Goal: Transaction & Acquisition: Complete application form

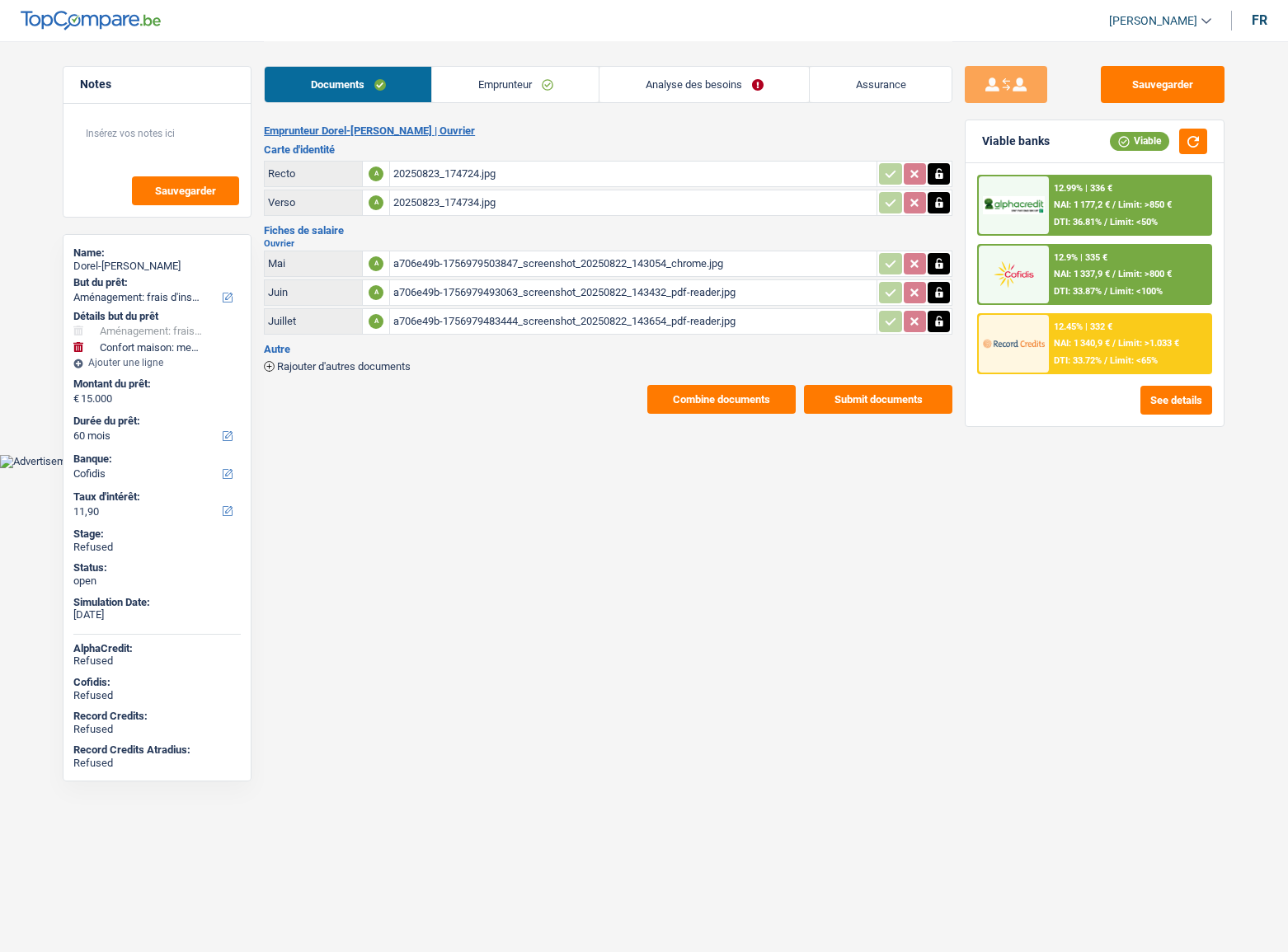
select select "movingOrInstallation"
select select "household"
select select "60"
select select "cofidis"
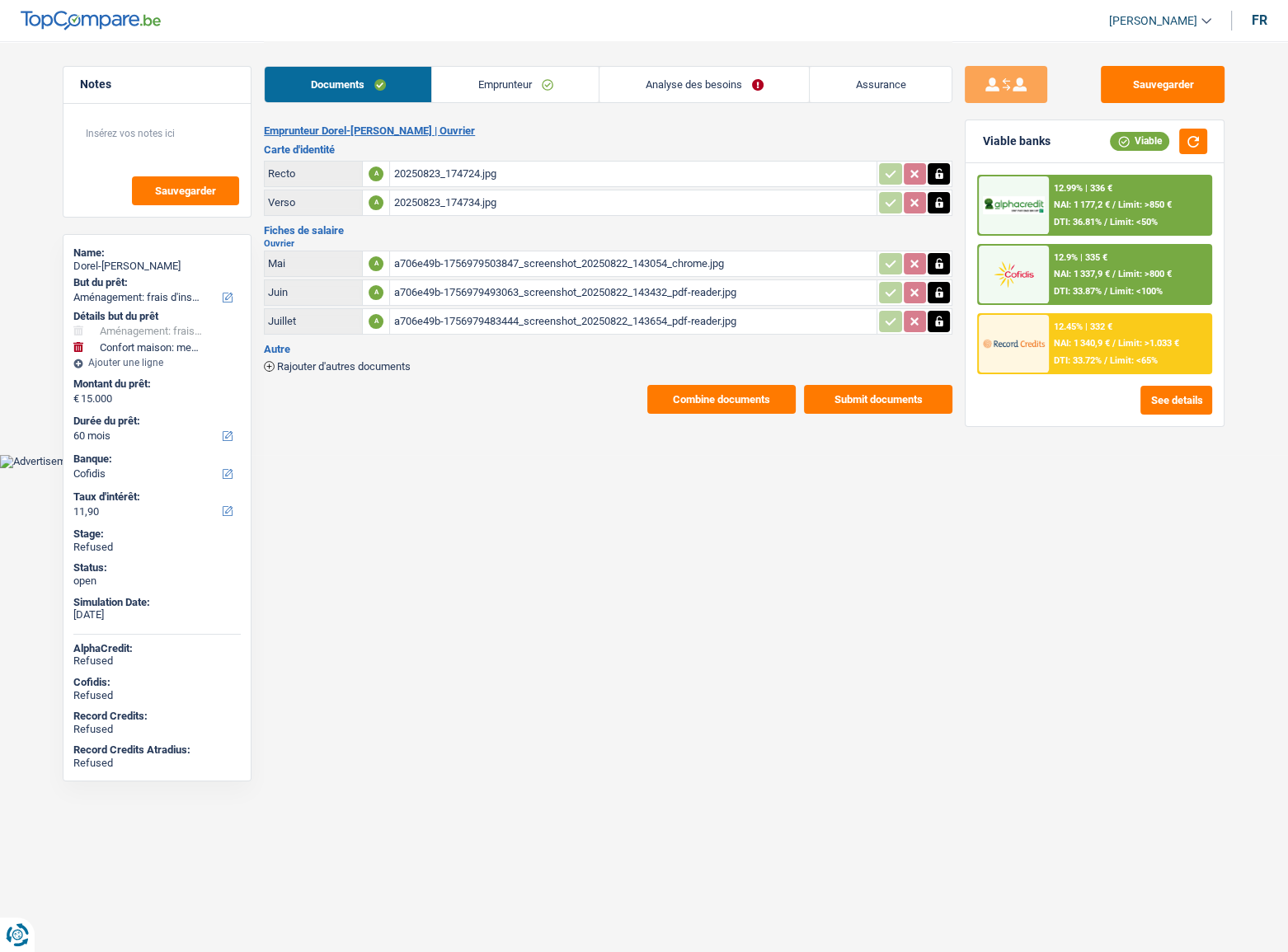
click at [553, 82] on link "Emprunteur" at bounding box center [515, 84] width 167 height 35
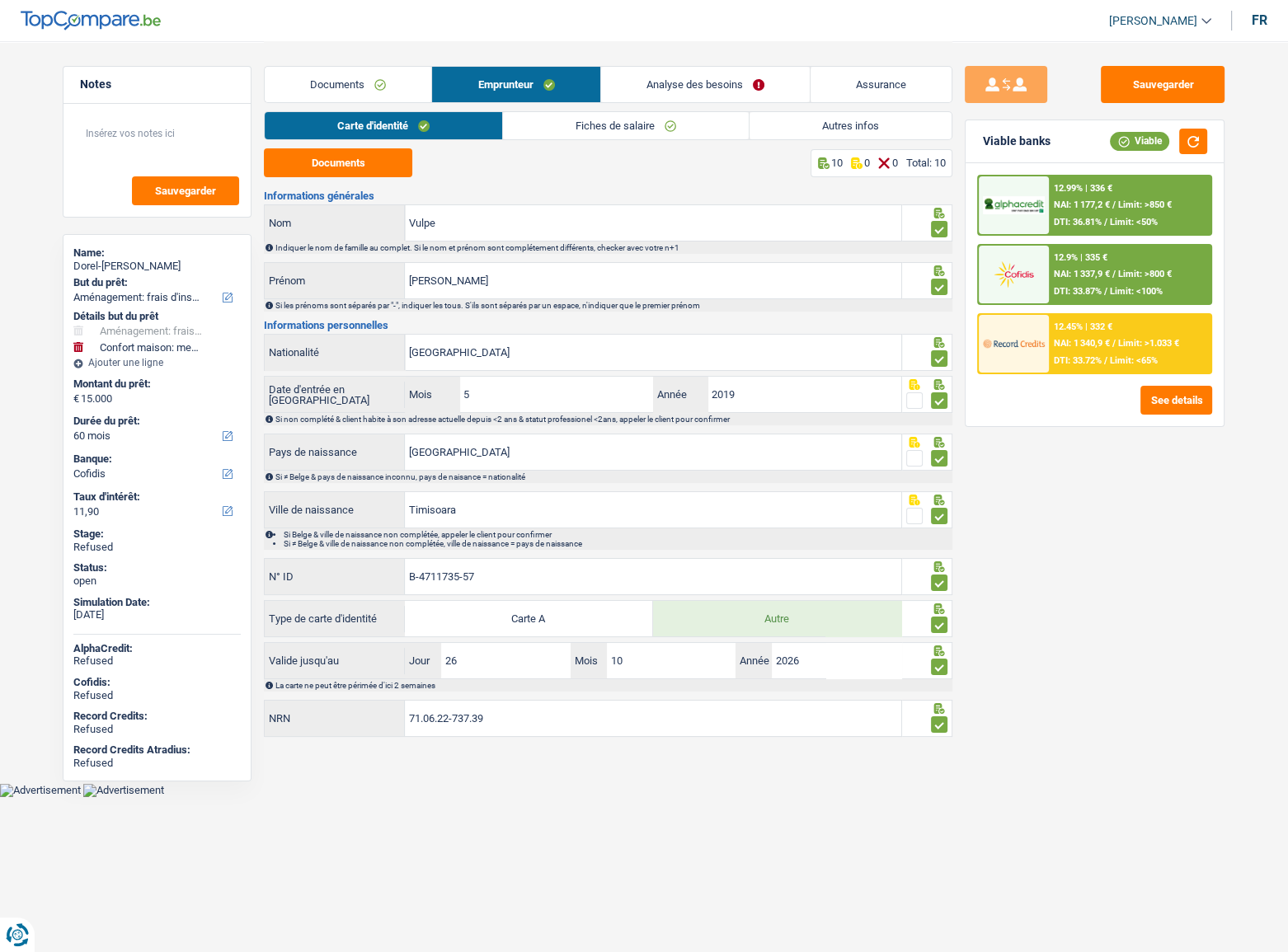
click at [877, 116] on link "Autres infos" at bounding box center [851, 126] width 202 height 27
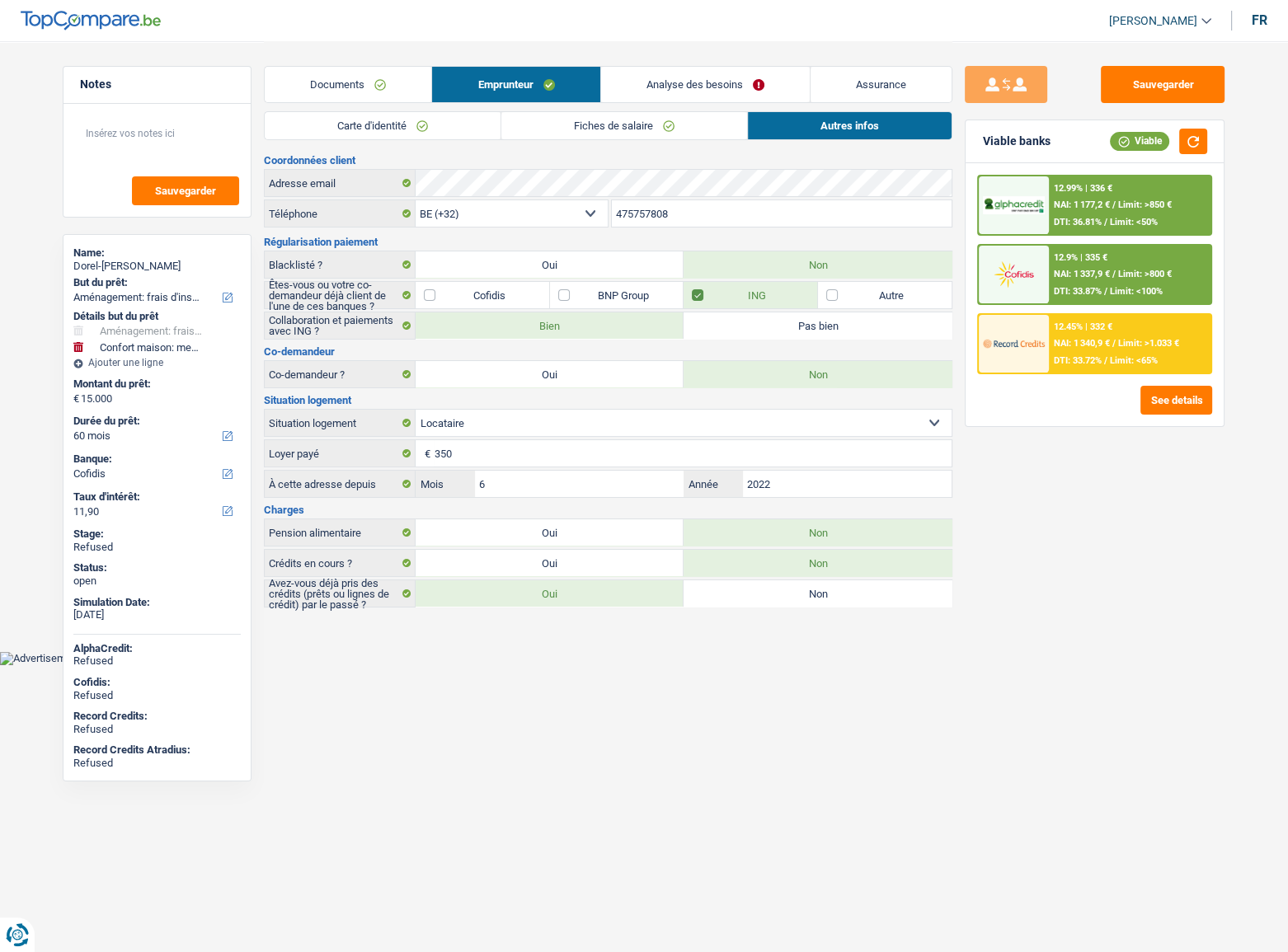
click at [654, 122] on link "Fiches de salaire" at bounding box center [624, 126] width 246 height 27
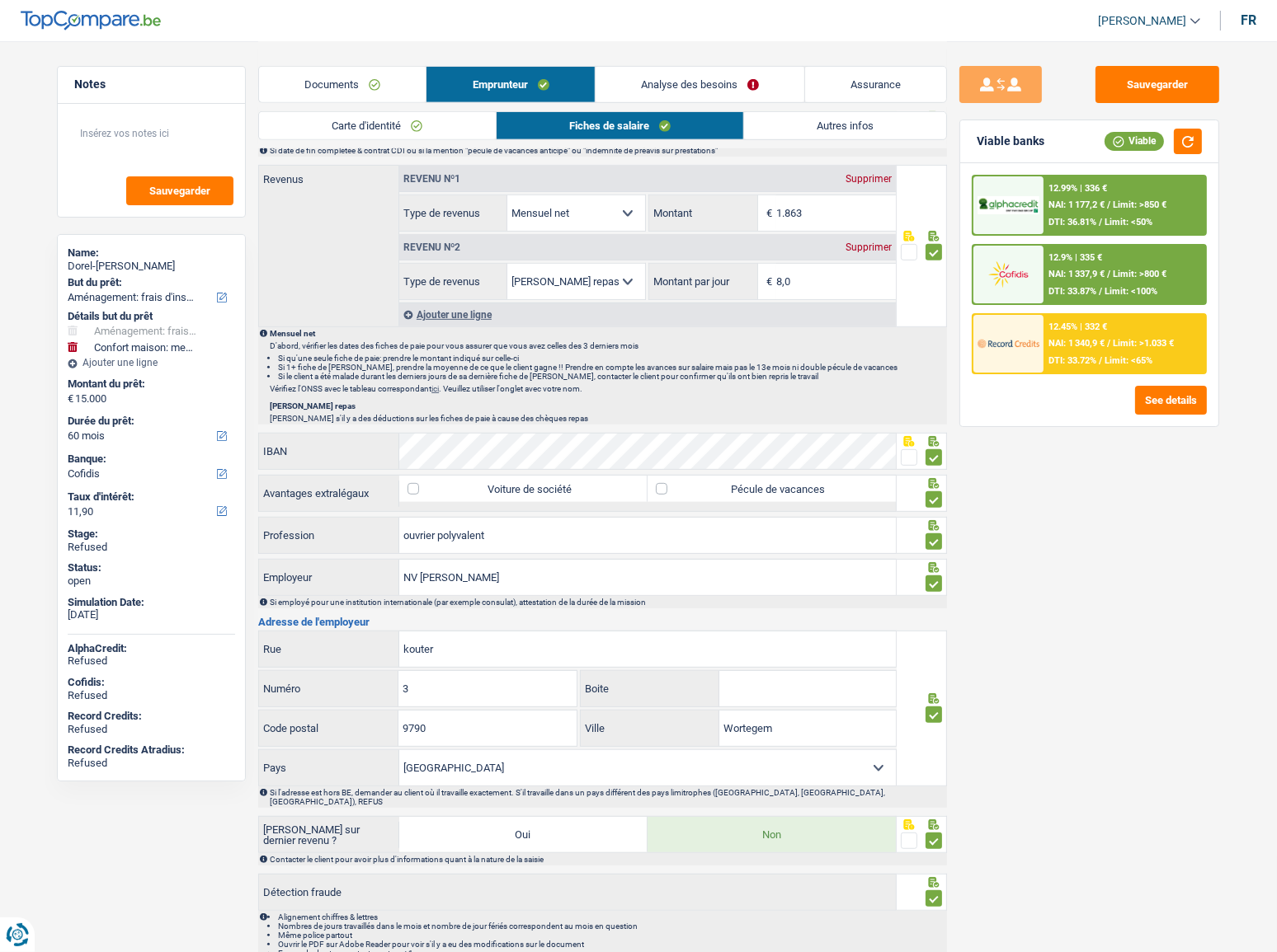
scroll to position [877, 0]
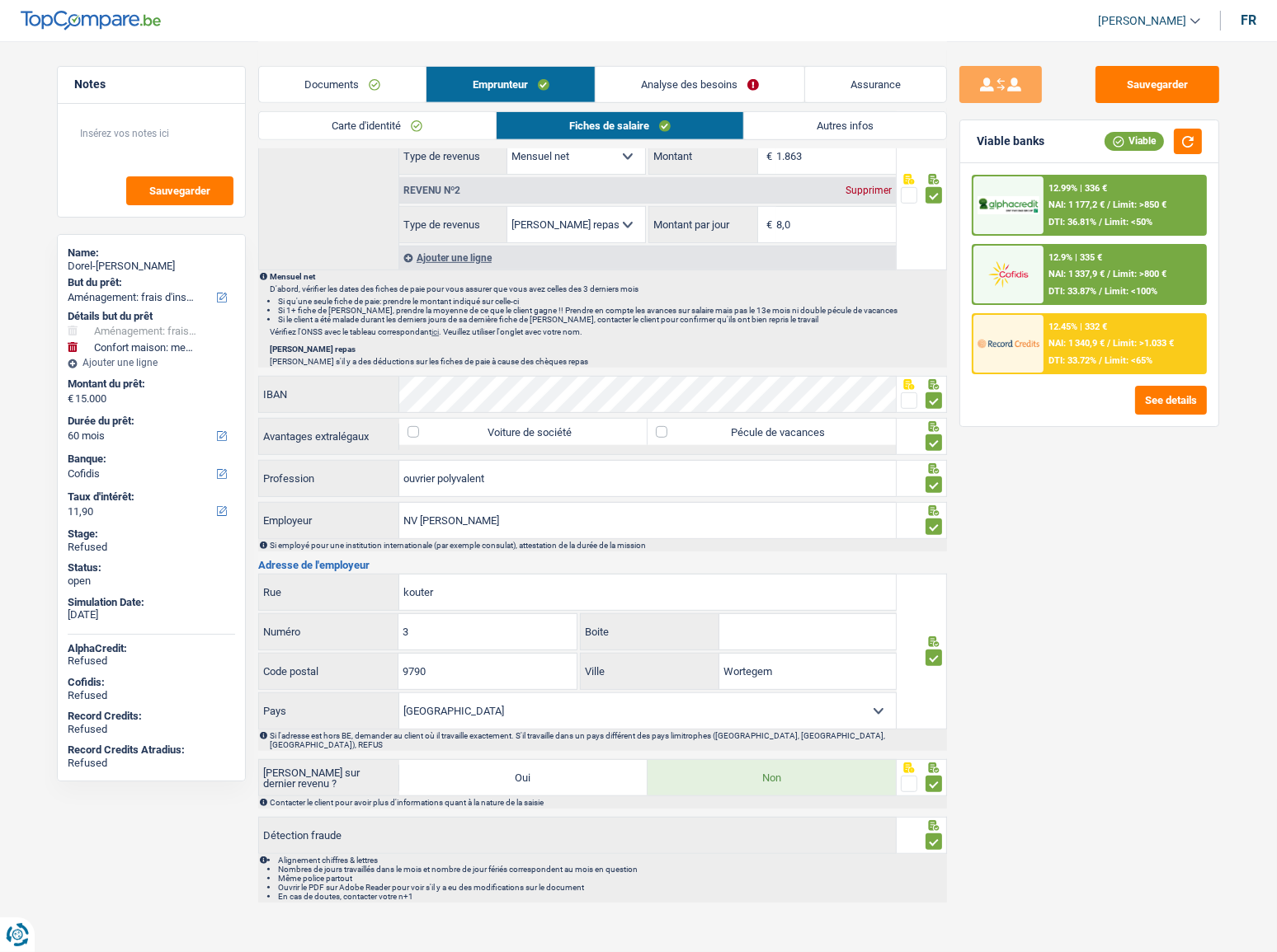
drag, startPoint x: 403, startPoint y: 134, endPoint x: 640, endPoint y: 76, distance: 244.0
click at [405, 134] on link "Carte d'identité" at bounding box center [376, 126] width 236 height 27
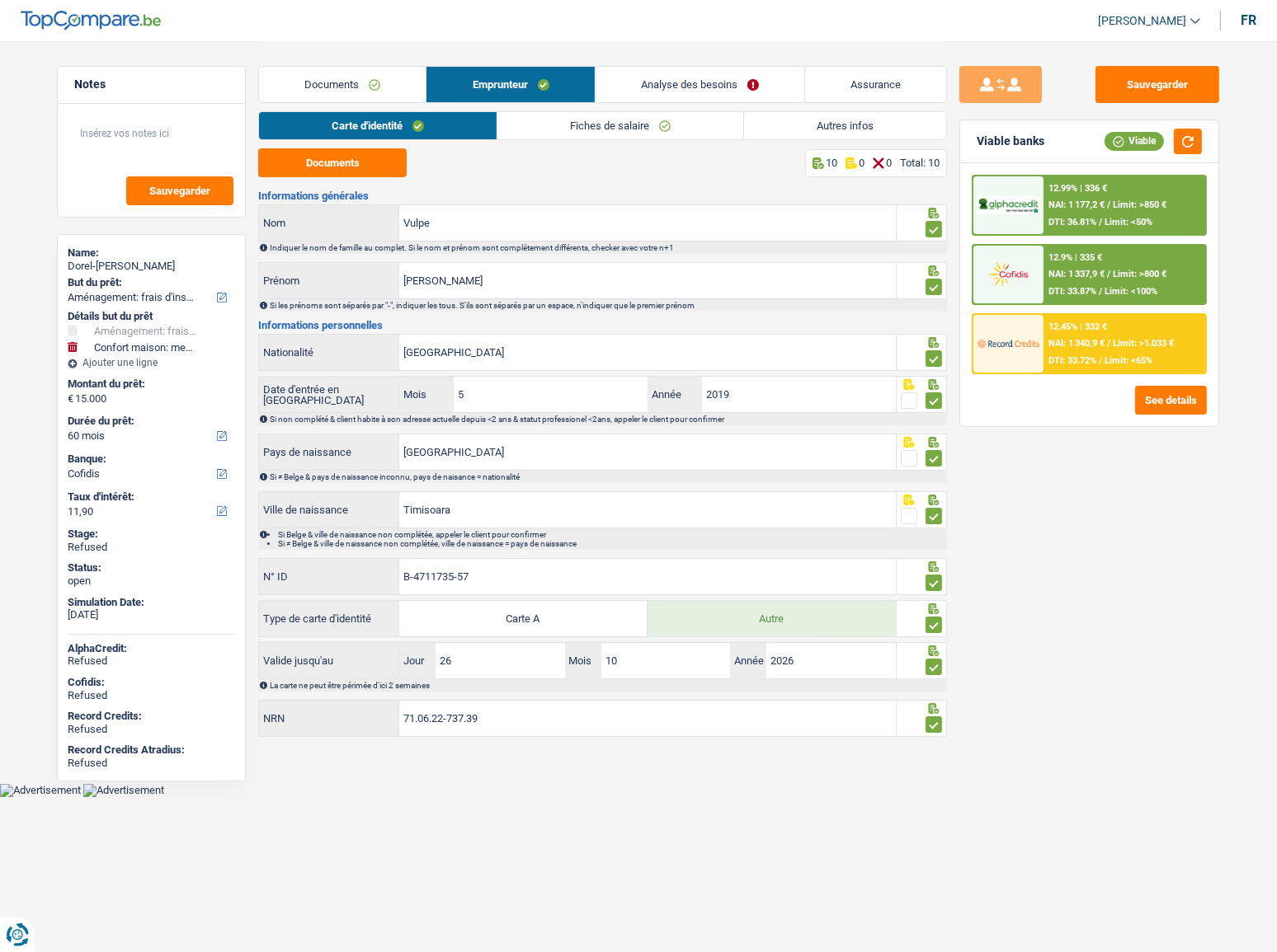
scroll to position [0, 0]
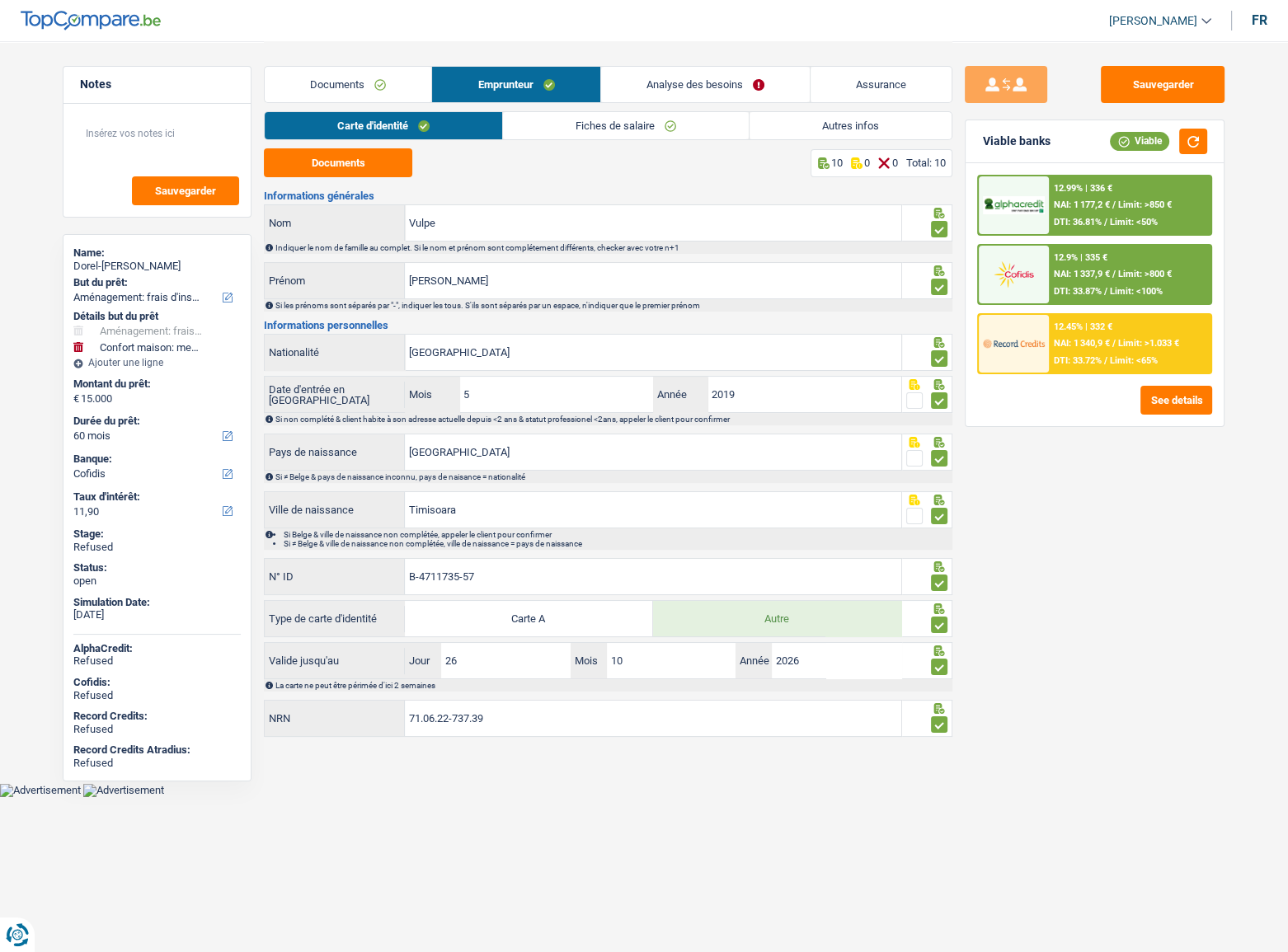
click at [672, 75] on link "Analyse des besoins" at bounding box center [705, 84] width 208 height 35
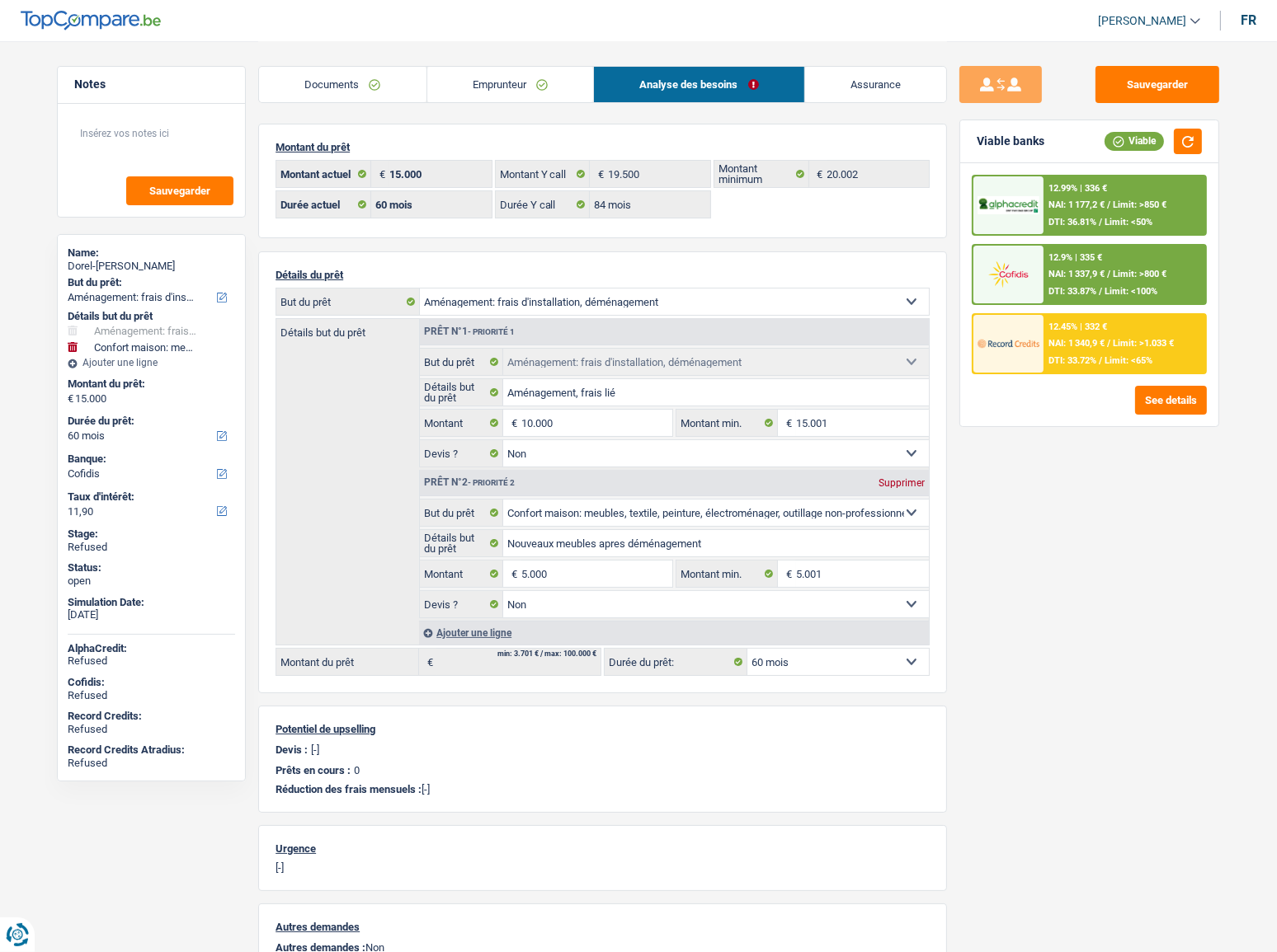
click at [560, 91] on link "Emprunteur" at bounding box center [510, 84] width 167 height 35
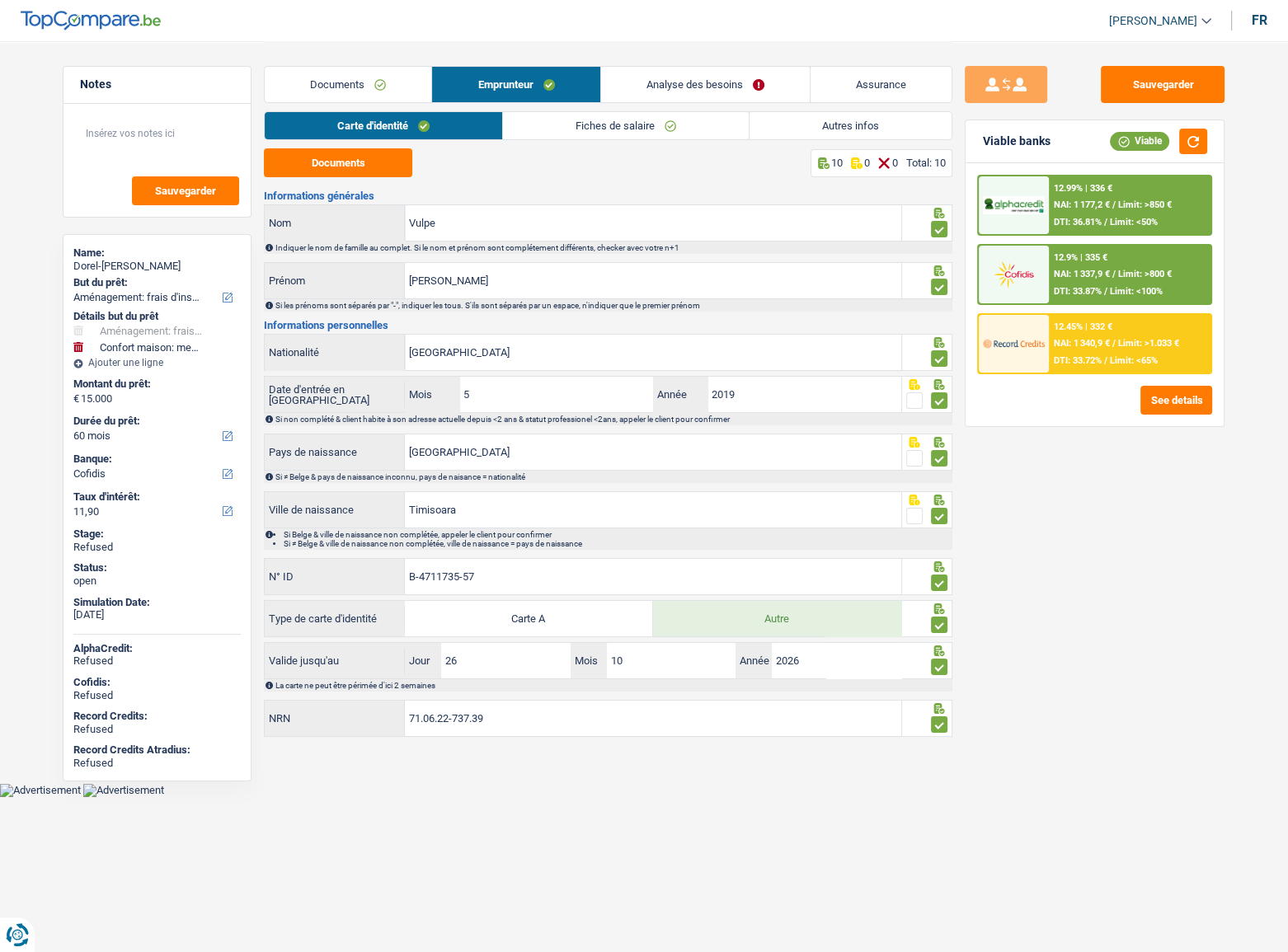
click at [879, 118] on link "Autres infos" at bounding box center [851, 126] width 202 height 27
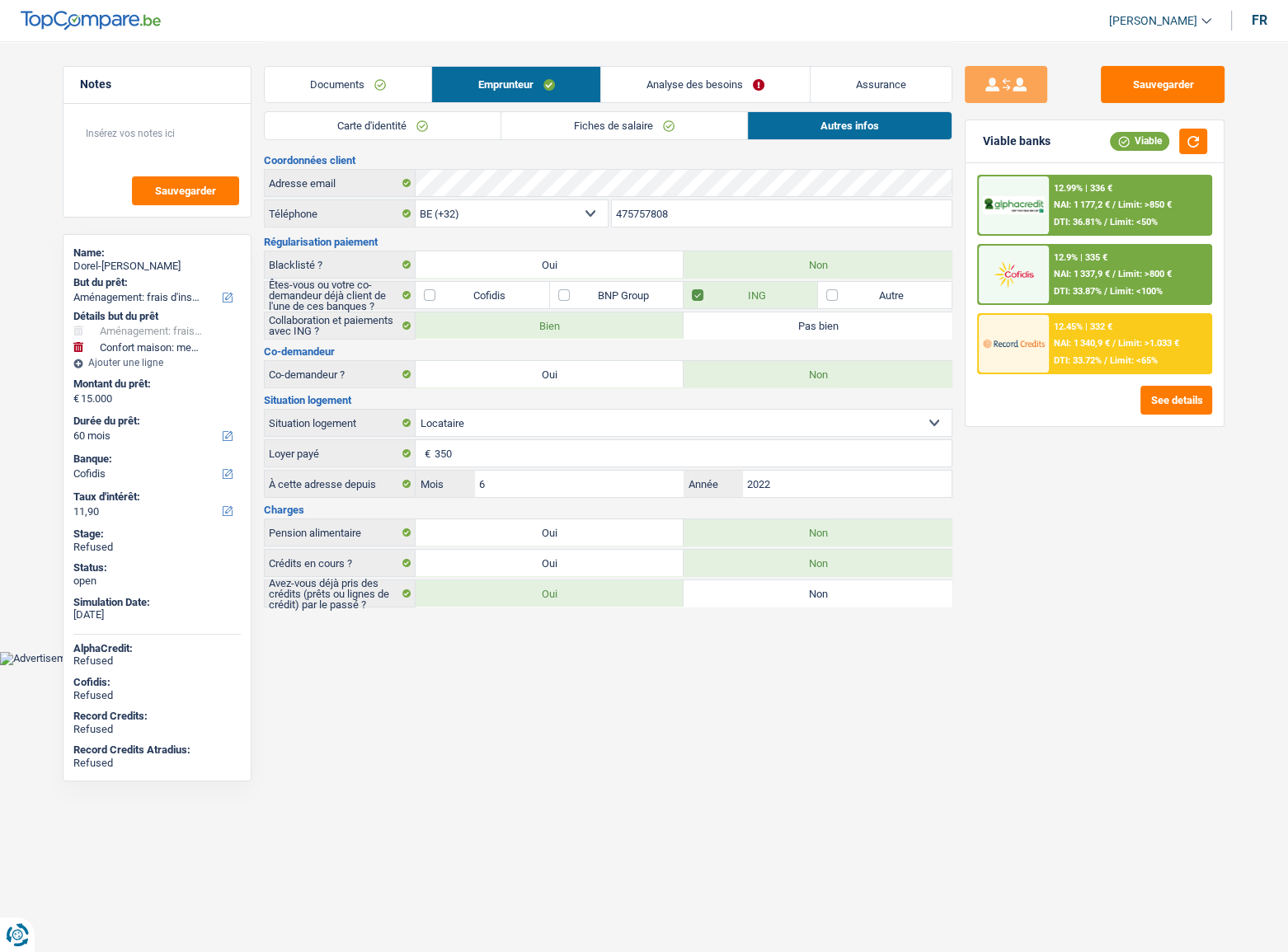
click at [677, 112] on link "Fiches de salaire" at bounding box center [624, 126] width 246 height 27
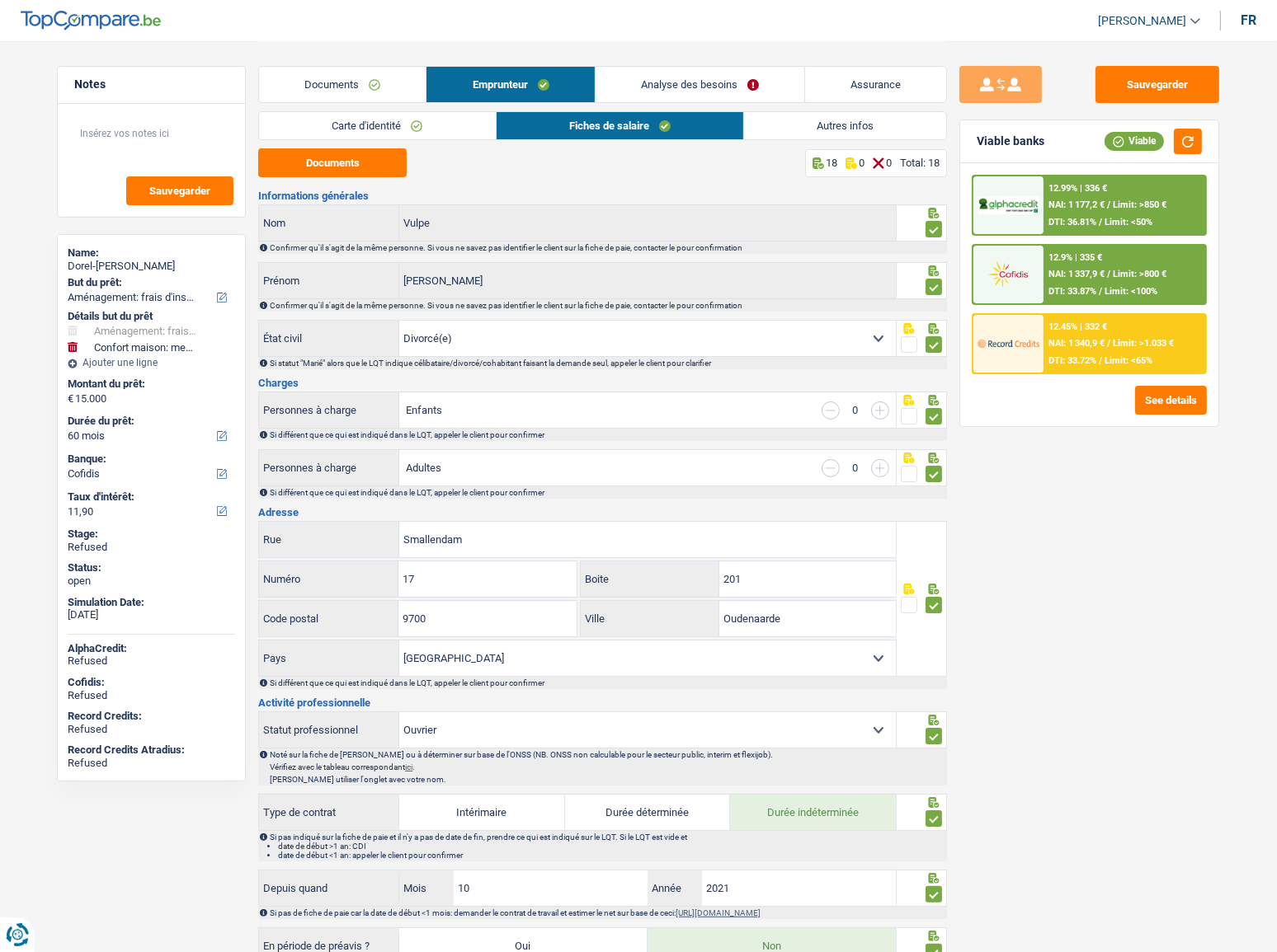
click at [448, 122] on link "Carte d'identité" at bounding box center [376, 126] width 236 height 27
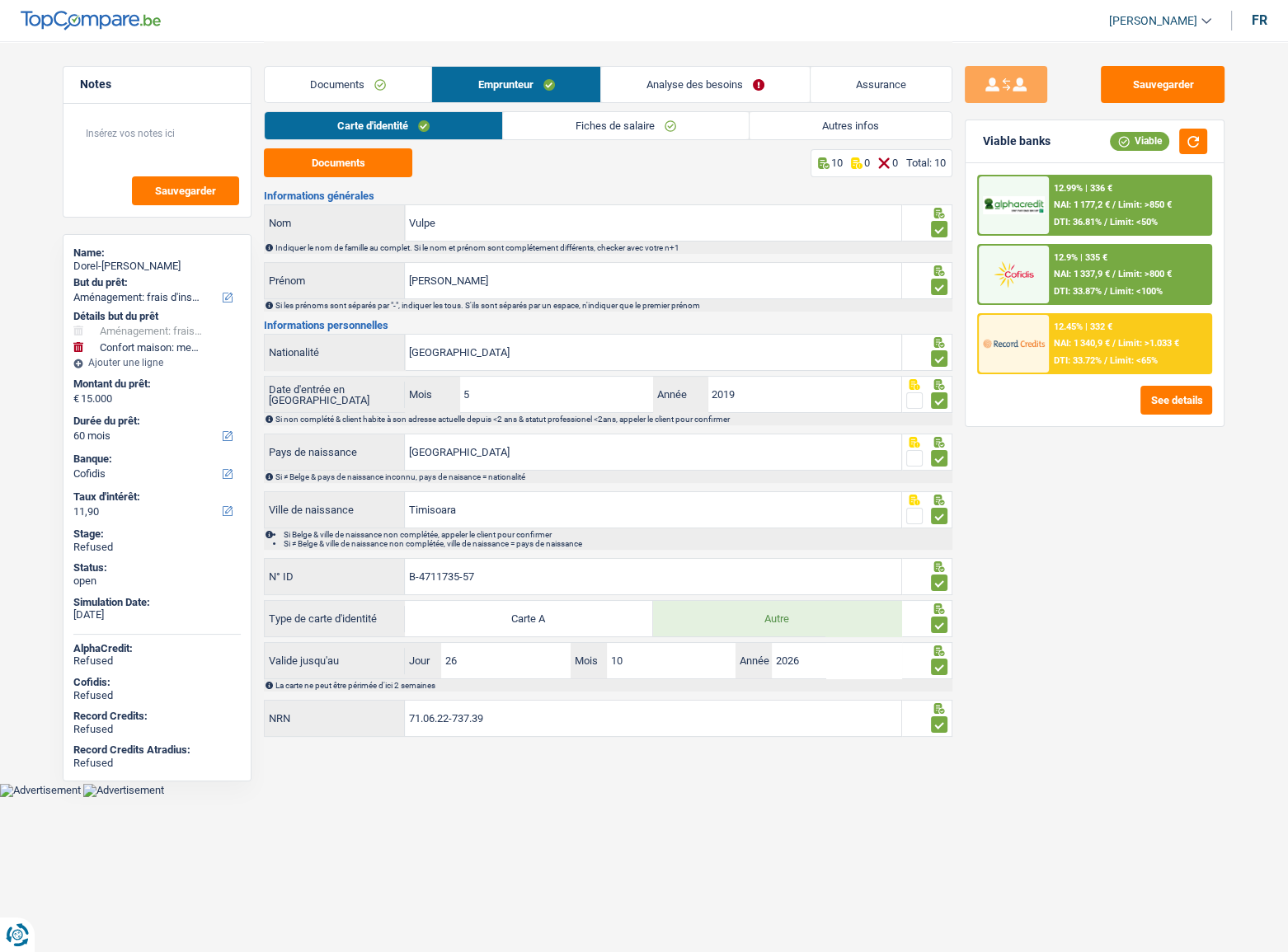
click at [700, 105] on div "Documents Emprunteur Analyse des besoins Assurance" at bounding box center [608, 76] width 689 height 70
click at [688, 85] on link "Analyse des besoins" at bounding box center [705, 84] width 208 height 35
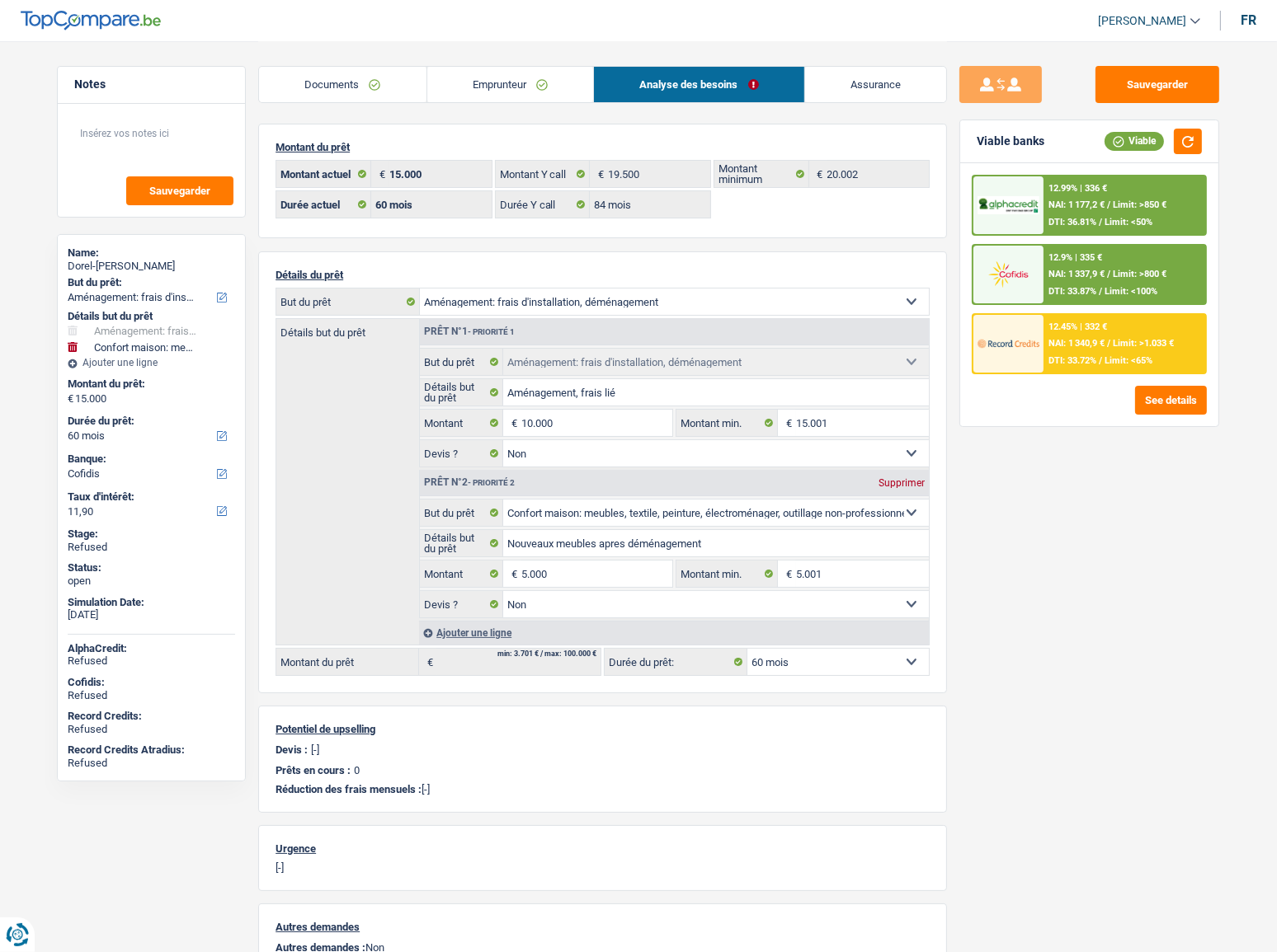
click at [357, 79] on link "Documents" at bounding box center [342, 84] width 167 height 35
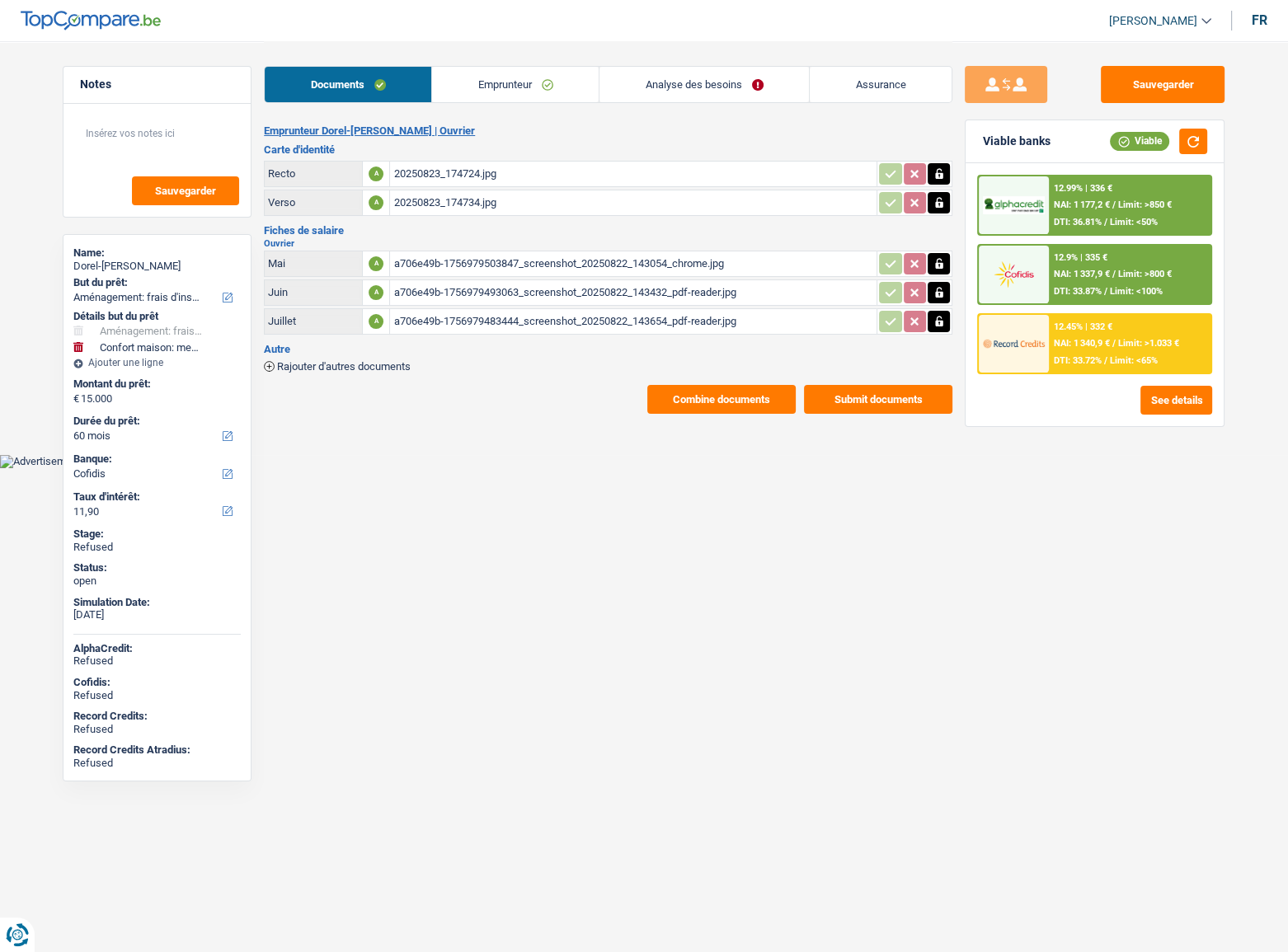
click at [521, 85] on link "Emprunteur" at bounding box center [515, 84] width 167 height 35
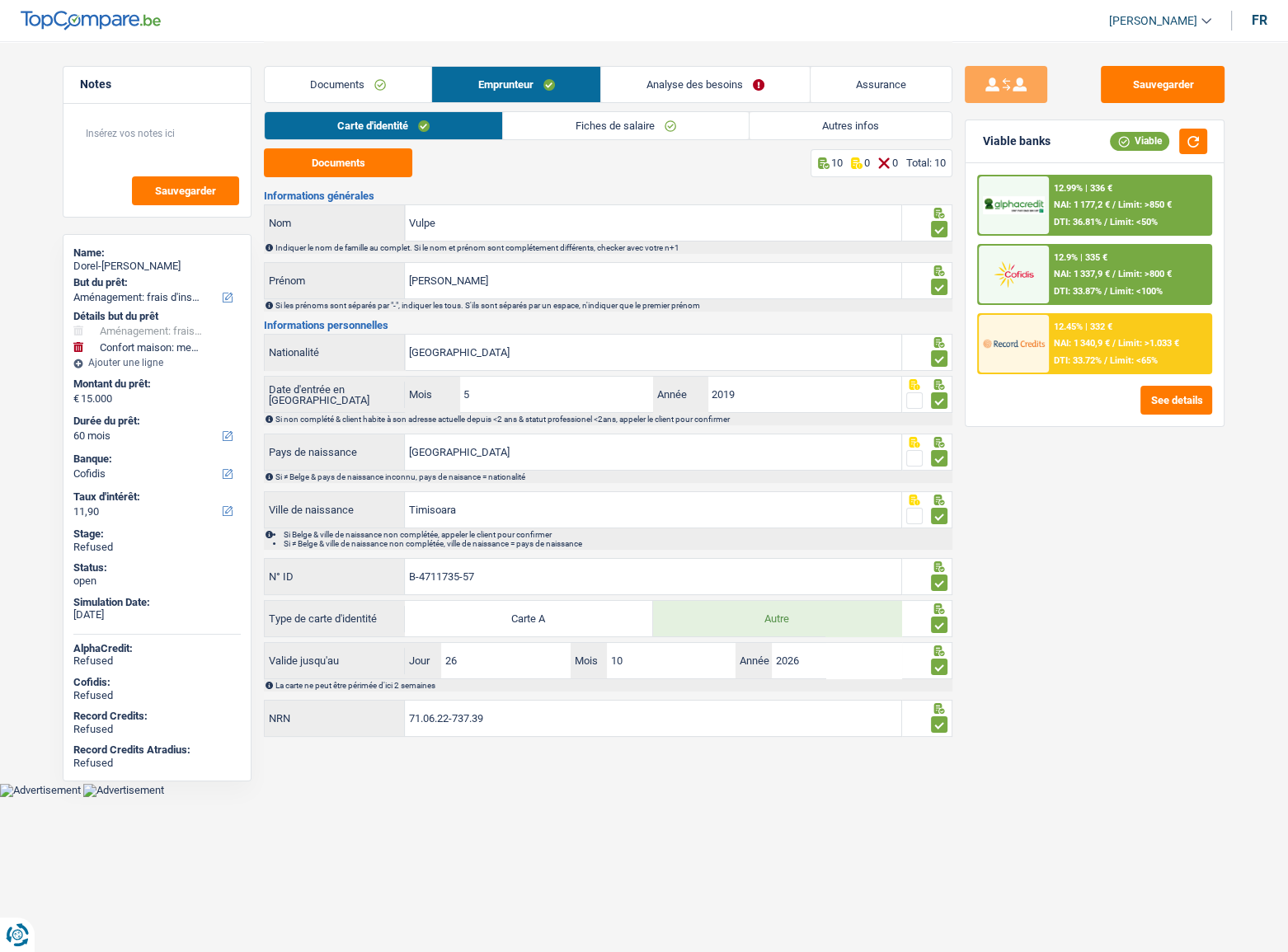
click at [625, 116] on link "Fiches de salaire" at bounding box center [626, 126] width 246 height 27
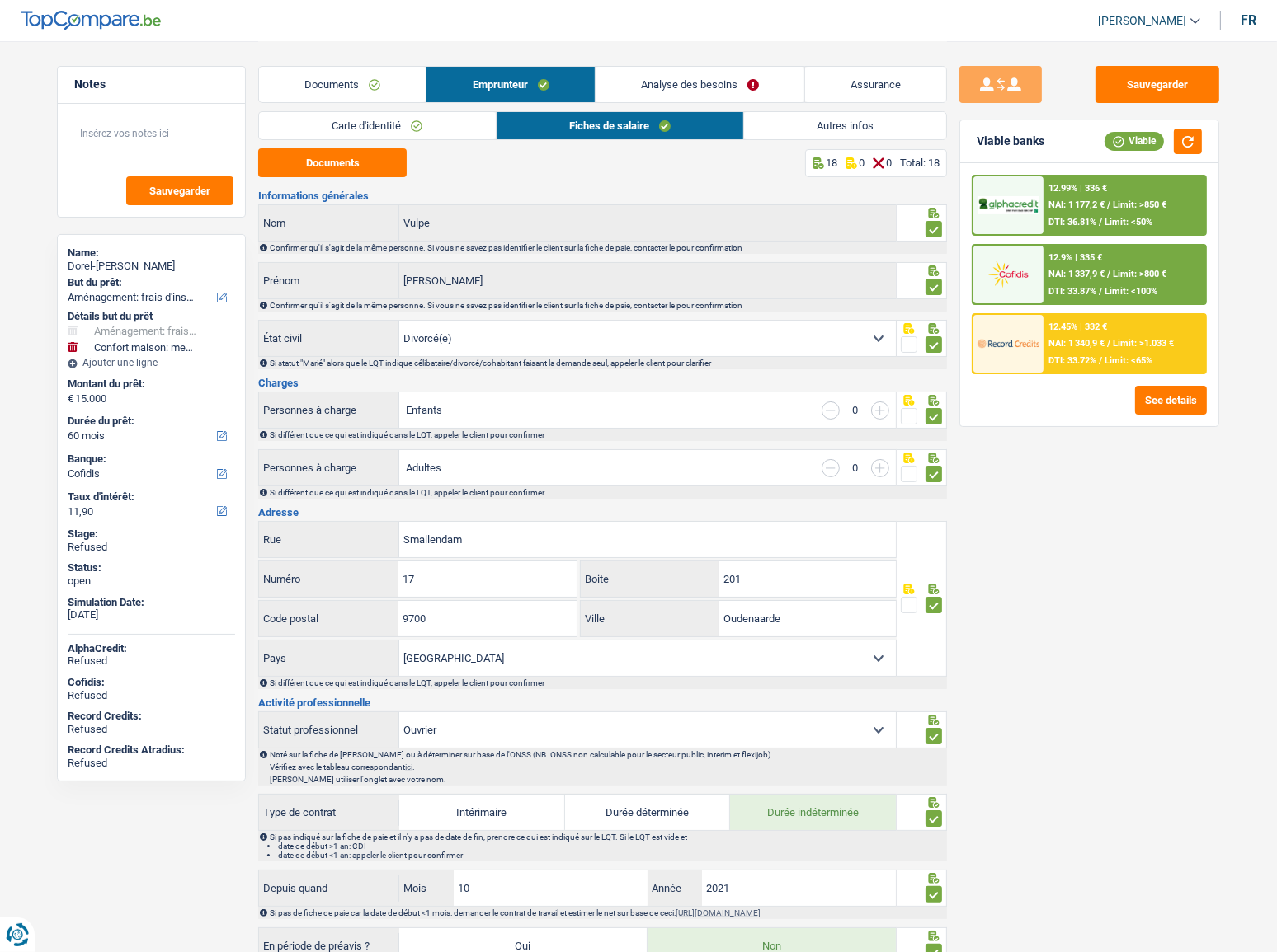
click at [869, 115] on link "Autres infos" at bounding box center [845, 126] width 202 height 27
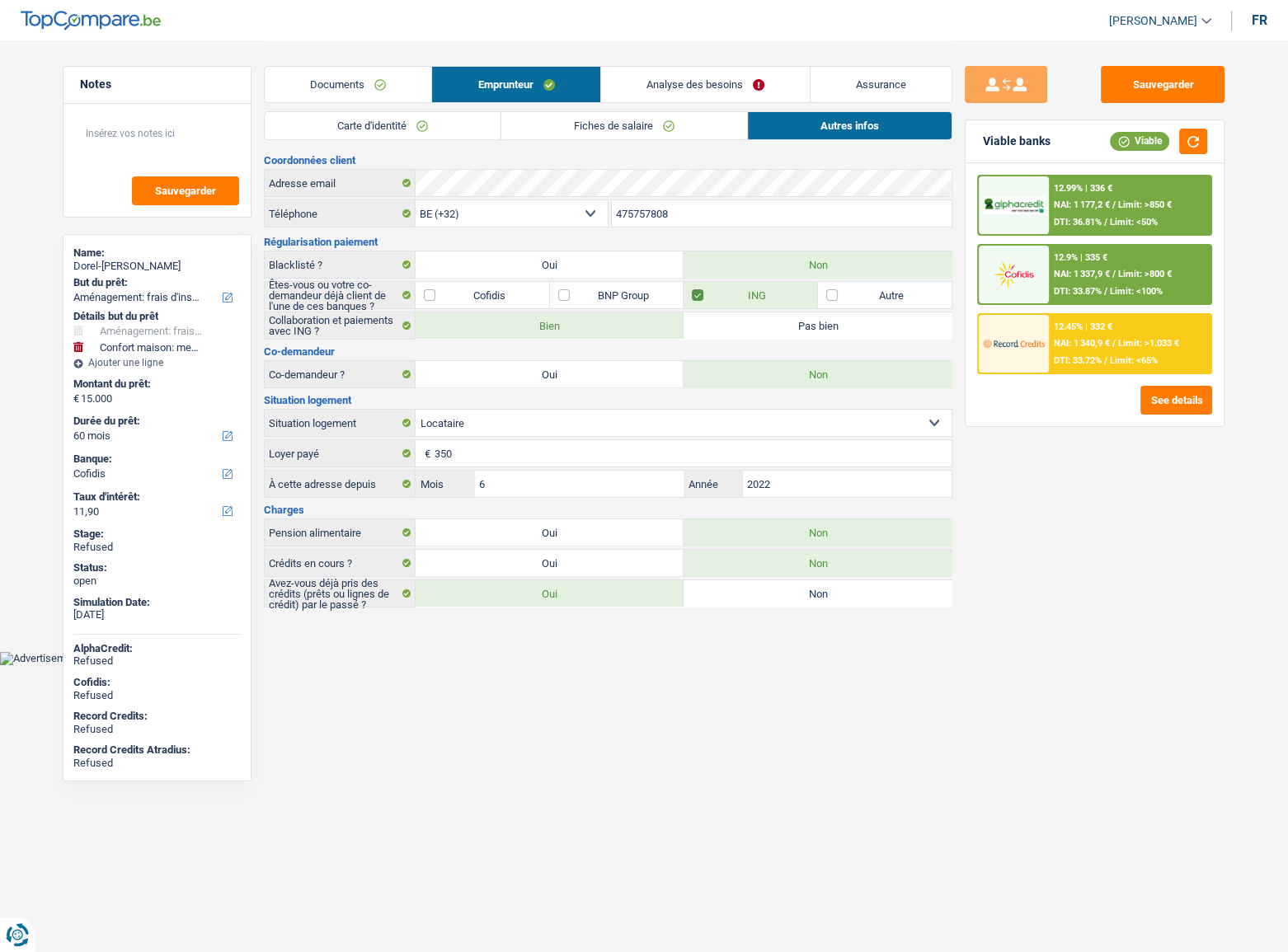
click at [698, 116] on link "Fiches de salaire" at bounding box center [624, 126] width 246 height 27
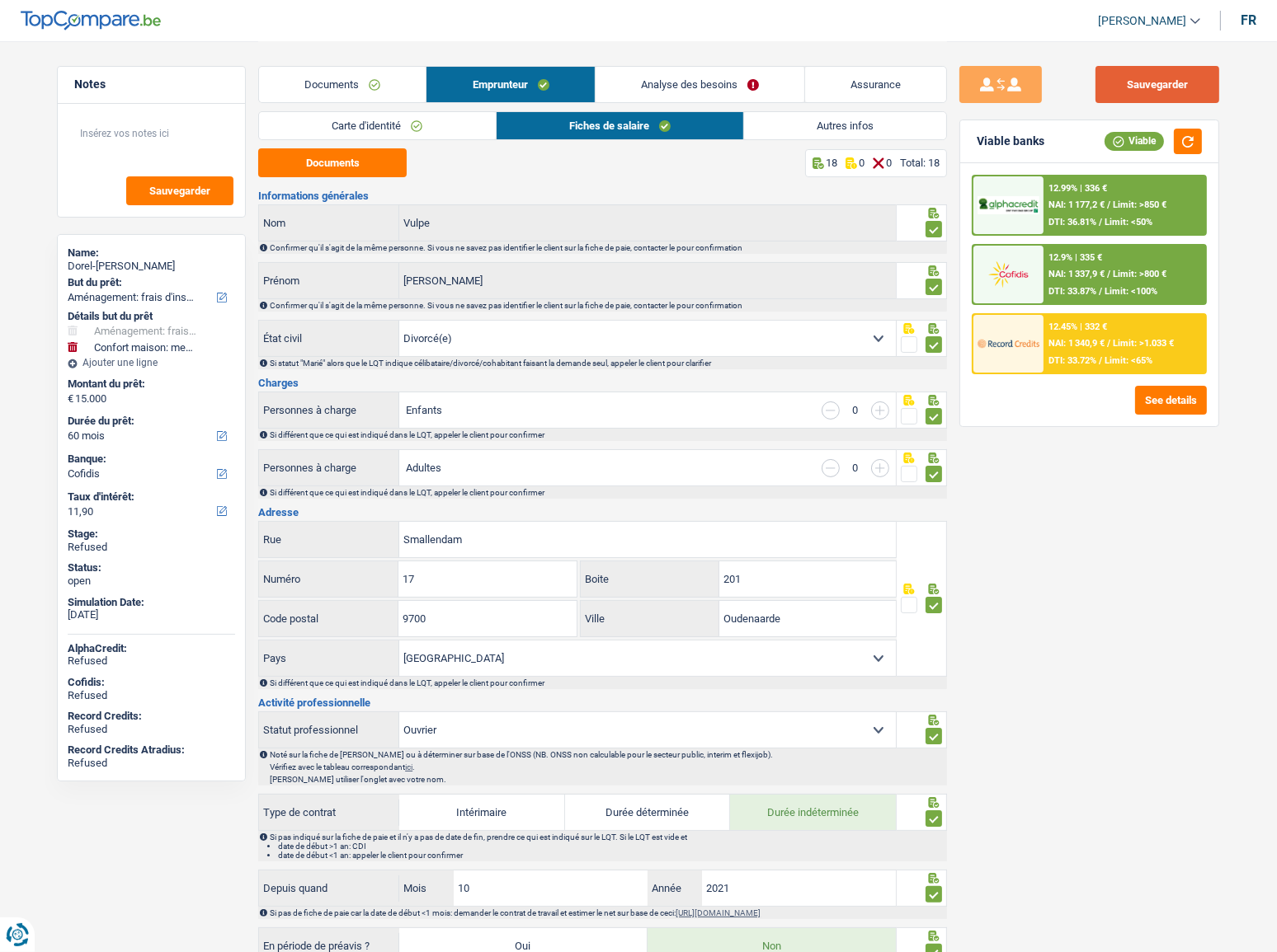
click at [1181, 70] on button "Sauvegarder" at bounding box center [1157, 84] width 124 height 37
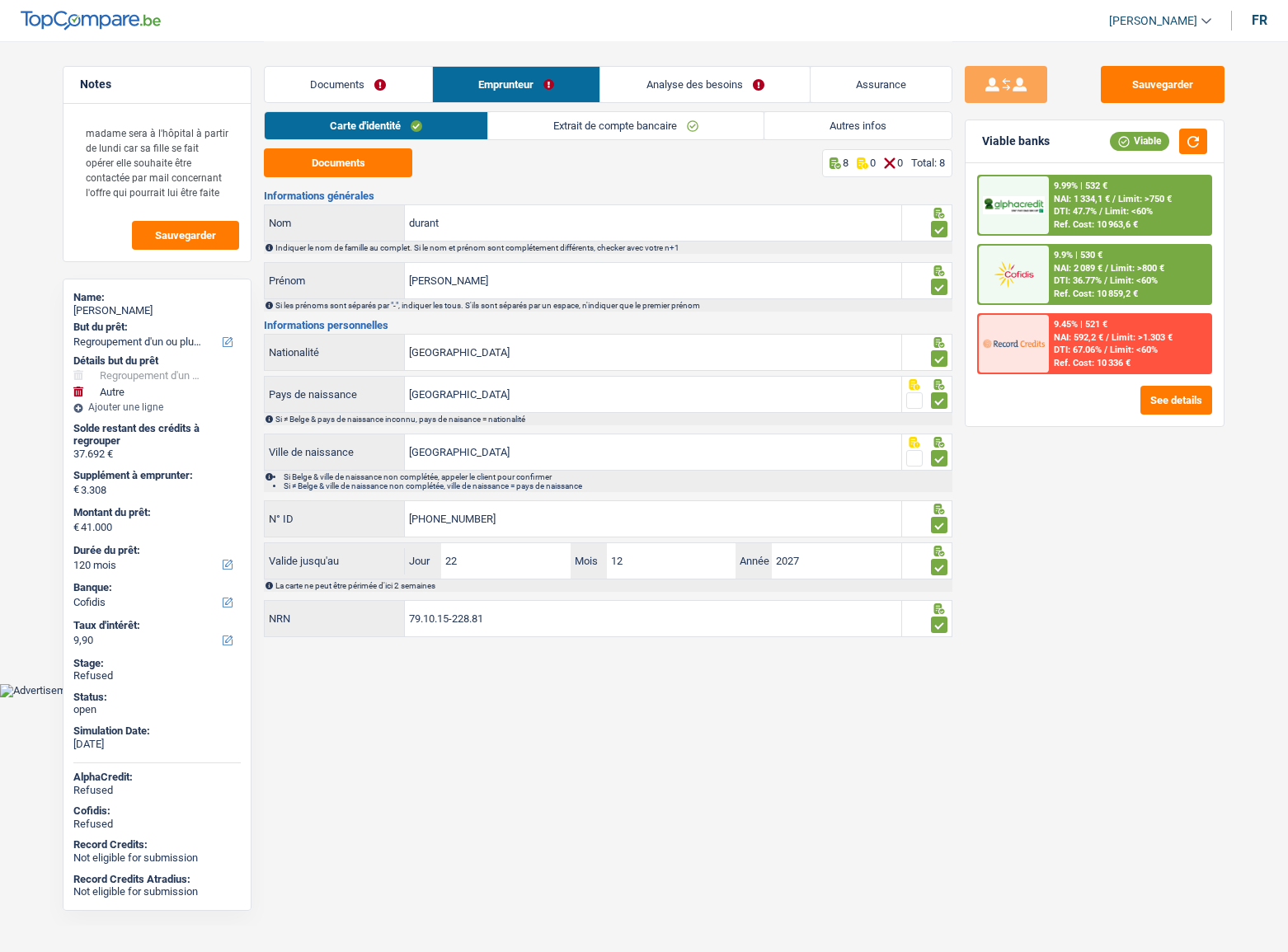
select select "refinancing"
select select "other"
select select "120"
select select "cofidis"
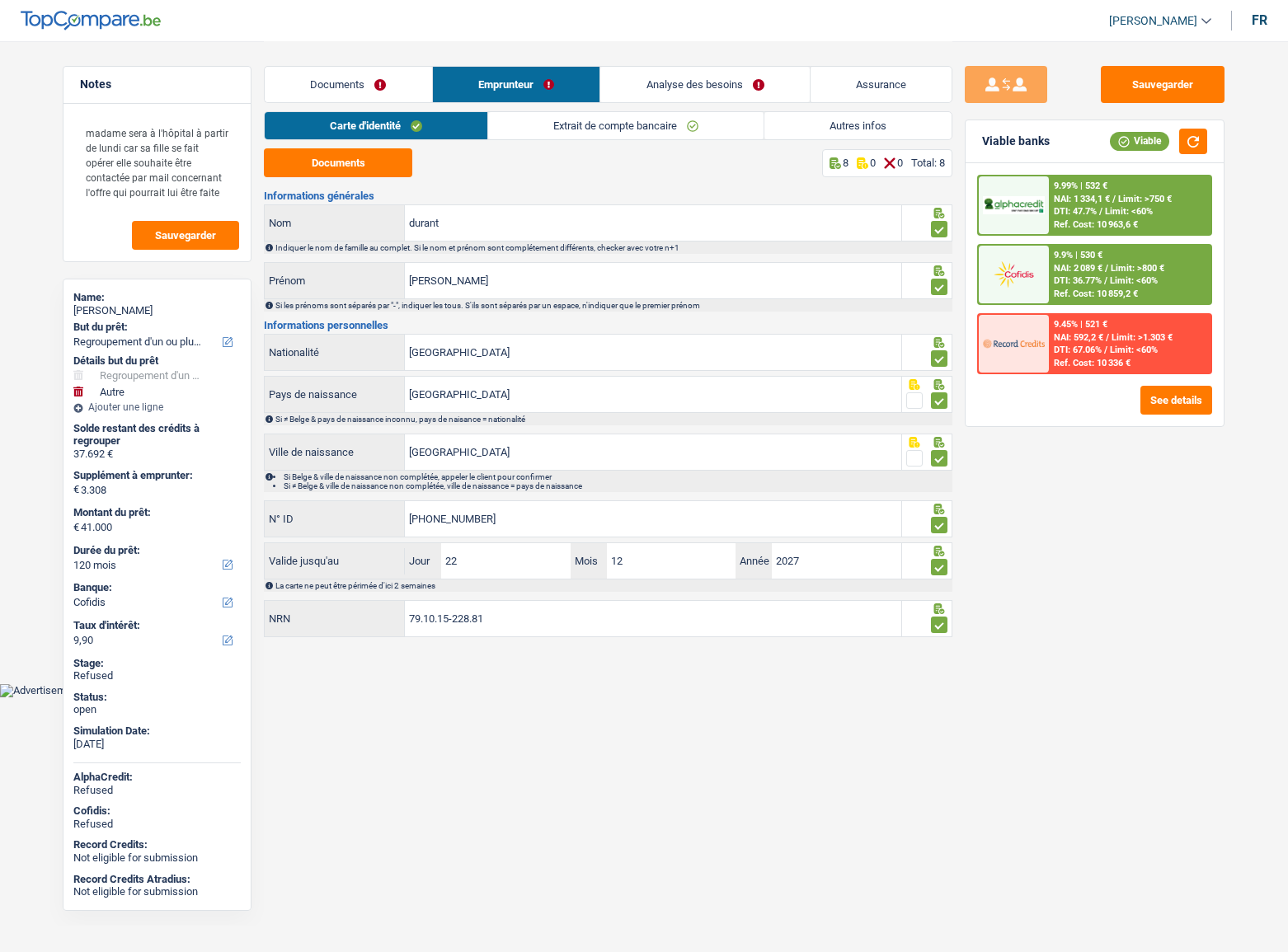
select select "32"
select select "divorced"
select select "rents"
select select "BE"
select select "creditConsolidation"
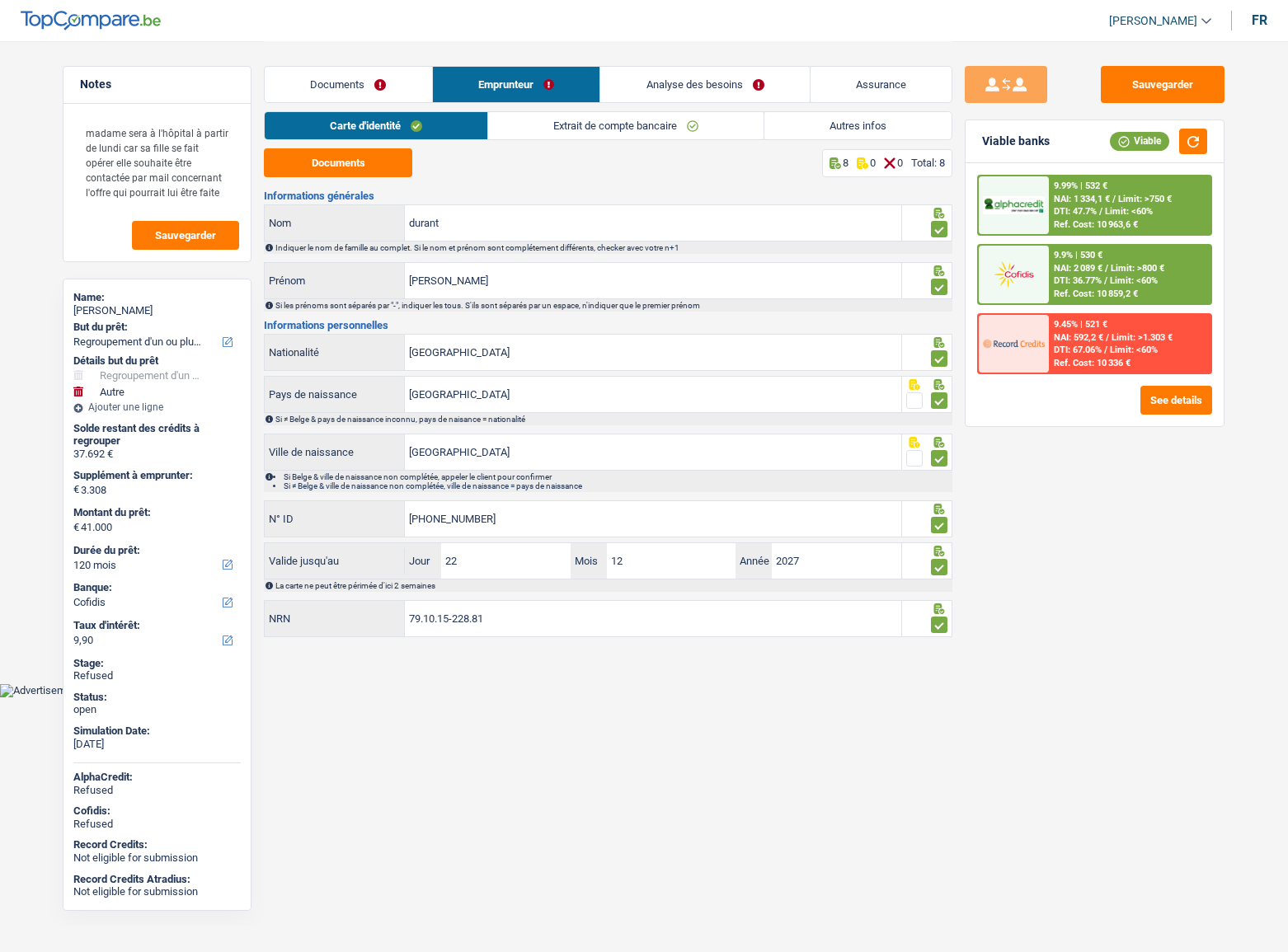
select select "96"
select select "personalLoan"
select select "other"
select select "60"
select select "cardOrCredit"
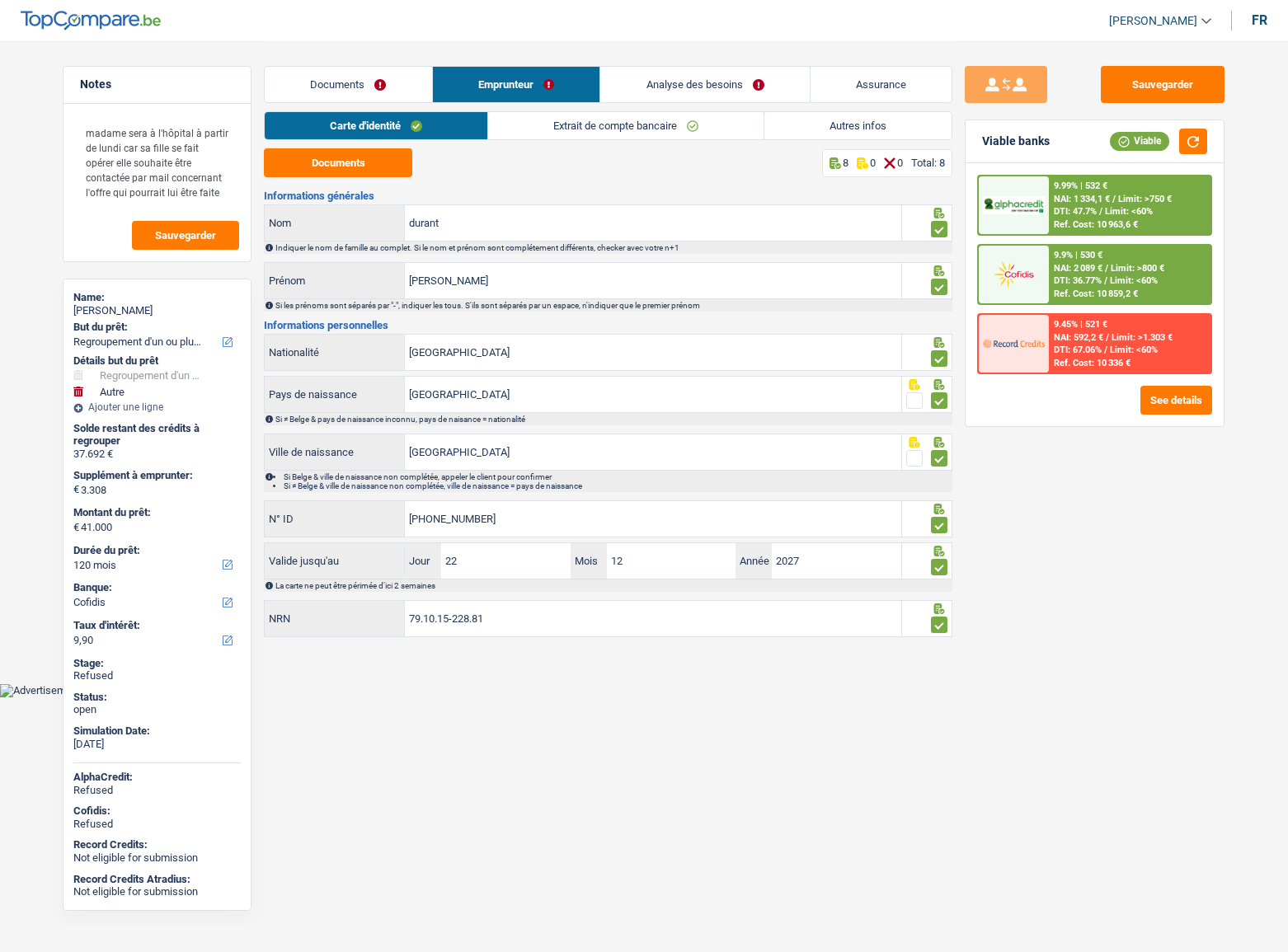
select select "cardOrCredit"
select select "personalLoan"
select select "familyEvent"
select select "48"
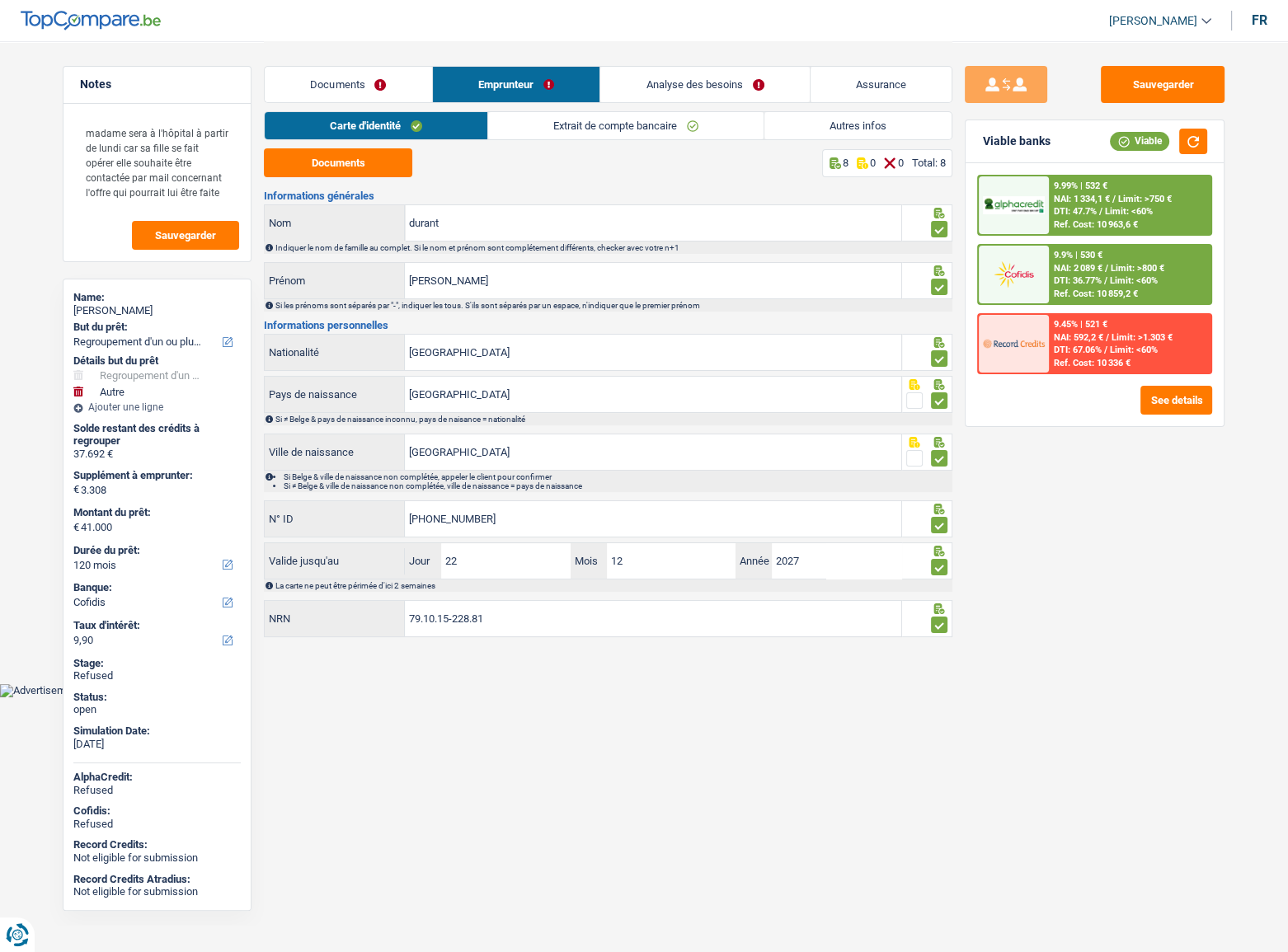
click at [625, 107] on div "Documents Emprunteur Analyse des besoins Assurance" at bounding box center [608, 76] width 689 height 70
drag, startPoint x: 631, startPoint y: 119, endPoint x: 746, endPoint y: 125, distance: 115.2
click at [633, 120] on link "Extrait de compte bancaire" at bounding box center [625, 126] width 276 height 27
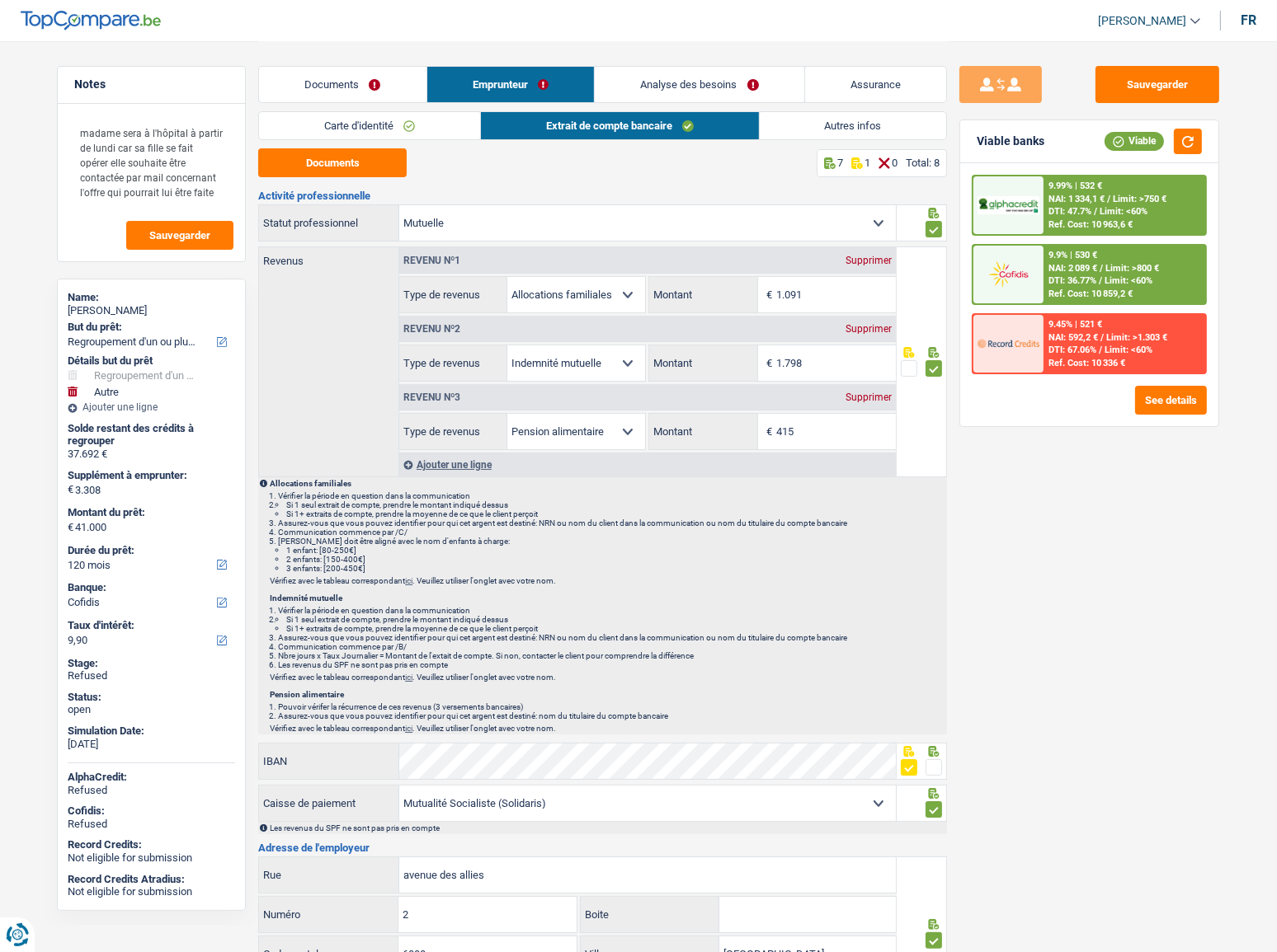
click at [892, 123] on link "Autres infos" at bounding box center [853, 126] width 187 height 27
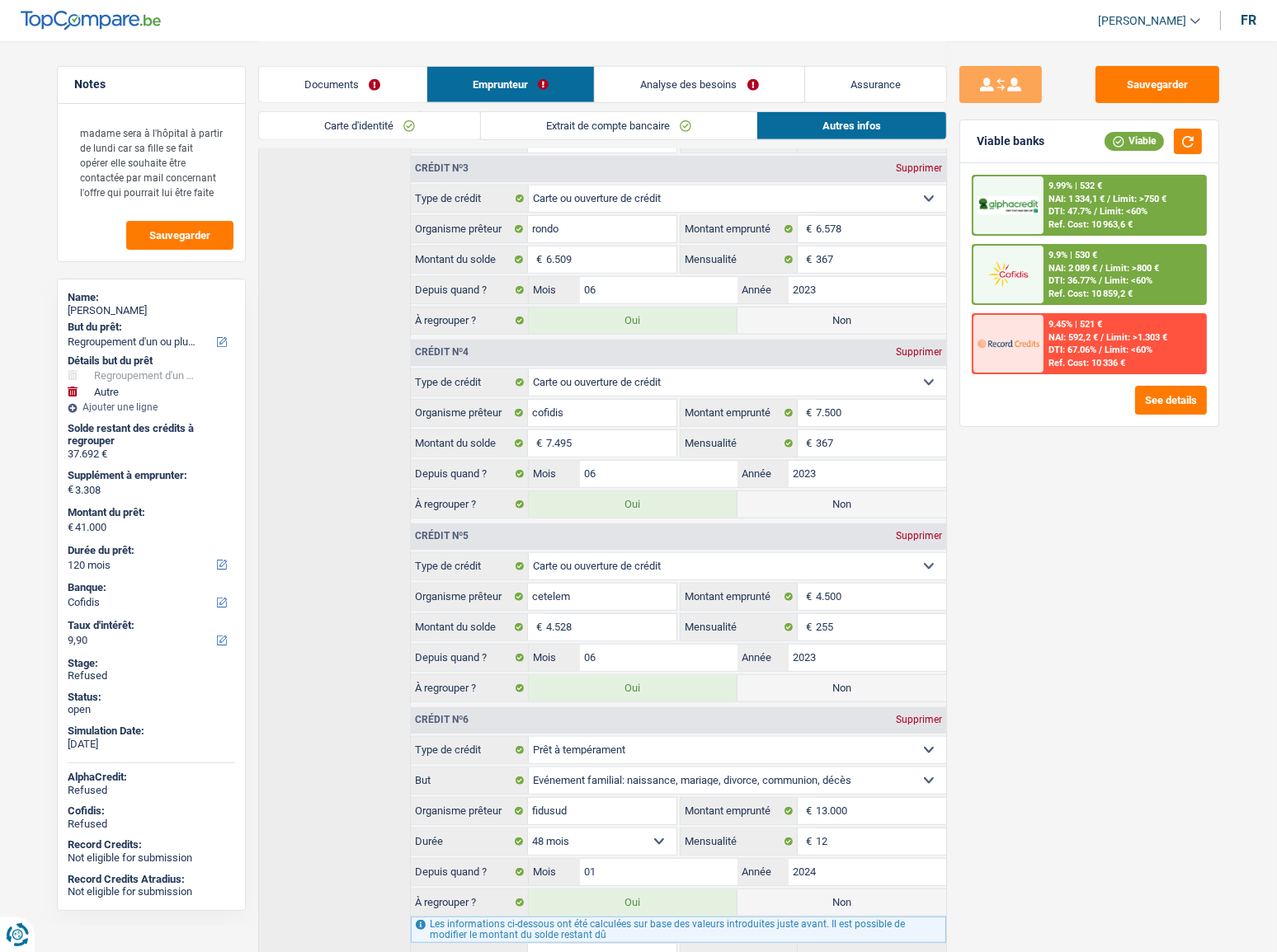
scroll to position [1315, 0]
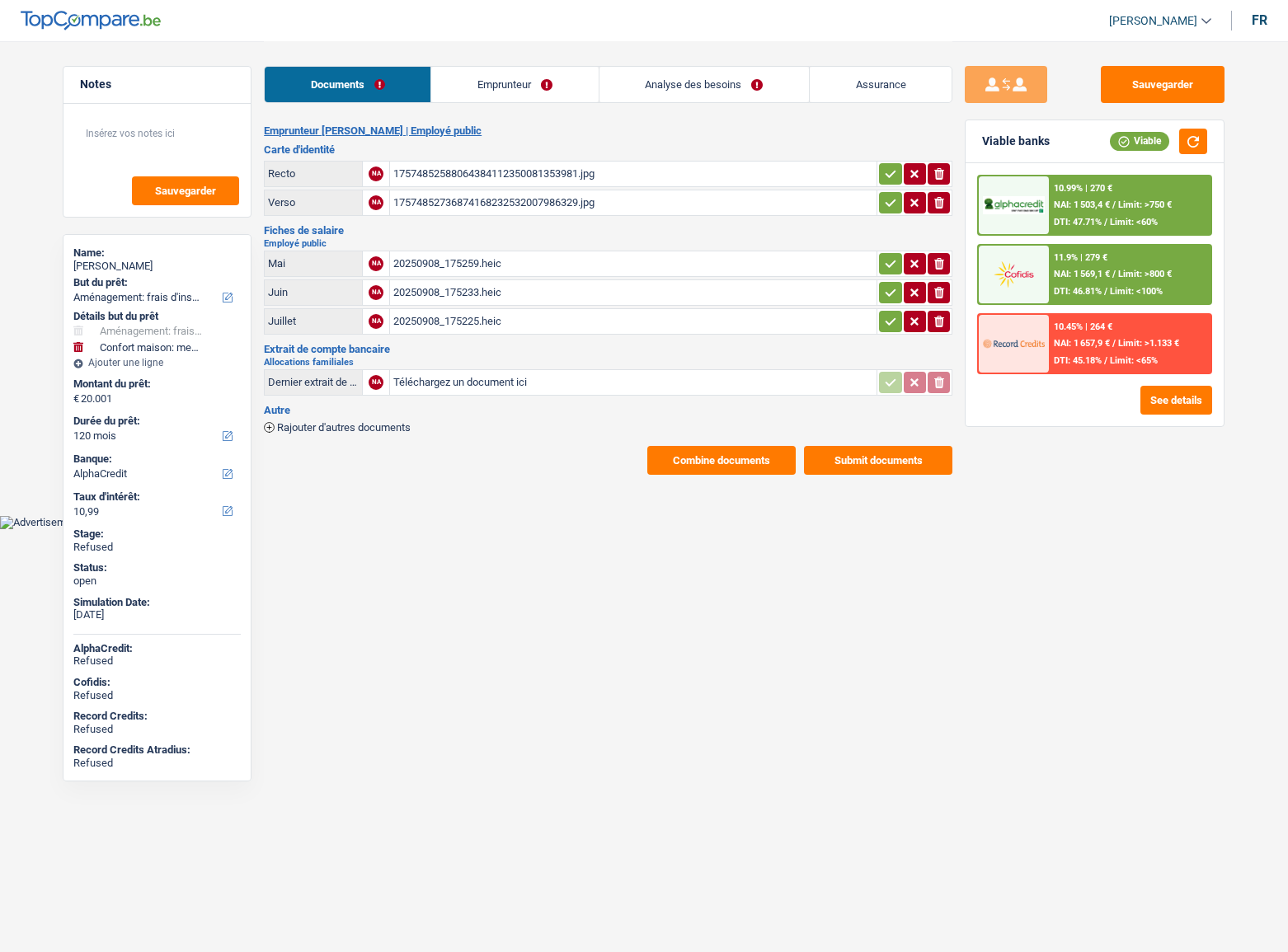
select select "movingOrInstallation"
select select "household"
select select "120"
select select "alphacredit"
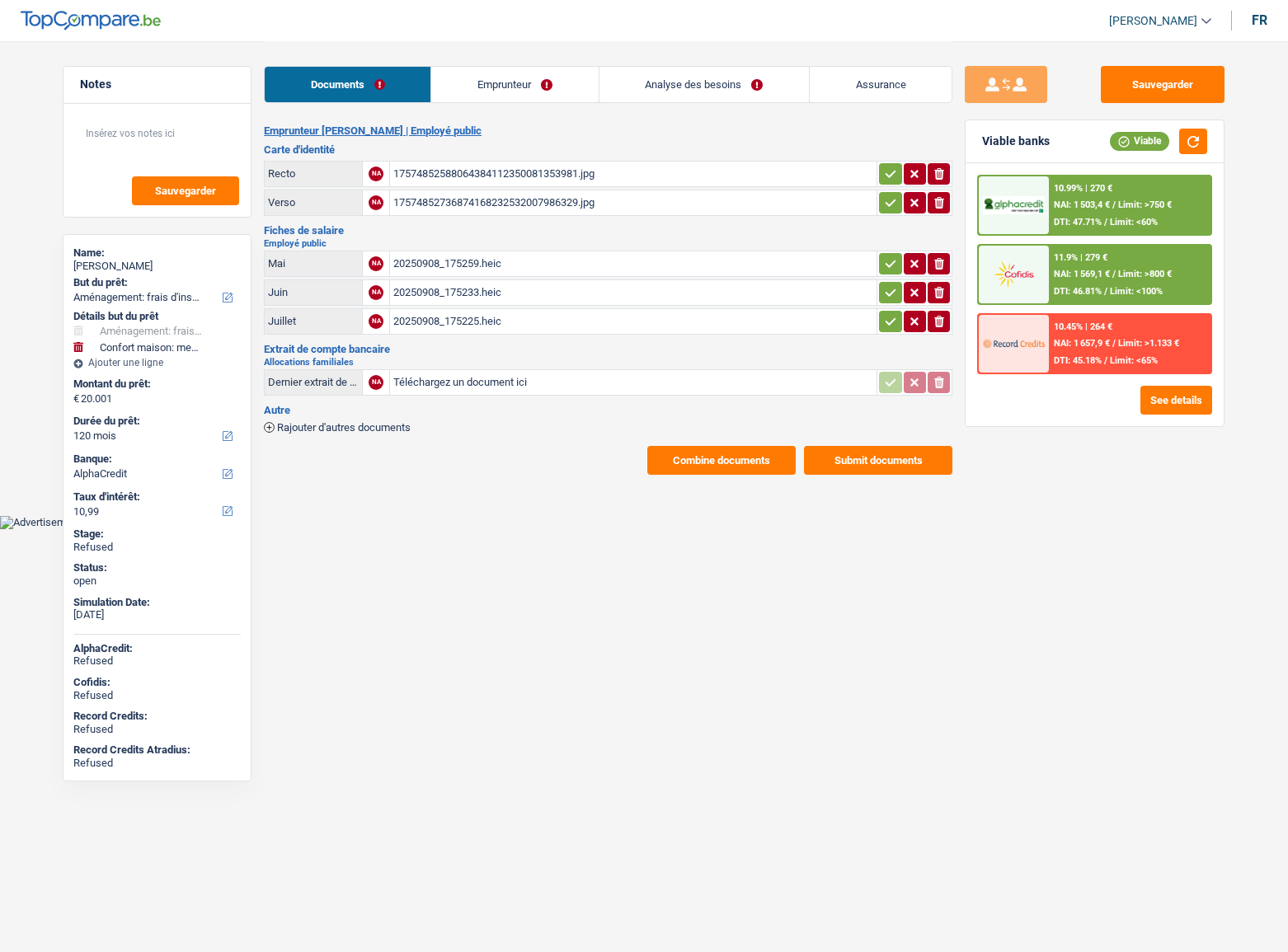
select select "32"
select select "rents"
select select "carLoan"
select select "48"
click at [538, 31] on header "Cindy Laguerre Se déconnecter fr" at bounding box center [644, 21] width 1288 height 42
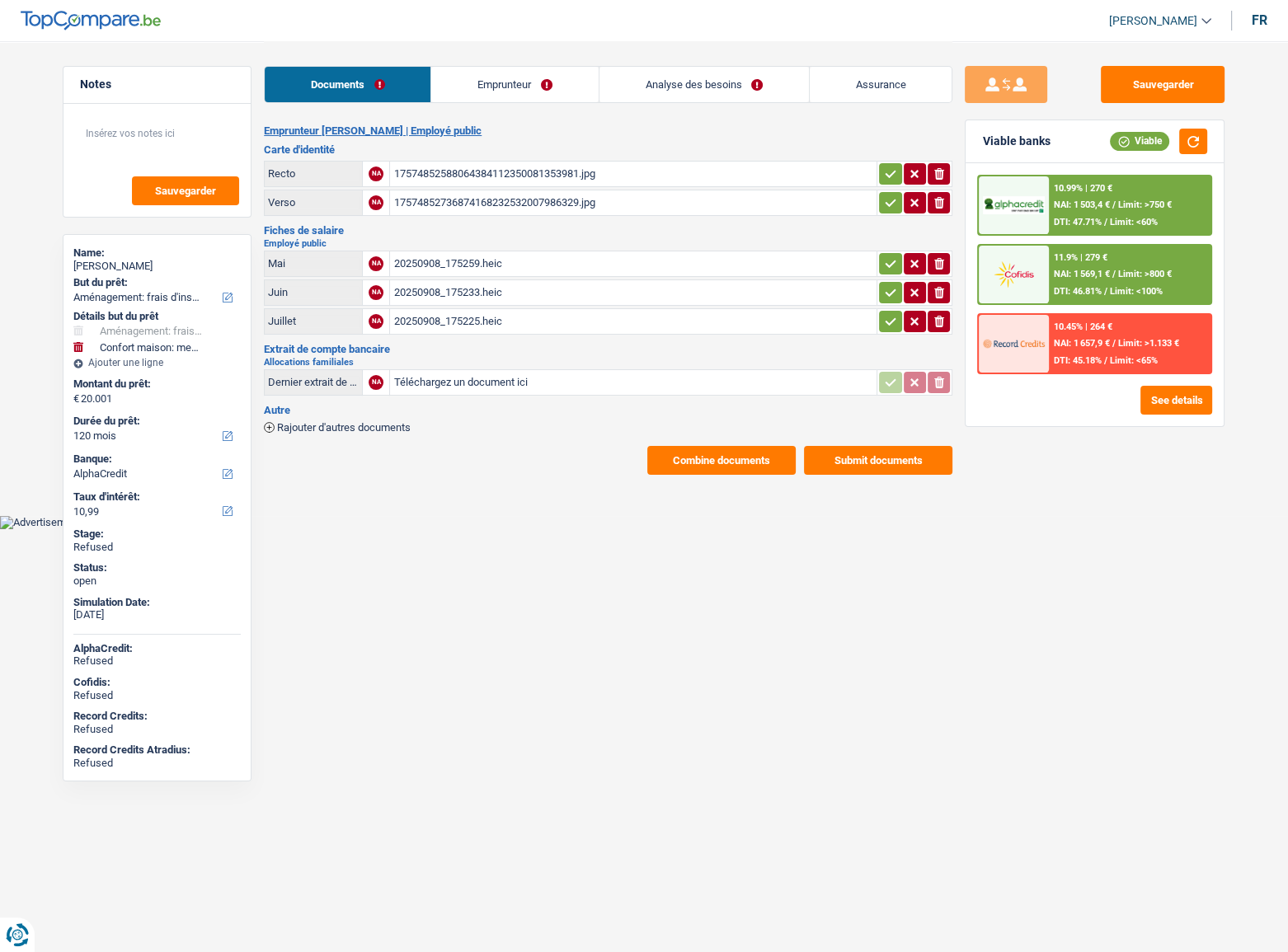
click at [553, 85] on link "Emprunteur" at bounding box center [514, 84] width 167 height 35
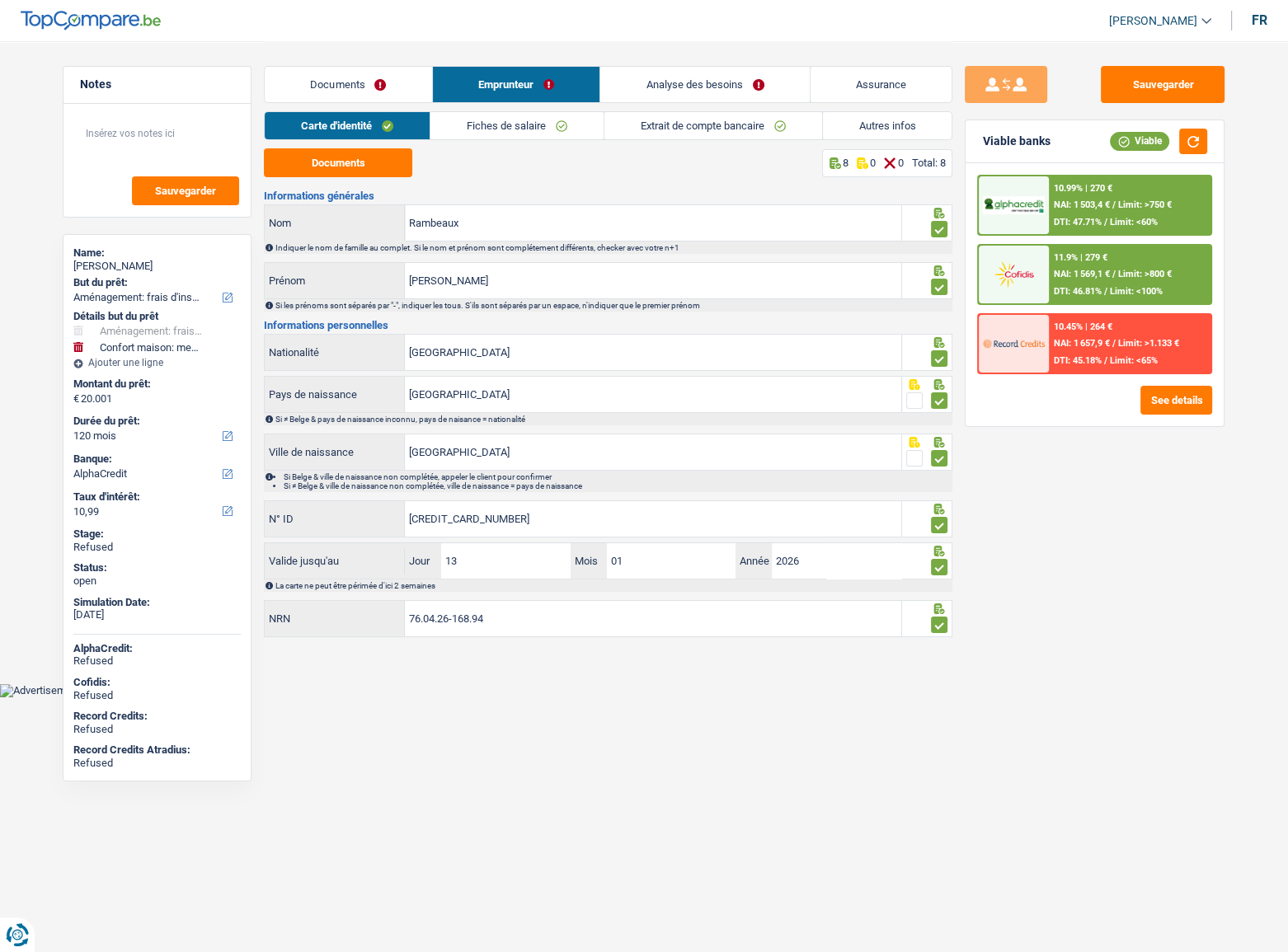
click at [786, 130] on link "Extrait de compte bancaire" at bounding box center [713, 126] width 218 height 27
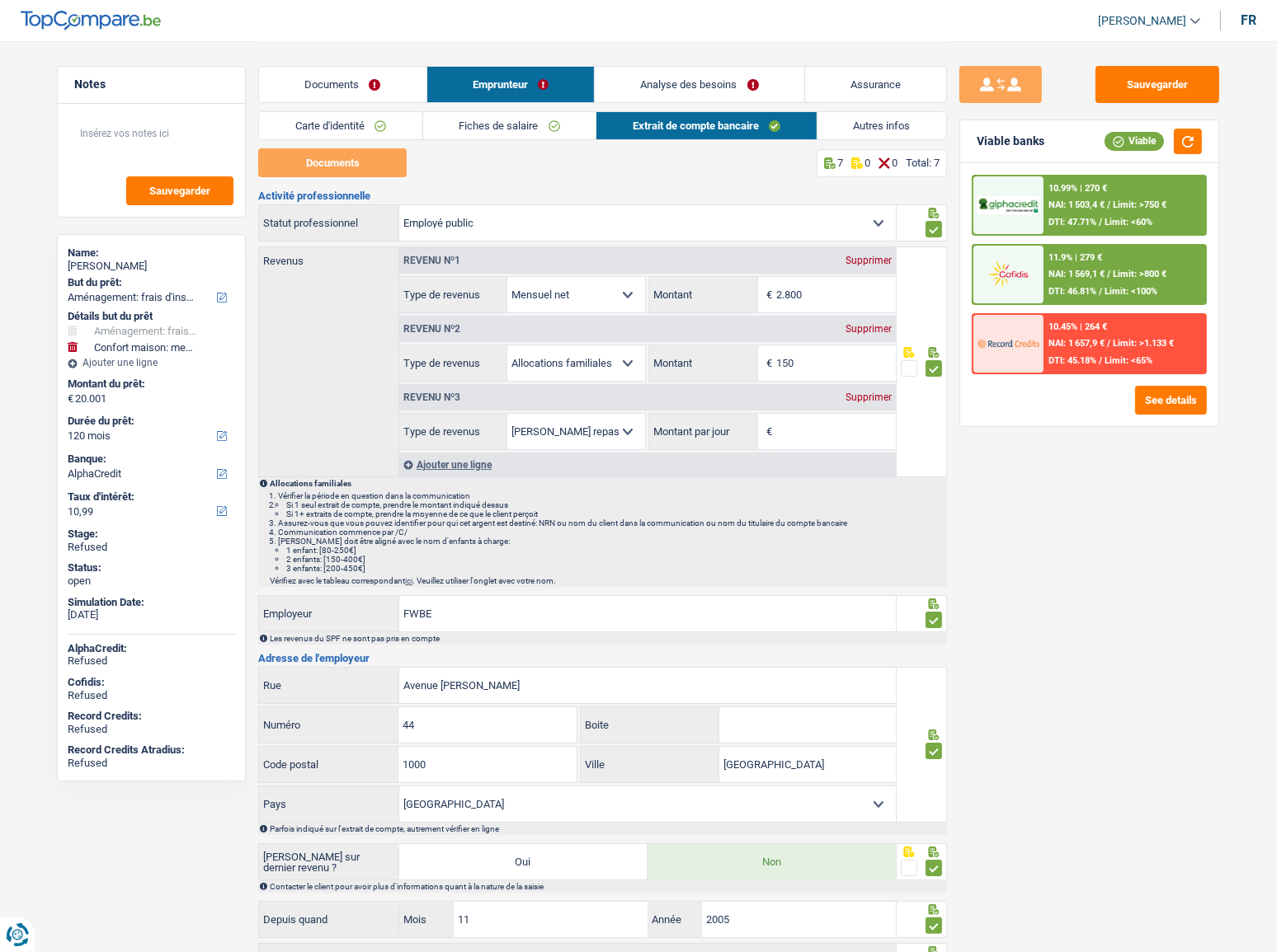
click at [901, 129] on link "Autres infos" at bounding box center [882, 126] width 129 height 27
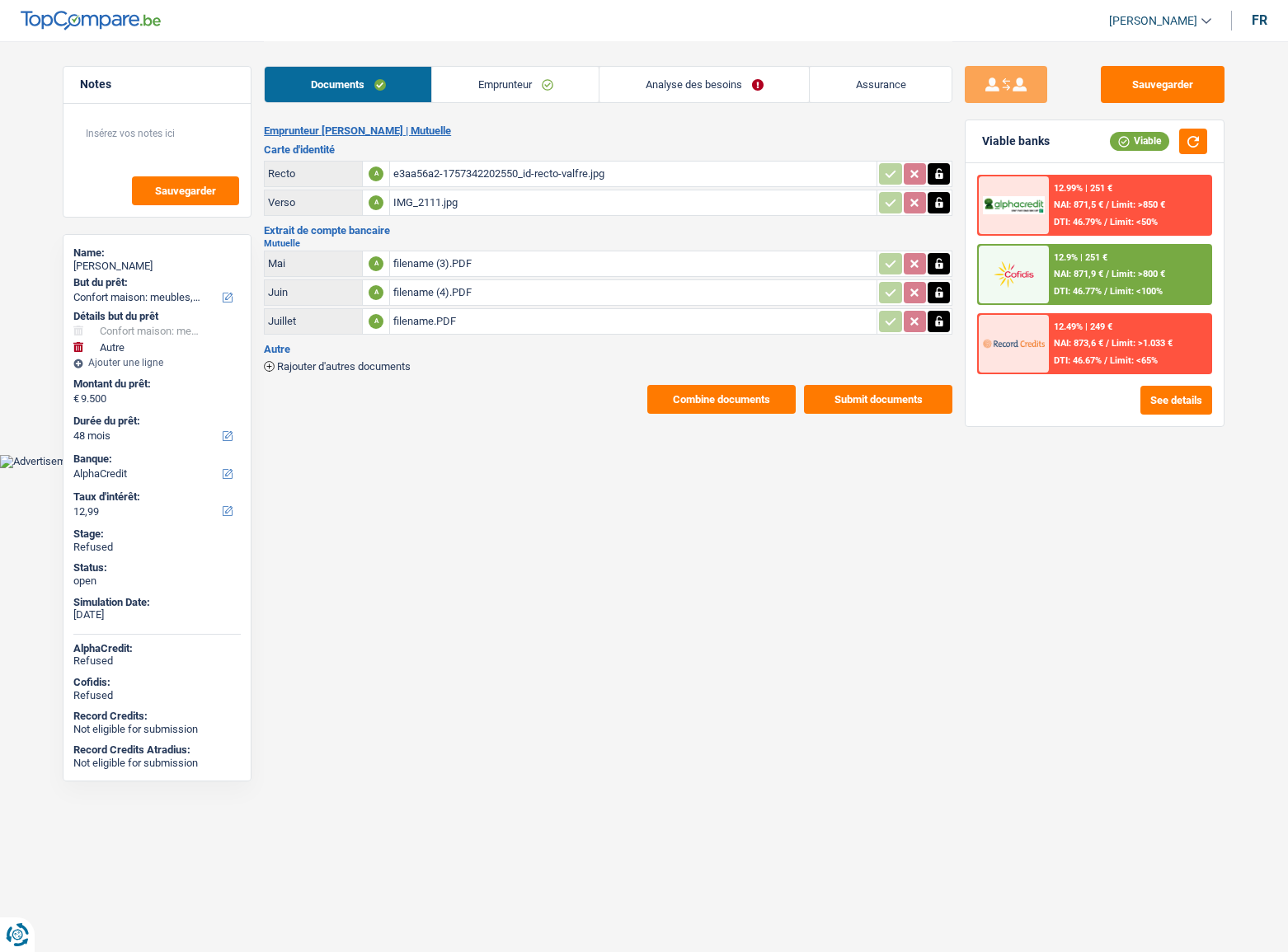
select select "household"
select select "other"
select select "48"
select select "alphacredit"
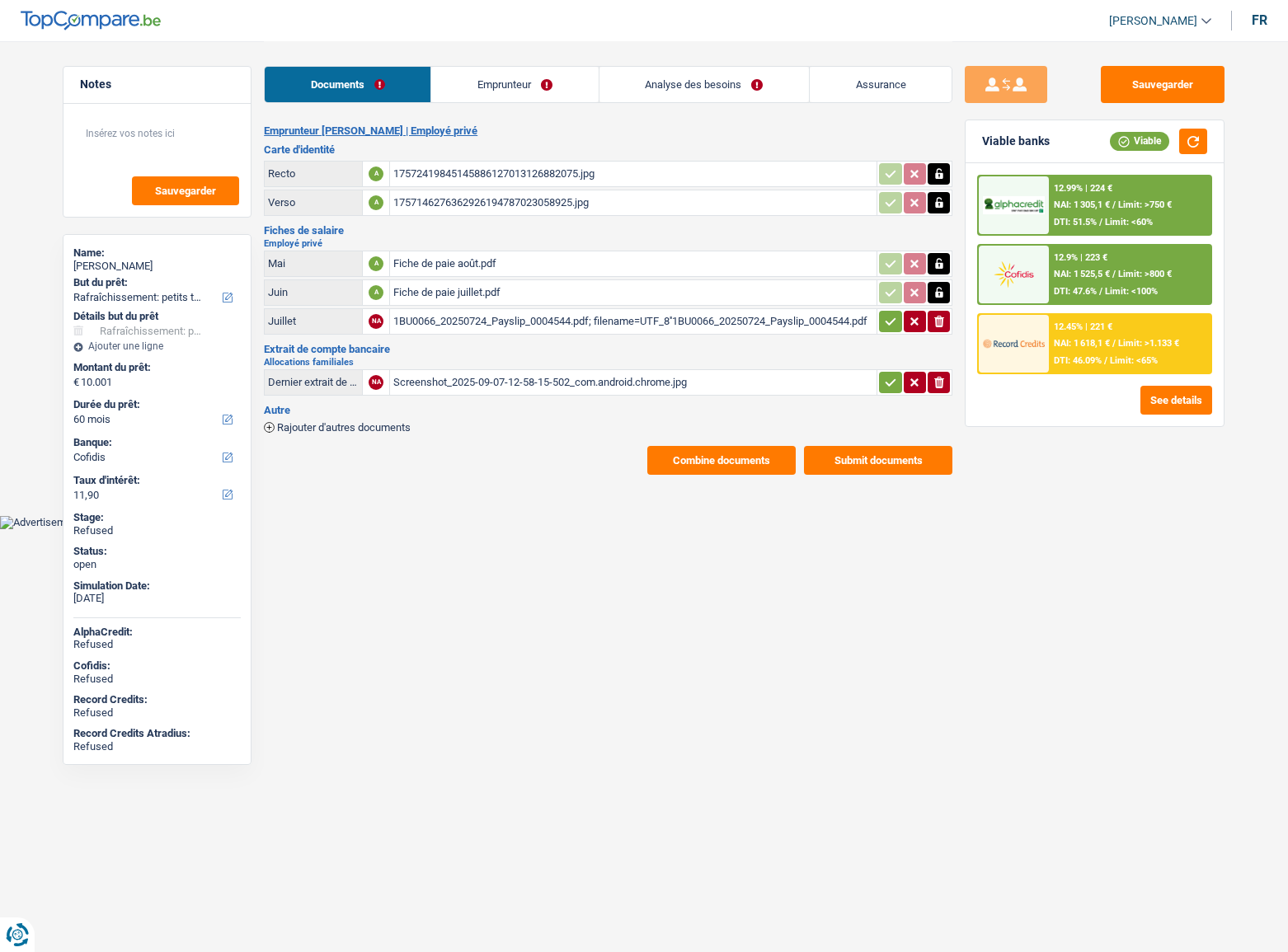
select select "houseOrGarden"
select select "60"
select select "cofidis"
click at [1123, 273] on span "Limit: >800 €" at bounding box center [1145, 274] width 54 height 11
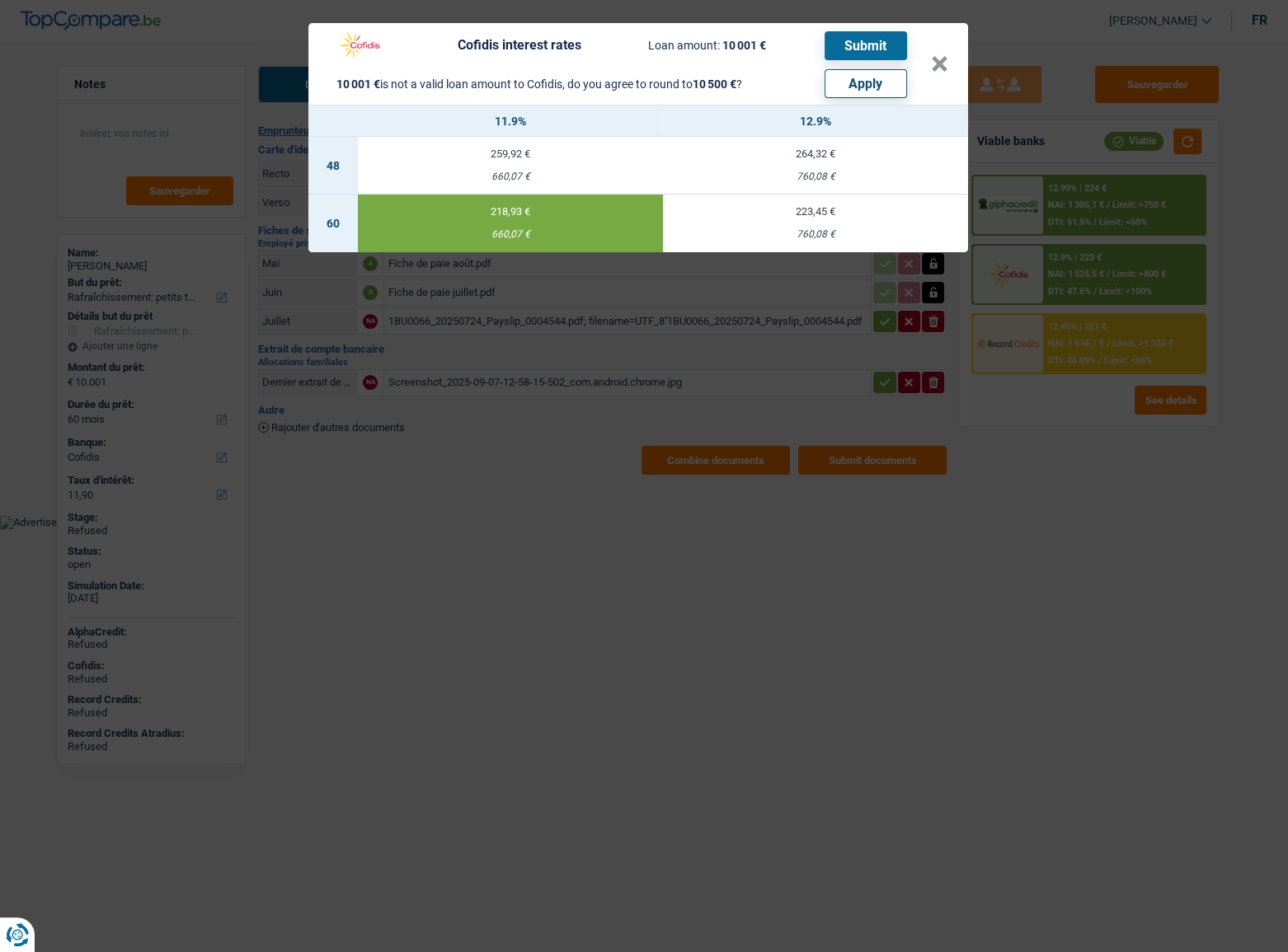
click at [874, 86] on button "Apply" at bounding box center [866, 84] width 83 height 29
type input "10.500"
select select "other"
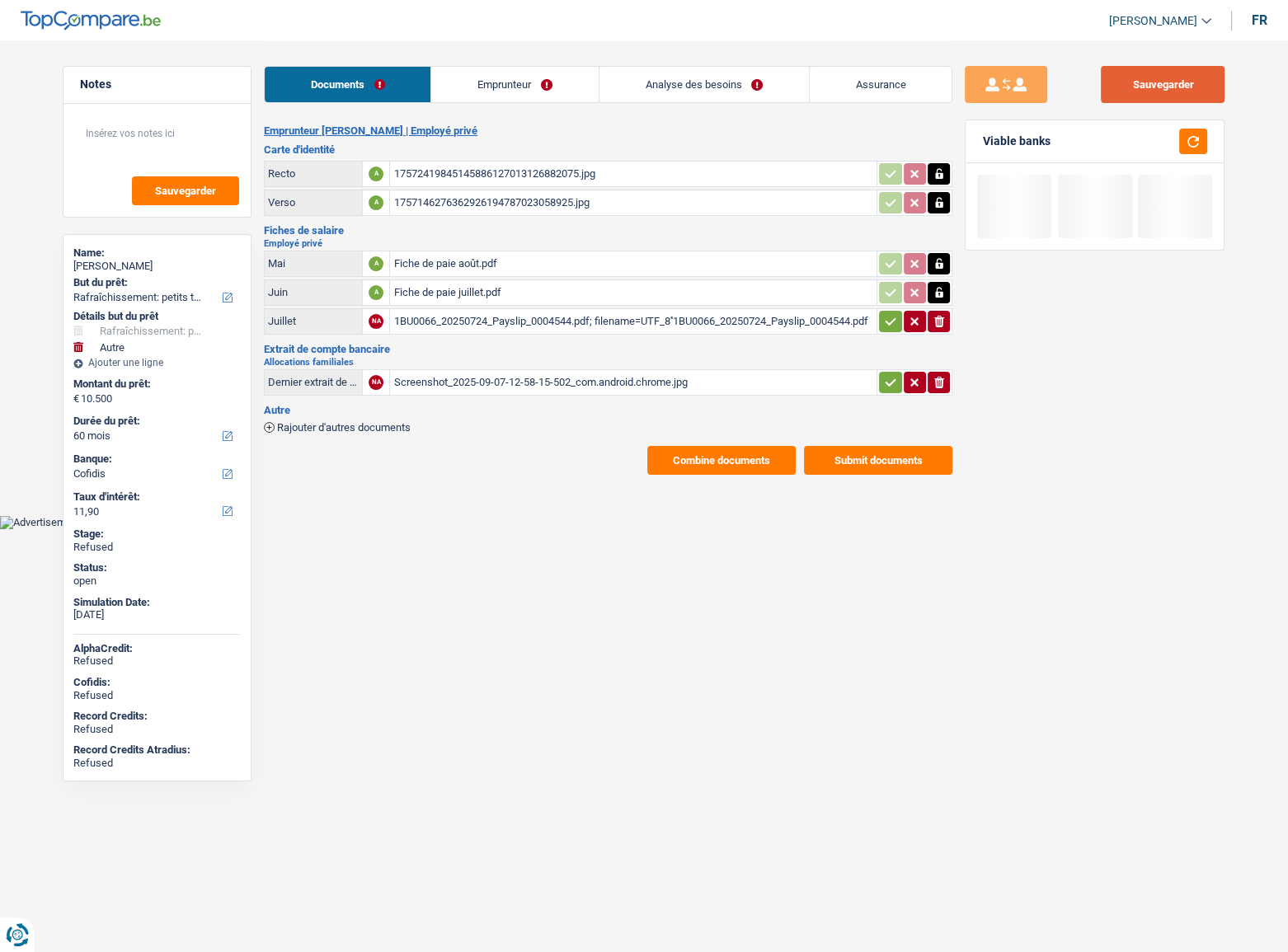
click at [1171, 92] on button "Sauvegarder" at bounding box center [1163, 84] width 124 height 37
click at [1198, 140] on button "button" at bounding box center [1193, 141] width 28 height 25
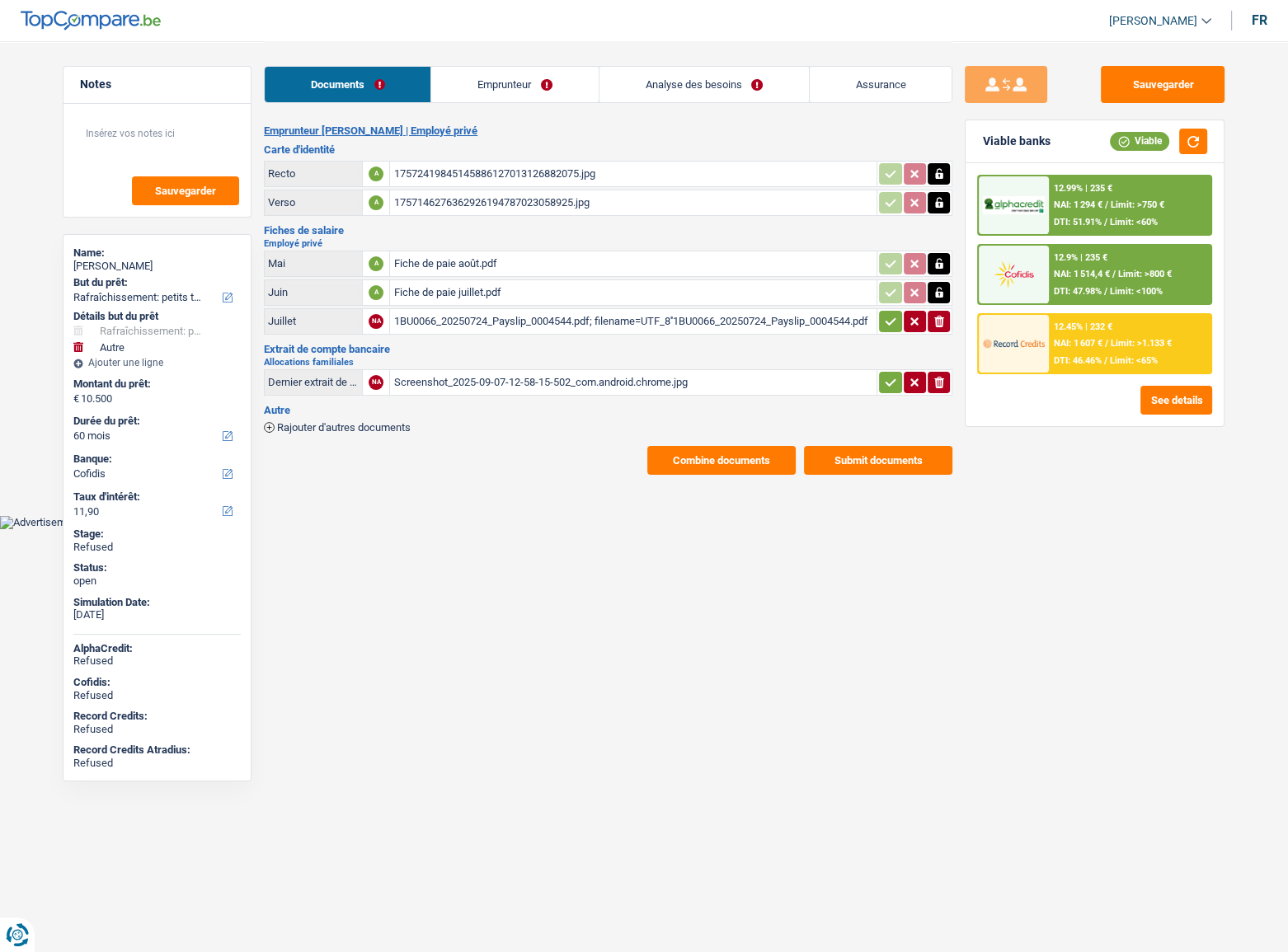
click at [1101, 261] on div "12.9% | 235 €" at bounding box center [1080, 258] width 54 height 11
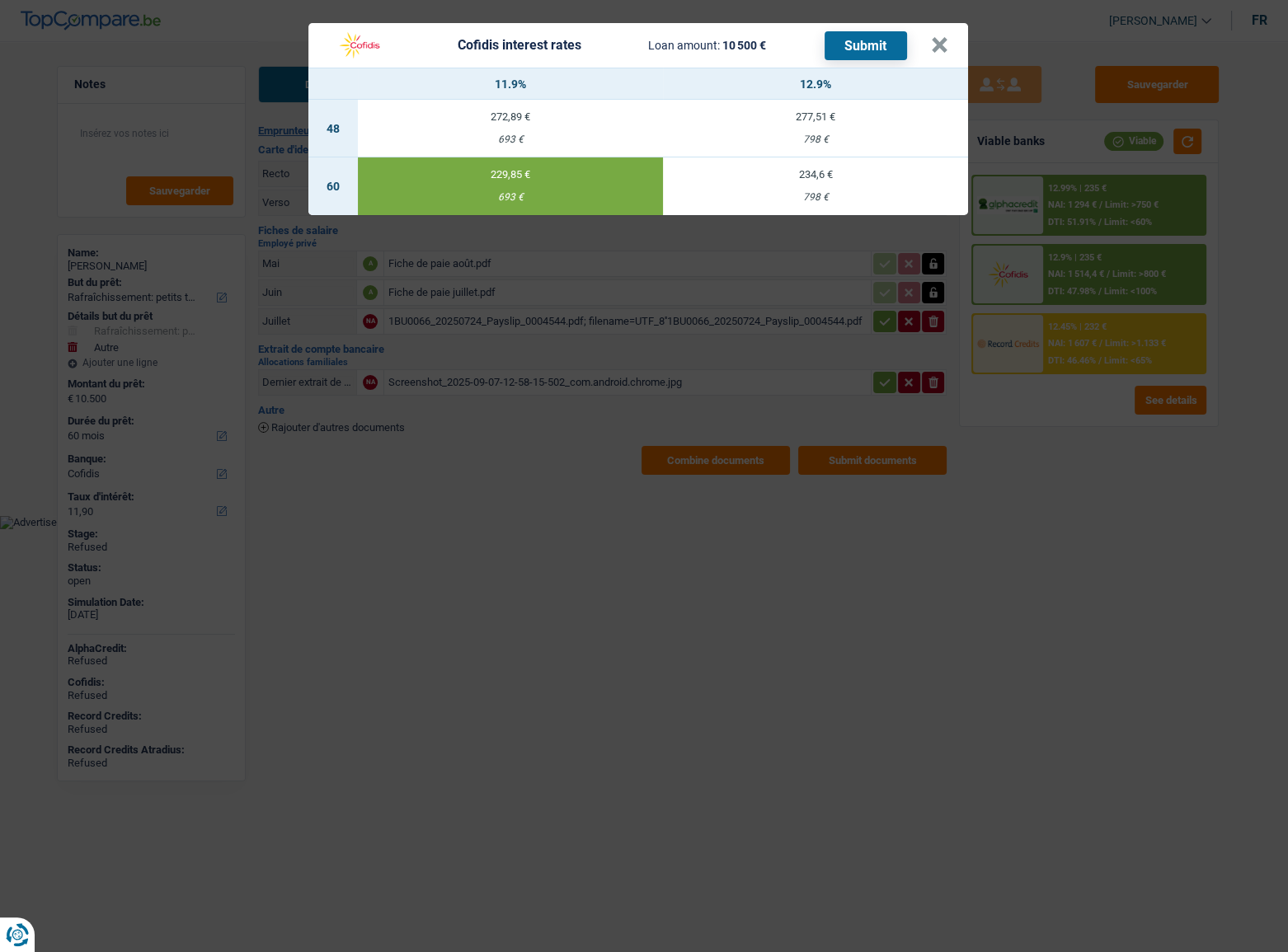
click at [897, 46] on button "Submit" at bounding box center [866, 46] width 83 height 29
click at [943, 48] on button "×" at bounding box center [939, 46] width 17 height 16
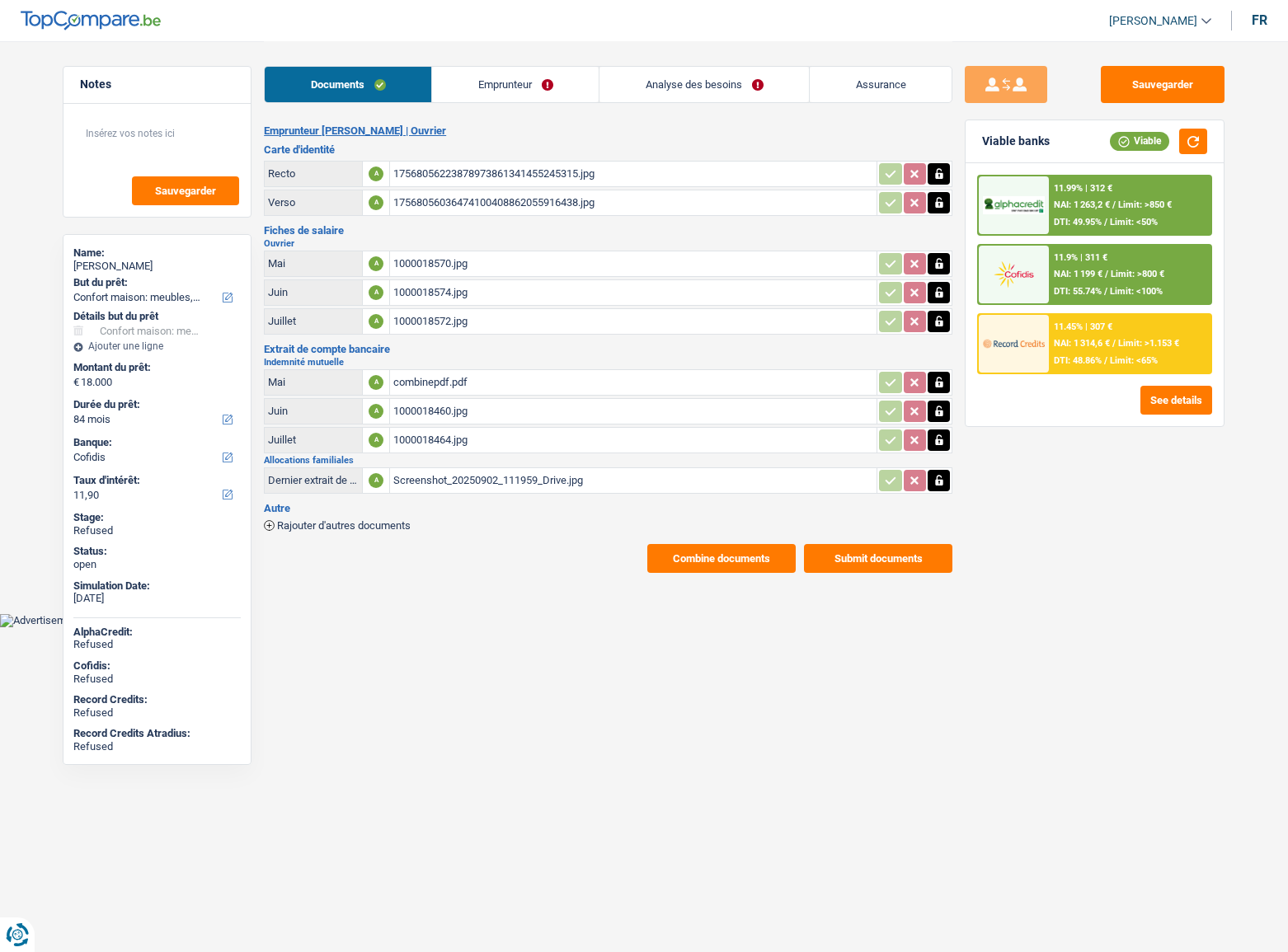
select select "household"
select select "84"
select select "cofidis"
select select "worker"
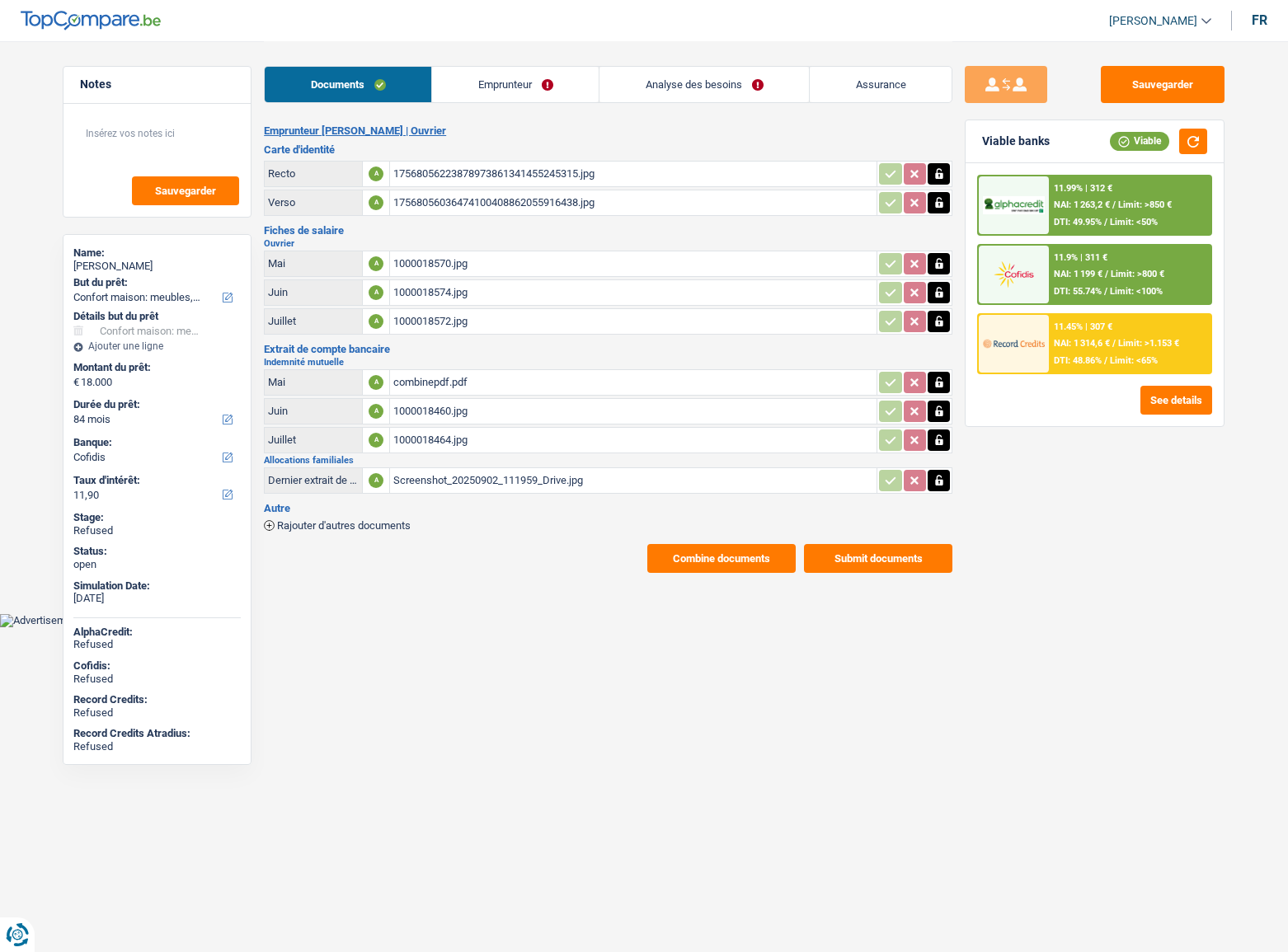
select select "familyAllowances"
select select "mutualityIndemnity"
select select "mealVouchers"
select select "netSalary"
select select "BE"
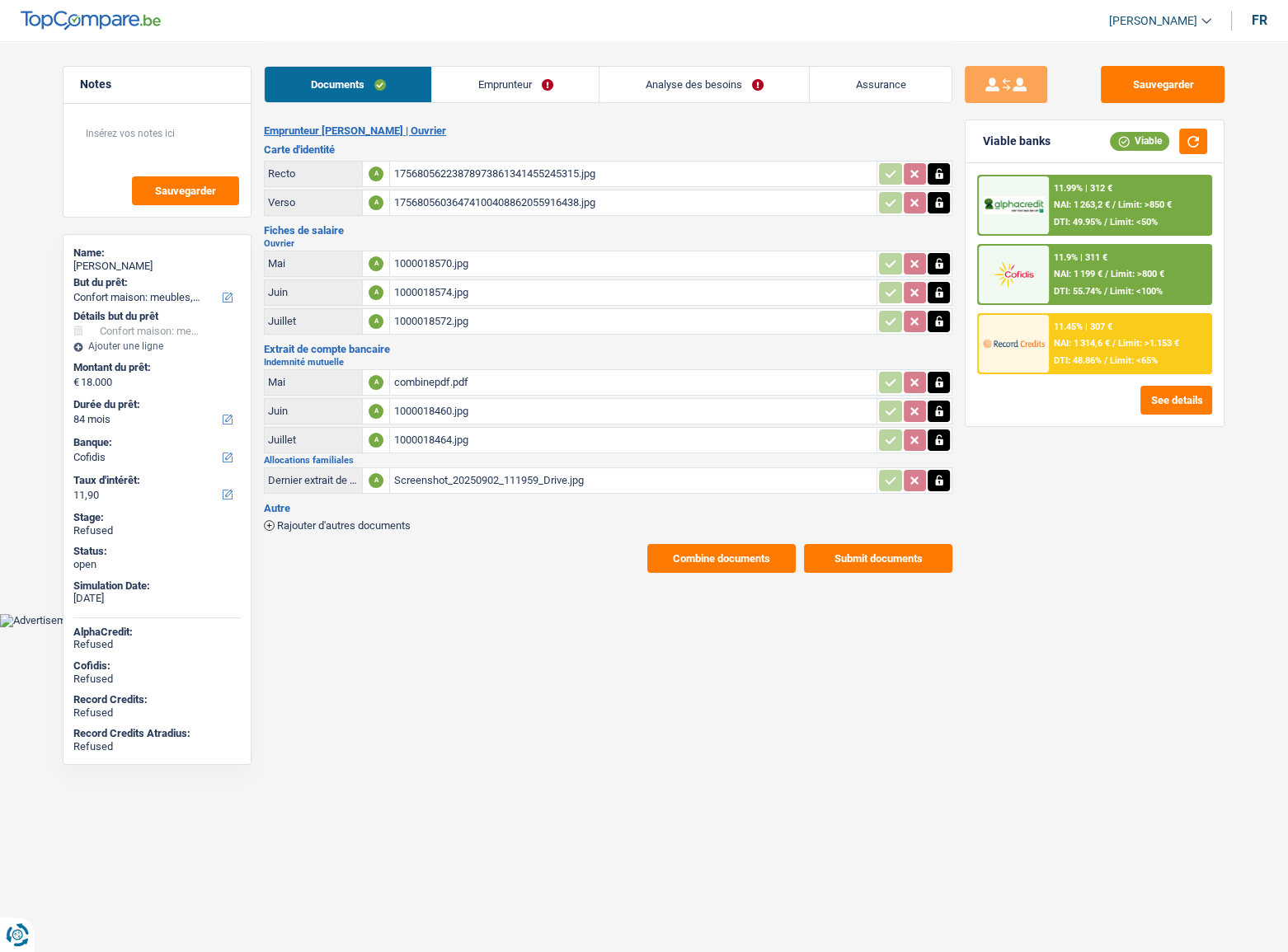
click at [532, 76] on link "Emprunteur" at bounding box center [515, 84] width 167 height 35
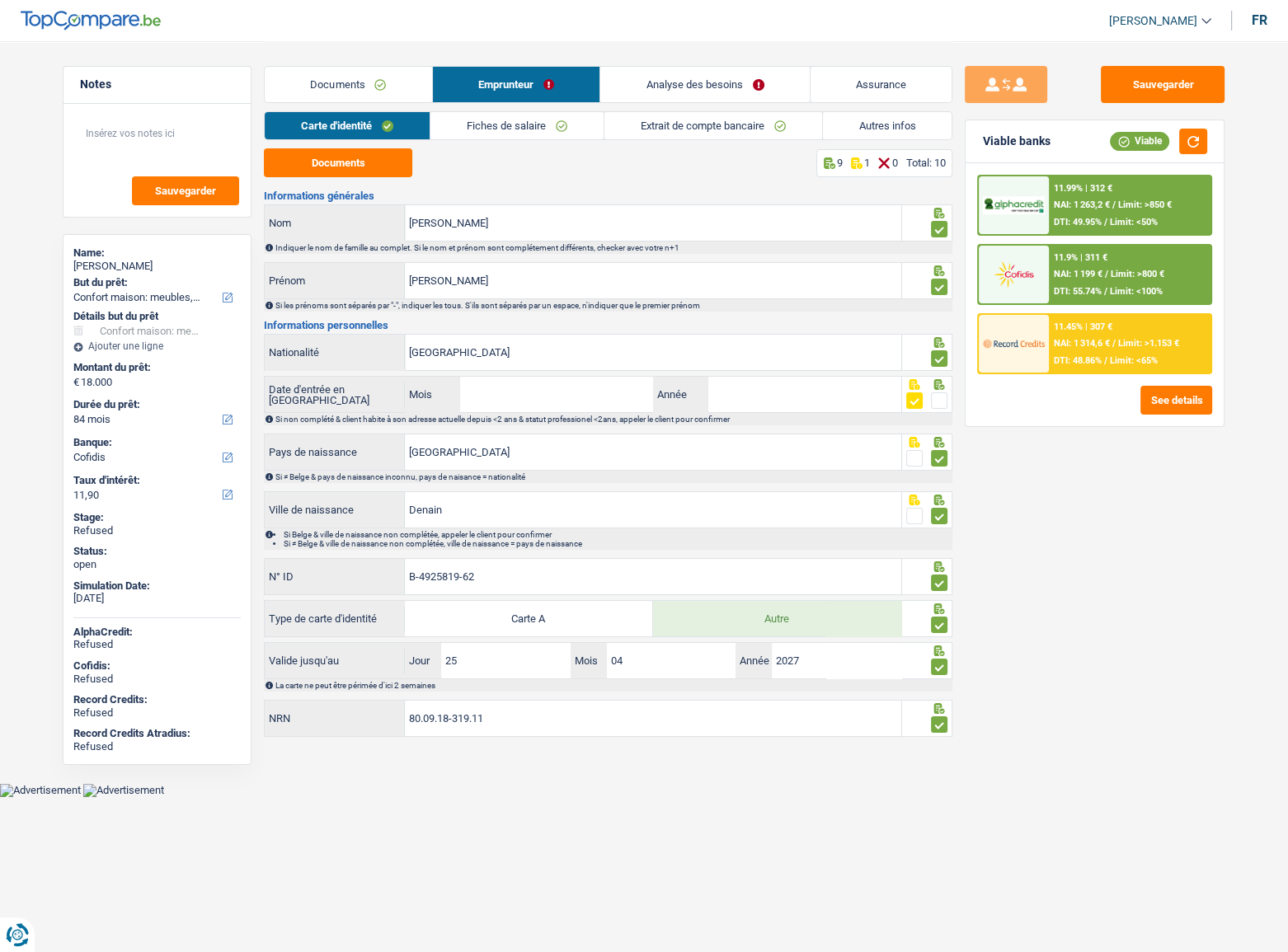
click at [708, 121] on link "Extrait de compte bancaire" at bounding box center [713, 126] width 218 height 27
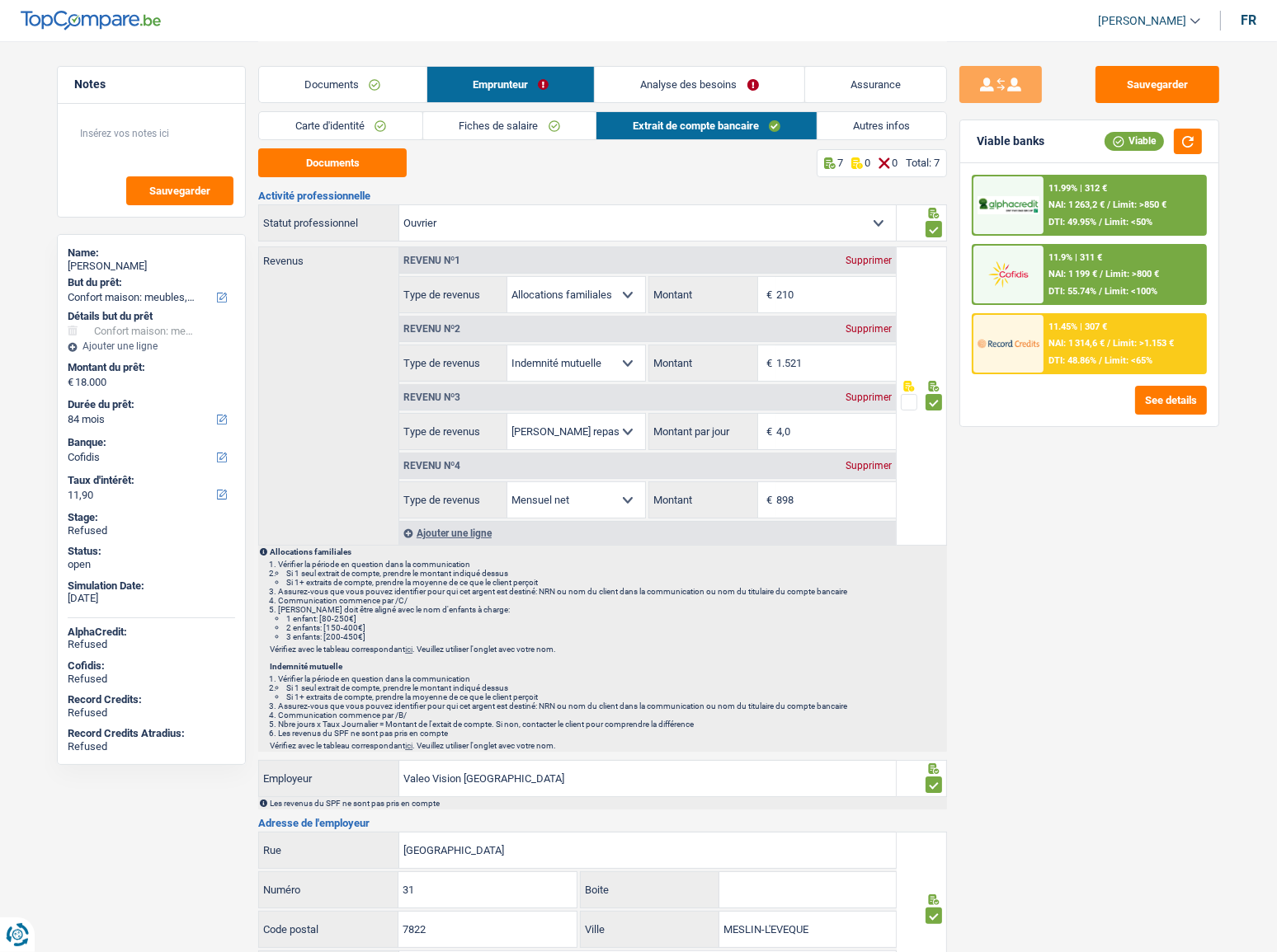
click at [880, 128] on link "Autres infos" at bounding box center [882, 126] width 129 height 27
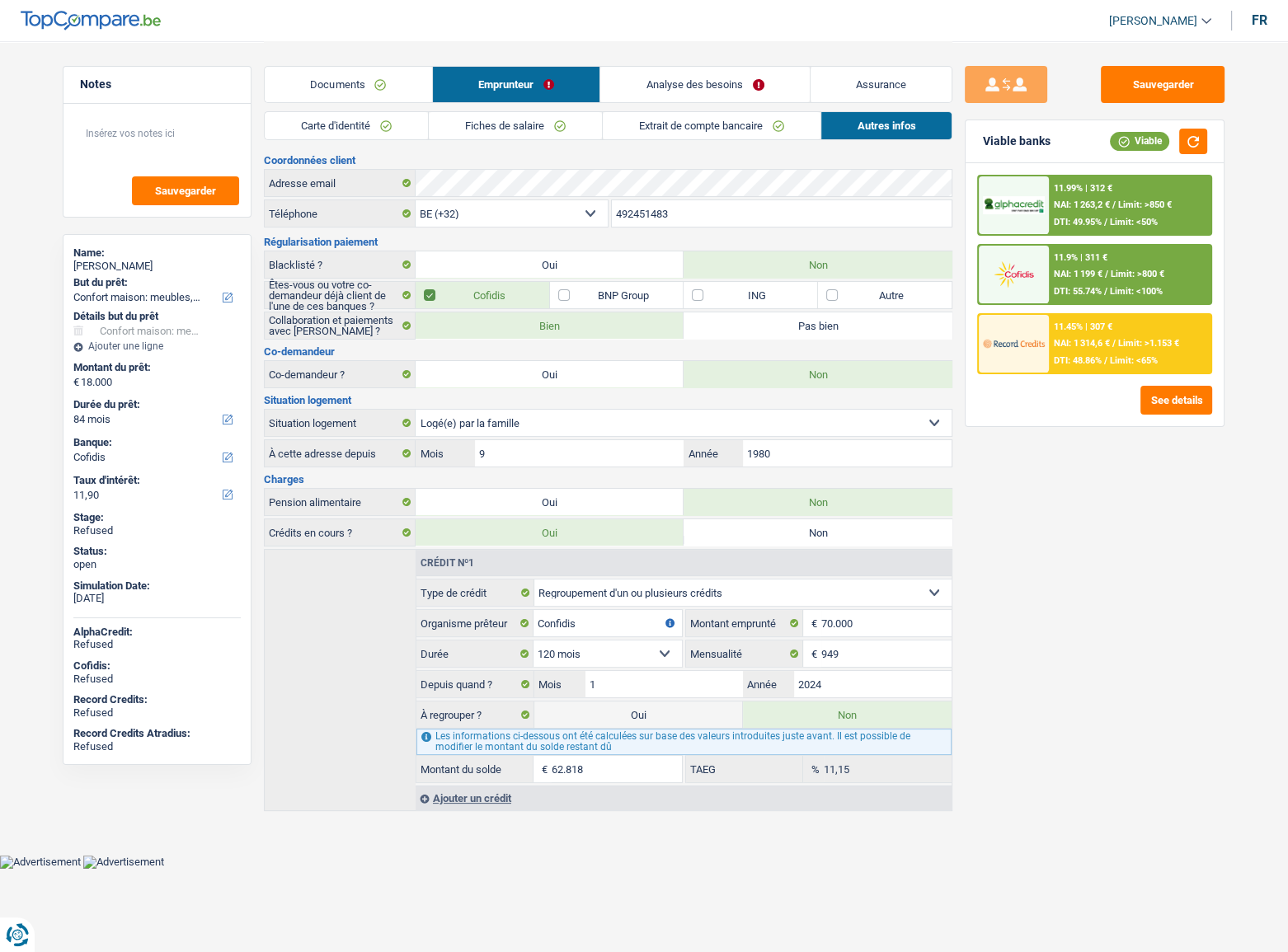
click at [789, 117] on link "Extrait de compte bancaire" at bounding box center [711, 126] width 218 height 27
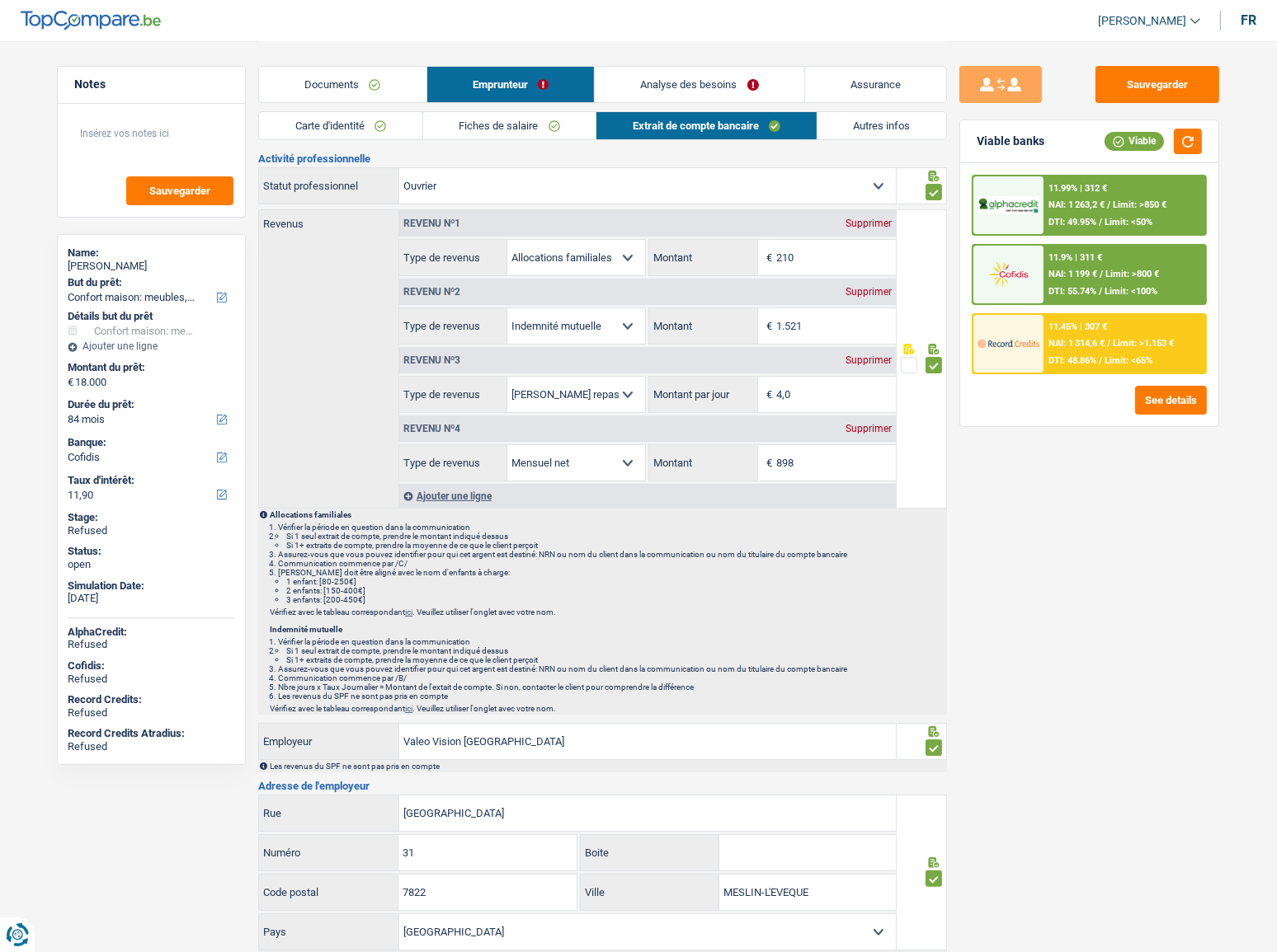
scroll to position [12, 0]
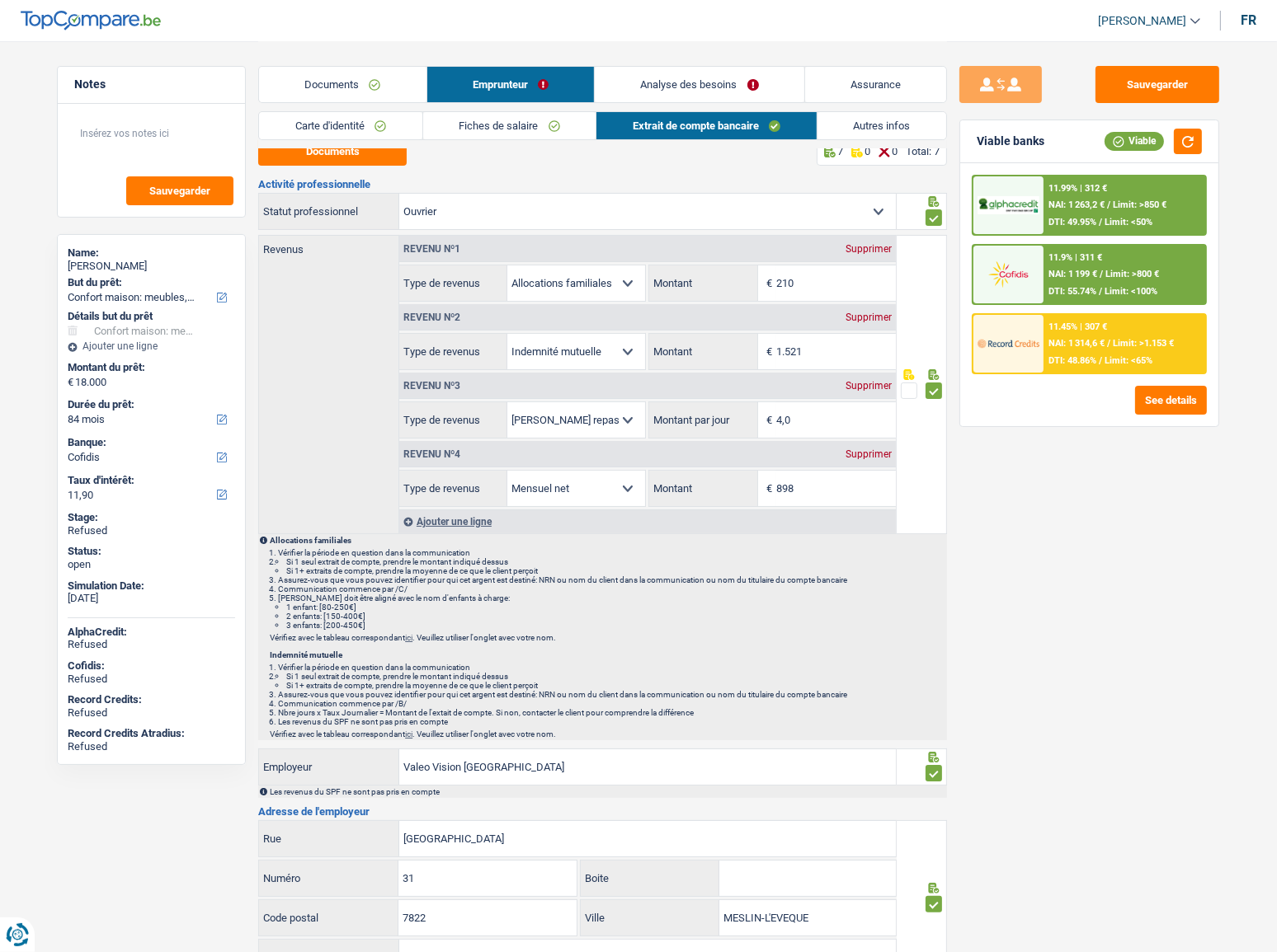
click at [858, 127] on link "Autres infos" at bounding box center [882, 126] width 129 height 27
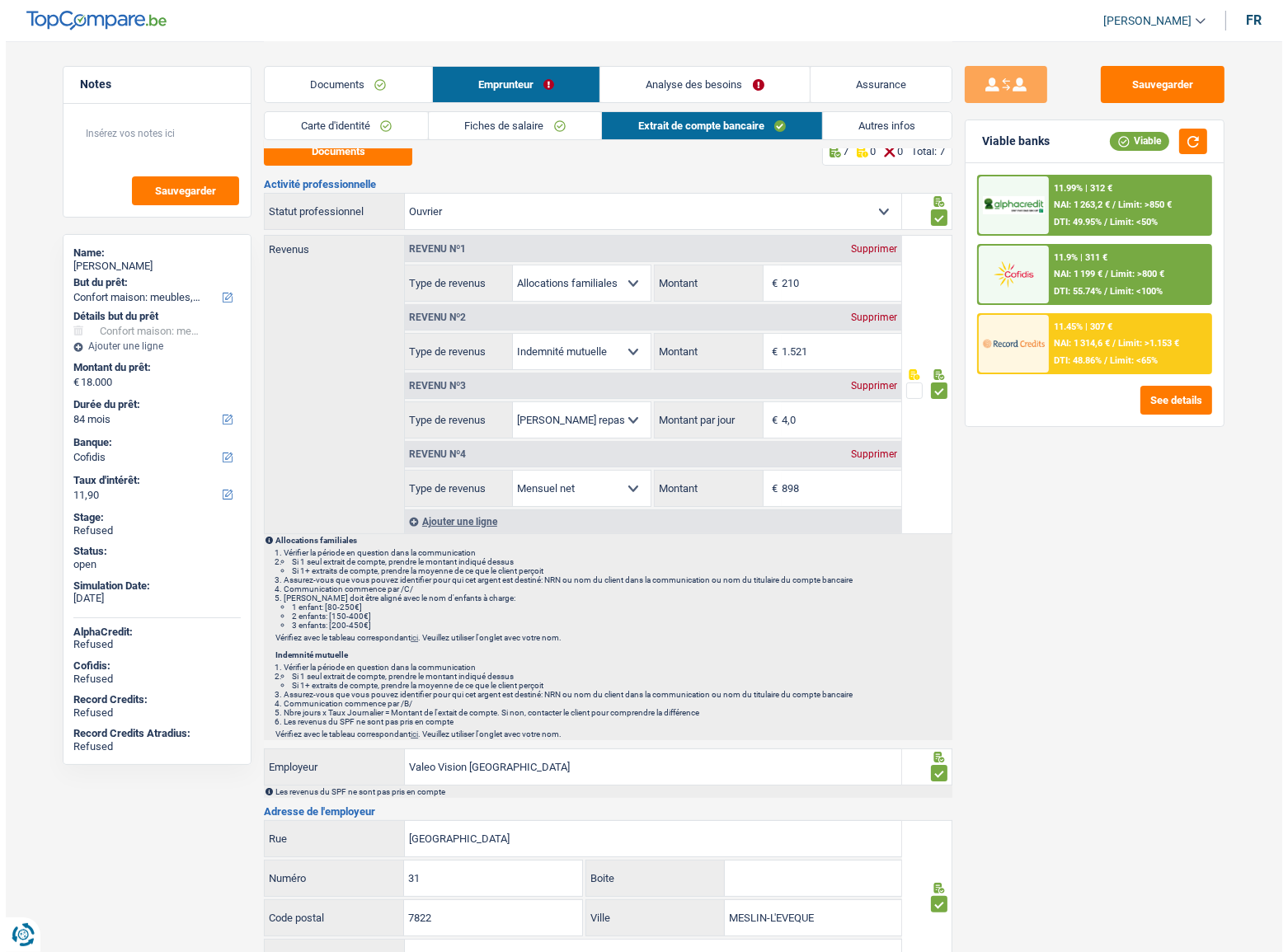
scroll to position [0, 0]
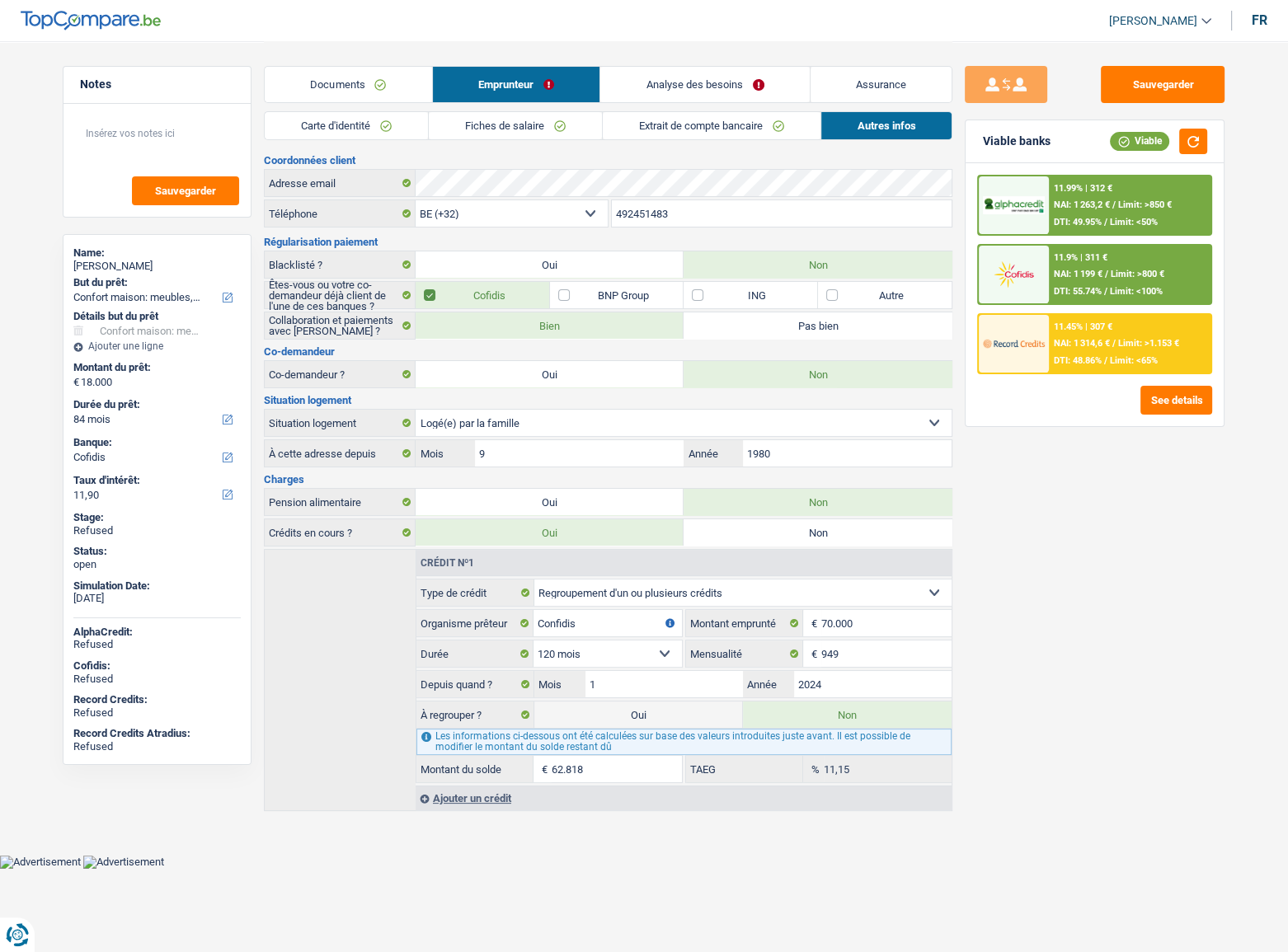
click at [375, 96] on link "Documents" at bounding box center [349, 84] width 167 height 35
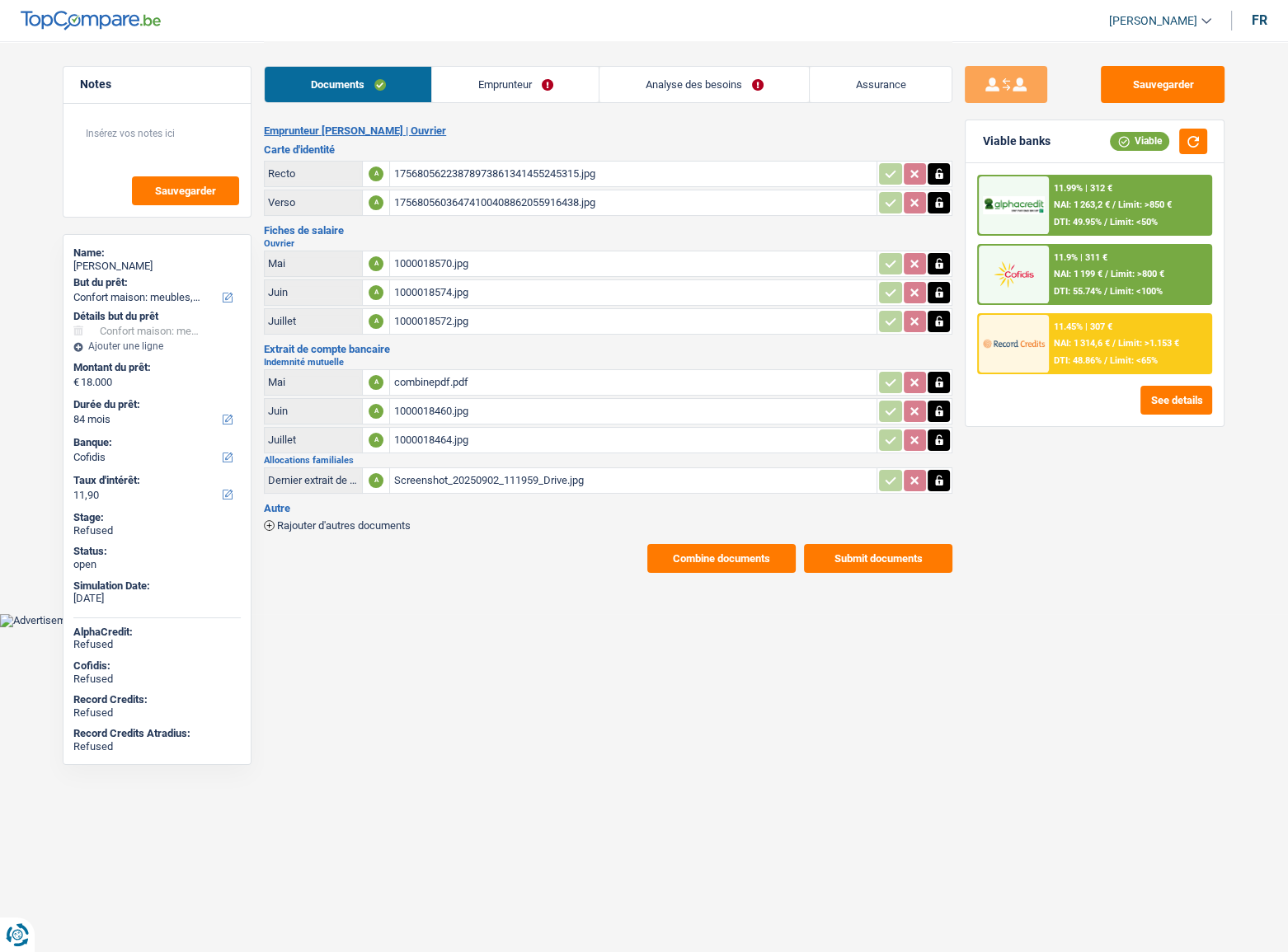
click at [562, 95] on link "Emprunteur" at bounding box center [515, 84] width 167 height 35
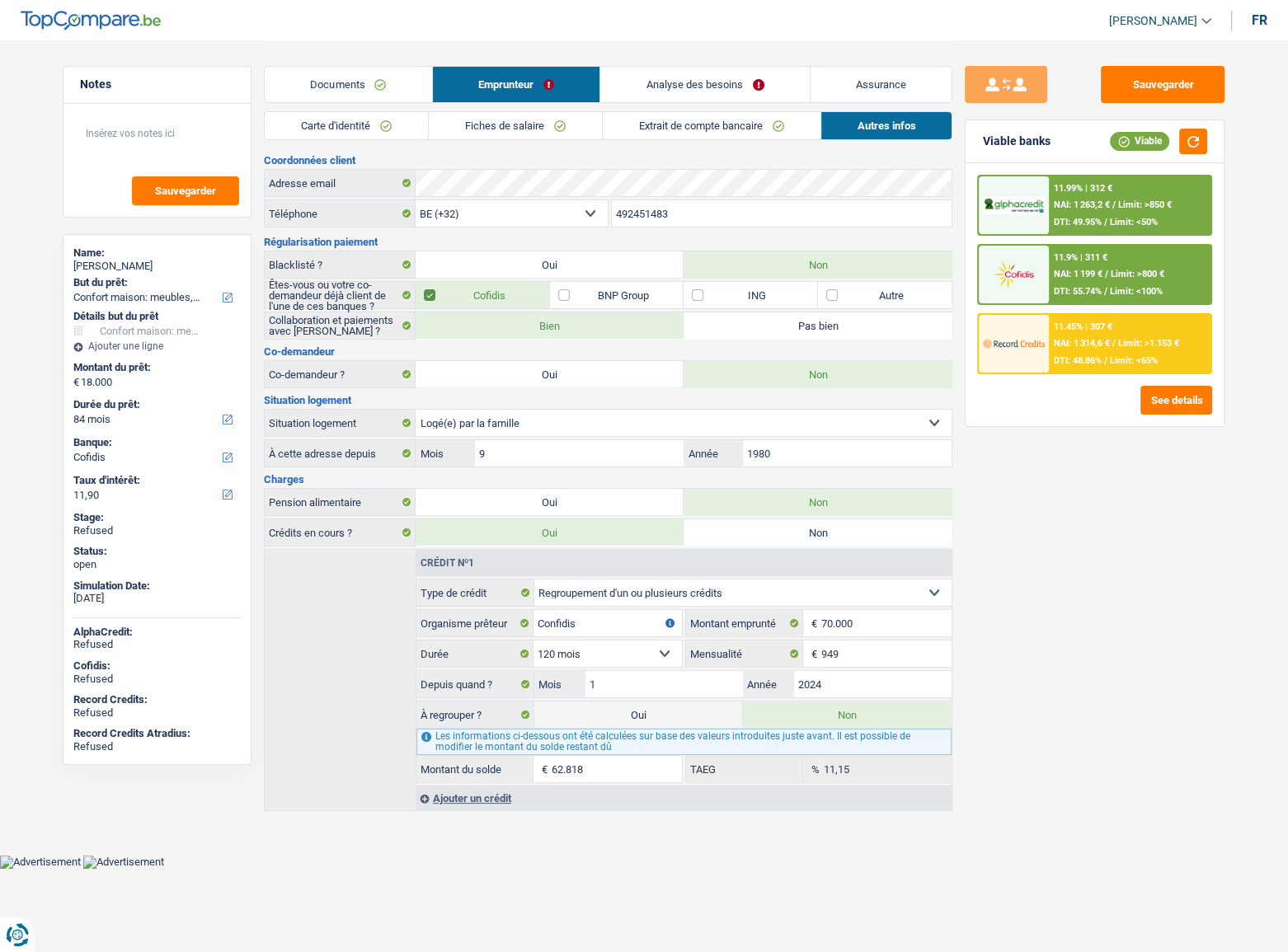
click at [644, 710] on label "Oui" at bounding box center [638, 714] width 208 height 26
click at [644, 710] on input "Oui" at bounding box center [638, 714] width 208 height 26
radio input "true"
type input "80.818"
radio input "false"
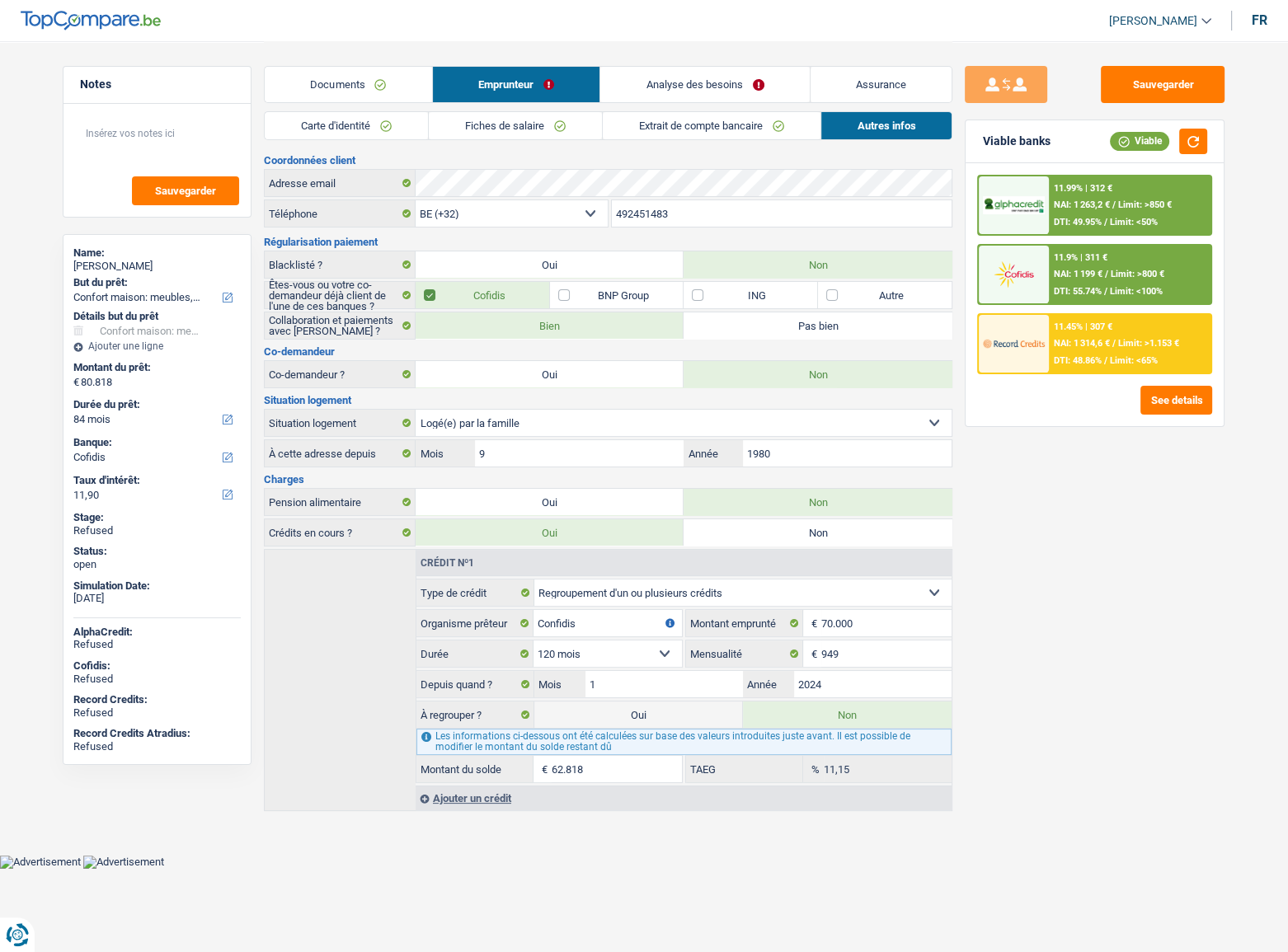
select select "refinancing"
select select "144"
select select "household"
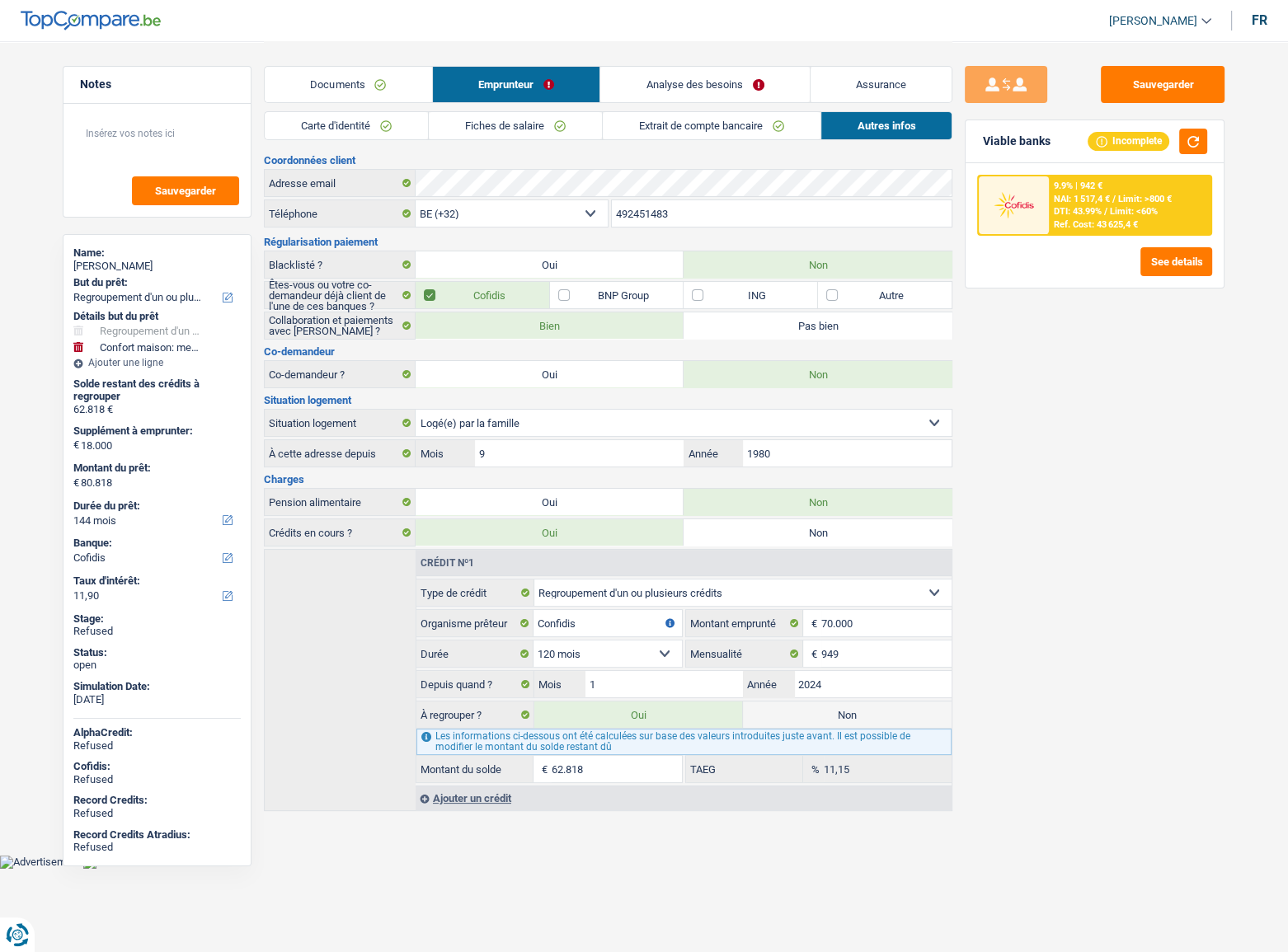
click at [714, 93] on link "Analyse des besoins" at bounding box center [705, 84] width 209 height 35
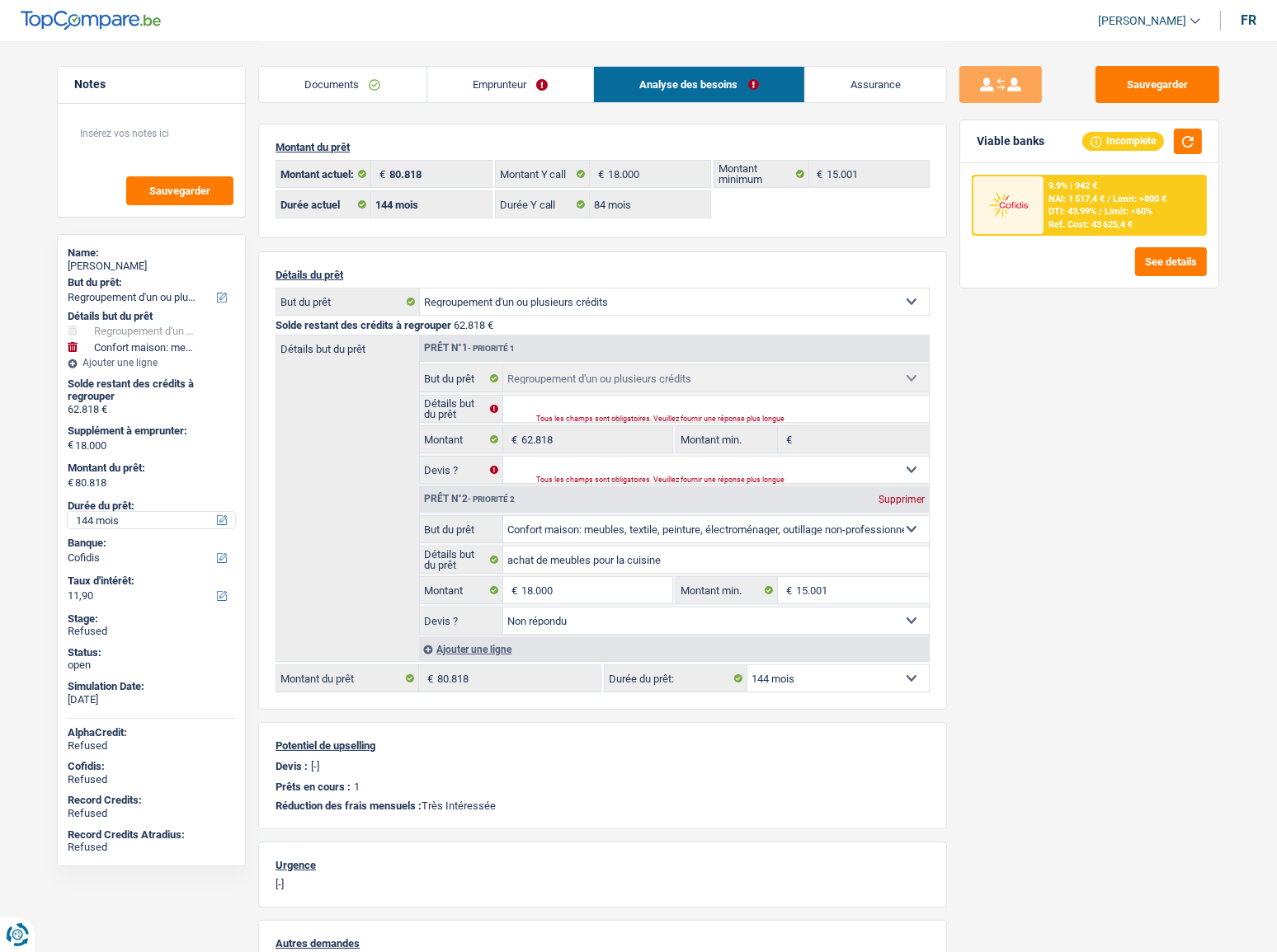
click at [121, 522] on select "12 mois 18 mois 24 mois 30 mois 36 mois 42 mois 48 mois 60 mois 72 mois 84 mois…" at bounding box center [151, 521] width 167 height 16
select select "120"
click at [67, 512] on select "12 mois 18 mois 24 mois 30 mois 36 mois 42 mois 48 mois 60 mois 72 mois 84 mois…" at bounding box center [151, 521] width 167 height 16
select select "120"
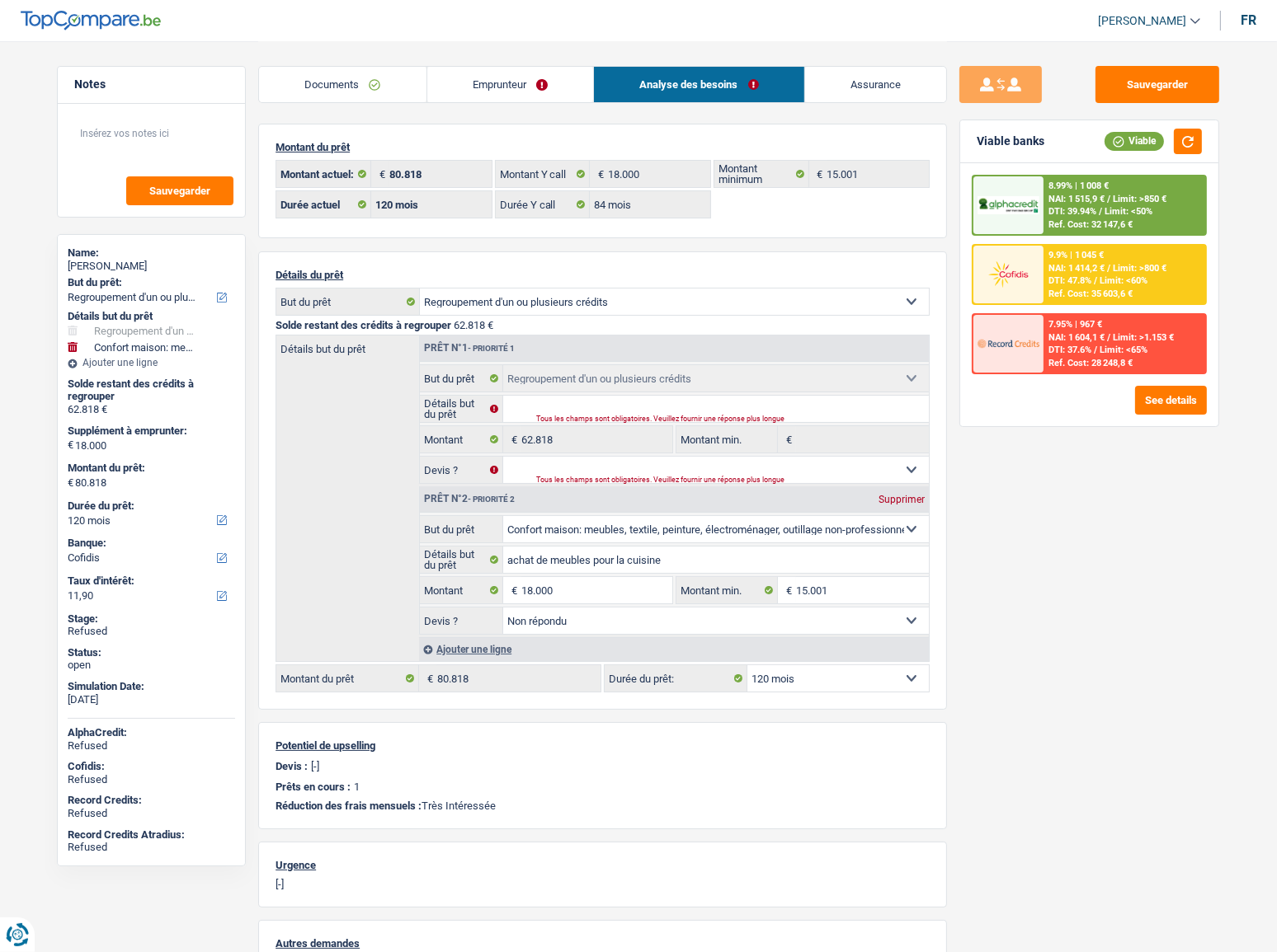
click at [1144, 281] on span "Limit: <60%" at bounding box center [1123, 281] width 48 height 11
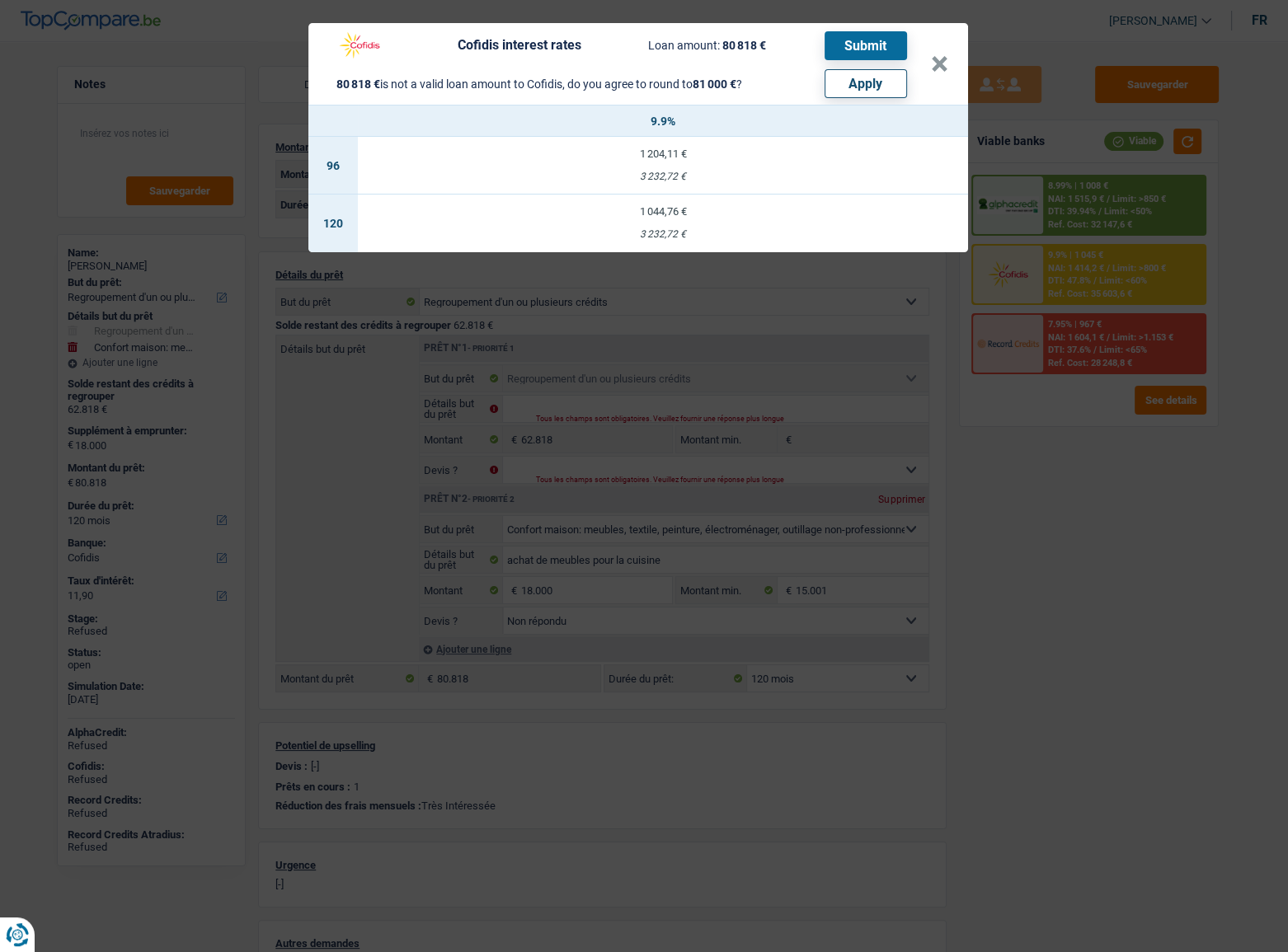
click at [869, 84] on button "Apply" at bounding box center [866, 84] width 83 height 29
select select "144"
type input "81.000"
select select "144"
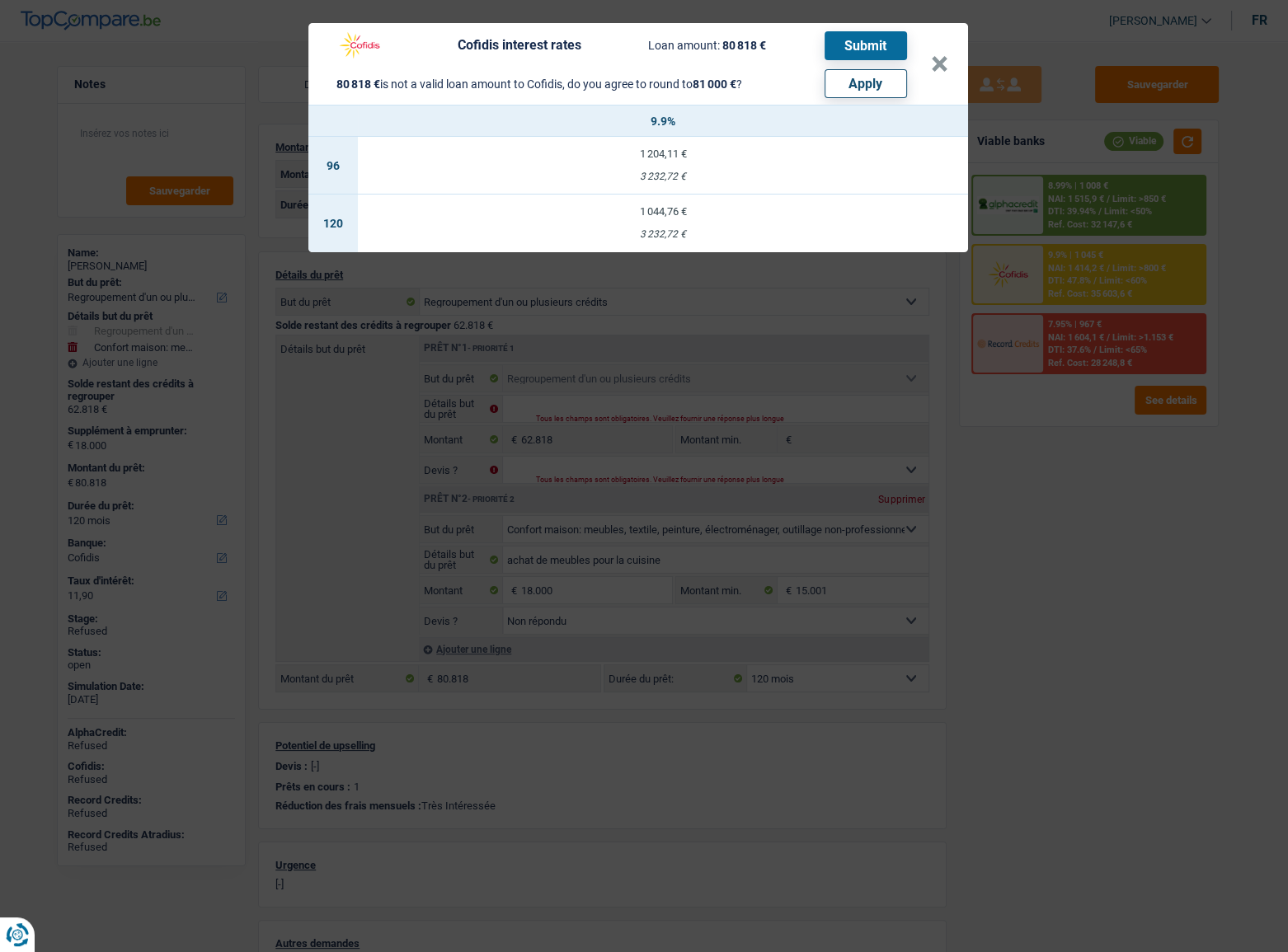
type input "18.182"
type input "81.000"
select select "other"
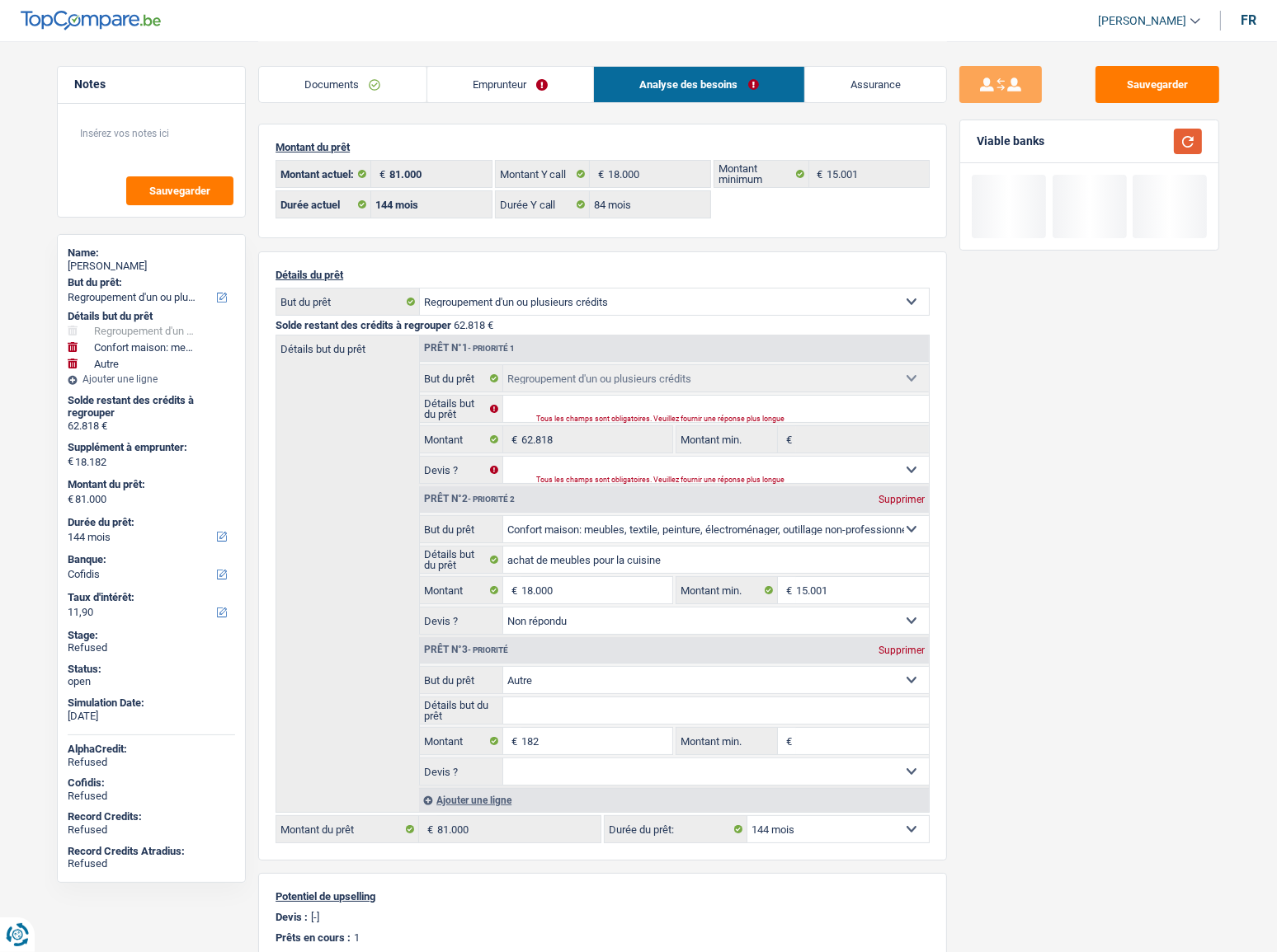
click at [1184, 131] on button "button" at bounding box center [1187, 141] width 28 height 25
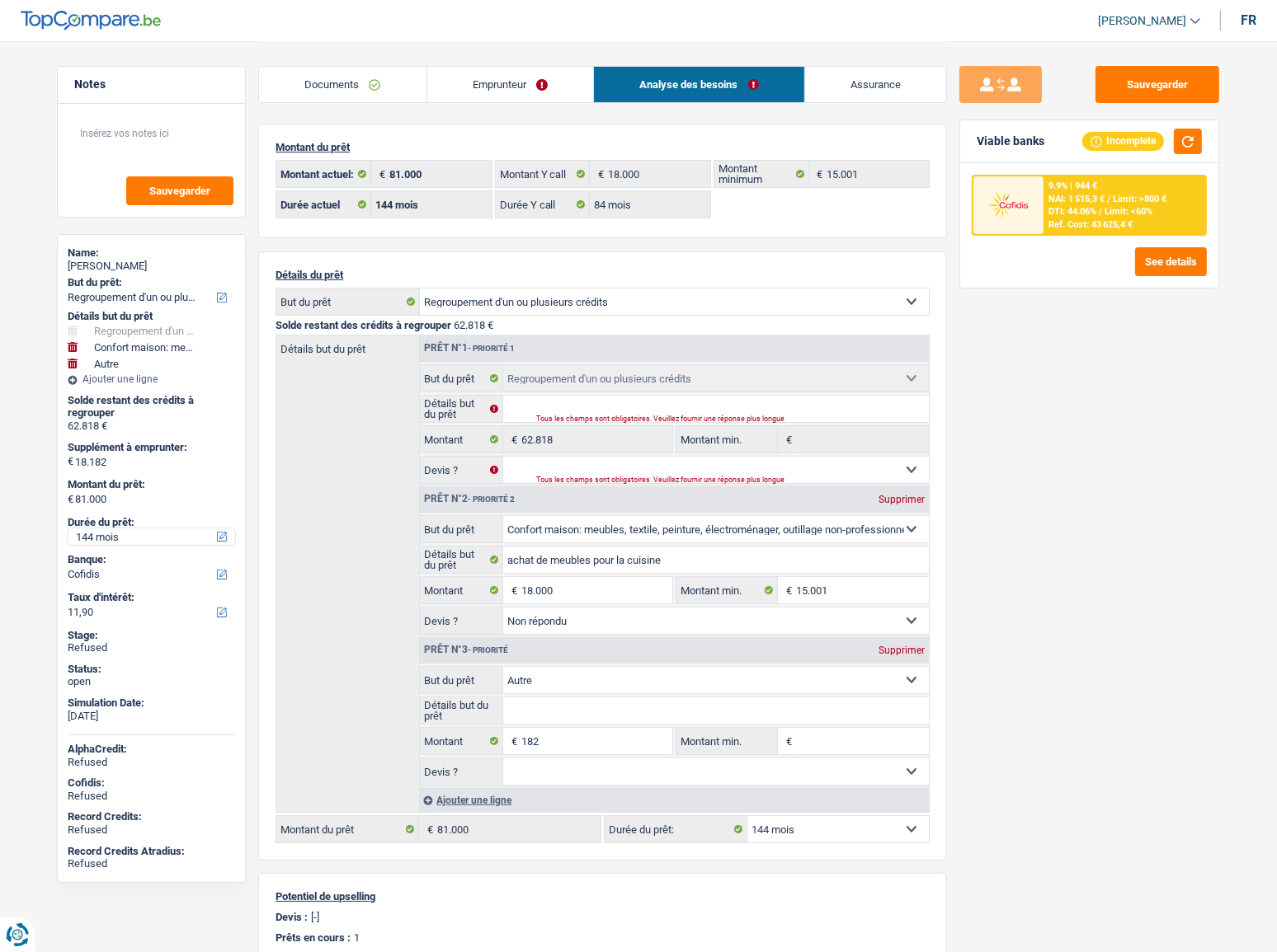
click at [123, 540] on select "12 mois 18 mois 24 mois 30 mois 36 mois 42 mois 48 mois 60 mois 72 mois 84 mois…" at bounding box center [151, 537] width 167 height 16
select select "120"
click at [67, 529] on select "12 mois 18 mois 24 mois 30 mois 36 mois 42 mois 48 mois 60 mois 72 mois 84 mois…" at bounding box center [151, 537] width 167 height 16
select select "120"
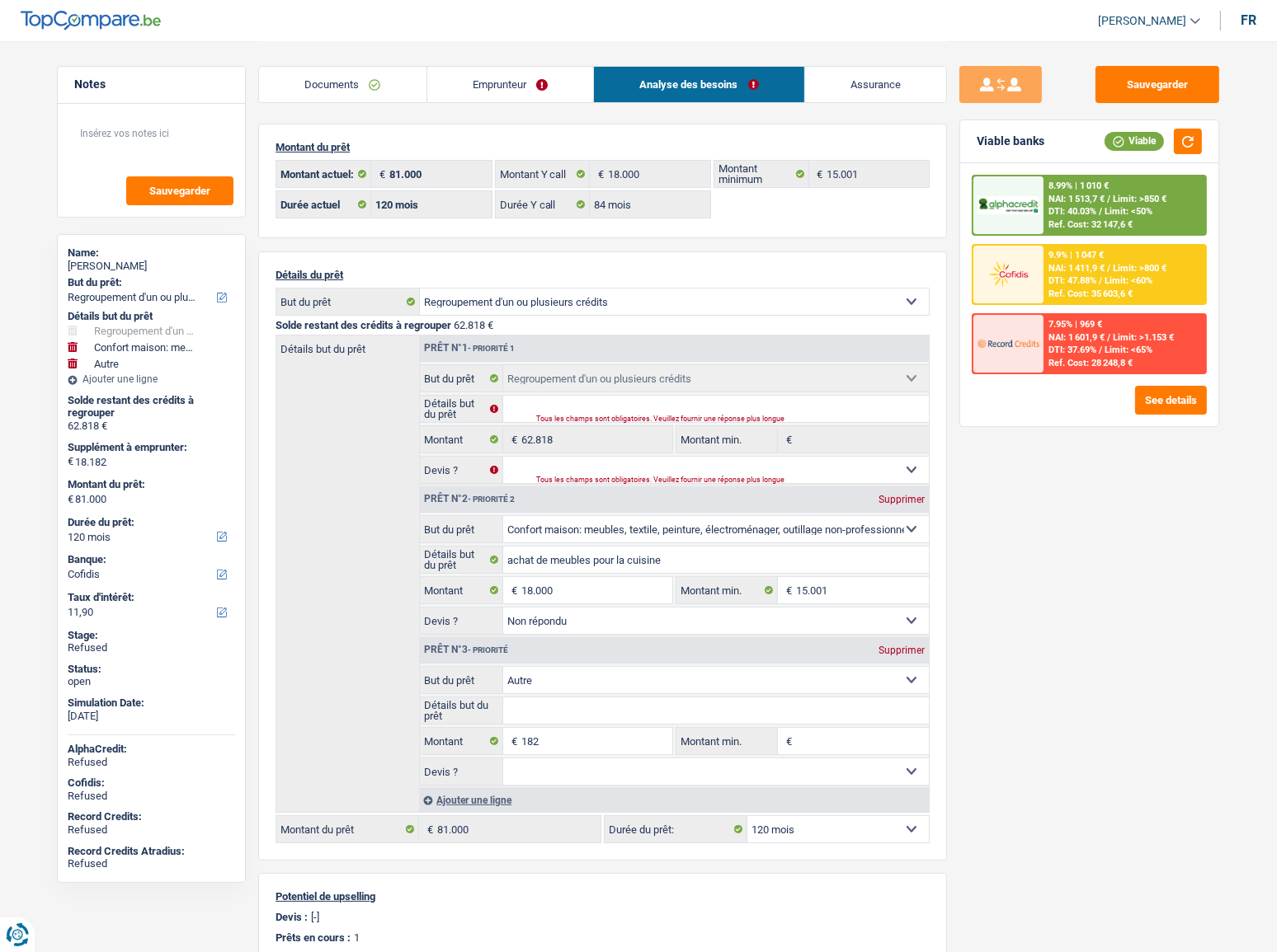
click at [1067, 256] on div "9.9% | 1 047 €" at bounding box center [1076, 256] width 56 height 11
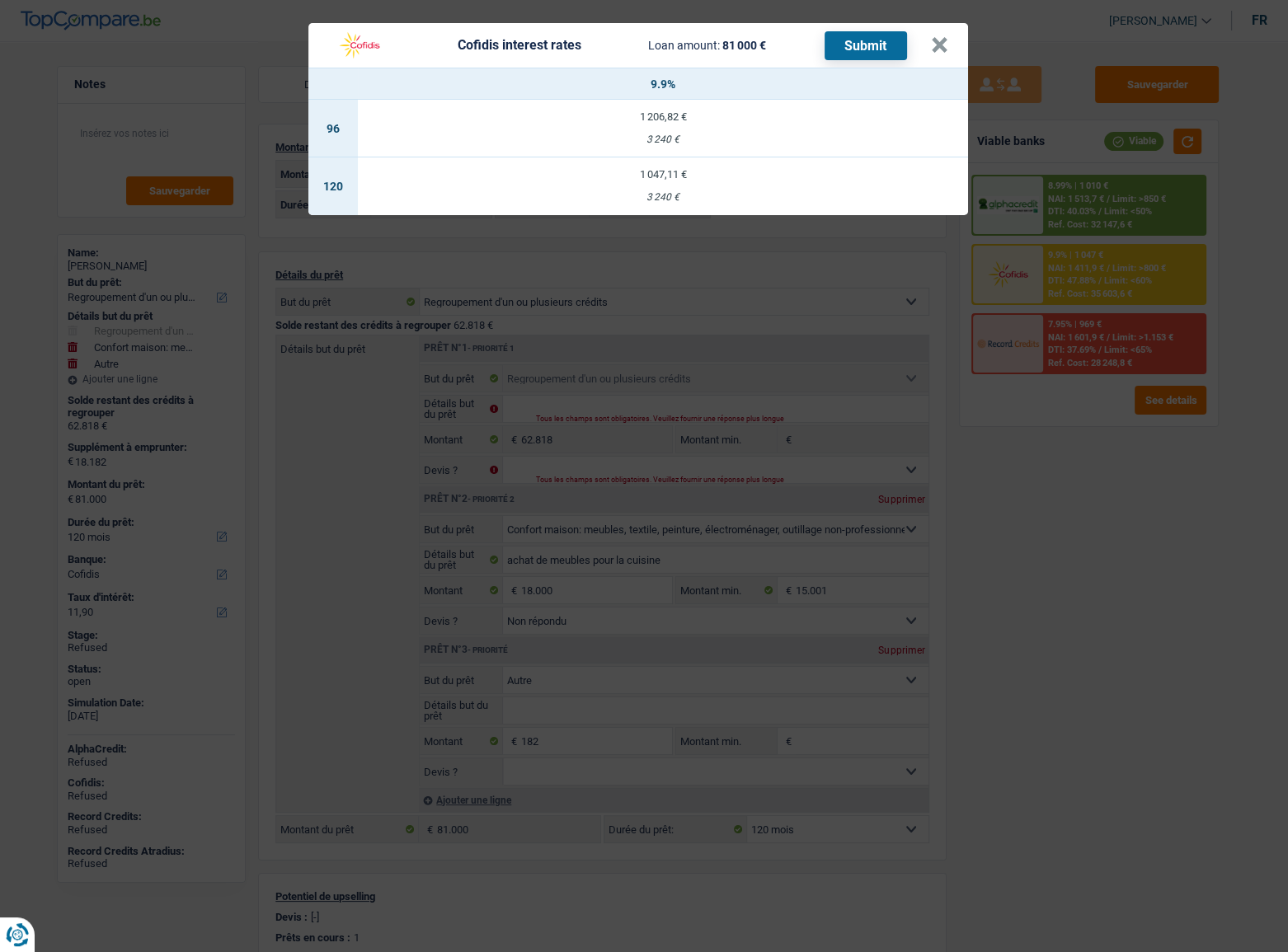
click at [856, 180] on td "1 047,11 € 3 240 €" at bounding box center [663, 186] width 610 height 57
type input "9,90"
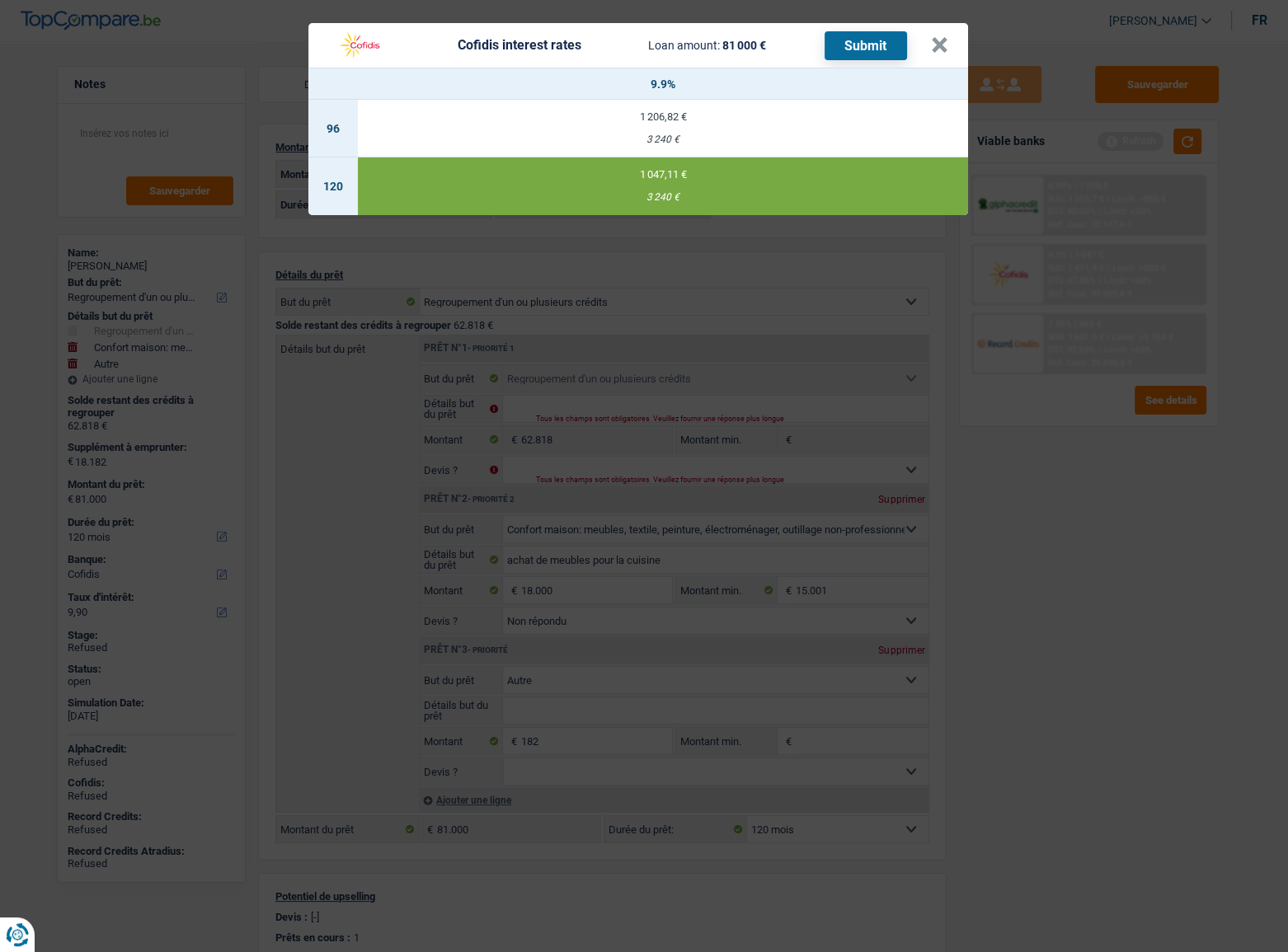
click at [873, 44] on button "Submit" at bounding box center [866, 46] width 83 height 29
click at [935, 47] on button "×" at bounding box center [939, 46] width 17 height 16
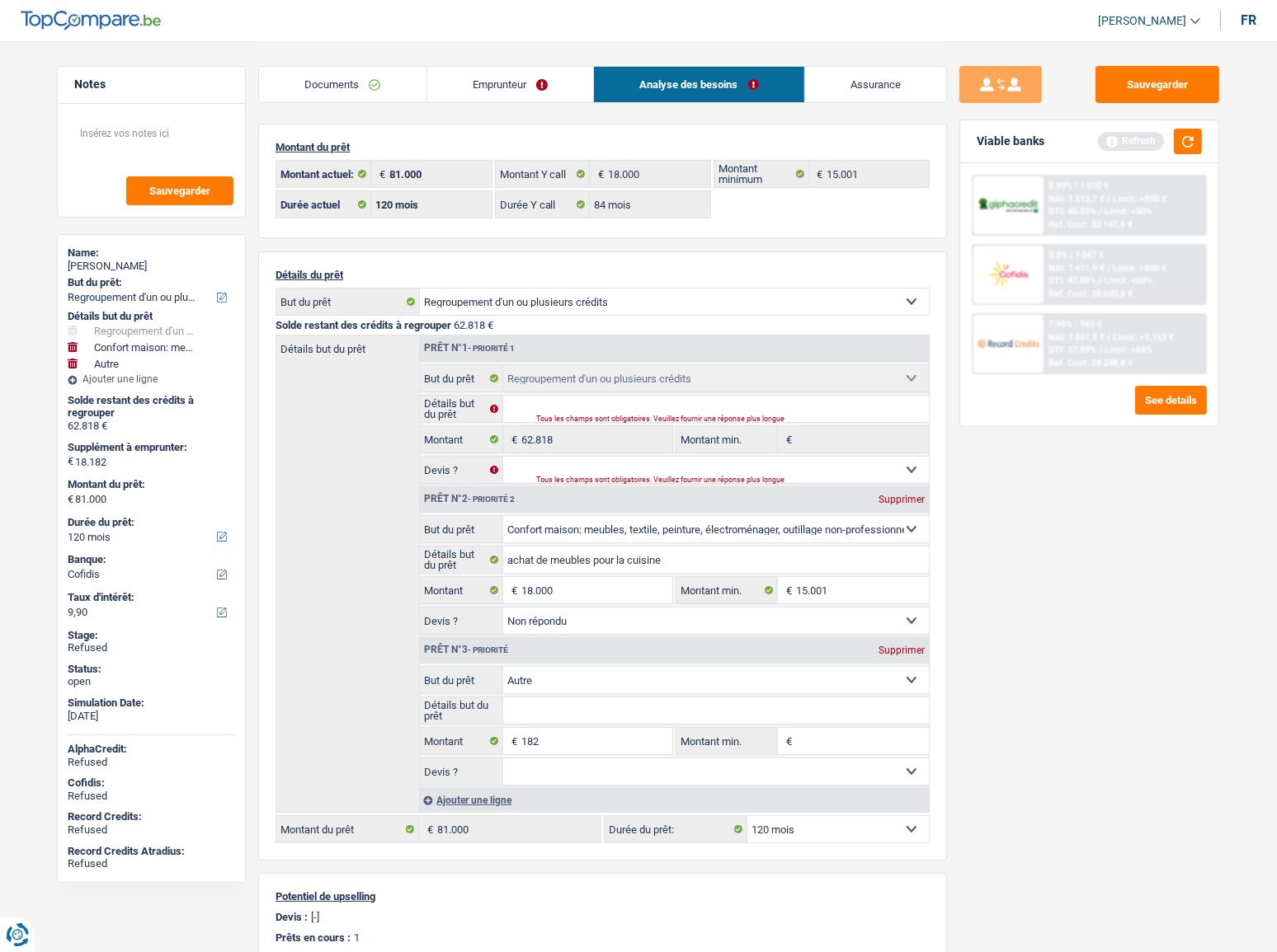
click at [371, 83] on link "Documents" at bounding box center [342, 84] width 167 height 35
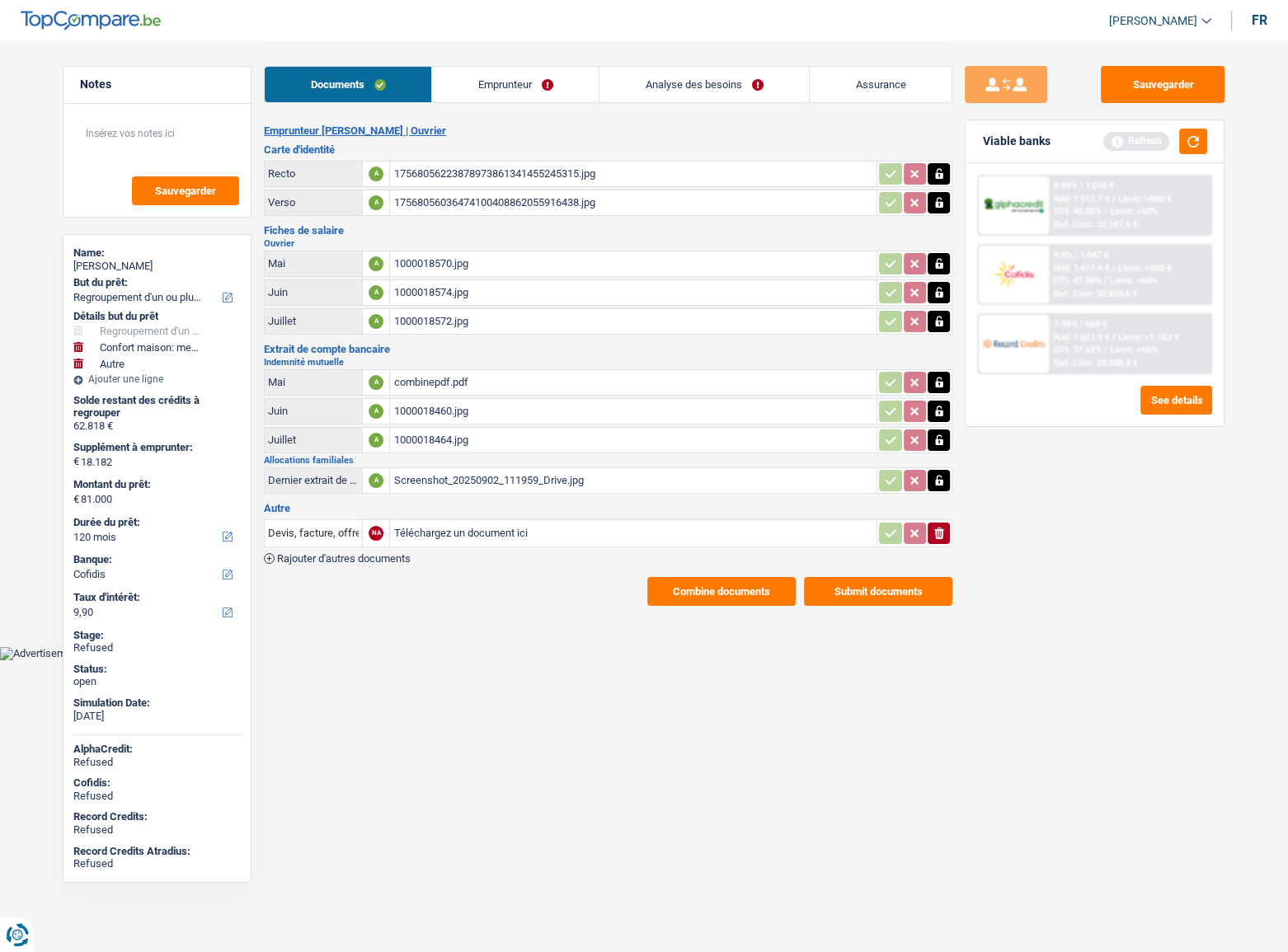
click at [854, 585] on button "Submit documents" at bounding box center [877, 592] width 148 height 29
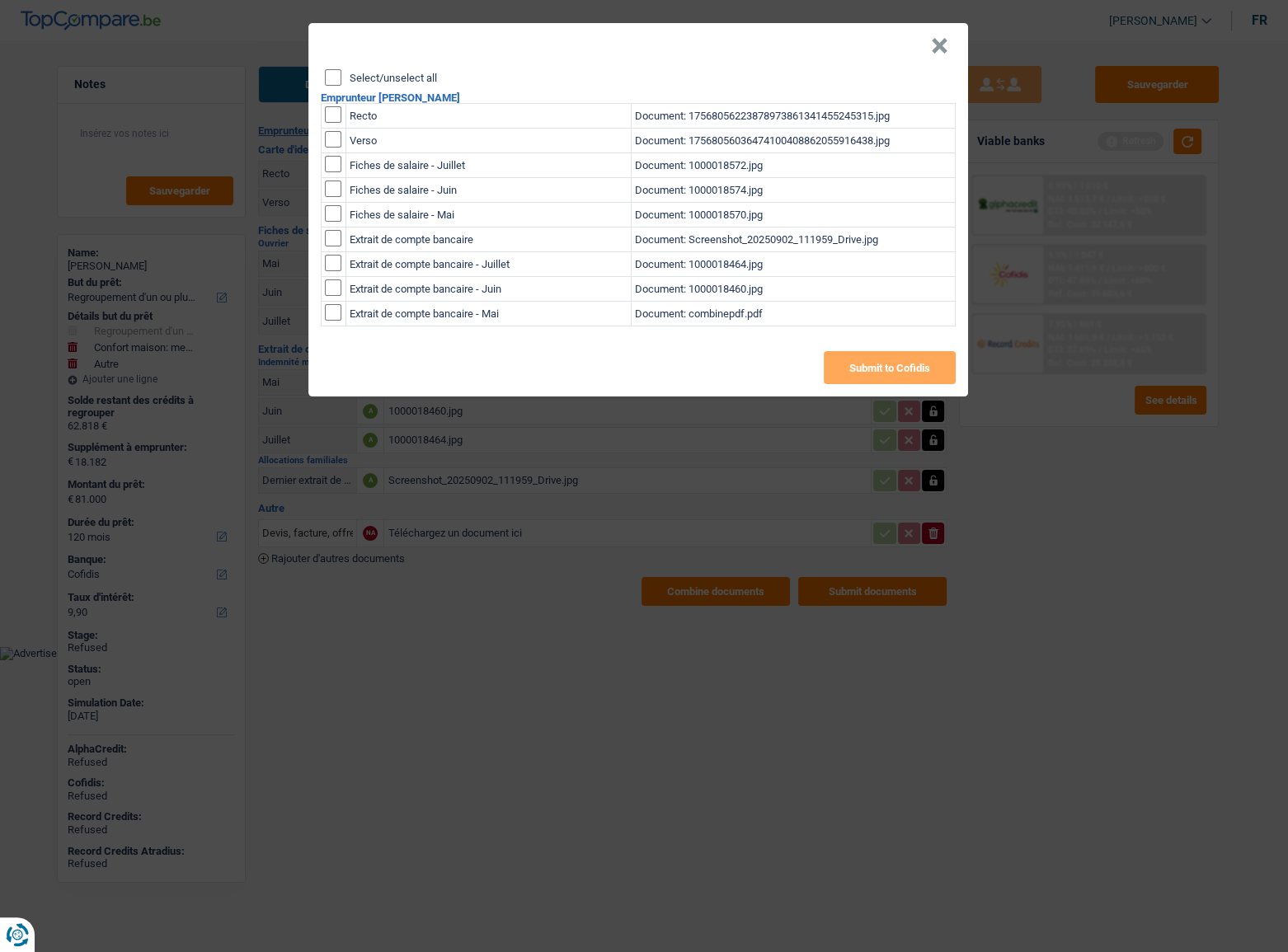
drag, startPoint x: 326, startPoint y: 75, endPoint x: 387, endPoint y: 98, distance: 65.2
click at [330, 75] on input "Select/unselect all" at bounding box center [333, 77] width 16 height 16
checkbox input "true"
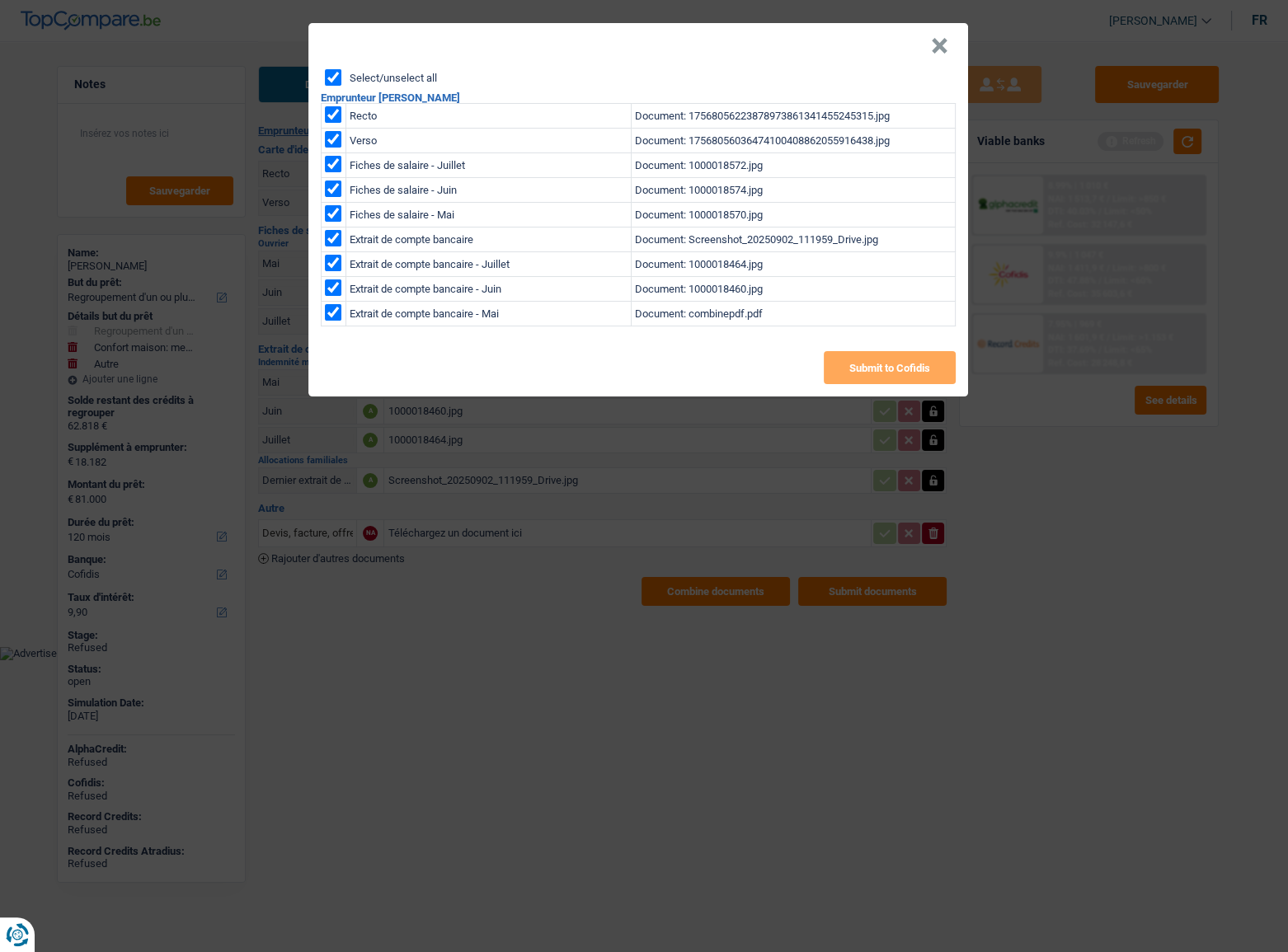
checkbox input "true"
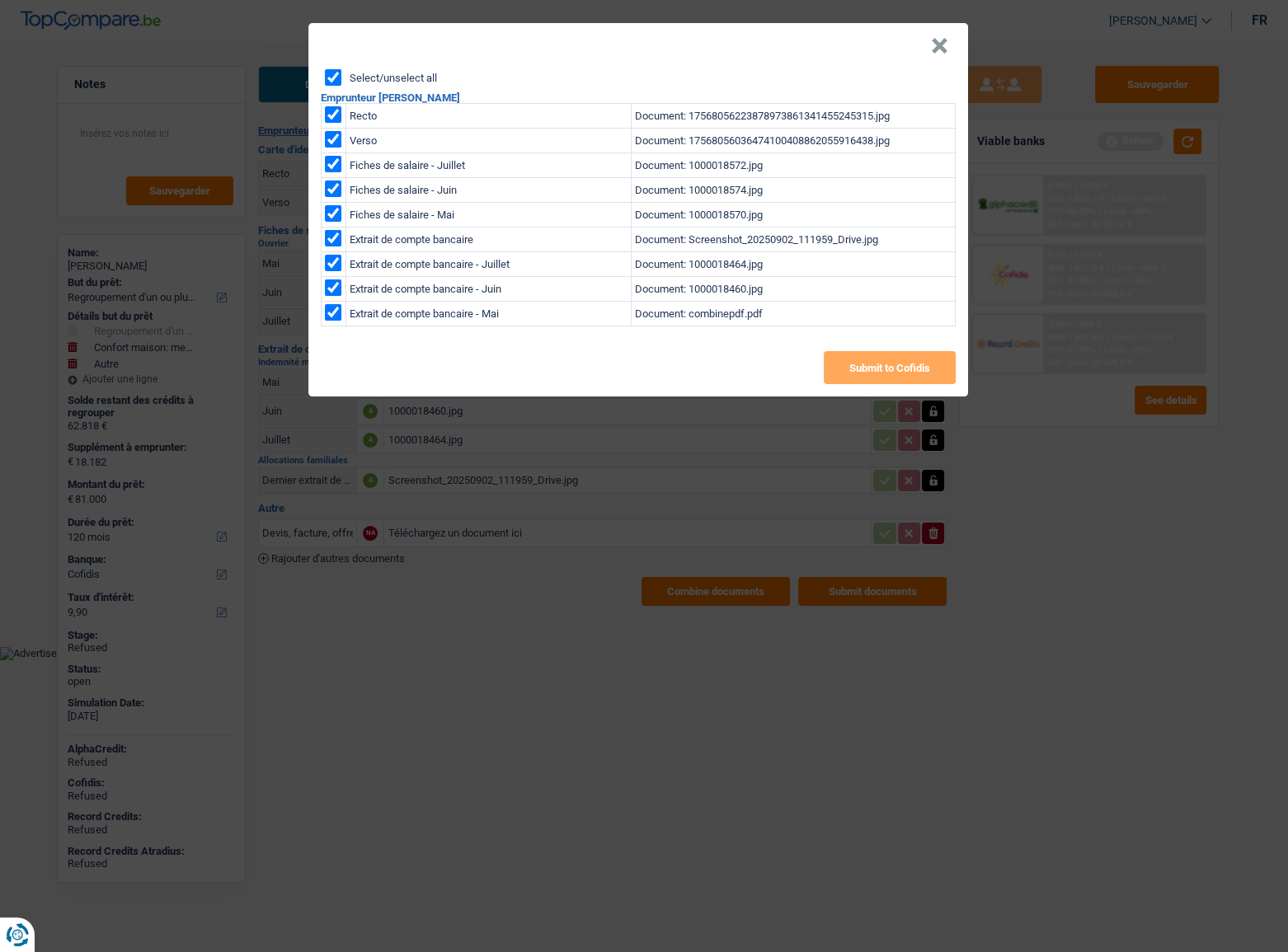
checkbox input "true"
click at [868, 366] on button "Submit to Cofidis" at bounding box center [889, 368] width 132 height 33
click at [935, 52] on button "×" at bounding box center [939, 46] width 17 height 16
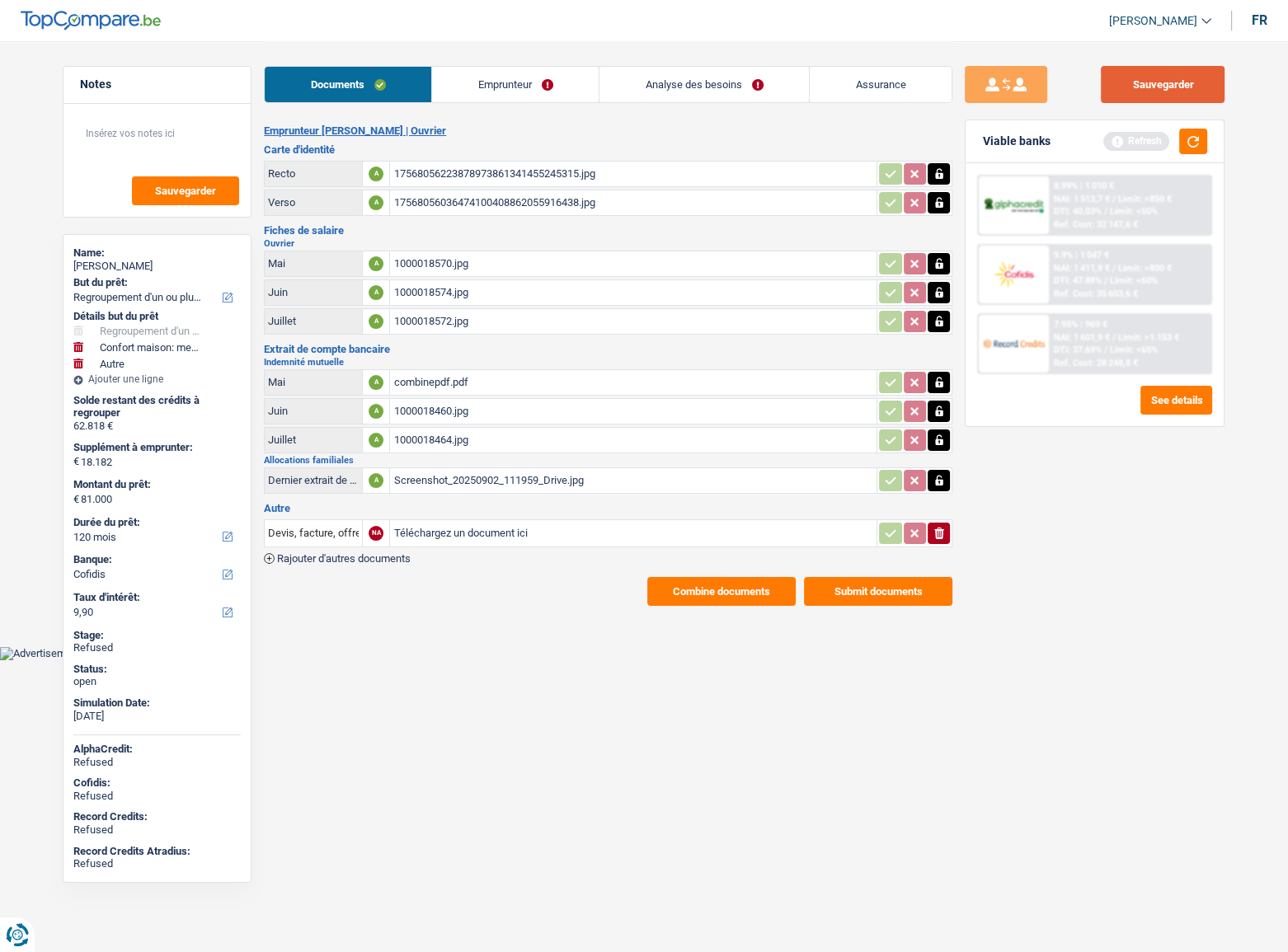
click at [1156, 75] on button "Sauvegarder" at bounding box center [1163, 84] width 124 height 37
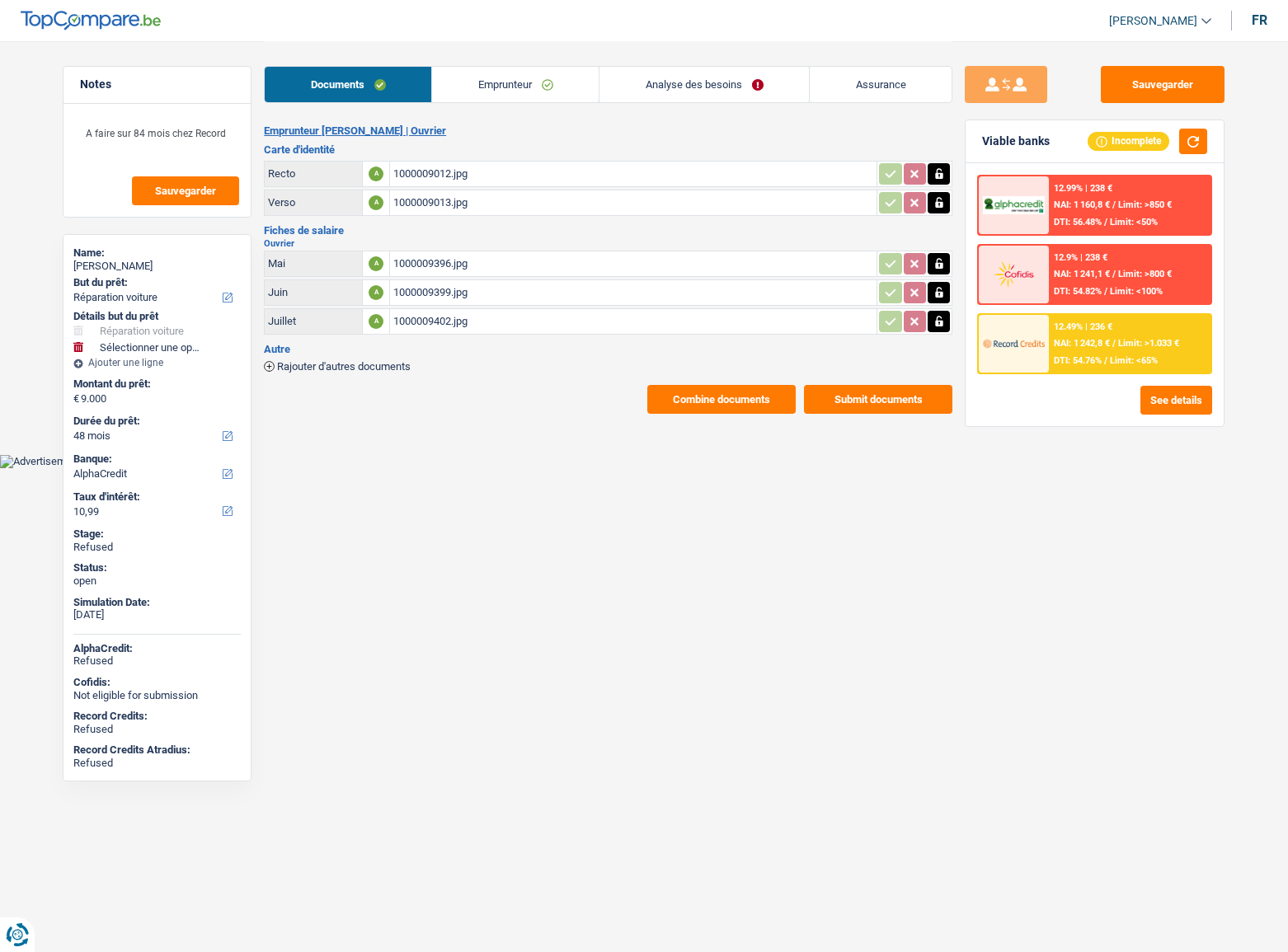
select select "carRepair"
select select "48"
select select "alphacredit"
click at [526, 96] on link "Emprunteur" at bounding box center [515, 84] width 167 height 35
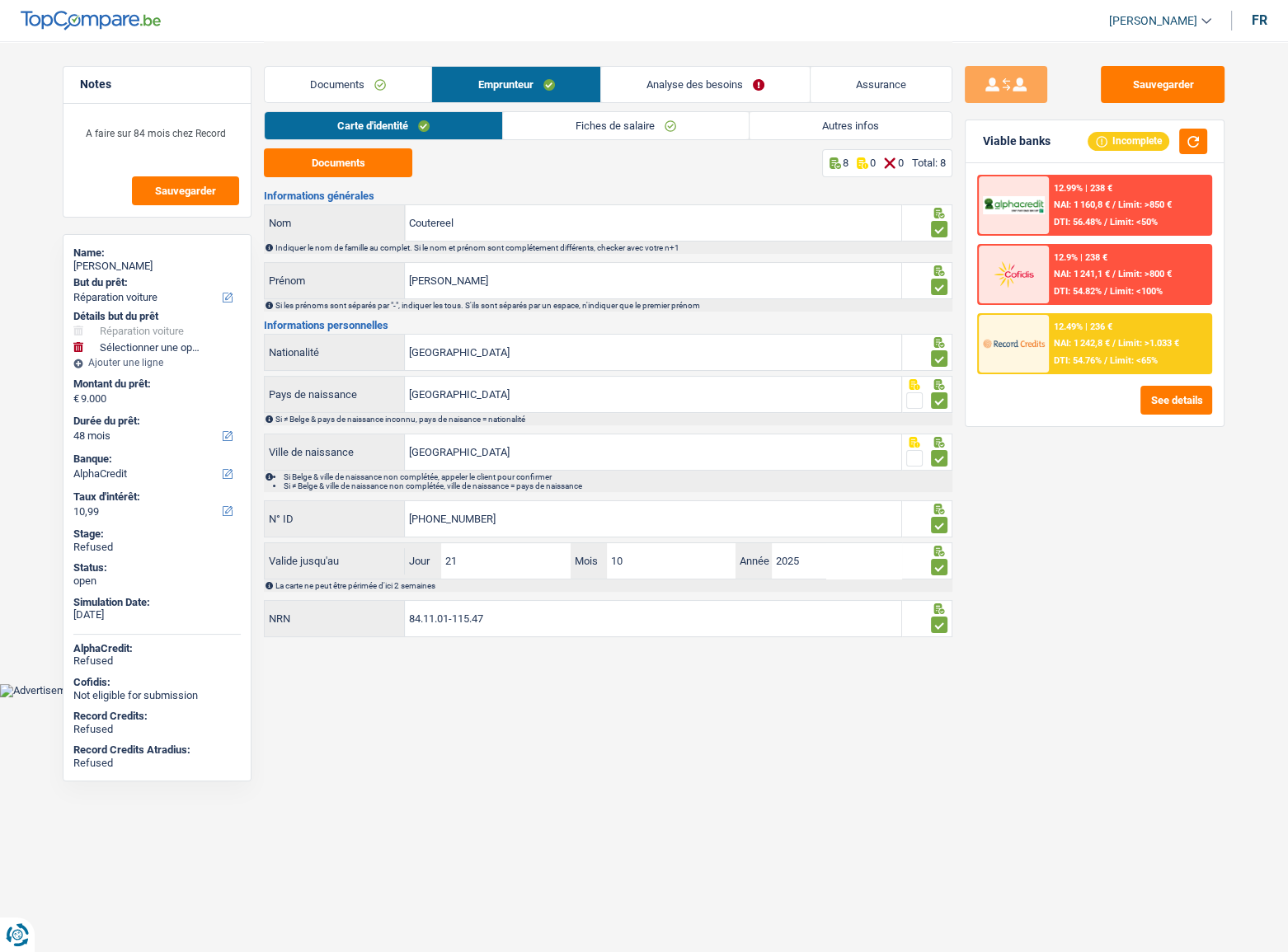
click at [579, 113] on link "Fiches de salaire" at bounding box center [626, 126] width 246 height 27
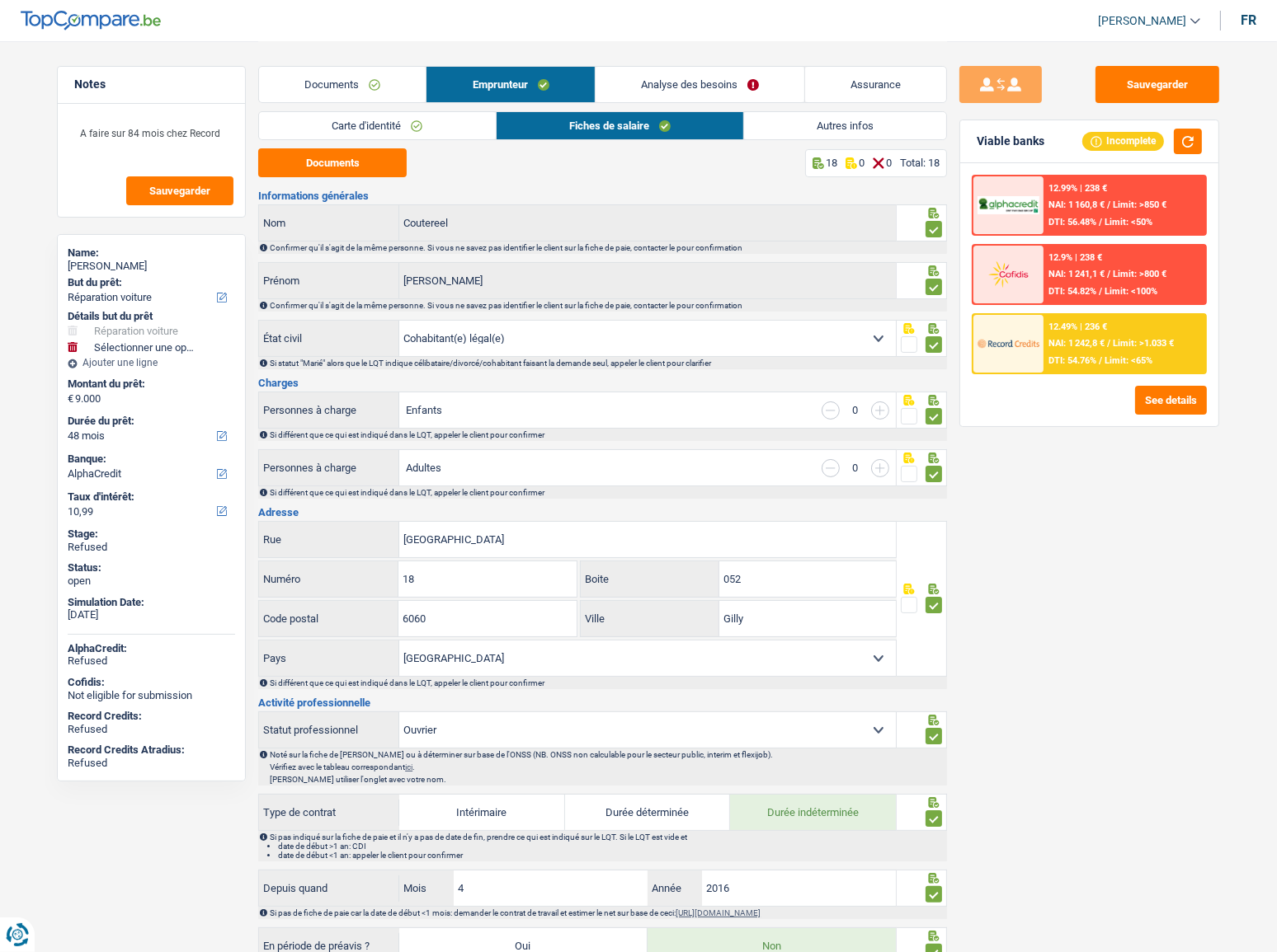
click at [849, 118] on link "Autres infos" at bounding box center [845, 126] width 202 height 27
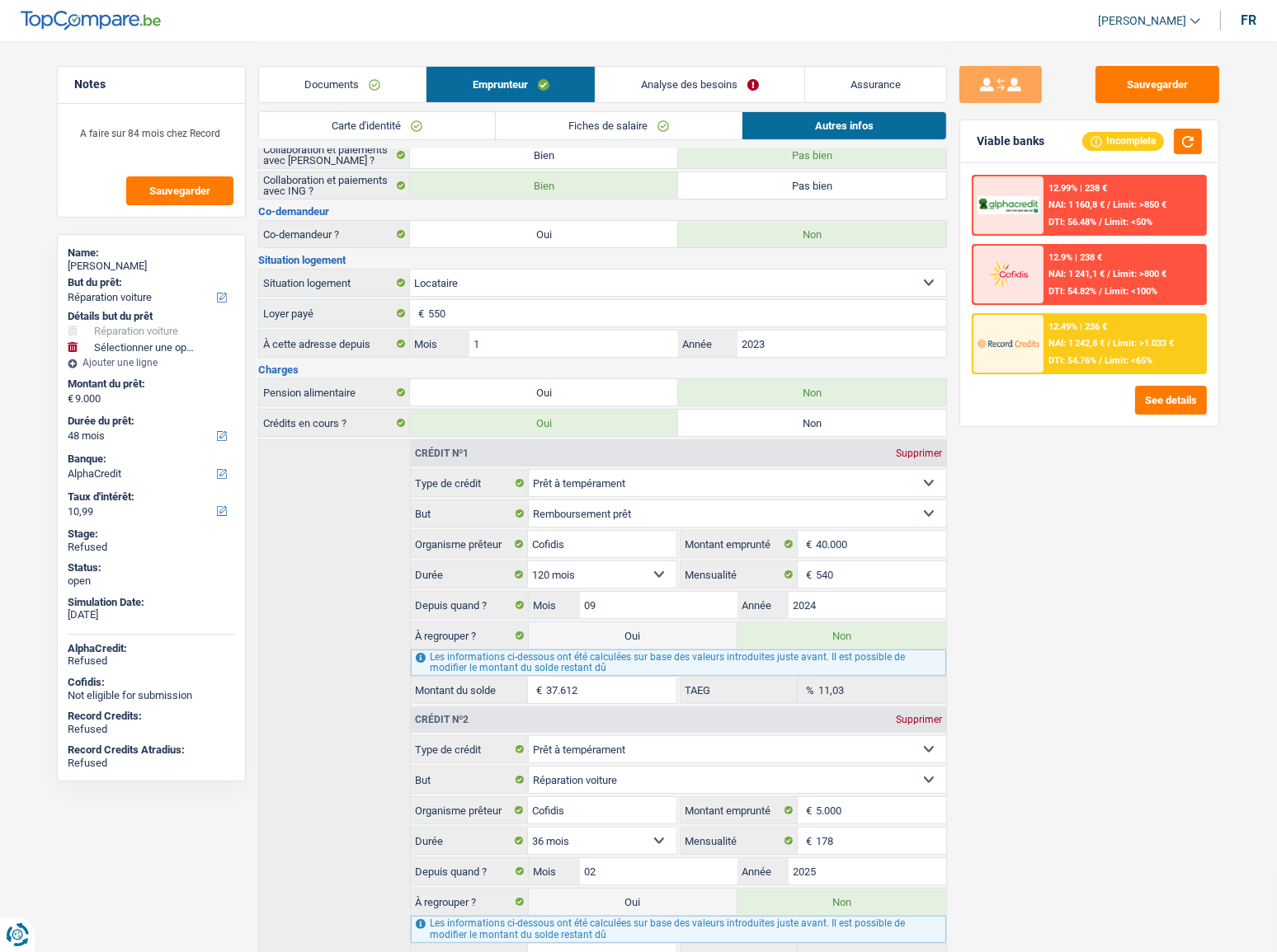
scroll to position [270, 0]
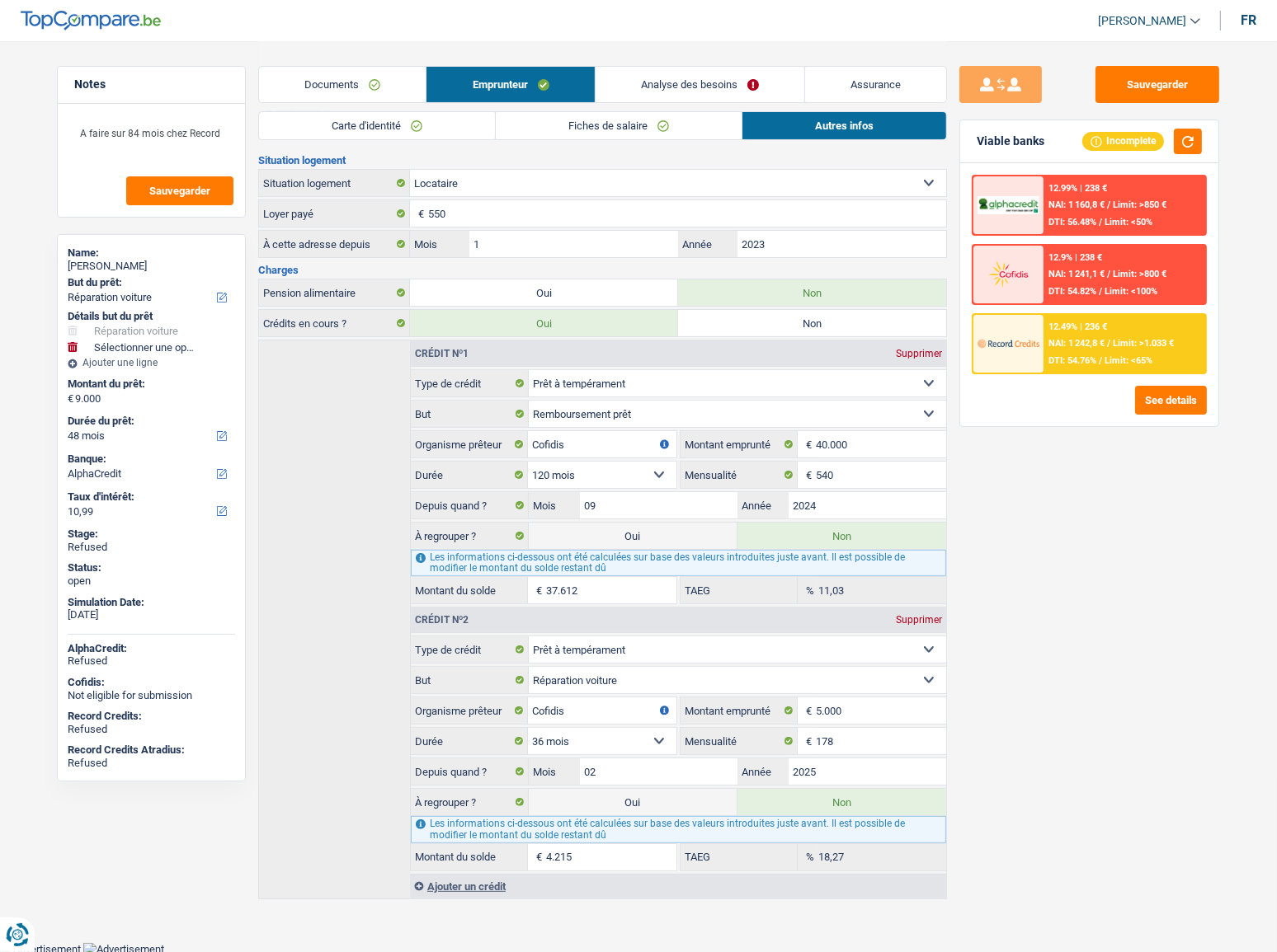
click at [374, 82] on link "Documents" at bounding box center [341, 84] width 167 height 35
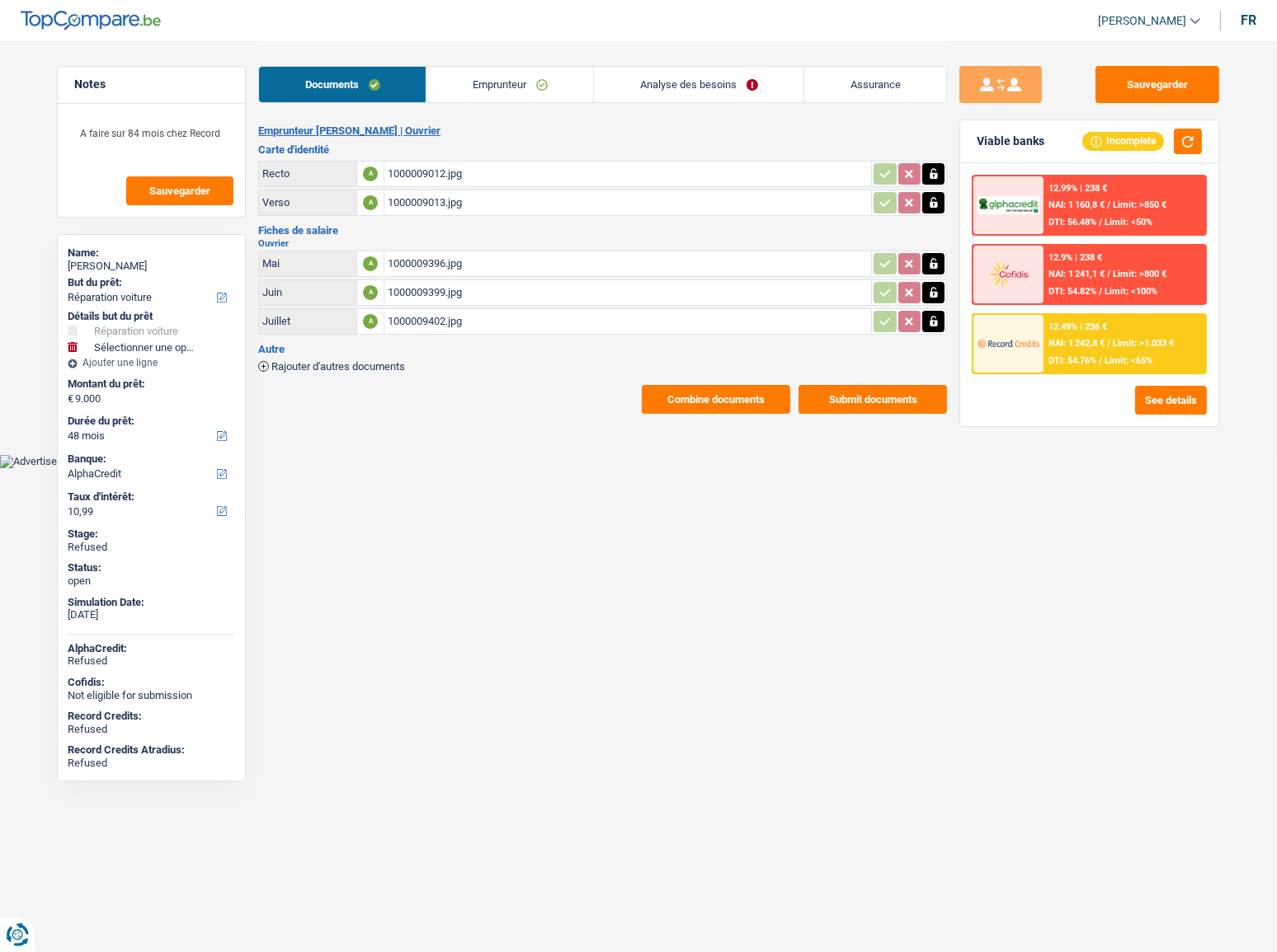
scroll to position [0, 0]
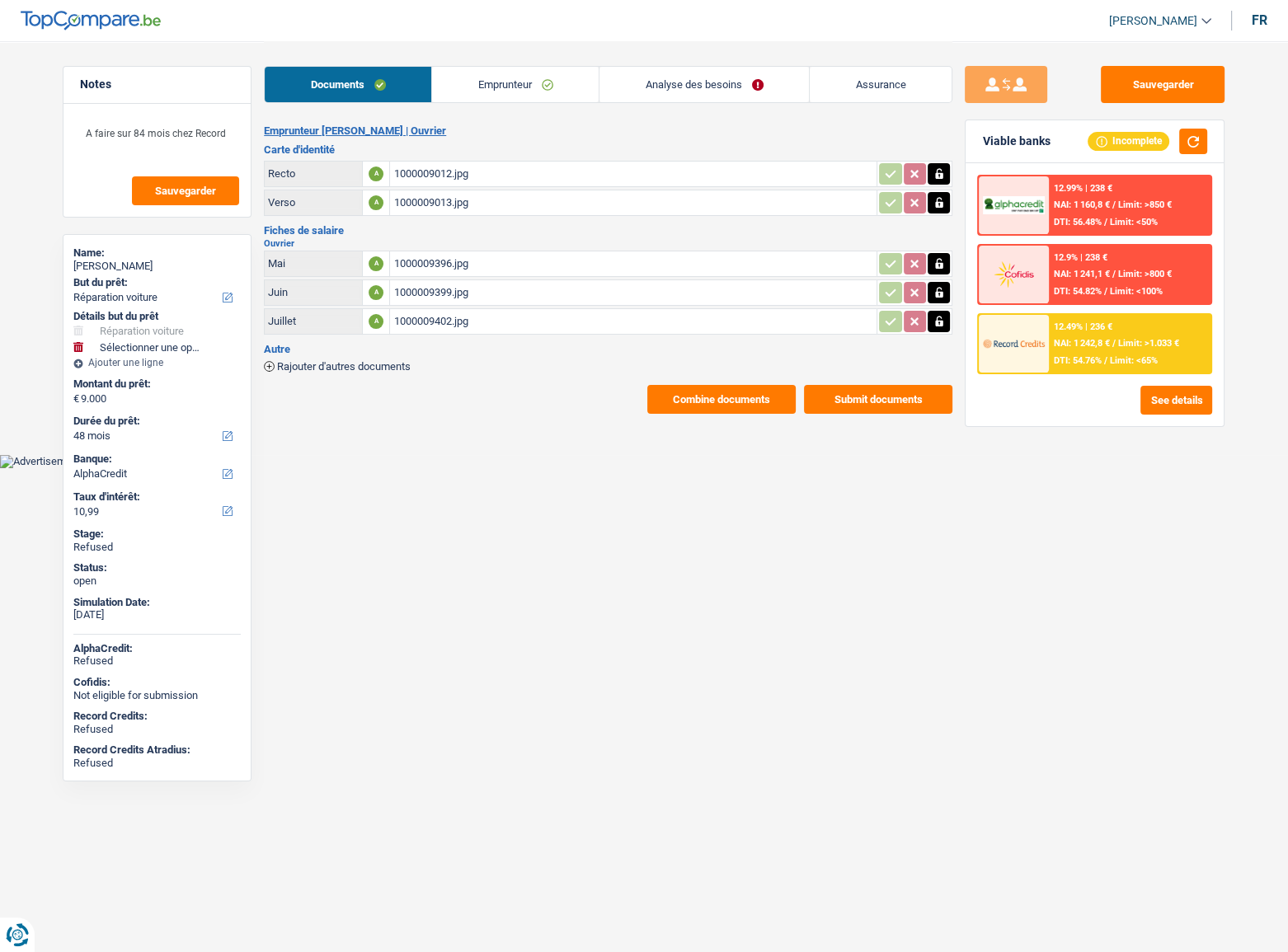
click at [518, 96] on link "Emprunteur" at bounding box center [515, 84] width 167 height 35
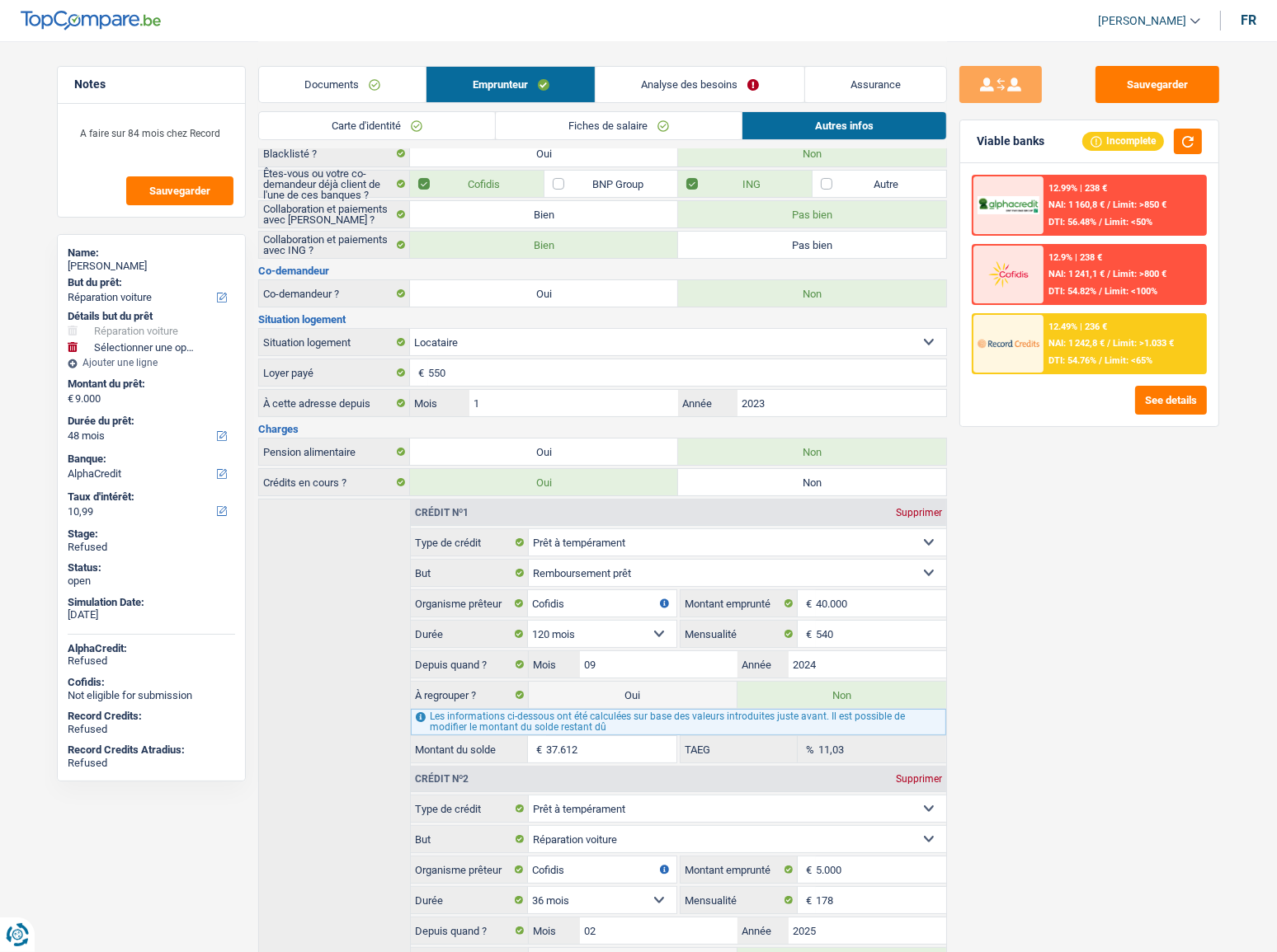
scroll to position [270, 0]
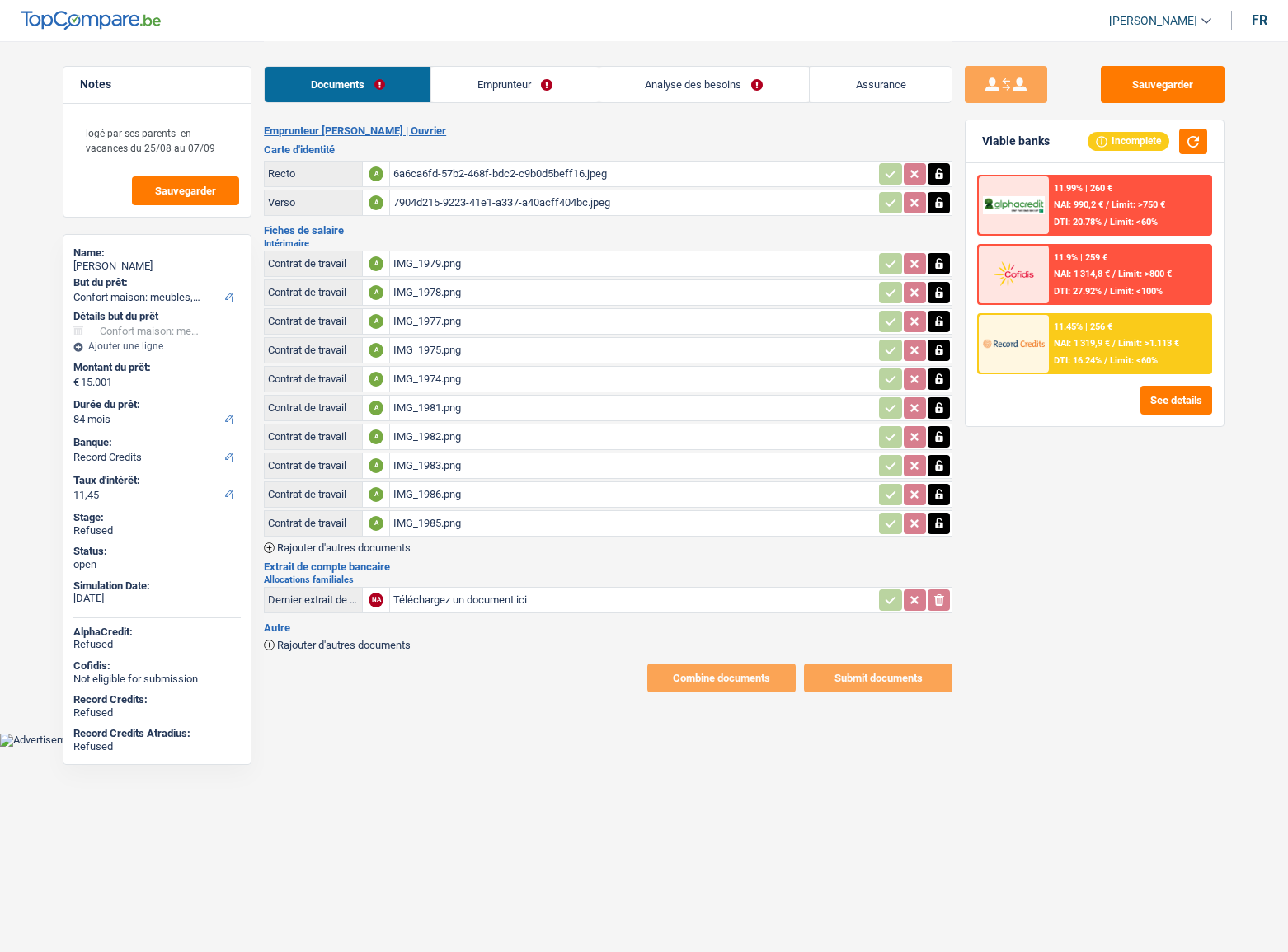
select select "household"
select select "84"
select select "record credits"
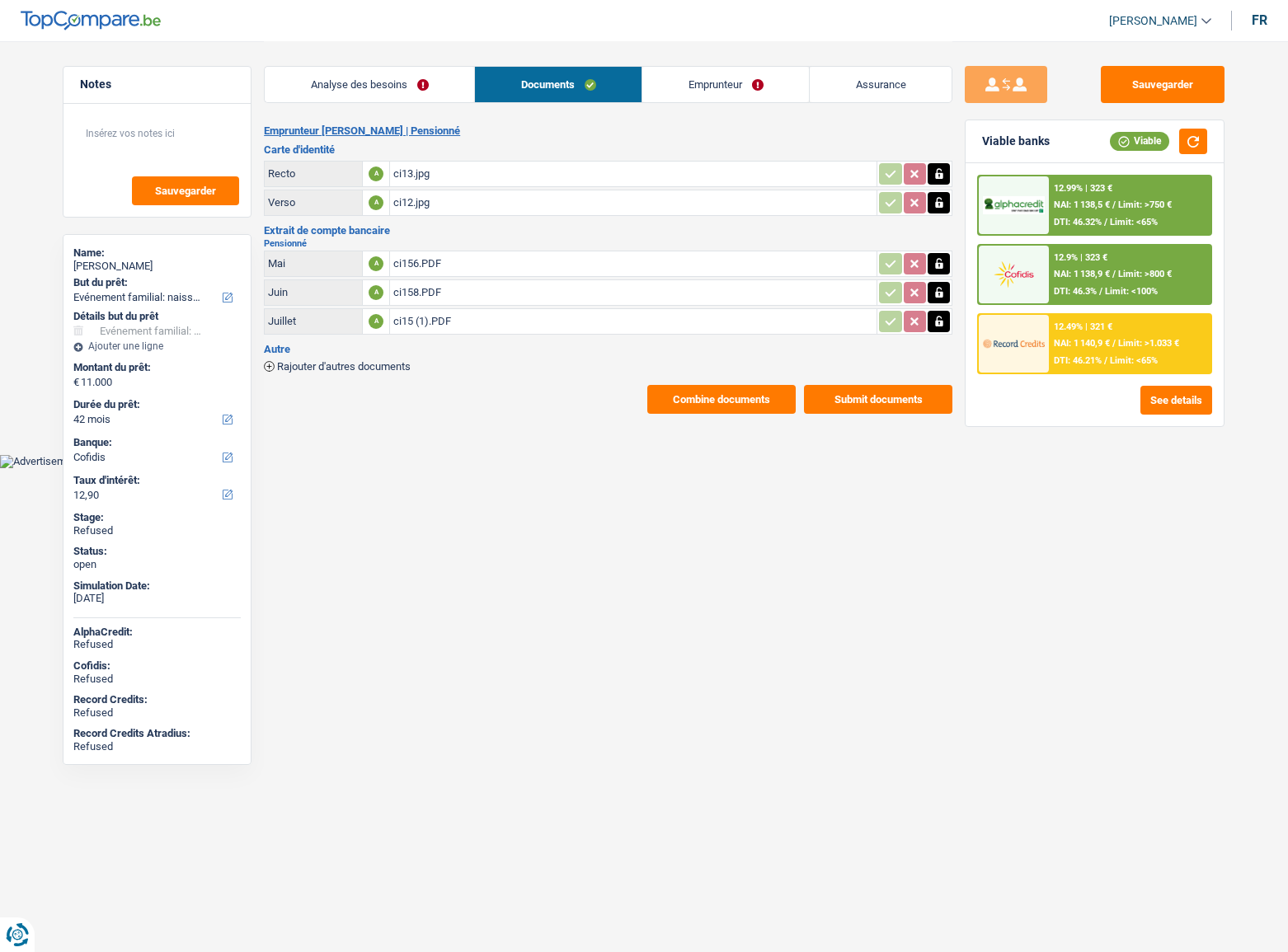
select select "familyEvent"
select select "42"
select select "cofidis"
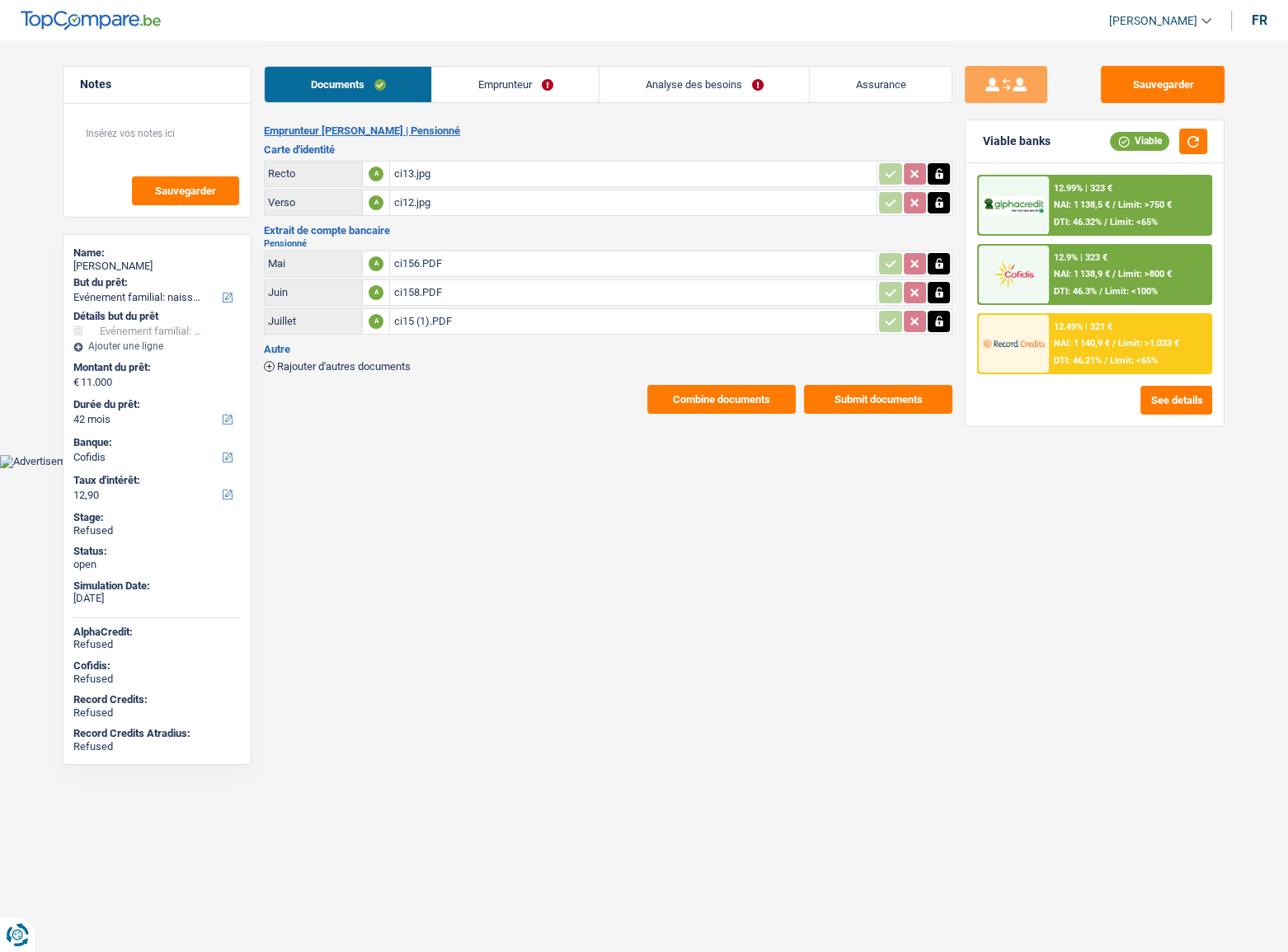
drag, startPoint x: 563, startPoint y: 83, endPoint x: 708, endPoint y: 101, distance: 146.1
click at [563, 83] on link "Emprunteur" at bounding box center [515, 84] width 167 height 35
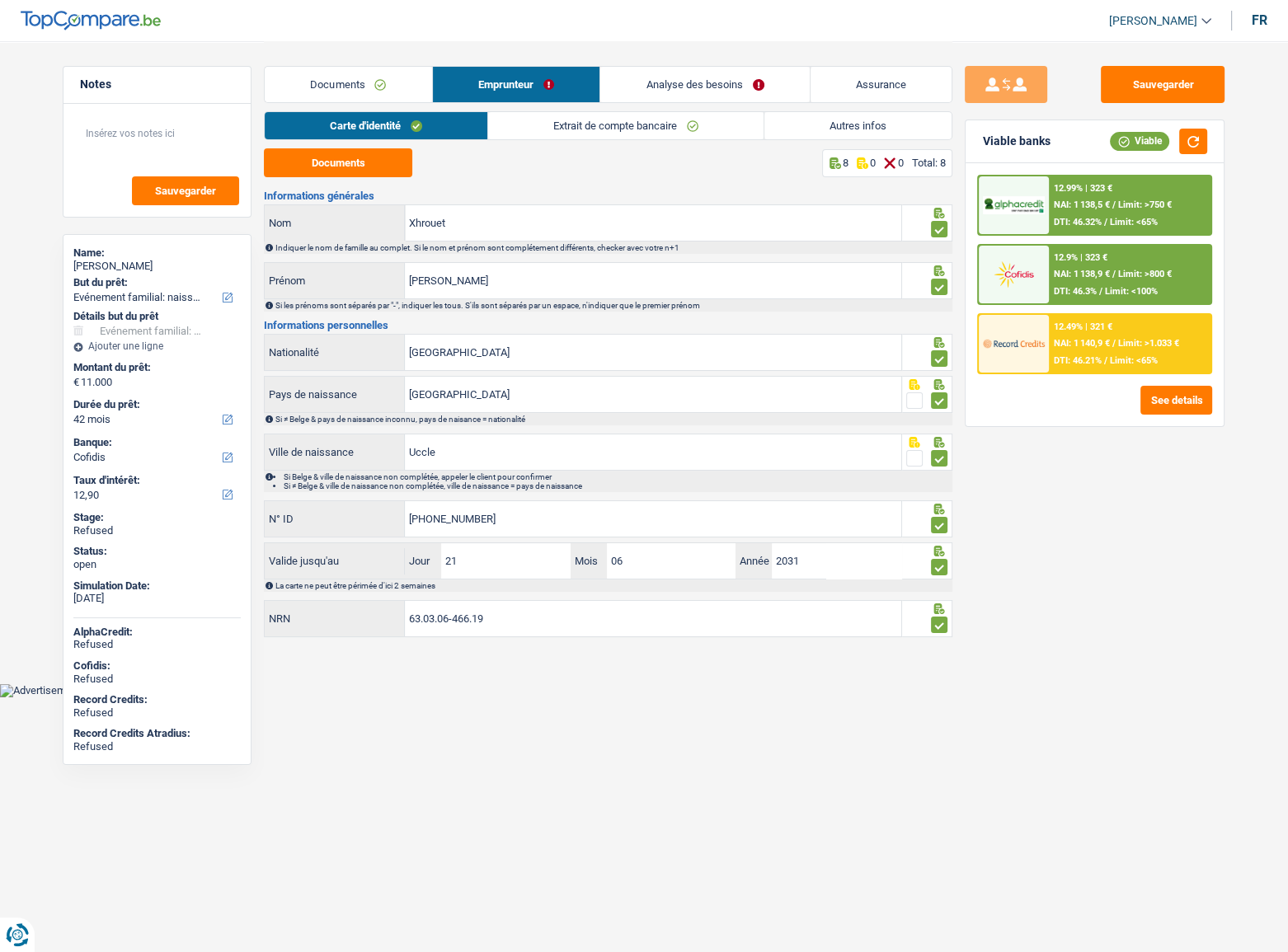
click at [750, 128] on link "Extrait de compte bancaire" at bounding box center [625, 126] width 276 height 27
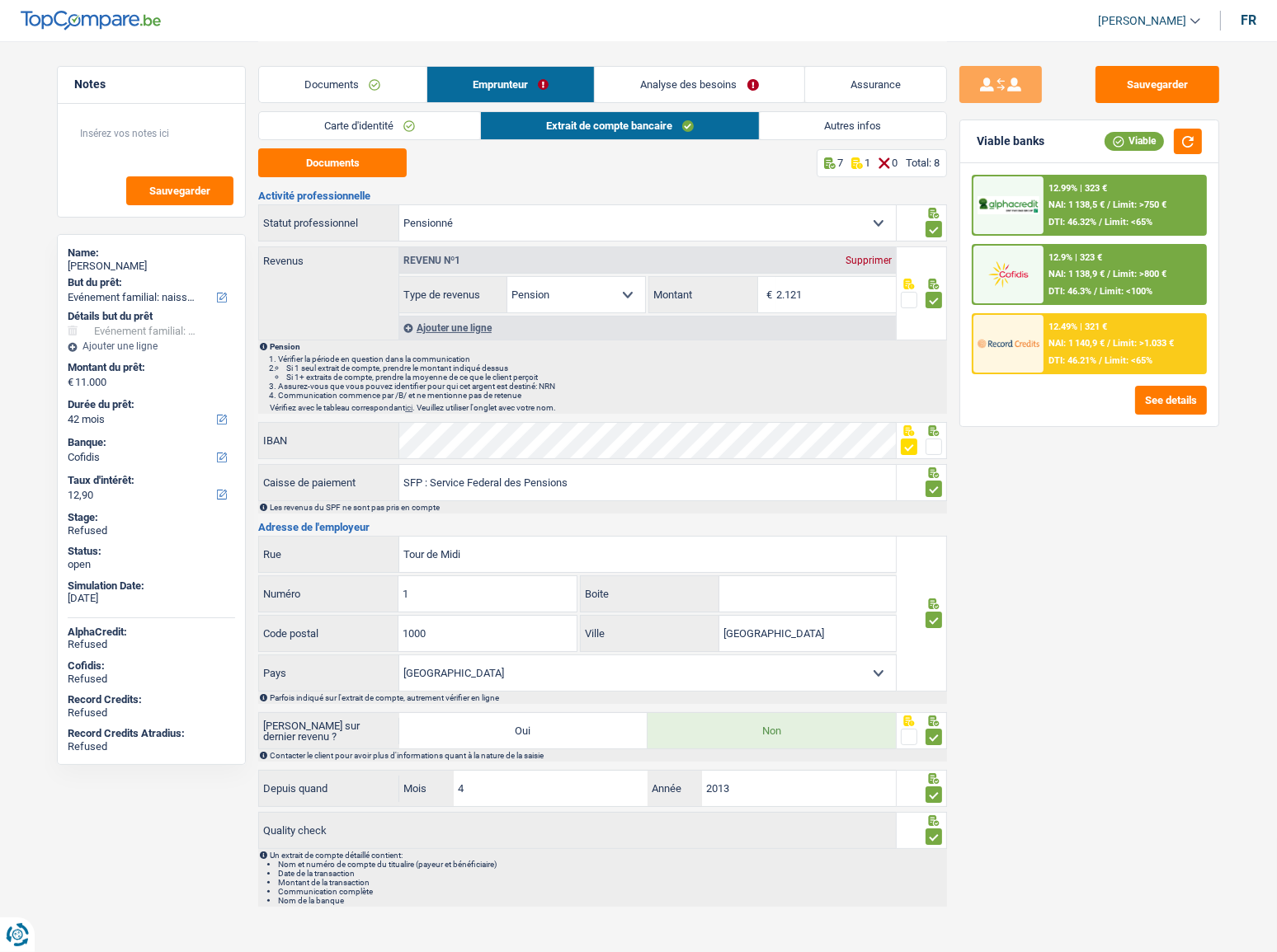
click at [874, 127] on link "Autres infos" at bounding box center [853, 126] width 187 height 27
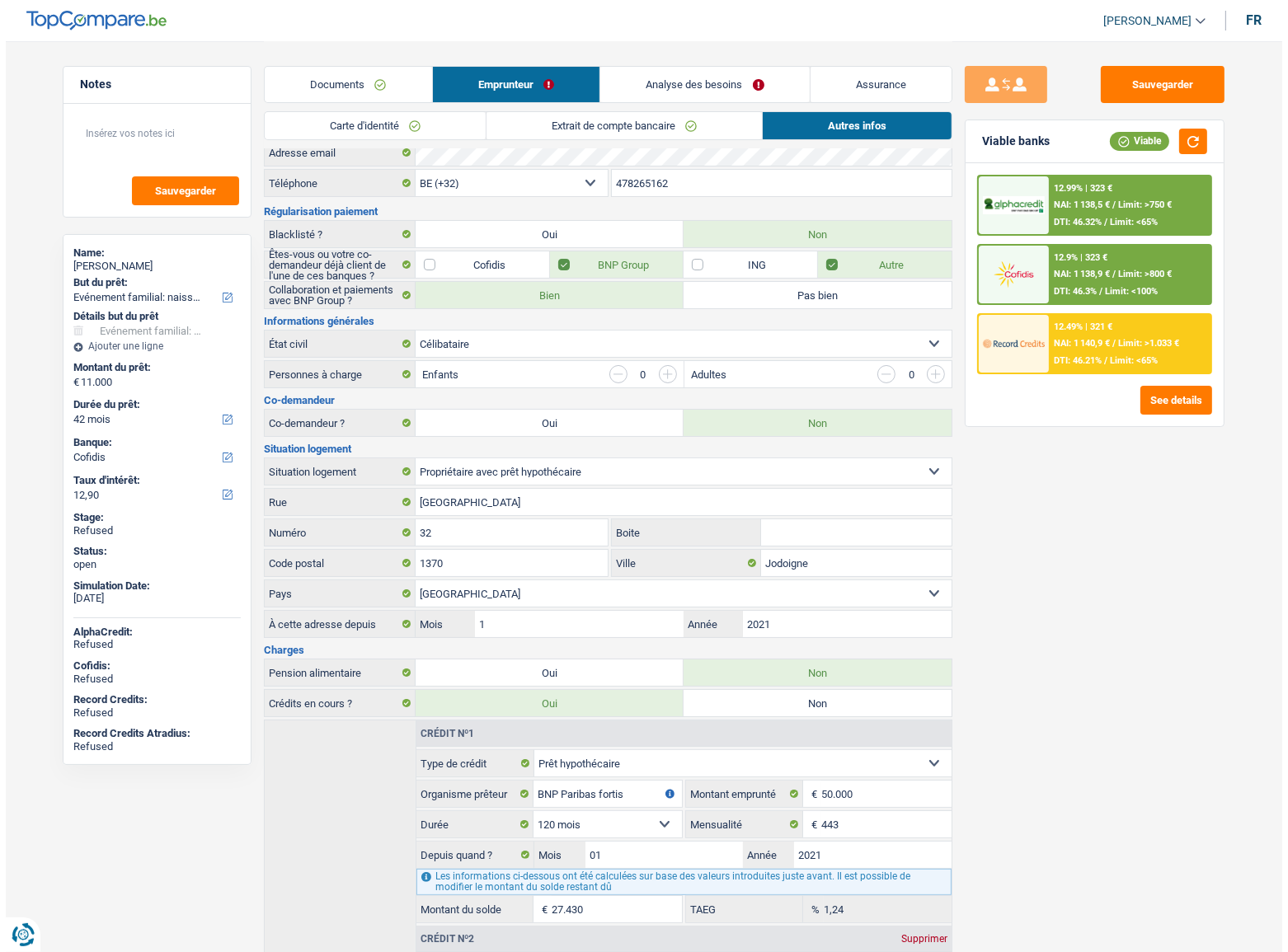
scroll to position [319, 0]
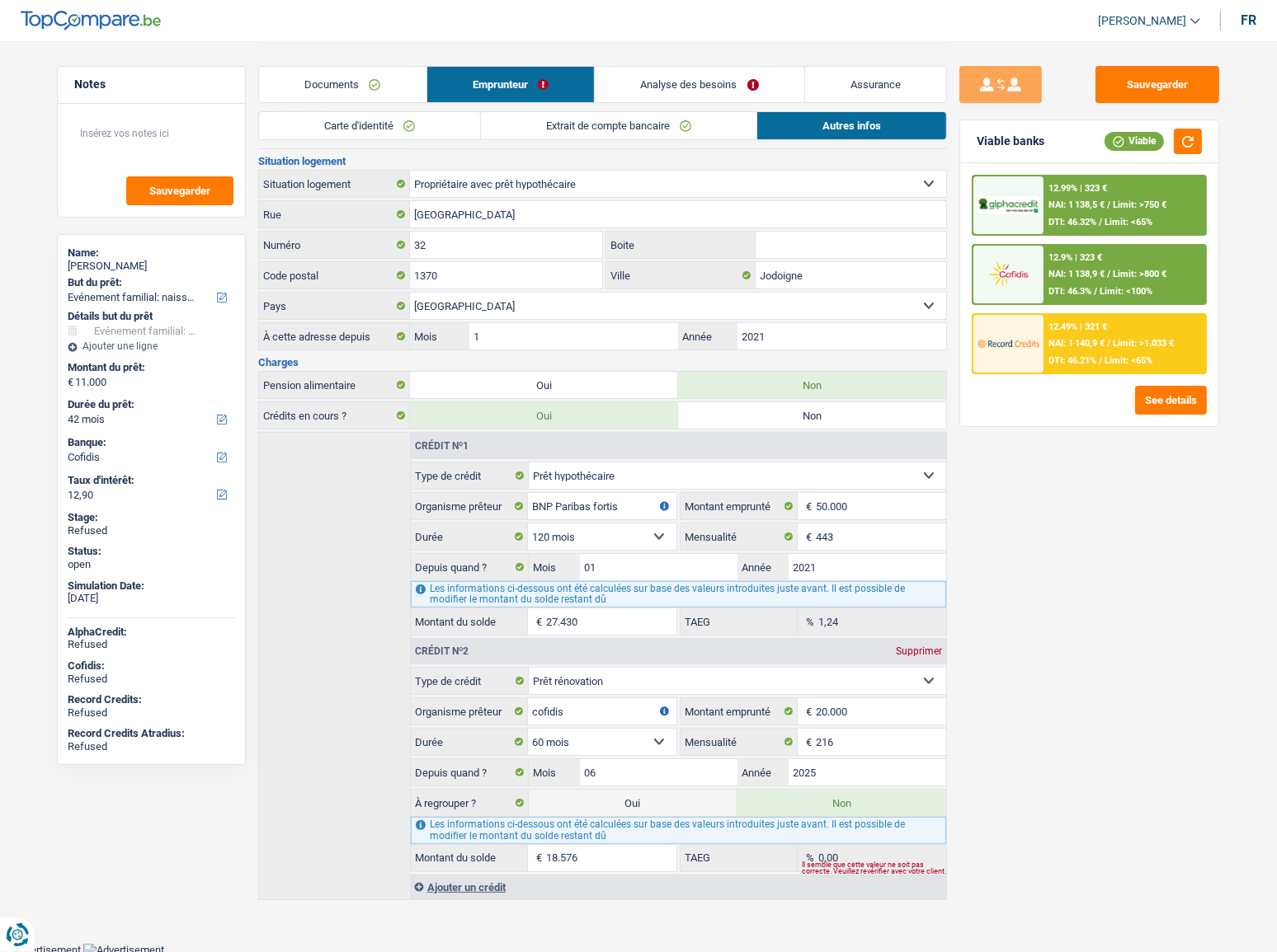
click at [699, 797] on label "Oui" at bounding box center [633, 803] width 208 height 26
click at [699, 797] on input "Oui" at bounding box center [633, 803] width 208 height 26
radio input "true"
type input "29.576"
radio input "false"
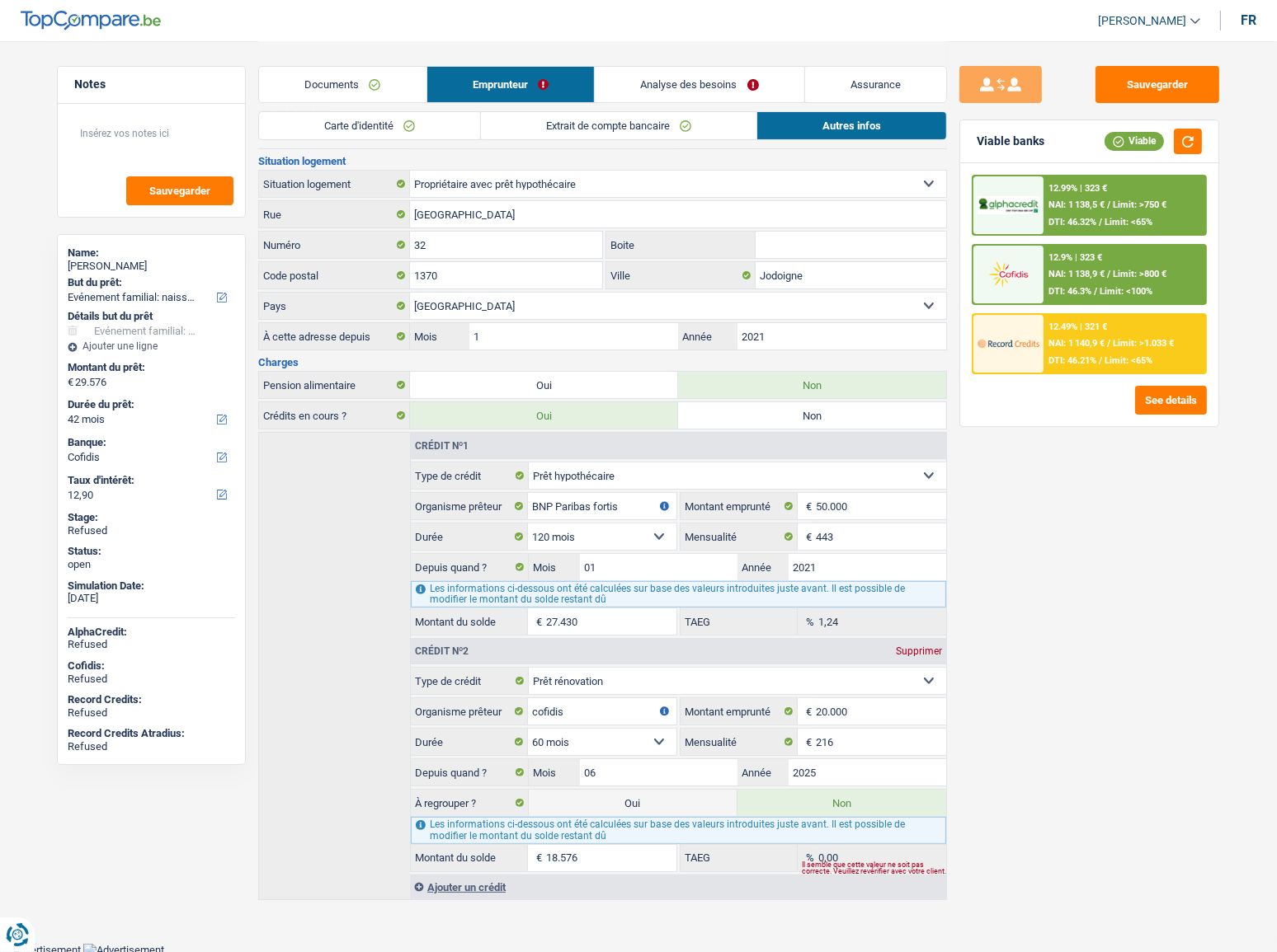
select select "refinancing"
select select "120"
select select "familyEvent"
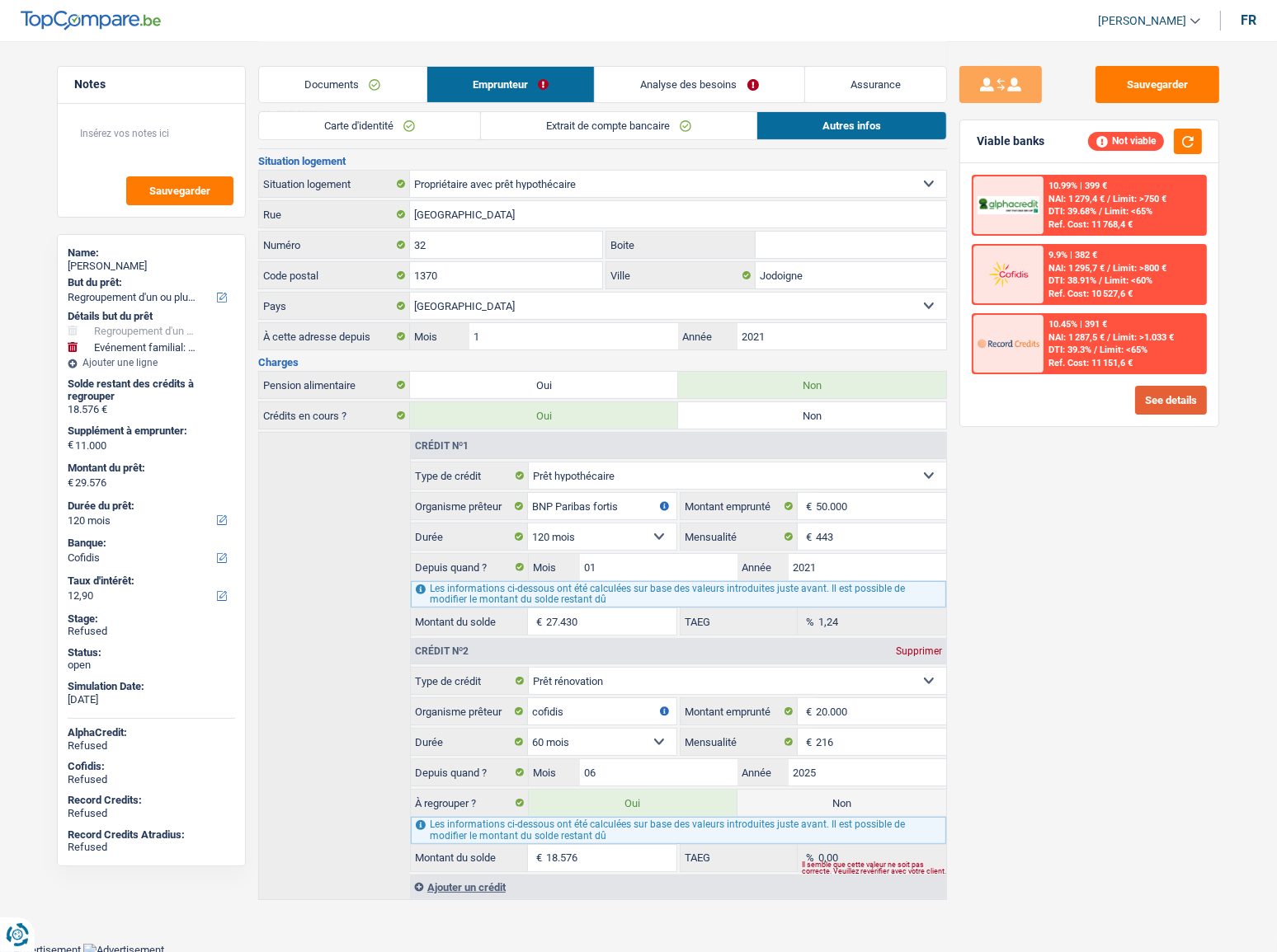
click at [1165, 406] on button "See details" at bounding box center [1171, 400] width 72 height 29
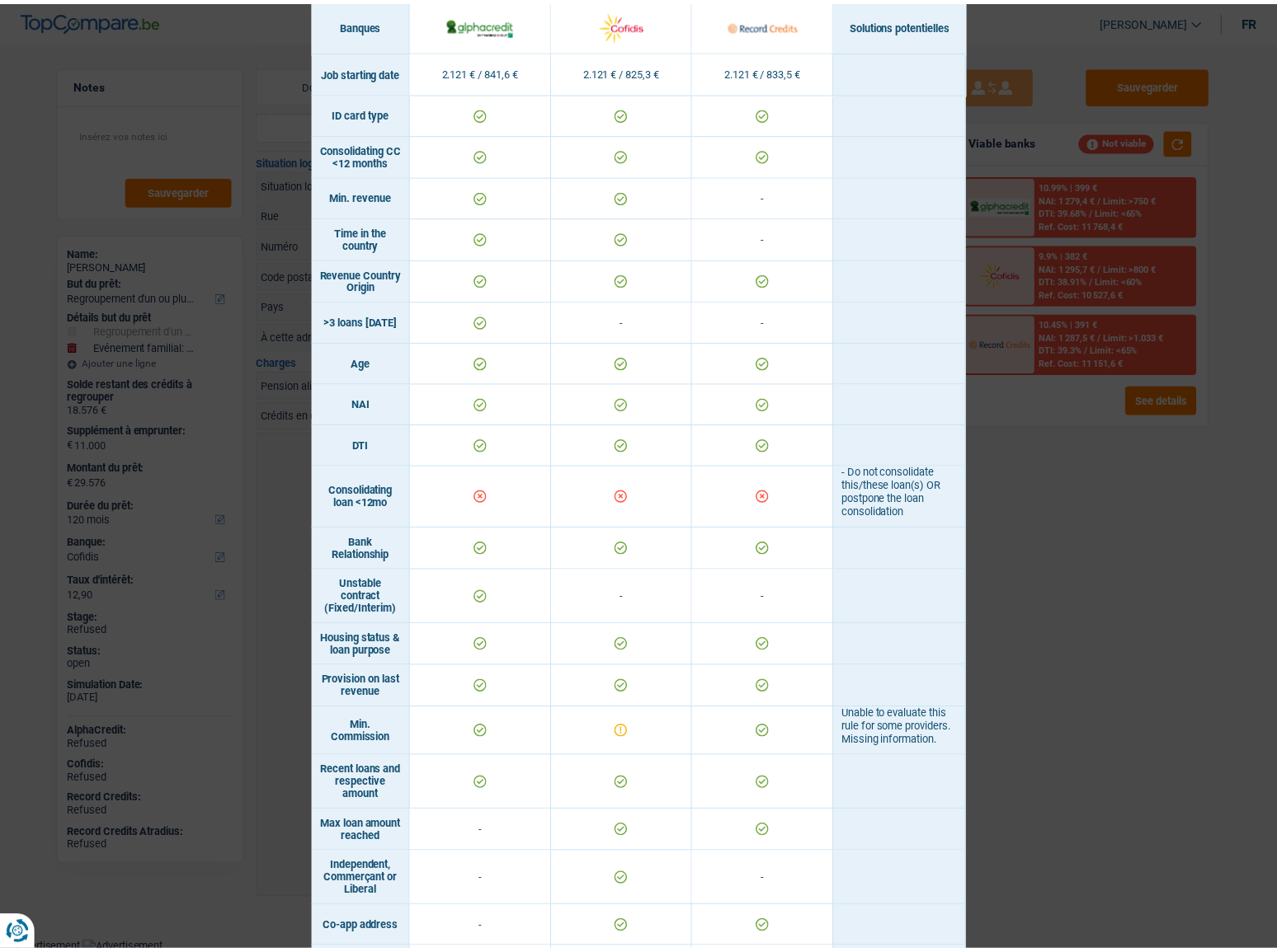
scroll to position [620, 0]
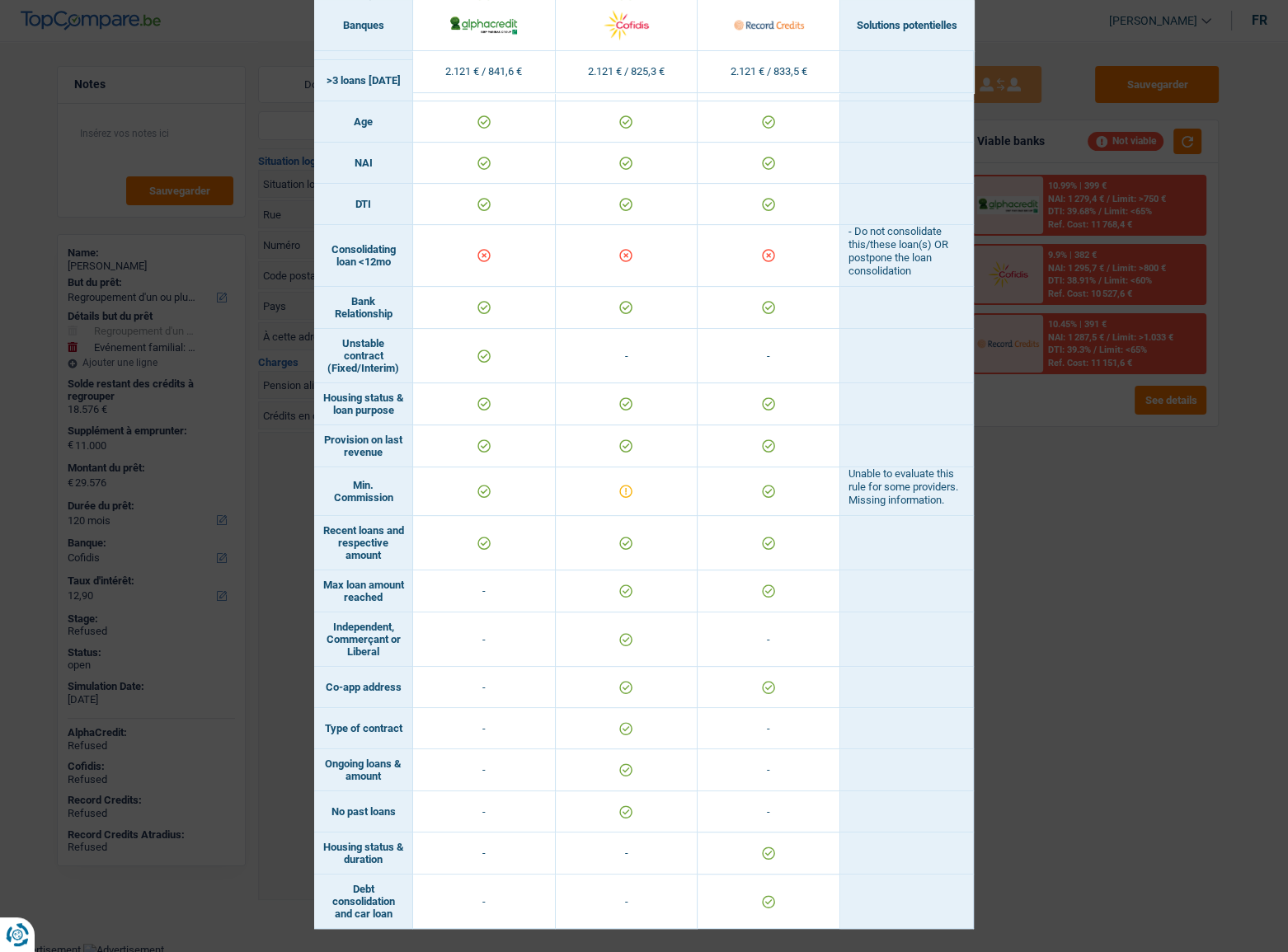
click at [1100, 617] on div "Banks conditions × Banques Solutions potentielles Revenus / Charges 2.121 € / 8…" at bounding box center [644, 476] width 1288 height 952
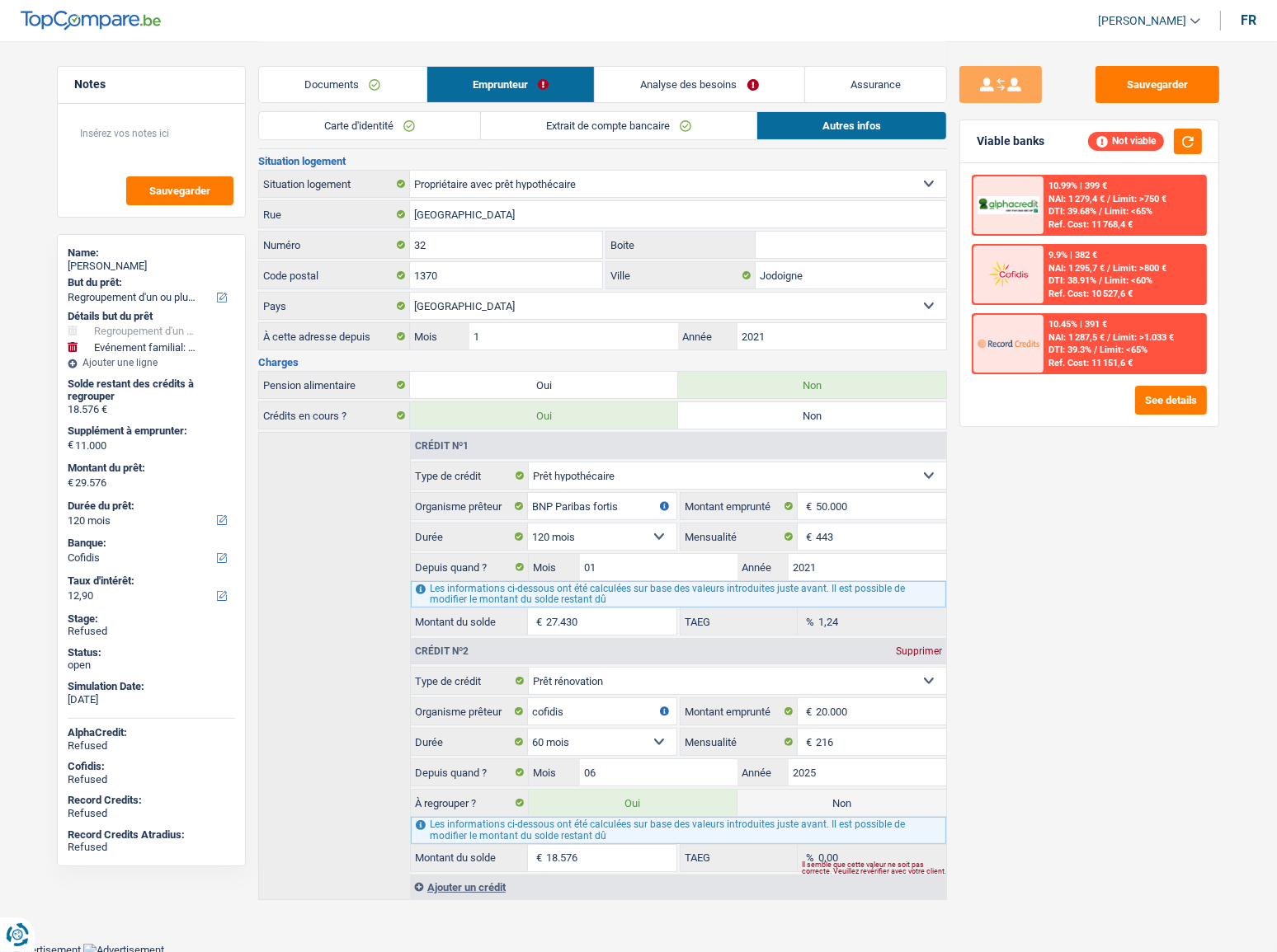
click at [833, 801] on label "Non" at bounding box center [841, 803] width 208 height 26
click at [833, 801] on input "Non" at bounding box center [841, 803] width 208 height 26
radio input "true"
select select "familyEvent"
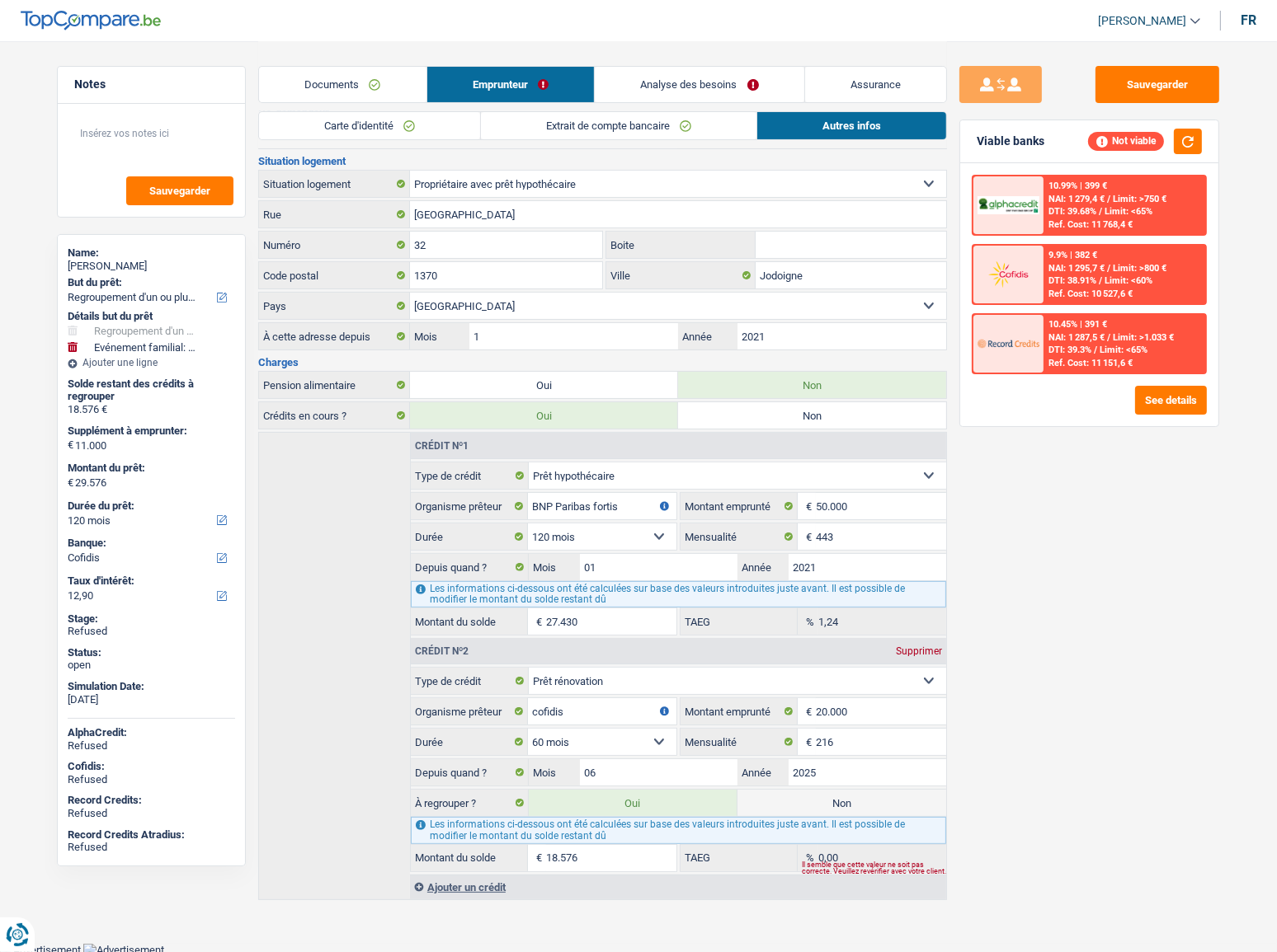
select select "60"
radio input "false"
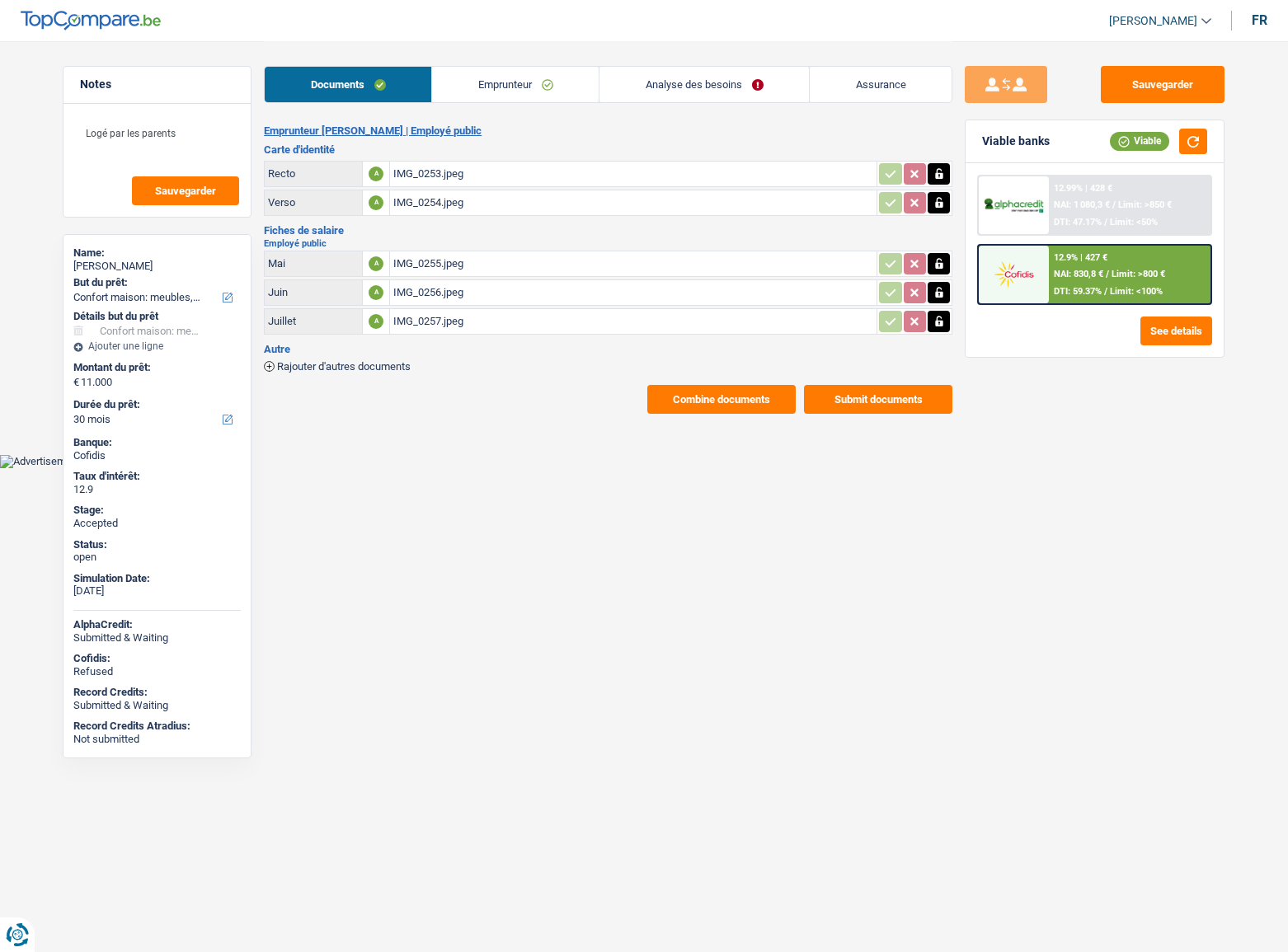
select select "household"
select select "30"
click at [733, 392] on button "Combine documents" at bounding box center [721, 400] width 148 height 29
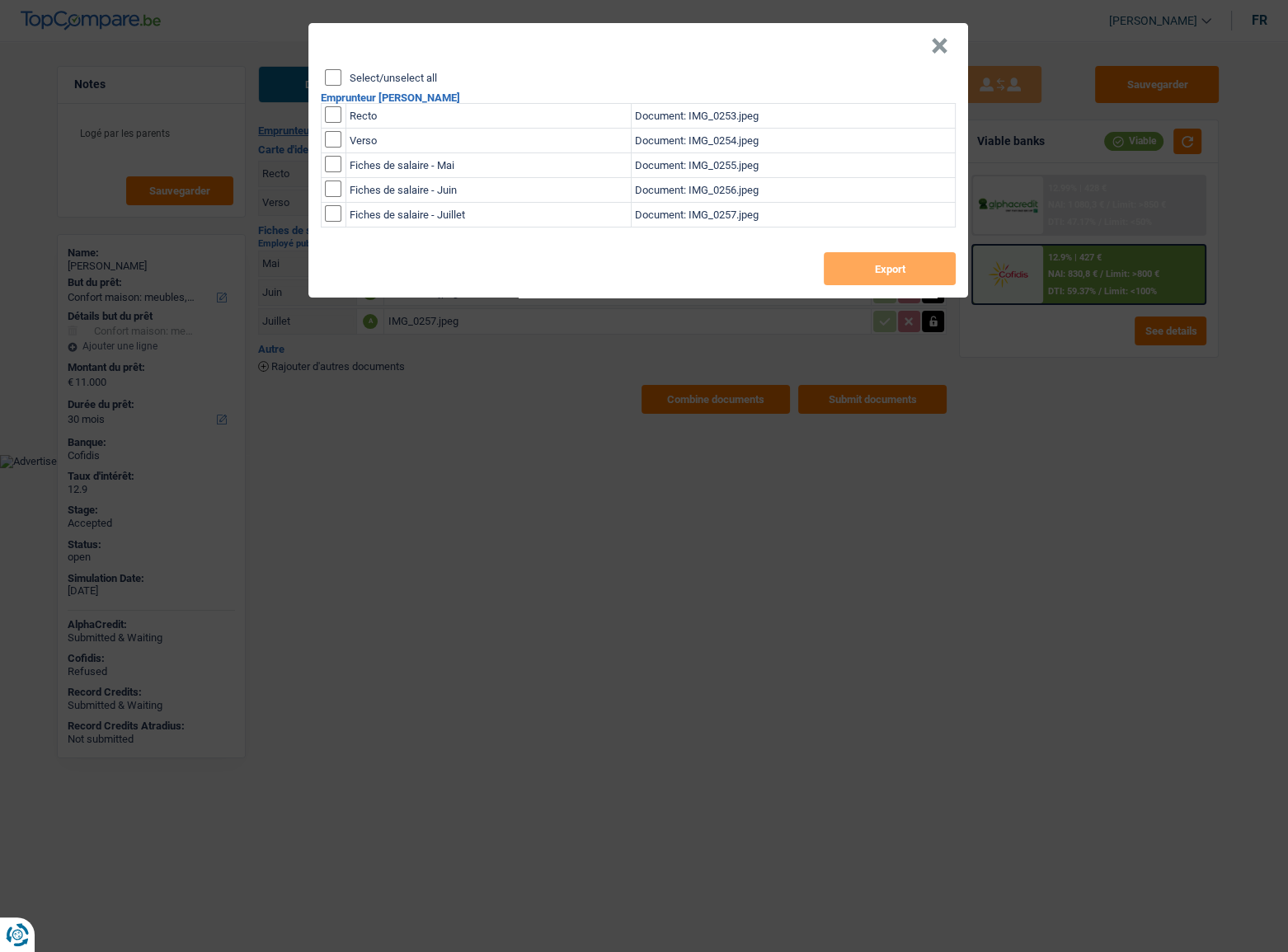
click at [330, 75] on input "Select/unselect all" at bounding box center [333, 77] width 16 height 16
checkbox input "true"
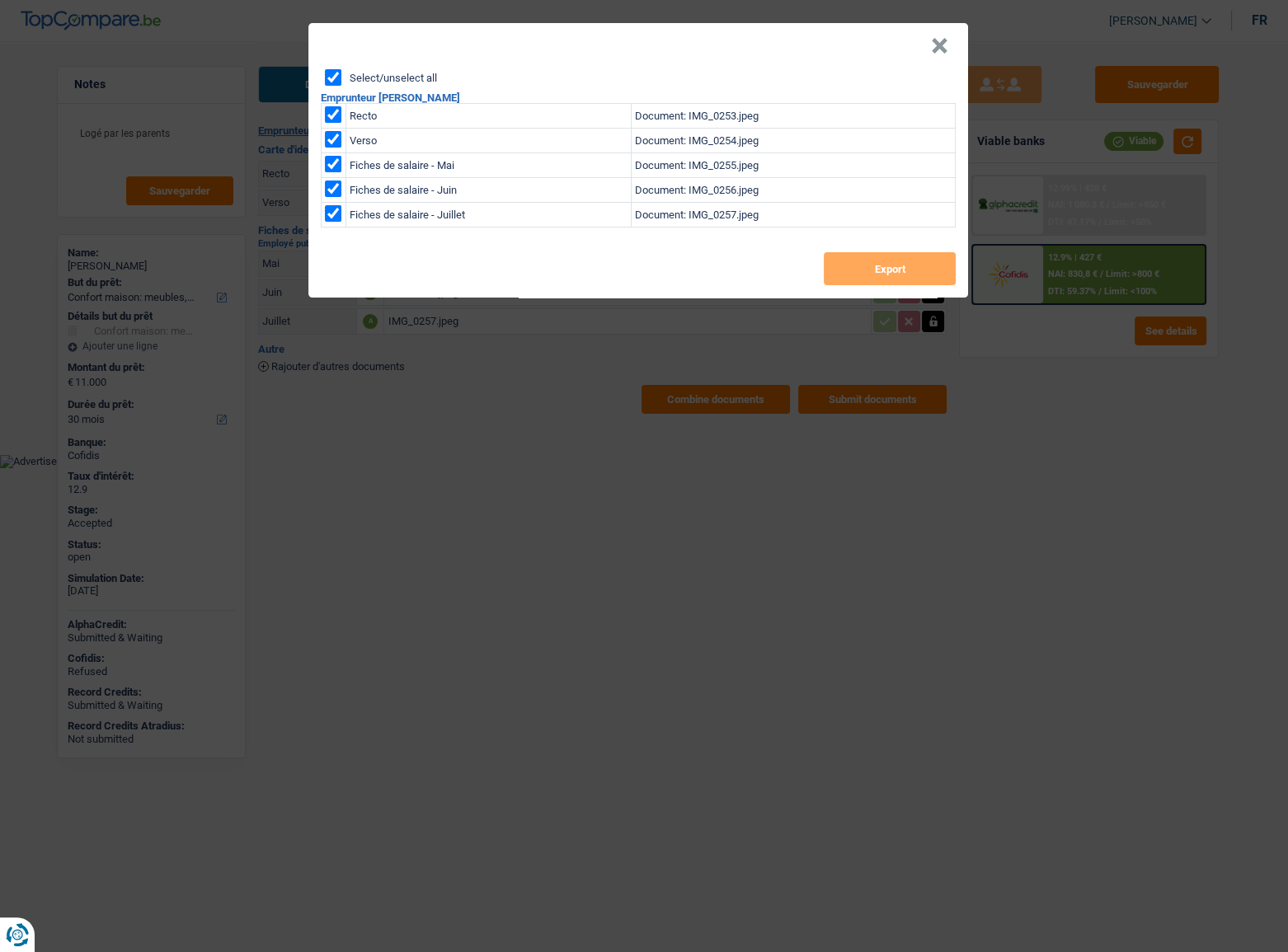
checkbox input "true"
click at [849, 275] on button "Export" at bounding box center [889, 268] width 132 height 33
drag, startPoint x: 943, startPoint y: 51, endPoint x: 933, endPoint y: 51, distance: 10.0
click at [942, 51] on button "×" at bounding box center [939, 46] width 17 height 16
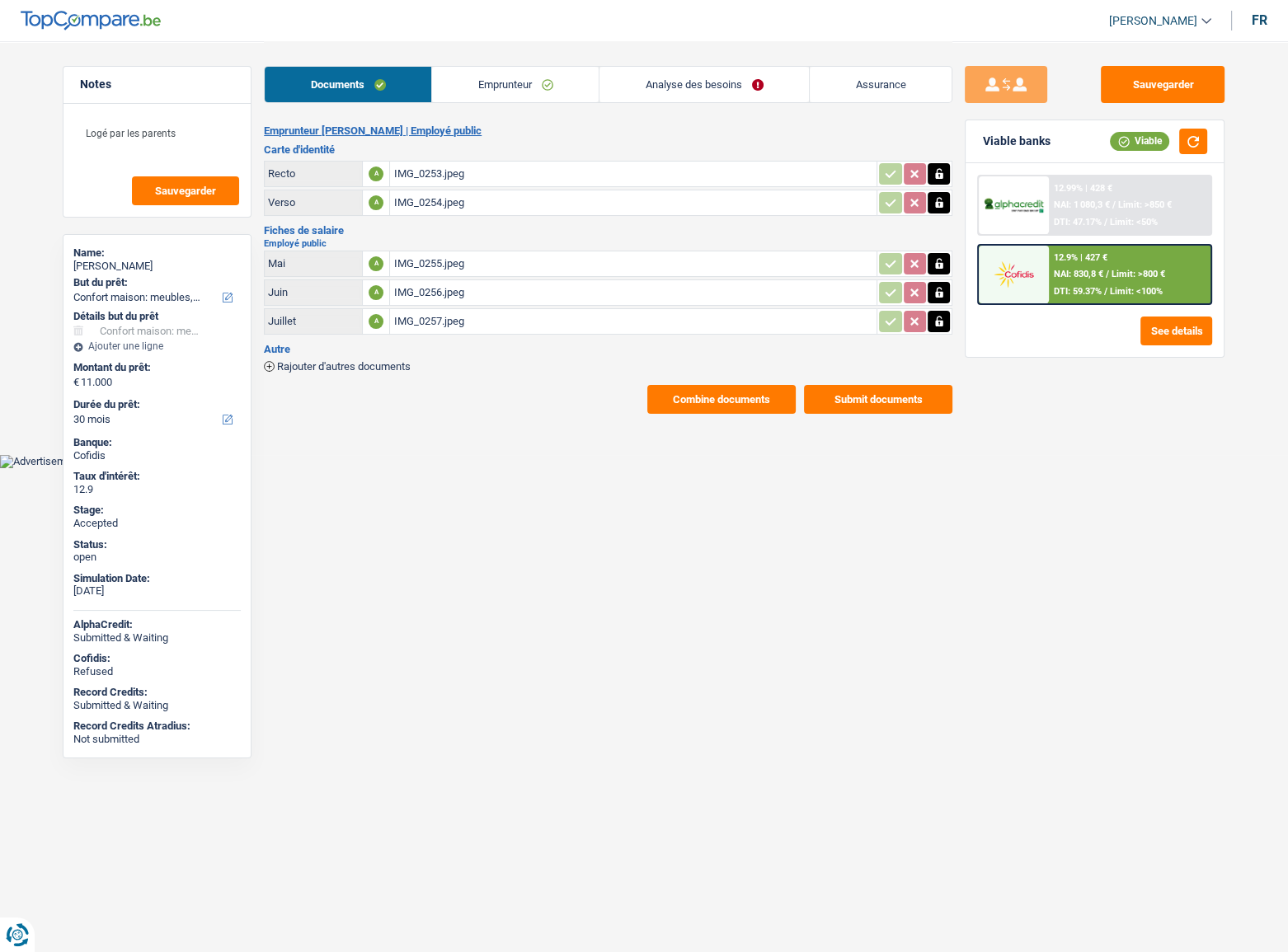
click at [1113, 202] on span "/" at bounding box center [1114, 205] width 4 height 11
select select "household"
select select "30"
click at [719, 401] on button "Combine documents" at bounding box center [721, 400] width 148 height 29
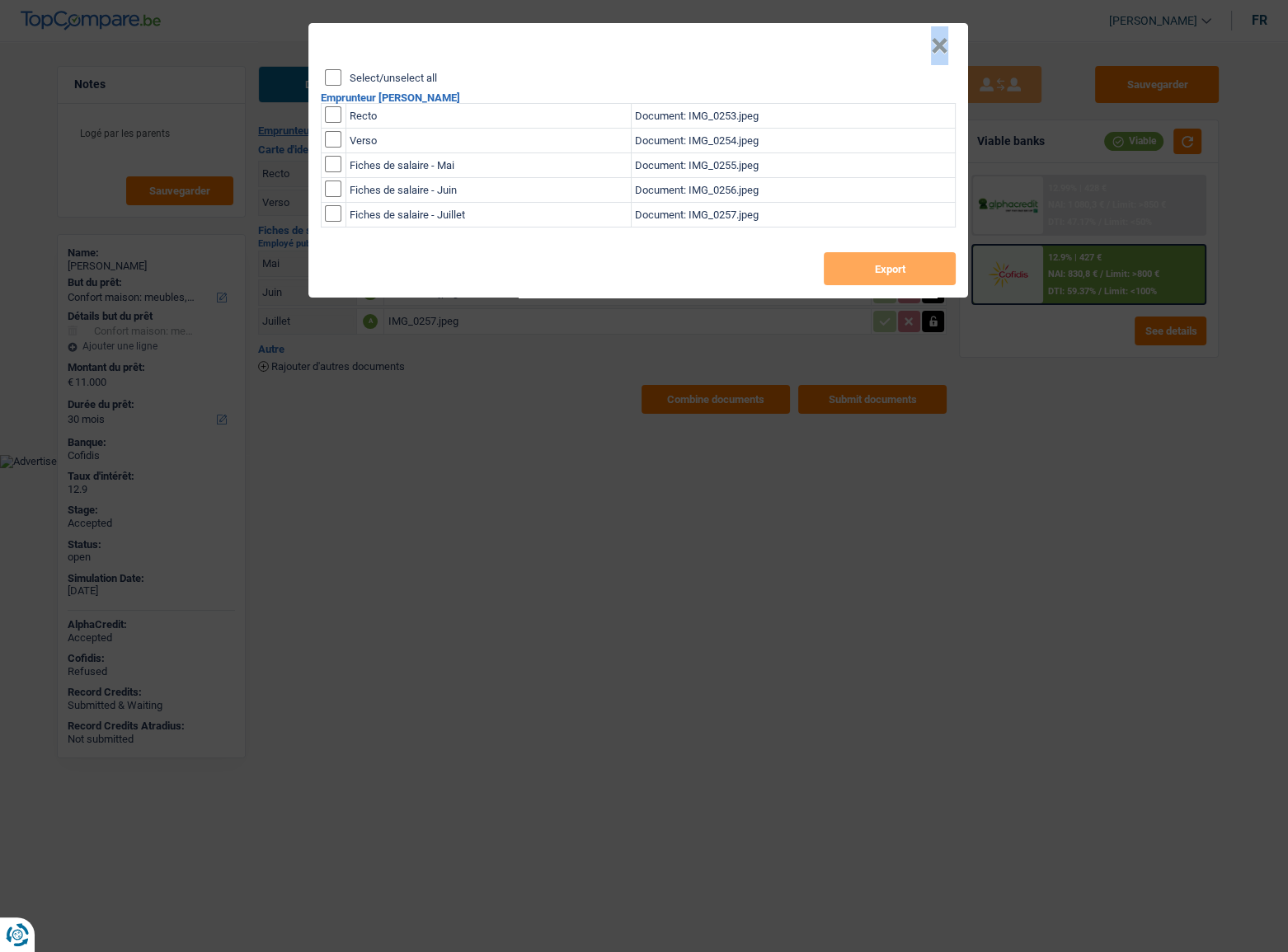
click at [332, 75] on div "× Select/unselect all Emprunteur [PERSON_NAME] Recto Document: IMG_0253.jpeg Ve…" at bounding box center [638, 160] width 660 height 275
click at [336, 78] on input "Select/unselect all" at bounding box center [333, 77] width 16 height 16
checkbox input "true"
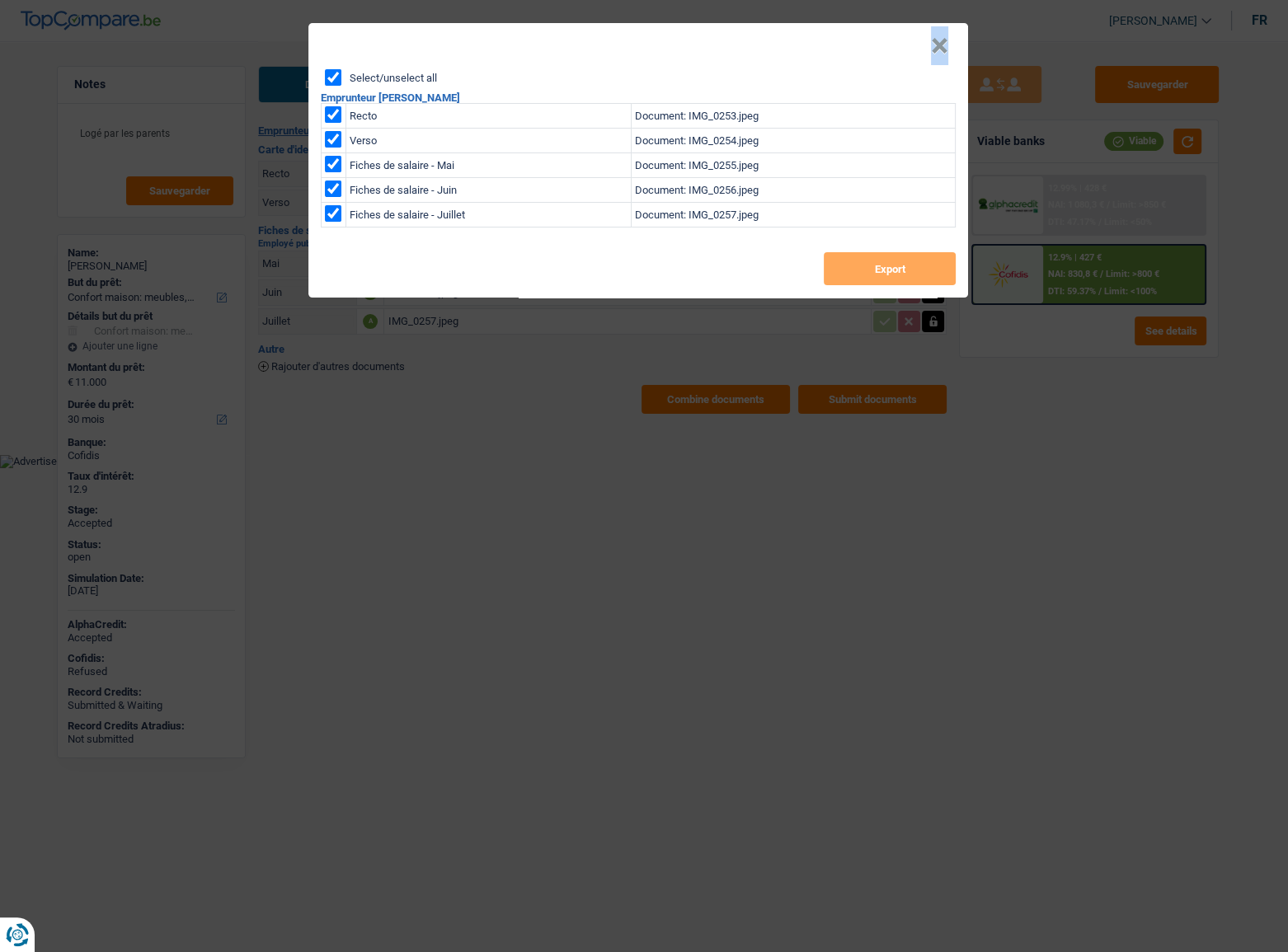
checkbox input "true"
click at [899, 268] on button "Export" at bounding box center [889, 268] width 132 height 33
click at [946, 46] on button "×" at bounding box center [939, 46] width 17 height 16
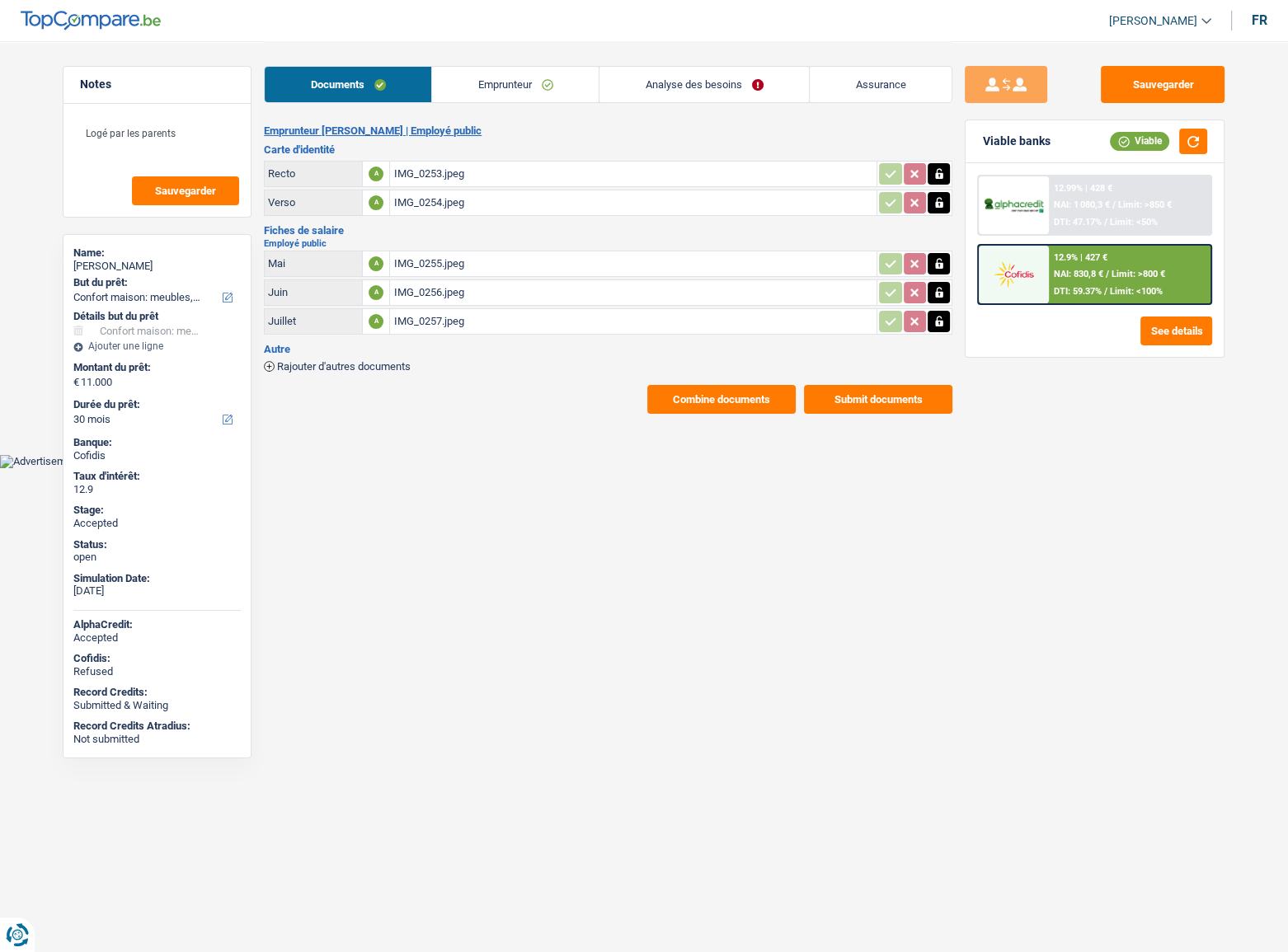
click at [1115, 199] on span "/" at bounding box center [1114, 205] width 4 height 11
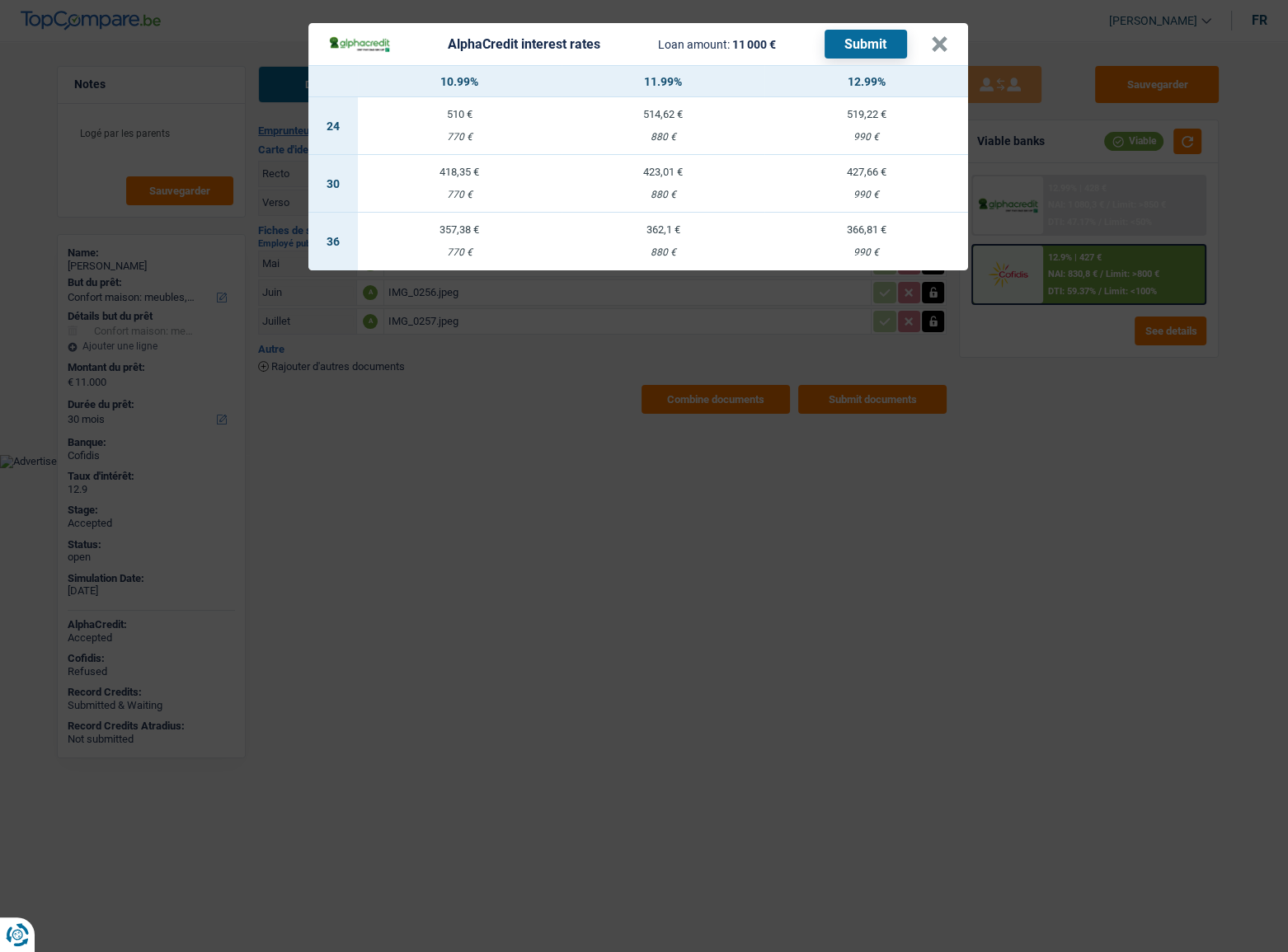
click at [867, 191] on div "990 €" at bounding box center [867, 195] width 204 height 11
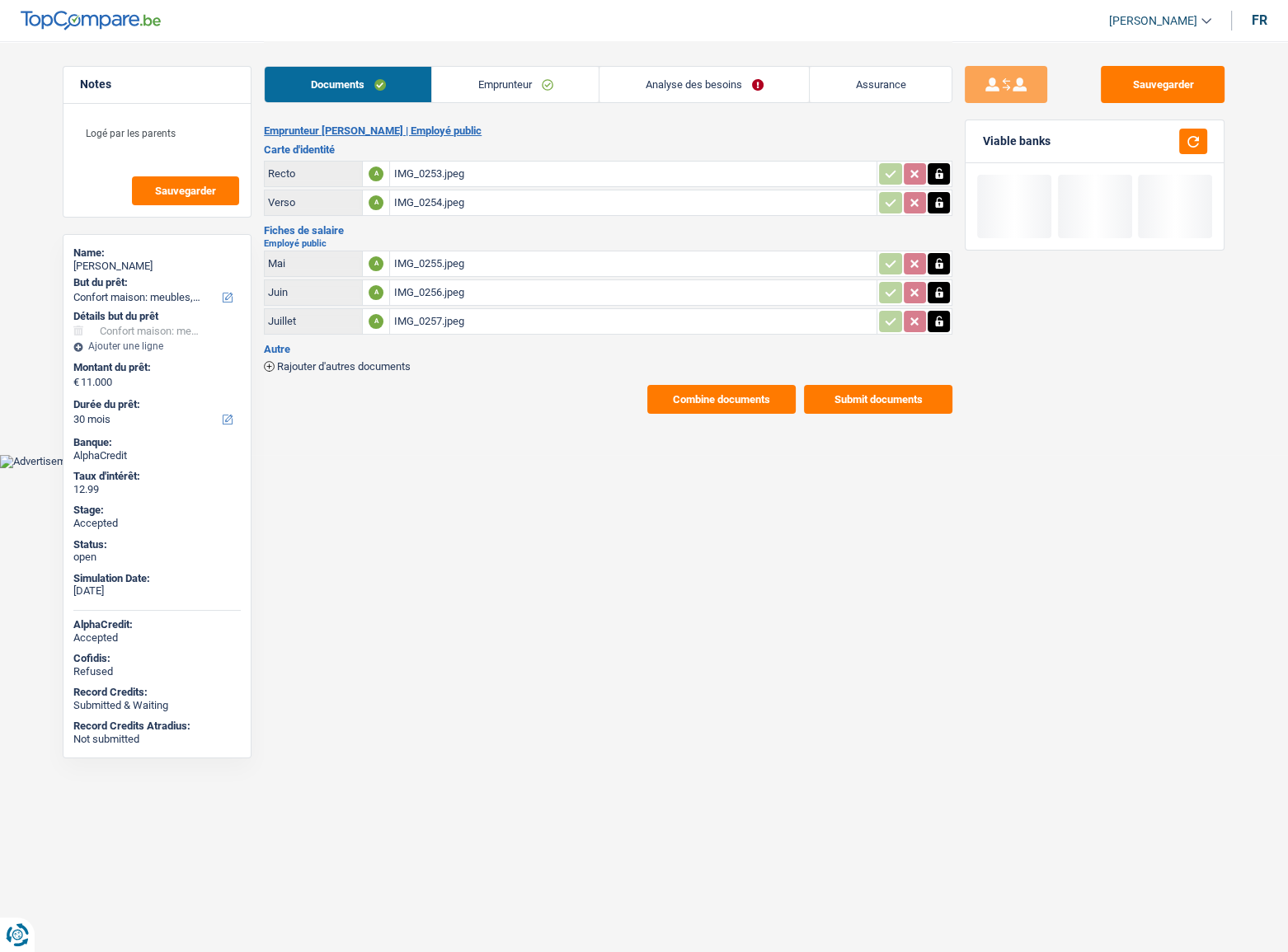
drag, startPoint x: 713, startPoint y: 83, endPoint x: 715, endPoint y: 108, distance: 25.1
click at [713, 83] on link "Analyse des besoins" at bounding box center [705, 84] width 209 height 35
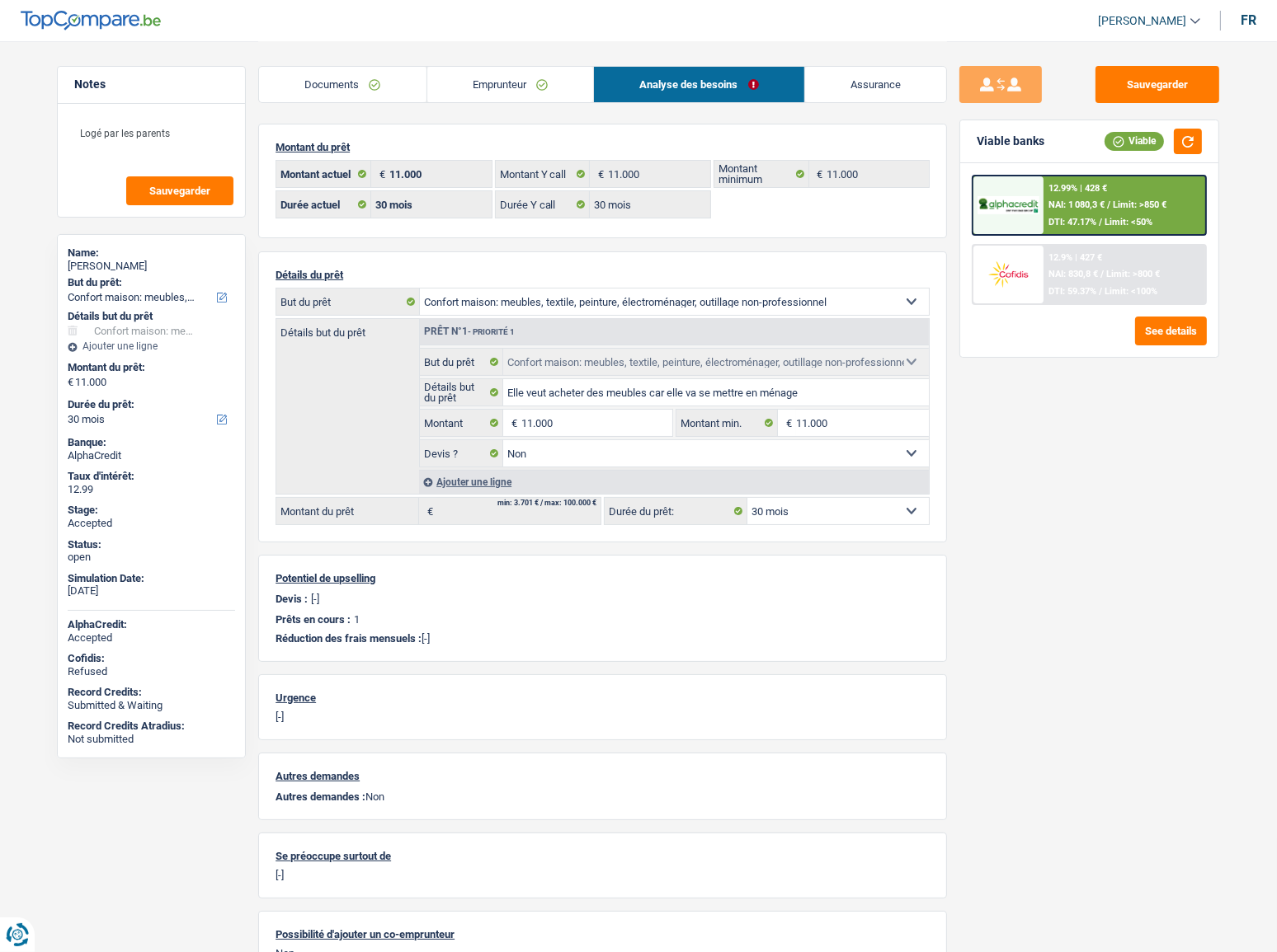
click at [1084, 194] on div "12.99% | 428 € NAI: 1 080,3 € / Limit: >850 € DTI: 47.17% / Limit: <50%" at bounding box center [1124, 205] width 162 height 57
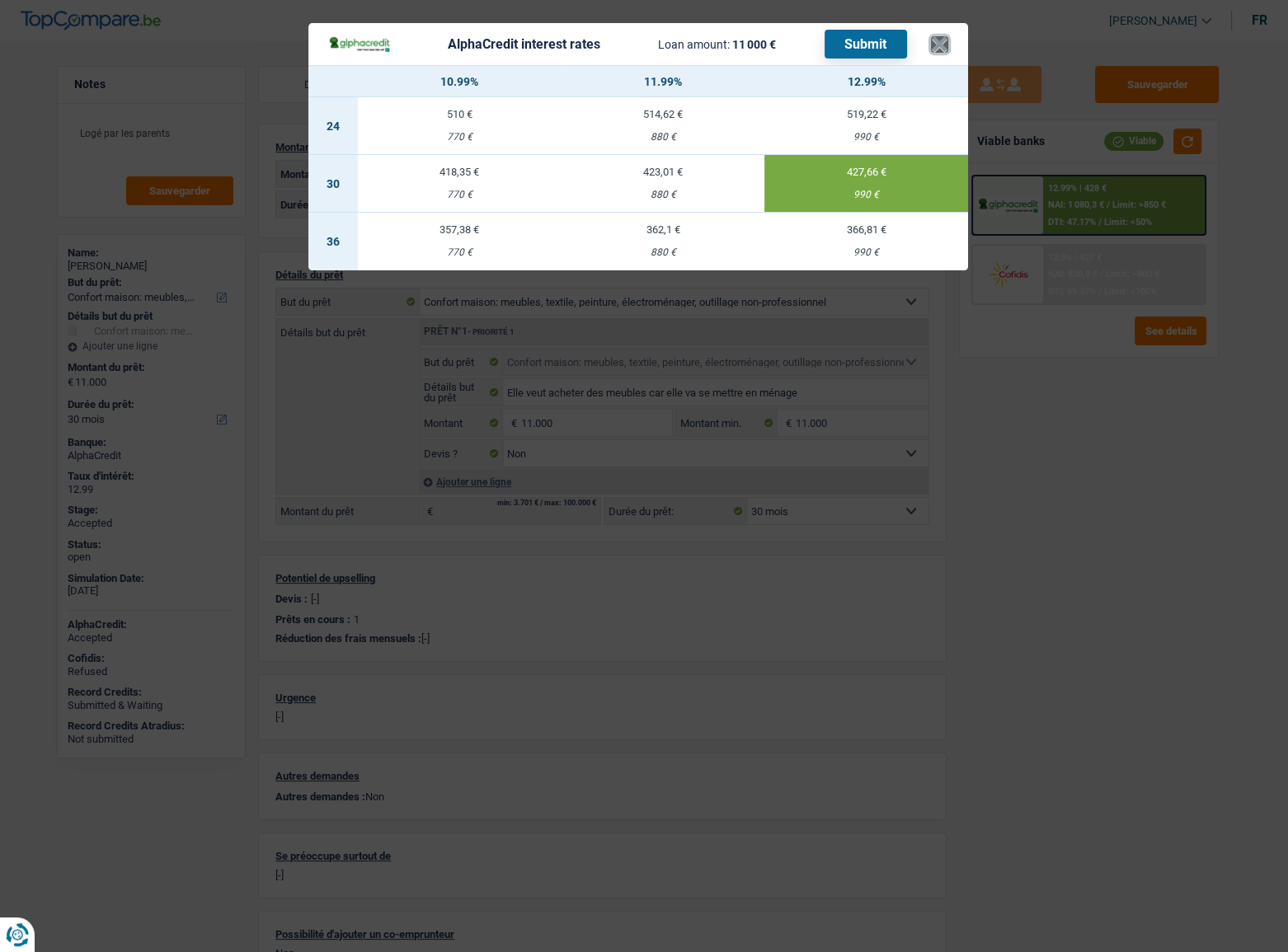
click at [946, 46] on button "×" at bounding box center [939, 45] width 17 height 16
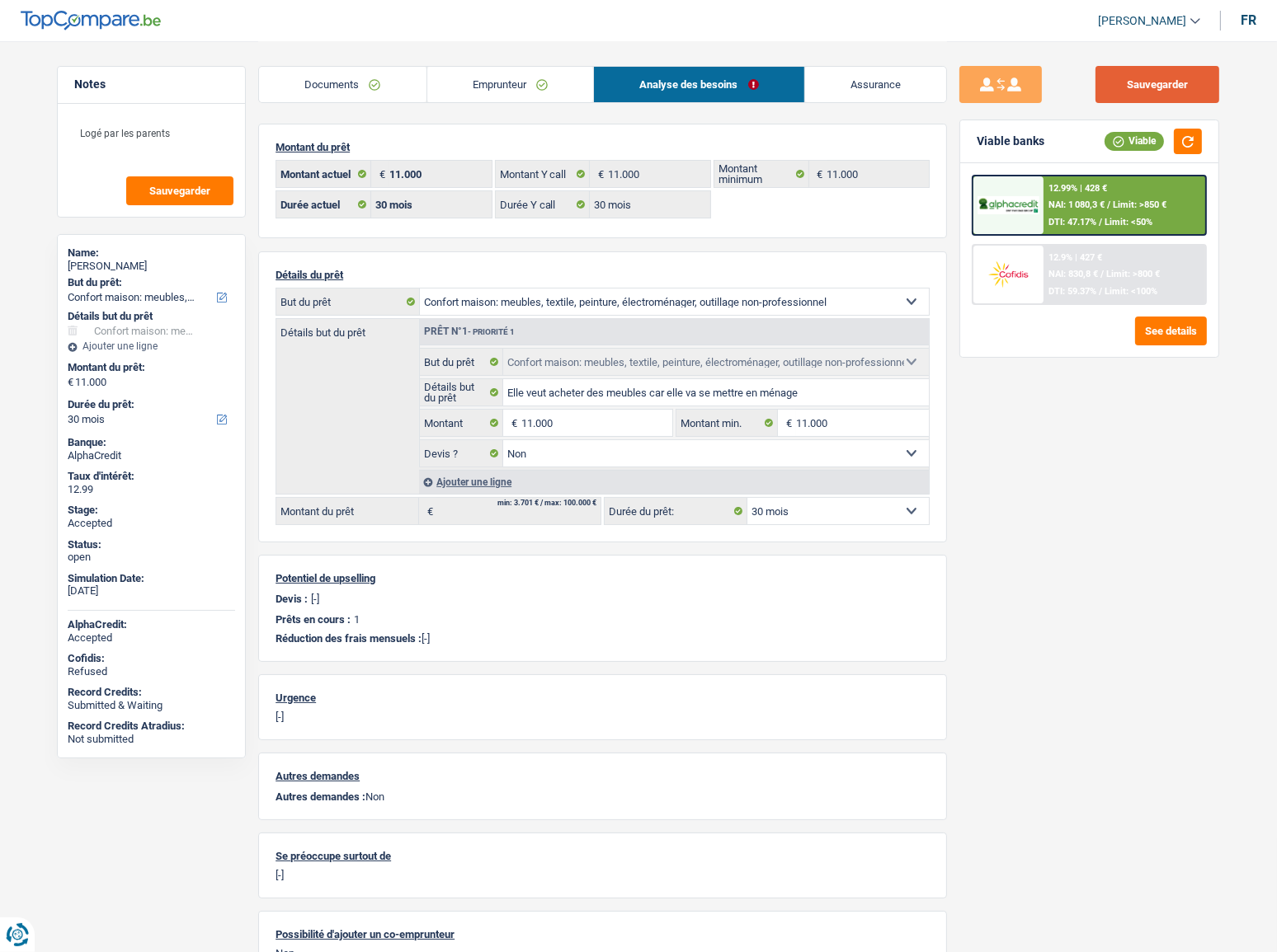
click at [1164, 75] on button "Sauvegarder" at bounding box center [1157, 84] width 124 height 37
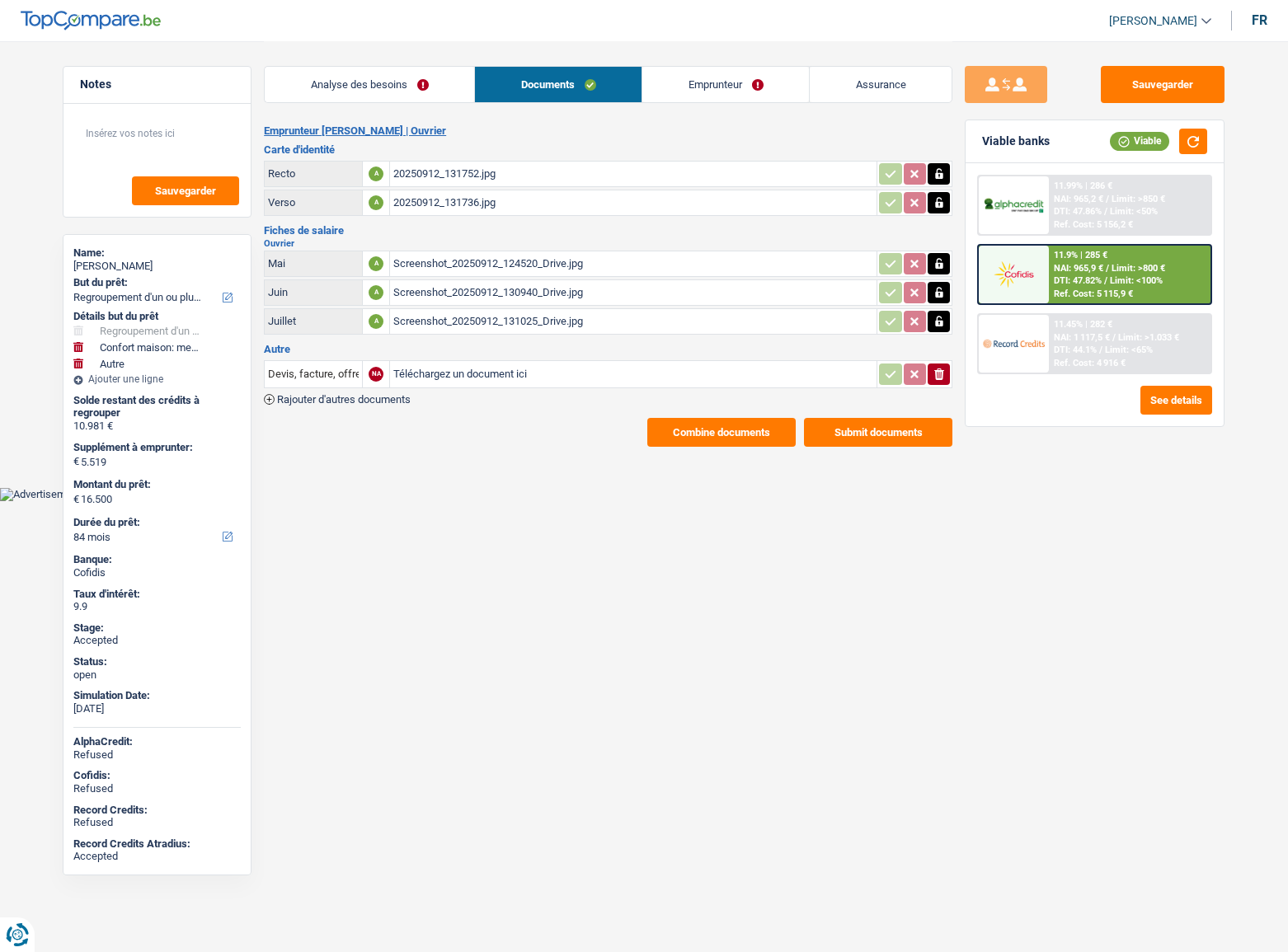
select select "refinancing"
select select "household"
select select "other"
select select "84"
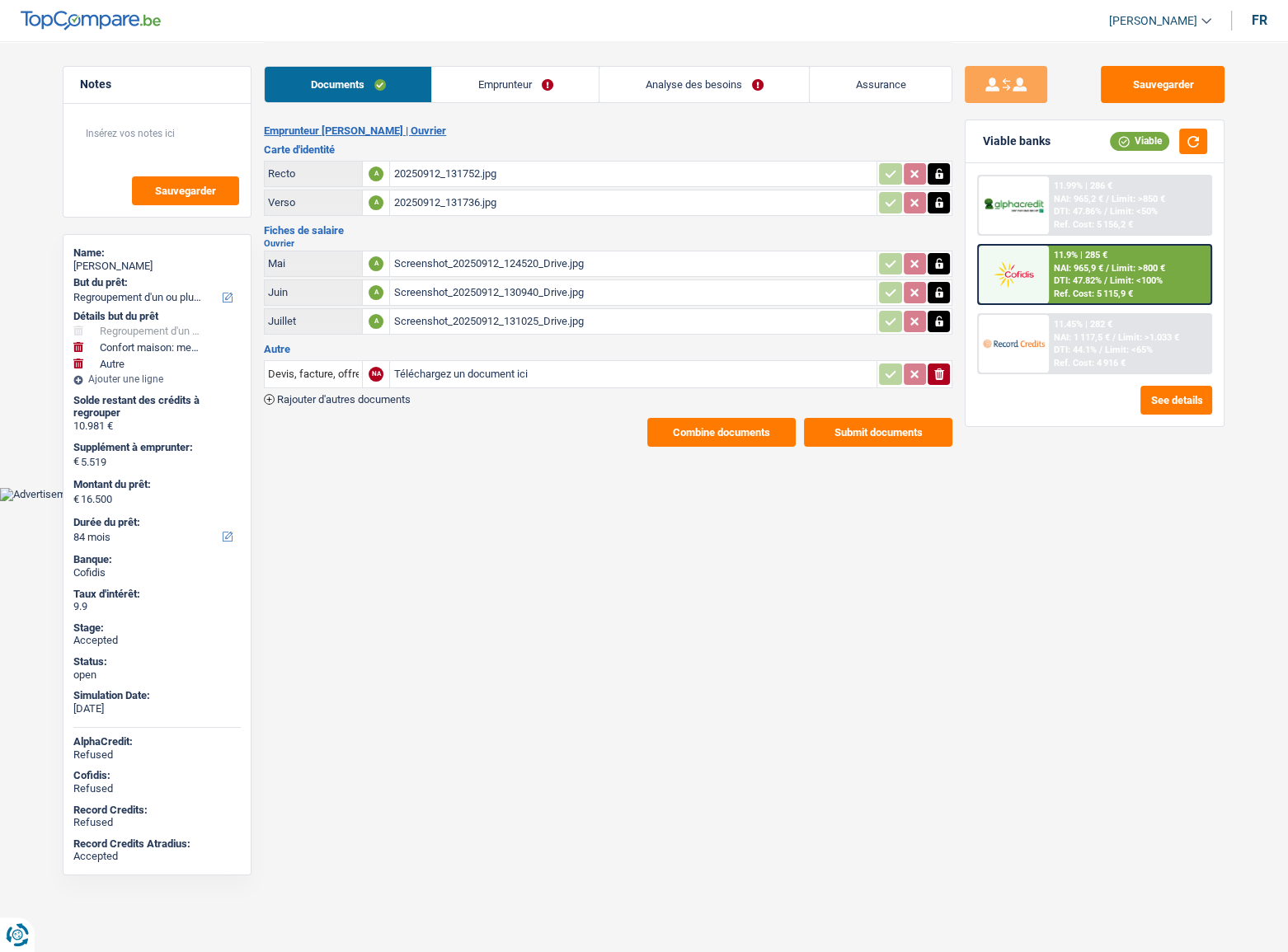
drag, startPoint x: 558, startPoint y: 83, endPoint x: 701, endPoint y: 128, distance: 149.9
click at [558, 83] on link "Emprunteur" at bounding box center [515, 84] width 167 height 35
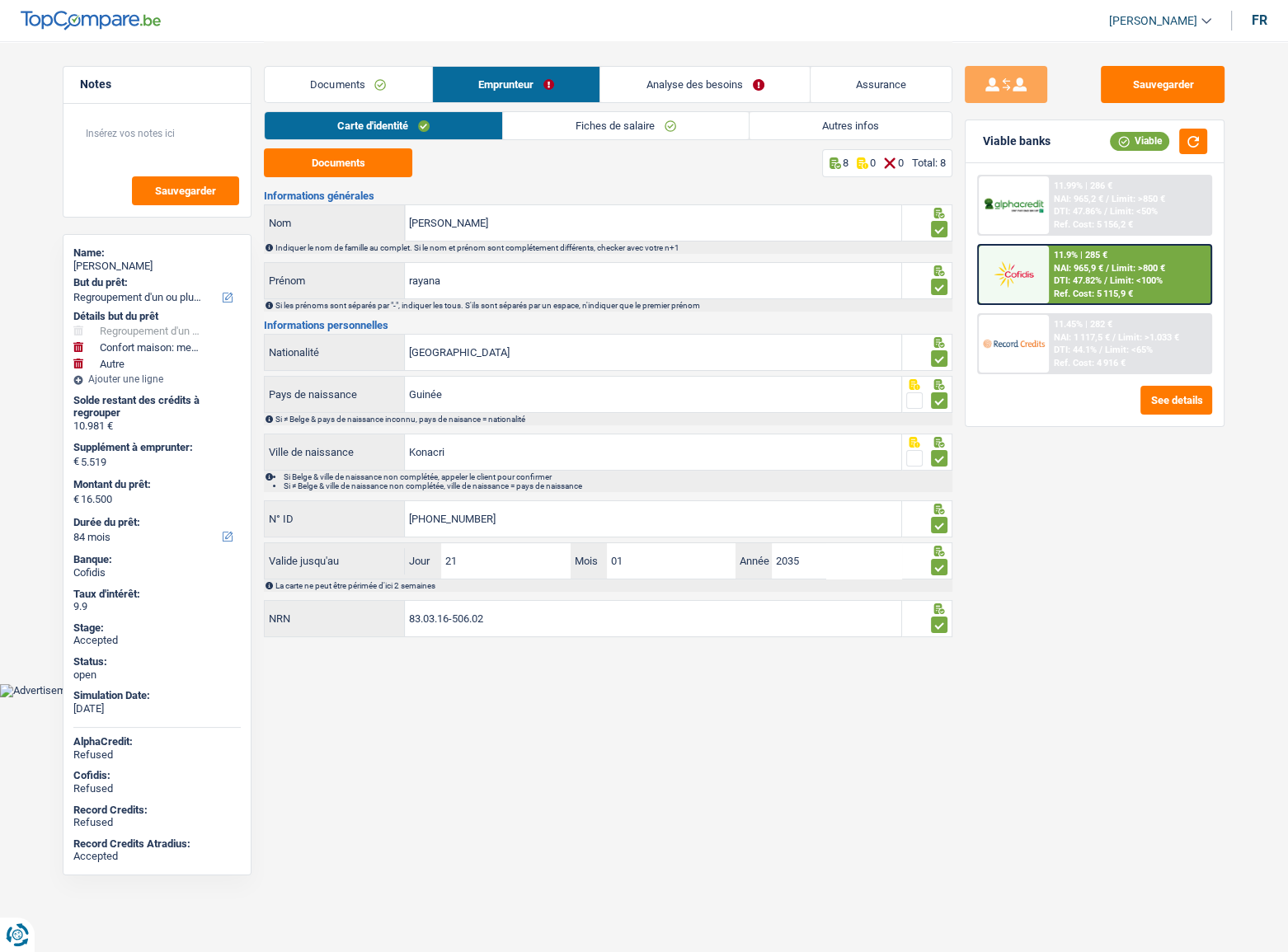
click at [341, 72] on link "Documents" at bounding box center [349, 84] width 167 height 35
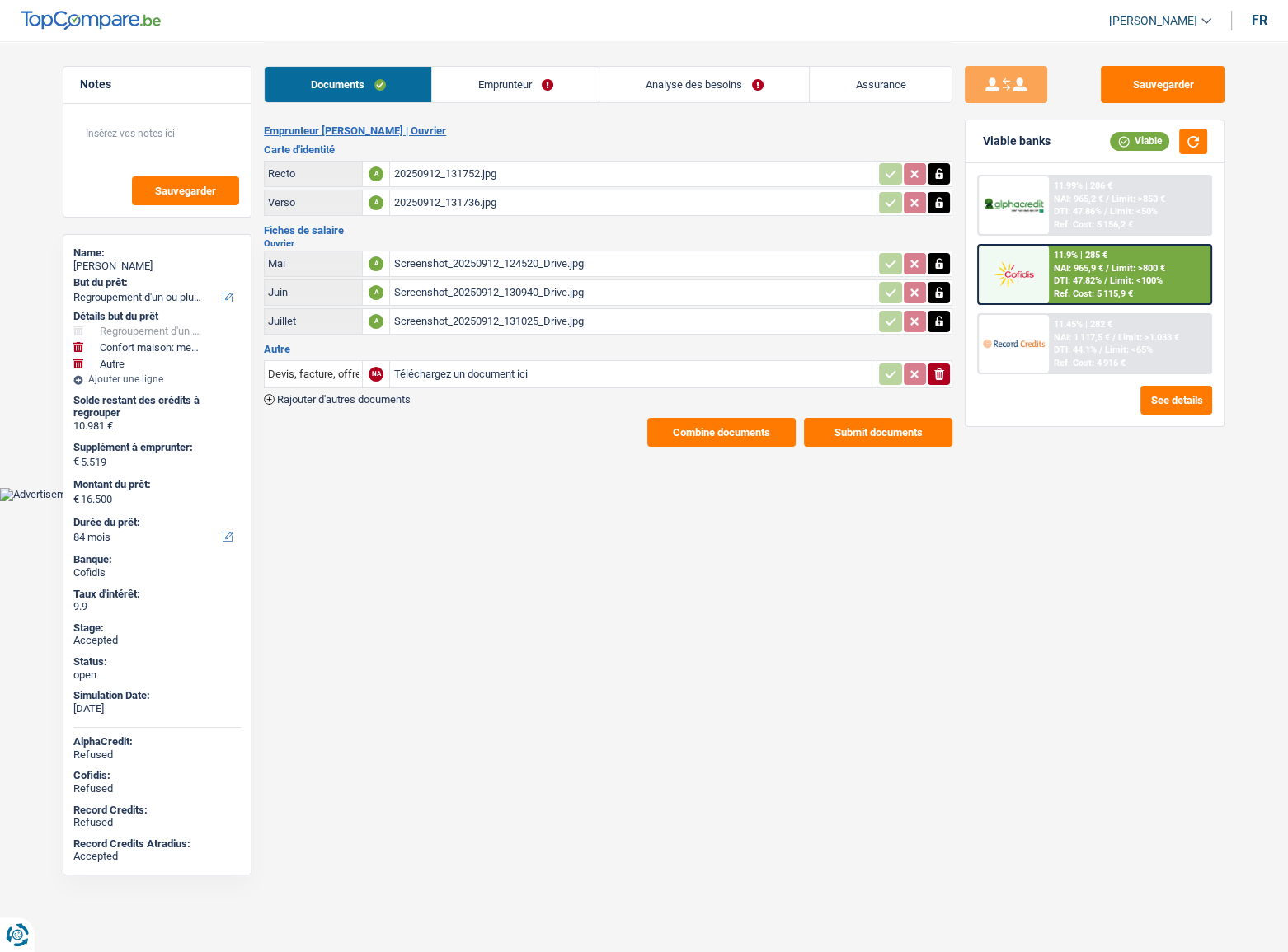
click at [453, 87] on link "Emprunteur" at bounding box center [515, 84] width 167 height 35
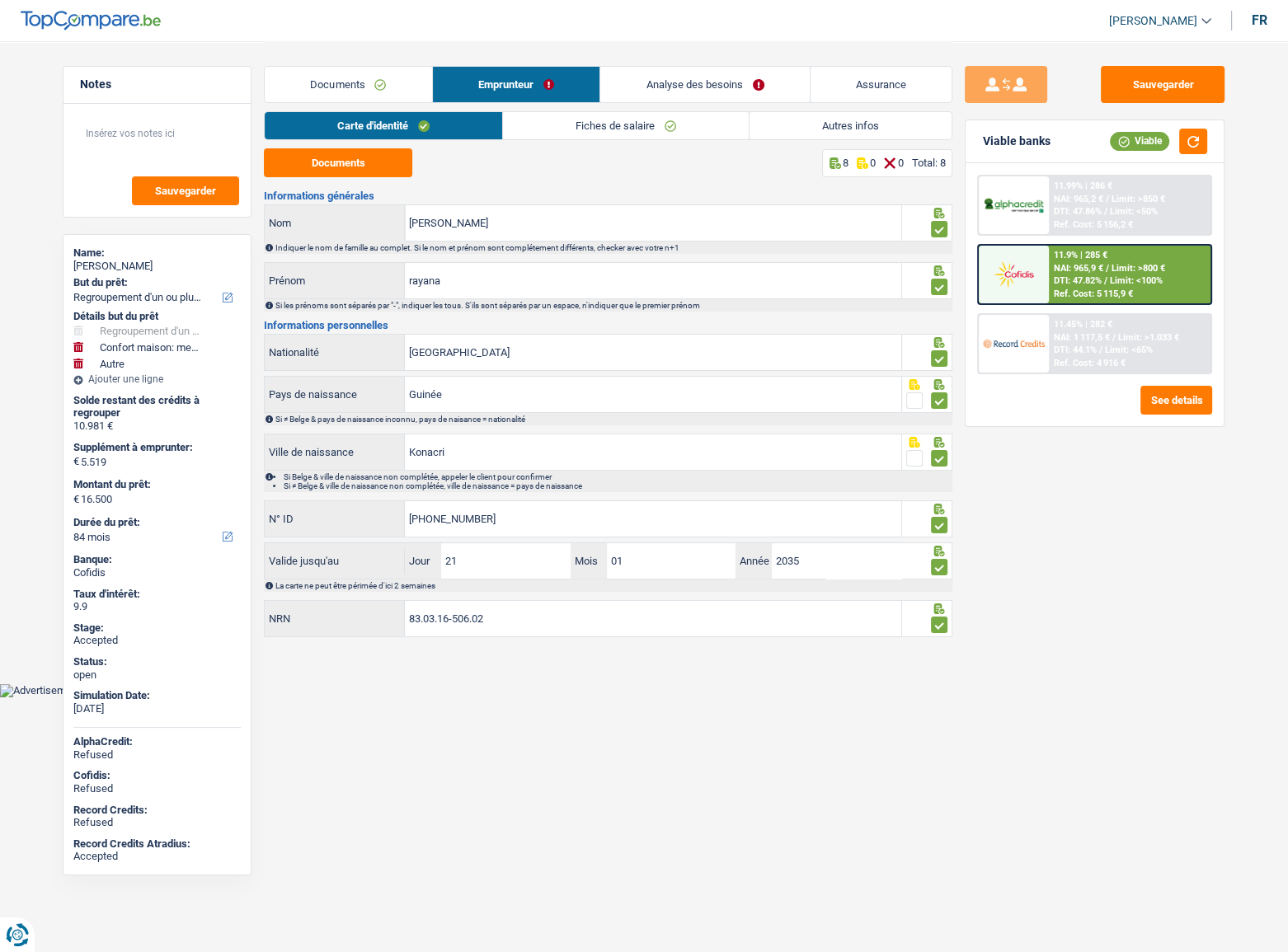
click at [561, 129] on link "Fiches de salaire" at bounding box center [626, 126] width 246 height 27
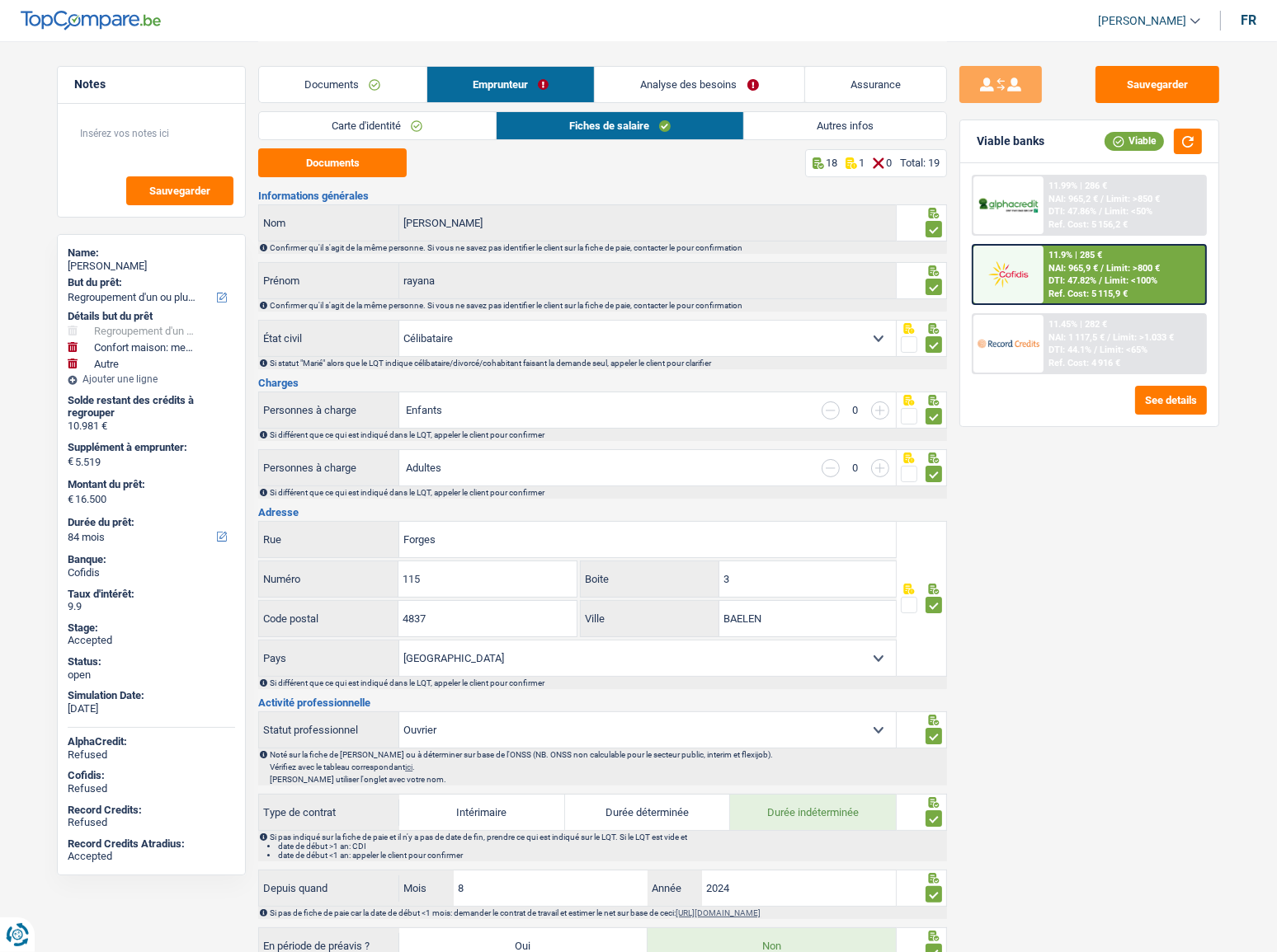
click at [474, 129] on link "Carte d'identité" at bounding box center [376, 126] width 236 height 27
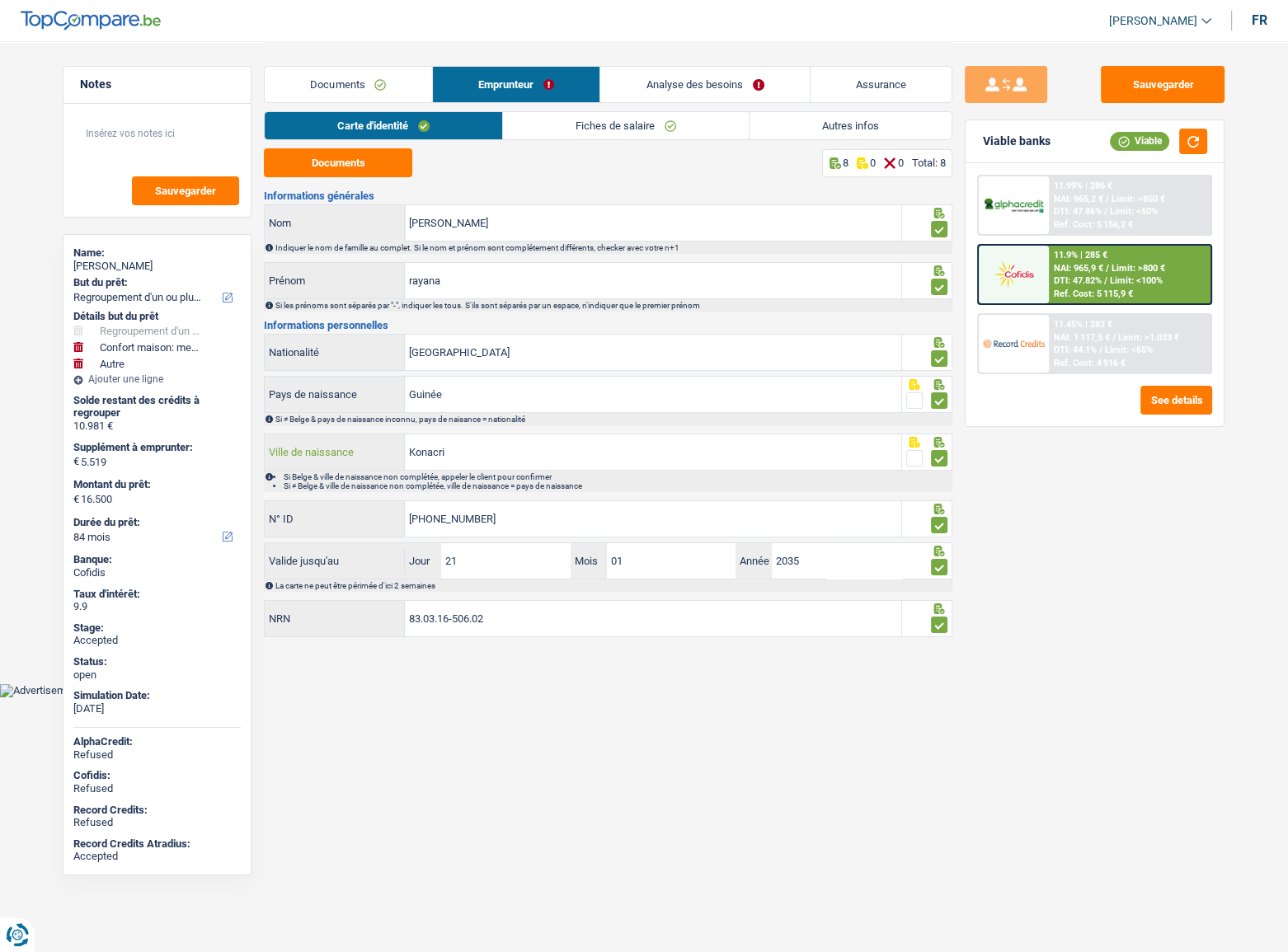
click at [437, 451] on input "Konacri" at bounding box center [653, 451] width 496 height 35
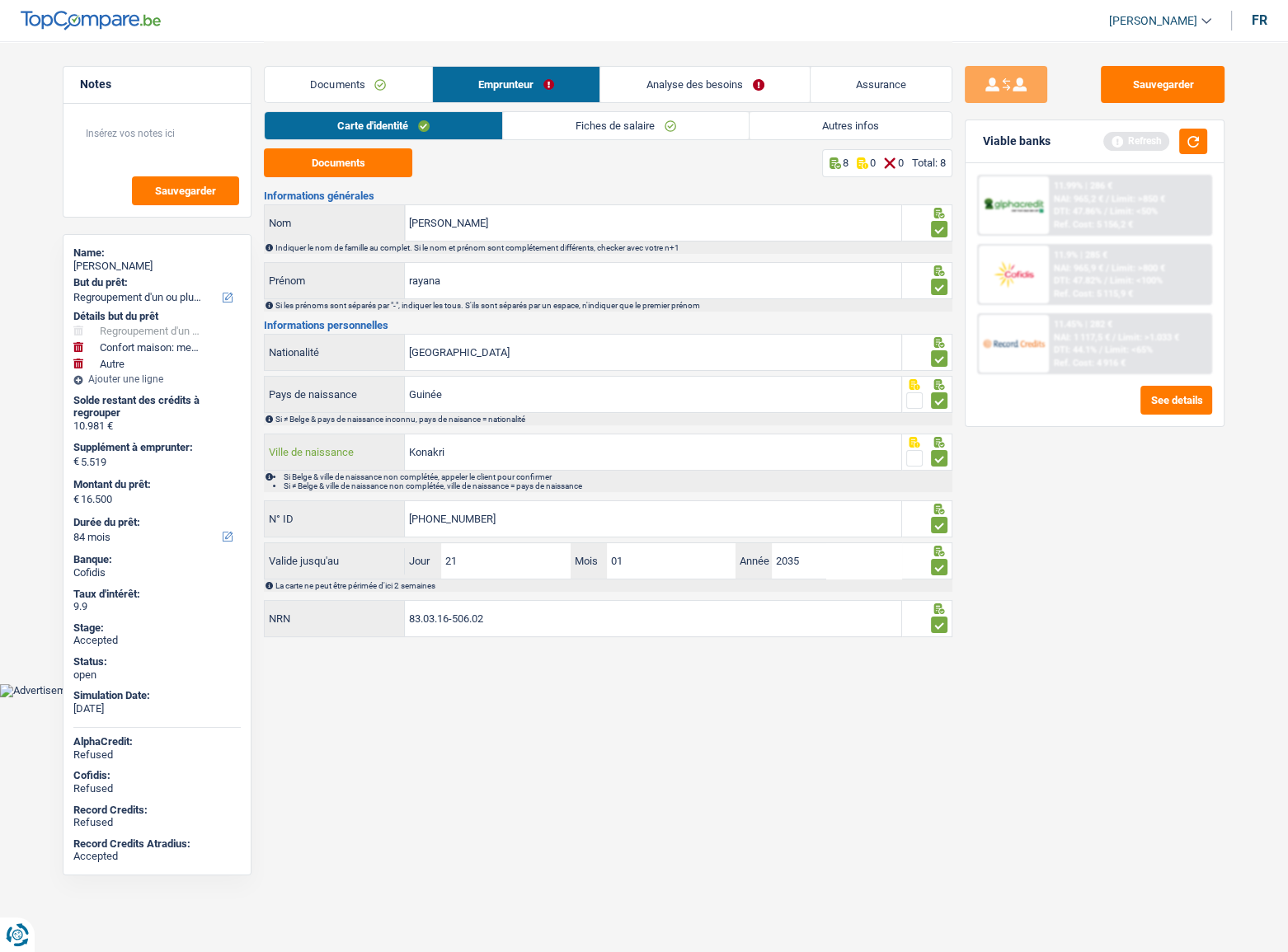
click at [539, 441] on input "Konakri" at bounding box center [653, 451] width 496 height 35
type input "Konakry"
click at [1121, 93] on button "Sauvegarder" at bounding box center [1163, 84] width 124 height 37
click at [1183, 146] on button "button" at bounding box center [1193, 141] width 28 height 25
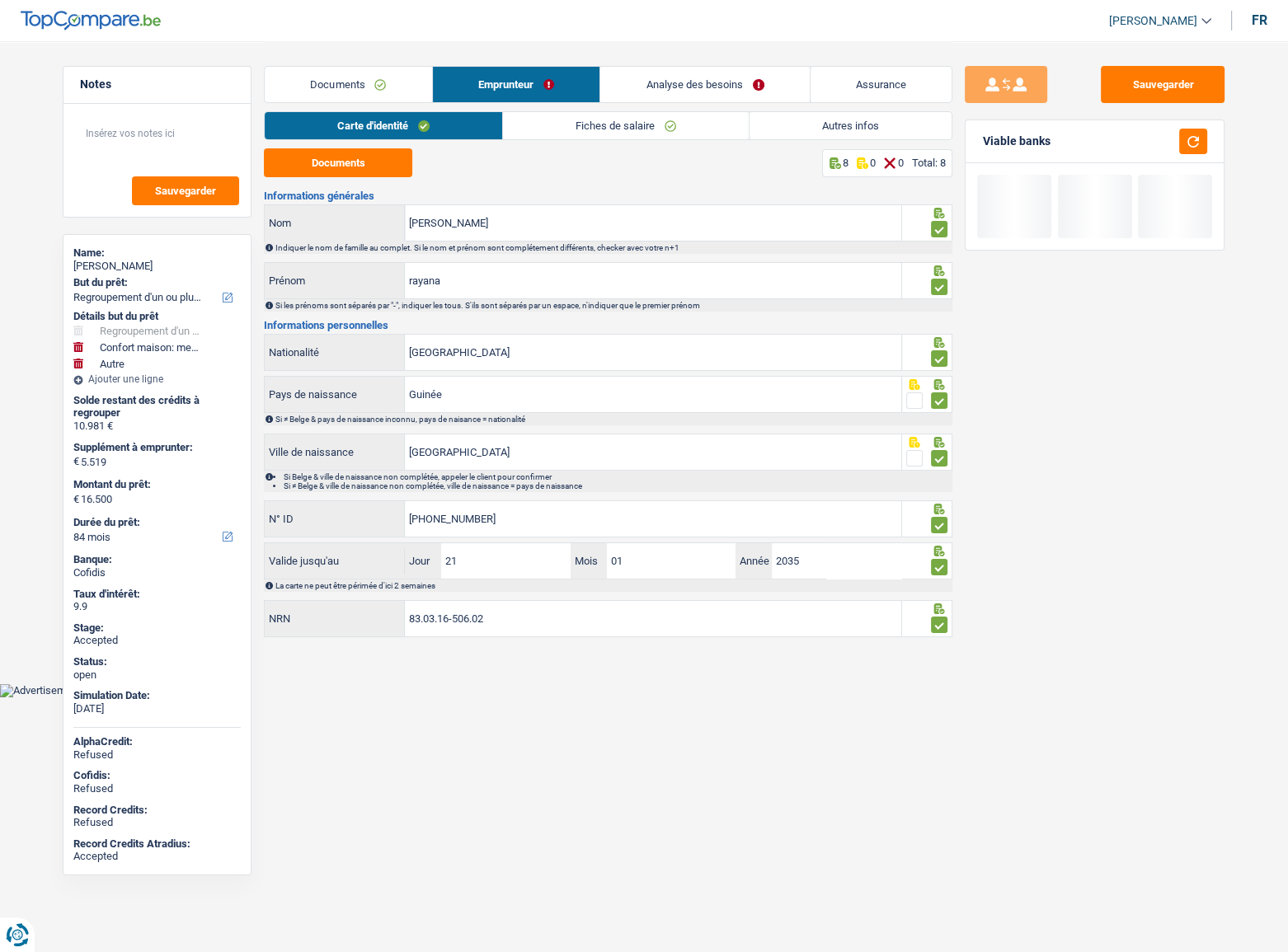
drag, startPoint x: 339, startPoint y: 82, endPoint x: 362, endPoint y: 91, distance: 24.7
click at [340, 83] on link "Documents" at bounding box center [349, 84] width 167 height 35
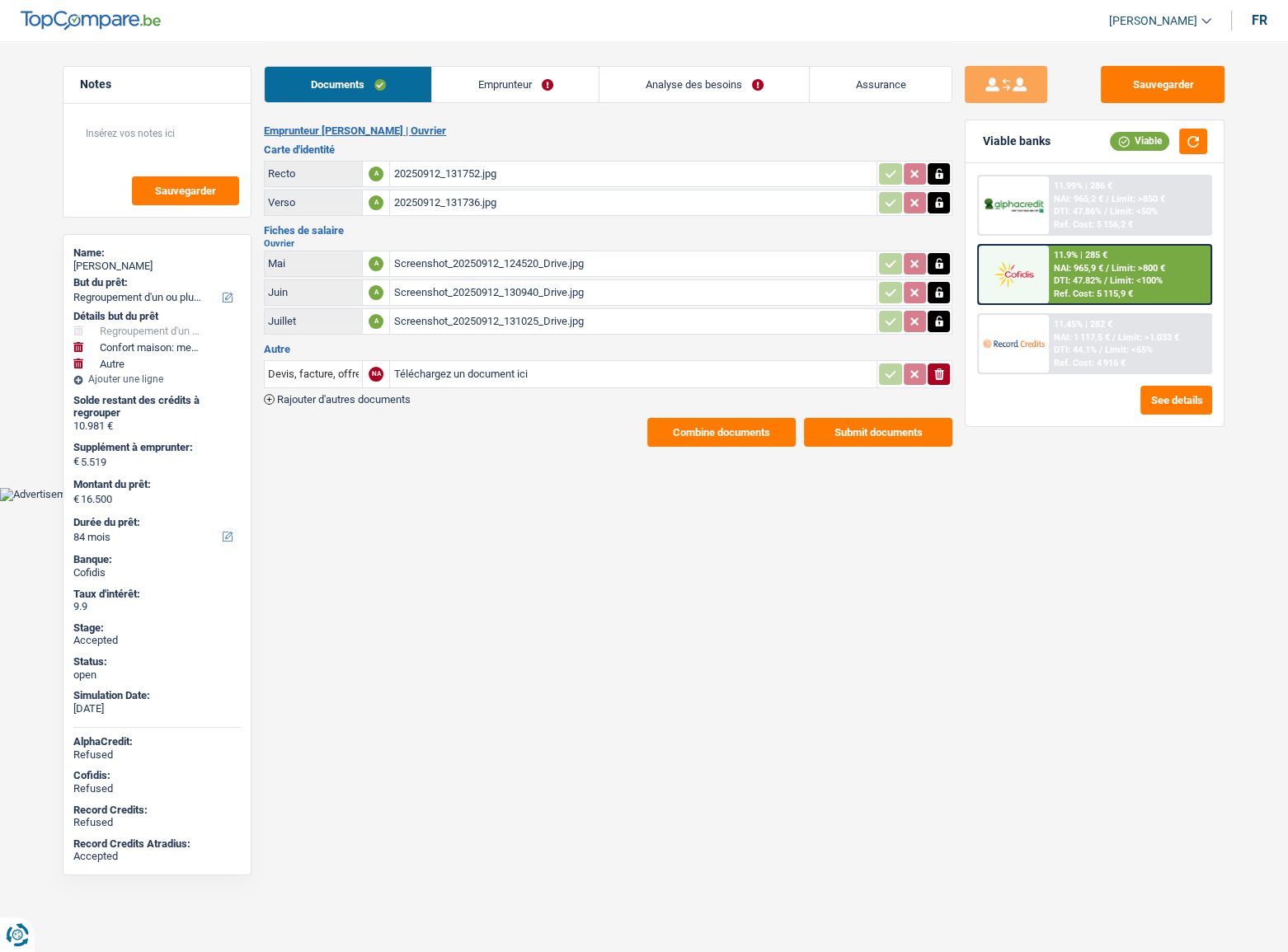
click at [707, 441] on button "Combine documents" at bounding box center [721, 432] width 148 height 29
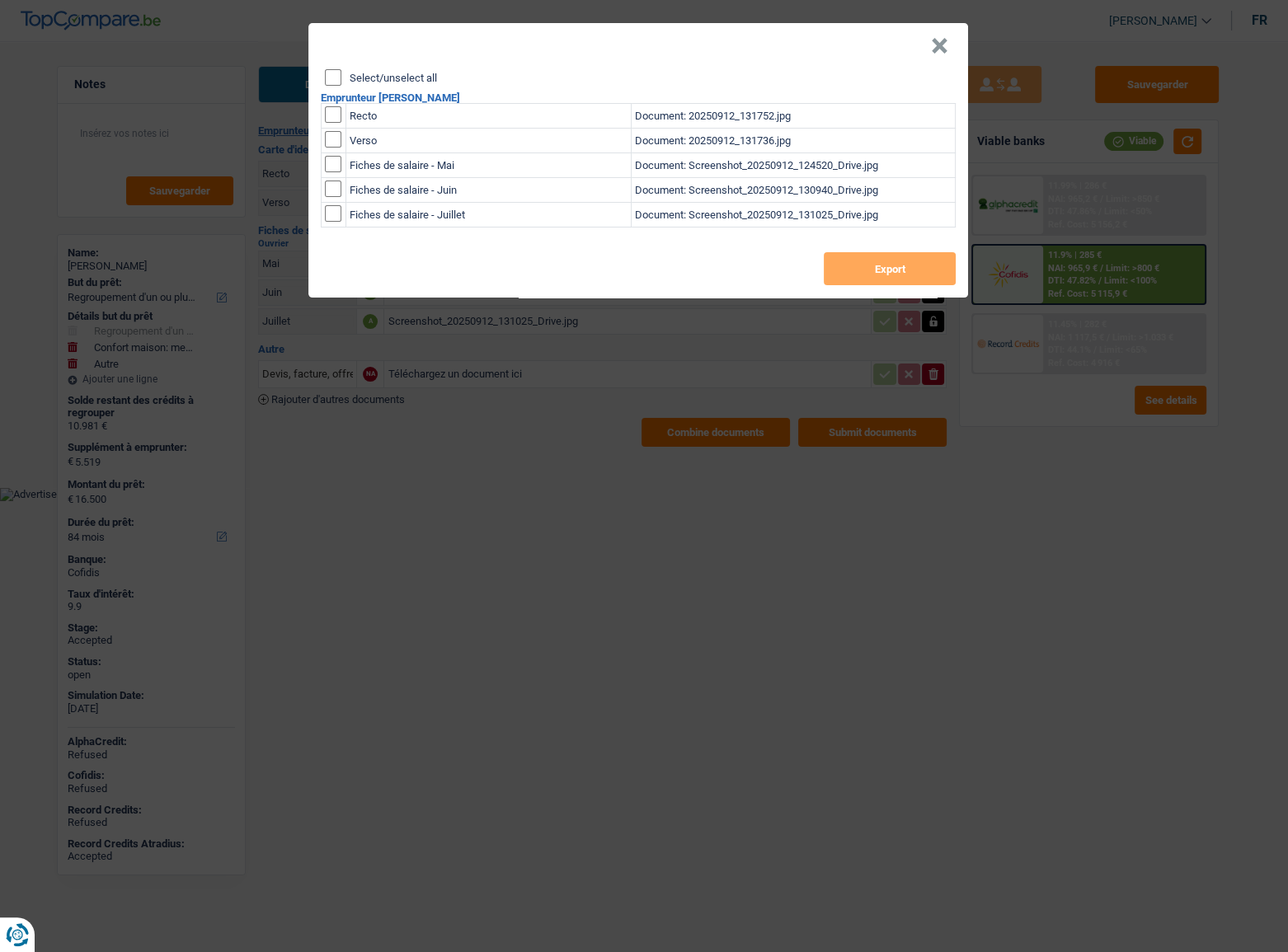
click at [330, 76] on input "Select/unselect all" at bounding box center [333, 77] width 16 height 16
checkbox input "true"
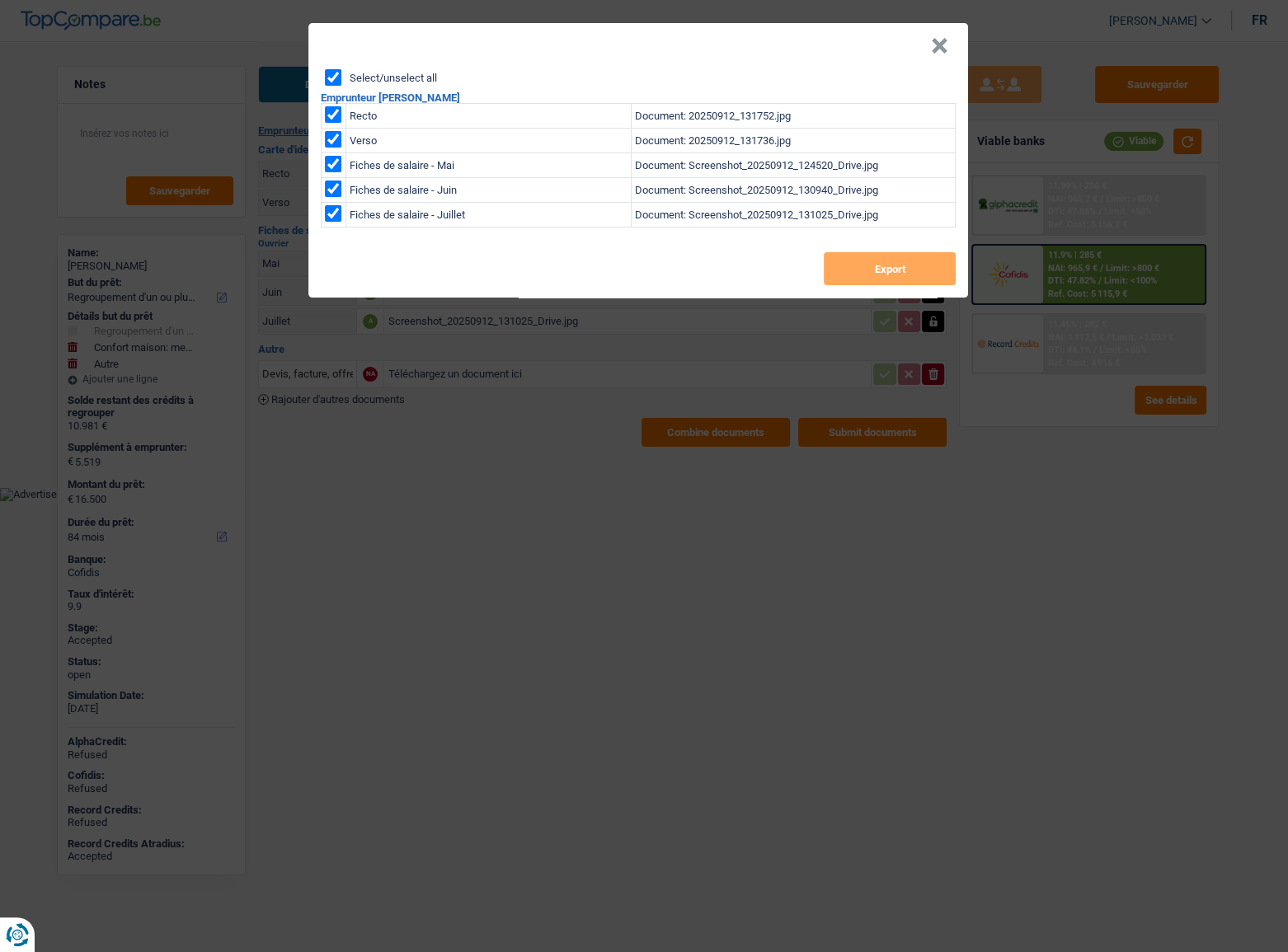
checkbox input "true"
click at [882, 263] on button "Export" at bounding box center [889, 268] width 132 height 33
click at [945, 44] on button "×" at bounding box center [939, 46] width 17 height 16
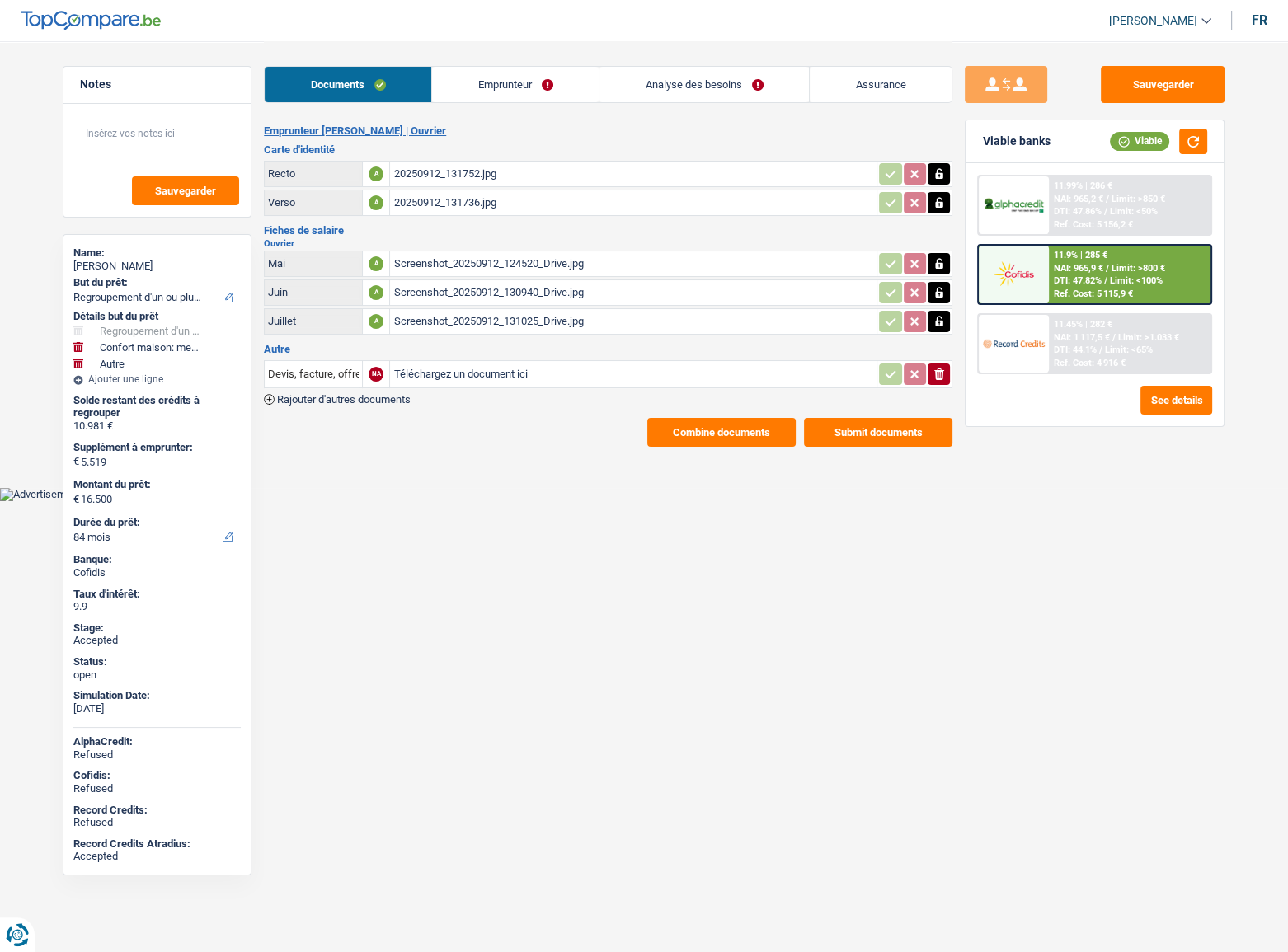
click at [1088, 358] on div "Ref. Cost: 4 916 €" at bounding box center [1090, 363] width 72 height 11
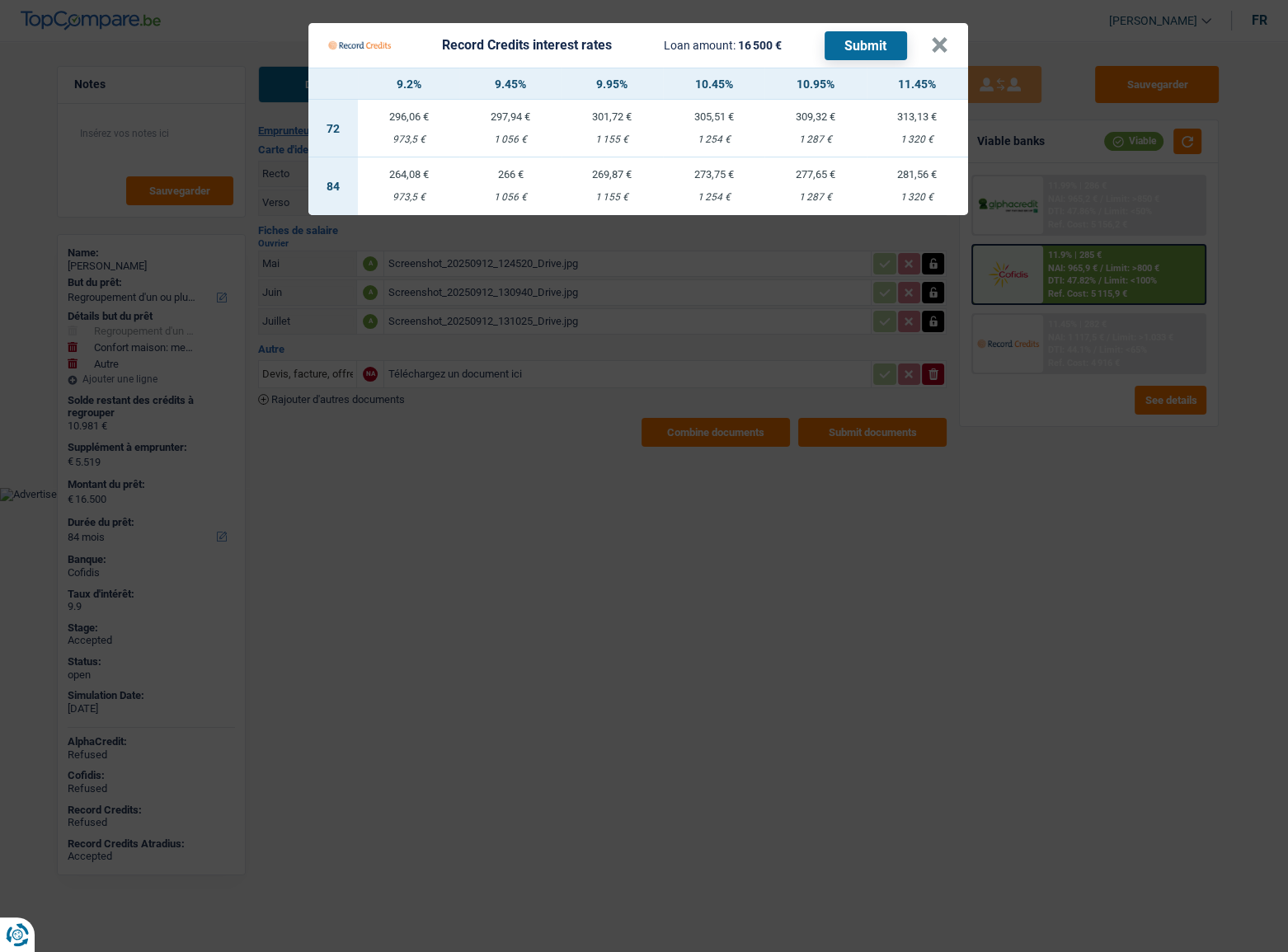
click at [1105, 408] on Credits "Record Credits interest rates Loan amount: 16 500 € Submit × 9.2% 9.45% 9.95% 1…" at bounding box center [644, 476] width 1288 height 952
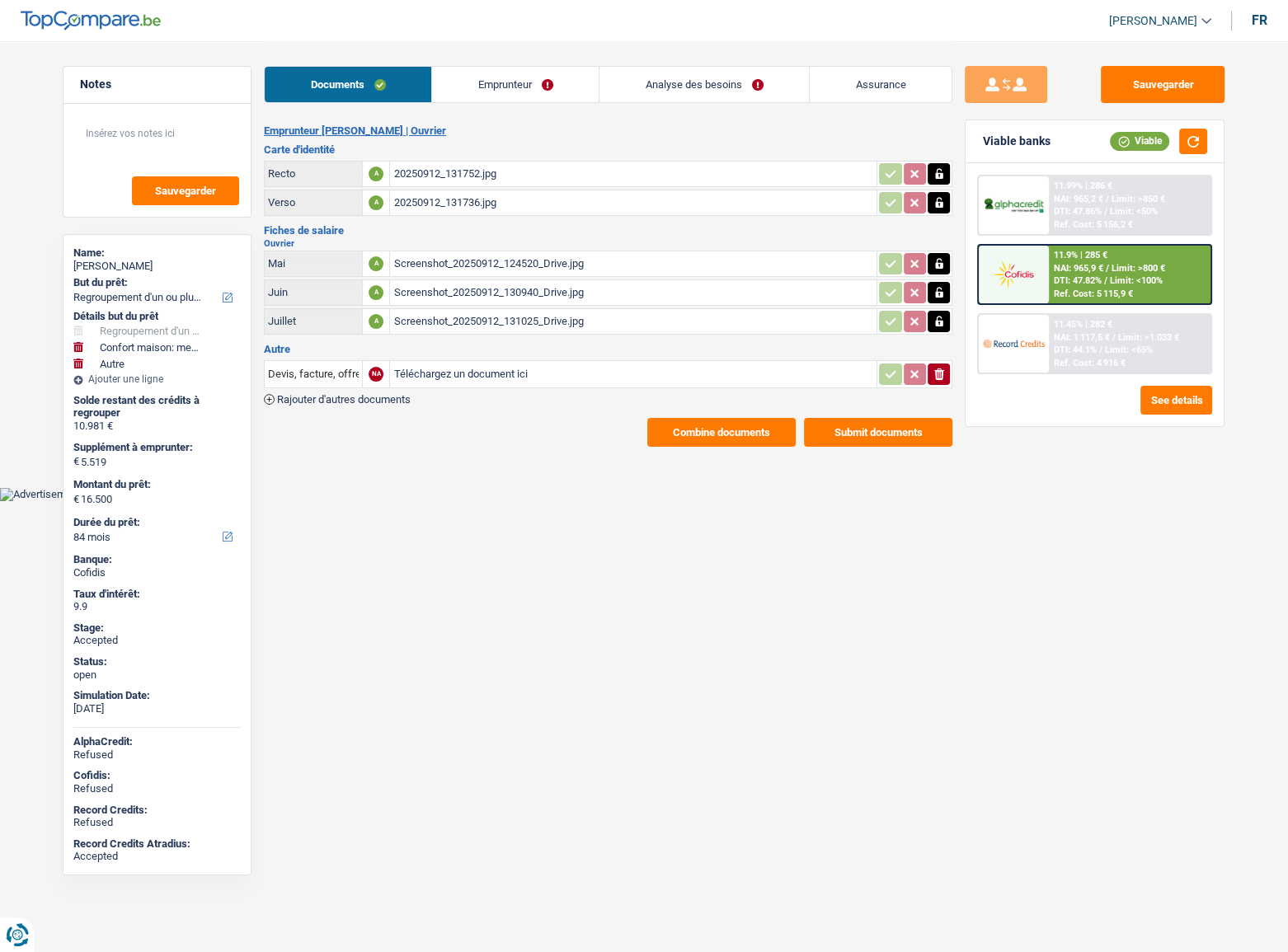
click at [1112, 349] on span "Limit: <65%" at bounding box center [1129, 350] width 48 height 11
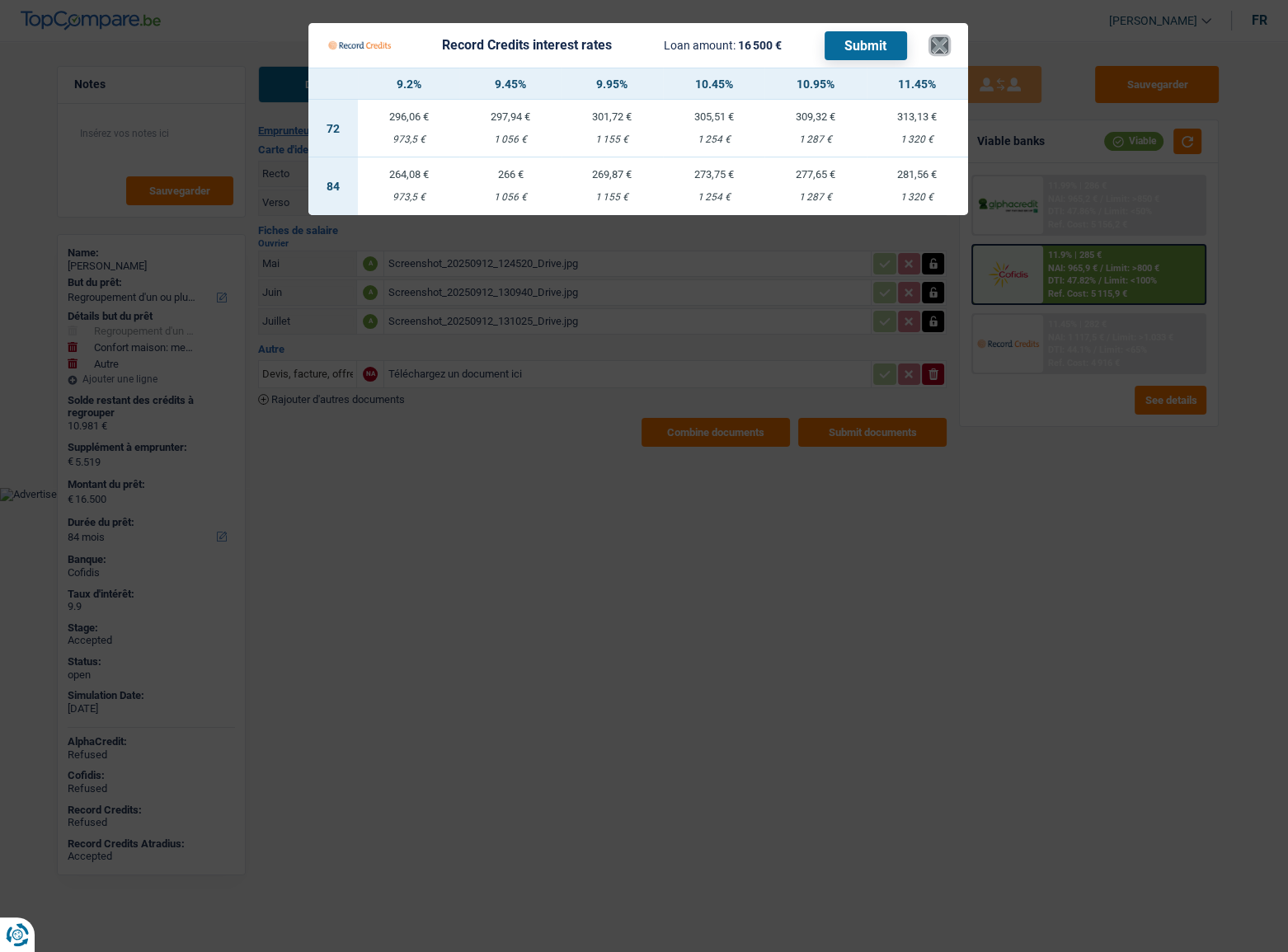
click at [940, 48] on button "×" at bounding box center [939, 46] width 17 height 16
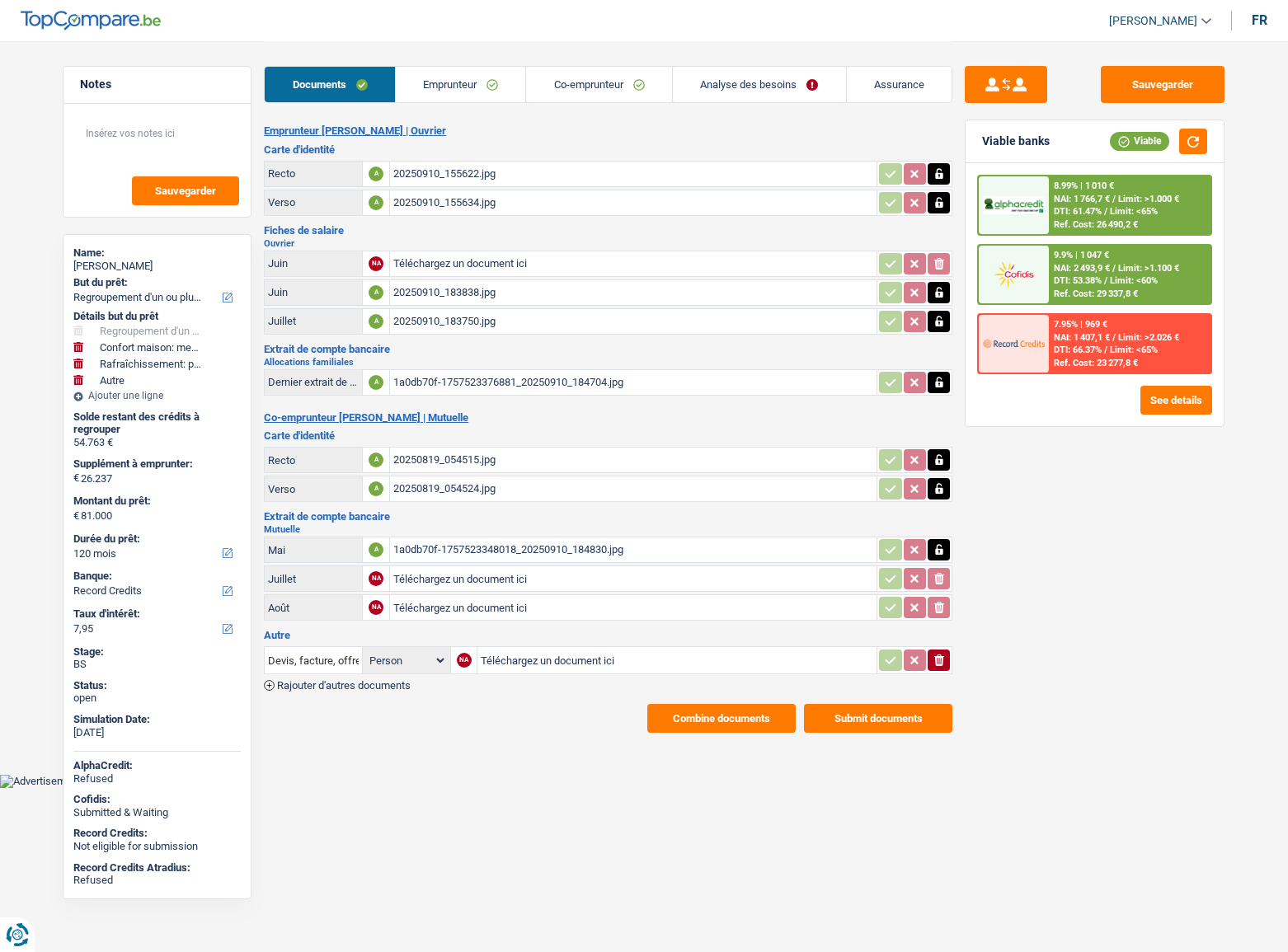
select select "refinancing"
select select "household"
select select "houseOrGarden"
select select "other"
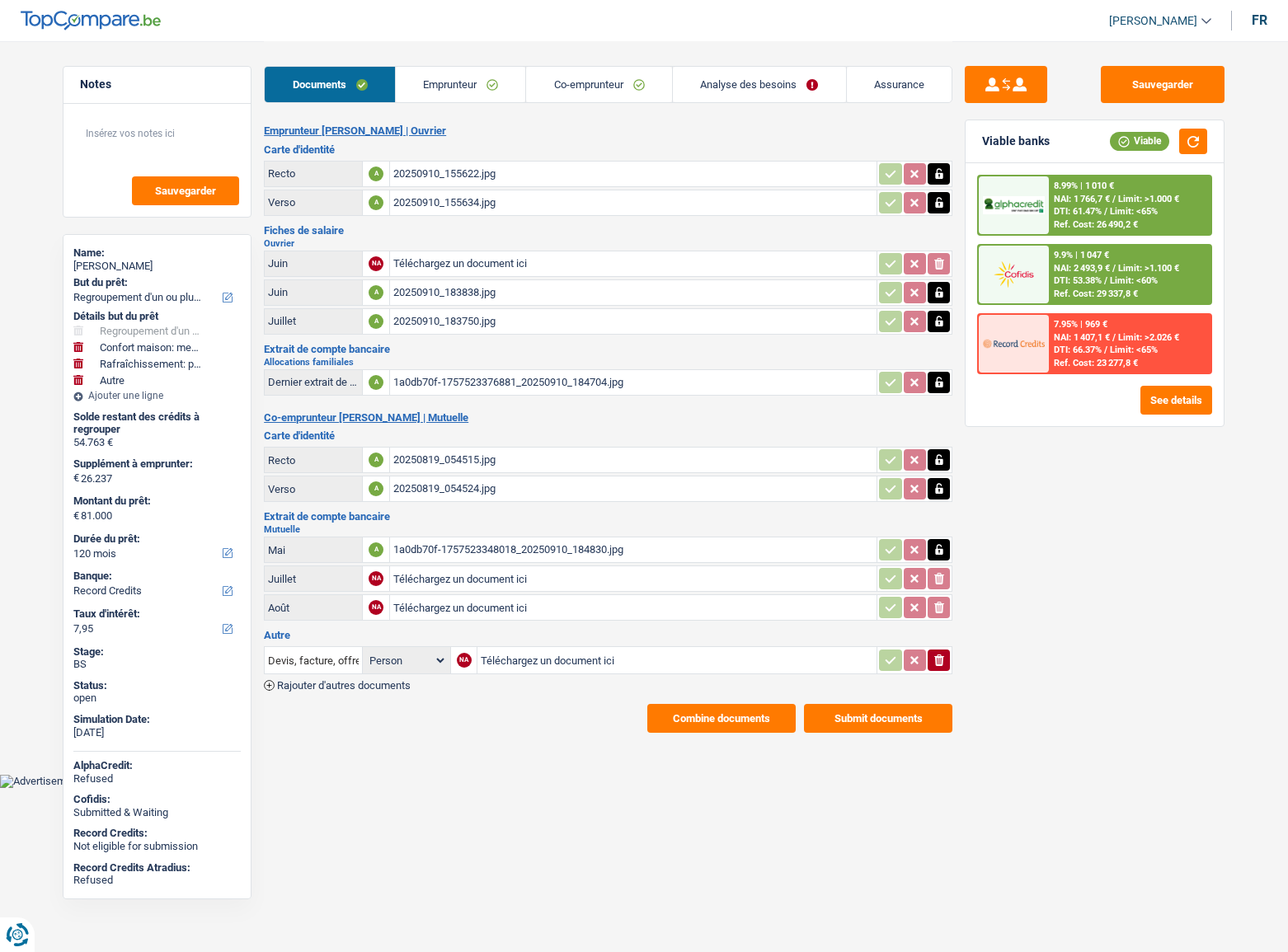
select select "120"
select select "record credits"
click at [445, 288] on div "20250910_183838.jpg" at bounding box center [633, 292] width 480 height 25
click at [461, 321] on div "20250910_183750.jpg" at bounding box center [633, 321] width 480 height 25
click at [443, 256] on input "Téléchargez un document ici" at bounding box center [633, 263] width 480 height 25
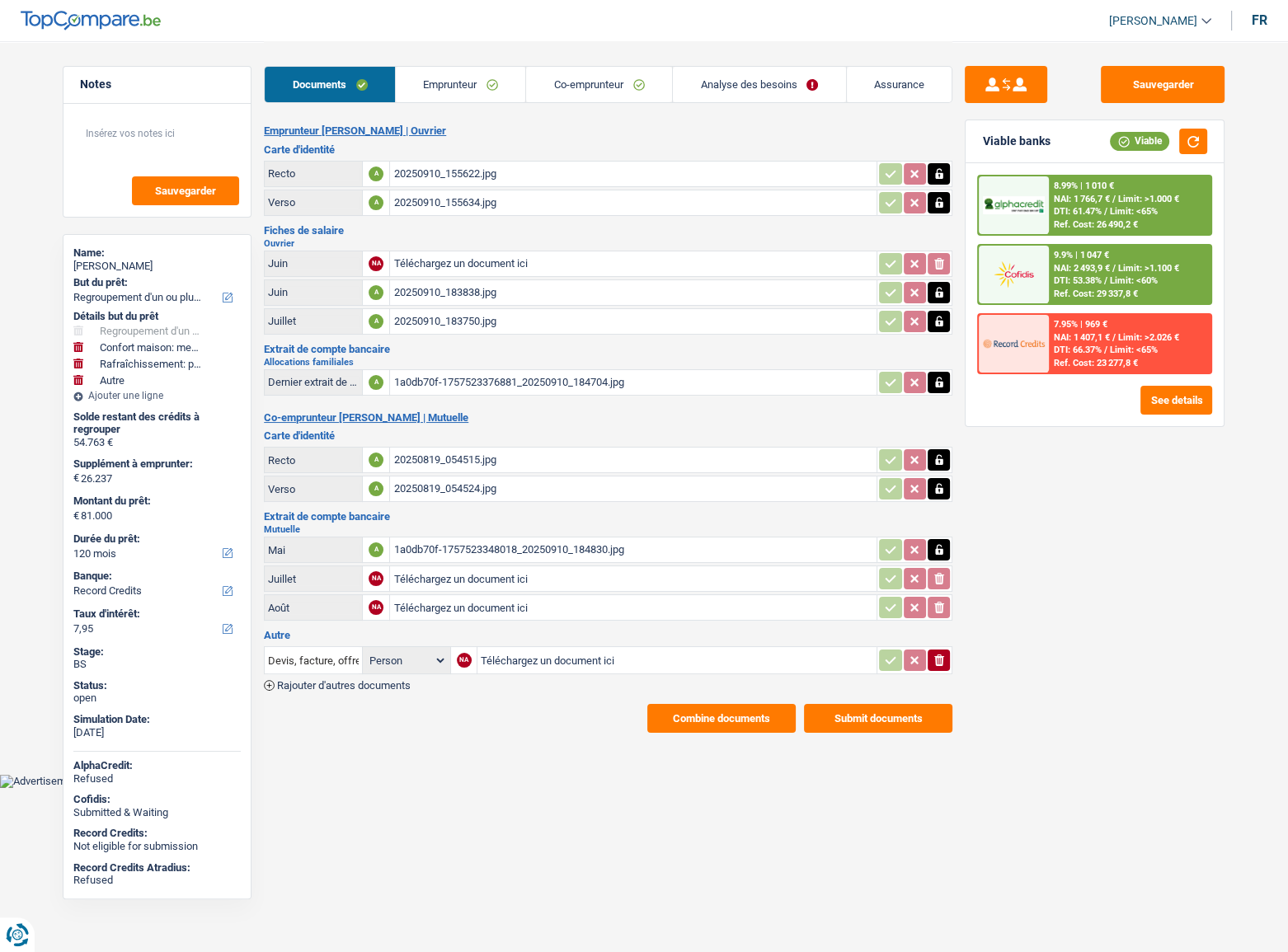
type input "C:\fakepath\1000007949.jpg"
click at [496, 548] on div "1a0db70f-1757523348018_20250910_184830.jpg" at bounding box center [633, 550] width 480 height 25
click at [421, 600] on input "Téléchargez un document ici" at bounding box center [633, 607] width 480 height 25
type input "C:\fakepath\1000007954.jpg"
click at [461, 540] on div "1a0db70f-1757523348018_20250910_184830.jpg" at bounding box center [633, 550] width 480 height 25
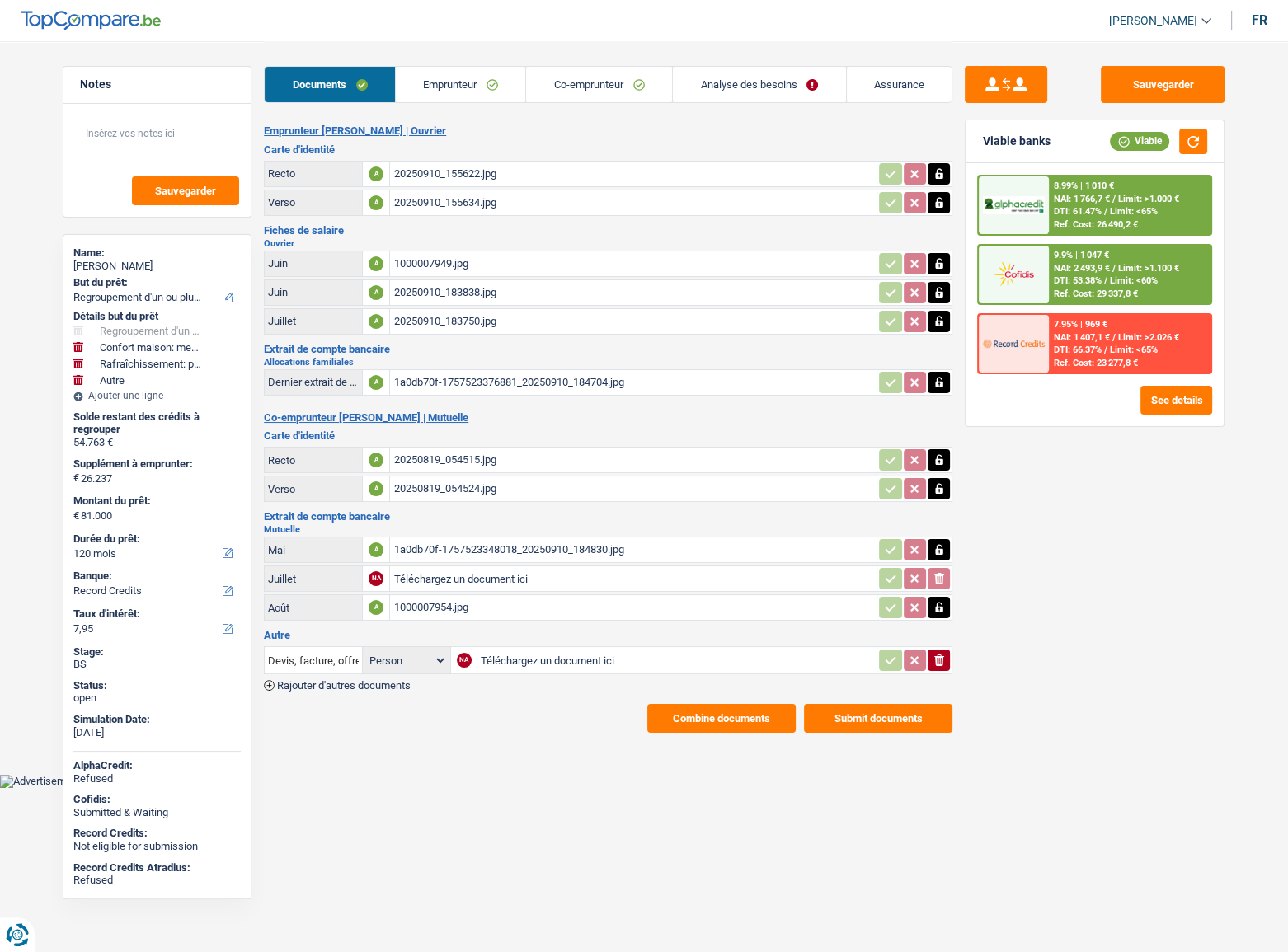
click at [431, 569] on input "Téléchargez un document ici" at bounding box center [633, 578] width 480 height 25
type input "C:\fakepath\1000007955.jpg"
click at [478, 650] on td "Téléchargez un document ici" at bounding box center [676, 660] width 400 height 28
click at [563, 662] on input "Téléchargez un document ici" at bounding box center [676, 660] width 392 height 25
type input "C:\fakepath\1000007954 (1).jpg"
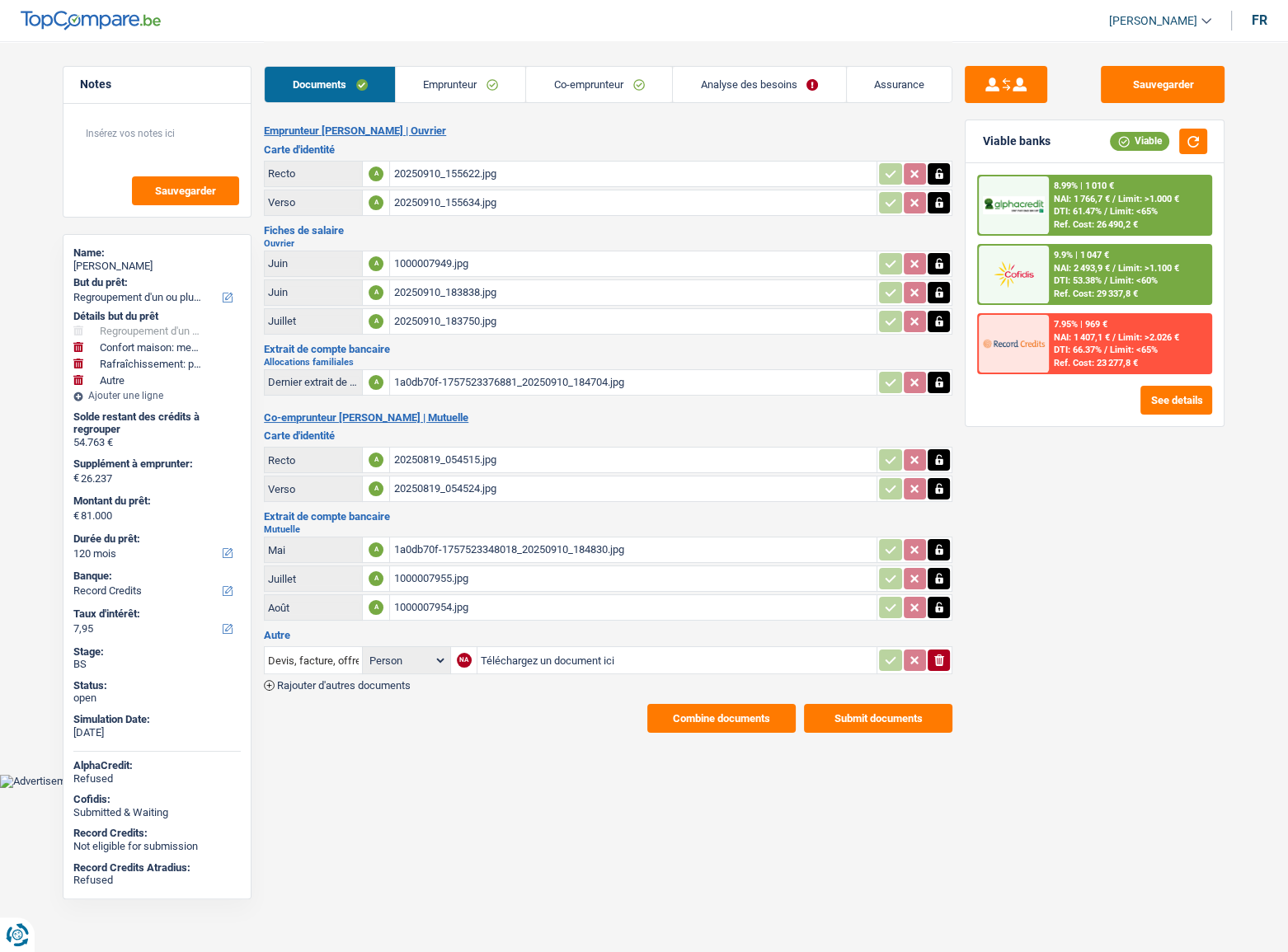
click at [465, 538] on div "1a0db70f-1757523348018_20250910_184830.jpg" at bounding box center [633, 550] width 480 height 25
click at [480, 577] on div "1000007955.jpg" at bounding box center [633, 578] width 480 height 25
click at [442, 602] on div "1000007954.jpg" at bounding box center [633, 607] width 480 height 25
click at [948, 603] on button "button" at bounding box center [938, 608] width 22 height 22
click at [933, 602] on icon "ionicons-v5-e" at bounding box center [939, 608] width 13 height 16
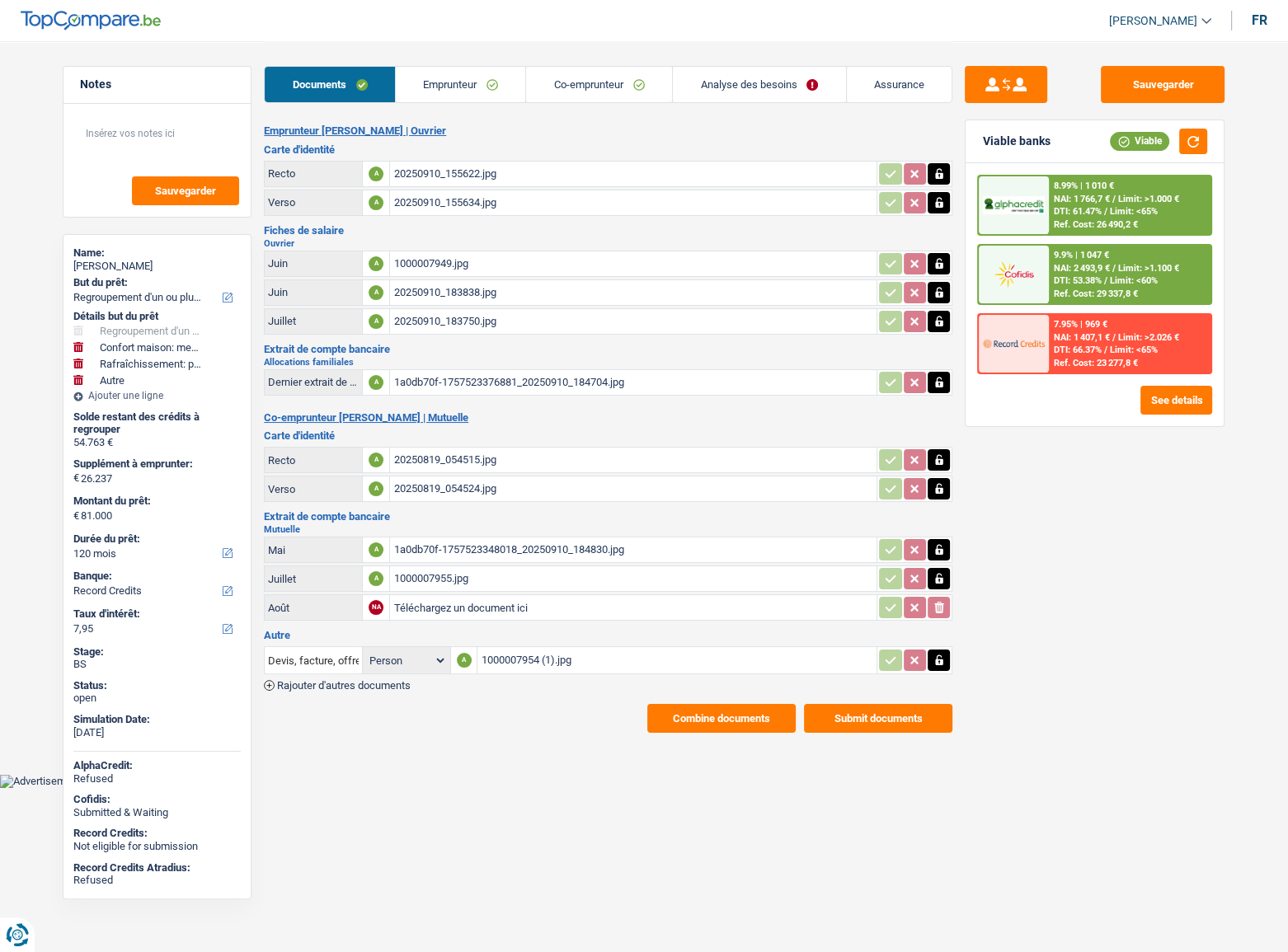
click at [518, 566] on div "1000007955.jpg" at bounding box center [633, 578] width 480 height 25
click at [1171, 75] on button "Sauvegarder" at bounding box center [1163, 84] width 124 height 37
click at [837, 706] on button "Submit documents" at bounding box center [877, 719] width 148 height 29
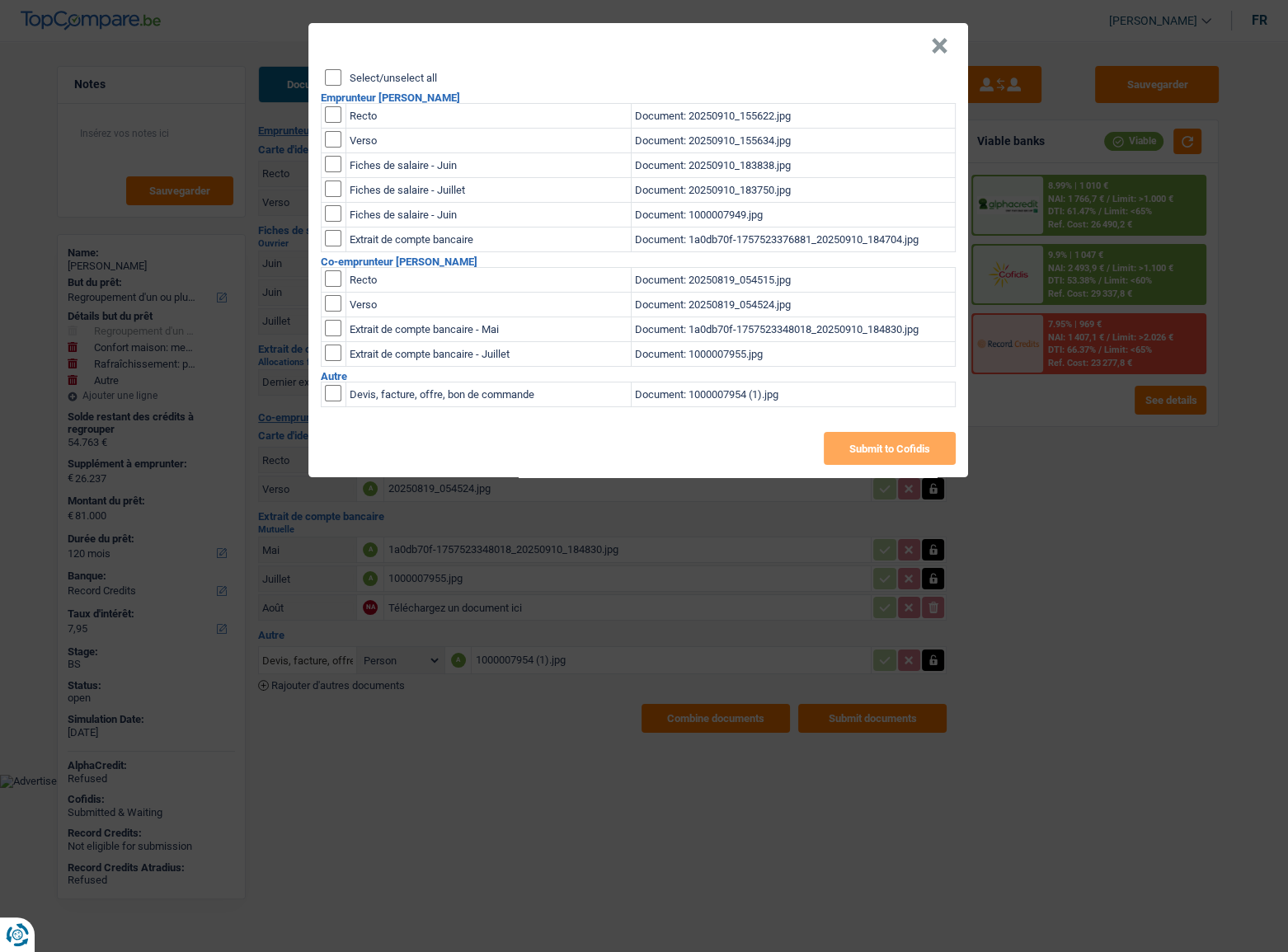
click at [332, 75] on input "Select/unselect all" at bounding box center [333, 77] width 16 height 16
checkbox input "true"
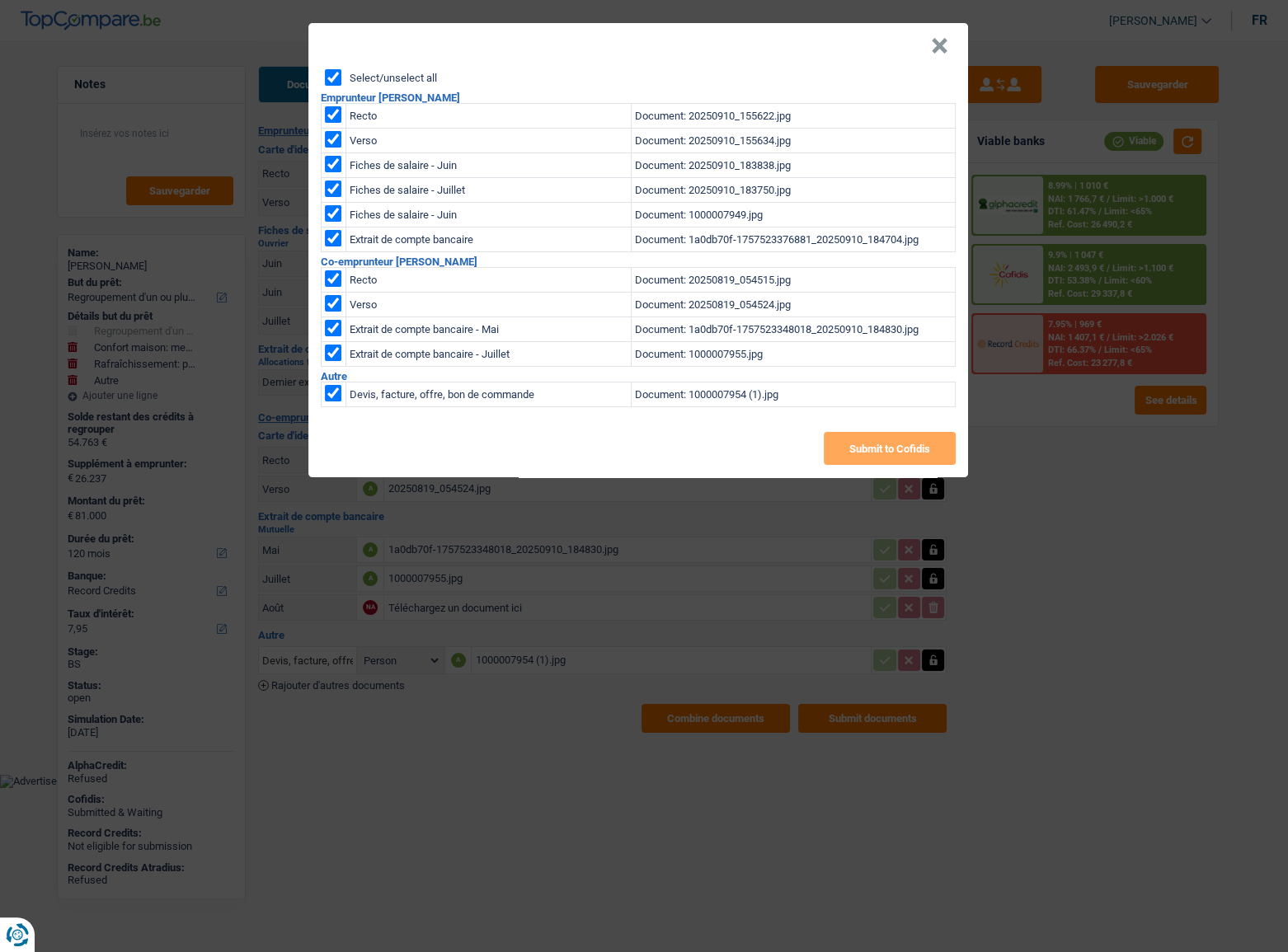
checkbox input "true"
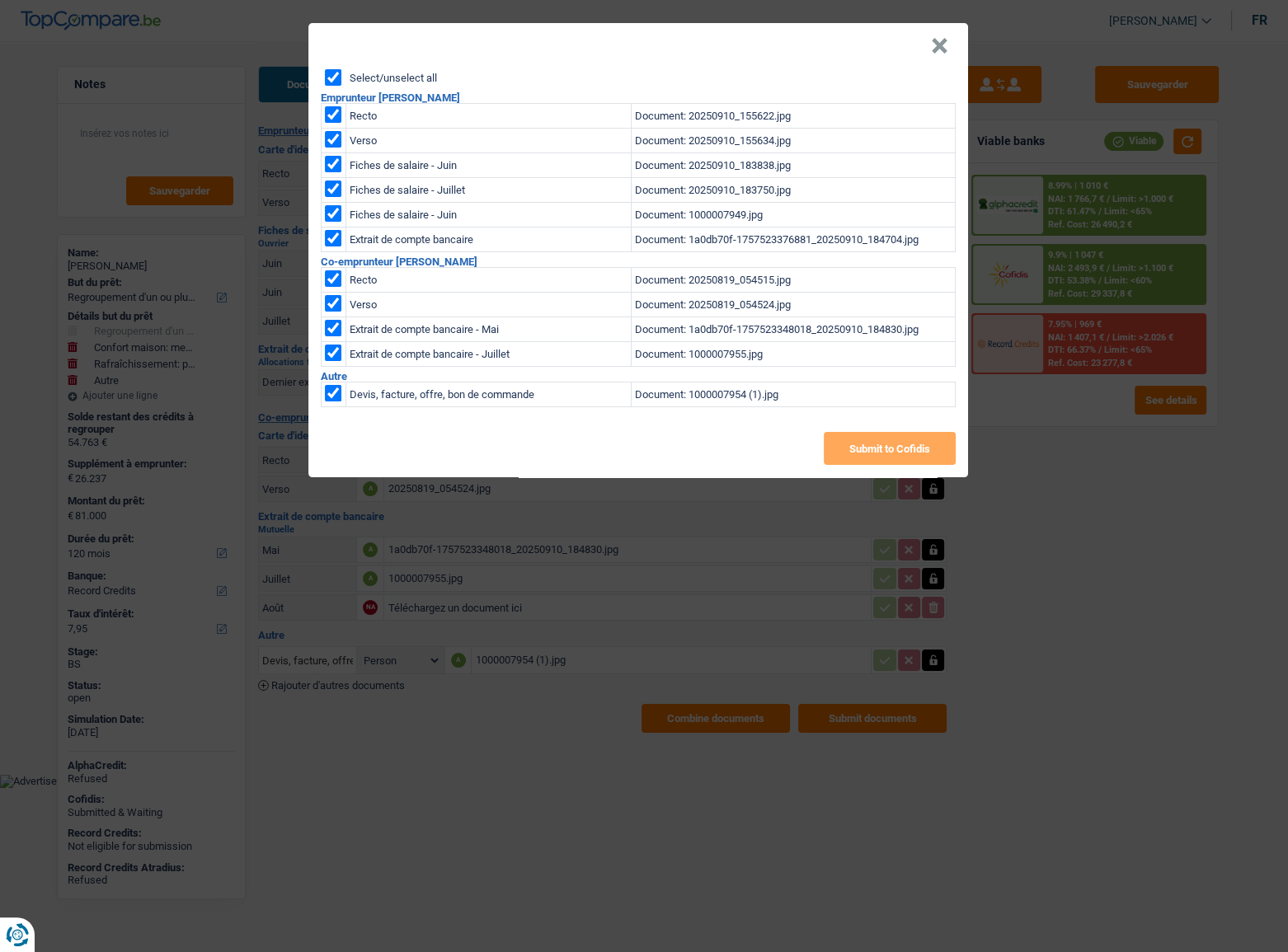
checkbox input "true"
click at [881, 455] on button "Submit to Cofidis" at bounding box center [889, 449] width 132 height 33
click at [940, 42] on button "×" at bounding box center [939, 46] width 17 height 16
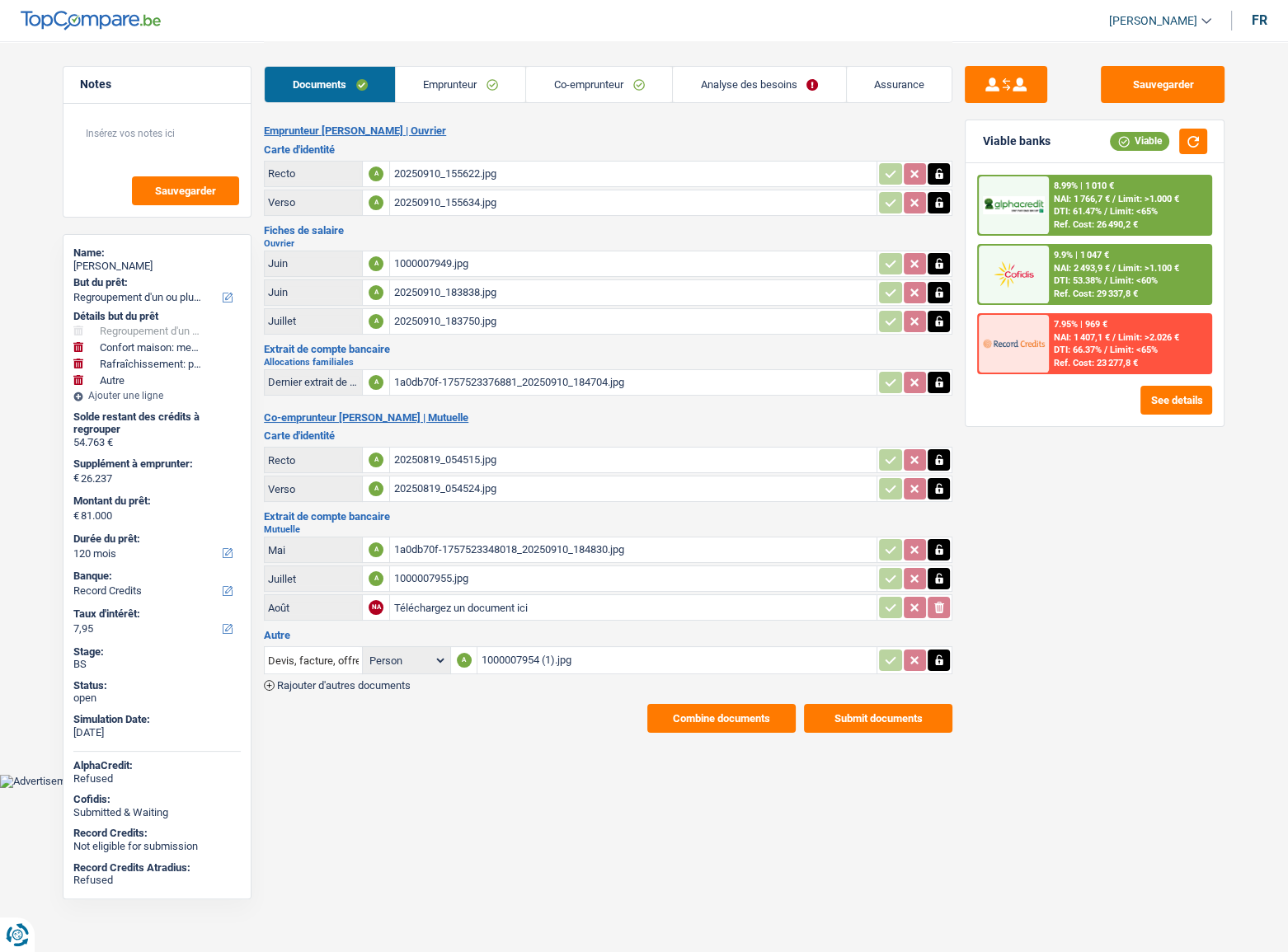
click at [707, 711] on button "Combine documents" at bounding box center [721, 719] width 148 height 29
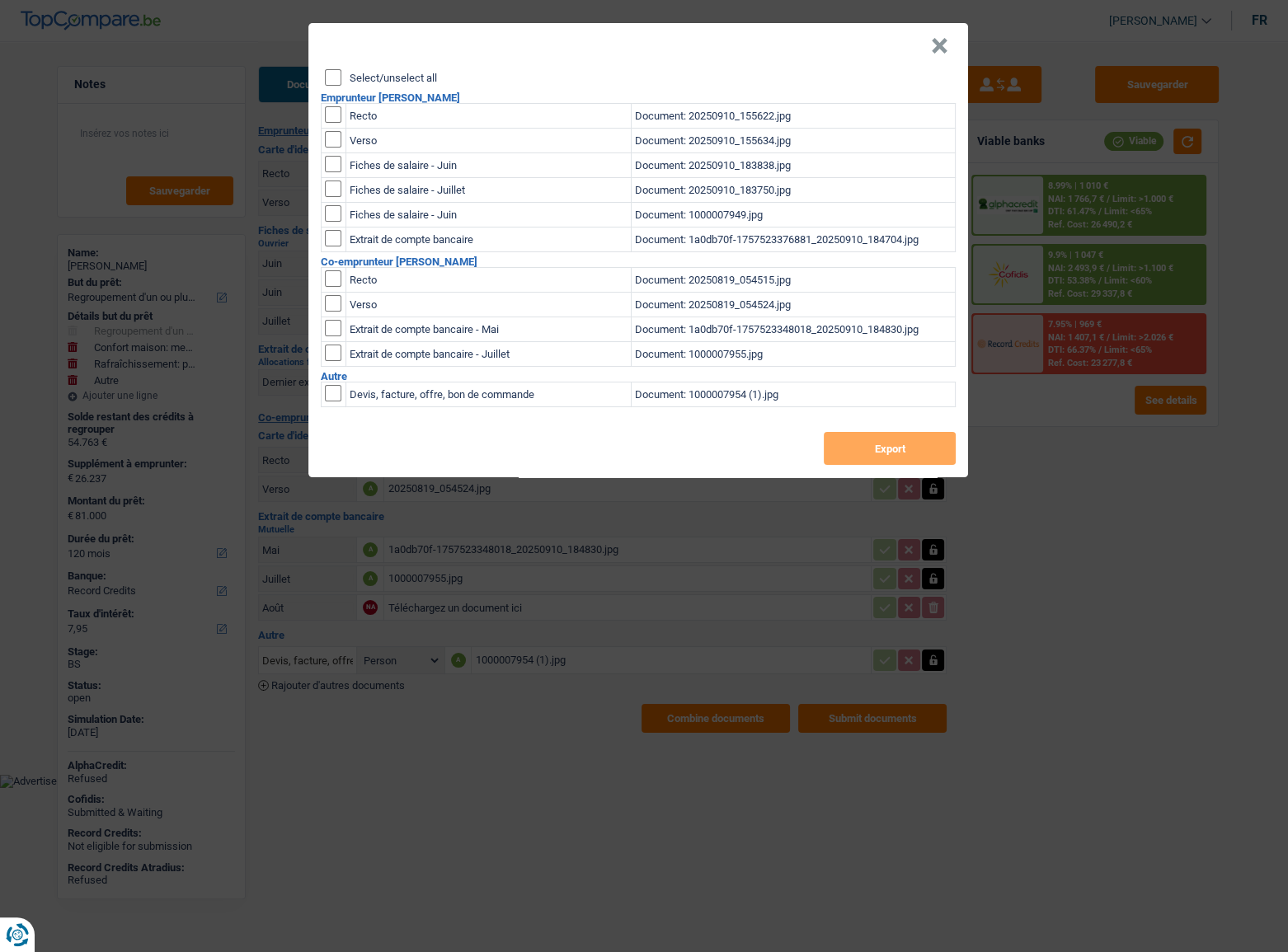
drag, startPoint x: 328, startPoint y: 81, endPoint x: 354, endPoint y: 92, distance: 28.2
click at [330, 83] on input "Select/unselect all" at bounding box center [333, 77] width 16 height 16
checkbox input "true"
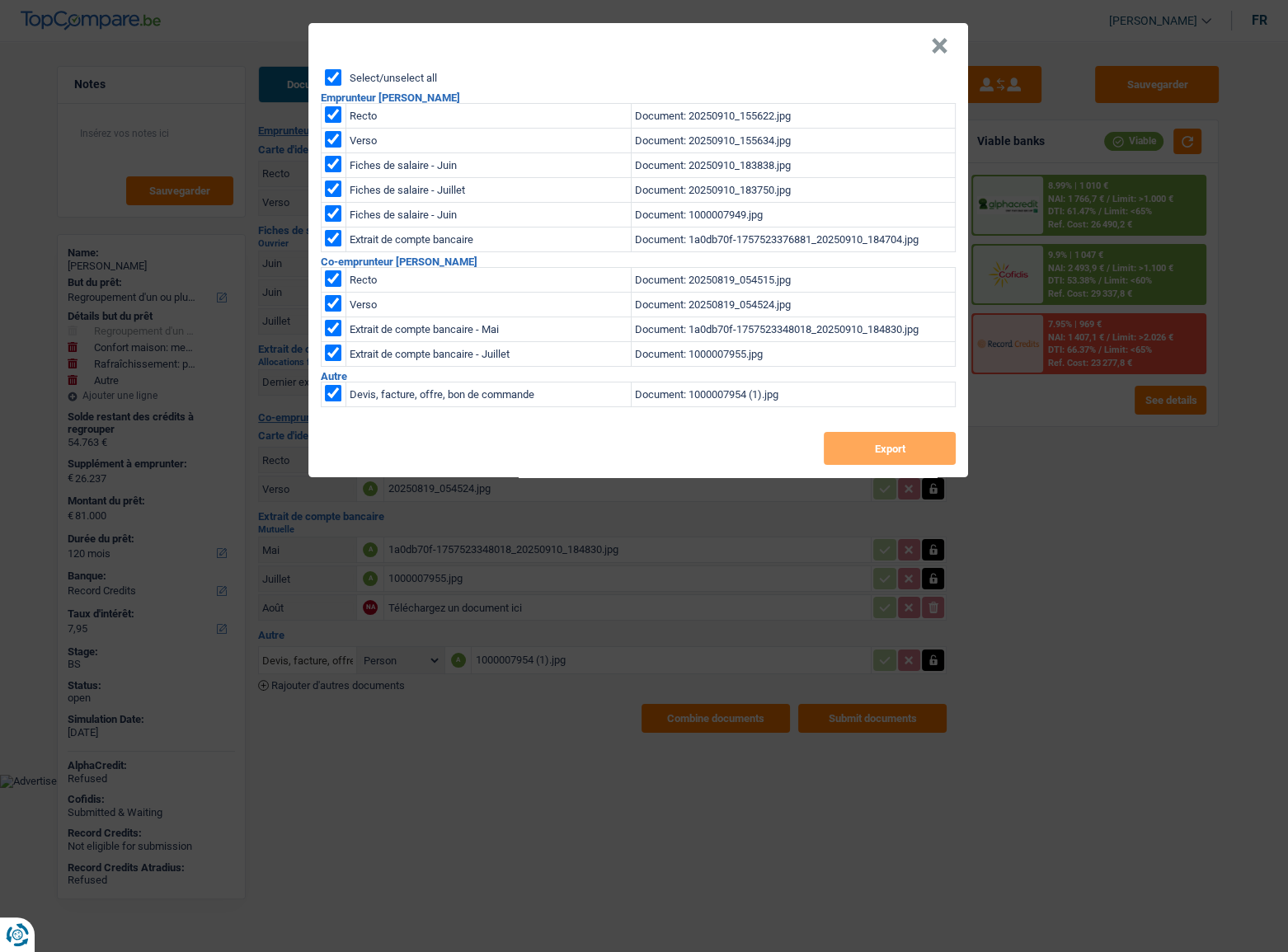
checkbox input "true"
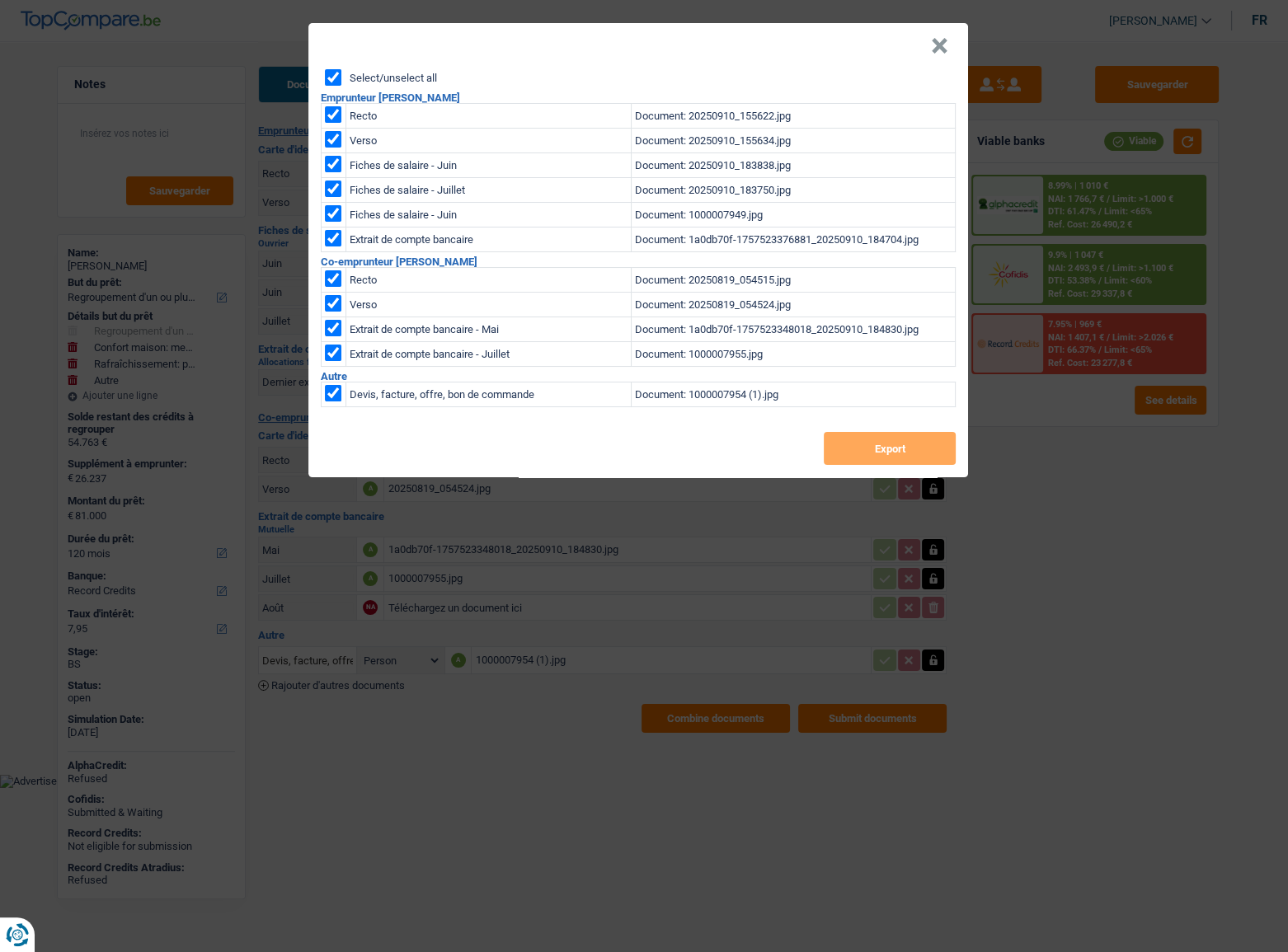
checkbox input "true"
click at [891, 461] on button "Export" at bounding box center [889, 449] width 132 height 33
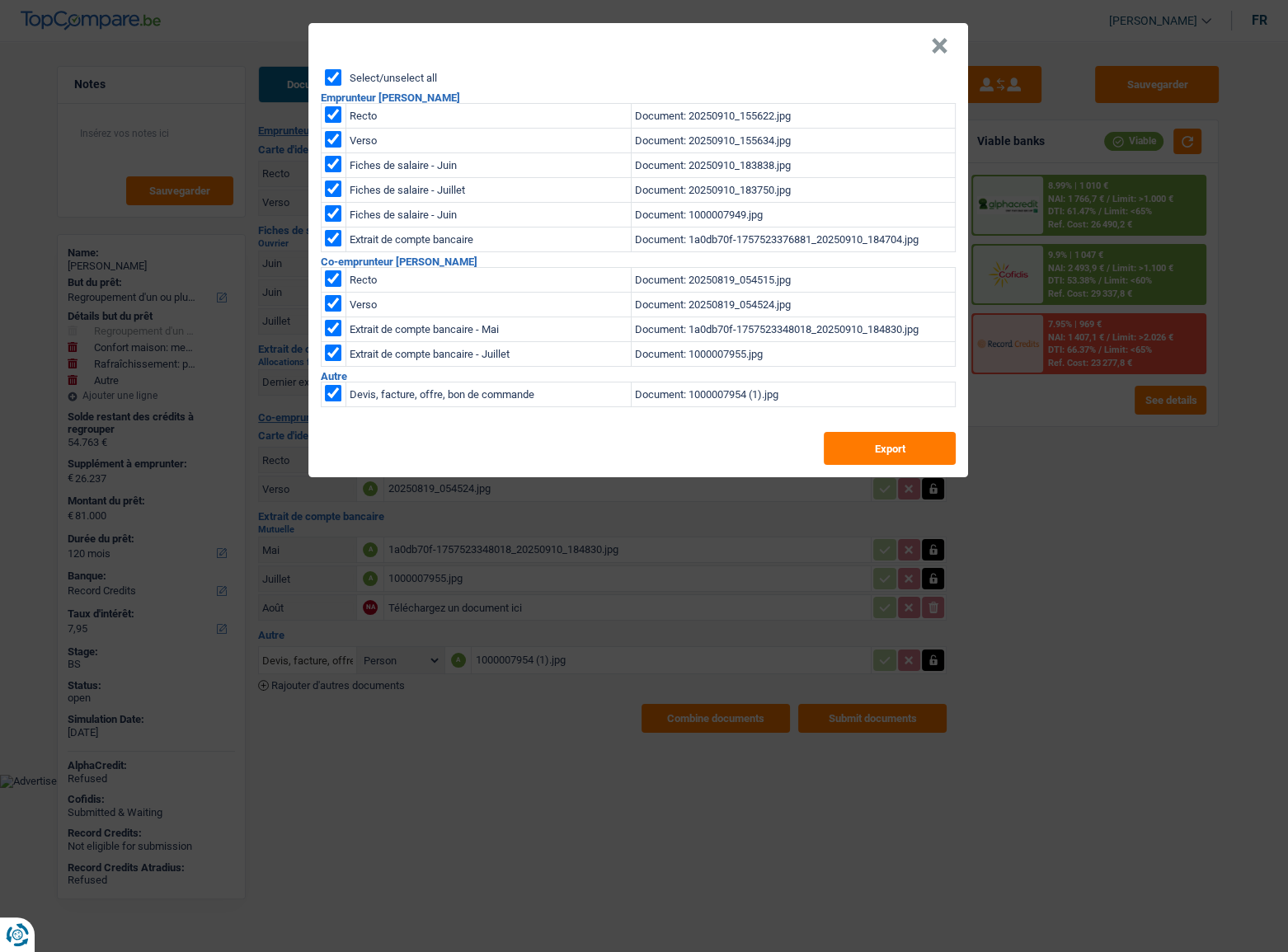
drag, startPoint x: 935, startPoint y: 49, endPoint x: 968, endPoint y: 55, distance: 33.5
click at [938, 49] on button "×" at bounding box center [939, 46] width 17 height 16
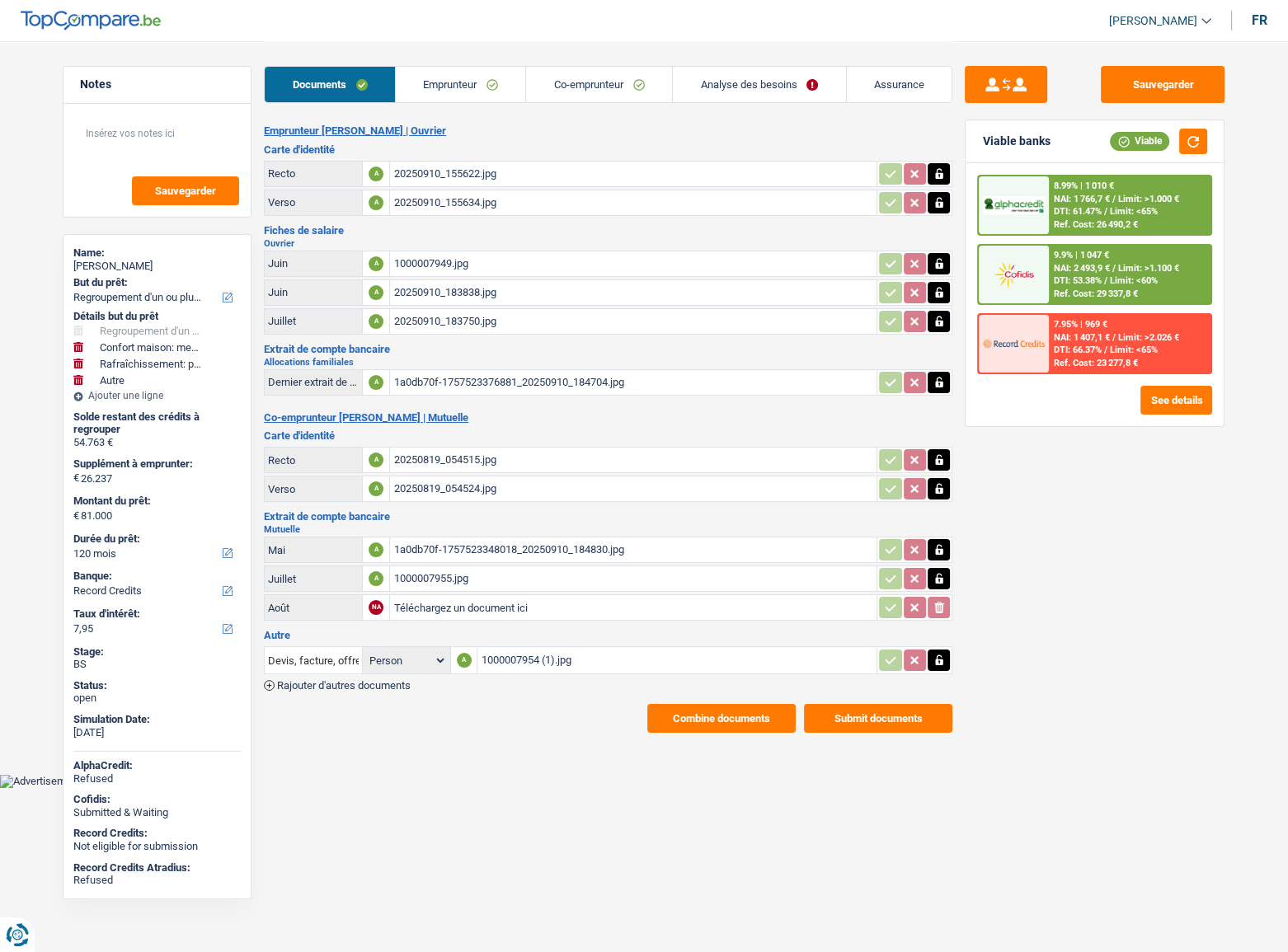
click at [453, 92] on link "Emprunteur" at bounding box center [461, 84] width 130 height 35
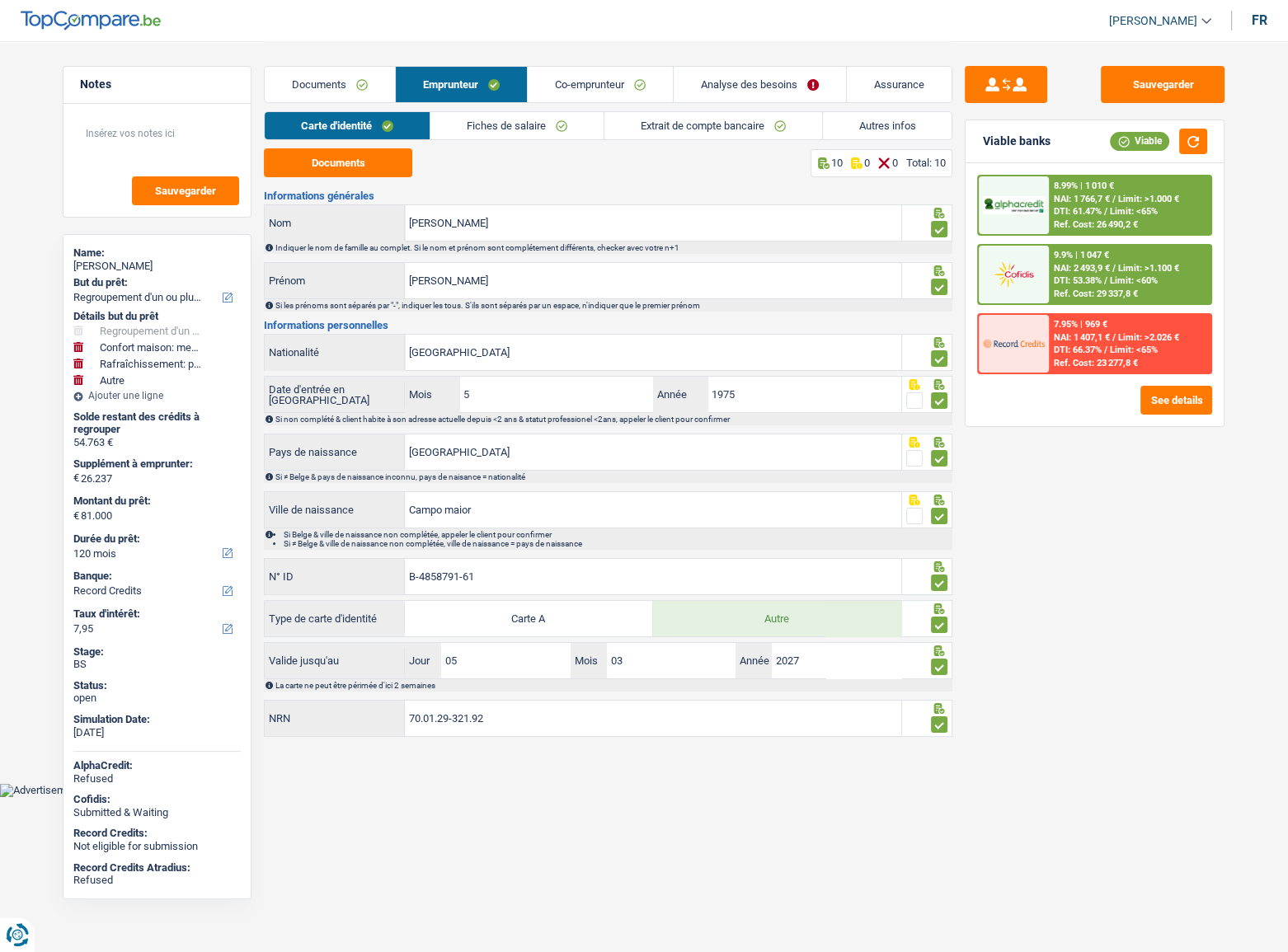
click at [472, 127] on link "Fiches de salaire" at bounding box center [517, 126] width 173 height 27
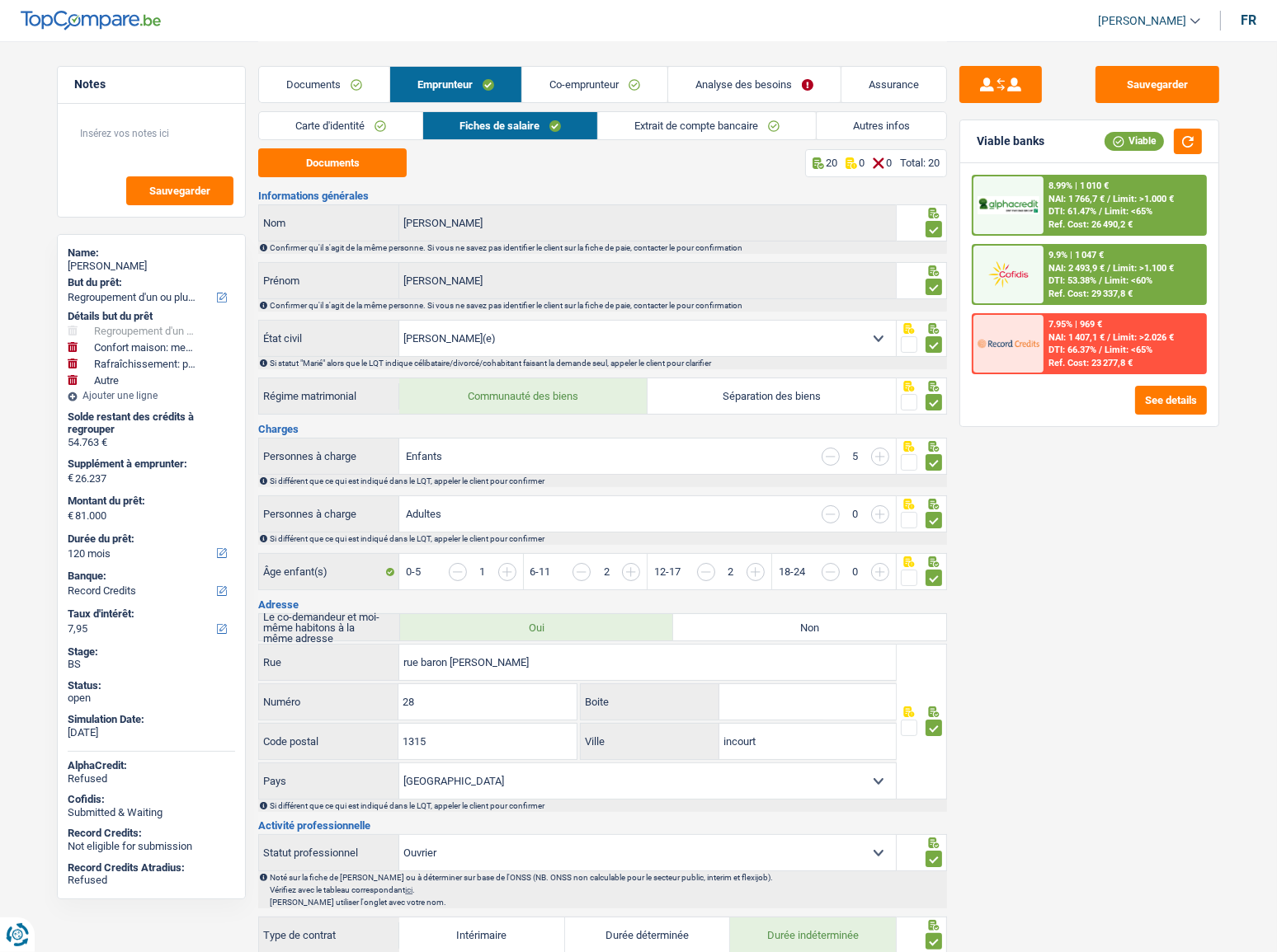
click at [381, 127] on link "Carte d'identité" at bounding box center [340, 126] width 163 height 27
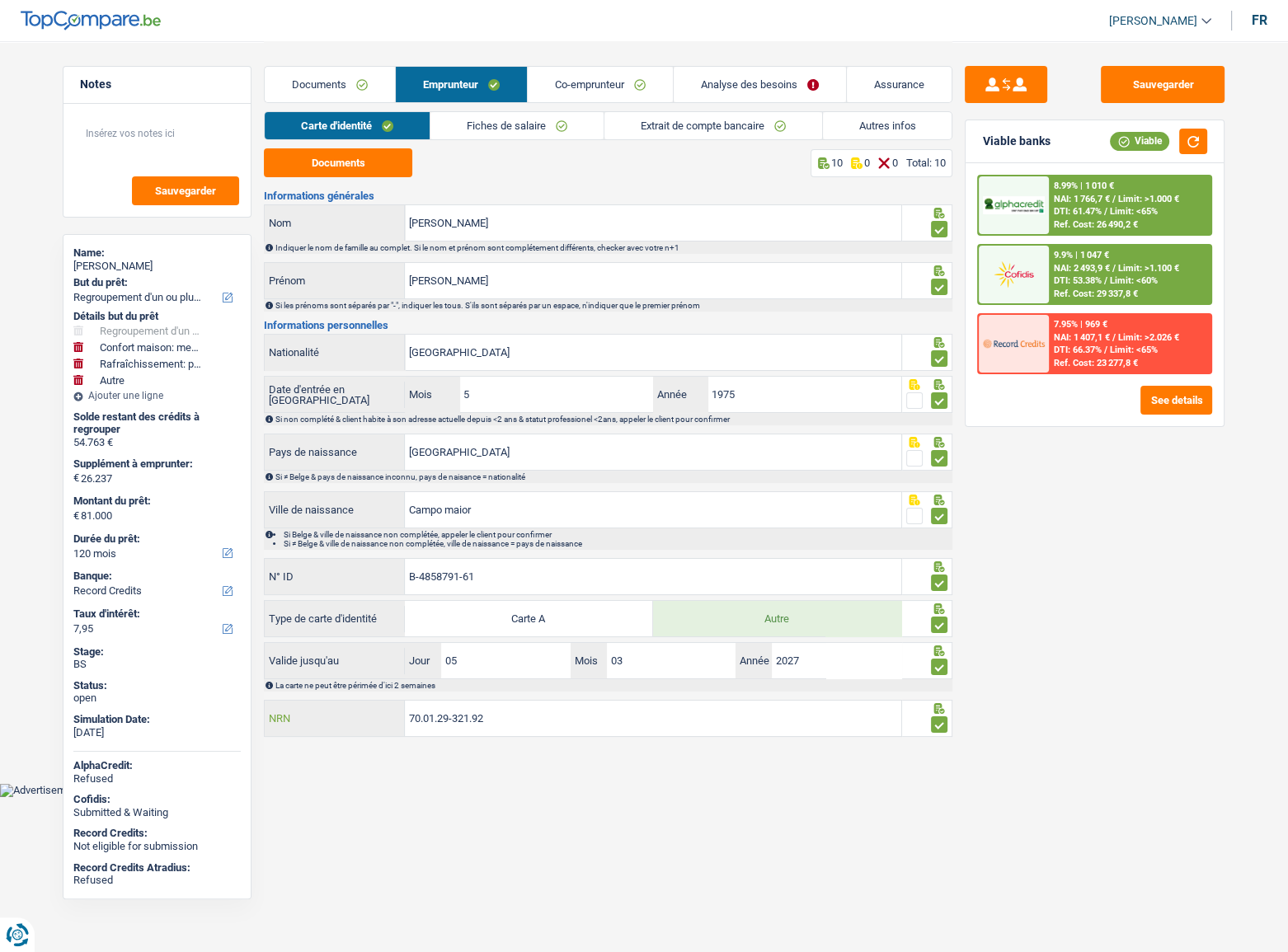
drag, startPoint x: 508, startPoint y: 716, endPoint x: 330, endPoint y: 716, distance: 178.0
click at [294, 716] on div "70.01.29-321.92 NRN" at bounding box center [583, 718] width 636 height 35
click at [532, 715] on input "70.01.29-321.92" at bounding box center [653, 718] width 496 height 35
drag, startPoint x: 406, startPoint y: 717, endPoint x: 363, endPoint y: 717, distance: 43.0
click at [347, 717] on div "70.01.29-321.92 NRN" at bounding box center [583, 718] width 636 height 35
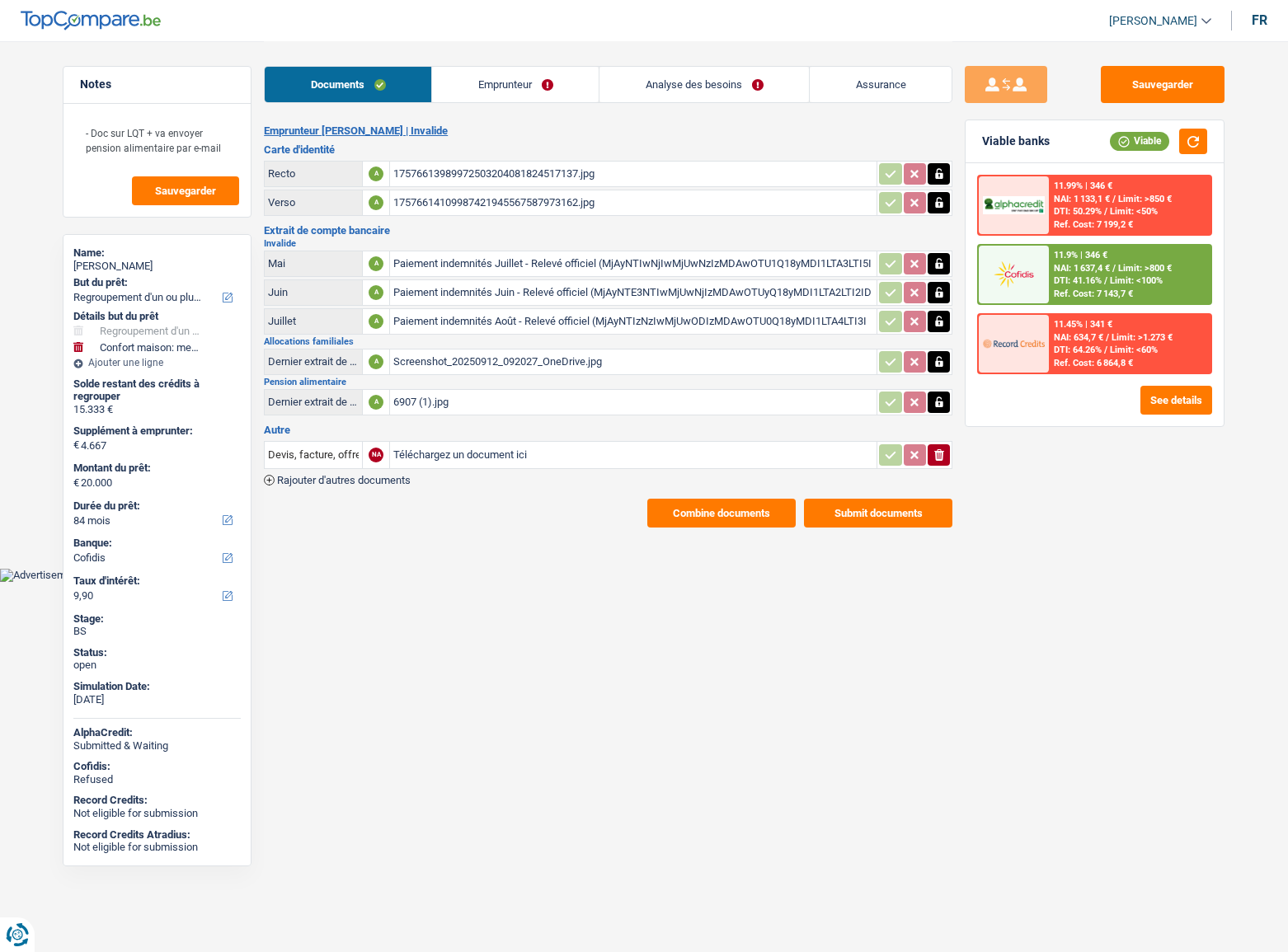
select select "refinancing"
select select "household"
select select "84"
select select "cofidis"
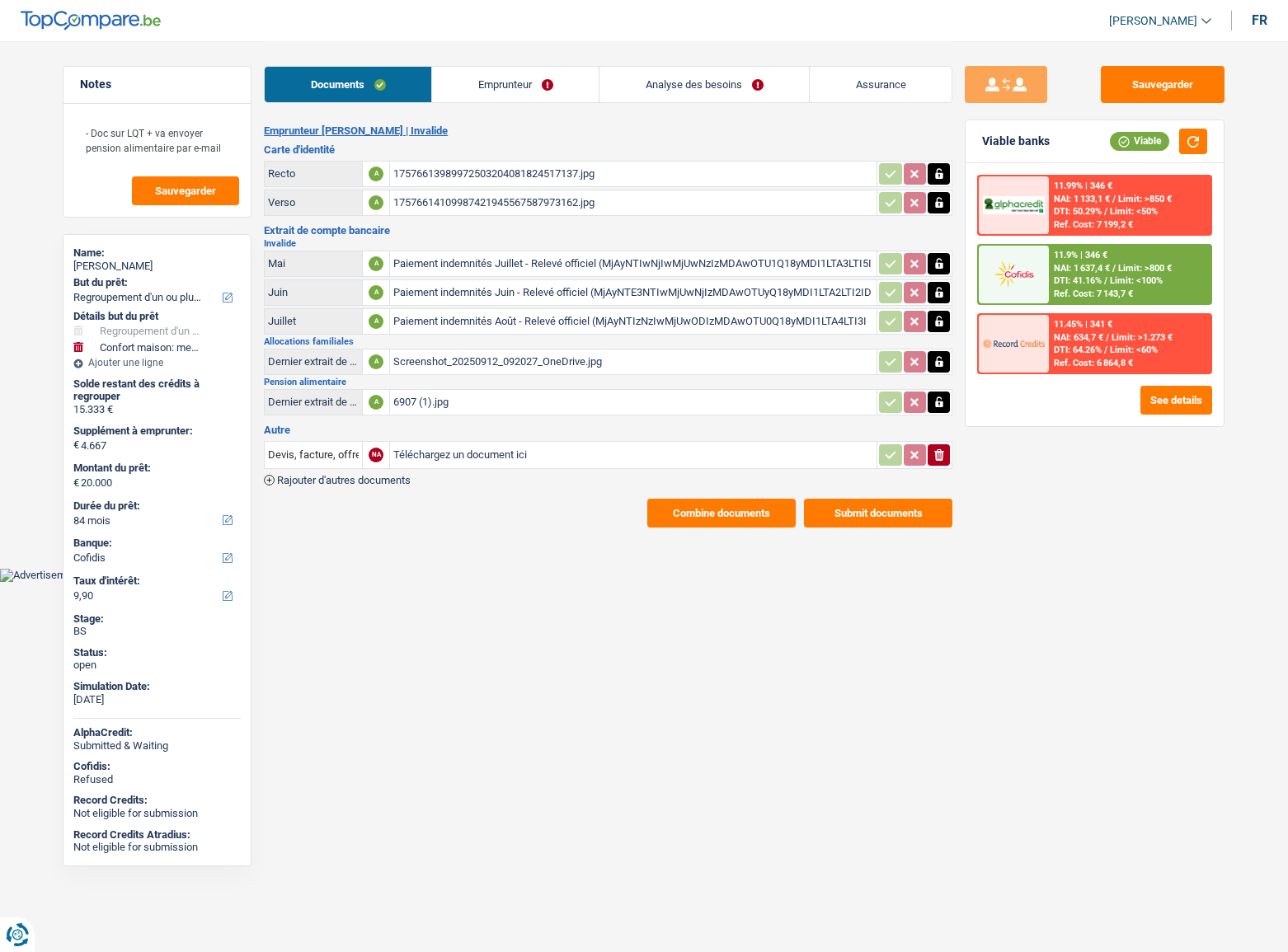
select select "32"
select select "divorced"
select select "rents"
select select "BE"
select select "carLoan"
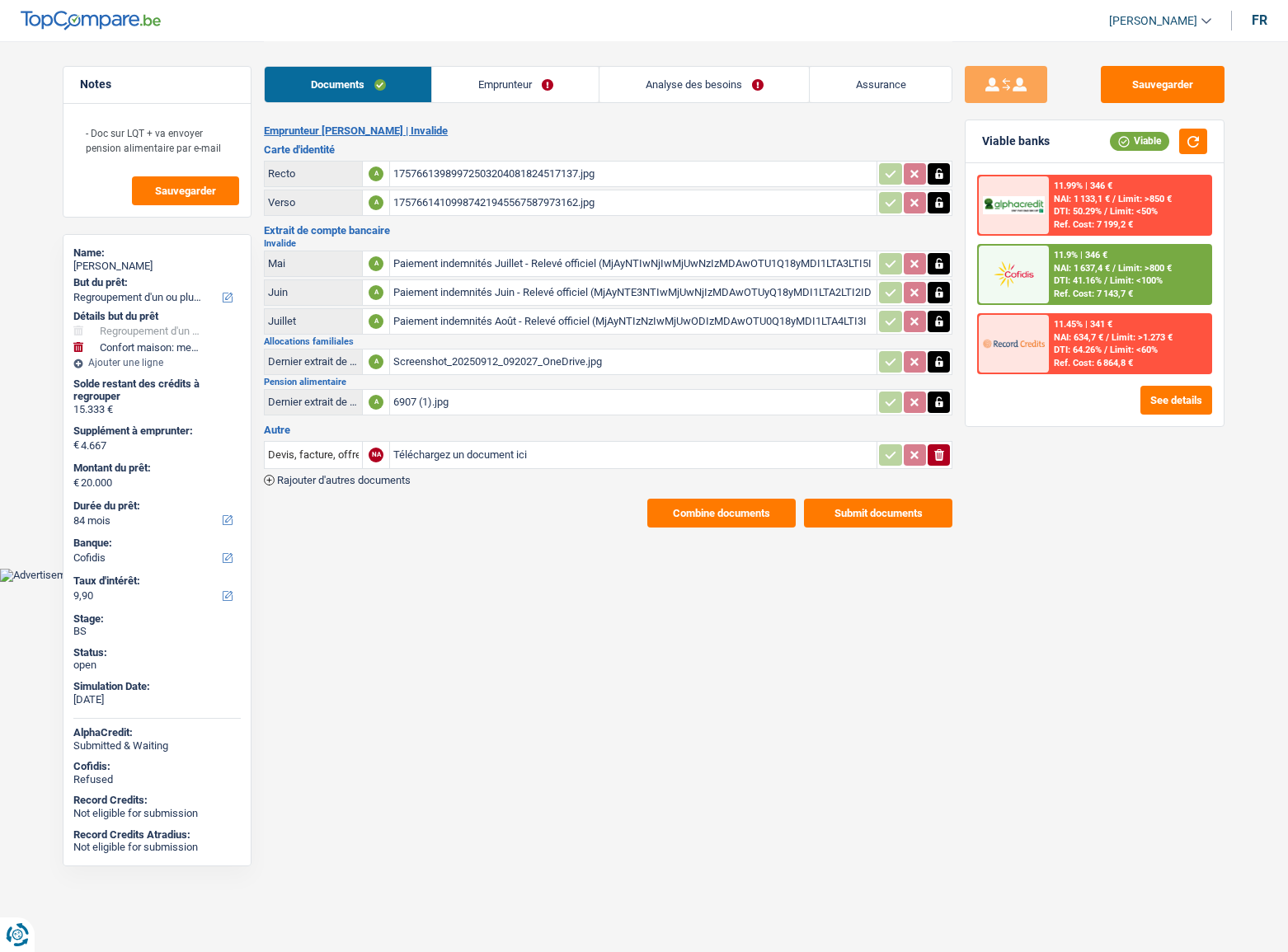
select select "84"
select select "personalLoan"
select select "homeFurnishingOrRelocation"
select select "24"
select select "personalLoan"
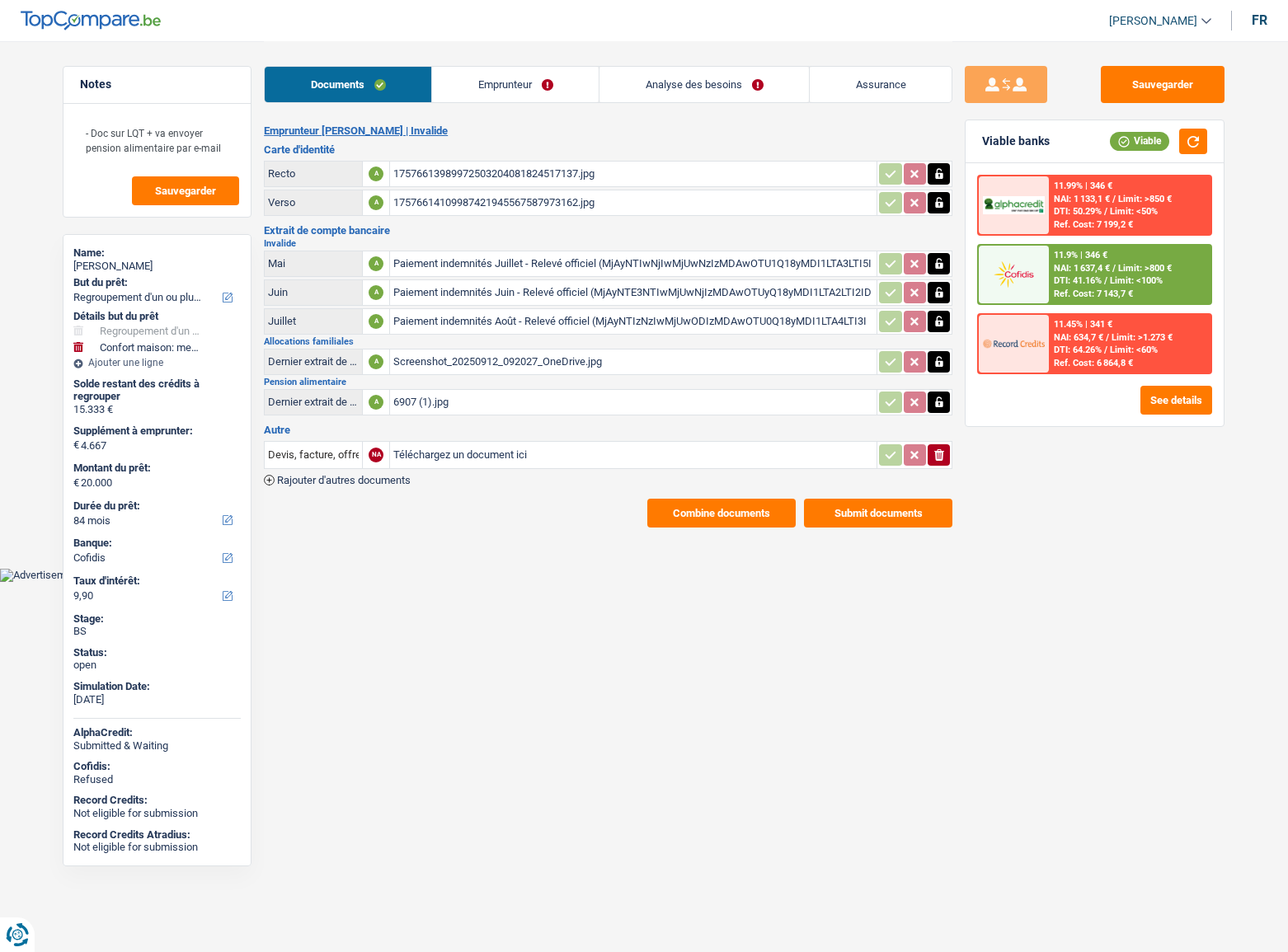
select select "carRestore"
select select "24"
select select "personalLoan"
select select "carRestore"
select select "24"
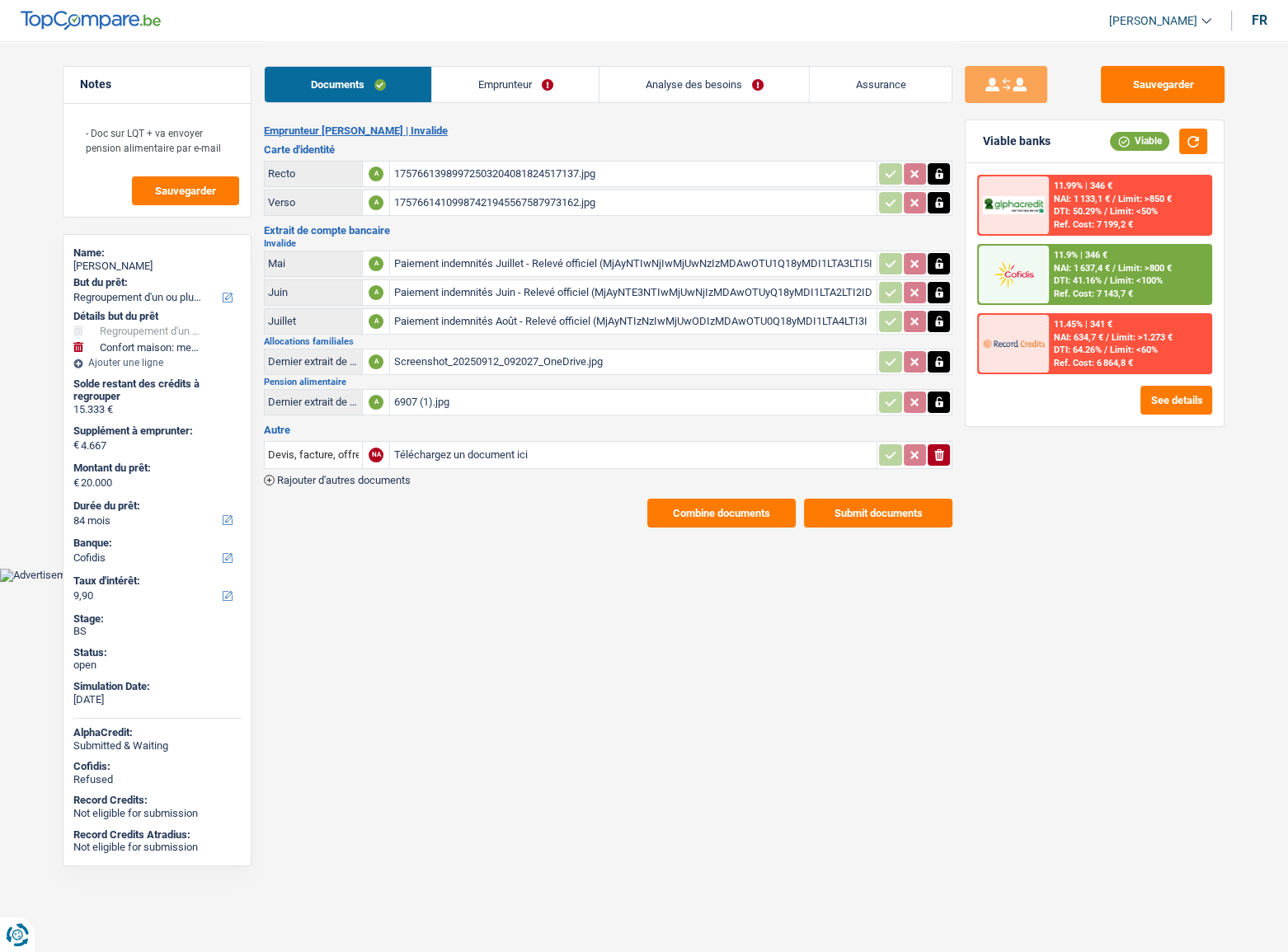
drag, startPoint x: 452, startPoint y: 97, endPoint x: 484, endPoint y: 89, distance: 33.0
click at [452, 97] on link "Emprunteur" at bounding box center [515, 84] width 167 height 35
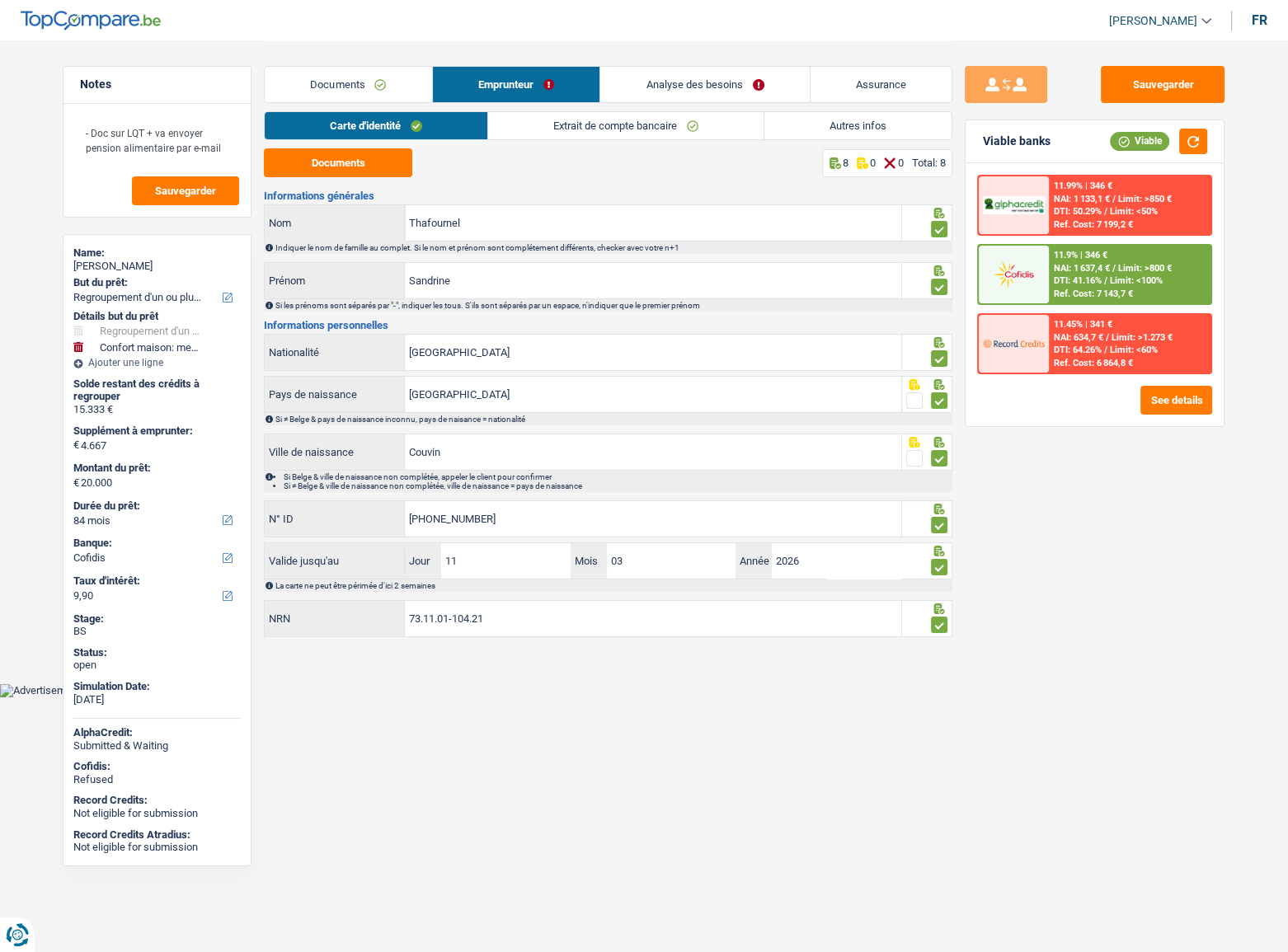
drag, startPoint x: 484, startPoint y: 89, endPoint x: 930, endPoint y: 173, distance: 453.8
click at [485, 89] on link "Emprunteur" at bounding box center [517, 84] width 167 height 35
click at [864, 131] on link "Autres infos" at bounding box center [858, 126] width 188 height 27
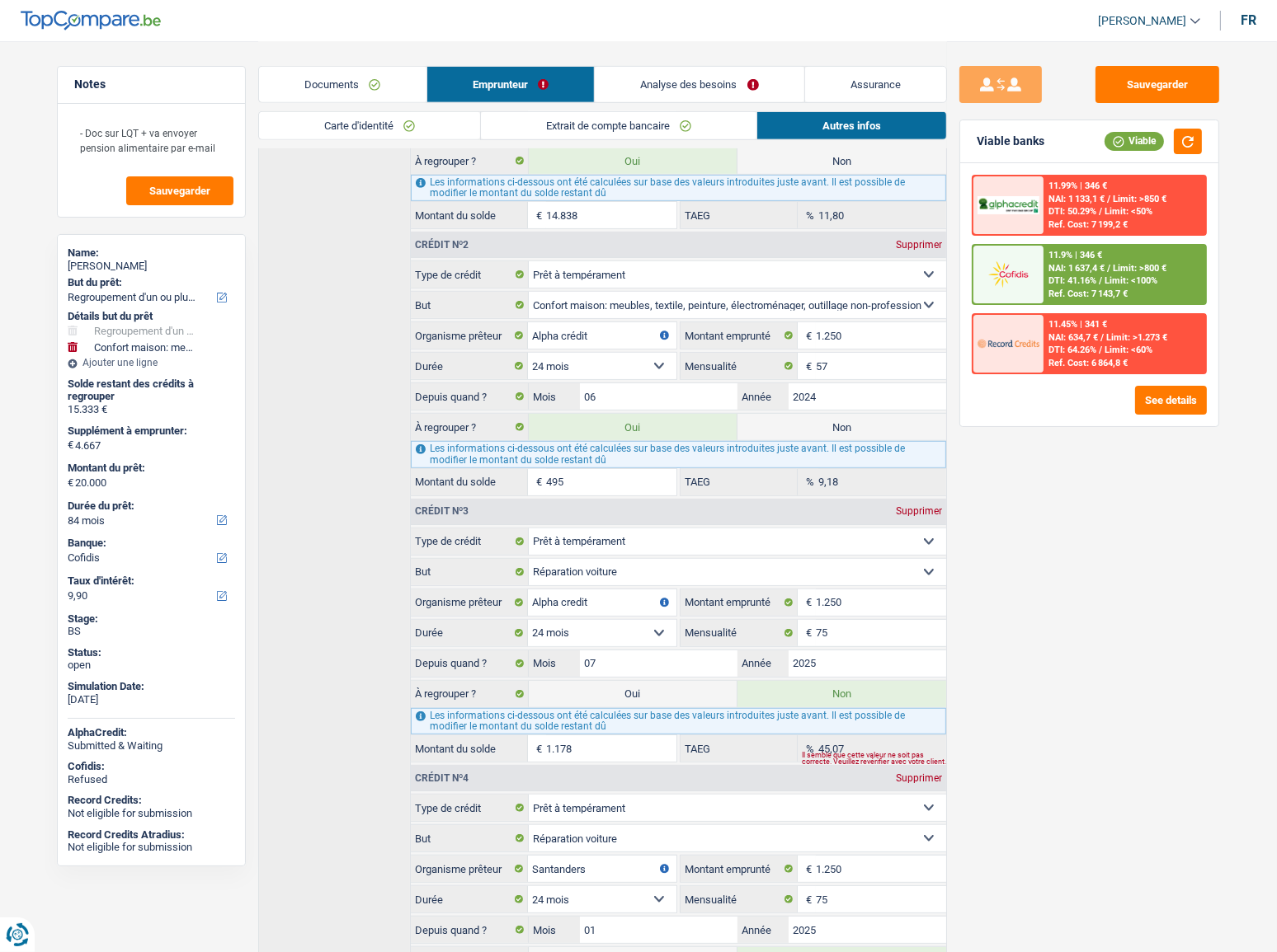
scroll to position [671, 0]
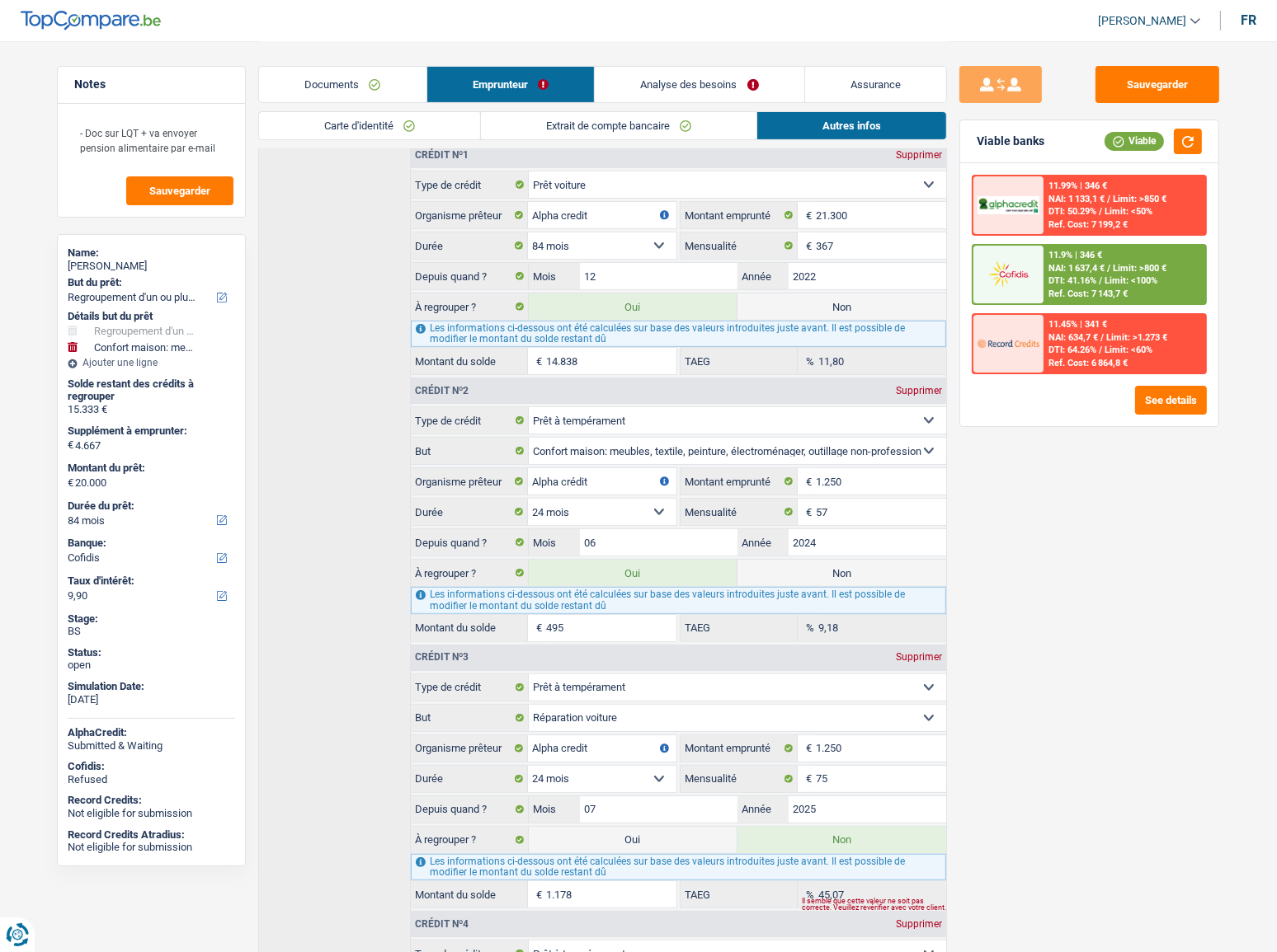
click at [384, 77] on link "Documents" at bounding box center [342, 84] width 167 height 35
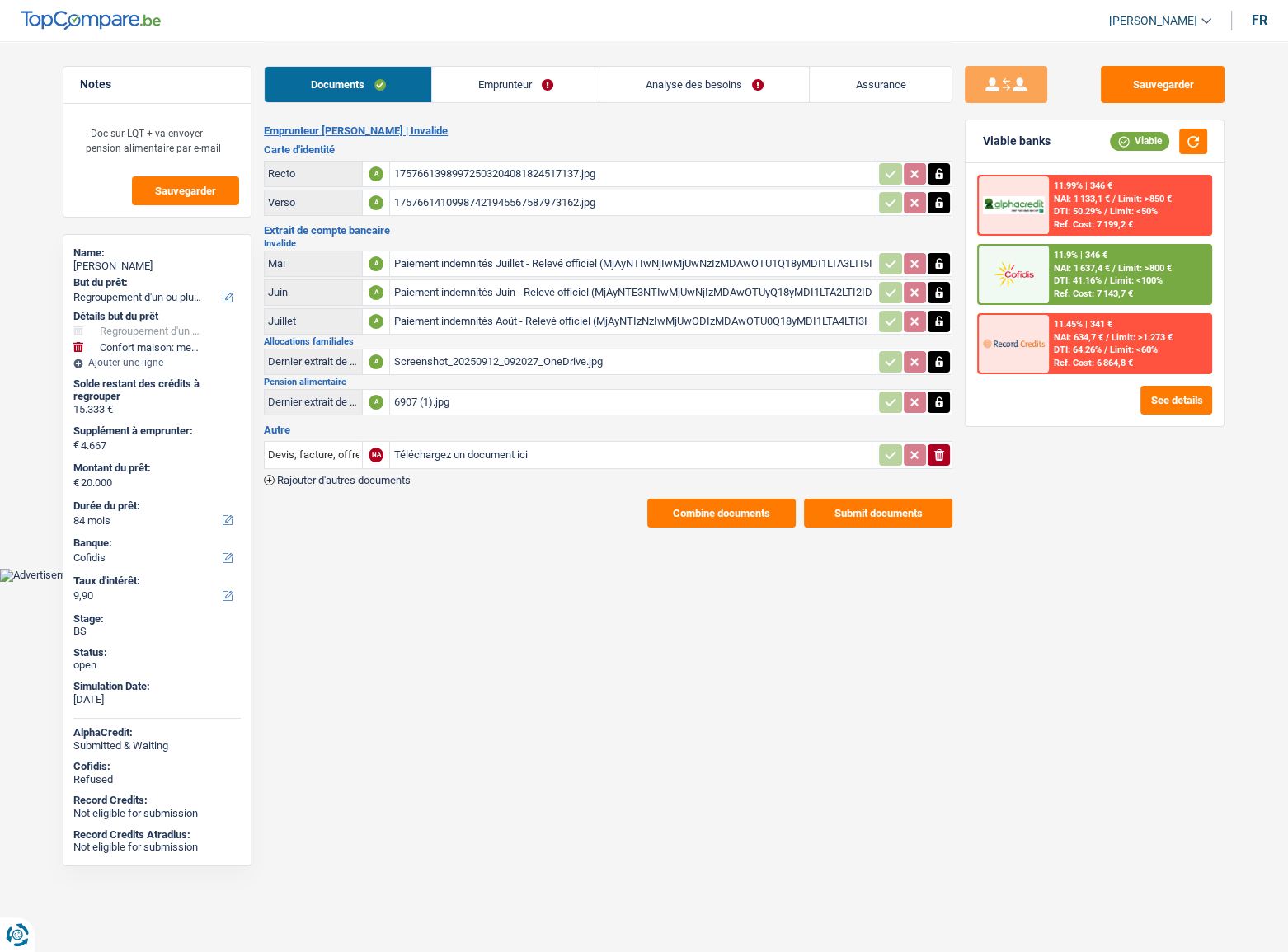
click at [483, 92] on link "Emprunteur" at bounding box center [515, 84] width 167 height 35
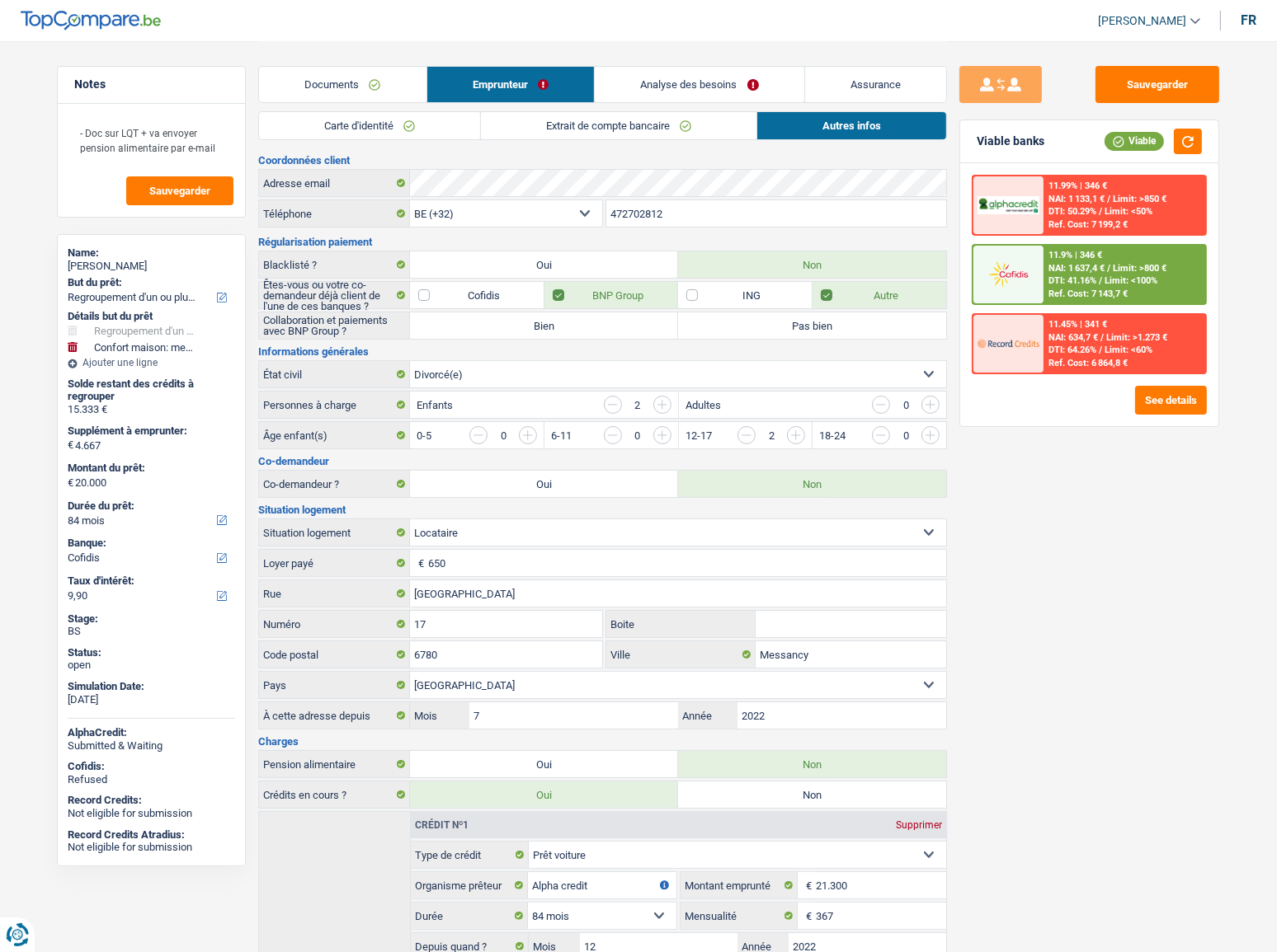
click at [389, 124] on link "Carte d'identité" at bounding box center [369, 126] width 221 height 27
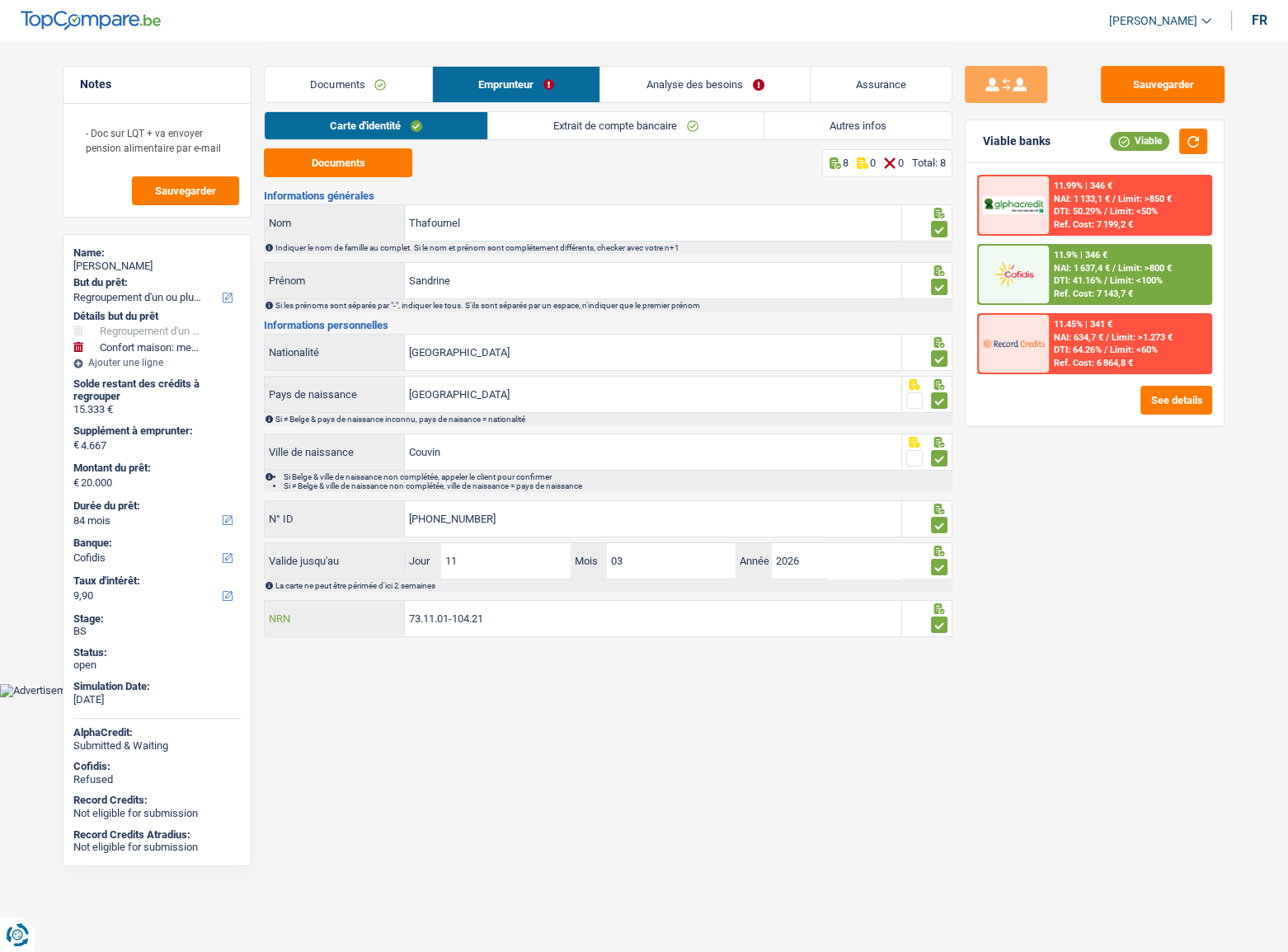
drag, startPoint x: 533, startPoint y: 611, endPoint x: 289, endPoint y: 614, distance: 244.0
click at [289, 614] on div "73.11.01-104.21 NRN" at bounding box center [583, 618] width 636 height 35
click at [349, 90] on link "Documents" at bounding box center [349, 84] width 167 height 35
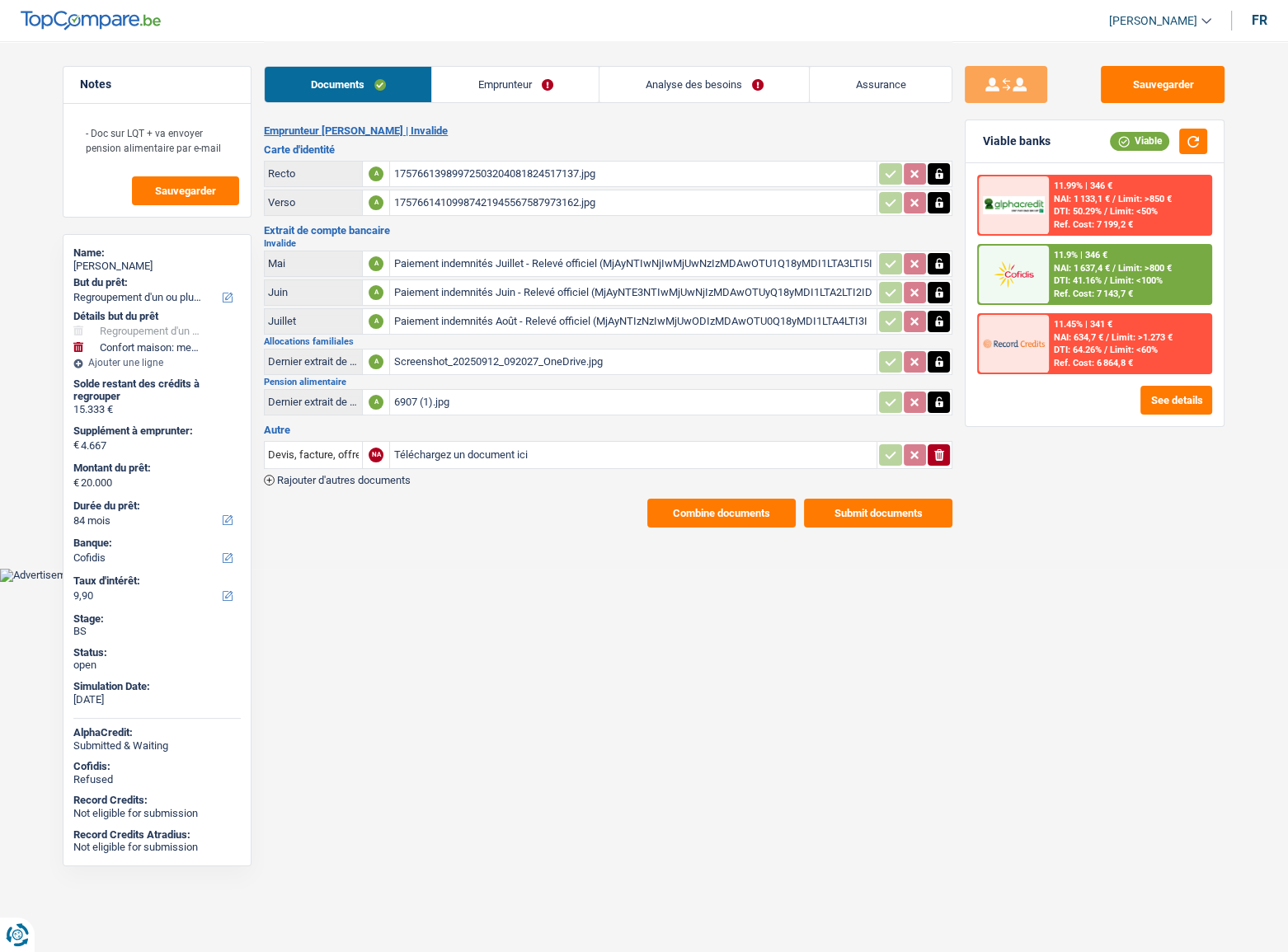
click at [593, 262] on div "Paiement indemnités Juillet - Relevé officiel (MjAyNTIwNjIwMjUwNzIzMDAwOTU1Q18y…" at bounding box center [633, 263] width 480 height 25
click at [540, 83] on link "Emprunteur" at bounding box center [515, 84] width 167 height 35
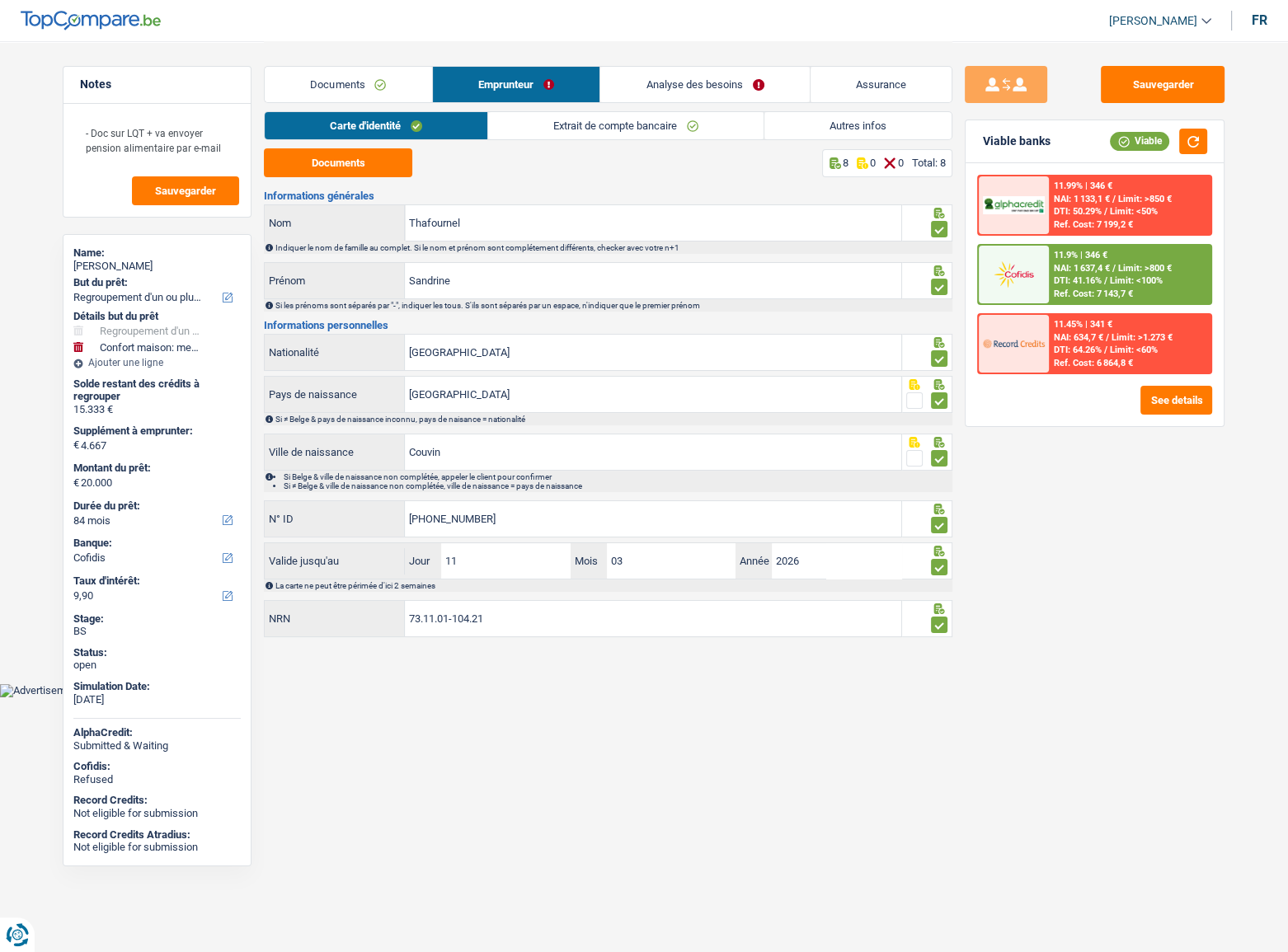
click at [847, 117] on link "Autres infos" at bounding box center [858, 126] width 188 height 27
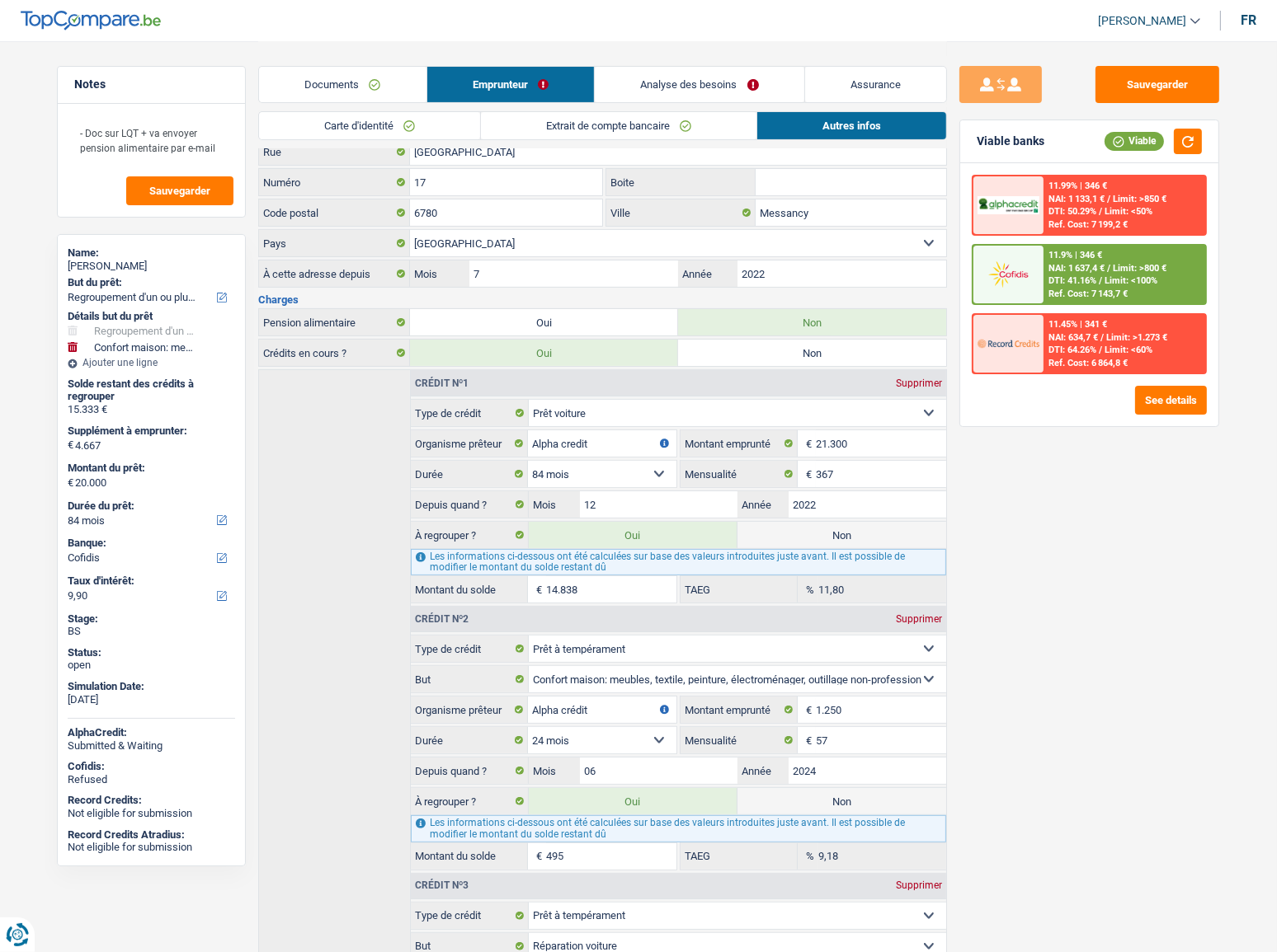
scroll to position [600, 0]
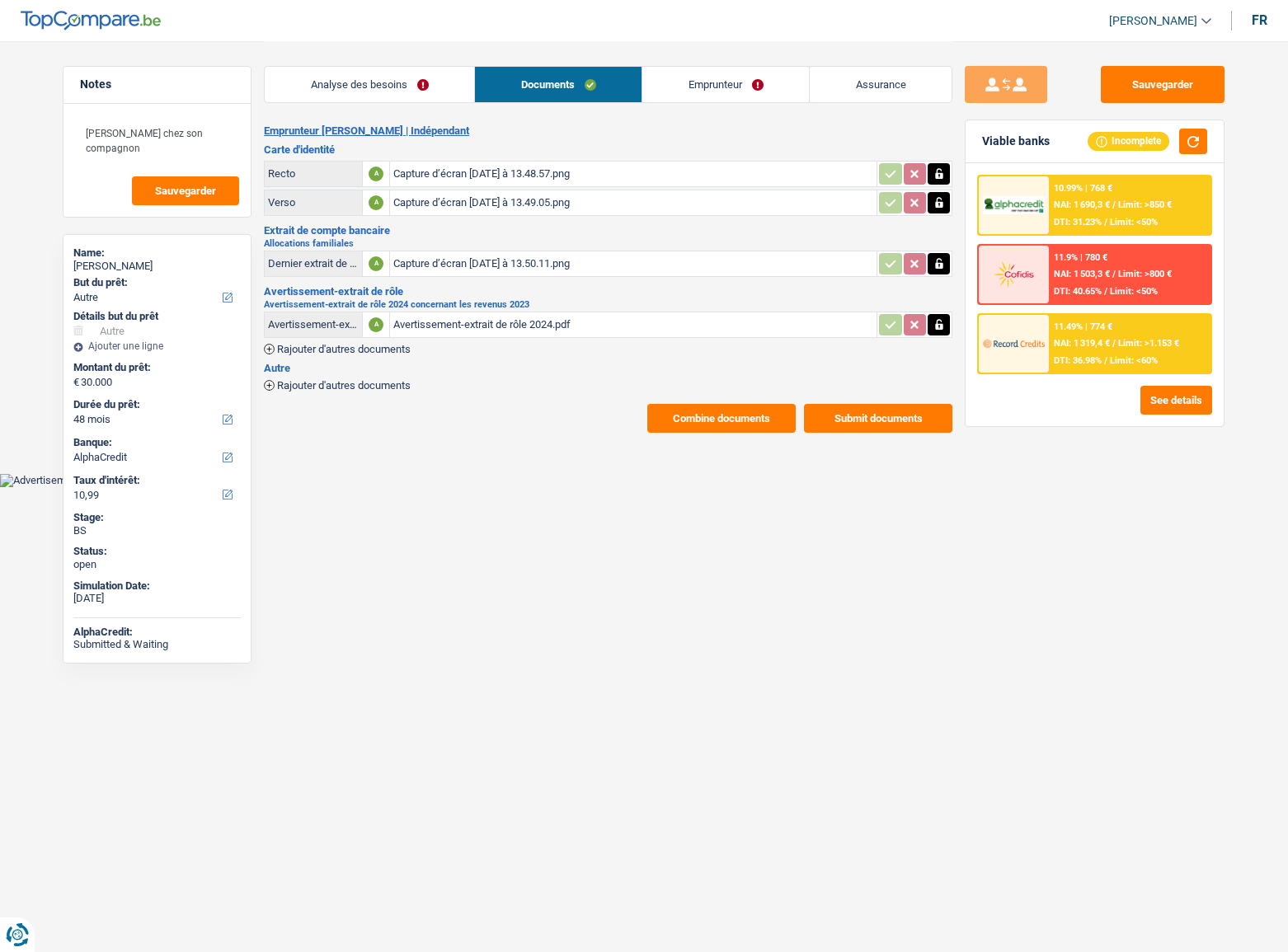
select select "other"
select select "48"
select select "alphacredit"
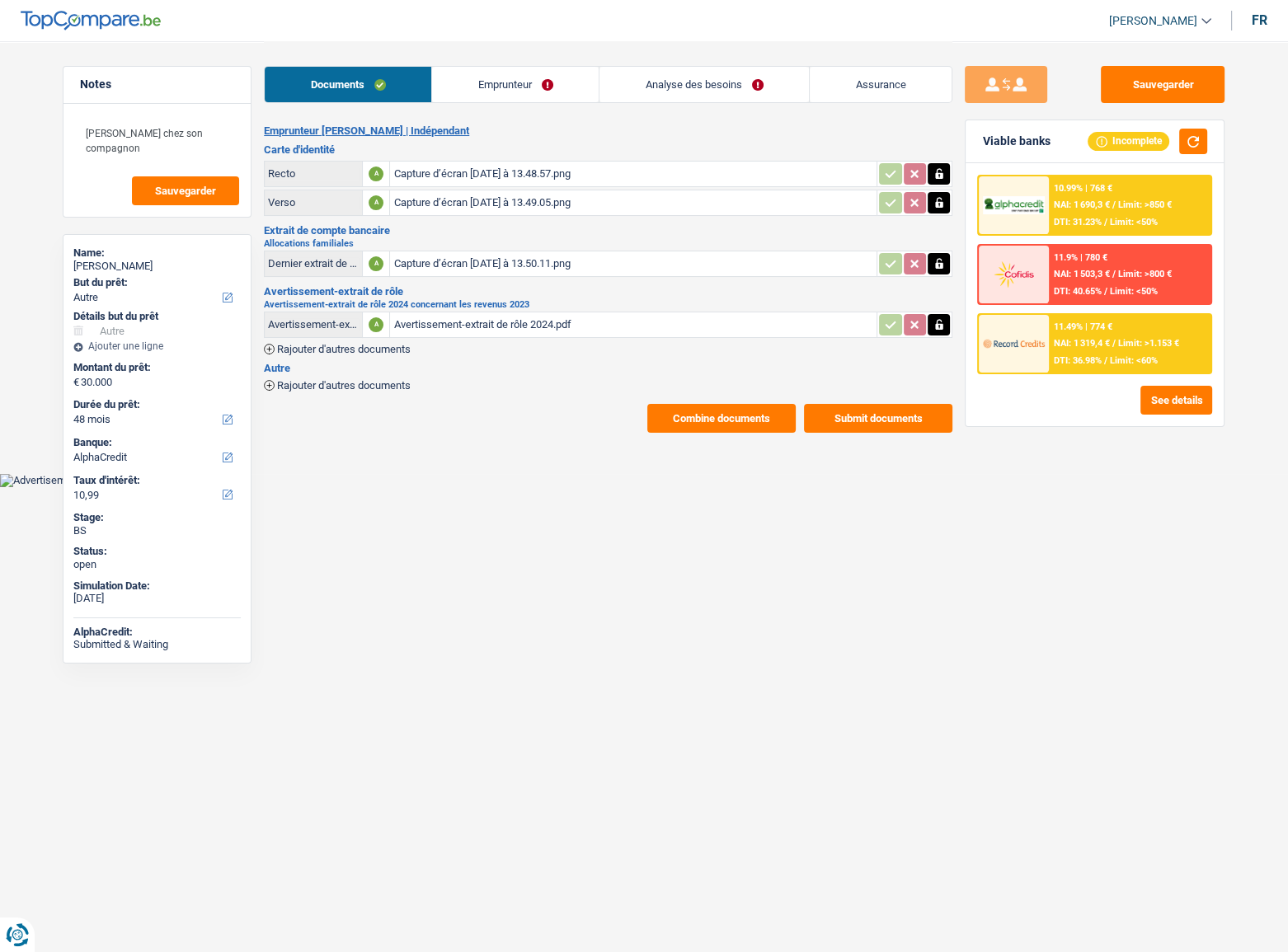
click at [563, 256] on div "Capture d’écran [DATE] à 13.50.11.png" at bounding box center [633, 263] width 480 height 25
click at [930, 266] on button "button" at bounding box center [938, 264] width 22 height 22
click at [932, 266] on button "ionicons-v5-e" at bounding box center [938, 264] width 22 height 22
click at [595, 273] on input "Téléchargez un document ici" at bounding box center [633, 263] width 480 height 25
type input "C:\fakepath\image0.png"
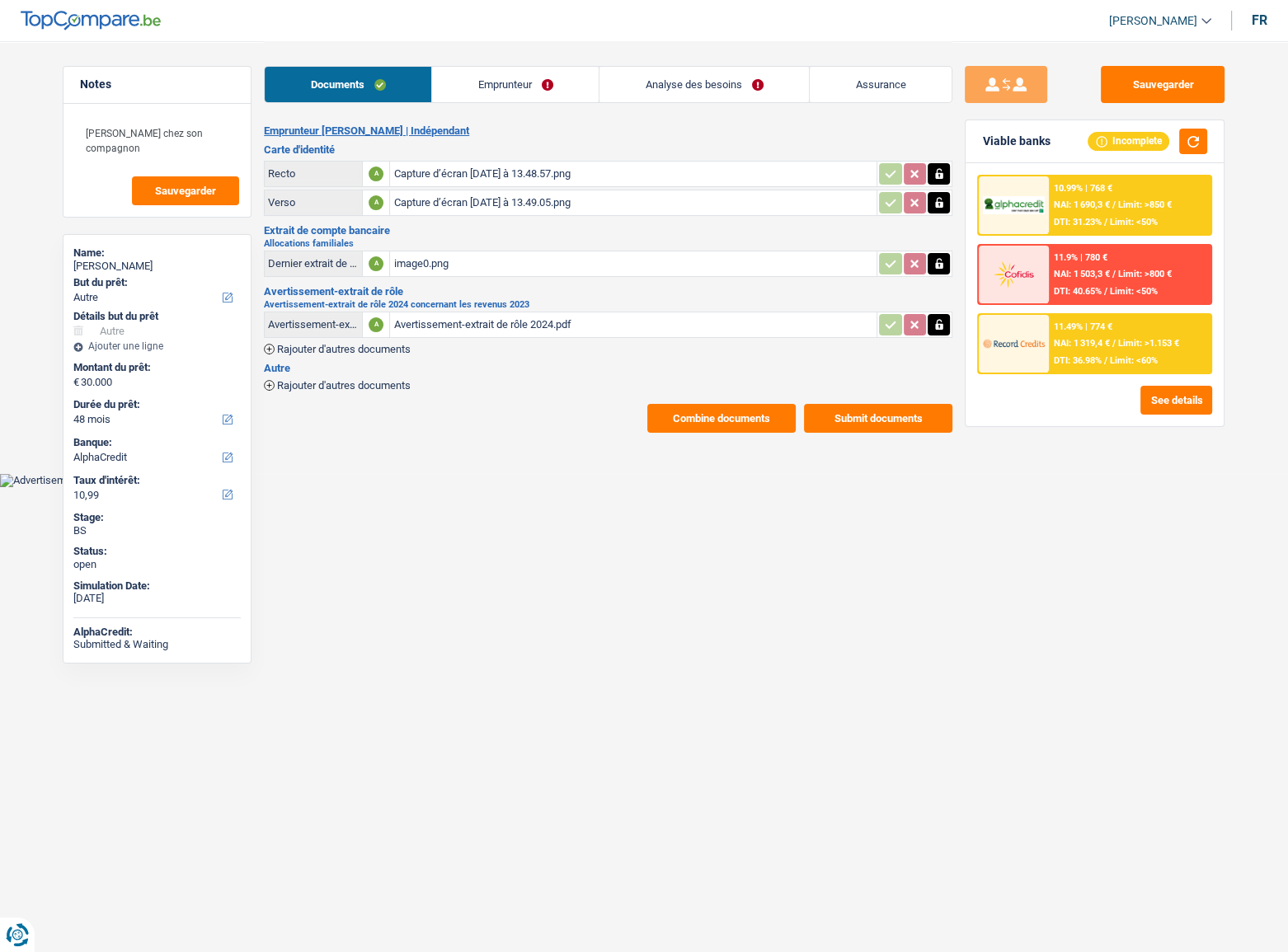
click at [577, 98] on link "Emprunteur" at bounding box center [515, 84] width 167 height 35
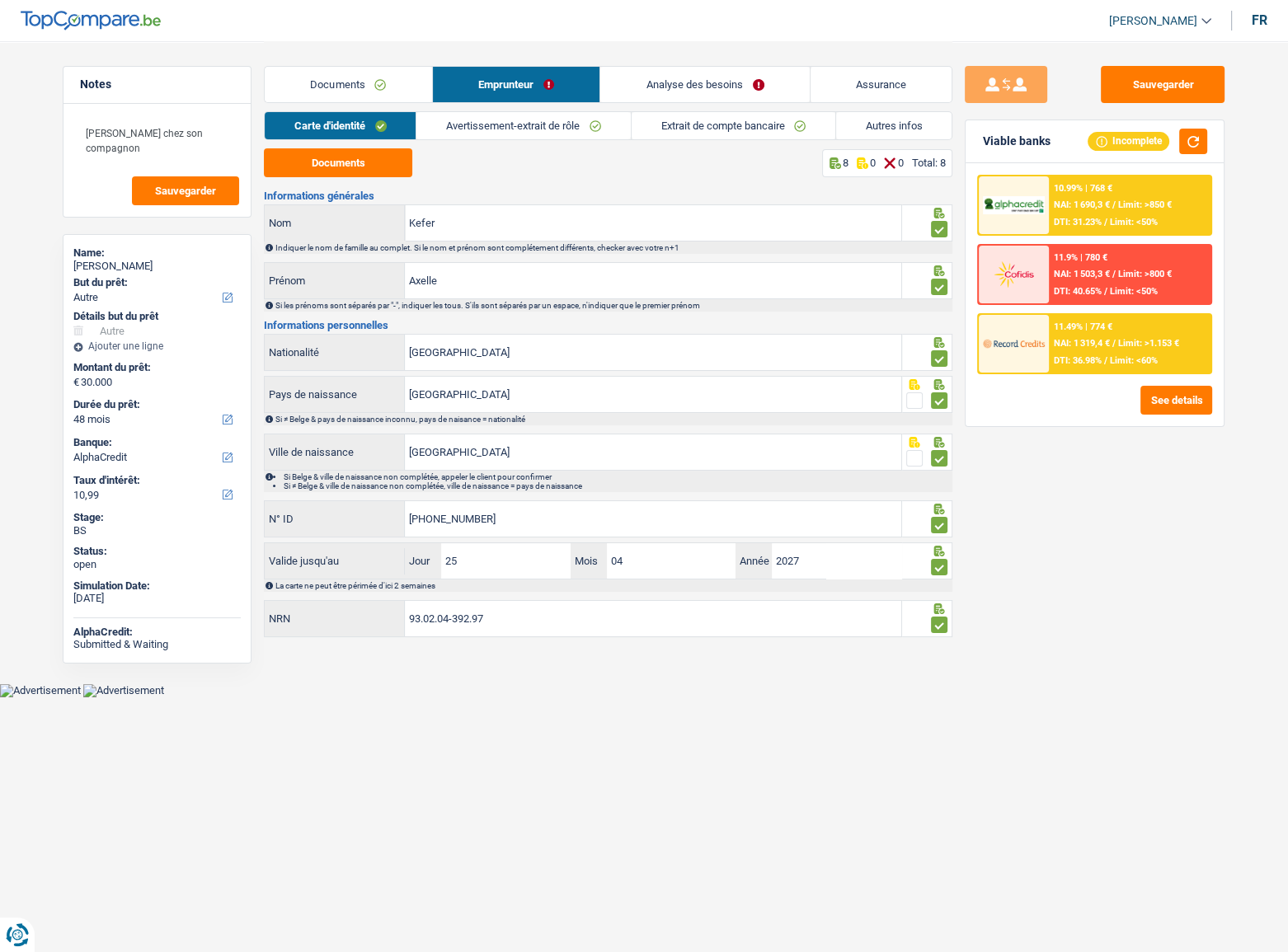
click at [549, 138] on div "Carte d'identité Avertissement-extrait de rôle Extrait de compte bancaire Autre…" at bounding box center [608, 129] width 689 height 37
click at [548, 133] on link "Avertissement-extrait de rôle" at bounding box center [523, 126] width 214 height 27
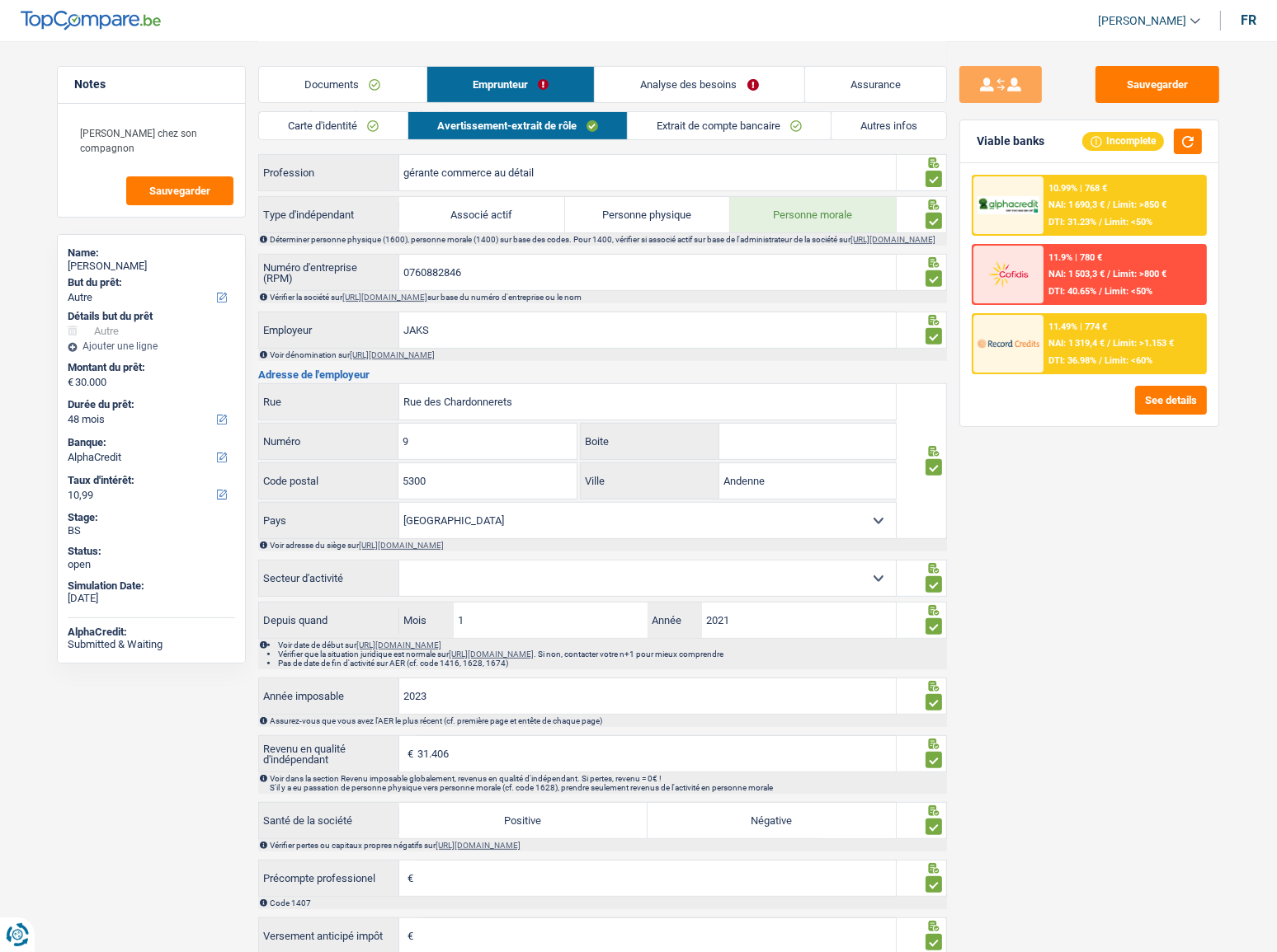
drag, startPoint x: 670, startPoint y: 124, endPoint x: 723, endPoint y: 347, distance: 229.2
click at [672, 125] on link "Extrait de compte bancaire" at bounding box center [728, 126] width 203 height 27
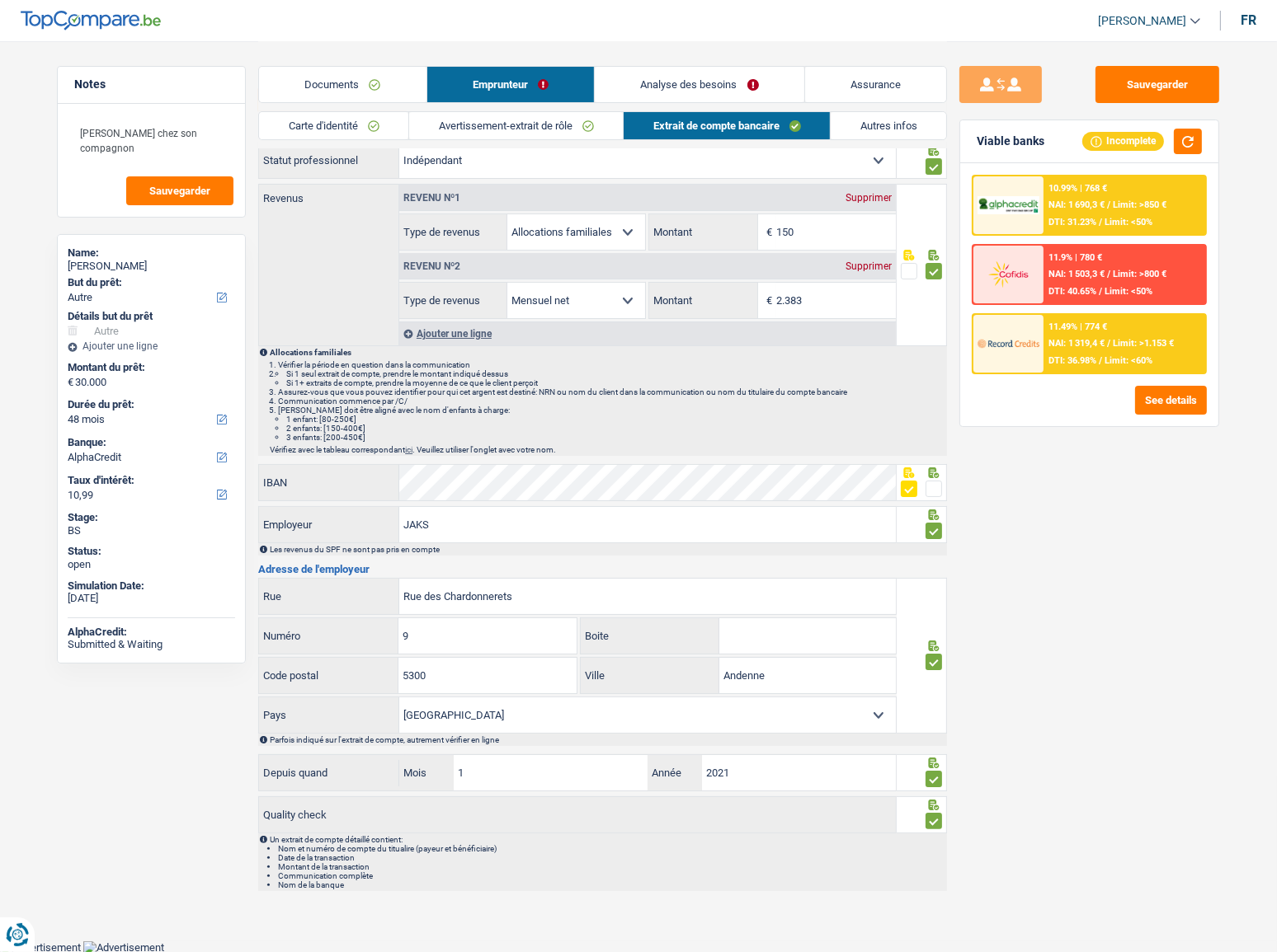
click at [904, 118] on link "Autres infos" at bounding box center [887, 126] width 116 height 27
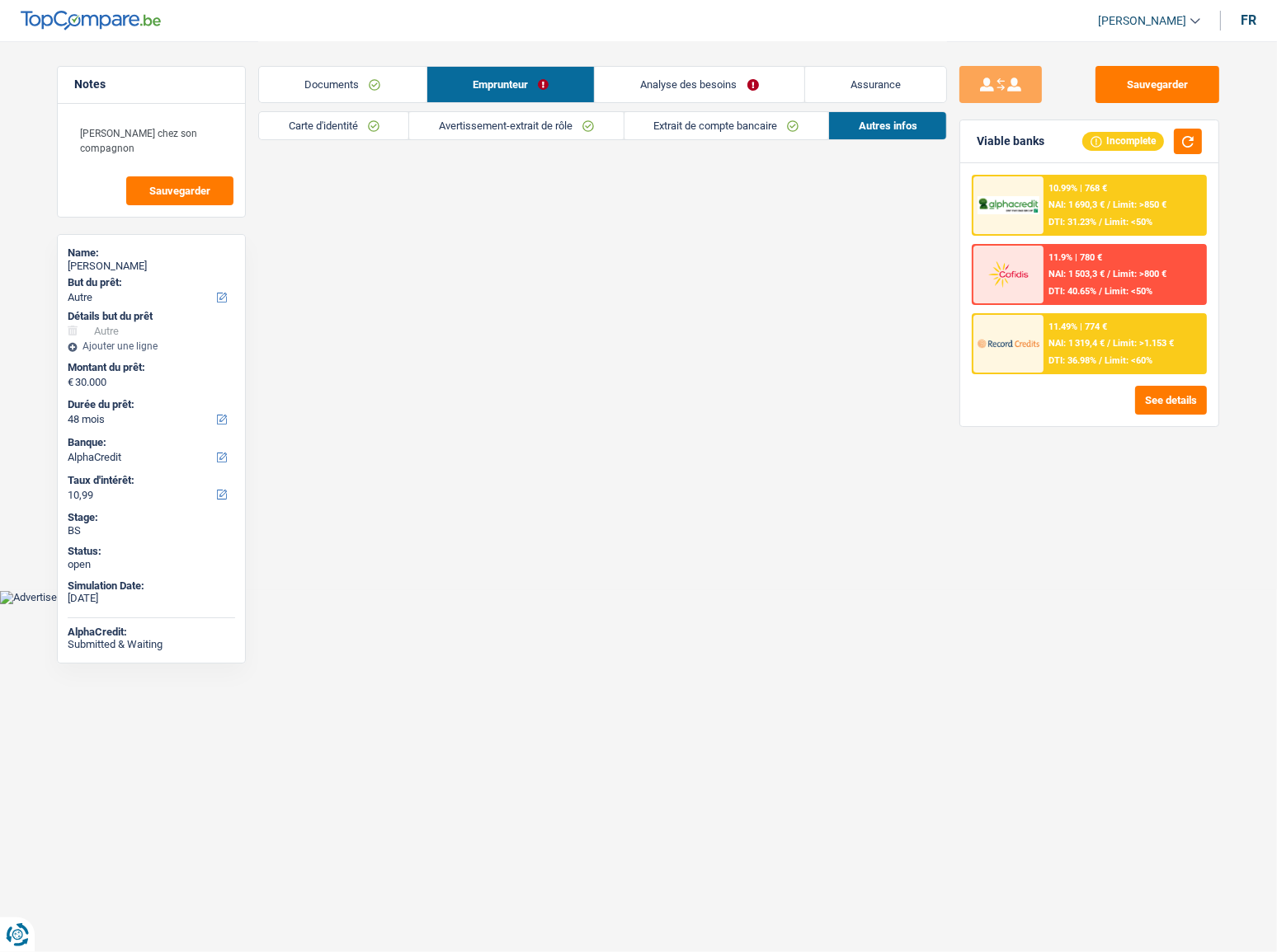
scroll to position [0, 0]
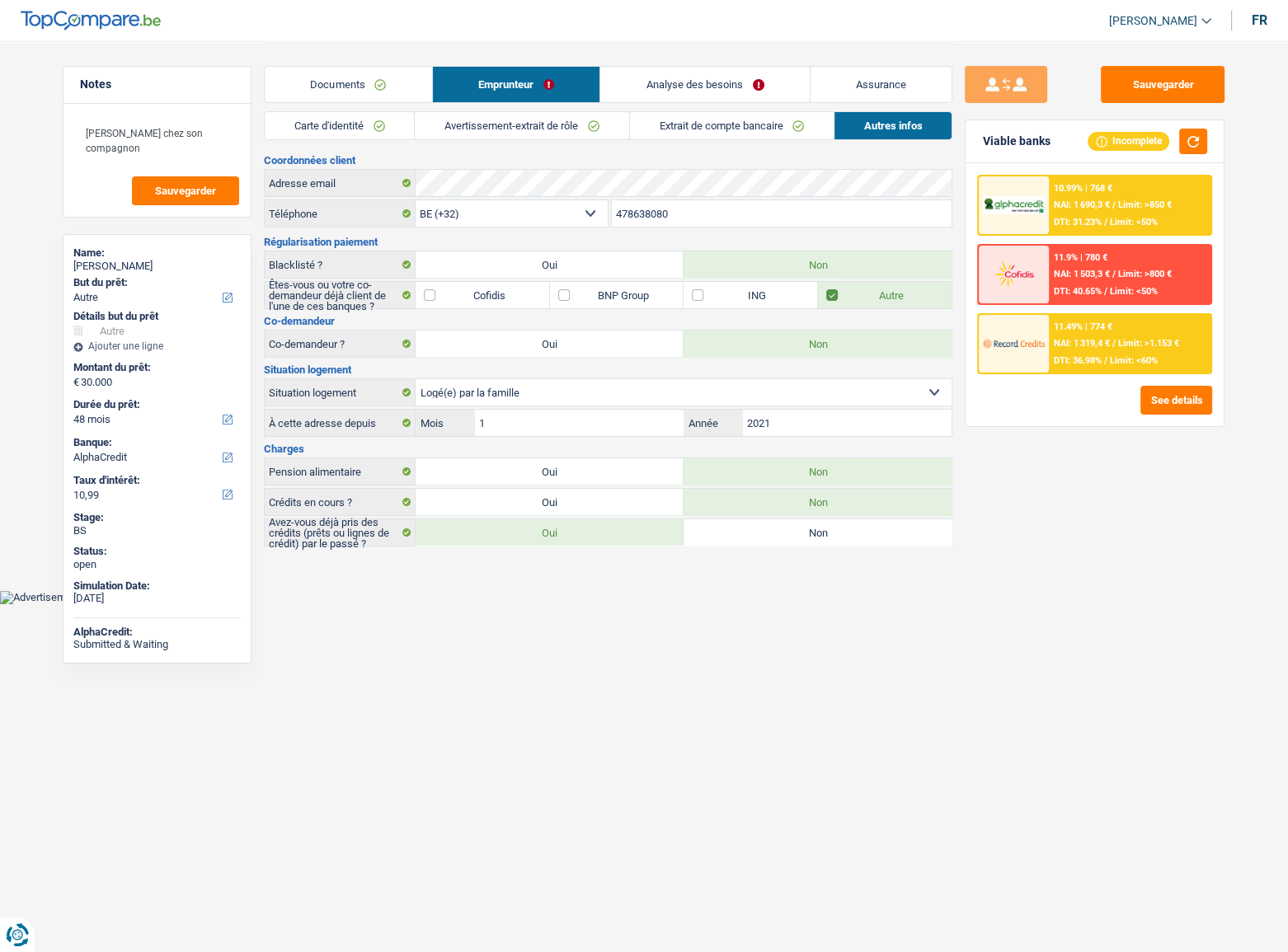
click at [1179, 187] on div "10.99% | 768 € NAI: 1 690,3 € / Limit: >850 € DTI: 31.23% / Limit: <50%" at bounding box center [1130, 205] width 162 height 57
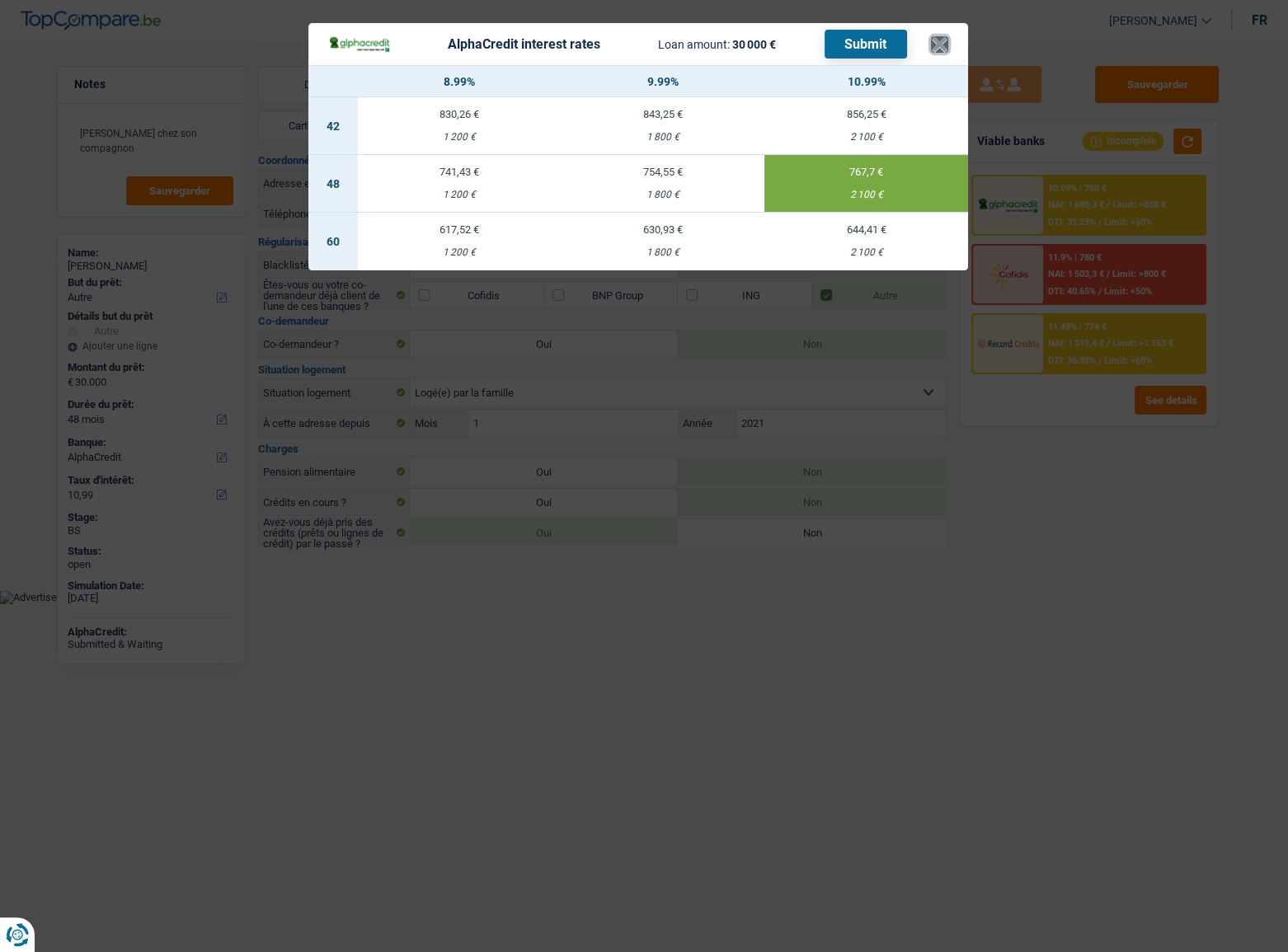
click at [935, 45] on button "×" at bounding box center [939, 45] width 17 height 16
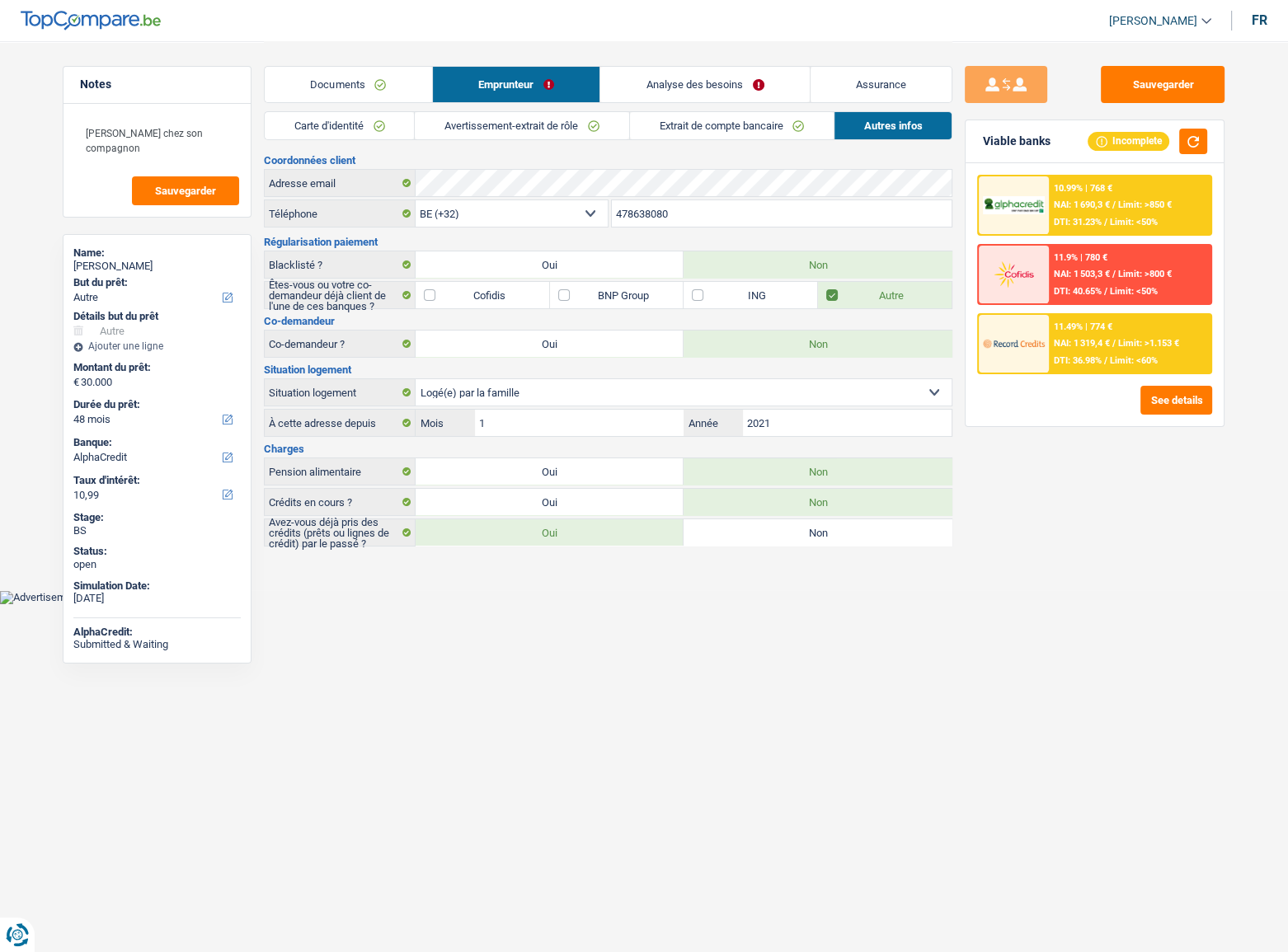
click at [674, 92] on link "Analyse des besoins" at bounding box center [705, 84] width 209 height 35
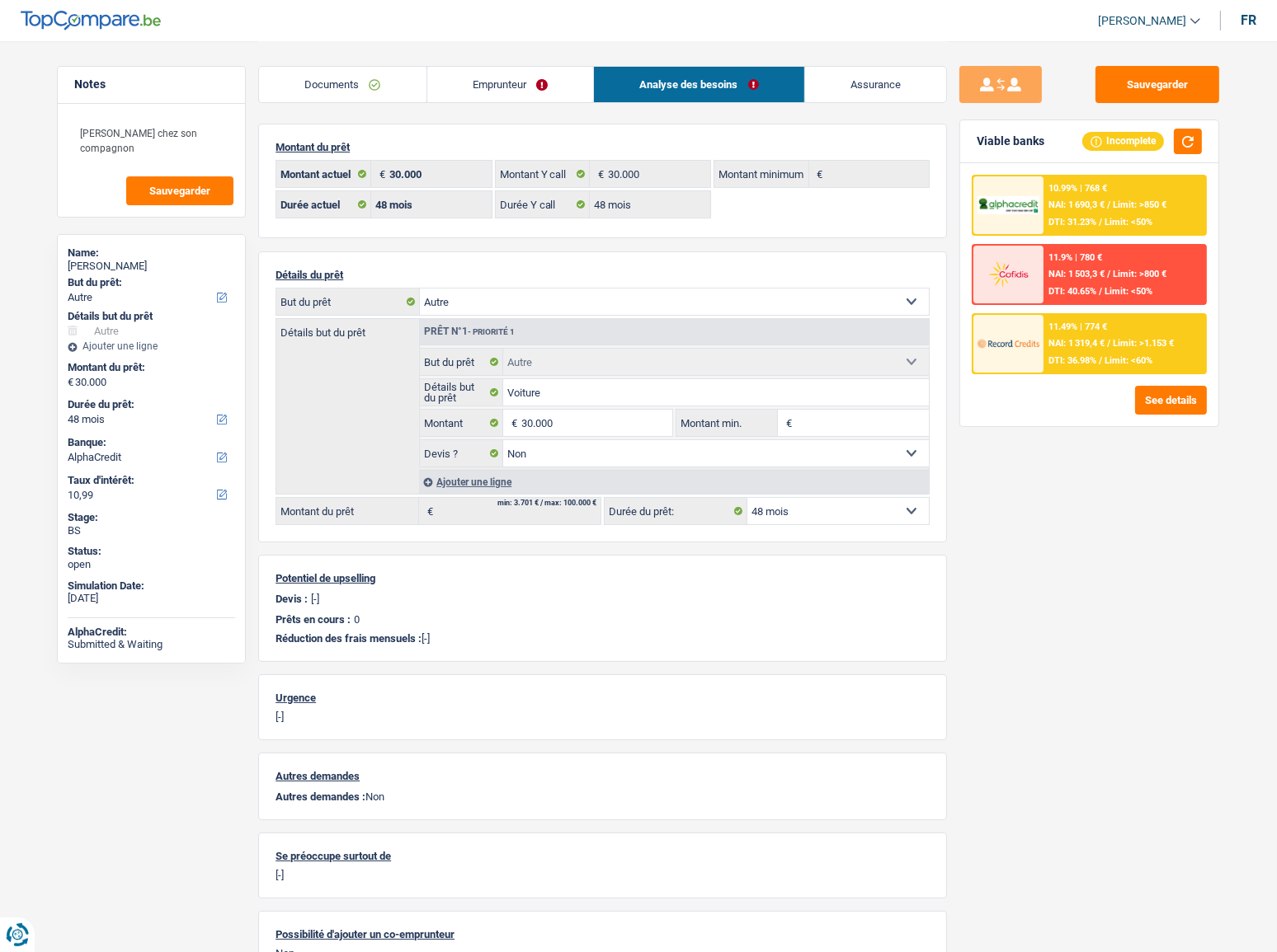
click at [575, 93] on link "Emprunteur" at bounding box center [510, 84] width 167 height 35
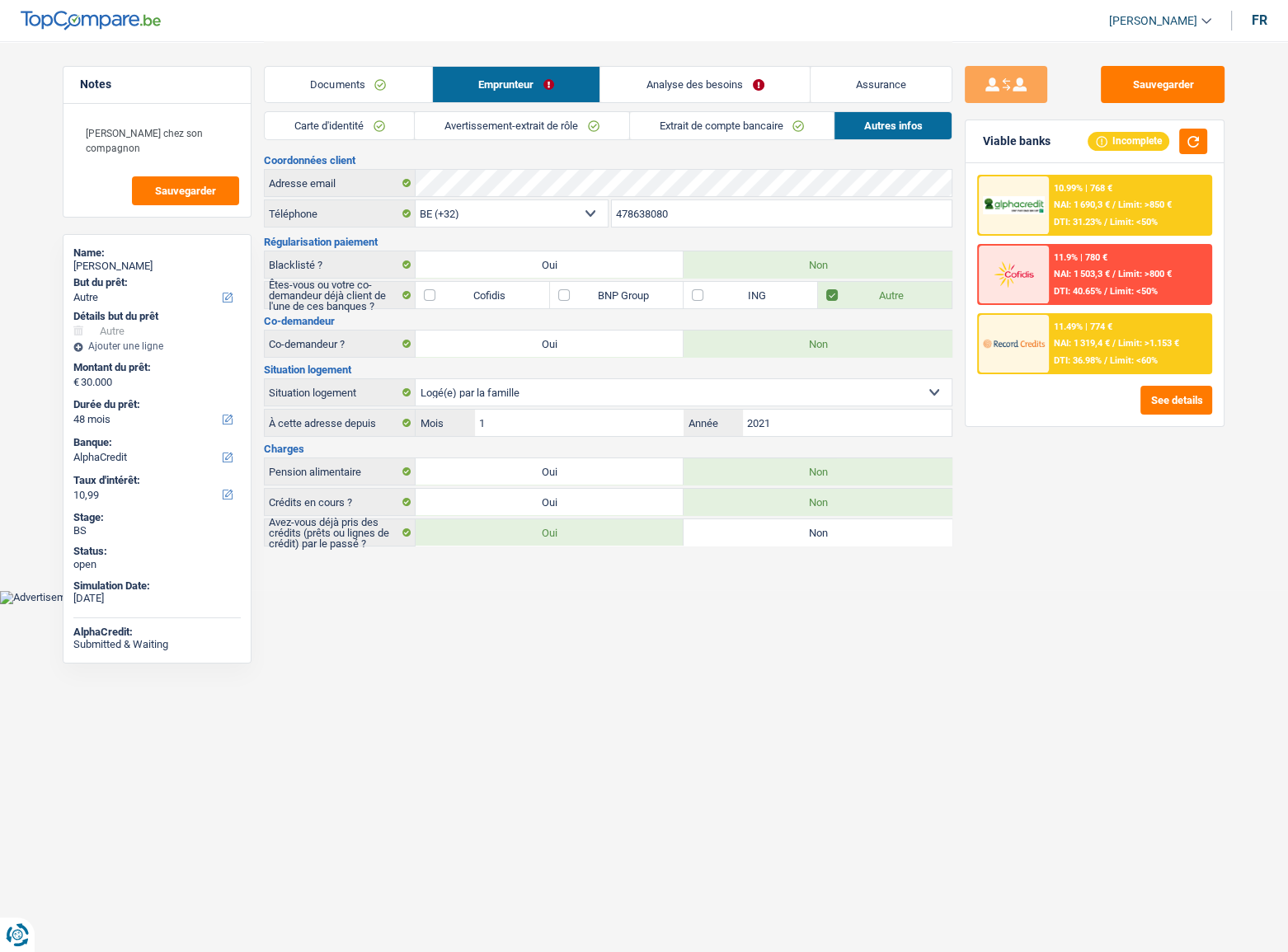
drag, startPoint x: 600, startPoint y: 119, endPoint x: 672, endPoint y: 120, distance: 72.0
click at [599, 119] on link "Avertissement-extrait de rôle" at bounding box center [522, 126] width 214 height 27
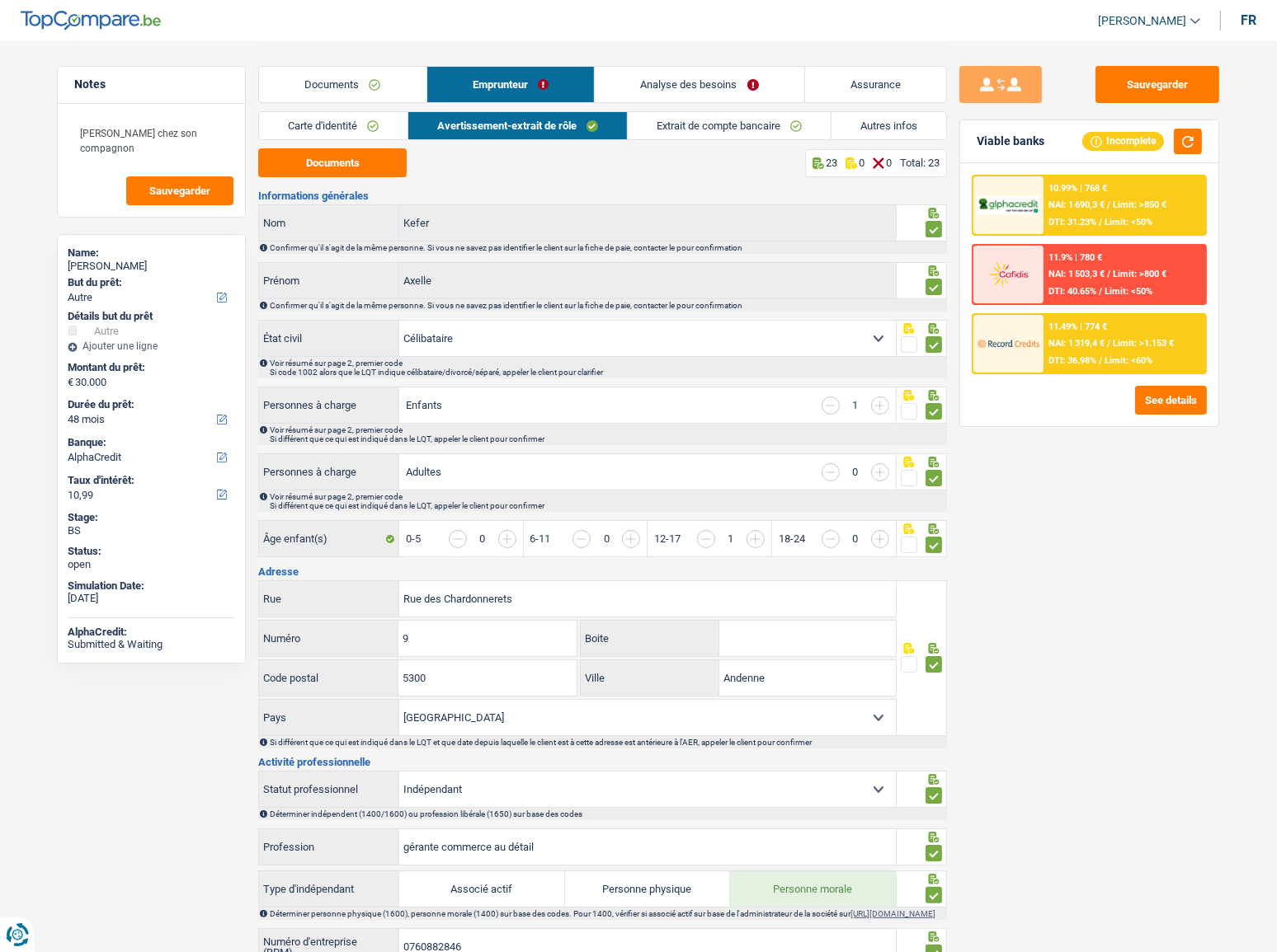
click at [707, 66] on link "Analyse des besoins" at bounding box center [699, 84] width 209 height 35
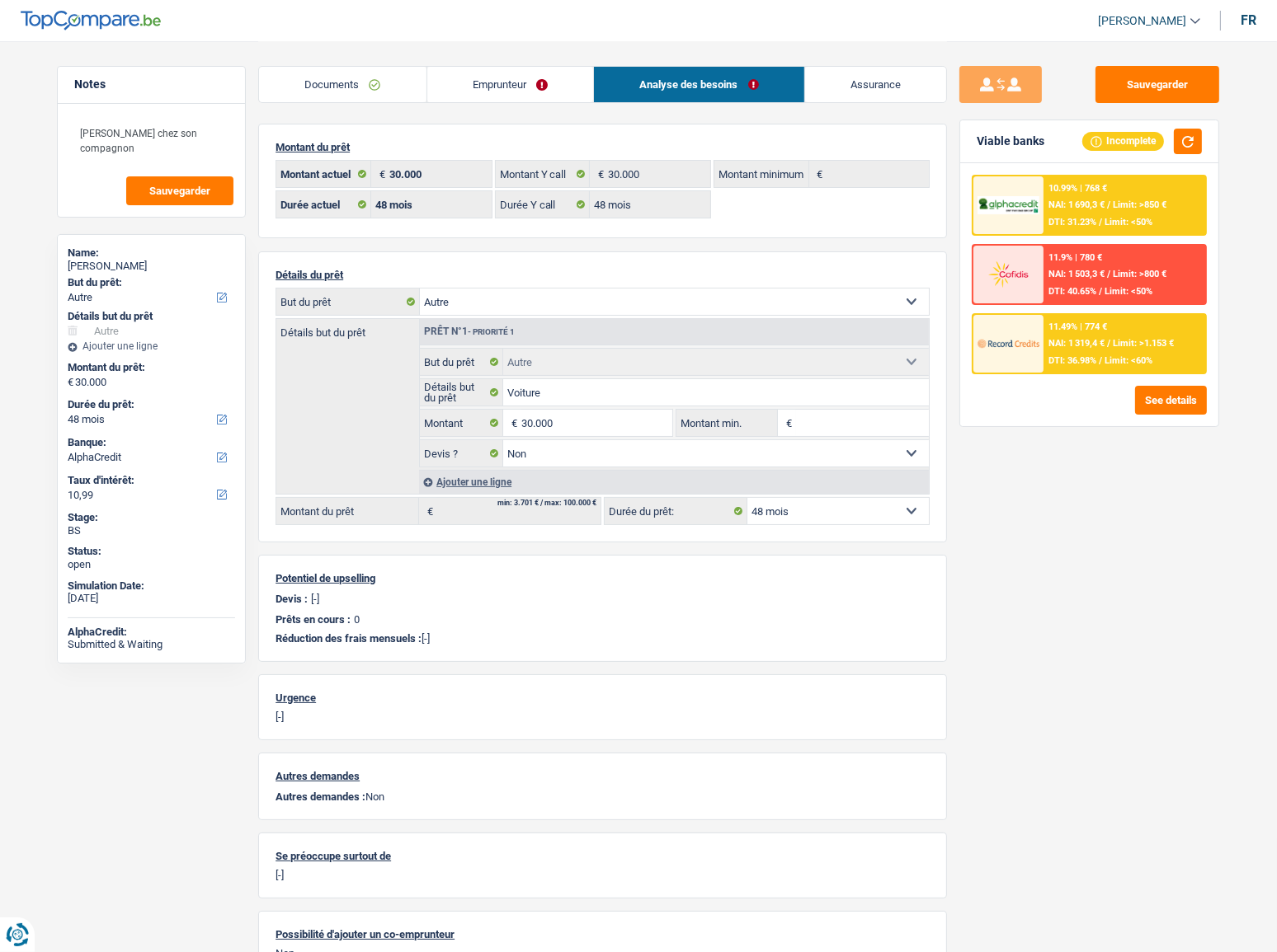
click at [705, 83] on link "Analyse des besoins" at bounding box center [698, 84] width 210 height 35
click at [496, 92] on link "Emprunteur" at bounding box center [510, 84] width 167 height 35
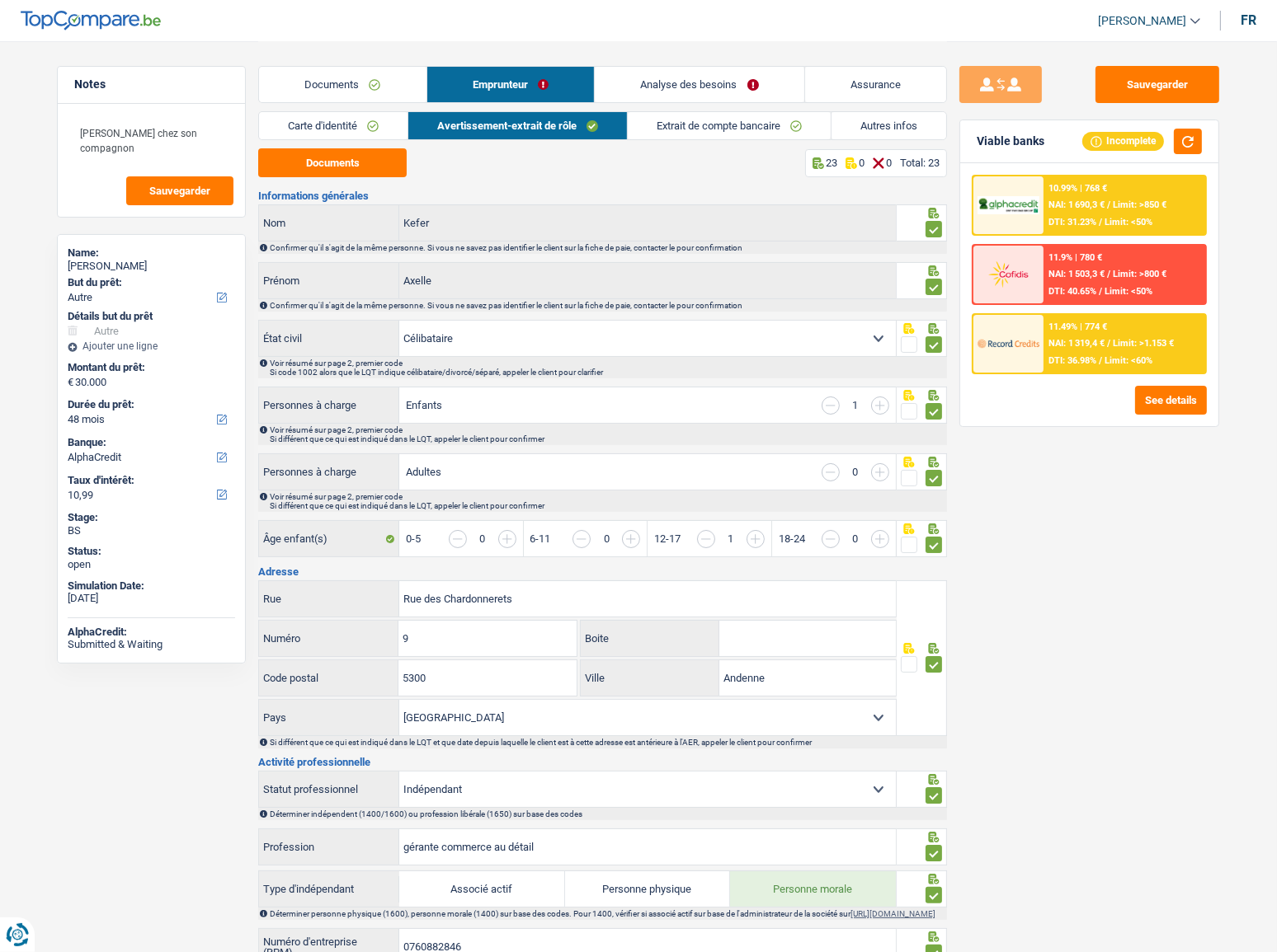
click at [824, 121] on link "Extrait de compte bancaire" at bounding box center [728, 126] width 203 height 27
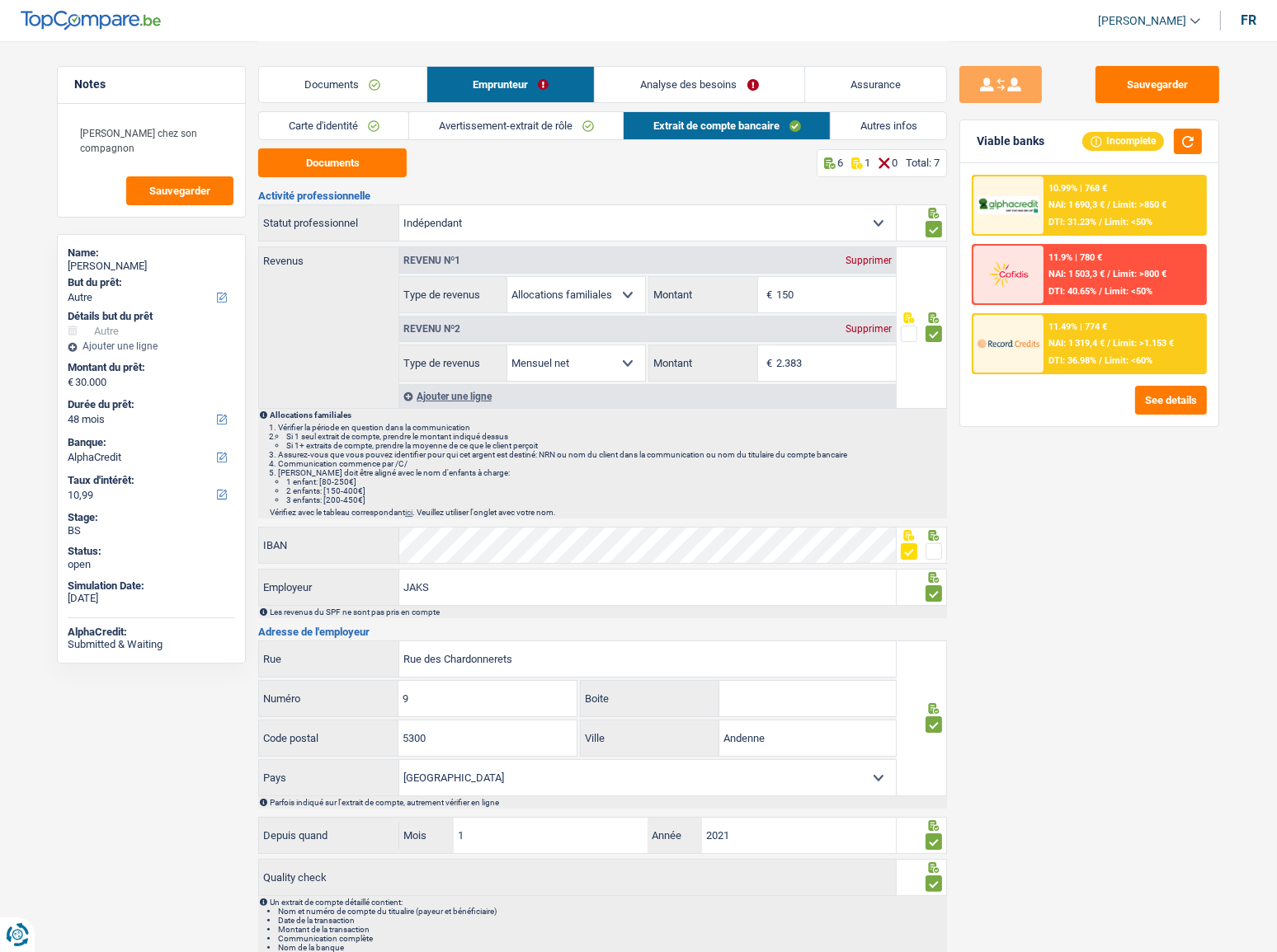
click at [873, 124] on link "Autres infos" at bounding box center [887, 126] width 116 height 27
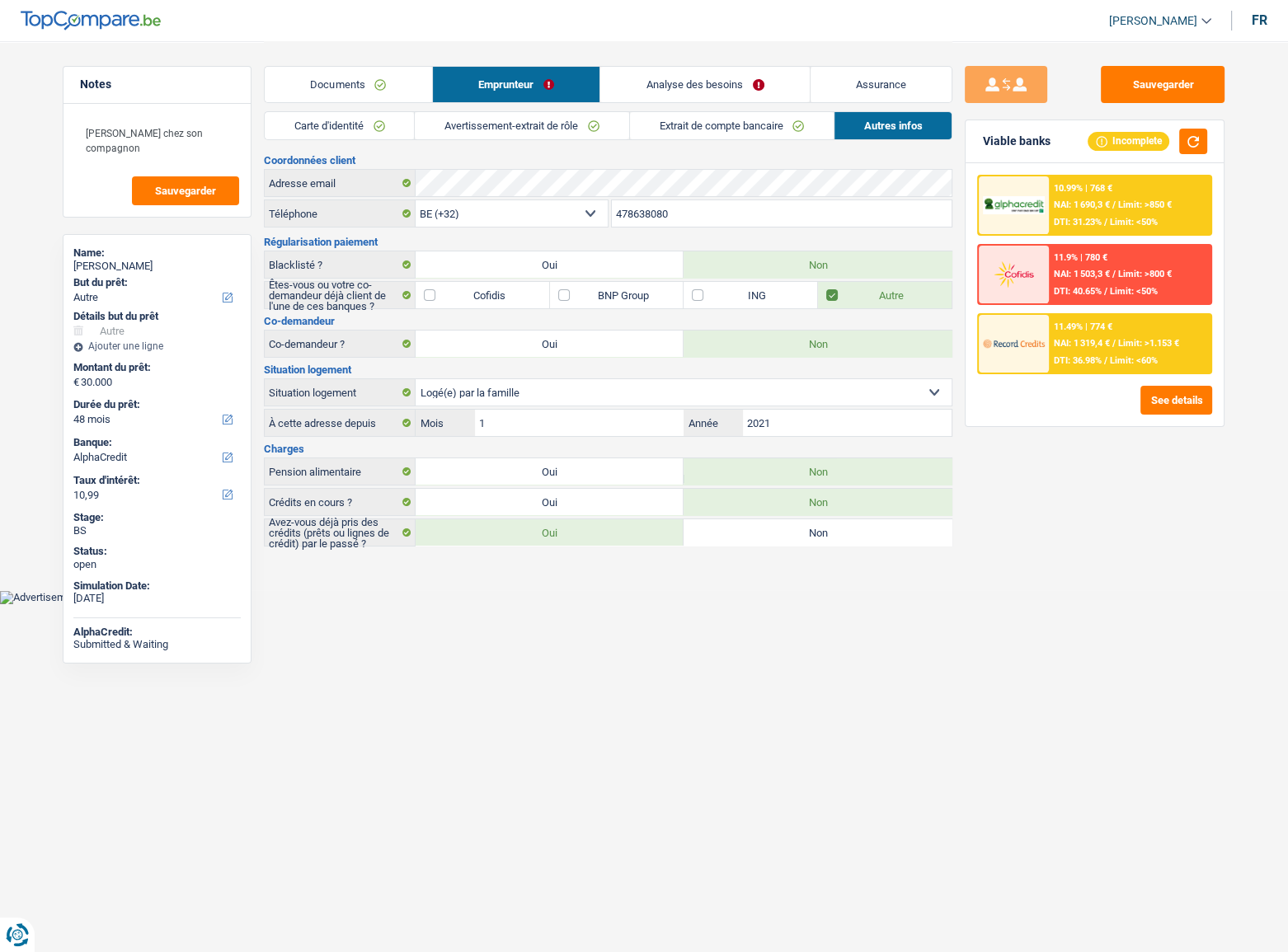
click at [705, 117] on link "Extrait de compte bancaire" at bounding box center [732, 126] width 204 height 27
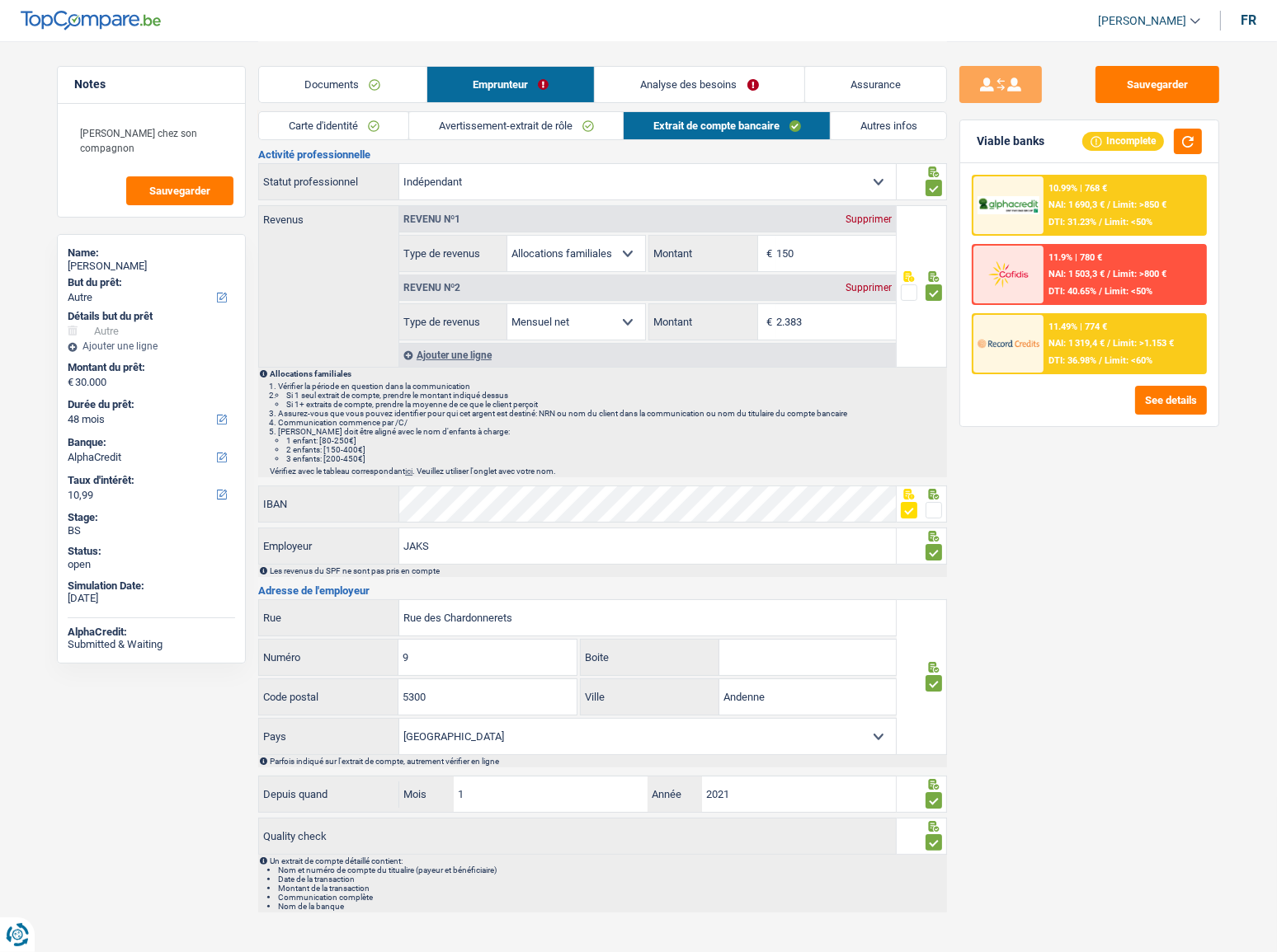
scroll to position [63, 0]
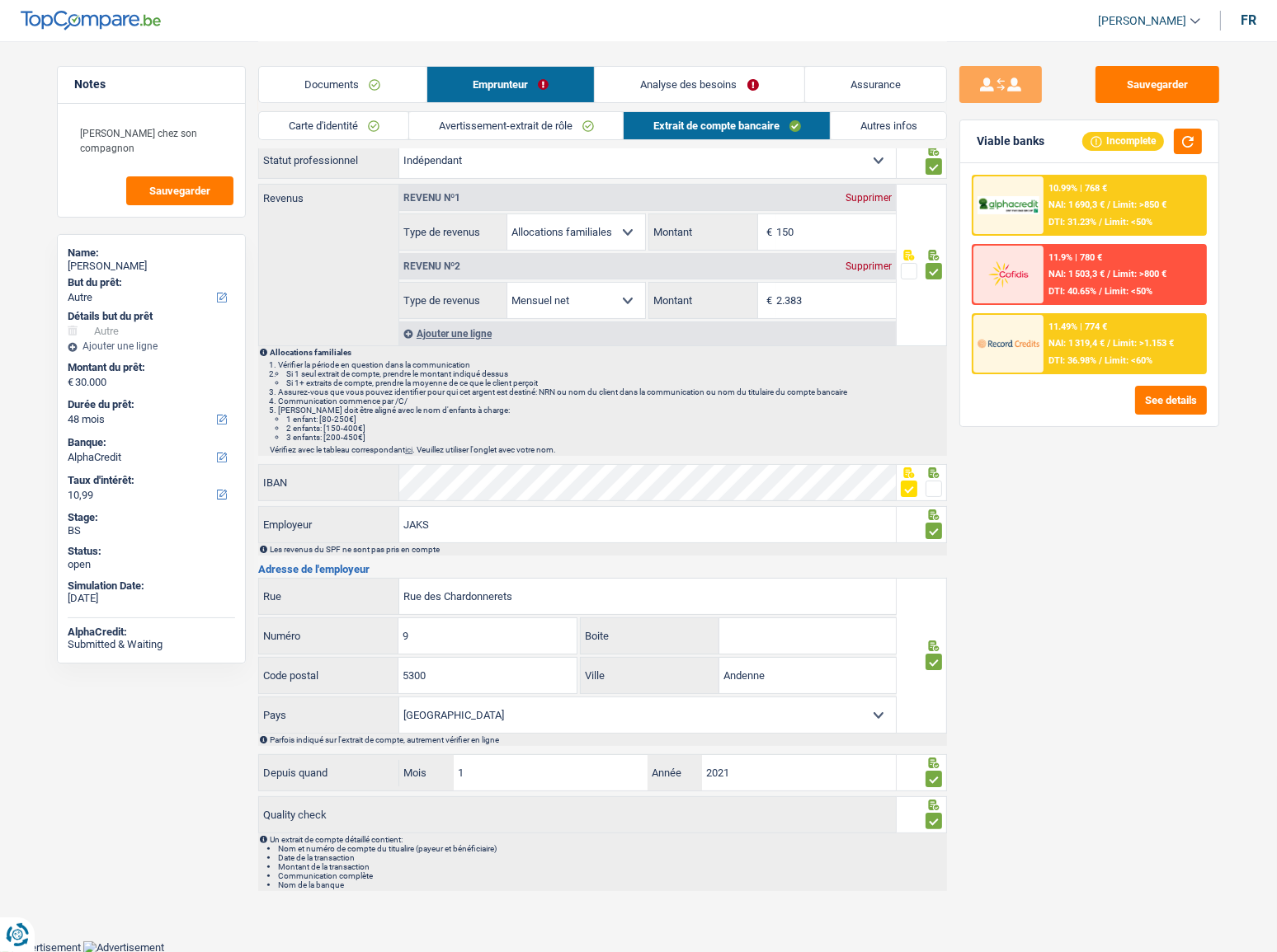
click at [332, 101] on link "Documents" at bounding box center [342, 84] width 167 height 35
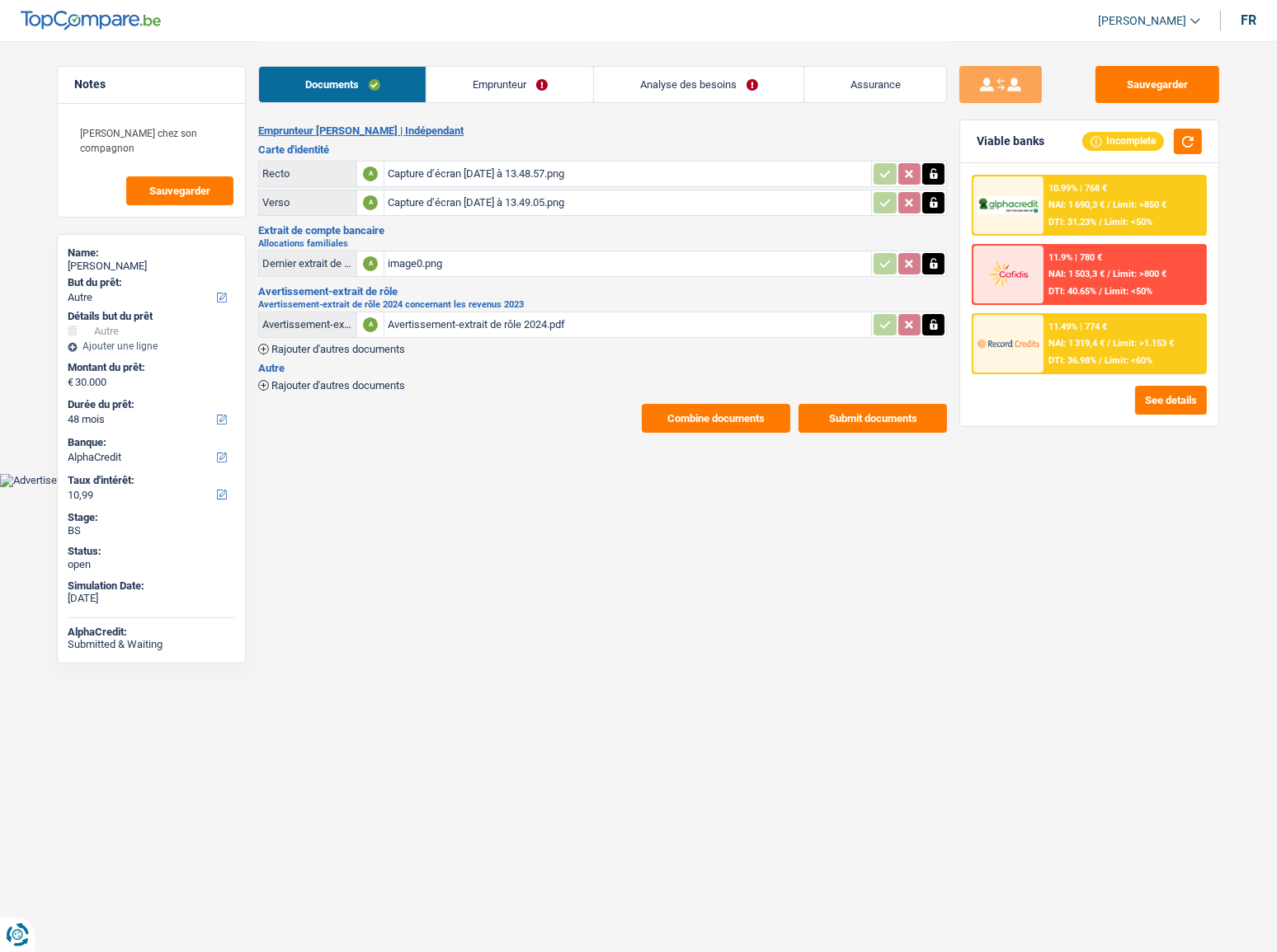
scroll to position [0, 0]
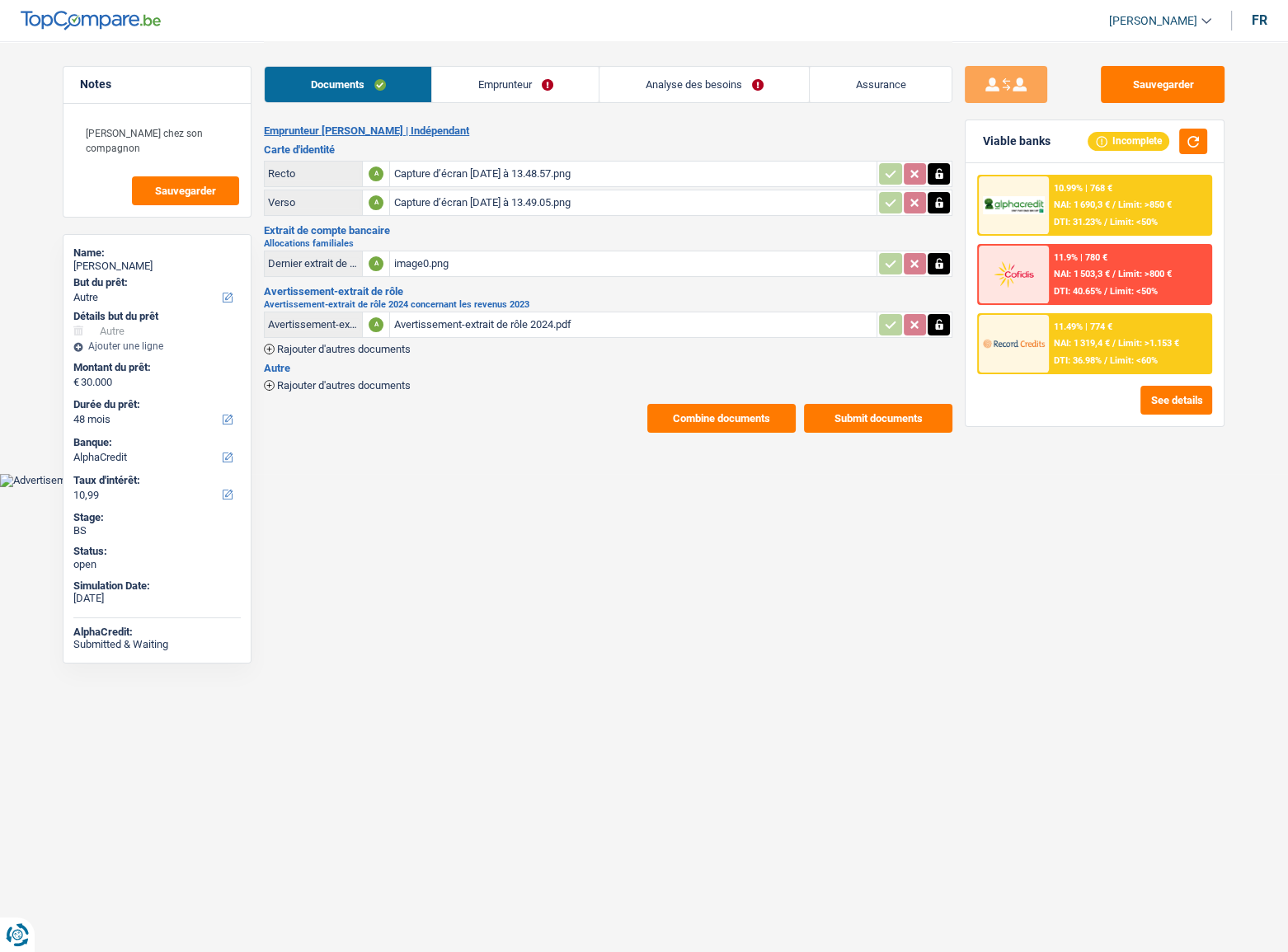
click at [685, 86] on link "Analyse des besoins" at bounding box center [705, 84] width 209 height 35
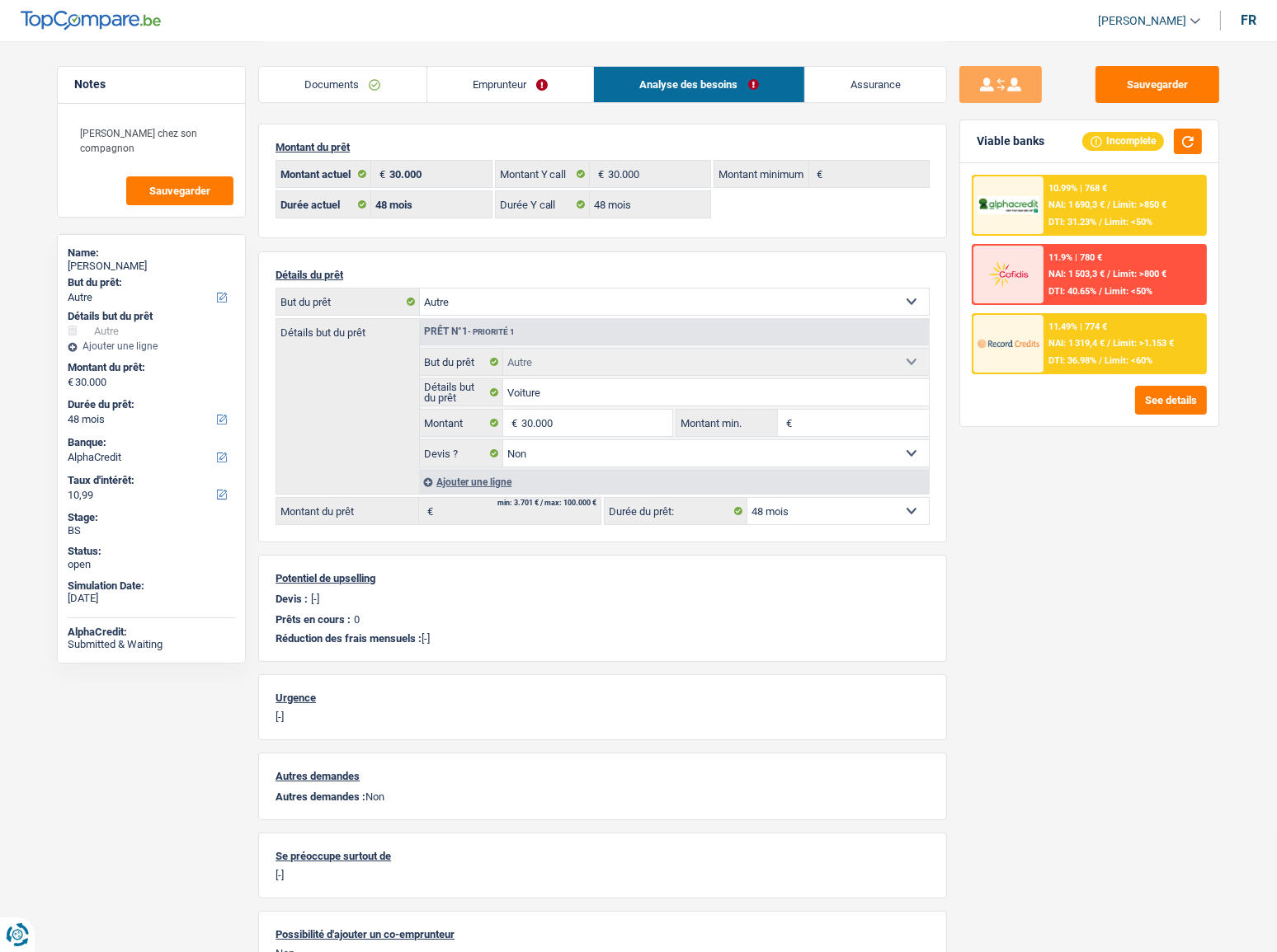
click at [500, 98] on link "Emprunteur" at bounding box center [510, 84] width 167 height 35
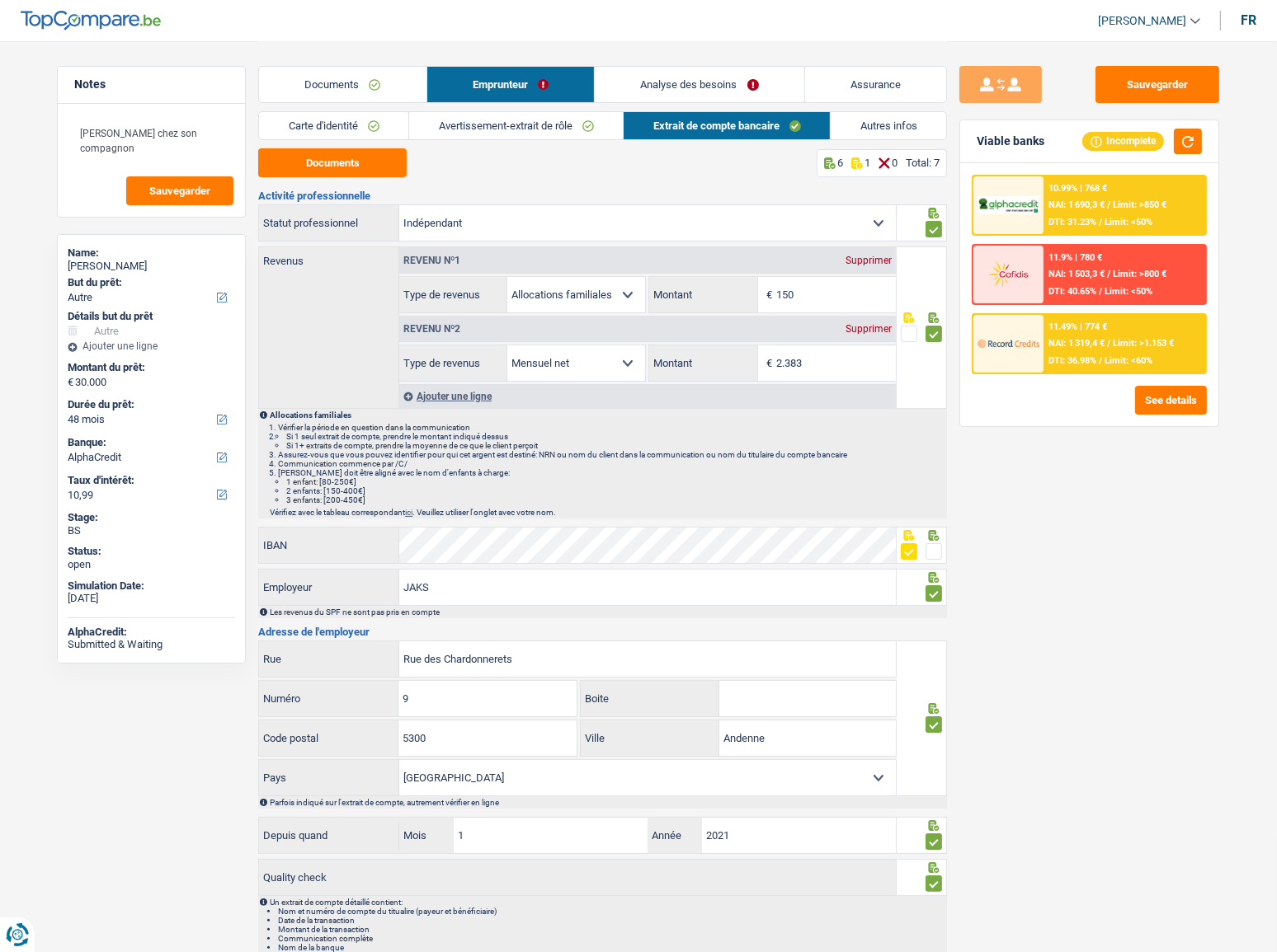
click at [850, 129] on link "Autres infos" at bounding box center [887, 126] width 116 height 27
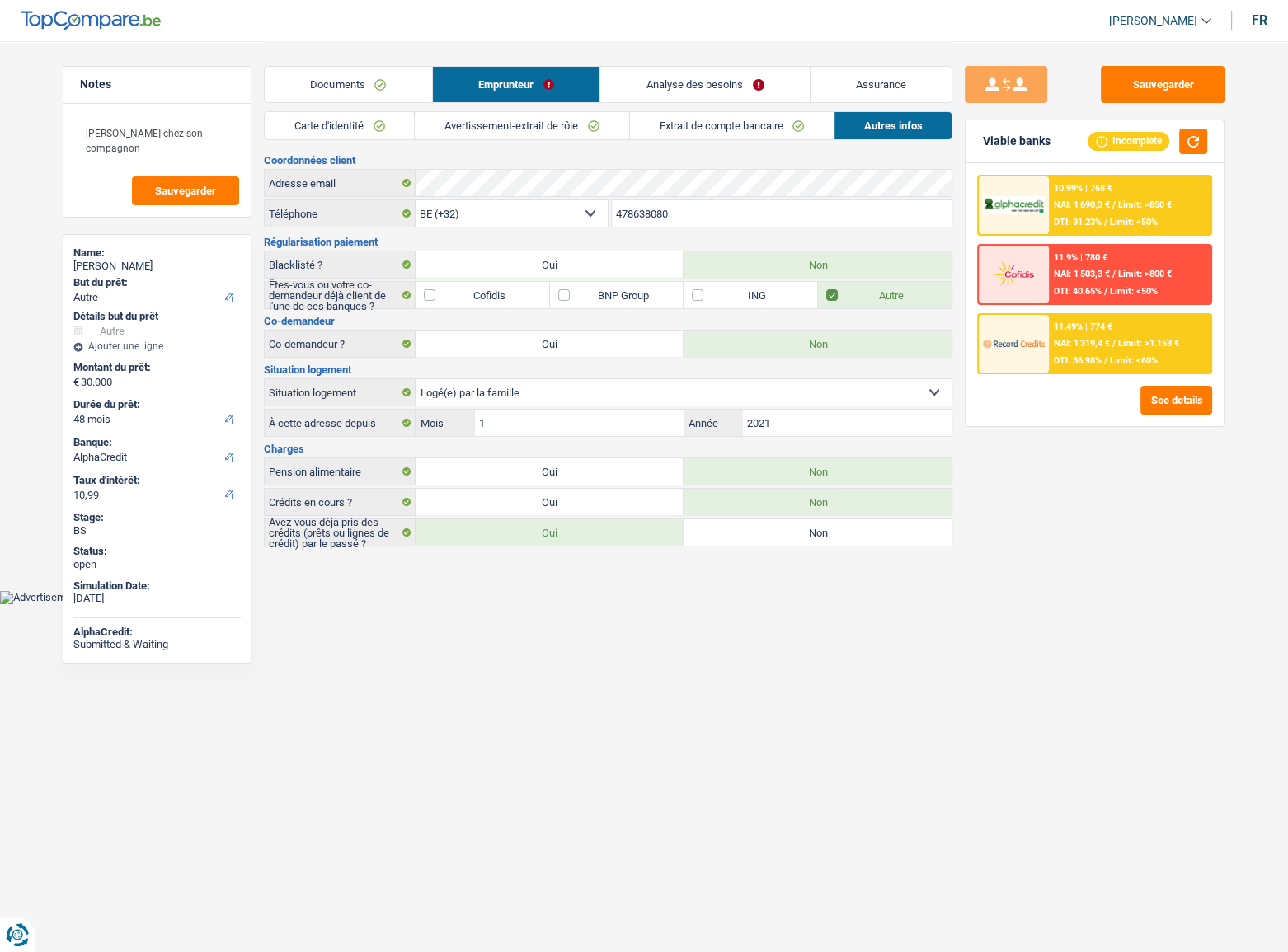
click at [1080, 315] on div "11.49% | 774 € NAI: 1 319,4 € / Limit: >1.153 € DTI: 36.98% / Limit: <60%" at bounding box center [1095, 343] width 235 height 61
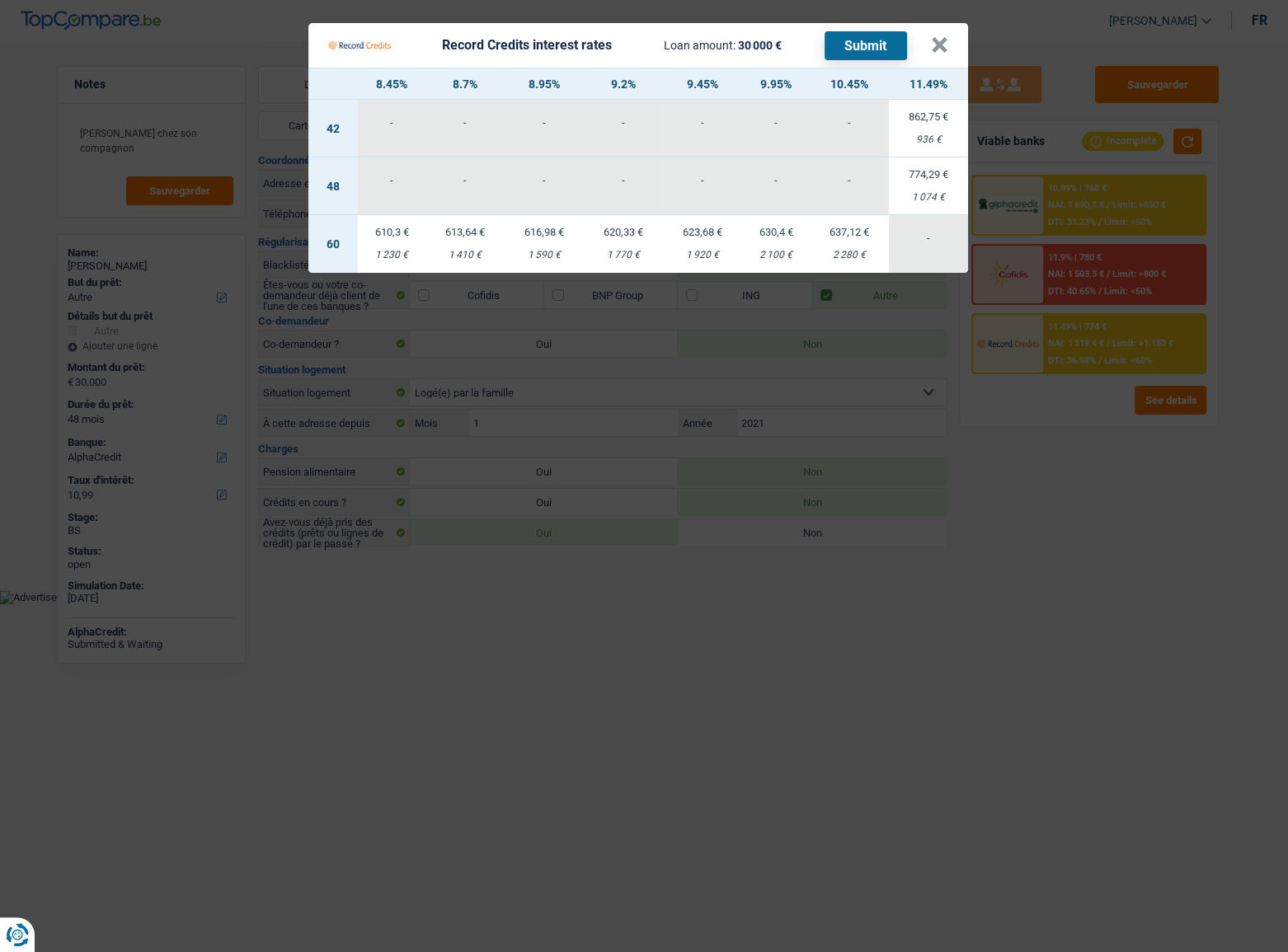
click at [848, 247] on td "637,12 € 2 280 €" at bounding box center [849, 243] width 79 height 57
select select "60"
select select "record credits"
type input "10,45"
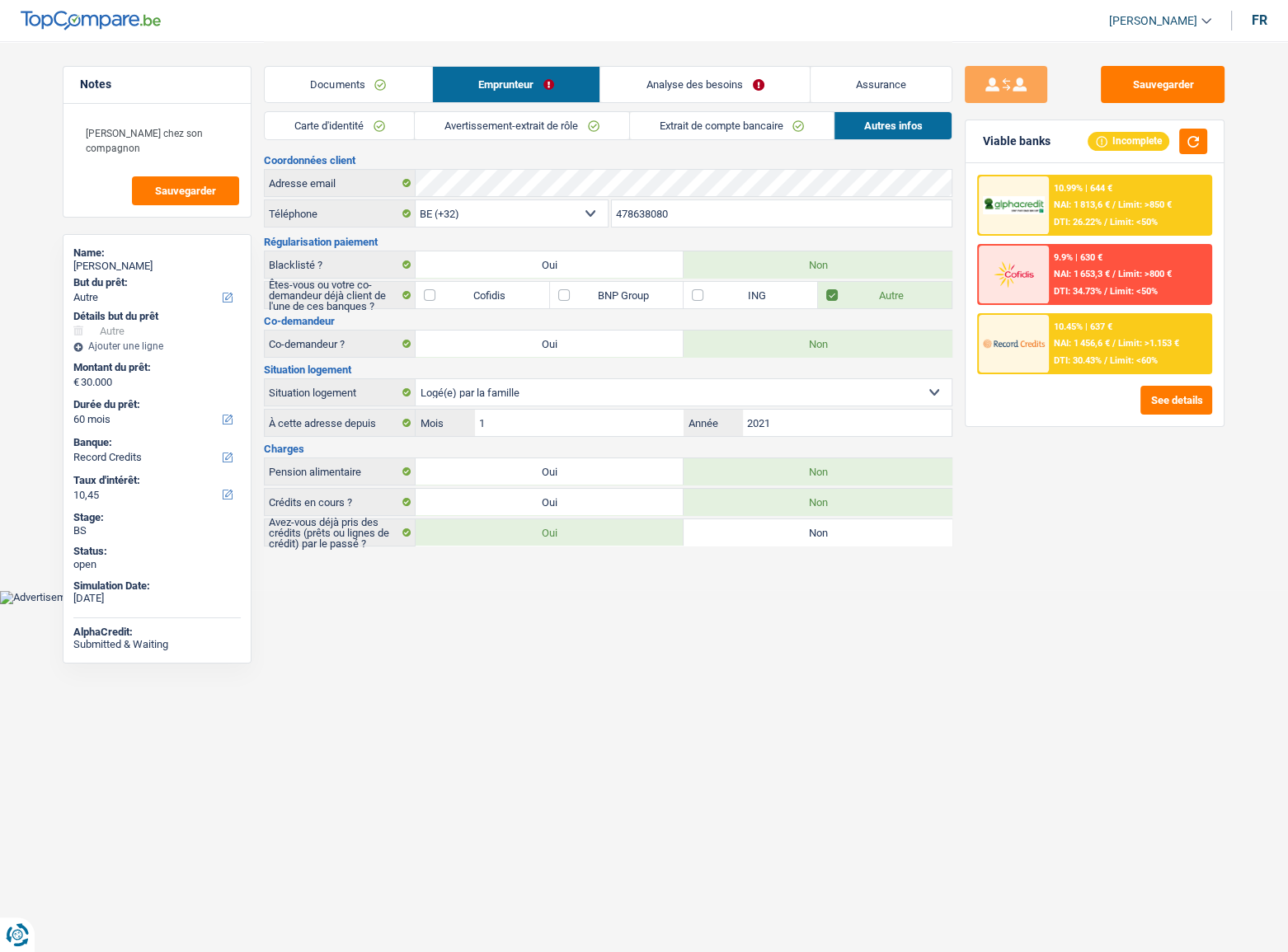
click at [1154, 352] on div "10.45% | 637 € NAI: 1 456,6 € / Limit: >1.153 € DTI: 30.43% / Limit: <60%" at bounding box center [1130, 343] width 162 height 57
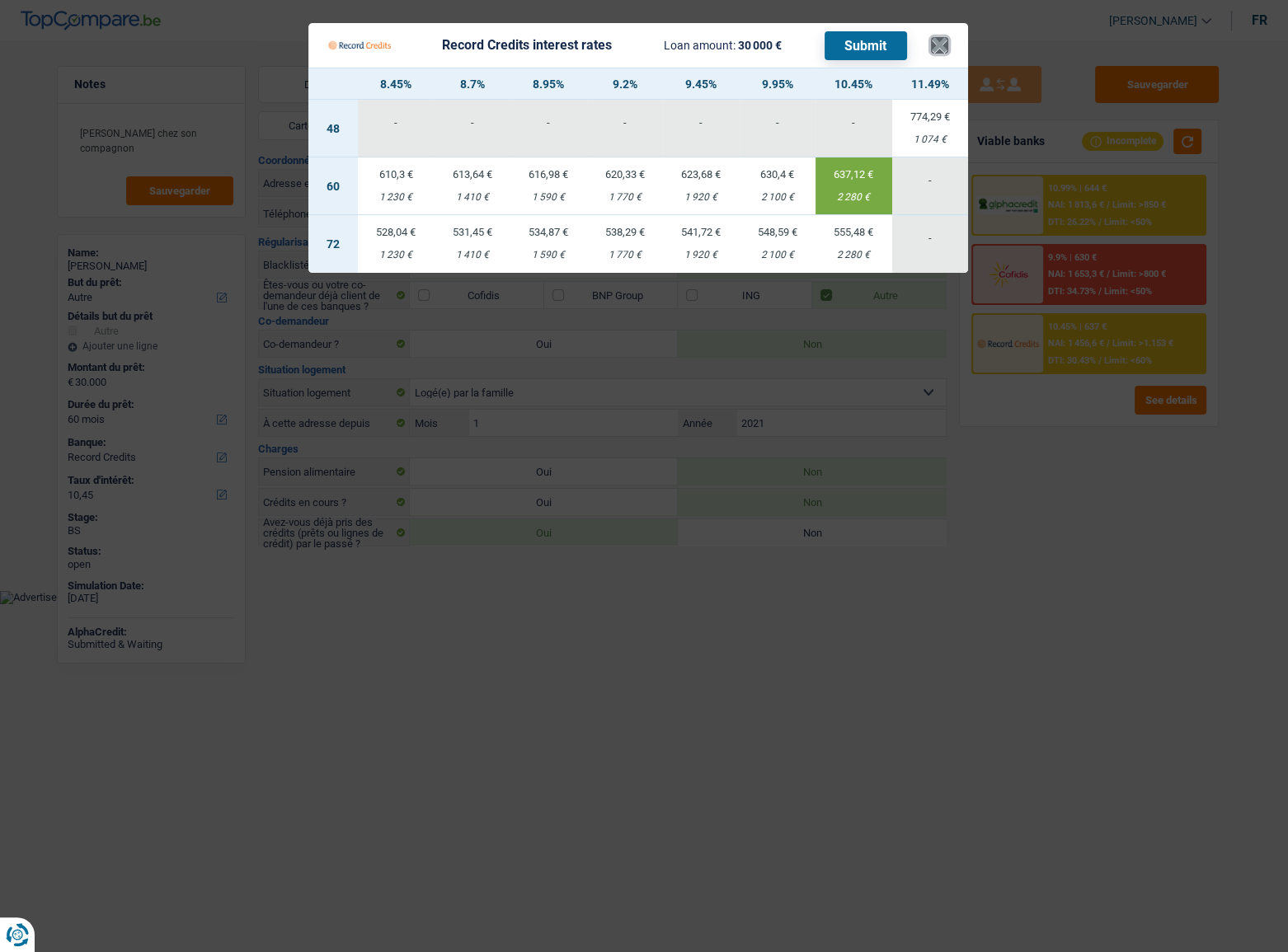
drag, startPoint x: 941, startPoint y: 49, endPoint x: 736, endPoint y: 178, distance: 242.2
click at [942, 49] on button "×" at bounding box center [939, 46] width 17 height 16
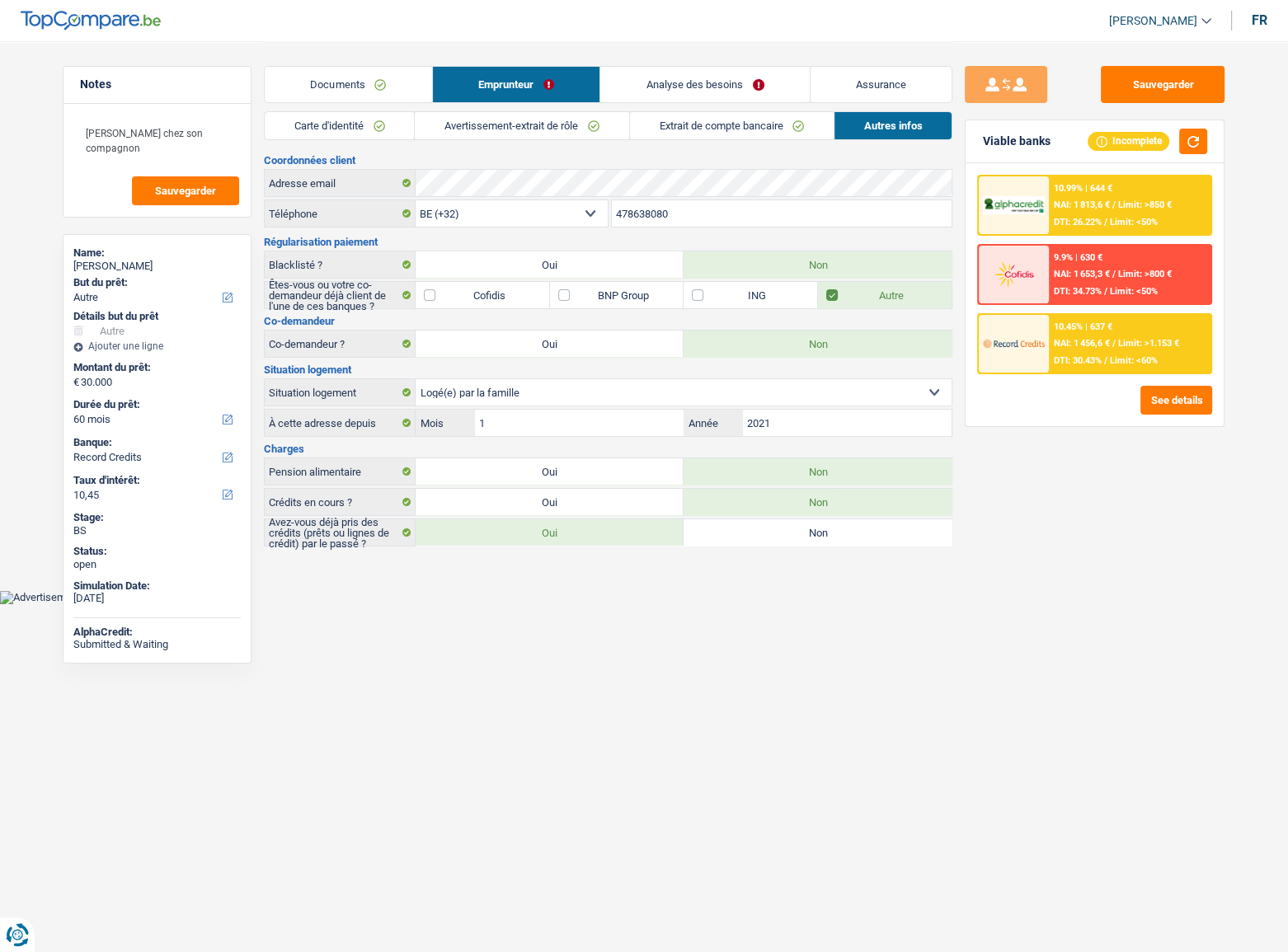
click at [402, 86] on link "Documents" at bounding box center [349, 84] width 167 height 35
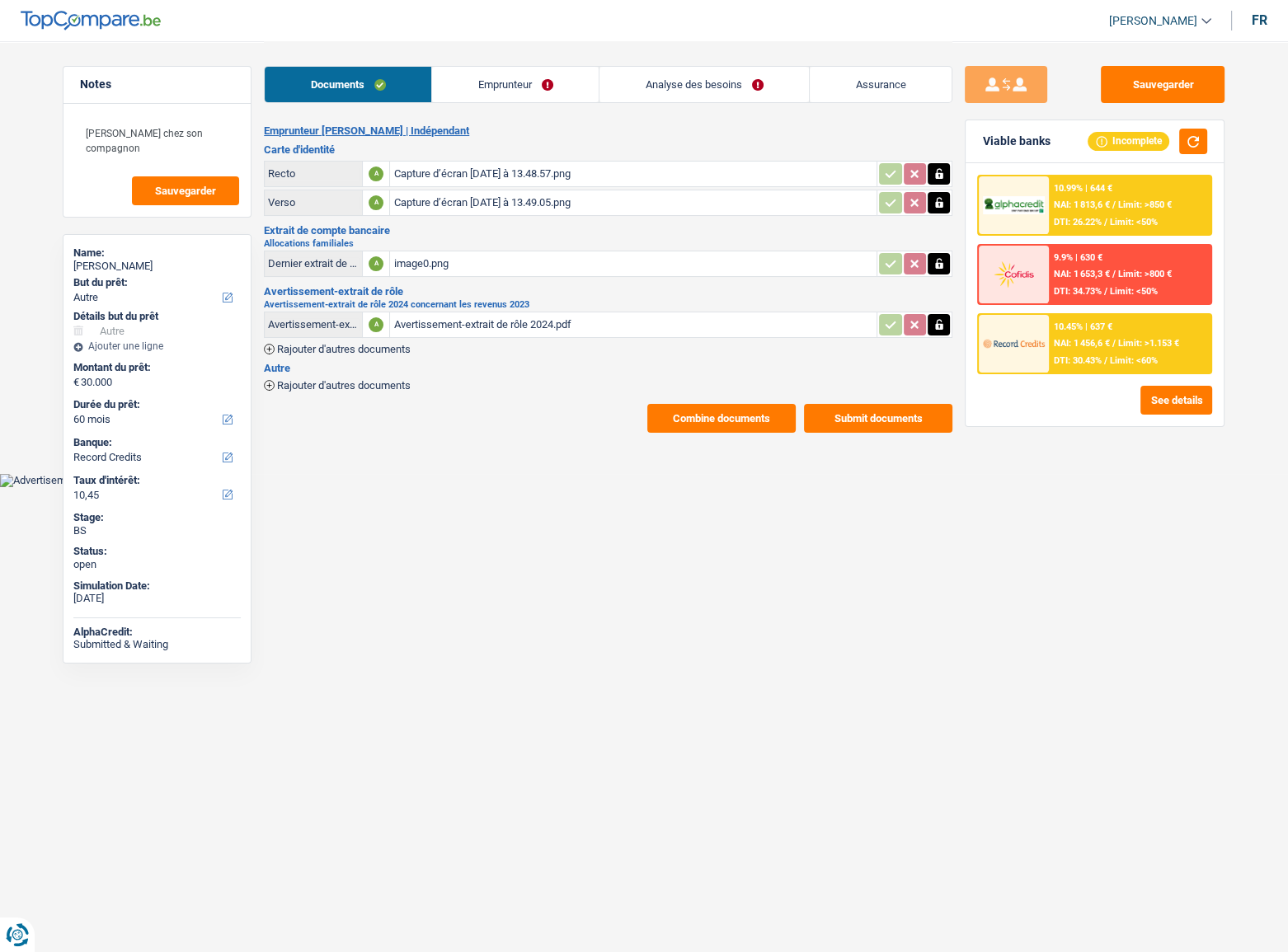
click at [740, 420] on button "Combine documents" at bounding box center [721, 419] width 148 height 29
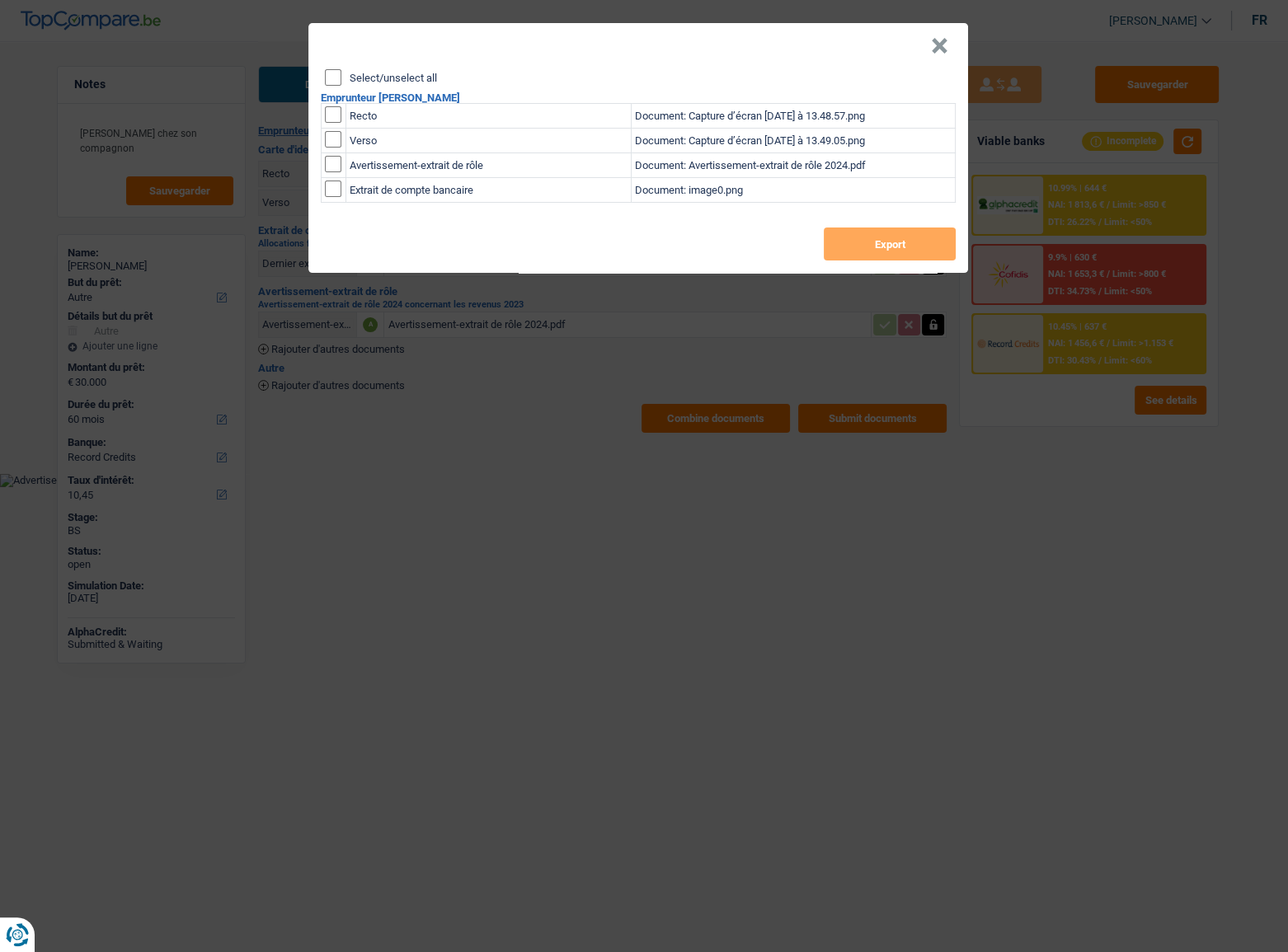
click at [340, 83] on input "Select/unselect all" at bounding box center [333, 77] width 16 height 16
checkbox input "true"
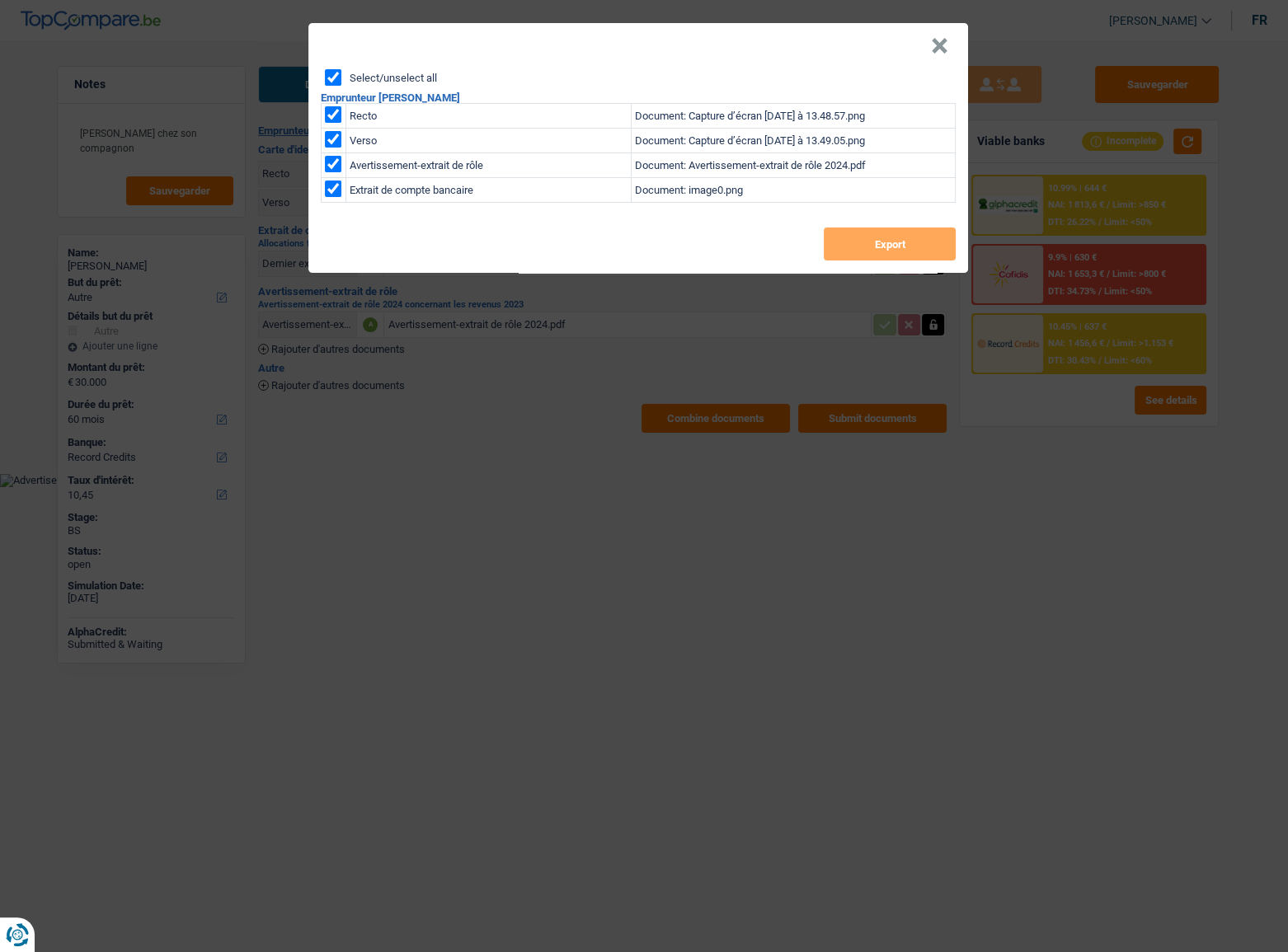
checkbox input "true"
click at [860, 247] on button "Export" at bounding box center [889, 244] width 132 height 33
click at [939, 45] on button "×" at bounding box center [939, 46] width 17 height 16
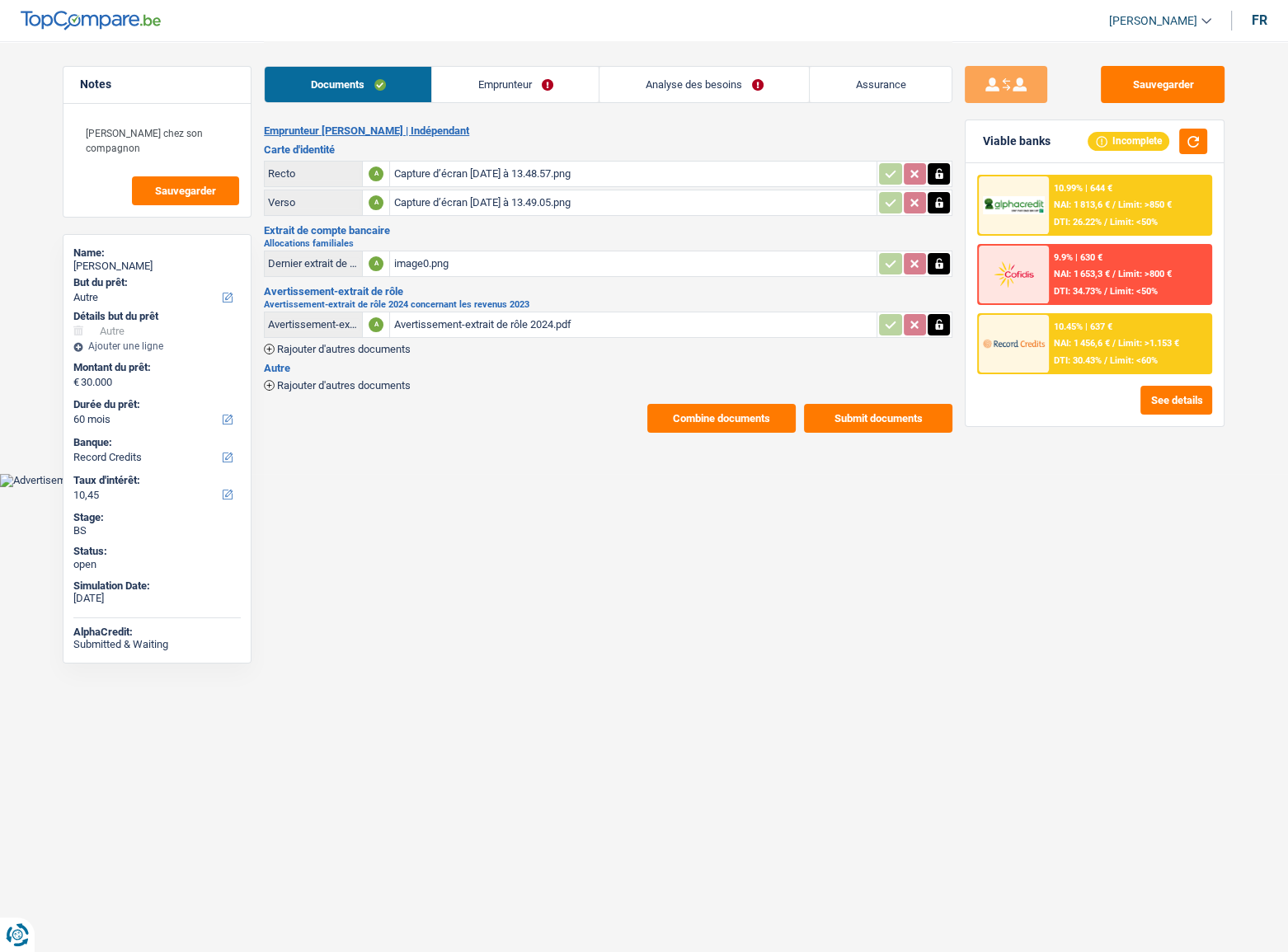
click at [1157, 374] on div "10.99% | 644 € NAI: 1 813,6 € / Limit: >850 € DTI: 26.22% / Limit: <50% 9.9% | …" at bounding box center [1095, 294] width 259 height 263
click at [1142, 346] on span "Limit: >1.153 €" at bounding box center [1149, 343] width 61 height 11
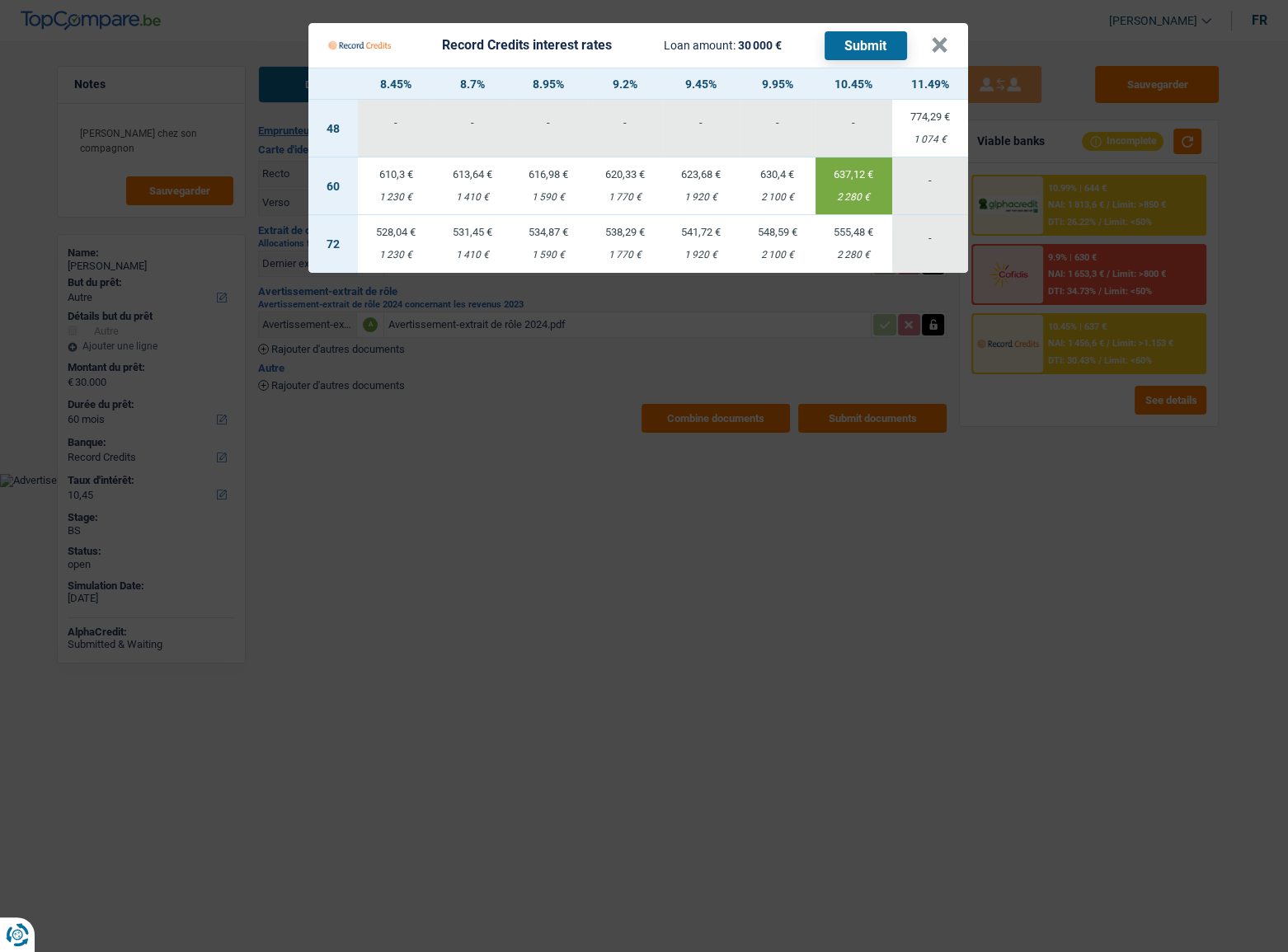
drag, startPoint x: 881, startPoint y: 41, endPoint x: 1207, endPoint y: 168, distance: 349.9
click at [881, 42] on button "Submit" at bounding box center [866, 46] width 83 height 29
drag, startPoint x: 935, startPoint y: 44, endPoint x: 792, endPoint y: 75, distance: 146.3
click at [935, 45] on button "×" at bounding box center [939, 46] width 17 height 16
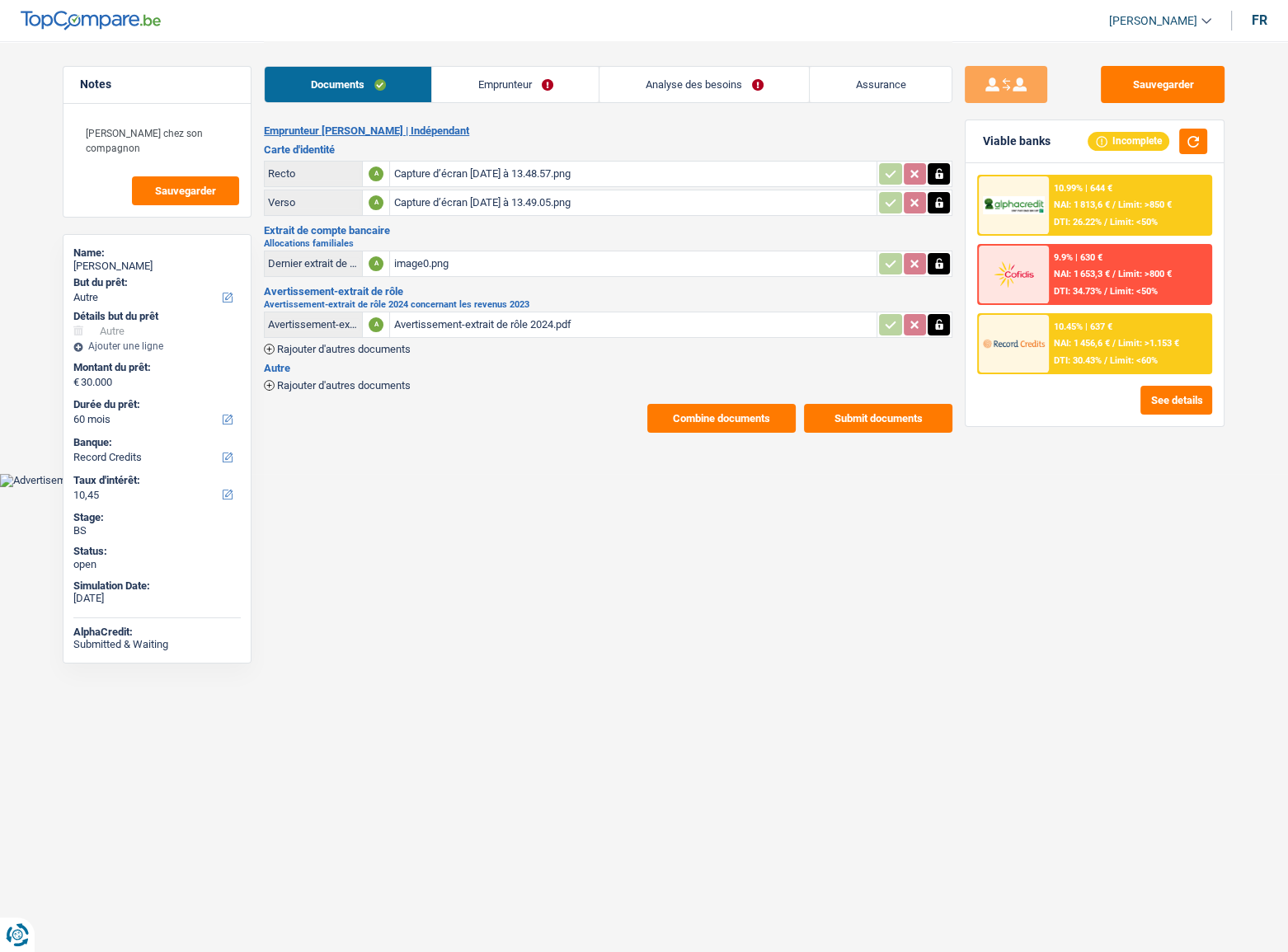
click at [1071, 349] on div "10.45% | 637 € NAI: 1 456,6 € / Limit: >1.153 € DTI: 30.43% / Limit: <60%" at bounding box center [1130, 343] width 162 height 57
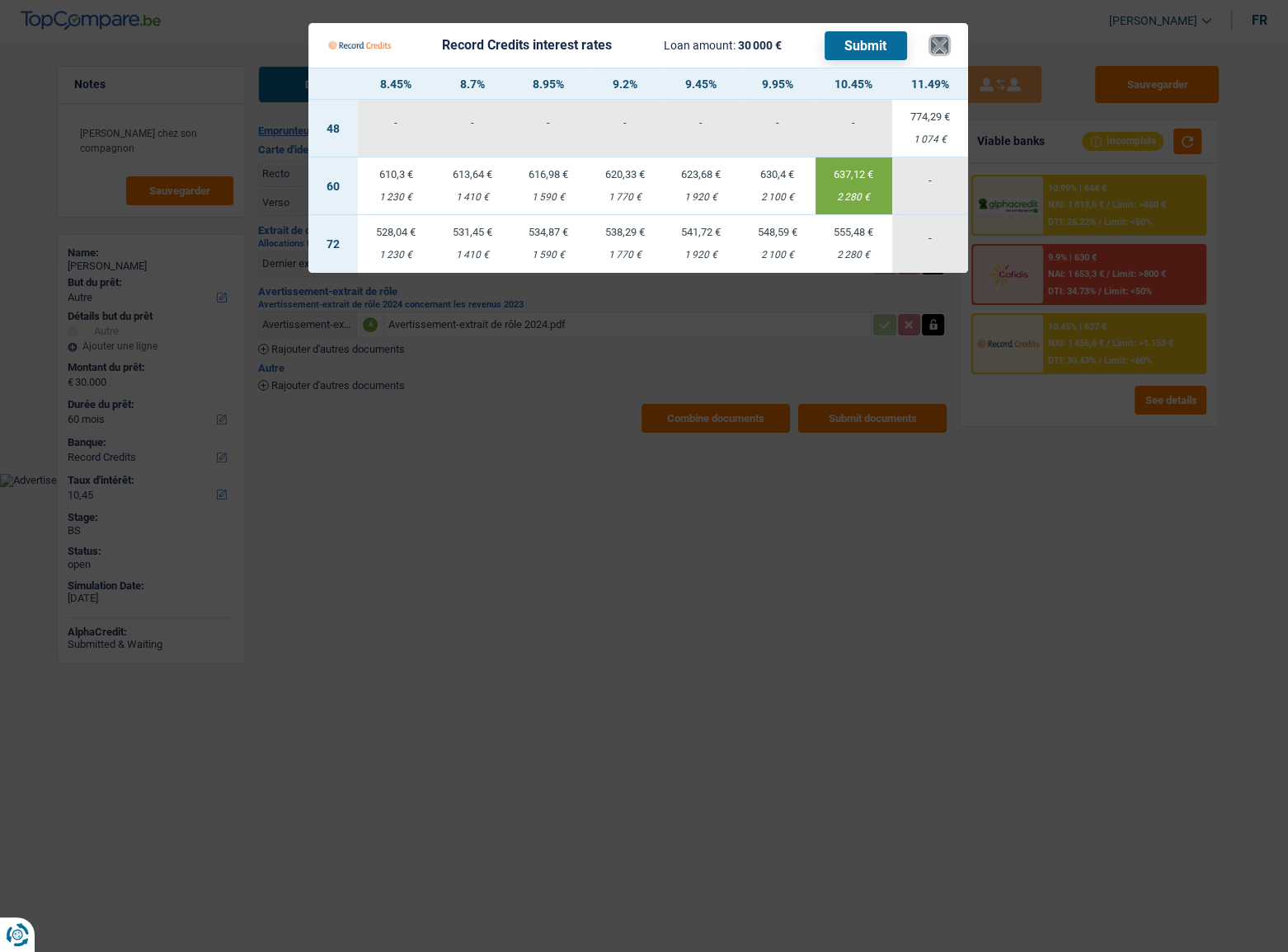
drag, startPoint x: 934, startPoint y: 43, endPoint x: 881, endPoint y: 57, distance: 54.8
click at [934, 43] on button "×" at bounding box center [939, 46] width 17 height 16
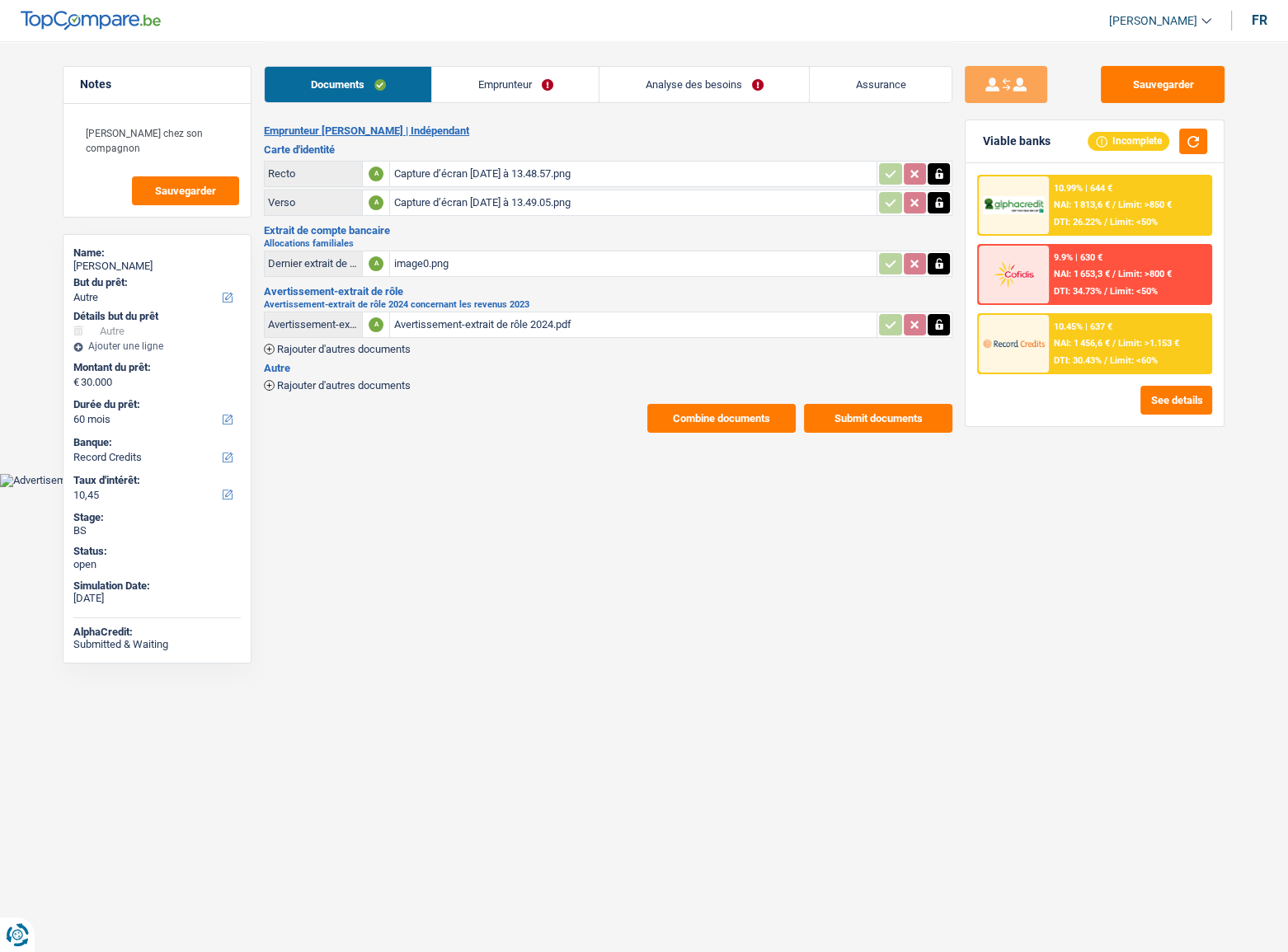
click at [525, 75] on link "Emprunteur" at bounding box center [515, 84] width 167 height 35
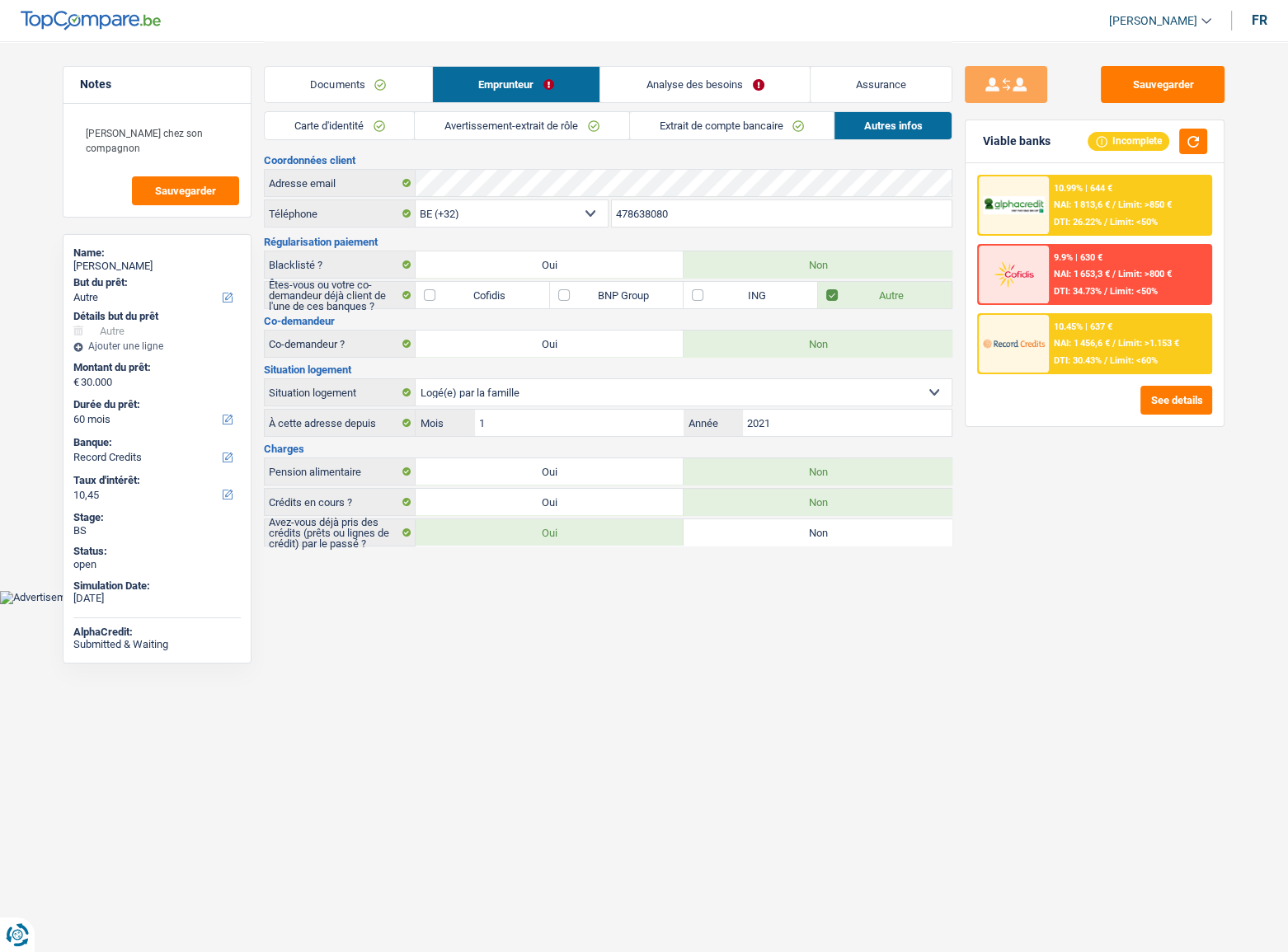
click at [348, 86] on link "Documents" at bounding box center [349, 84] width 167 height 35
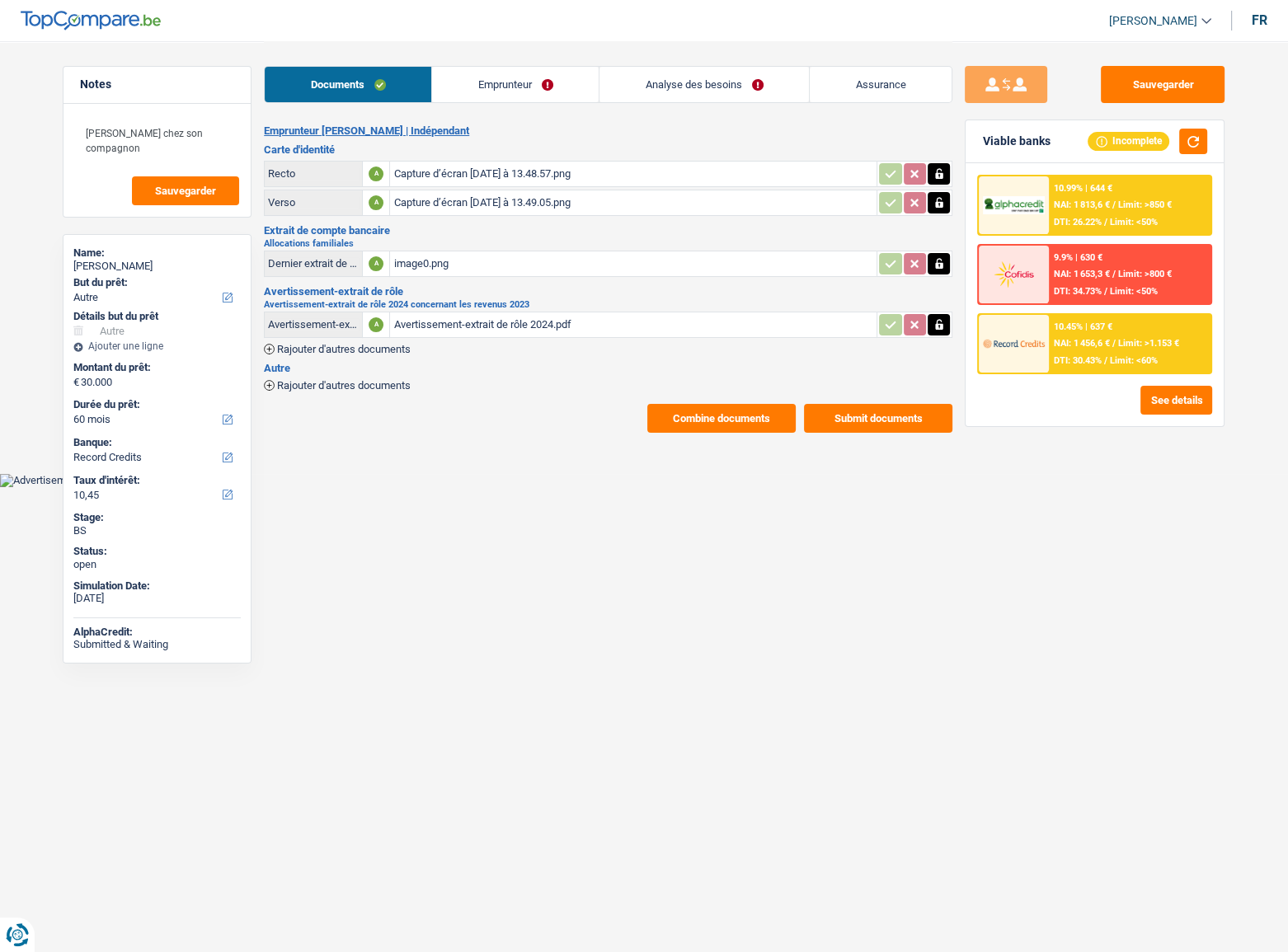
click at [714, 80] on link "Analyse des besoins" at bounding box center [705, 84] width 209 height 35
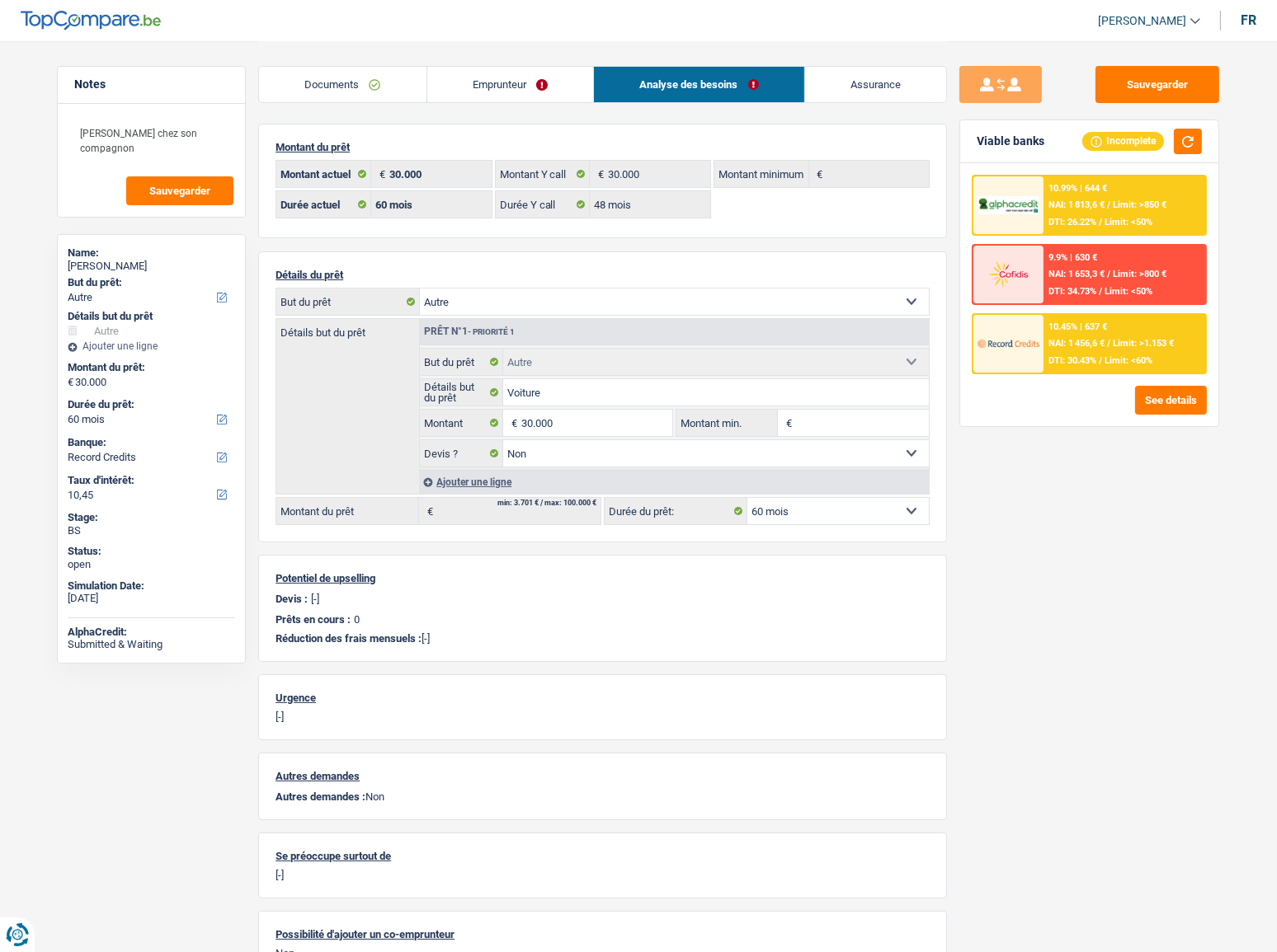
click at [1095, 329] on div "10.45% | 637 €" at bounding box center [1078, 327] width 58 height 11
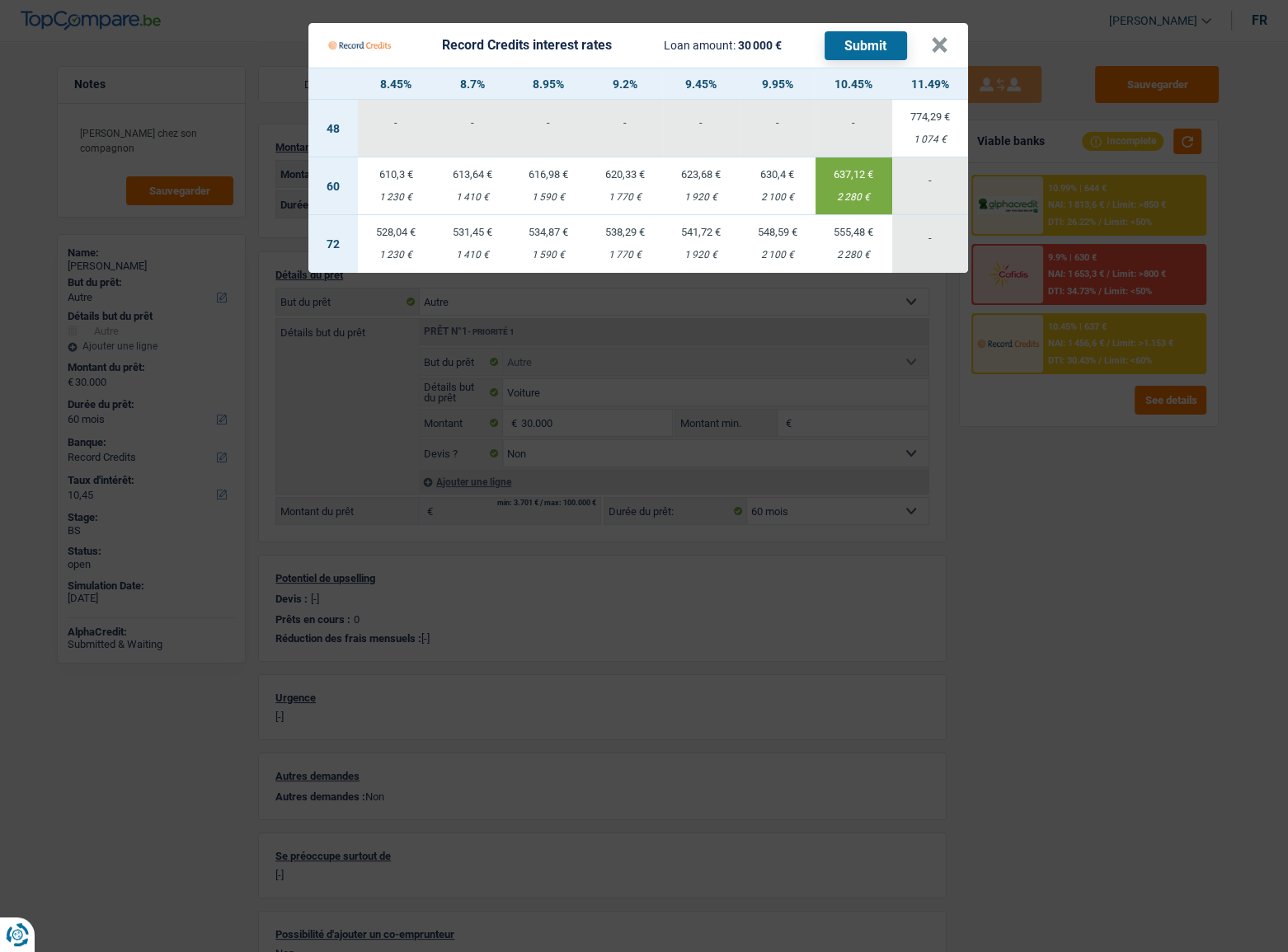
drag, startPoint x: 1129, startPoint y: 469, endPoint x: 1251, endPoint y: 485, distance: 123.0
click at [1146, 471] on Credits "Record Credits interest rates Loan amount: 30 000 € Submit × 8.45% 8.7% 8.95% 9…" at bounding box center [644, 476] width 1288 height 952
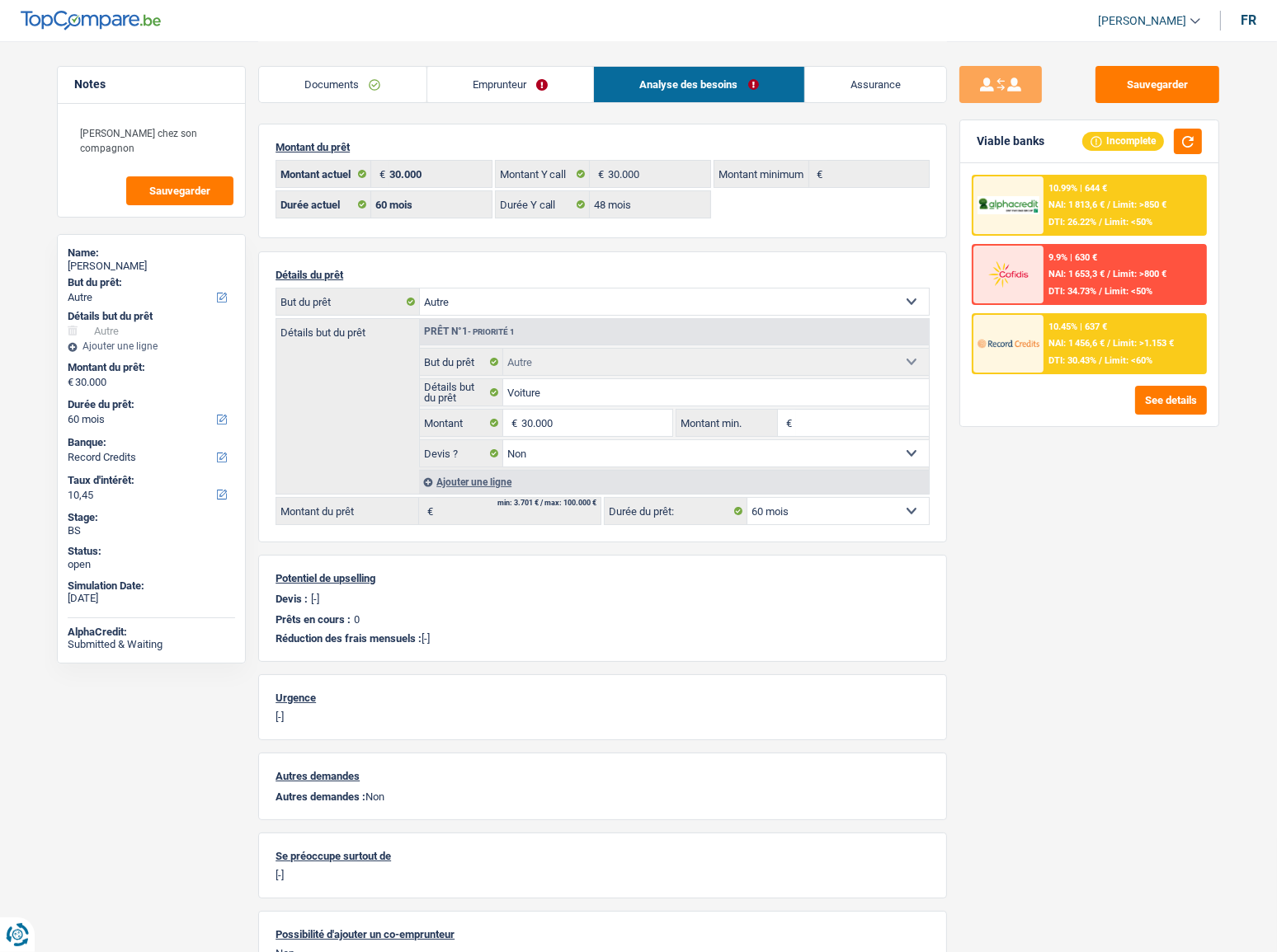
click at [490, 98] on link "Emprunteur" at bounding box center [510, 84] width 167 height 35
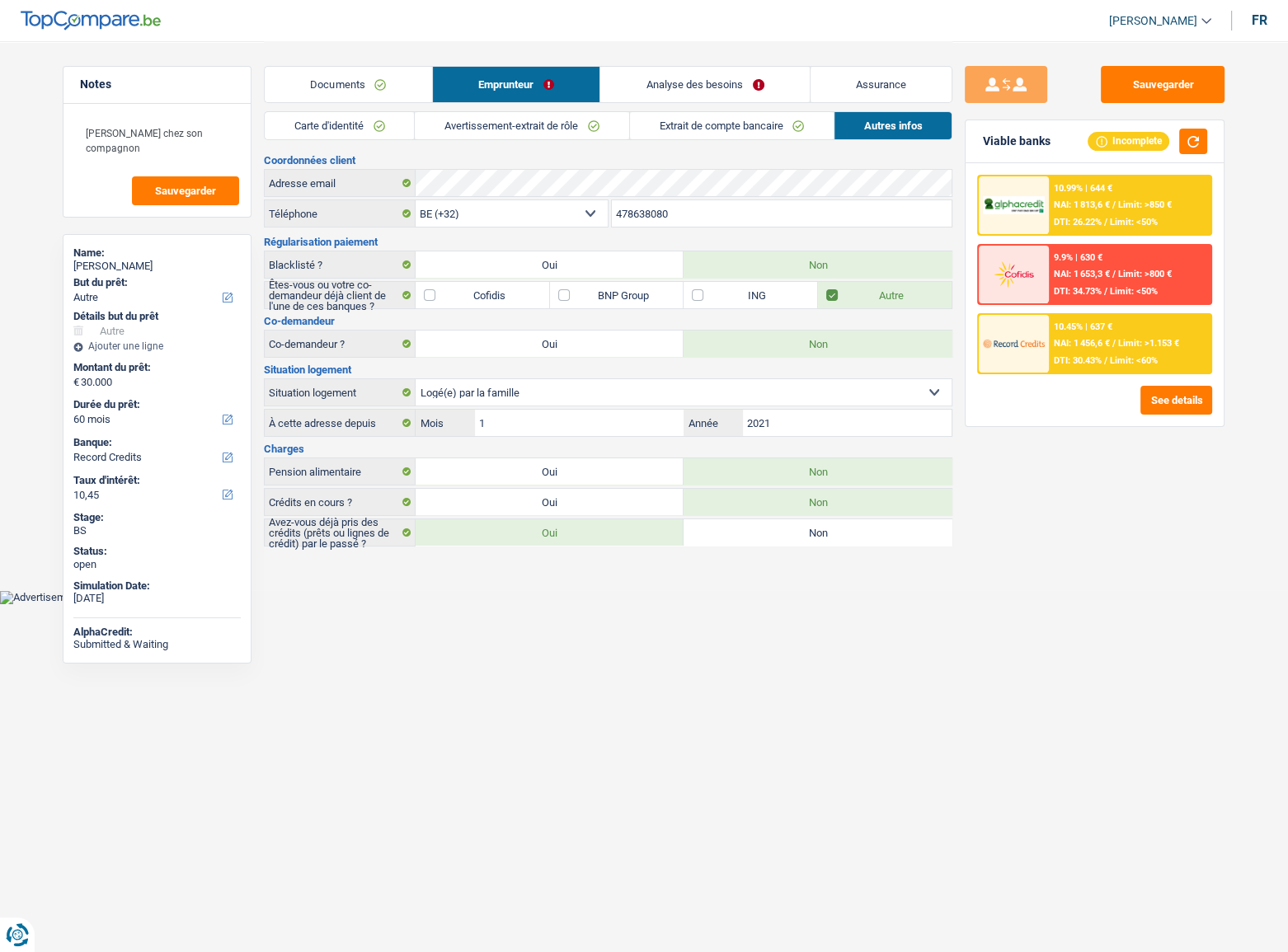
click at [364, 127] on link "Carte d'identité" at bounding box center [340, 126] width 149 height 27
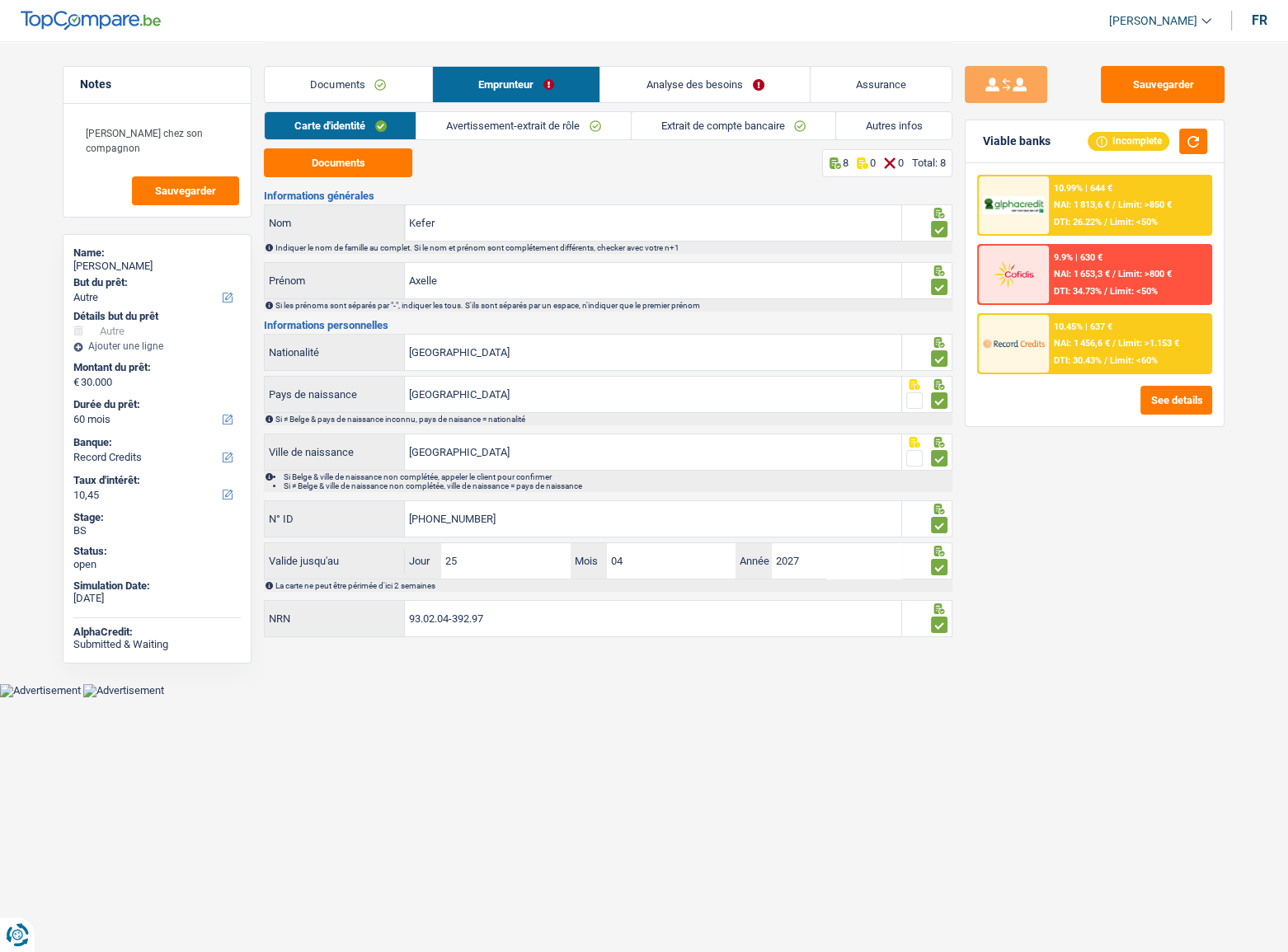
drag, startPoint x: 333, startPoint y: 83, endPoint x: 463, endPoint y: 197, distance: 172.9
click at [335, 83] on link "Documents" at bounding box center [349, 84] width 167 height 35
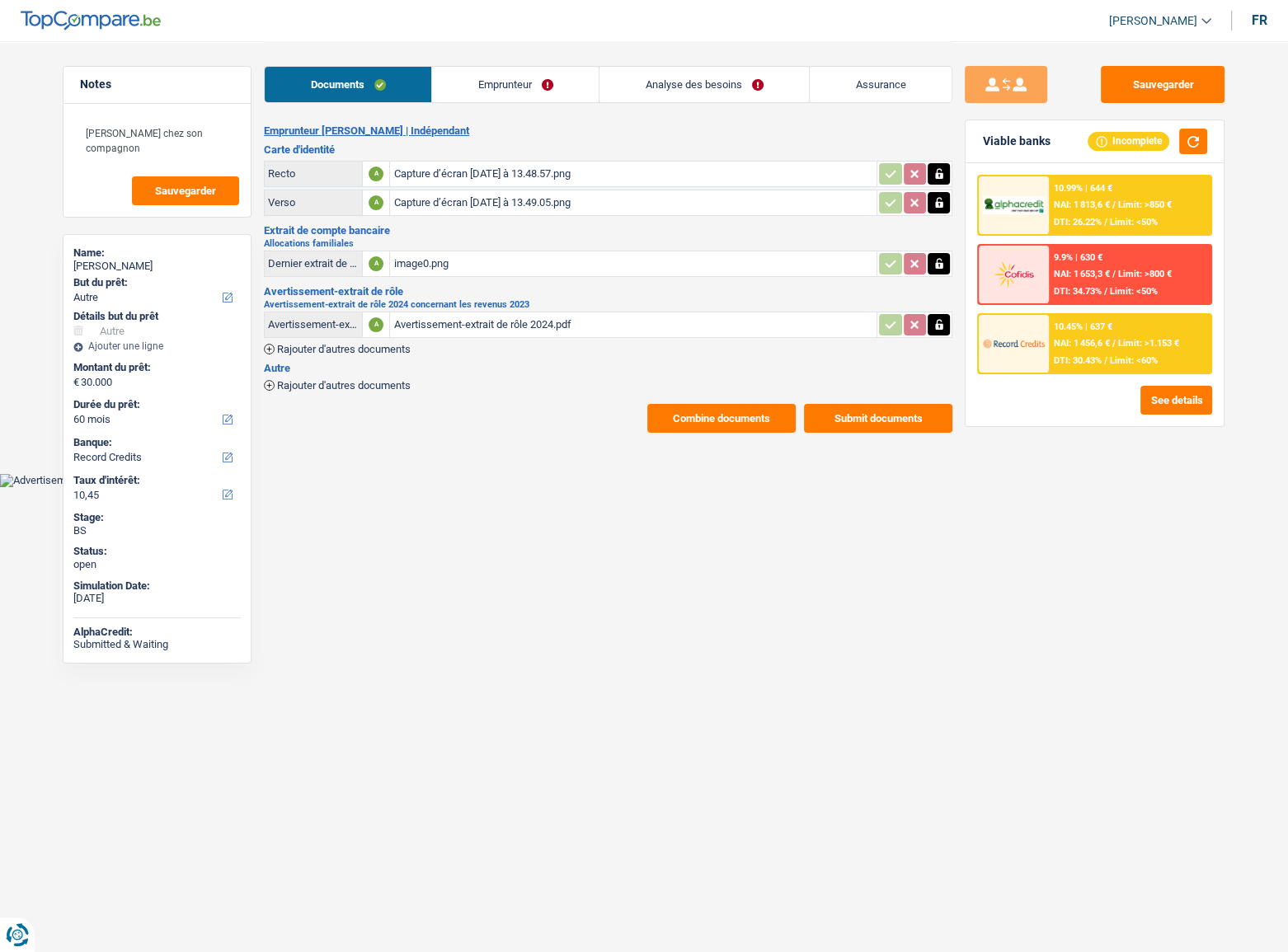
click at [420, 170] on div "Capture d’écran 2025-09-12 à 13.48.57.png" at bounding box center [633, 174] width 480 height 25
drag, startPoint x: 533, startPoint y: 74, endPoint x: 532, endPoint y: 85, distance: 11.0
click at [533, 74] on link "Emprunteur" at bounding box center [515, 84] width 167 height 35
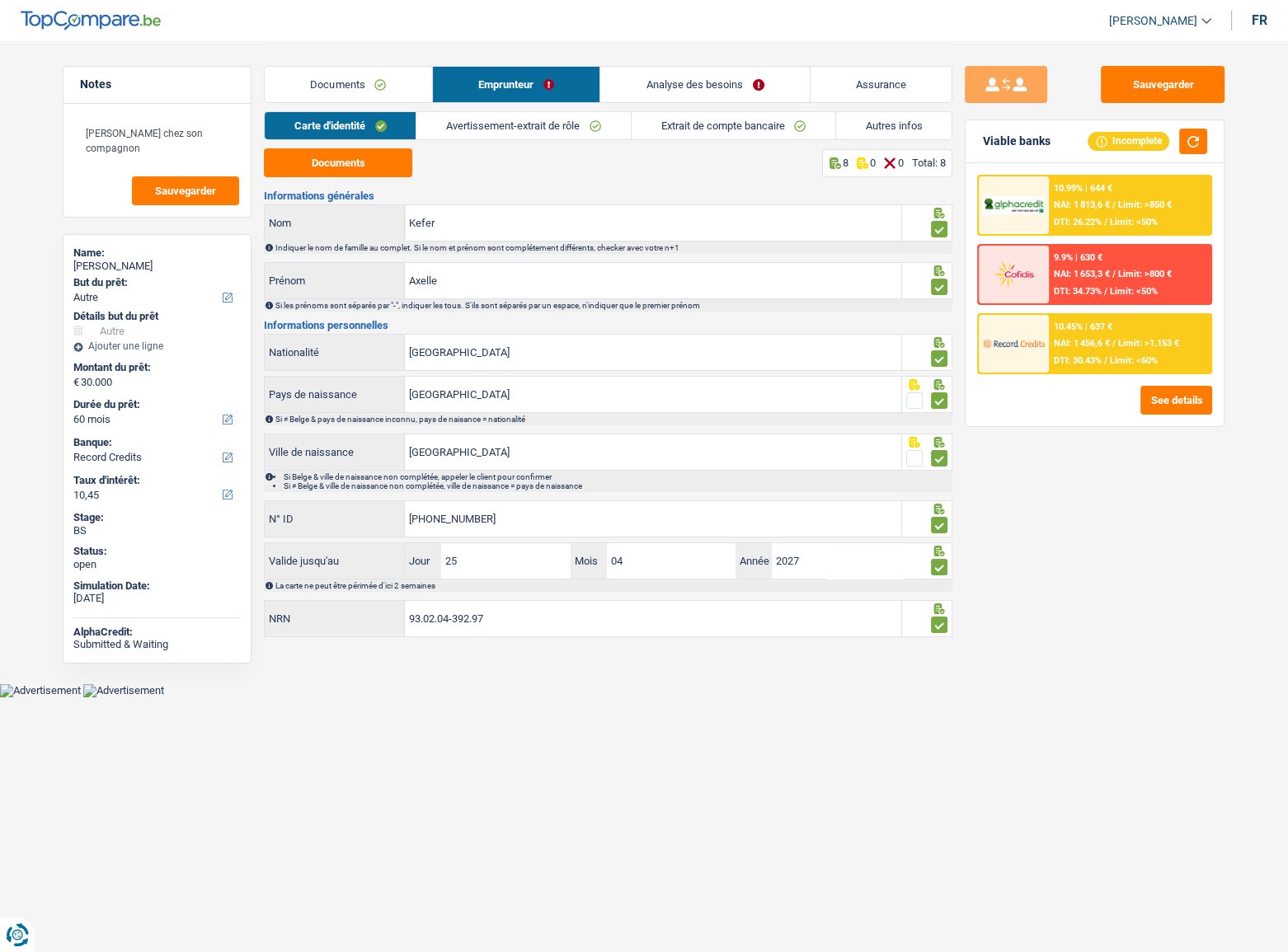
click at [672, 138] on link "Extrait de compte bancaire" at bounding box center [734, 126] width 204 height 27
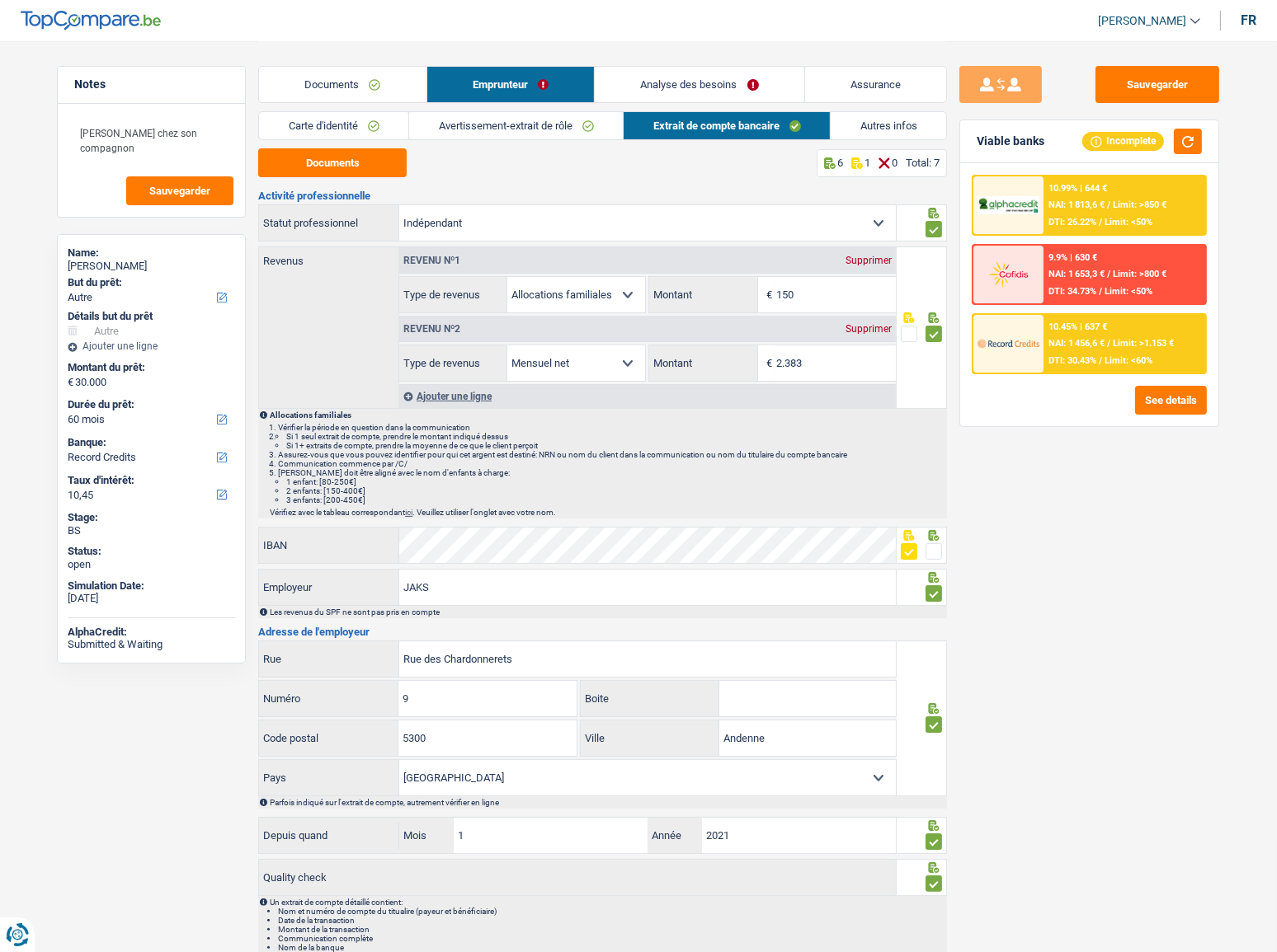
click at [598, 132] on link "Avertissement-extrait de rôle" at bounding box center [515, 126] width 214 height 27
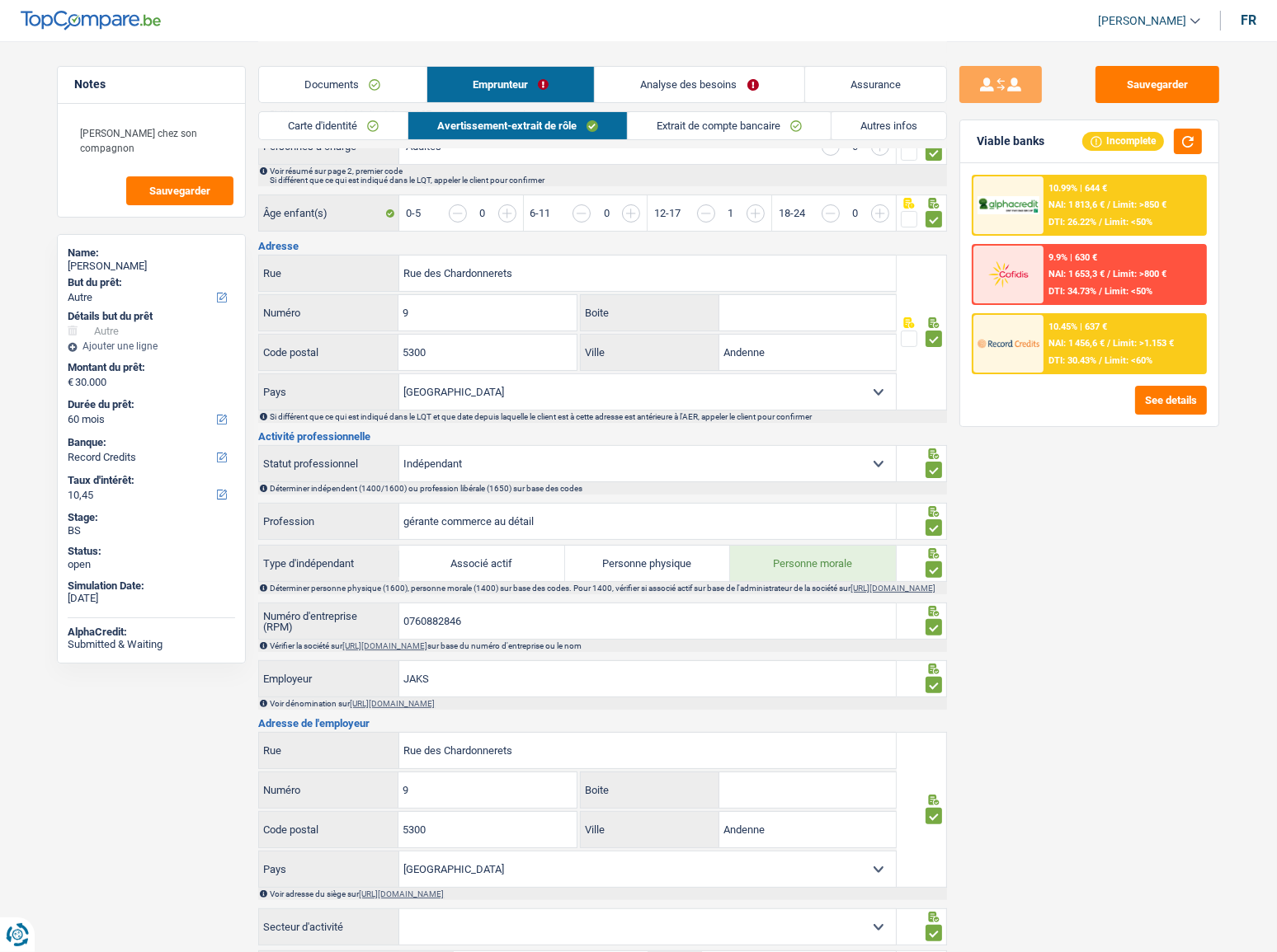
scroll to position [94, 0]
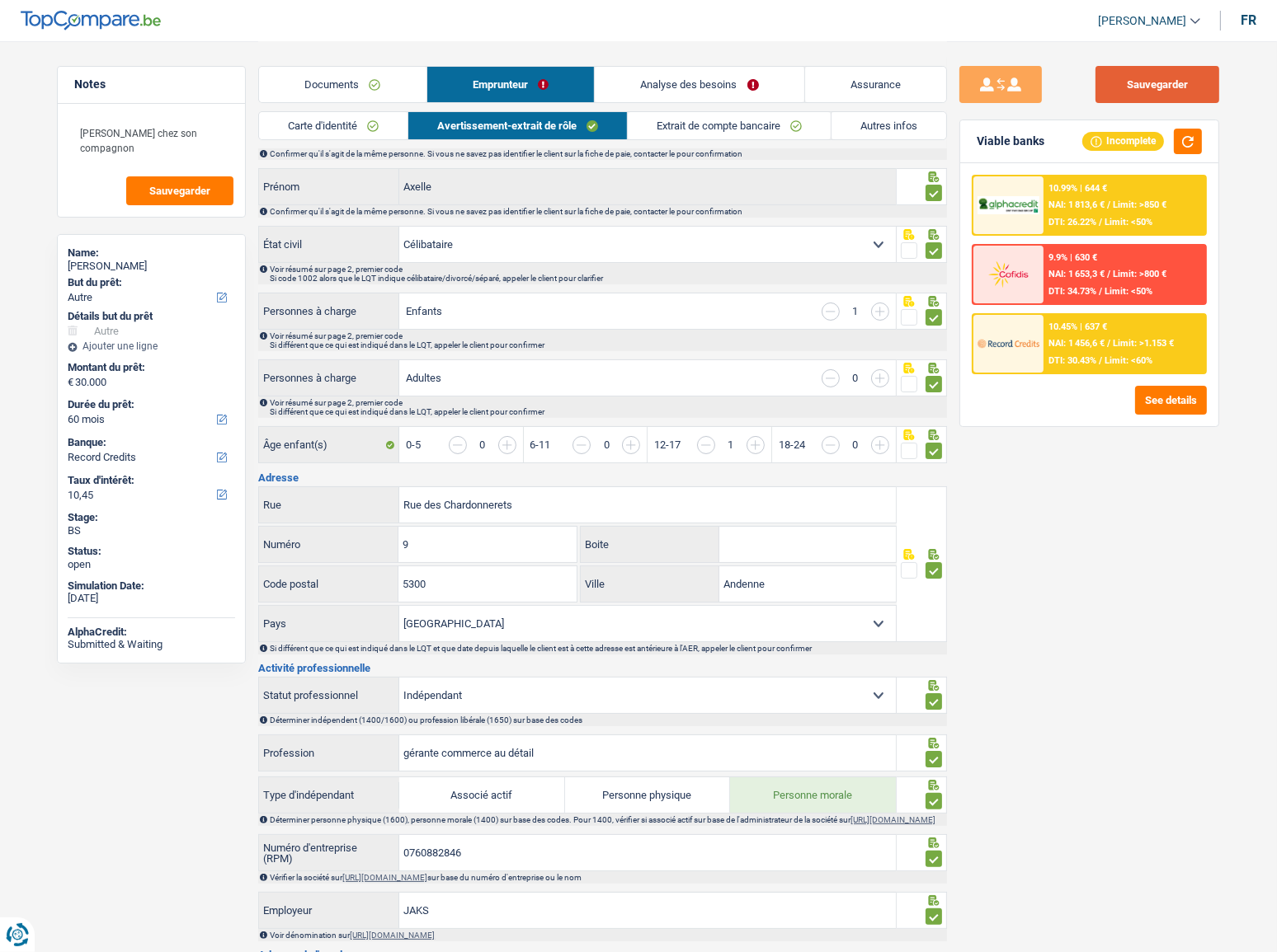
click at [1190, 76] on button "Sauvegarder" at bounding box center [1157, 84] width 124 height 37
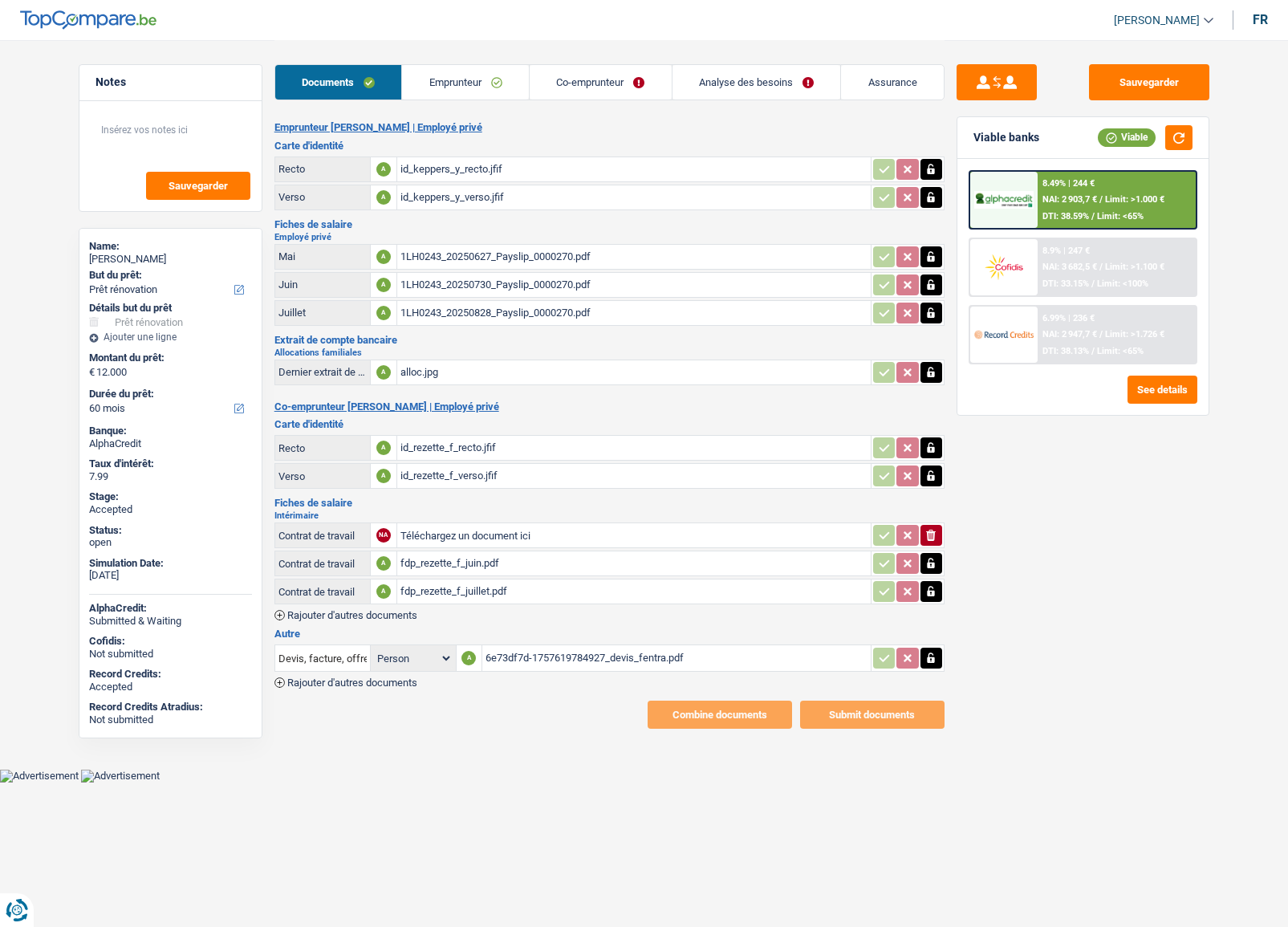
select select "renovation"
select select "60"
click at [530, 652] on div "6e73df7d-1757619784927_devis_fentra.pdf" at bounding box center [676, 658] width 382 height 24
click at [1096, 206] on div "8.49% | 244 € NAI: 2 903,7 € / Limit: >1.000 € DTI: 38.59% / Limit: <65%" at bounding box center [1117, 199] width 158 height 56
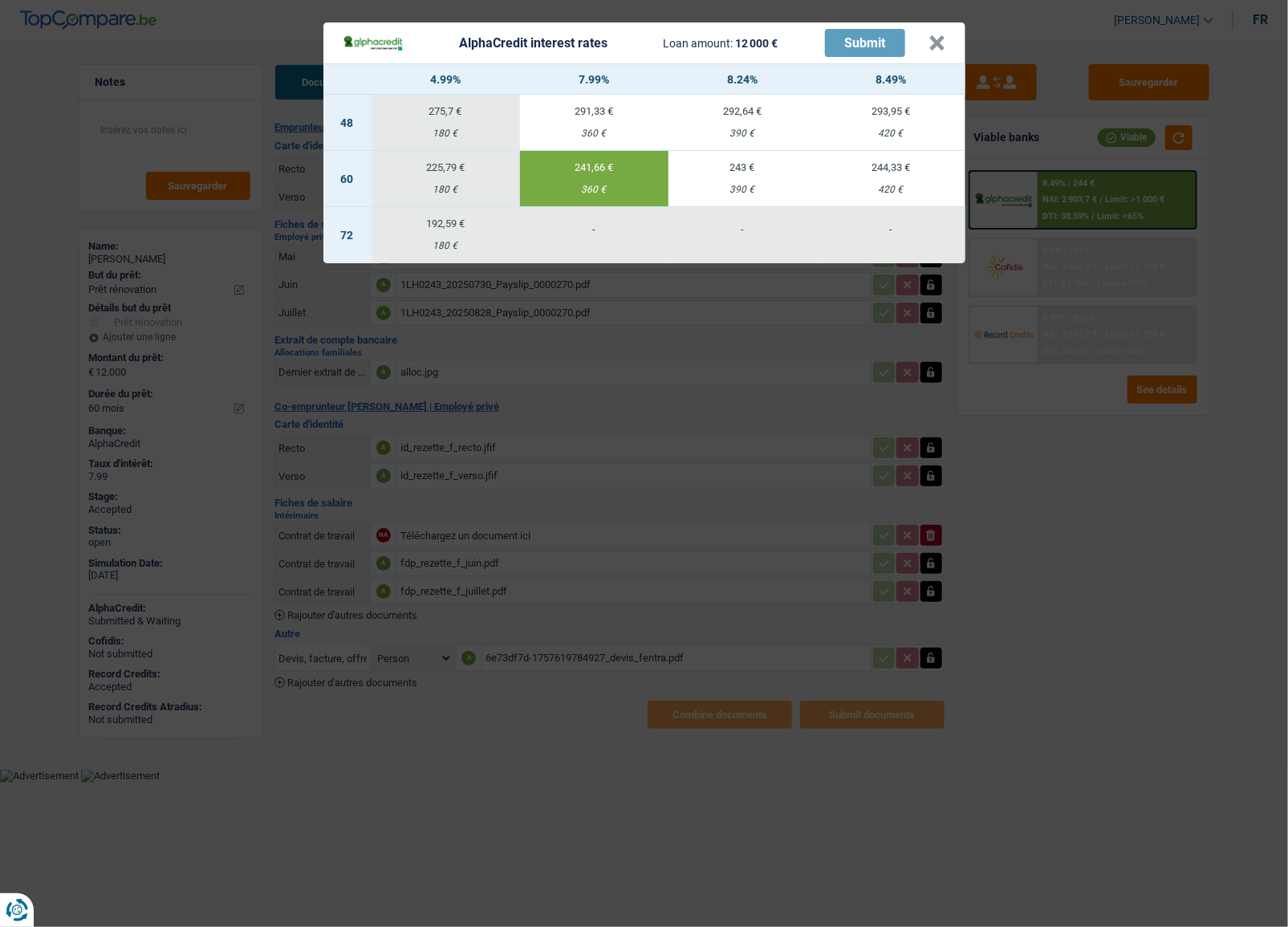
click at [1096, 206] on div "AlphaCredit interest rates Loan amount: 12 000 € Submit × 4.99% 7.99% 8.24% 8.4…" at bounding box center [644, 464] width 1288 height 927
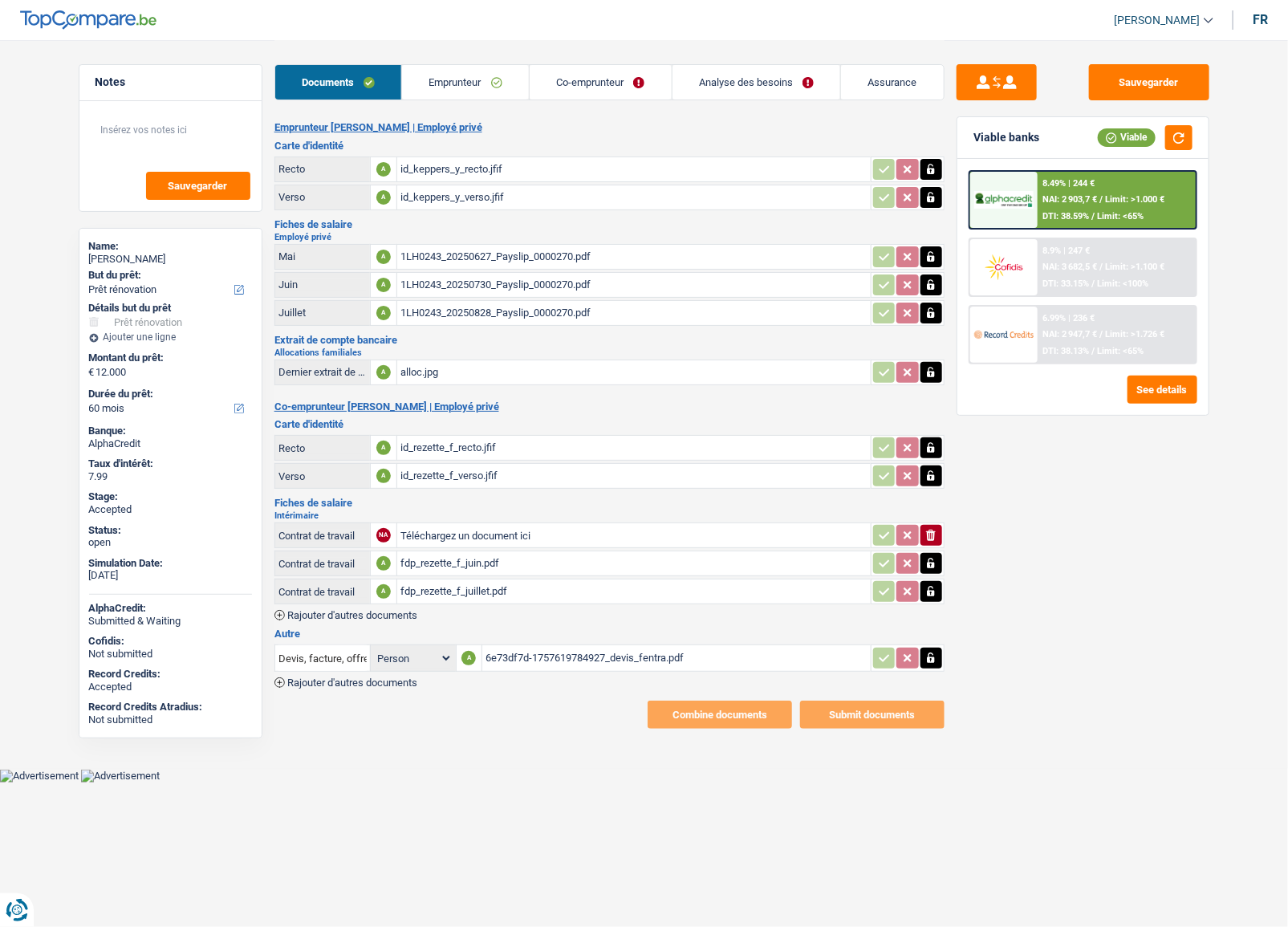
click at [1056, 326] on div "6.99% | 236 € NAI: 2 947,7 € / Limit: >1.726 € DTI: 38.13% / Limit: <65%" at bounding box center [1117, 334] width 158 height 56
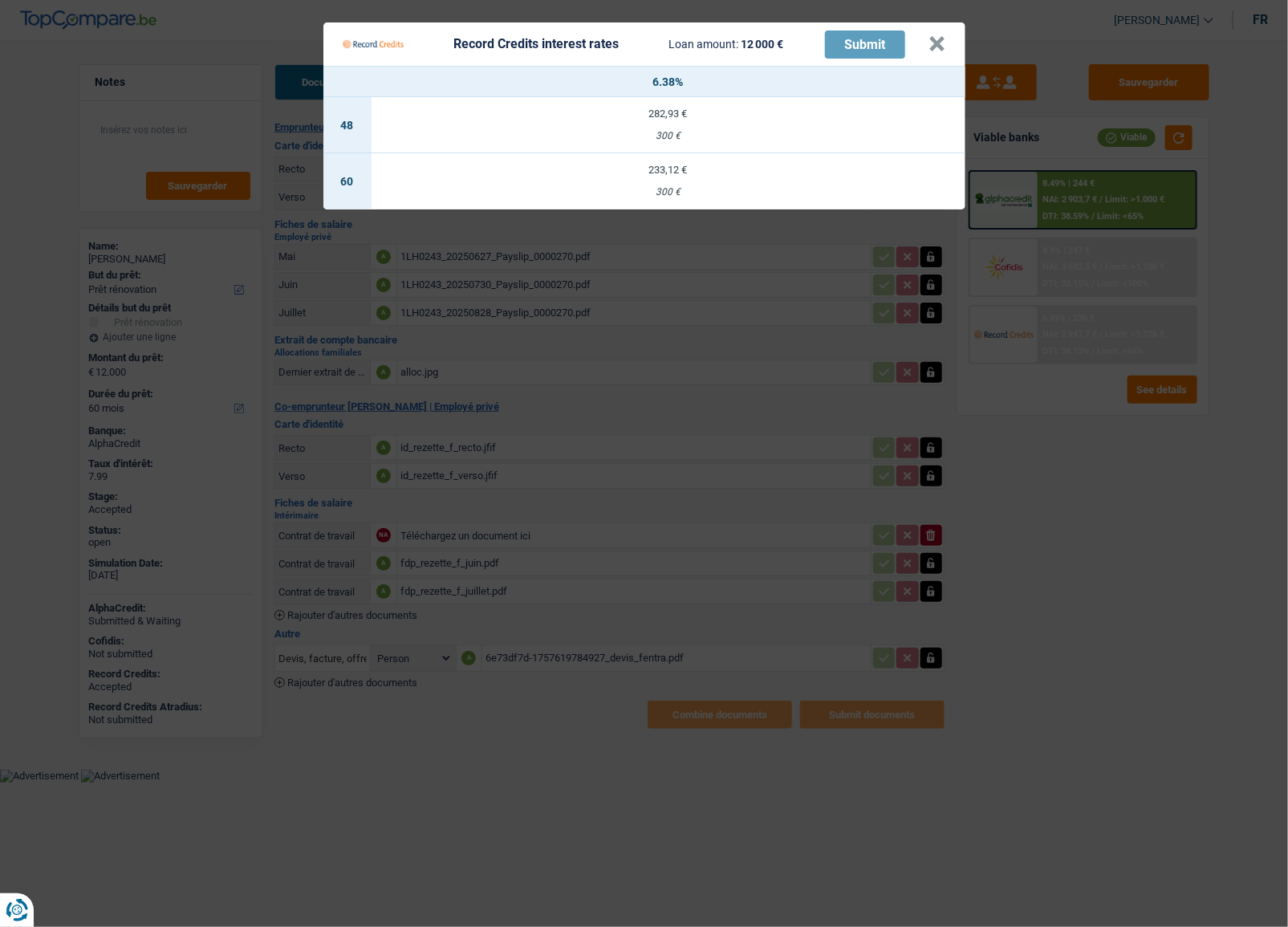
click at [748, 193] on div "300 €" at bounding box center [668, 192] width 594 height 11
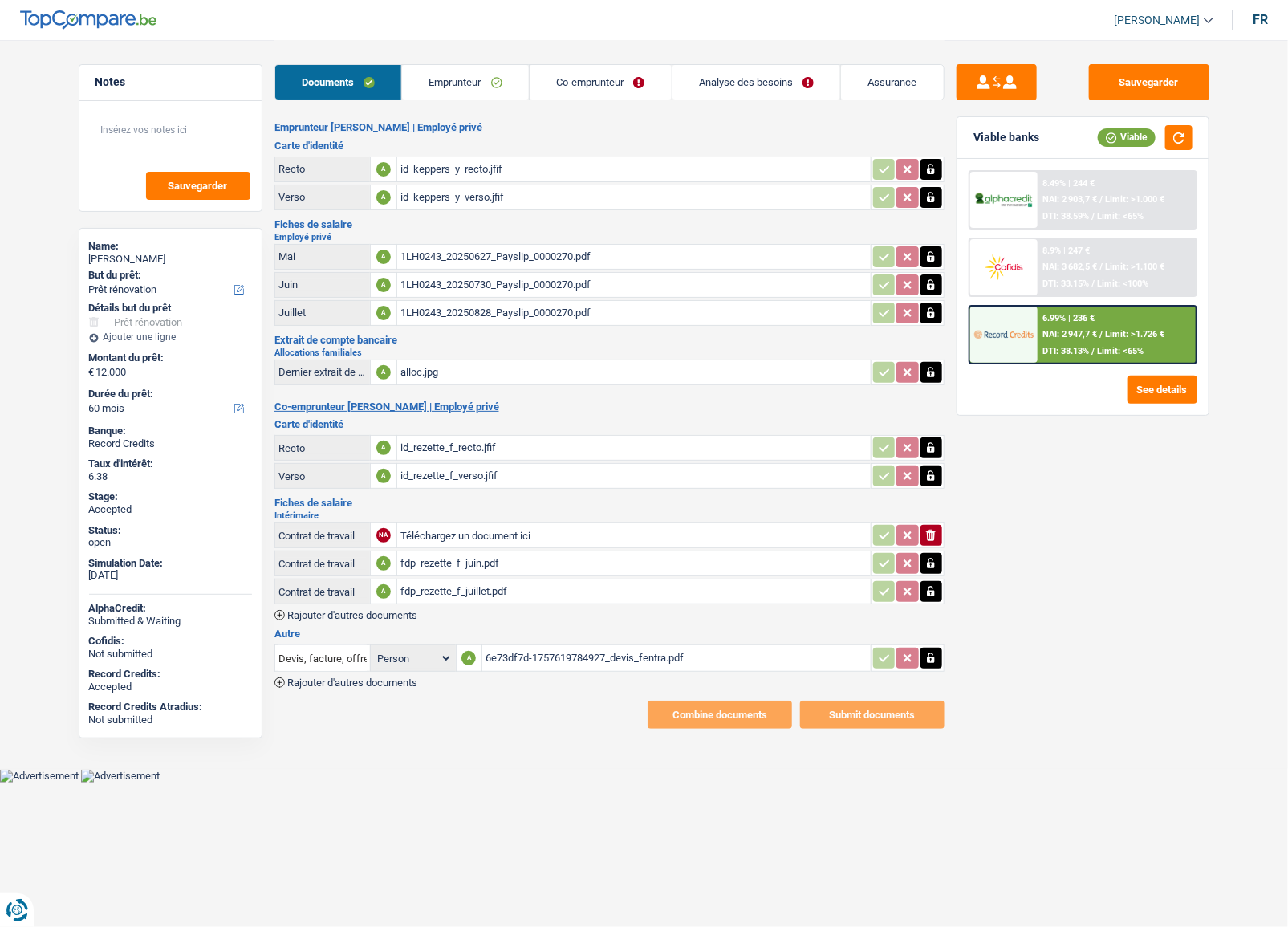
click at [1106, 322] on div "6.99% | 236 € NAI: 2 947,7 € / Limit: >1.726 € DTI: 38.13% / Limit: <65%" at bounding box center [1117, 334] width 158 height 56
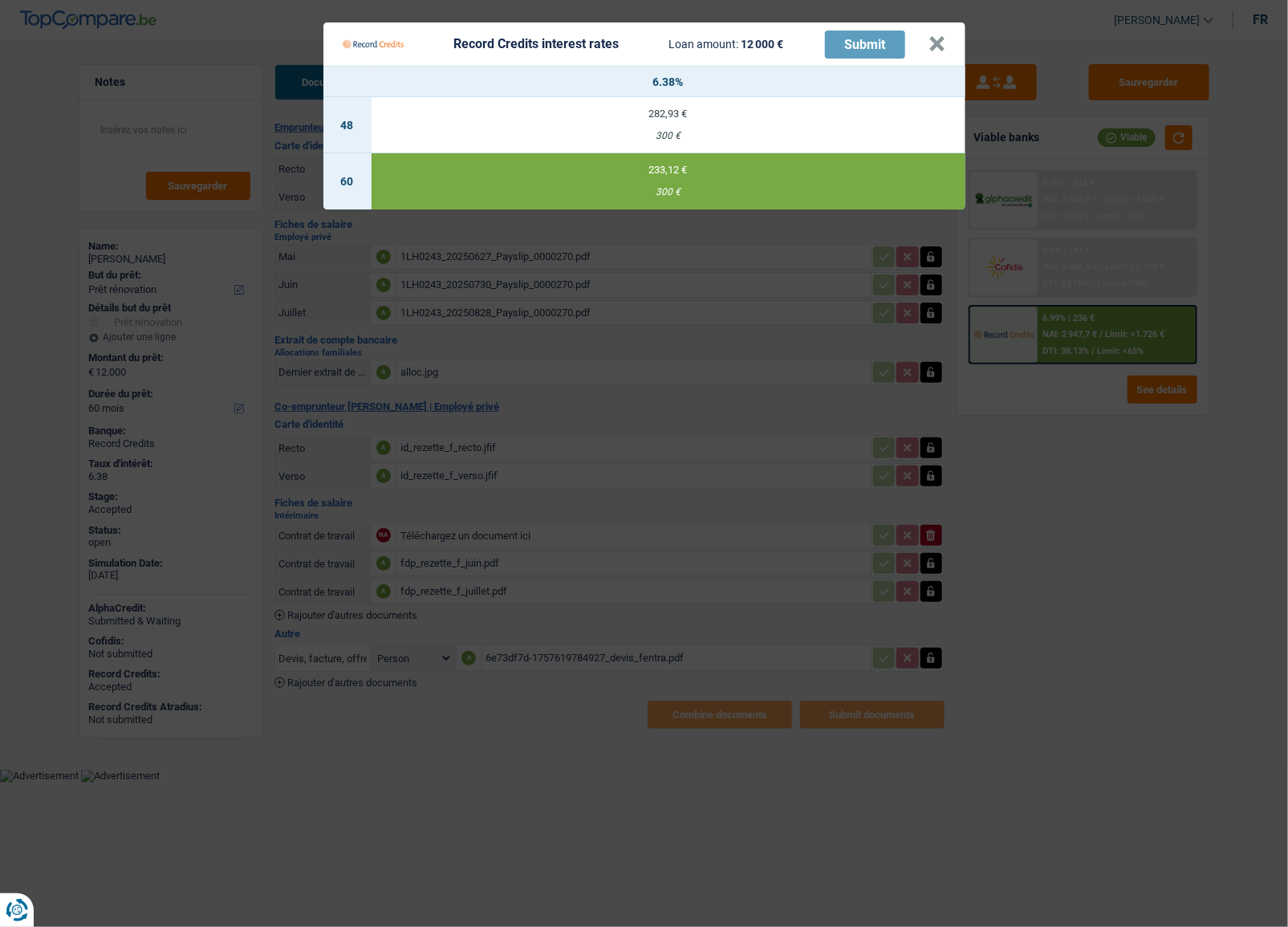
click at [985, 454] on Credits "Record Credits interest rates Loan amount: 12 000 € Submit × 6.38% 48 282,93 € …" at bounding box center [644, 464] width 1288 height 927
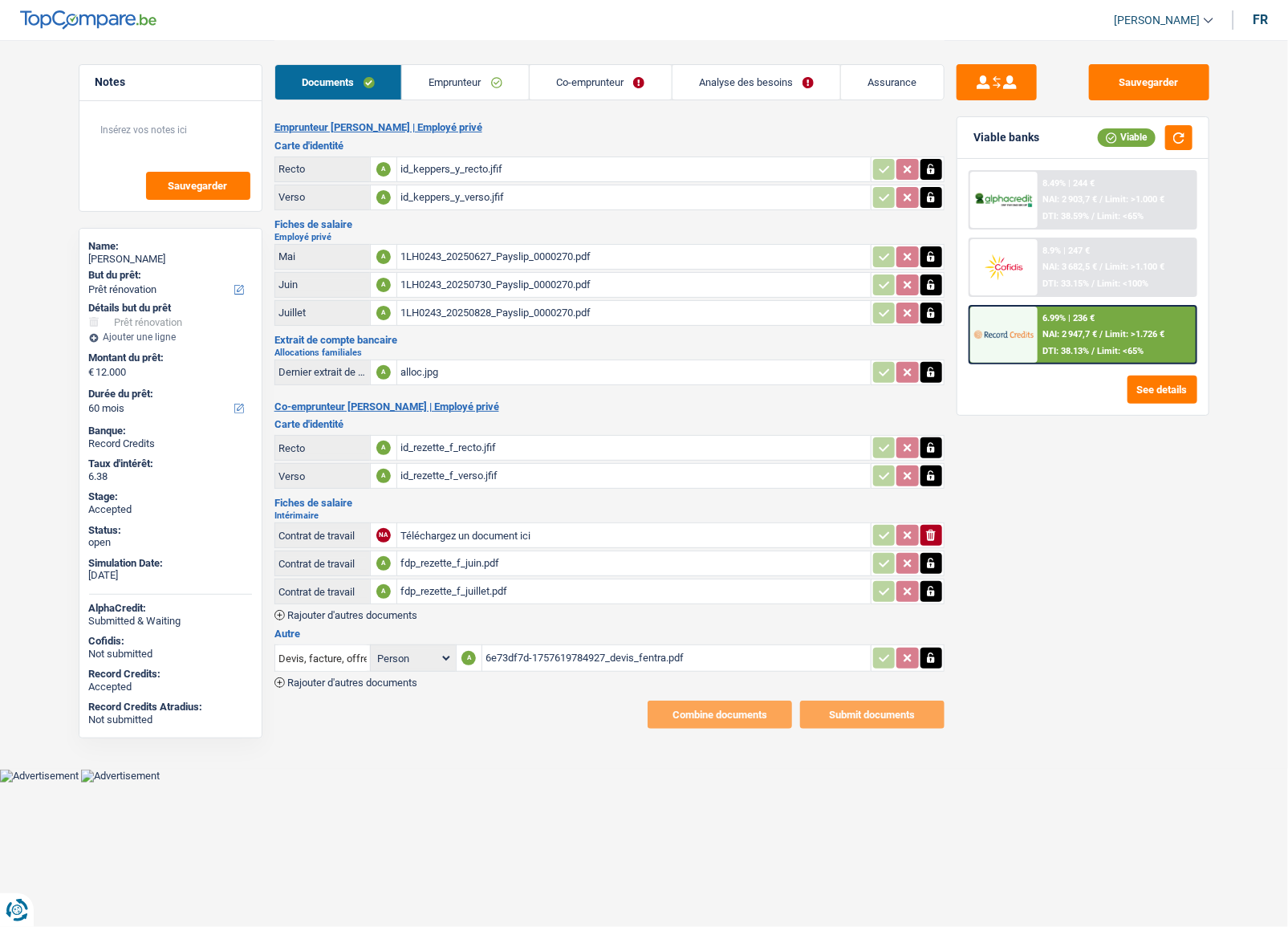
drag, startPoint x: 428, startPoint y: 83, endPoint x: 467, endPoint y: 95, distance: 40.8
click at [428, 83] on link "Emprunteur" at bounding box center [465, 82] width 127 height 35
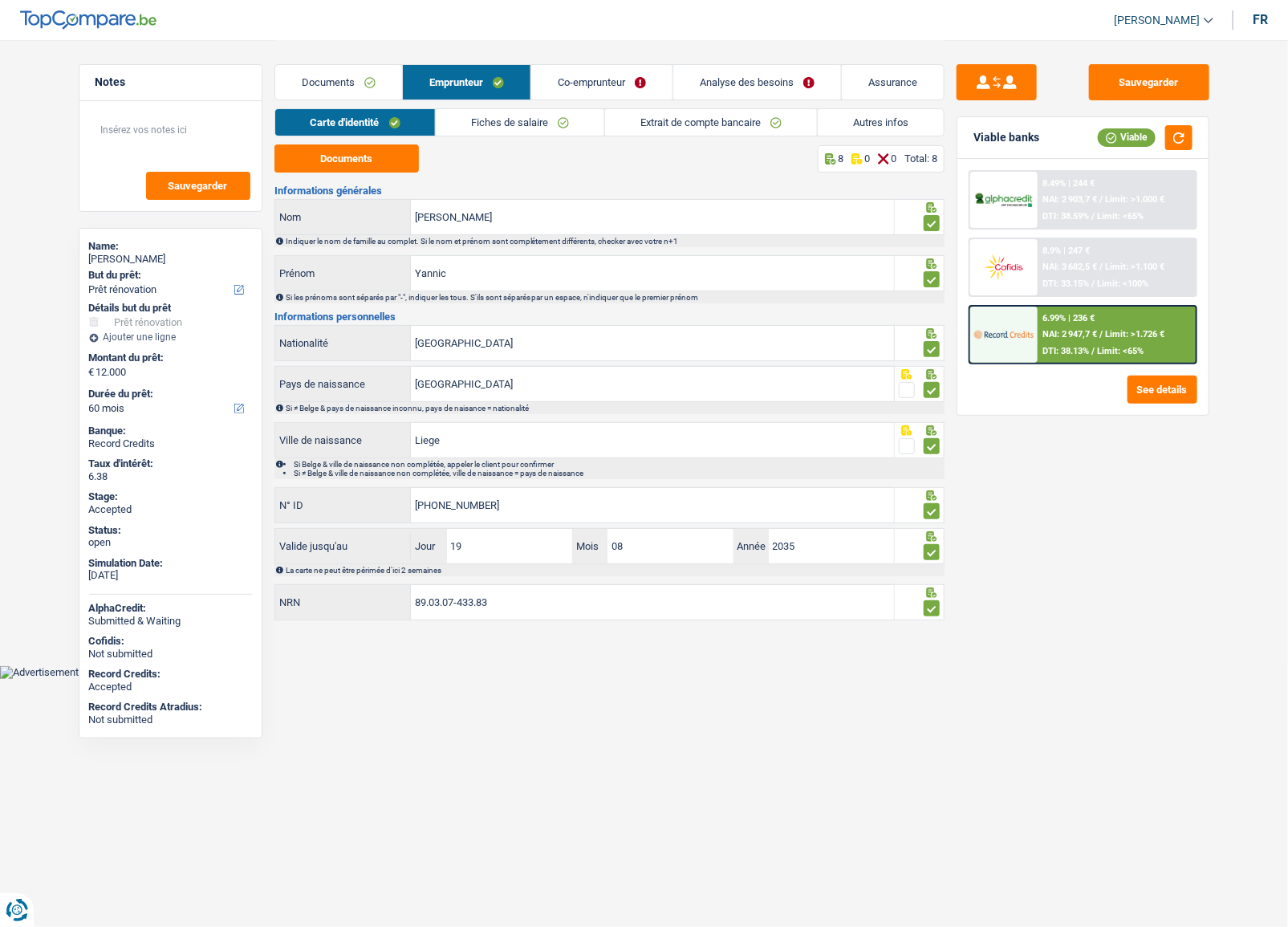
click at [627, 128] on link "Extrait de compte bancaire" at bounding box center [710, 122] width 212 height 27
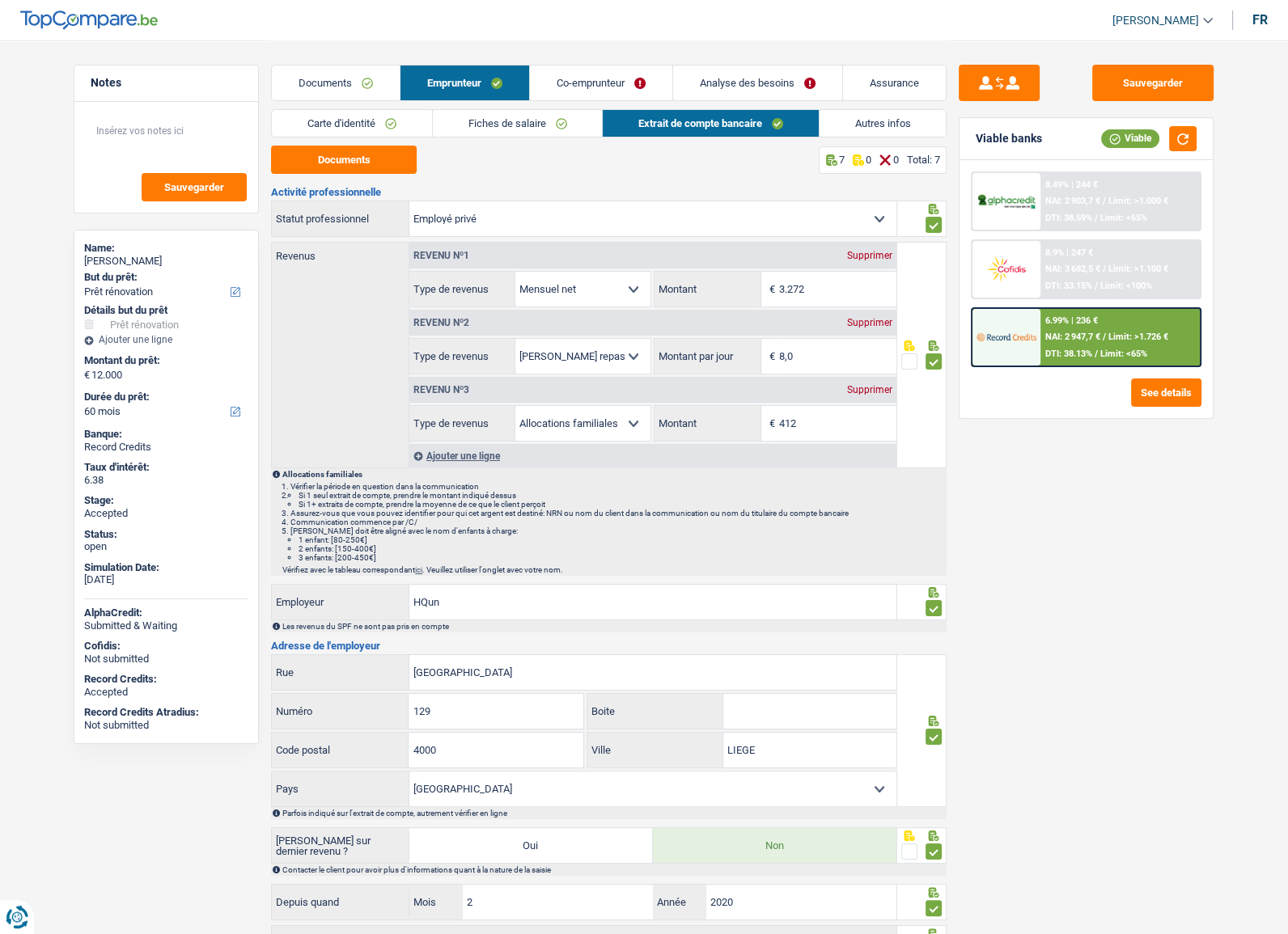
click at [897, 116] on link "Autres infos" at bounding box center [883, 123] width 127 height 27
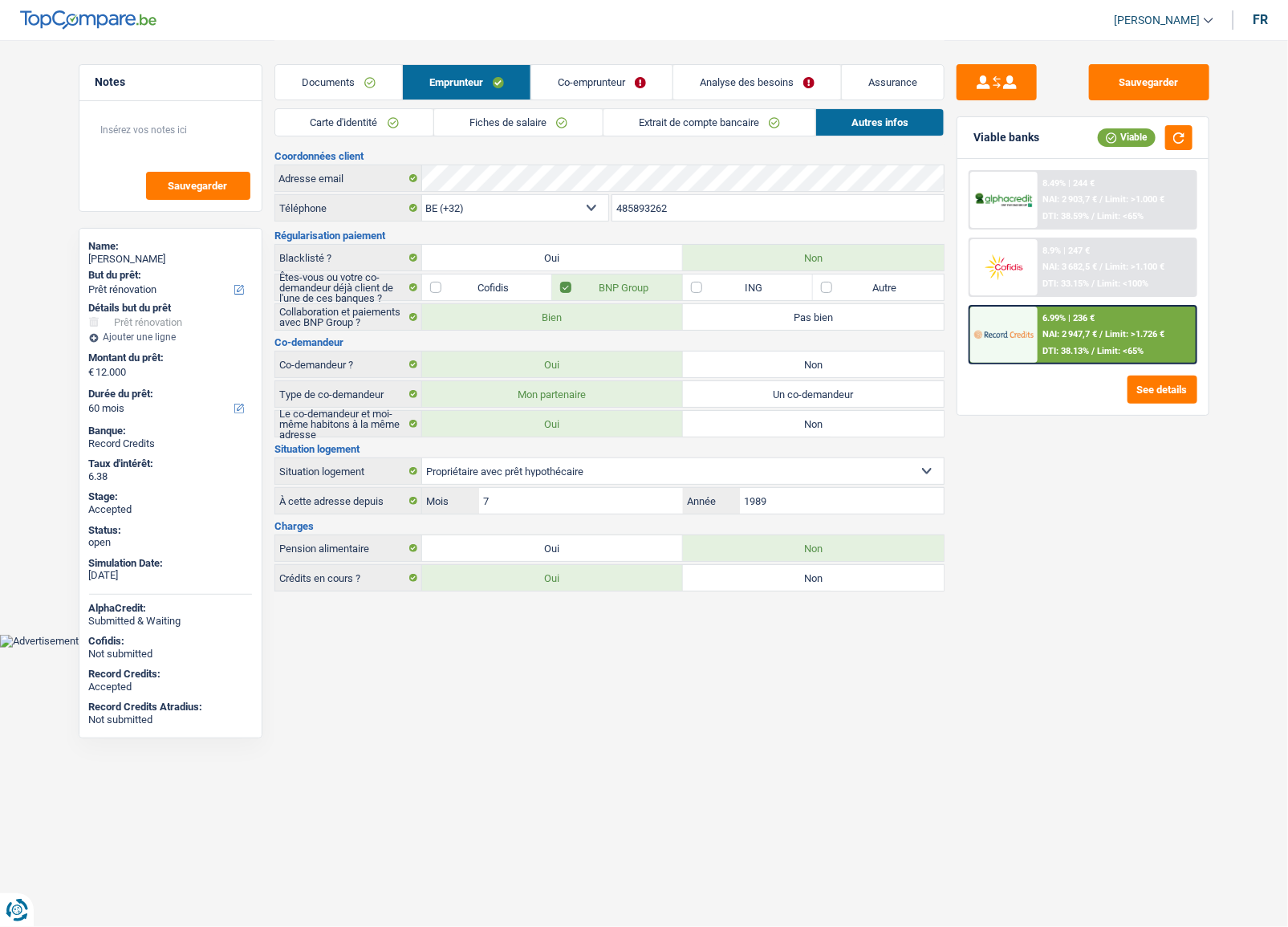
click at [612, 102] on div "Documents Emprunteur Co-emprunteur Analyse des besoins Assurance" at bounding box center [609, 74] width 671 height 68
click at [611, 87] on link "Co-emprunteur" at bounding box center [601, 82] width 141 height 35
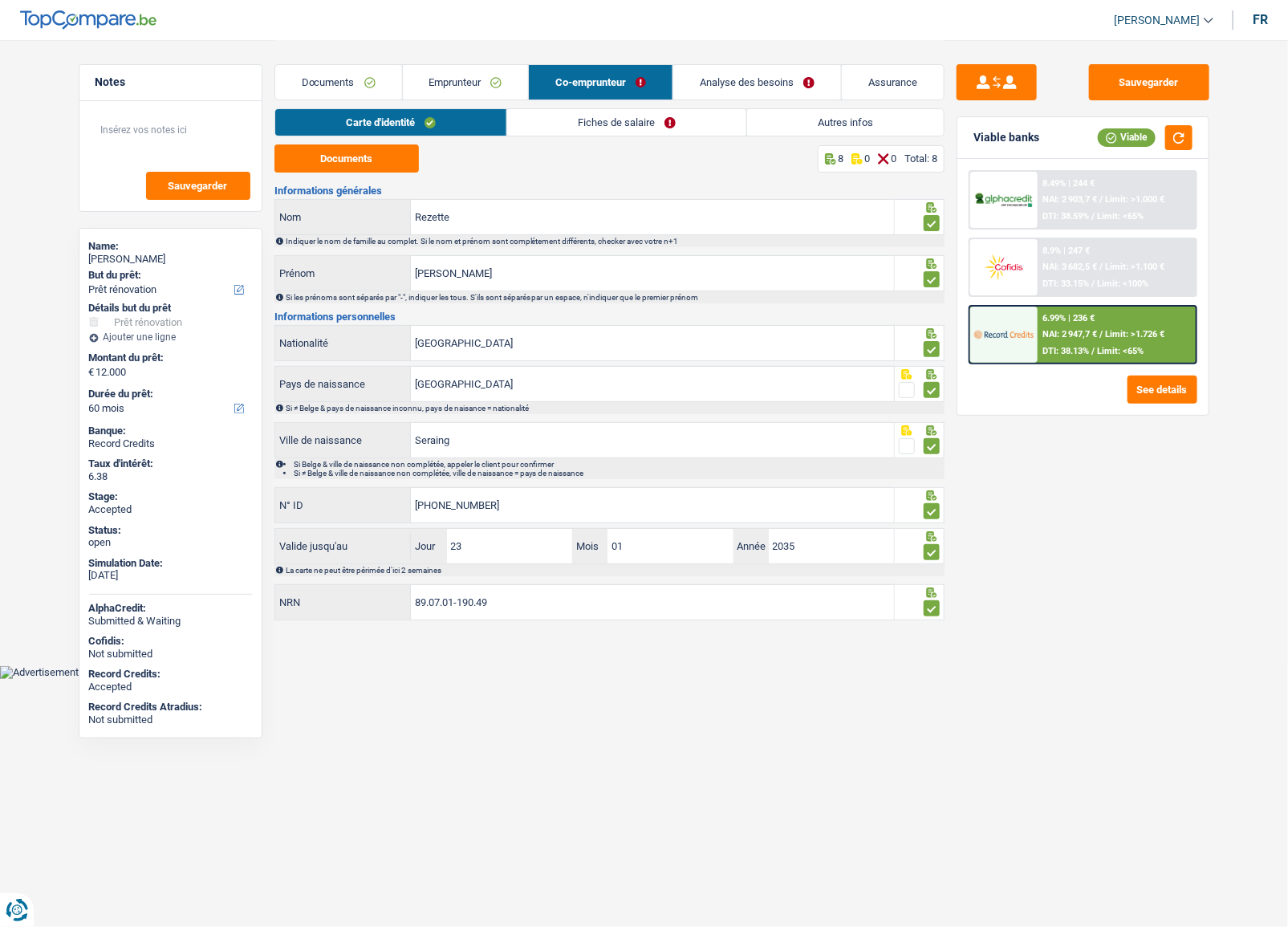
click at [352, 80] on link "Documents" at bounding box center [338, 82] width 127 height 35
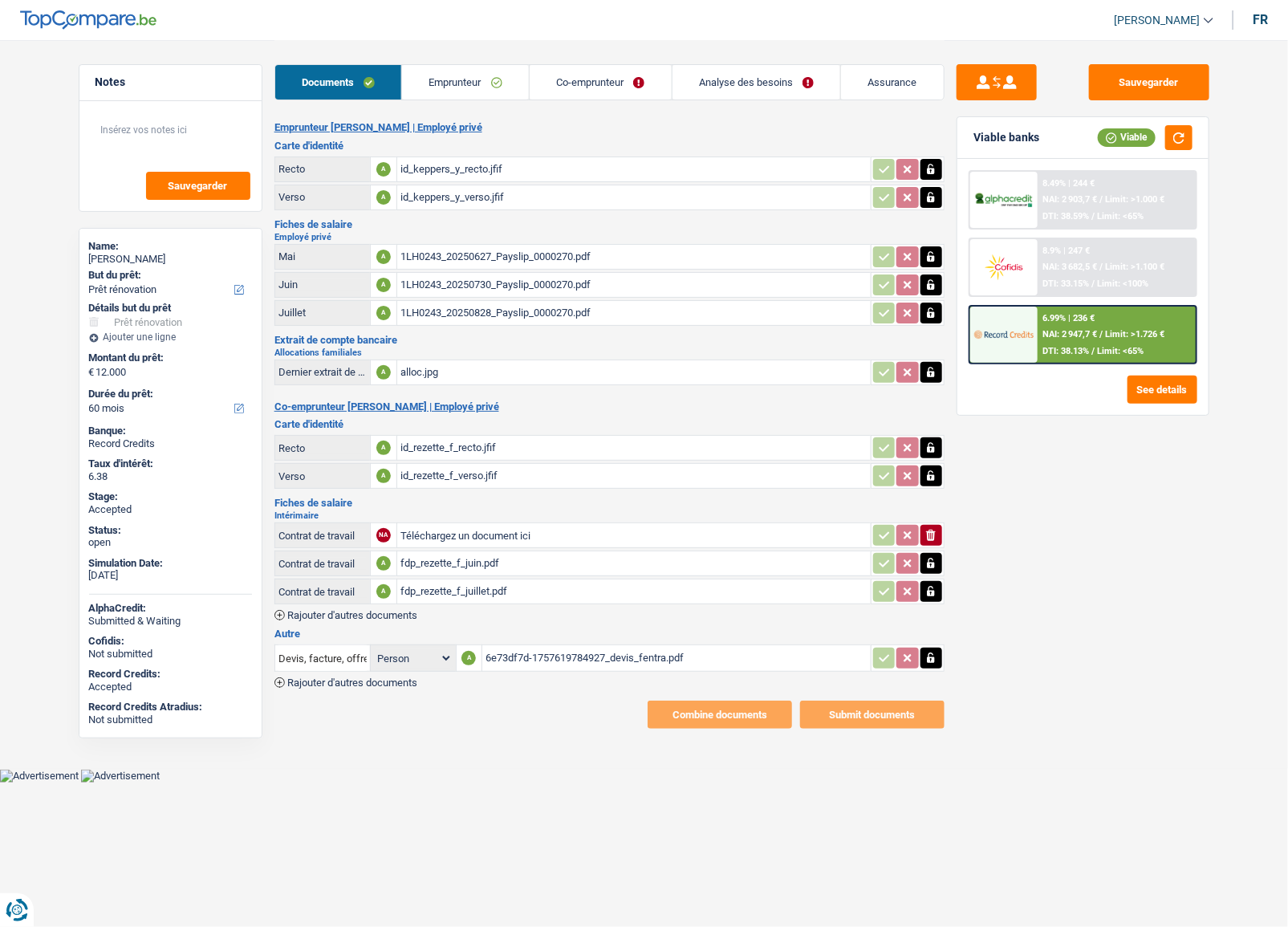
click at [1070, 314] on div "6.99% | 236 €" at bounding box center [1068, 318] width 52 height 11
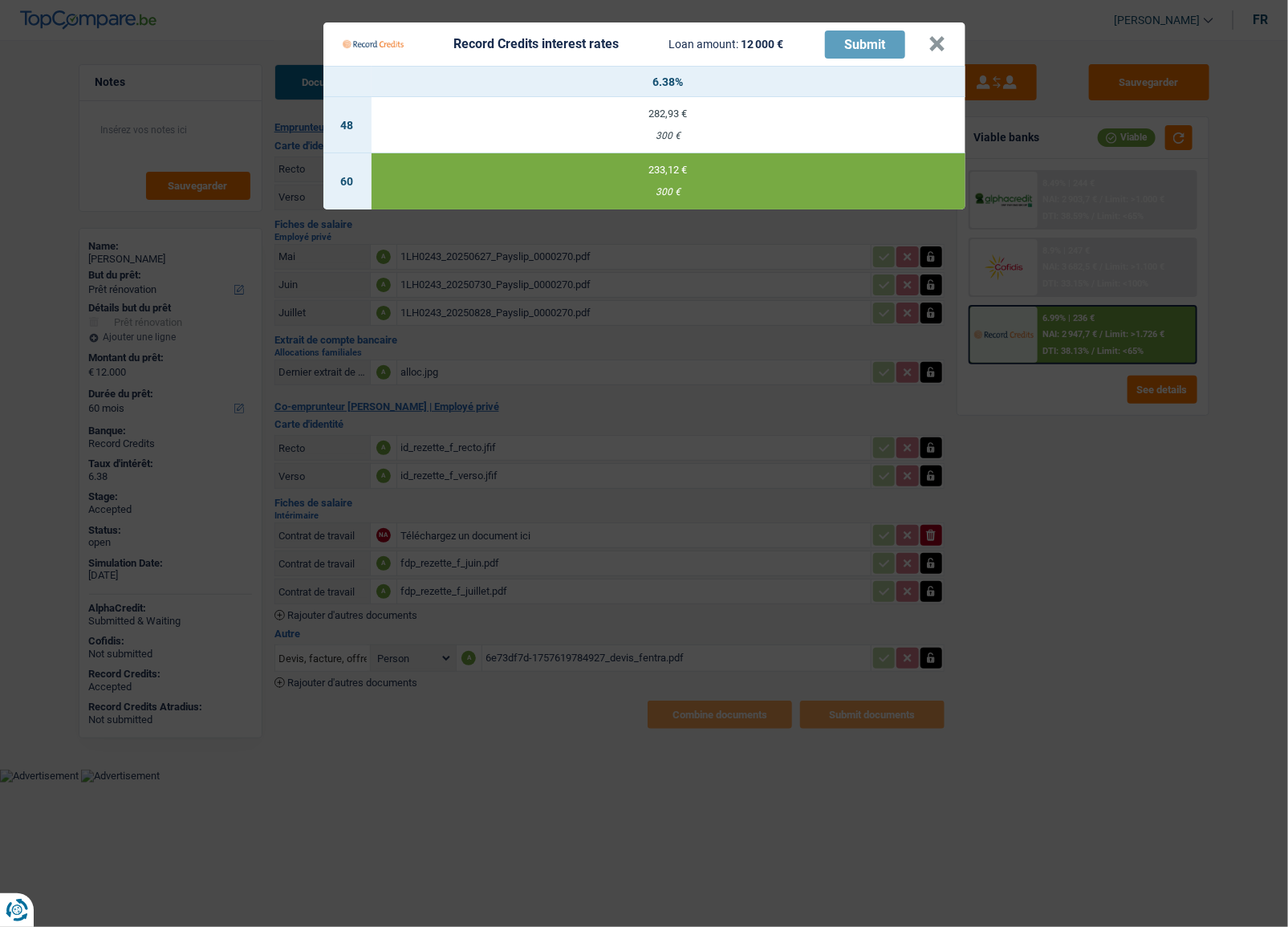
click at [1061, 448] on Credits "Record Credits interest rates Loan amount: 12 000 € Submit × 6.38% 48 282,93 € …" at bounding box center [644, 464] width 1288 height 927
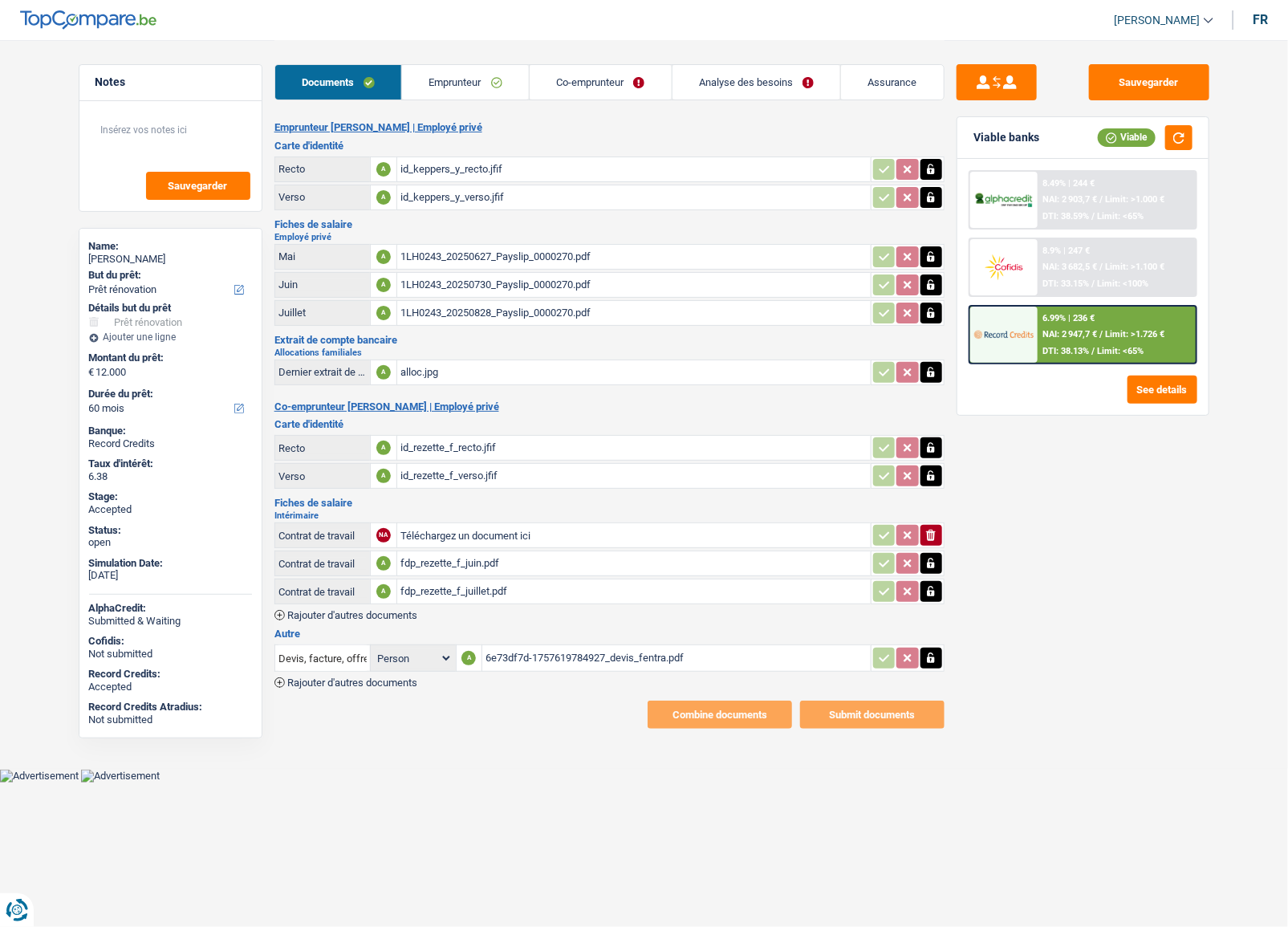
click at [482, 84] on link "Emprunteur" at bounding box center [465, 82] width 127 height 35
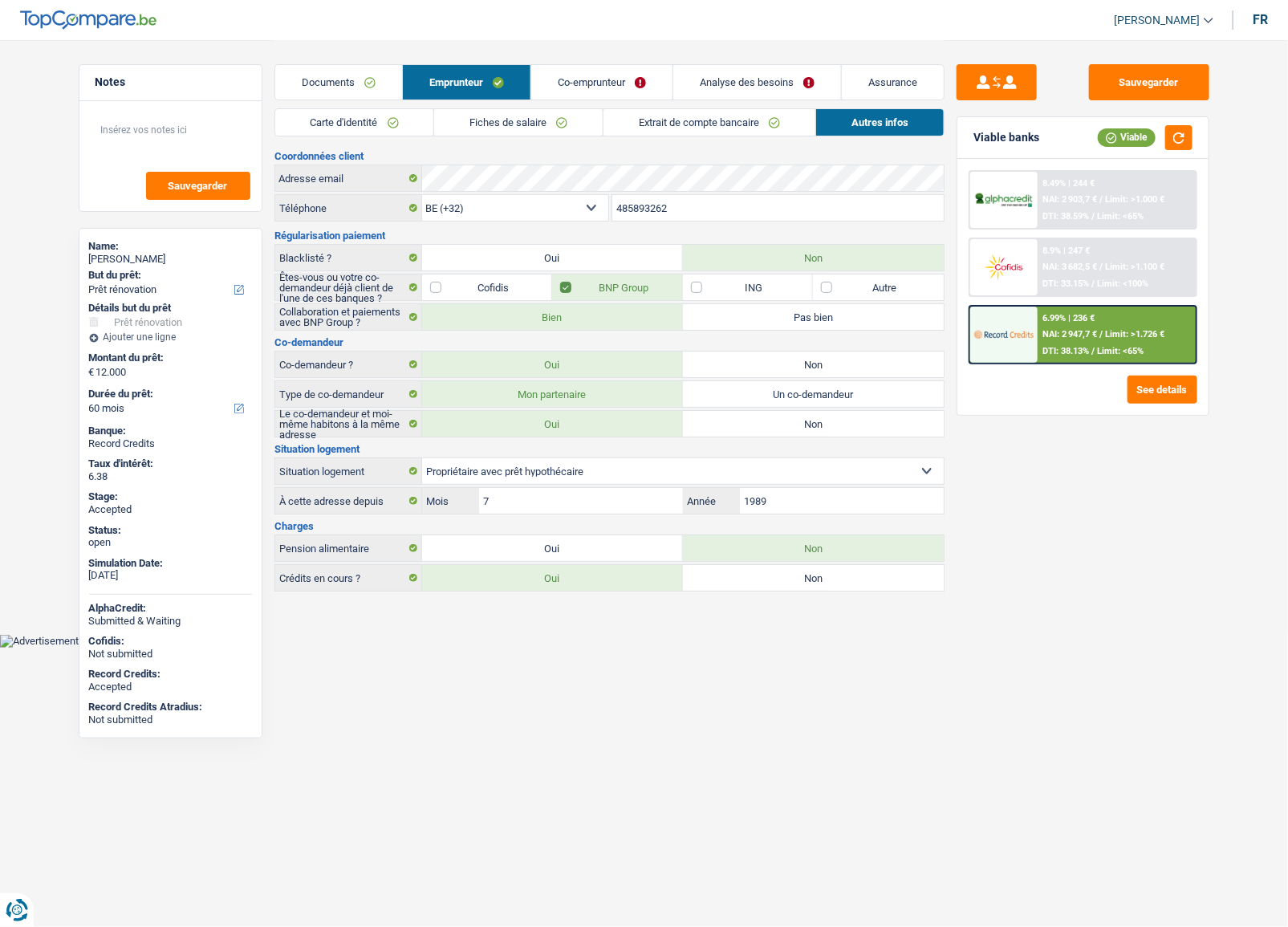
drag, startPoint x: 339, startPoint y: 119, endPoint x: 364, endPoint y: 124, distance: 25.5
click at [339, 120] on link "Carte d'identité" at bounding box center [354, 122] width 159 height 27
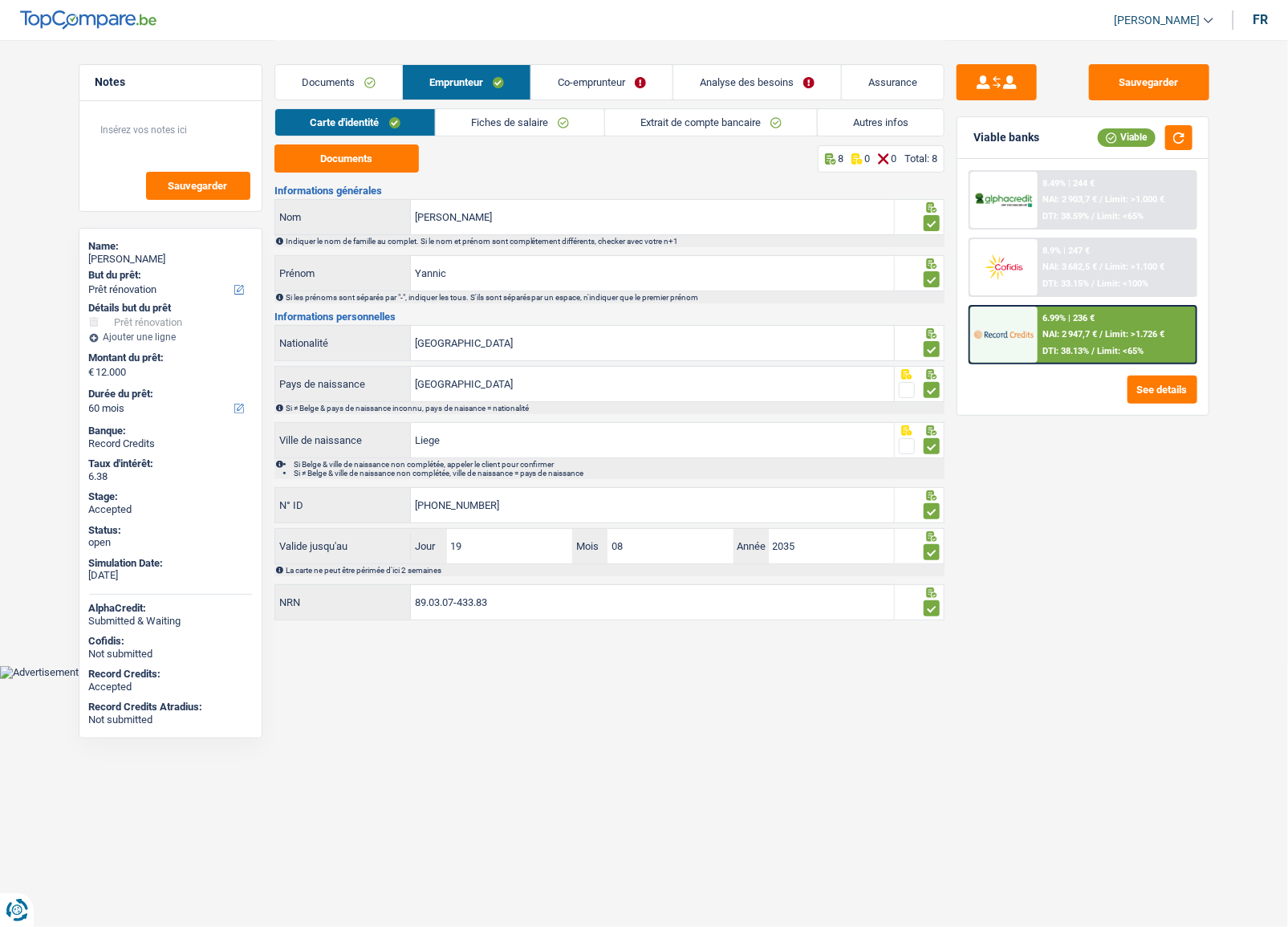
click at [489, 121] on link "Fiches de salaire" at bounding box center [520, 122] width 168 height 27
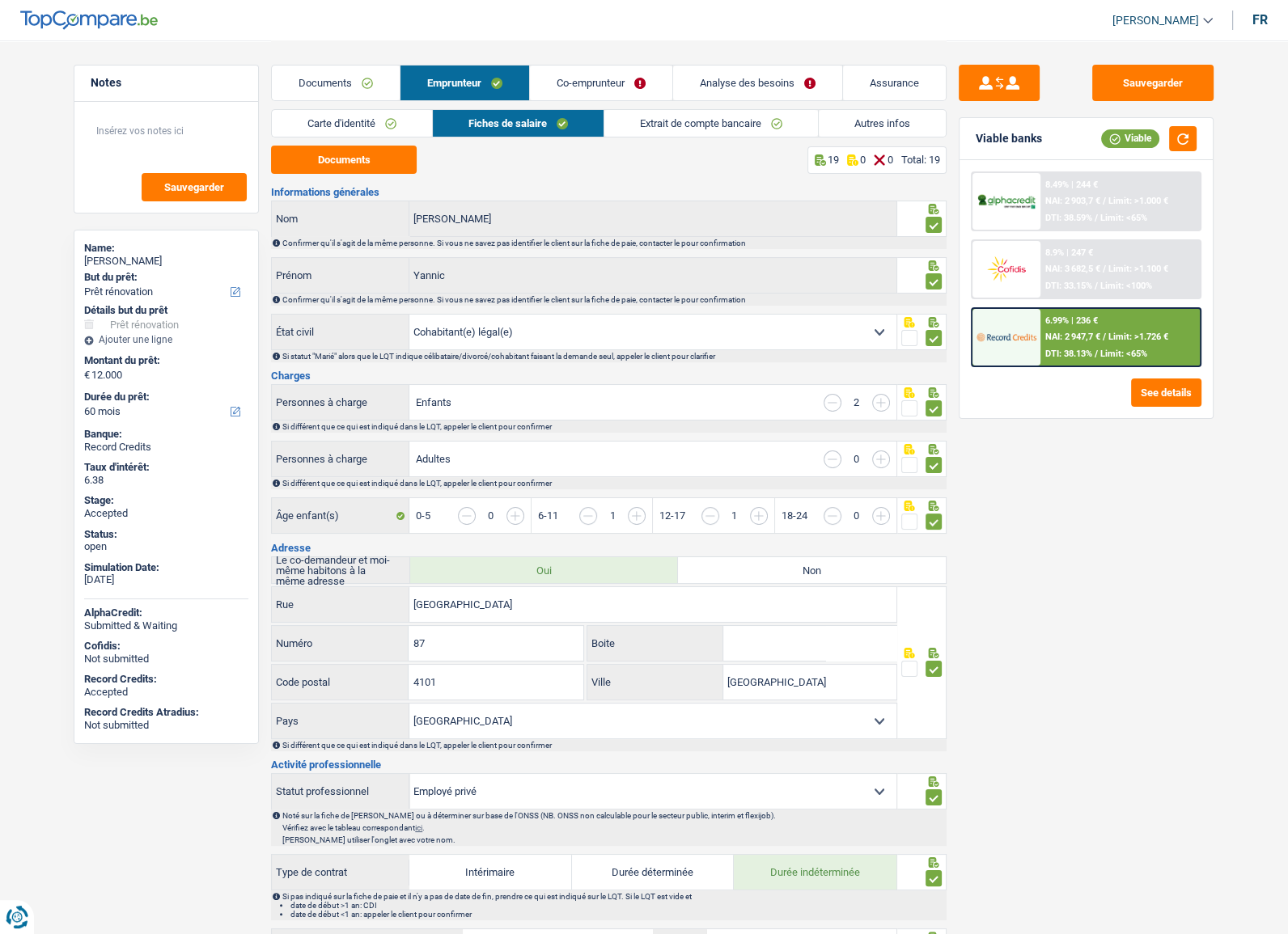
click at [664, 105] on div "Documents Emprunteur Co-emprunteur Analyse des besoins Assurance" at bounding box center [609, 74] width 676 height 69
click at [679, 108] on div "Documents Emprunteur Co-emprunteur Analyse des besoins Assurance" at bounding box center [609, 74] width 676 height 69
click at [687, 115] on link "Extrait de compte bancaire" at bounding box center [711, 123] width 213 height 27
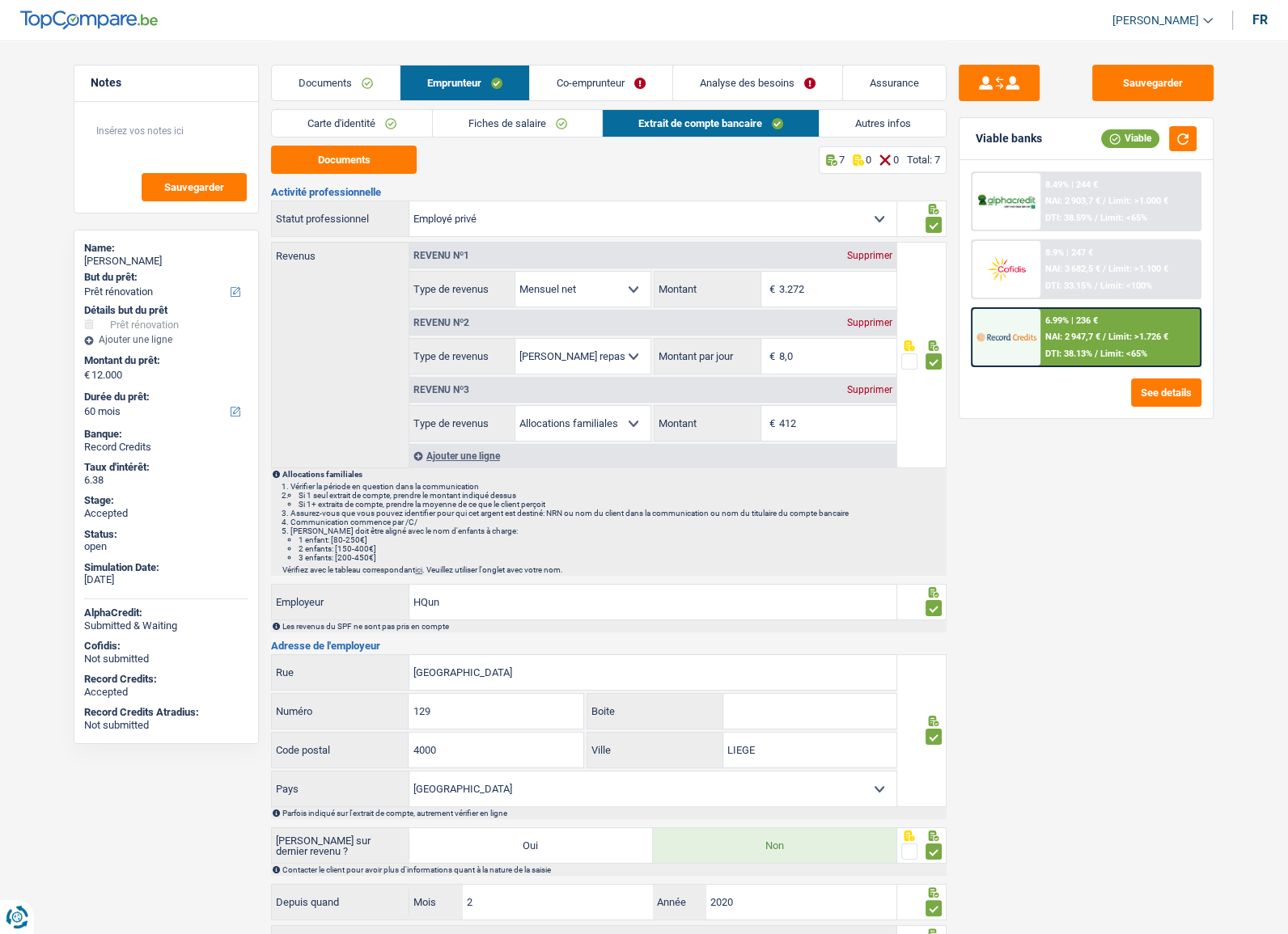
click at [891, 127] on link "Autres infos" at bounding box center [883, 123] width 127 height 27
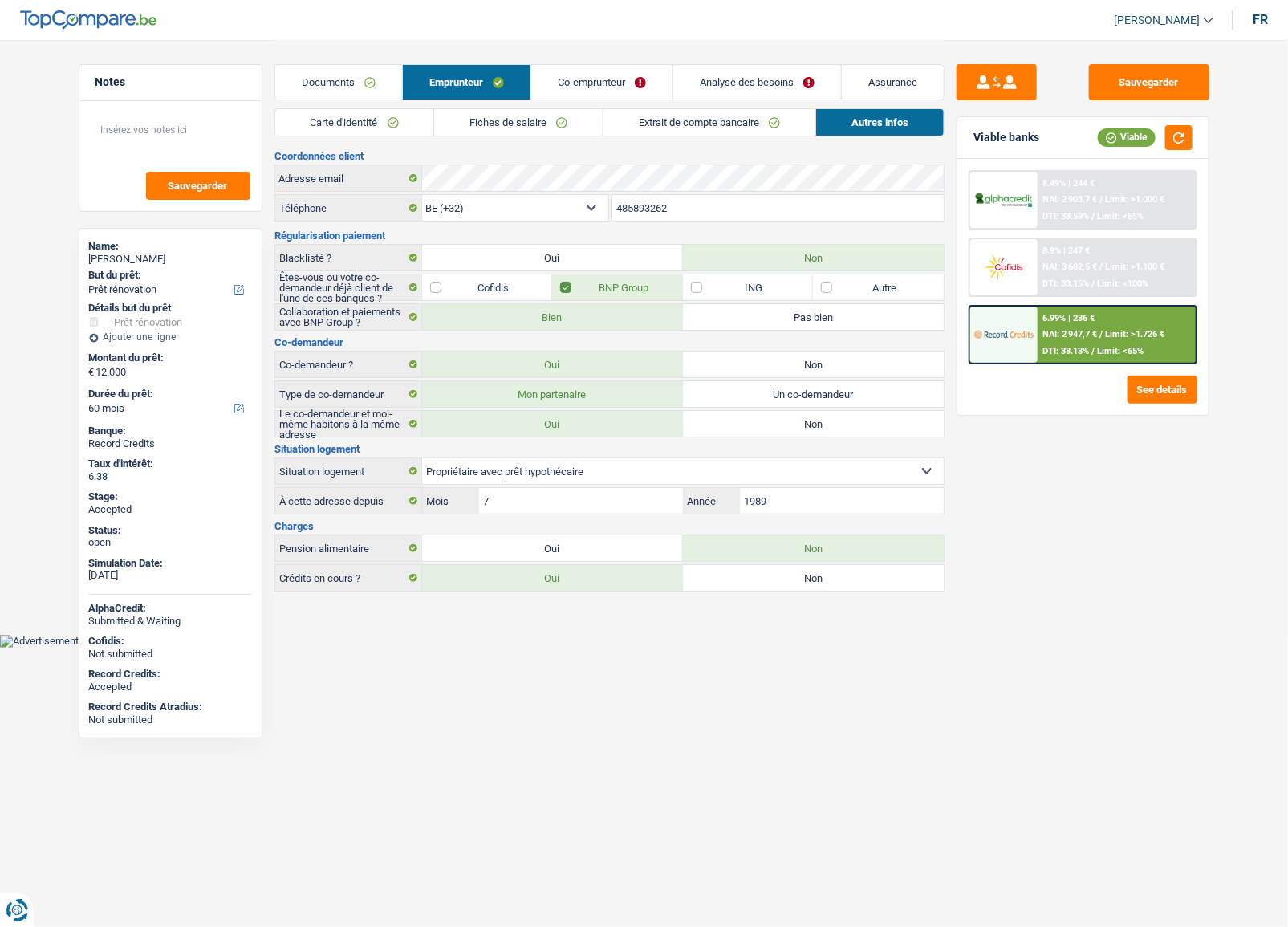
click at [590, 97] on link "Co-emprunteur" at bounding box center [601, 82] width 141 height 35
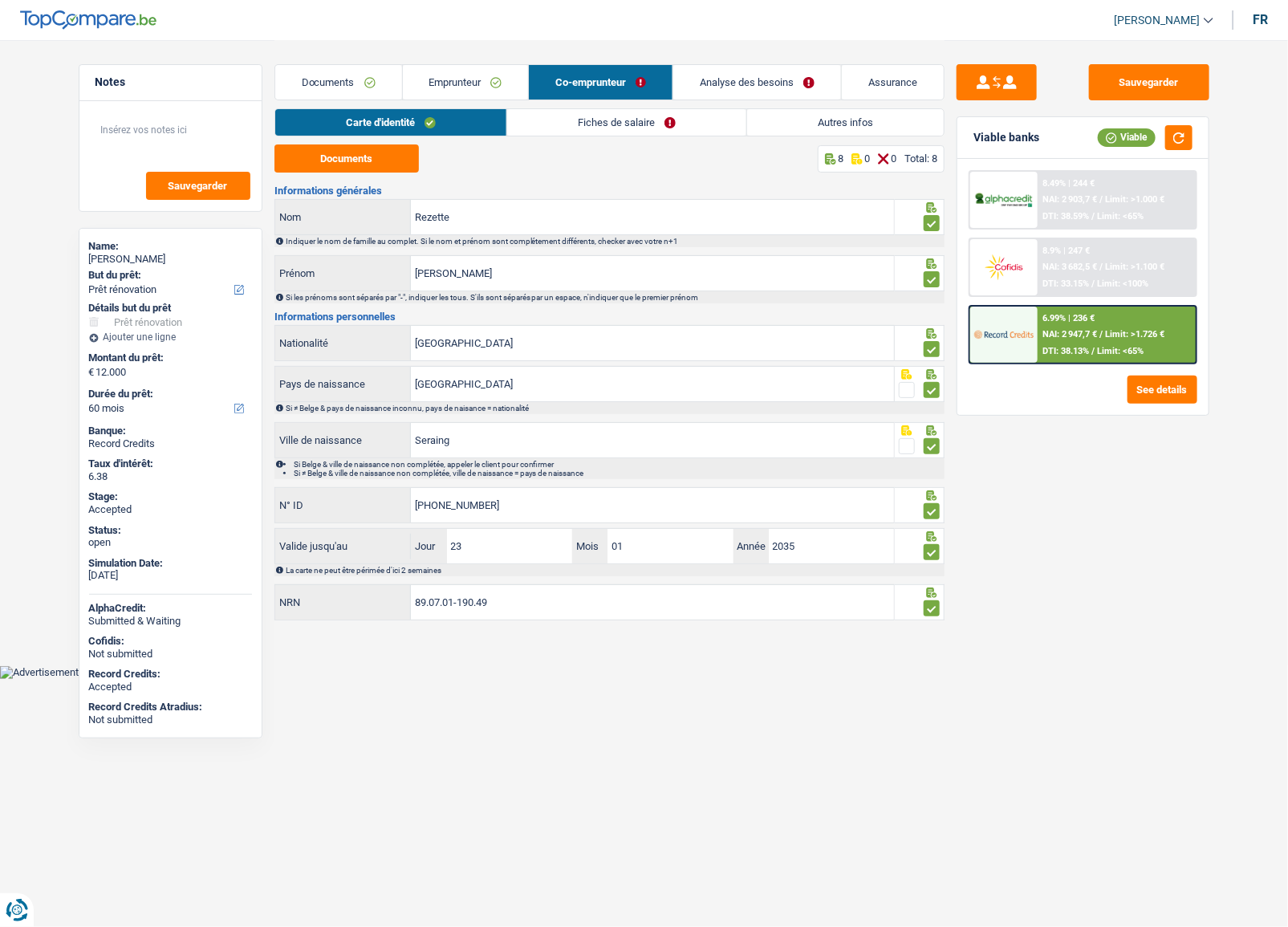
click at [631, 115] on link "Fiches de salaire" at bounding box center [627, 122] width 239 height 27
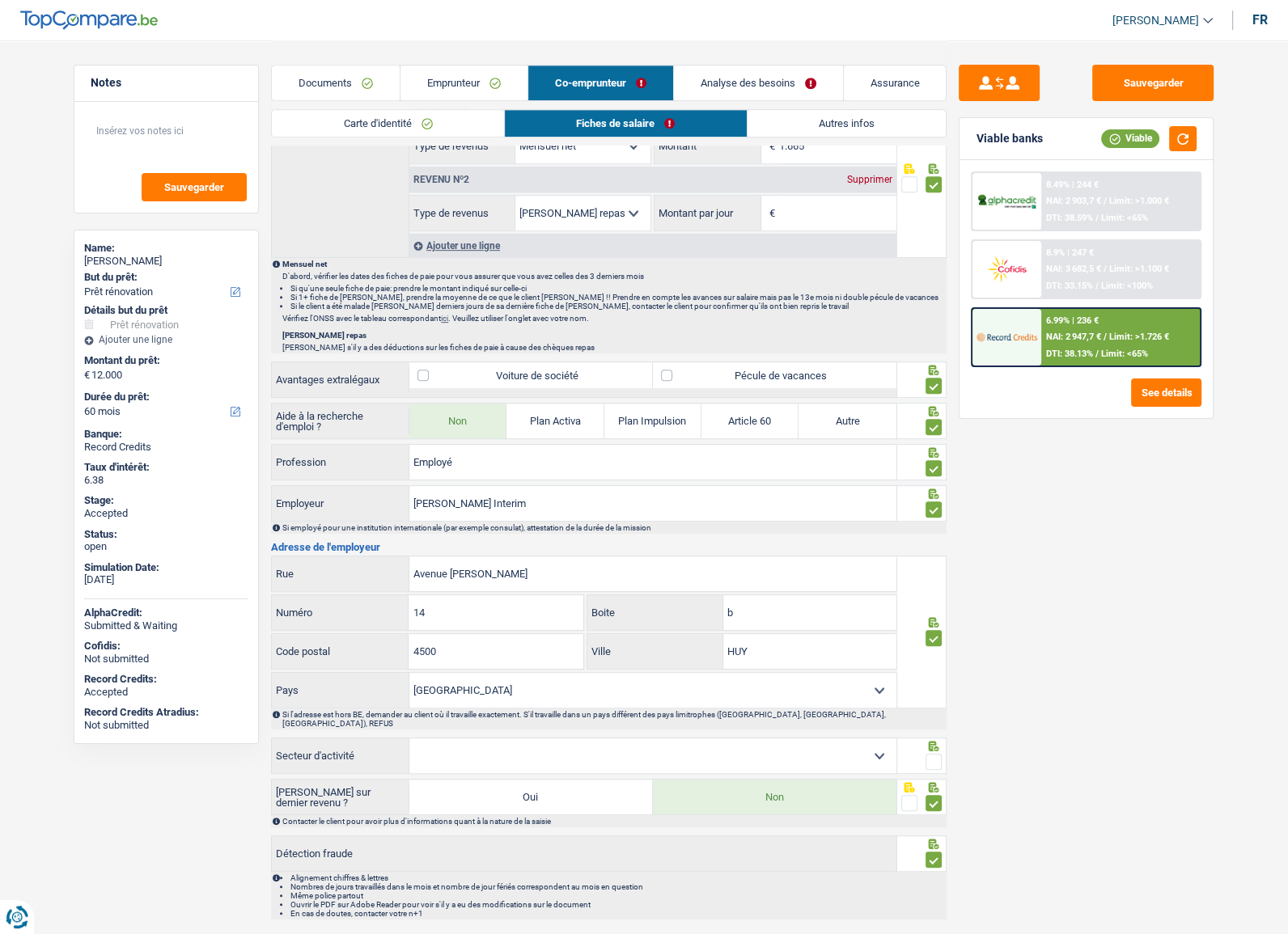
scroll to position [874, 0]
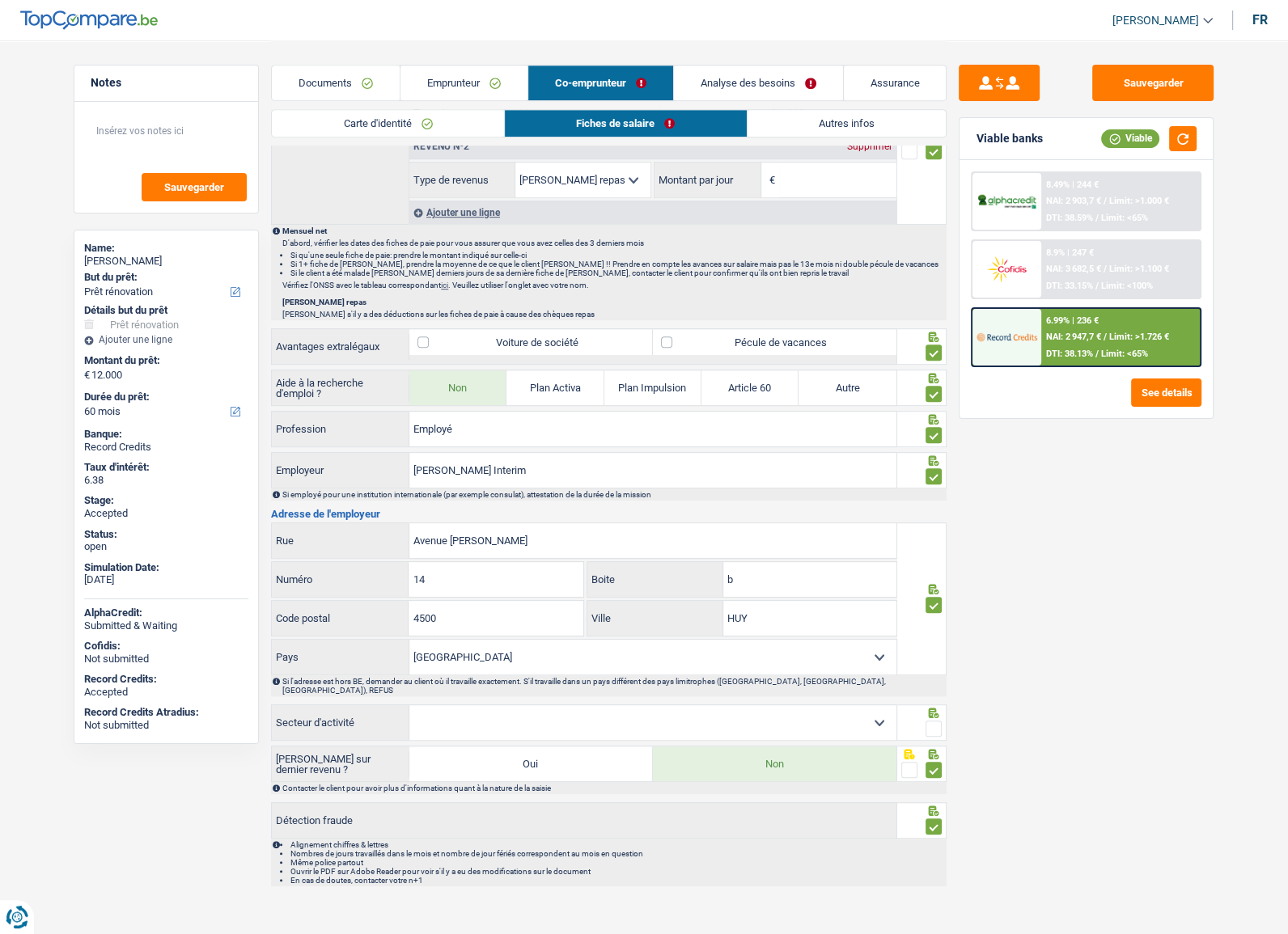
click at [910, 719] on fieldset at bounding box center [922, 729] width 41 height 21
click at [865, 711] on select "Agriculture/Pêche Industrie Horeca Courier/Fitness/Taxi Construction Banques/As…" at bounding box center [652, 722] width 487 height 35
select select "smallCompanies"
click at [409, 705] on select "Agriculture/Pêche Industrie Horeca Courier/Fitness/Taxi Construction Banques/As…" at bounding box center [652, 722] width 487 height 35
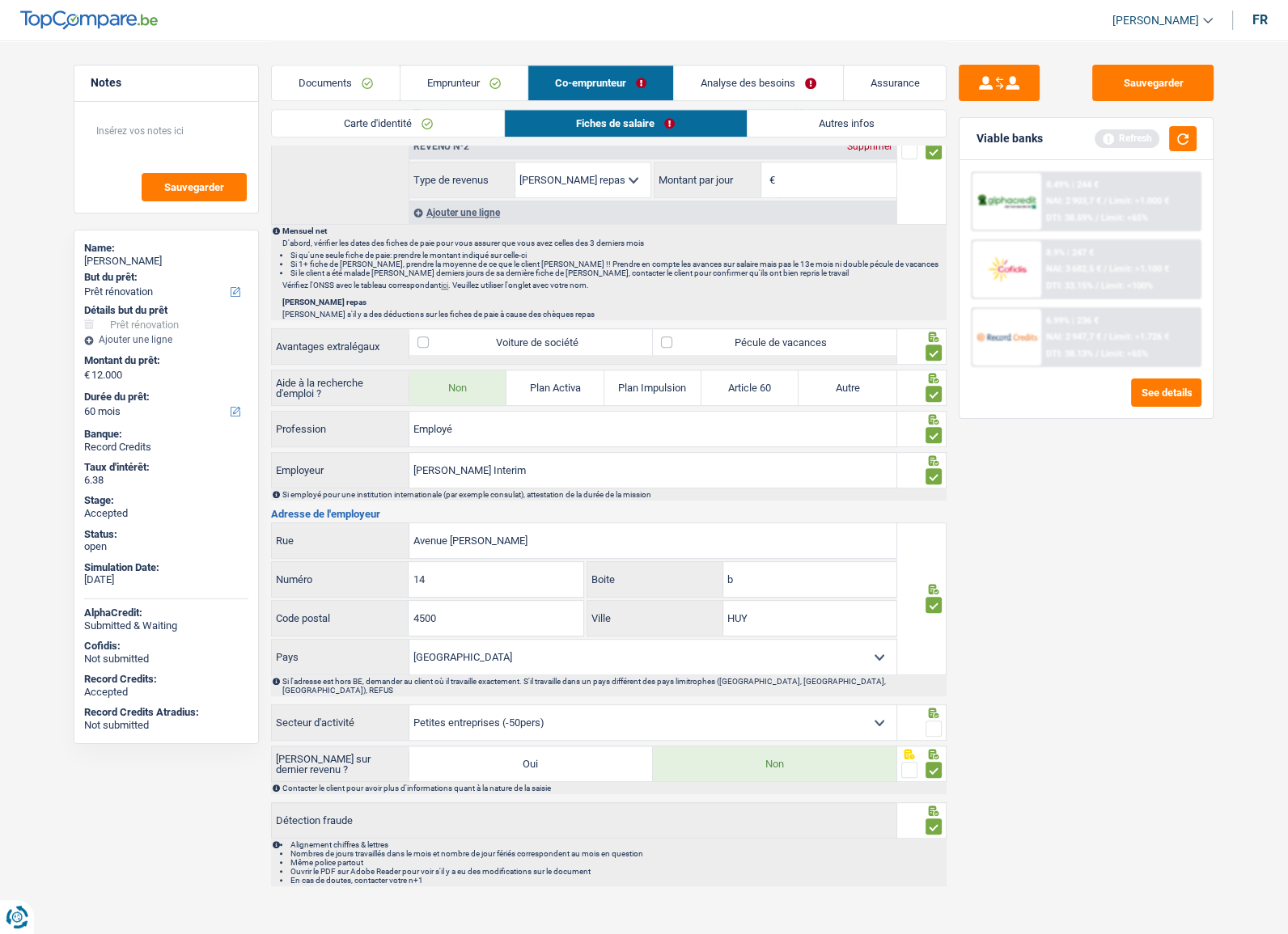
click at [930, 721] on span at bounding box center [934, 729] width 16 height 16
click at [0, 0] on input "radio" at bounding box center [0, 0] width 0 height 0
click at [805, 110] on link "Autres infos" at bounding box center [847, 123] width 198 height 27
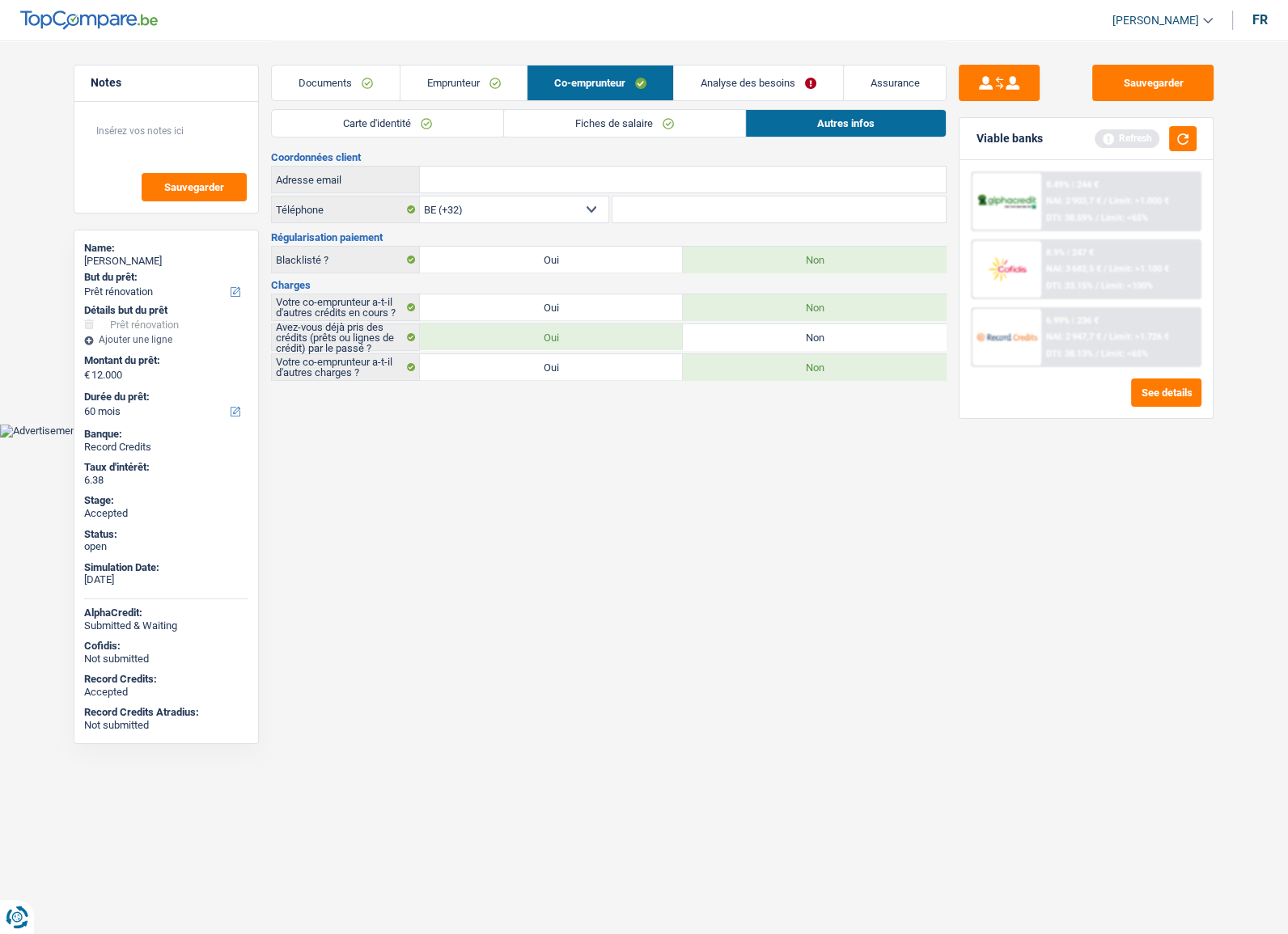
scroll to position [0, 0]
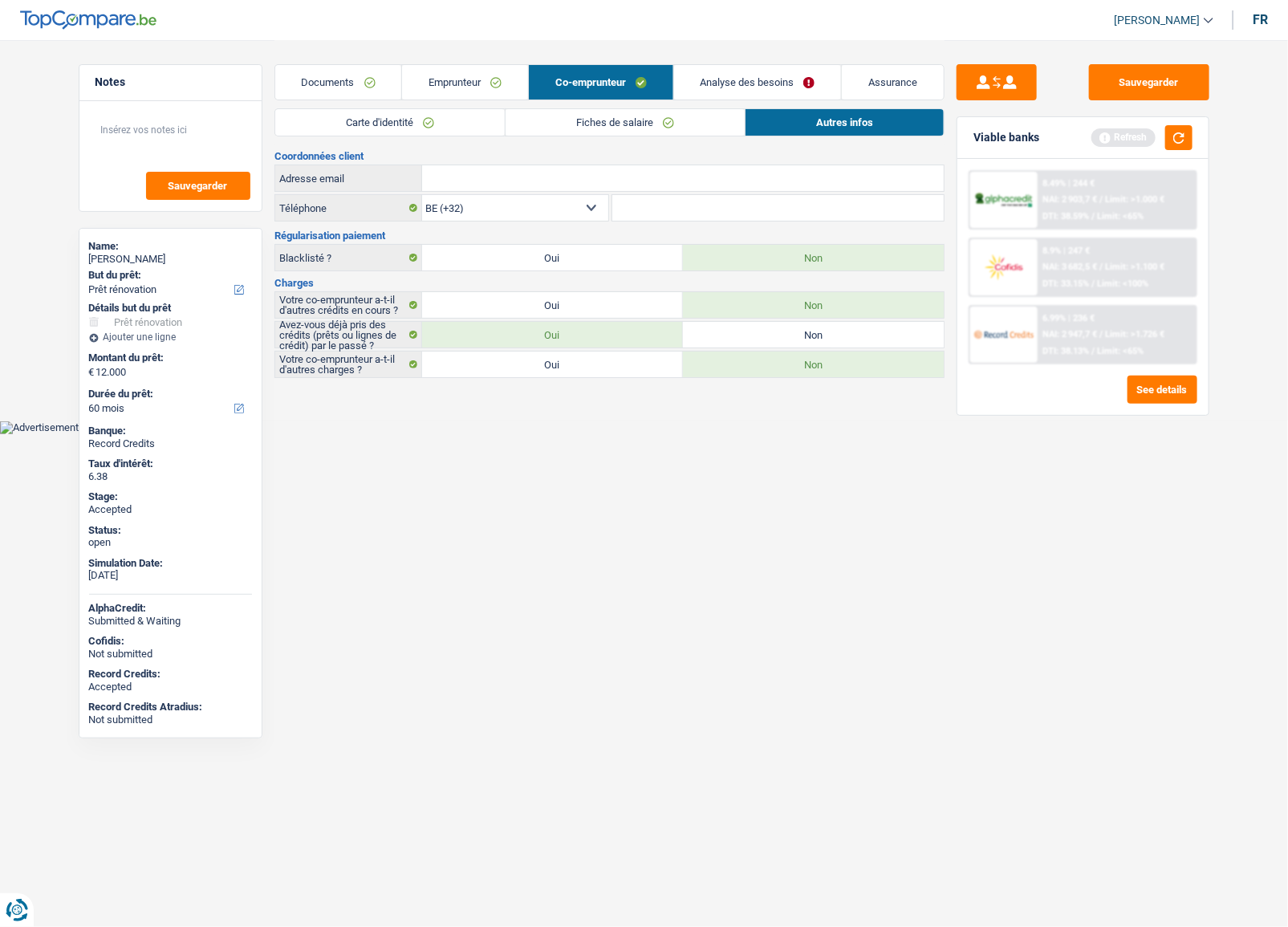
click at [679, 121] on link "Fiches de salaire" at bounding box center [625, 122] width 239 height 27
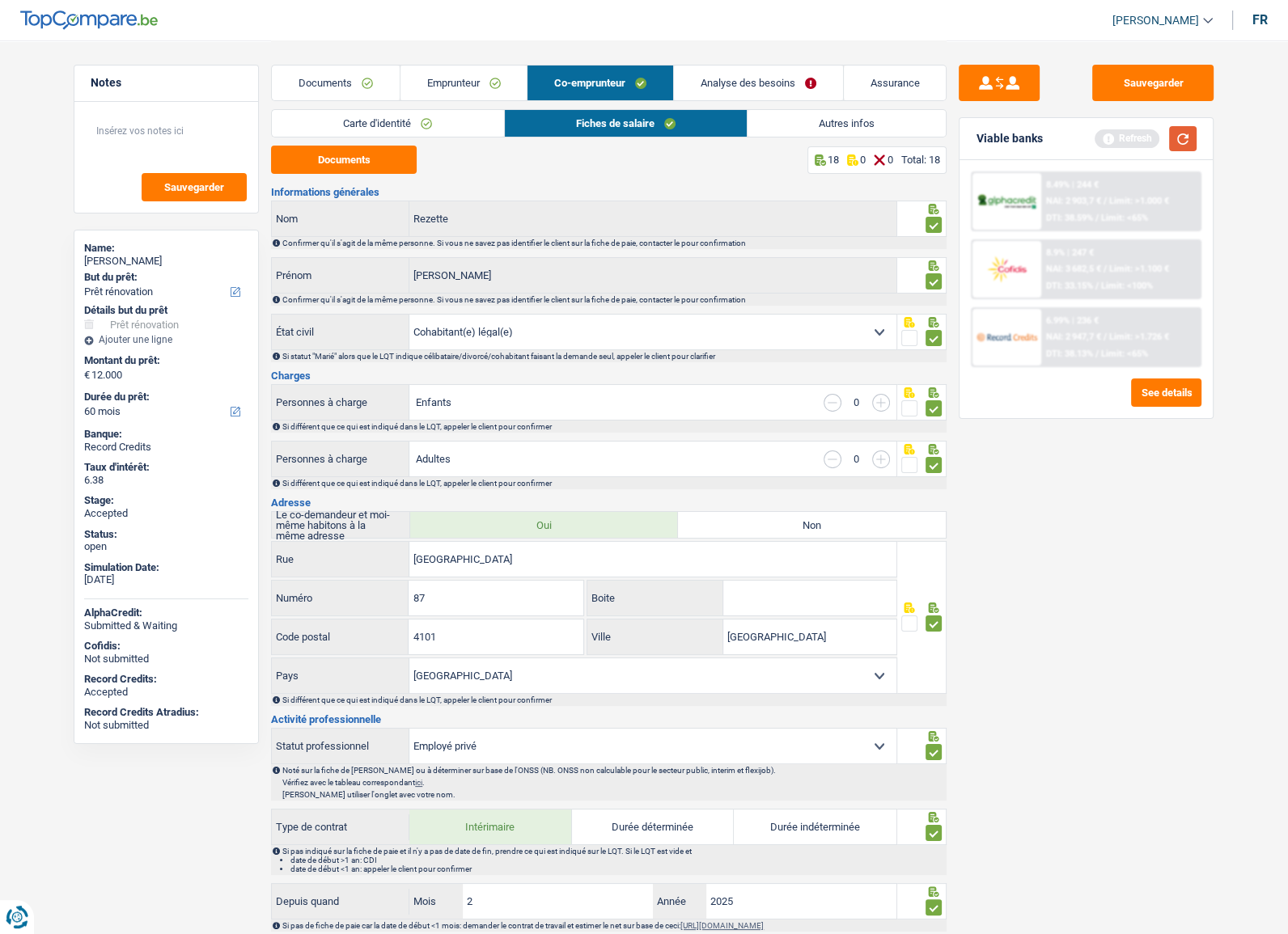
click at [1192, 130] on button "button" at bounding box center [1183, 138] width 28 height 25
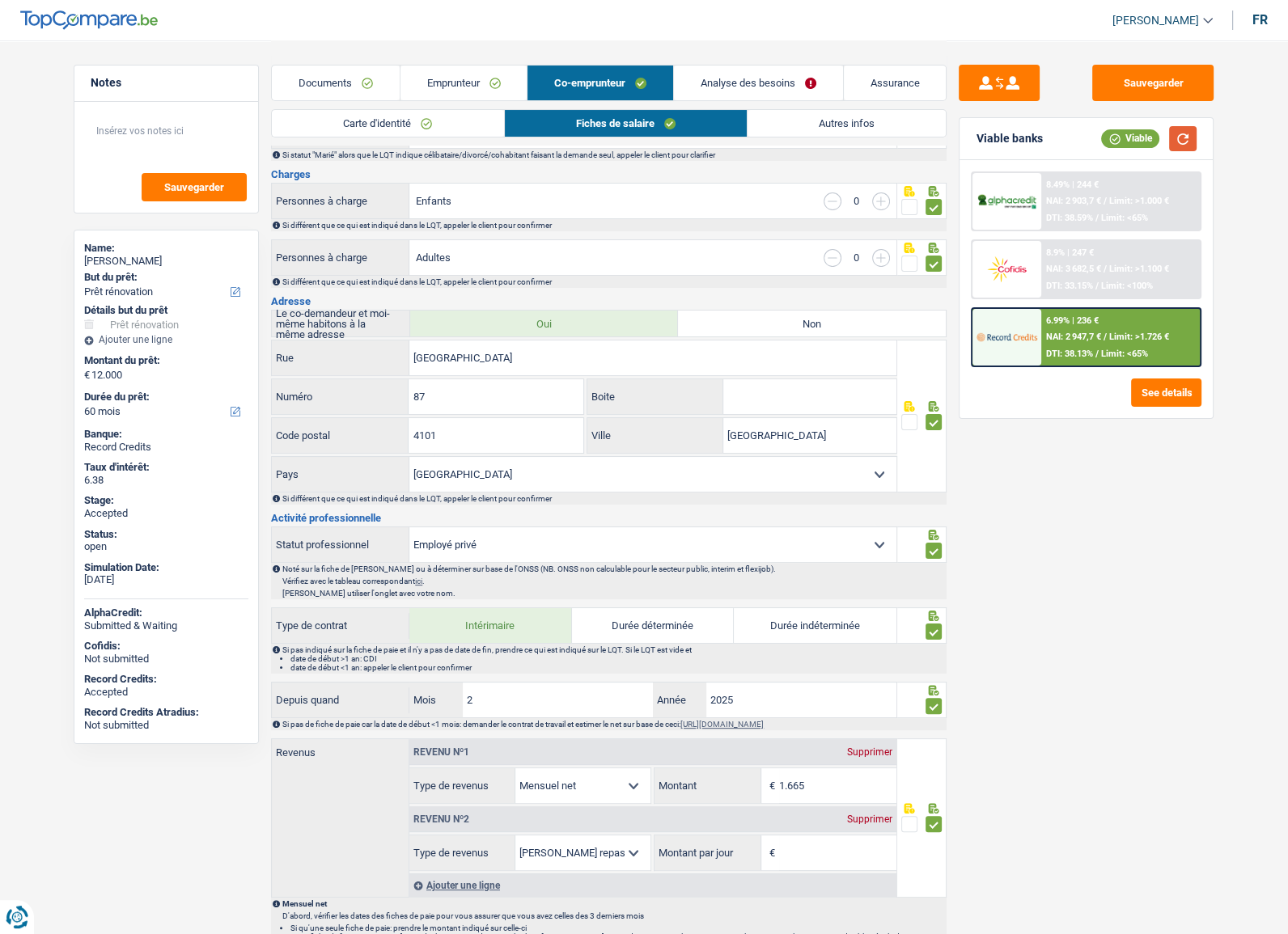
scroll to position [146, 0]
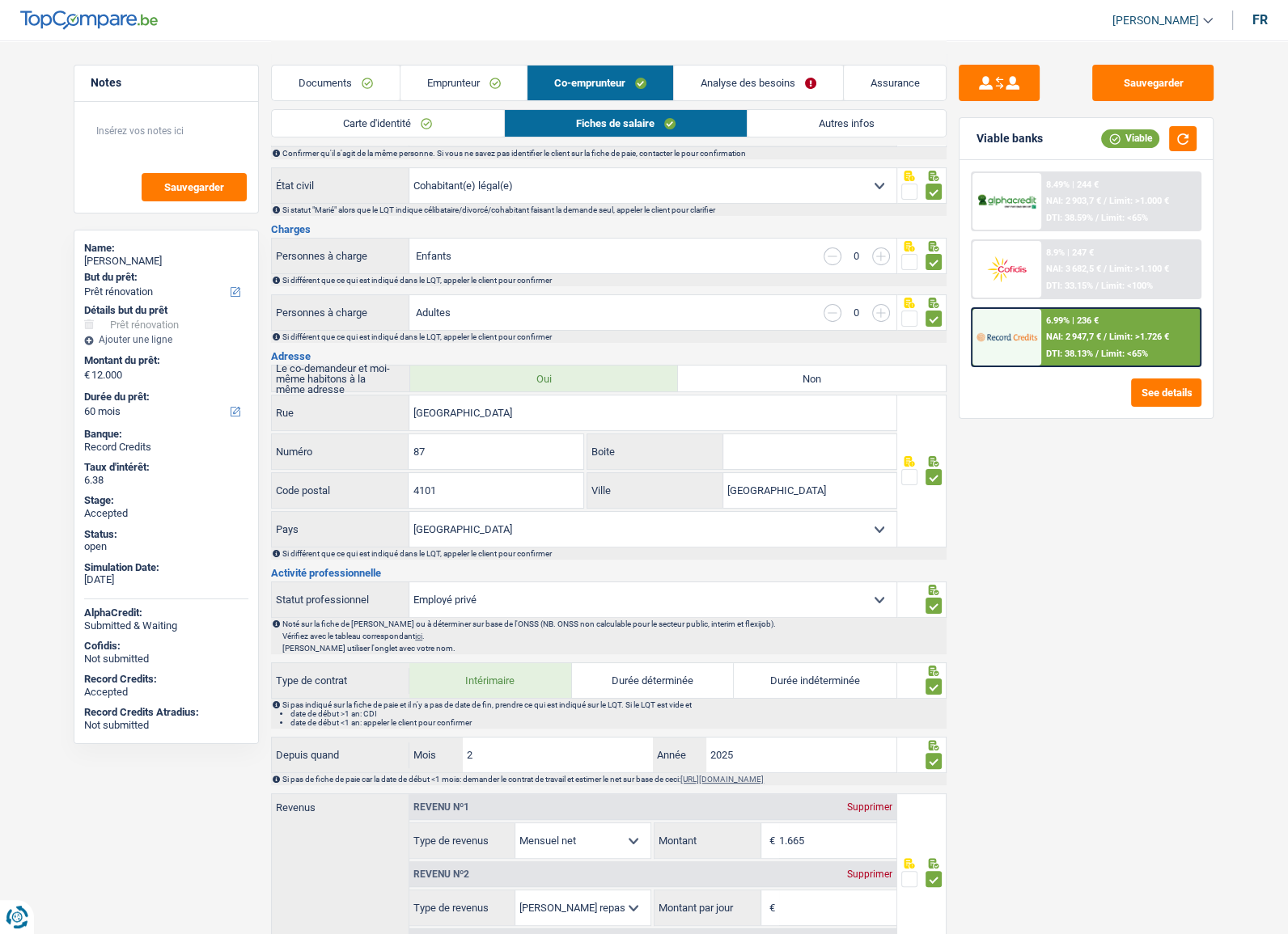
click at [375, 72] on link "Documents" at bounding box center [335, 82] width 128 height 35
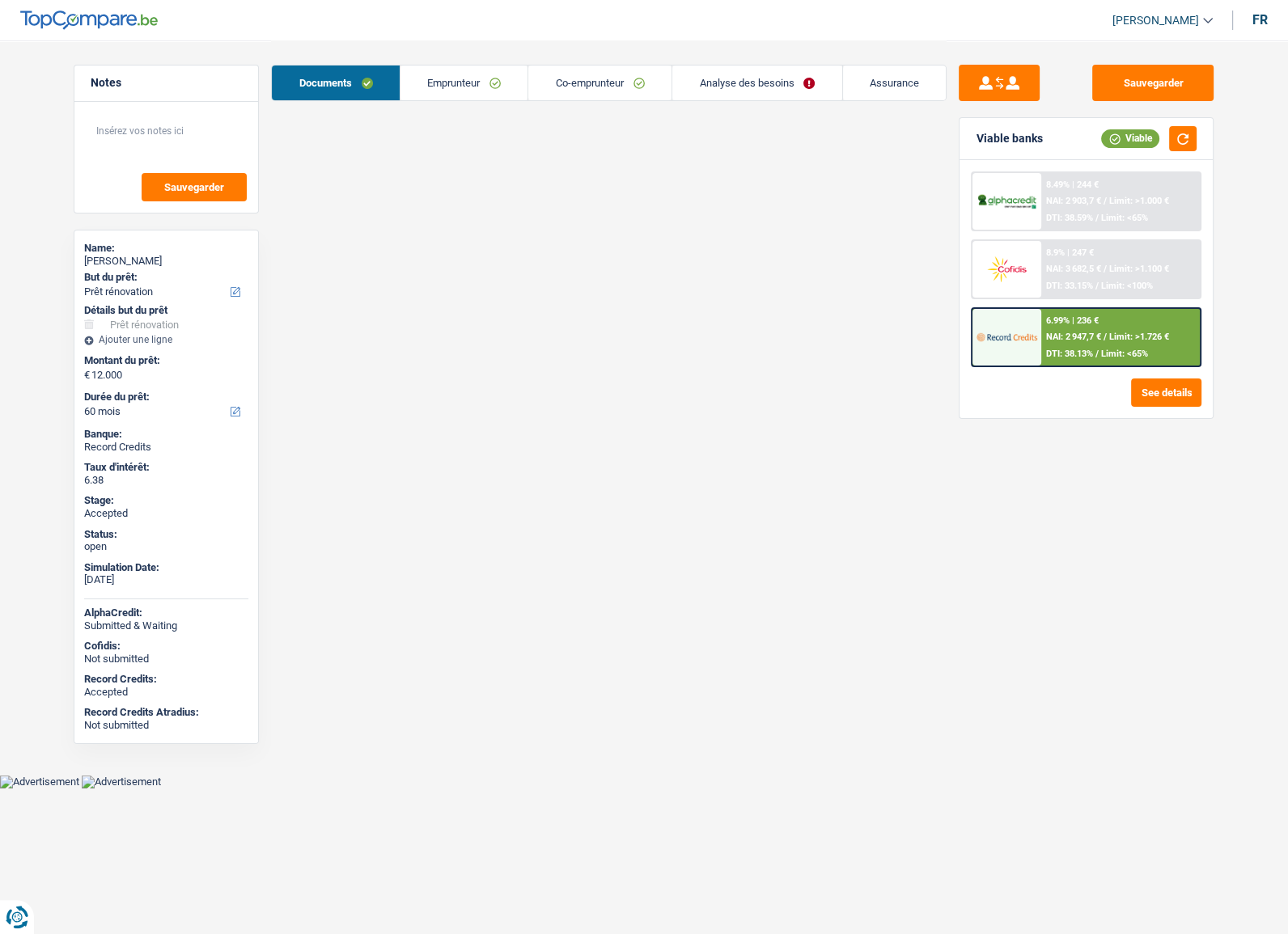
scroll to position [0, 0]
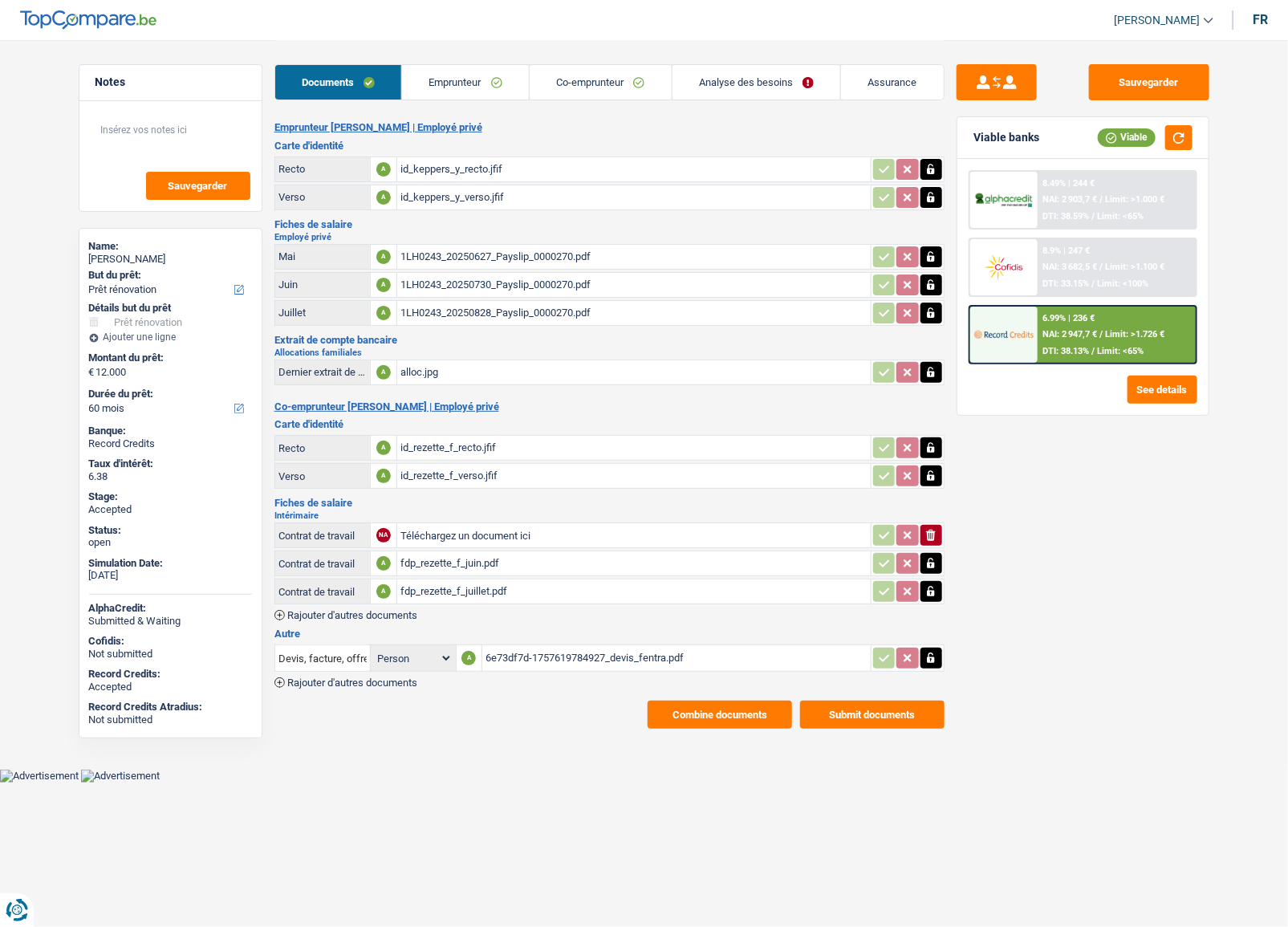
click at [732, 700] on div "Emprunteur [PERSON_NAME] | Employé privé Carte d'identité Recto A id_keppers_y_…" at bounding box center [609, 425] width 671 height 608
click at [732, 707] on button "Combine documents" at bounding box center [719, 715] width 144 height 28
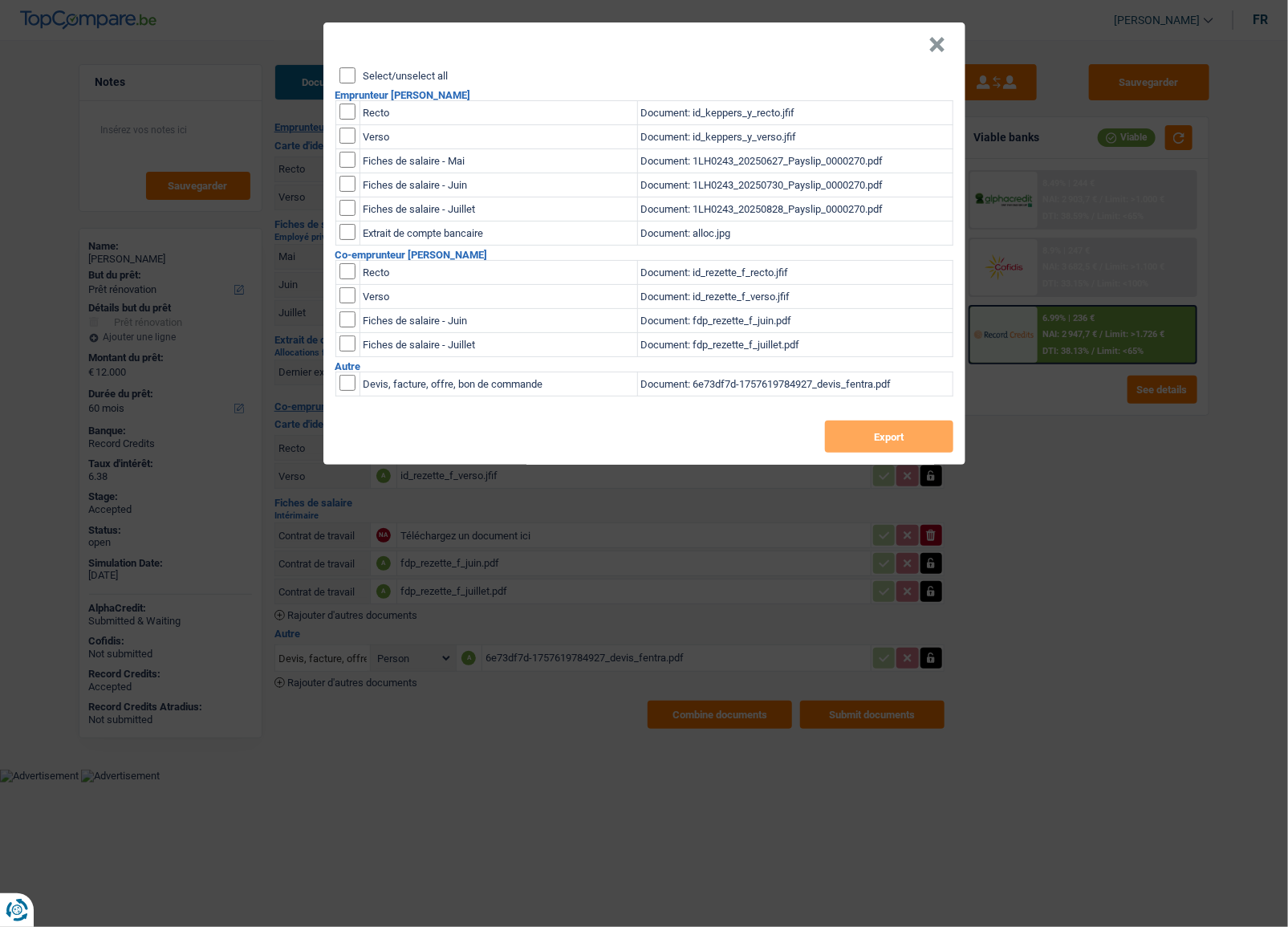
click at [340, 74] on div "Select/unselect all Emprunteur [PERSON_NAME] Recto Document: id_keppers_y_recto…" at bounding box center [644, 266] width 642 height 397
click at [352, 78] on input "Select/unselect all" at bounding box center [347, 75] width 16 height 16
checkbox input "true"
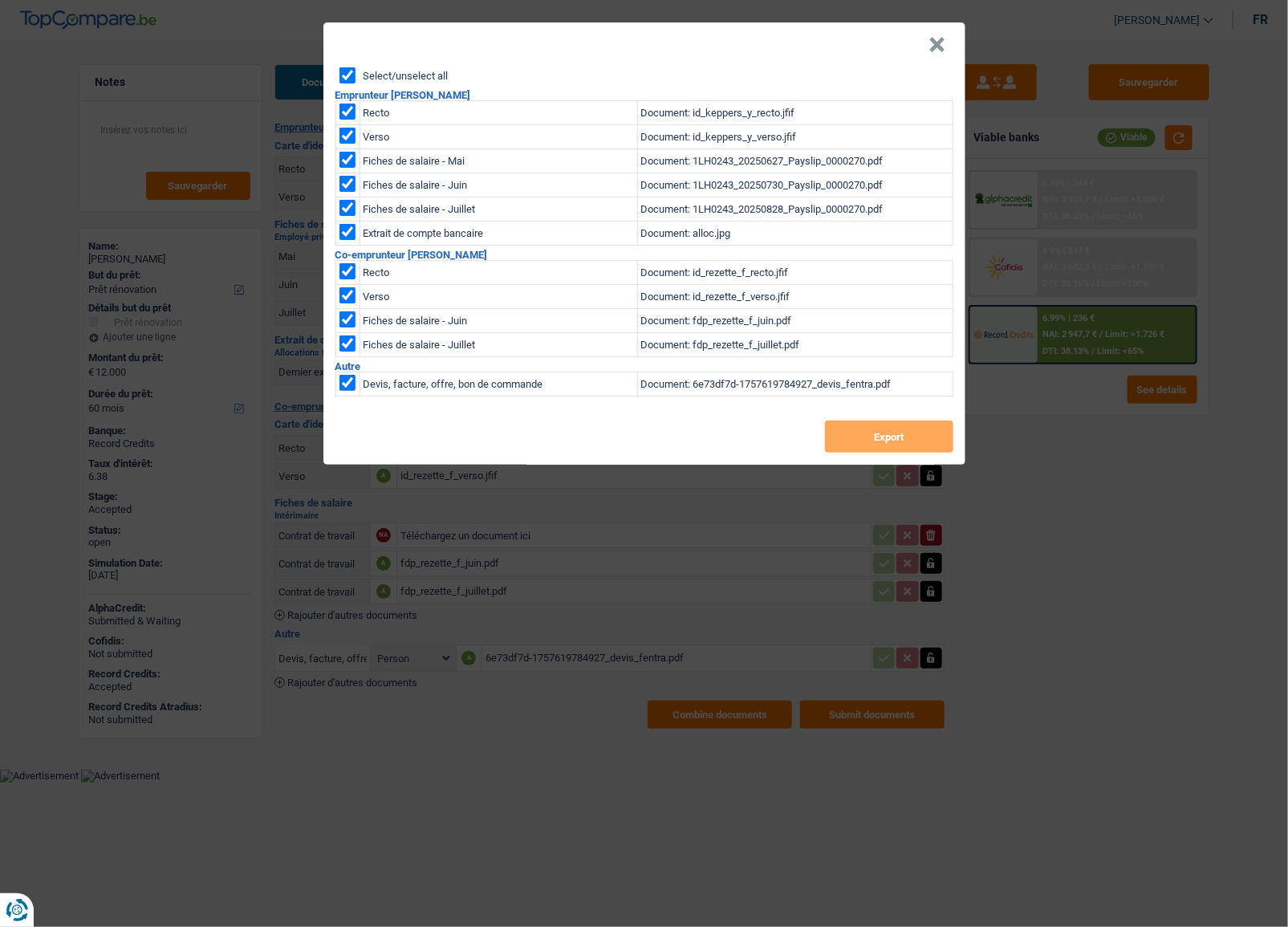
checkbox input "true"
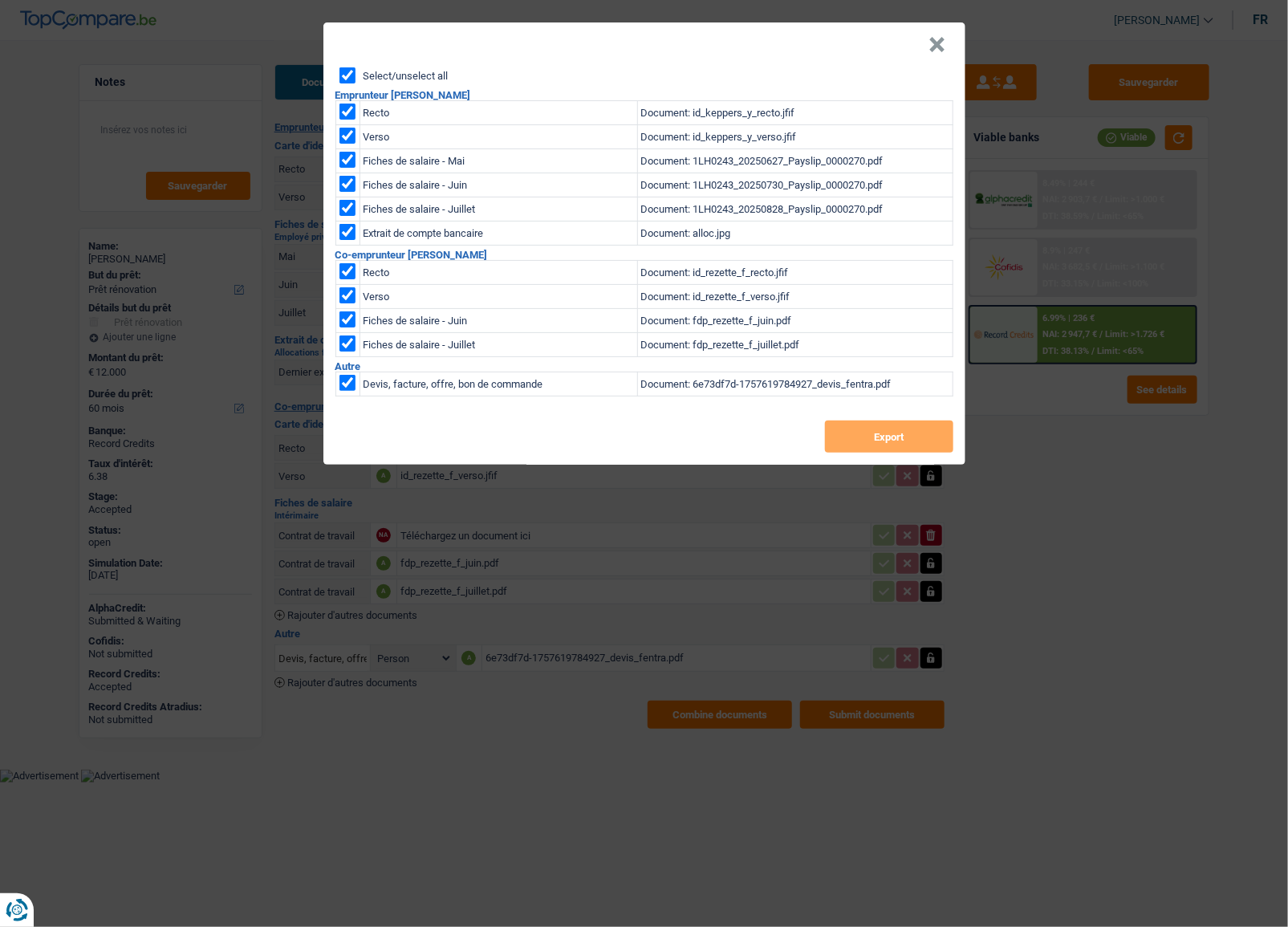
checkbox input "true"
click at [910, 441] on button "Export" at bounding box center [888, 437] width 128 height 32
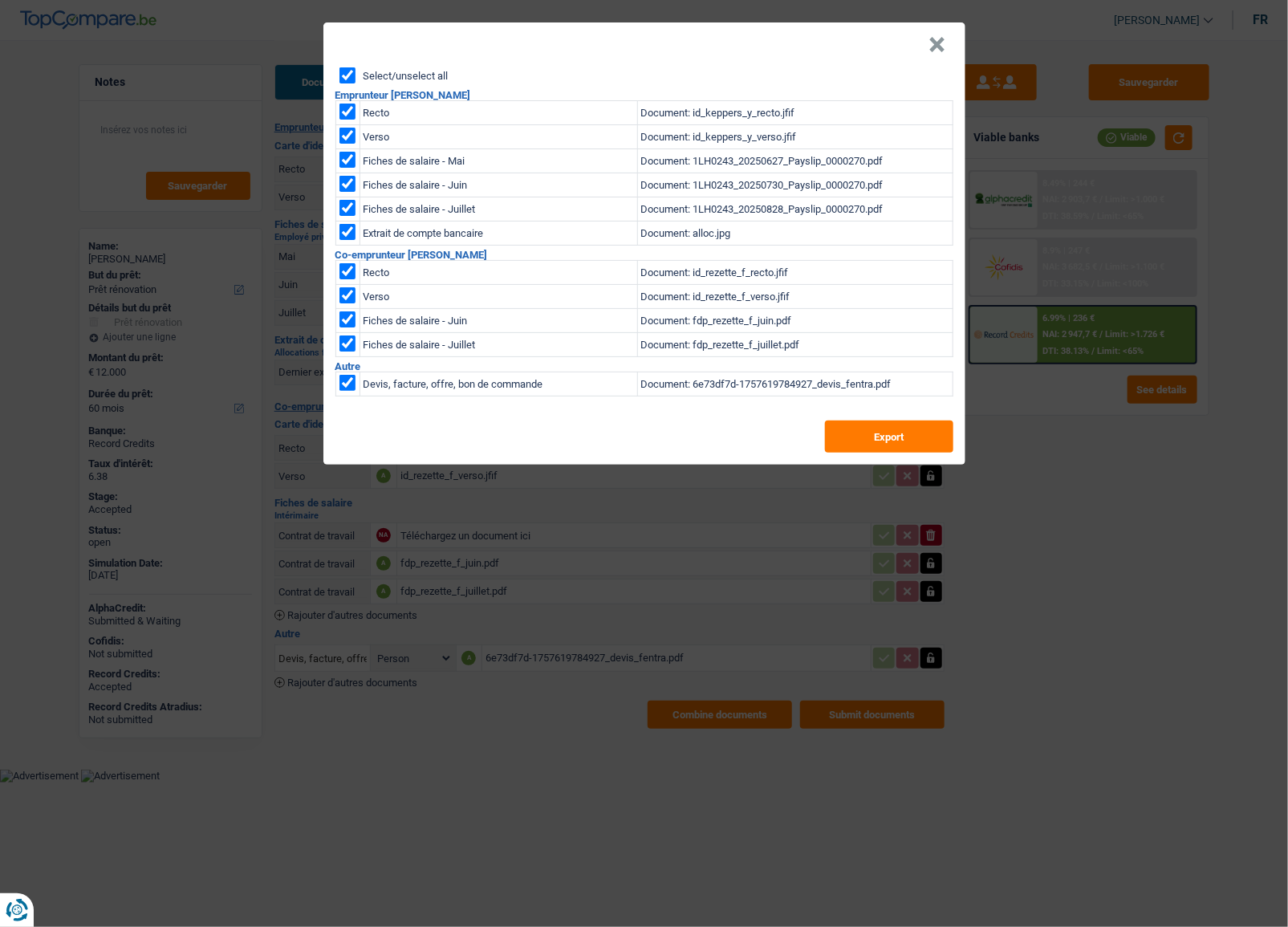
drag, startPoint x: 928, startPoint y: 43, endPoint x: 953, endPoint y: 47, distance: 25.3
click at [930, 43] on header "×" at bounding box center [644, 44] width 642 height 45
click at [953, 47] on header "×" at bounding box center [644, 44] width 642 height 45
click at [939, 51] on button "×" at bounding box center [937, 45] width 17 height 16
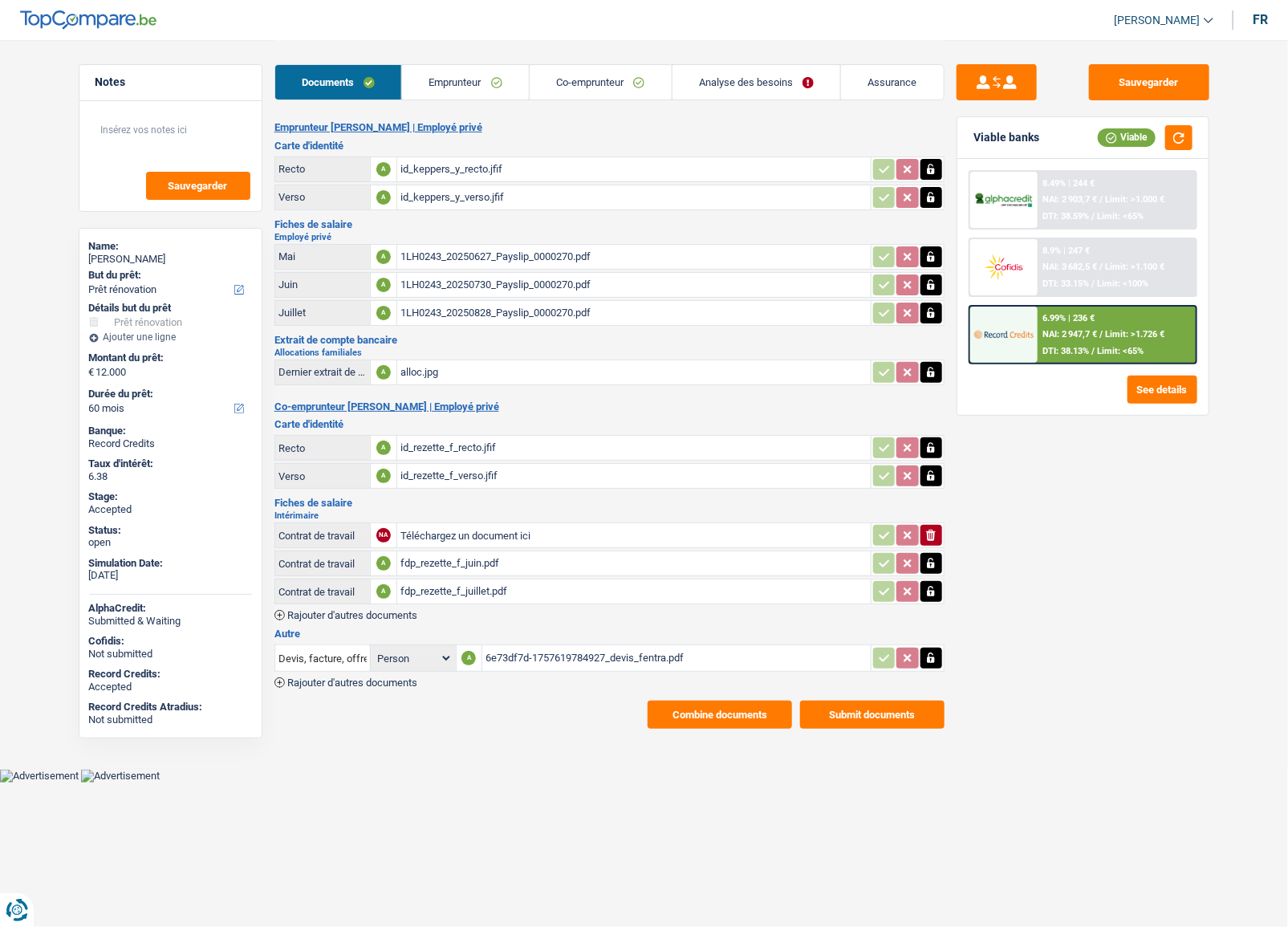
click at [1075, 347] on span "DTI: 38.13%" at bounding box center [1066, 352] width 47 height 11
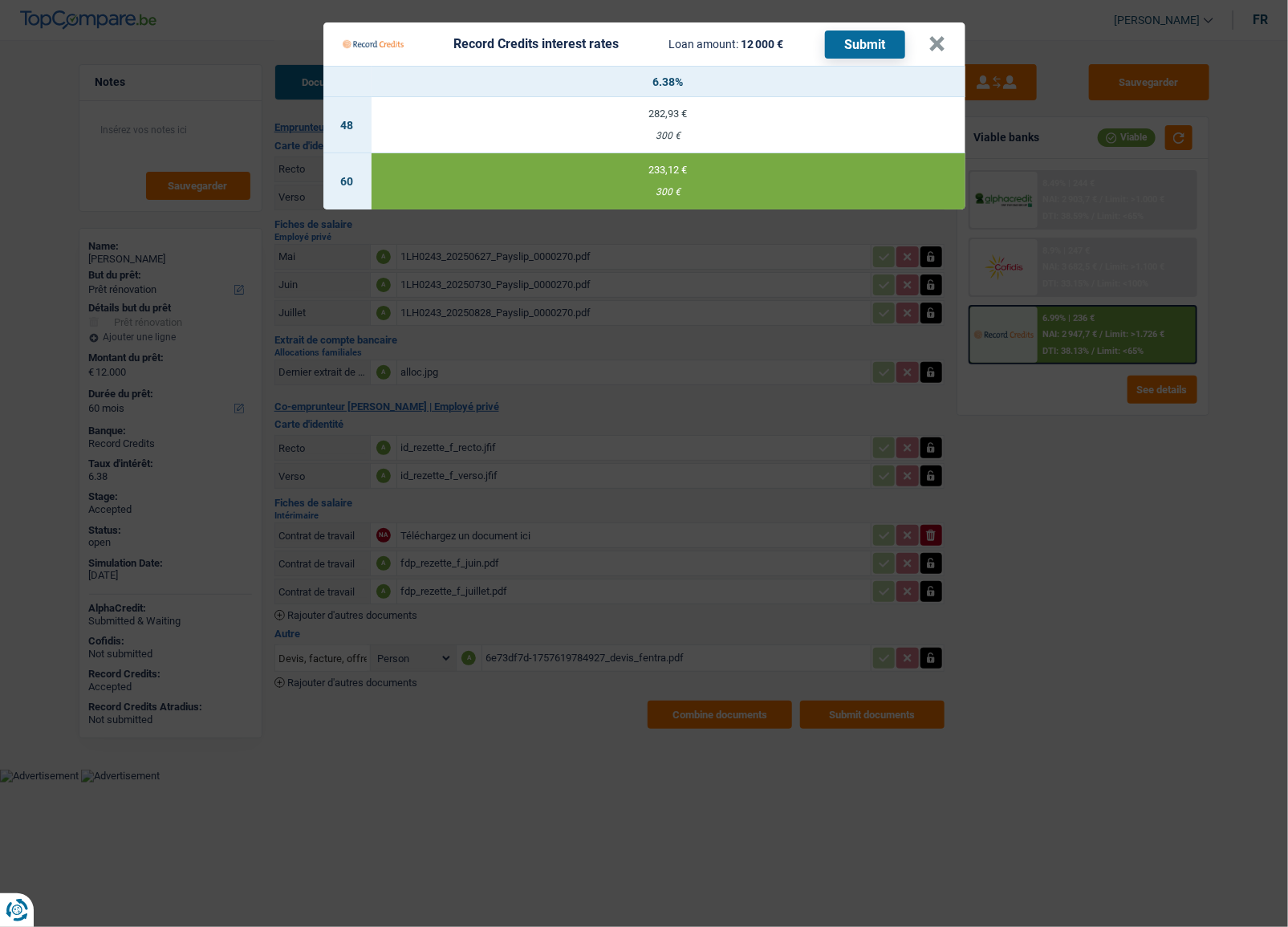
click at [1085, 463] on Credits "Record Credits interest rates Loan amount: 12 000 € Submit × 6.38% 48 282,93 € …" at bounding box center [644, 464] width 1288 height 927
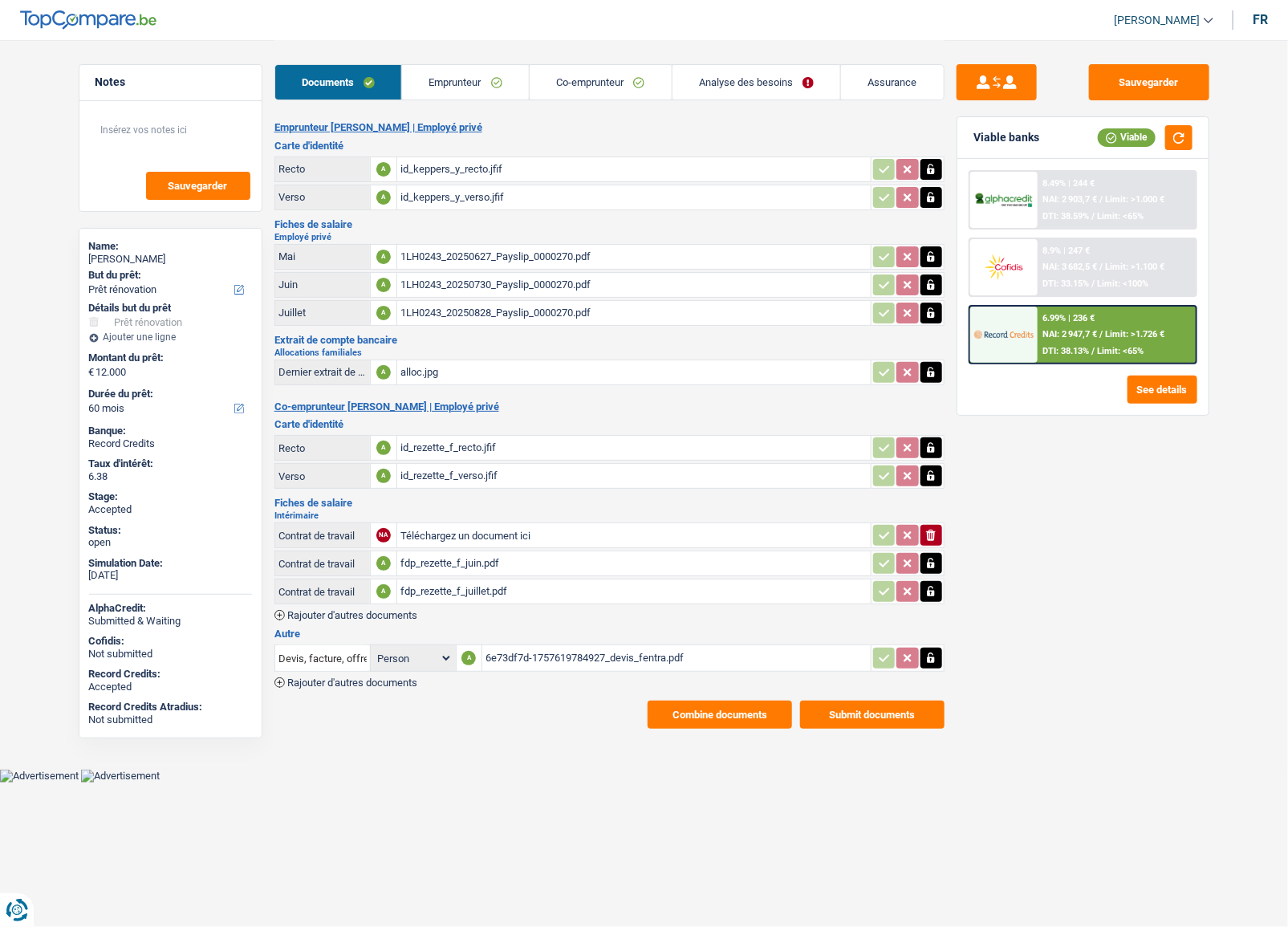
click at [1110, 336] on span "Limit: >1.726 €" at bounding box center [1135, 334] width 59 height 11
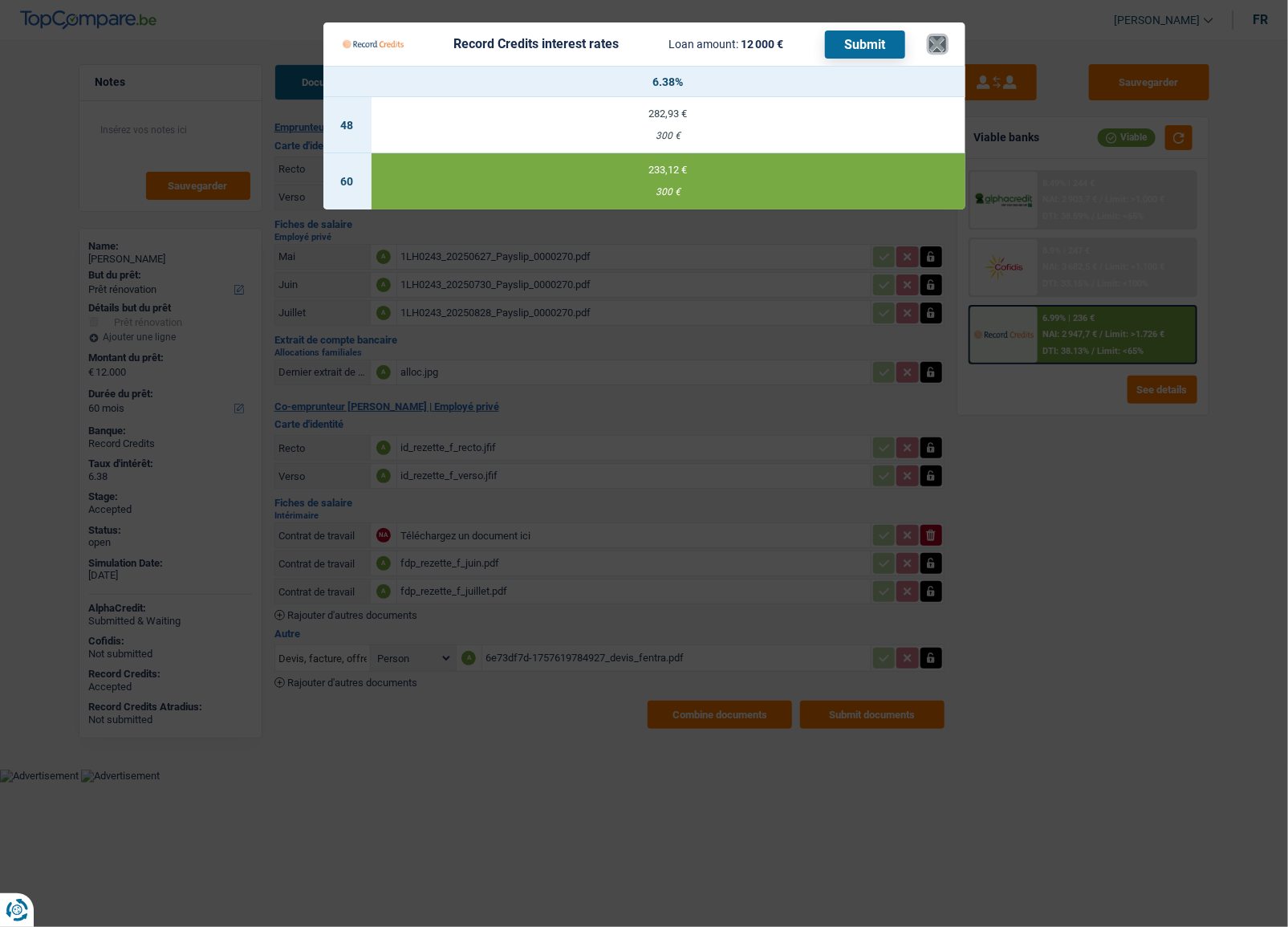
click at [946, 47] on Credits___BV_modal_header_ "Record Credits interest rates Loan amount: 12 000 € Submit ×" at bounding box center [644, 43] width 642 height 43
click at [935, 43] on button "×" at bounding box center [937, 44] width 17 height 16
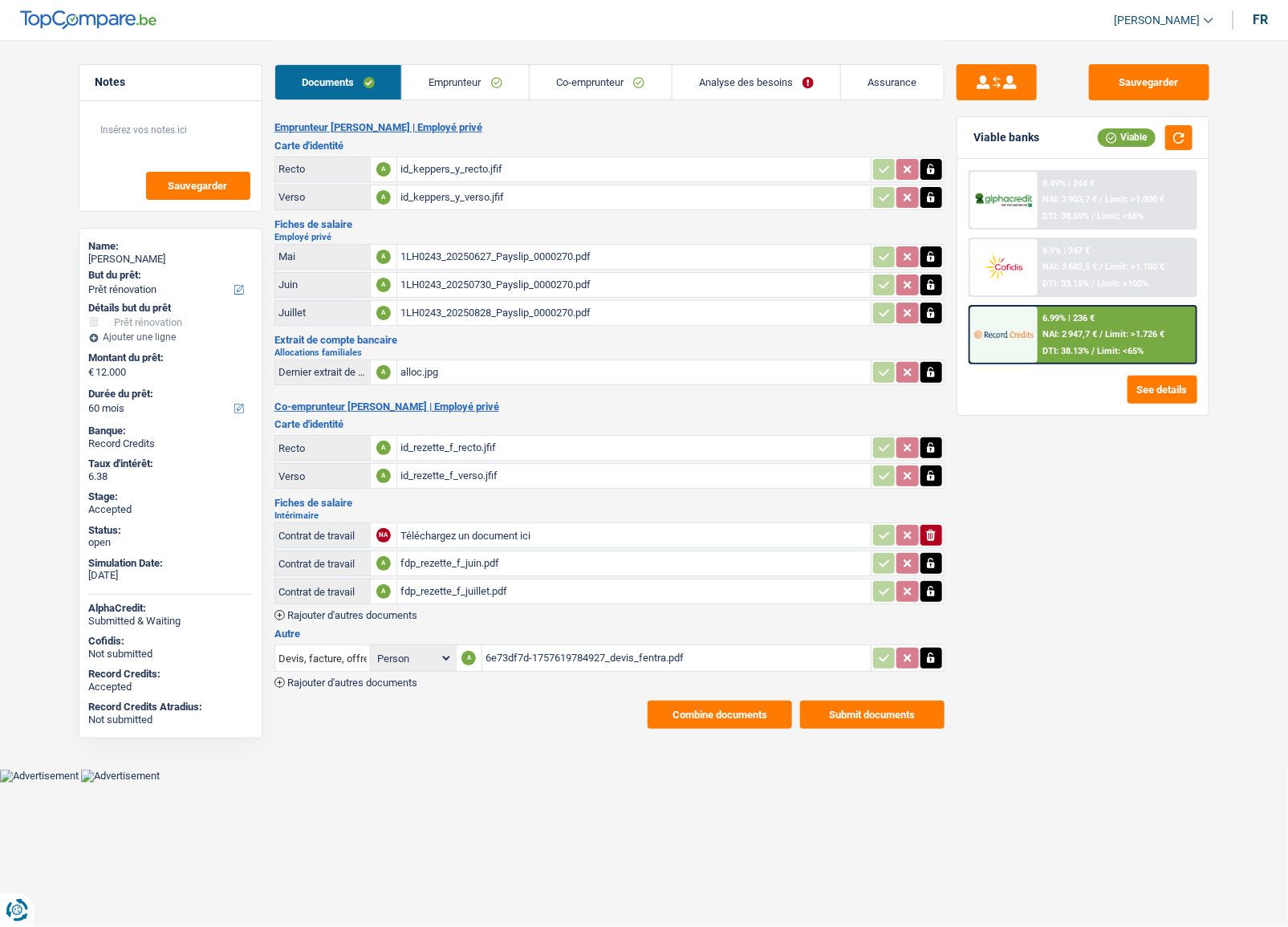
click at [456, 93] on link "Emprunteur" at bounding box center [465, 82] width 127 height 35
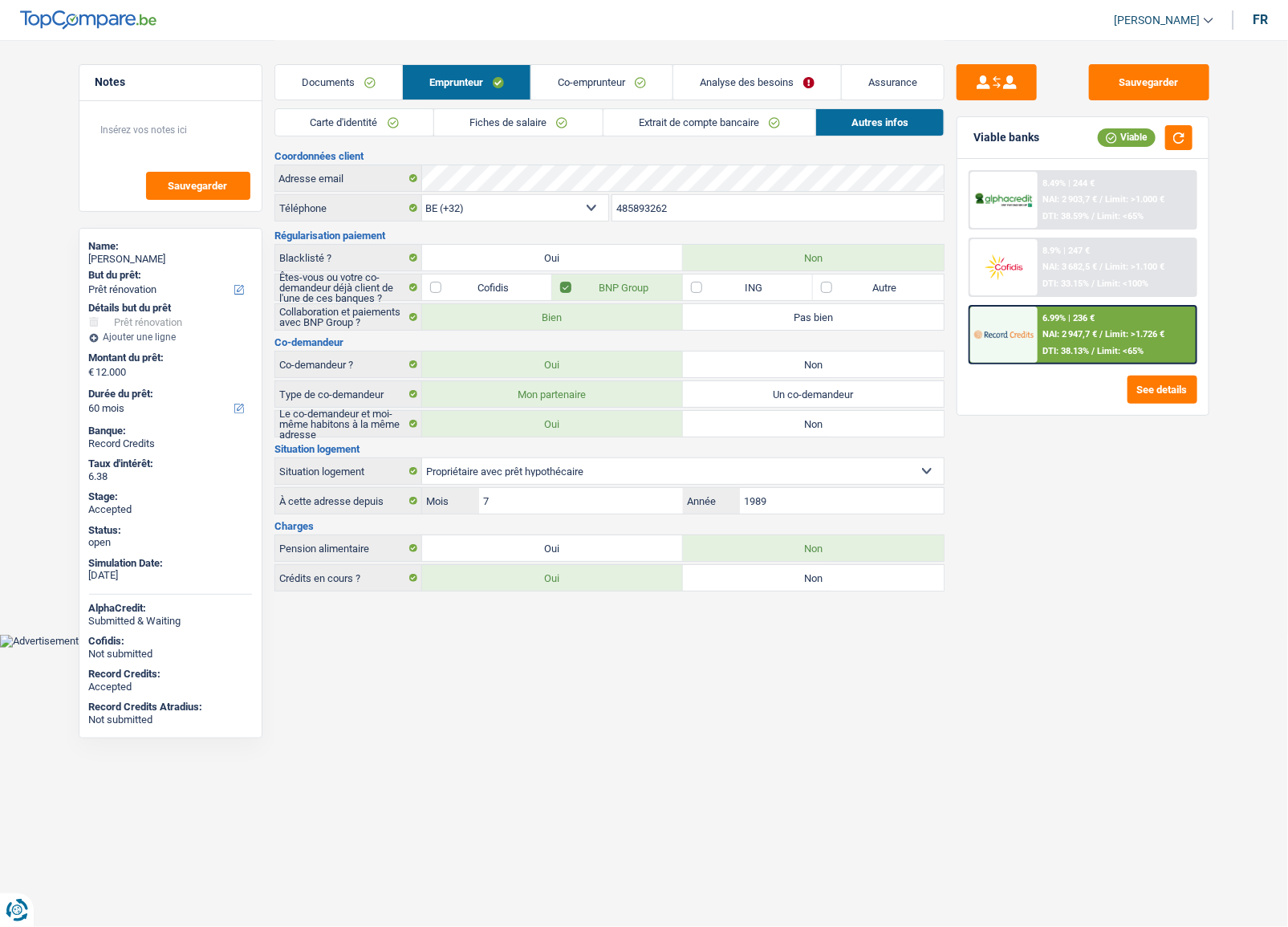
click at [538, 105] on div "Documents Emprunteur Co-emprunteur Analyse des besoins Assurance" at bounding box center [609, 74] width 671 height 68
drag, startPoint x: 365, startPoint y: 113, endPoint x: 390, endPoint y: 119, distance: 25.7
click at [366, 115] on link "Carte d'identité" at bounding box center [354, 122] width 159 height 27
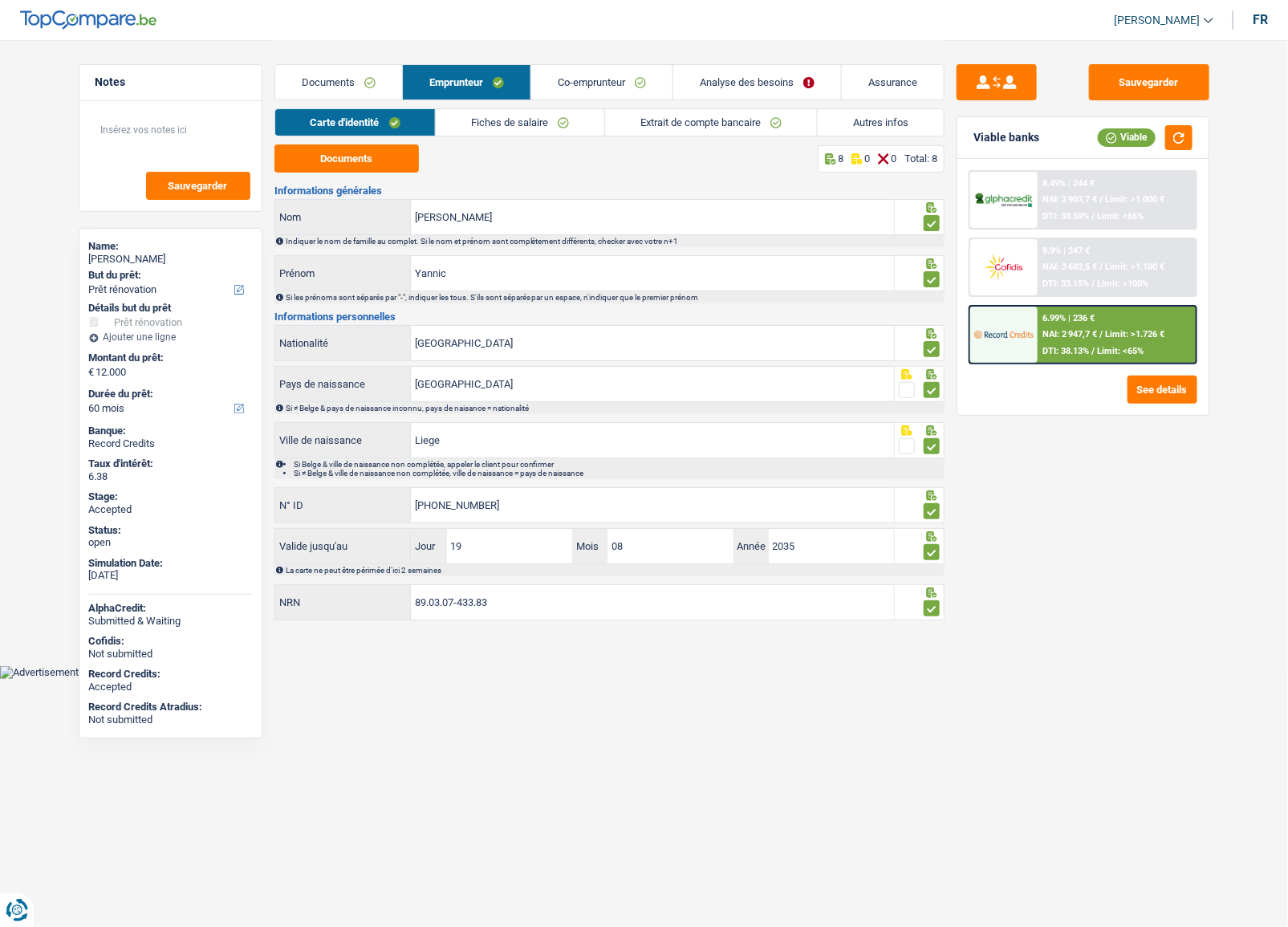
click at [493, 121] on link "Fiches de salaire" at bounding box center [520, 122] width 168 height 27
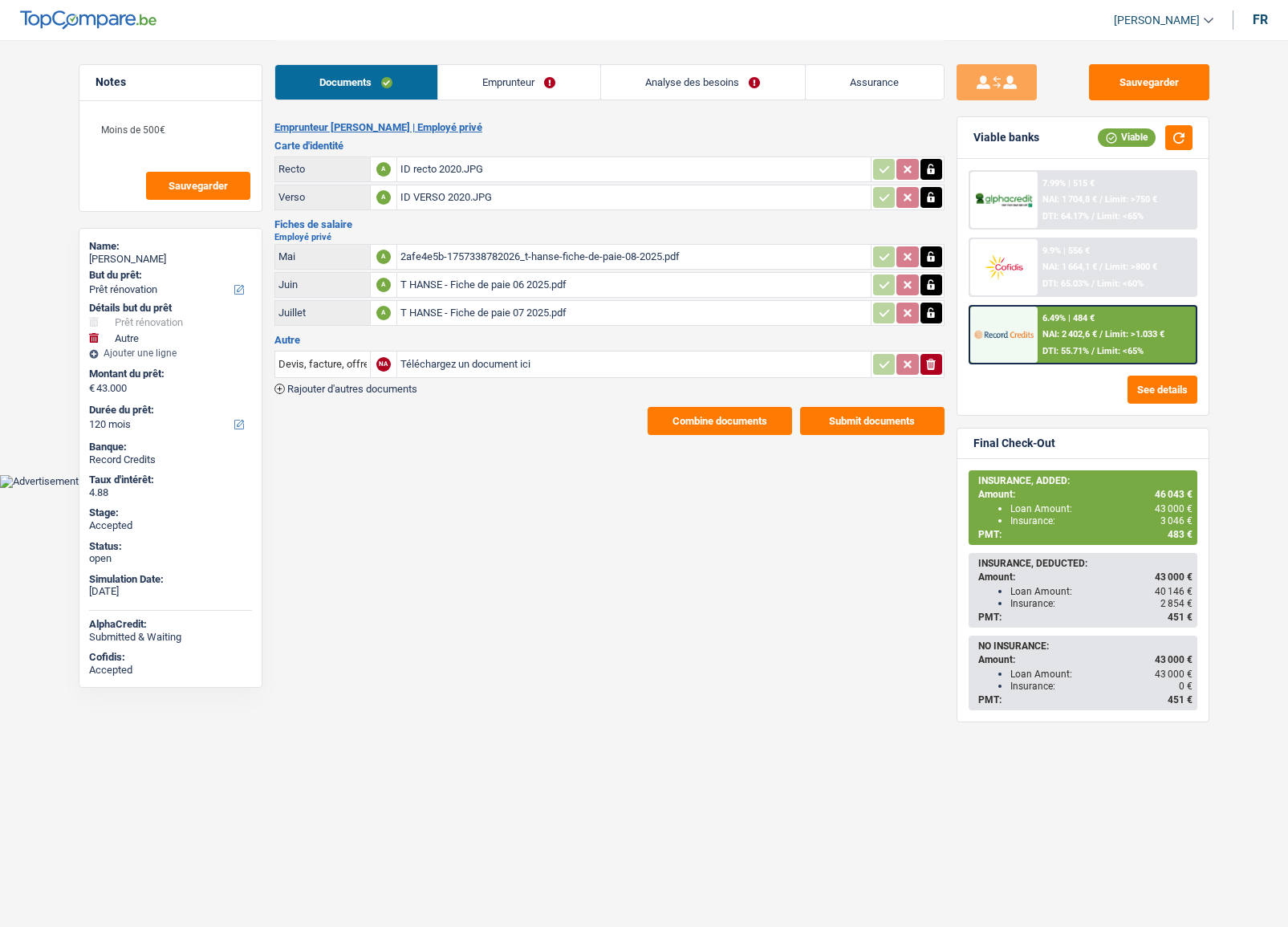
select select "renovation"
select select "other"
select select "120"
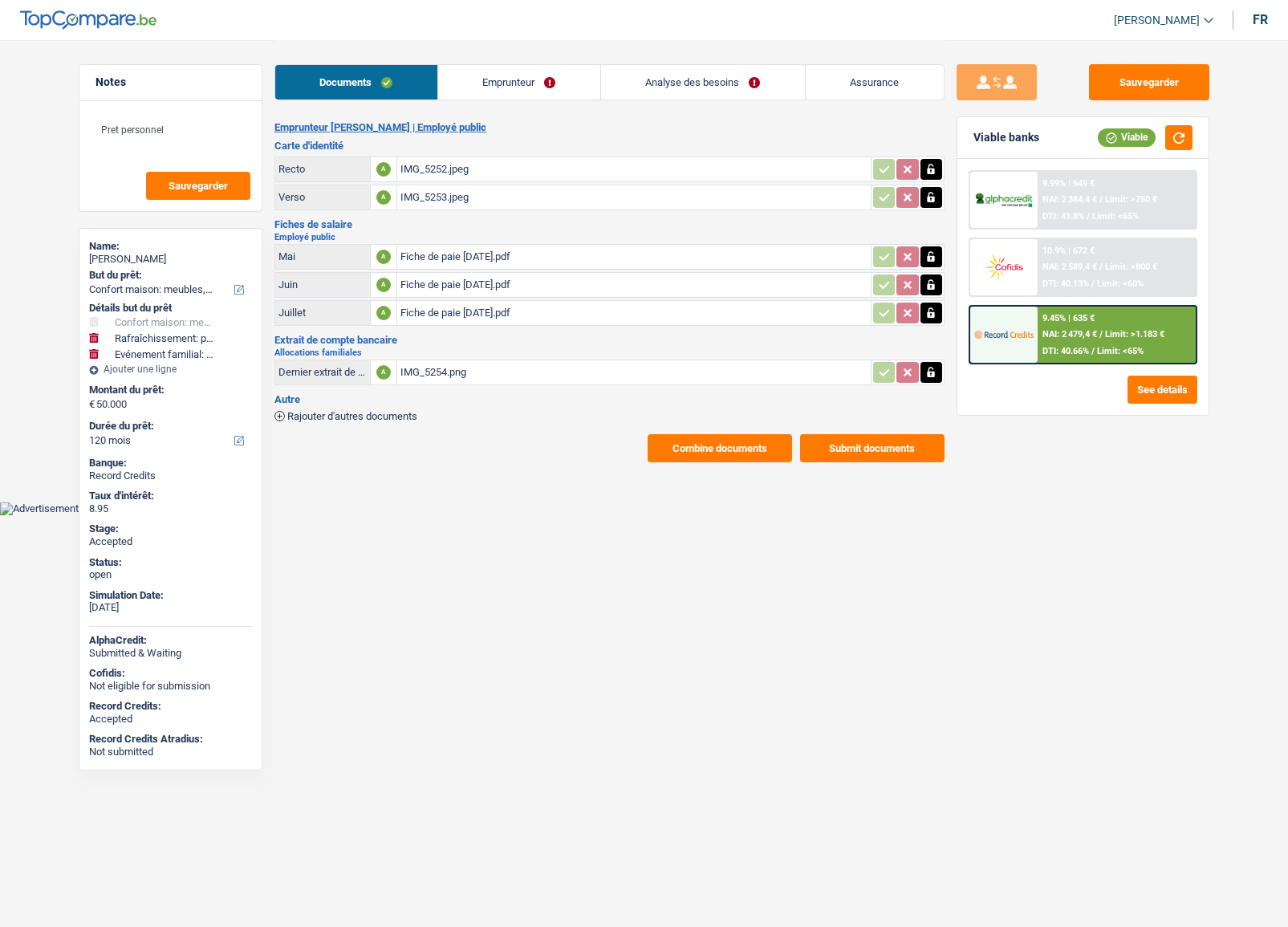
select select "household"
select select "houseOrGarden"
select select "familyEvent"
select select "120"
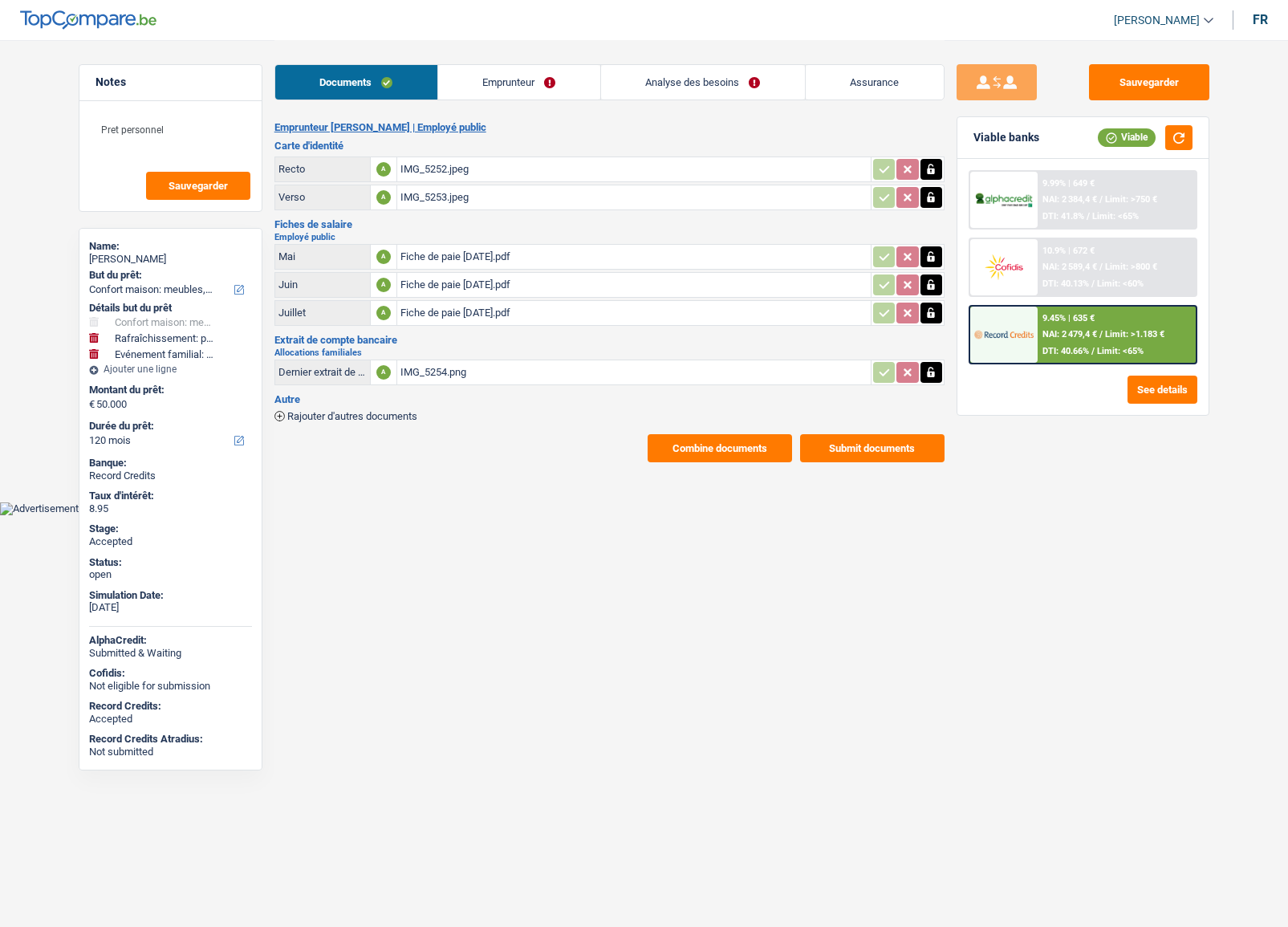
select select "32"
select select "ownerWithMortgage"
select select "mortgage"
select select "300"
select select "carLoan"
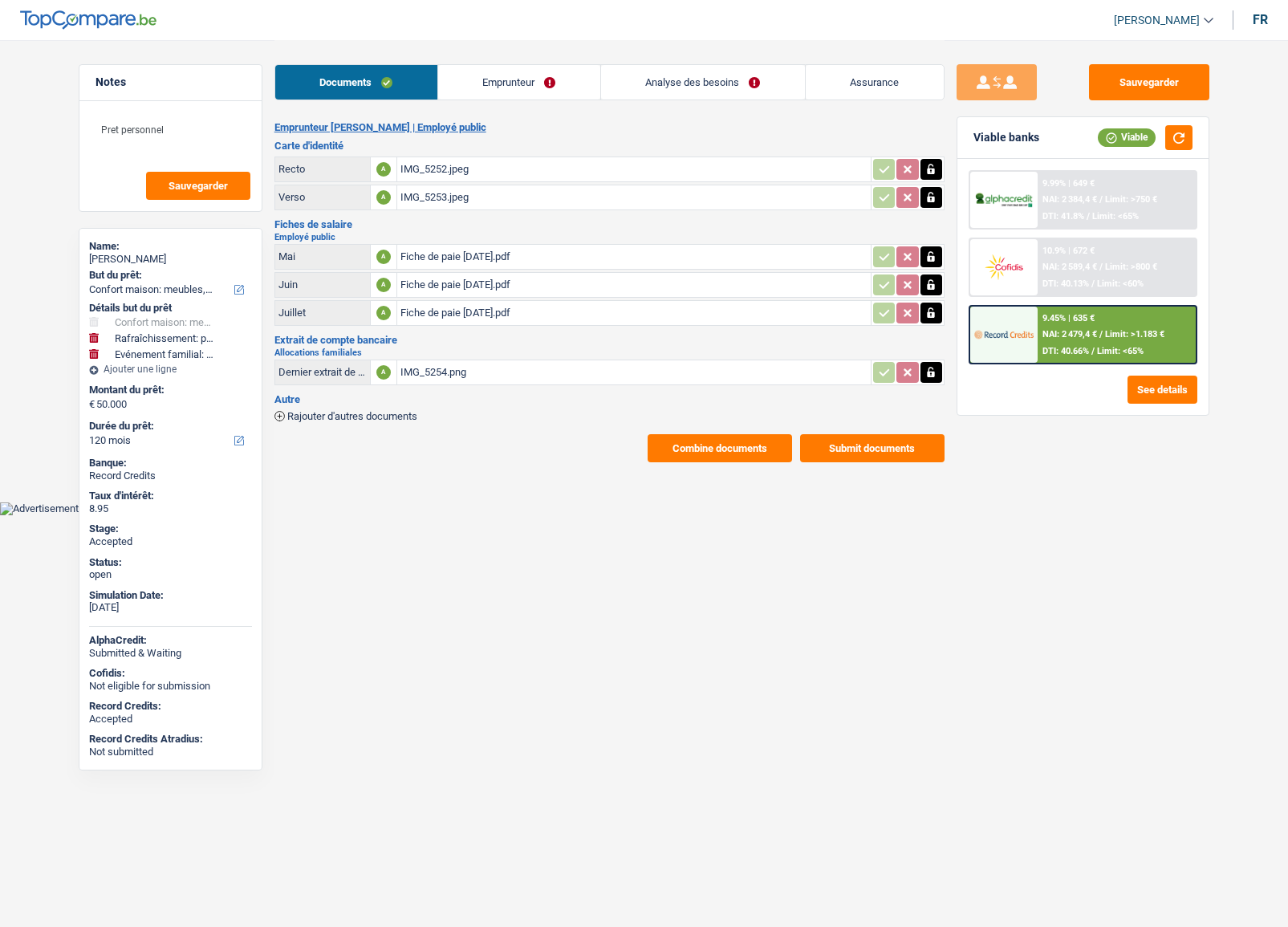
select select "36"
click at [531, 90] on link "Emprunteur" at bounding box center [519, 82] width 162 height 35
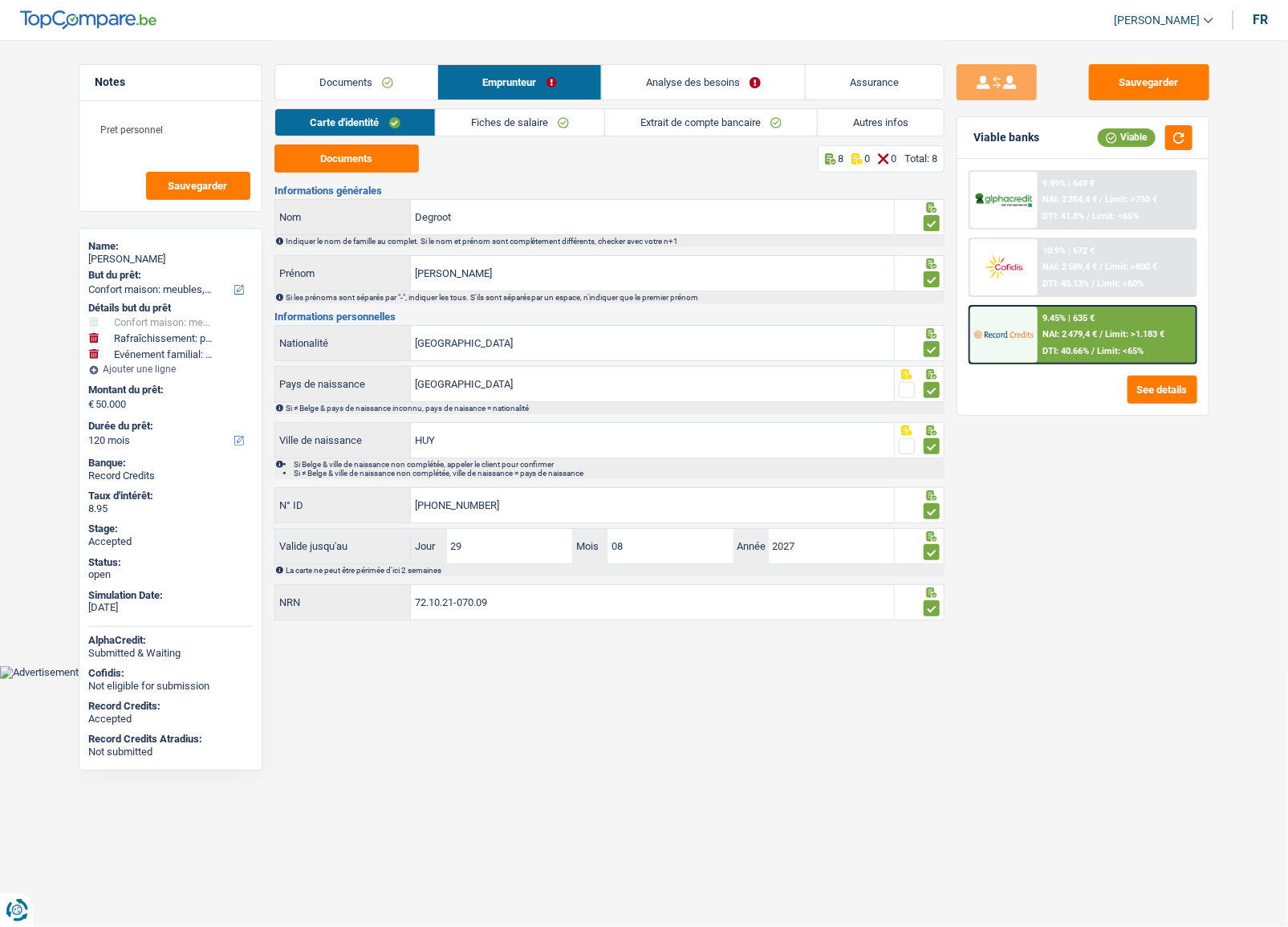
click at [858, 121] on link "Autres infos" at bounding box center [881, 122] width 126 height 27
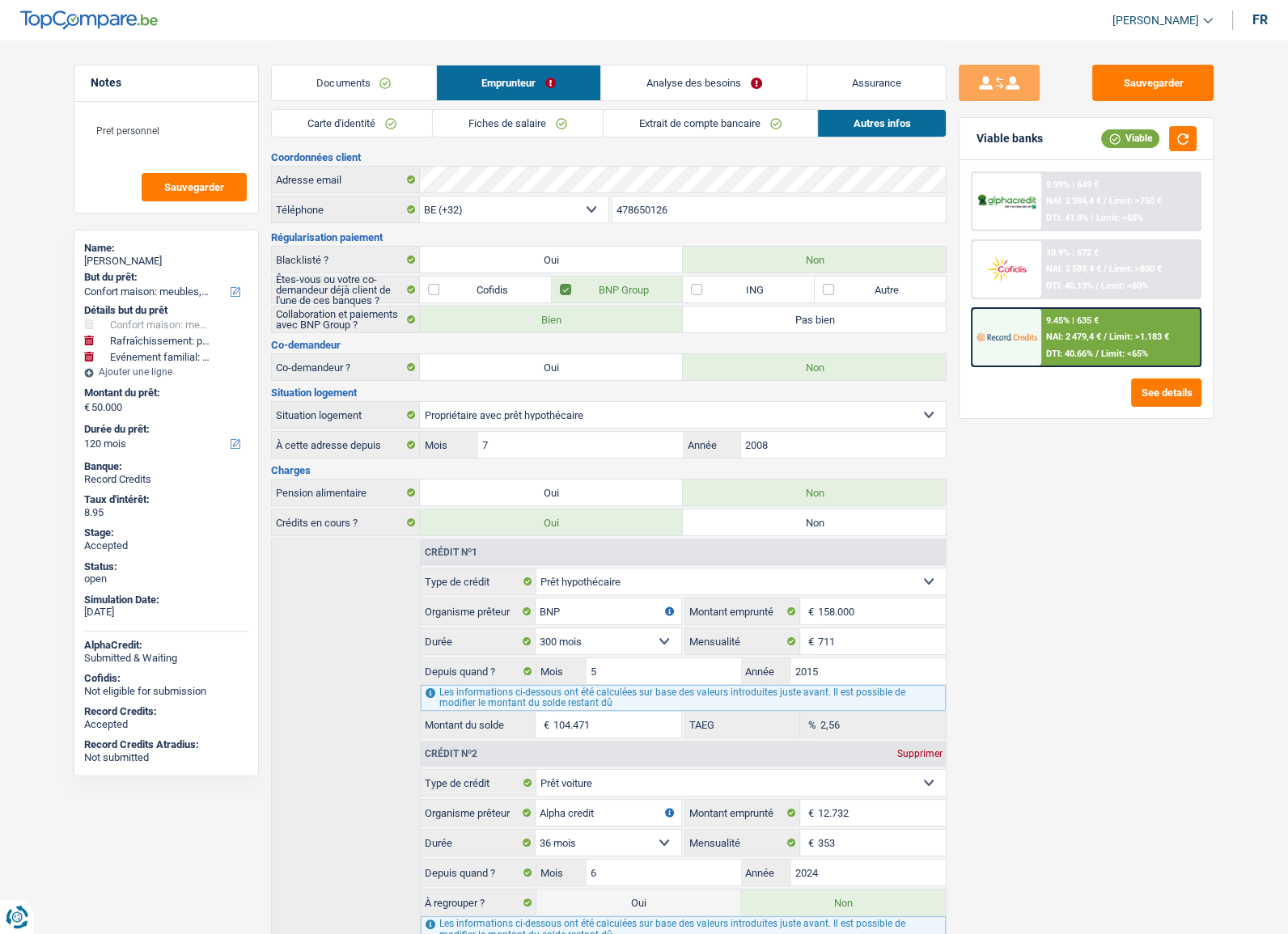
click at [1119, 270] on span "Limit: >800 €" at bounding box center [1135, 269] width 53 height 11
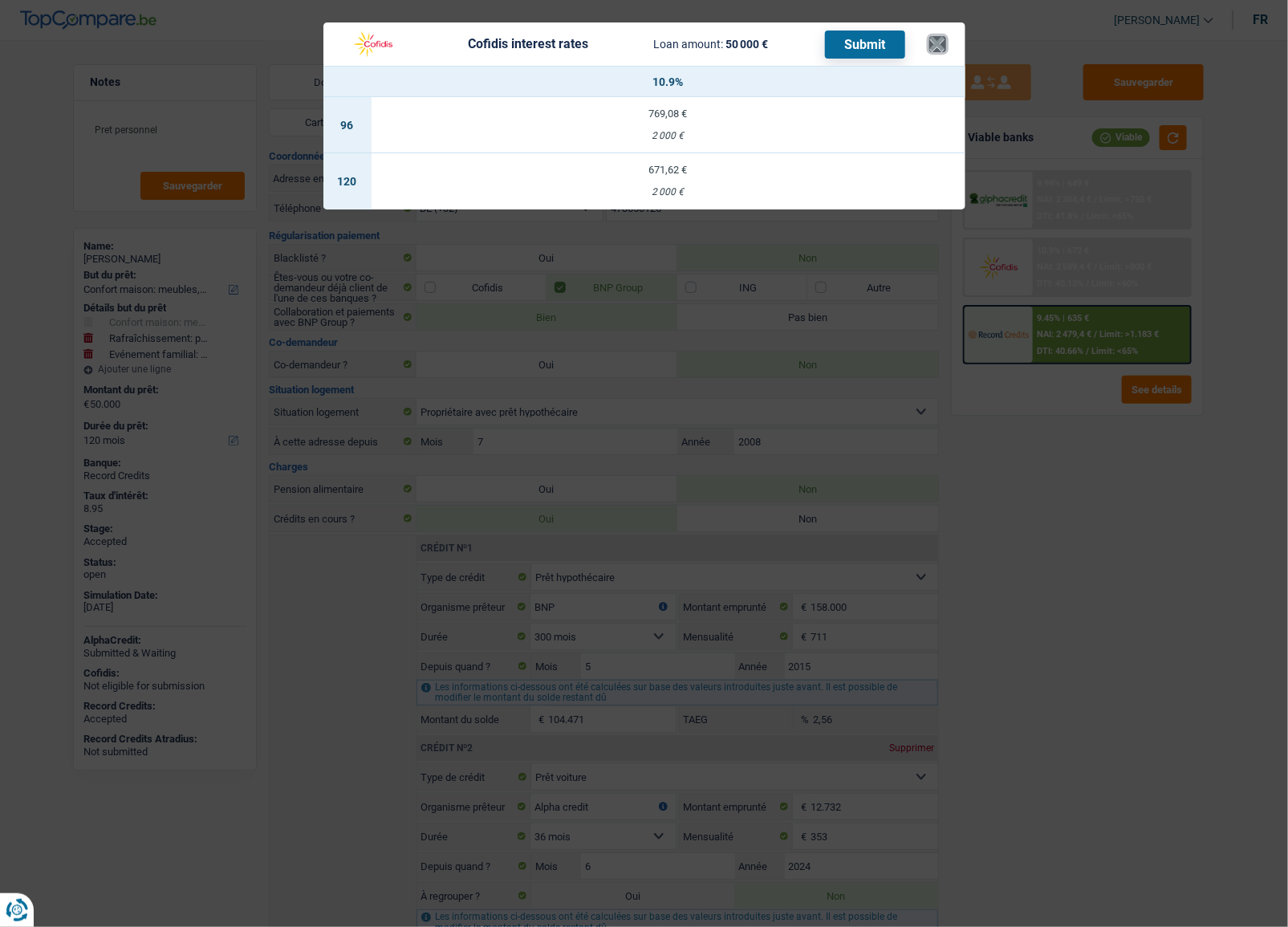
drag, startPoint x: 935, startPoint y: 43, endPoint x: 970, endPoint y: 98, distance: 65.2
click at [935, 46] on button "×" at bounding box center [937, 44] width 17 height 16
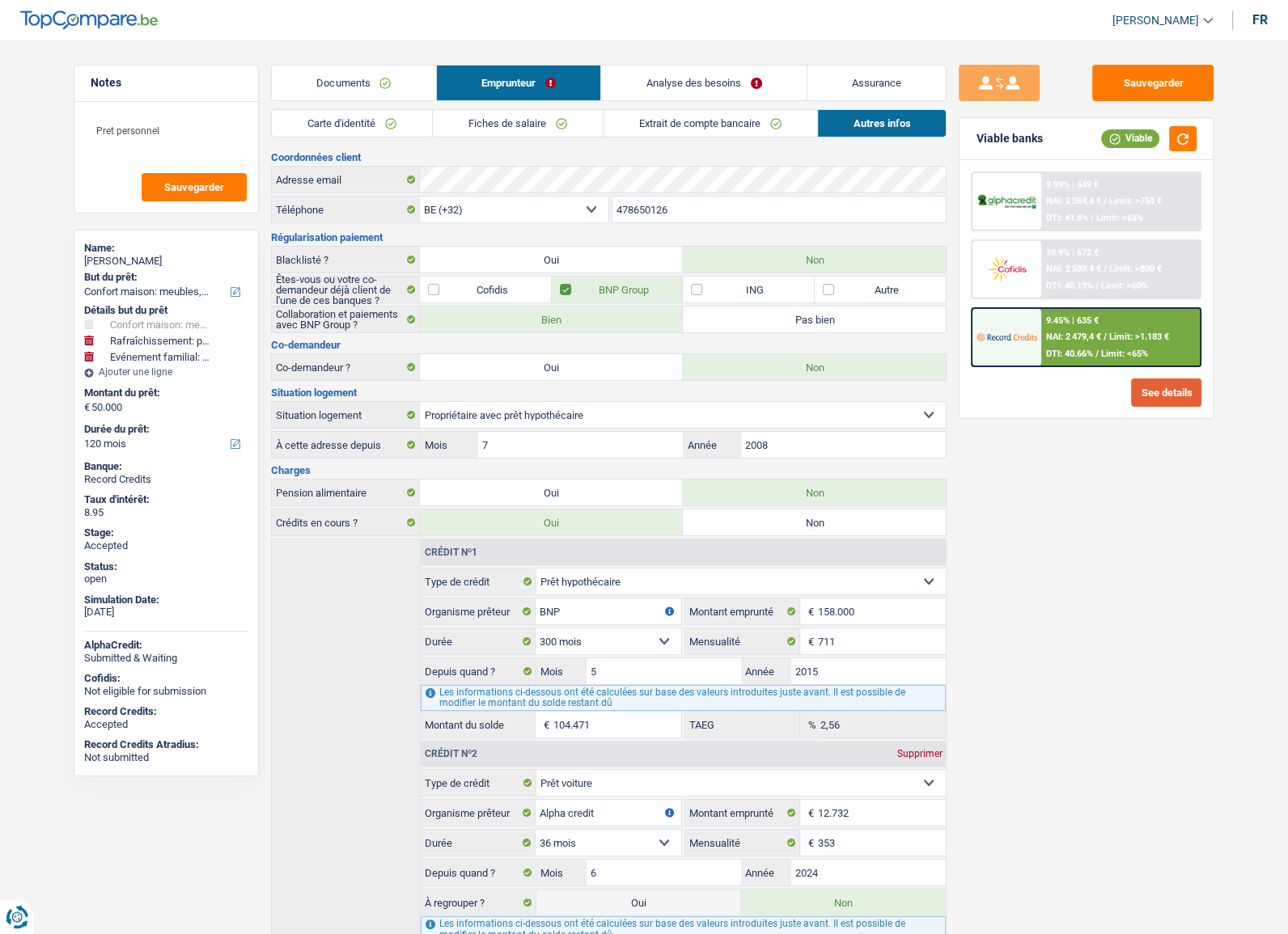
click at [1158, 387] on button "See details" at bounding box center [1167, 393] width 71 height 29
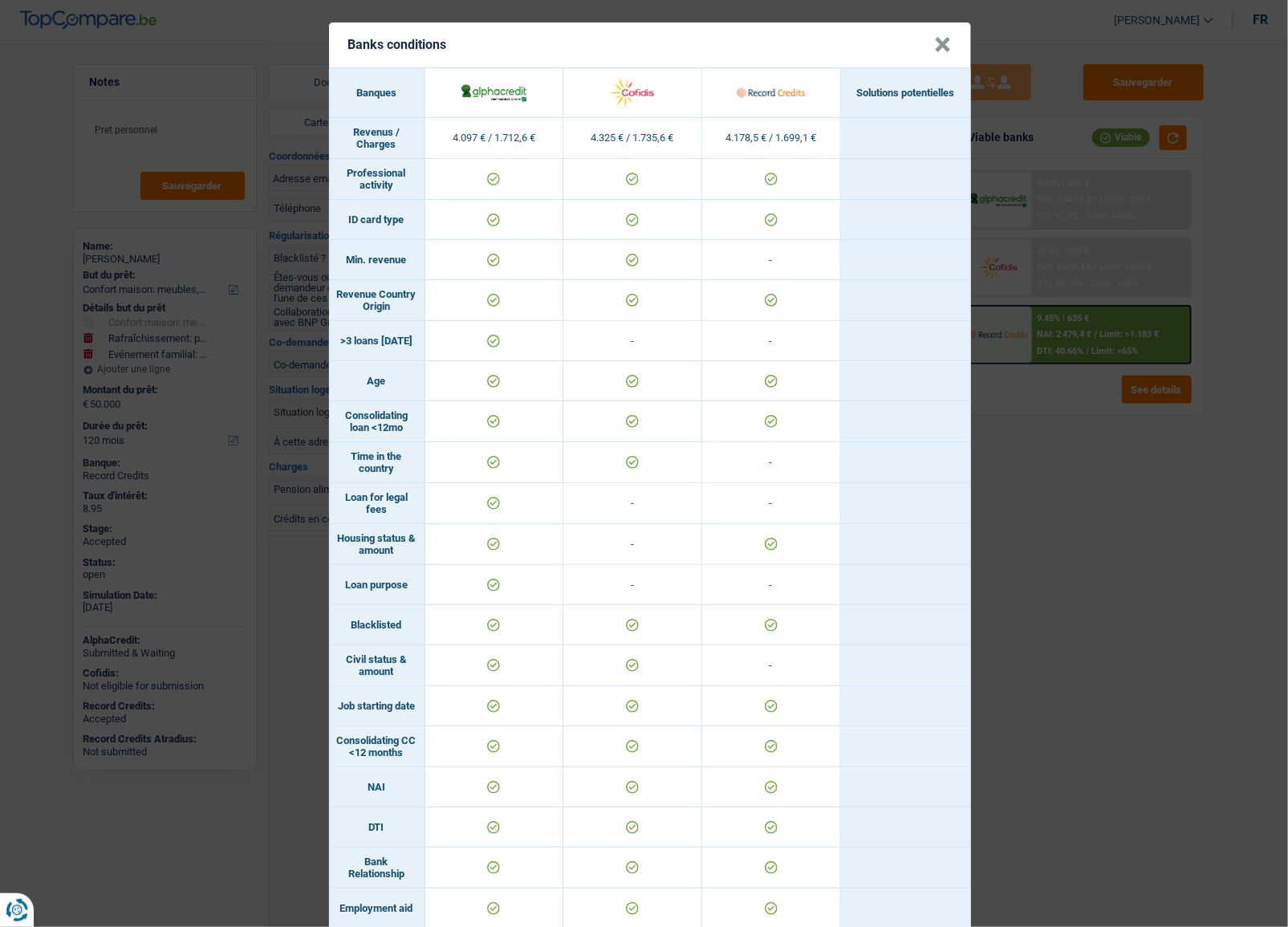
click at [1008, 577] on div "Banks conditions × Banques Solutions potentielles Revenus / Charges 4.097 € / 1…" at bounding box center [644, 464] width 1288 height 927
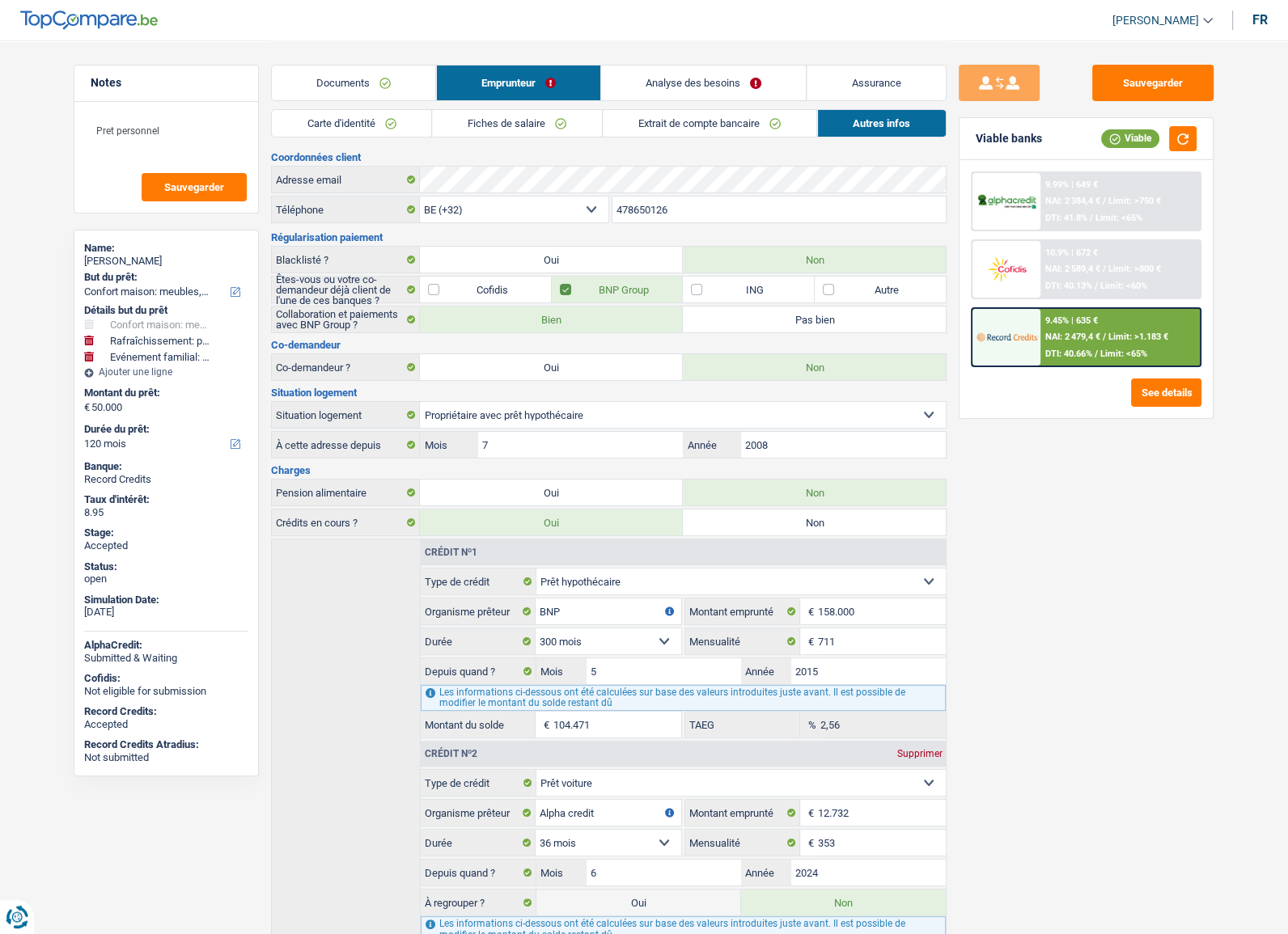
click at [1104, 270] on span "/" at bounding box center [1106, 269] width 4 height 11
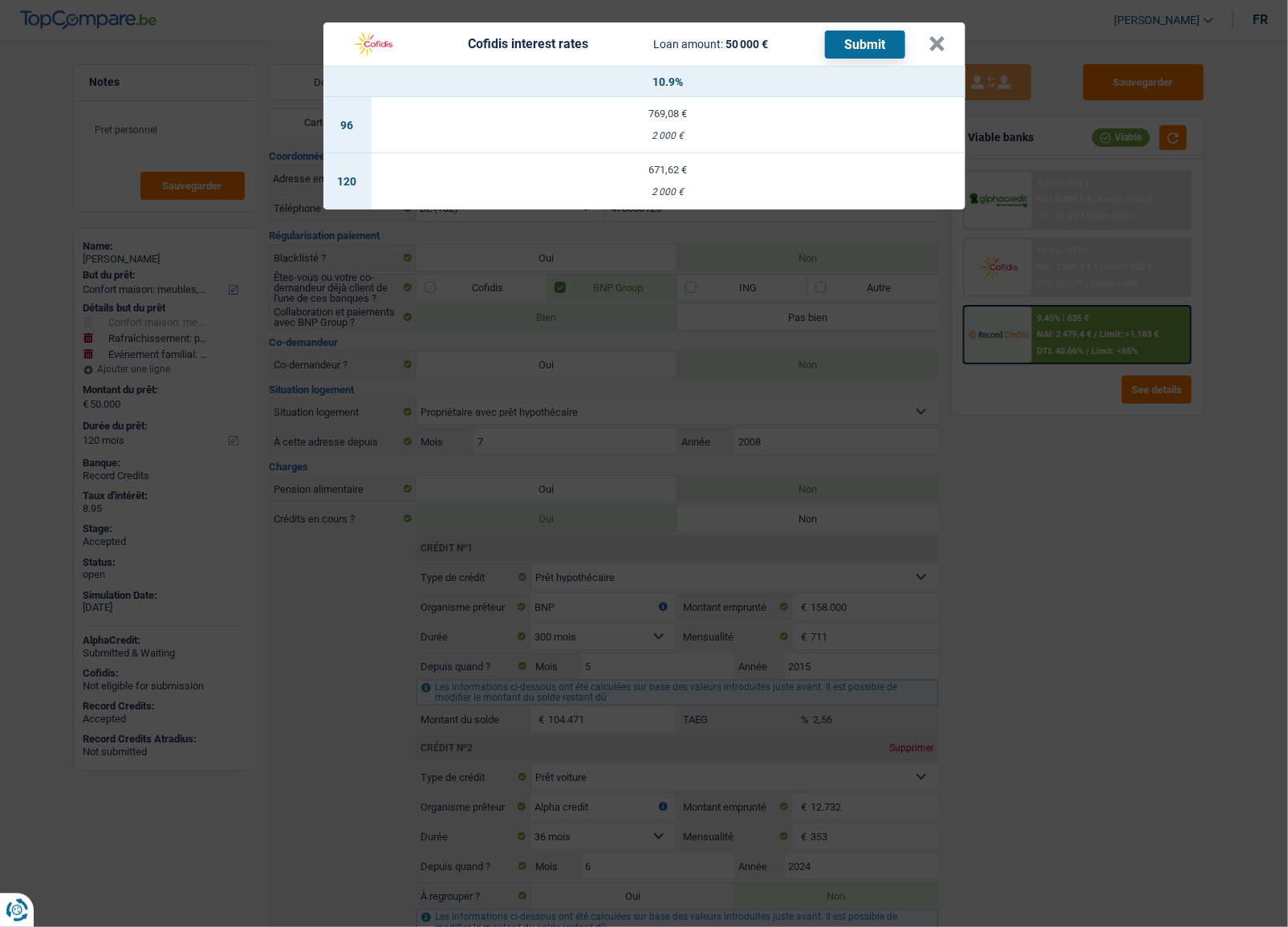
click at [730, 184] on td "671,62 € 2 000 €" at bounding box center [668, 181] width 594 height 56
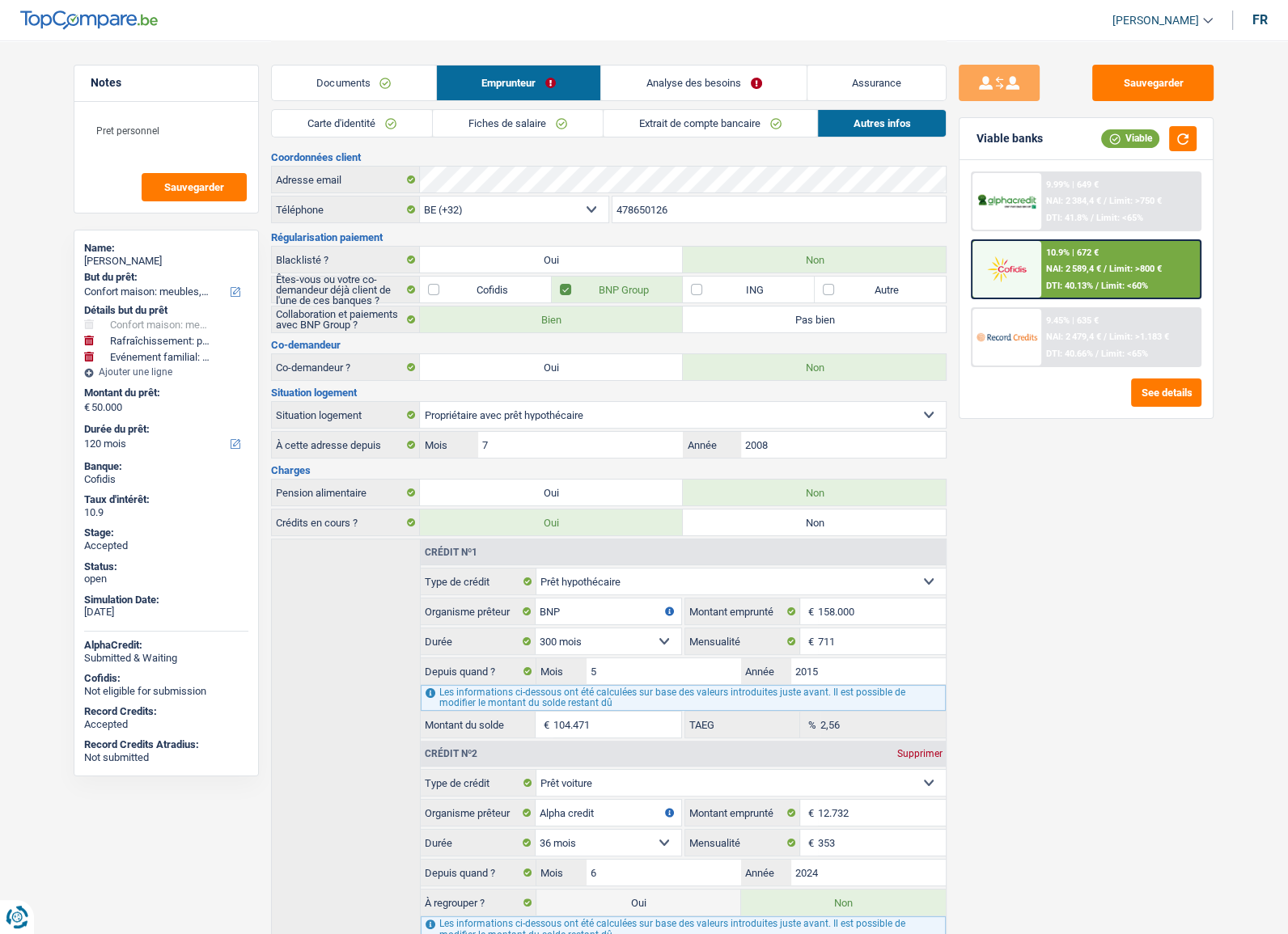
click at [1090, 263] on span "NAI: 2 589,4 €" at bounding box center [1075, 269] width 55 height 11
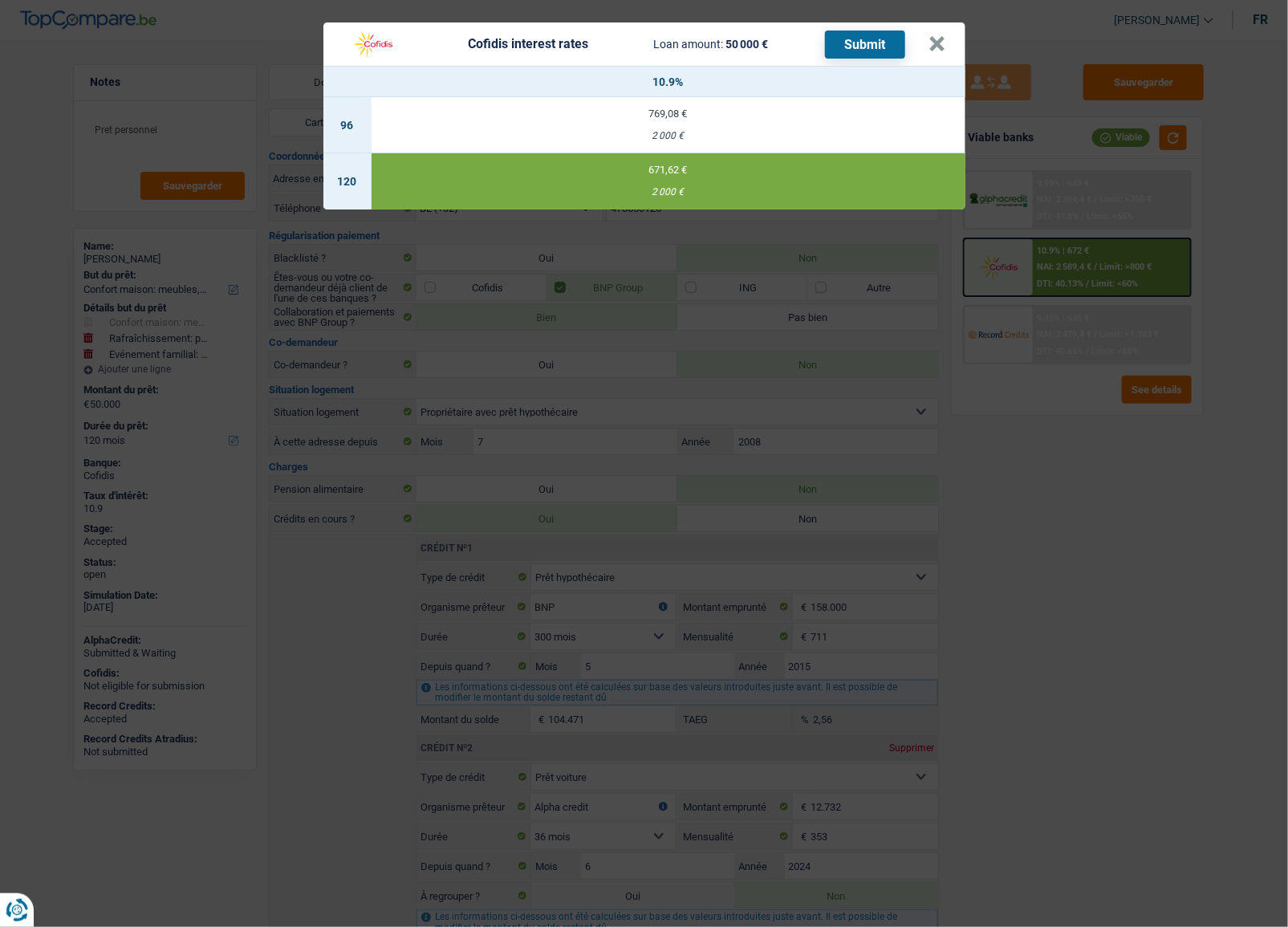
click at [854, 44] on button "Submit" at bounding box center [865, 44] width 81 height 28
click at [732, 40] on span "50 000 €" at bounding box center [747, 44] width 43 height 12
click at [666, 175] on td "671,62 € 2 000 €" at bounding box center [668, 181] width 594 height 56
click at [652, 181] on td "671,62 € 2 000 €" at bounding box center [668, 181] width 594 height 56
click at [944, 37] on button "×" at bounding box center [937, 44] width 17 height 16
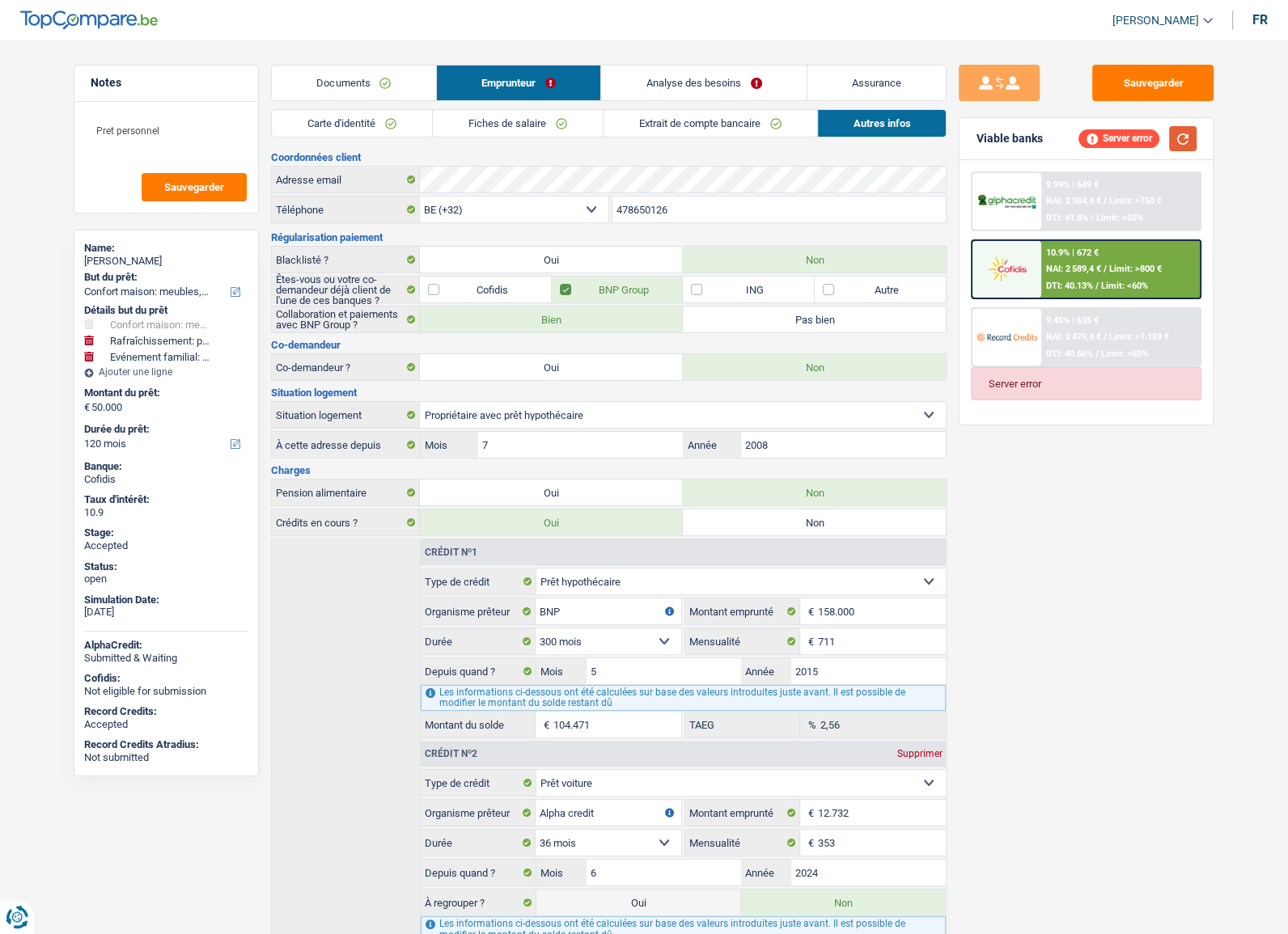
click at [1184, 138] on button "button" at bounding box center [1183, 138] width 28 height 25
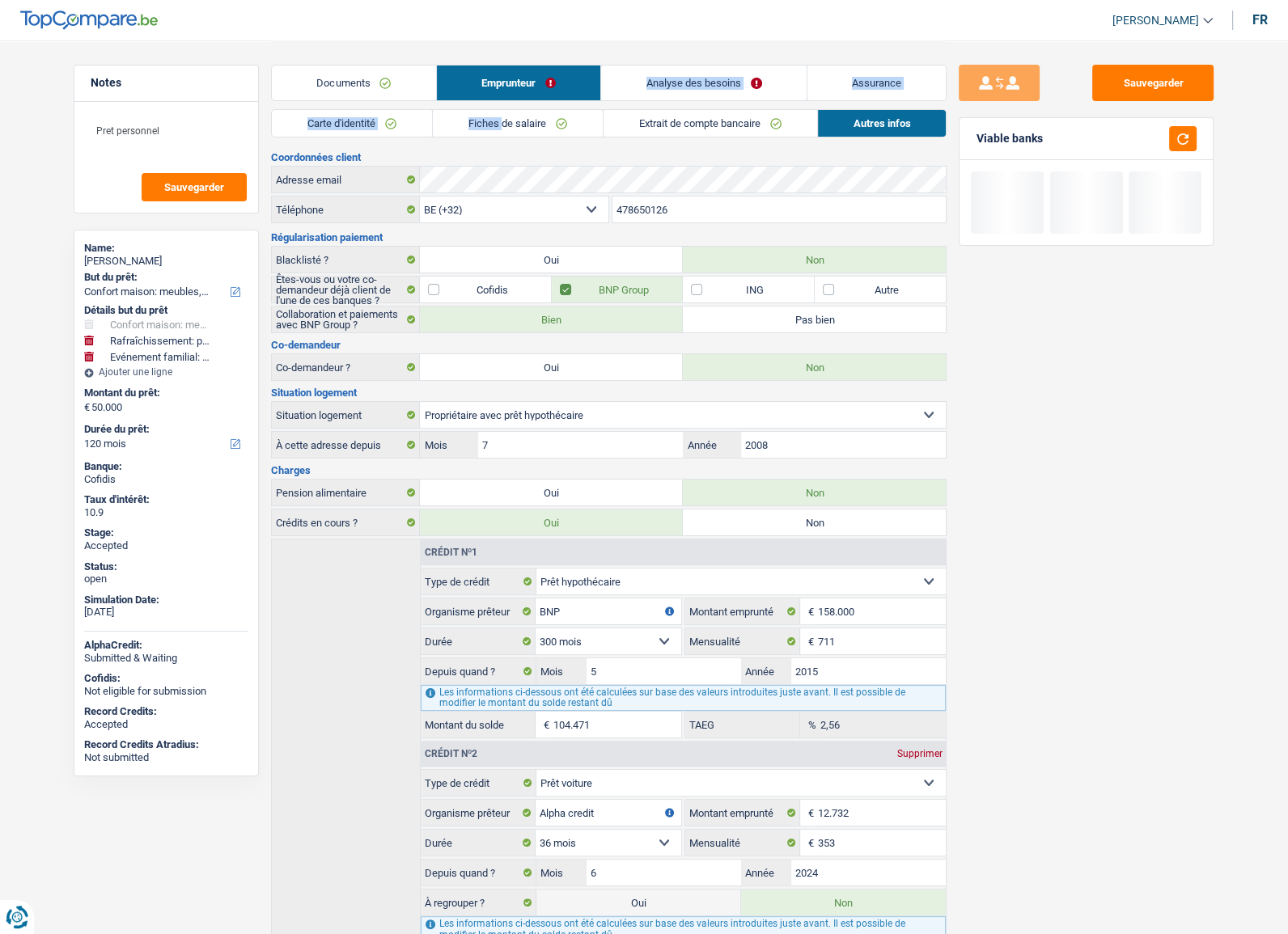
click at [502, 111] on div "Documents Emprunteur Analyse des besoins Assurance Emprunteur Caroline Degroot …" at bounding box center [609, 519] width 676 height 958
click at [738, 128] on link "Extrait de compte bancaire" at bounding box center [710, 123] width 213 height 27
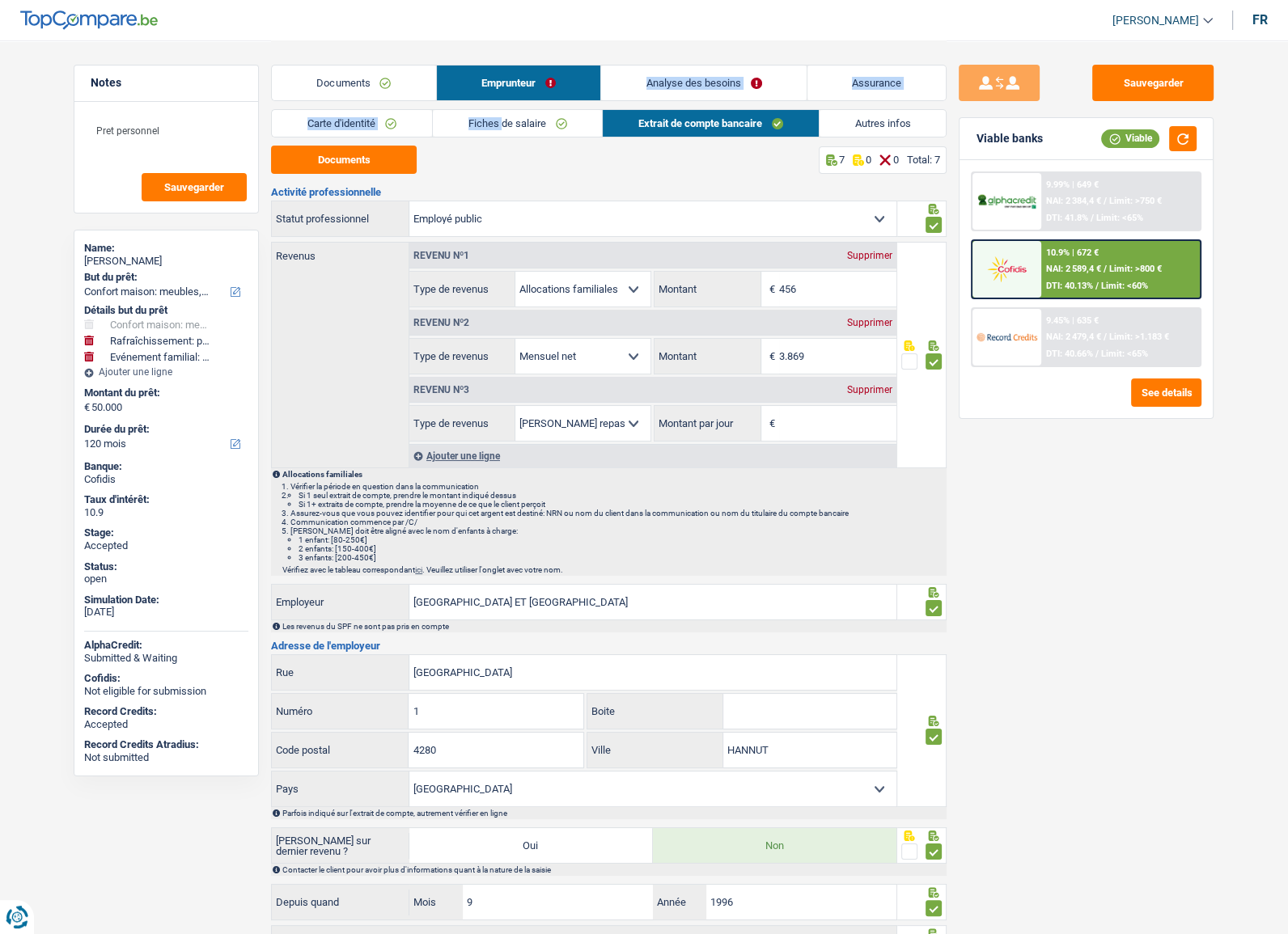
click at [542, 125] on link "Fiches de salaire" at bounding box center [518, 123] width 170 height 27
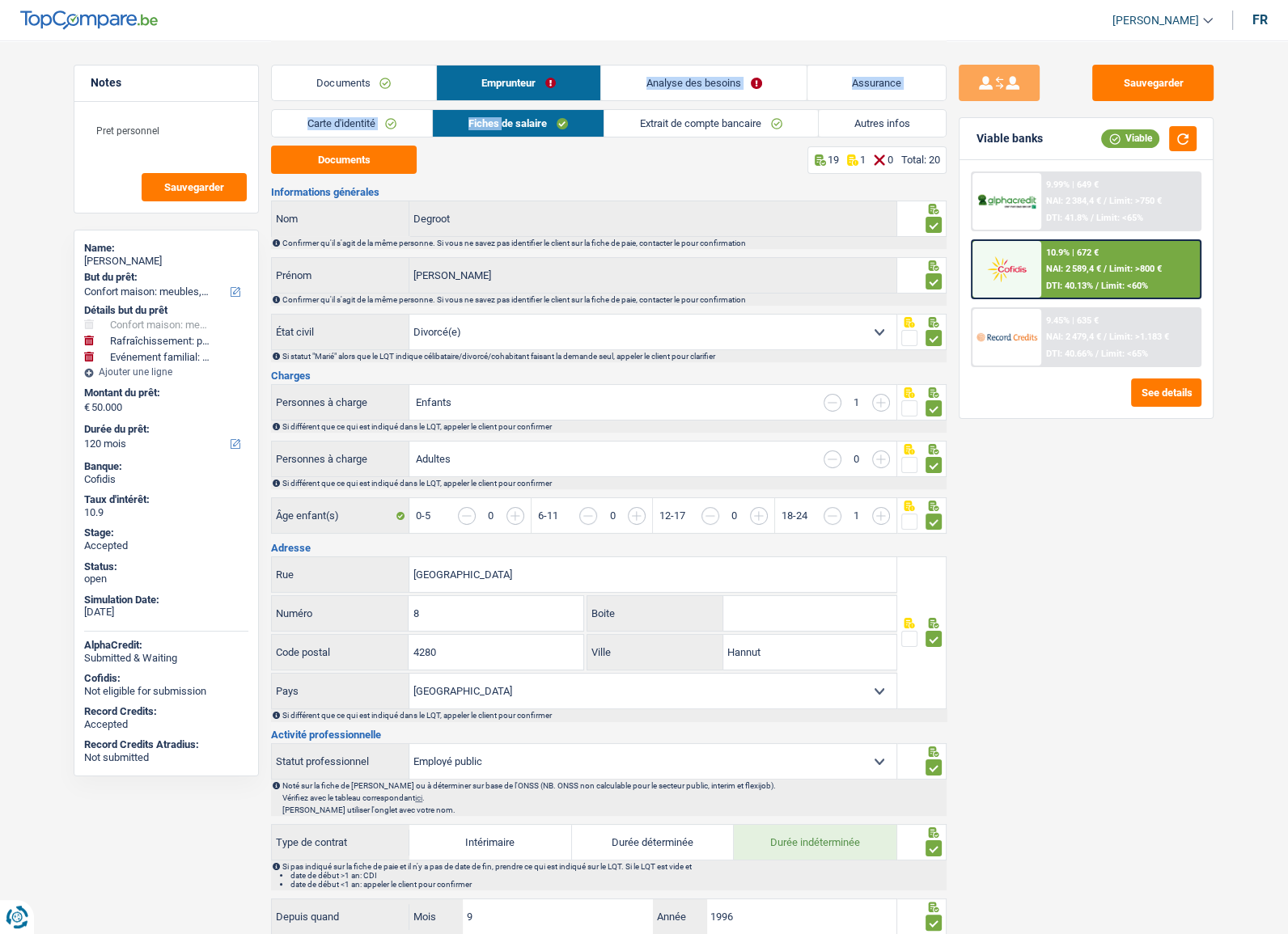
click at [414, 133] on link "Carte d'identité" at bounding box center [351, 123] width 160 height 27
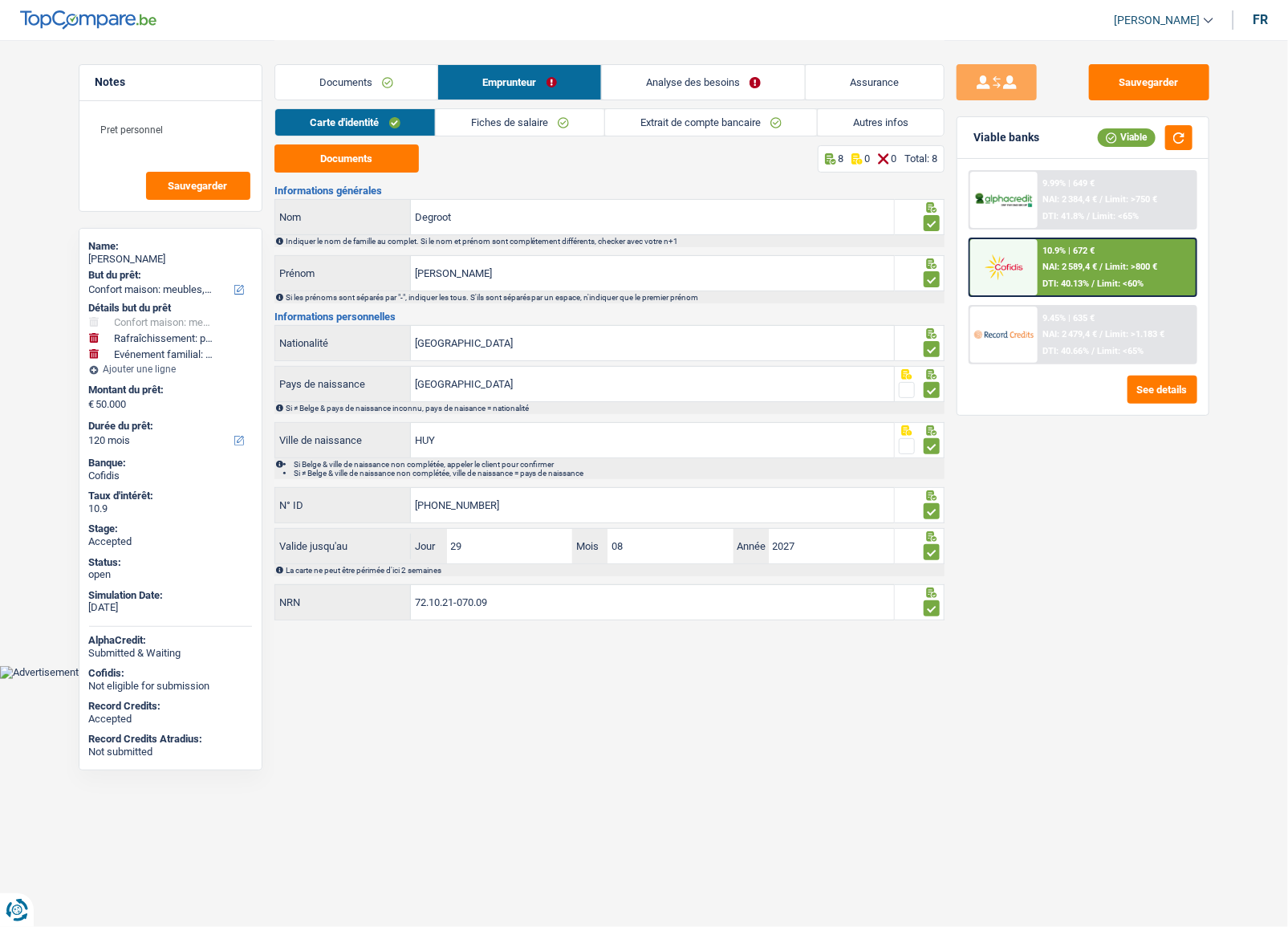
click at [1127, 519] on div "Sauvegarder Viable banks Viable 9.99% | 649 € NAI: 2 384,4 € / Limit: >750 € DT…" at bounding box center [1082, 482] width 277 height 837
click at [1143, 261] on span "Limit: >800 €" at bounding box center [1131, 267] width 52 height 11
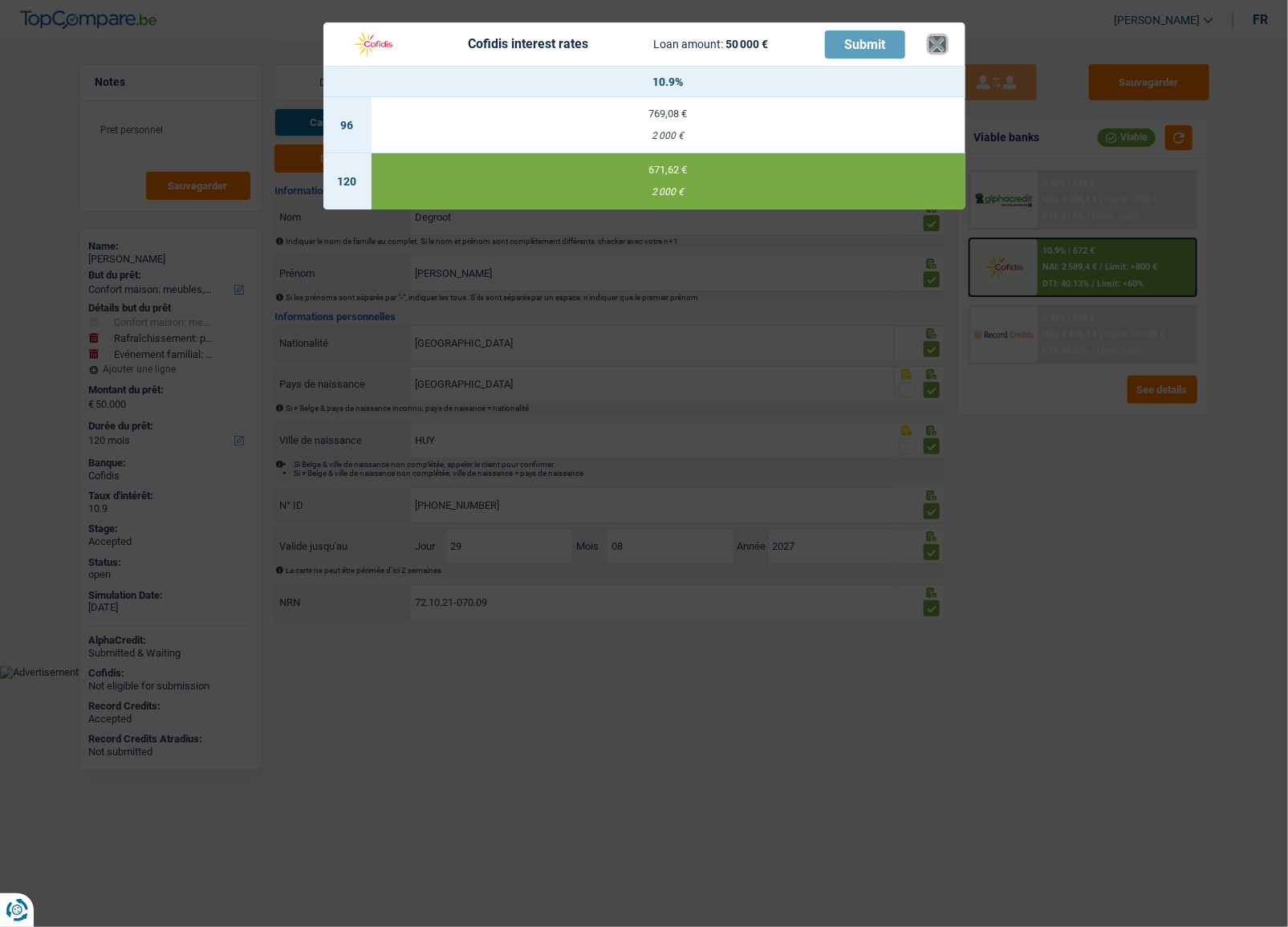
click at [935, 43] on button "×" at bounding box center [937, 44] width 17 height 16
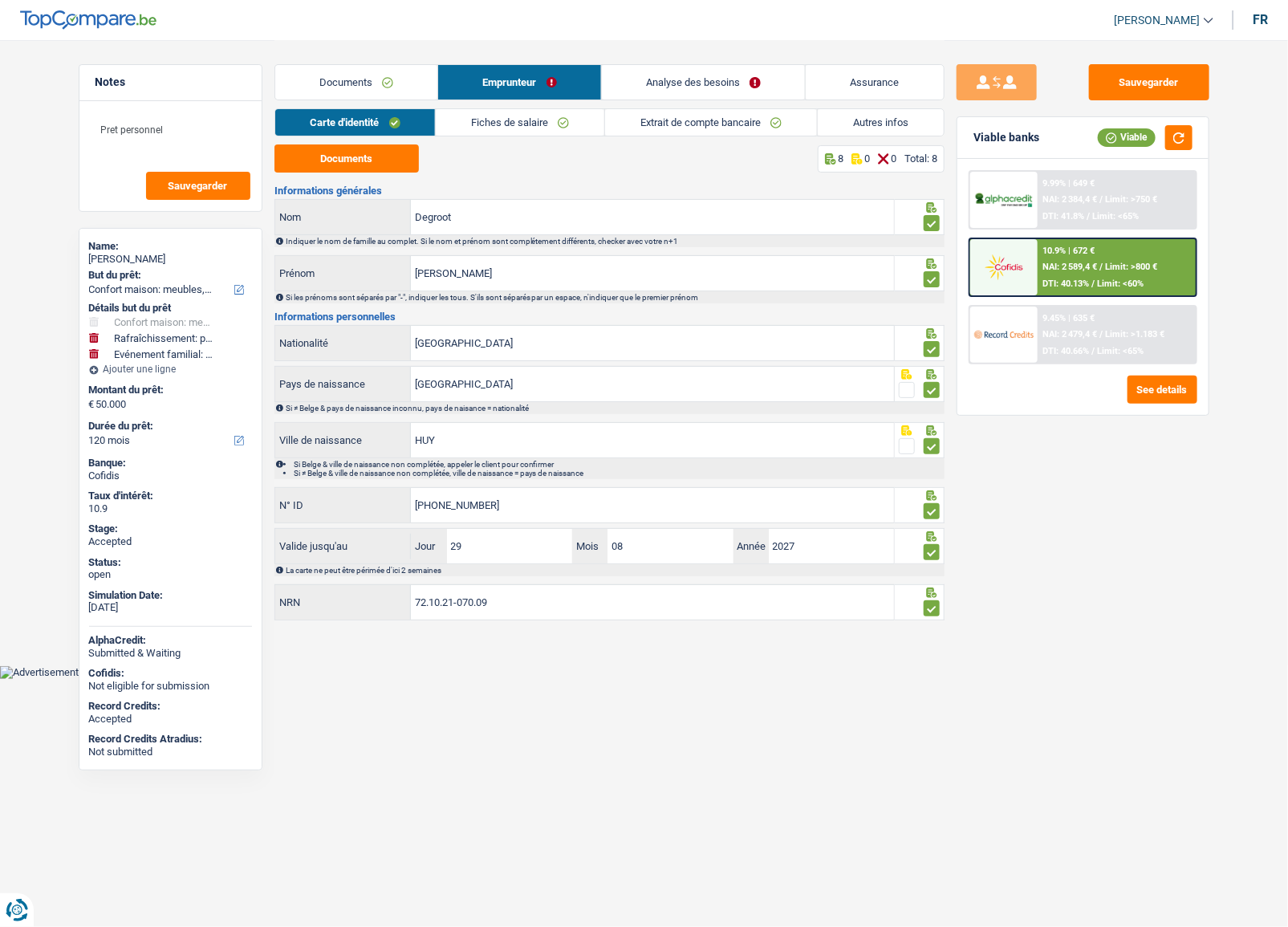
click at [1066, 278] on span "DTI: 40.13%" at bounding box center [1066, 284] width 47 height 11
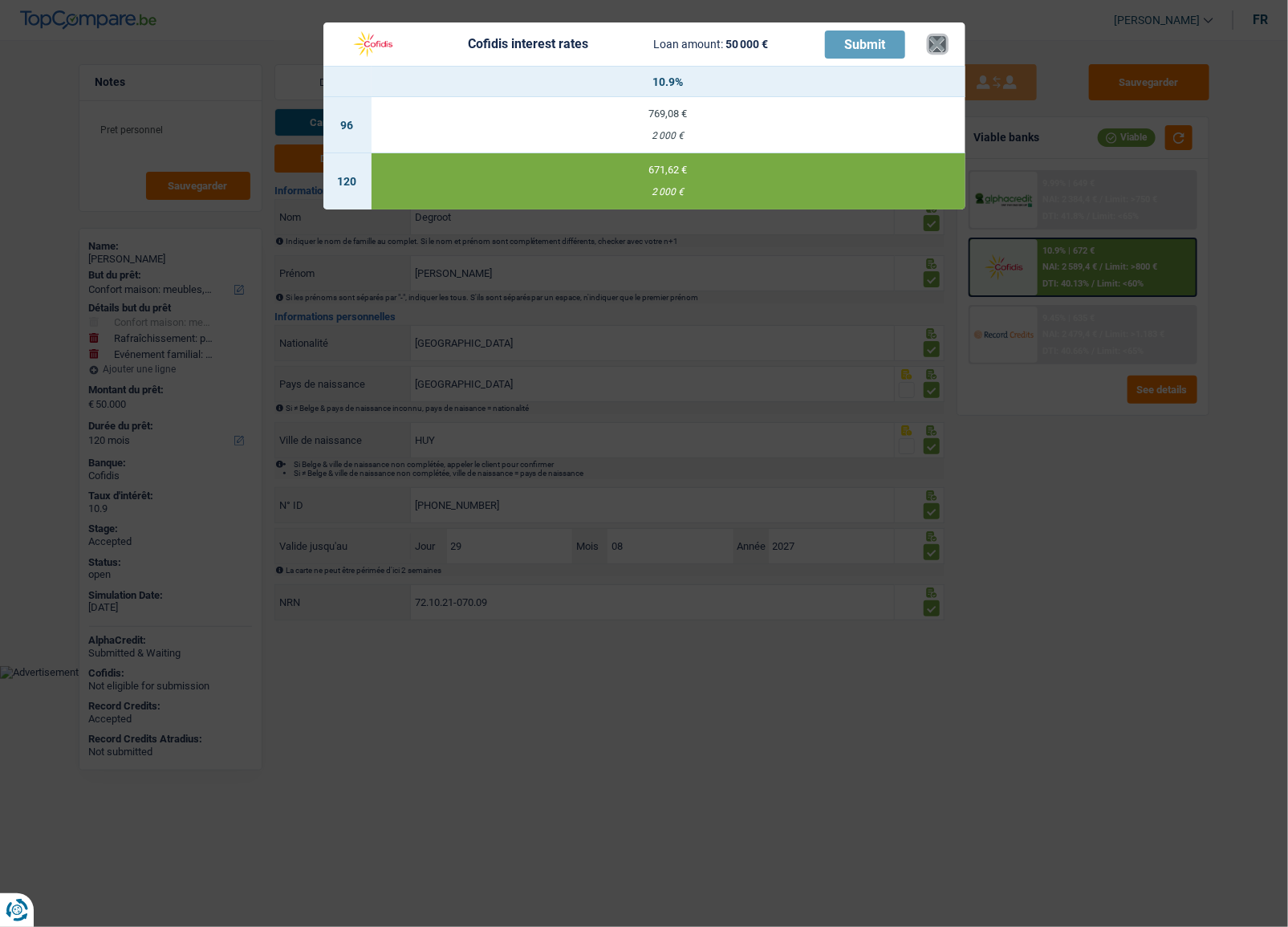
click at [943, 50] on button "×" at bounding box center [937, 44] width 17 height 16
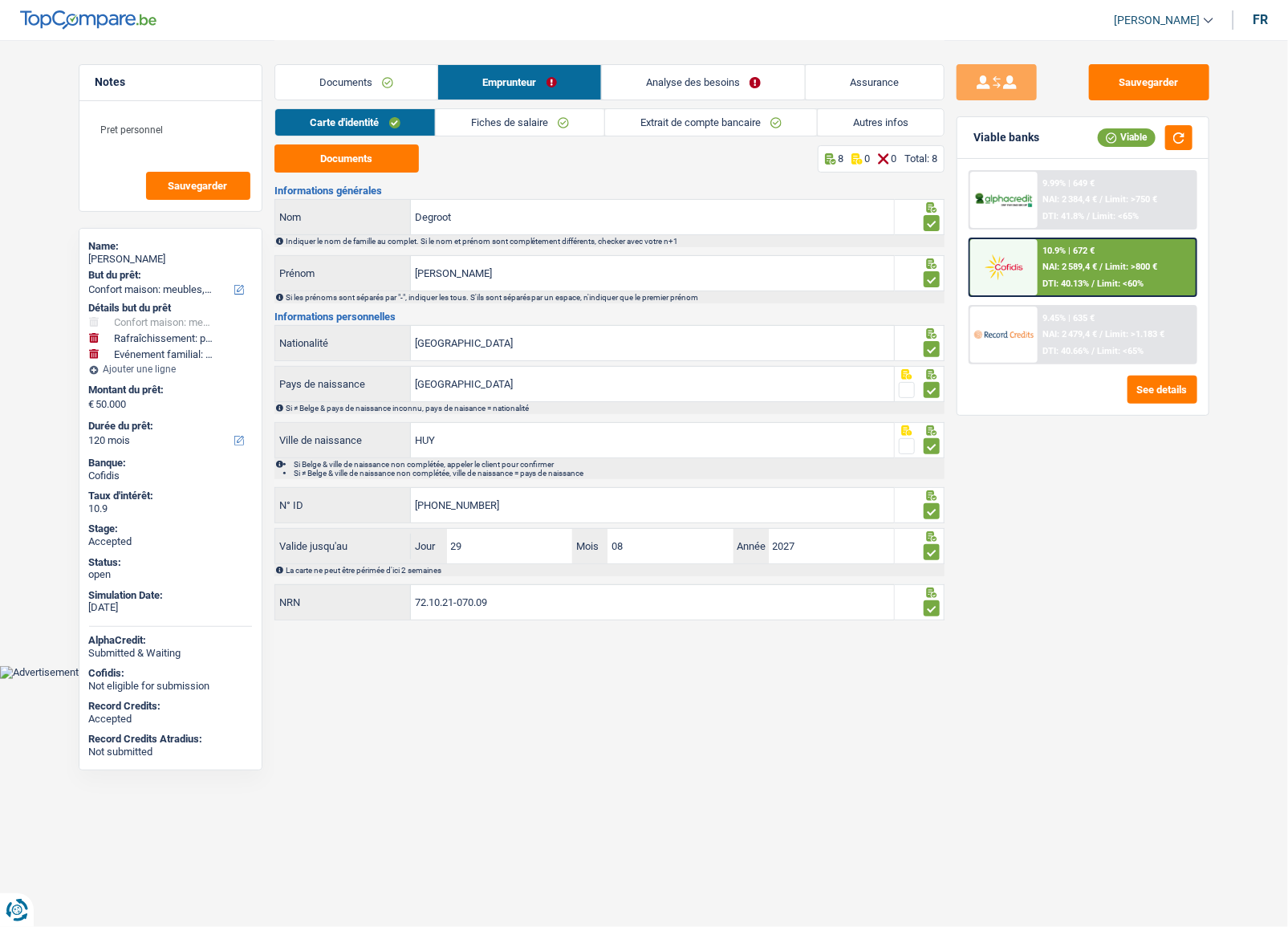
click at [407, 88] on link "Documents" at bounding box center [357, 82] width 163 height 35
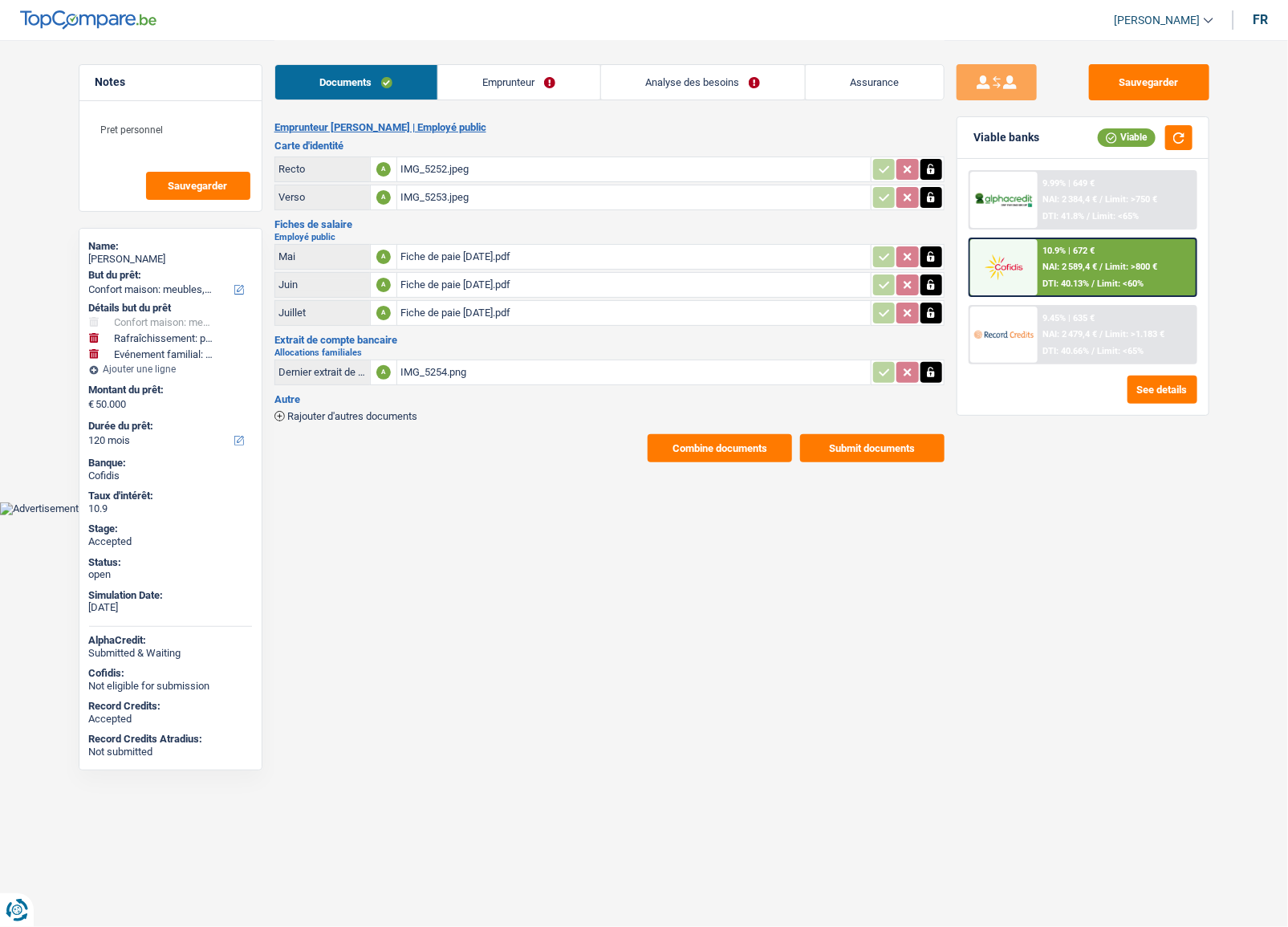
click at [491, 90] on link "Emprunteur" at bounding box center [519, 82] width 162 height 35
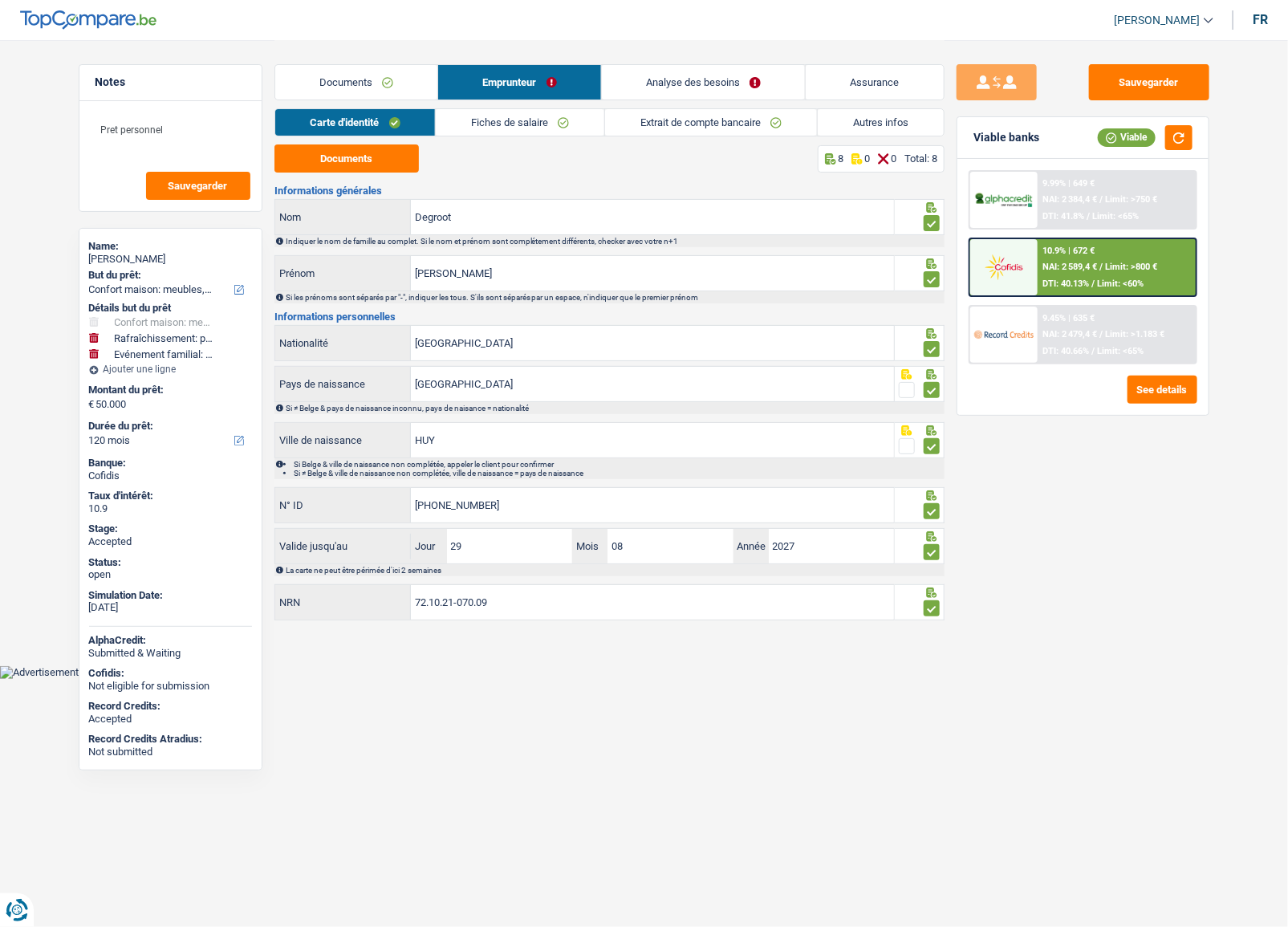
click at [505, 113] on link "Fiches de salaire" at bounding box center [520, 122] width 168 height 27
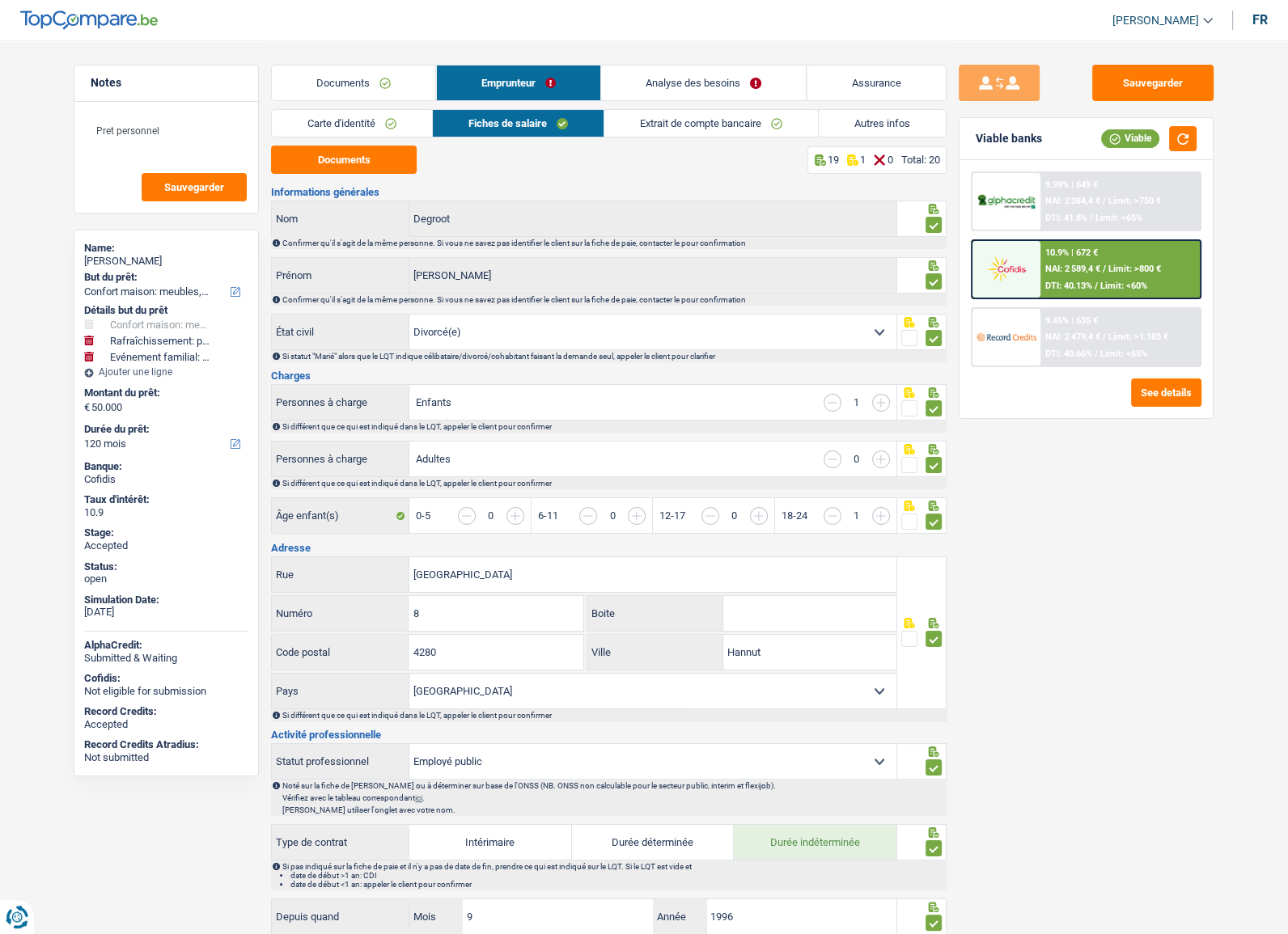
click at [776, 130] on link "Extrait de compte bancaire" at bounding box center [711, 123] width 213 height 27
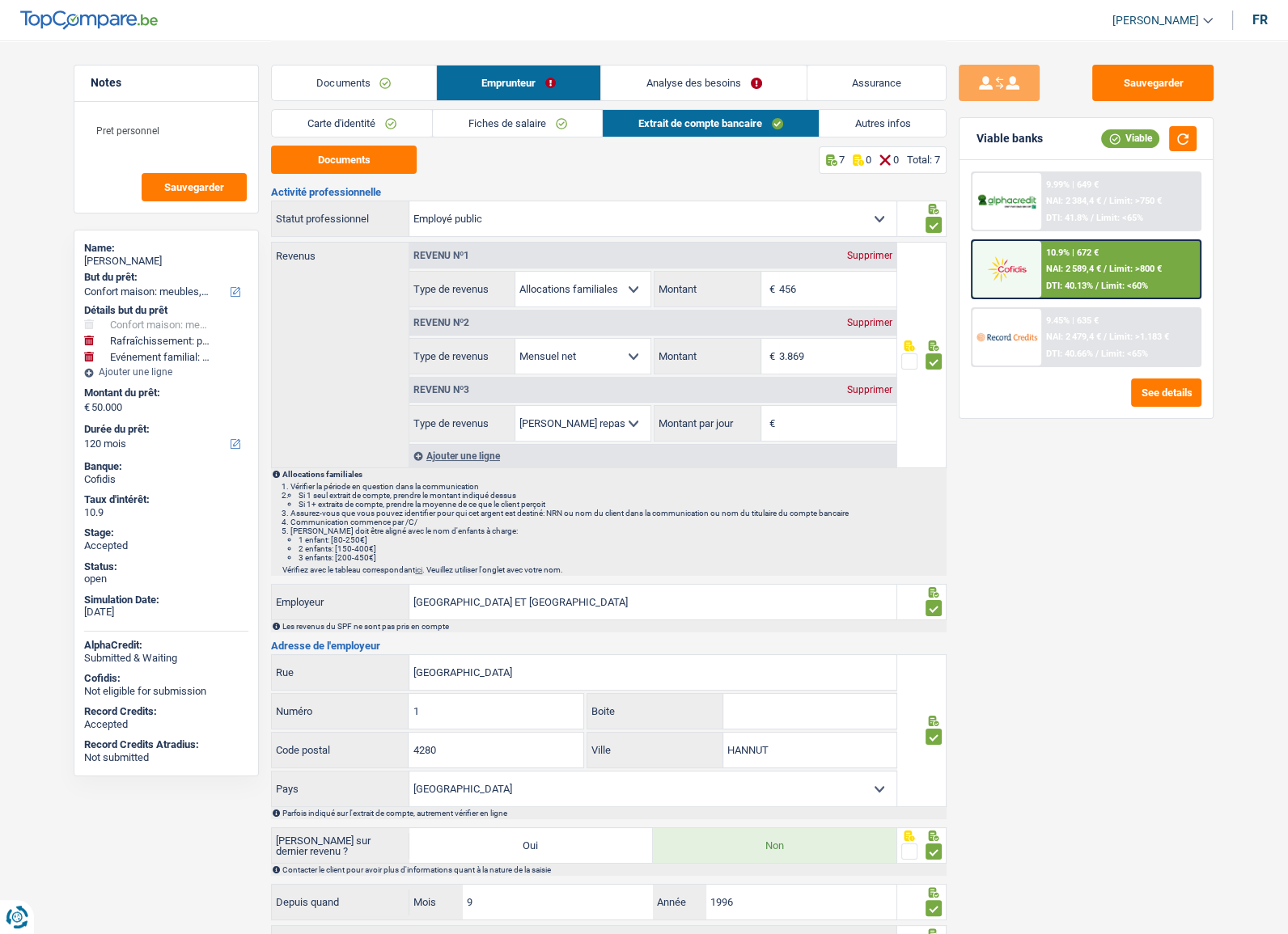
click at [861, 388] on div "Supprimer" at bounding box center [870, 389] width 54 height 10
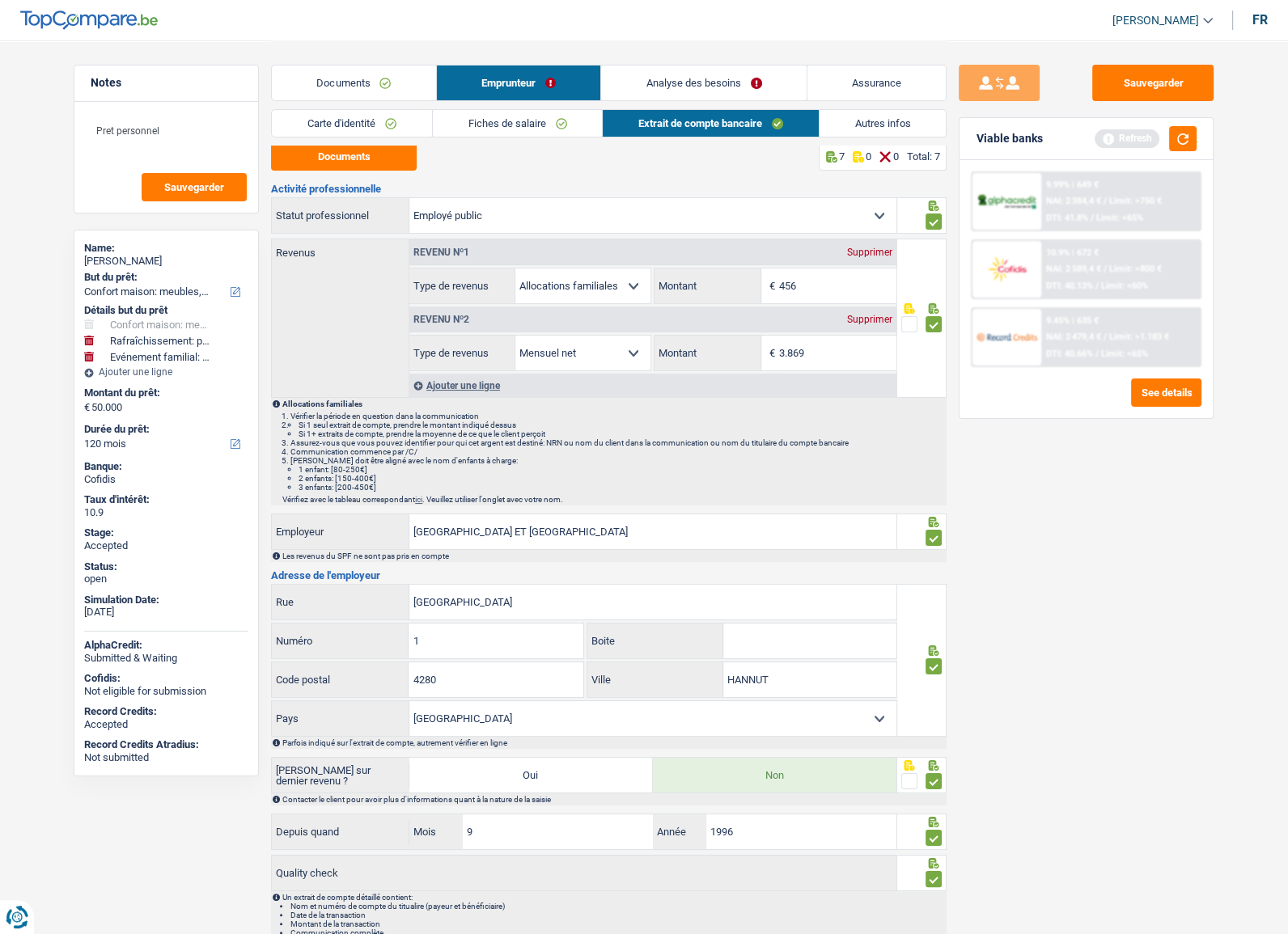
drag, startPoint x: 857, startPoint y: 120, endPoint x: 857, endPoint y: 133, distance: 13.0
click at [857, 121] on link "Autres infos" at bounding box center [883, 123] width 127 height 27
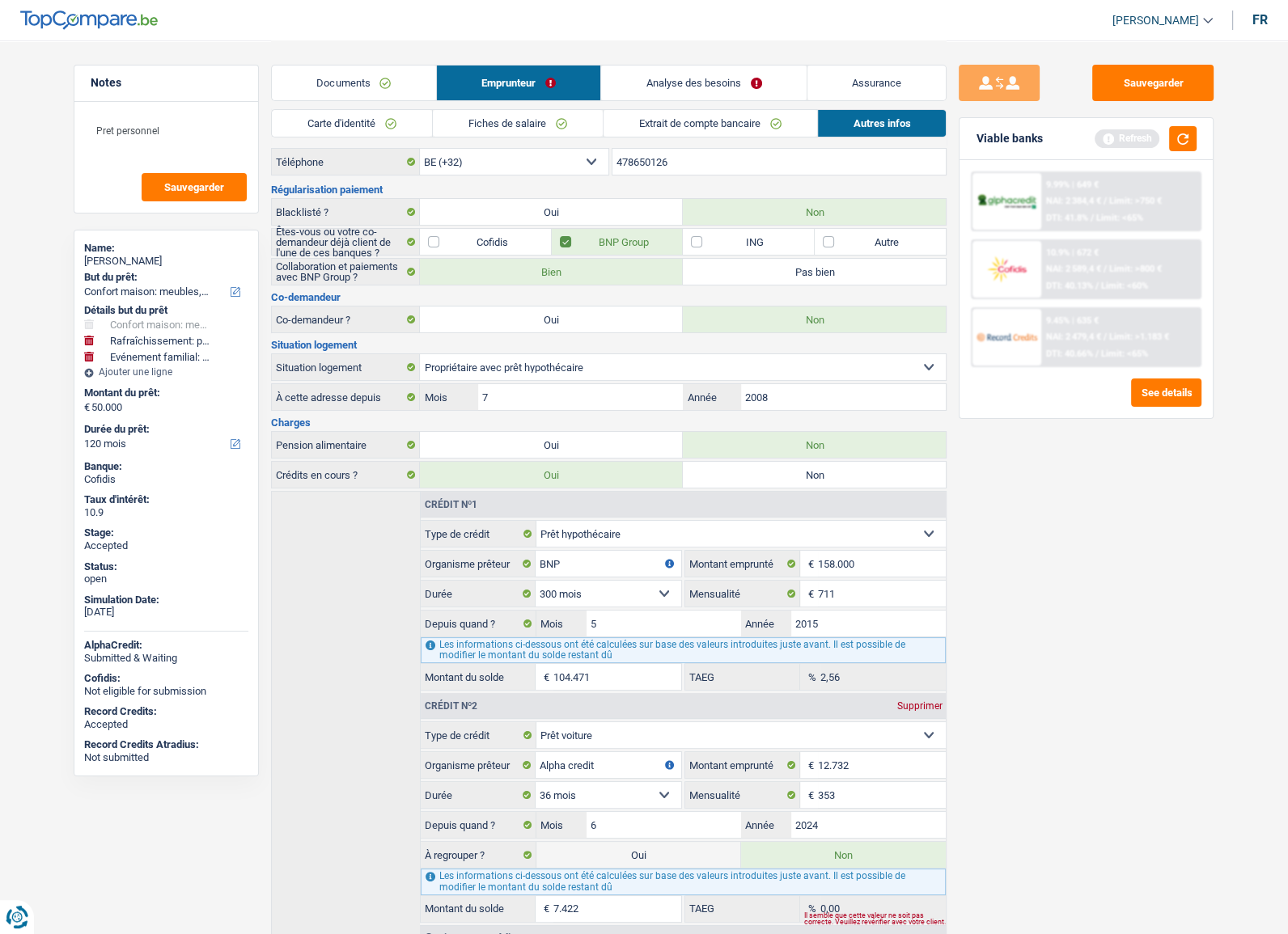
scroll to position [116, 0]
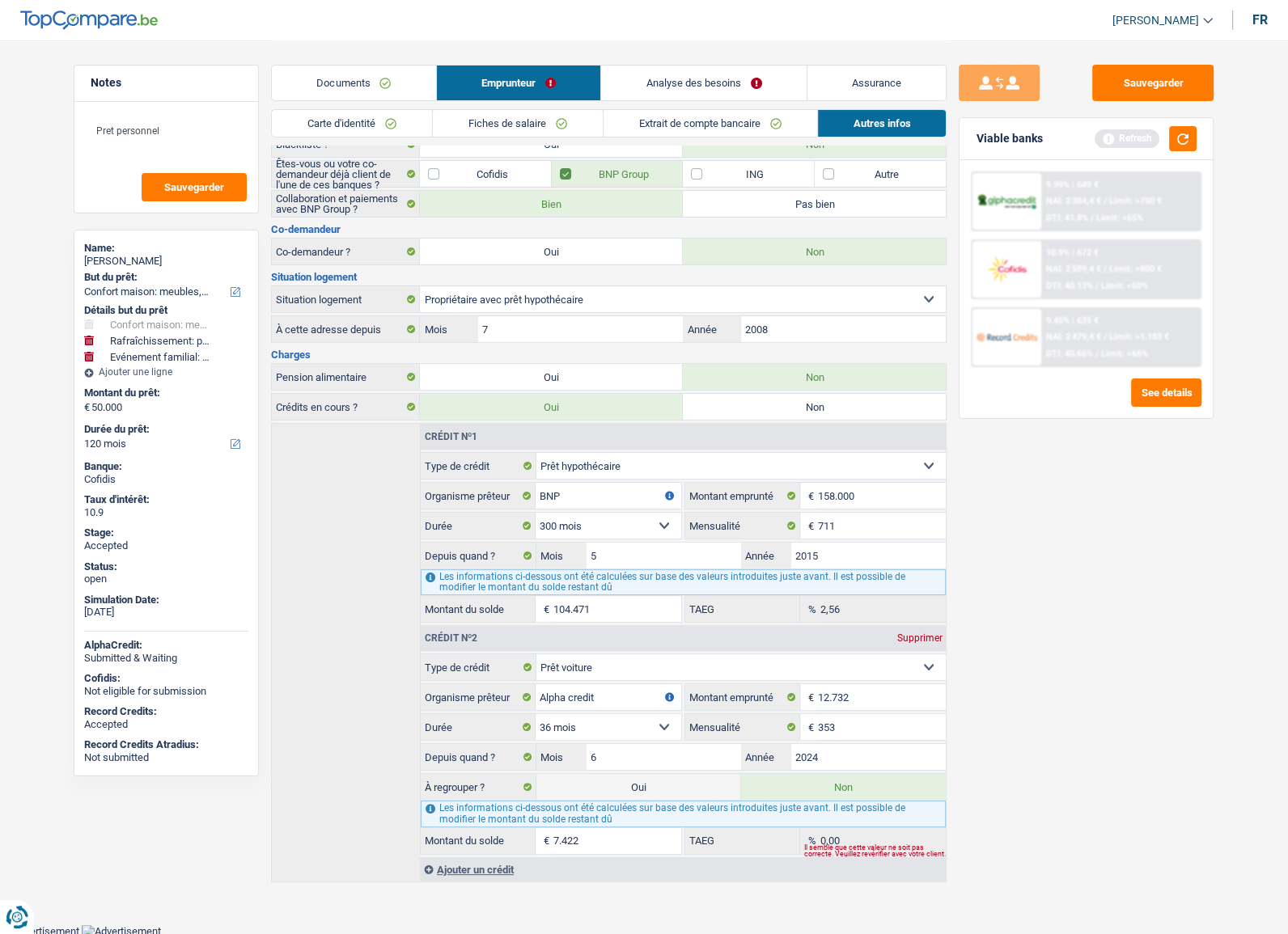
click at [538, 129] on link "Fiches de salaire" at bounding box center [518, 123] width 170 height 27
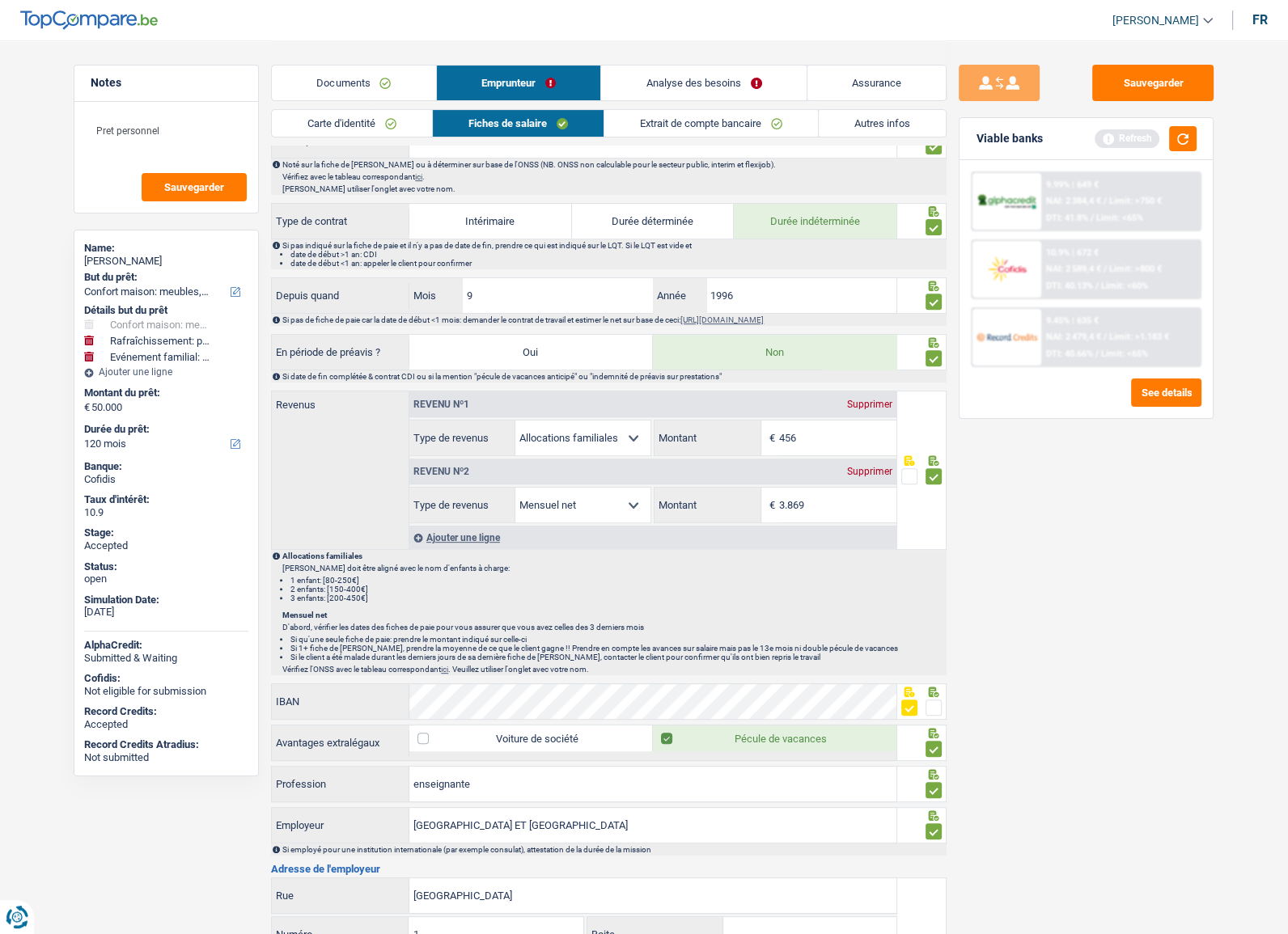
scroll to position [536, 0]
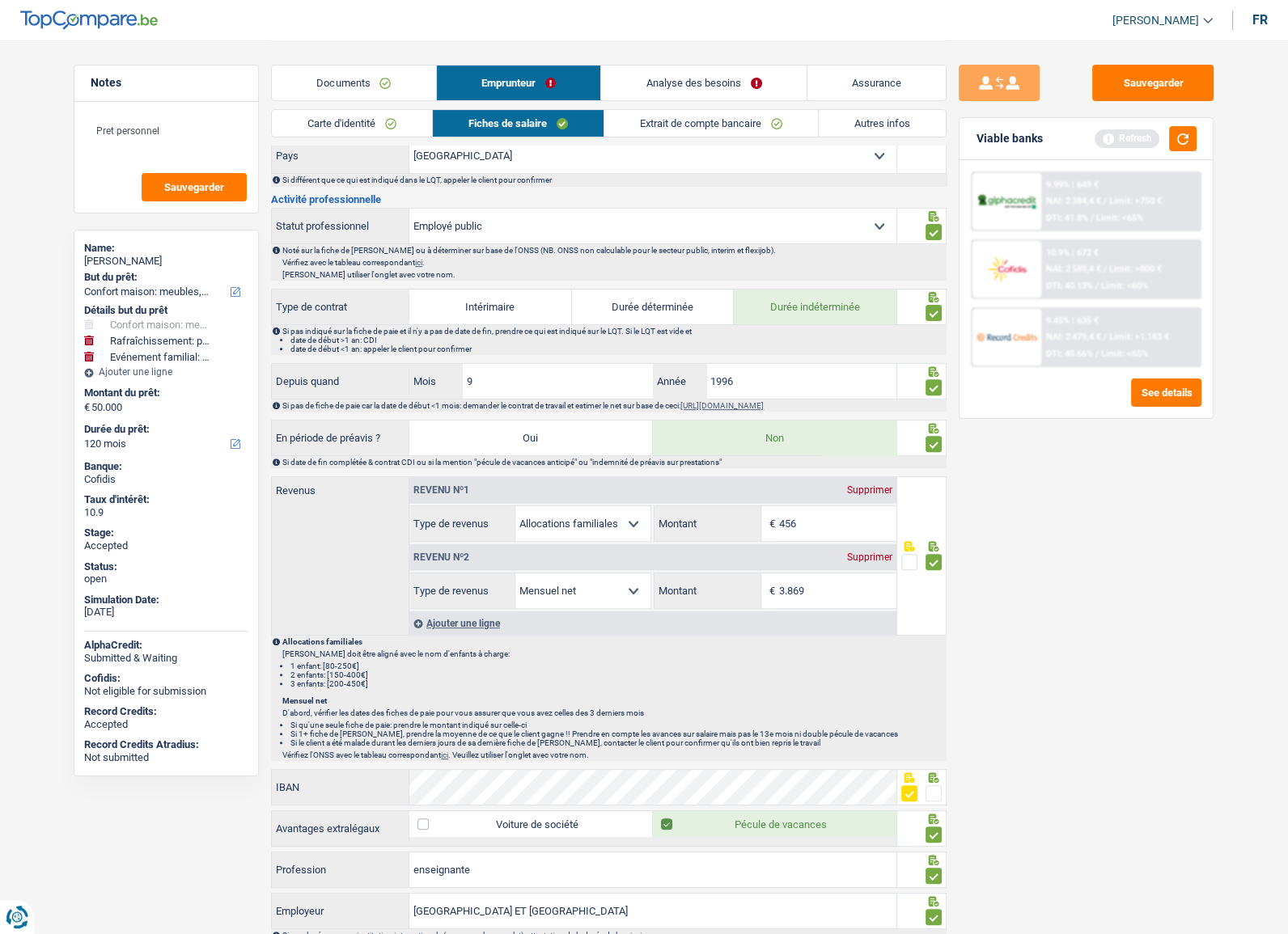
drag, startPoint x: 375, startPoint y: 122, endPoint x: 565, endPoint y: 98, distance: 191.5
click at [377, 121] on link "Carte d'identité" at bounding box center [351, 123] width 160 height 27
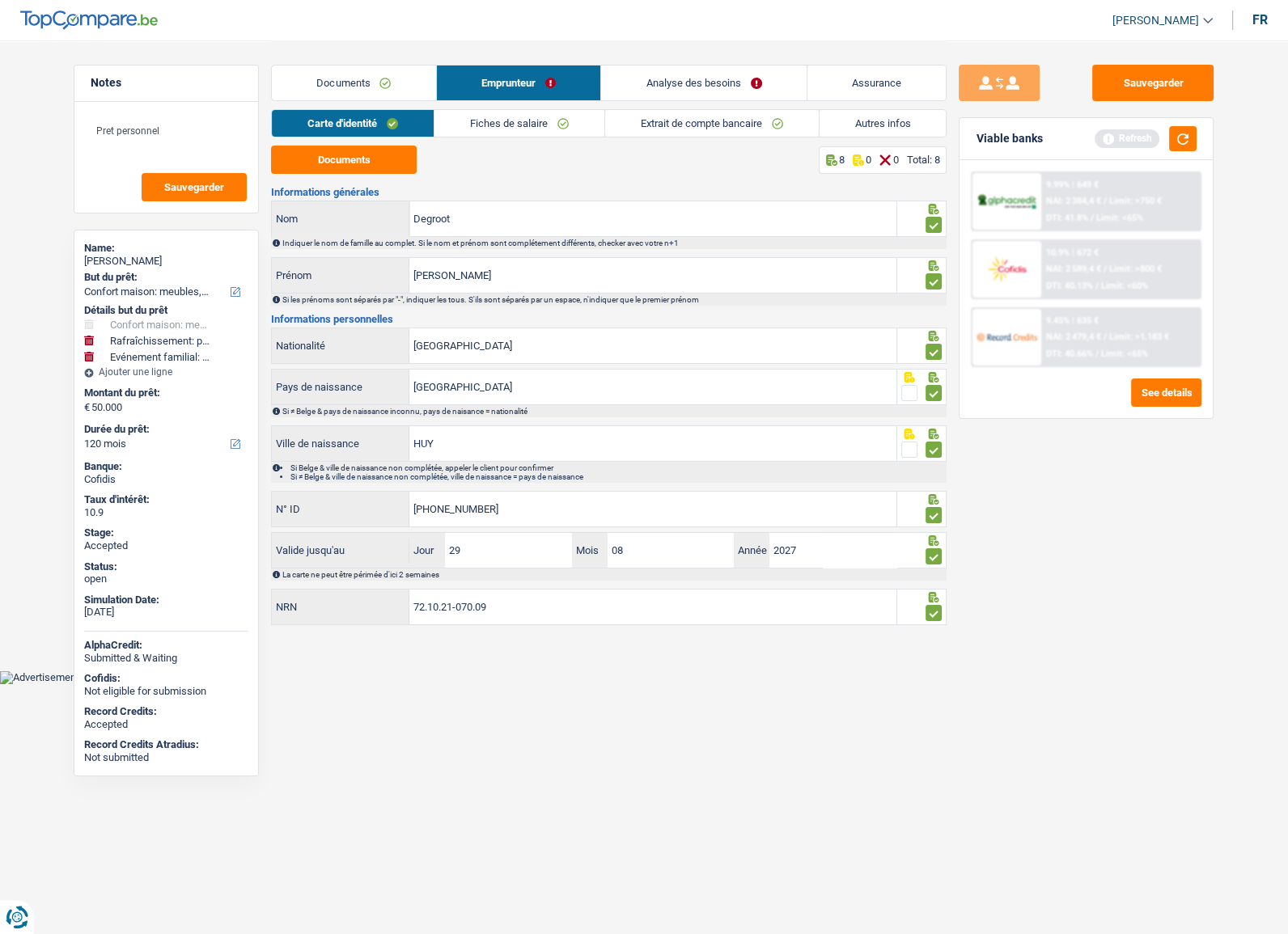
scroll to position [0, 0]
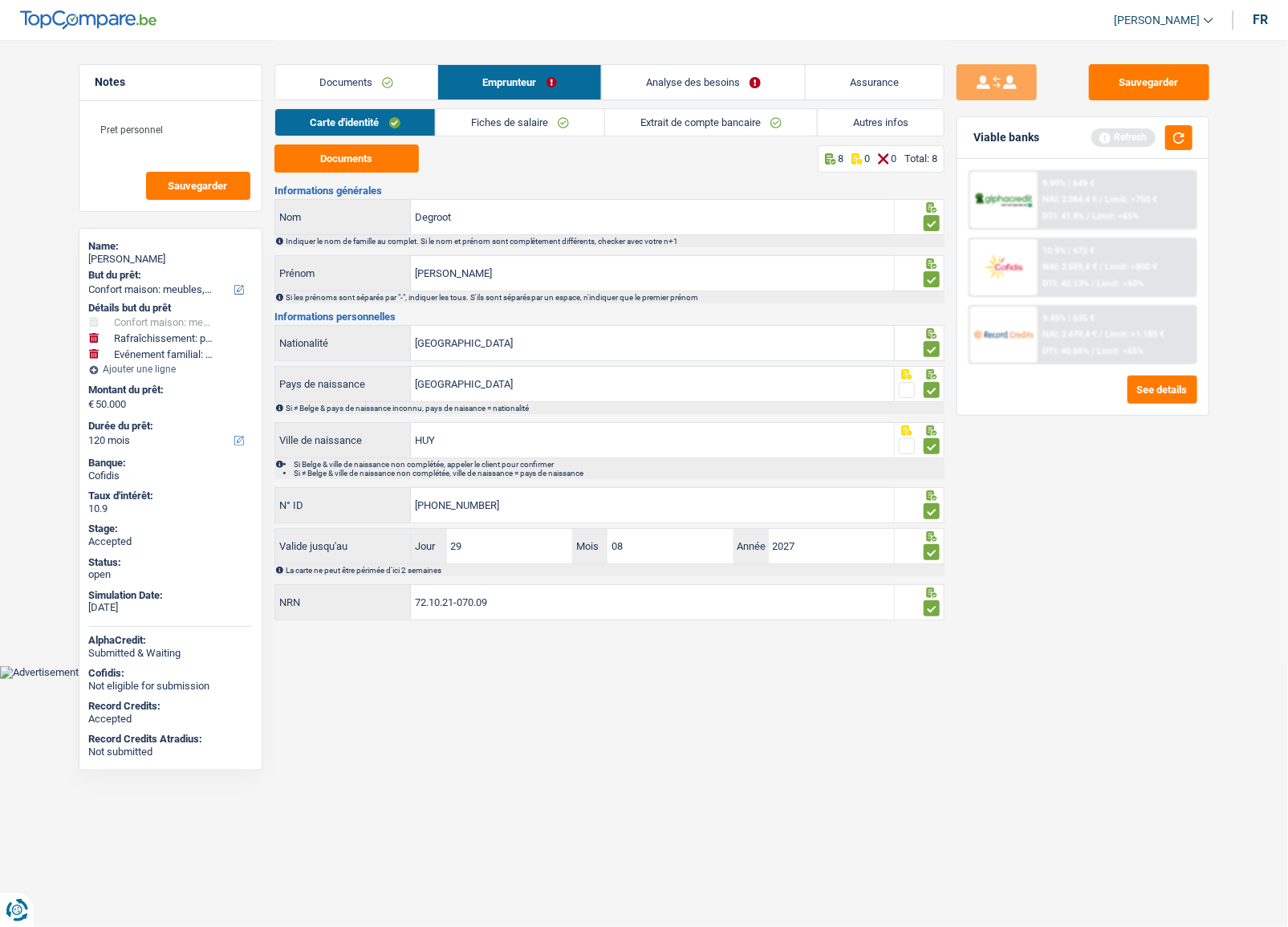
click at [671, 82] on link "Analyse des besoins" at bounding box center [704, 82] width 204 height 35
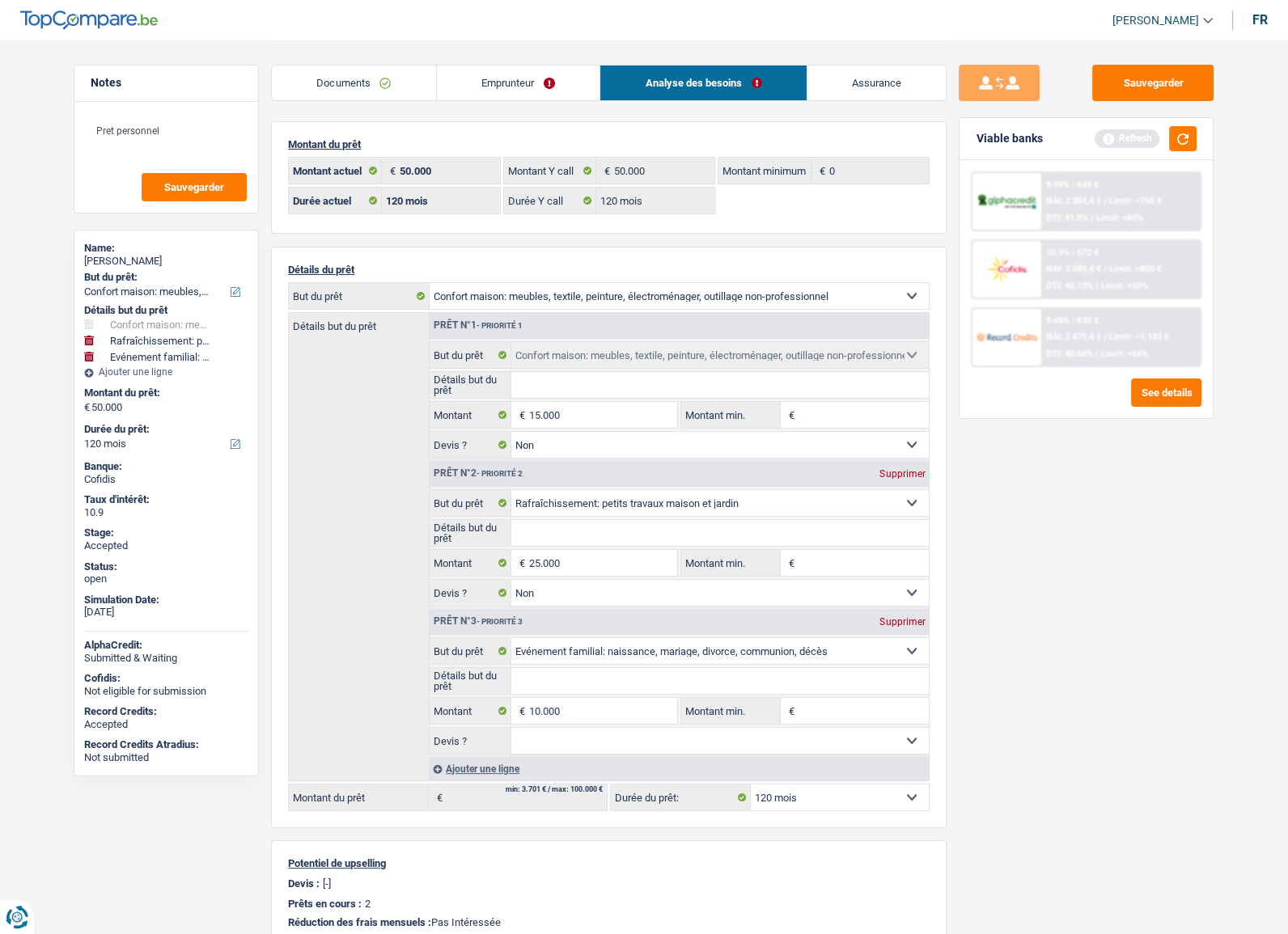
click at [1156, 266] on span "Limit: >800 €" at bounding box center [1135, 269] width 53 height 11
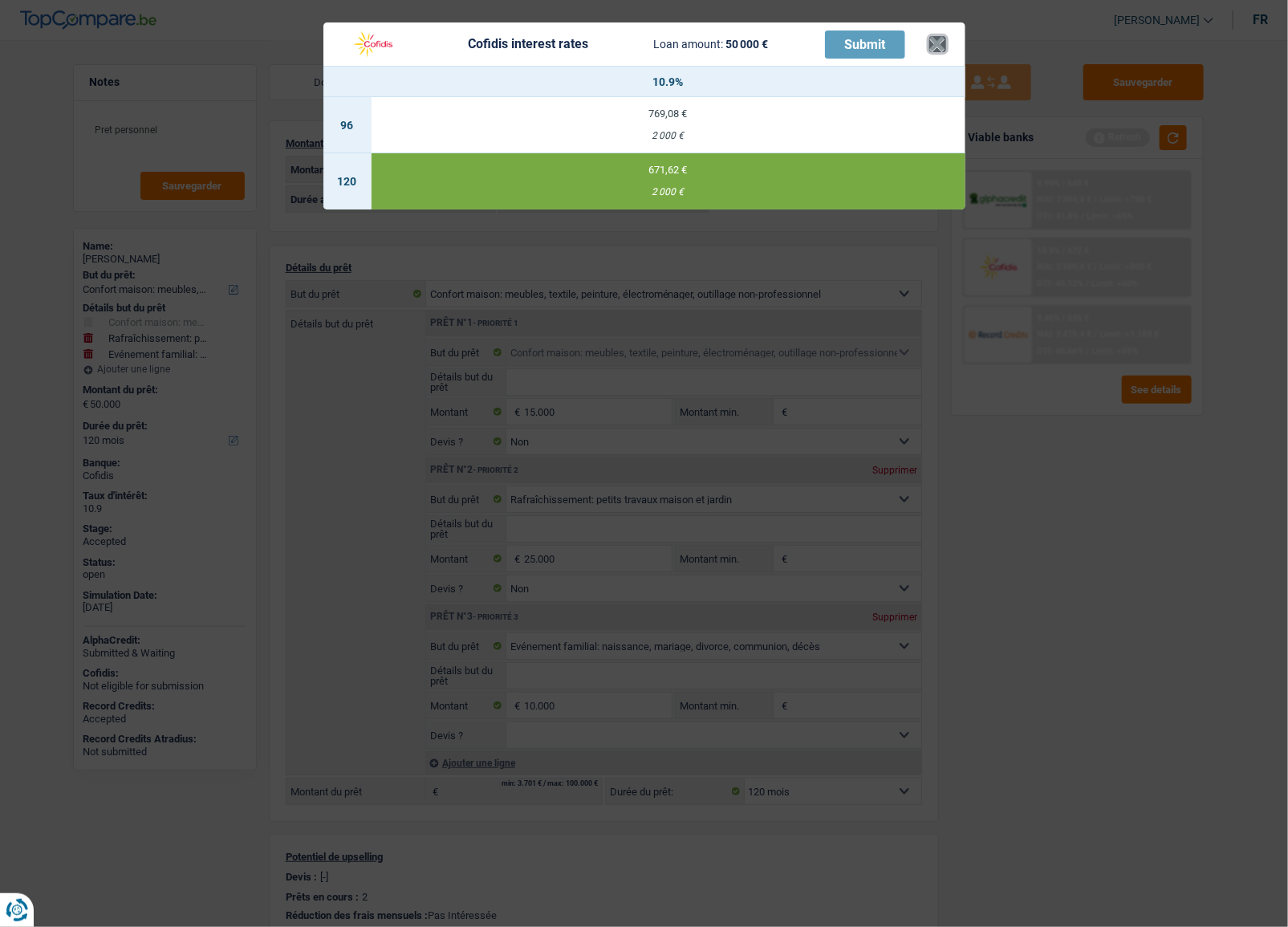
click at [931, 45] on button "×" at bounding box center [937, 44] width 17 height 16
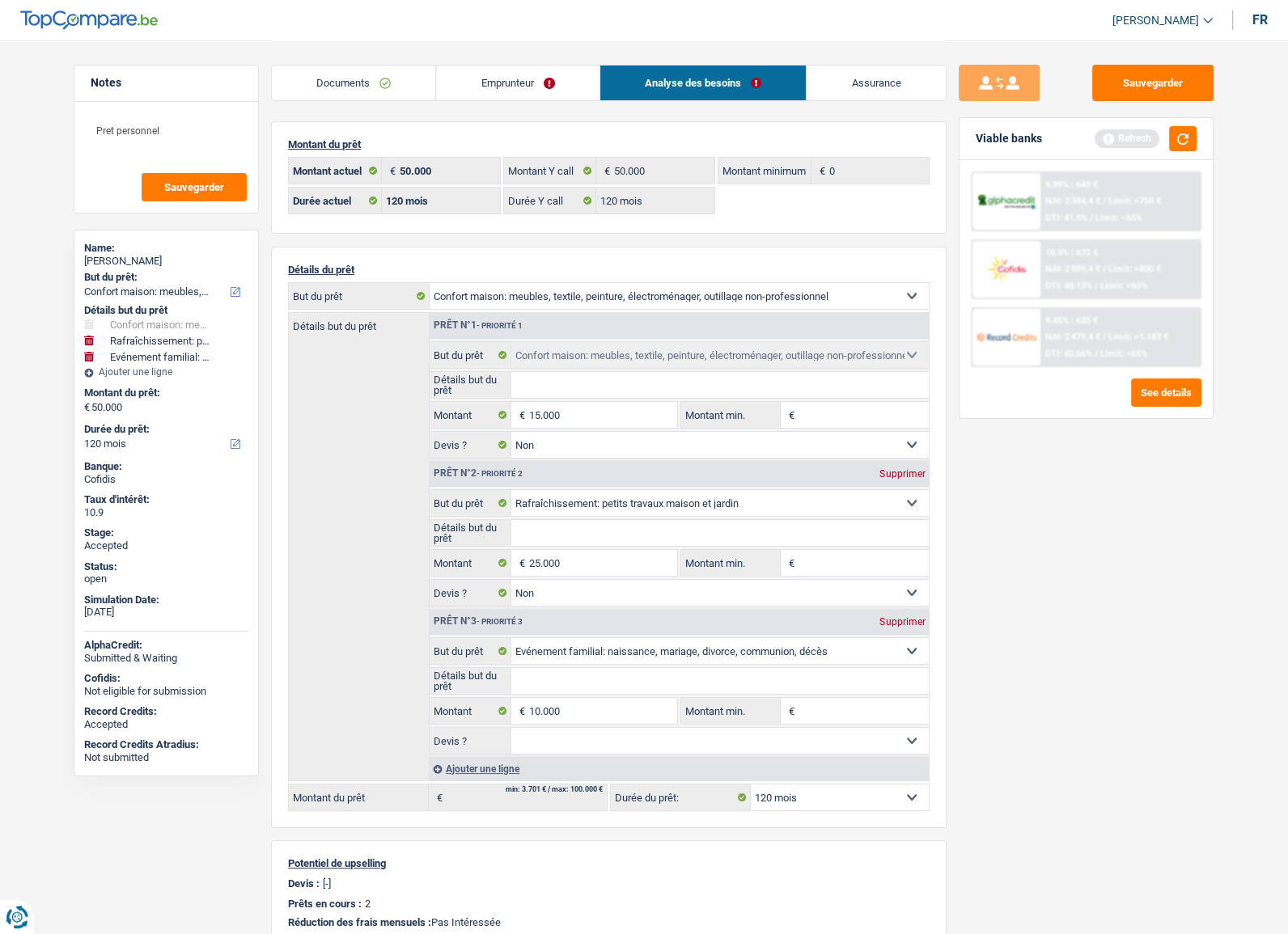
click at [468, 88] on link "Emprunteur" at bounding box center [518, 82] width 163 height 35
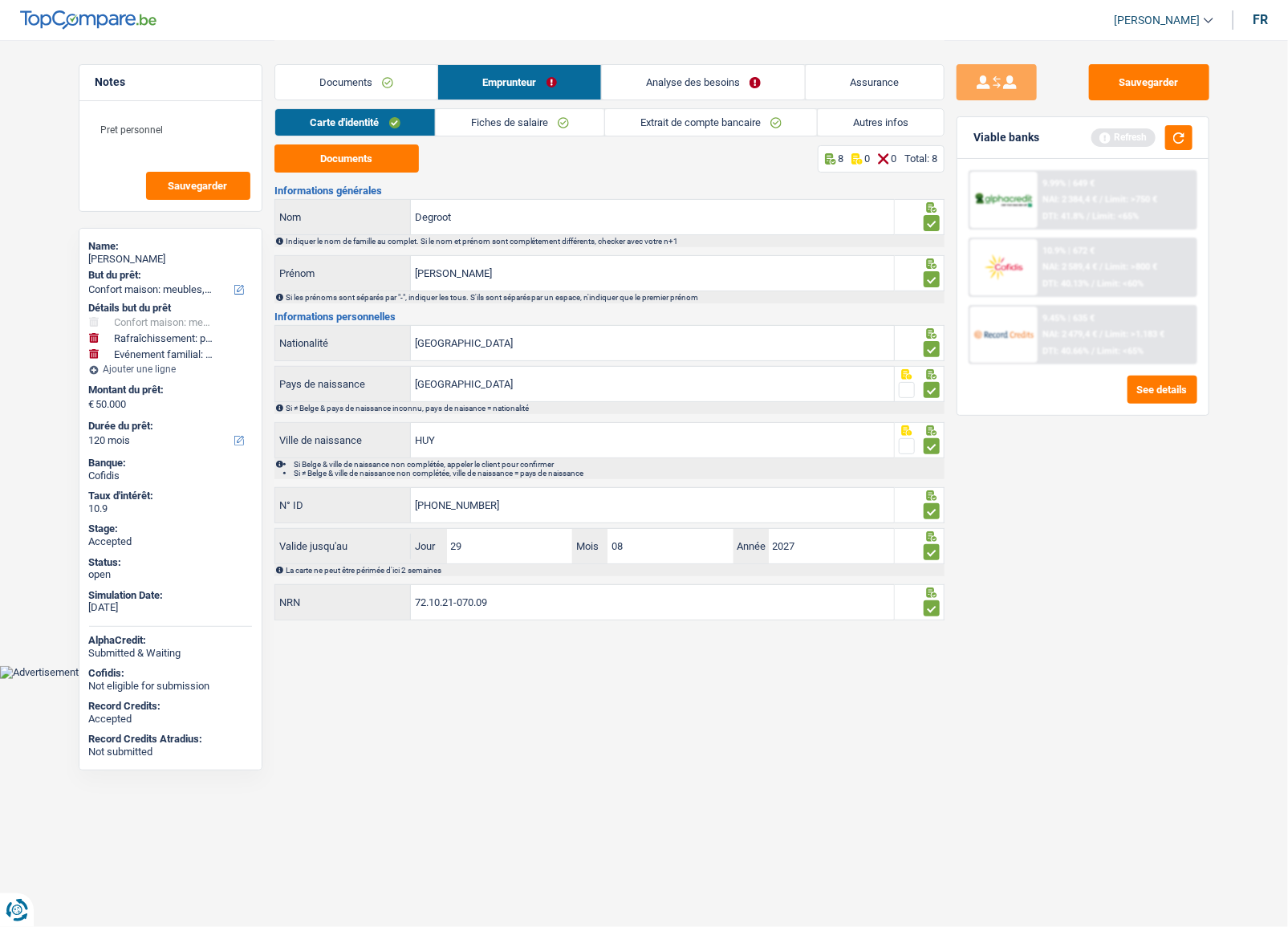
click at [580, 121] on link "Fiches de salaire" at bounding box center [520, 122] width 168 height 27
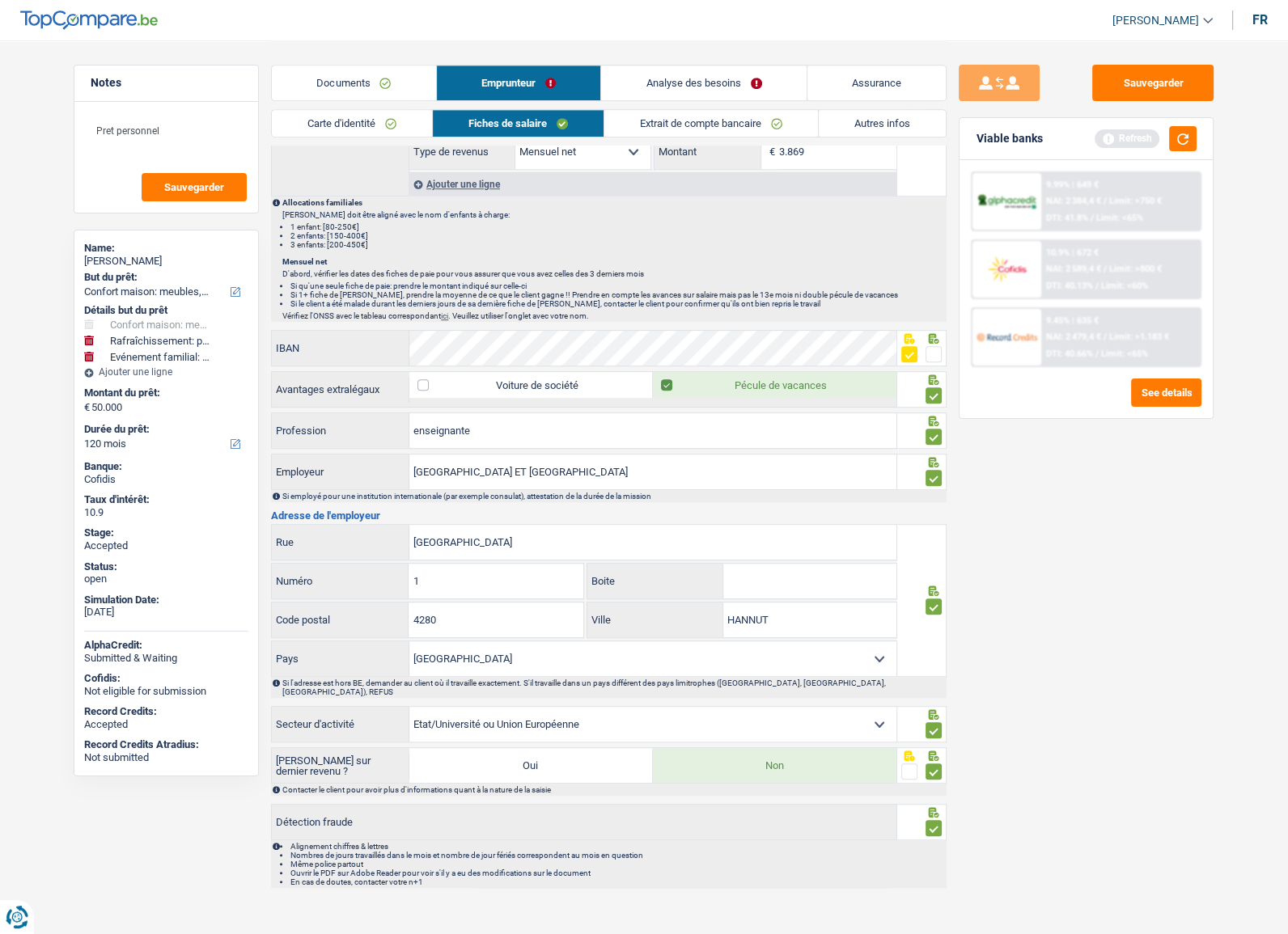
scroll to position [977, 0]
click at [711, 139] on div "Carte d'identité Fiches de salaire Extrait de compte bancaire Autres infos" at bounding box center [609, 127] width 676 height 37
click at [714, 129] on link "Extrait de compte bancaire" at bounding box center [711, 123] width 213 height 27
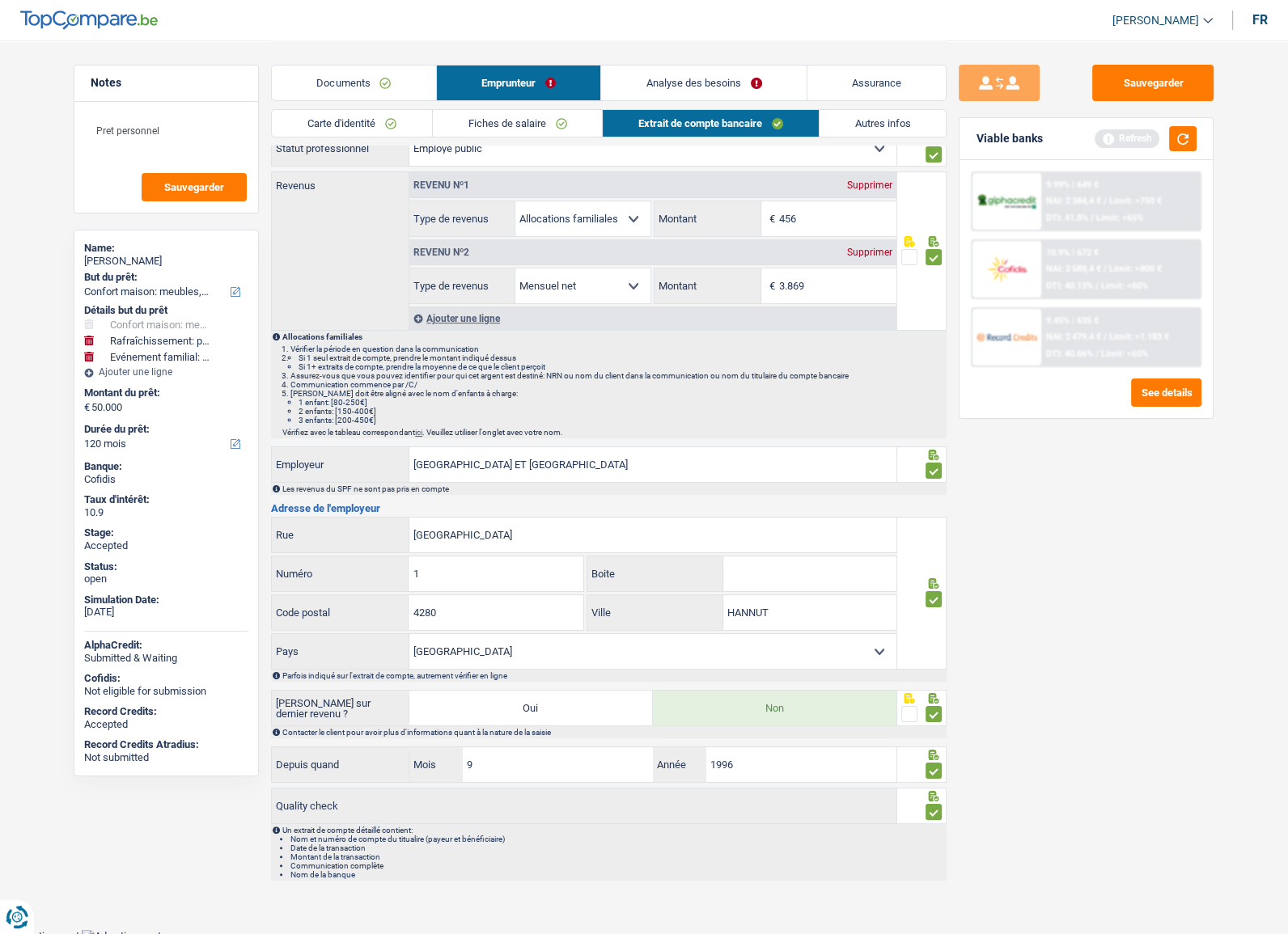
scroll to position [77, 0]
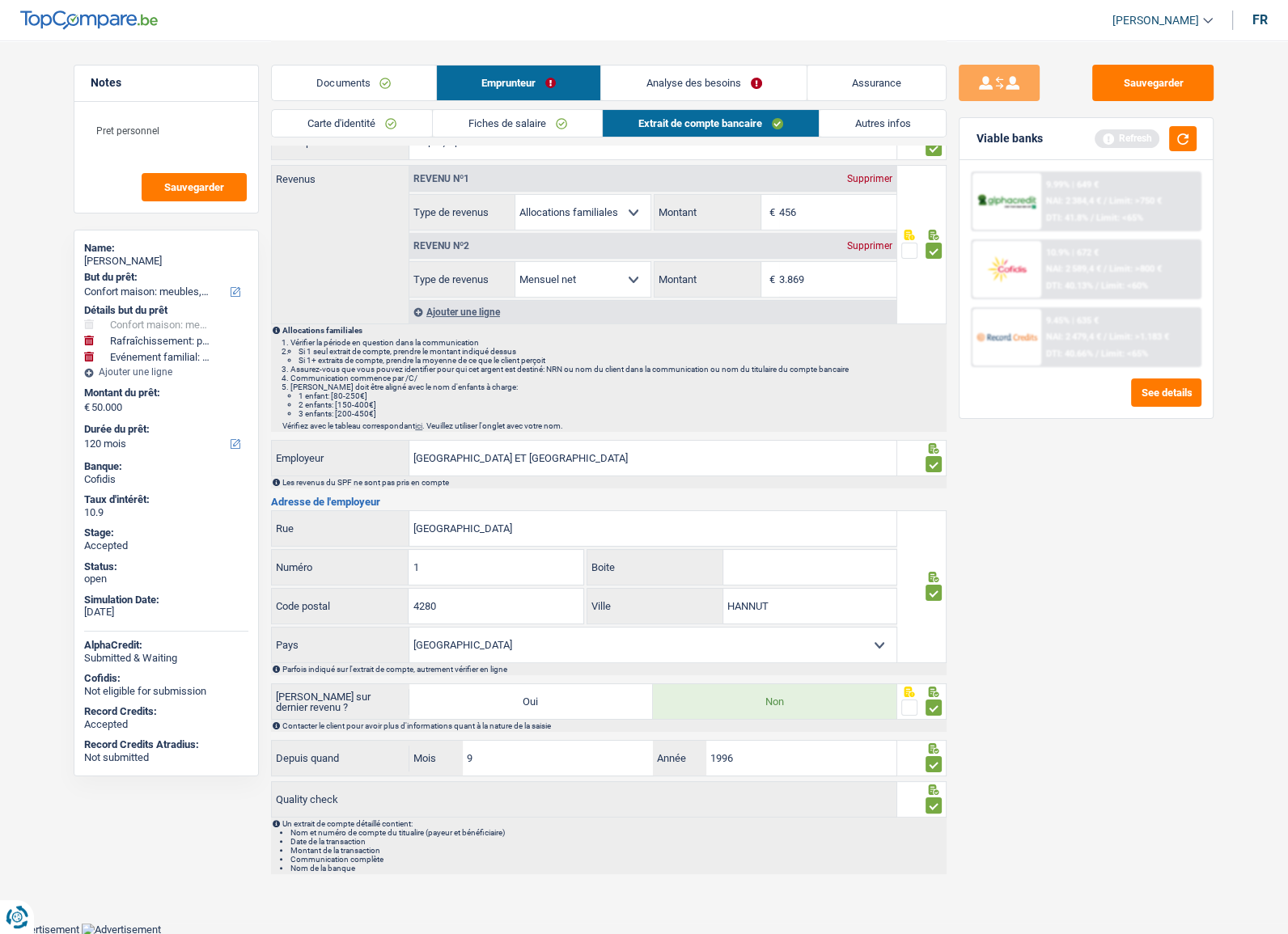
click at [857, 131] on link "Autres infos" at bounding box center [883, 123] width 127 height 27
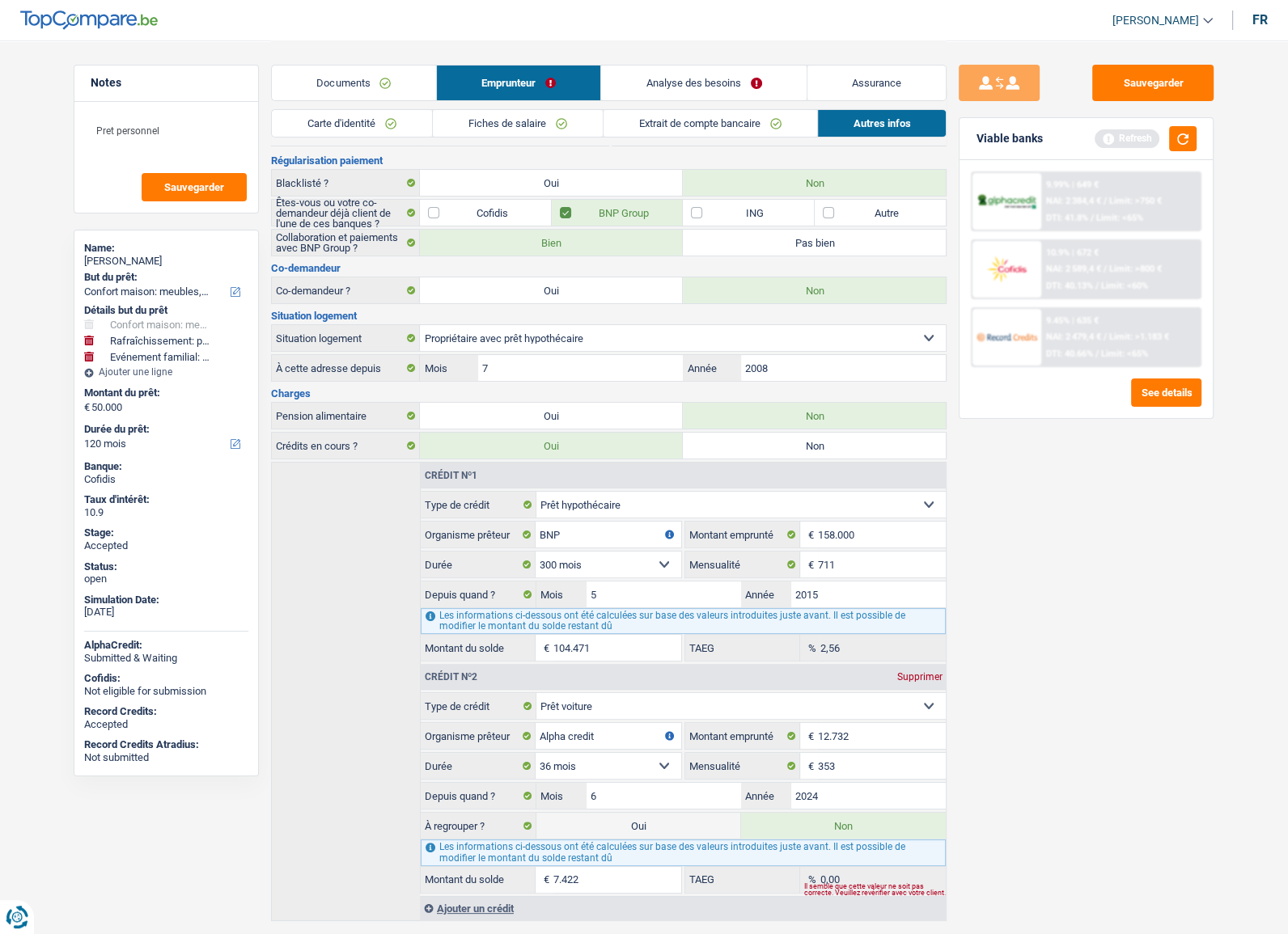
scroll to position [116, 0]
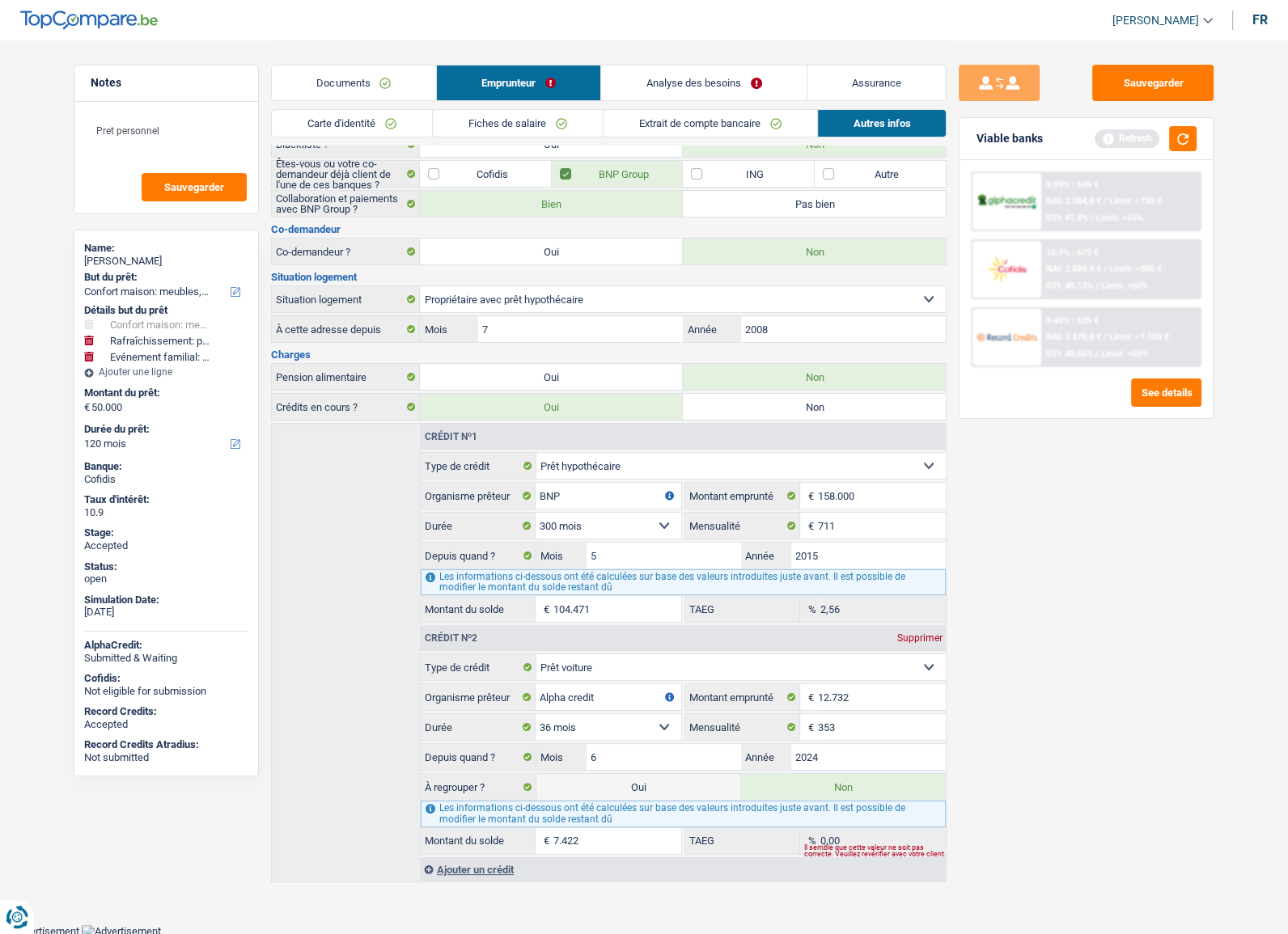
click at [646, 75] on link "Analyse des besoins" at bounding box center [704, 82] width 205 height 35
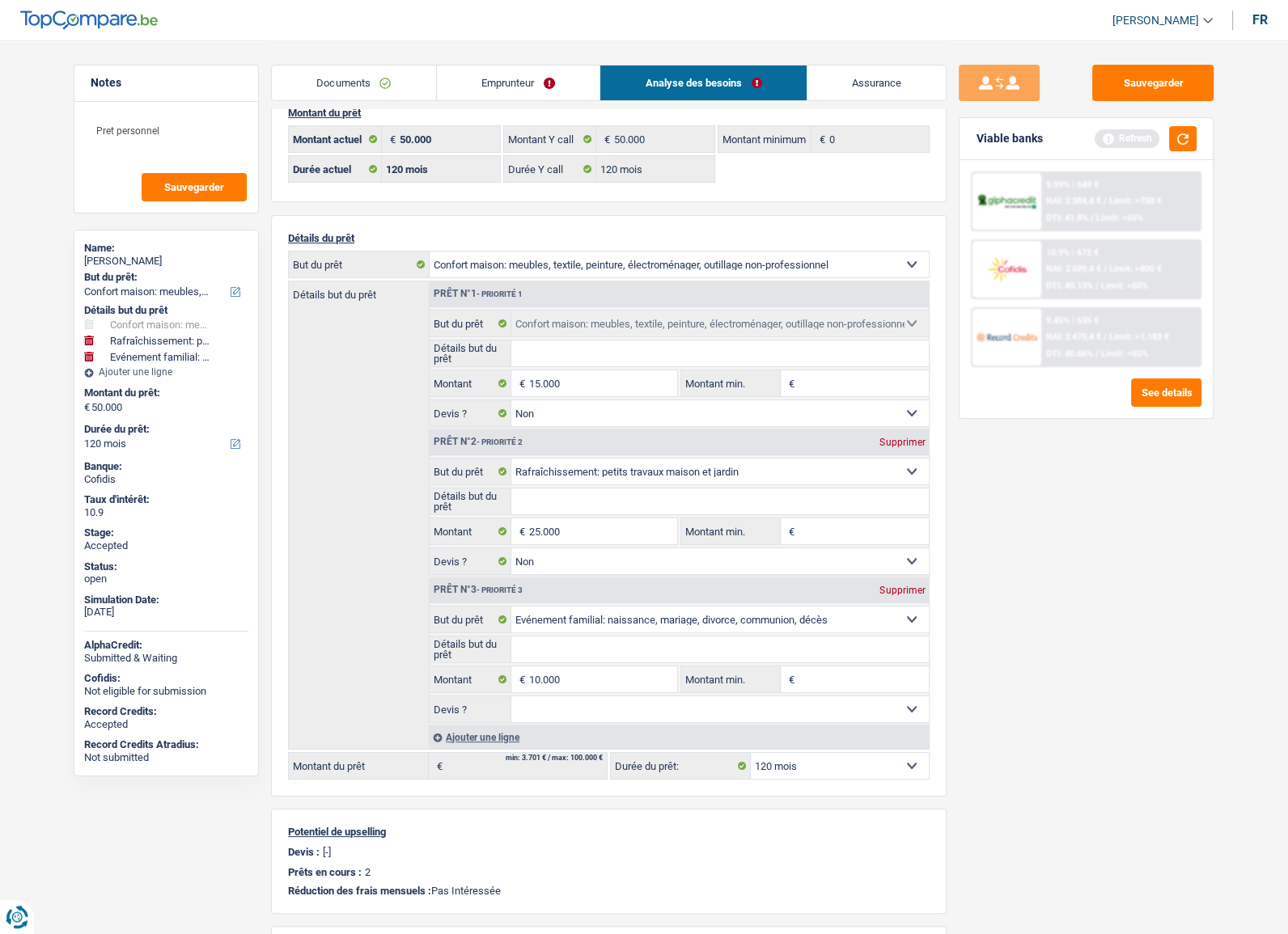
scroll to position [0, 0]
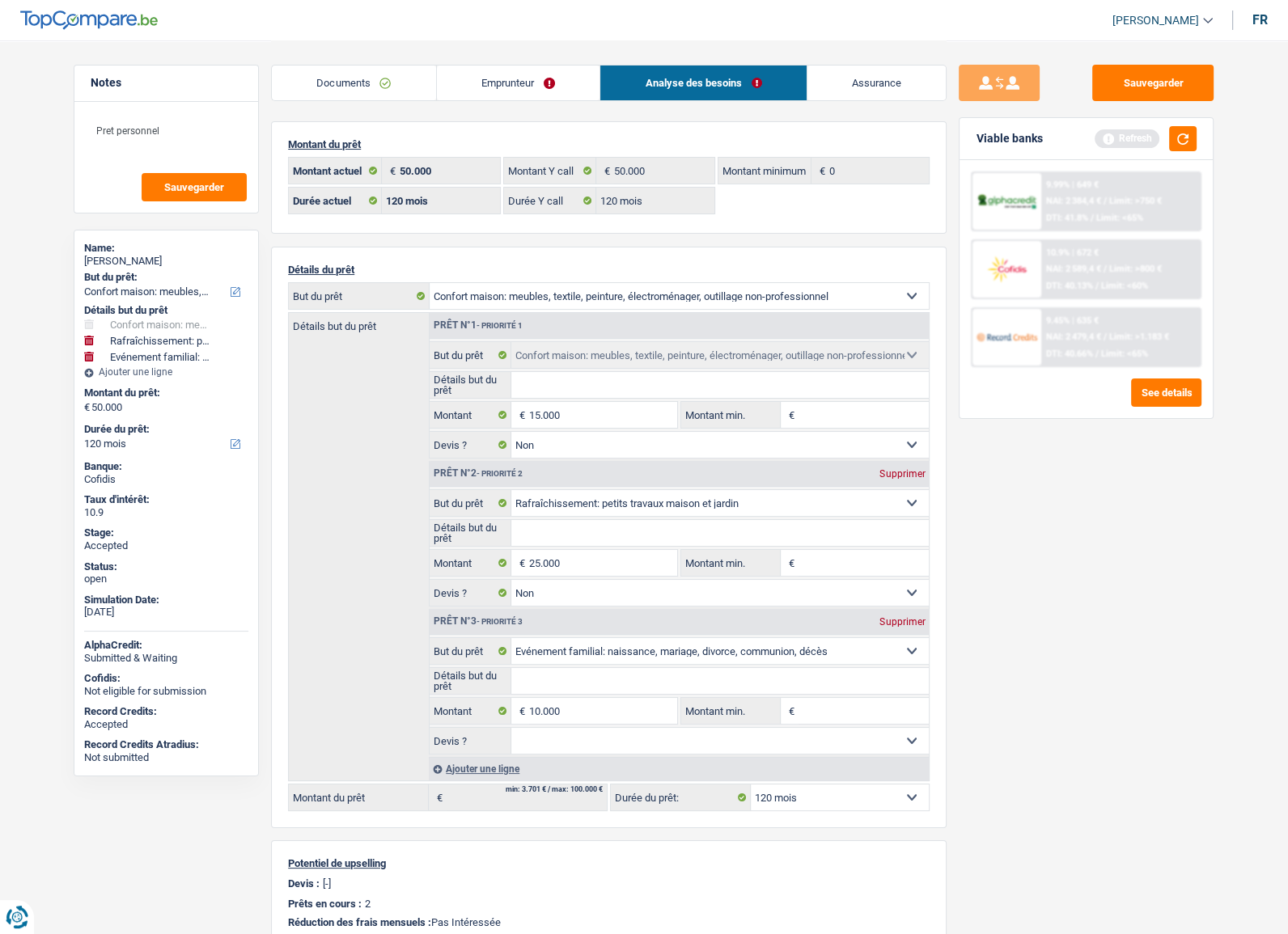
click at [1101, 280] on span "Limit: <60%" at bounding box center [1125, 286] width 47 height 11
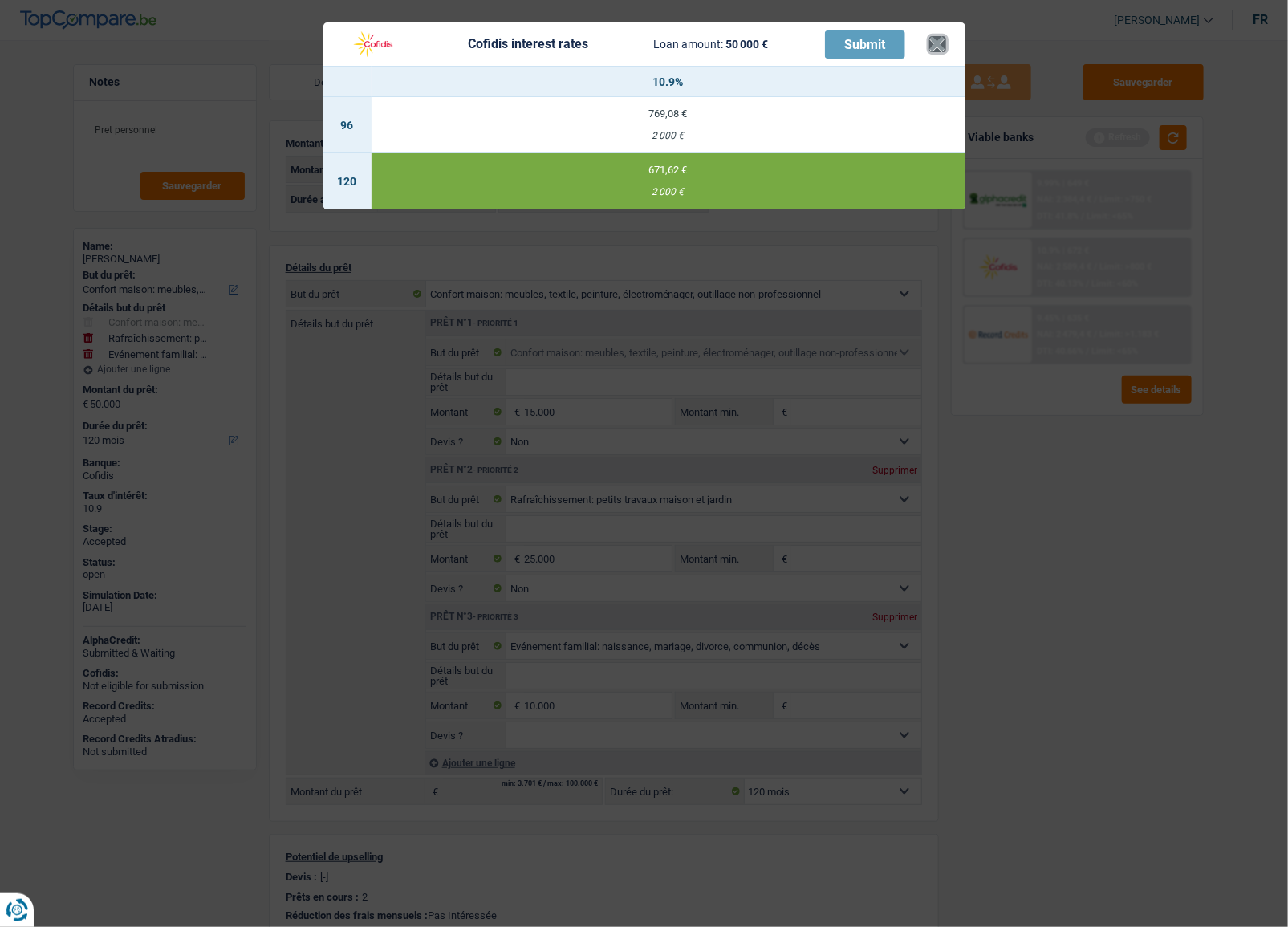
click at [942, 42] on button "×" at bounding box center [937, 44] width 17 height 16
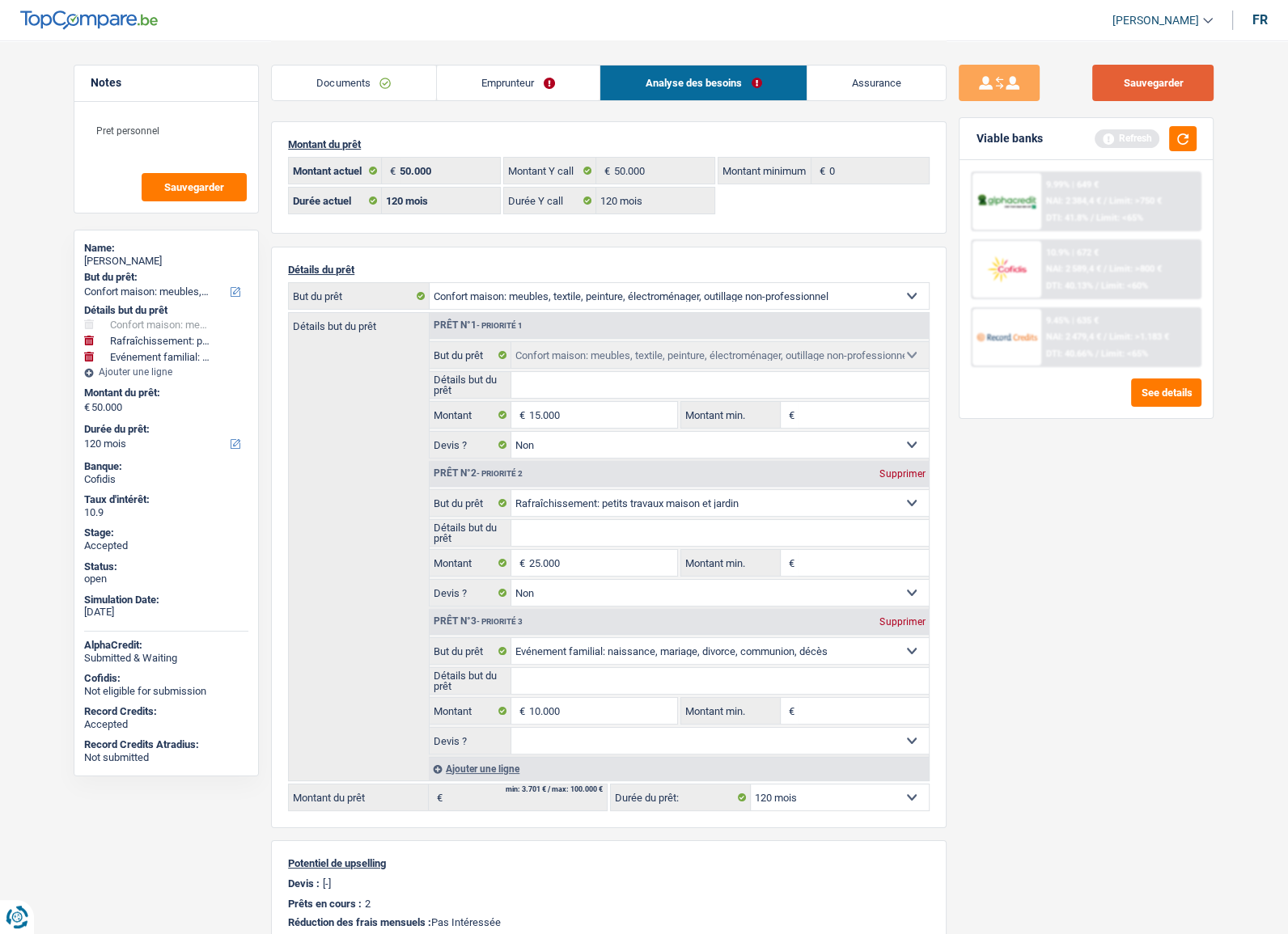
drag, startPoint x: 1193, startPoint y: 77, endPoint x: 1177, endPoint y: 95, distance: 24.1
click at [1189, 88] on button "Sauvegarder" at bounding box center [1153, 82] width 121 height 37
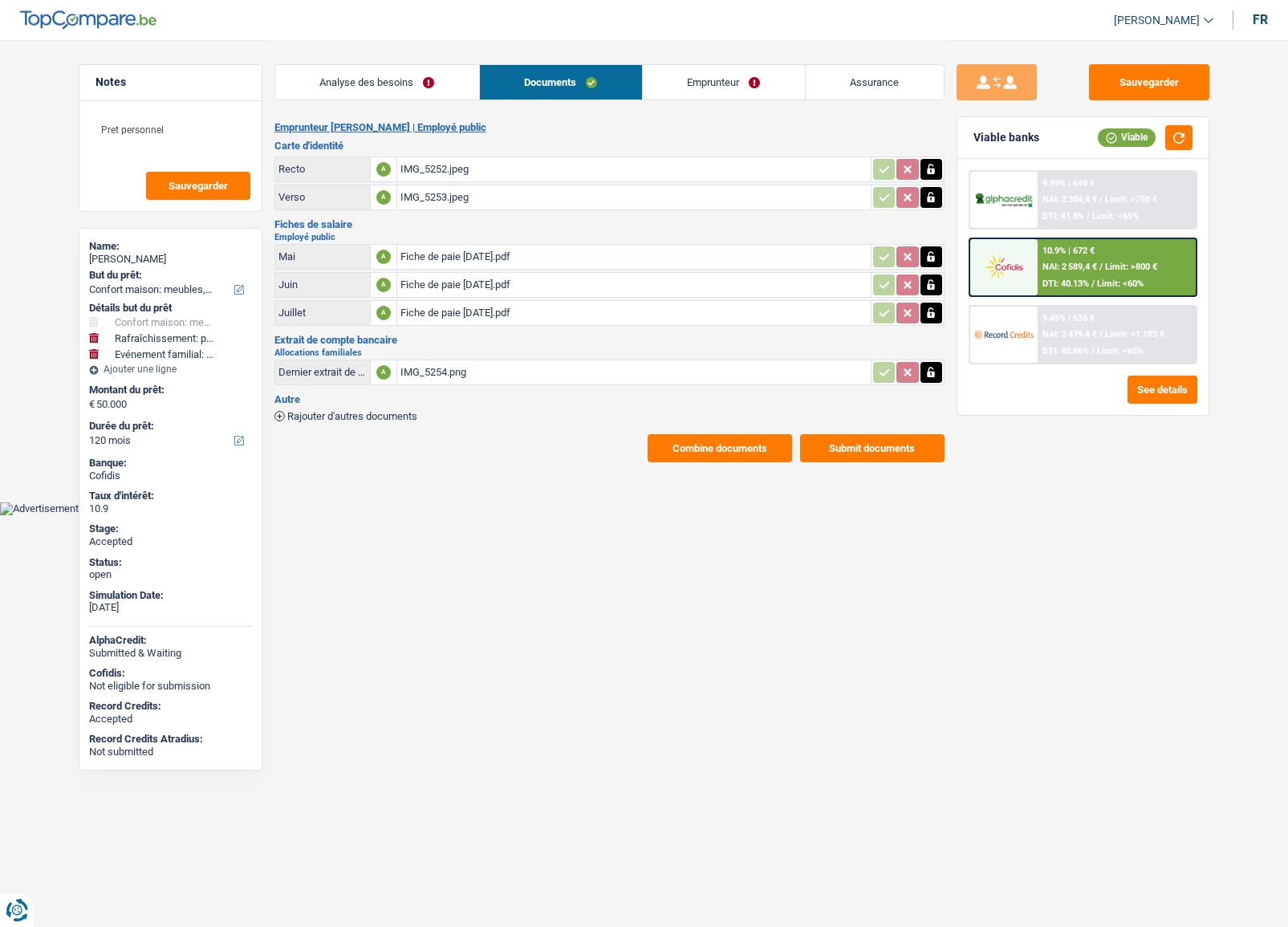
select select "household"
select select "houseOrGarden"
select select "familyEvent"
select select "120"
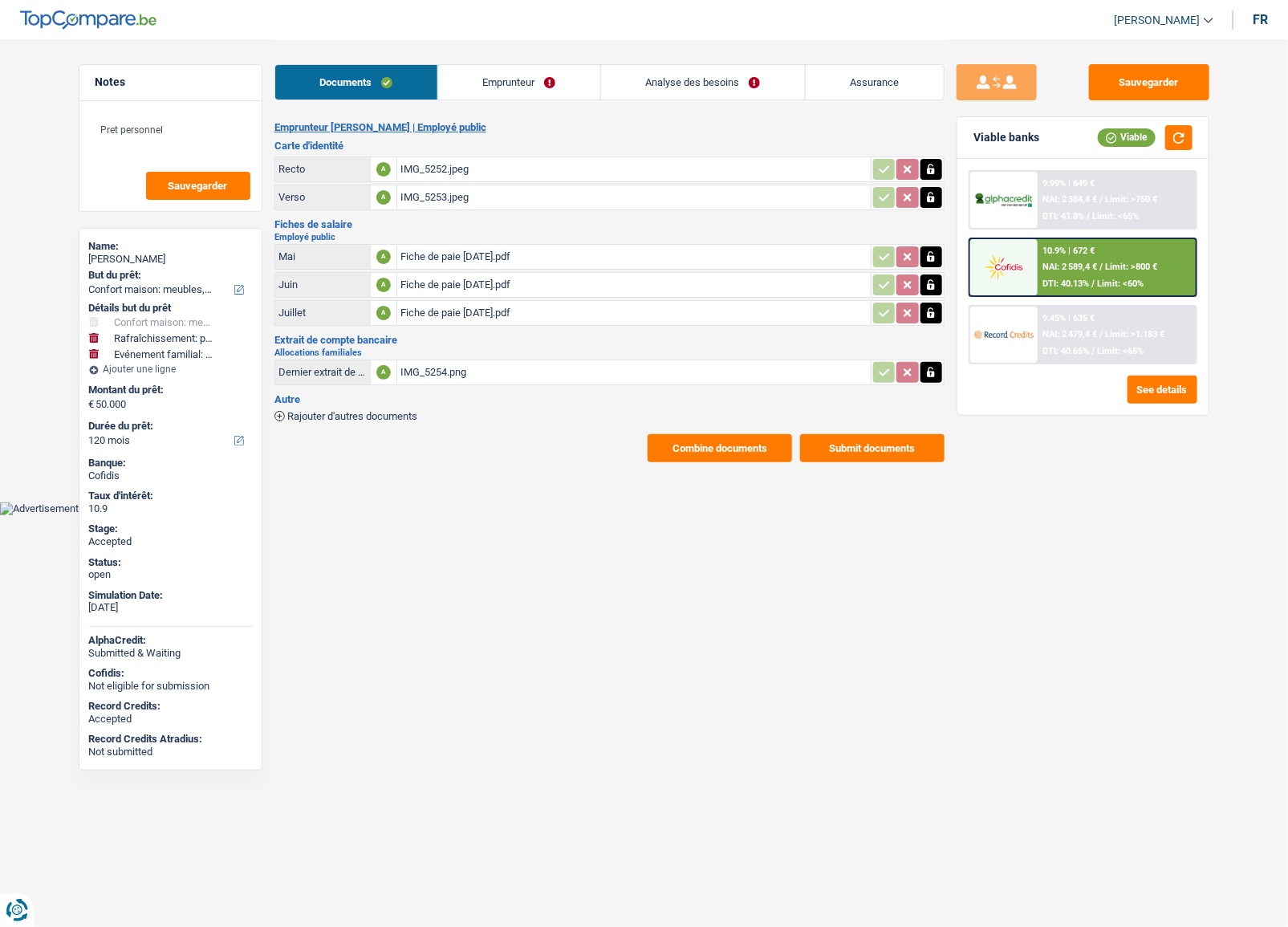
click at [1061, 266] on span "NAI: 2 589,4 €" at bounding box center [1070, 267] width 55 height 11
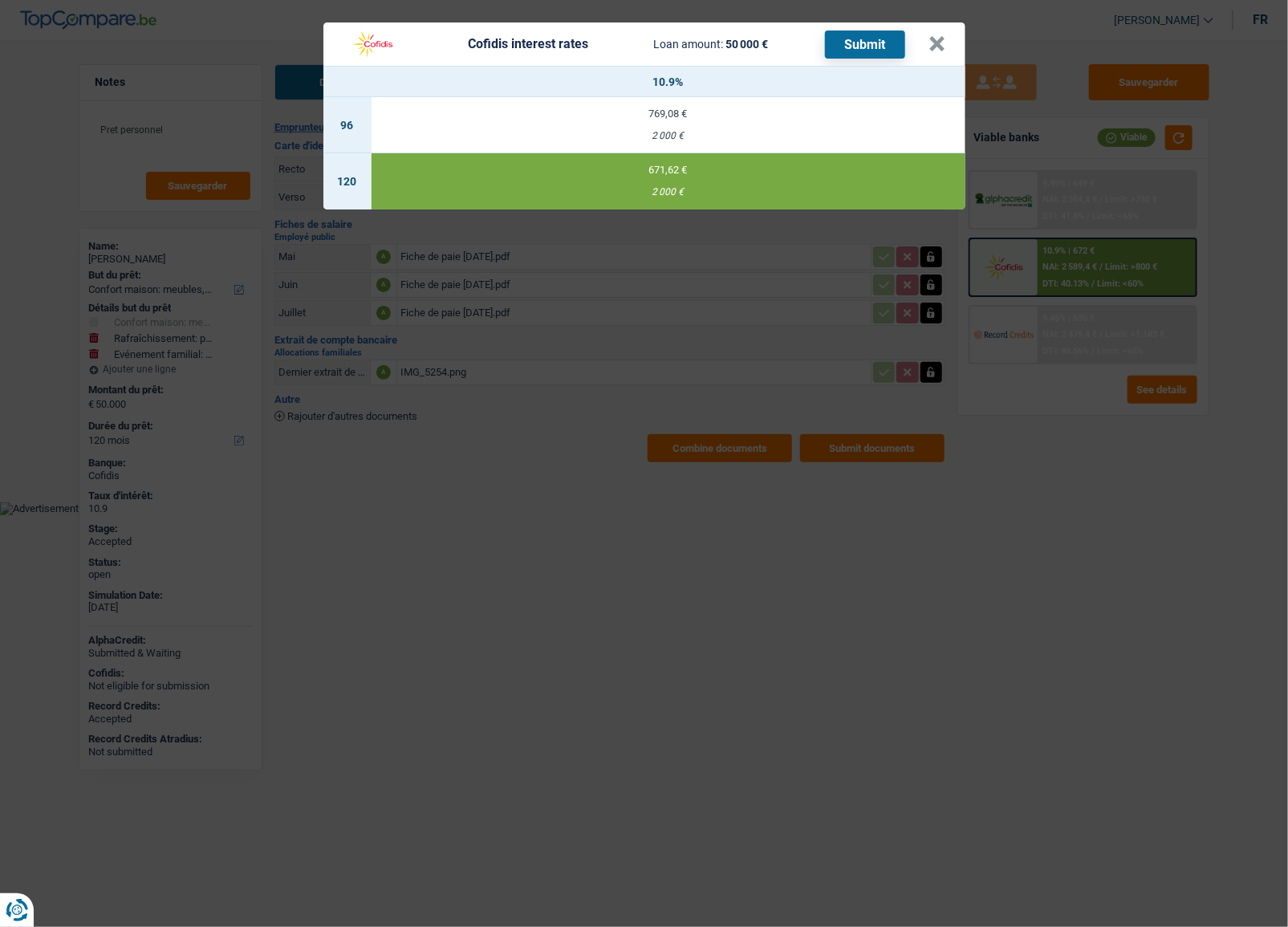
click at [880, 53] on button "Submit" at bounding box center [865, 44] width 81 height 28
click at [938, 43] on button "×" at bounding box center [937, 44] width 17 height 16
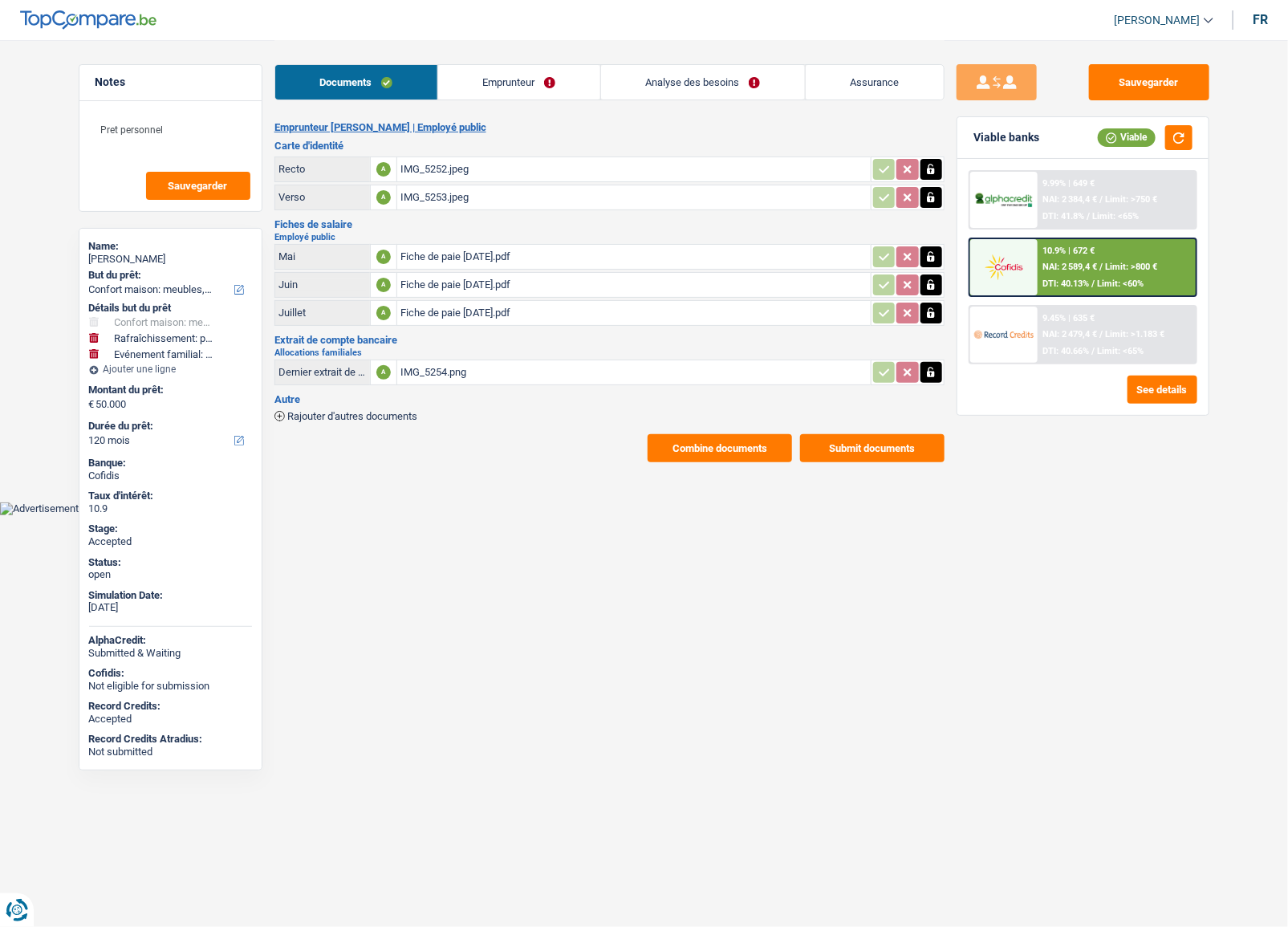
click at [881, 449] on button "Submit documents" at bounding box center [872, 448] width 144 height 28
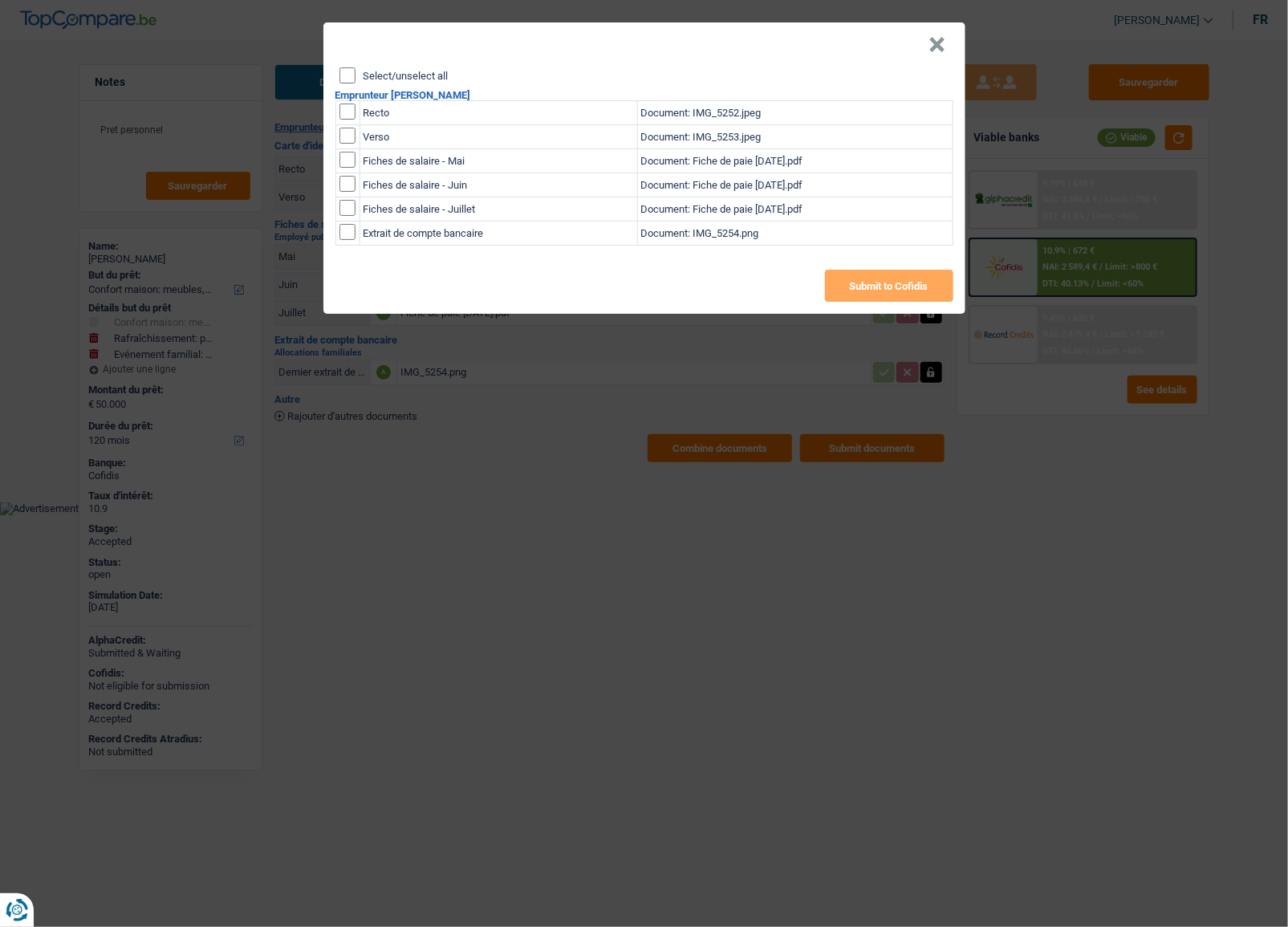
click at [346, 79] on div "Select/unselect all Emprunteur [PERSON_NAME] Recto Document: IMG_5252.jpeg Vers…" at bounding box center [644, 191] width 642 height 246
drag, startPoint x: 346, startPoint y: 79, endPoint x: 774, endPoint y: 281, distance: 473.3
click at [348, 79] on input "Select/unselect all" at bounding box center [347, 75] width 16 height 16
checkbox input "true"
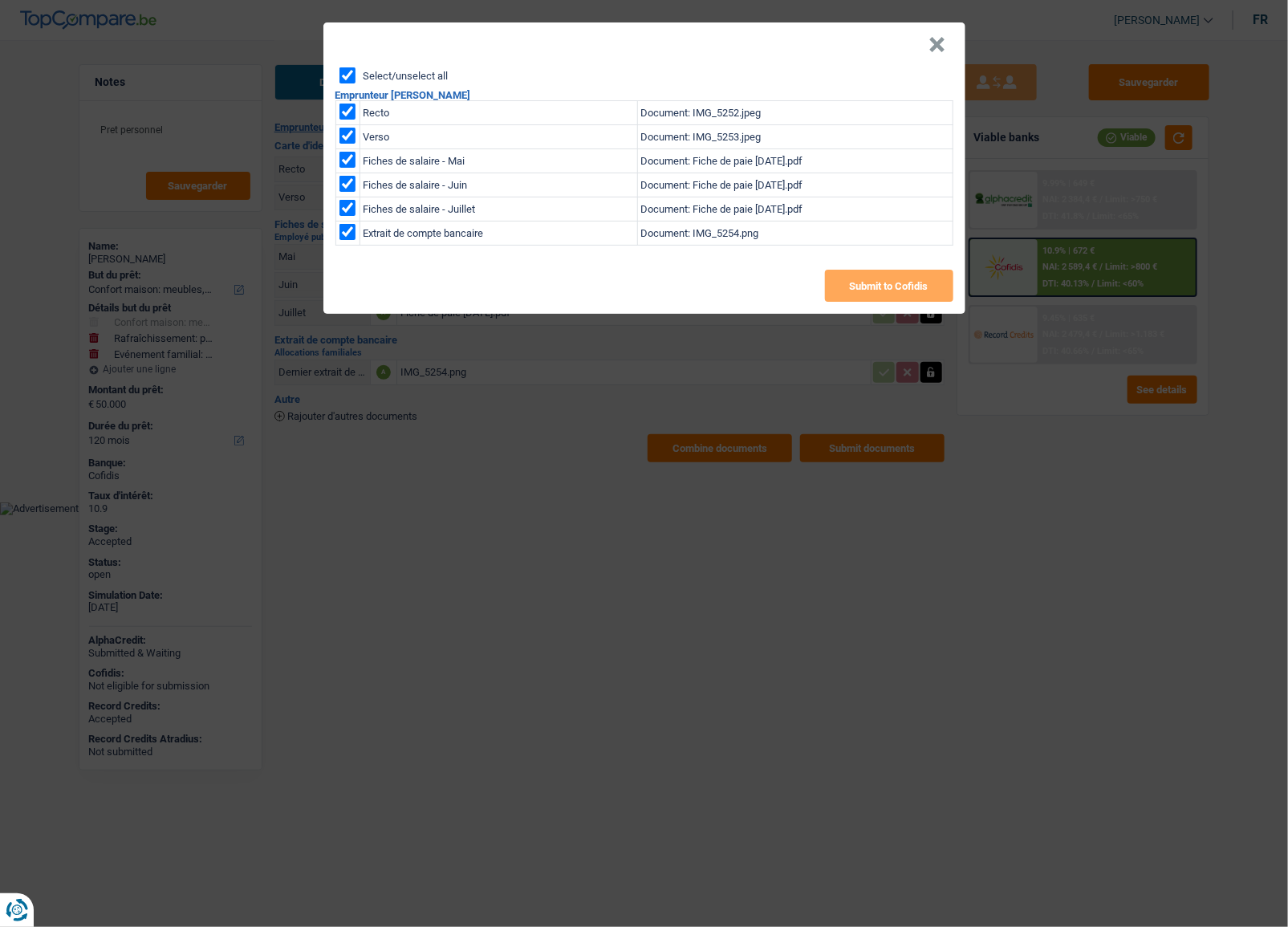
checkbox input "true"
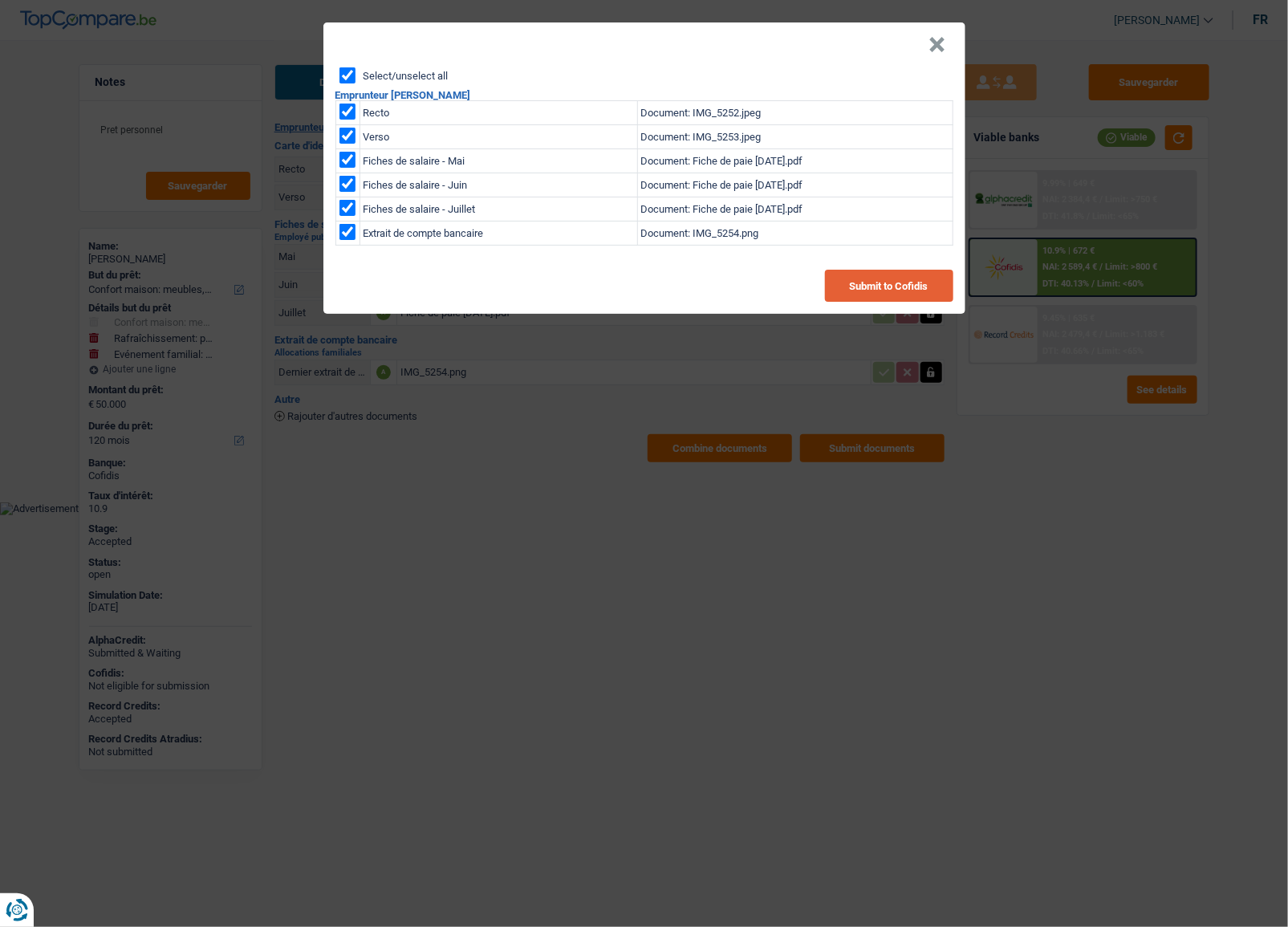
click at [908, 297] on button "Submit to Cofidis" at bounding box center [888, 285] width 128 height 32
click at [946, 53] on header "×" at bounding box center [644, 44] width 642 height 45
click at [935, 50] on button "×" at bounding box center [937, 45] width 17 height 16
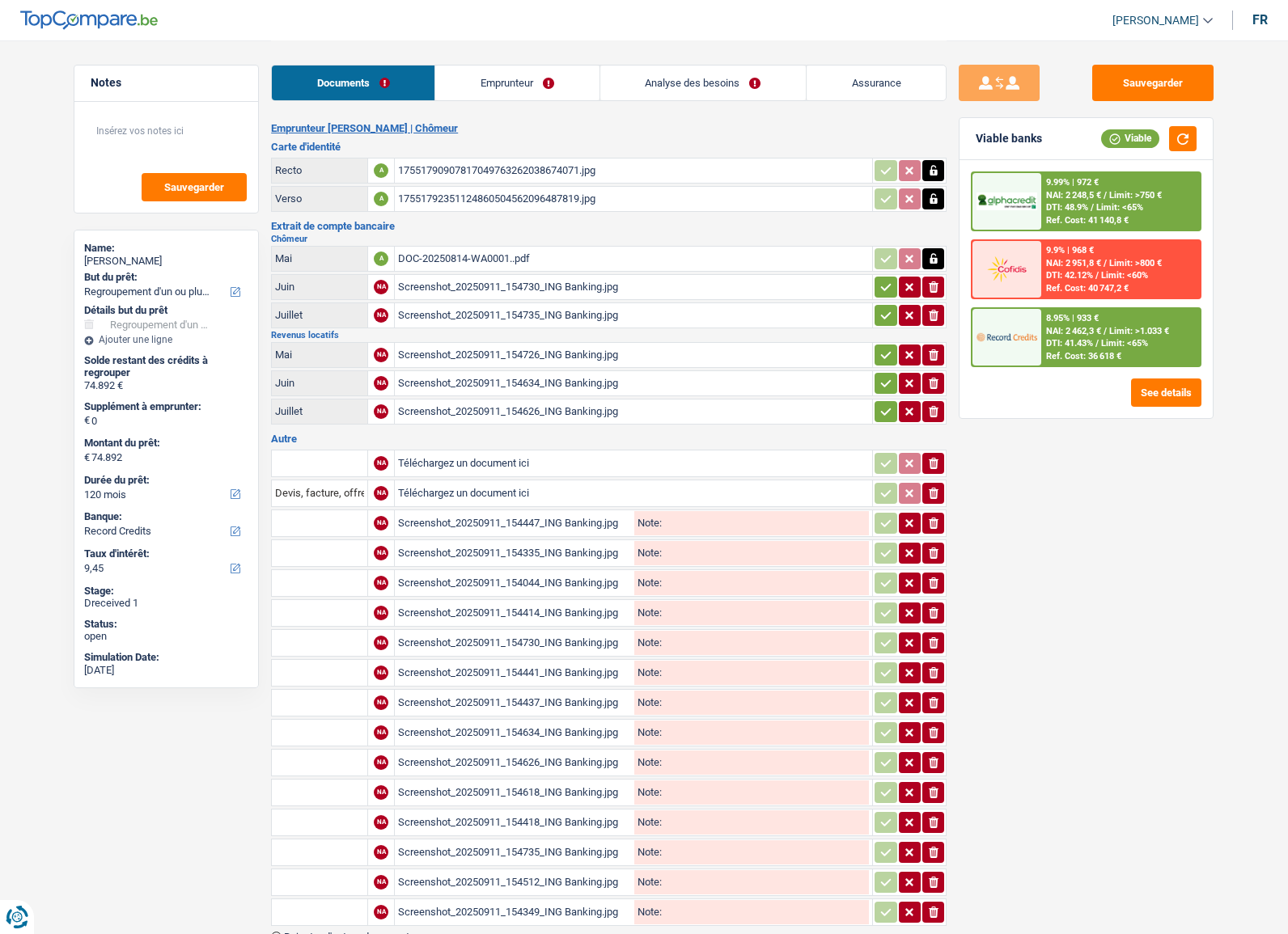
select select "refinancing"
select select "120"
select select "record credits"
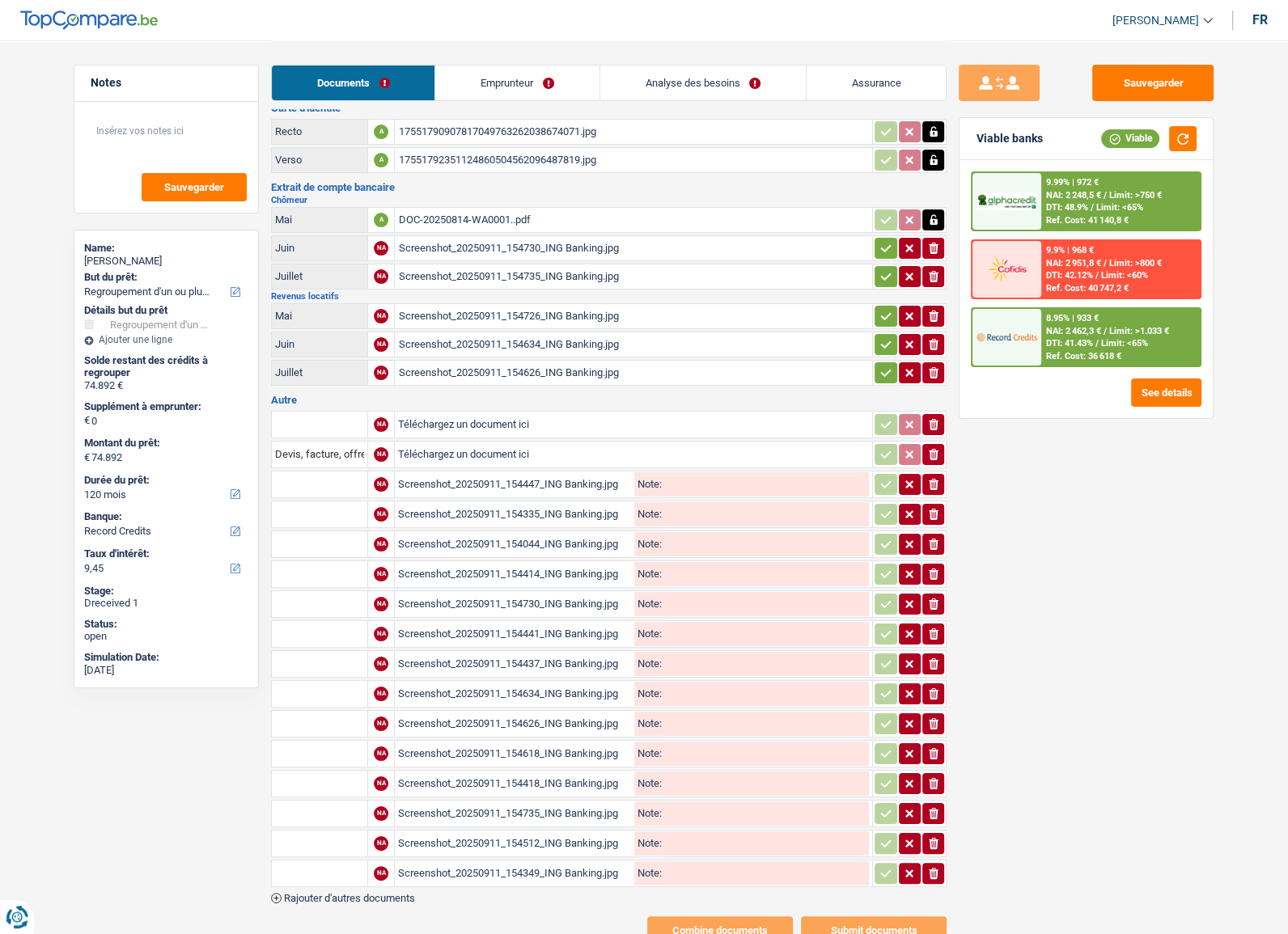
scroll to position [93, 0]
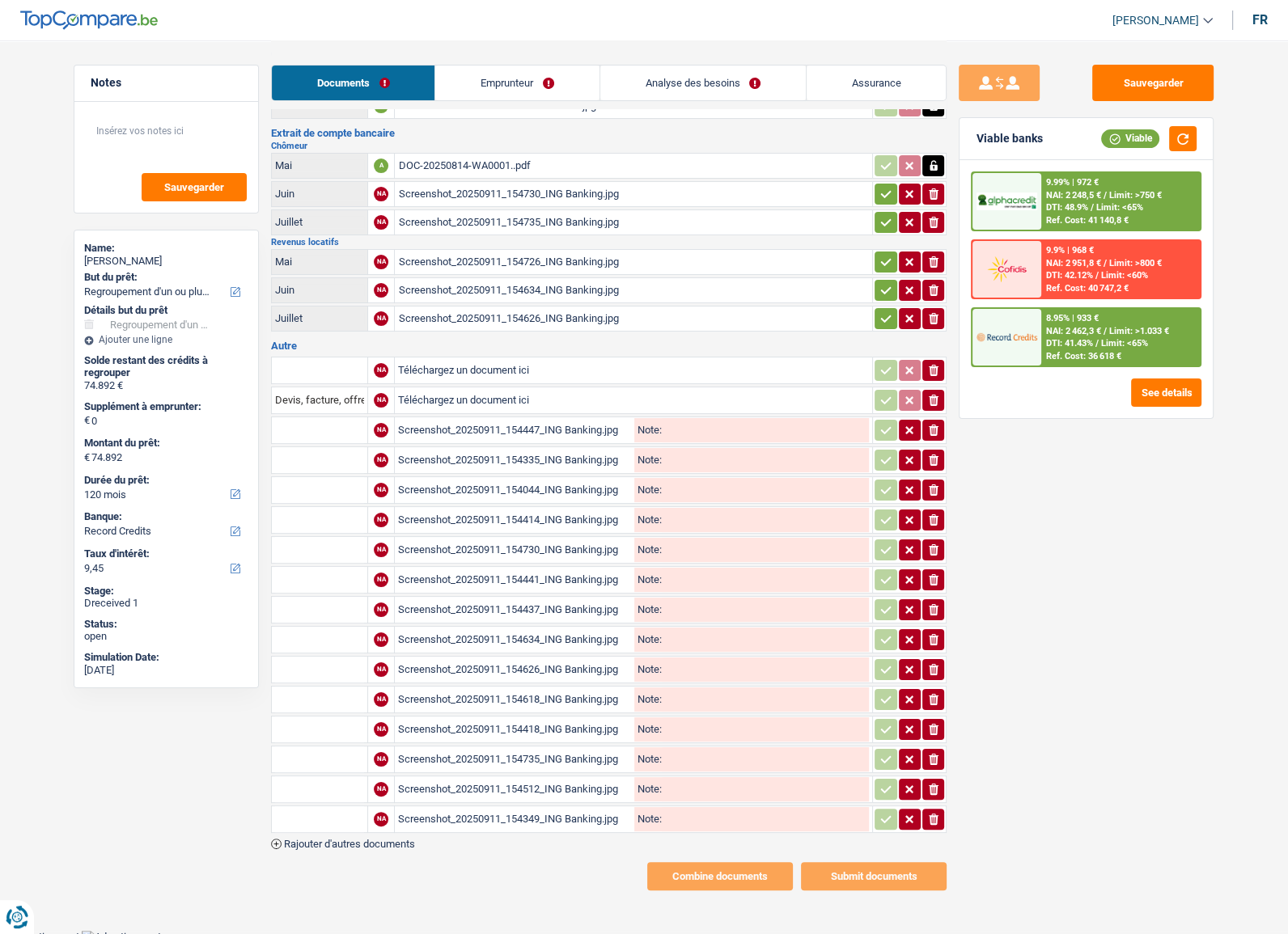
click at [502, 161] on div "DOC-20250814-WA0001..pdf" at bounding box center [633, 165] width 471 height 24
click at [488, 194] on div "Screenshot_20250911_154730_ING Banking.jpg" at bounding box center [633, 194] width 471 height 24
click at [566, 263] on div "Screenshot_20250911_154726_ING Banking.jpg" at bounding box center [633, 262] width 471 height 24
click at [580, 436] on div "Screenshot_20250911_154447_ING Banking.jpg" at bounding box center [514, 429] width 233 height 24
click at [495, 371] on input "Téléchargez un document ici" at bounding box center [633, 370] width 471 height 24
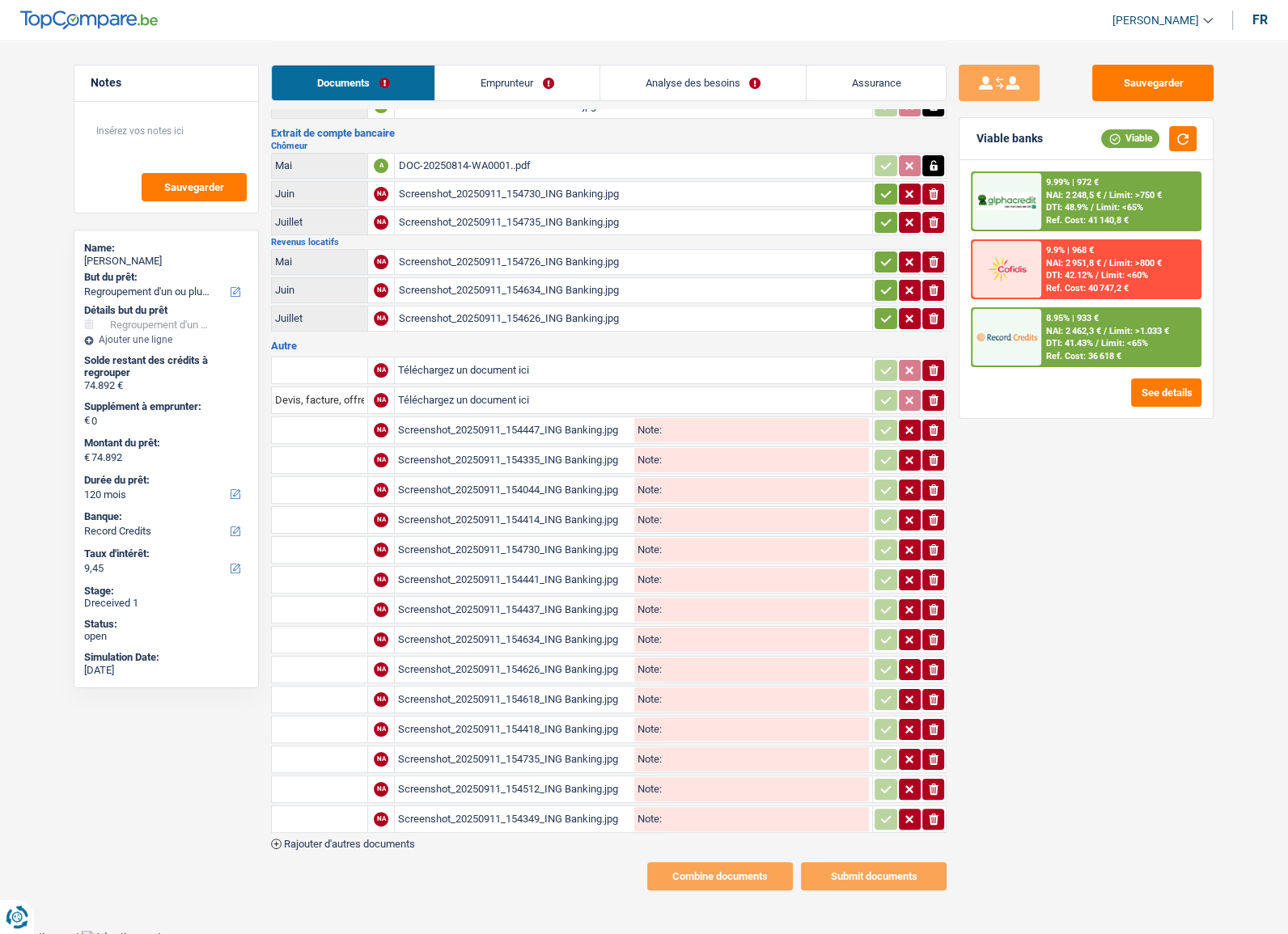
click at [459, 481] on div "Screenshot_20250911_154044_ING Banking.jpg" at bounding box center [514, 489] width 233 height 24
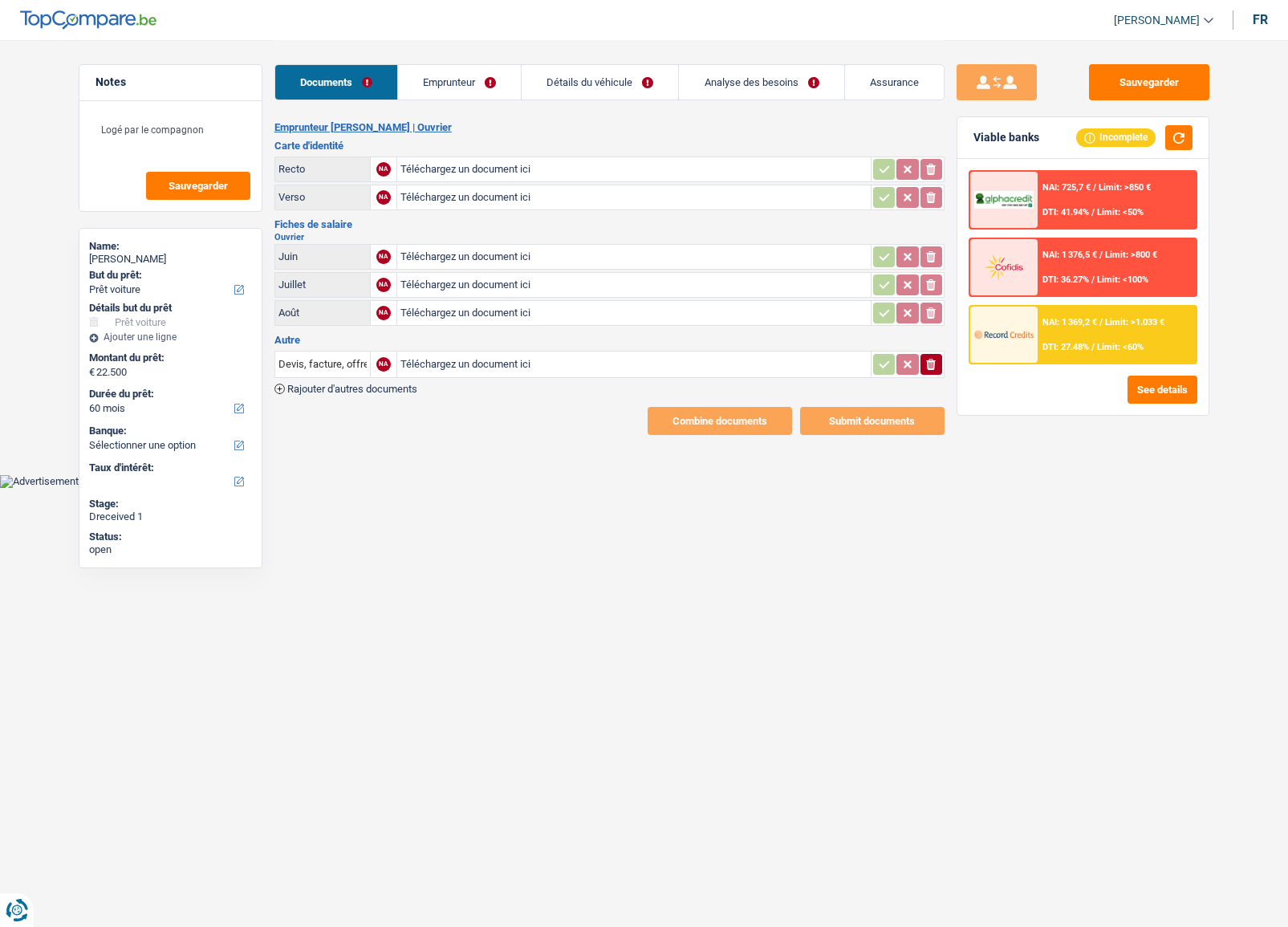
select select "car"
select select "60"
click at [480, 259] on input "Téléchargez un document ici" at bounding box center [633, 256] width 467 height 24
click at [431, 278] on input "Téléchargez un document ici" at bounding box center [633, 284] width 467 height 24
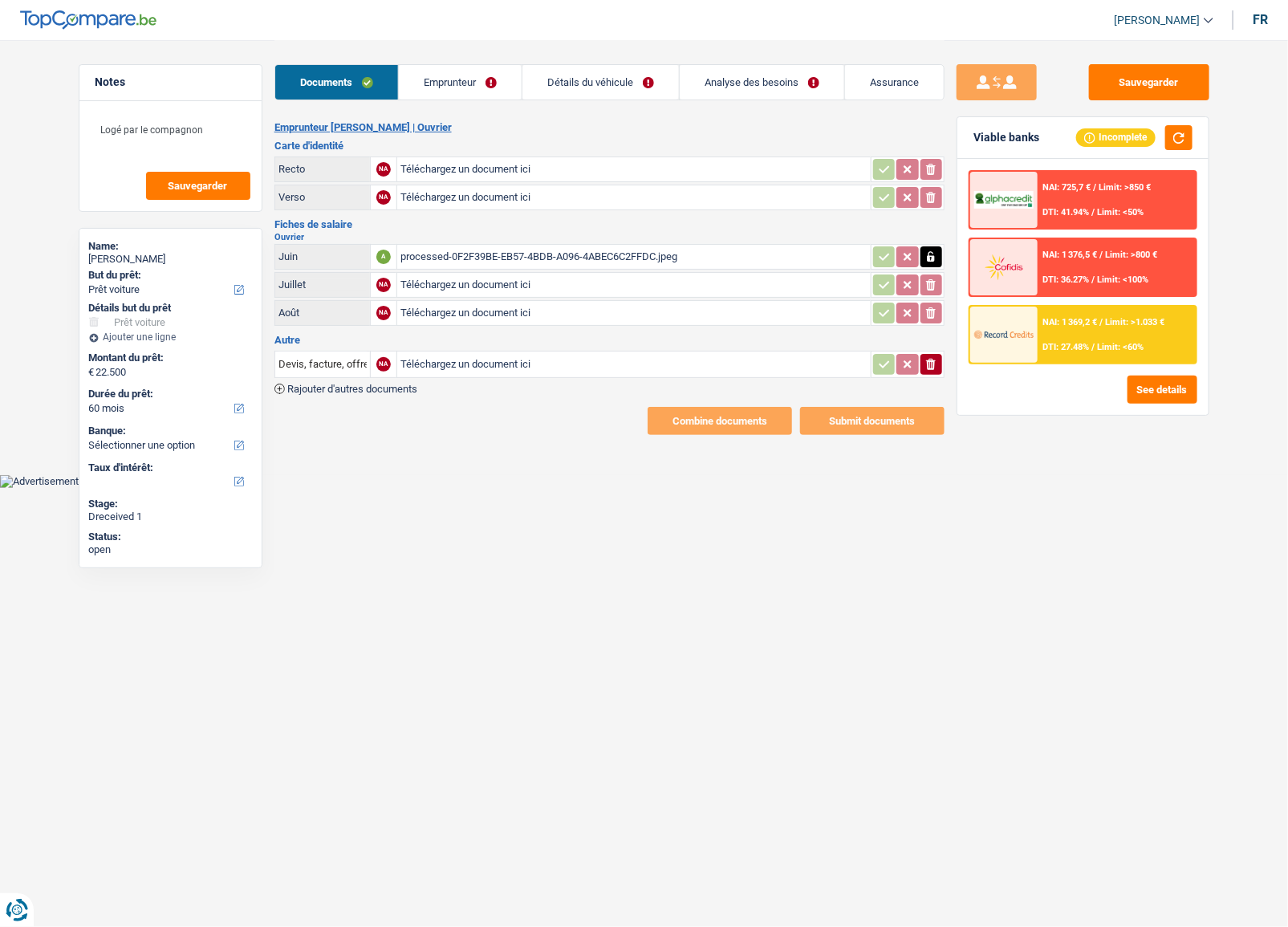
click at [479, 242] on table "Juin A processed-0F2F39BE-EB57-4BDB-A096-4ABEC6C2FFDC.jpeg Juillet NA Télécharg…" at bounding box center [609, 285] width 671 height 87
click at [480, 249] on div "processed-0F2F39BE-EB57-4BDB-A096-4ABEC6C2FFDC.jpeg" at bounding box center [633, 256] width 467 height 24
click at [794, 262] on div "processed-0F2F39BE-EB57-4BDB-A096-4ABEC6C2FFDC.jpeg" at bounding box center [633, 256] width 467 height 24
click at [926, 253] on button "button" at bounding box center [931, 257] width 21 height 21
click at [926, 253] on icon "ionicons-v5-e" at bounding box center [931, 257] width 12 height 16
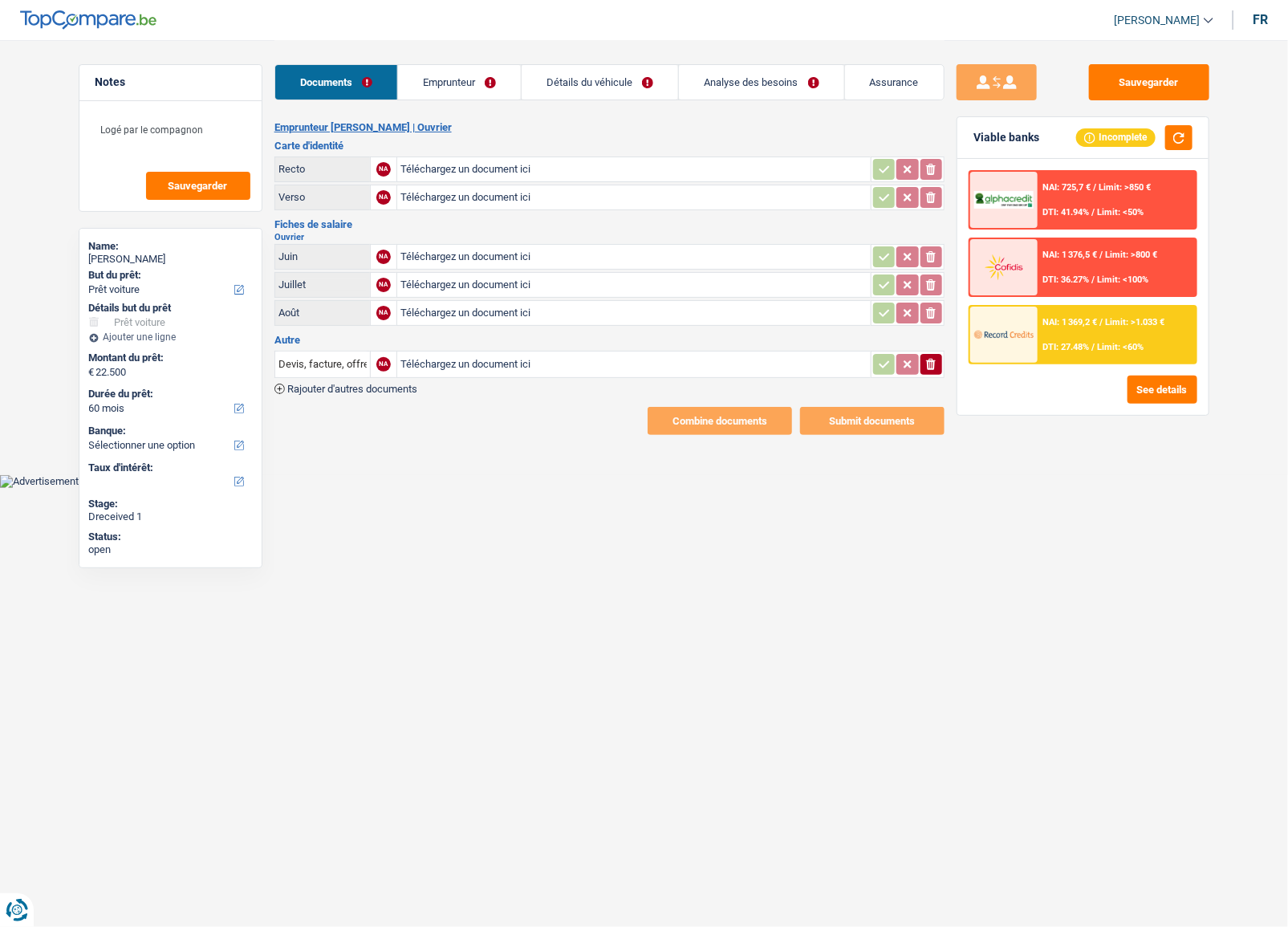
click at [504, 252] on input "Téléchargez un document ici" at bounding box center [633, 256] width 467 height 24
type input "C:\fakepath\Fiche juin .pdf"
click at [478, 288] on input "Téléchargez un document ici" at bounding box center [633, 284] width 467 height 24
type input "C:\fakepath\Fiche juillet .pdf"
click at [499, 317] on input "Téléchargez un document ici" at bounding box center [633, 313] width 467 height 24
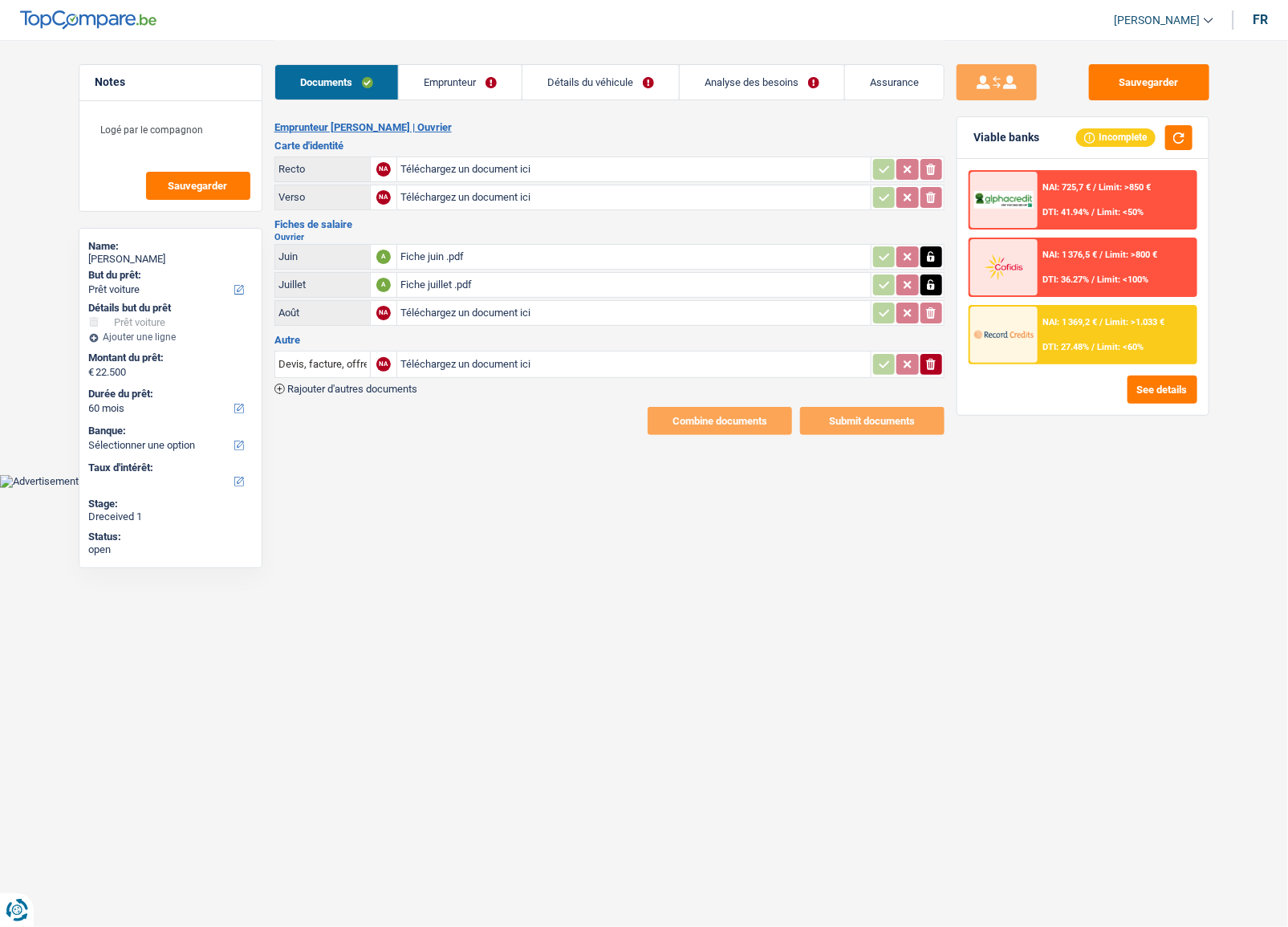
type input "C:\fakepath\Fiche août .pdf"
click at [449, 168] on input "Téléchargez un document ici" at bounding box center [633, 169] width 467 height 24
type input "C:\fakepath\Carte id.JPG"
click at [451, 198] on input "Téléchargez un document ici" at bounding box center [633, 197] width 467 height 24
type input "C:\fakepath\Carte id 2.JPG"
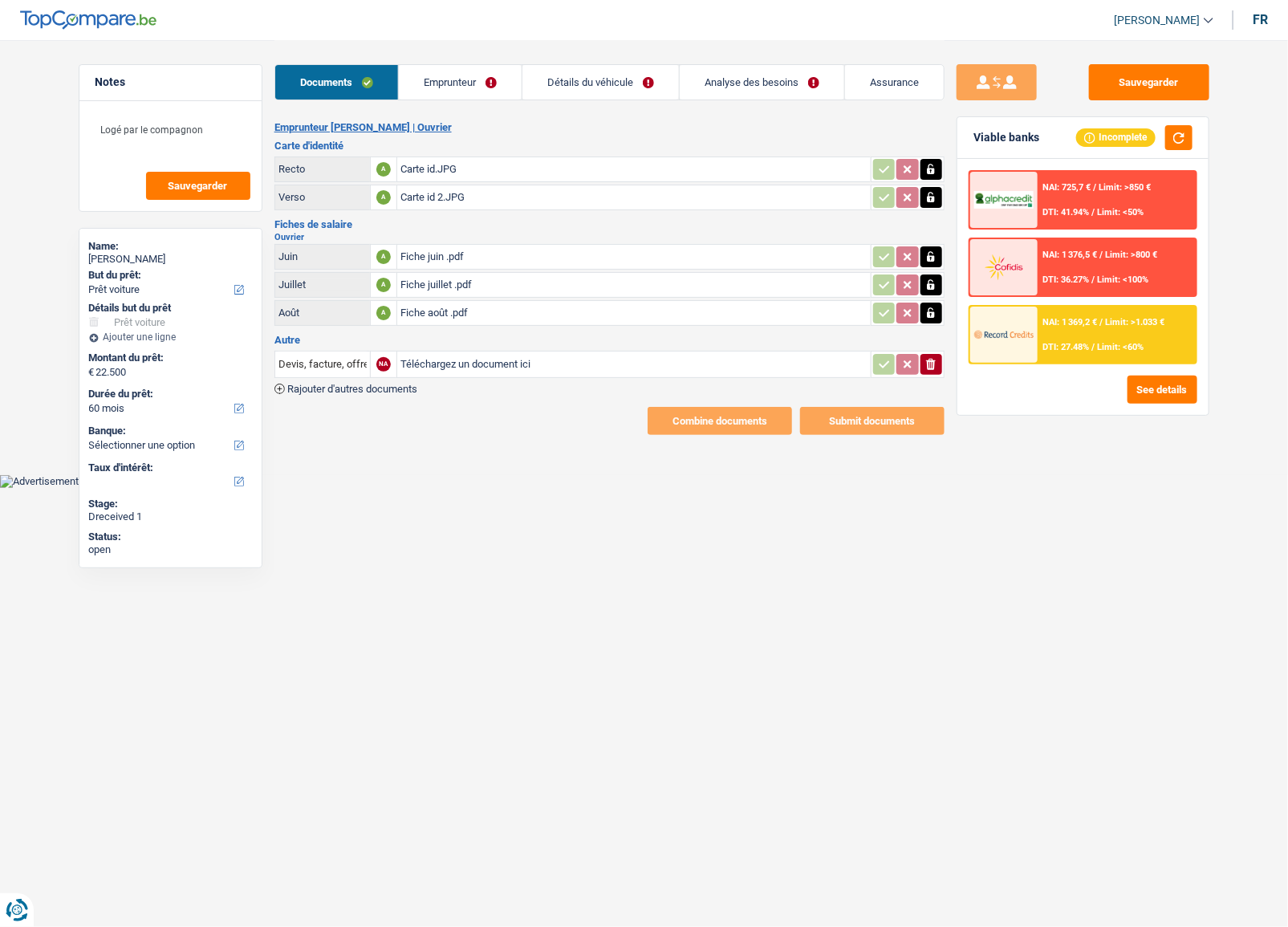
drag, startPoint x: 435, startPoint y: 377, endPoint x: 446, endPoint y: 367, distance: 14.9
click at [435, 377] on div "Devis, facture, offre, bon de commande NA Téléchargez un document ici ionicons-…" at bounding box center [609, 371] width 671 height 46
click at [449, 362] on input "Téléchargez un document ici" at bounding box center [633, 364] width 467 height 24
type input "C:\fakepath\Audi A3.pdf"
click at [1177, 134] on button "button" at bounding box center [1179, 137] width 27 height 25
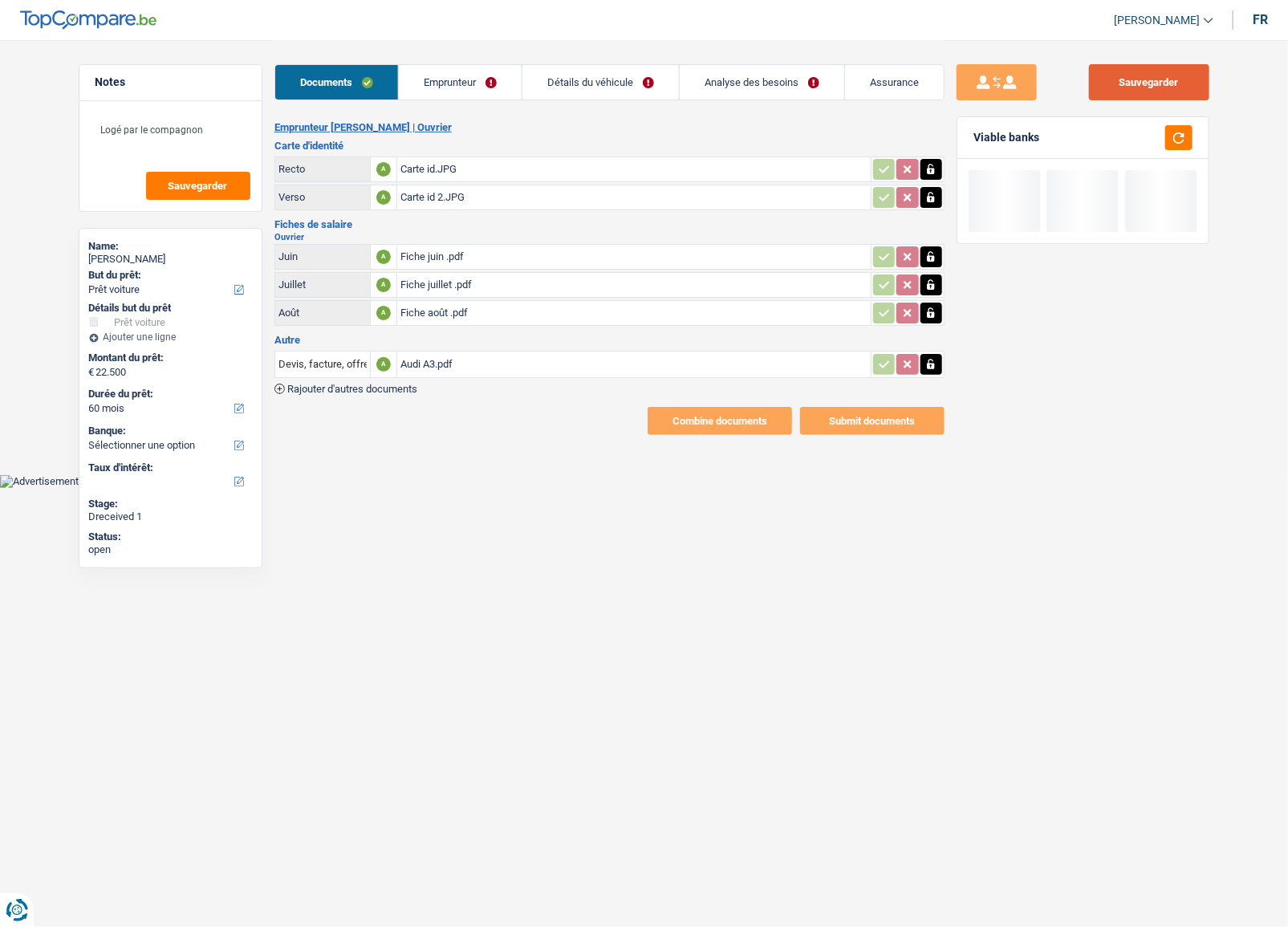
click at [1179, 81] on button "Sauvegarder" at bounding box center [1149, 82] width 120 height 36
click at [435, 81] on link "Emprunteur" at bounding box center [460, 82] width 123 height 35
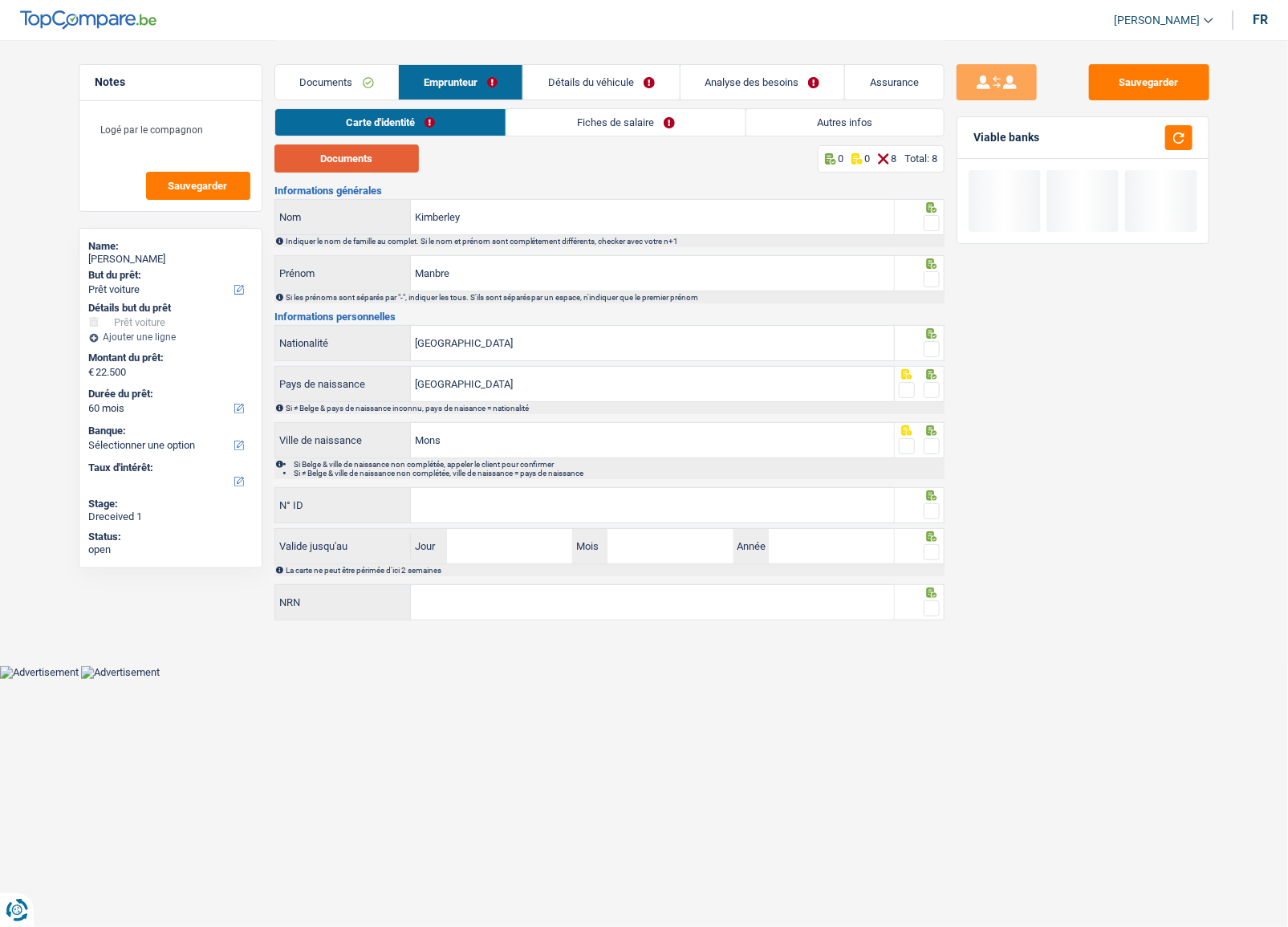
drag, startPoint x: 370, startPoint y: 158, endPoint x: 402, endPoint y: 158, distance: 32.0
click at [371, 158] on button "Documents" at bounding box center [346, 159] width 144 height 28
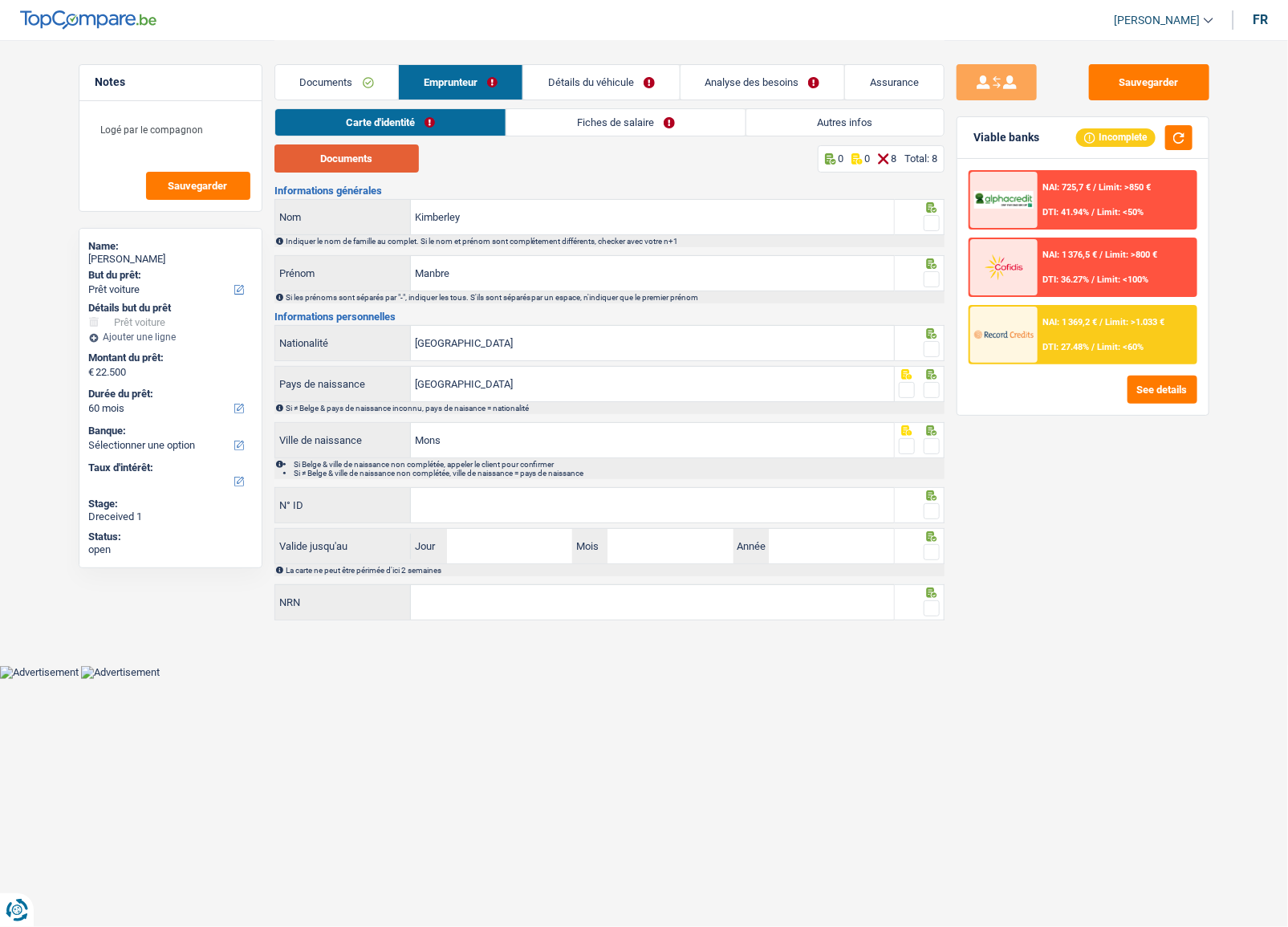
click at [384, 153] on button "Documents" at bounding box center [346, 159] width 144 height 28
click at [343, 163] on button "Documents" at bounding box center [346, 159] width 144 height 28
click at [933, 217] on span at bounding box center [932, 223] width 16 height 16
click at [0, 0] on input "radio" at bounding box center [0, 0] width 0 height 0
drag, startPoint x: 479, startPoint y: 276, endPoint x: 286, endPoint y: 277, distance: 193.0
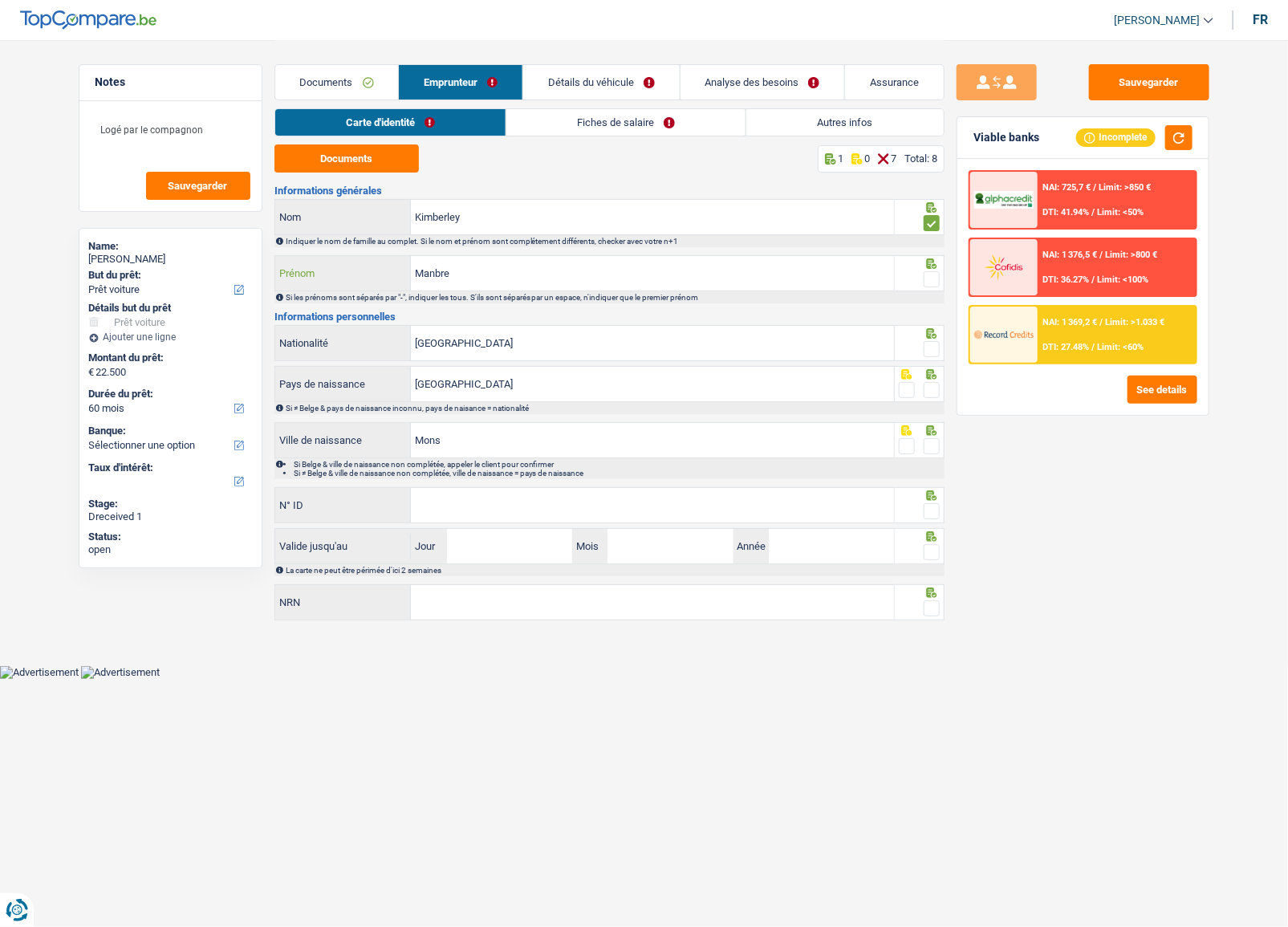
click at [286, 277] on div "Manbre Prénom" at bounding box center [585, 273] width 619 height 35
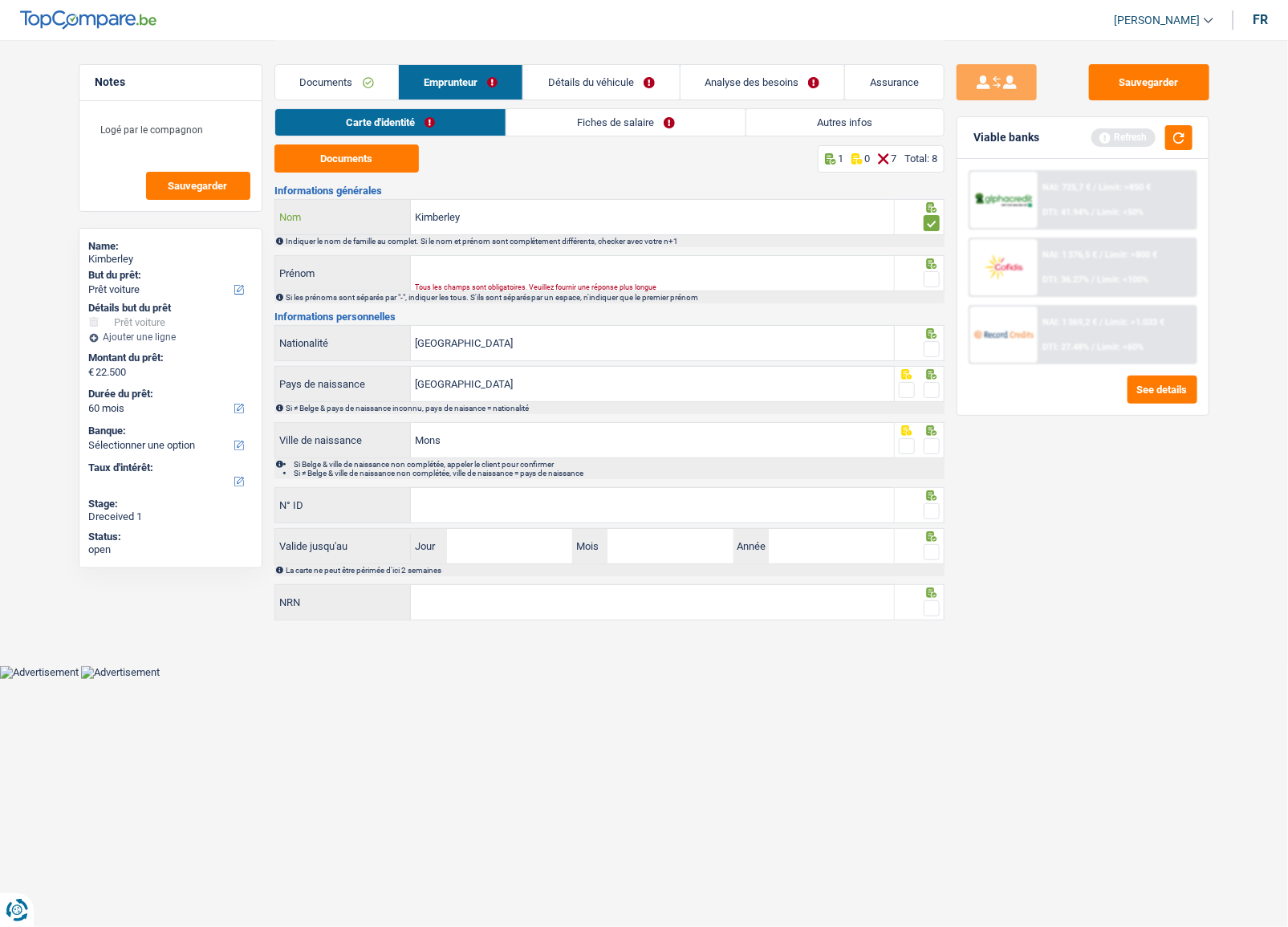
click at [522, 224] on input "Kimberley" at bounding box center [652, 217] width 483 height 35
paste input "Manbre"
drag, startPoint x: 462, startPoint y: 214, endPoint x: 353, endPoint y: 209, distance: 109.1
click at [353, 209] on div "KimberleyManbre Nom" at bounding box center [585, 217] width 619 height 35
type input "Manbre"
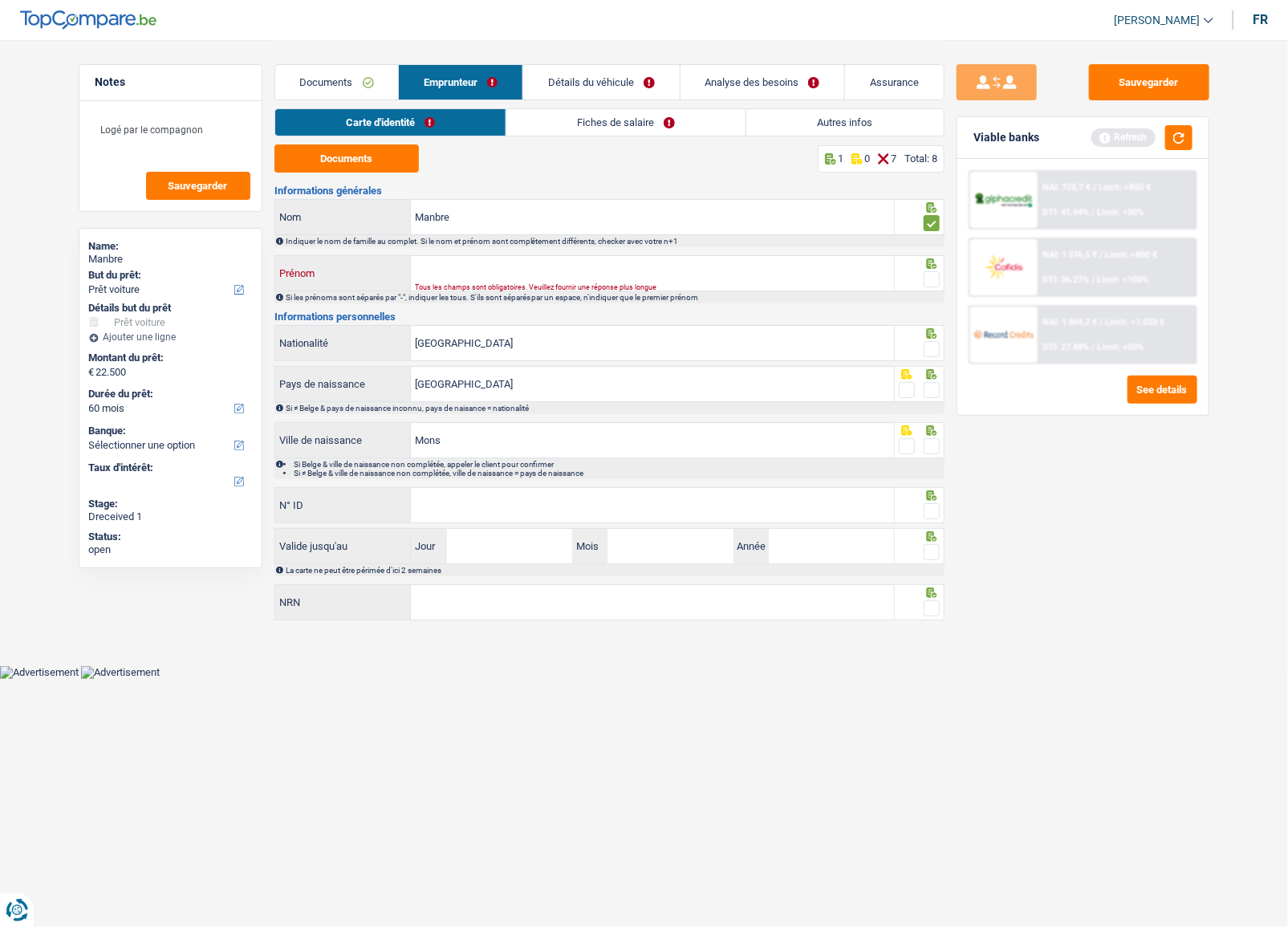
paste input "Kimberley"
click at [508, 264] on input "Prénom" at bounding box center [652, 273] width 483 height 35
type input "Kimberley"
drag, startPoint x: 935, startPoint y: 350, endPoint x: 927, endPoint y: 286, distance: 64.5
click at [935, 350] on span at bounding box center [932, 349] width 16 height 16
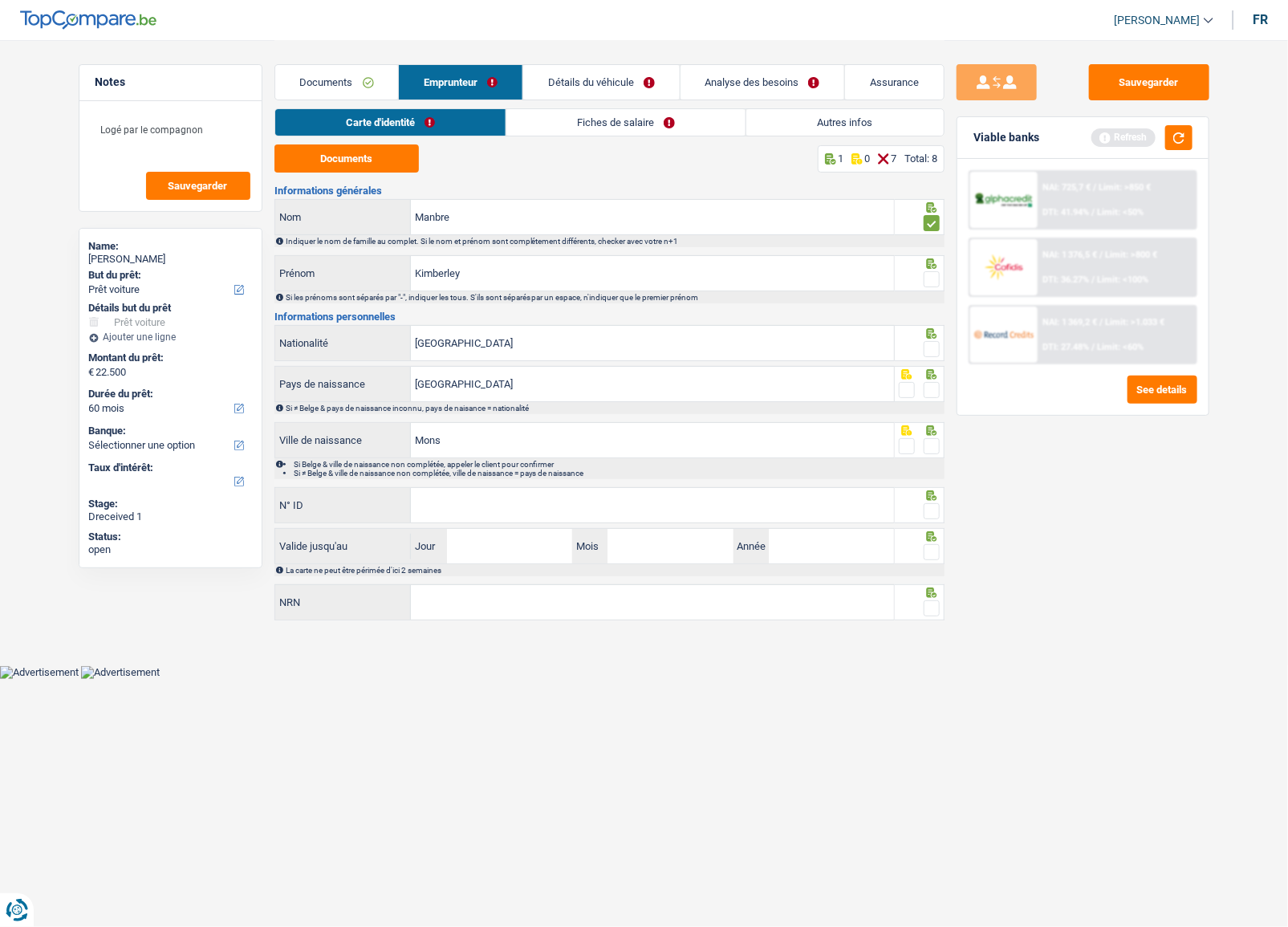
click at [0, 0] on input "radio" at bounding box center [0, 0] width 0 height 0
click at [927, 281] on span at bounding box center [932, 279] width 16 height 16
click at [0, 0] on input "radio" at bounding box center [0, 0] width 0 height 0
click at [932, 394] on span at bounding box center [932, 390] width 16 height 16
click at [0, 0] on input "radio" at bounding box center [0, 0] width 0 height 0
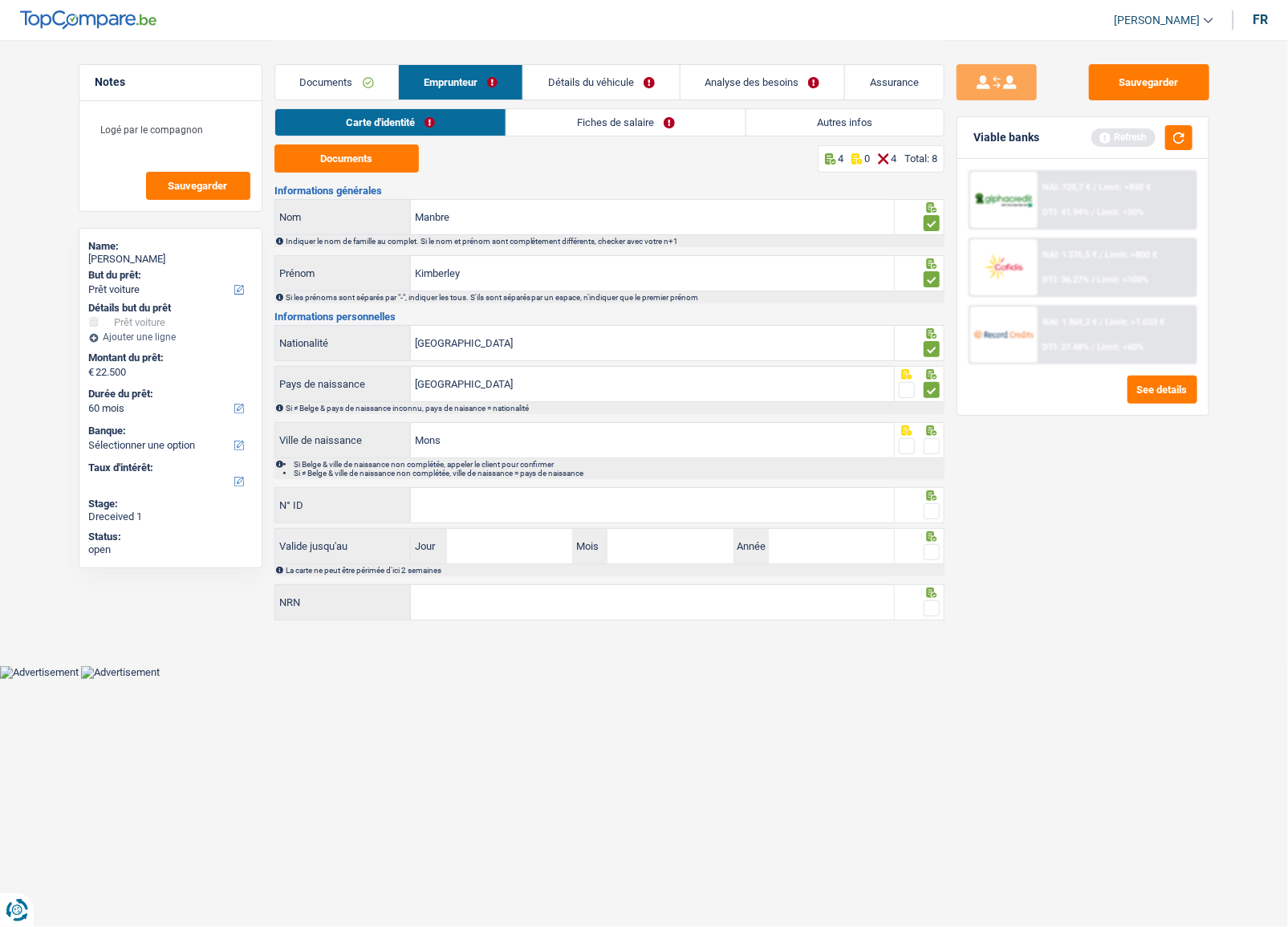
click at [932, 442] on span at bounding box center [932, 447] width 16 height 16
click at [0, 0] on input "radio" at bounding box center [0, 0] width 0 height 0
click at [556, 505] on input "N° ID" at bounding box center [652, 505] width 483 height 35
type input "[PHONE_NUMBER]"
click at [935, 514] on span at bounding box center [932, 511] width 16 height 16
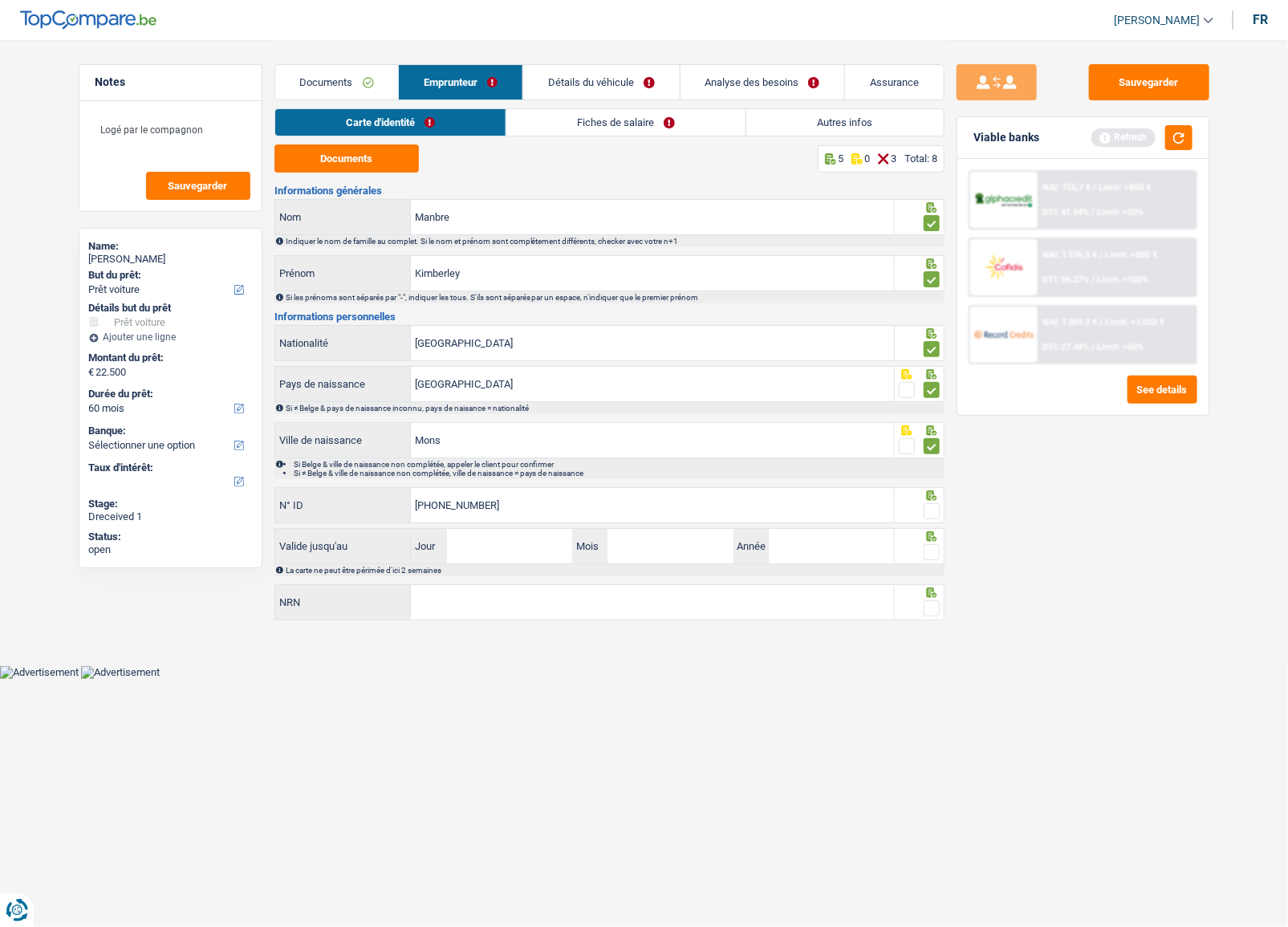
click at [0, 0] on input "radio" at bounding box center [0, 0] width 0 height 0
click at [929, 546] on span at bounding box center [932, 552] width 16 height 16
click at [0, 0] on input "radio" at bounding box center [0, 0] width 0 height 0
drag, startPoint x: 928, startPoint y: 600, endPoint x: 910, endPoint y: 608, distance: 19.7
click at [928, 602] on span at bounding box center [932, 609] width 16 height 16
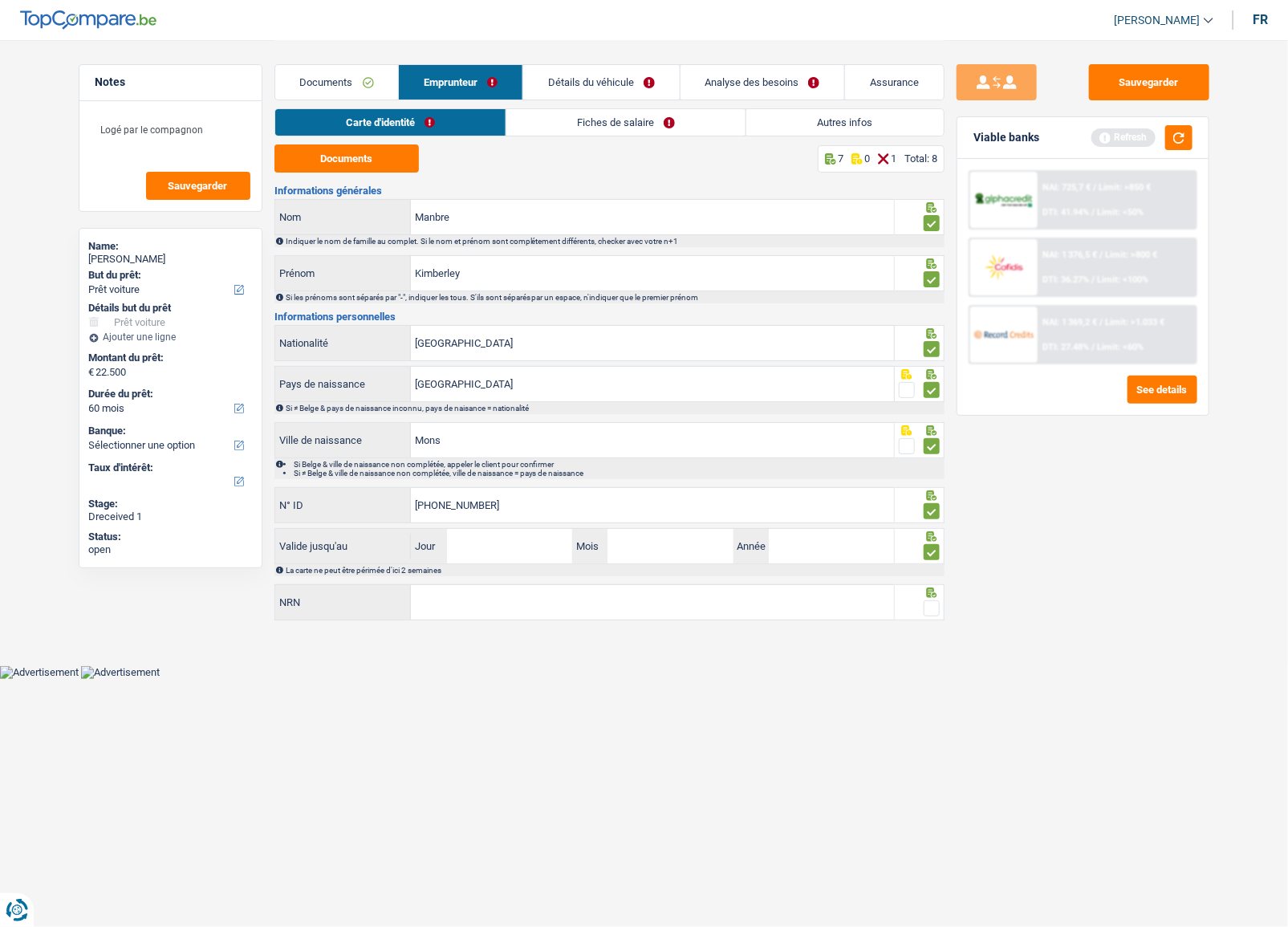
click at [0, 0] on input "radio" at bounding box center [0, 0] width 0 height 0
drag, startPoint x: 480, startPoint y: 550, endPoint x: 515, endPoint y: 546, distance: 35.2
click at [480, 550] on input "Jour" at bounding box center [509, 546] width 125 height 35
type input "18"
type input "04"
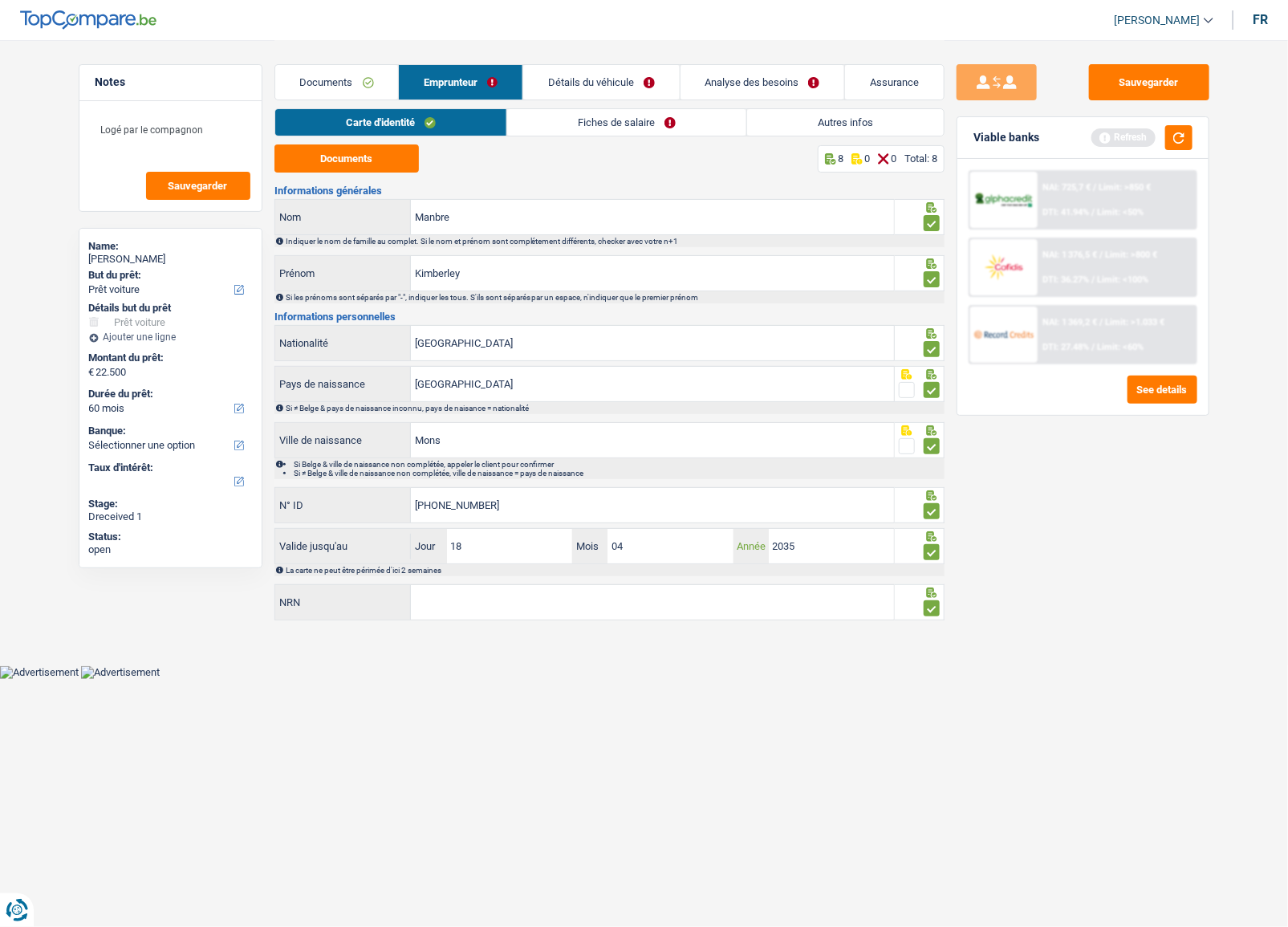
type input "2035"
click at [592, 585] on input "NRN" at bounding box center [652, 602] width 483 height 35
type input "00.08.01-114.75"
click at [701, 113] on link "Fiches de salaire" at bounding box center [627, 122] width 239 height 27
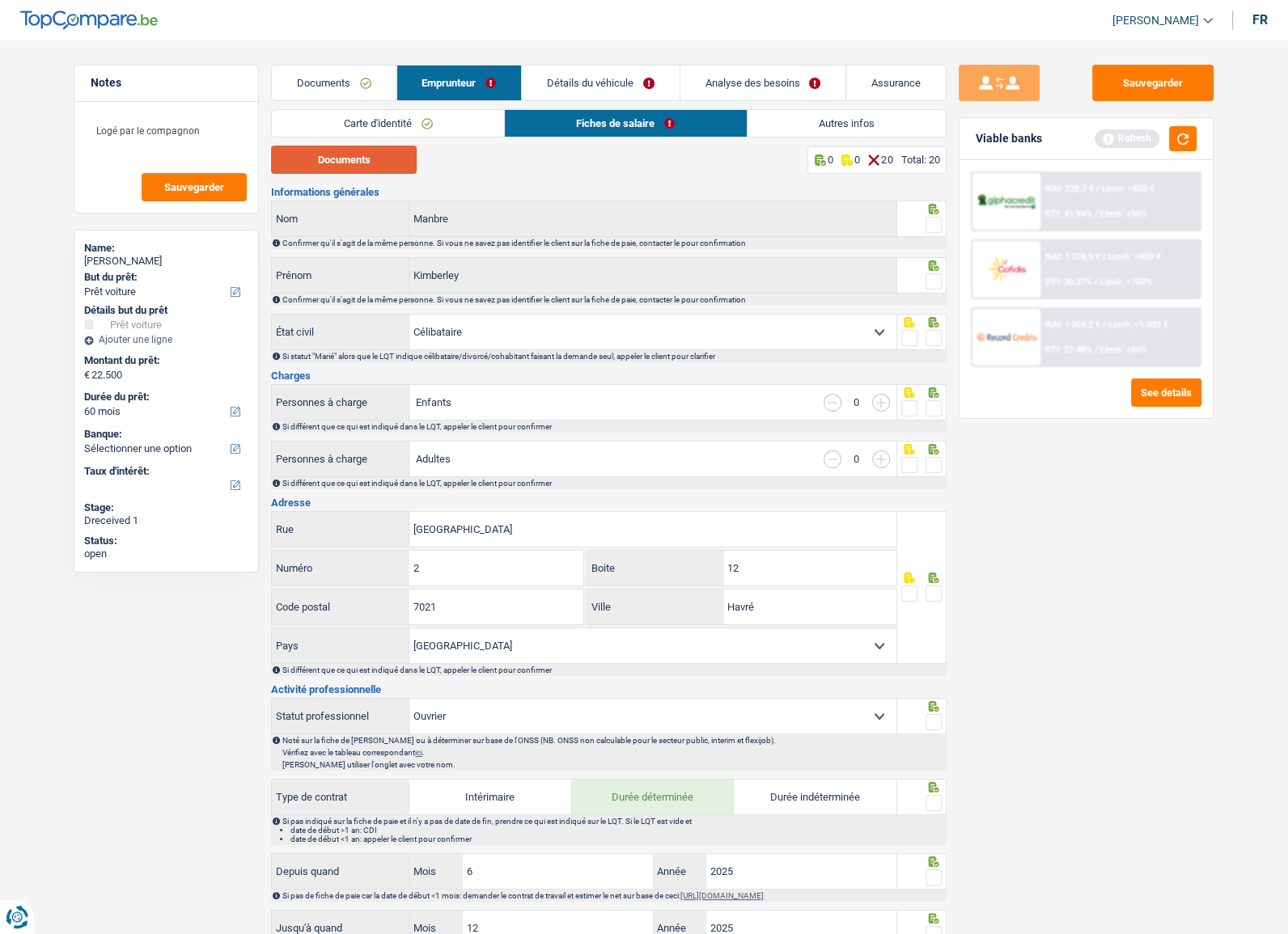
click at [332, 162] on button "Documents" at bounding box center [344, 160] width 146 height 29
drag, startPoint x: 933, startPoint y: 223, endPoint x: 932, endPoint y: 290, distance: 67.0
click at [933, 223] on span at bounding box center [934, 225] width 16 height 16
click at [0, 0] on input "radio" at bounding box center [0, 0] width 0 height 0
click at [931, 296] on div "Confirmer qu'il s'agit de la même personne. Si vous ne savez pas identifier le …" at bounding box center [614, 300] width 663 height 9
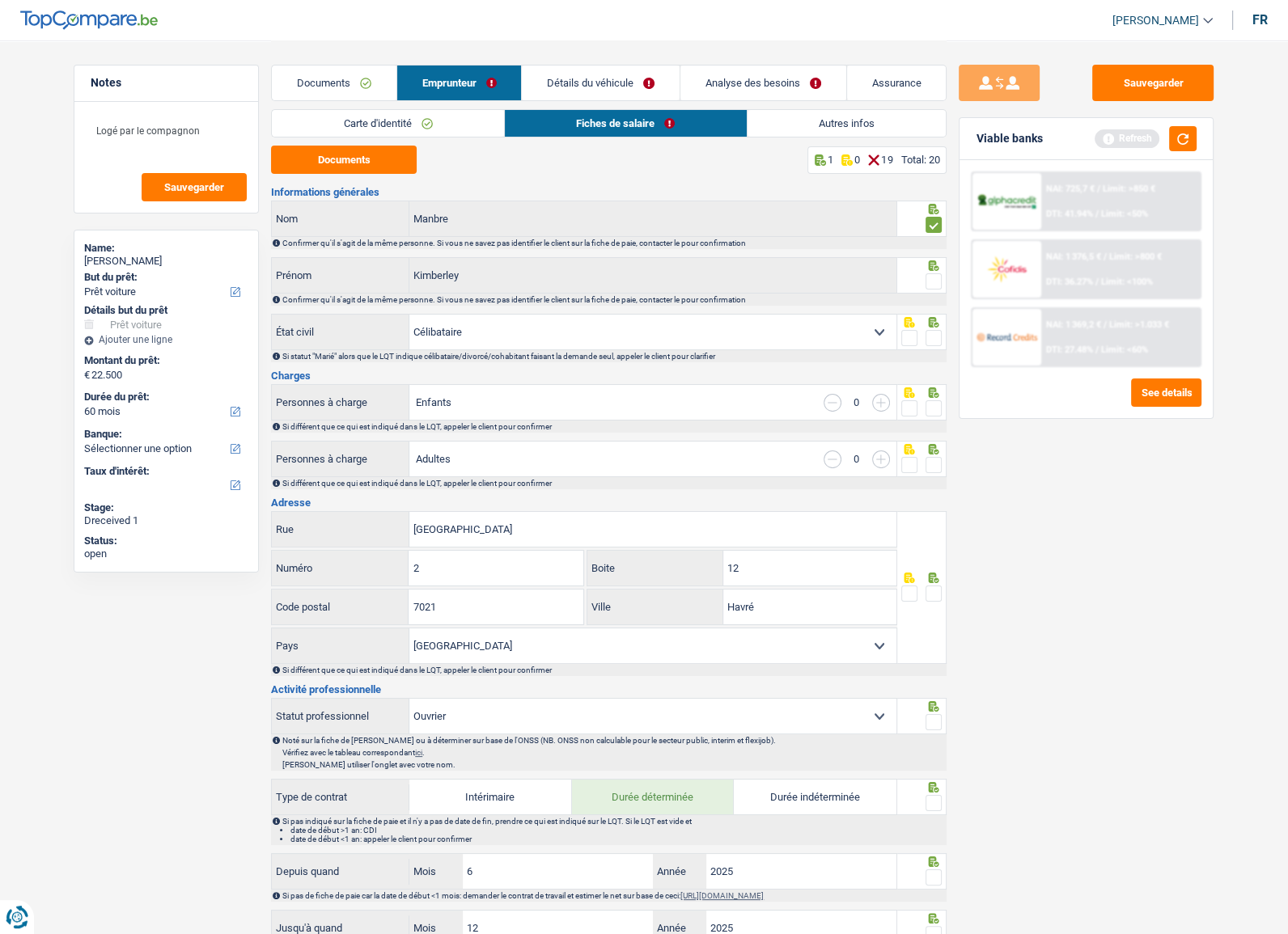
click at [936, 281] on span at bounding box center [934, 281] width 16 height 16
click at [0, 0] on input "radio" at bounding box center [0, 0] width 0 height 0
click at [406, 171] on button "Documents" at bounding box center [344, 160] width 146 height 29
drag, startPoint x: 334, startPoint y: 163, endPoint x: 806, endPoint y: 119, distance: 474.0
click at [334, 163] on button "Documents" at bounding box center [344, 160] width 146 height 29
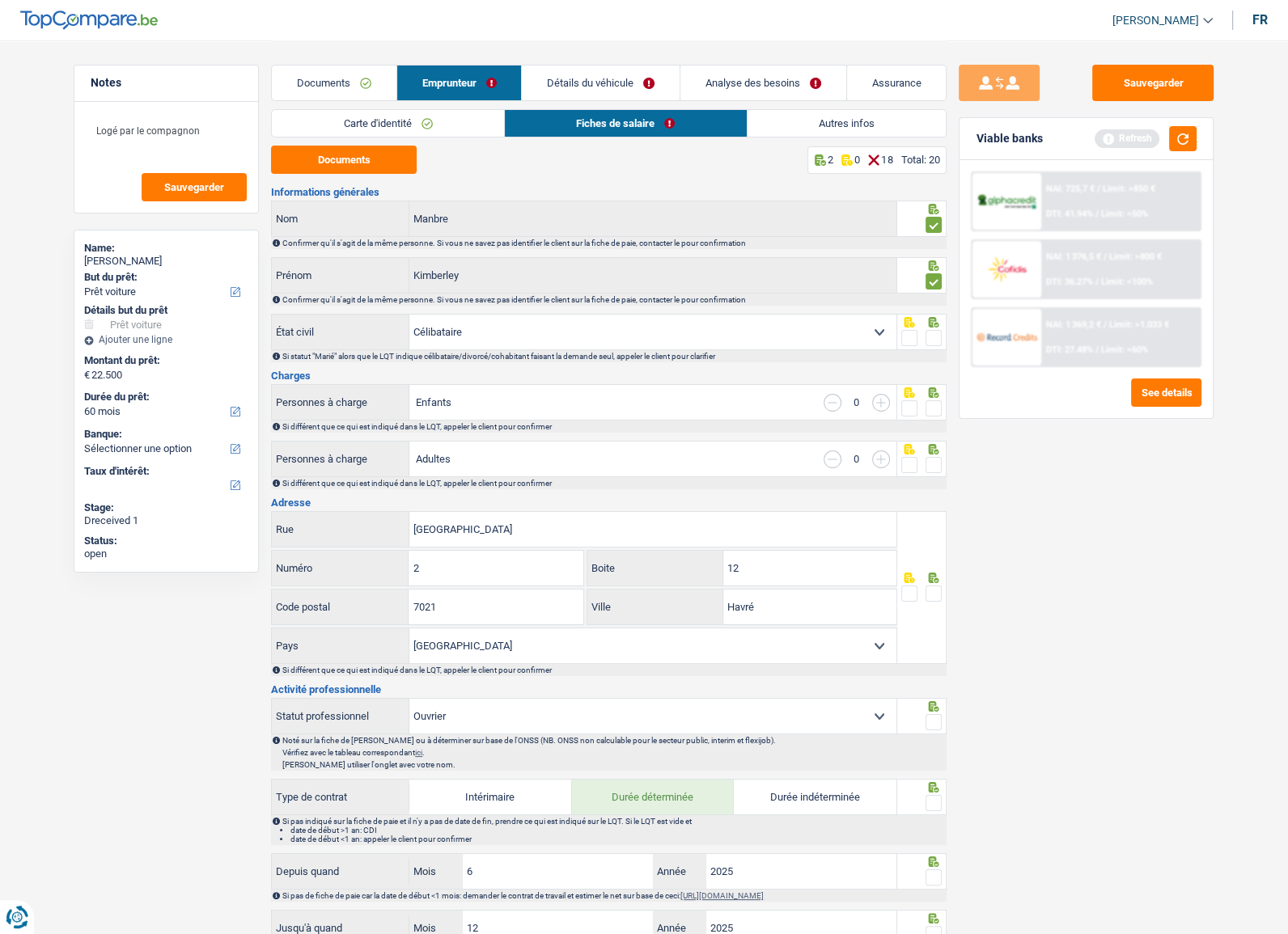
click at [936, 333] on span at bounding box center [934, 338] width 16 height 16
click at [0, 0] on input "radio" at bounding box center [0, 0] width 0 height 0
click at [363, 140] on div "Carte d'identité Fiches de salaire Autres infos" at bounding box center [609, 127] width 676 height 37
click at [360, 150] on button "Documents" at bounding box center [344, 160] width 146 height 29
drag, startPoint x: 331, startPoint y: 151, endPoint x: 340, endPoint y: 151, distance: 9.0
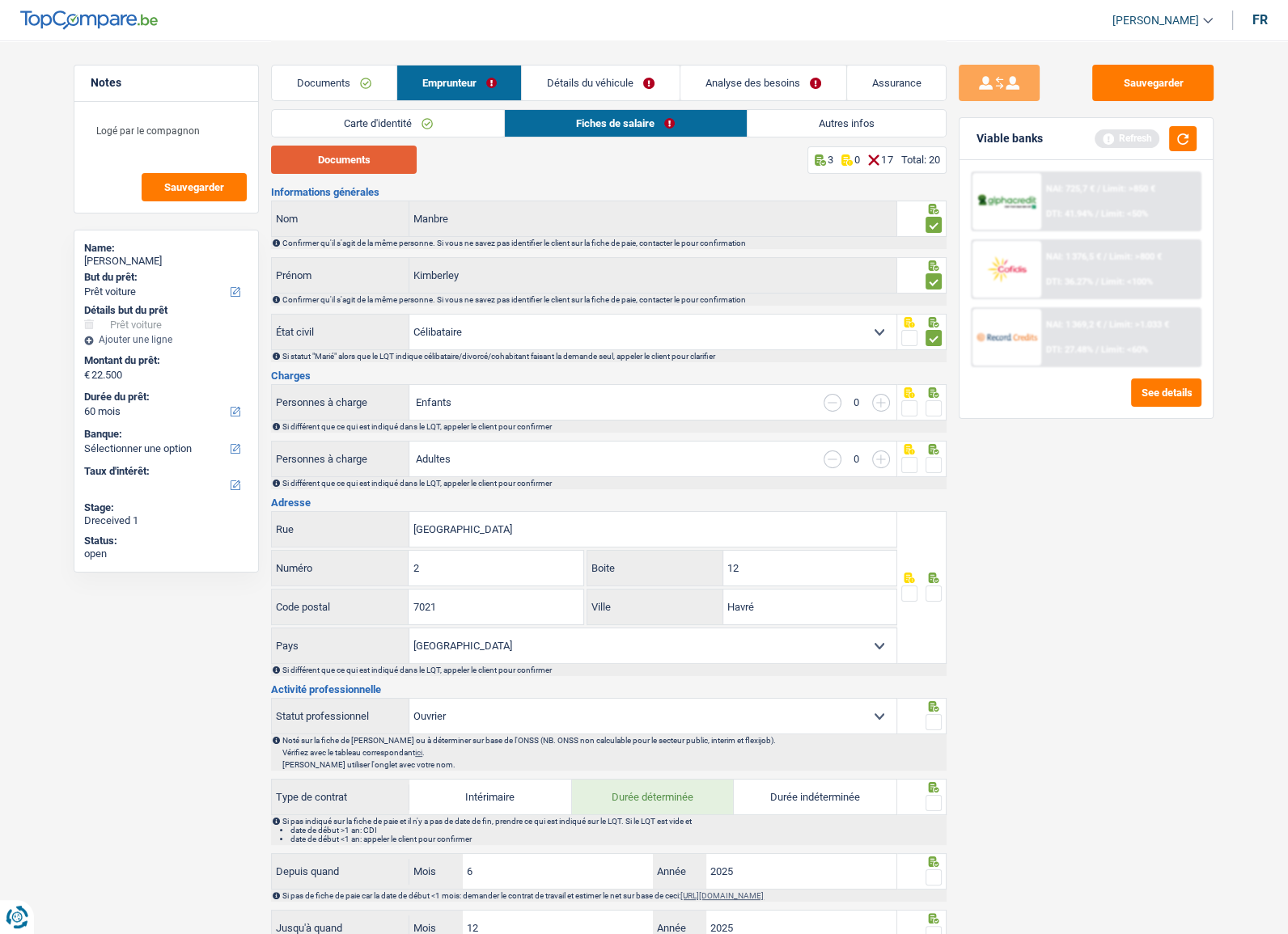
click at [331, 151] on button "Documents" at bounding box center [344, 160] width 146 height 29
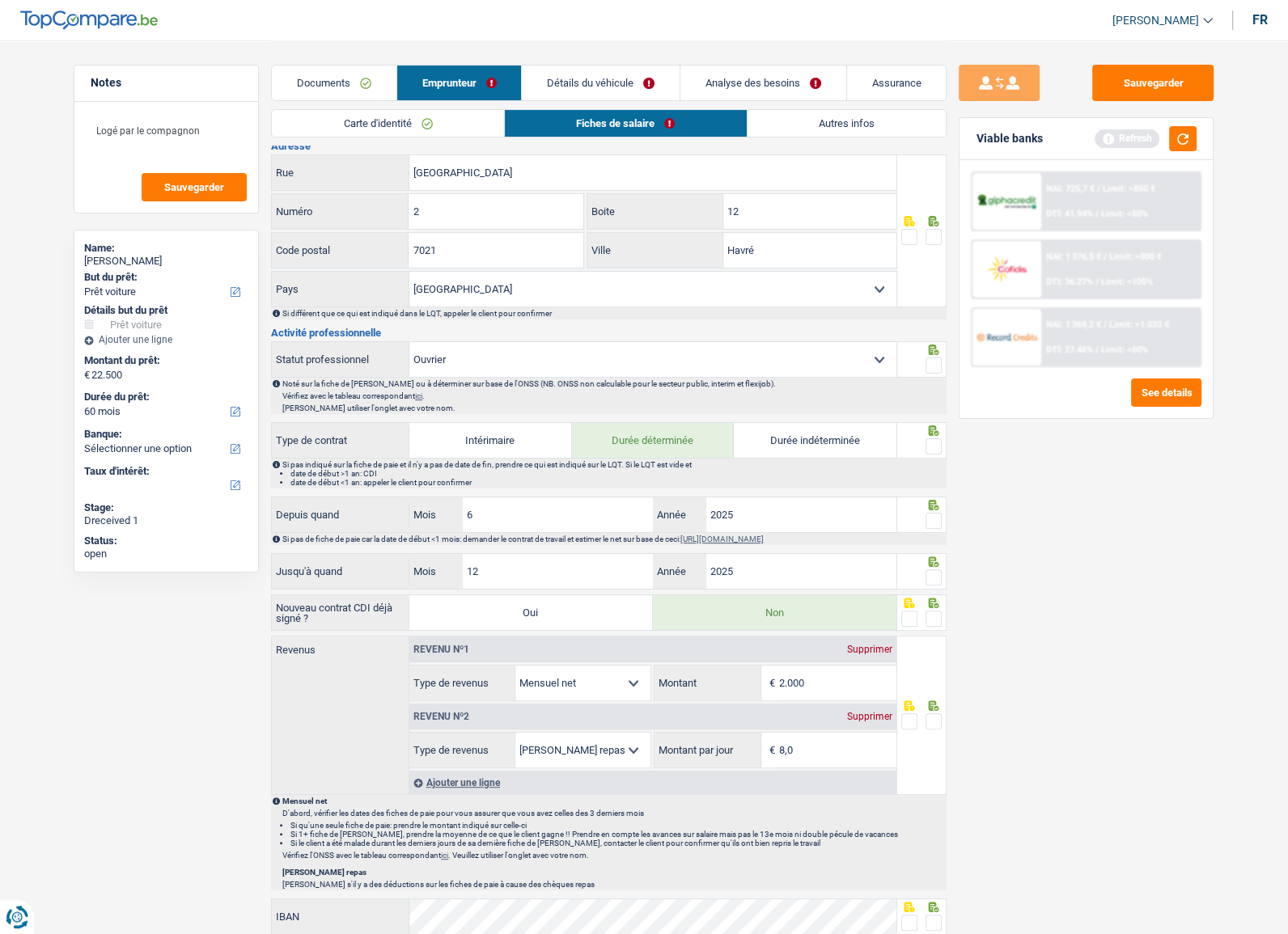
scroll to position [367, 0]
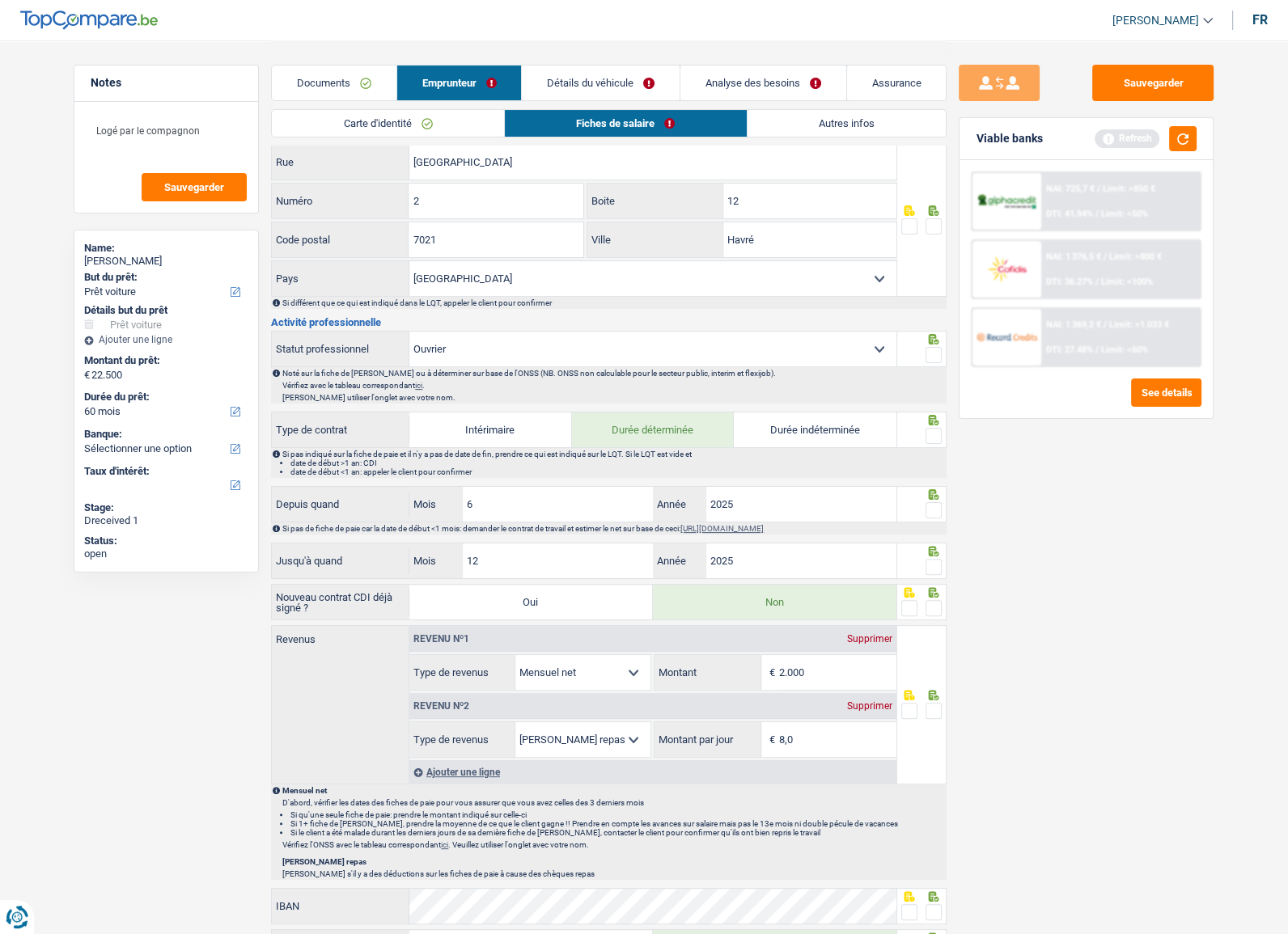
click at [926, 348] on fieldset at bounding box center [922, 355] width 41 height 21
click at [931, 348] on span at bounding box center [934, 355] width 16 height 16
click at [0, 0] on input "radio" at bounding box center [0, 0] width 0 height 0
click at [933, 428] on span at bounding box center [934, 436] width 16 height 16
click at [0, 0] on input "radio" at bounding box center [0, 0] width 0 height 0
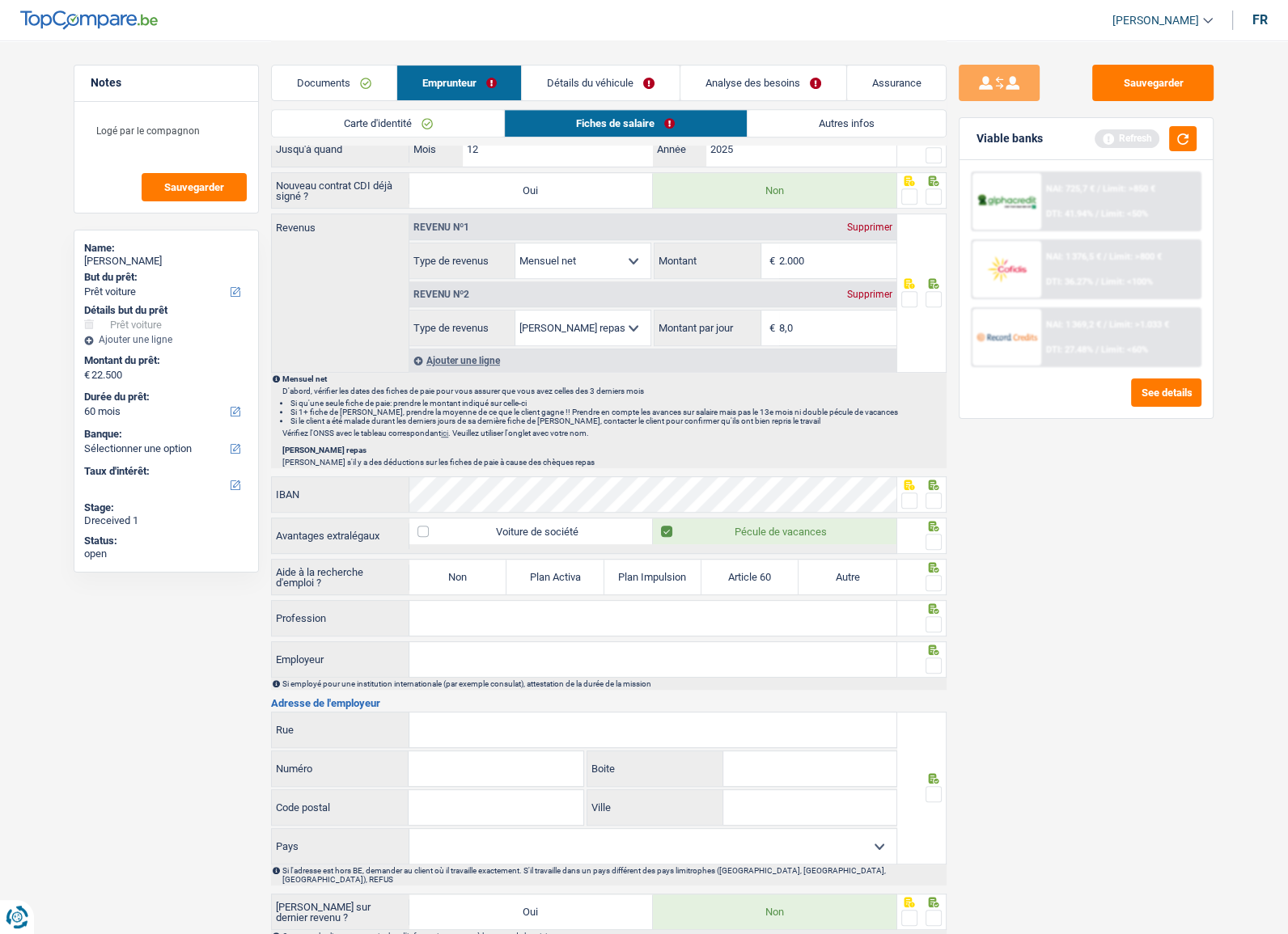
scroll to position [928, 0]
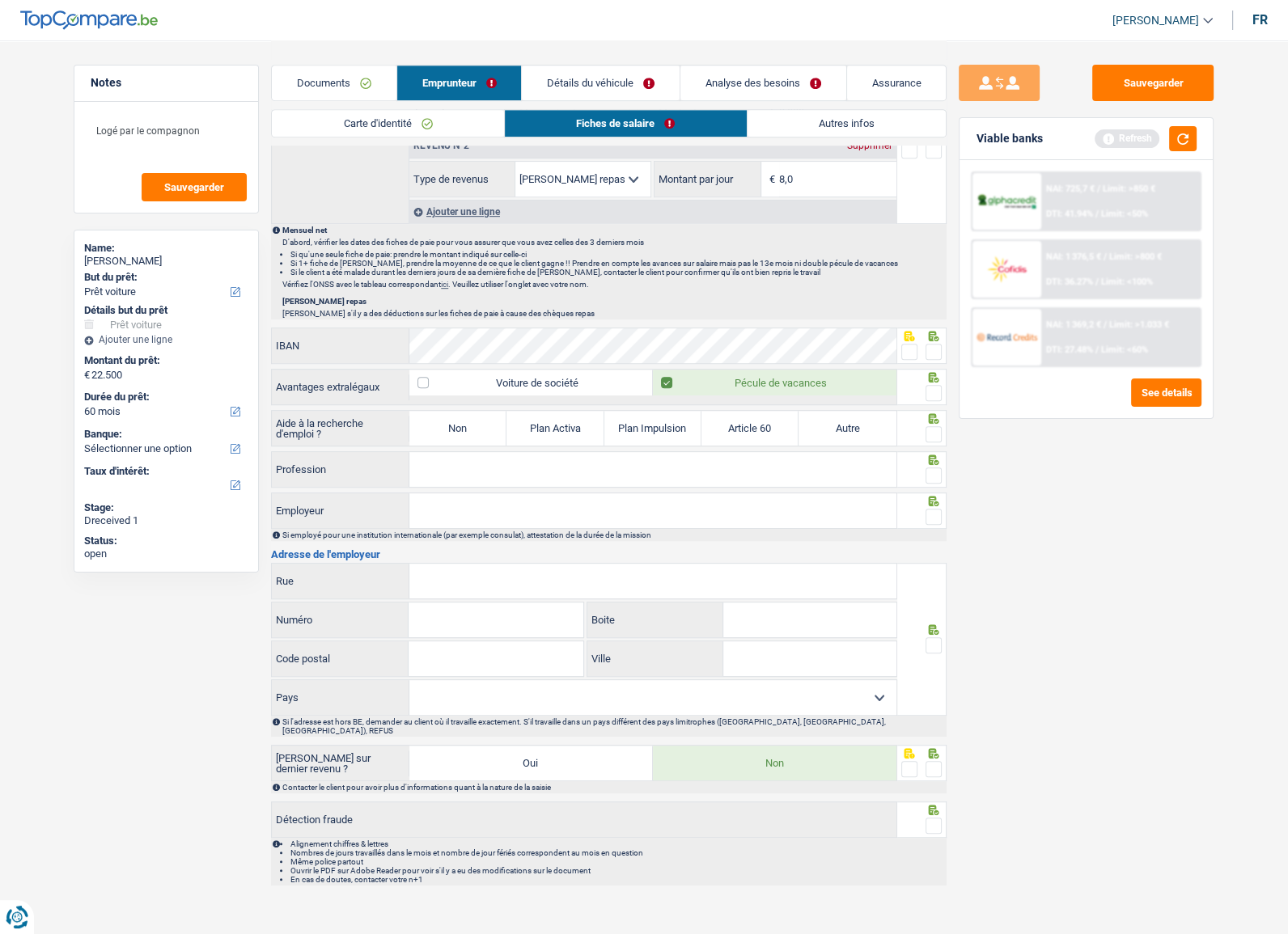
click at [487, 427] on label "Non" at bounding box center [457, 428] width 97 height 35
click at [487, 427] on input "Non" at bounding box center [457, 428] width 97 height 35
radio input "true"
click at [939, 349] on span at bounding box center [934, 352] width 16 height 16
click at [0, 0] on input "radio" at bounding box center [0, 0] width 0 height 0
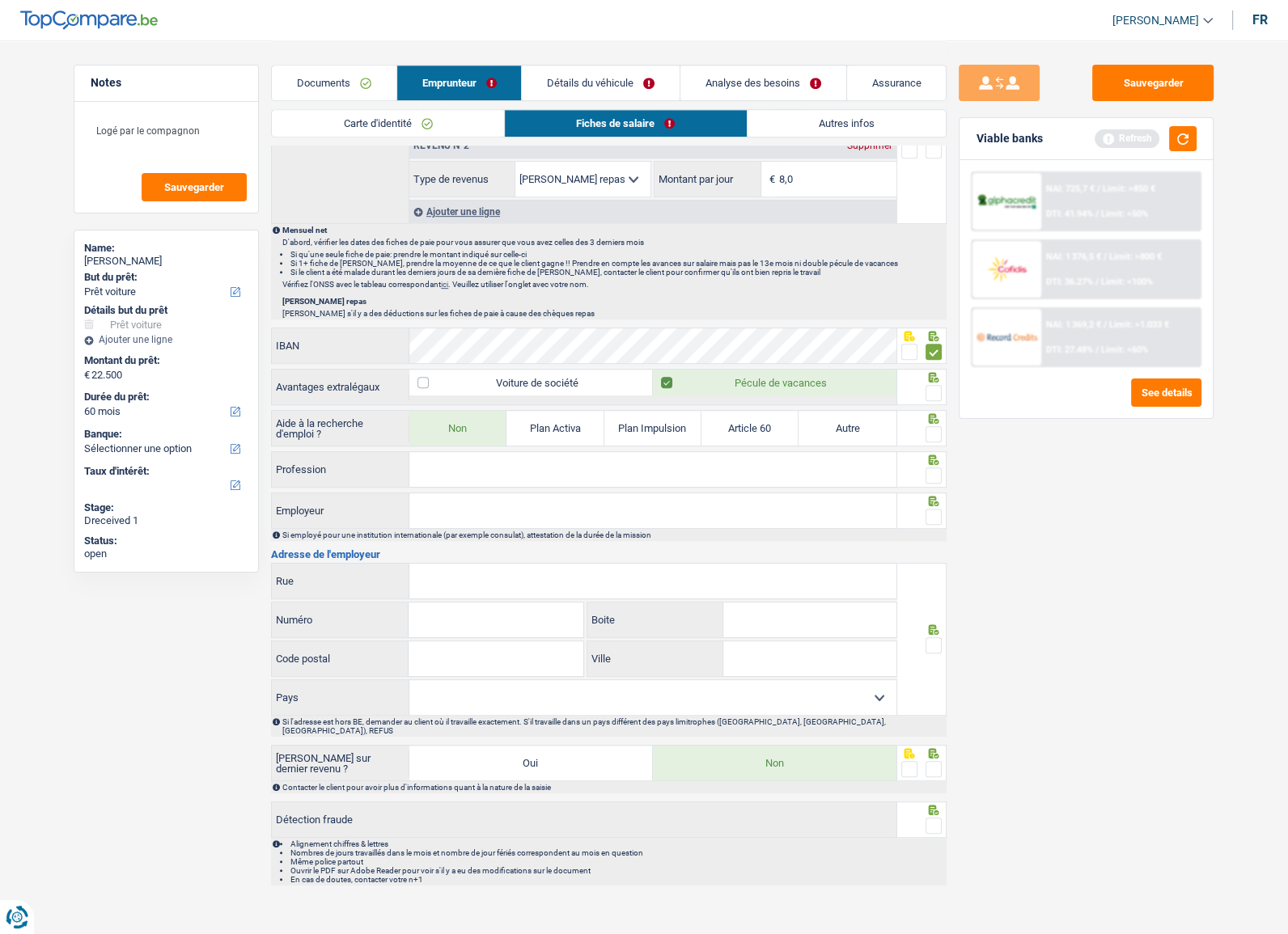
drag, startPoint x: 922, startPoint y: 400, endPoint x: 926, endPoint y: 392, distance: 8.9
click at [922, 400] on div at bounding box center [923, 387] width 50 height 37
click at [931, 385] on span at bounding box center [934, 393] width 16 height 16
click at [0, 0] on input "radio" at bounding box center [0, 0] width 0 height 0
click at [940, 429] on span at bounding box center [934, 434] width 16 height 16
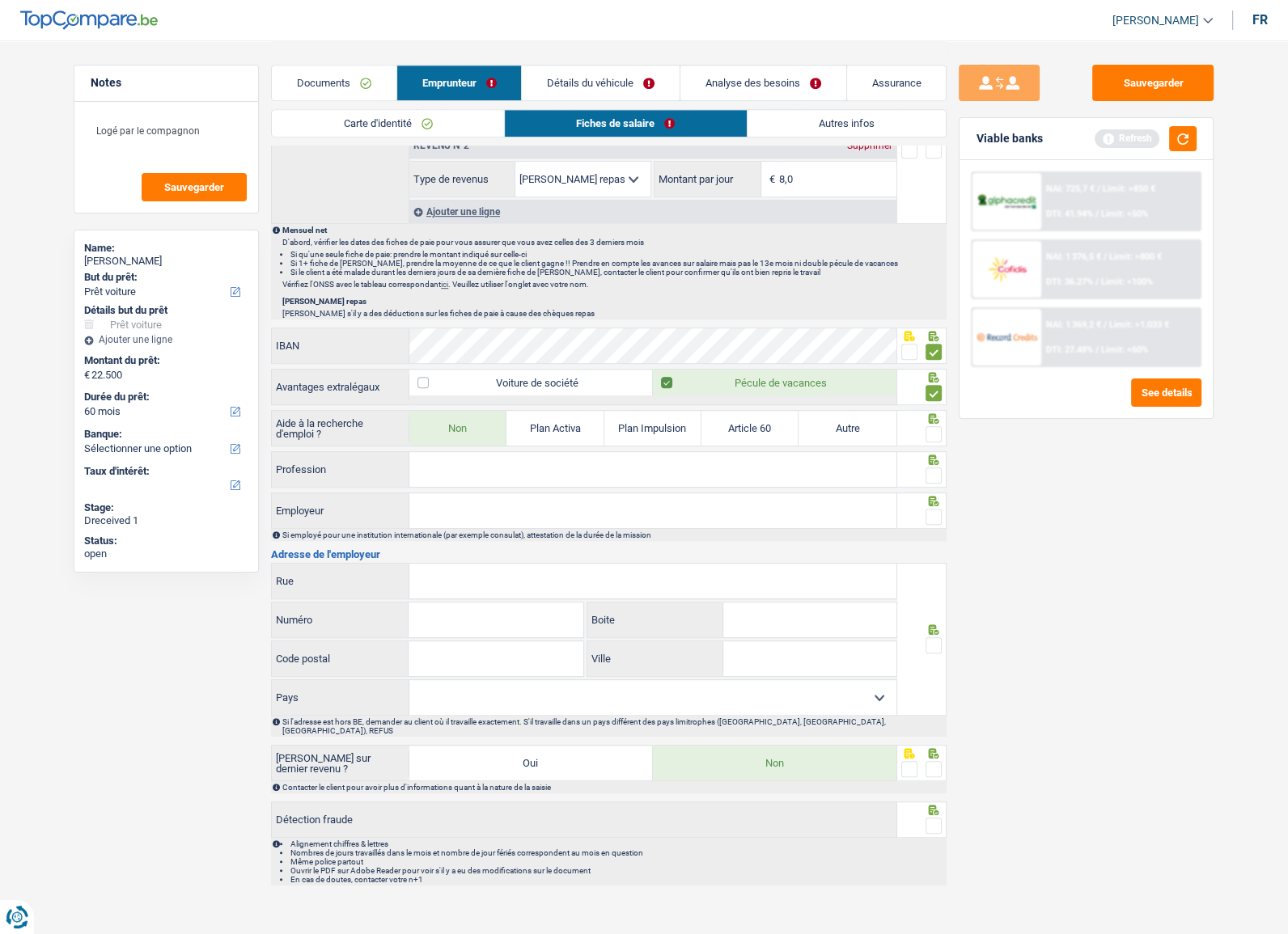
click at [0, 0] on input "radio" at bounding box center [0, 0] width 0 height 0
drag, startPoint x: 456, startPoint y: 509, endPoint x: 496, endPoint y: 478, distance: 50.6
paste input "filling operator"
type input "filling operator"
click at [943, 471] on div at bounding box center [923, 470] width 50 height 37
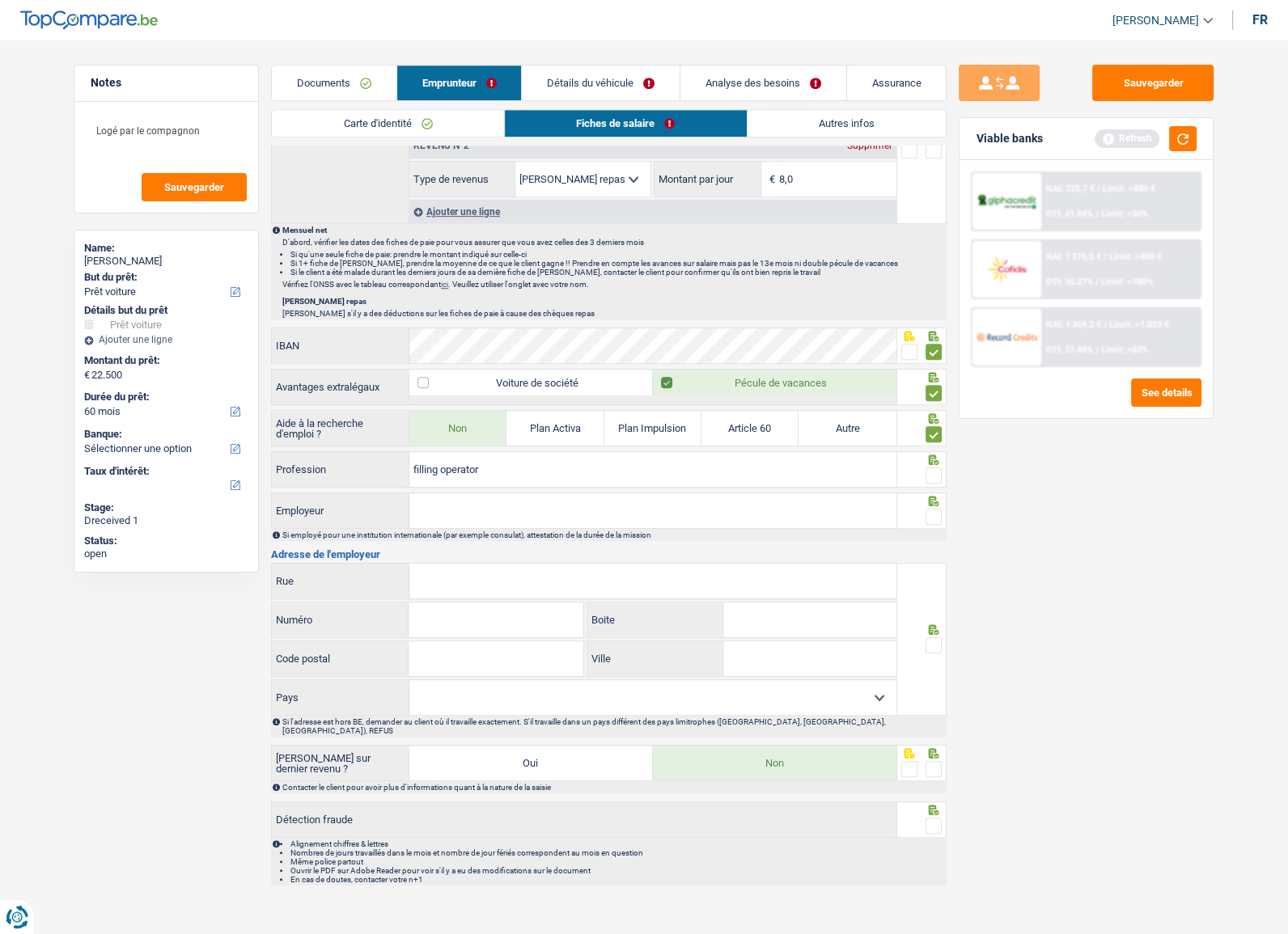
click at [929, 472] on span at bounding box center [934, 476] width 16 height 16
click at [0, 0] on input "radio" at bounding box center [0, 0] width 0 height 0
click at [932, 509] on span at bounding box center [934, 517] width 16 height 16
click at [0, 0] on input "radio" at bounding box center [0, 0] width 0 height 0
paste input "CENEXI LABORATOIRES THISSEN S"
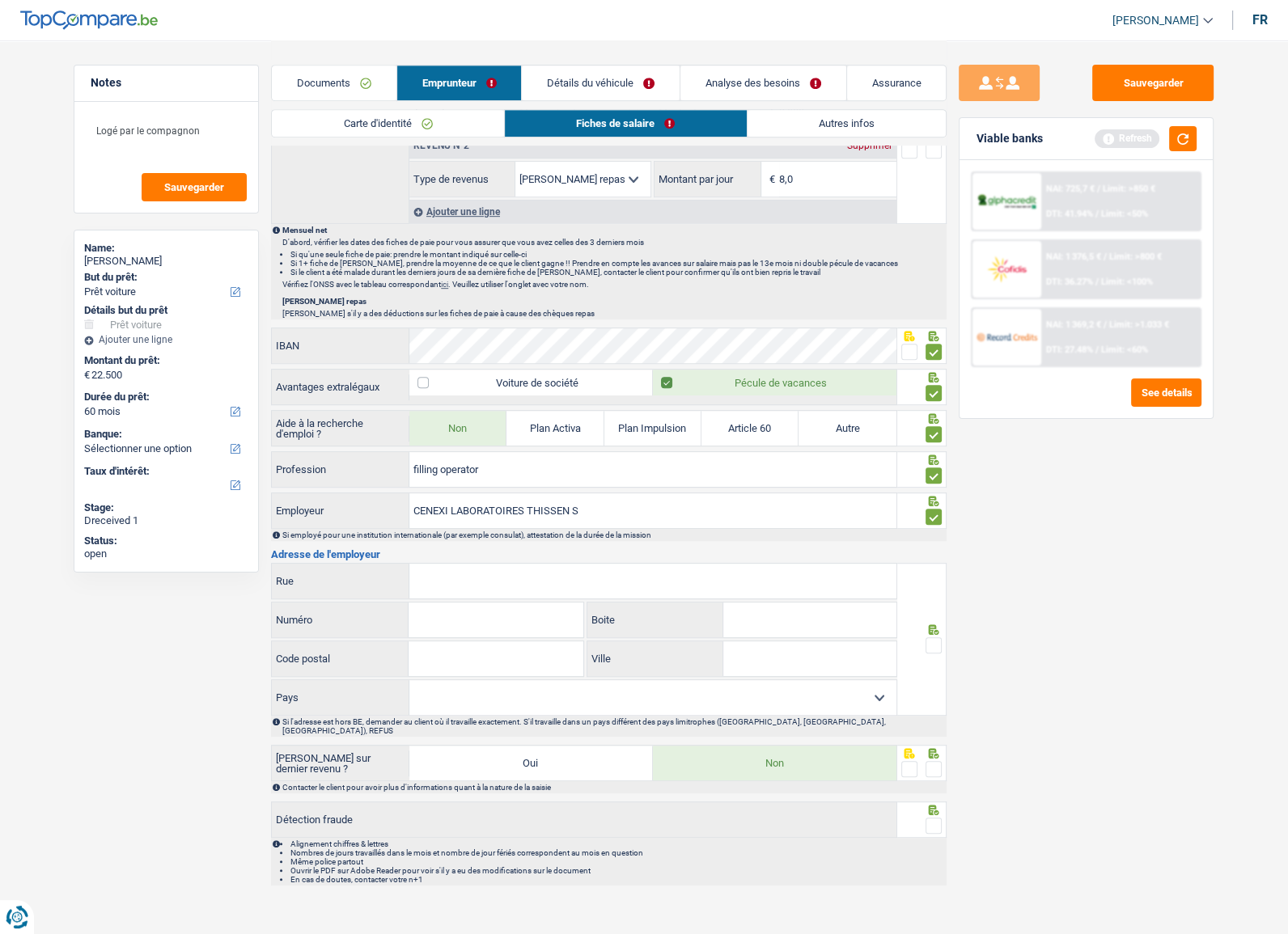
click at [698, 510] on input "CENEXI LABORATOIRES THISSEN S" at bounding box center [652, 511] width 487 height 35
type input "CENEXI LABORATOIRES THISSEN"
click at [933, 639] on span at bounding box center [934, 646] width 16 height 16
click at [0, 0] on input "radio" at bounding box center [0, 0] width 0 height 0
paste input "RUE DE LA PAPYREE 2 4 6"
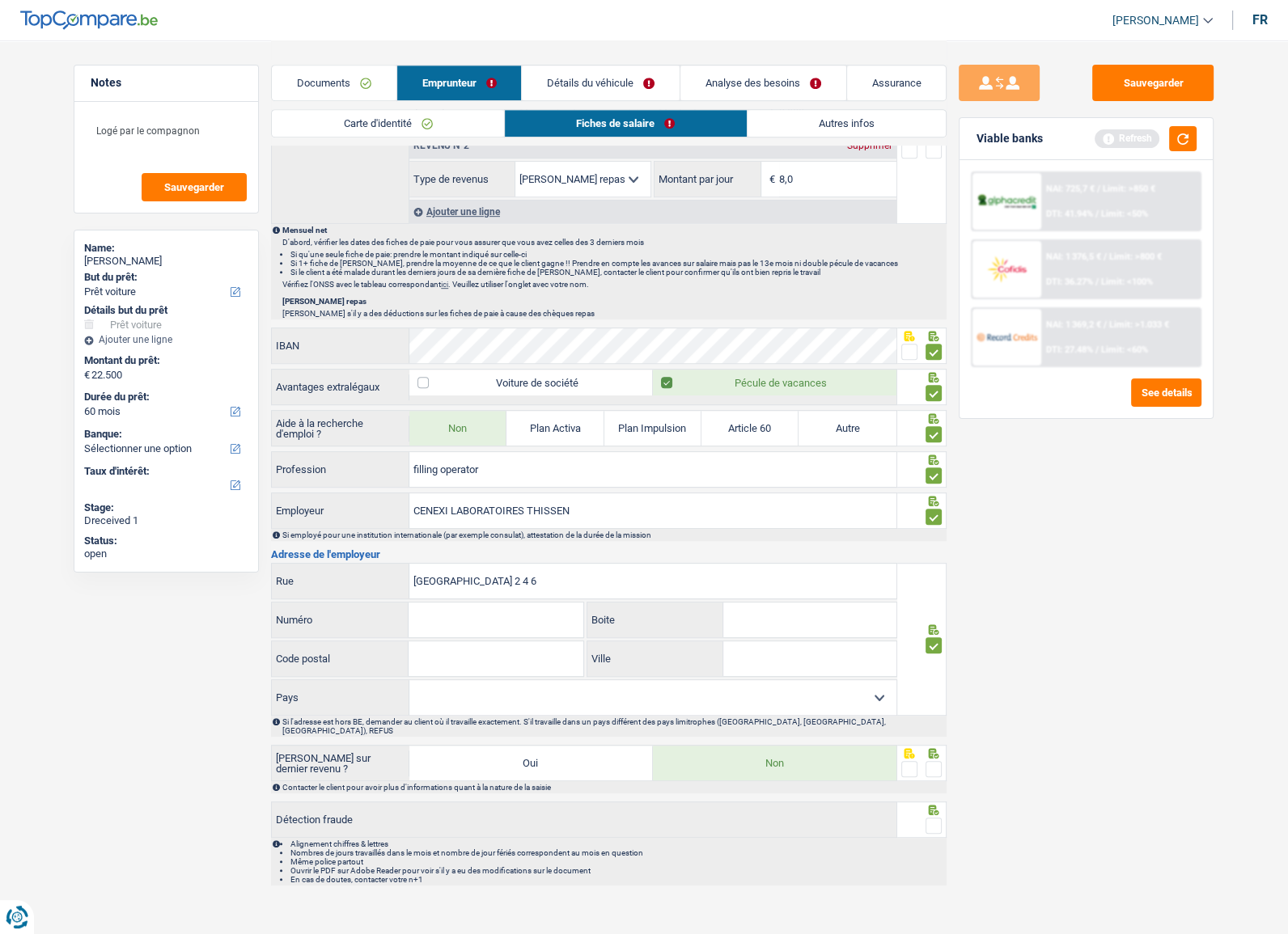
type input "RUE DE LA PAPYREE 2 4 6"
click at [492, 608] on input "Numéro" at bounding box center [496, 620] width 174 height 35
type input "246"
drag, startPoint x: 510, startPoint y: 575, endPoint x: 582, endPoint y: 575, distance: 72.0
click at [582, 575] on input "RUE DE LA PAPYREE 2 4 6" at bounding box center [652, 581] width 487 height 35
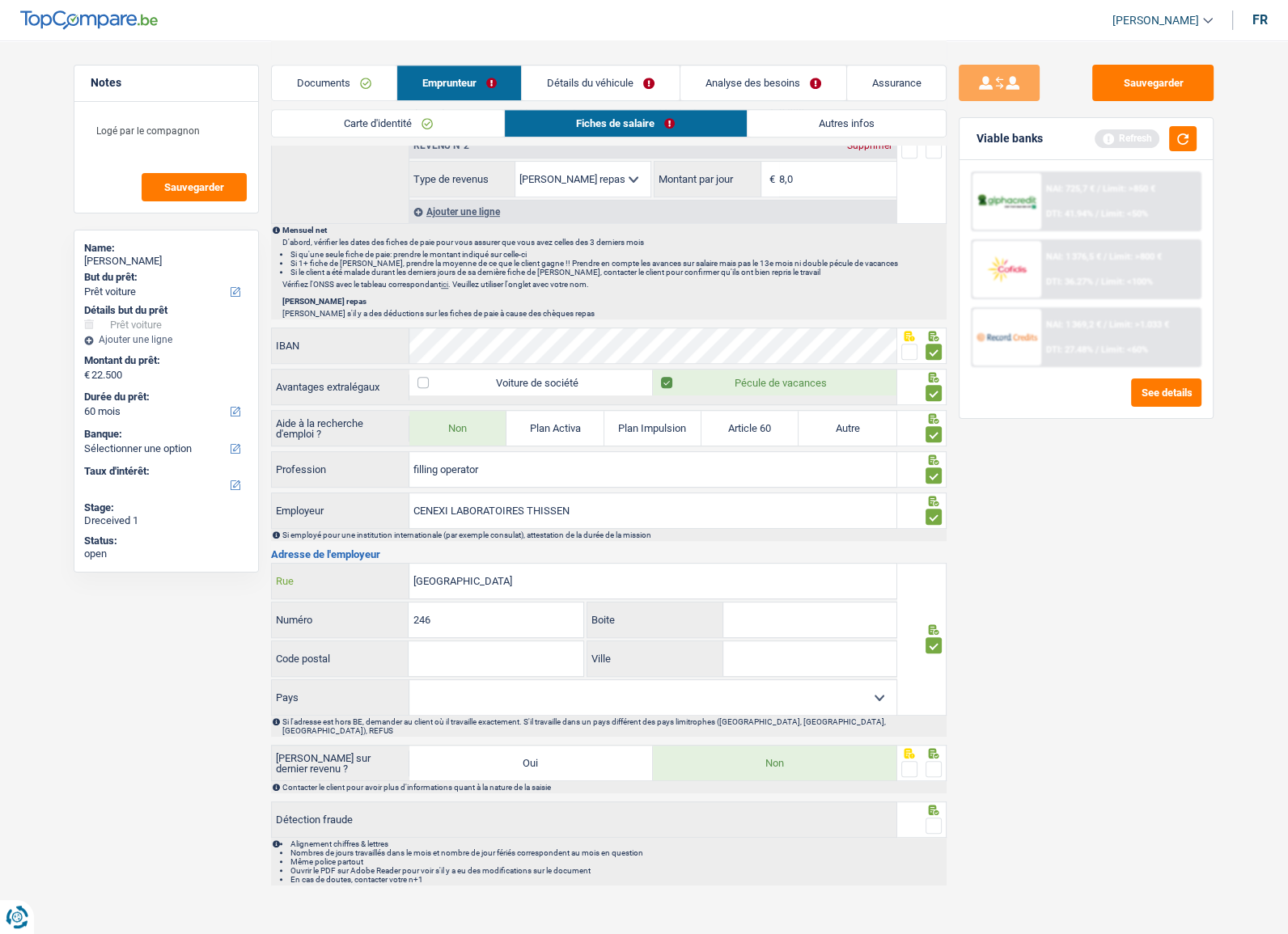
type input "RUE DE LA PAPYREE"
paste input "1420"
type input "1420"
click at [773, 635] on div "Boite" at bounding box center [740, 621] width 314 height 38
click at [780, 616] on input "Boite" at bounding box center [810, 620] width 173 height 35
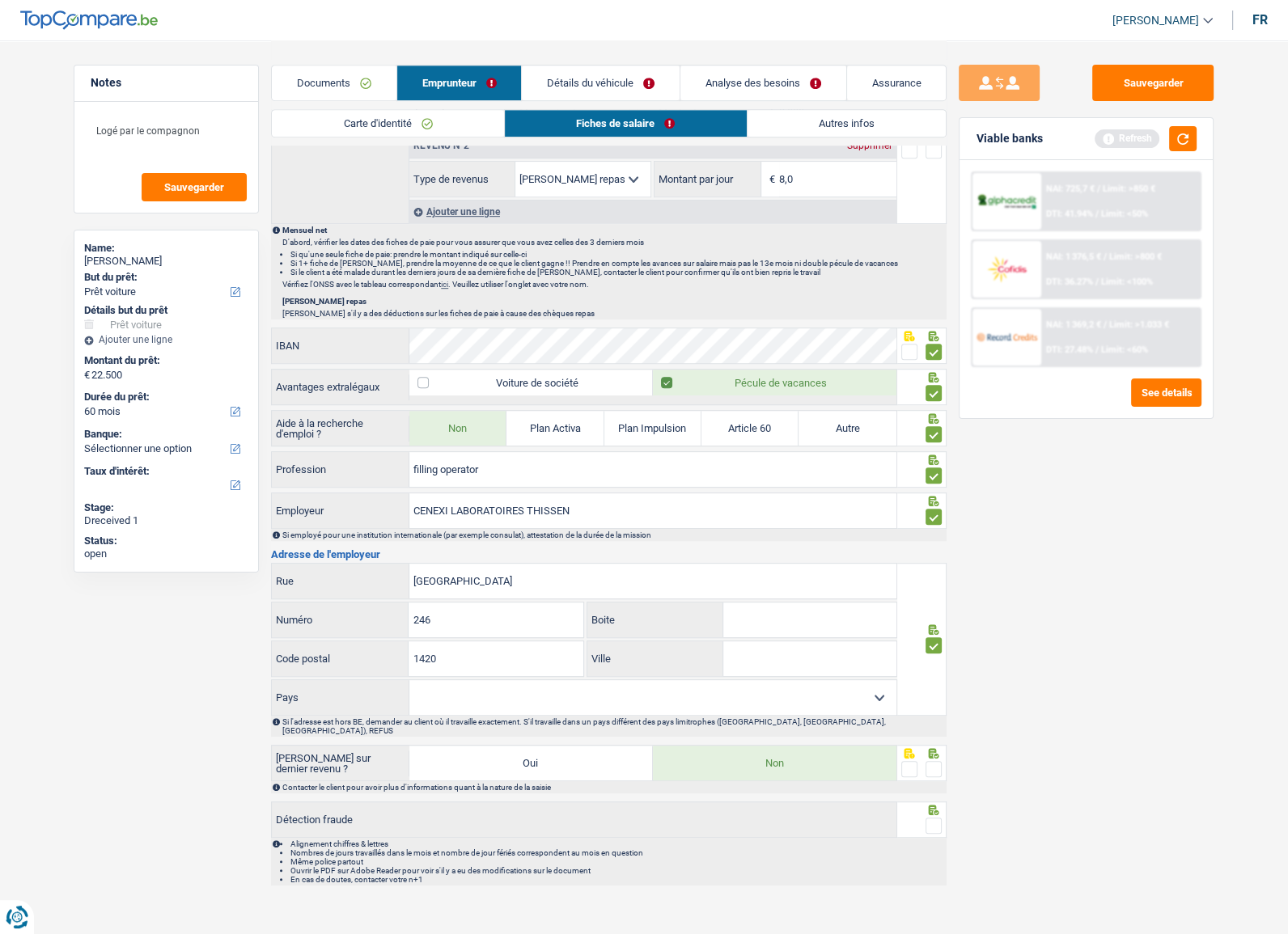
paste input "BRAINE L ALLEUD"
type input "BRAINE L ALLEUD"
click at [683, 696] on select "Belgique France Allemagne Italie Luxembourg Pays-Bas Espagne Suisse Sélectionne…" at bounding box center [652, 697] width 487 height 35
select select "BE"
click at [409, 680] on select "Belgique France Allemagne Italie Luxembourg Pays-Bas Espagne Suisse Sélectionne…" at bounding box center [652, 697] width 487 height 35
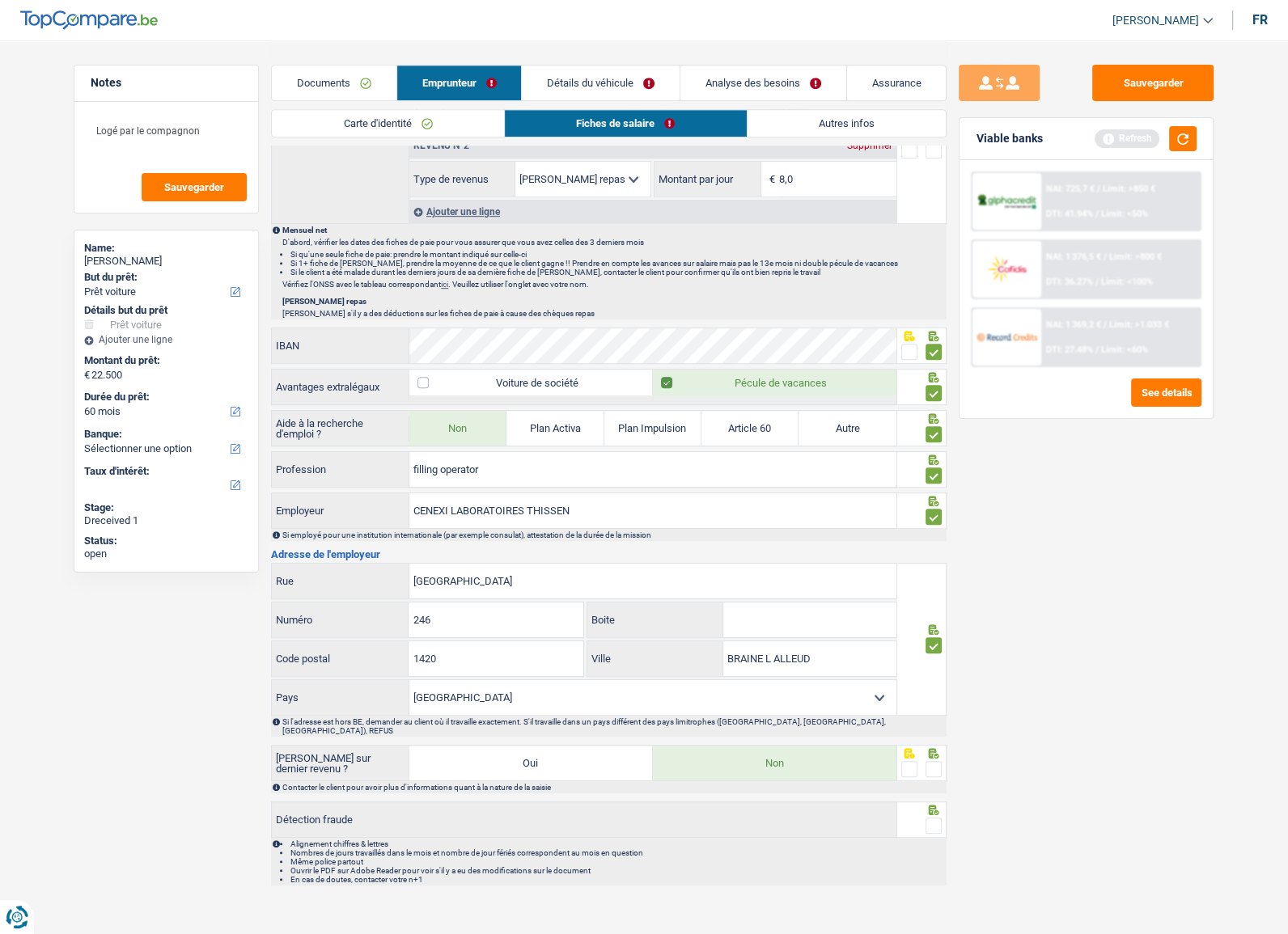
click at [933, 762] on span at bounding box center [934, 770] width 16 height 16
click at [0, 0] on input "radio" at bounding box center [0, 0] width 0 height 0
click at [930, 818] on span at bounding box center [934, 826] width 16 height 16
click at [0, 0] on input "radio" at bounding box center [0, 0] width 0 height 0
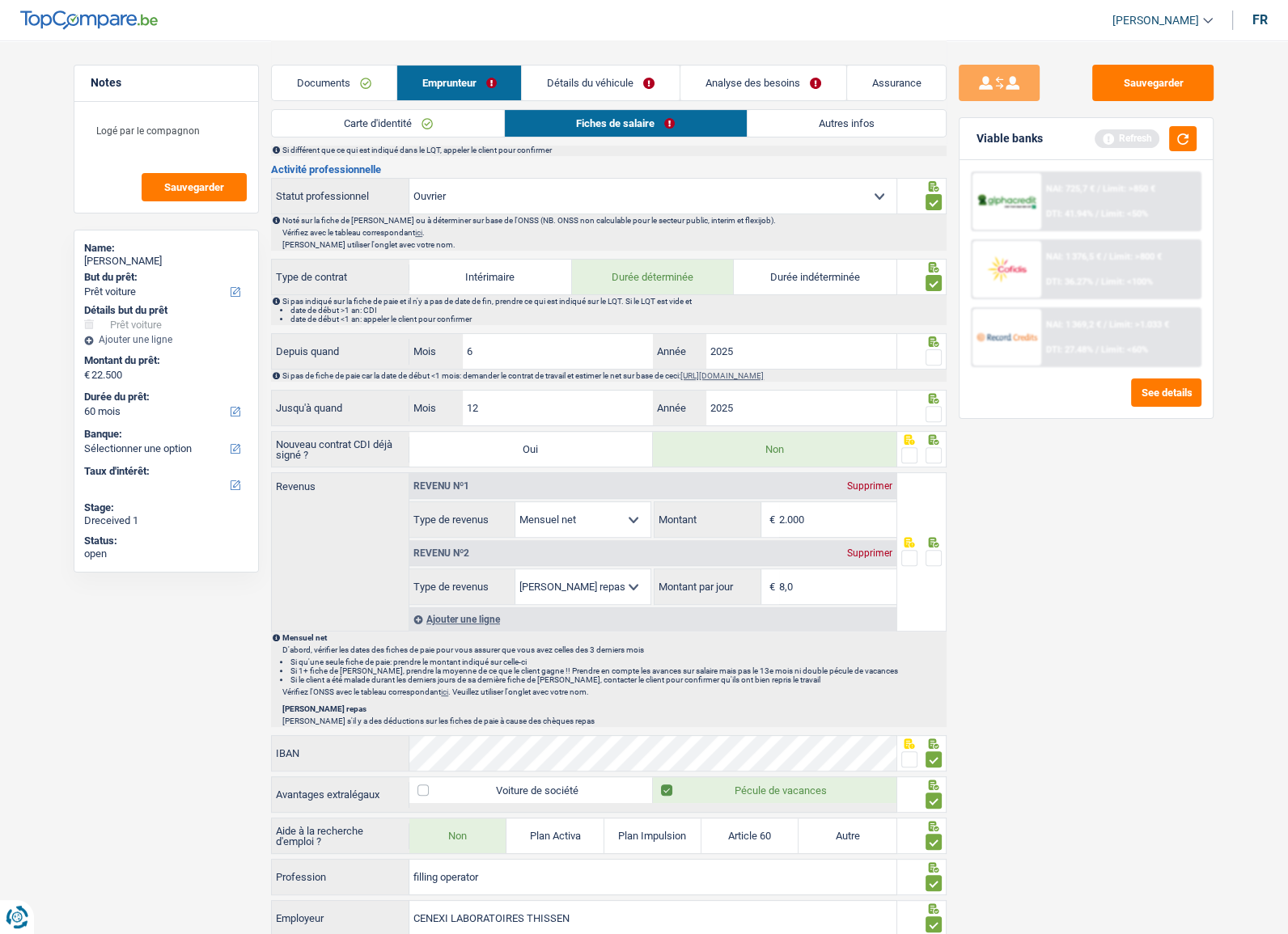
scroll to position [487, 0]
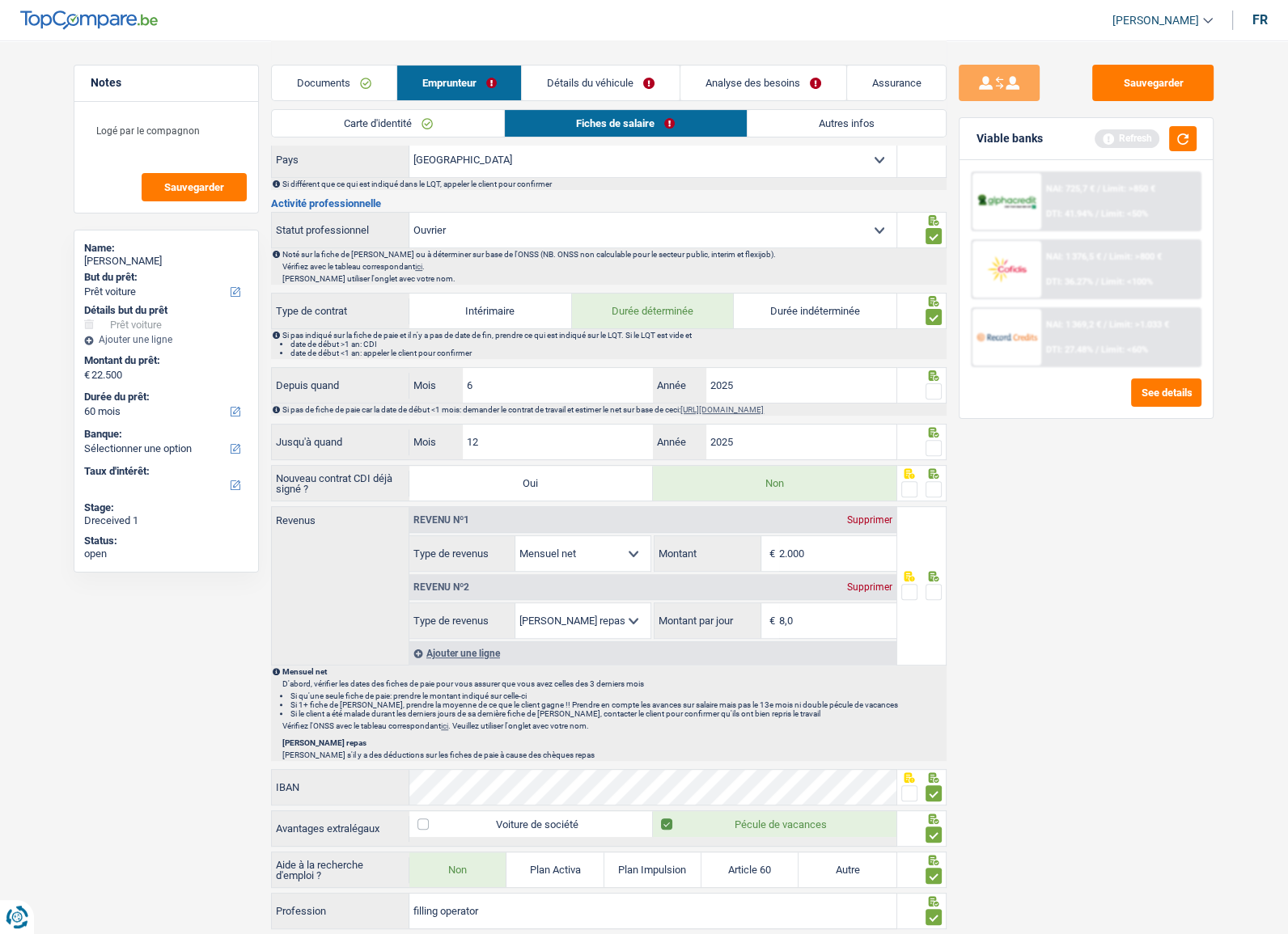
click at [928, 387] on span at bounding box center [934, 391] width 16 height 16
click at [0, 0] on input "radio" at bounding box center [0, 0] width 0 height 0
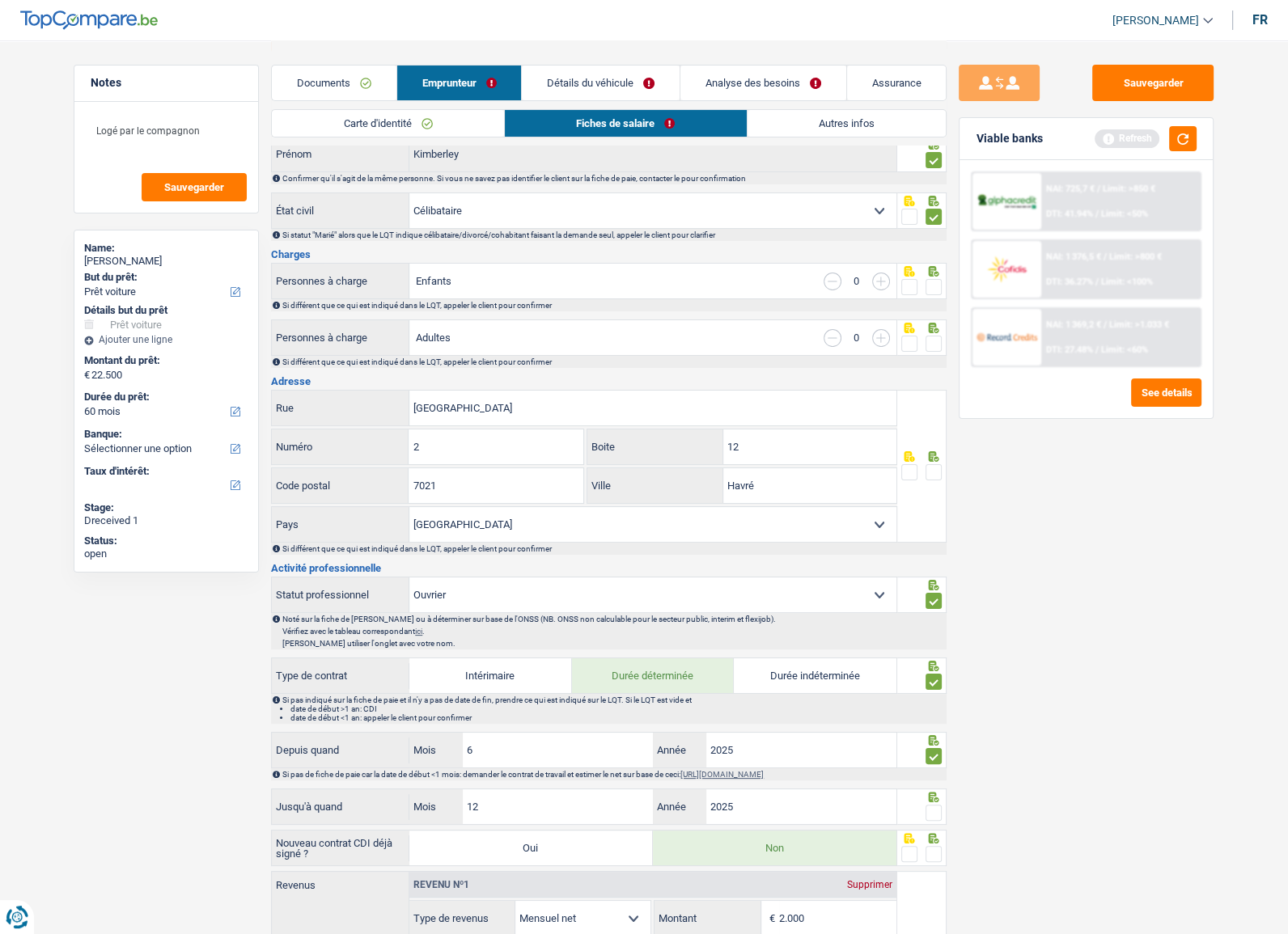
scroll to position [0, 0]
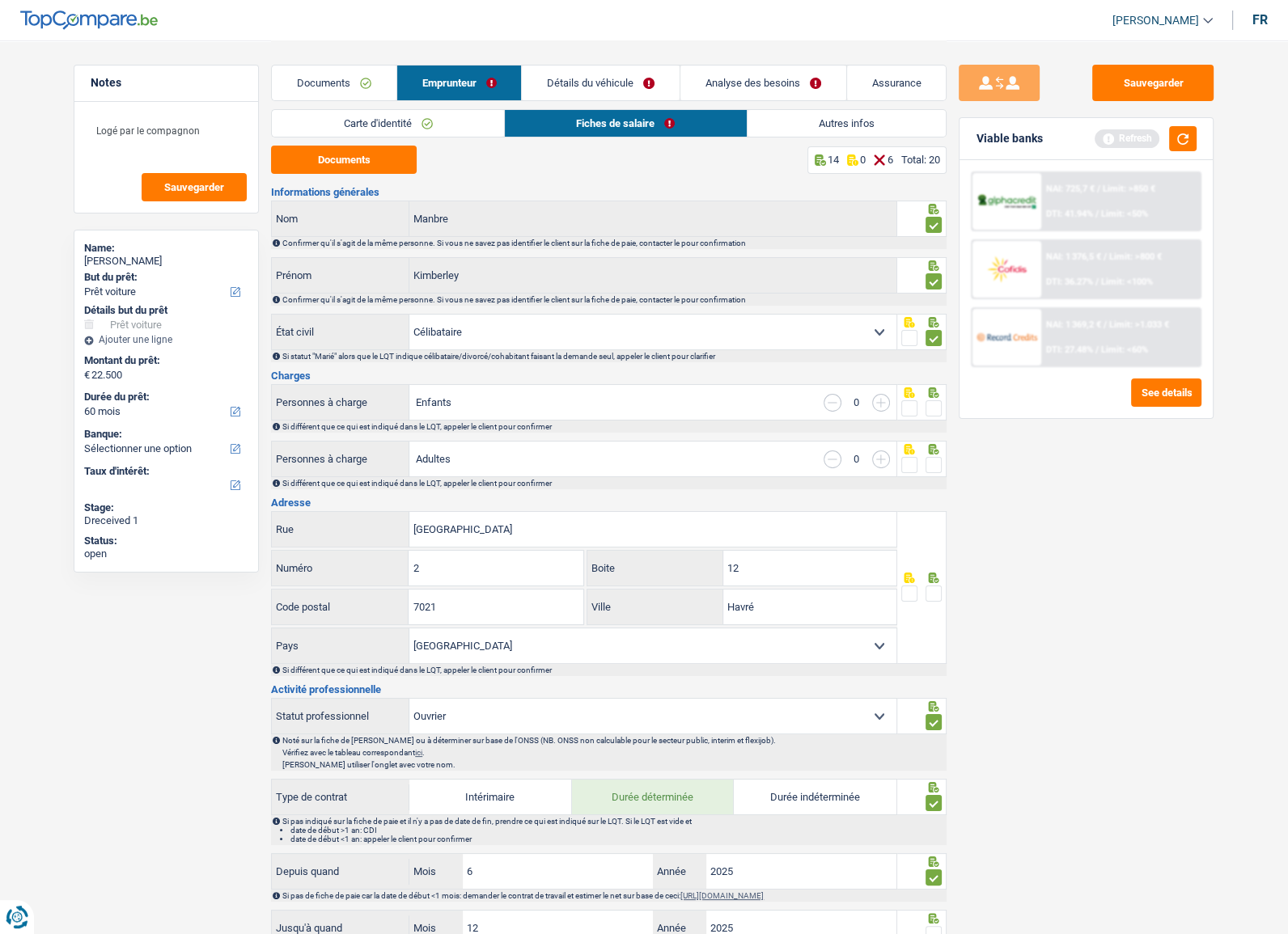
click at [939, 404] on span at bounding box center [934, 408] width 16 height 16
click at [0, 0] on input "radio" at bounding box center [0, 0] width 0 height 0
click at [931, 467] on span at bounding box center [934, 465] width 16 height 16
click at [0, 0] on input "radio" at bounding box center [0, 0] width 0 height 0
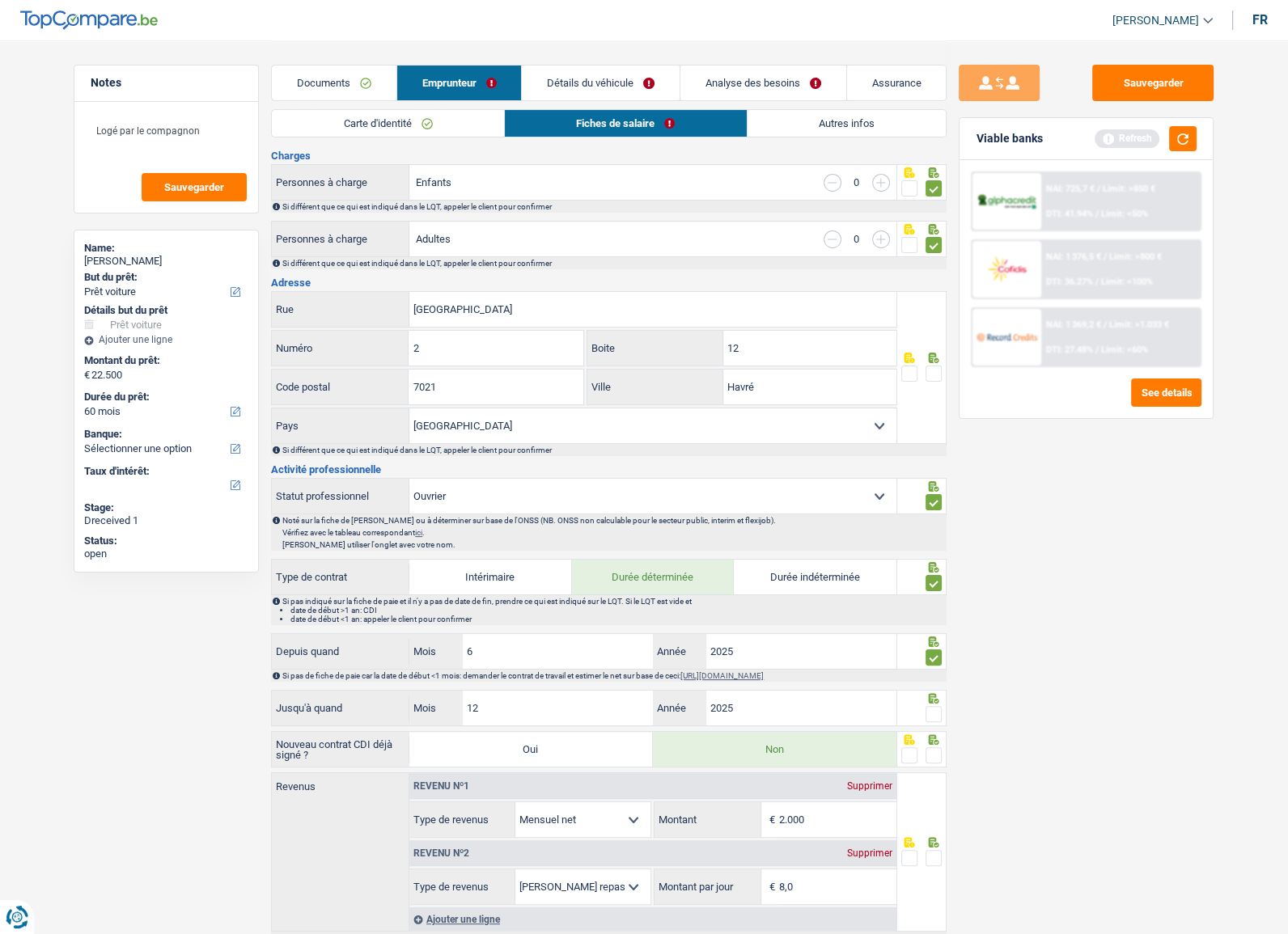
click at [933, 369] on span at bounding box center [934, 374] width 16 height 16
click at [0, 0] on input "radio" at bounding box center [0, 0] width 0 height 0
click at [1158, 75] on button "Sauvegarder" at bounding box center [1153, 82] width 121 height 37
click at [1181, 143] on button "button" at bounding box center [1183, 138] width 28 height 25
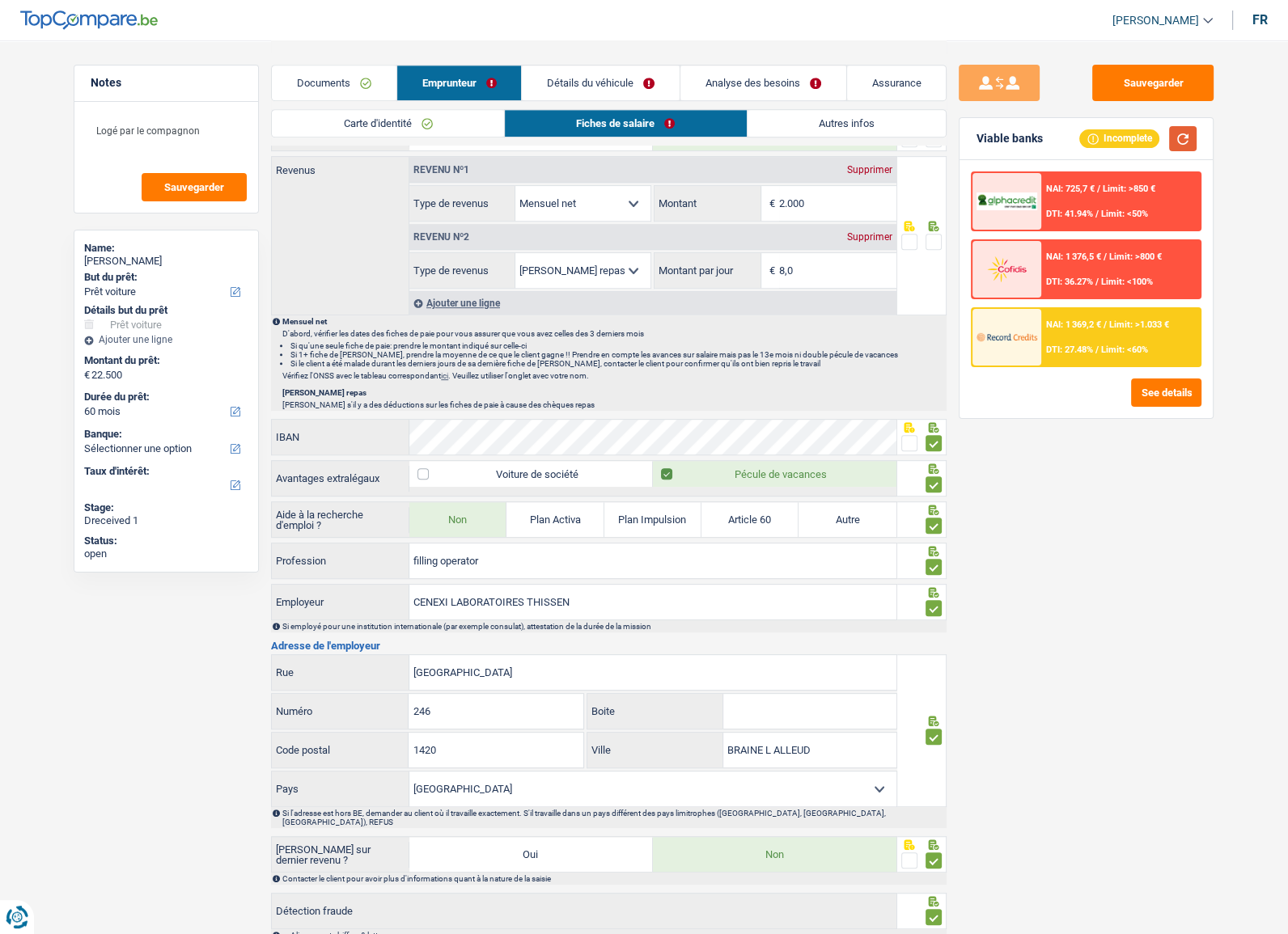
scroll to position [633, 0]
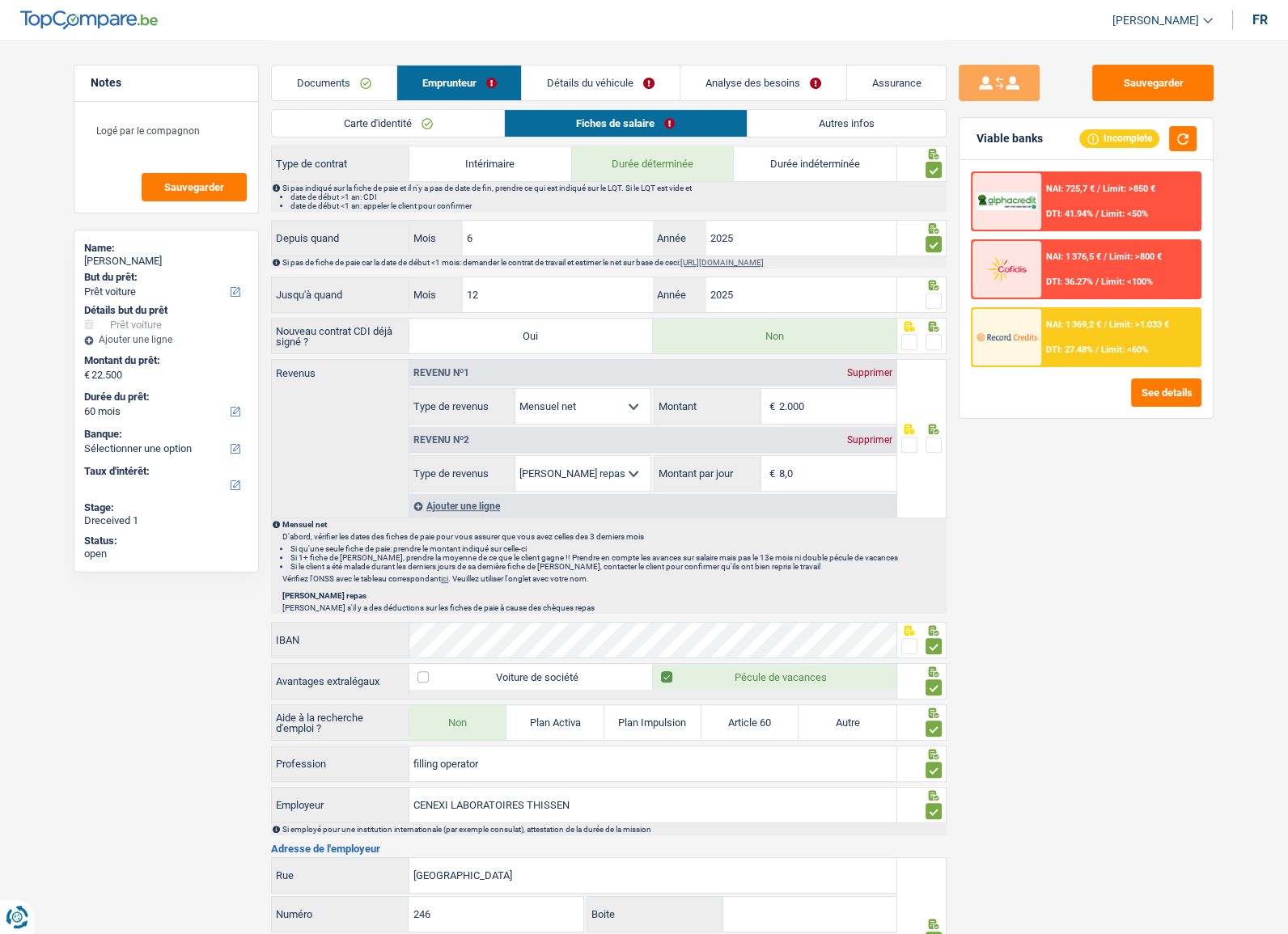
drag, startPoint x: 813, startPoint y: 402, endPoint x: 619, endPoint y: 404, distance: 194.0
click at [619, 403] on div "Allocation d'handicap Allocations chômage Allocations familiales Chèques repas …" at bounding box center [652, 406] width 487 height 37
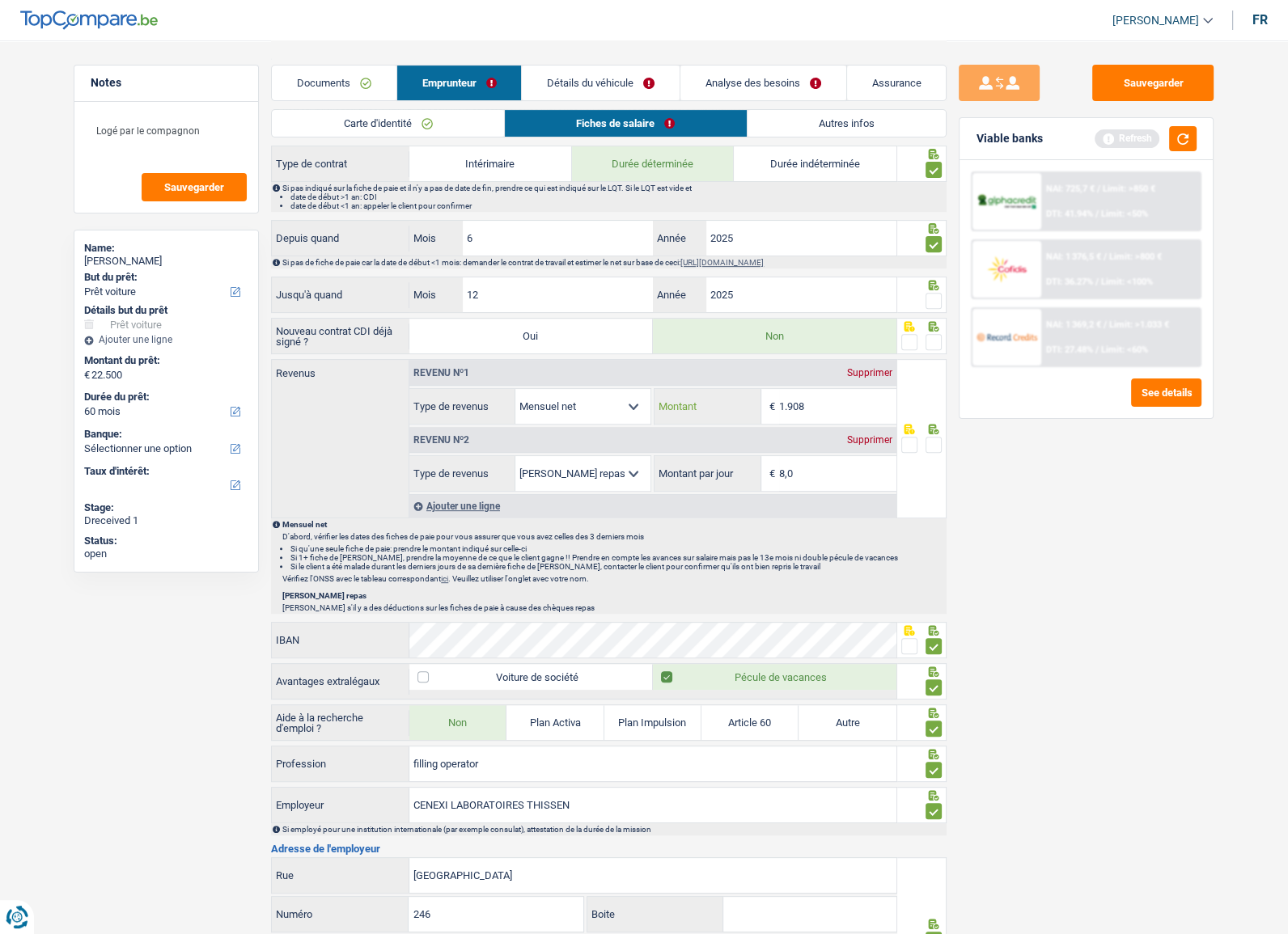
type input "1.908"
click at [930, 444] on span at bounding box center [934, 445] width 16 height 16
click at [0, 0] on input "radio" at bounding box center [0, 0] width 0 height 0
click at [931, 345] on span at bounding box center [934, 342] width 16 height 16
click at [0, 0] on input "radio" at bounding box center [0, 0] width 0 height 0
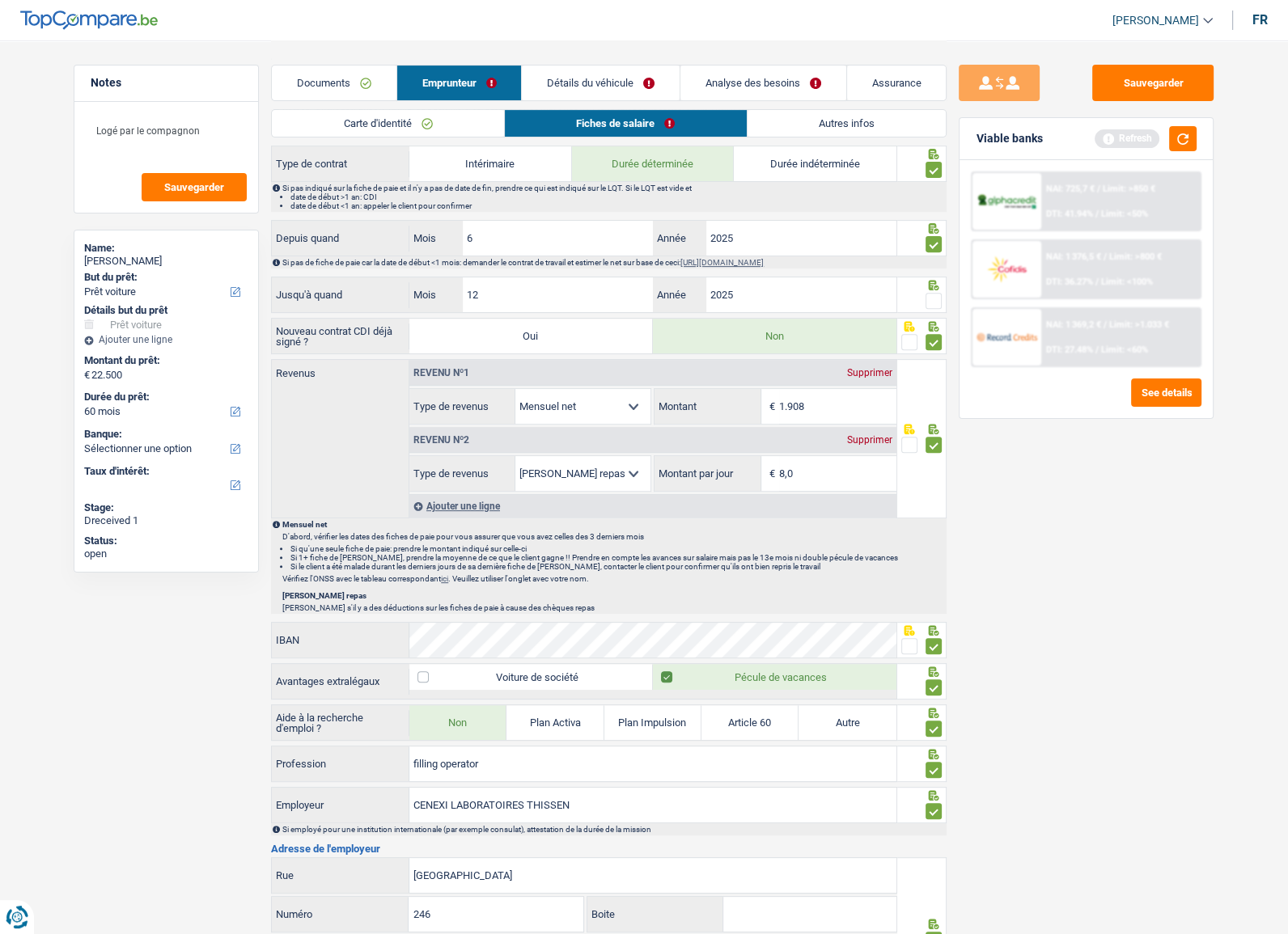
click at [934, 293] on span at bounding box center [934, 301] width 16 height 16
click at [0, 0] on input "radio" at bounding box center [0, 0] width 0 height 0
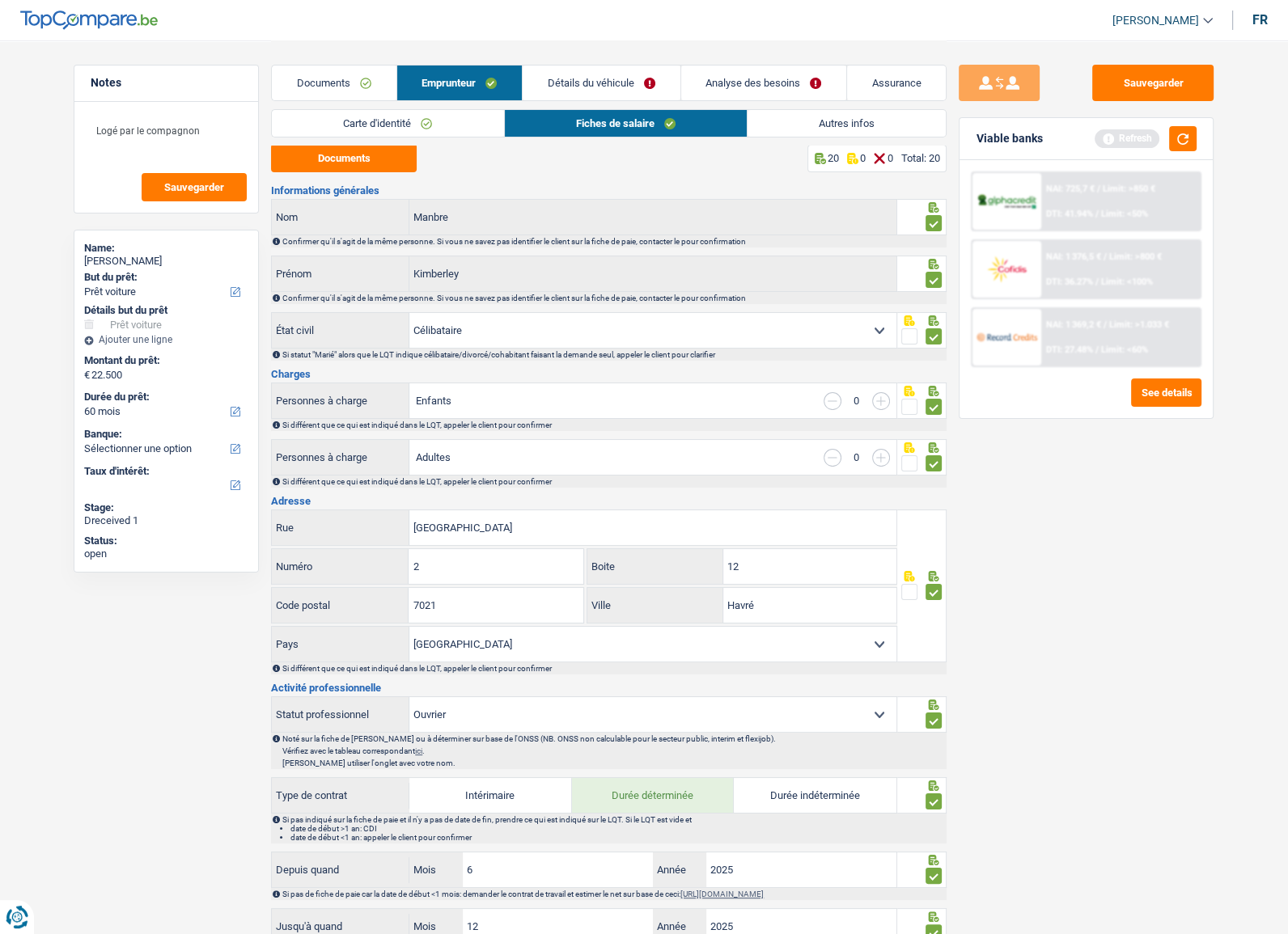
scroll to position [0, 0]
click at [793, 131] on link "Autres infos" at bounding box center [847, 123] width 198 height 27
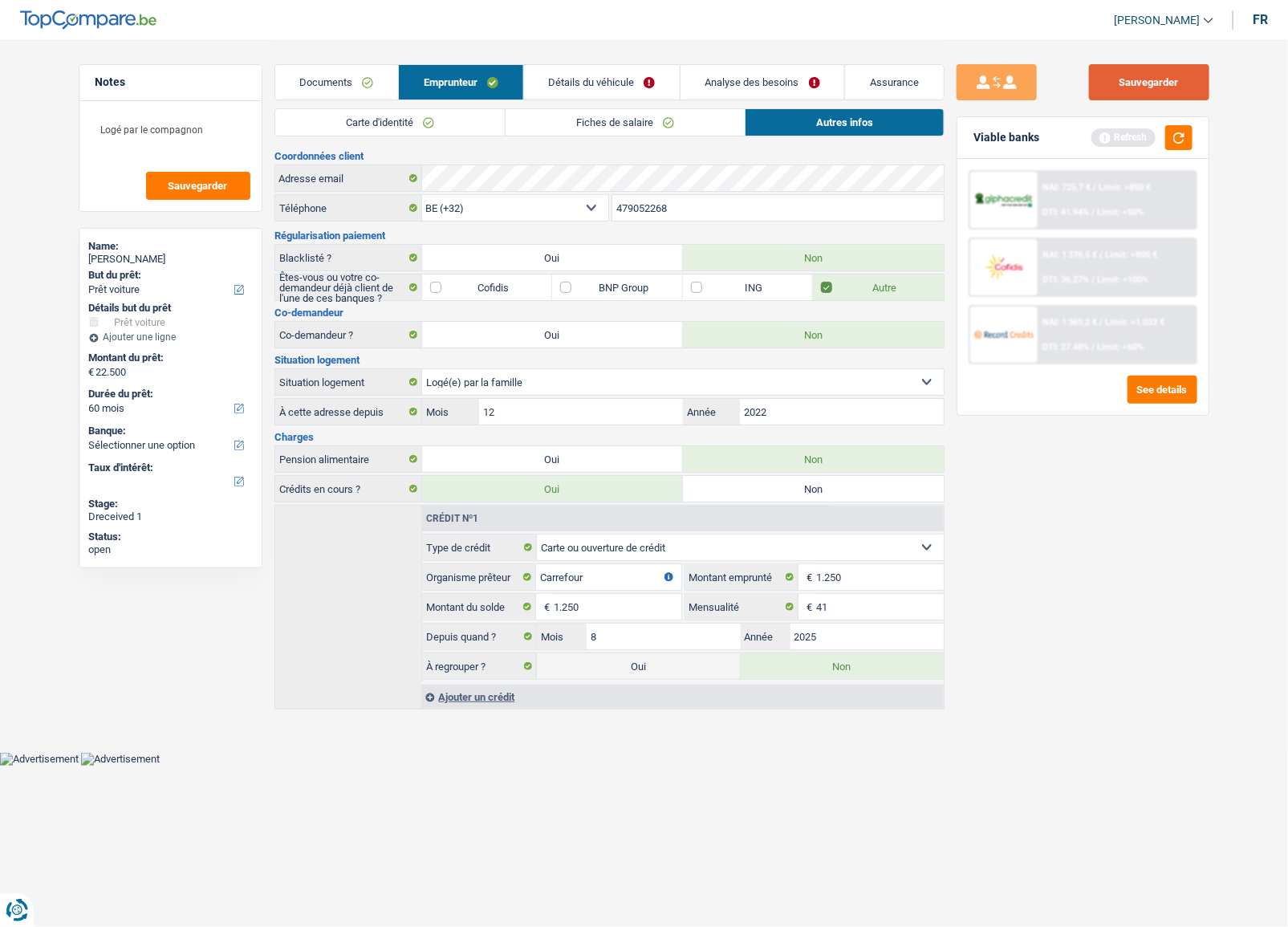
drag, startPoint x: 1134, startPoint y: 73, endPoint x: 1159, endPoint y: 100, distance: 36.8
click at [1135, 73] on button "Sauvegarder" at bounding box center [1149, 82] width 120 height 36
click at [1183, 139] on button "button" at bounding box center [1179, 137] width 27 height 25
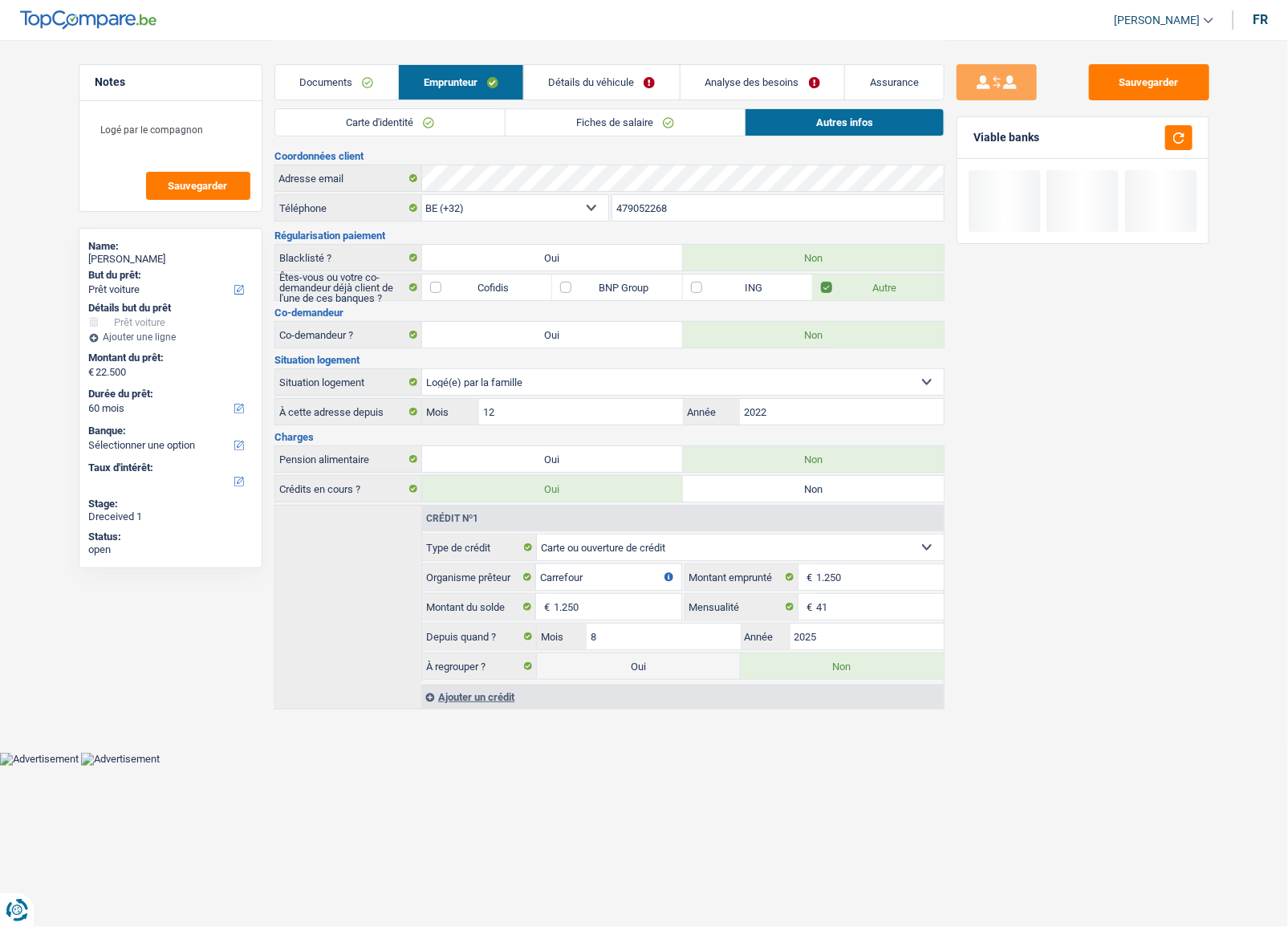
click at [605, 90] on link "Détails du véhicule" at bounding box center [602, 82] width 156 height 35
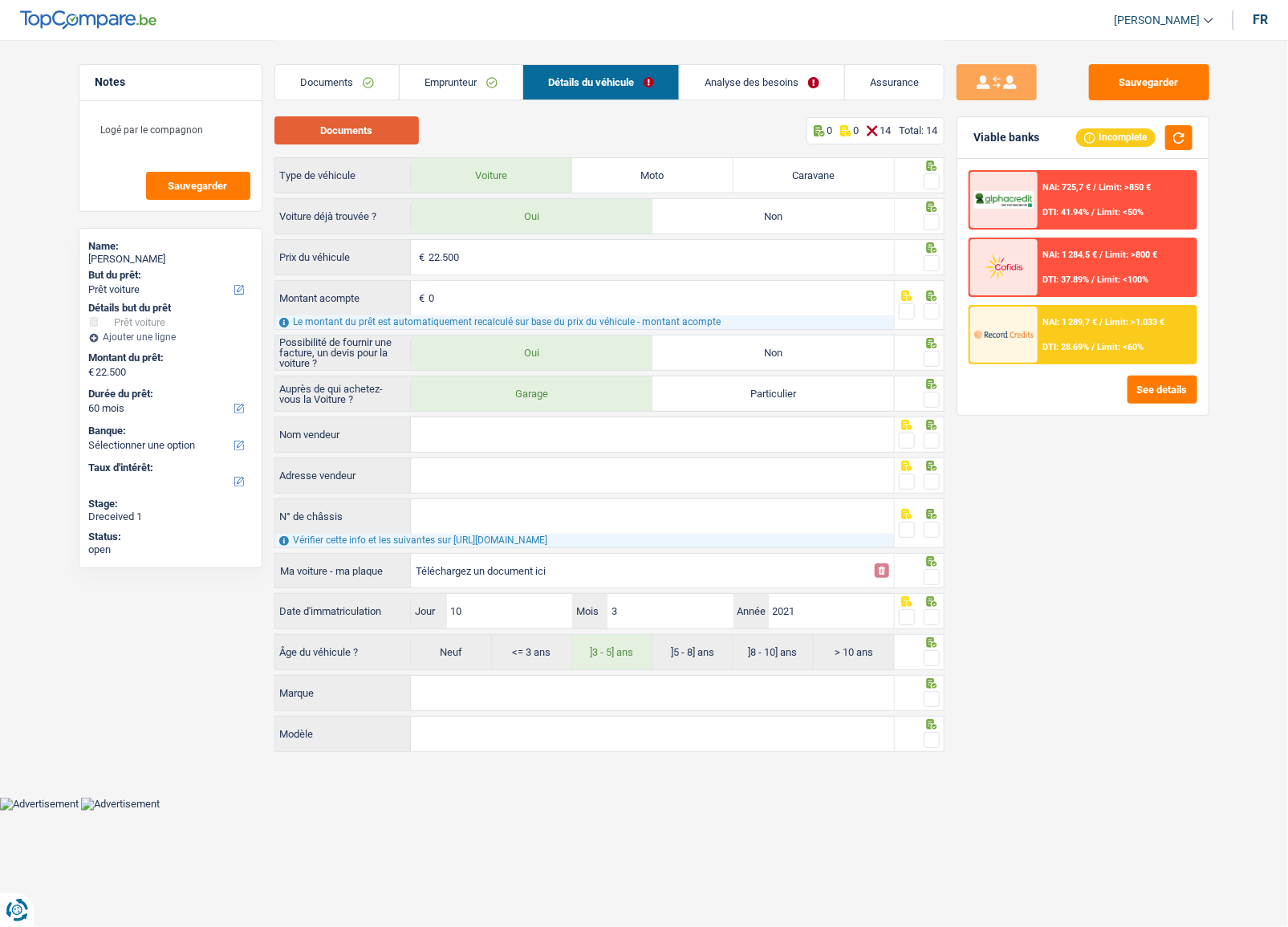
drag, startPoint x: 379, startPoint y: 131, endPoint x: 397, endPoint y: 131, distance: 18.0
click at [380, 130] on button "Documents" at bounding box center [346, 130] width 144 height 28
drag, startPoint x: 939, startPoint y: 176, endPoint x: 934, endPoint y: 183, distance: 8.6
click at [937, 177] on span at bounding box center [932, 182] width 16 height 16
click at [0, 0] on input "radio" at bounding box center [0, 0] width 0 height 0
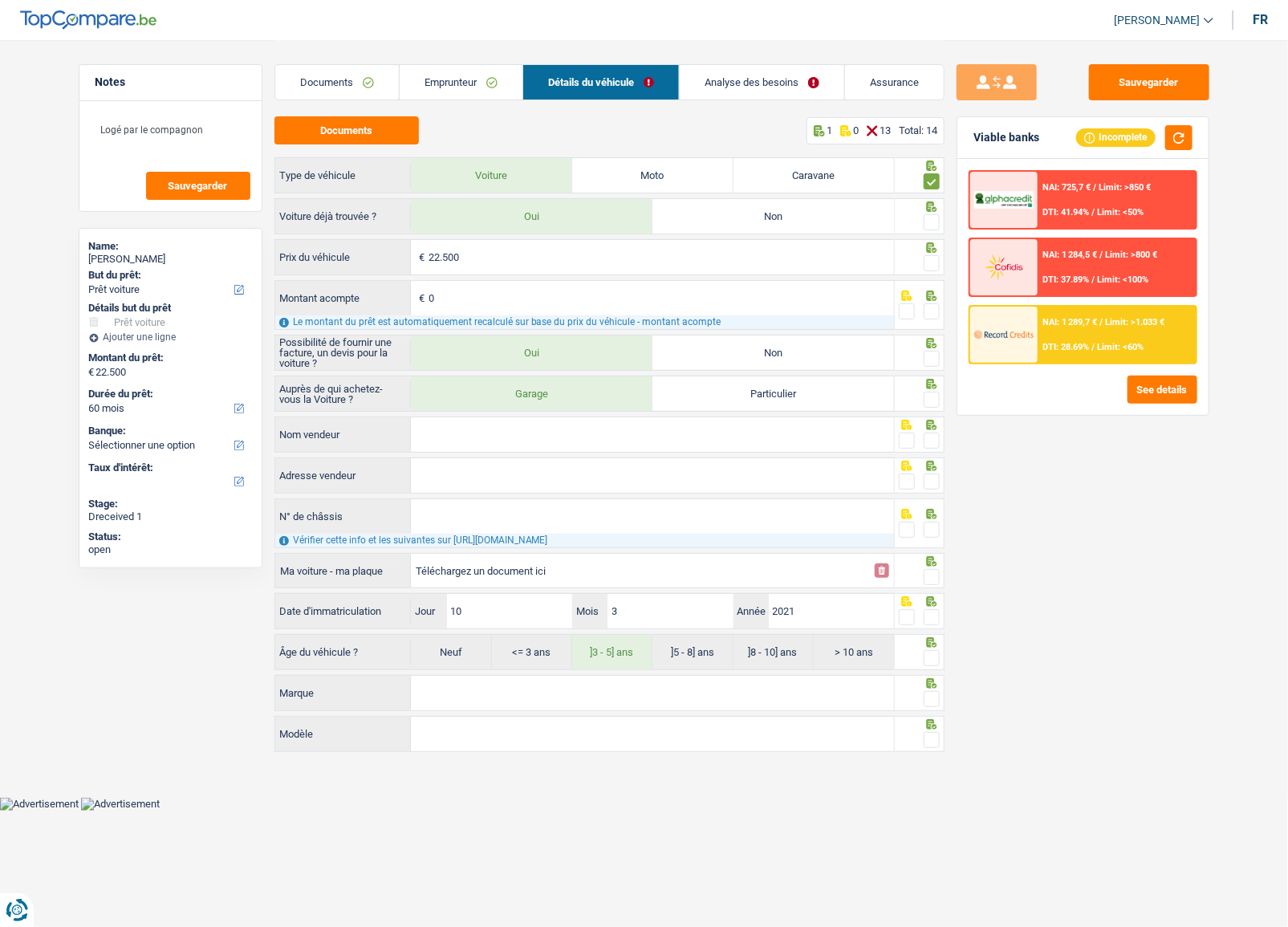
drag, startPoint x: 927, startPoint y: 217, endPoint x: 927, endPoint y: 232, distance: 15.0
click at [927, 218] on span at bounding box center [932, 222] width 16 height 16
click at [0, 0] on input "radio" at bounding box center [0, 0] width 0 height 0
drag, startPoint x: 928, startPoint y: 249, endPoint x: 928, endPoint y: 270, distance: 21.0
click at [928, 250] on icon at bounding box center [932, 248] width 16 height 11
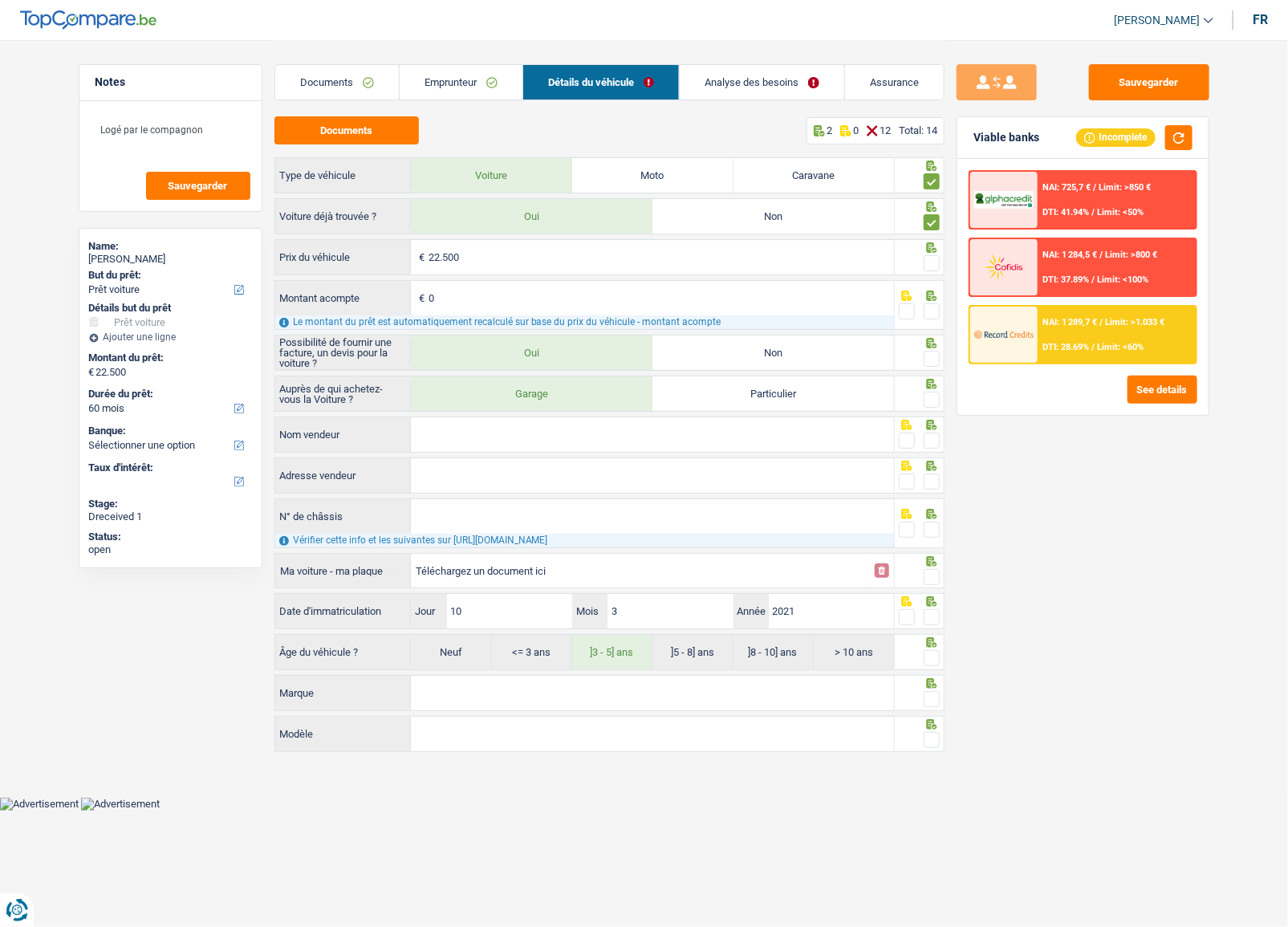
click at [935, 252] on icon at bounding box center [932, 248] width 11 height 11
click at [931, 313] on span at bounding box center [932, 311] width 16 height 16
click at [0, 0] on input "radio" at bounding box center [0, 0] width 0 height 0
click at [915, 258] on fieldset at bounding box center [919, 263] width 41 height 20
click at [929, 261] on span at bounding box center [932, 263] width 16 height 16
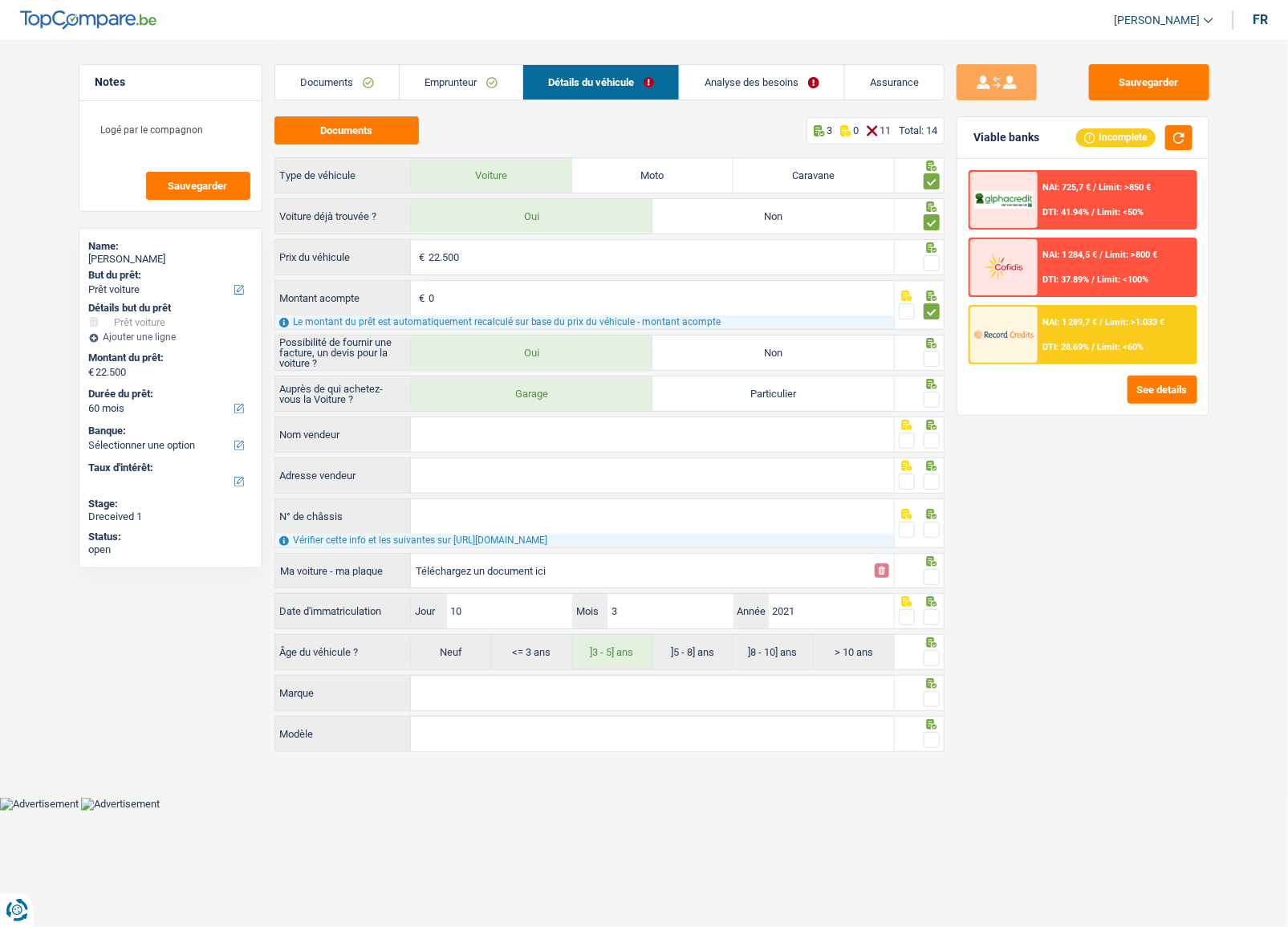
click at [0, 0] on input "radio" at bounding box center [0, 0] width 0 height 0
click at [927, 353] on span at bounding box center [932, 359] width 16 height 16
click at [0, 0] on input "radio" at bounding box center [0, 0] width 0 height 0
click at [931, 393] on span at bounding box center [932, 400] width 16 height 16
click at [0, 0] on input "radio" at bounding box center [0, 0] width 0 height 0
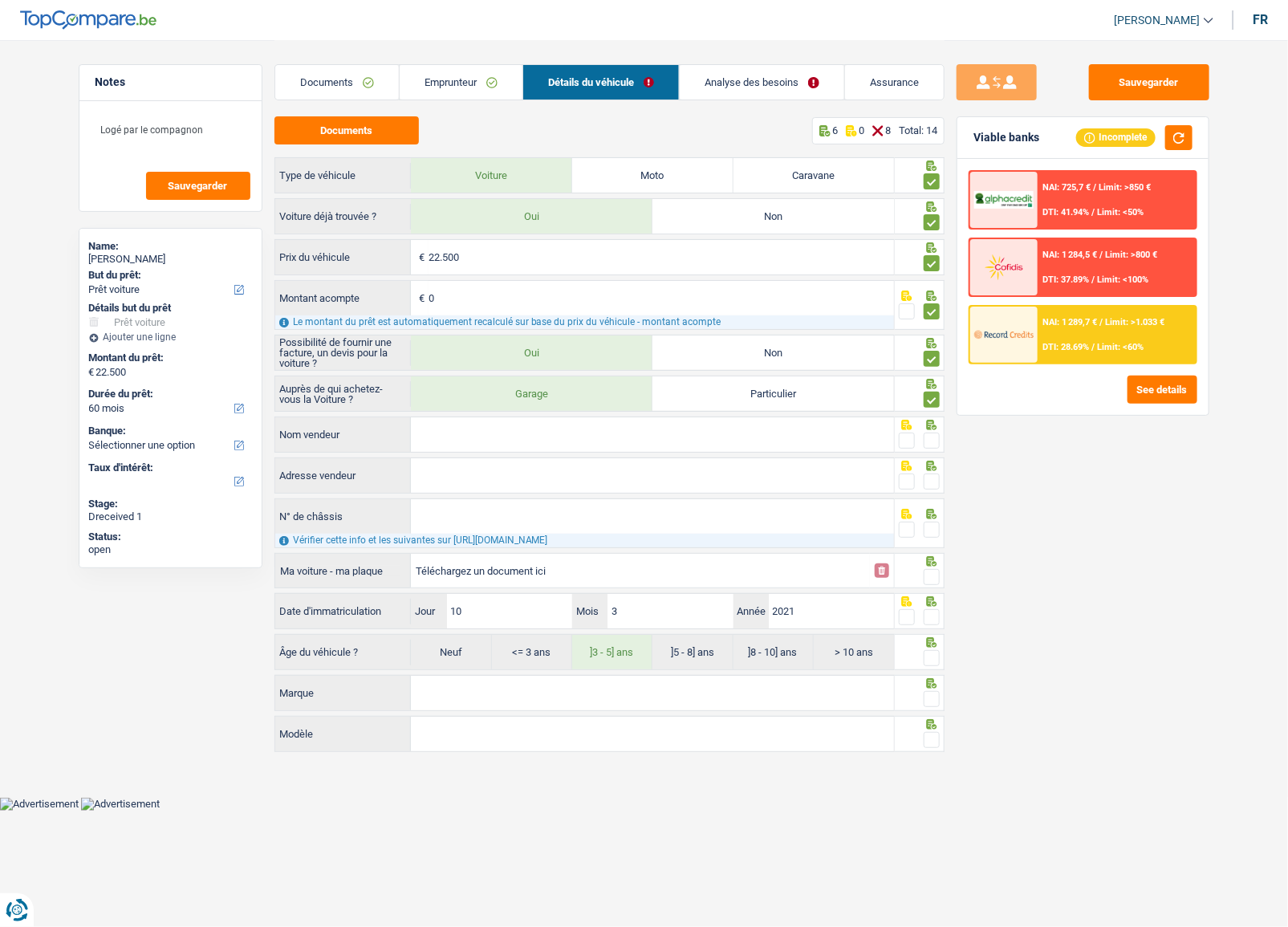
click at [931, 433] on span at bounding box center [932, 440] width 16 height 16
click at [0, 0] on input "radio" at bounding box center [0, 0] width 0 height 0
paste input "JS CARS CUESMES"
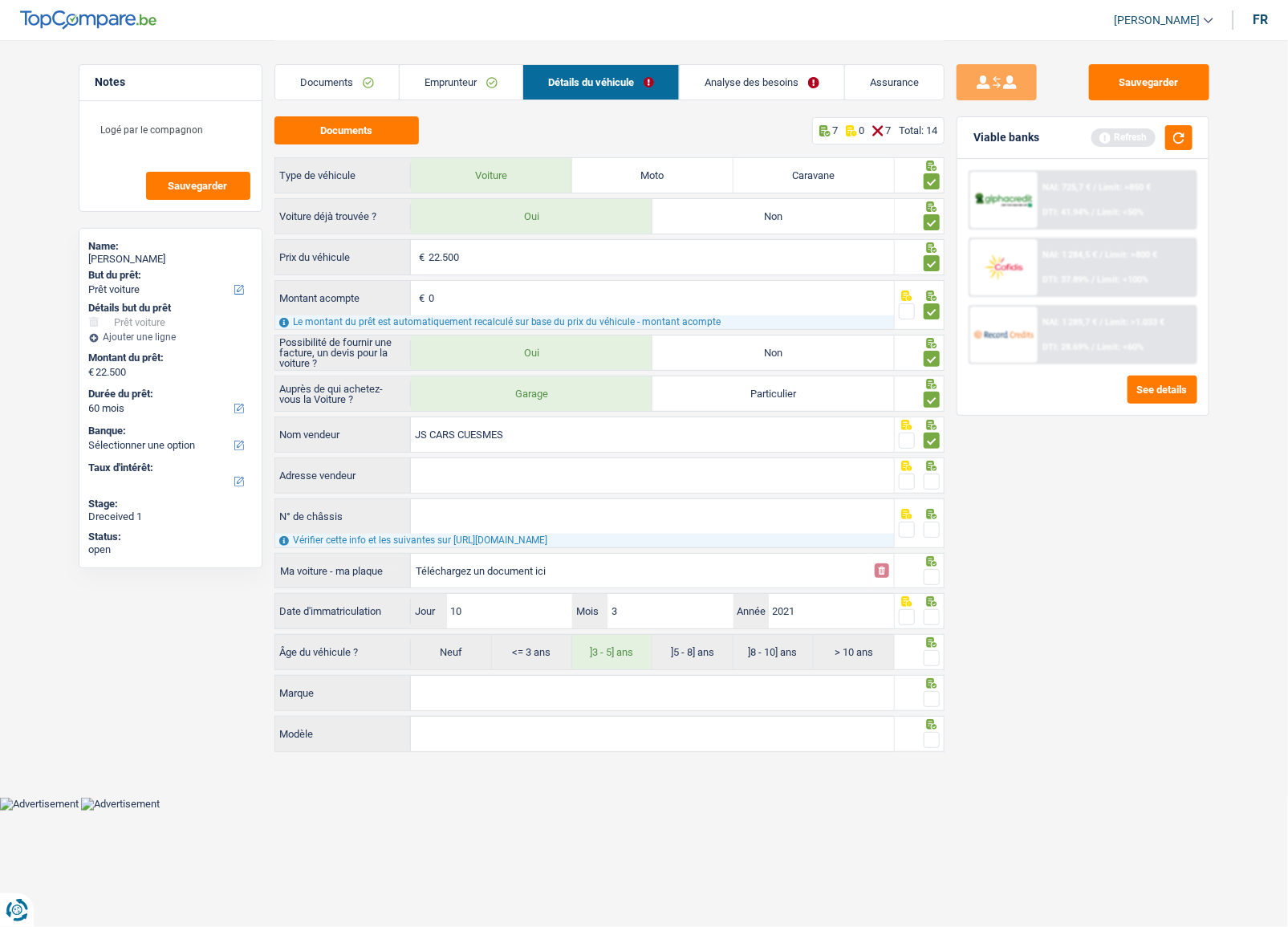
type input "JS CARS CUESMES"
click at [935, 483] on span at bounding box center [932, 482] width 16 height 16
click at [0, 0] on input "radio" at bounding box center [0, 0] width 0 height 0
drag, startPoint x: 930, startPoint y: 534, endPoint x: 943, endPoint y: 487, distance: 48.8
click at [931, 534] on span at bounding box center [932, 530] width 16 height 16
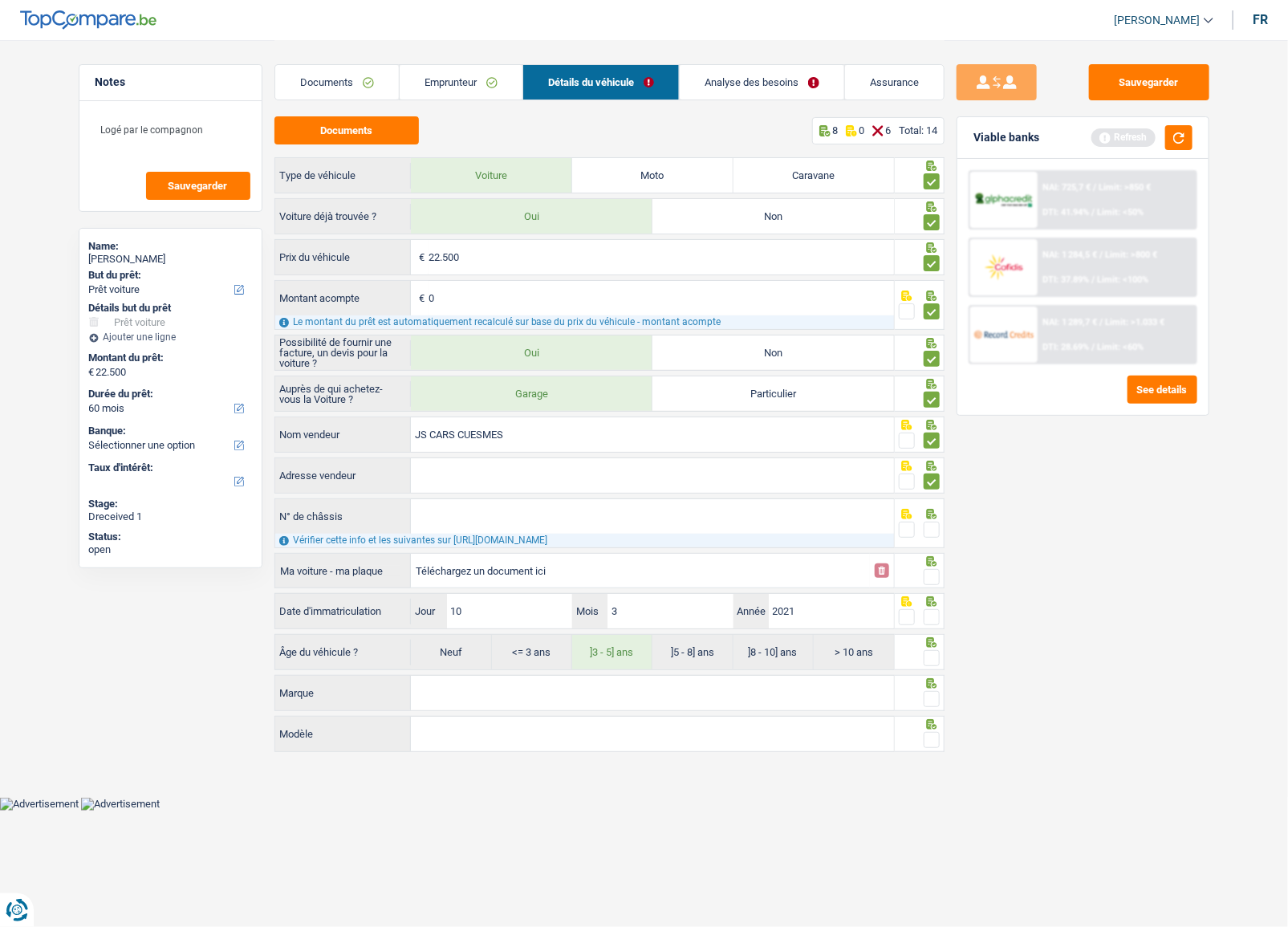
click at [0, 0] on input "radio" at bounding box center [0, 0] width 0 height 0
paste input "RUE DE LA POIRE D'OR, 7 7033 CUESMES"
type input "Rue de la Poire d'Or; 7; 7033; Mons; BE"
click at [498, 526] on input "N° de châssis" at bounding box center [652, 517] width 483 height 35
drag, startPoint x: 931, startPoint y: 570, endPoint x: 931, endPoint y: 603, distance: 33.0
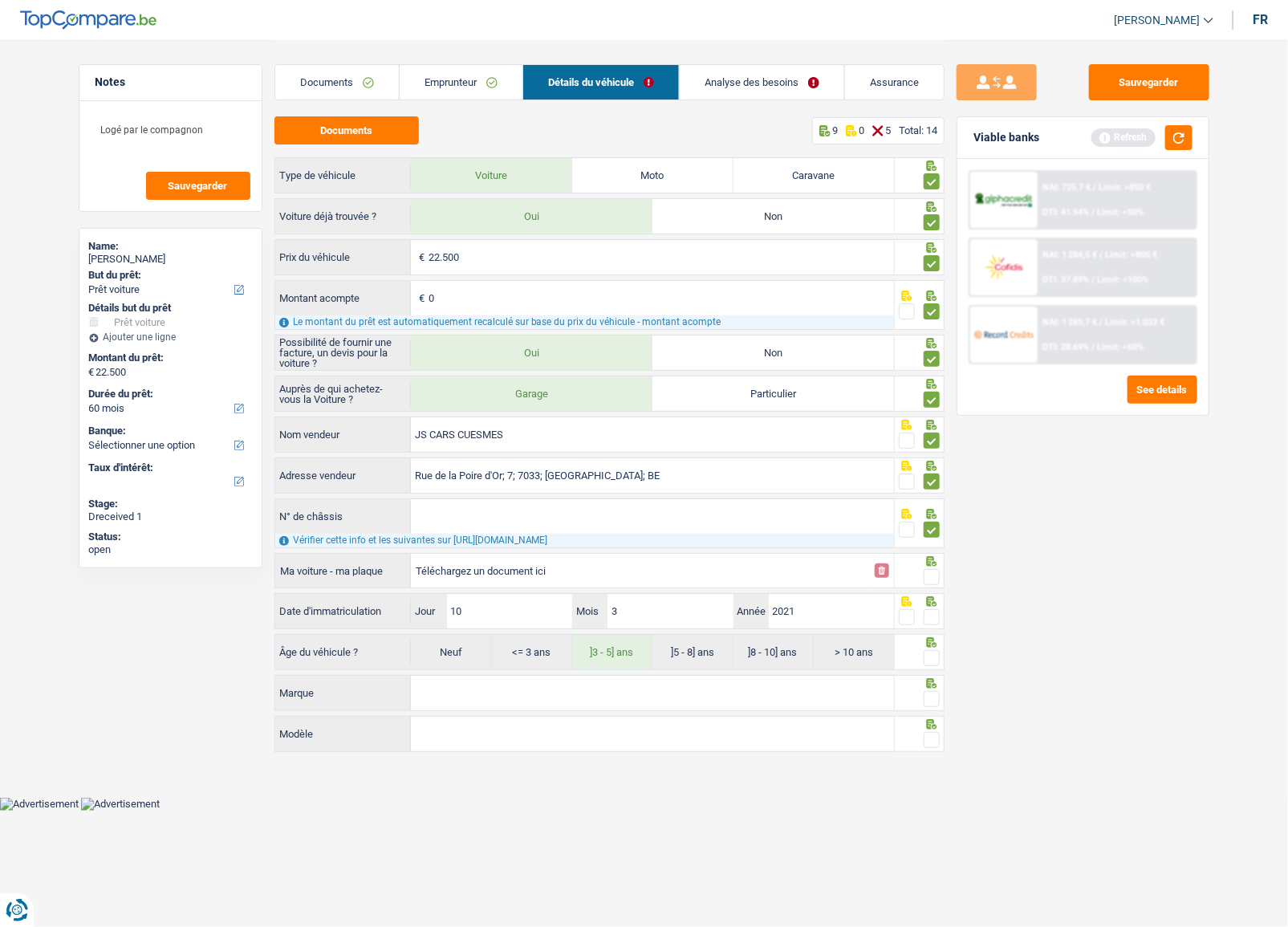
click at [933, 571] on span at bounding box center [932, 577] width 16 height 16
click at [0, 0] on input "radio" at bounding box center [0, 0] width 0 height 0
click at [929, 618] on span at bounding box center [932, 618] width 16 height 16
click at [0, 0] on input "radio" at bounding box center [0, 0] width 0 height 0
click at [935, 664] on span at bounding box center [932, 658] width 16 height 16
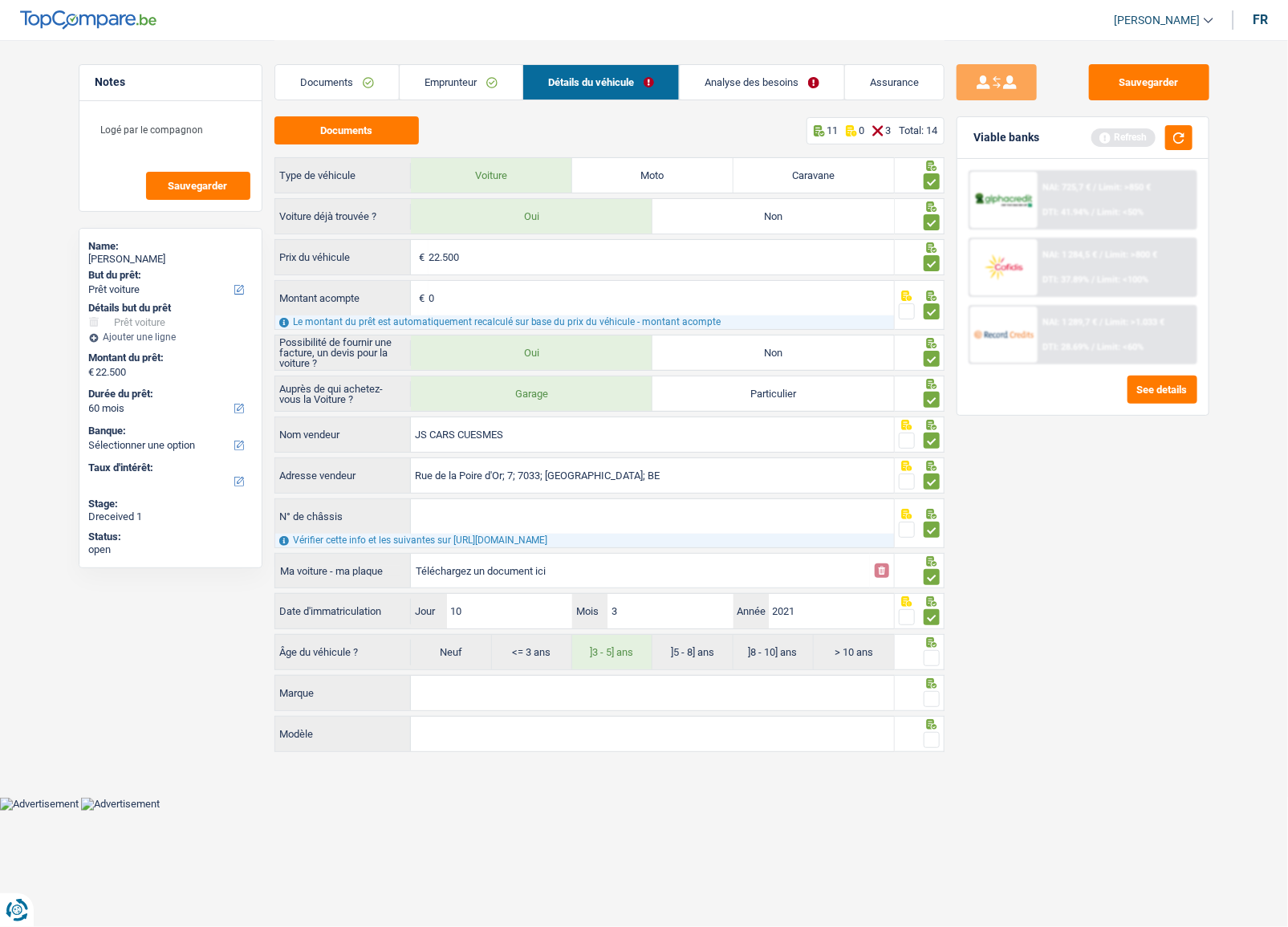
click at [0, 0] on input "radio" at bounding box center [0, 0] width 0 height 0
click at [465, 73] on link "Emprunteur" at bounding box center [461, 82] width 123 height 35
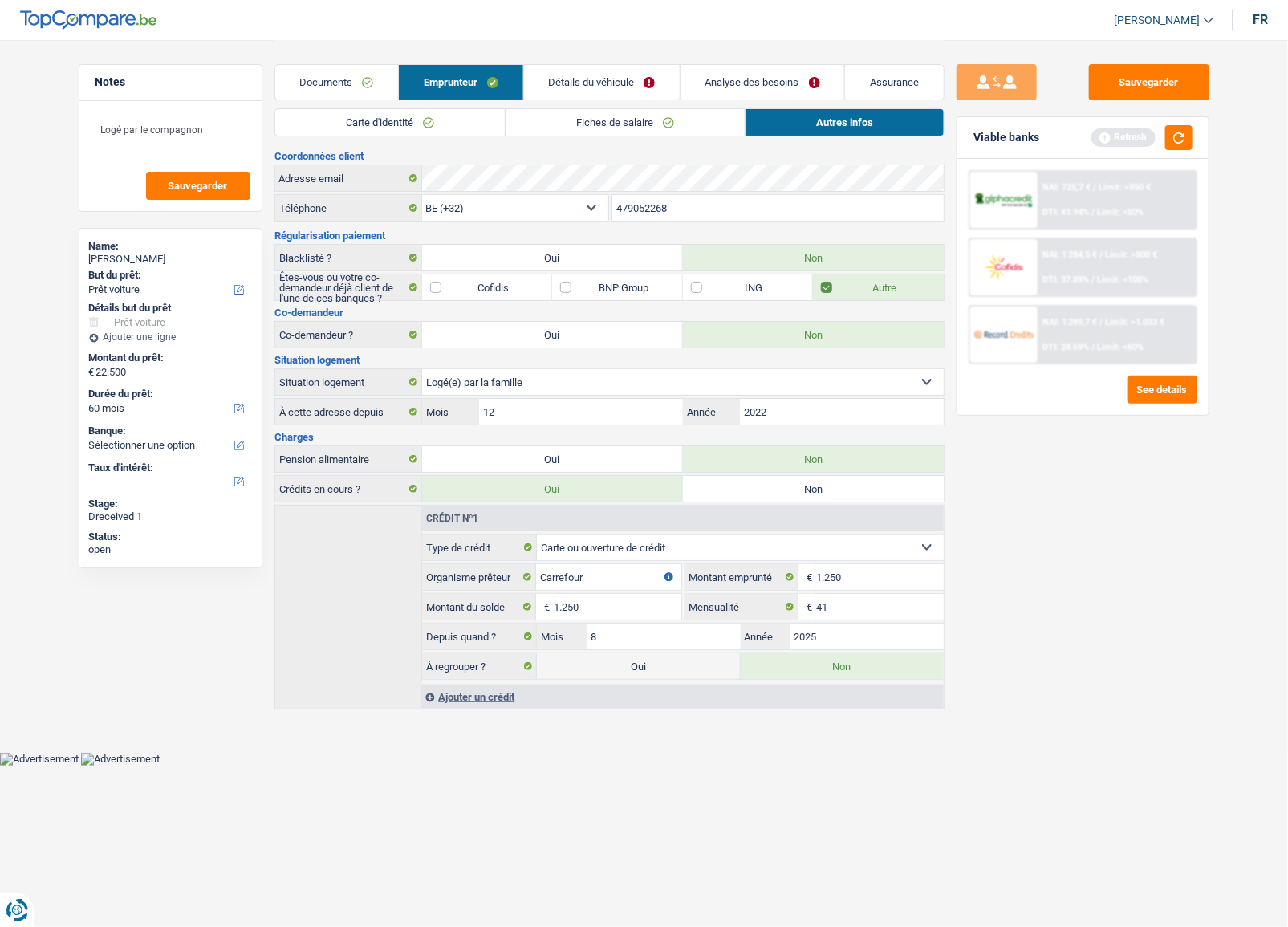
click at [764, 82] on link "Analyse des besoins" at bounding box center [762, 82] width 164 height 35
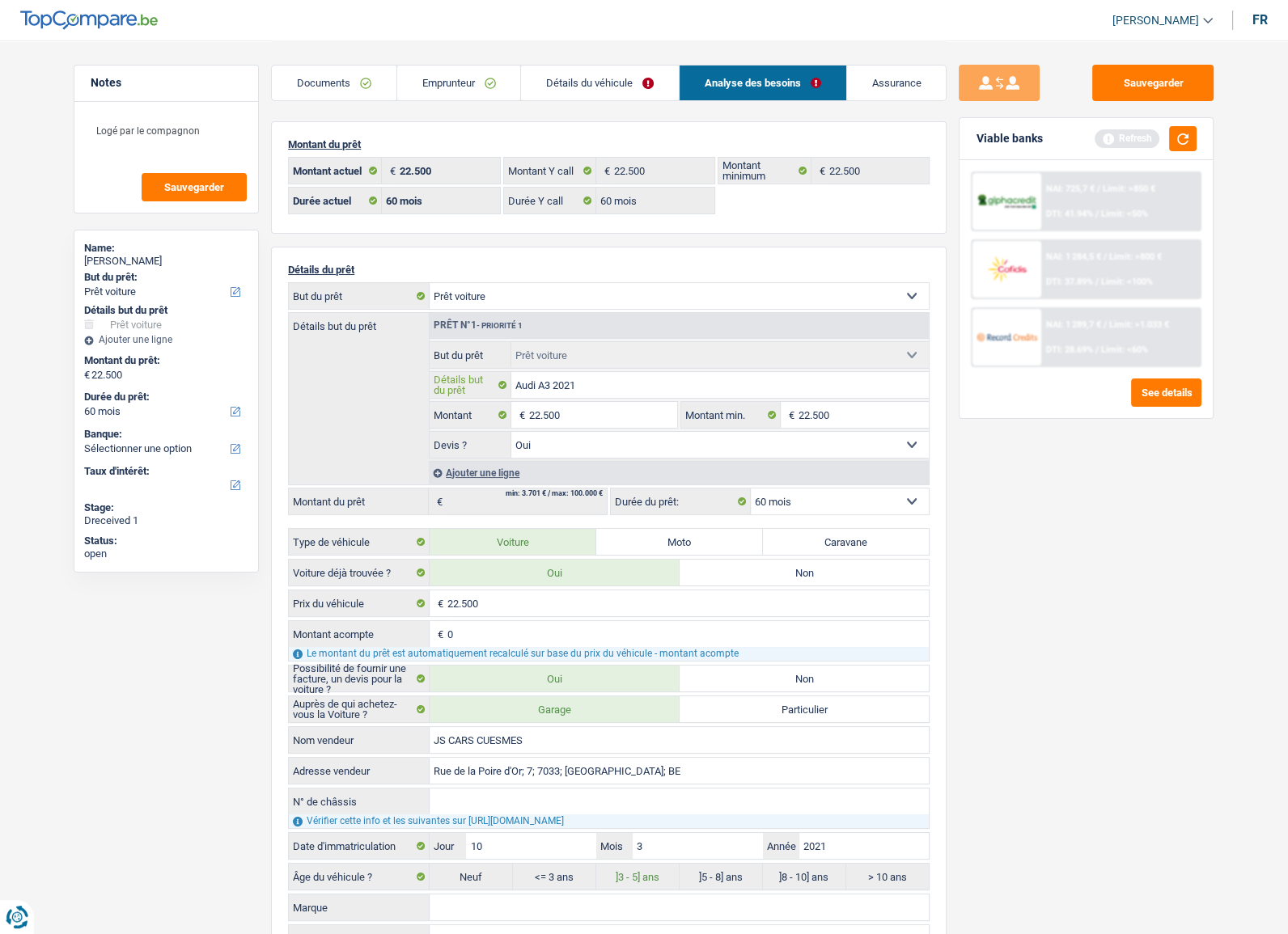
click at [533, 381] on input "Audi A3 2021" at bounding box center [721, 385] width 418 height 26
click at [590, 82] on link "Détails du véhicule" at bounding box center [599, 82] width 158 height 35
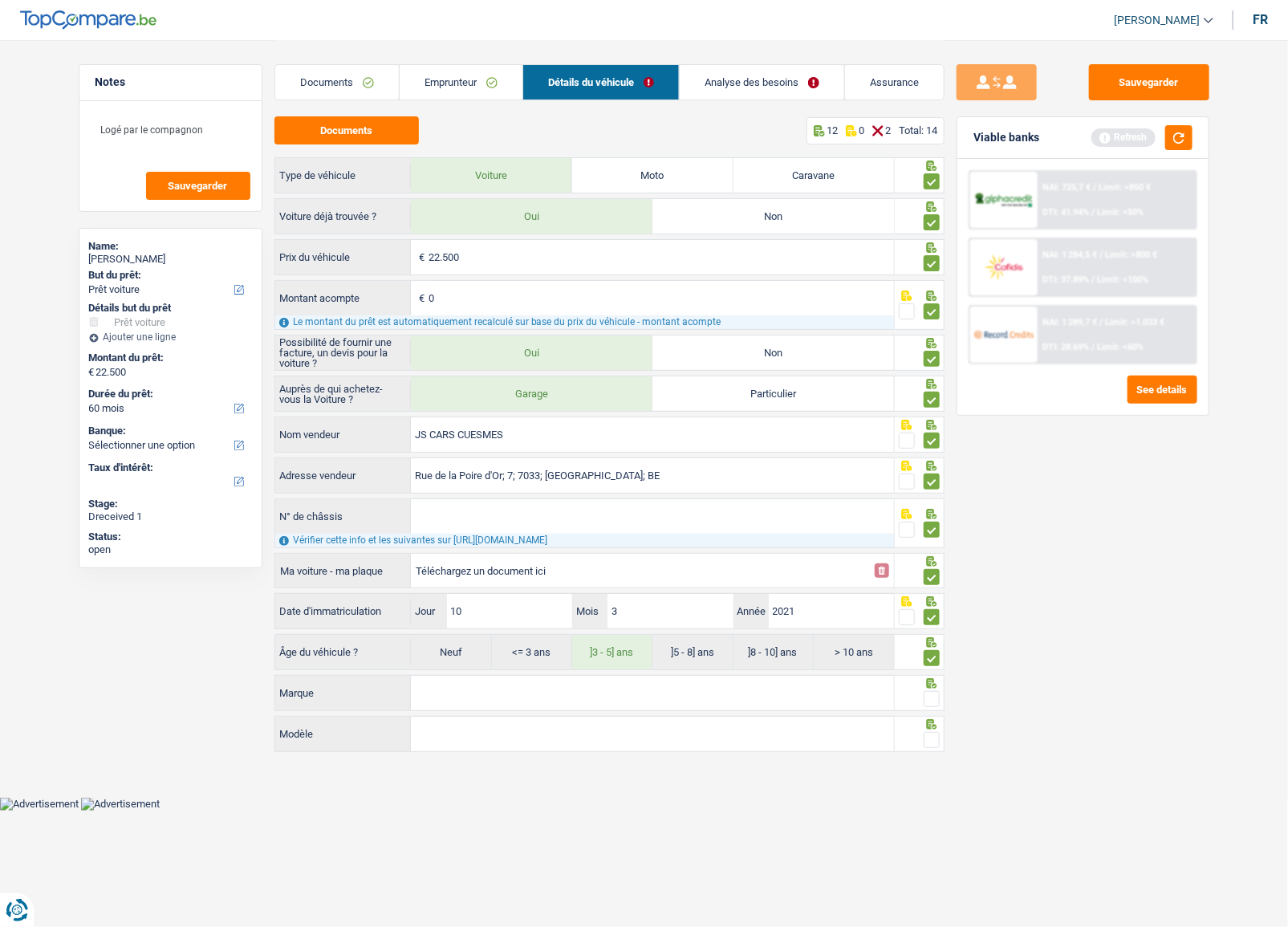
click at [460, 689] on input "Marque" at bounding box center [652, 693] width 483 height 35
type input "audi"
click at [522, 725] on input "Modèle" at bounding box center [652, 734] width 483 height 35
type input "a3"
click at [927, 744] on span at bounding box center [932, 740] width 16 height 16
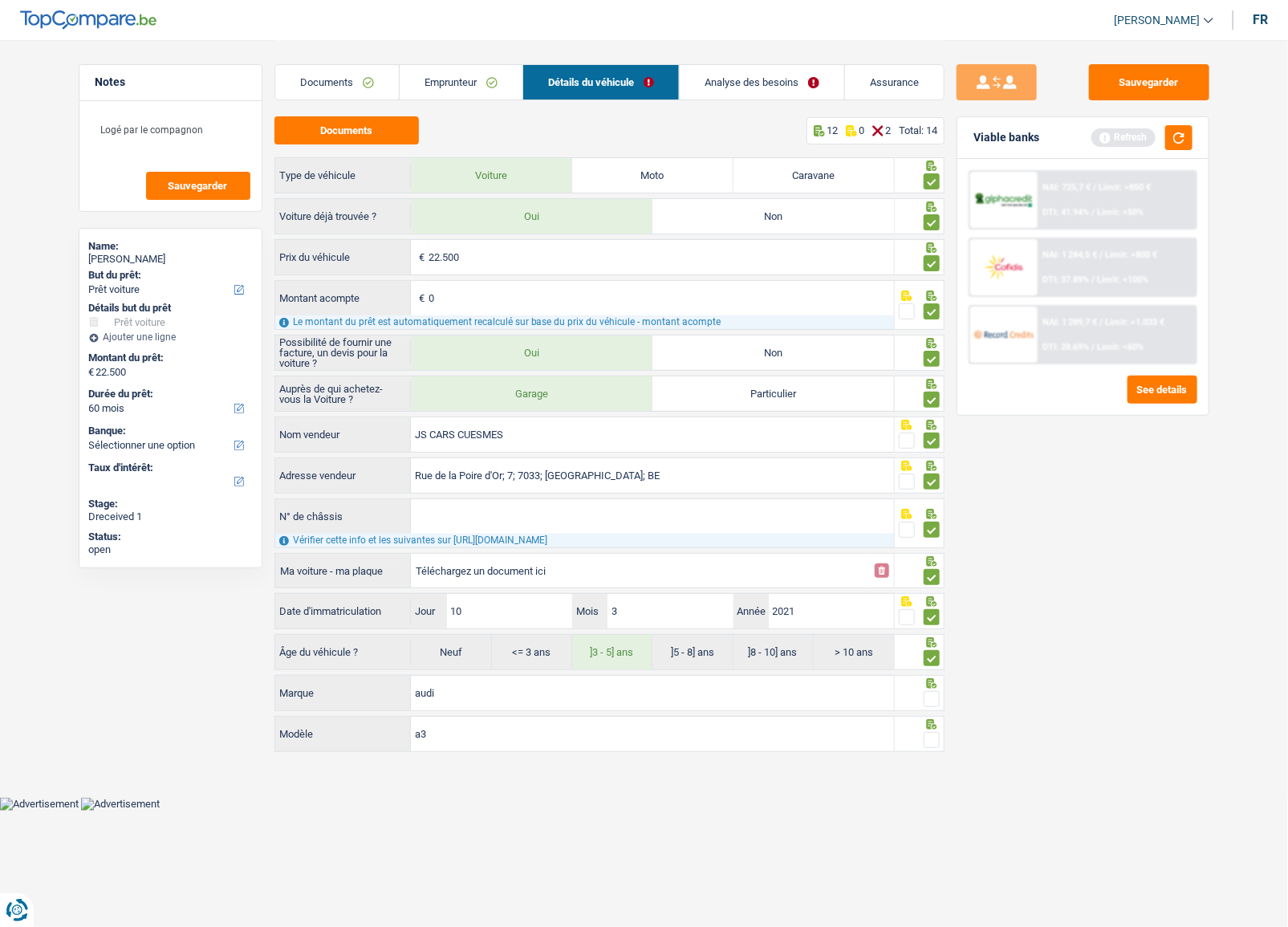
click at [0, 0] on input "radio" at bounding box center [0, 0] width 0 height 0
click at [924, 704] on span at bounding box center [932, 699] width 16 height 16
click at [0, 0] on input "radio" at bounding box center [0, 0] width 0 height 0
drag, startPoint x: 1169, startPoint y: 73, endPoint x: 1169, endPoint y: 147, distance: 74.0
click at [1168, 78] on button "Sauvegarder" at bounding box center [1149, 82] width 120 height 36
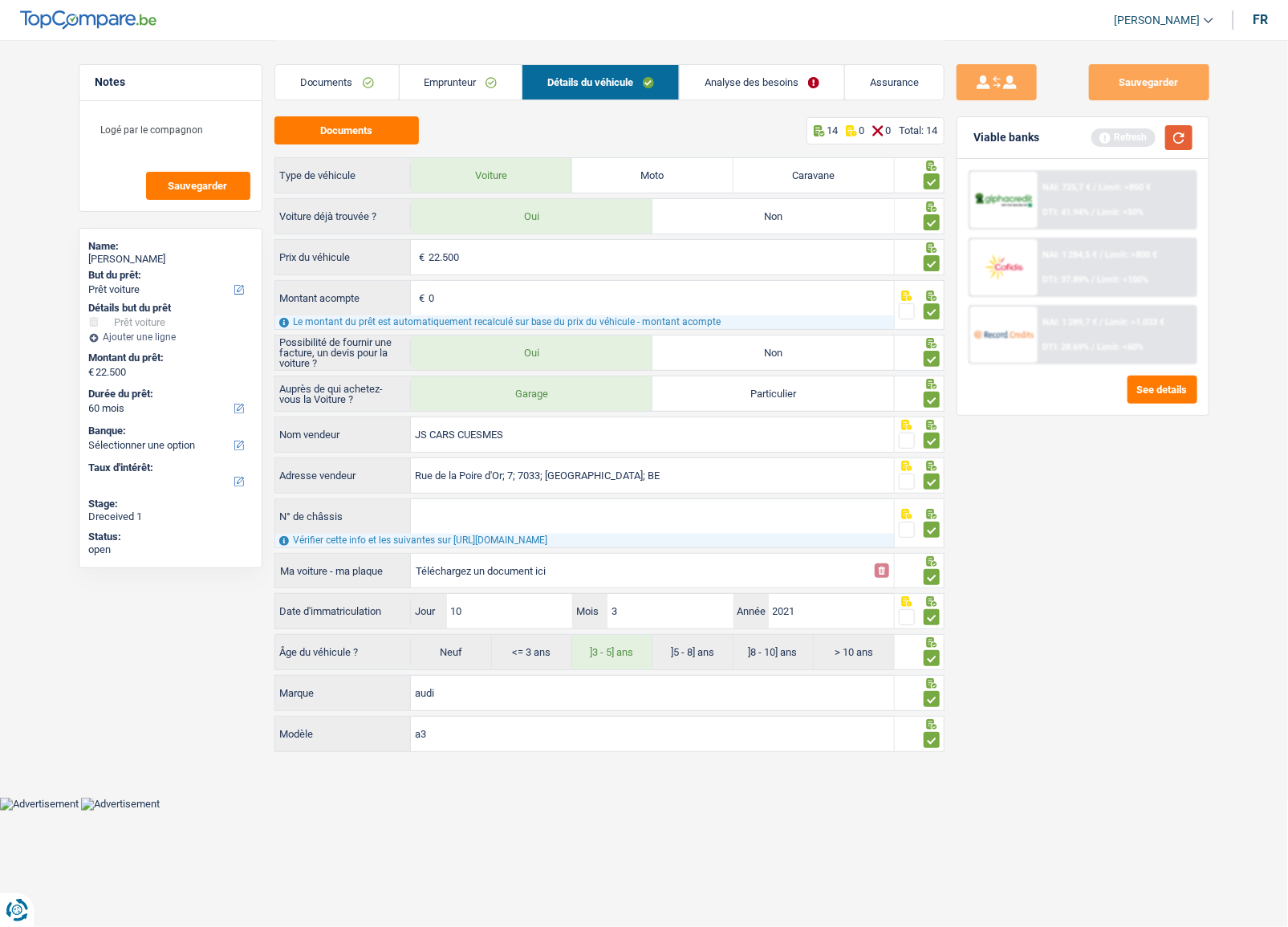
click at [1169, 147] on button "button" at bounding box center [1179, 137] width 27 height 25
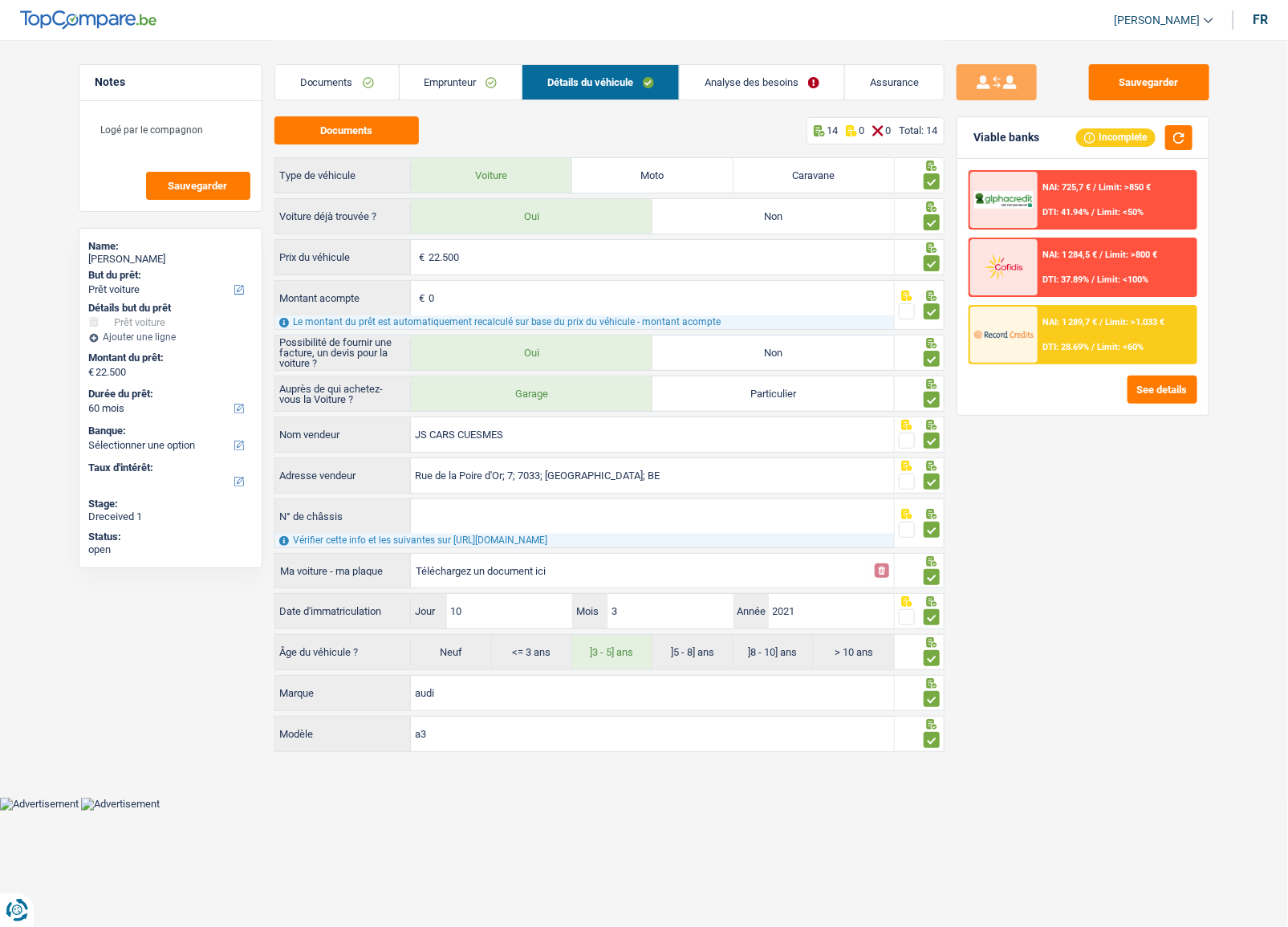
click at [1040, 474] on div "Sauvegarder Viable banks Incomplete NAI: 725,7 € / Limit: >850 € DTI: 41.94% / …" at bounding box center [1082, 482] width 277 height 837
click at [743, 83] on link "Analyse des besoins" at bounding box center [762, 82] width 165 height 35
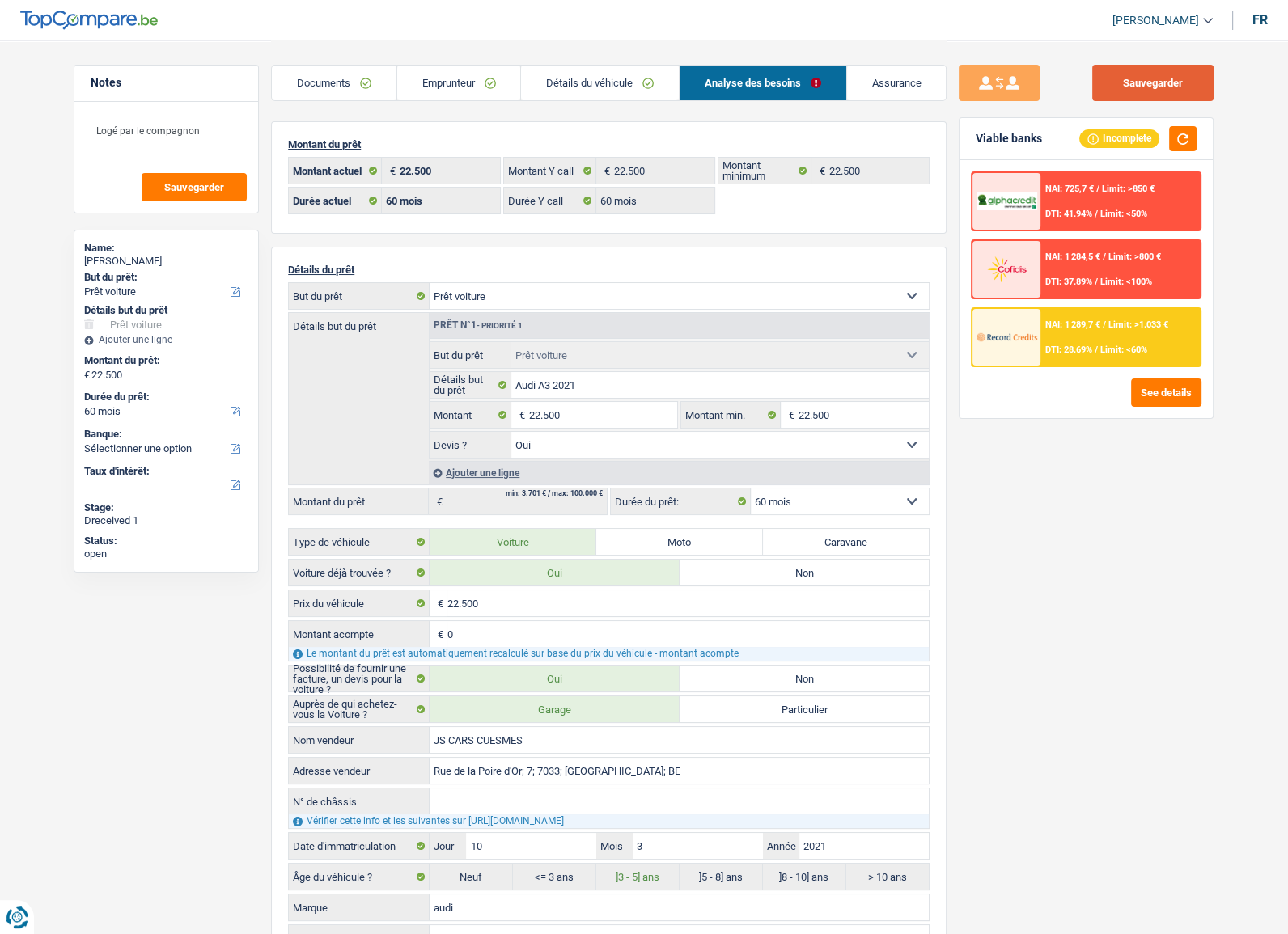
click at [1213, 95] on div "Sauvegarder Viable banks Incomplete NAI: 725,7 € / Limit: >850 € DTI: 41.94% / …" at bounding box center [1086, 486] width 280 height 844
click at [1165, 87] on button "Sauvegarder" at bounding box center [1153, 82] width 121 height 37
click at [1185, 138] on button "button" at bounding box center [1183, 138] width 28 height 25
drag, startPoint x: 619, startPoint y: 73, endPoint x: 966, endPoint y: 118, distance: 349.9
click at [619, 75] on link "Détails du véhicule" at bounding box center [599, 82] width 158 height 35
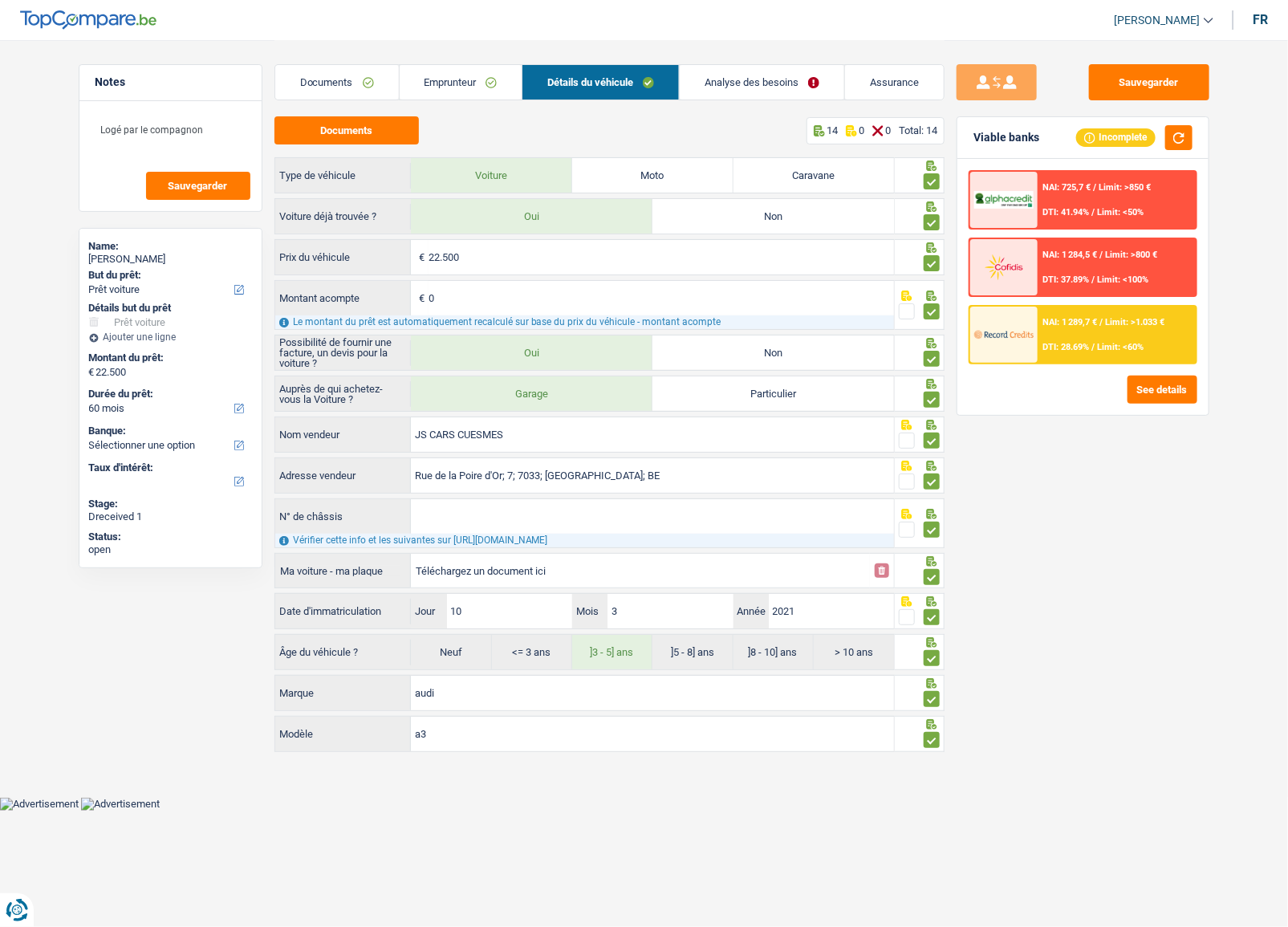
click at [448, 86] on link "Emprunteur" at bounding box center [461, 82] width 123 height 35
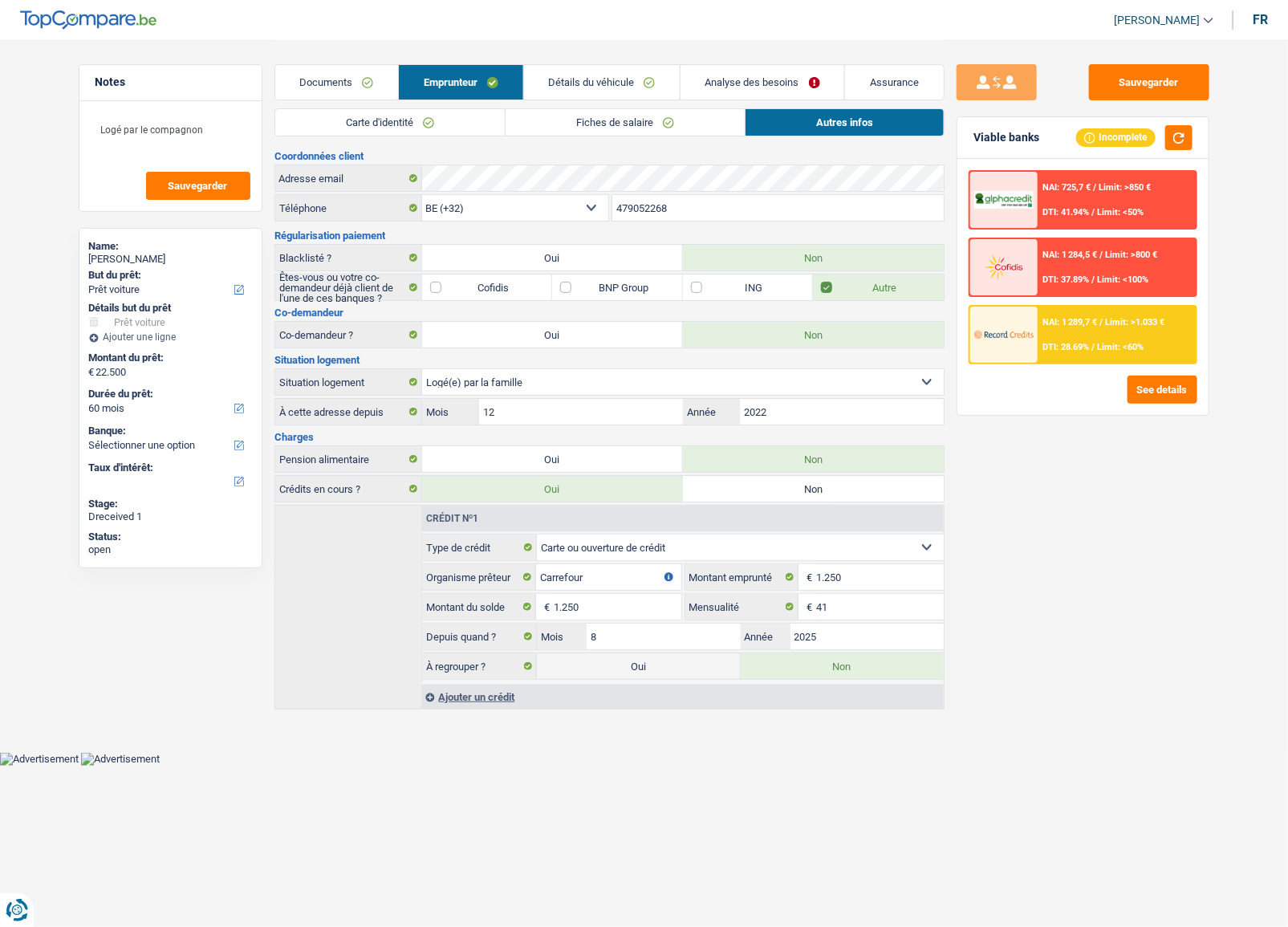
drag, startPoint x: 640, startPoint y: 116, endPoint x: 609, endPoint y: 117, distance: 31.0
click at [640, 117] on link "Fiches de salaire" at bounding box center [625, 122] width 239 height 27
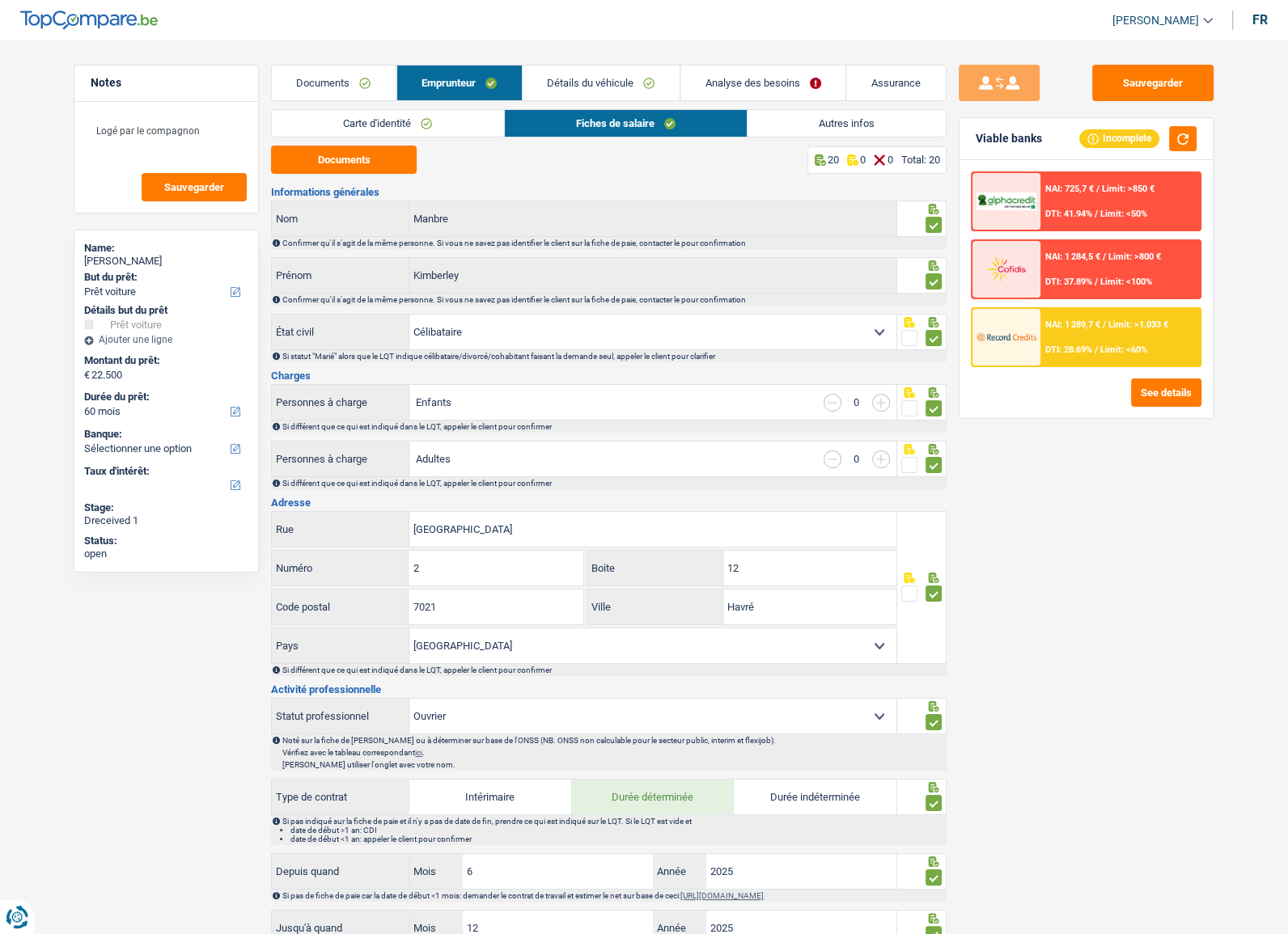
click at [405, 127] on link "Carte d'identité" at bounding box center [387, 123] width 231 height 27
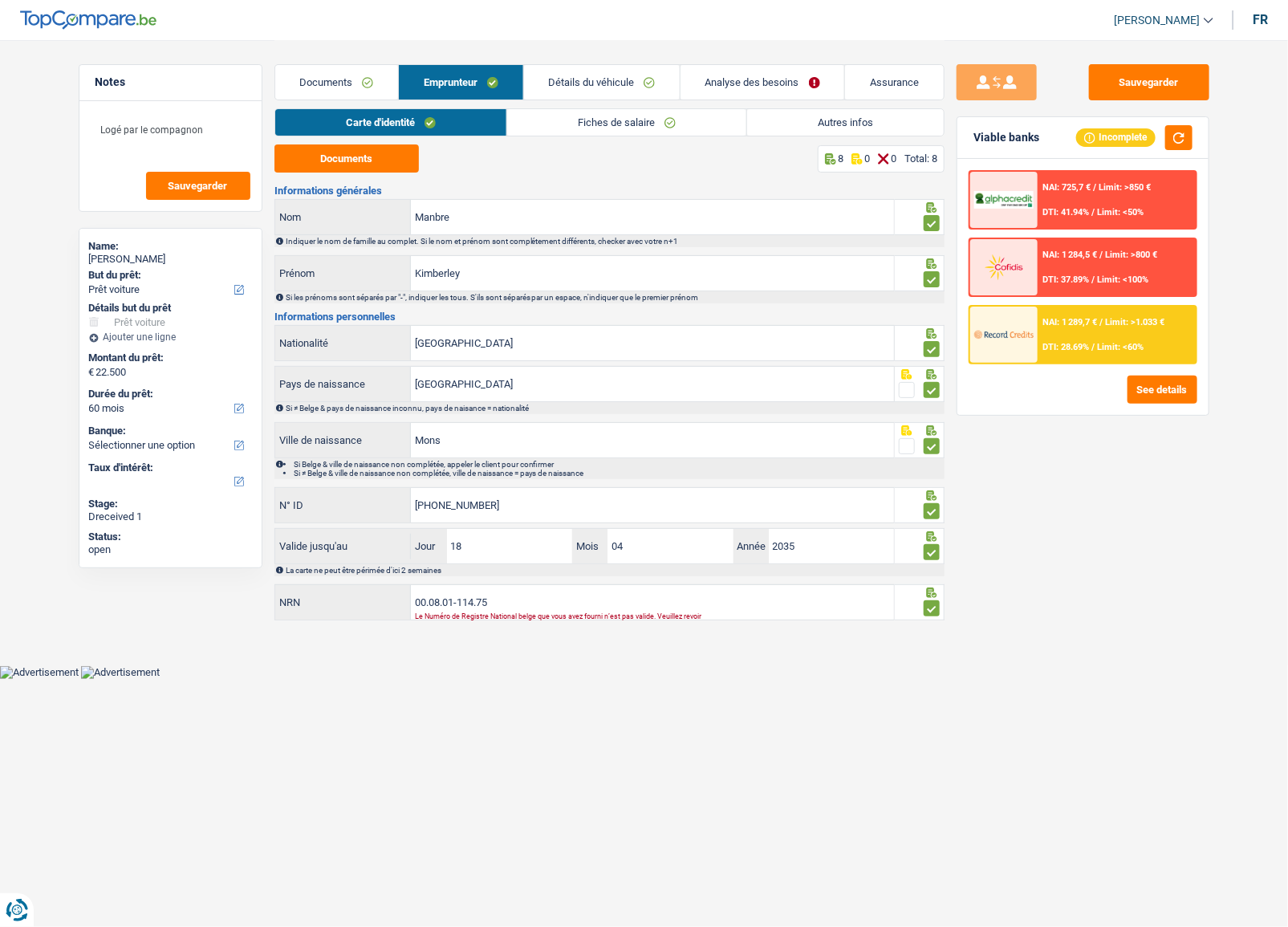
click at [601, 126] on link "Fiches de salaire" at bounding box center [627, 122] width 239 height 27
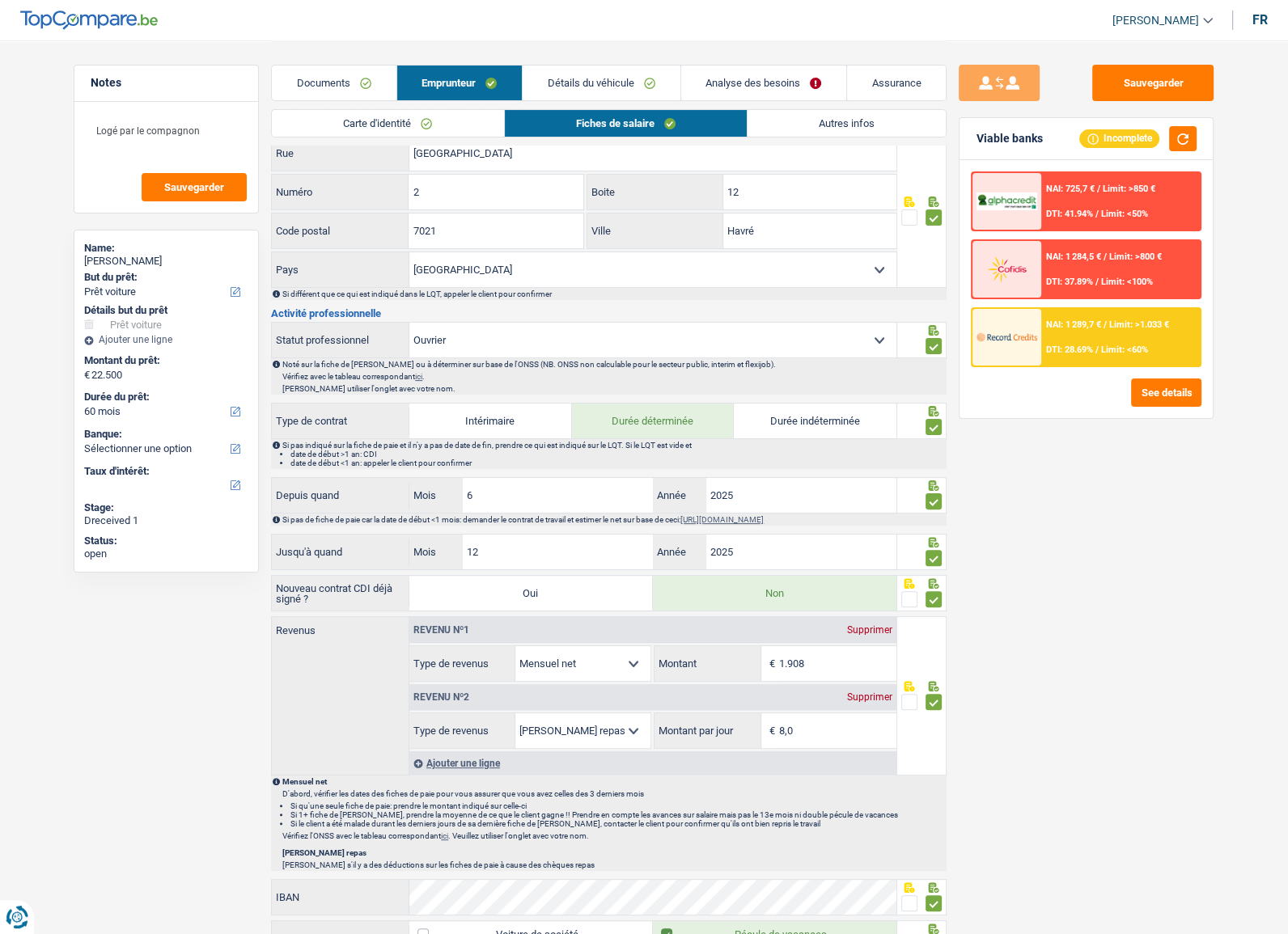
scroll to position [266, 0]
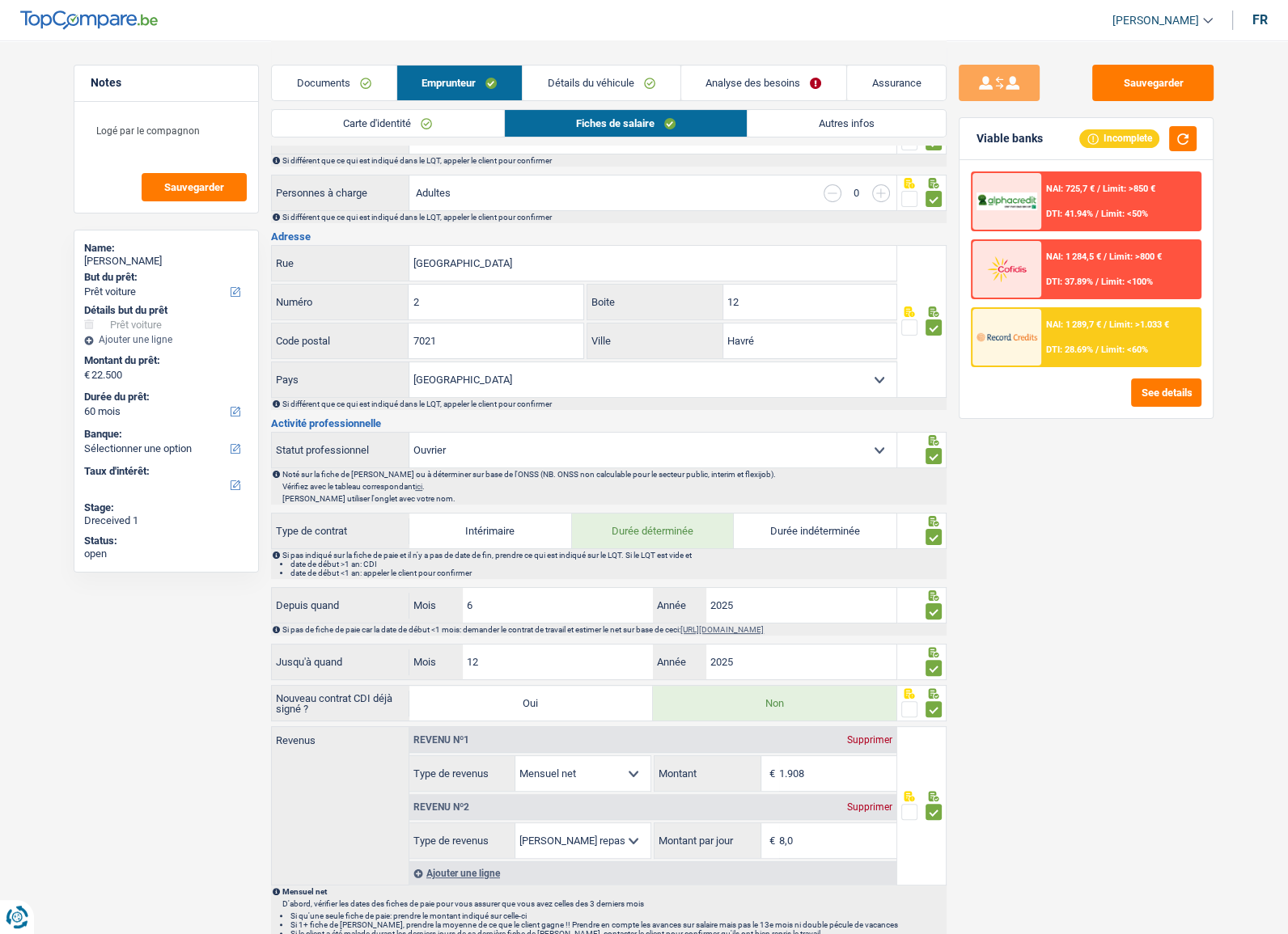
click at [857, 121] on link "Autres infos" at bounding box center [847, 123] width 198 height 27
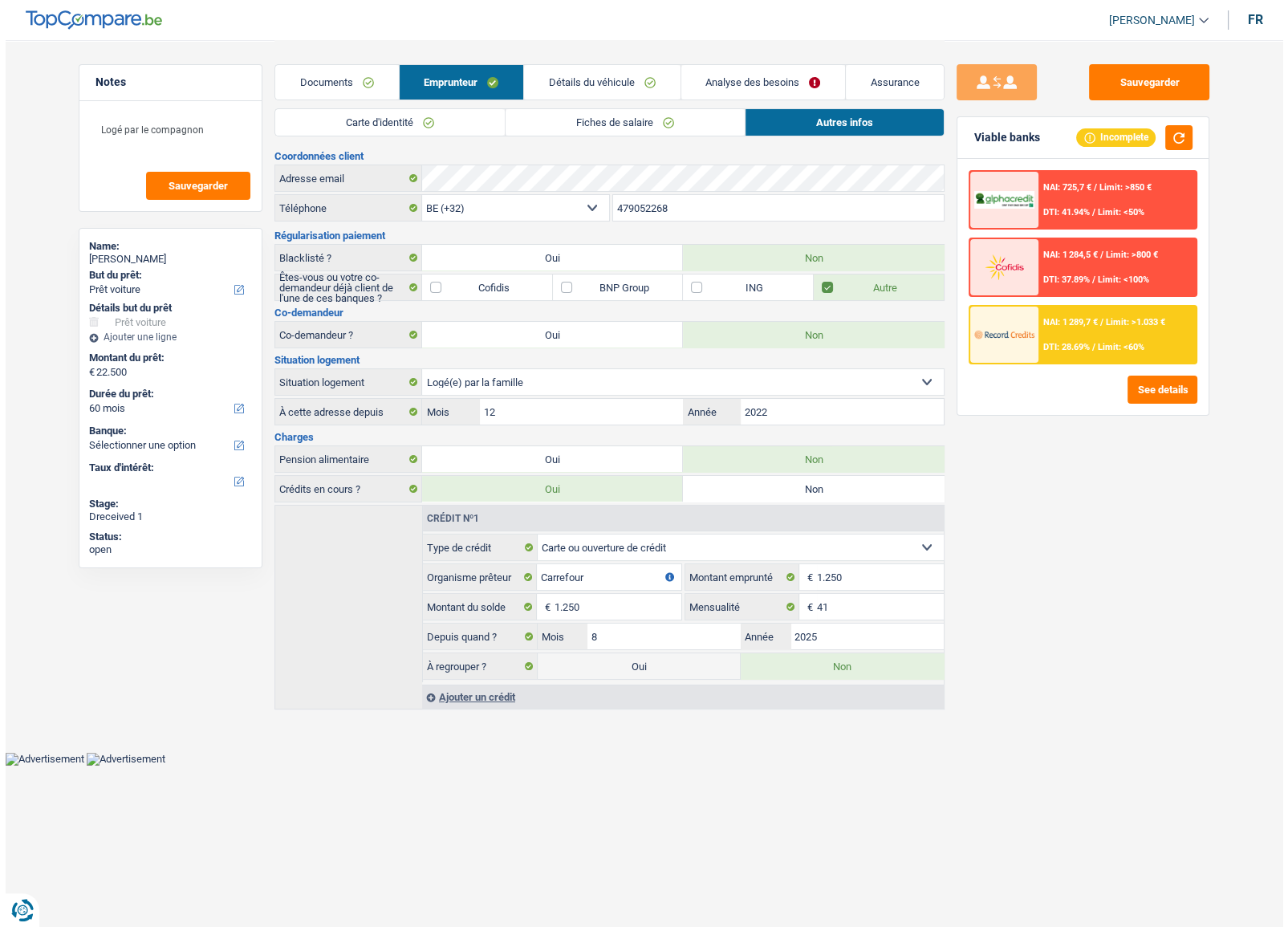
scroll to position [0, 0]
click at [1162, 389] on button "See details" at bounding box center [1162, 390] width 70 height 28
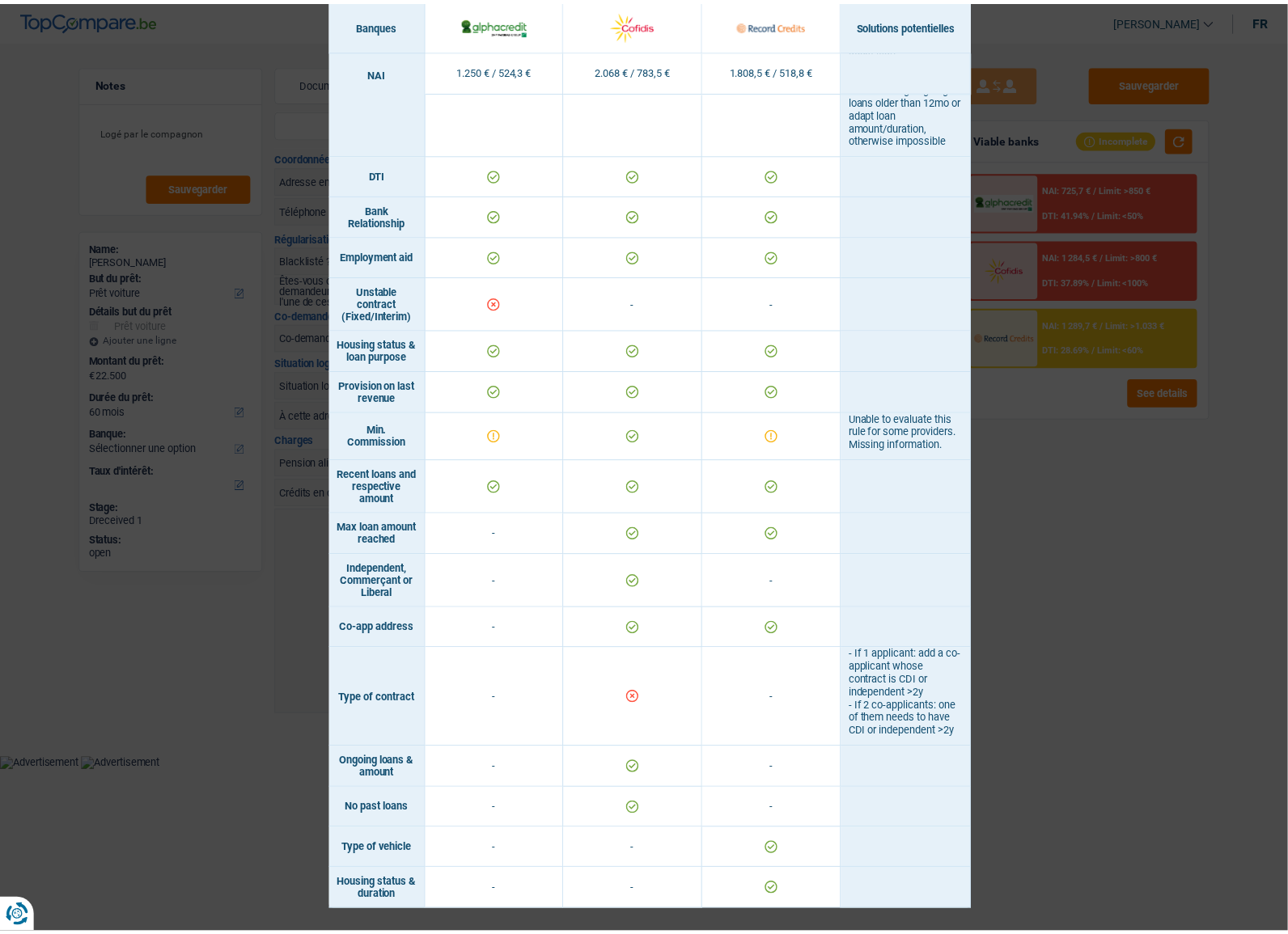
scroll to position [869, 0]
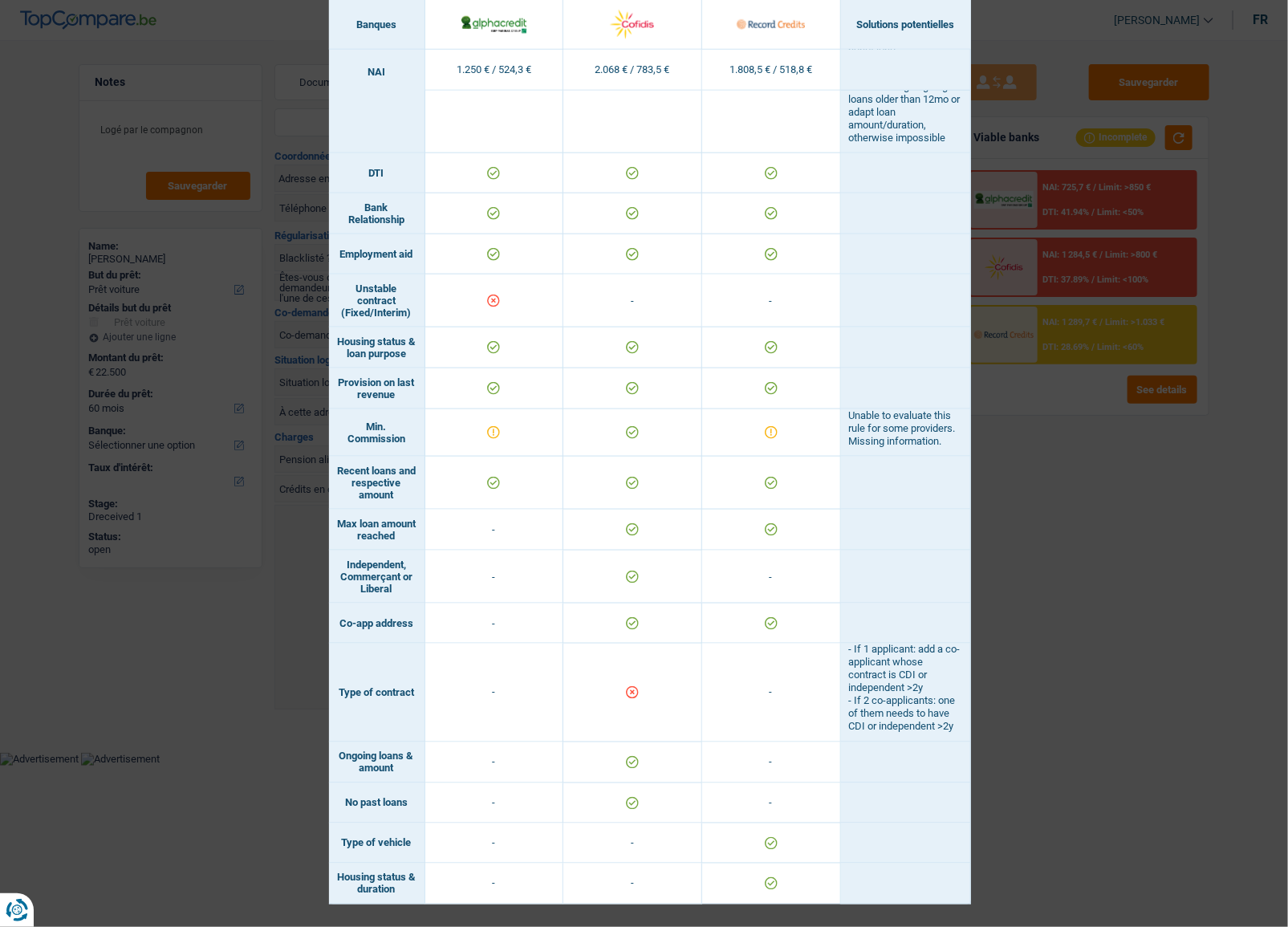
click at [1098, 515] on div "Banks conditions × Banques Solutions potentielles Revenus / Charges 1.250 € / 5…" at bounding box center [644, 464] width 1288 height 927
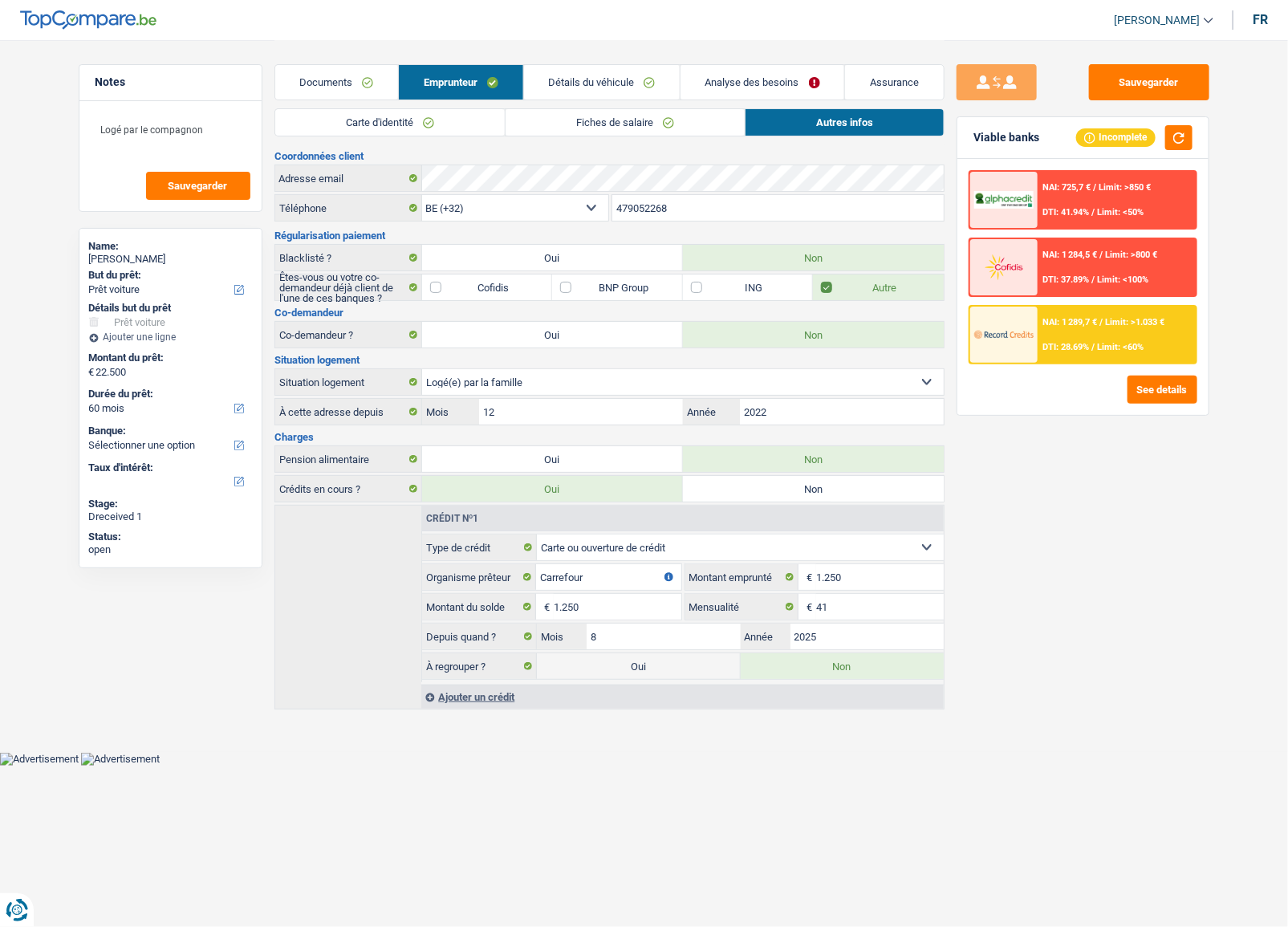
click at [1113, 342] on span "Limit: <60%" at bounding box center [1121, 347] width 47 height 11
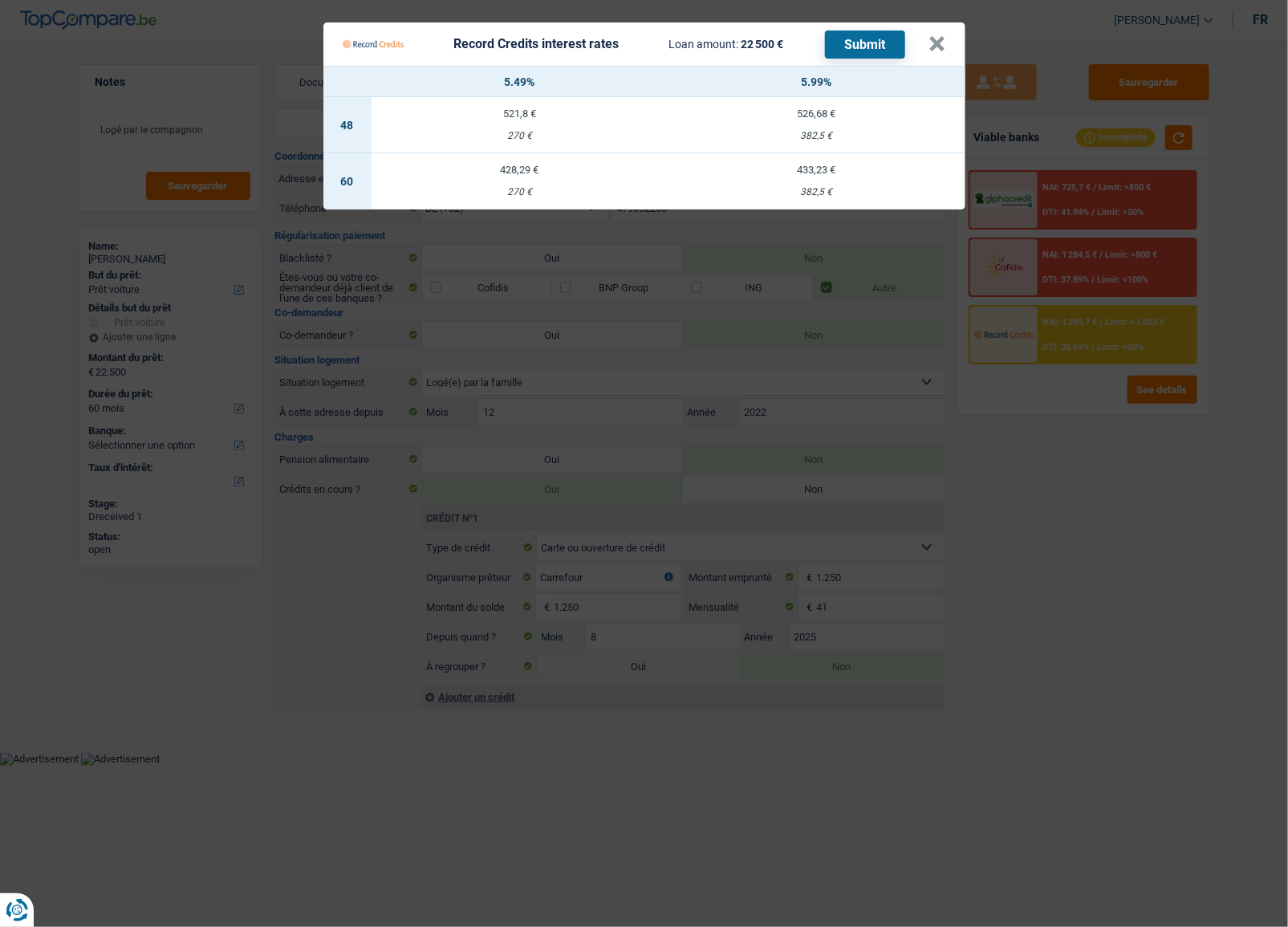
click at [1073, 513] on Credits "Record Credits interest rates Loan amount: 22 500 € Submit × 5.49% 5.99% 48 521…" at bounding box center [644, 464] width 1288 height 927
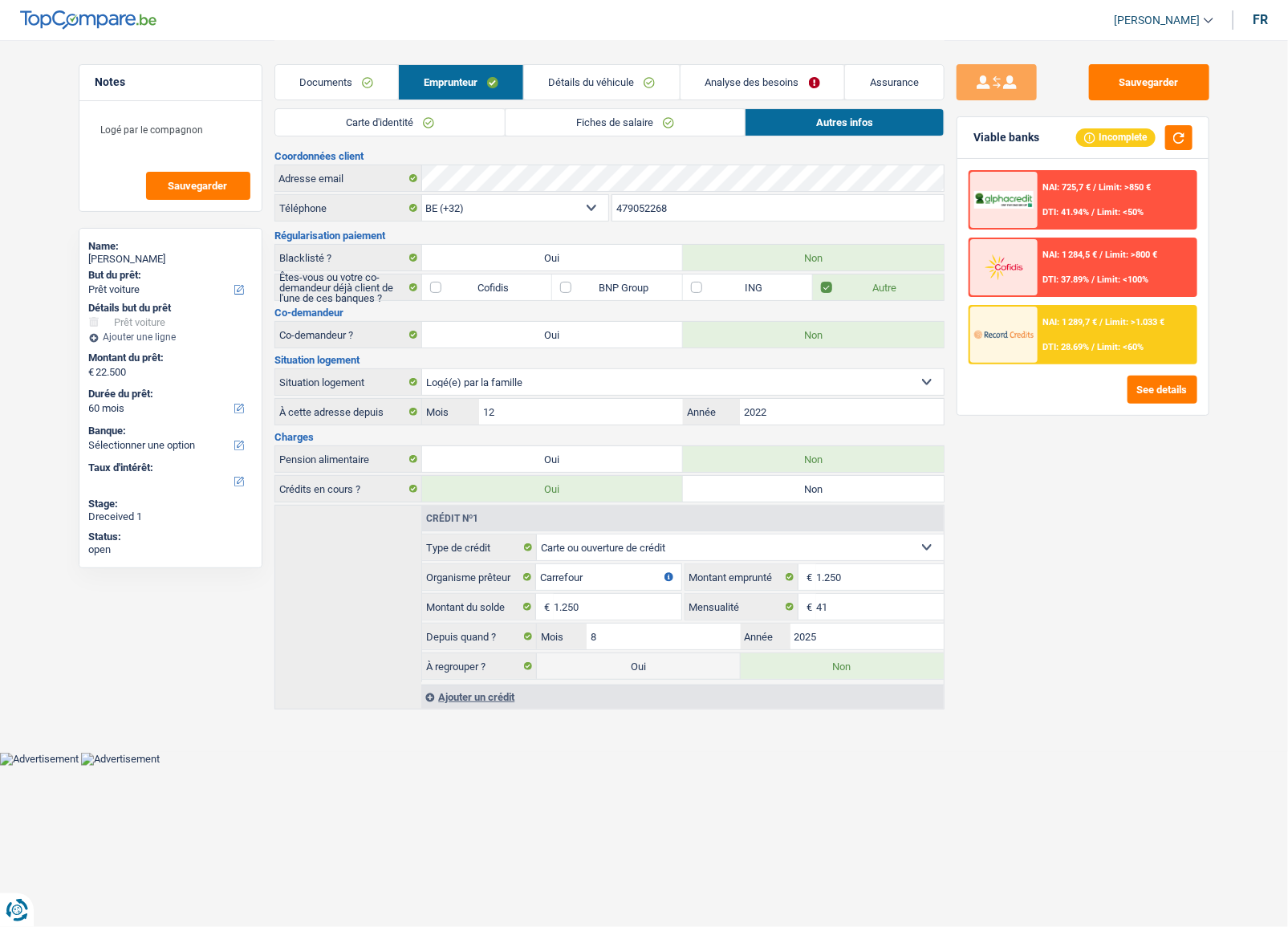
drag, startPoint x: 368, startPoint y: 94, endPoint x: 376, endPoint y: 93, distance: 8.1
click at [368, 94] on link "Documents" at bounding box center [337, 82] width 123 height 35
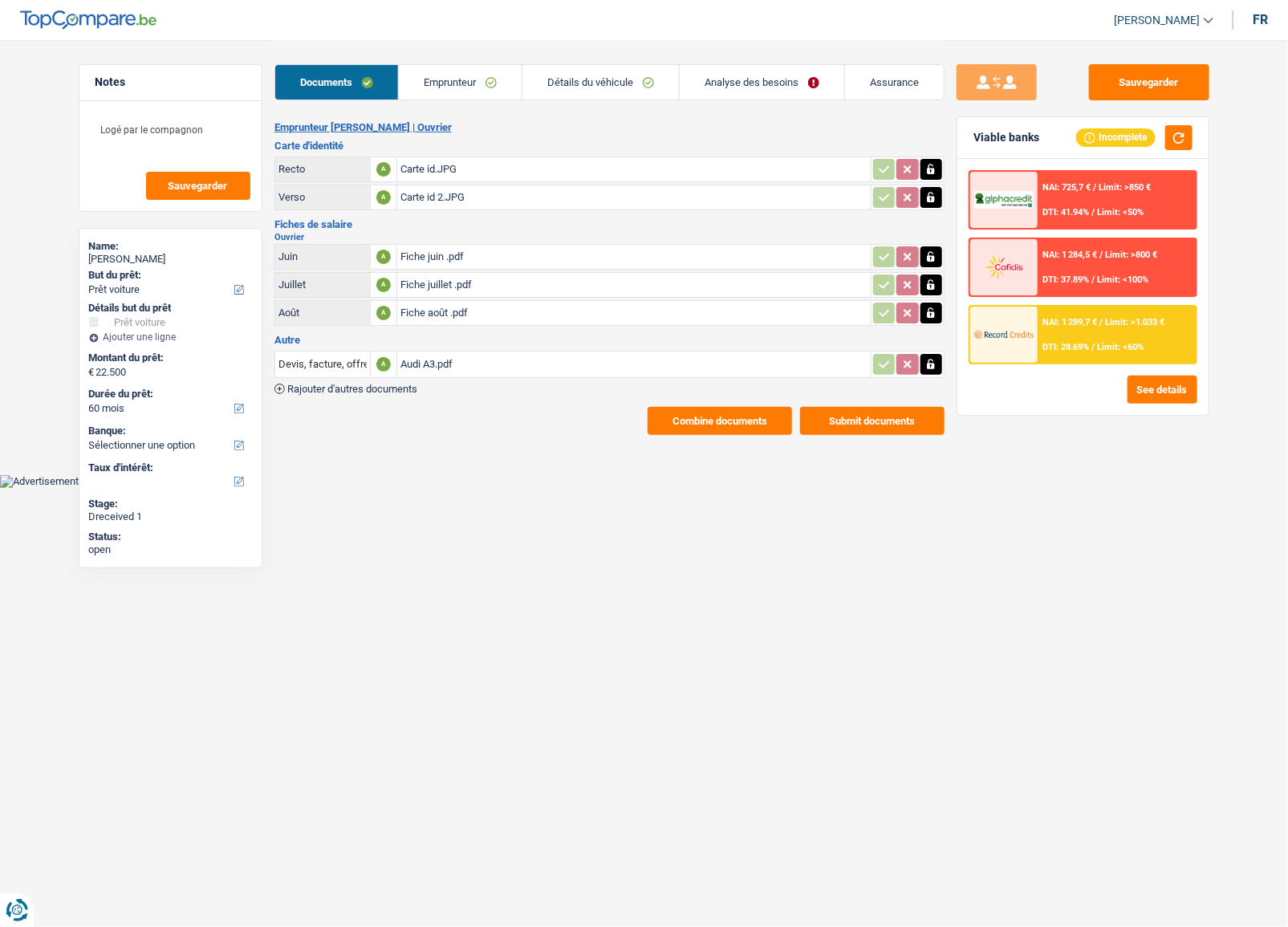
click at [704, 93] on link "Analyse des besoins" at bounding box center [762, 82] width 165 height 35
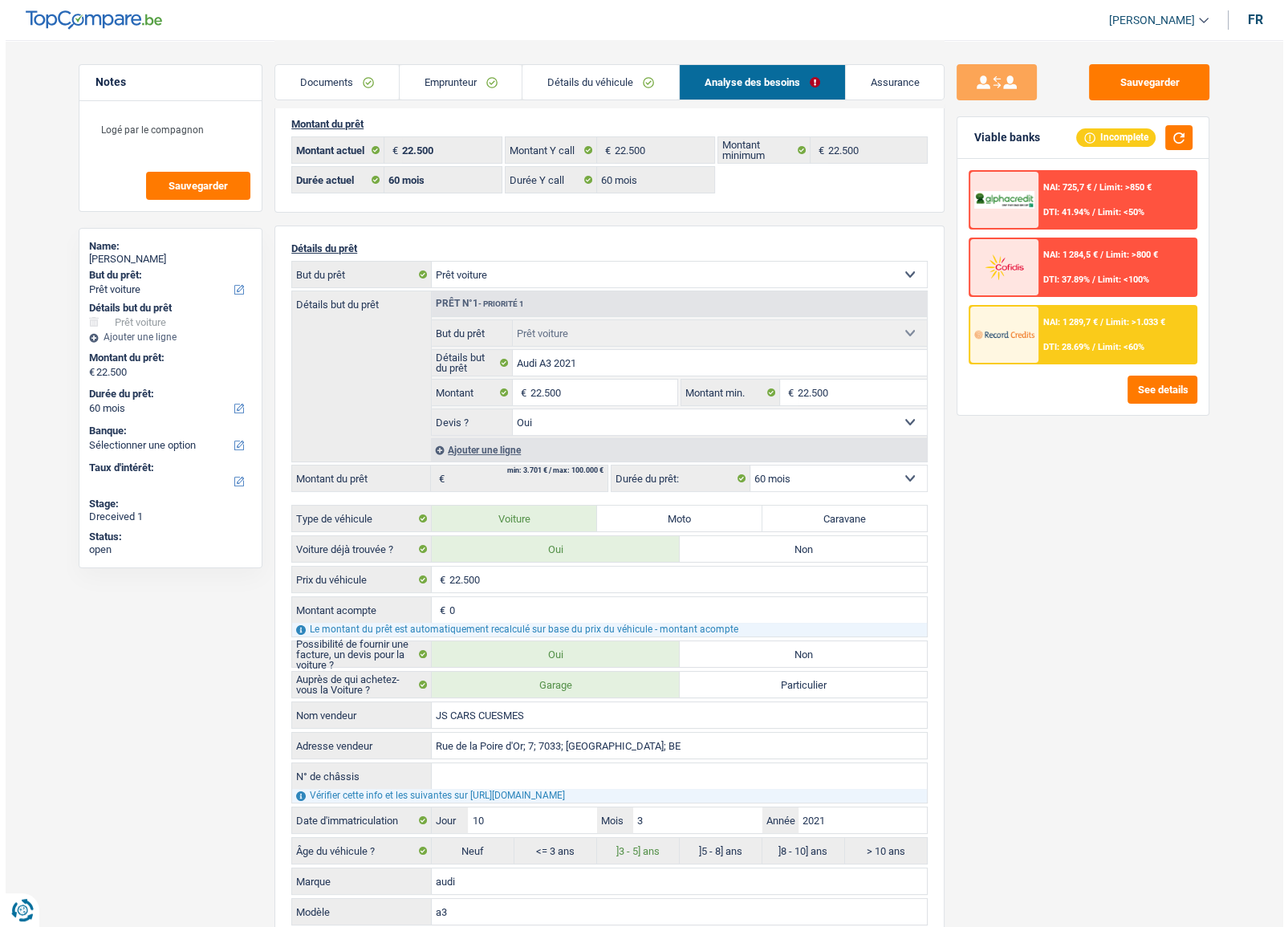
scroll to position [0, 0]
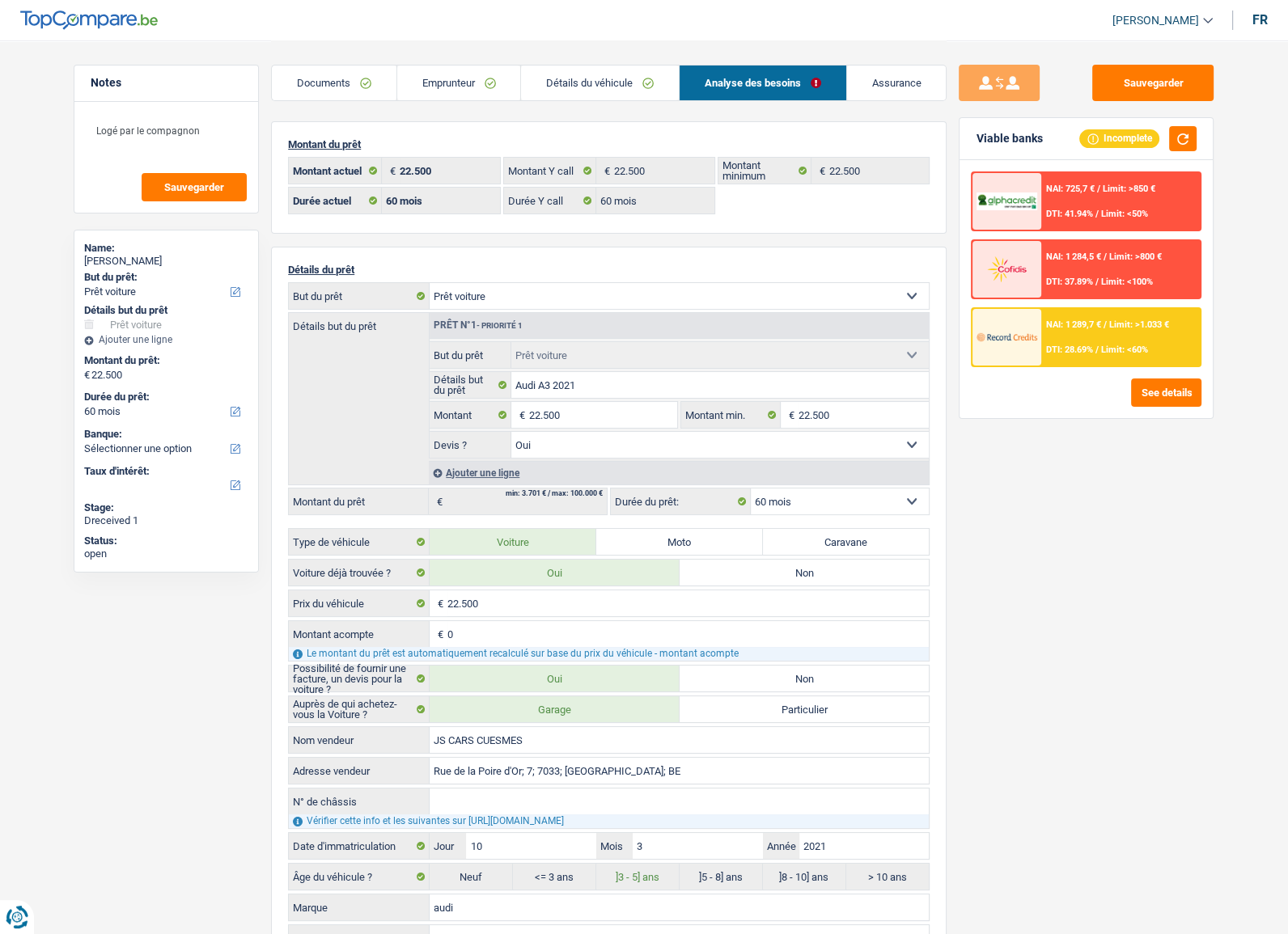
click at [424, 81] on link "Emprunteur" at bounding box center [459, 82] width 124 height 35
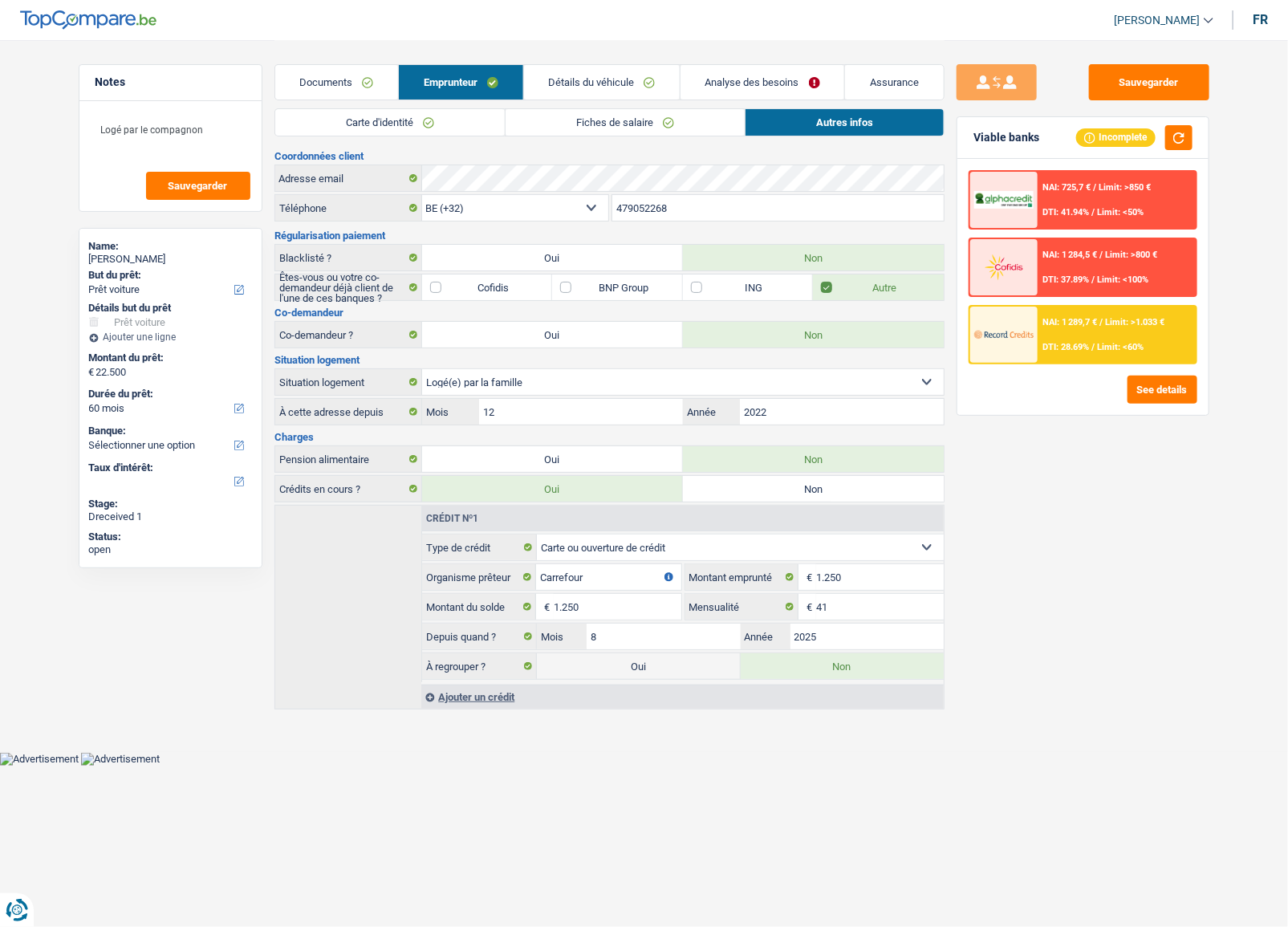
click at [358, 82] on link "Documents" at bounding box center [337, 82] width 123 height 35
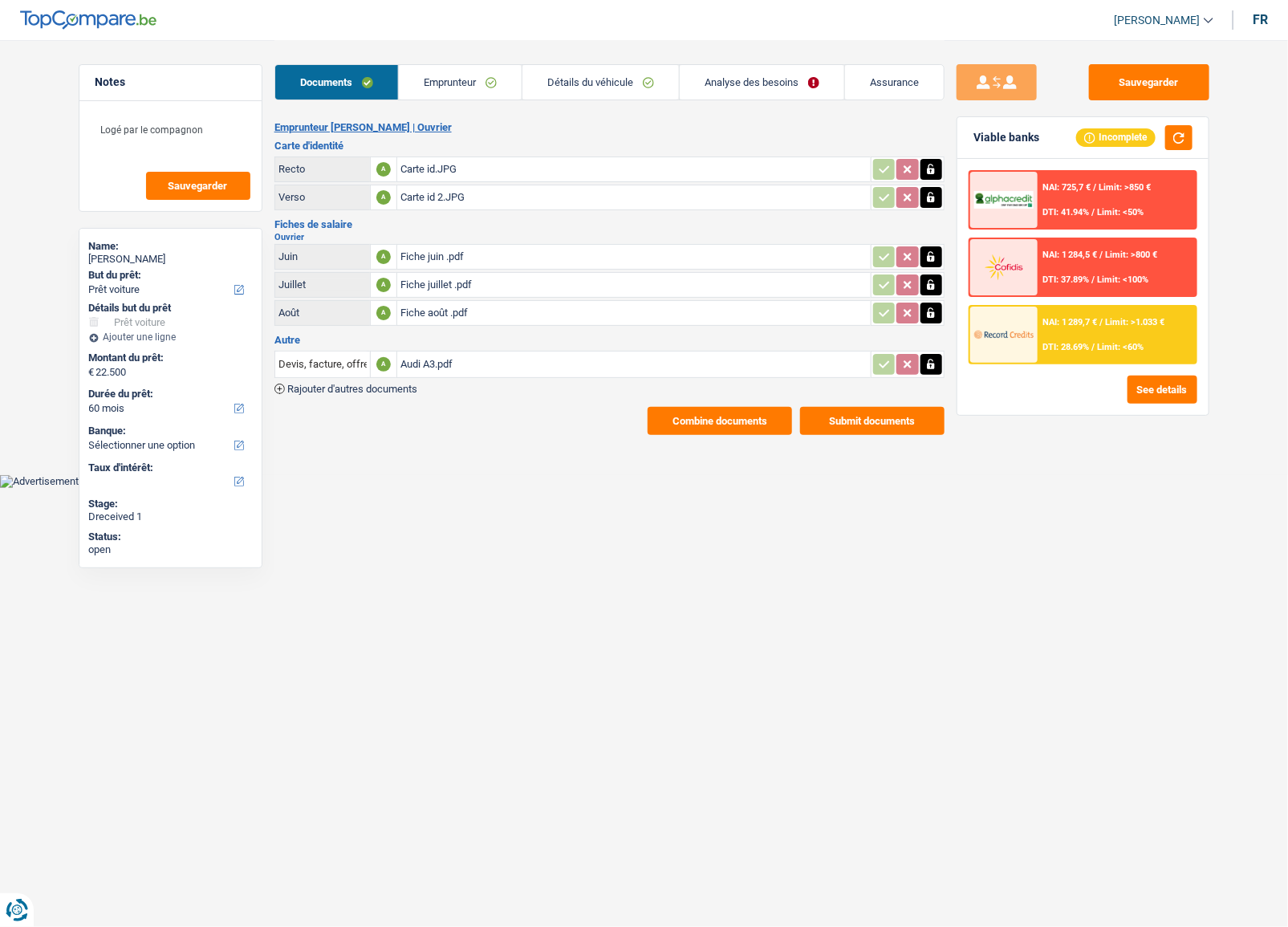
click at [485, 83] on link "Emprunteur" at bounding box center [460, 82] width 123 height 35
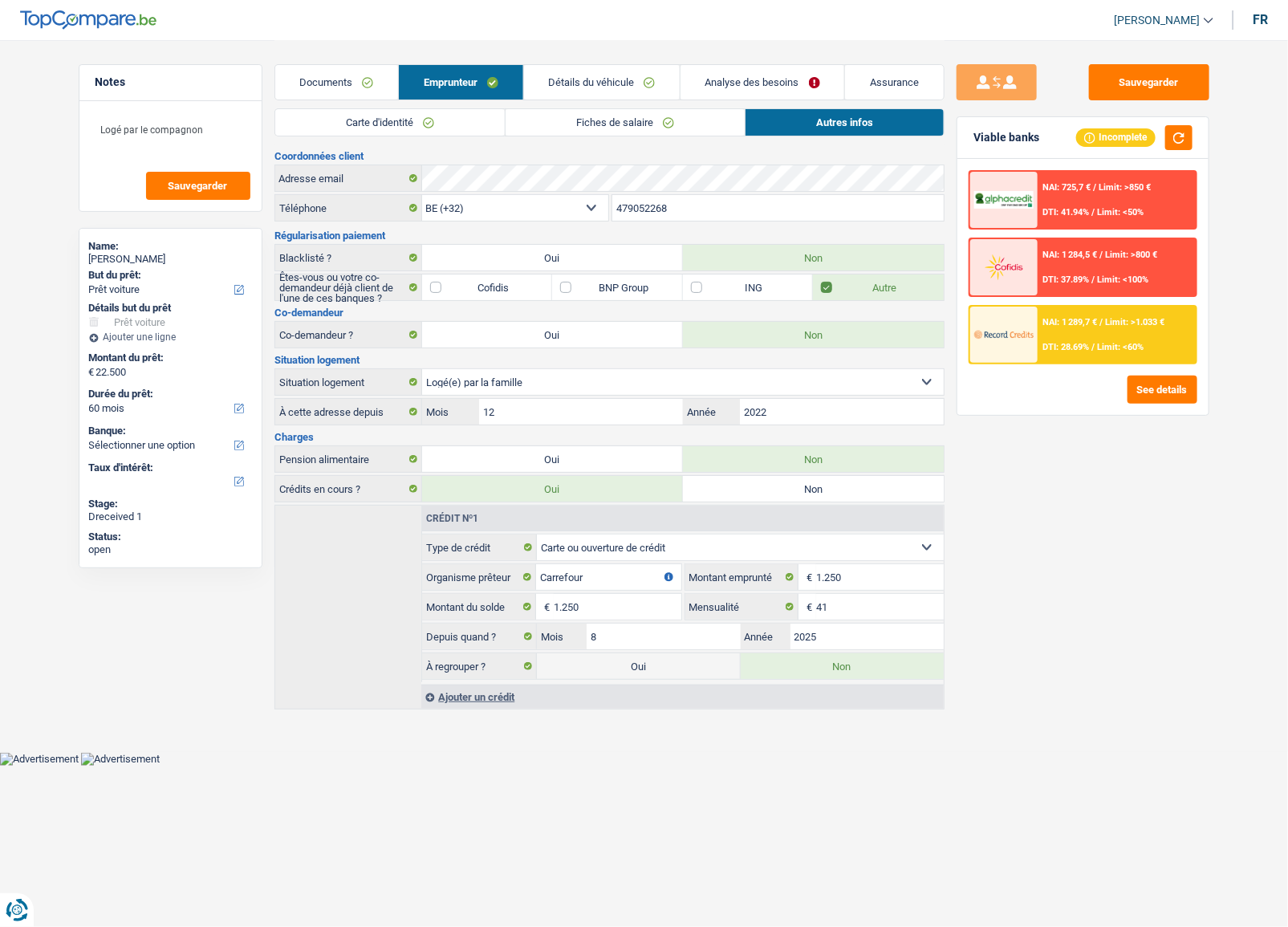
click at [1089, 342] on span "DTI: 28.69%" at bounding box center [1066, 347] width 47 height 11
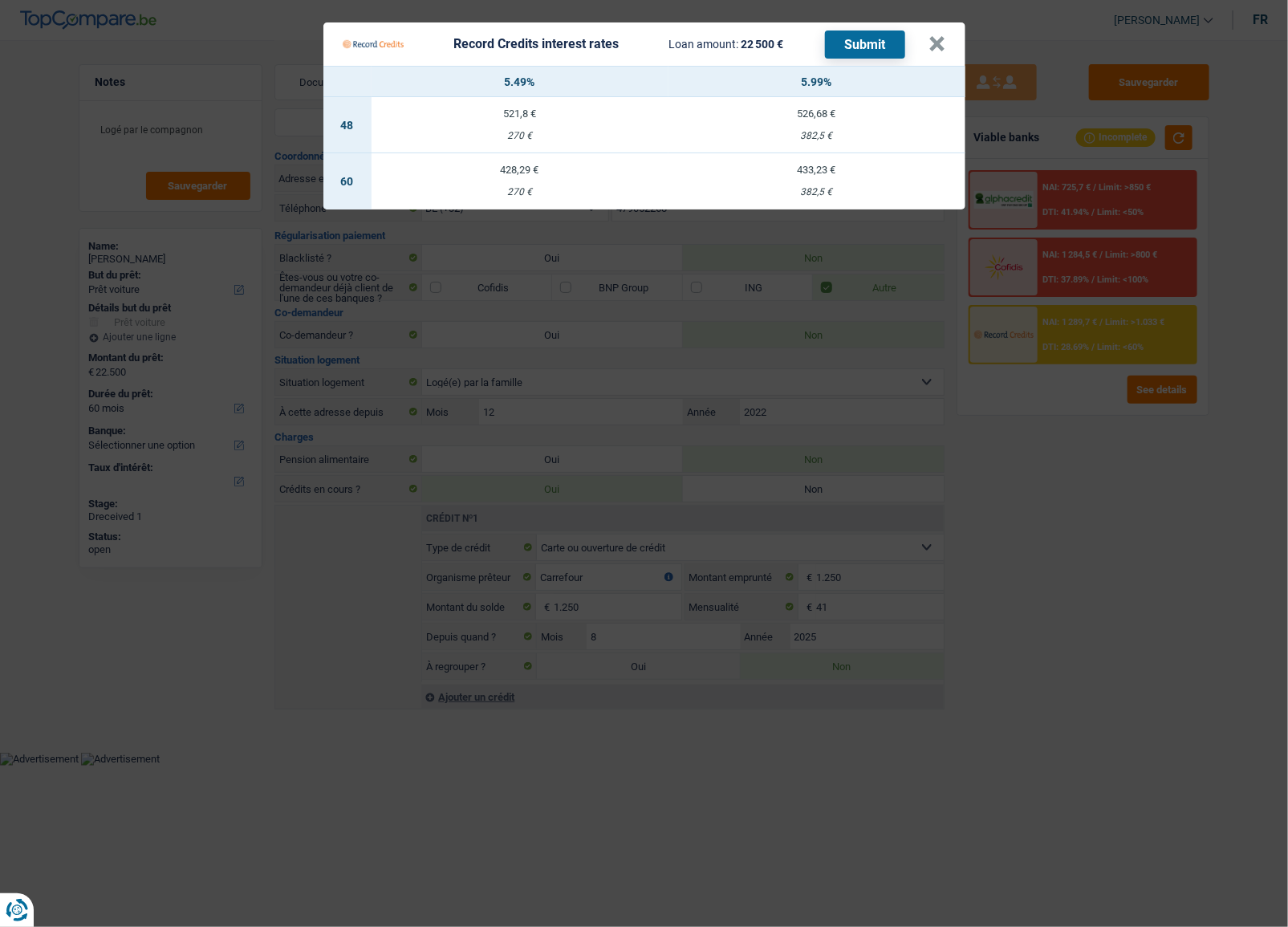
click at [833, 192] on div "382,5 €" at bounding box center [817, 192] width 297 height 11
select select "record credits"
type input "5,99"
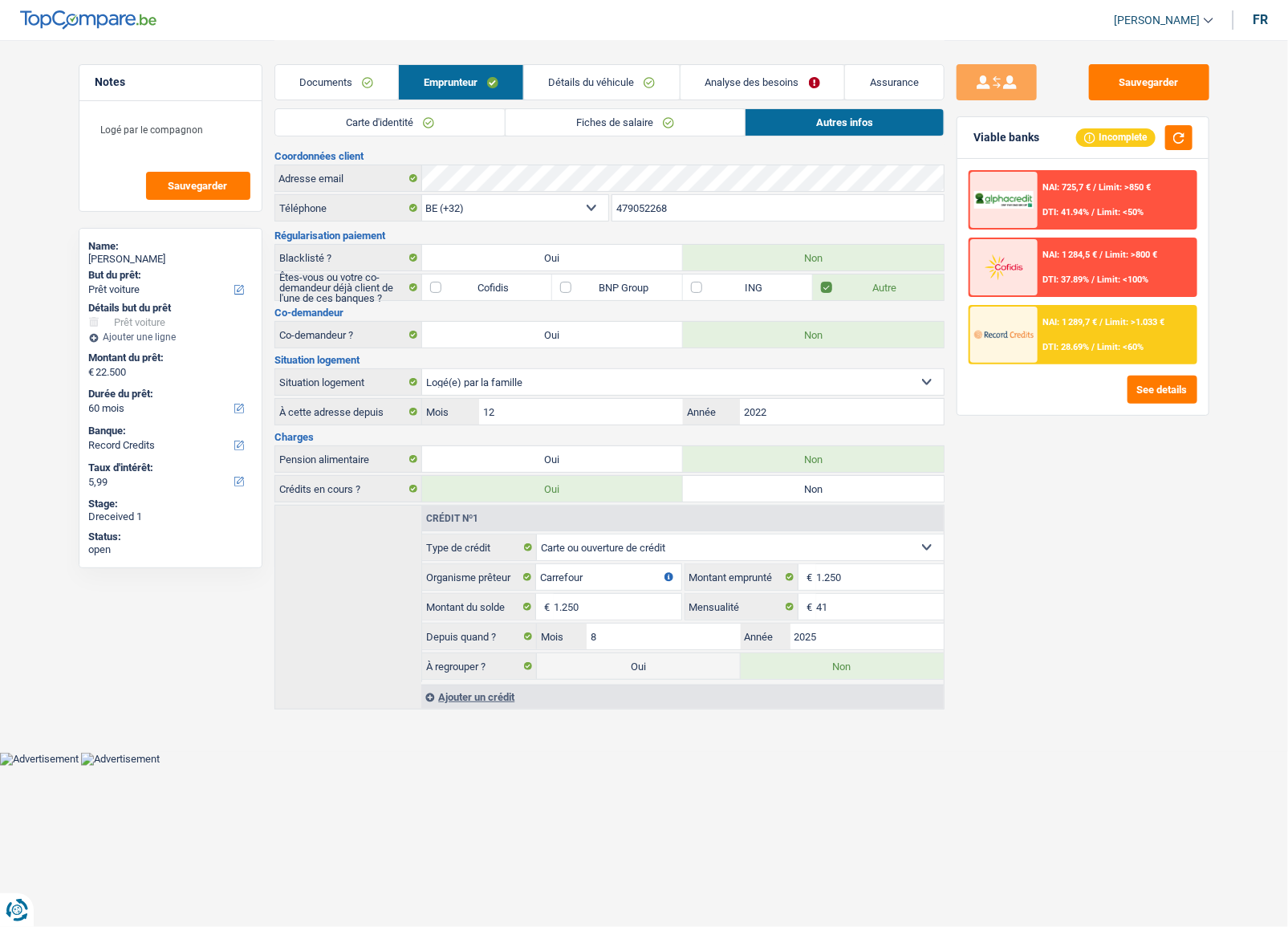
click at [1072, 345] on span "DTI: 28.69%" at bounding box center [1066, 347] width 47 height 11
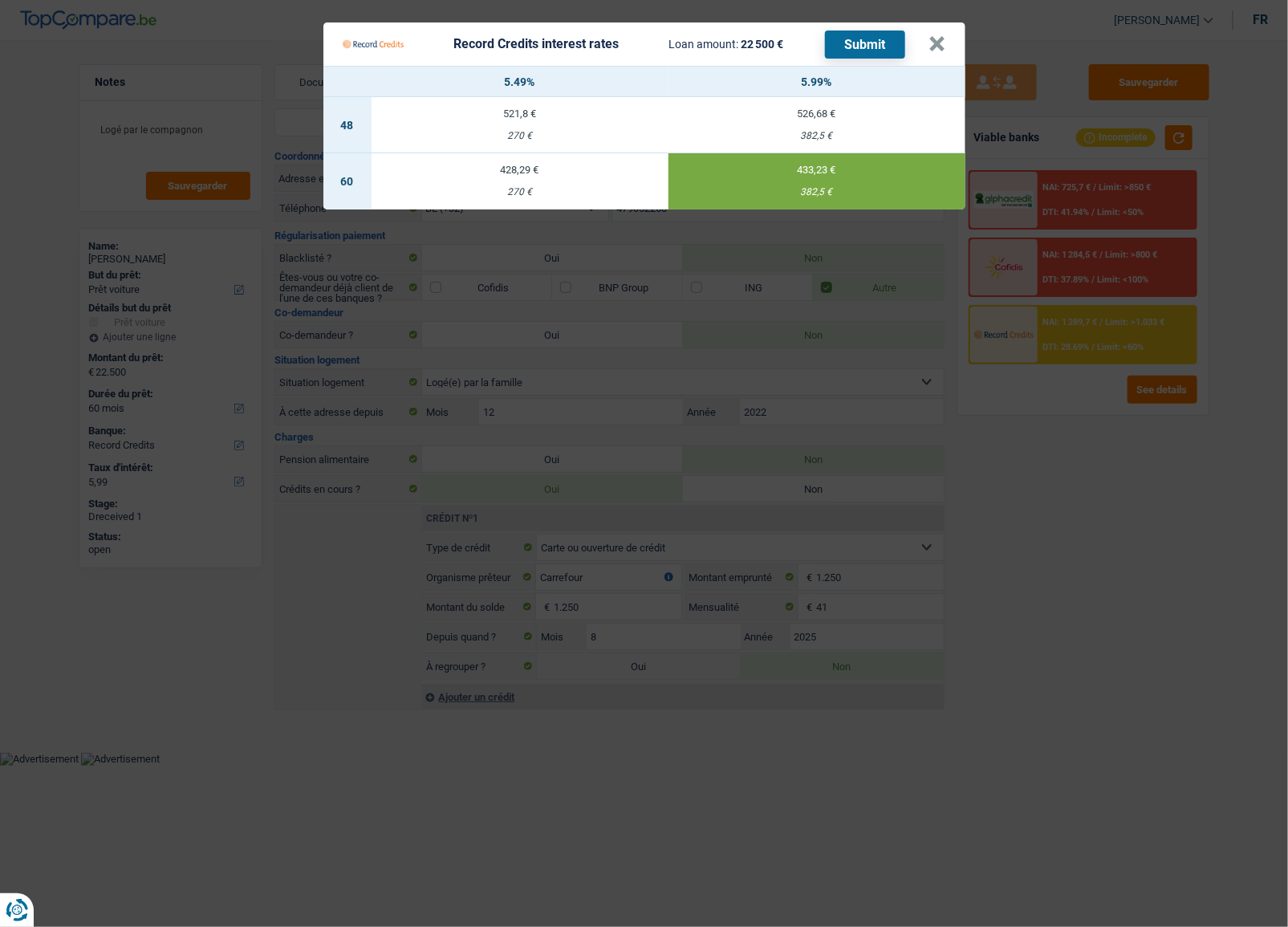
click at [845, 49] on button "Submit" at bounding box center [865, 44] width 81 height 28
click at [939, 47] on button "×" at bounding box center [937, 44] width 17 height 16
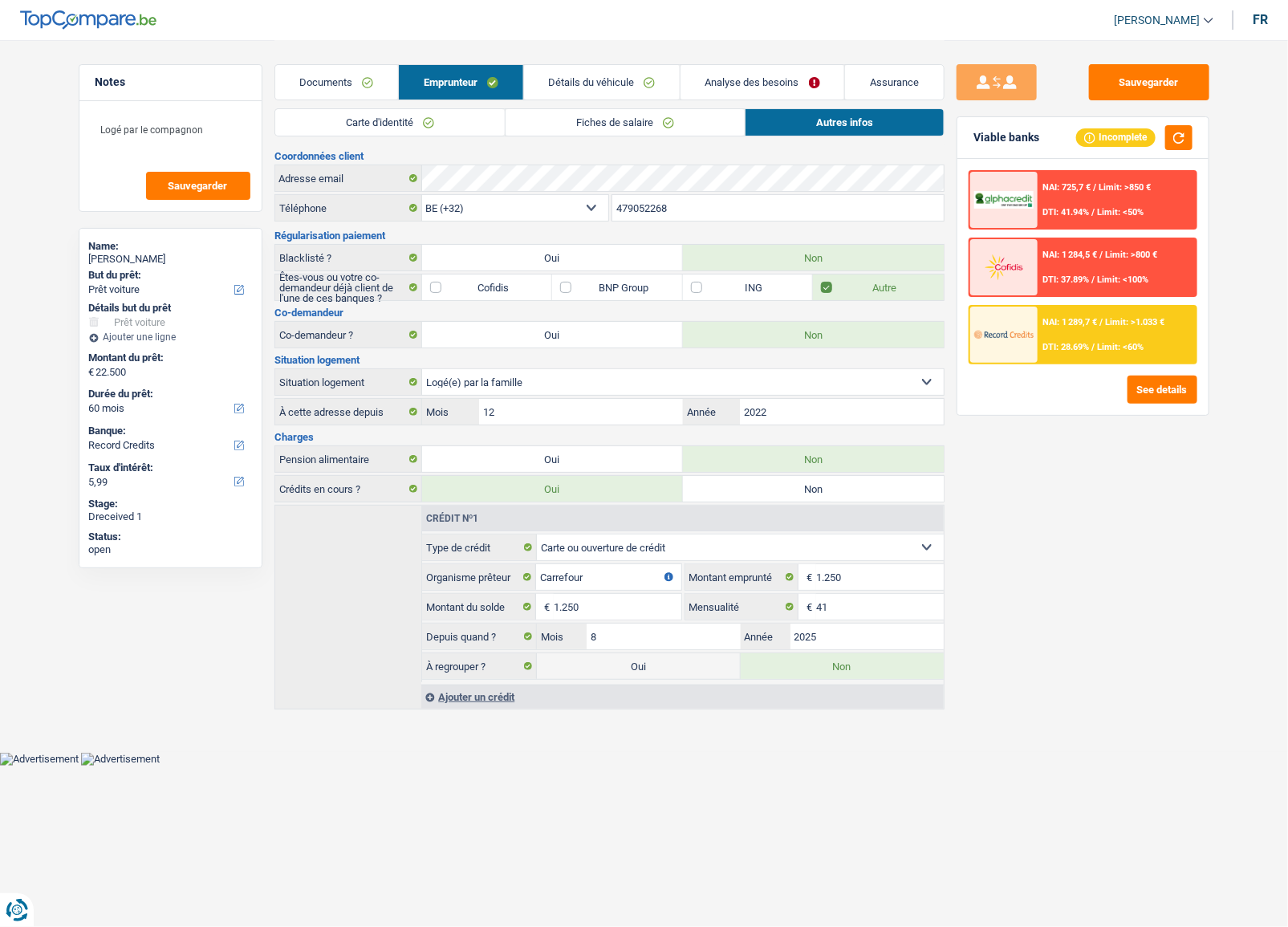
click at [166, 260] on div "Kimberley Manbre" at bounding box center [171, 259] width 163 height 12
drag, startPoint x: 166, startPoint y: 260, endPoint x: 153, endPoint y: 257, distance: 13.3
click at [153, 257] on div "Kimberley Manbre" at bounding box center [171, 259] width 163 height 12
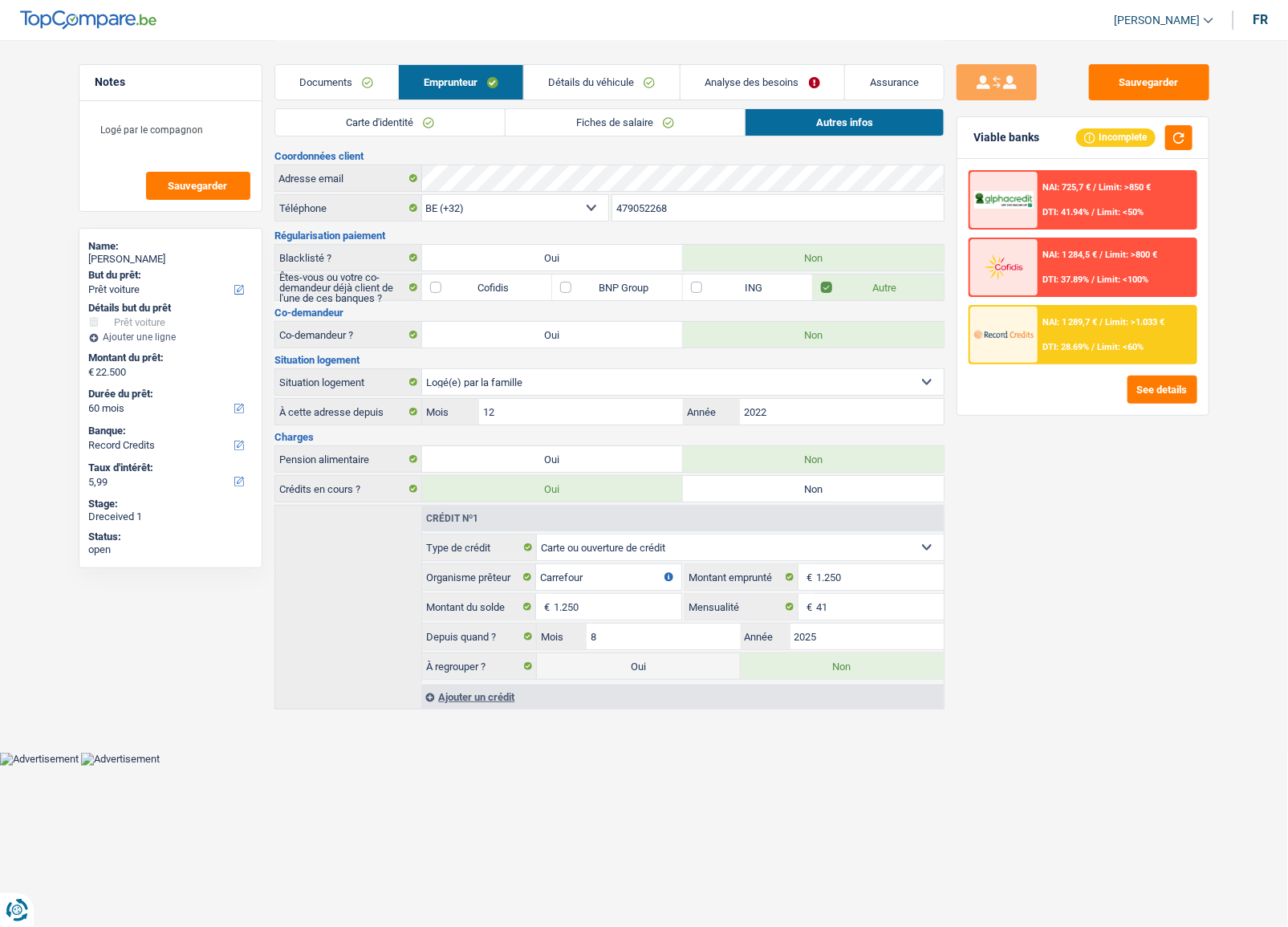
copy div "Manbre"
click at [601, 87] on link "Détails du véhicule" at bounding box center [602, 82] width 156 height 35
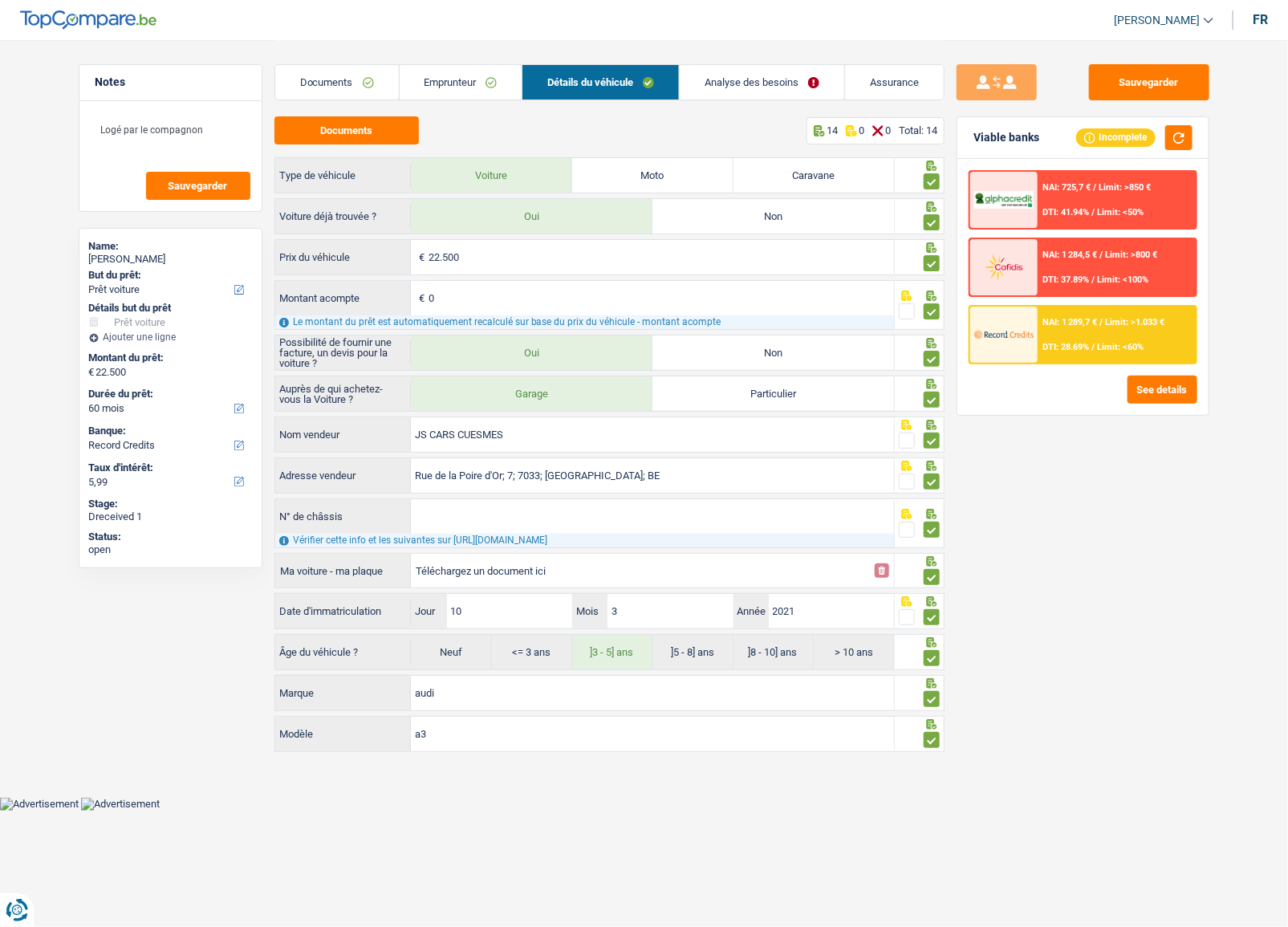
click at [1127, 370] on div "NAI: 725,7 € / Limit: >850 € DTI: 41.94% / Limit: <50% NAI: 1 284,5 € / Limit: …" at bounding box center [1083, 286] width 252 height 256
click at [1102, 332] on div "NAI: 1 289,7 € / Limit: >1.033 € DTI: 28.69% / Limit: <60%" at bounding box center [1117, 334] width 158 height 56
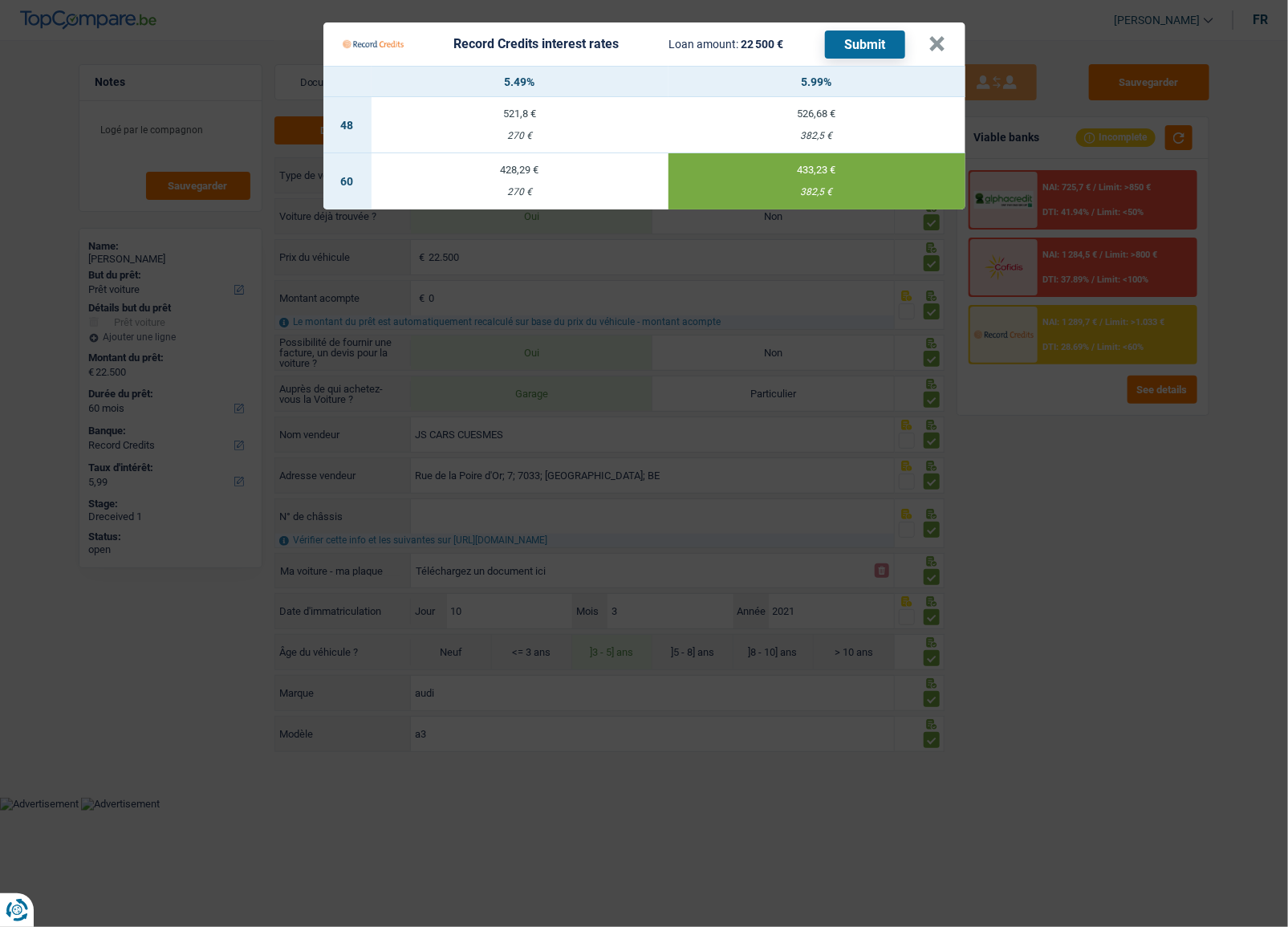
drag, startPoint x: 924, startPoint y: 38, endPoint x: 882, endPoint y: 63, distance: 48.9
click at [927, 38] on div "Record Credits interest rates Loan amount: 22 500 € Submit" at bounding box center [636, 44] width 586 height 30
click at [926, 46] on div "Record Credits interest rates Loan amount: 22 500 € Submit" at bounding box center [636, 44] width 586 height 30
click at [935, 44] on button "×" at bounding box center [937, 44] width 17 height 16
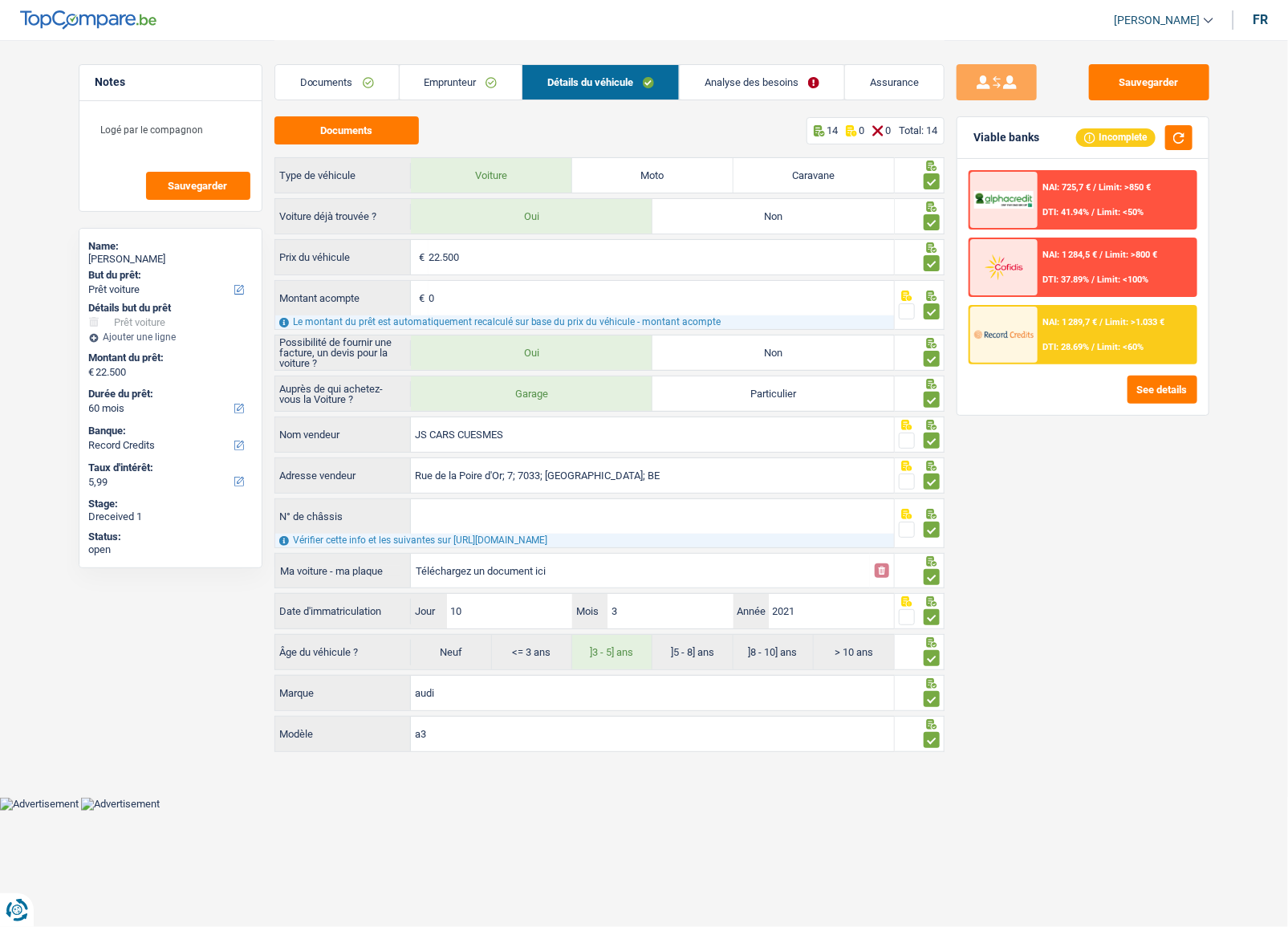
click at [422, 100] on div "Documents Emprunteur Détails du véhicule Analyse des besoins Assurance" at bounding box center [609, 74] width 671 height 68
click at [474, 86] on link "Emprunteur" at bounding box center [461, 82] width 123 height 35
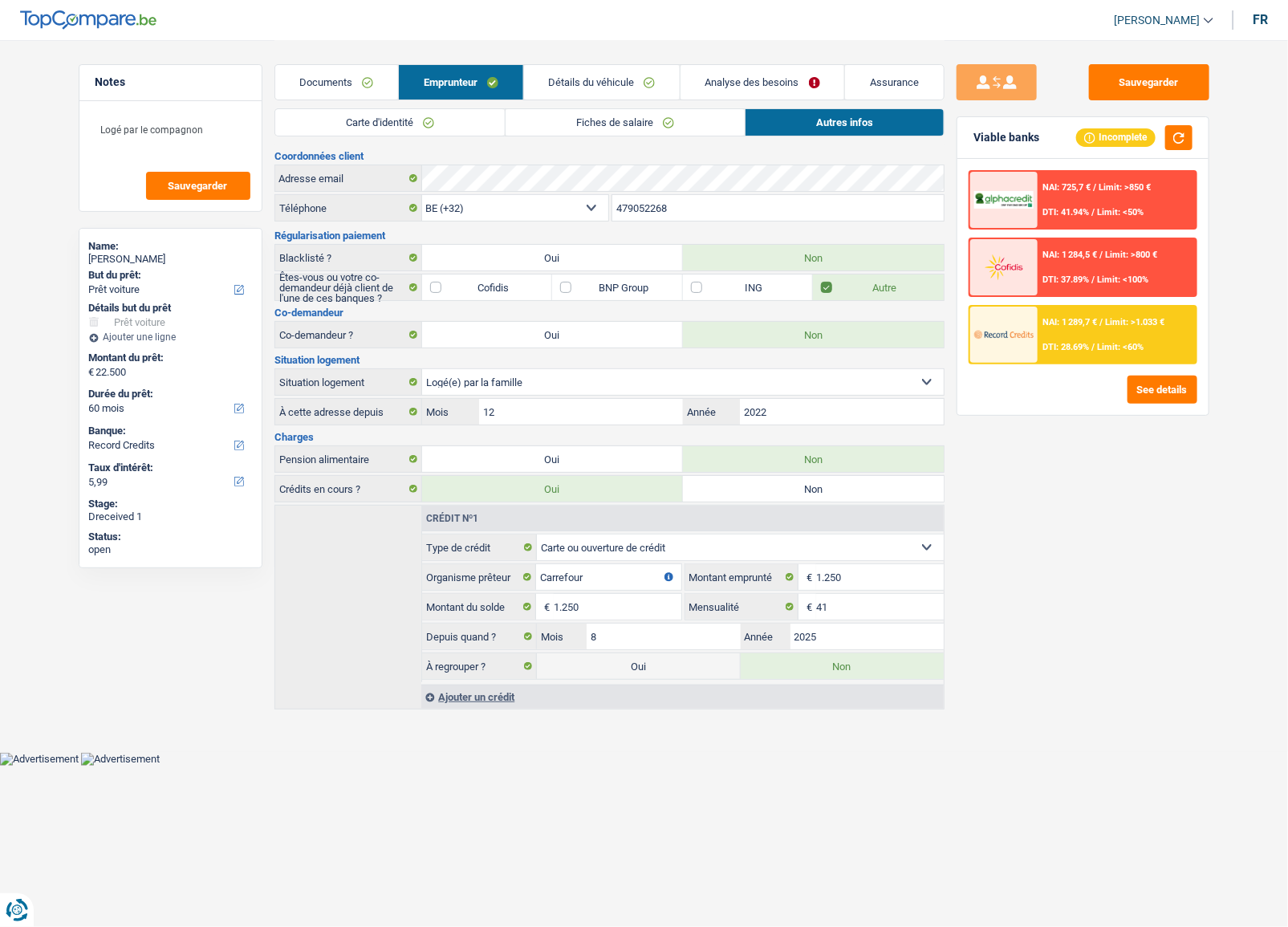
click at [364, 124] on link "Carte d'identité" at bounding box center [390, 122] width 229 height 27
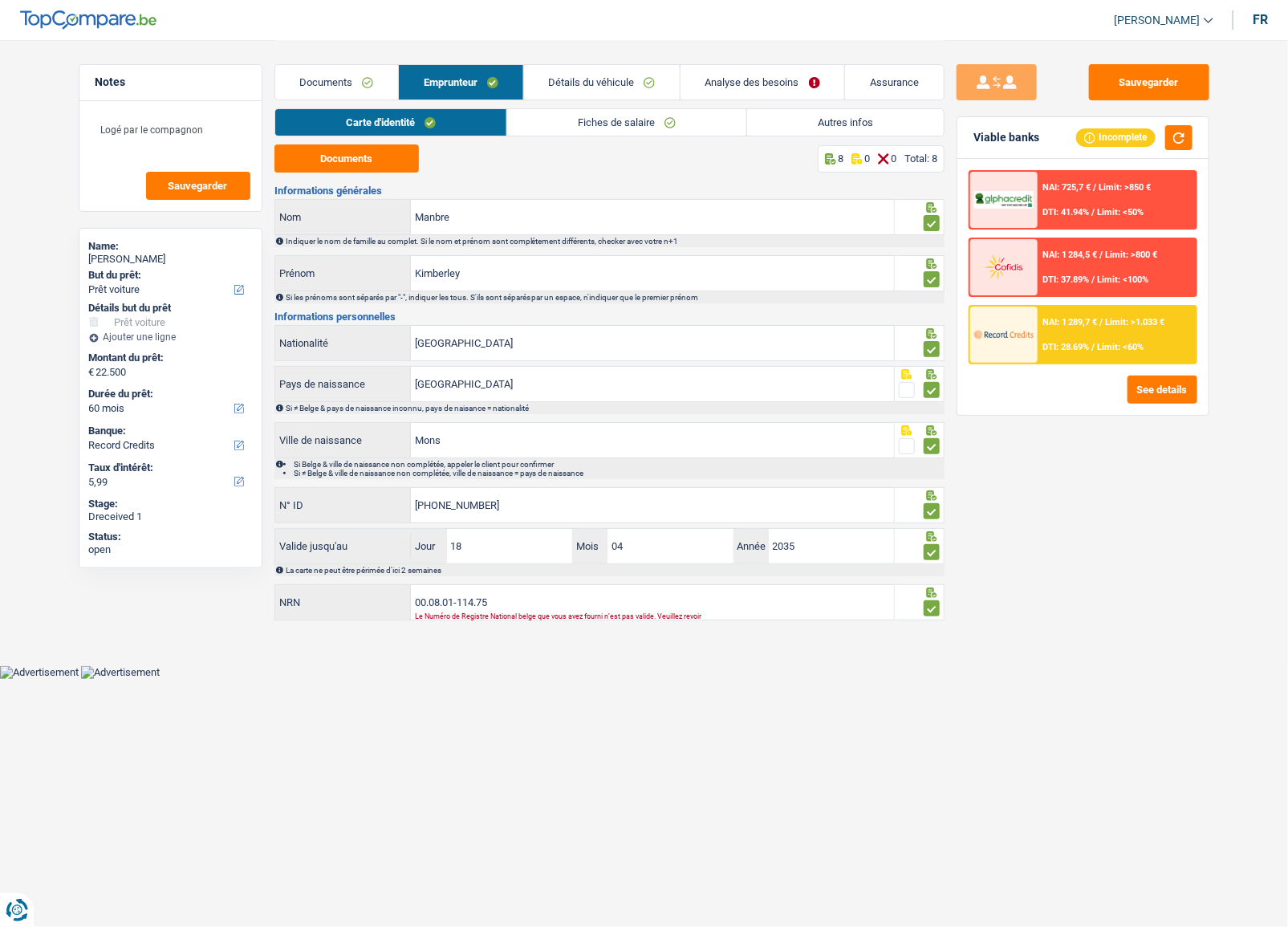
click at [345, 82] on link "Documents" at bounding box center [337, 82] width 123 height 35
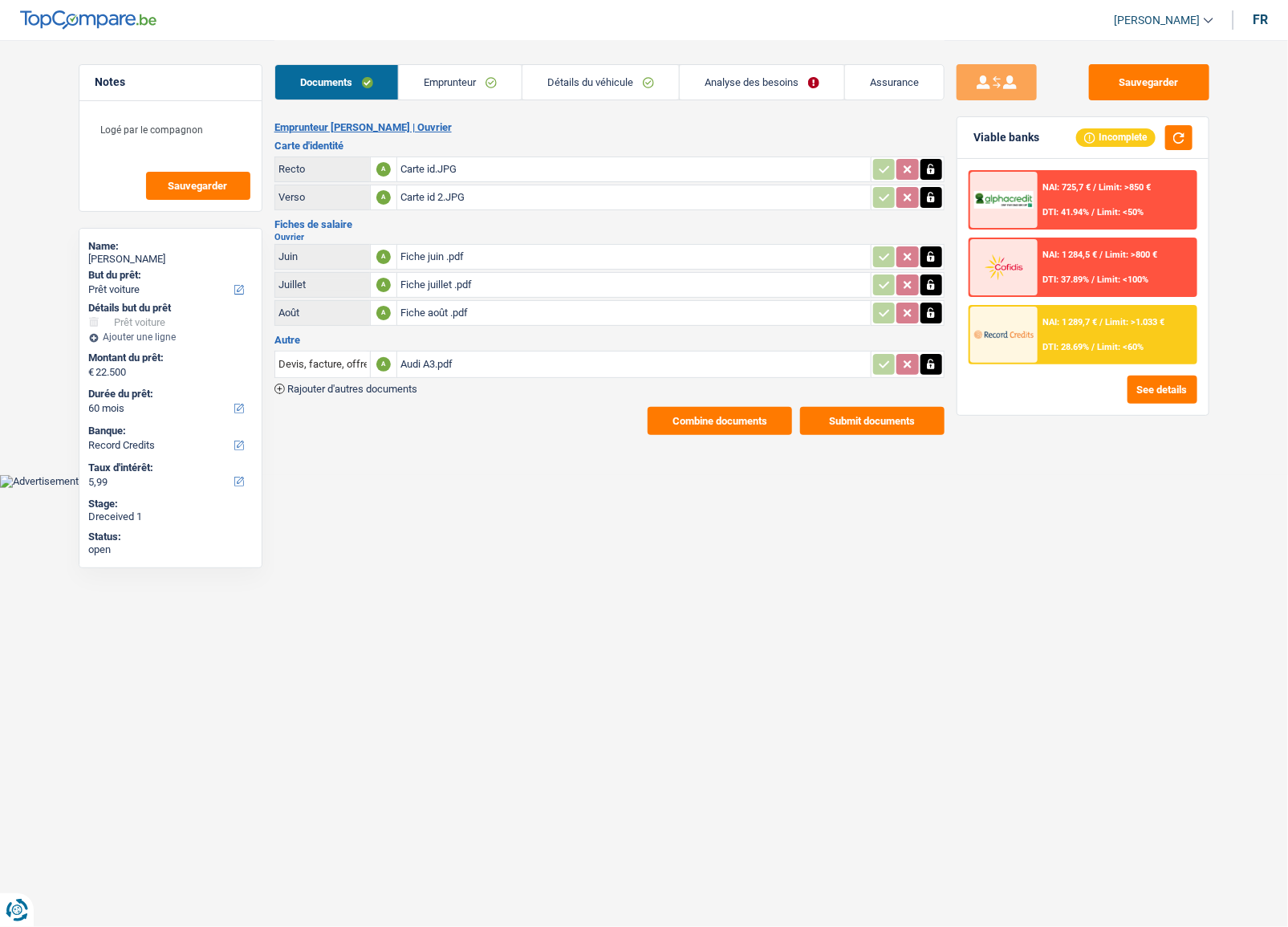
click at [454, 167] on div "Carte id.JPG" at bounding box center [633, 169] width 467 height 24
click at [453, 81] on link "Emprunteur" at bounding box center [460, 82] width 123 height 35
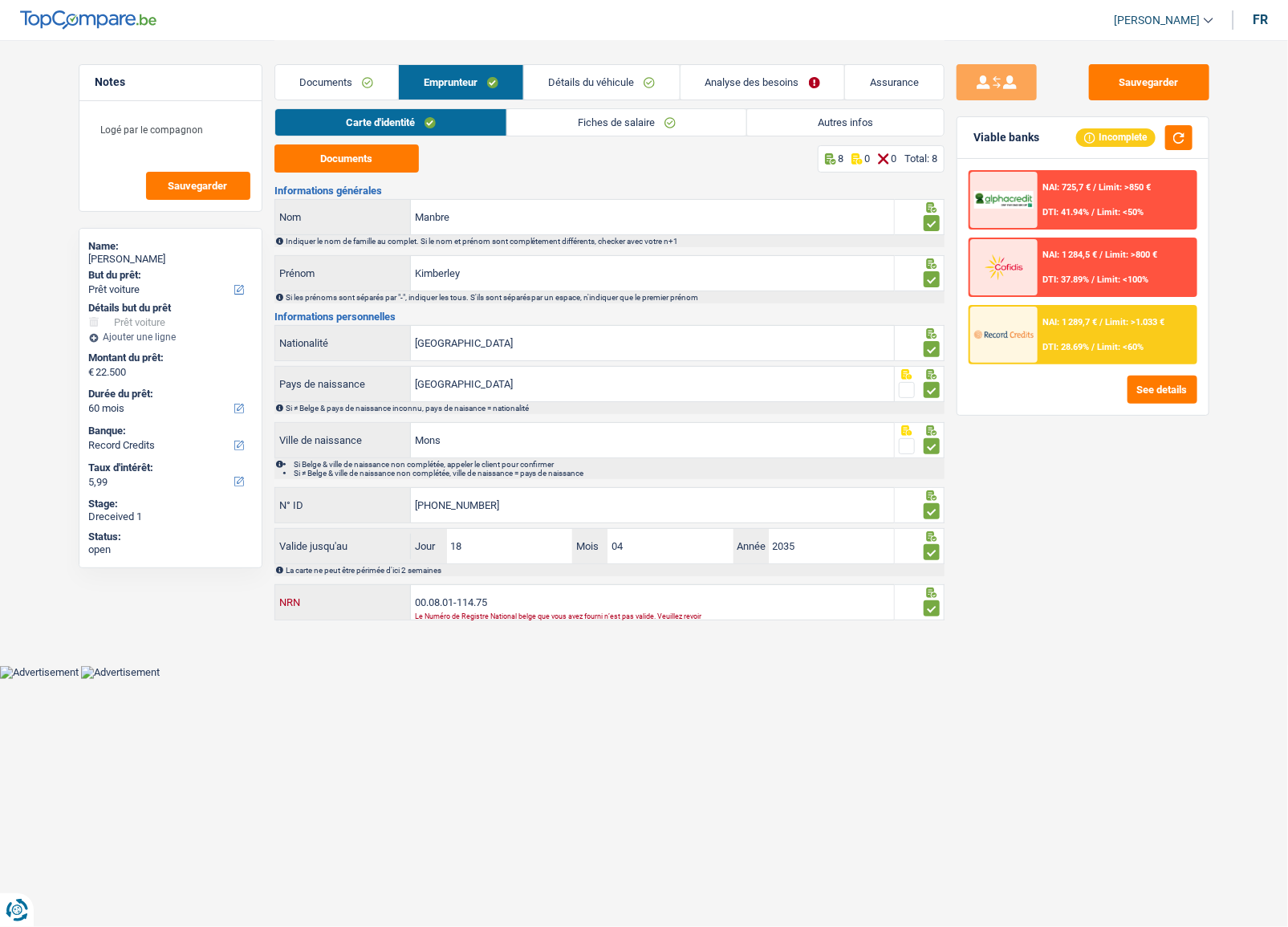
click at [517, 596] on input "00.08.01-114.75" at bounding box center [652, 602] width 483 height 35
click at [454, 601] on input "00.08.01-114.75" at bounding box center [652, 602] width 483 height 35
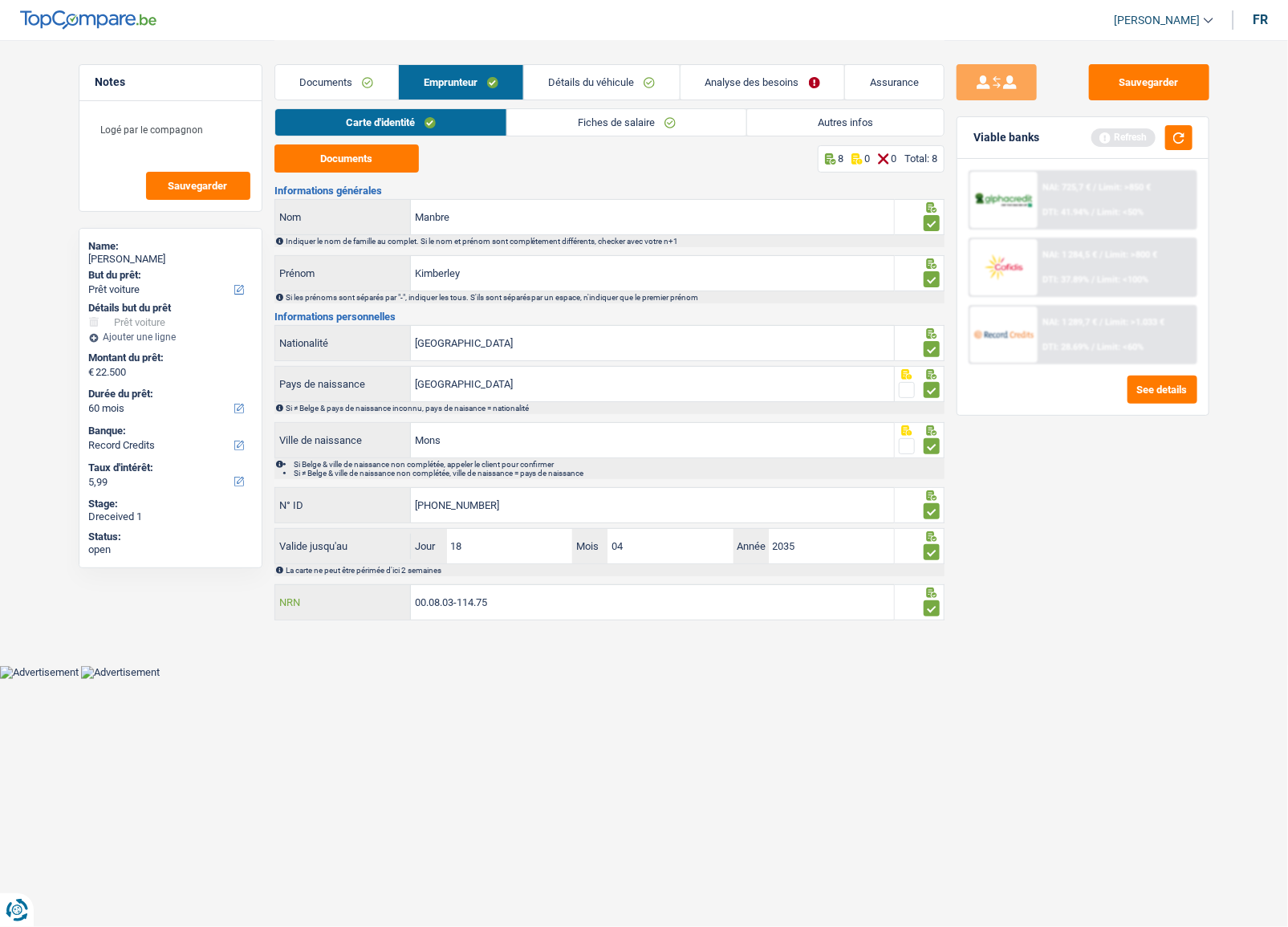
type input "00.08.03-114.75"
click at [1159, 70] on button "Sauvegarder" at bounding box center [1149, 82] width 120 height 36
click at [1132, 342] on span "Limit: <60%" at bounding box center [1121, 347] width 47 height 11
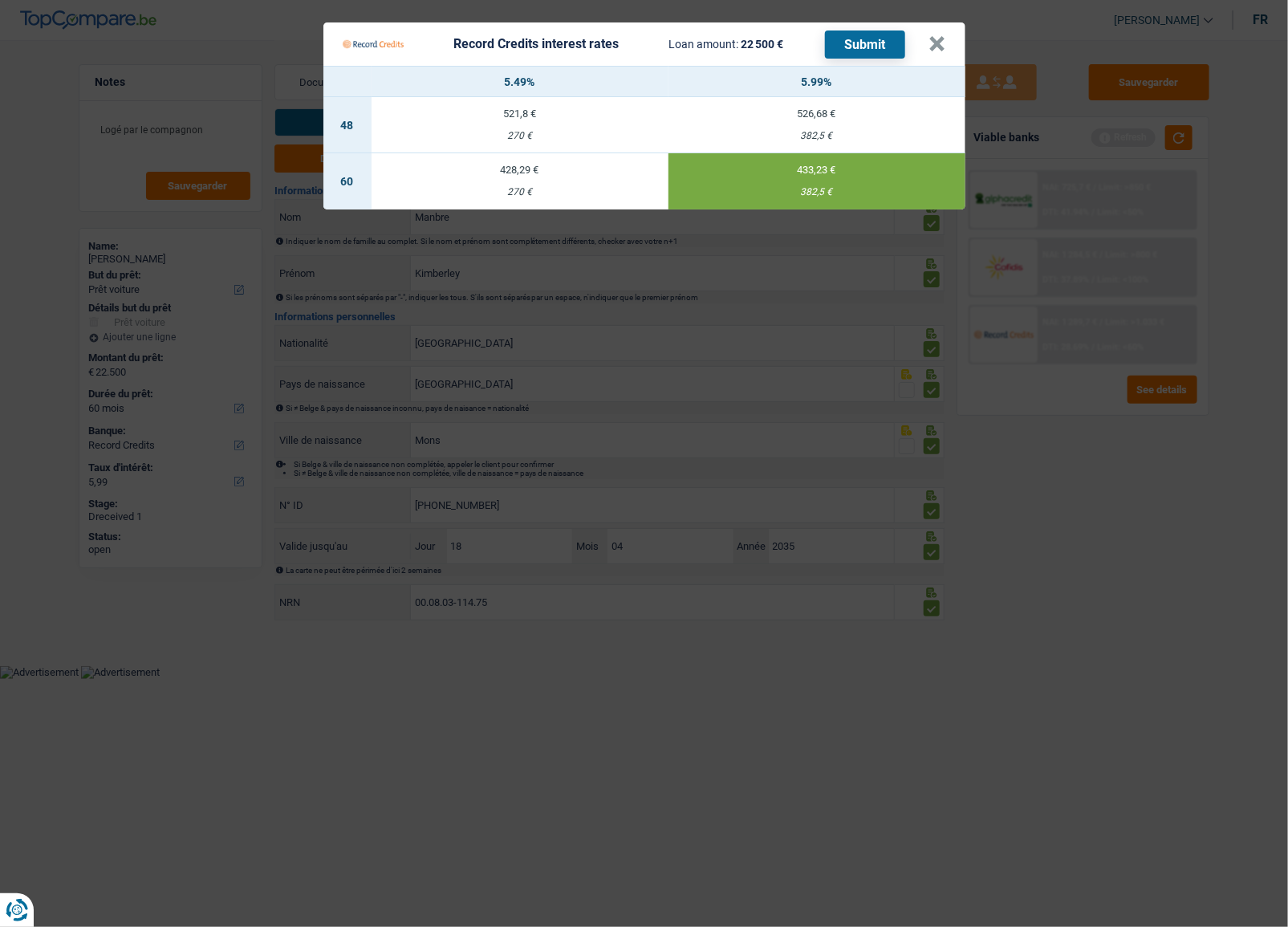
drag, startPoint x: 1080, startPoint y: 486, endPoint x: 1066, endPoint y: 491, distance: 14.9
click at [1080, 487] on Credits "Record Credits interest rates Loan amount: 22 500 € Submit × 5.49% 5.99% 48 521…" at bounding box center [644, 464] width 1288 height 927
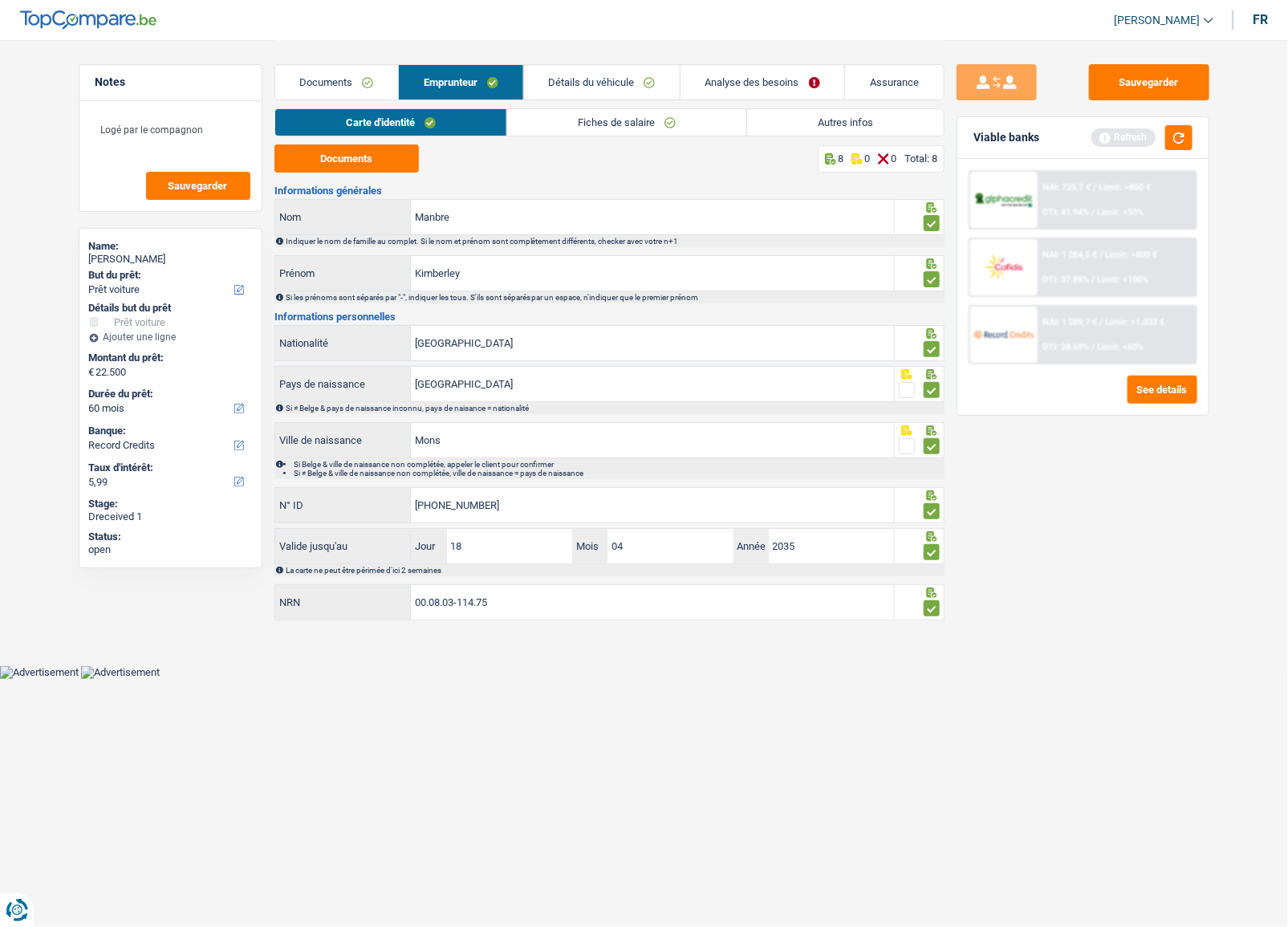
drag, startPoint x: 1092, startPoint y: 364, endPoint x: 1073, endPoint y: 338, distance: 32.2
click at [1091, 360] on div "NAI: 725,7 € / Limit: >850 € DTI: 41.94% / Limit: <50% NAI: 1 284,5 € / Limit: …" at bounding box center [1083, 286] width 252 height 256
click at [1071, 338] on div "NAI: 1 289,7 € / Limit: >1.033 € DTI: 28.69% / Limit: <60%" at bounding box center [1117, 334] width 158 height 56
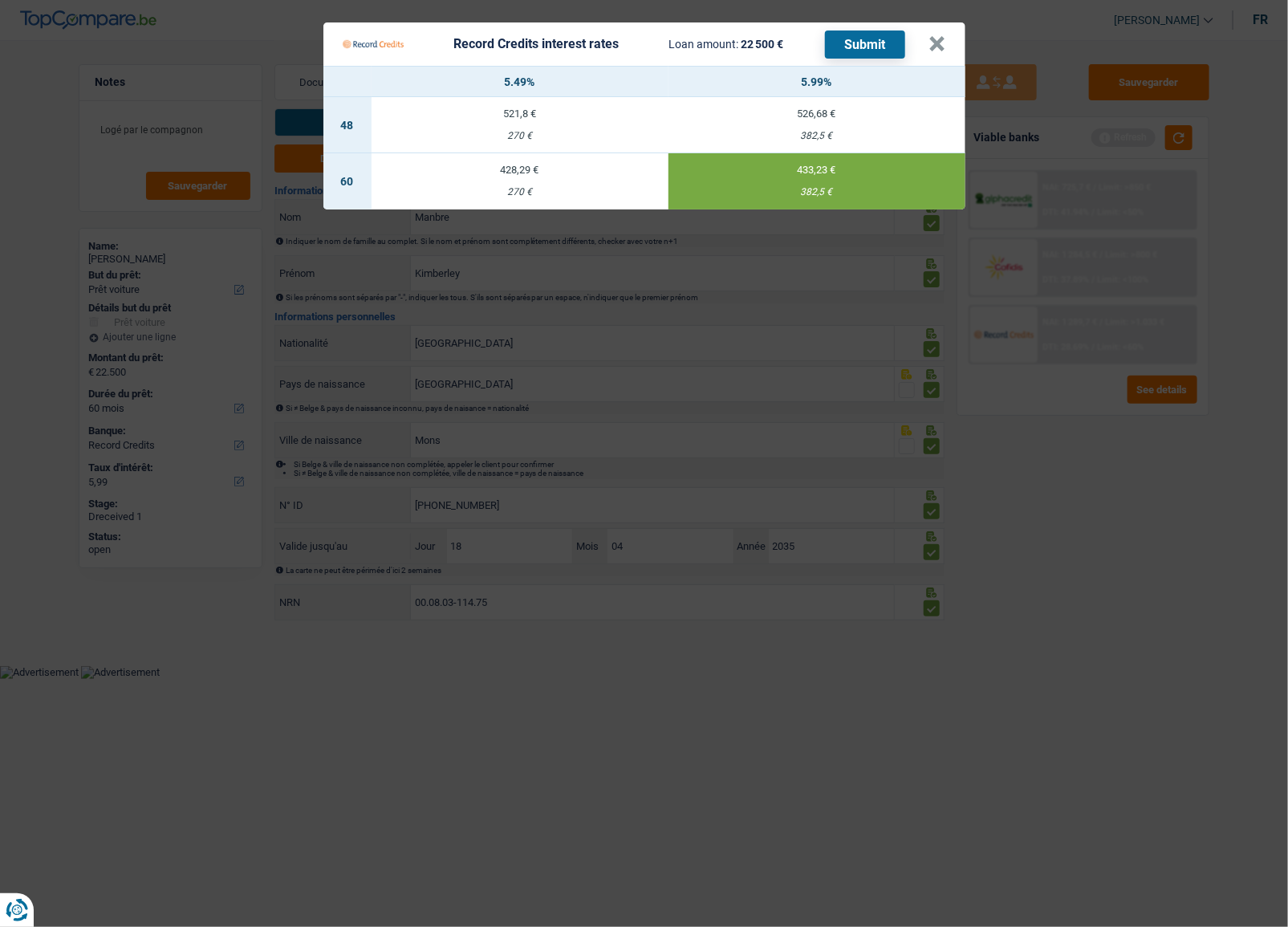
drag, startPoint x: 1052, startPoint y: 511, endPoint x: 1269, endPoint y: 482, distance: 218.9
click at [1057, 510] on Credits "Record Credits interest rates Loan amount: 22 500 € Submit × 5.49% 5.99% 48 521…" at bounding box center [644, 464] width 1288 height 927
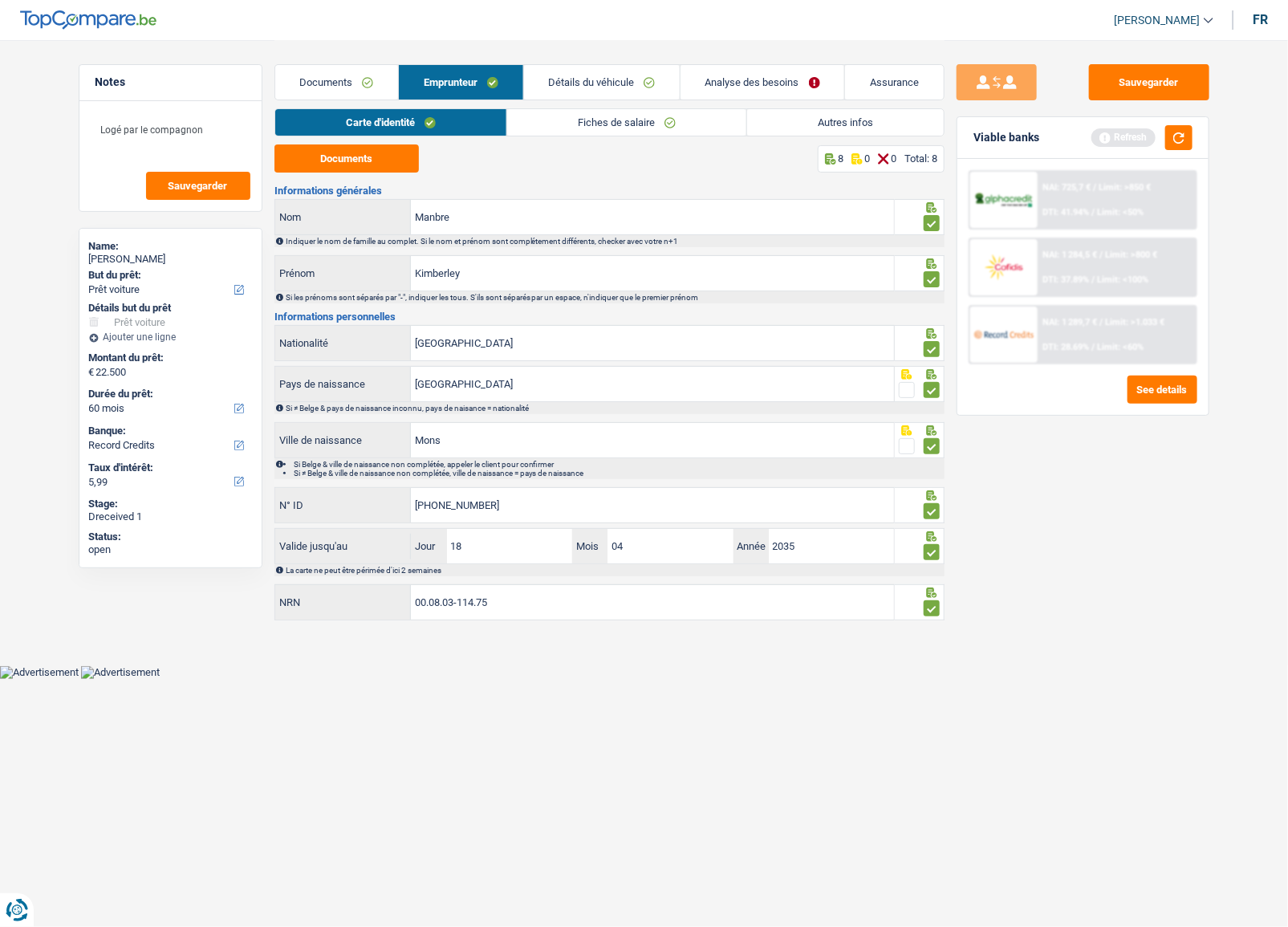
click at [1063, 318] on span "NAI: 1 289,7 €" at bounding box center [1070, 323] width 55 height 11
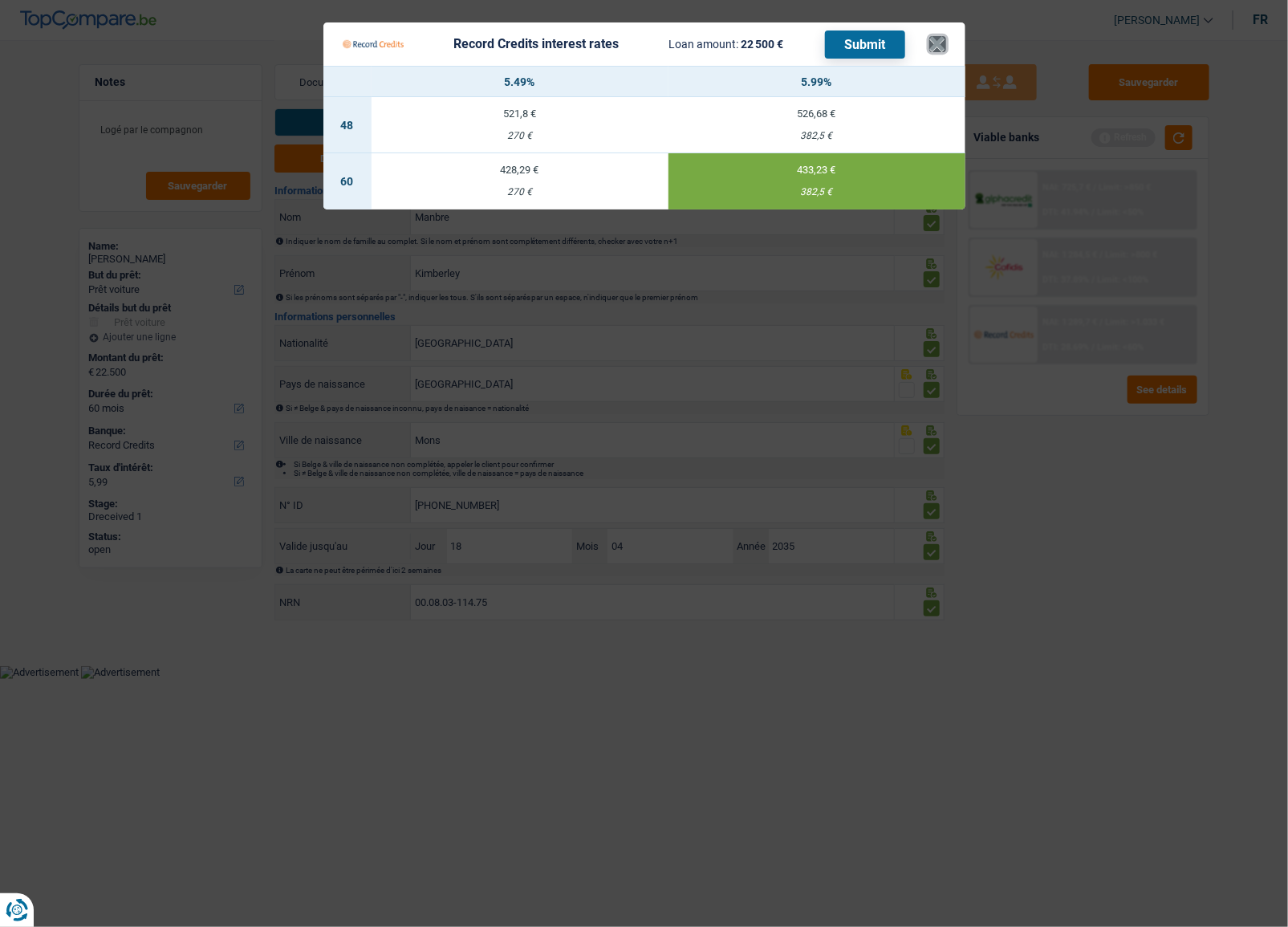
click at [935, 47] on button "×" at bounding box center [937, 44] width 17 height 16
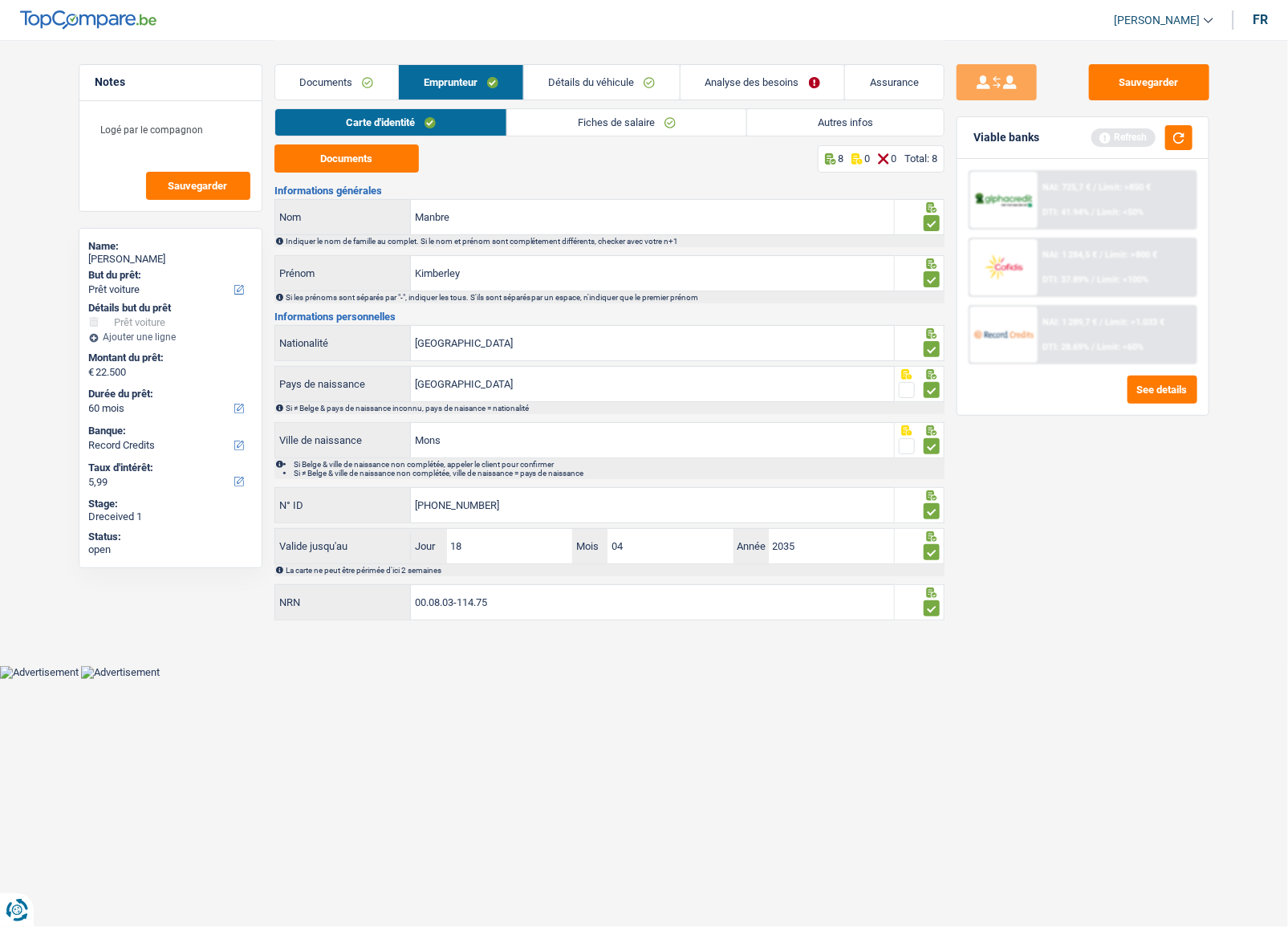
click at [653, 87] on link "Détails du véhicule" at bounding box center [602, 82] width 156 height 35
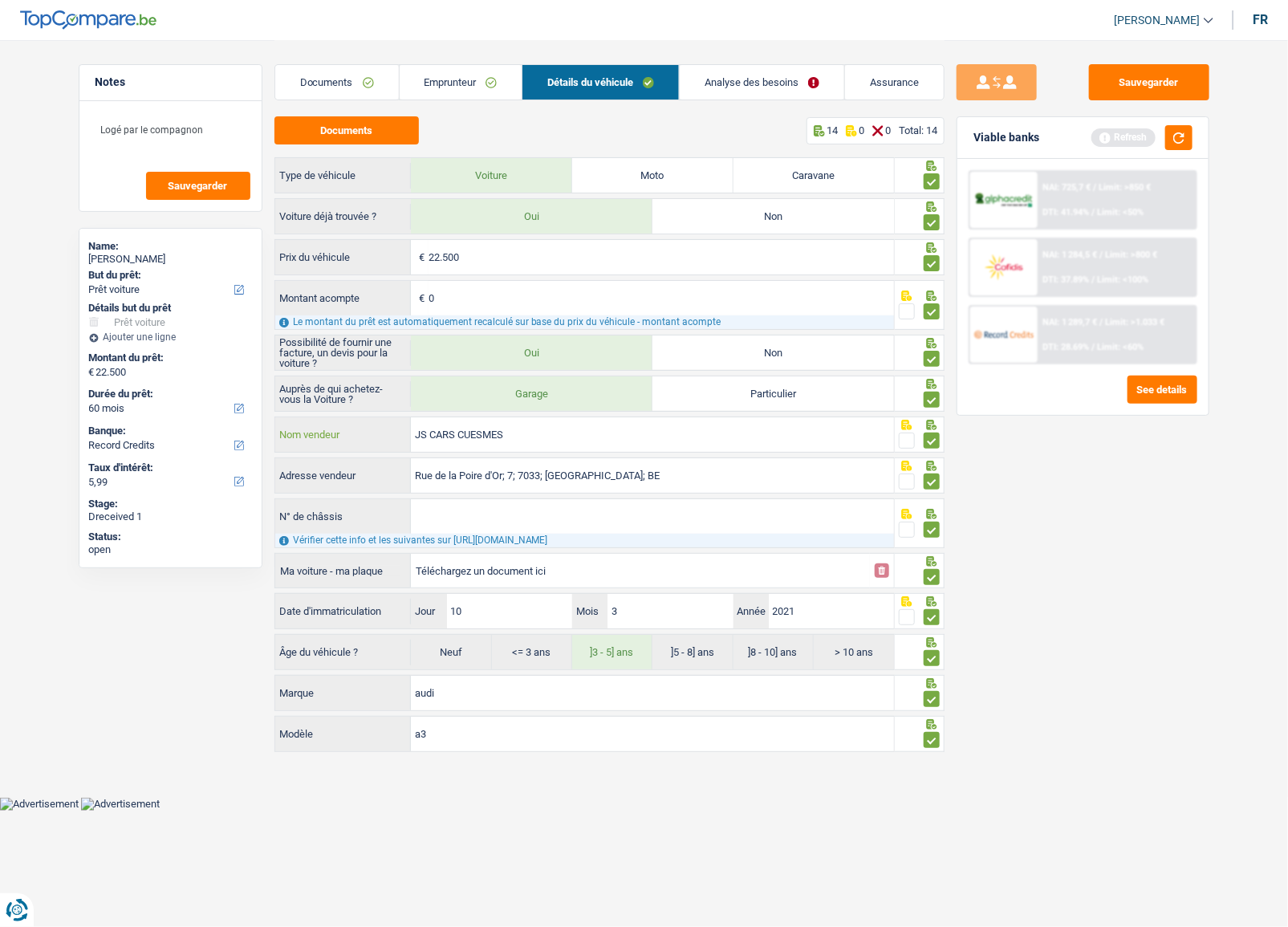
drag, startPoint x: 516, startPoint y: 432, endPoint x: 297, endPoint y: 440, distance: 219.1
click at [297, 440] on div "JS CARS CUESMES Nom vendeur" at bounding box center [585, 434] width 619 height 35
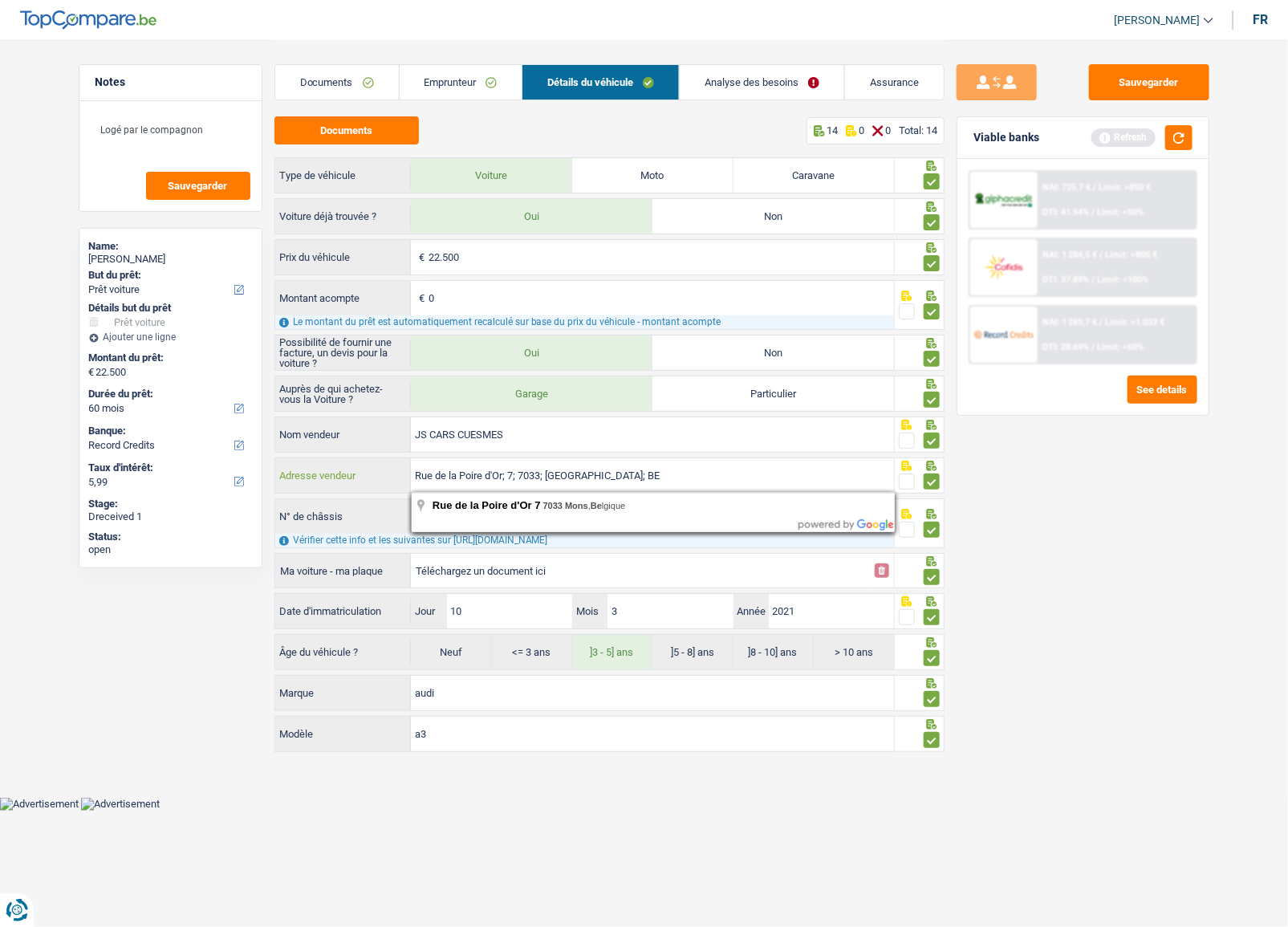
drag, startPoint x: 653, startPoint y: 480, endPoint x: 272, endPoint y: 480, distance: 381.0
click at [272, 480] on div "Notes Logé par le compagnon Sauvegarder Name: Kimberley Manbre But du prêt: Con…" at bounding box center [644, 398] width 1156 height 717
click at [1063, 546] on div "Sauvegarder Viable banks Refresh NAI: 725,7 € / Limit: >850 € DTI: 41.94% / Lim…" at bounding box center [1082, 482] width 277 height 837
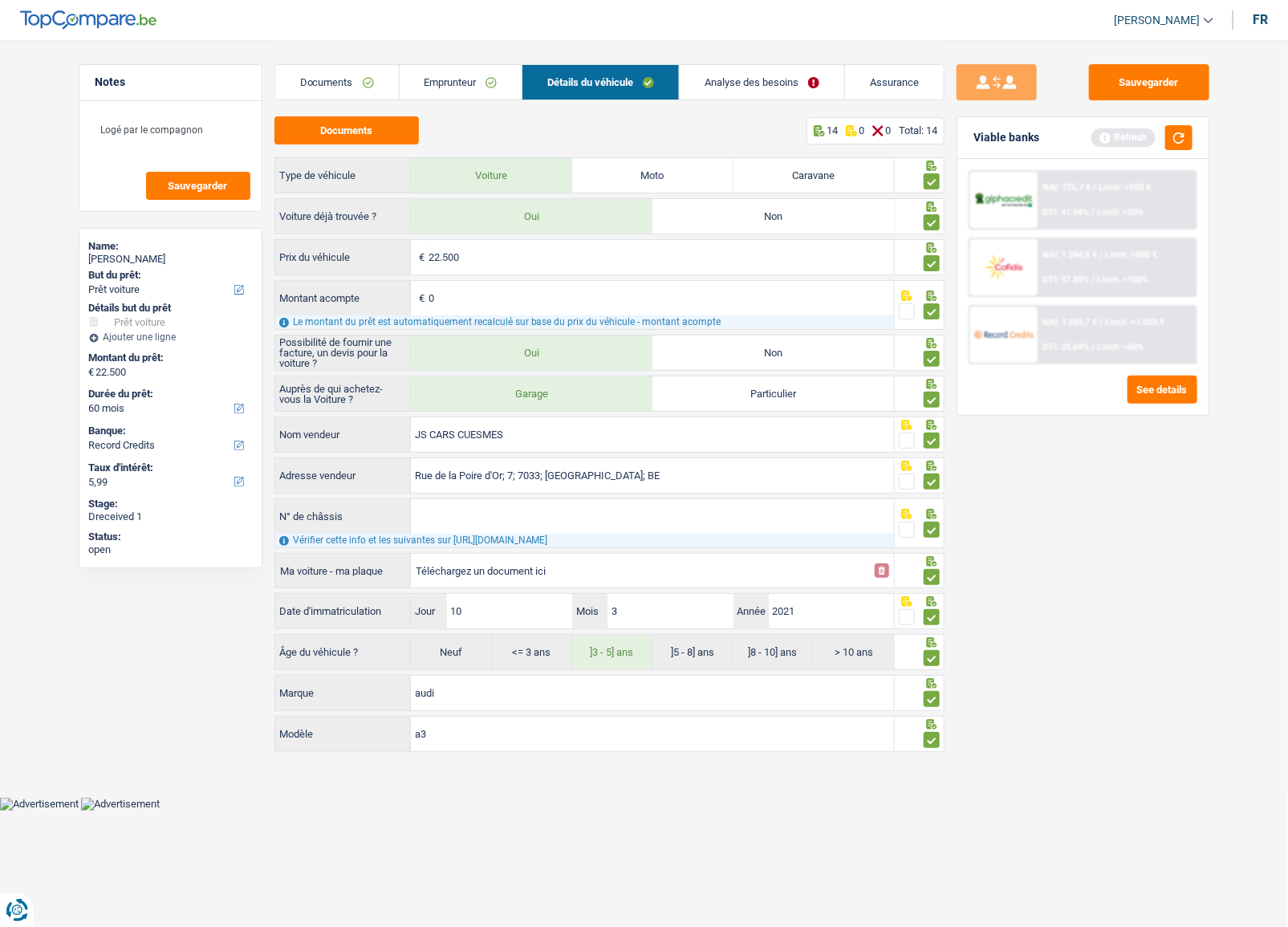
drag, startPoint x: 322, startPoint y: 64, endPoint x: 320, endPoint y: 74, distance: 10.2
click at [321, 72] on div "Documents Emprunteur Détails du véhicule Analyse des besoins Assurance" at bounding box center [609, 74] width 671 height 68
click at [331, 73] on link "Documents" at bounding box center [338, 82] width 124 height 35
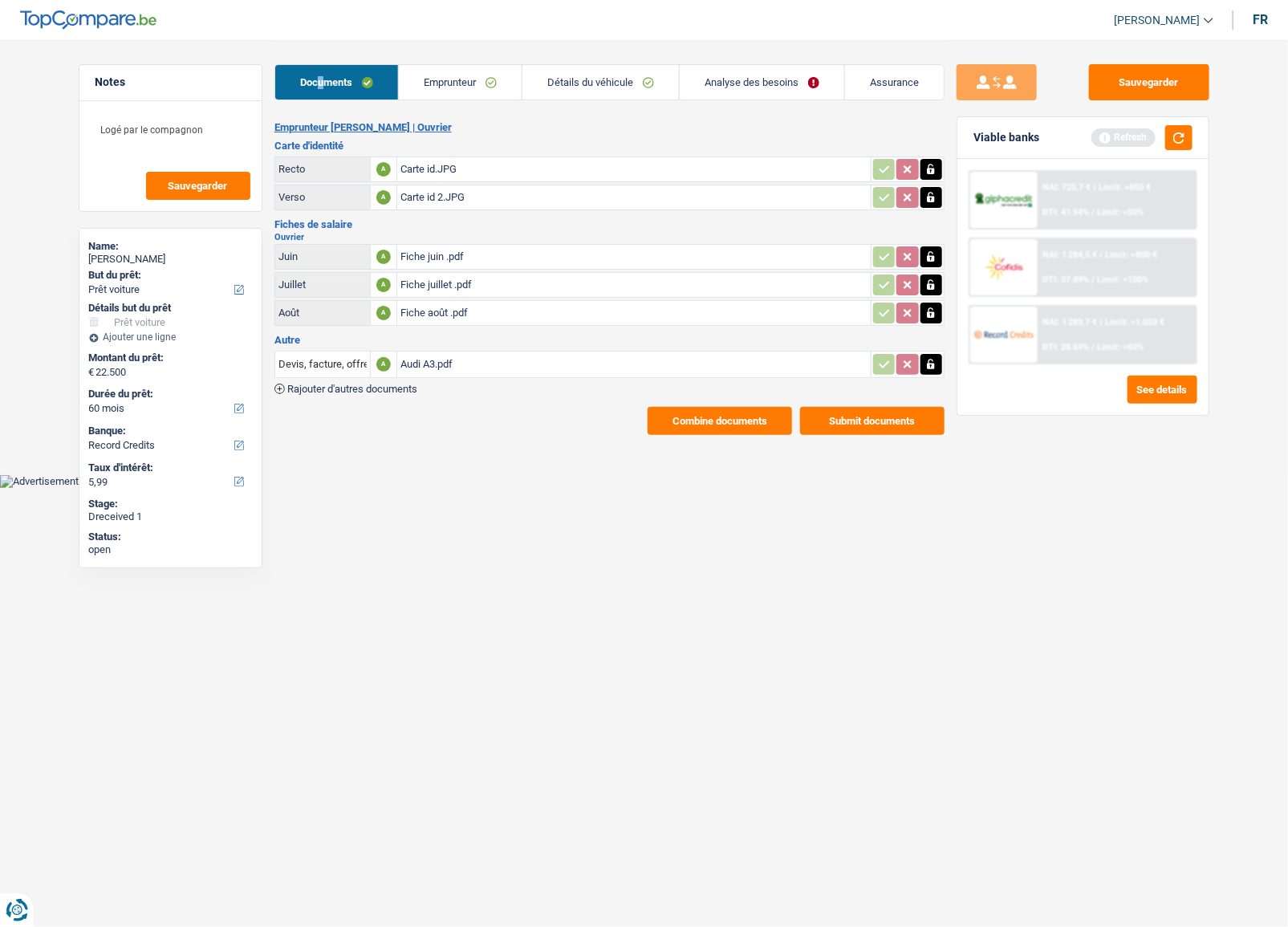
click at [463, 73] on link "Emprunteur" at bounding box center [460, 82] width 123 height 35
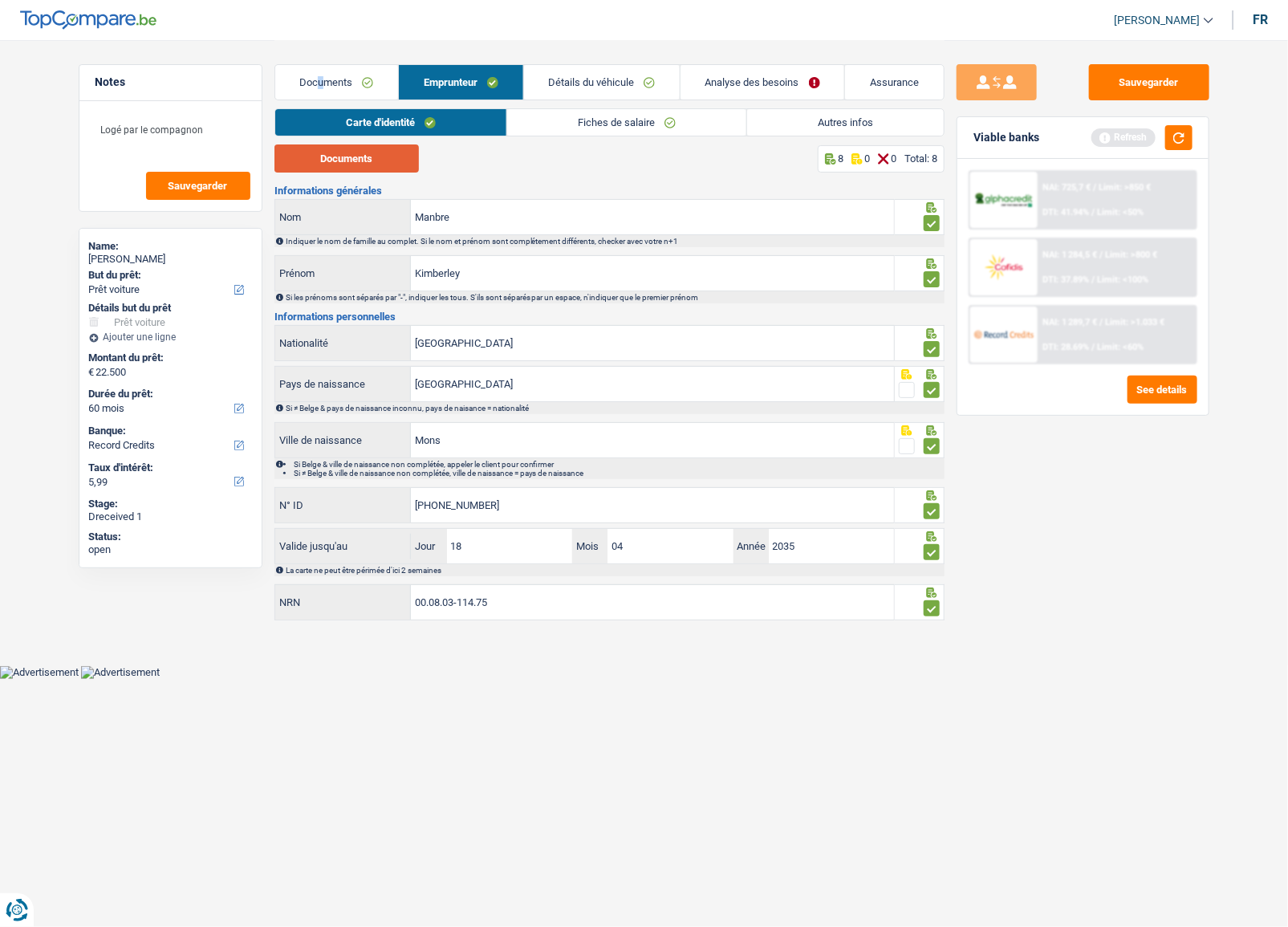
click at [376, 149] on button "Documents" at bounding box center [346, 159] width 144 height 28
click at [1180, 134] on button "button" at bounding box center [1179, 137] width 27 height 25
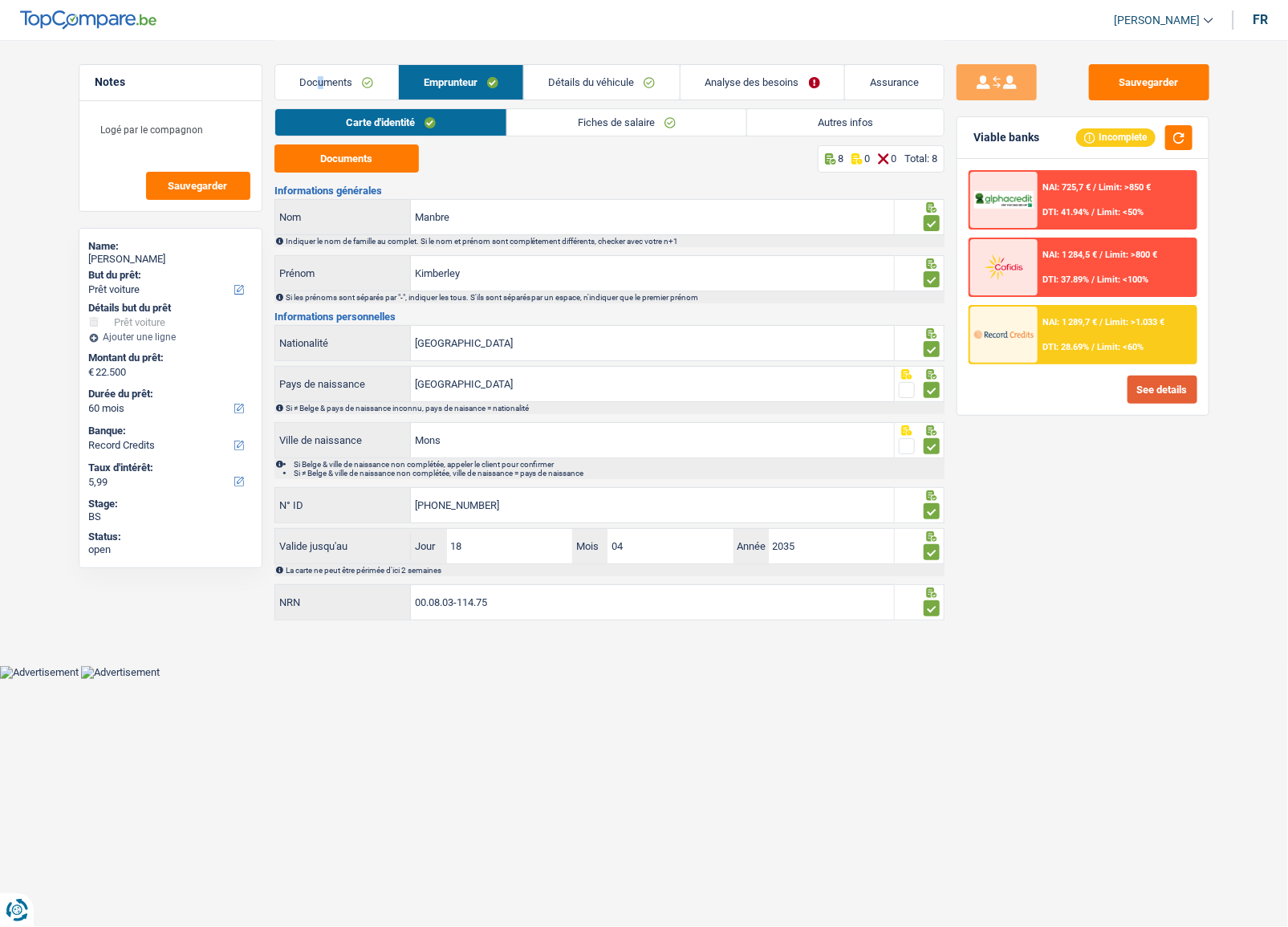
click at [1152, 397] on button "See details" at bounding box center [1162, 390] width 70 height 28
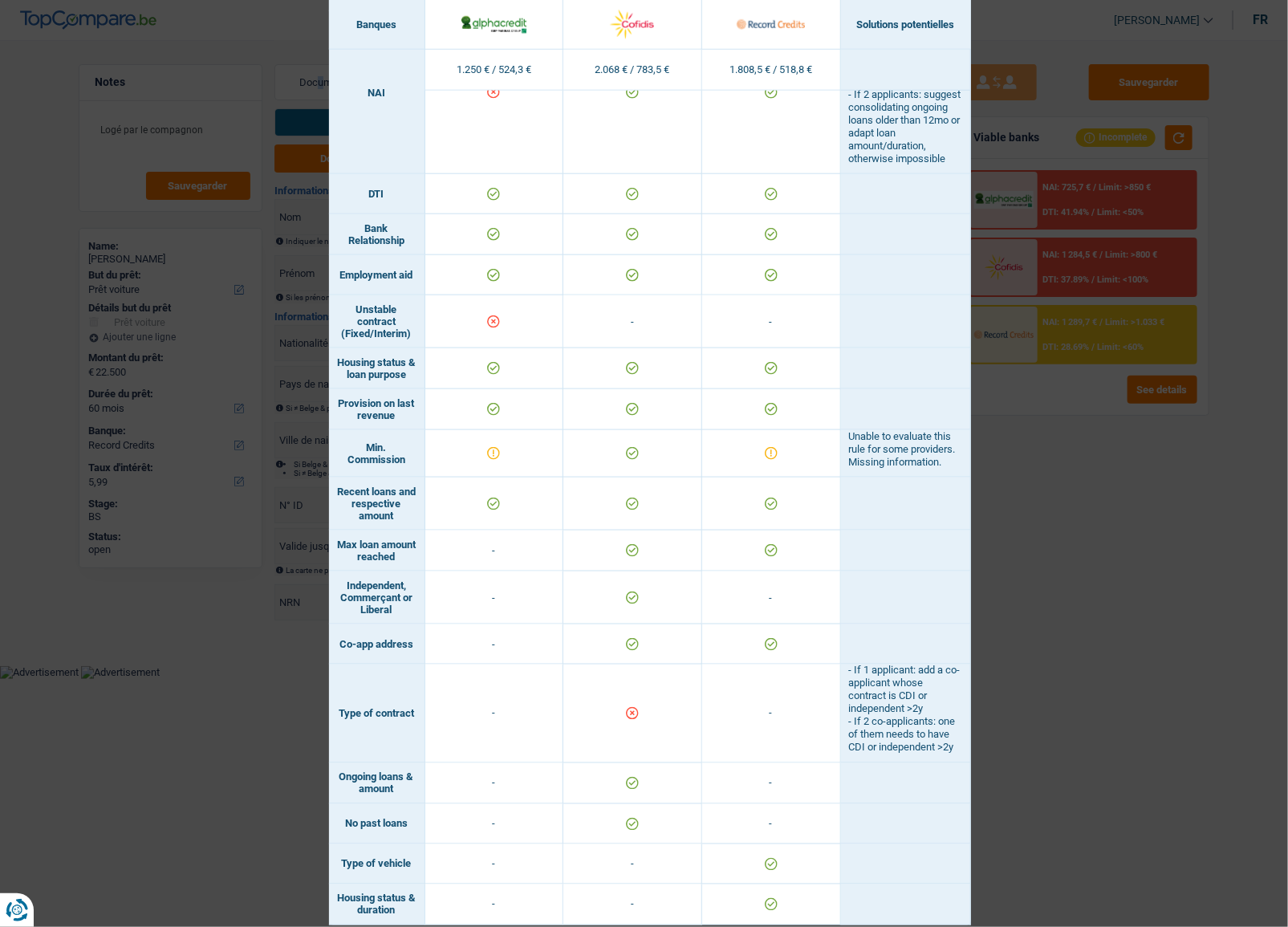
scroll to position [862, 0]
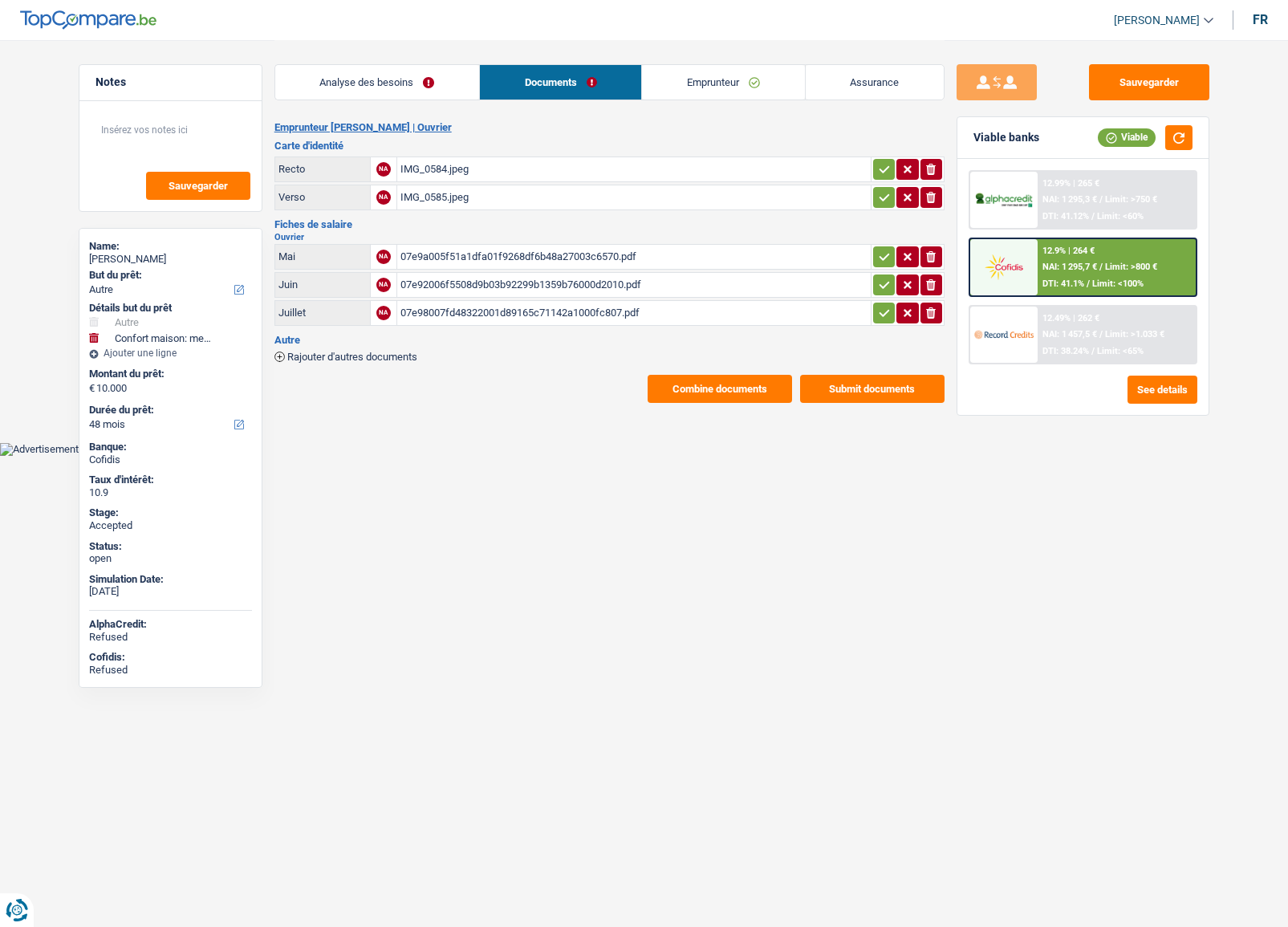
select select "other"
select select "household"
select select "48"
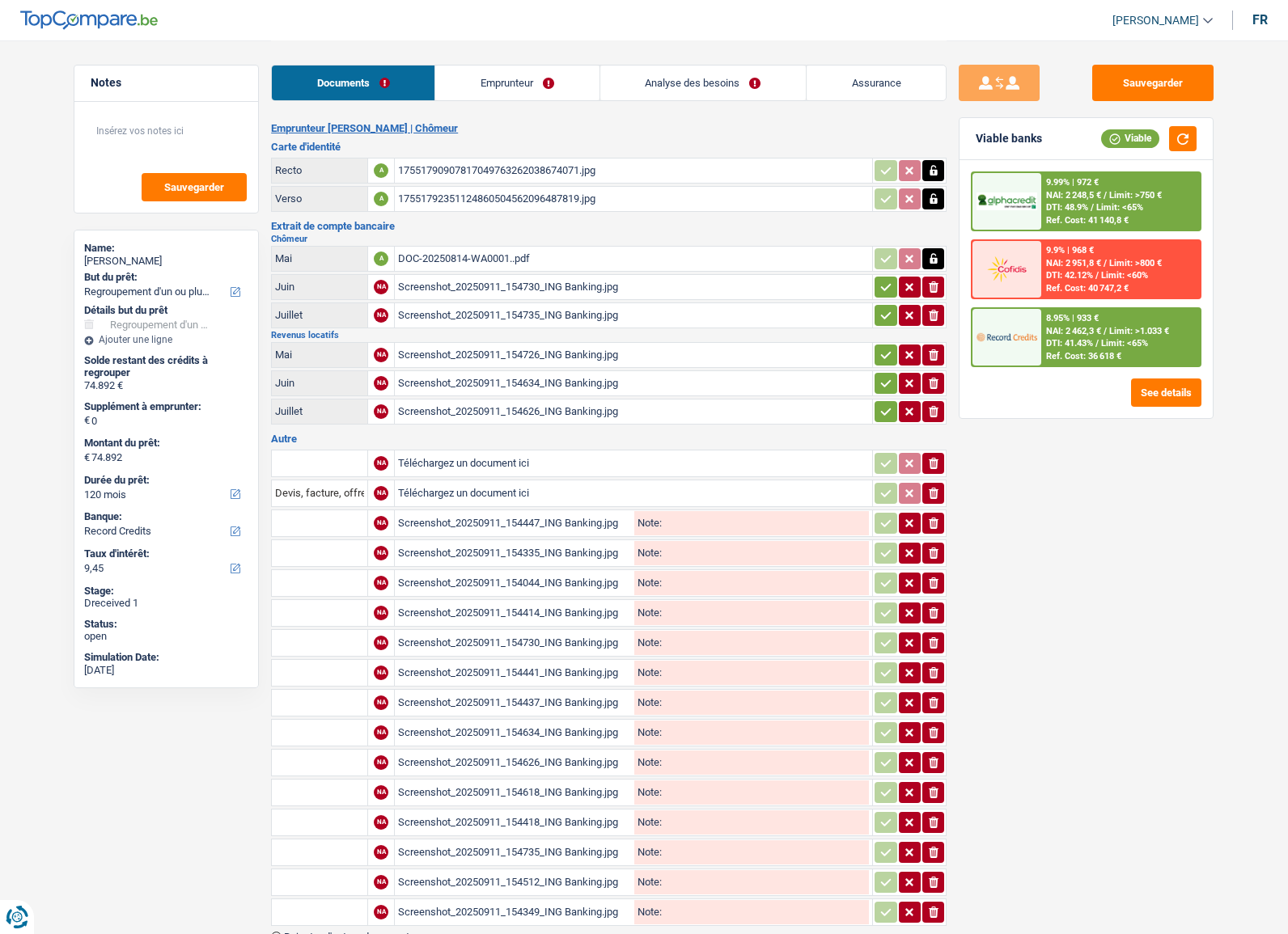
select select "refinancing"
select select "120"
select select "record credits"
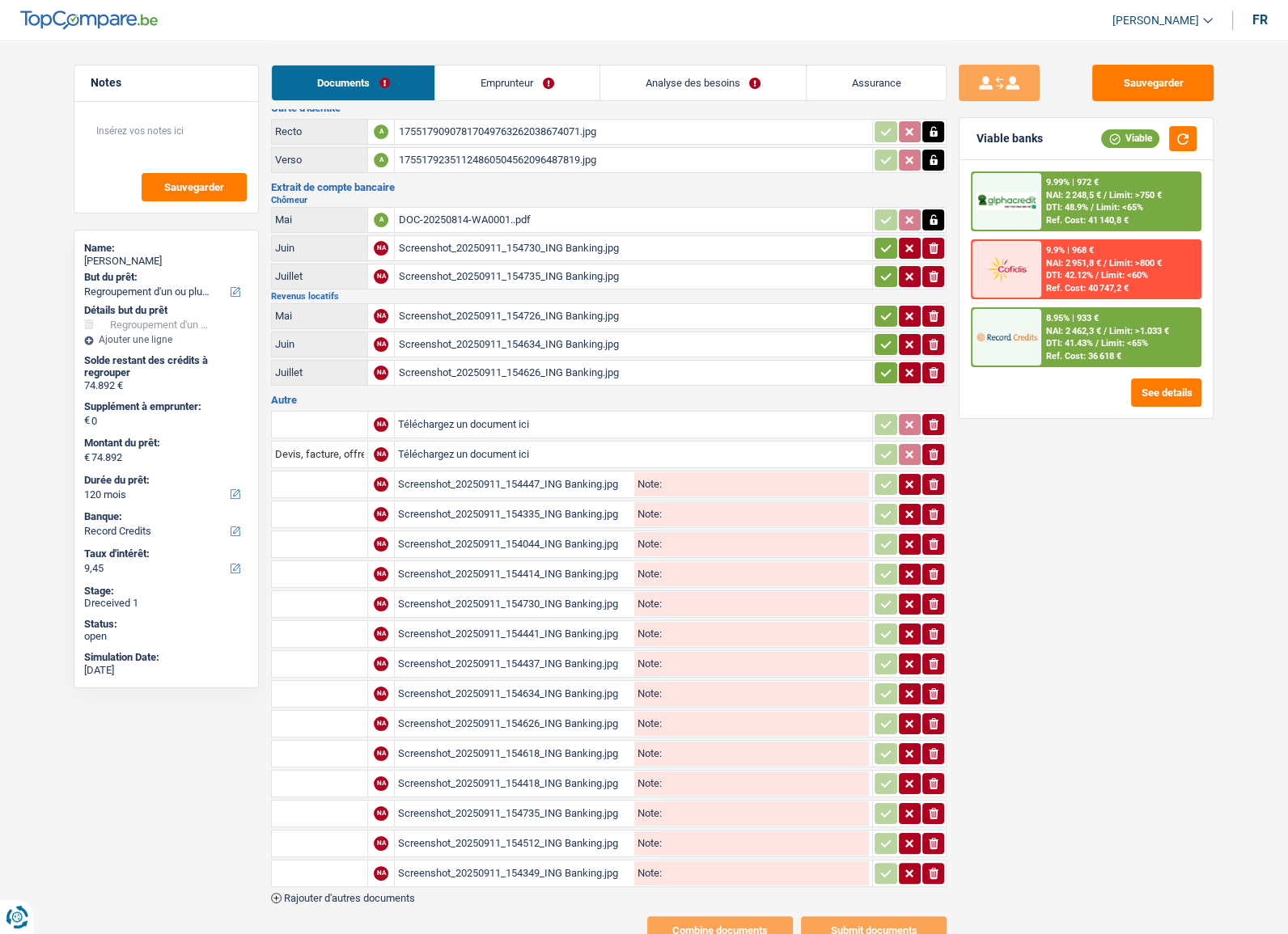
scroll to position [93, 0]
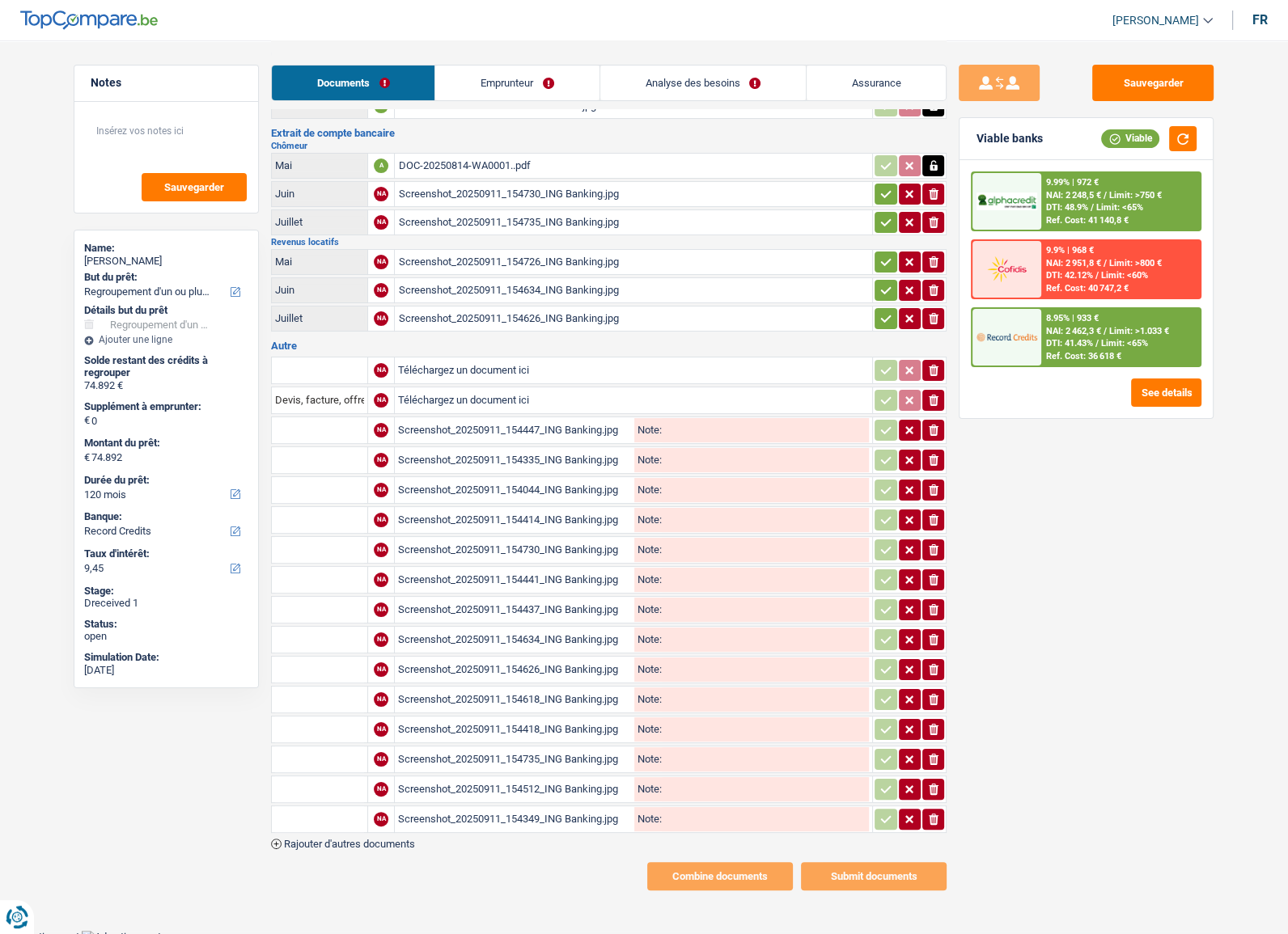
click at [537, 421] on div "Screenshot_20250911_154447_ING Banking.jpg" at bounding box center [514, 429] width 233 height 24
click at [476, 449] on div "Screenshot_20250911_154335_ING Banking.jpg" at bounding box center [514, 460] width 233 height 24
click at [478, 480] on div "Screenshot_20250911_154044_ING Banking.jpg" at bounding box center [514, 489] width 233 height 24
click at [526, 509] on div "Screenshot_20250911_154414_ING Banking.jpg" at bounding box center [514, 520] width 233 height 24
click at [521, 538] on div "Screenshot_20250911_154730_ING Banking.jpg" at bounding box center [514, 550] width 233 height 24
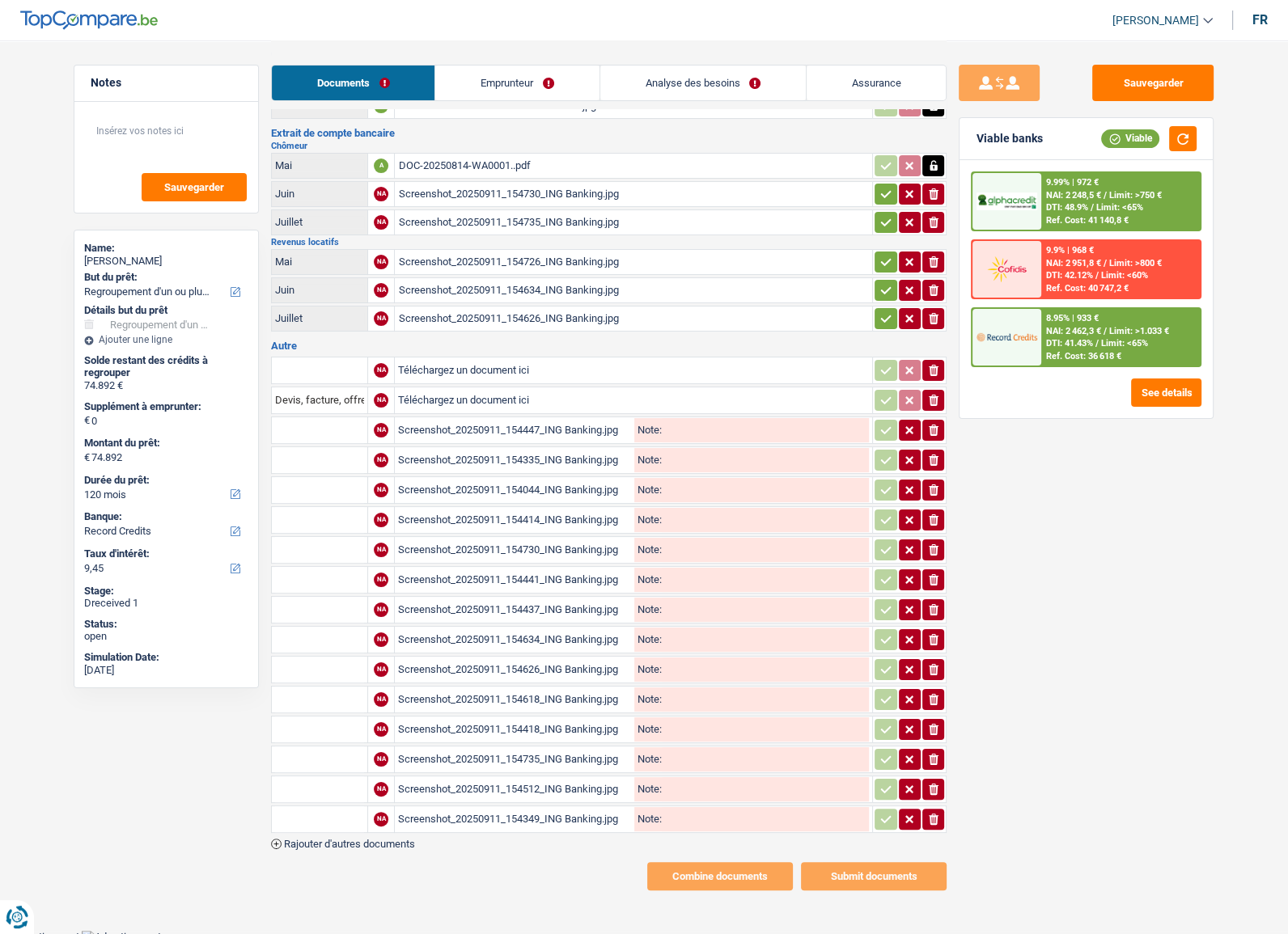
click at [539, 572] on div "Screenshot_20250911_154441_ING Banking.jpg" at bounding box center [514, 580] width 233 height 24
click at [550, 598] on div "Screenshot_20250911_154437_ING Banking.jpg" at bounding box center [514, 610] width 233 height 24
click at [559, 629] on div "Screenshot_20250911_154634_ING Banking.jpg" at bounding box center [514, 639] width 233 height 24
click at [569, 659] on div "Screenshot_20250911_154626_ING Banking.jpg" at bounding box center [514, 670] width 233 height 24
click at [502, 688] on div "Screenshot_20250911_154618_ING Banking.jpg" at bounding box center [514, 699] width 233 height 24
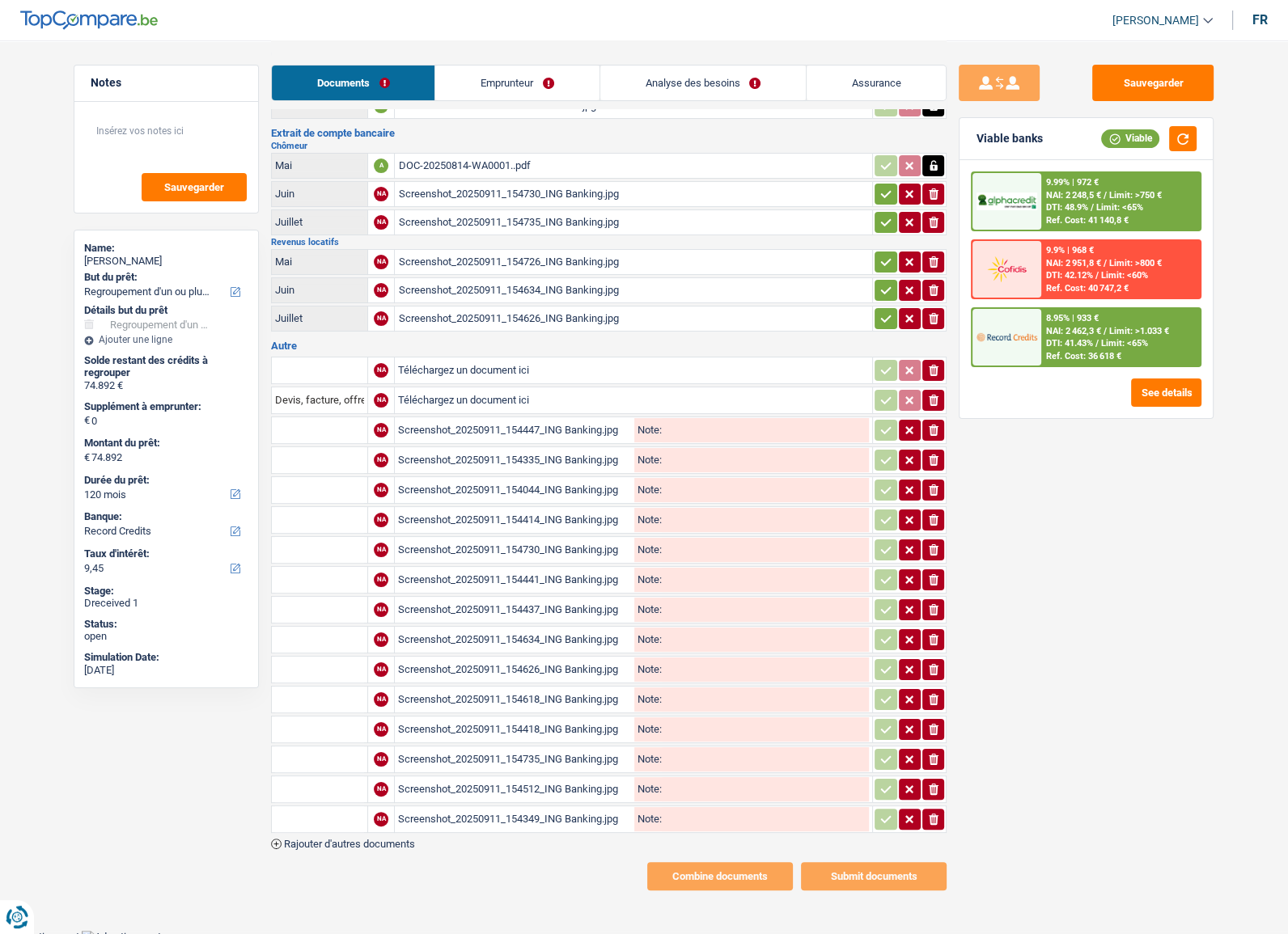
click at [523, 718] on div "Screenshot_20250911_154418_ING Banking.jpg" at bounding box center [514, 730] width 233 height 24
click at [540, 695] on div "Screenshot_20250911_154618_ING Banking.jpg" at bounding box center [514, 699] width 233 height 24
click at [546, 725] on div "Screenshot_20250911_154418_ING Banking.jpg" at bounding box center [514, 730] width 233 height 24
click at [547, 748] on div "Screenshot_20250911_154735_ING Banking.jpg" at bounding box center [514, 759] width 233 height 24
click at [489, 780] on div "Screenshot_20250911_154512_ING Banking.jpg" at bounding box center [514, 789] width 233 height 24
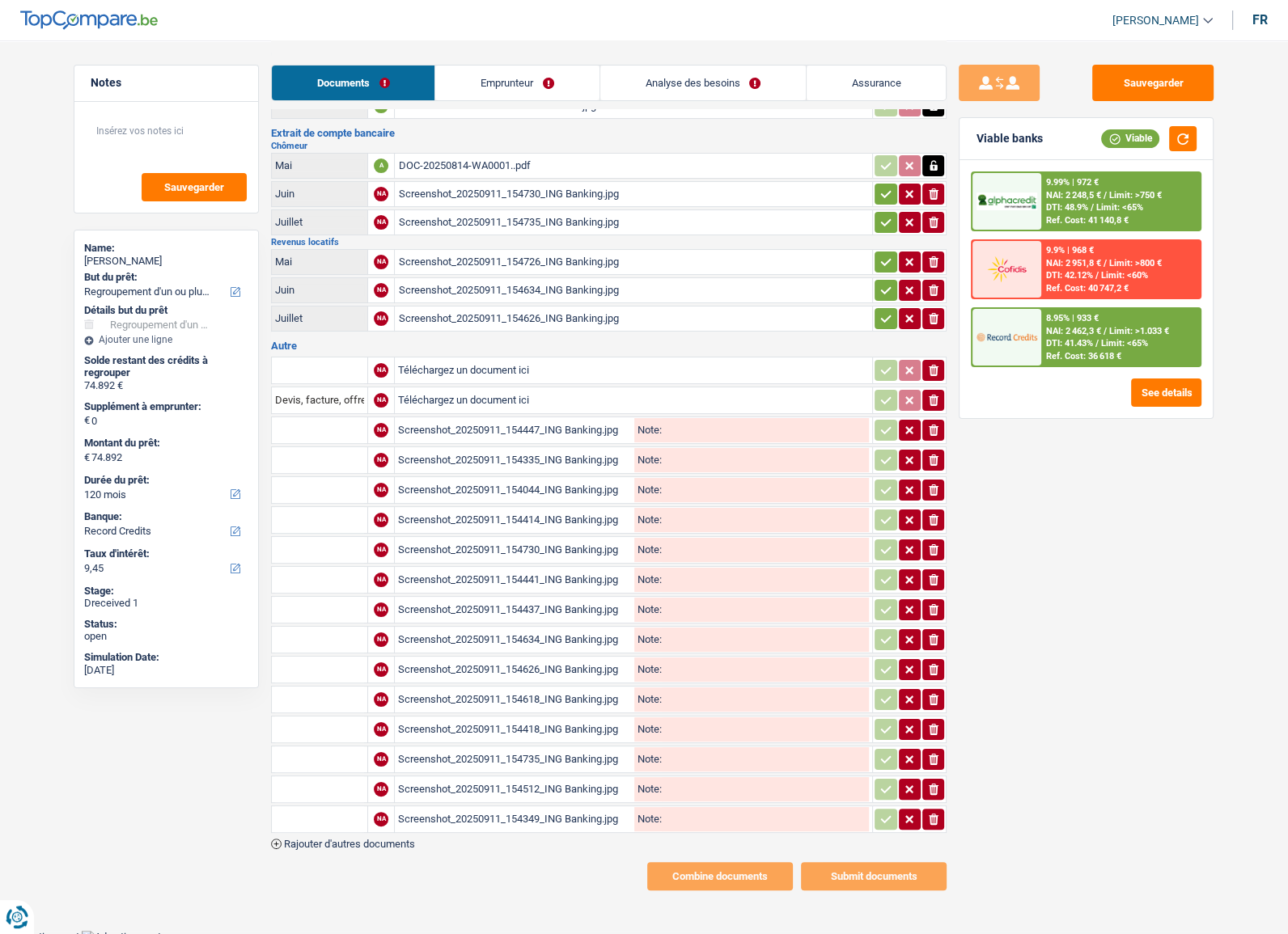
click at [501, 807] on div "Screenshot_20250911_154349_ING Banking.jpg" at bounding box center [514, 819] width 233 height 24
click at [494, 264] on div "Screenshot_20250911_154726_ING Banking.jpg" at bounding box center [633, 262] width 471 height 24
click at [932, 262] on icon "ionicons-v5-e" at bounding box center [933, 262] width 13 height 16
click at [943, 283] on button "ionicons-v5-e" at bounding box center [933, 290] width 21 height 21
click at [934, 313] on icon "button" at bounding box center [933, 319] width 10 height 12
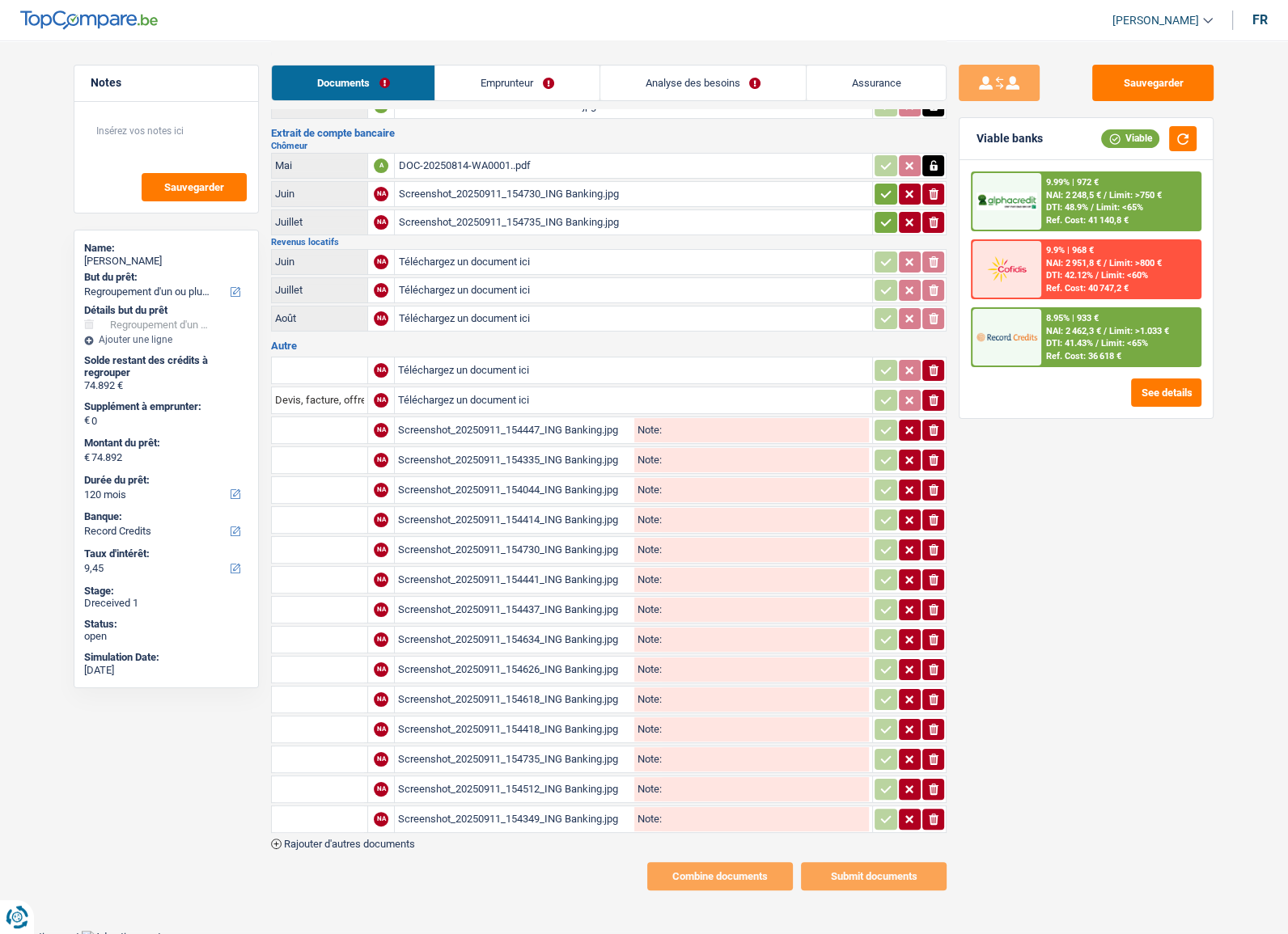
click at [939, 366] on icon "ionicons-v5-e" at bounding box center [933, 371] width 13 height 16
click at [938, 369] on icon "ionicons-v5-e" at bounding box center [933, 371] width 13 height 16
drag, startPoint x: 938, startPoint y: 371, endPoint x: 939, endPoint y: 383, distance: 12.0
click at [938, 374] on button "ionicons-v5-e" at bounding box center [933, 371] width 21 height 21
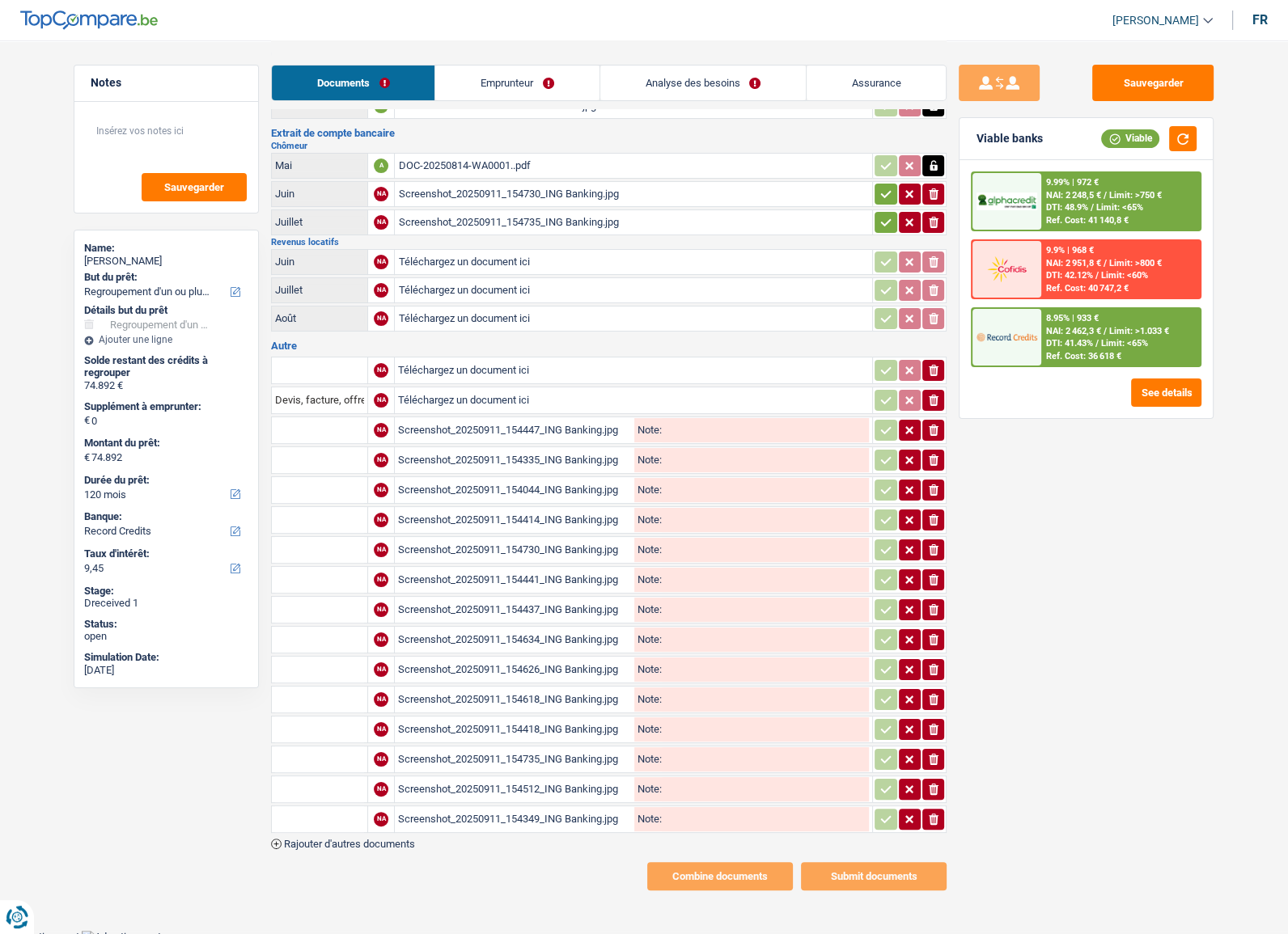
click at [939, 389] on td "ionicons-v5-e" at bounding box center [909, 400] width 74 height 28
drag, startPoint x: 937, startPoint y: 404, endPoint x: 937, endPoint y: 421, distance: 17.0
click at [937, 410] on table "NA Téléchargez un document ici ionicons-v5-e Devis, facture, offre, bon de comm…" at bounding box center [609, 595] width 676 height 481
click at [936, 427] on icon "button" at bounding box center [933, 430] width 10 height 12
click at [938, 429] on icon "ionicons-v5-e" at bounding box center [933, 430] width 13 height 16
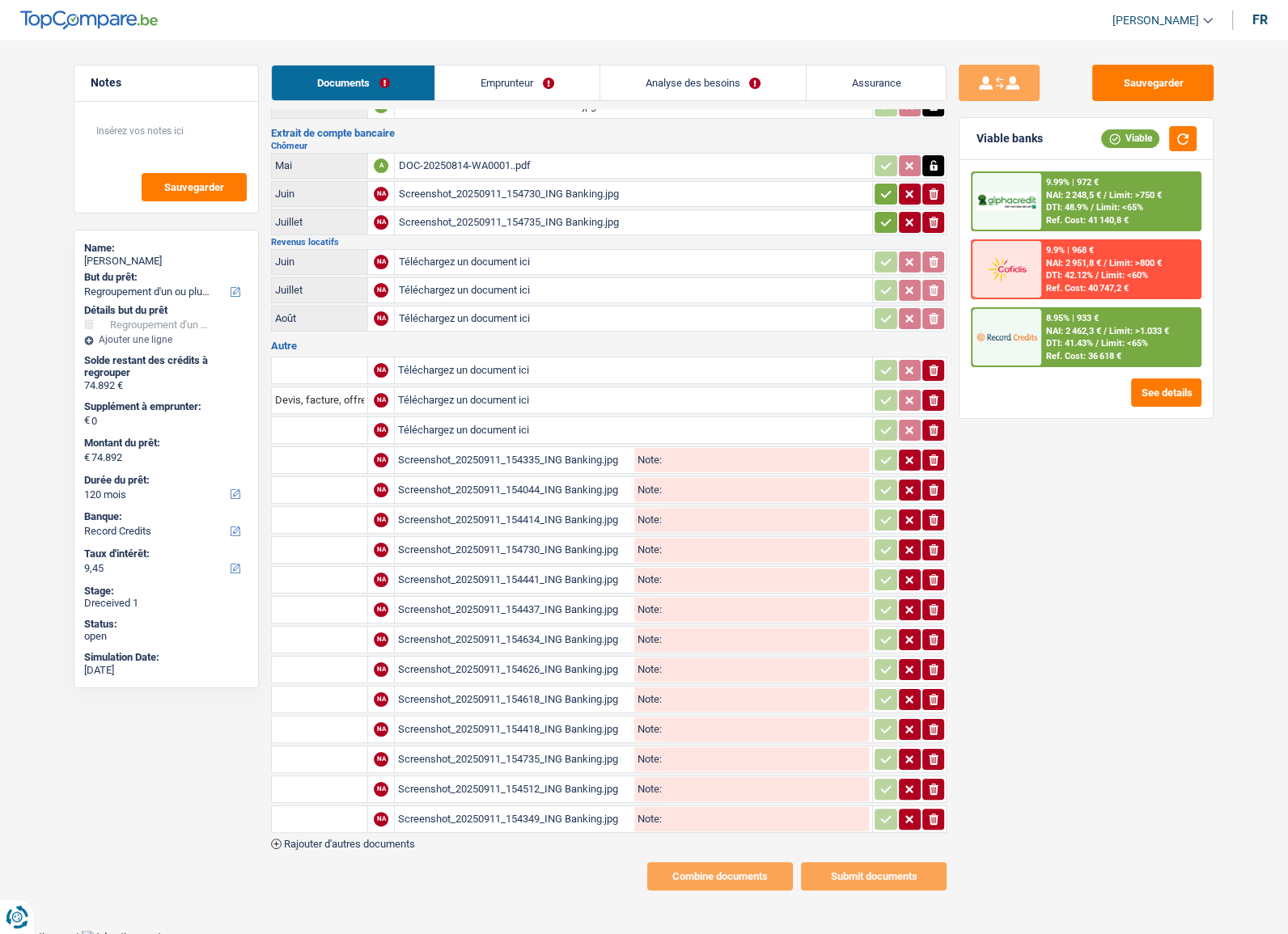
click at [938, 434] on button "ionicons-v5-e" at bounding box center [933, 430] width 21 height 21
click at [938, 439] on table "NA Téléchargez un document ici ionicons-v5-e Devis, facture, offre, bon de comm…" at bounding box center [609, 595] width 676 height 481
click at [934, 454] on icon "ionicons-v5-e" at bounding box center [933, 460] width 13 height 16
click at [935, 478] on td "ionicons-v5-e" at bounding box center [909, 490] width 74 height 28
click at [935, 494] on button "ionicons-v5-e" at bounding box center [933, 490] width 21 height 21
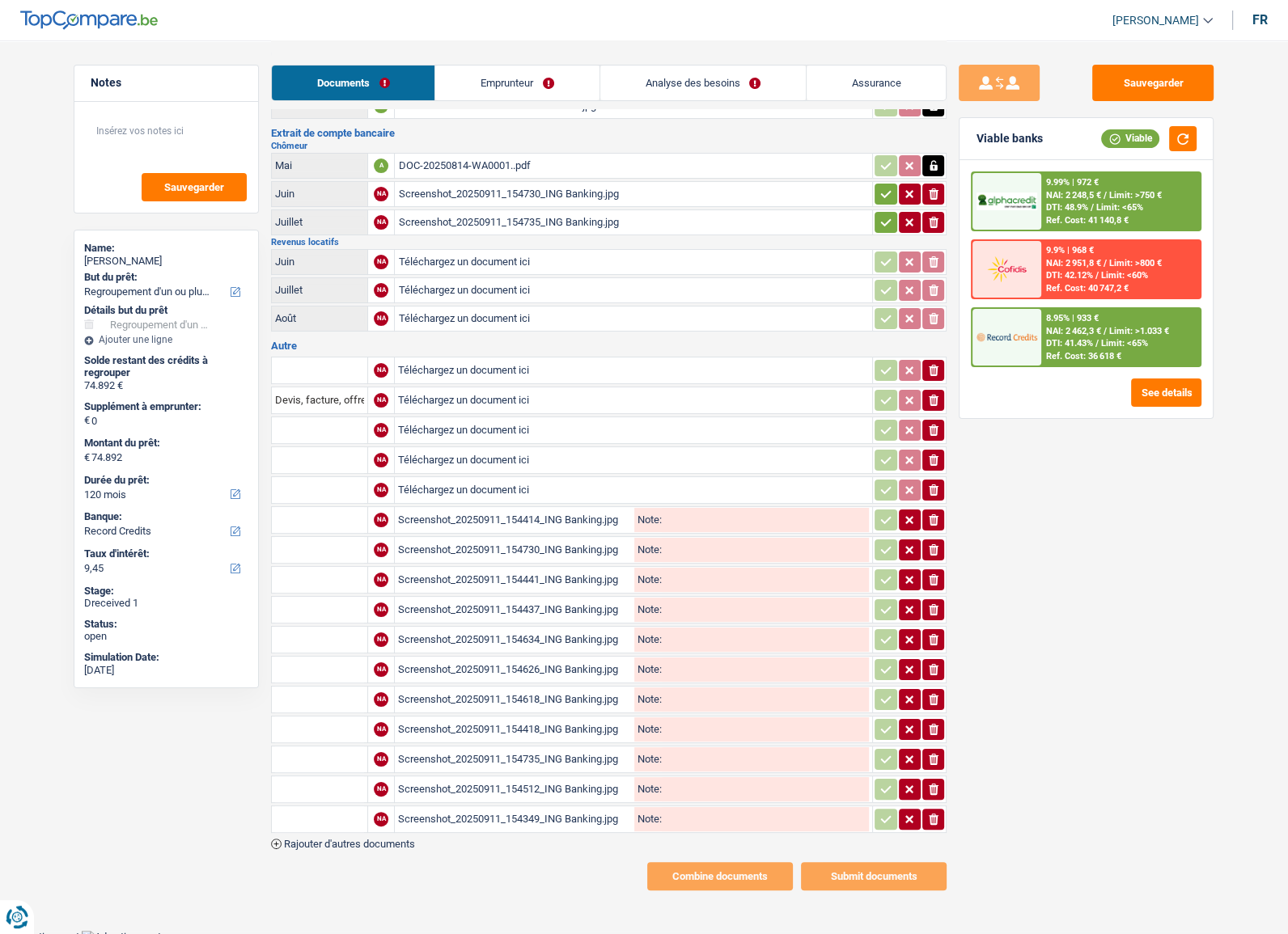
click at [935, 496] on td "ionicons-v5-e" at bounding box center [909, 490] width 74 height 28
drag, startPoint x: 935, startPoint y: 497, endPoint x: 938, endPoint y: 510, distance: 13.3
click at [936, 500] on table "NA Téléchargez un document ici ionicons-v5-e Devis, facture, offre, bon de comm…" at bounding box center [609, 595] width 676 height 481
click at [941, 543] on button "ionicons-v5-e" at bounding box center [933, 550] width 21 height 21
click at [941, 547] on button "ionicons-v5-e" at bounding box center [933, 550] width 21 height 21
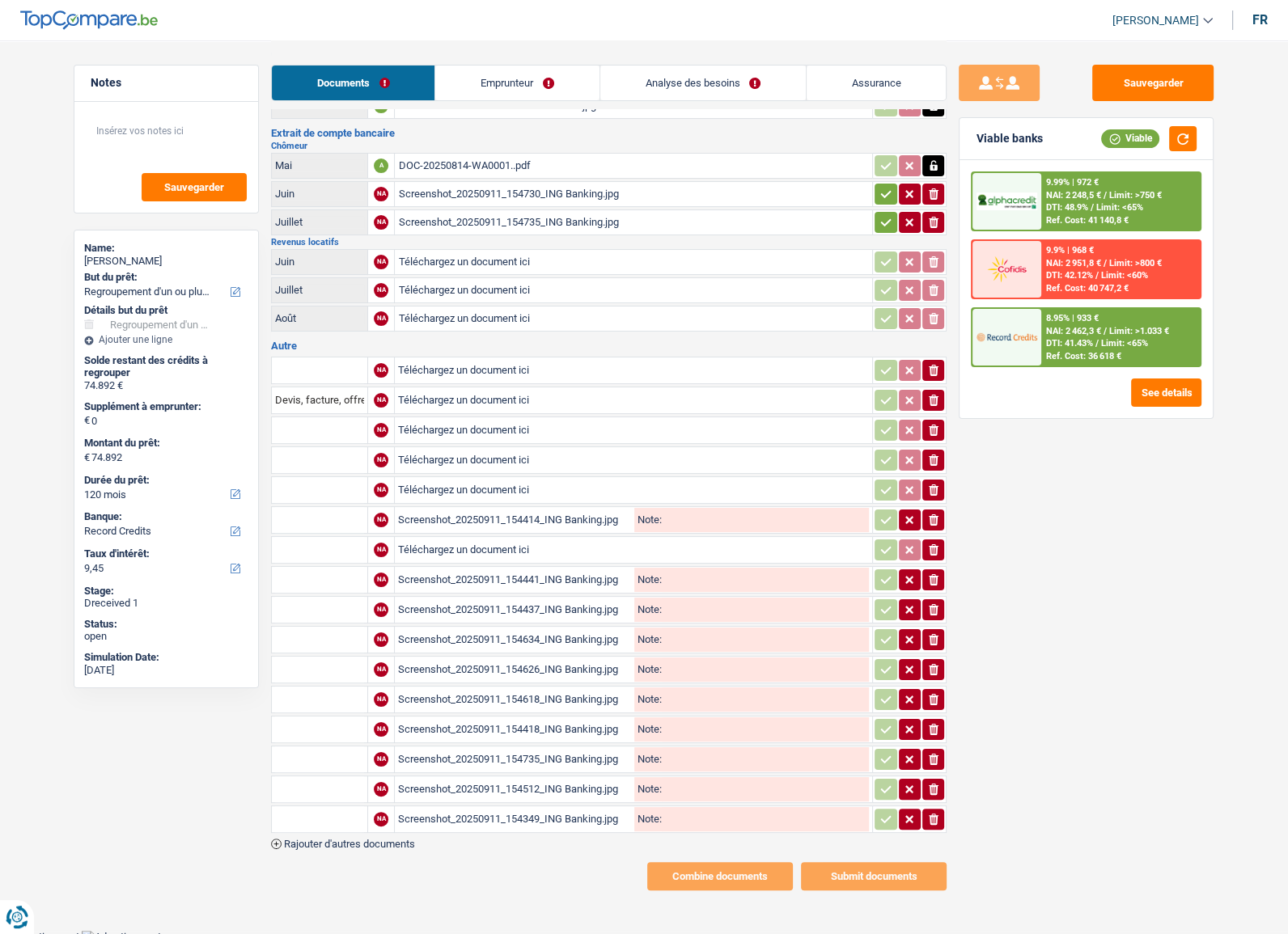
click at [936, 558] on table "NA Téléchargez un document ici ionicons-v5-e Devis, facture, offre, bon de comm…" at bounding box center [609, 595] width 676 height 481
click at [946, 809] on td "ionicons-v5-e" at bounding box center [909, 819] width 74 height 28
click at [938, 812] on icon "ionicons-v5-e" at bounding box center [933, 820] width 13 height 16
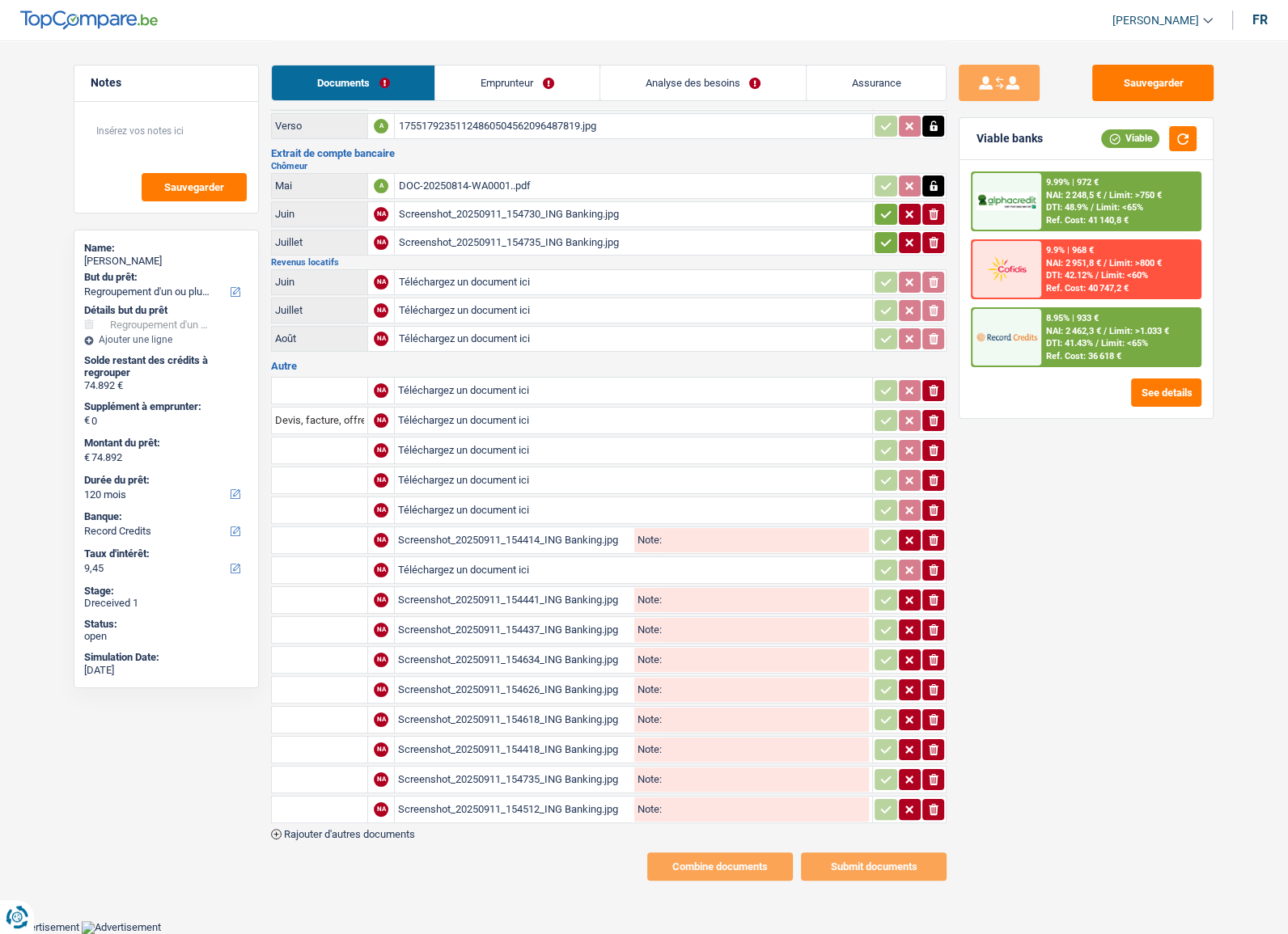
scroll to position [63, 0]
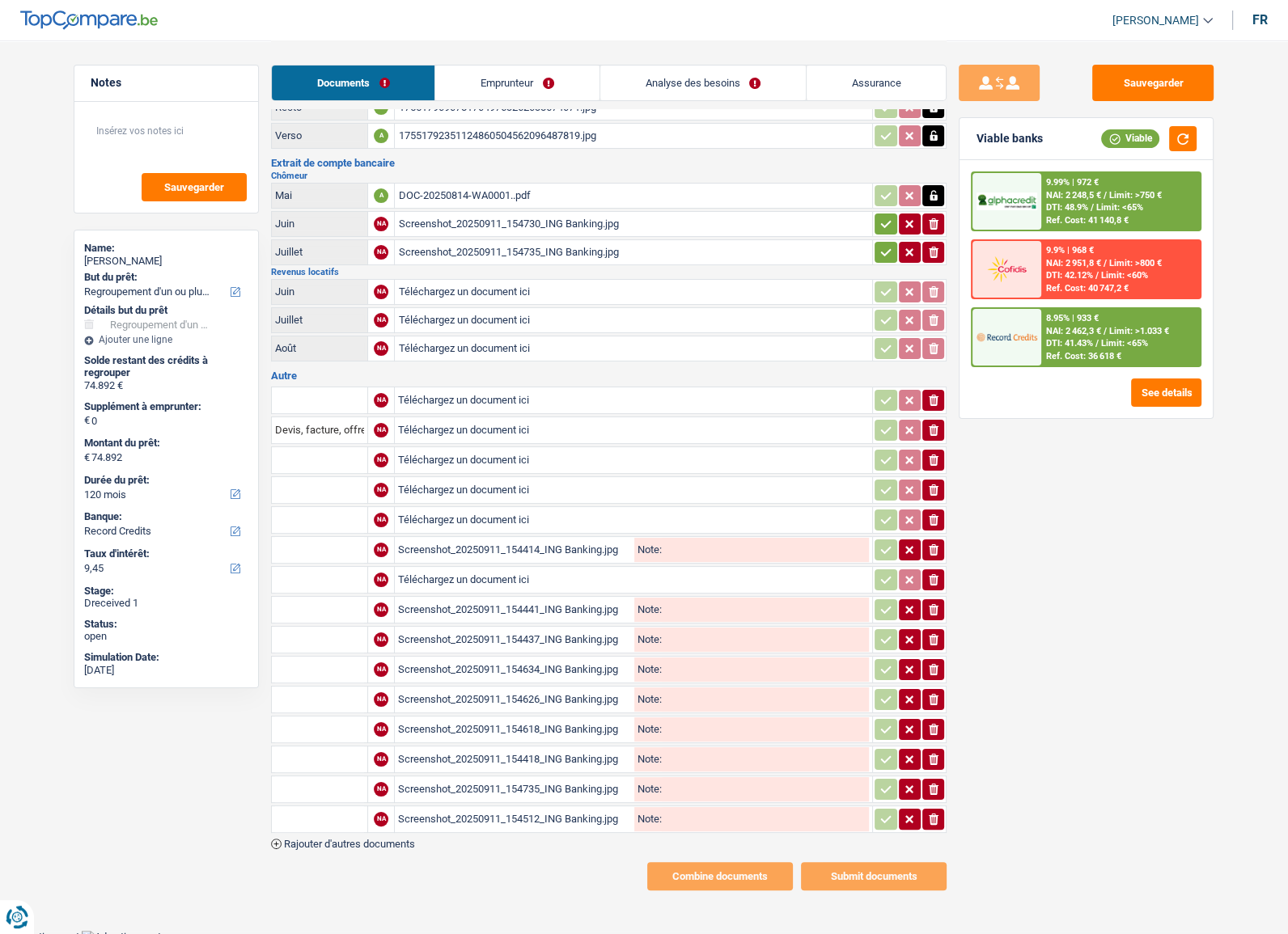
drag, startPoint x: 939, startPoint y: 792, endPoint x: 939, endPoint y: 772, distance: 20.0
click at [939, 788] on td "ionicons-v5-e" at bounding box center [909, 789] width 74 height 28
click at [939, 781] on icon "ionicons-v5-e" at bounding box center [933, 789] width 13 height 16
drag, startPoint x: 939, startPoint y: 771, endPoint x: 935, endPoint y: 788, distance: 17.5
click at [935, 785] on icon "ionicons-v5-e" at bounding box center [933, 789] width 13 height 16
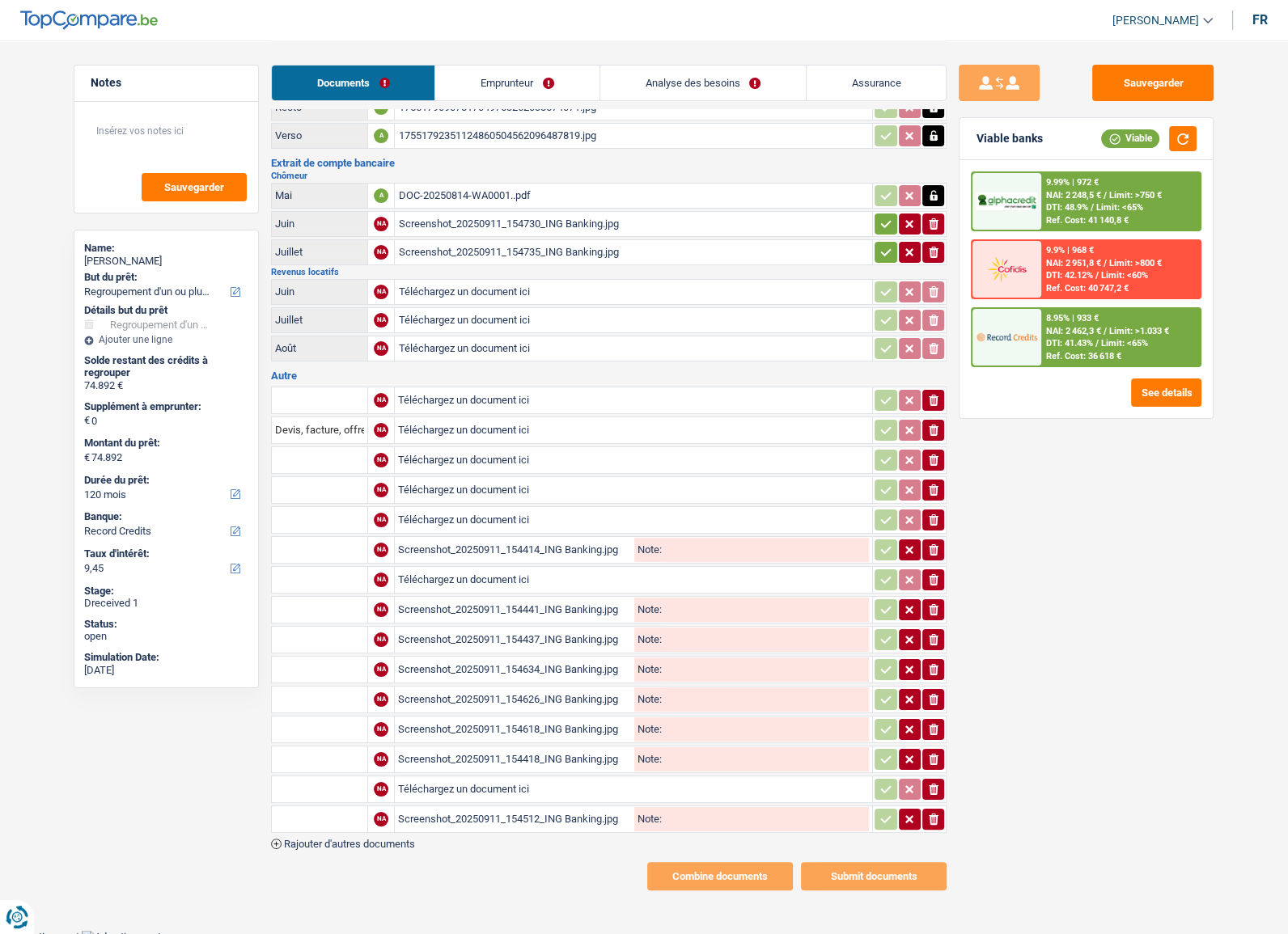
click at [935, 794] on table "NA Téléchargez un document ici ionicons-v5-e Devis, facture, offre, bon de comm…" at bounding box center [609, 610] width 676 height 452
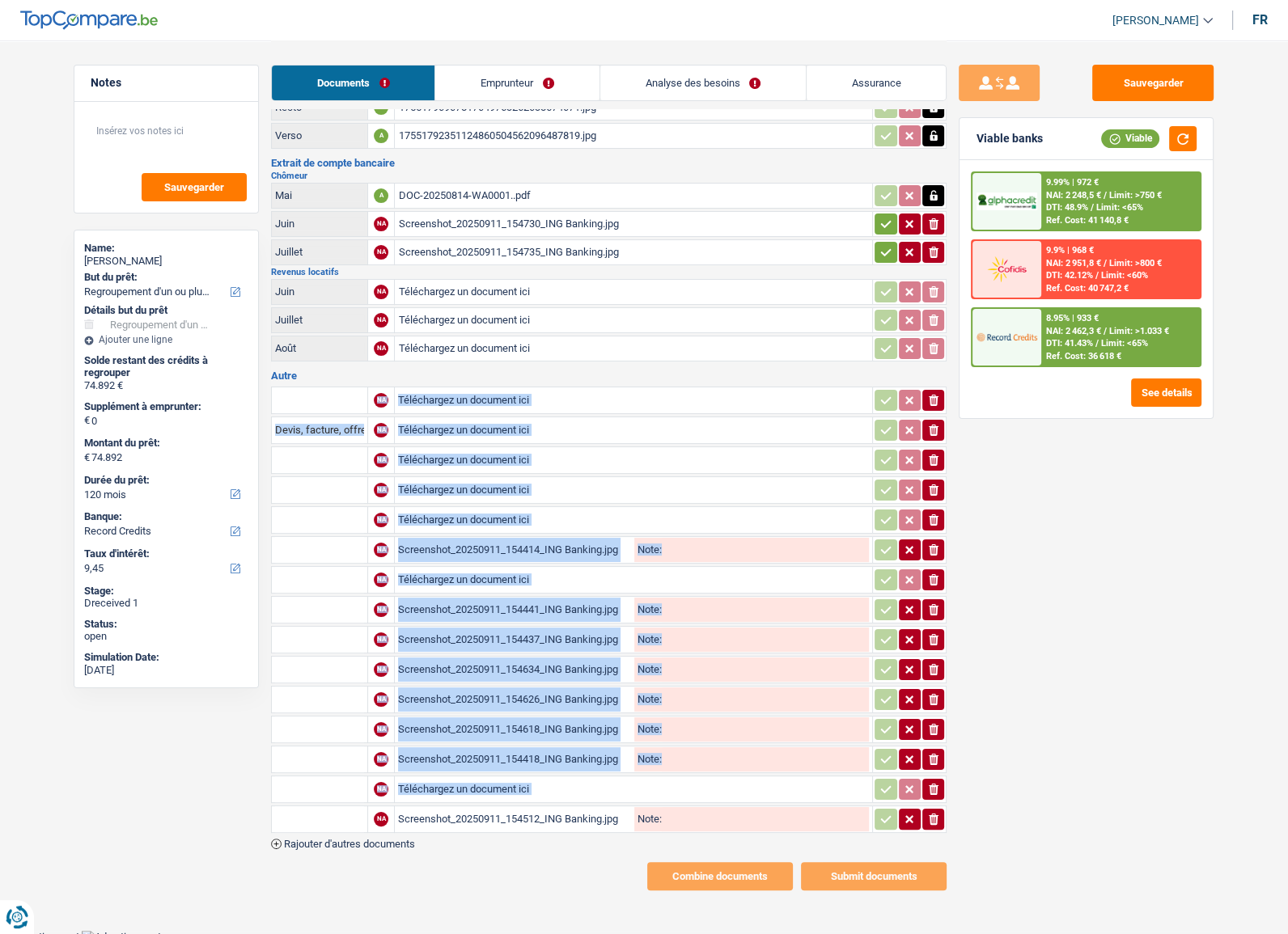
click at [934, 799] on table "NA Téléchargez un document ici ionicons-v5-e Devis, facture, offre, bon de comm…" at bounding box center [609, 610] width 676 height 452
click at [931, 812] on icon "ionicons-v5-e" at bounding box center [933, 820] width 13 height 16
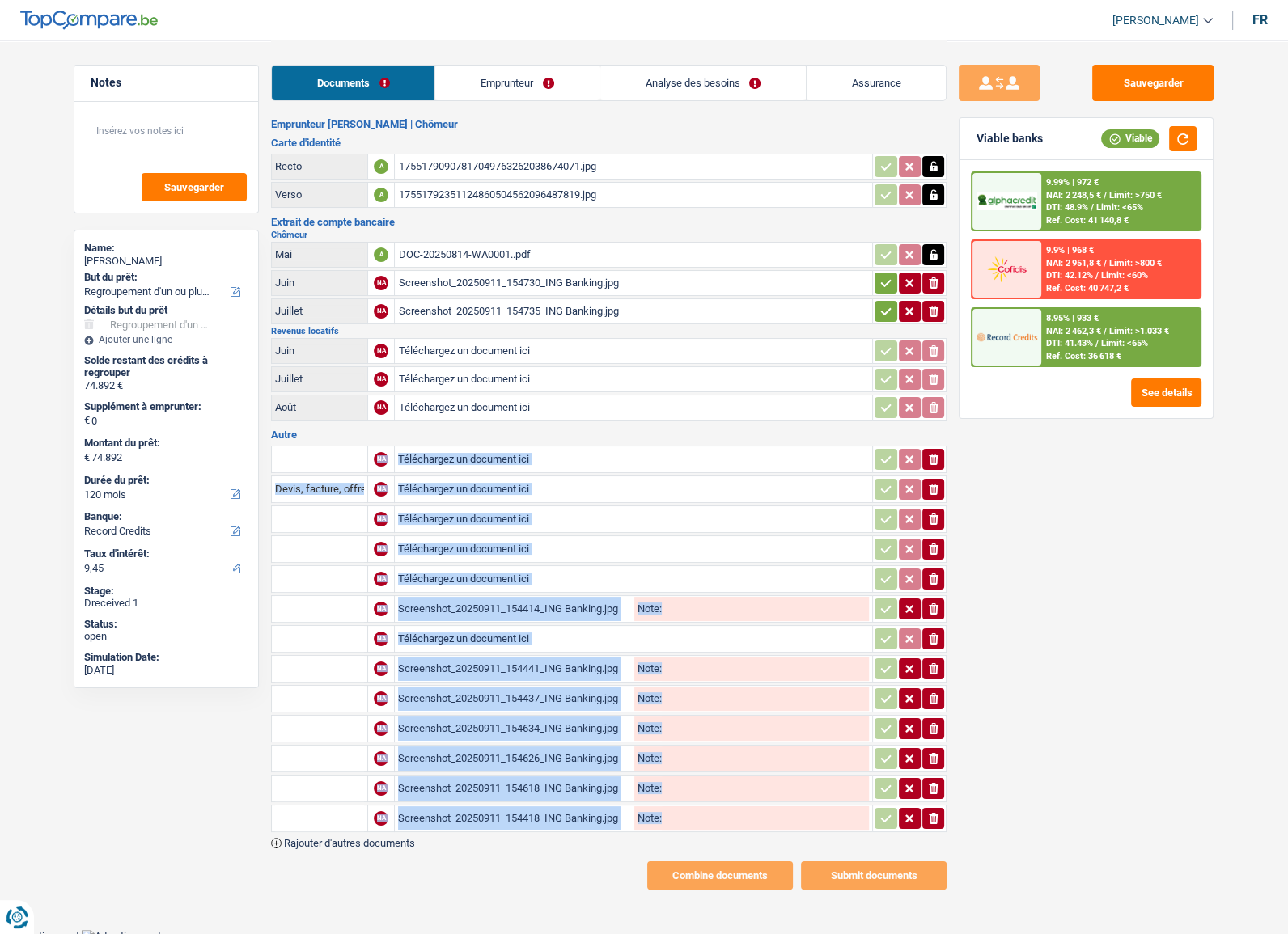
drag, startPoint x: 931, startPoint y: 804, endPoint x: 945, endPoint y: 723, distance: 82.2
click at [932, 811] on icon "ionicons-v5-e" at bounding box center [933, 819] width 13 height 16
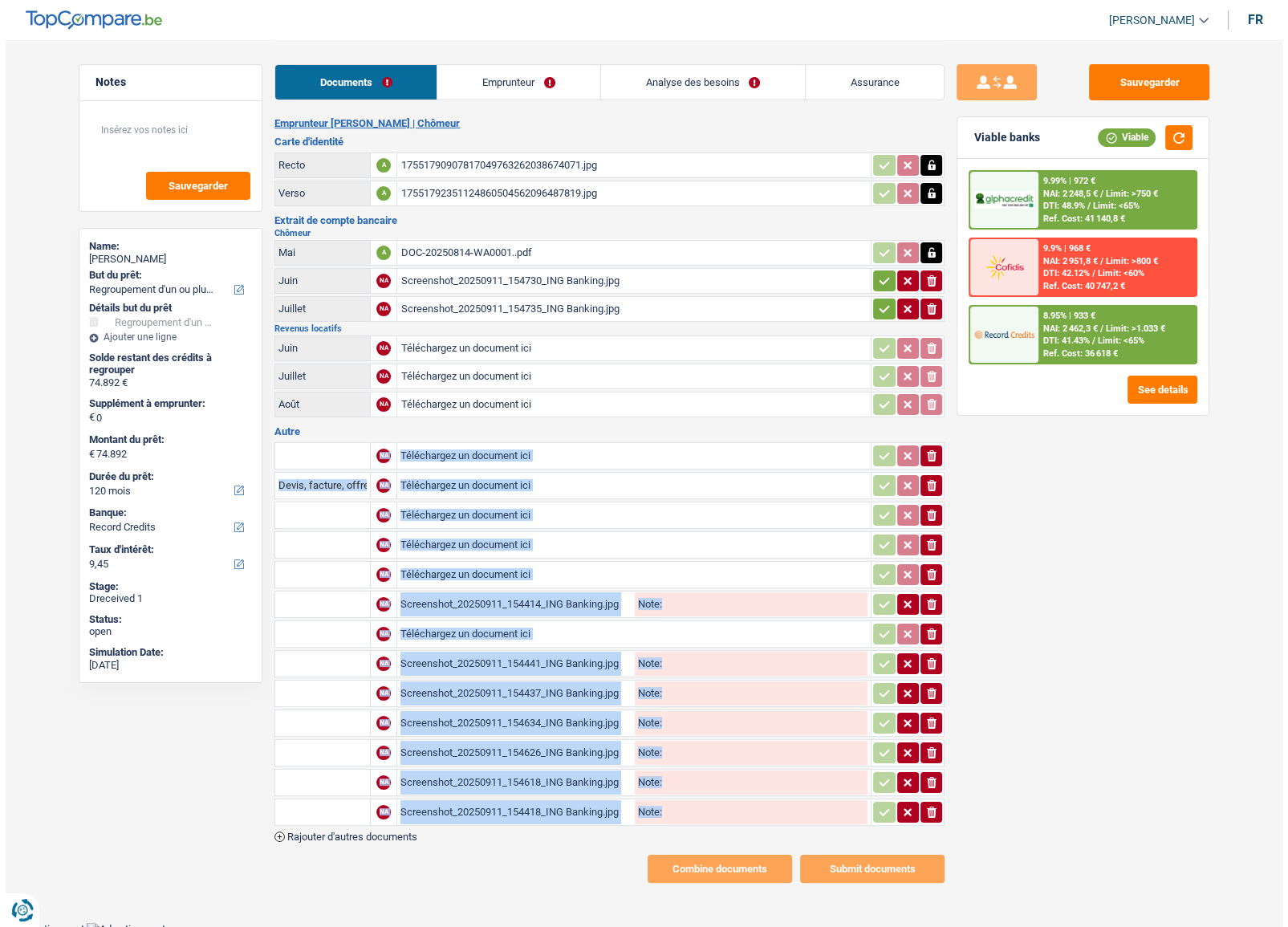
scroll to position [0, 0]
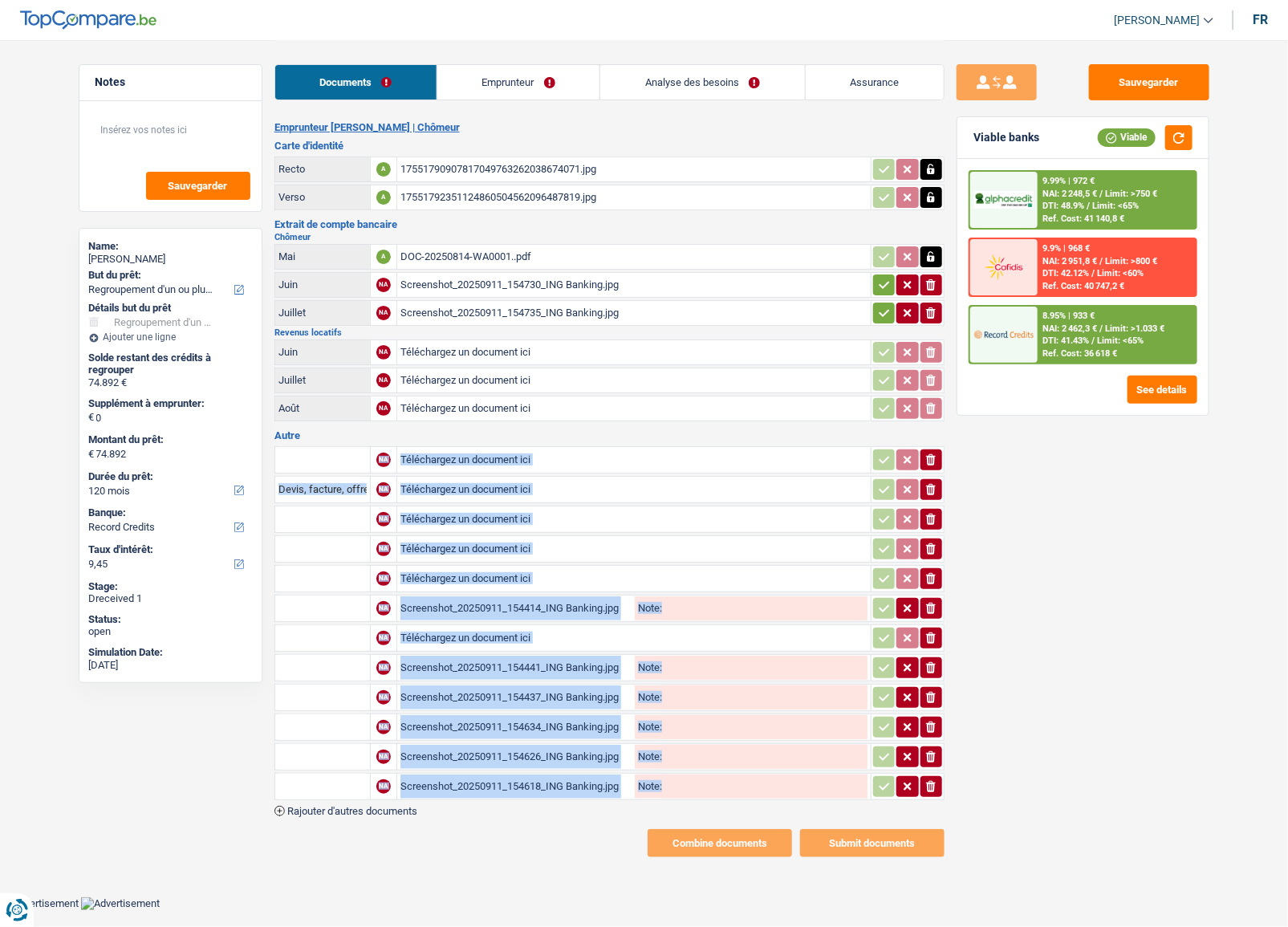
click at [935, 722] on icon "ionicons-v5-e" at bounding box center [931, 728] width 12 height 16
click at [934, 752] on icon "button" at bounding box center [931, 757] width 10 height 12
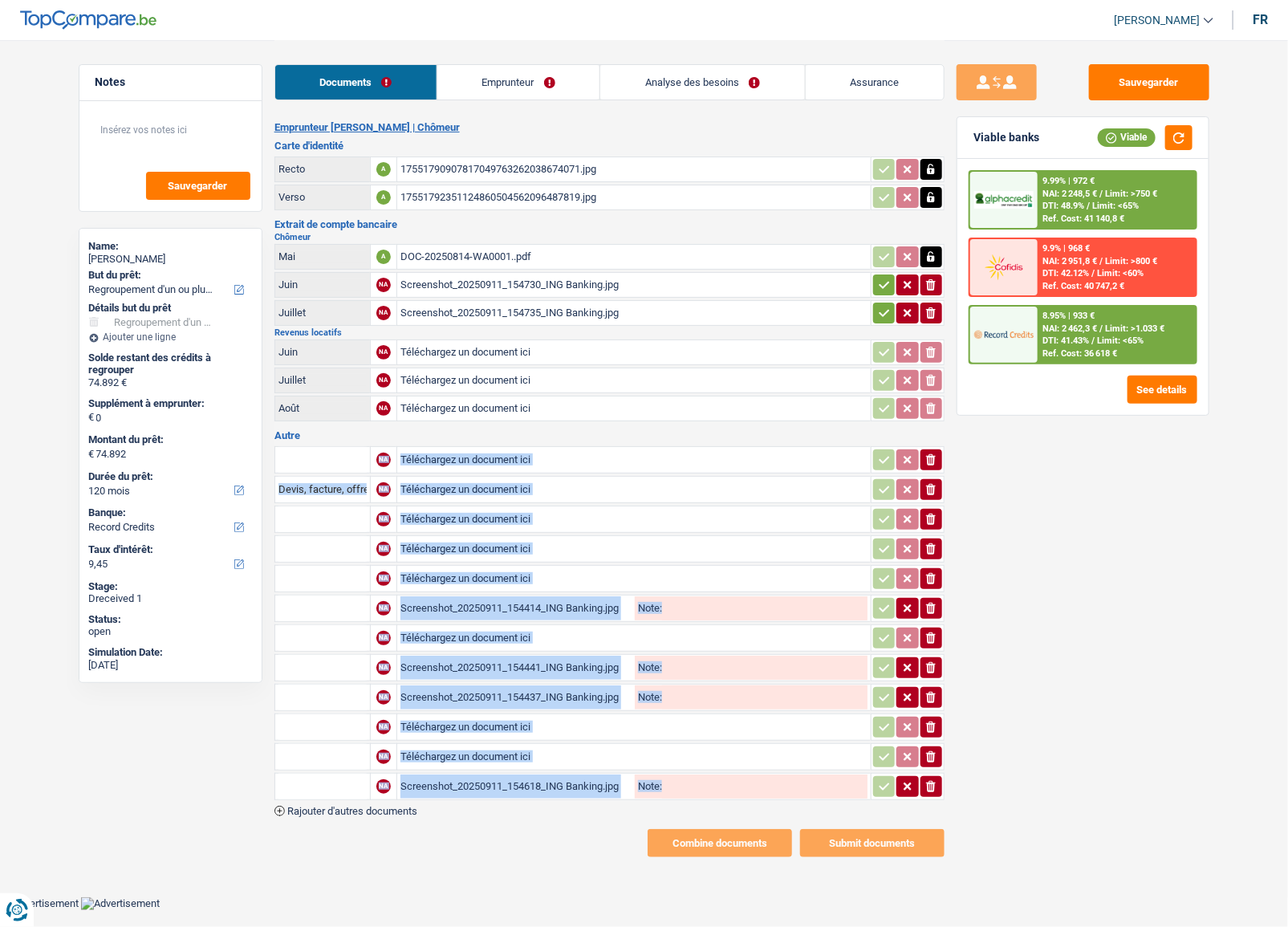
click at [934, 752] on icon "button" at bounding box center [931, 757] width 10 height 12
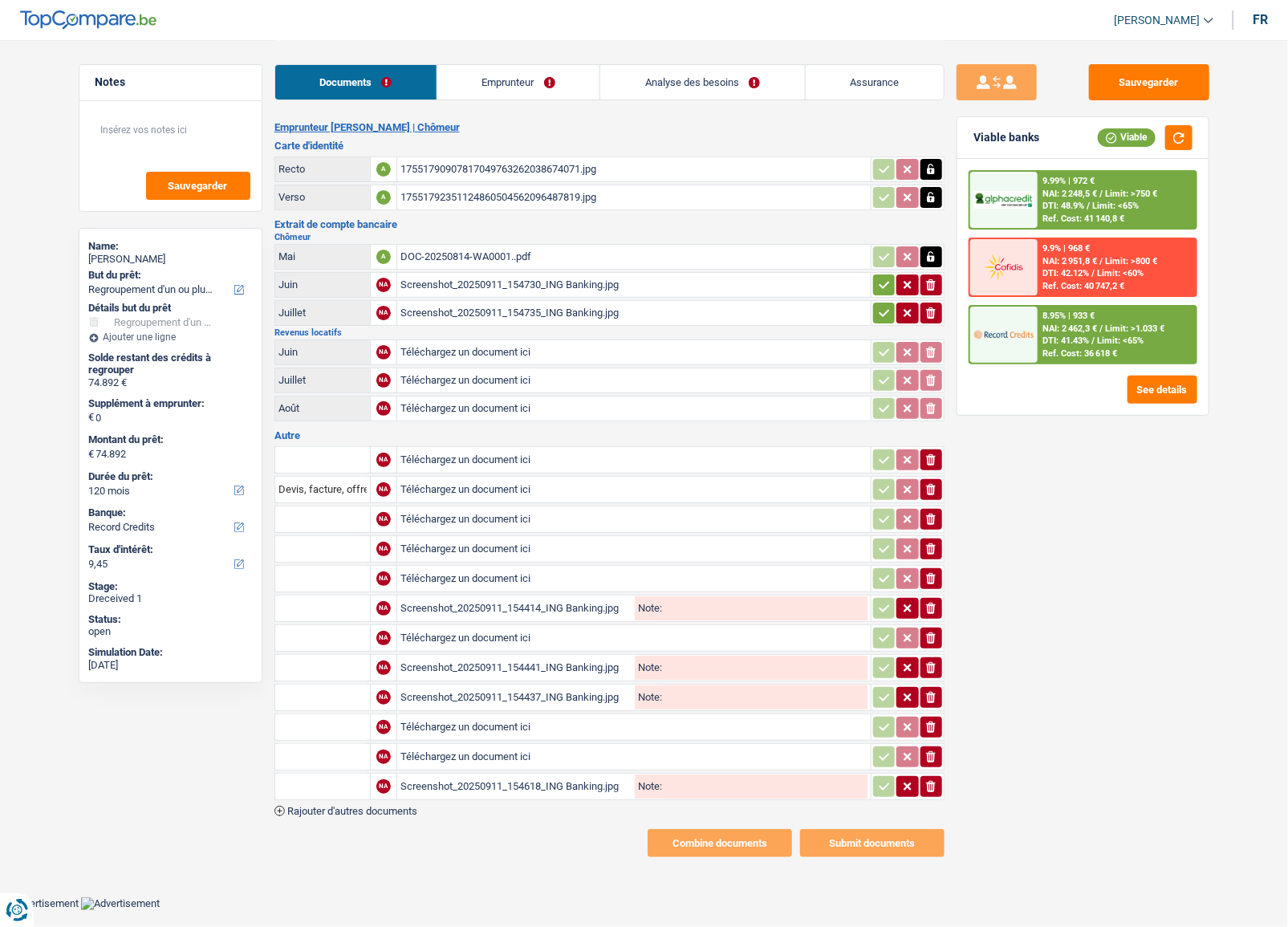
drag, startPoint x: 935, startPoint y: 706, endPoint x: 937, endPoint y: 689, distance: 17.1
click at [936, 700] on table "NA Téléchargez un document ici ionicons-v5-e Devis, facture, offre, bon de comm…" at bounding box center [609, 623] width 671 height 359
click at [937, 689] on icon "ionicons-v5-e" at bounding box center [931, 697] width 12 height 16
drag, startPoint x: 935, startPoint y: 677, endPoint x: 935, endPoint y: 666, distance: 11.0
click at [935, 675] on table "NA Téléchargez un document ici ionicons-v5-e Devis, facture, offre, bon de comm…" at bounding box center [609, 623] width 671 height 359
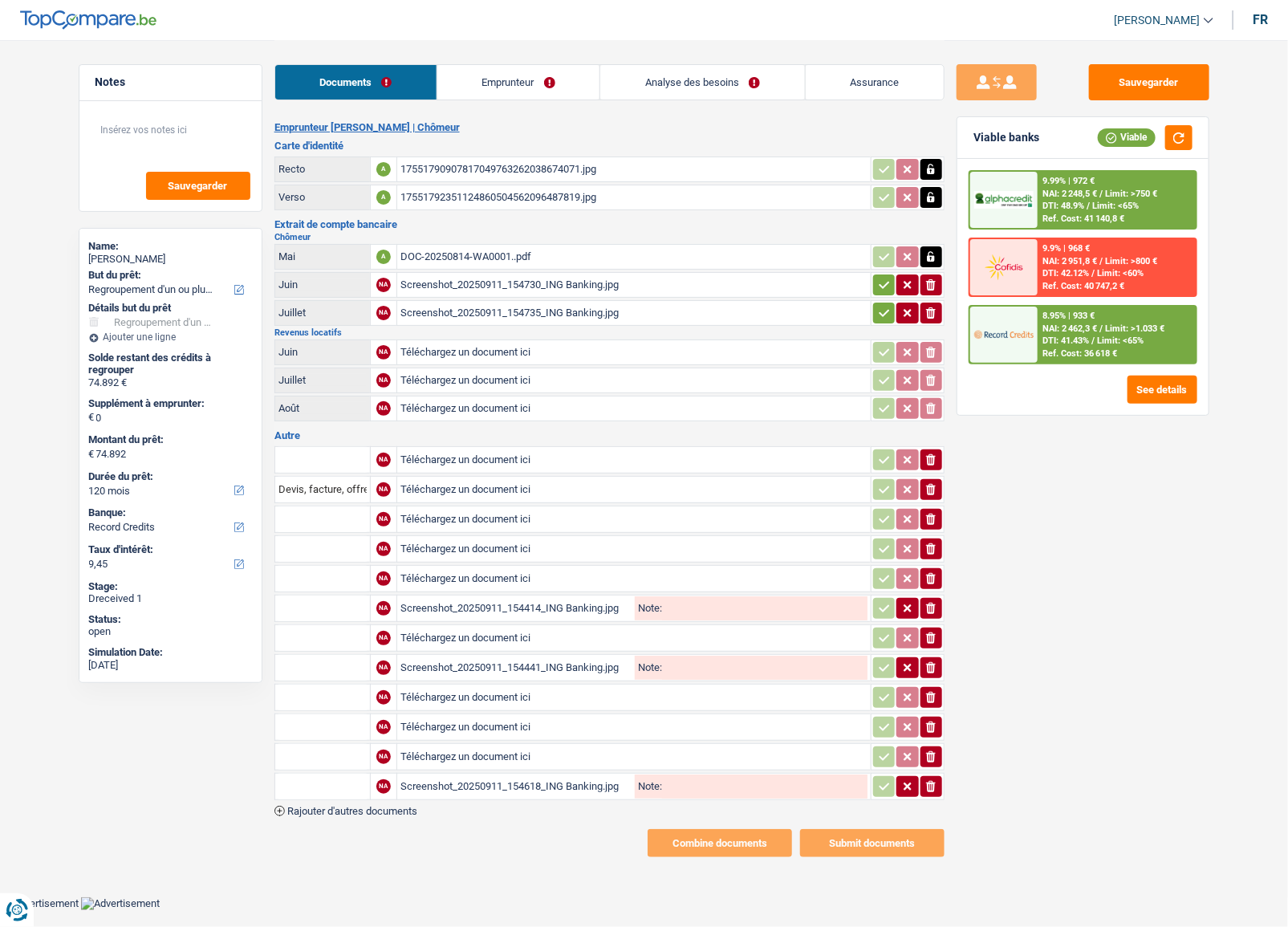
drag, startPoint x: 935, startPoint y: 666, endPoint x: 929, endPoint y: 638, distance: 28.6
click at [935, 663] on icon "ionicons-v5-e" at bounding box center [931, 668] width 12 height 16
click at [929, 638] on icon "ionicons-v5-e" at bounding box center [931, 638] width 12 height 16
click at [929, 631] on icon "ionicons-v5-e" at bounding box center [931, 638] width 12 height 16
drag, startPoint x: 929, startPoint y: 611, endPoint x: 929, endPoint y: 602, distance: 9.0
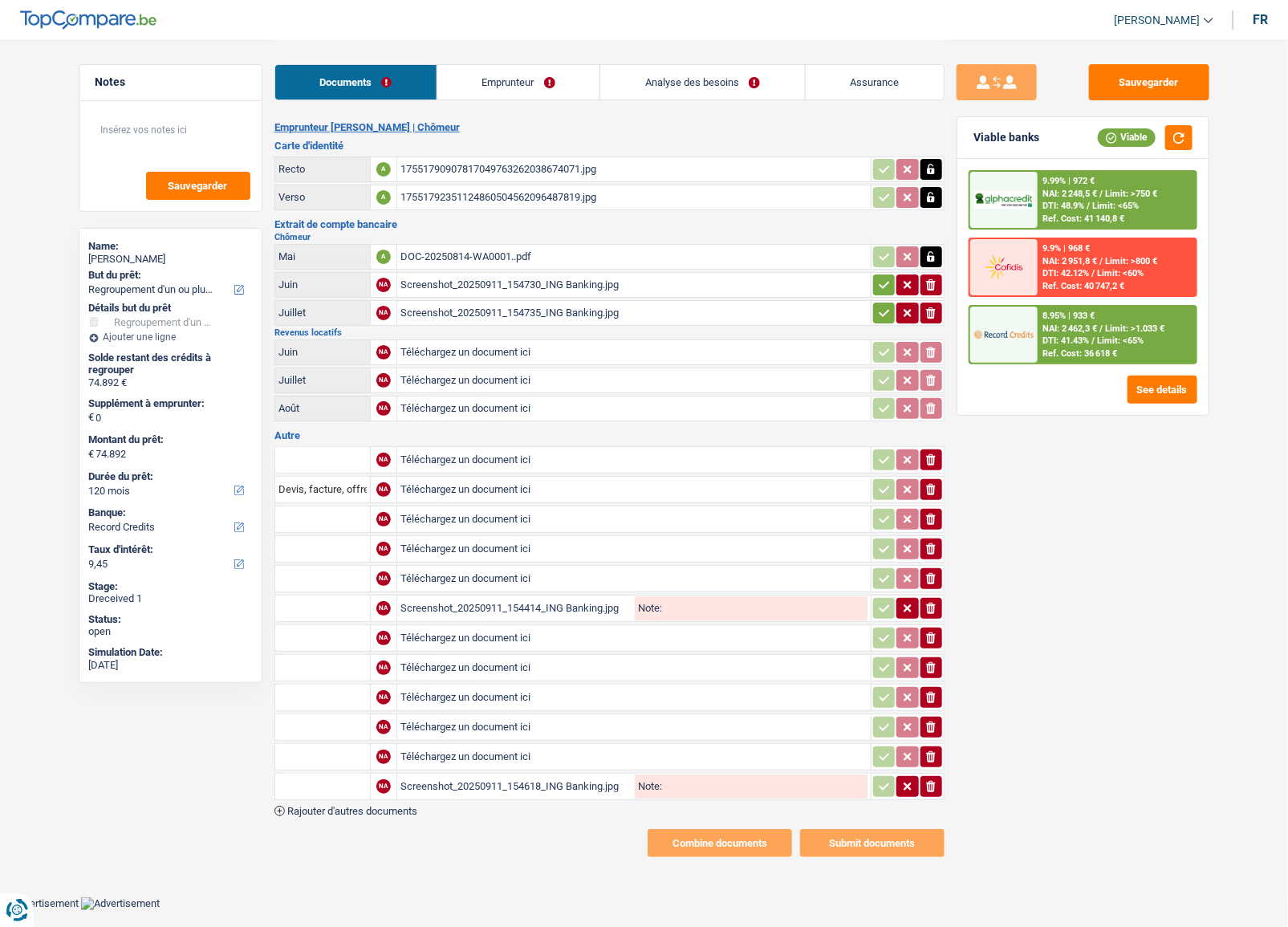
click at [929, 610] on icon "ionicons-v5-e" at bounding box center [931, 609] width 12 height 16
click at [928, 603] on icon "button" at bounding box center [931, 608] width 10 height 12
click at [926, 578] on icon "ionicons-v5-e" at bounding box center [931, 579] width 12 height 16
click at [926, 571] on icon "ionicons-v5-e" at bounding box center [931, 579] width 12 height 16
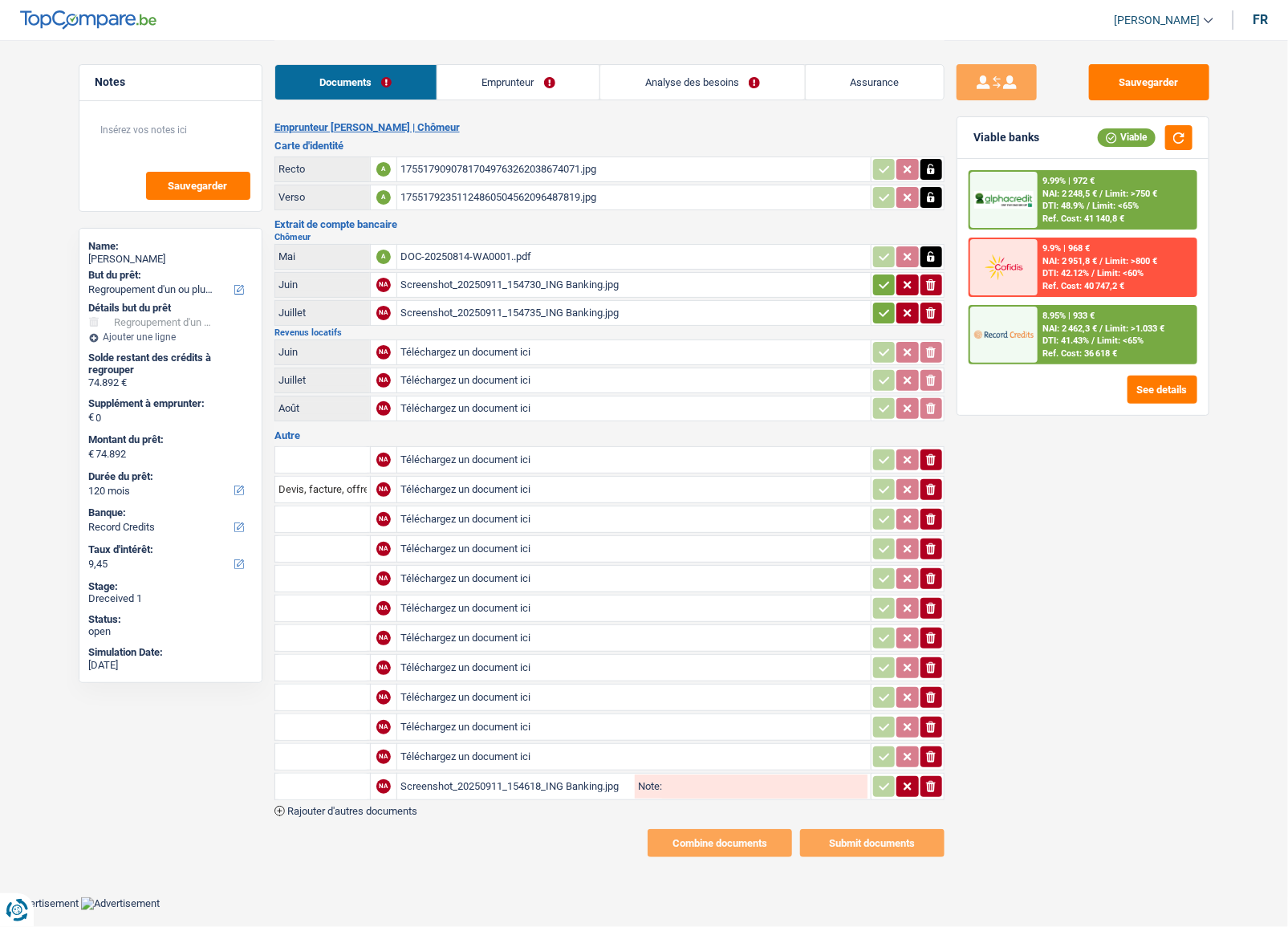
click at [933, 526] on td "ionicons-v5-e" at bounding box center [907, 519] width 74 height 27
click at [930, 514] on icon "button" at bounding box center [931, 519] width 10 height 12
click at [931, 511] on icon "ionicons-v5-e" at bounding box center [931, 519] width 12 height 16
drag, startPoint x: 918, startPoint y: 776, endPoint x: 932, endPoint y: 776, distance: 14.0
click at [919, 776] on div "ionicons-v5-e" at bounding box center [908, 787] width 71 height 21
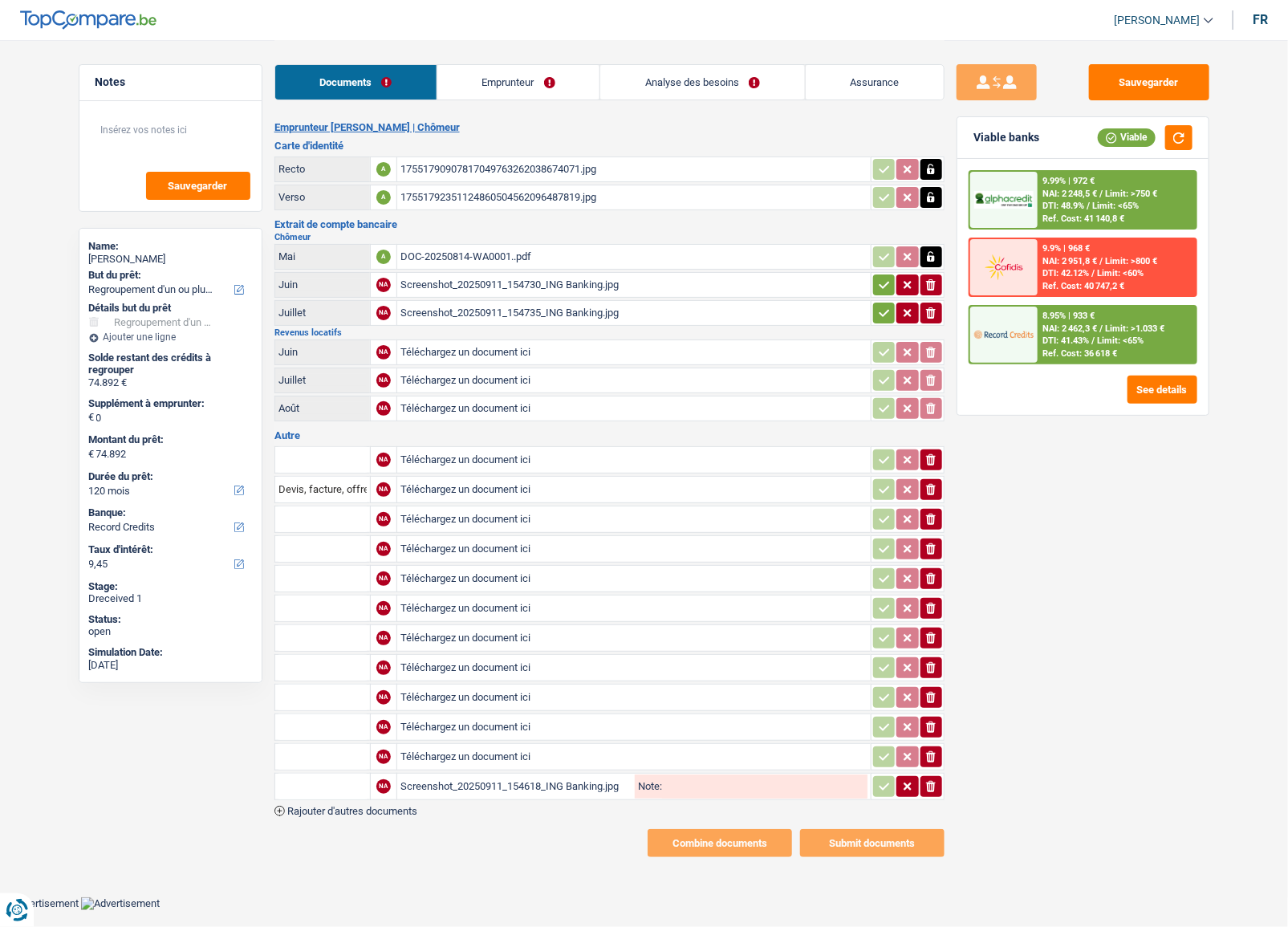
click at [935, 779] on icon "ionicons-v5-e" at bounding box center [931, 787] width 12 height 16
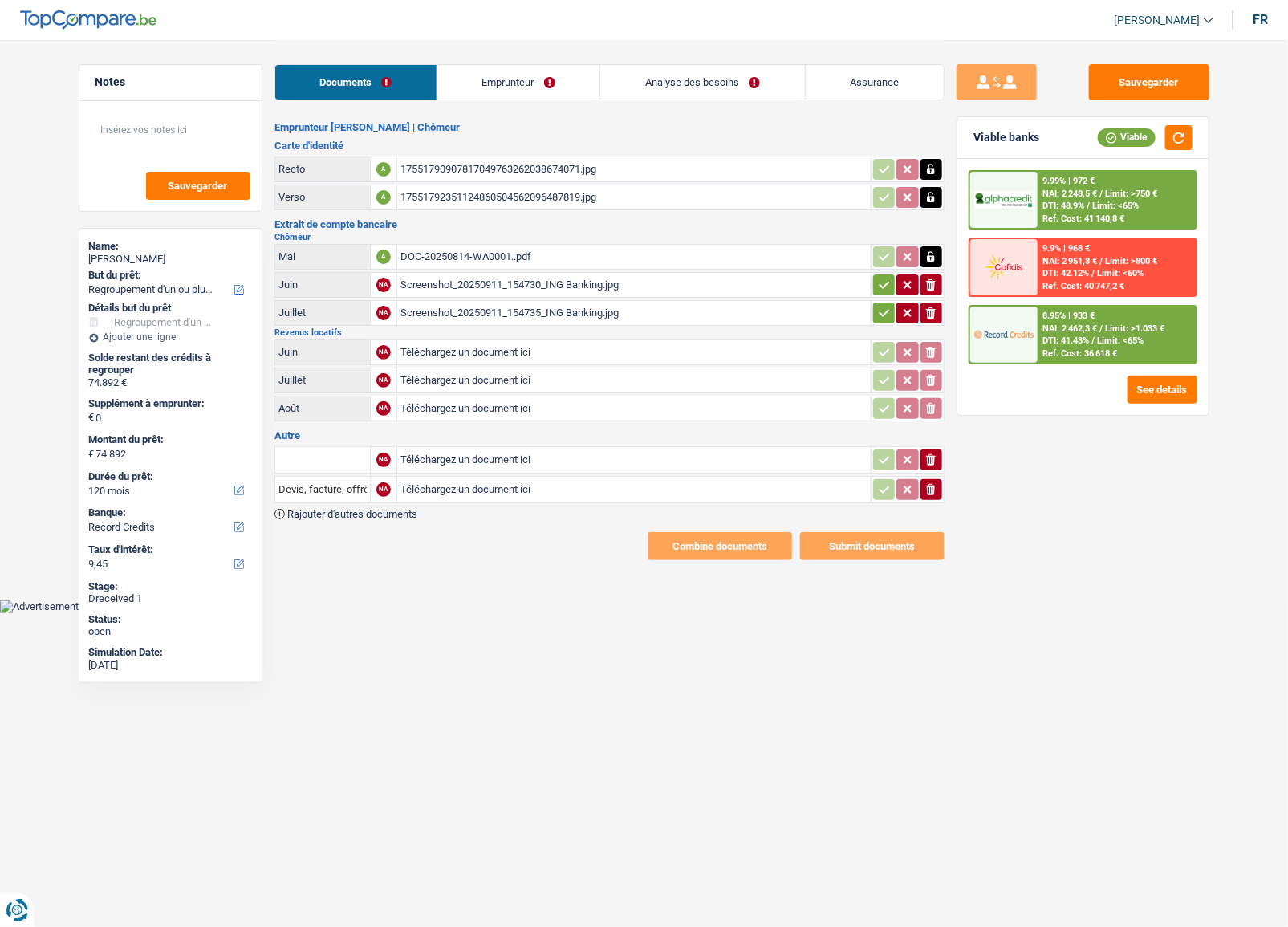
click at [935, 613] on html "Vous avez le contrôle de vos données Nous utilisons des cookies, tout comme nos…" at bounding box center [644, 307] width 1288 height 613
click at [501, 256] on div "DOC-20250814-WA0001..pdf" at bounding box center [633, 256] width 467 height 24
click at [930, 254] on icon "button" at bounding box center [931, 257] width 7 height 11
click at [930, 254] on icon "button" at bounding box center [931, 257] width 10 height 12
click at [522, 162] on div "17551790907817049763262038674071.jpg" at bounding box center [633, 169] width 467 height 24
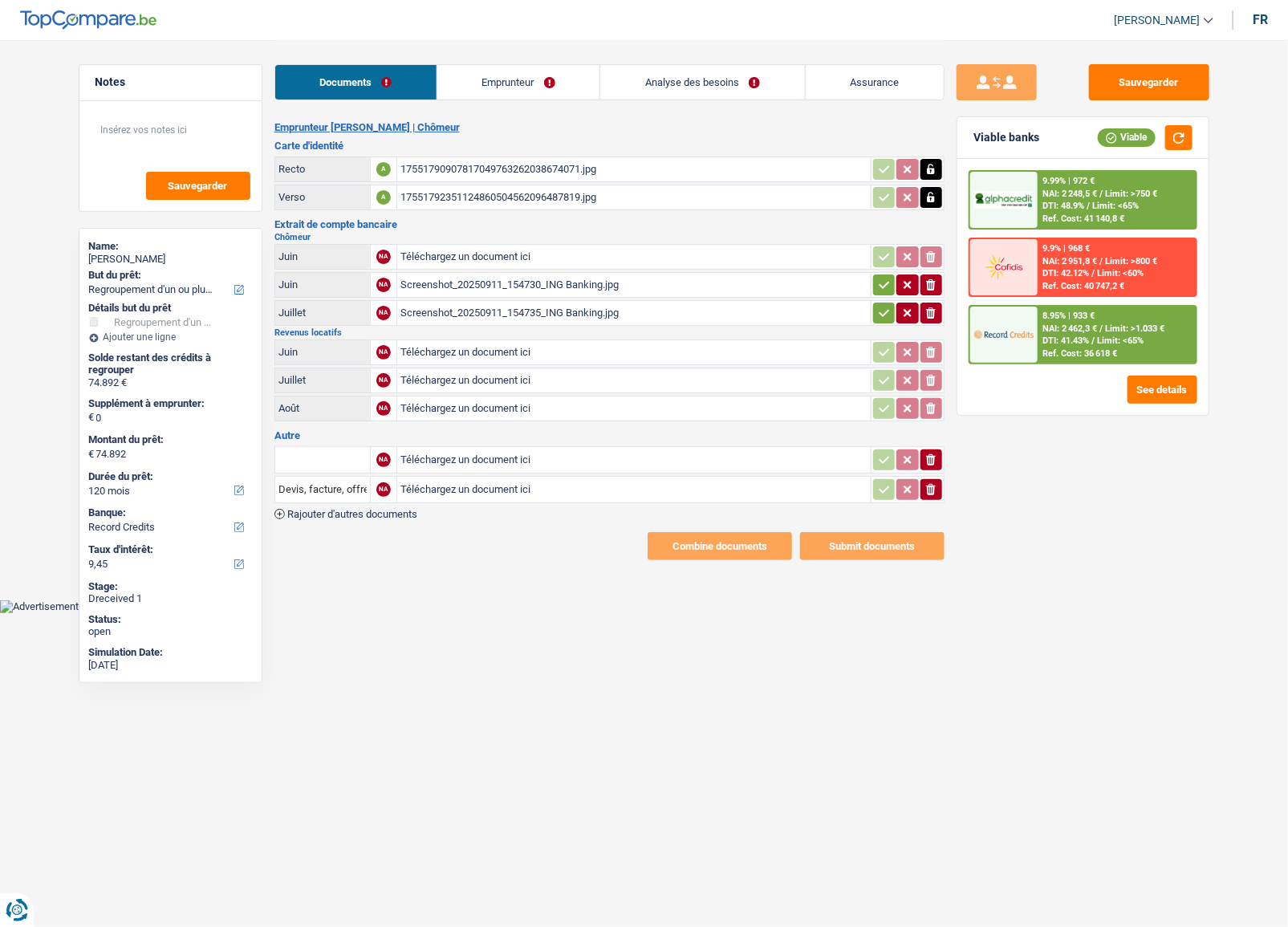
click at [939, 168] on button "button" at bounding box center [931, 169] width 21 height 21
drag, startPoint x: 939, startPoint y: 168, endPoint x: 935, endPoint y: 199, distance: 31.3
click at [937, 175] on button "ionicons-v5-e" at bounding box center [931, 169] width 21 height 21
click at [935, 199] on icon "button" at bounding box center [931, 198] width 7 height 11
click at [935, 197] on icon "button" at bounding box center [931, 198] width 10 height 12
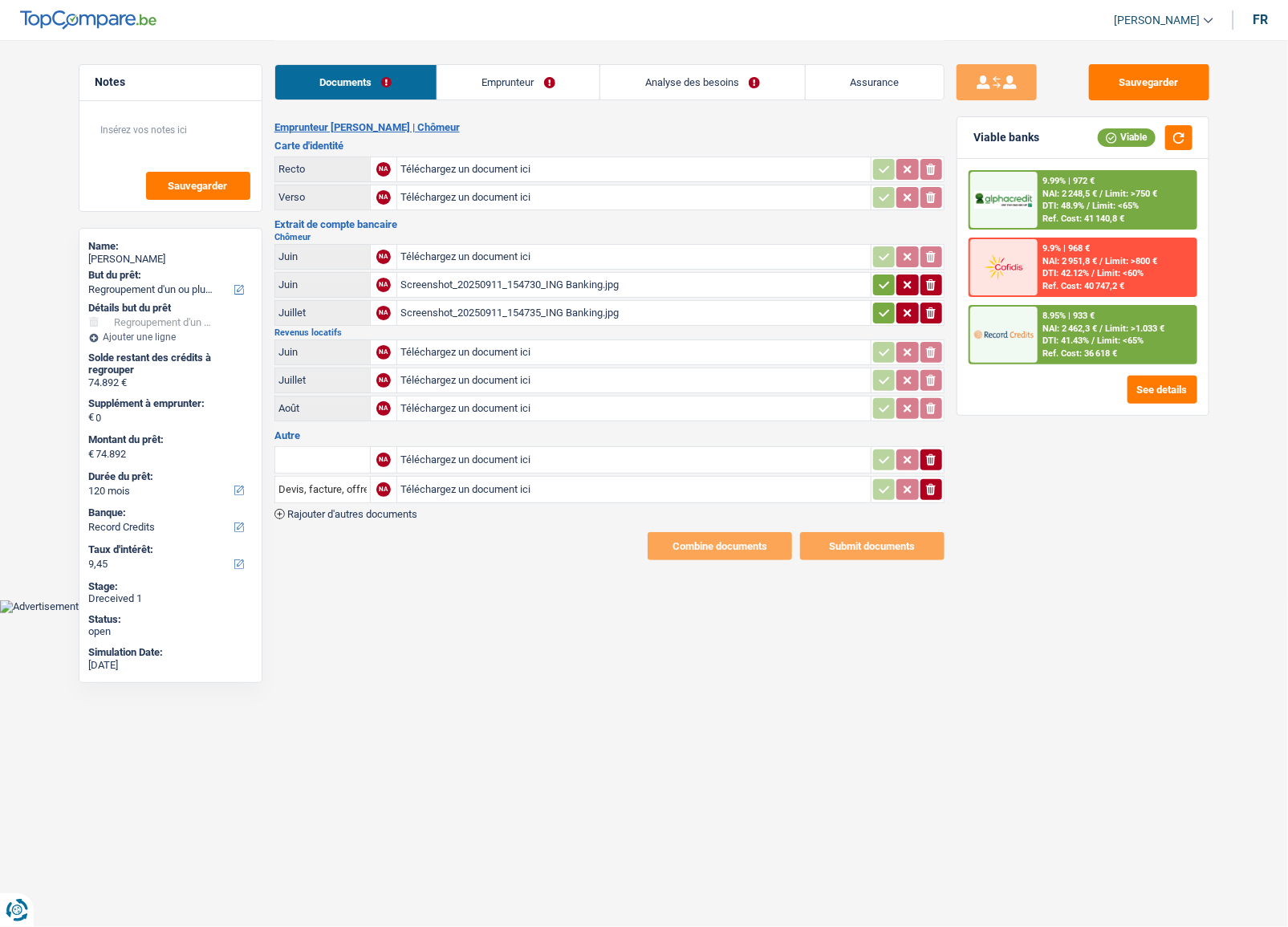
click at [704, 256] on input "Téléchargez un document ici" at bounding box center [633, 256] width 467 height 24
click at [560, 286] on div "Screenshot_20250911_154730_ING Banking.jpg" at bounding box center [633, 284] width 467 height 24
click at [937, 293] on button "ionicons-v5-e" at bounding box center [931, 285] width 21 height 21
drag, startPoint x: 935, startPoint y: 300, endPoint x: 936, endPoint y: 312, distance: 12.0
click at [935, 303] on button "ionicons-v5-e" at bounding box center [931, 314] width 21 height 21
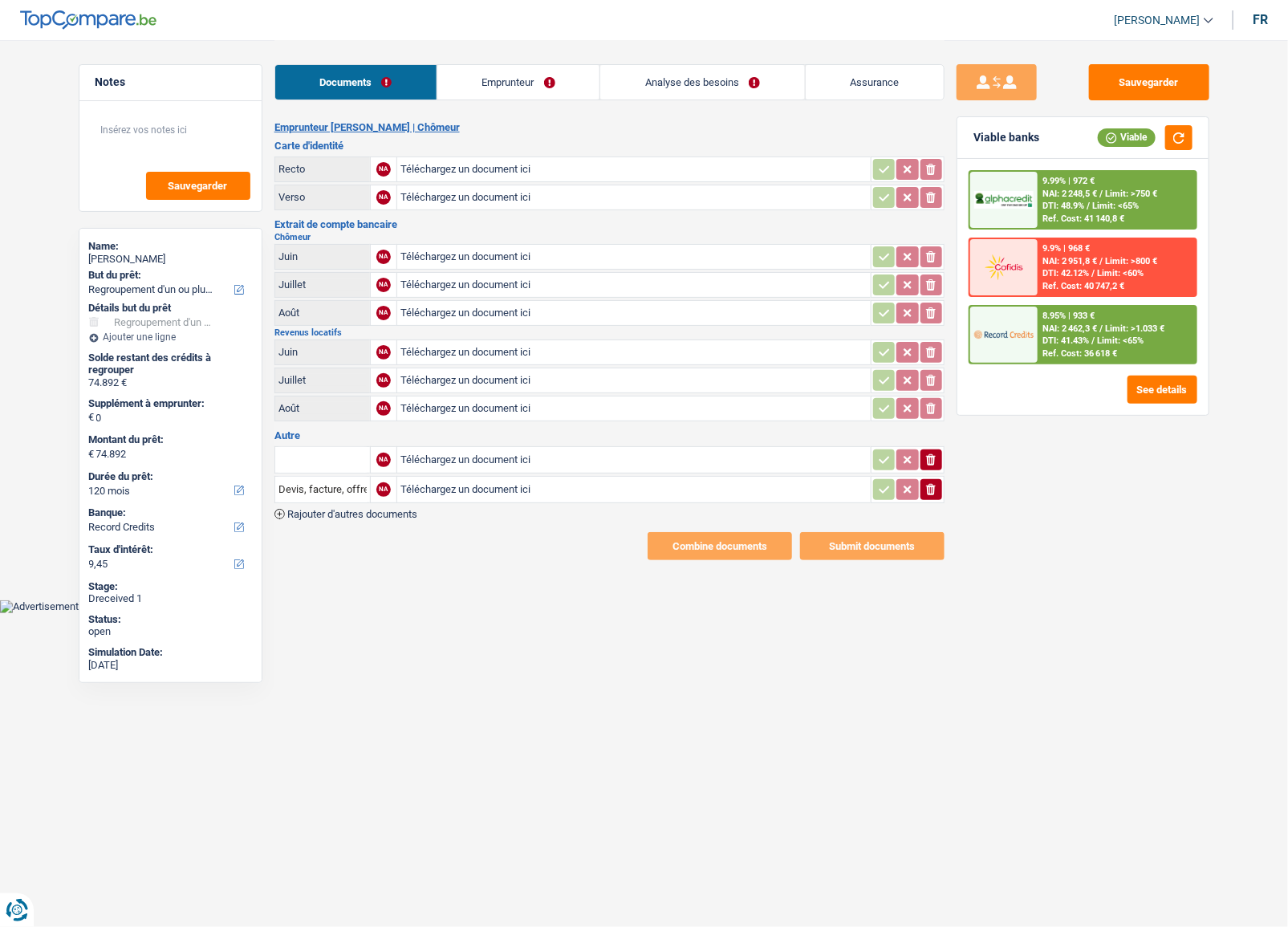
click at [645, 347] on input "Téléchargez un document ici" at bounding box center [633, 352] width 467 height 24
type input "C:\fakepath\EL BAROUDI 09.jpg"
type input "C:\fakepath\EL AZRAQ 09.jpg"
type input "C:\fakepath\LEKBIRA 09.jpg"
click at [925, 320] on button "button" at bounding box center [931, 314] width 21 height 21
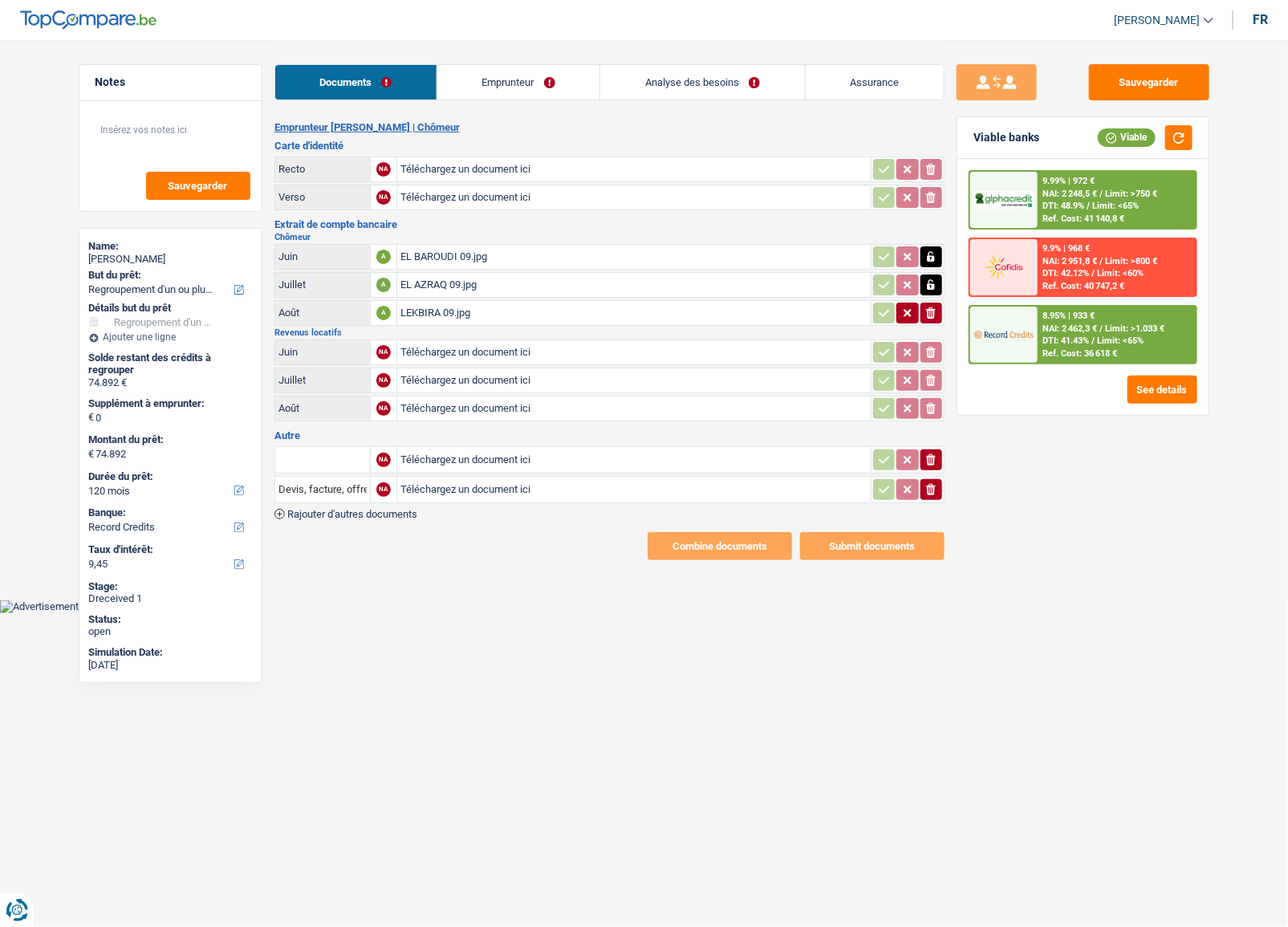
drag, startPoint x: 927, startPoint y: 310, endPoint x: 925, endPoint y: 275, distance: 35.1
click at [927, 309] on icon "button" at bounding box center [931, 313] width 10 height 12
click at [925, 277] on icon "button" at bounding box center [931, 285] width 12 height 16
click at [923, 257] on button "button" at bounding box center [931, 257] width 21 height 21
type input "C:\fakepath\EL BAROUDI 09.jpg"
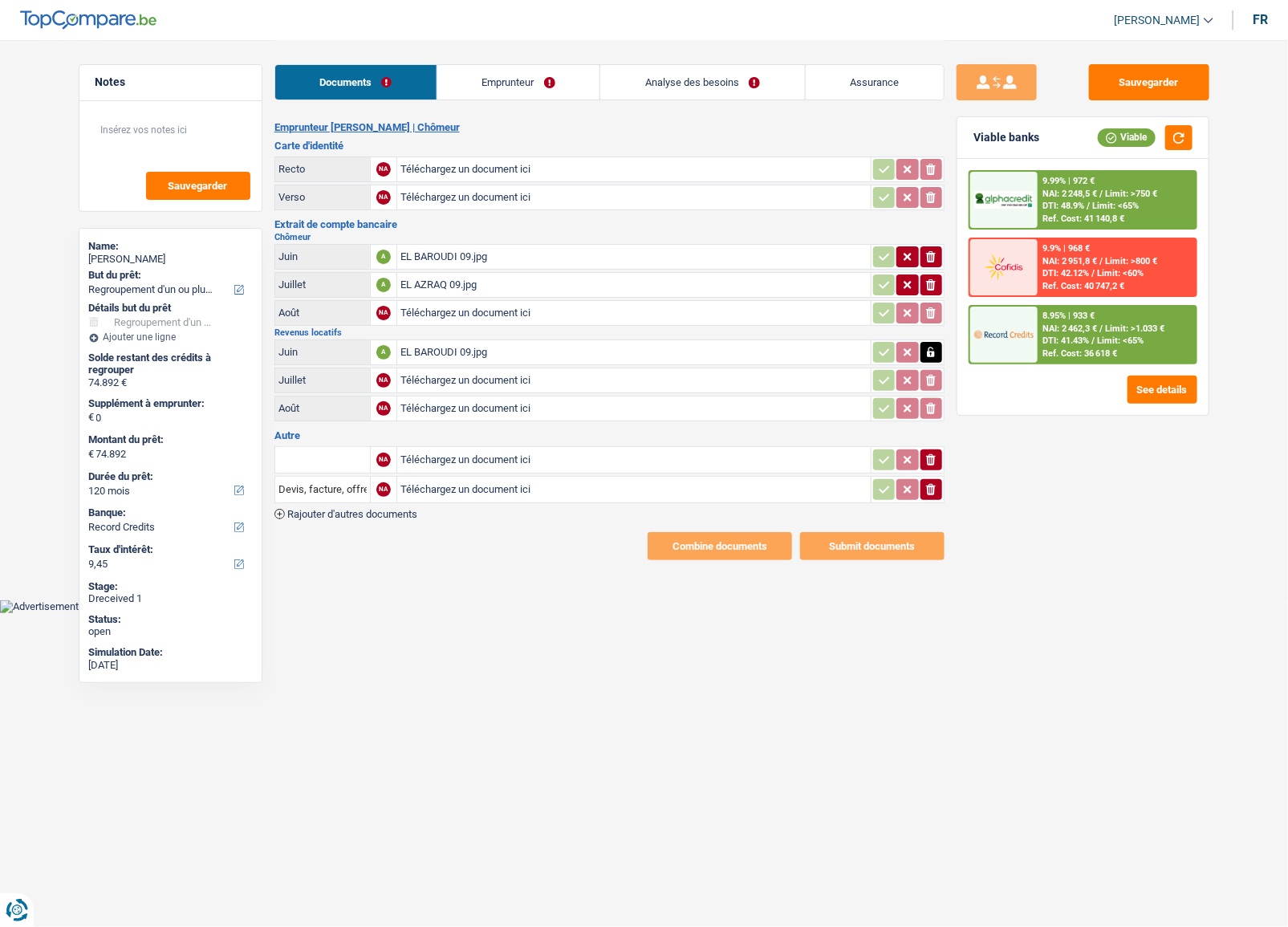
type input "C:\fakepath\EL AZRAQ 09.jpg"
click at [345, 498] on input "Devis, facture, offre, bon de commande" at bounding box center [322, 489] width 89 height 26
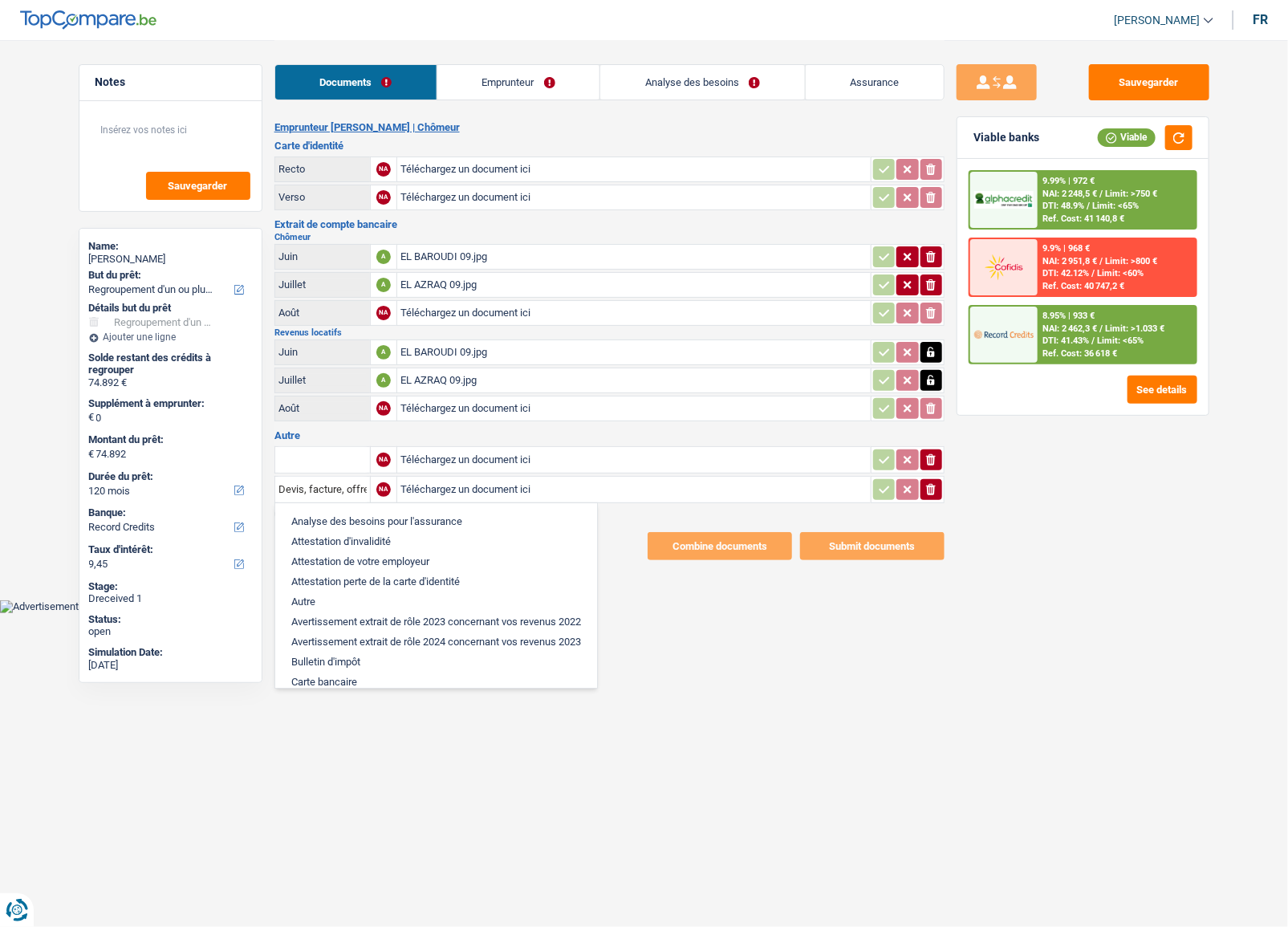
click at [339, 511] on li "Analyse des besoins pour l'assurance" at bounding box center [436, 521] width 306 height 20
type input "Analyse des besoins pour l'assurance"
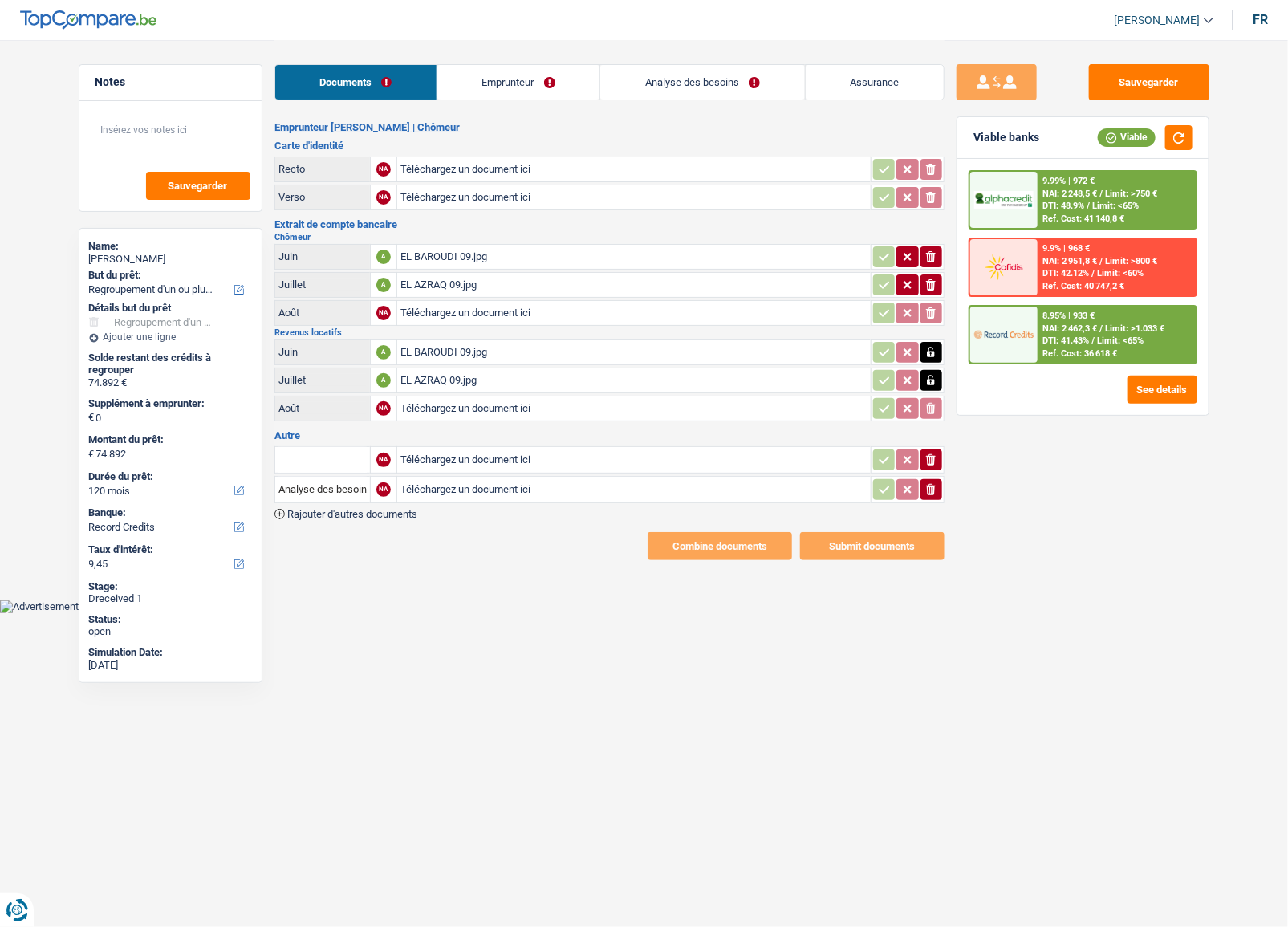
click at [329, 522] on div "Emprunteur Hassan Assoufi | Chômeur Carte d'identité Recto NA Téléchargez un do…" at bounding box center [609, 341] width 671 height 440
drag, startPoint x: 325, startPoint y: 512, endPoint x: 312, endPoint y: 512, distance: 13.0
click at [312, 512] on span "Rajouter d'autres documents" at bounding box center [352, 514] width 130 height 11
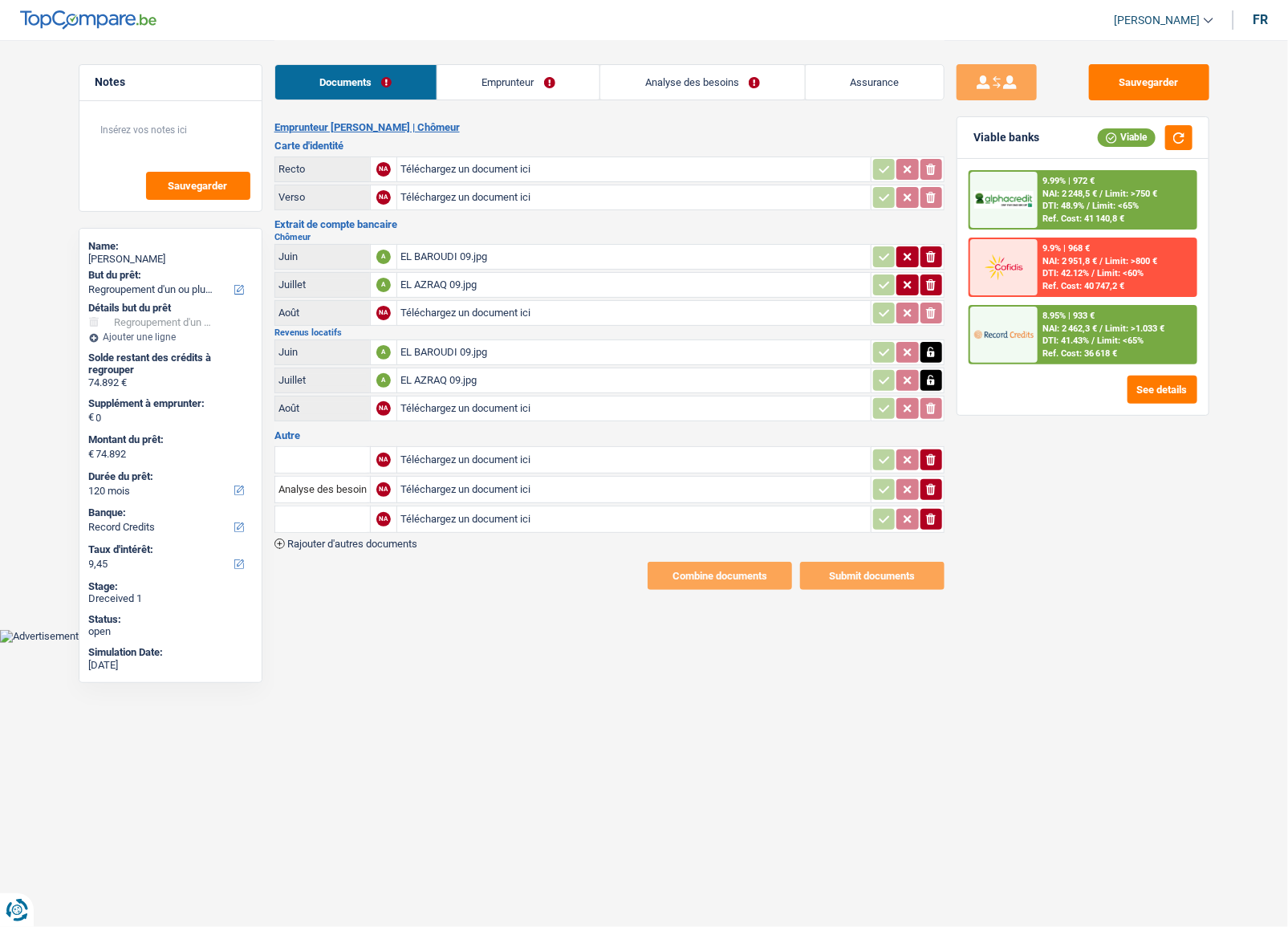
click at [288, 539] on span "Rajouter d'autres documents" at bounding box center [352, 544] width 130 height 11
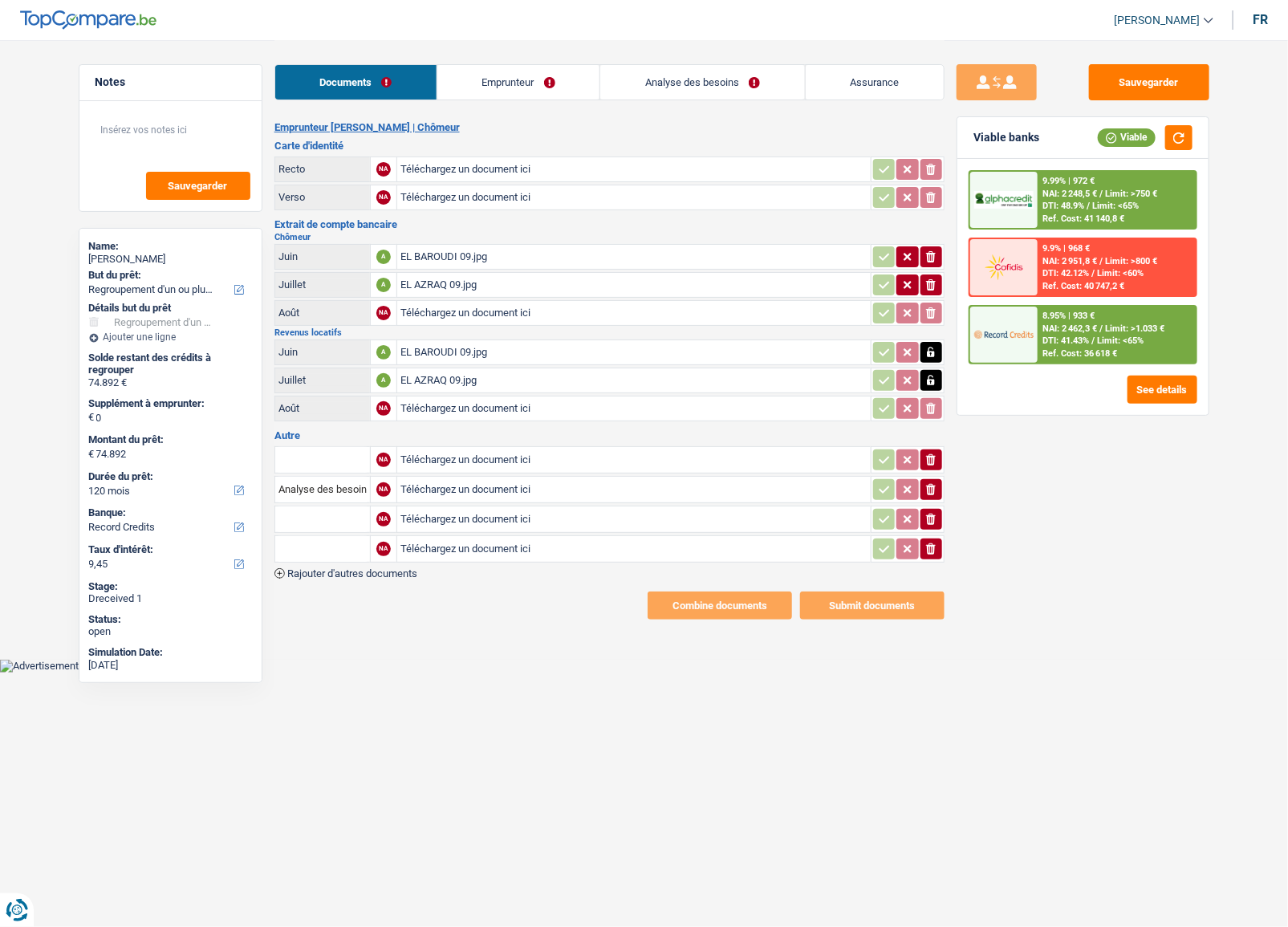
drag, startPoint x: 288, startPoint y: 538, endPoint x: 291, endPoint y: 555, distance: 17.3
click at [289, 543] on input "text" at bounding box center [322, 549] width 89 height 26
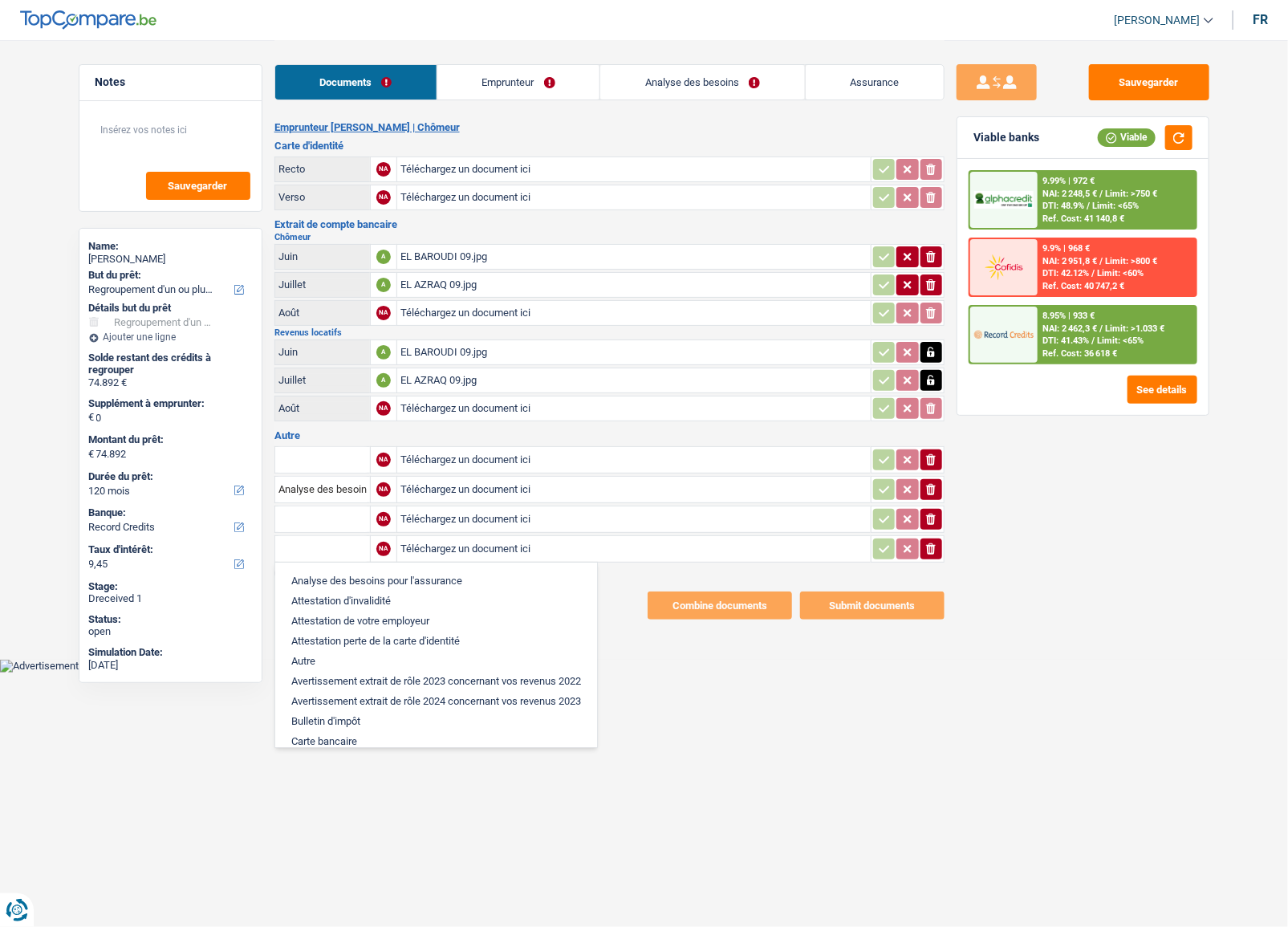
click at [899, 673] on html "Vous avez le contrôle de vos données Nous utilisons des cookies, tout comme nos…" at bounding box center [644, 336] width 1288 height 673
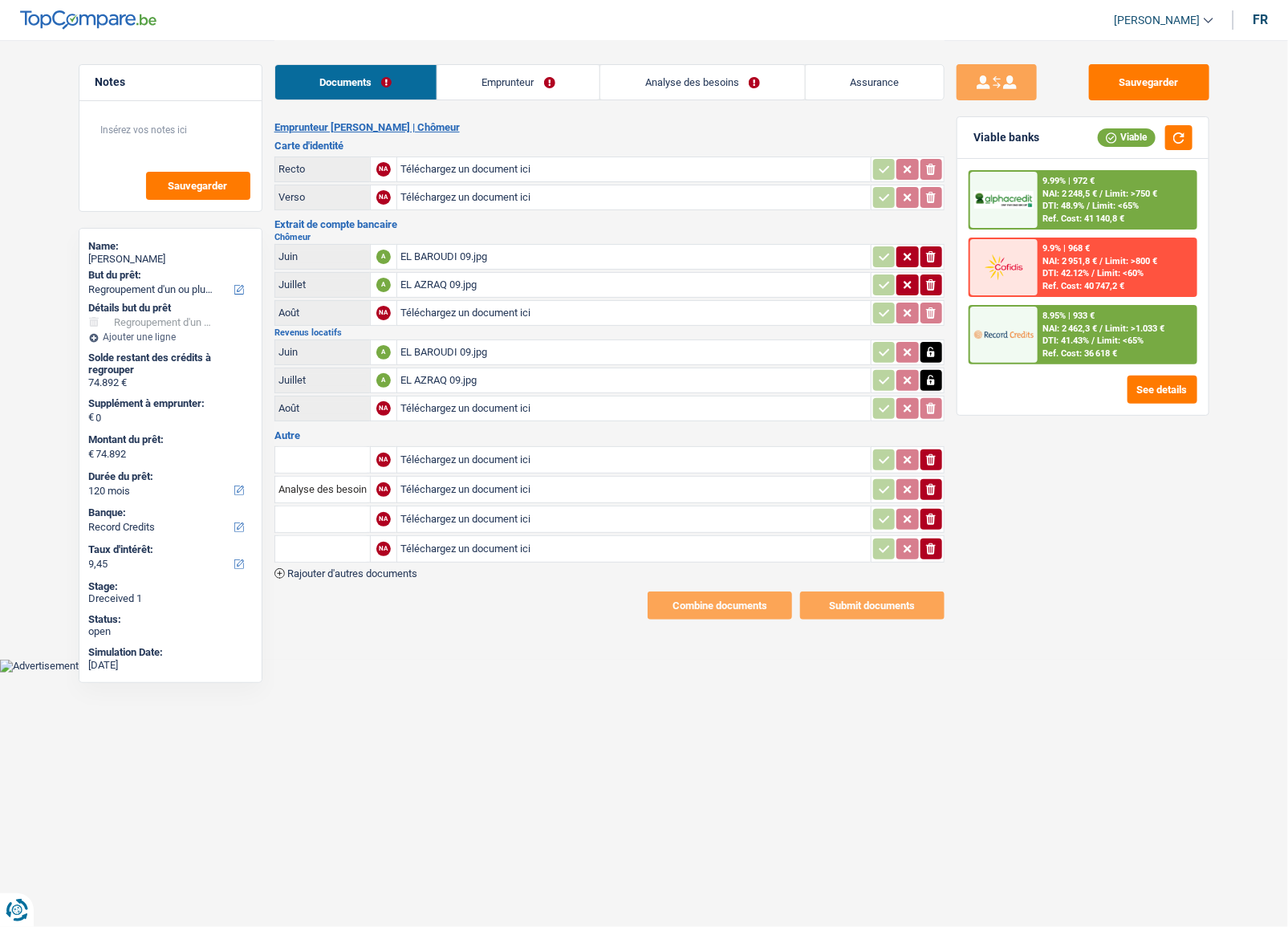
type input "C:\fakepath\EL AZRAQ 09.jpg"
click at [457, 458] on div "EL AZRAQ 09.jpg" at bounding box center [516, 460] width 231 height 24
type input "C:\fakepath\LEKBIRA 09.jpg"
click at [334, 483] on input "Analyse des besoins pour l'assurance" at bounding box center [322, 489] width 89 height 26
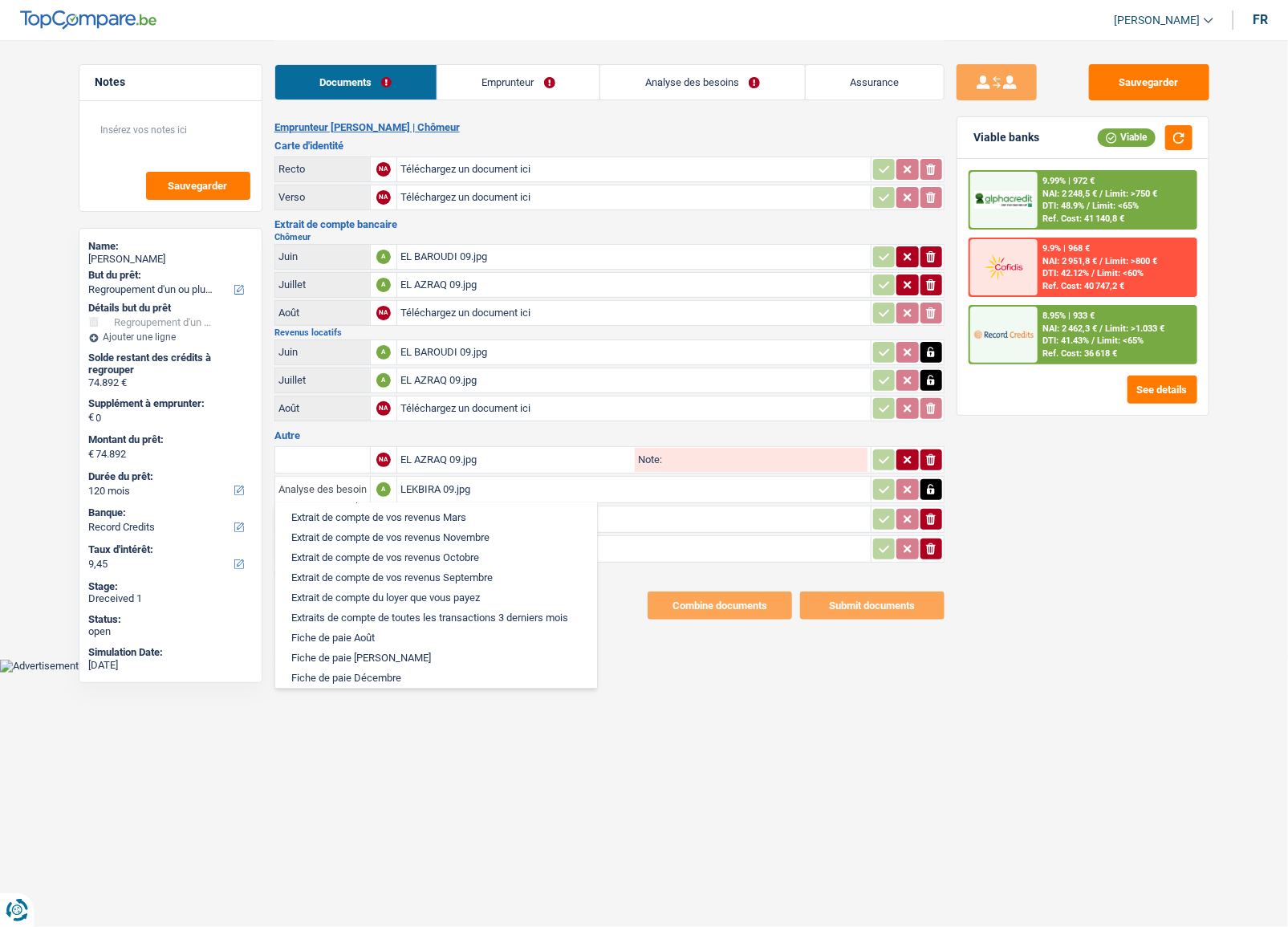
scroll to position [657, 0]
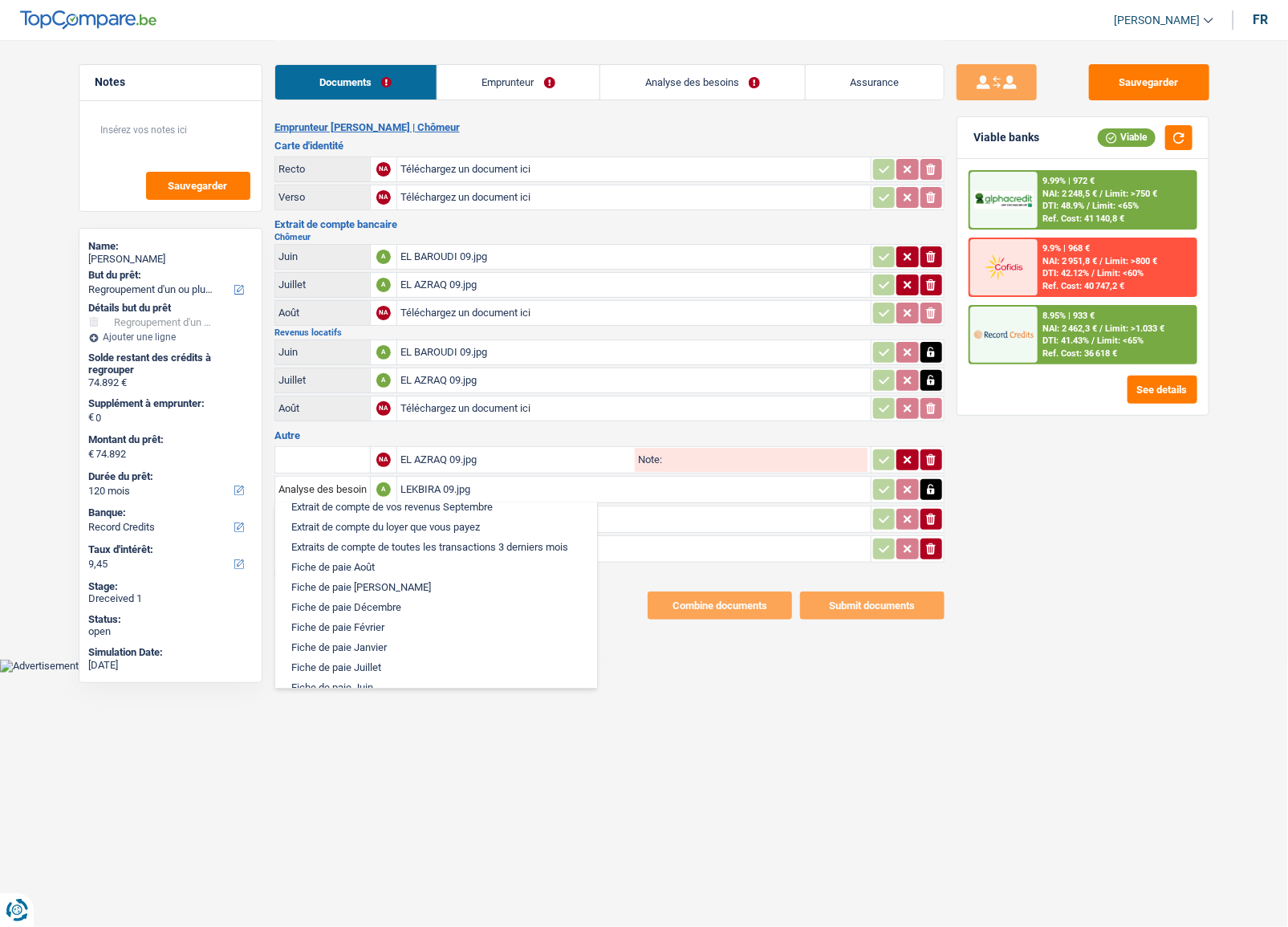
click at [433, 517] on li "Extrait de compte de vos revenus Septembre" at bounding box center [436, 507] width 306 height 20
type input "Extrait de compte de vos revenus Septembre"
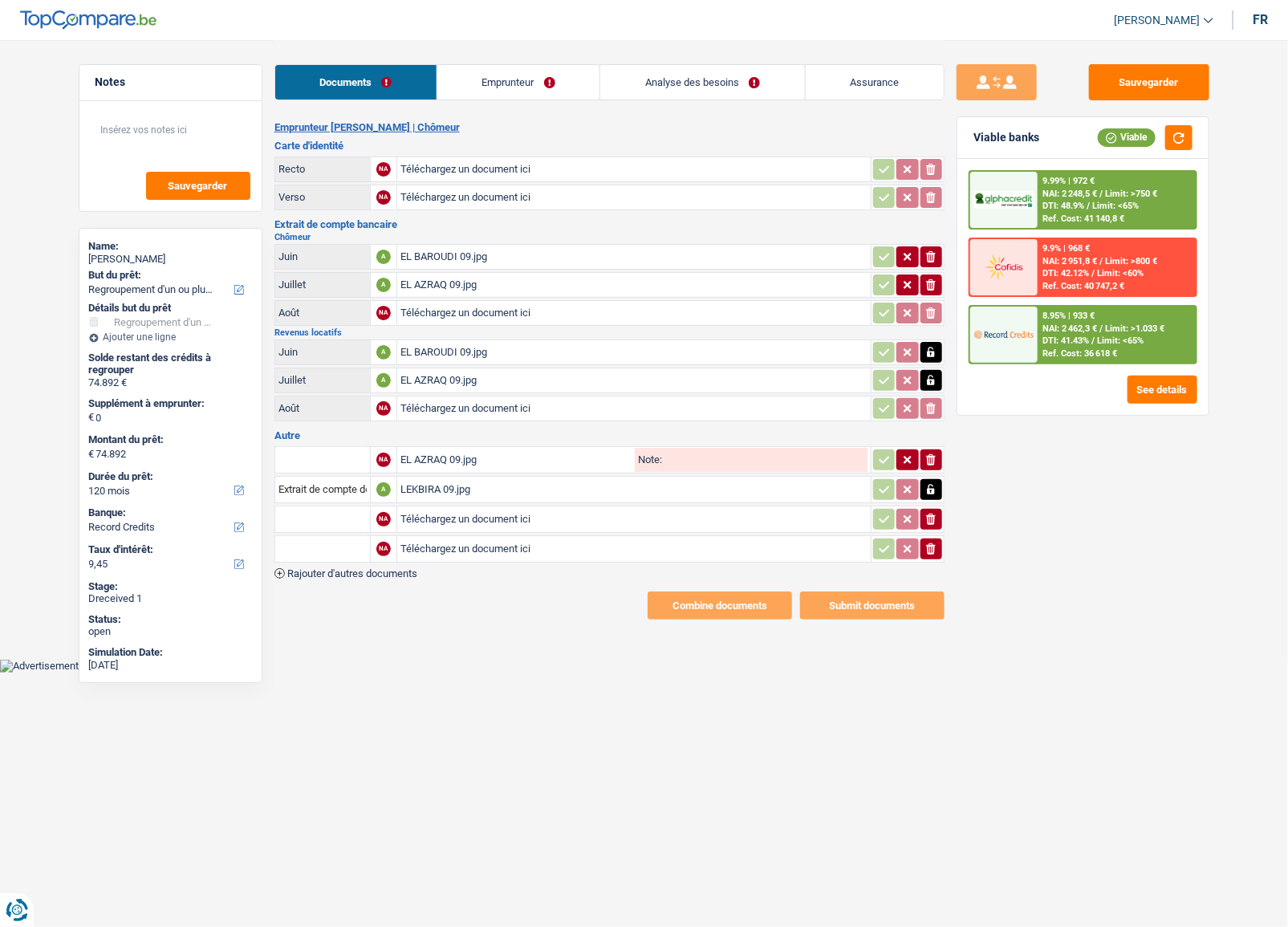
click at [345, 470] on table "NA EL AZRAQ 09.jpg Note: ionicons-v5-e Extrait de compte de vos revenus Septemb…" at bounding box center [609, 504] width 671 height 121
click at [353, 457] on input "text" at bounding box center [322, 460] width 89 height 26
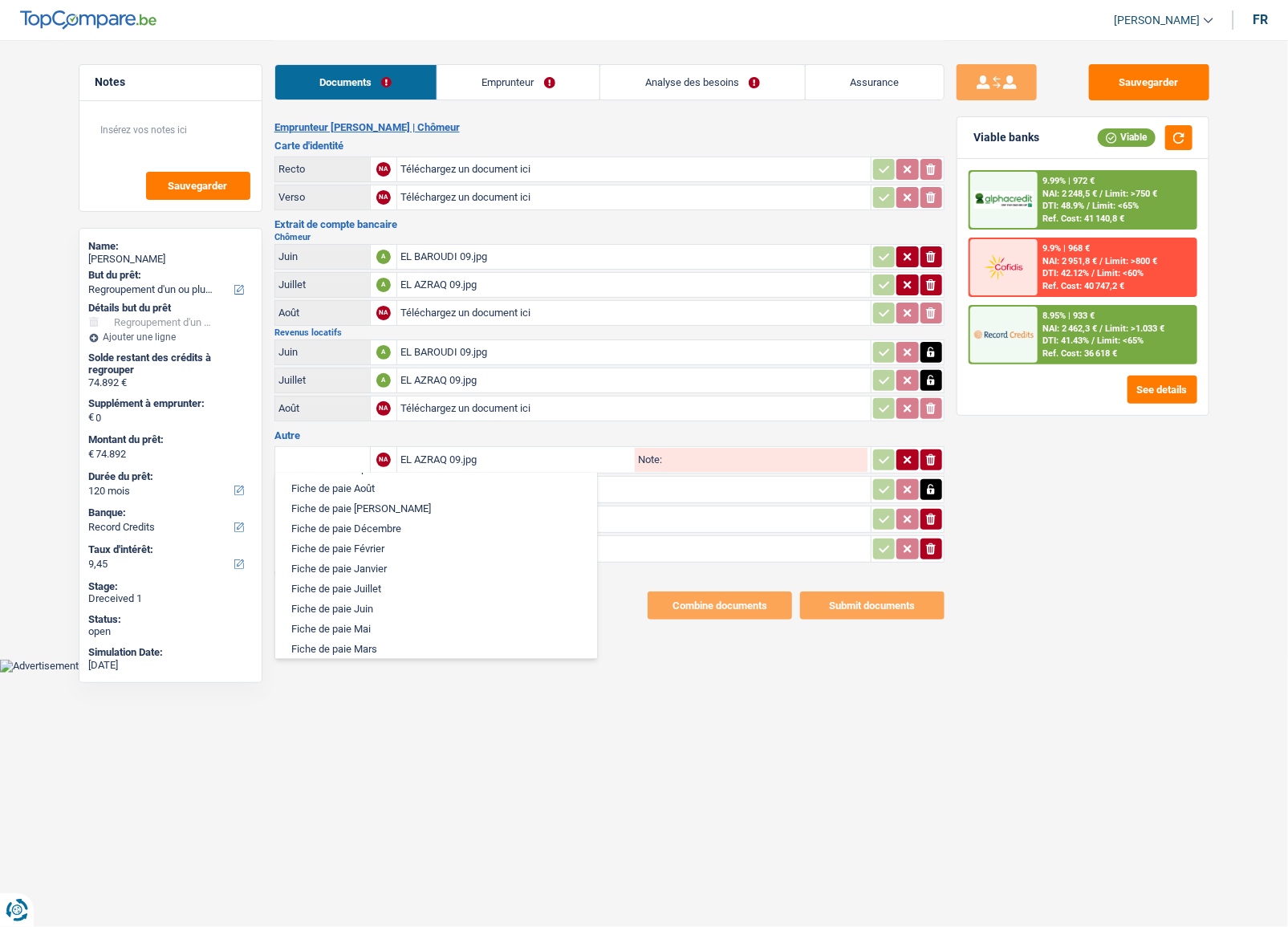
scroll to position [584, 0]
click at [423, 560] on li "Extrait de compte de vos revenus Septembre" at bounding box center [436, 550] width 306 height 20
type input "Extrait de compte de vos revenus Septembre"
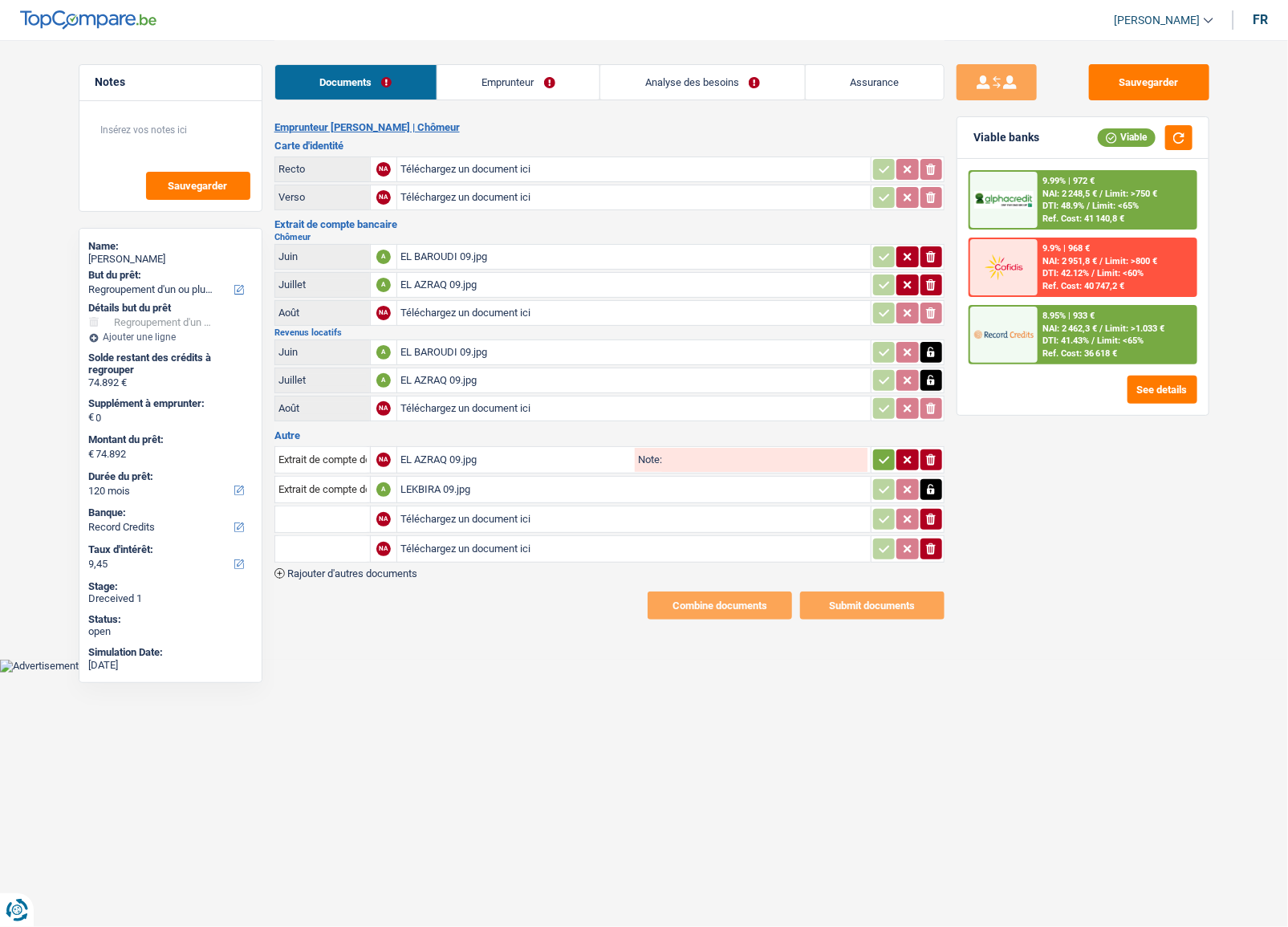
click at [935, 373] on icon "button" at bounding box center [931, 380] width 12 height 16
click at [935, 375] on icon "button" at bounding box center [931, 380] width 10 height 12
click at [927, 355] on icon "button" at bounding box center [931, 353] width 12 height 16
click at [928, 355] on icon "button" at bounding box center [931, 353] width 12 height 16
type input "C:\fakepath\EL BAROUDI 09.jpg"
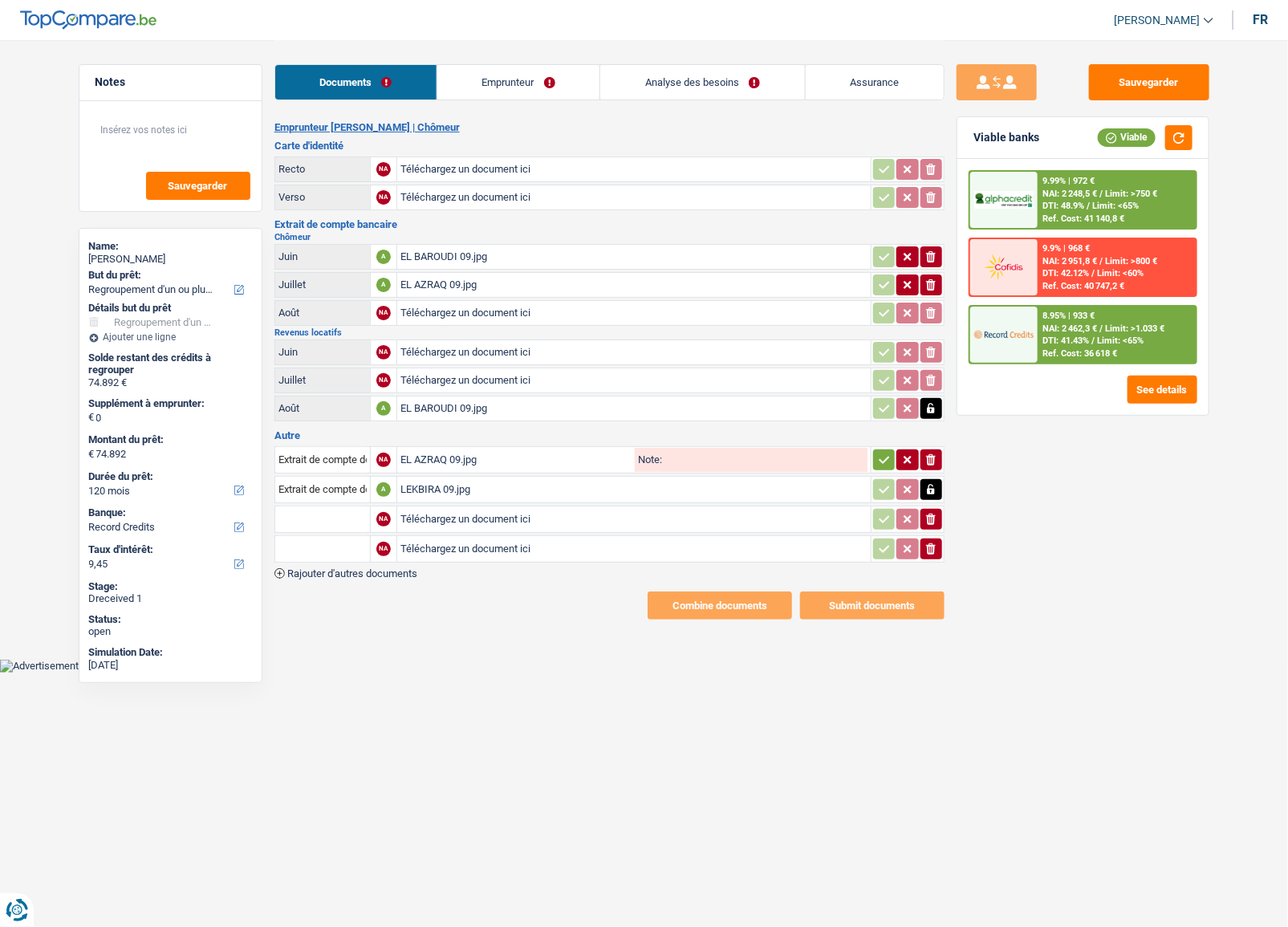
type input "C:\fakepath\BAILLIU 09.jpg"
click at [329, 514] on input "text" at bounding box center [322, 519] width 89 height 26
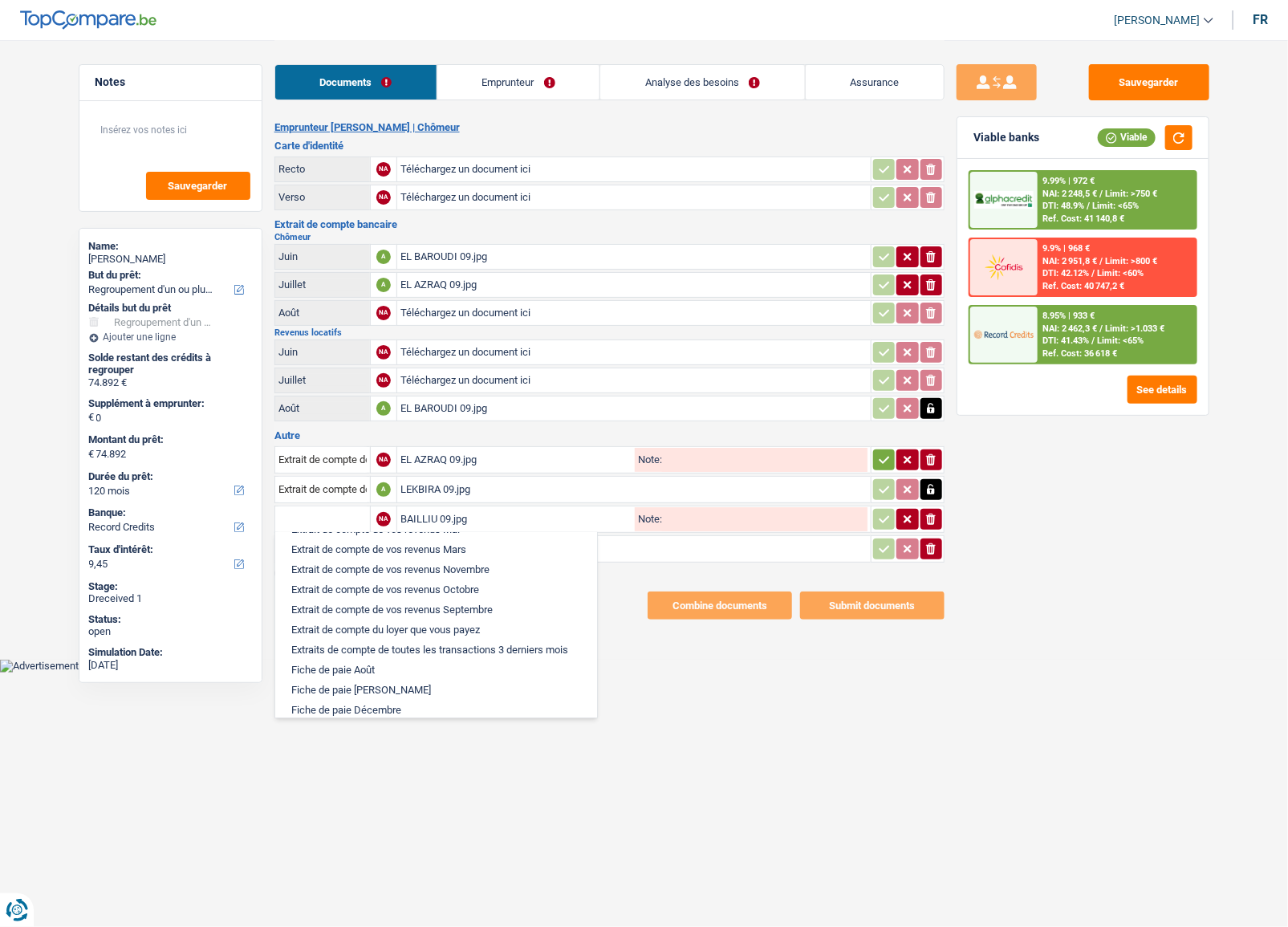
click at [472, 619] on li "Extrait de compte de vos revenus Septembre" at bounding box center [436, 610] width 306 height 20
type input "Extrait de compte de vos revenus Septembre"
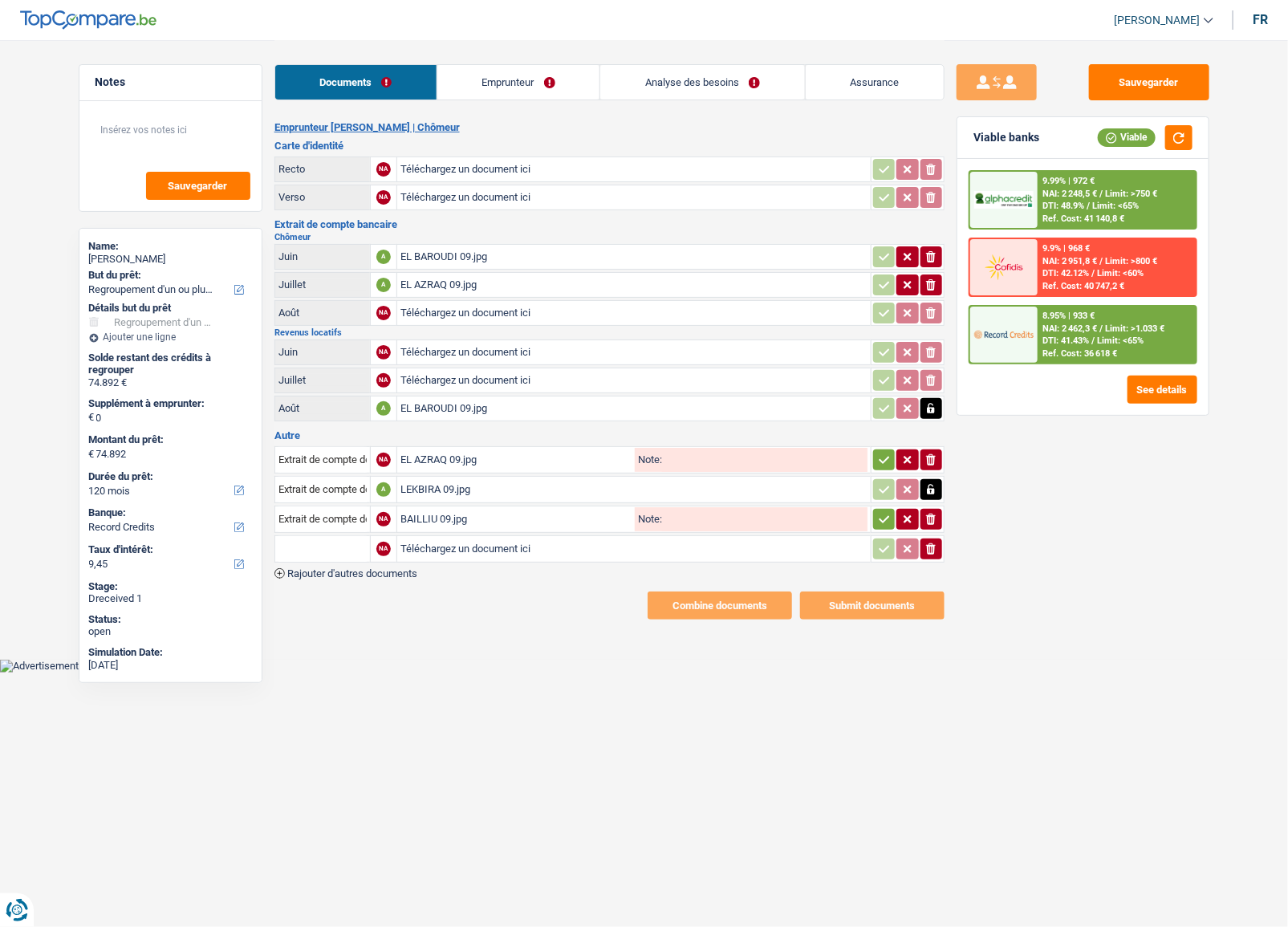
type input "C:\fakepath\LEKBIRA 08.jpg"
type input "C:\fakepath\El BAROUDI 08.jpg"
click at [338, 540] on input "text" at bounding box center [322, 549] width 89 height 26
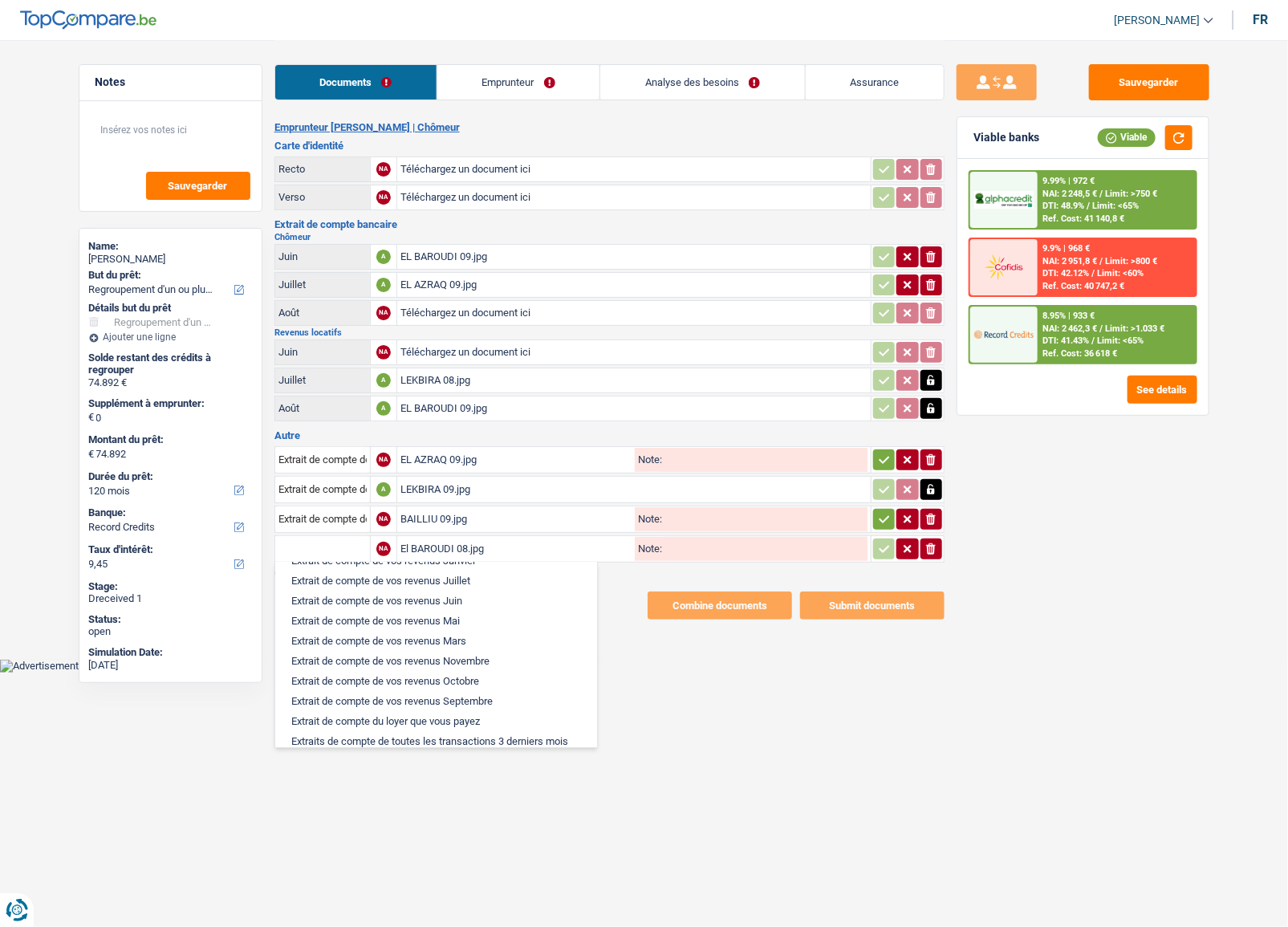
scroll to position [438, 0]
drag, startPoint x: 463, startPoint y: 580, endPoint x: 481, endPoint y: 581, distance: 18.0
click at [464, 575] on li "Extrait de compte de vos revenus Août" at bounding box center [436, 565] width 306 height 20
type input "Extrait de compte de vos revenus Août"
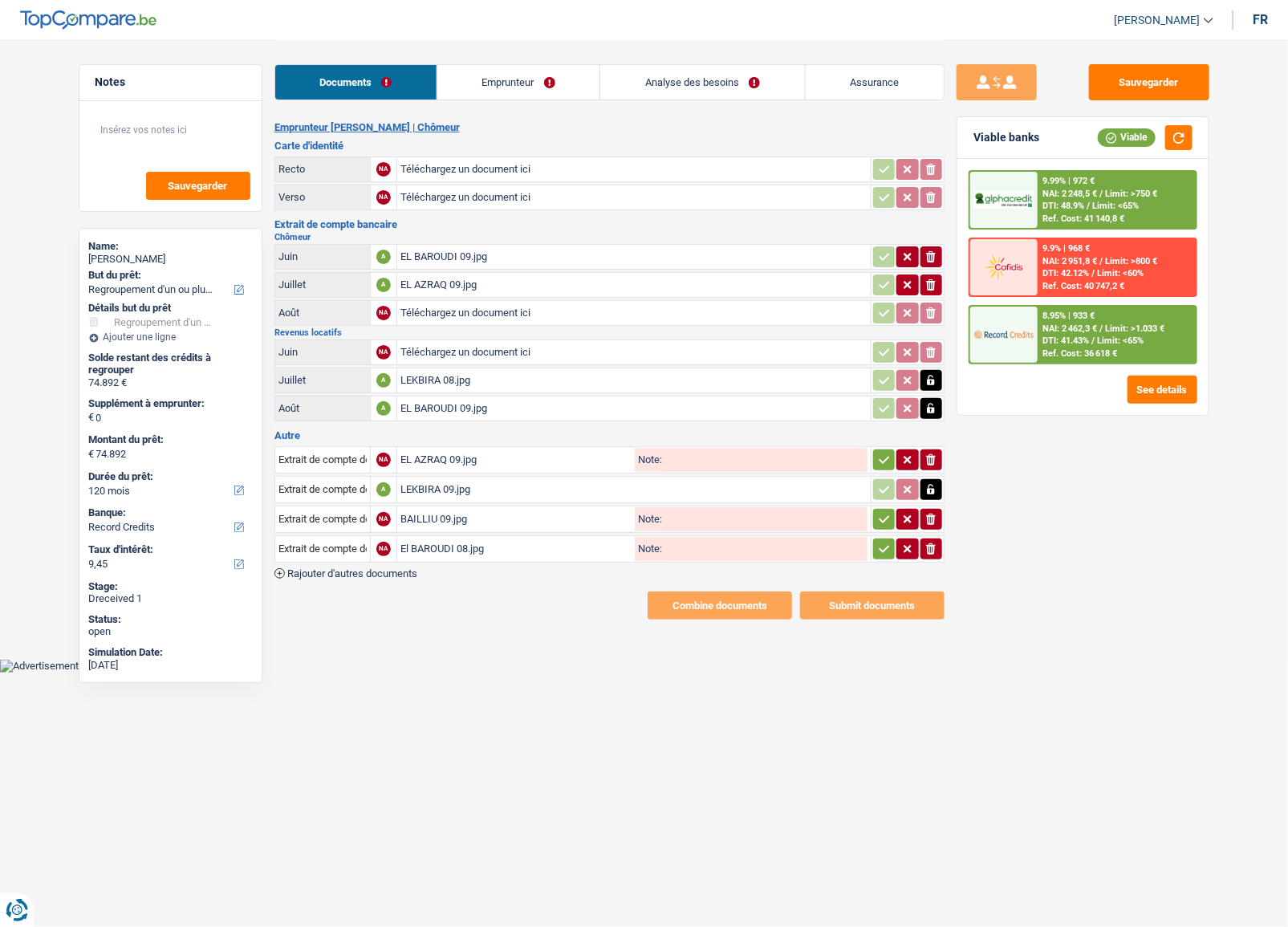
type input "C:\fakepath\LEKBIRA 07.jpg"
click at [394, 568] on span "Rajouter d'autres documents" at bounding box center [352, 573] width 130 height 11
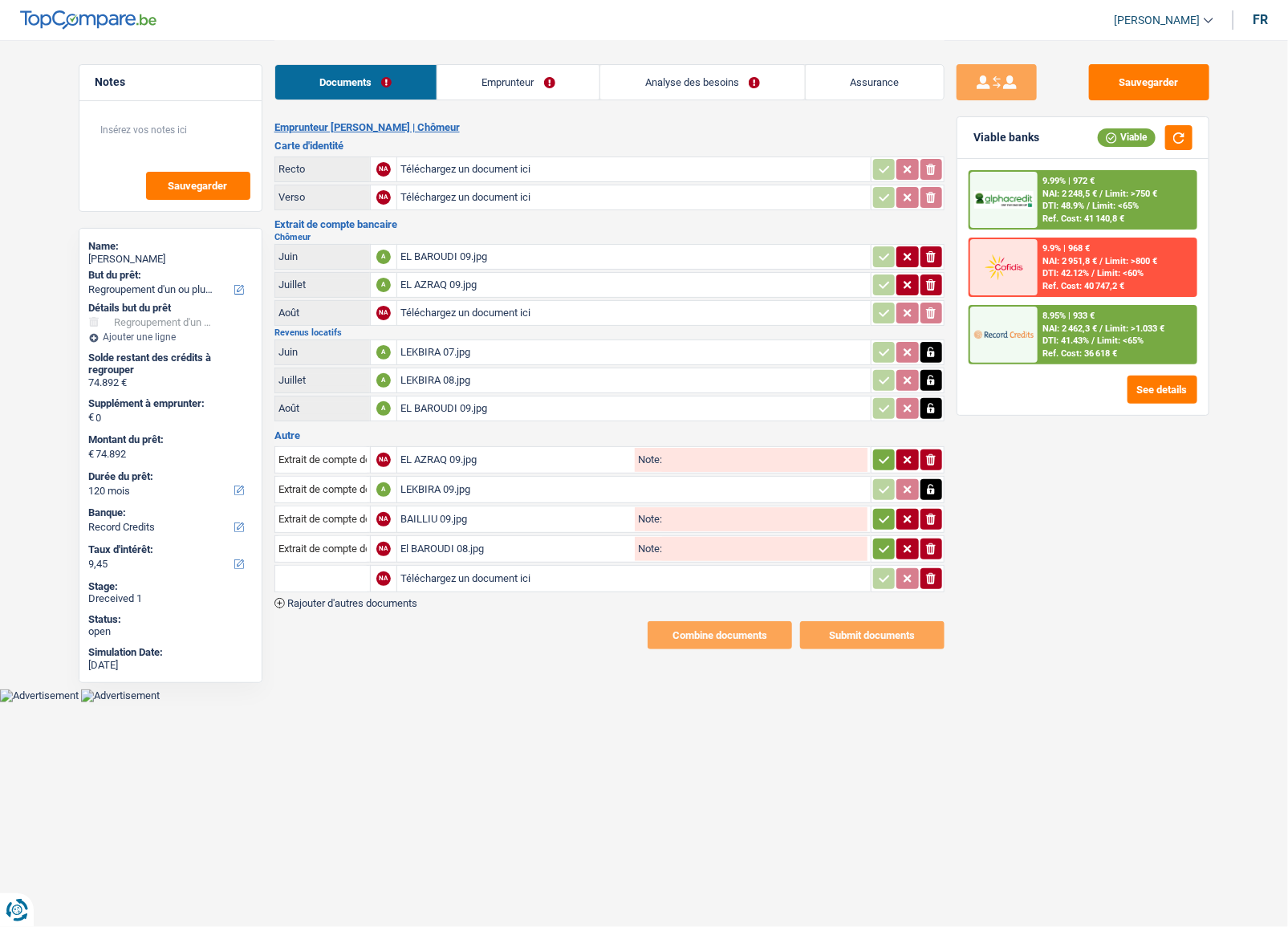
click at [389, 598] on span "Rajouter d'autres documents" at bounding box center [352, 604] width 130 height 11
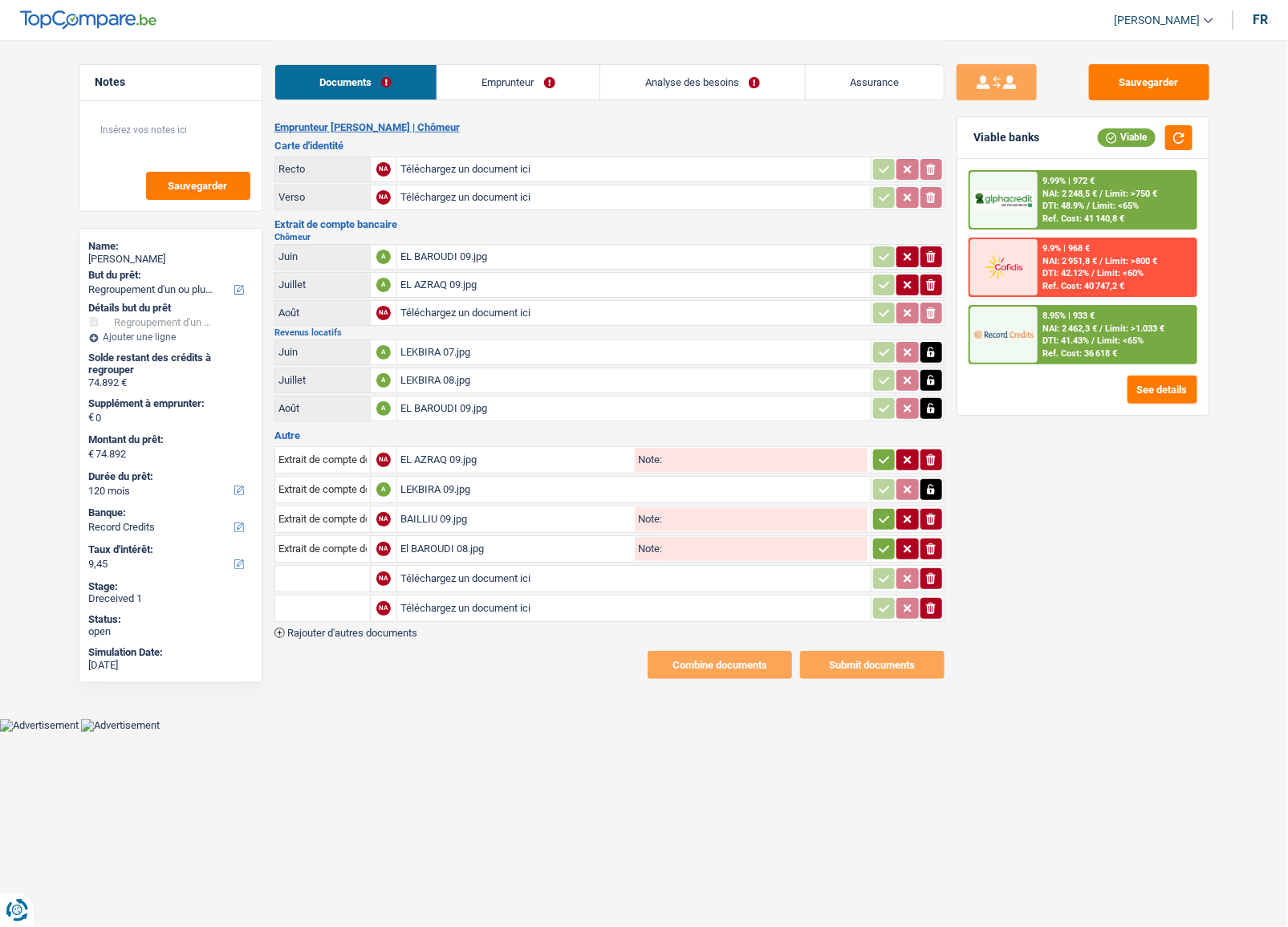
click at [398, 634] on div "Emprunteur Hassan Assoufi | Chômeur Carte d'identité Recto NA Téléchargez un do…" at bounding box center [609, 401] width 671 height 558
click at [405, 628] on span "Rajouter d'autres documents" at bounding box center [352, 634] width 130 height 11
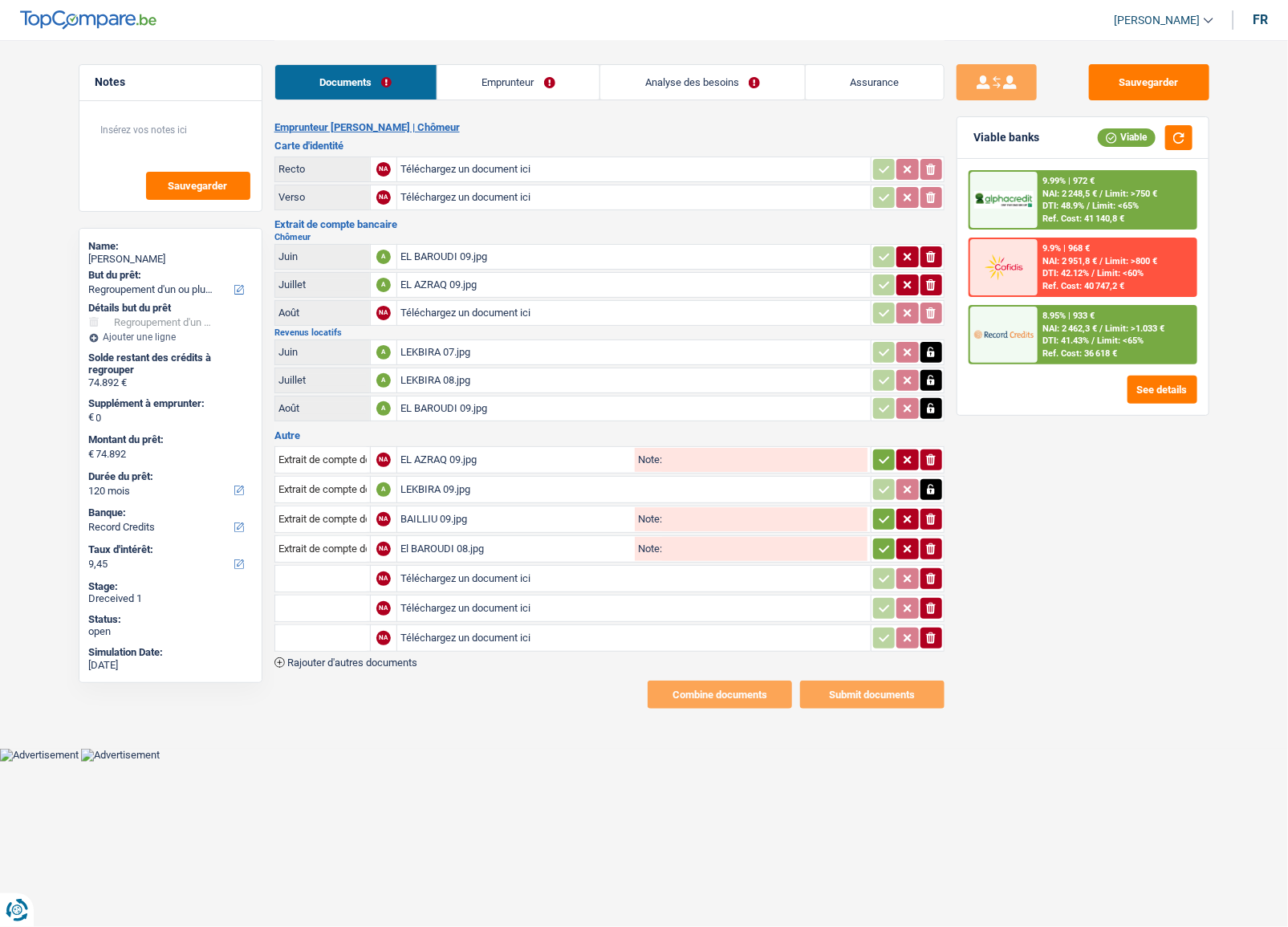
type input "C:\fakepath\TAHMINA 07.jpg"
click at [340, 569] on input "text" at bounding box center [322, 579] width 89 height 26
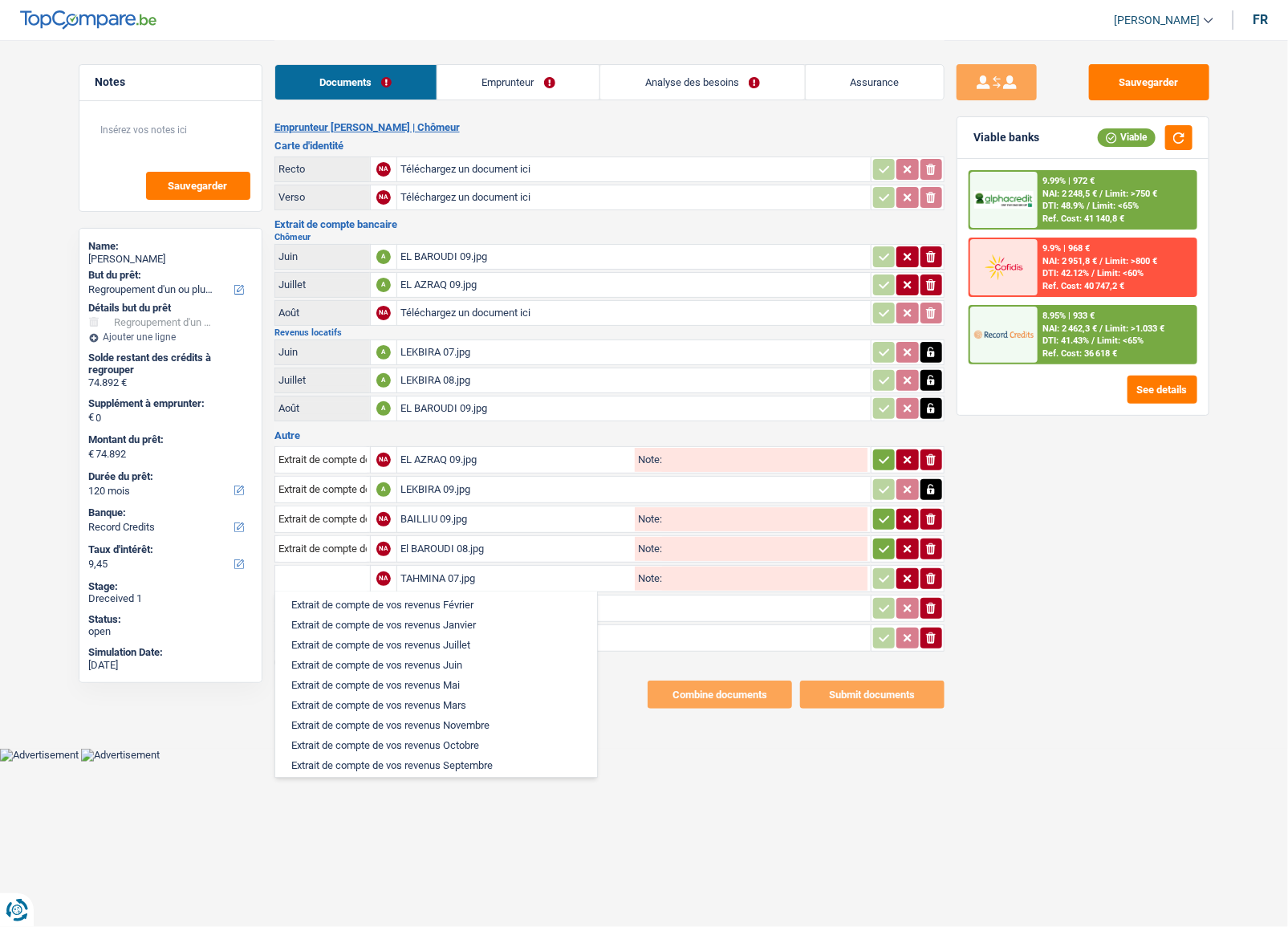
scroll to position [510, 0]
click at [440, 632] on li "Extrait de compte de vos revenus Juillet" at bounding box center [436, 621] width 306 height 20
type input "Extrait de compte de vos revenus Juillet"
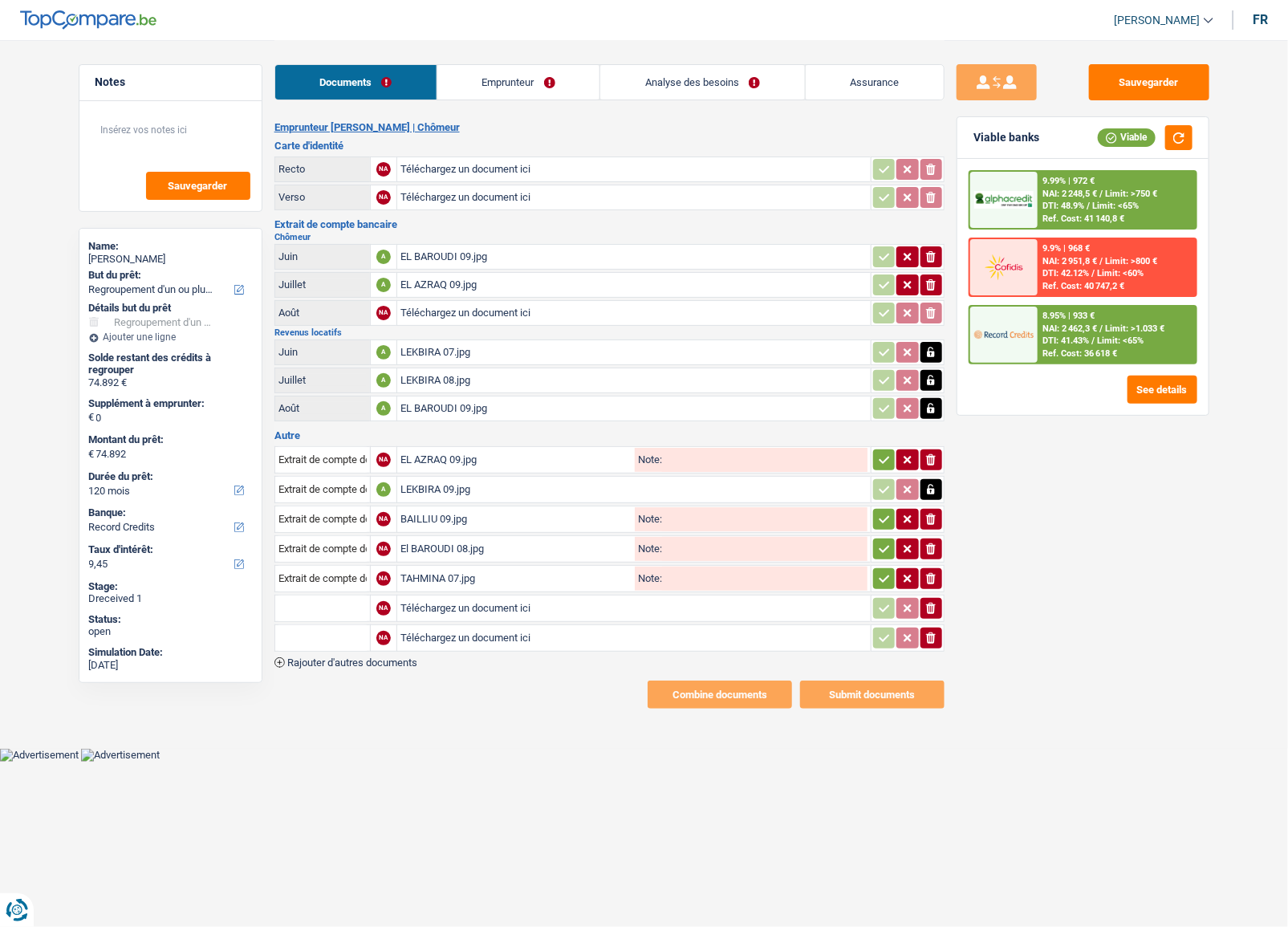
type input "C:\fakepath\BAILLIU 07.jpg"
click at [321, 596] on input "text" at bounding box center [322, 608] width 89 height 26
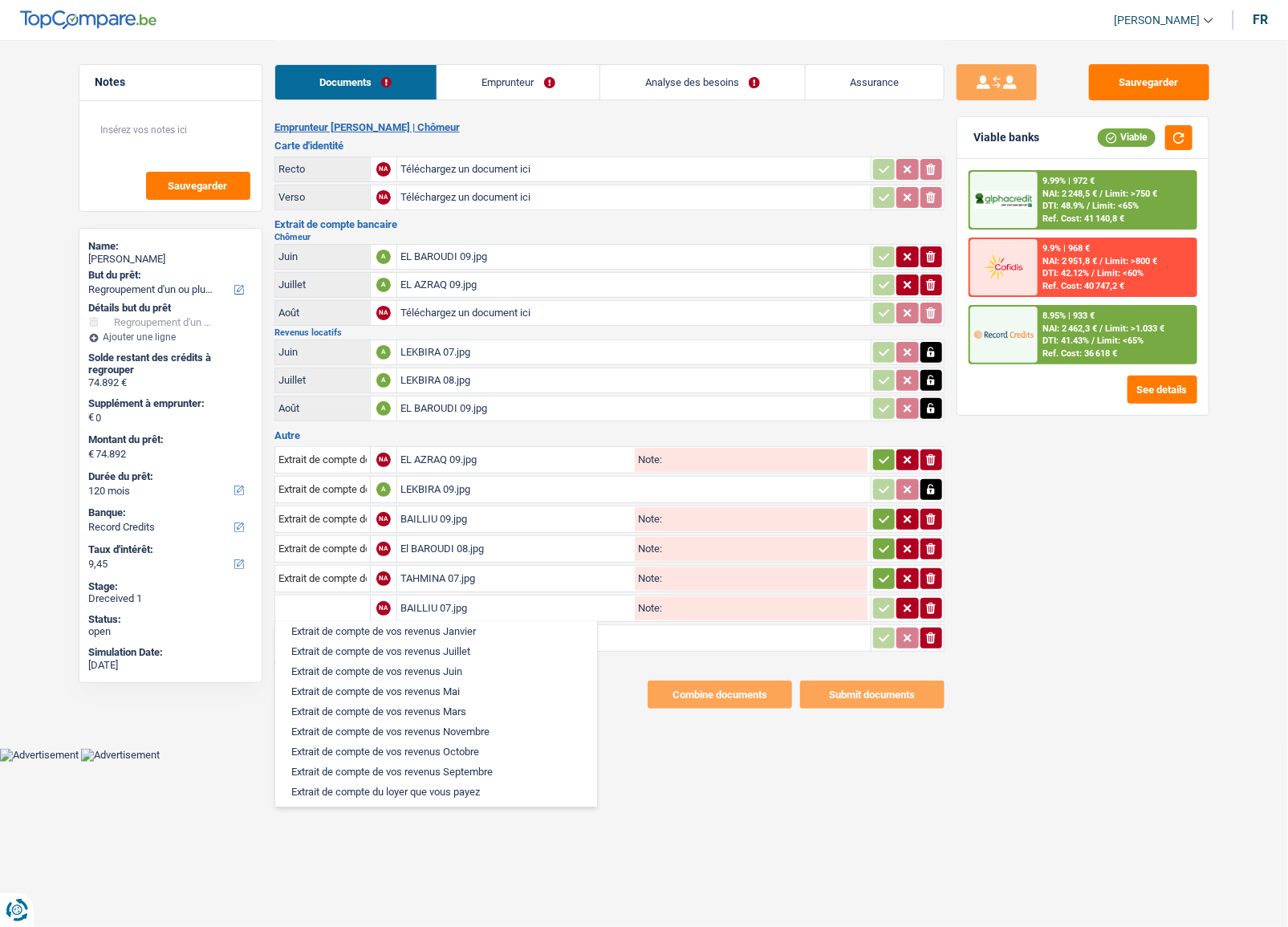
click at [474, 662] on li "Extrait de compte de vos revenus Juillet" at bounding box center [436, 651] width 306 height 20
type input "Extrait de compte de vos revenus Juillet"
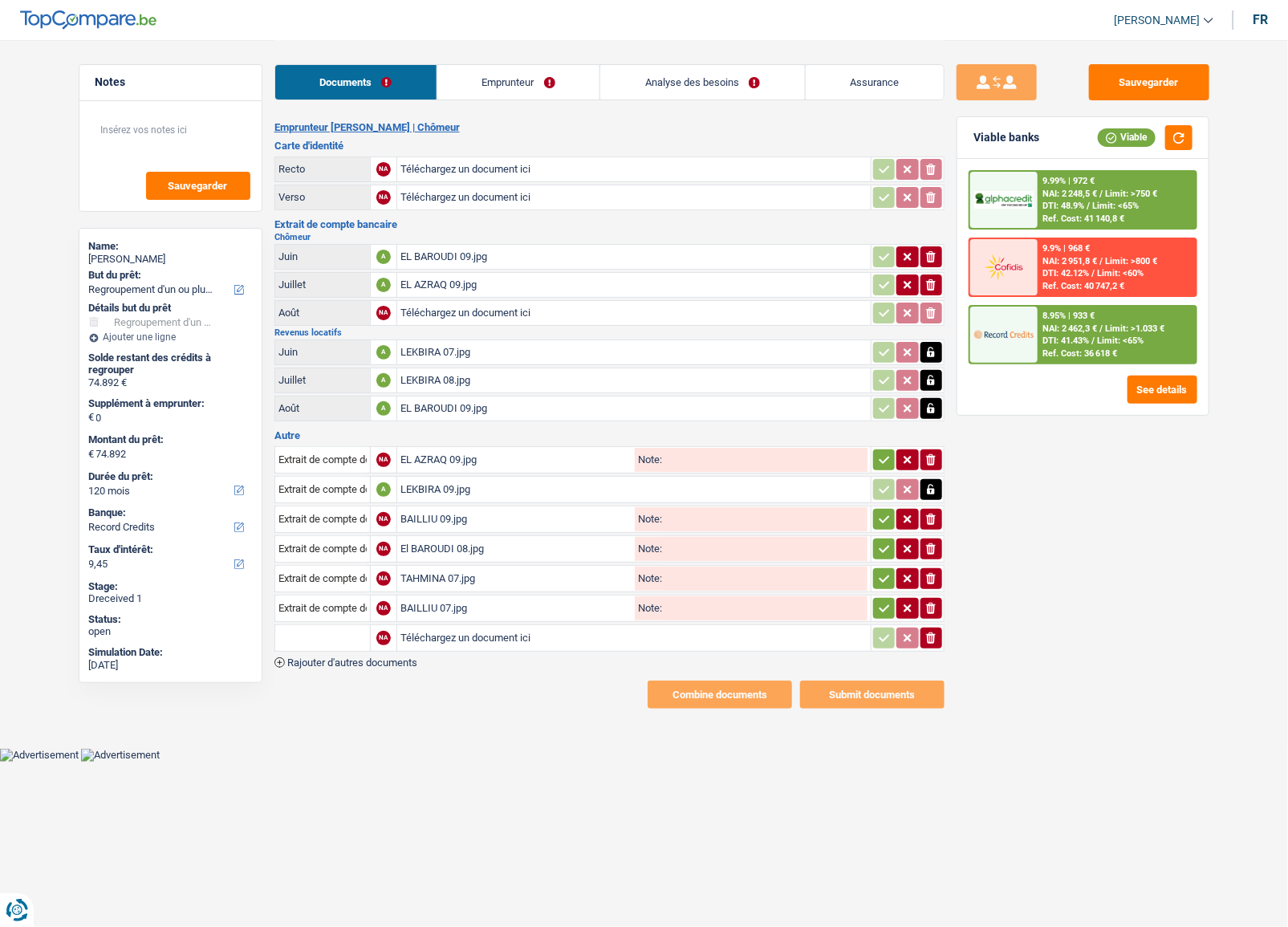
click at [348, 658] on span "Rajouter d'autres documents" at bounding box center [352, 663] width 130 height 11
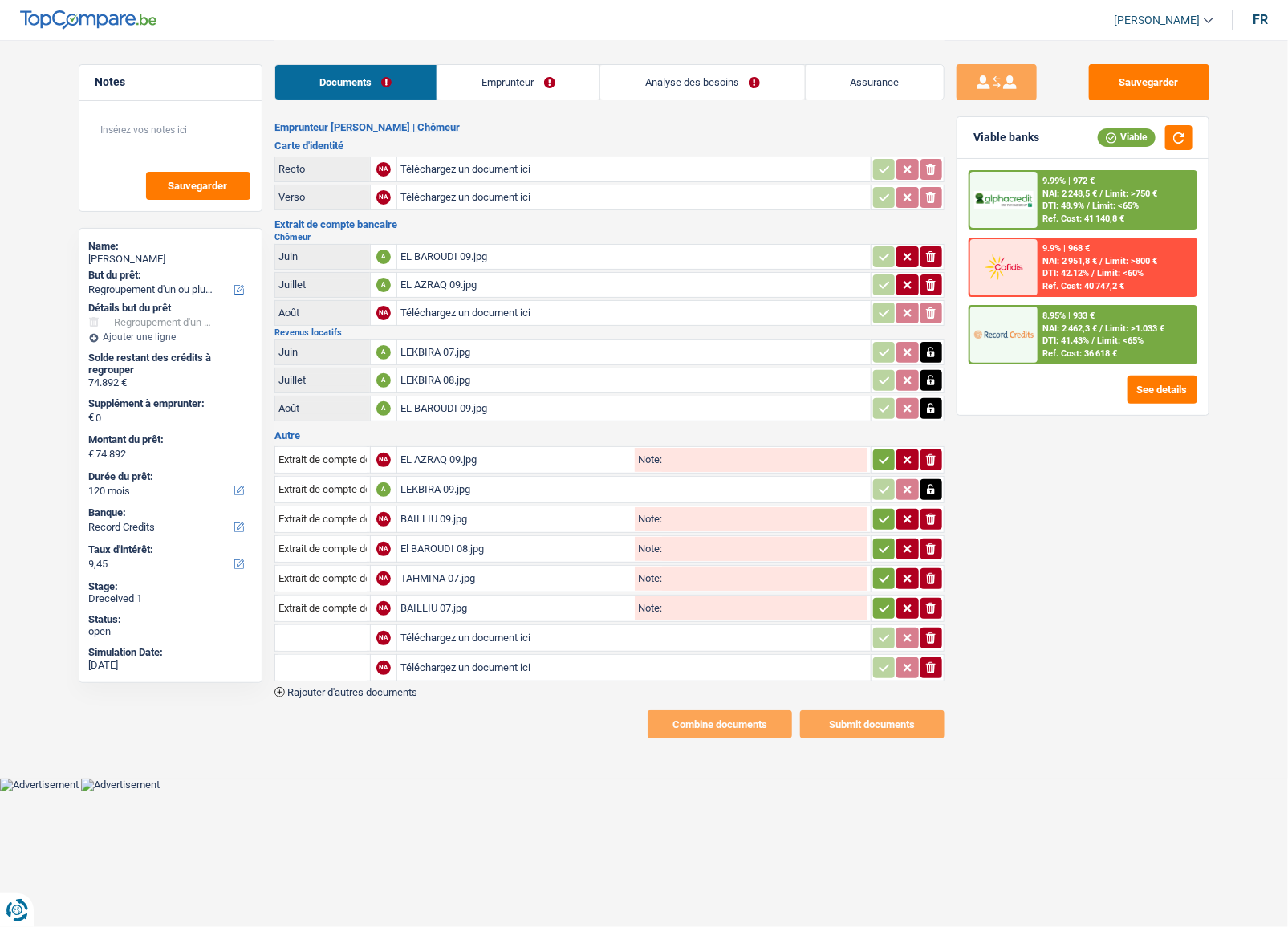
type input "C:\fakepath\SANTOS PAULA 07.jpg"
click at [358, 637] on input "text" at bounding box center [322, 638] width 89 height 26
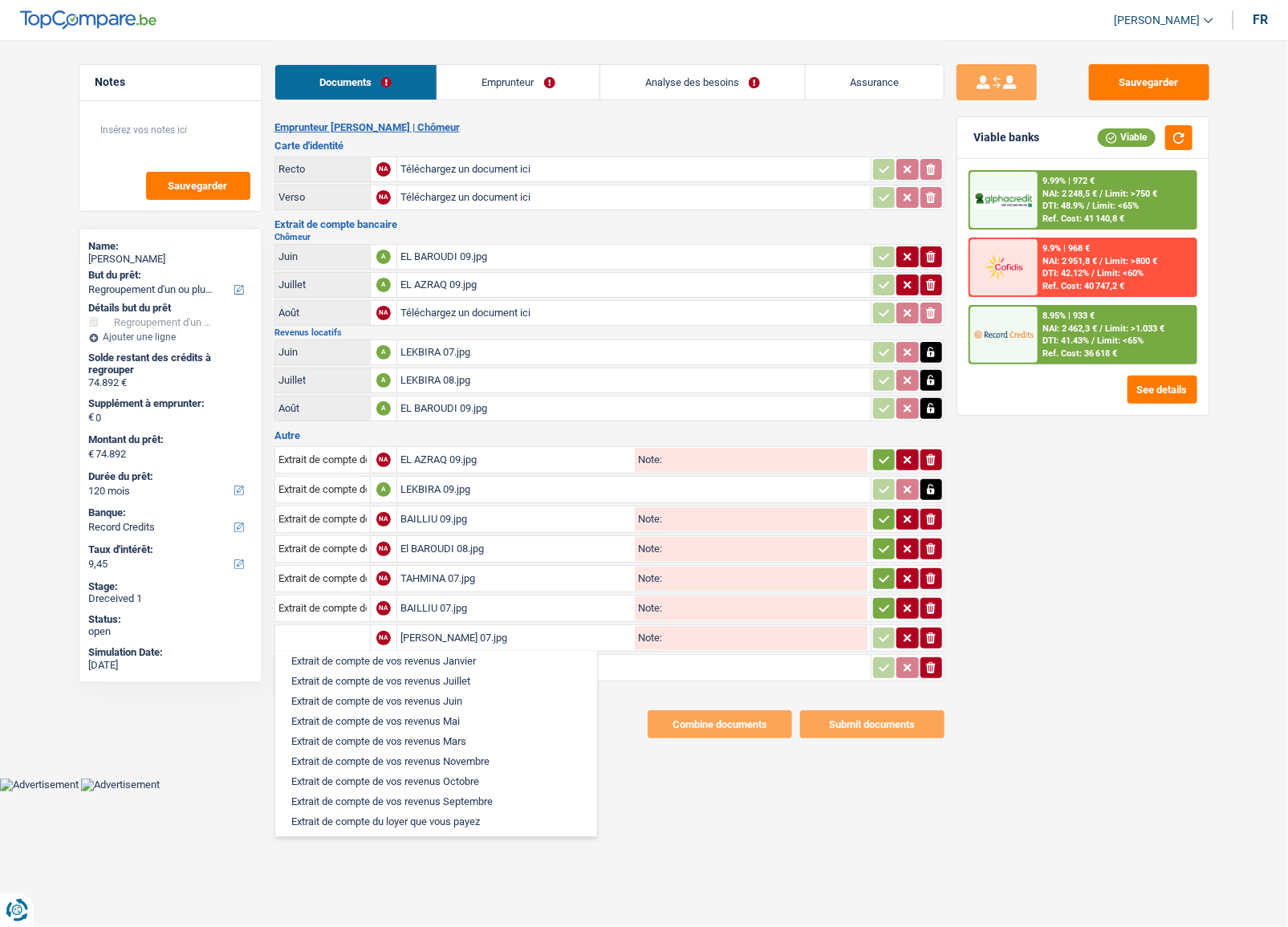
click at [454, 691] on li "Extrait de compte de vos revenus Juillet" at bounding box center [436, 681] width 306 height 20
type input "Extrait de compte de vos revenus Juillet"
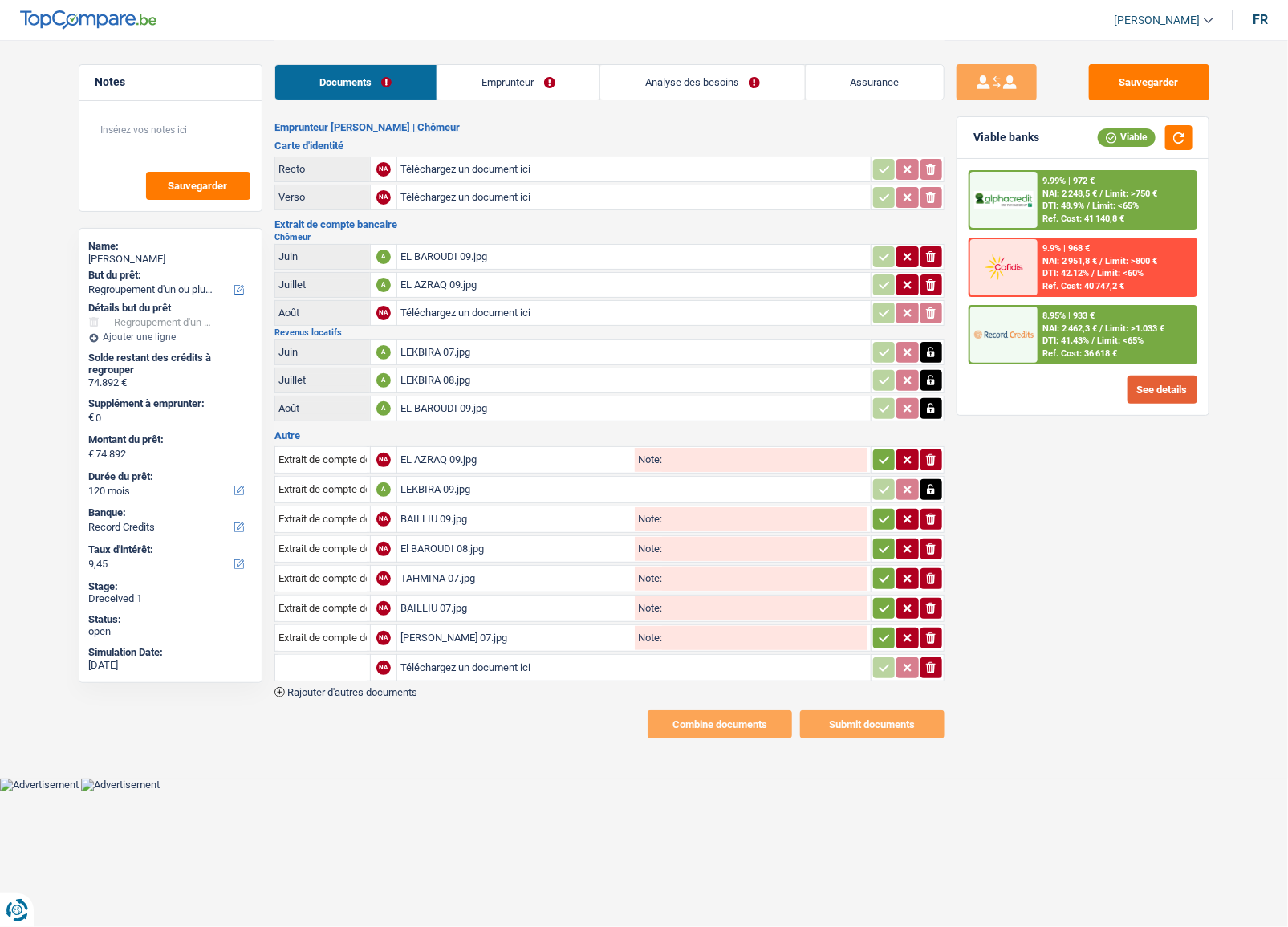
type input "C:\fakepath\REIS SANTOS 07.jpg"
click at [347, 666] on input "text" at bounding box center [322, 667] width 89 height 26
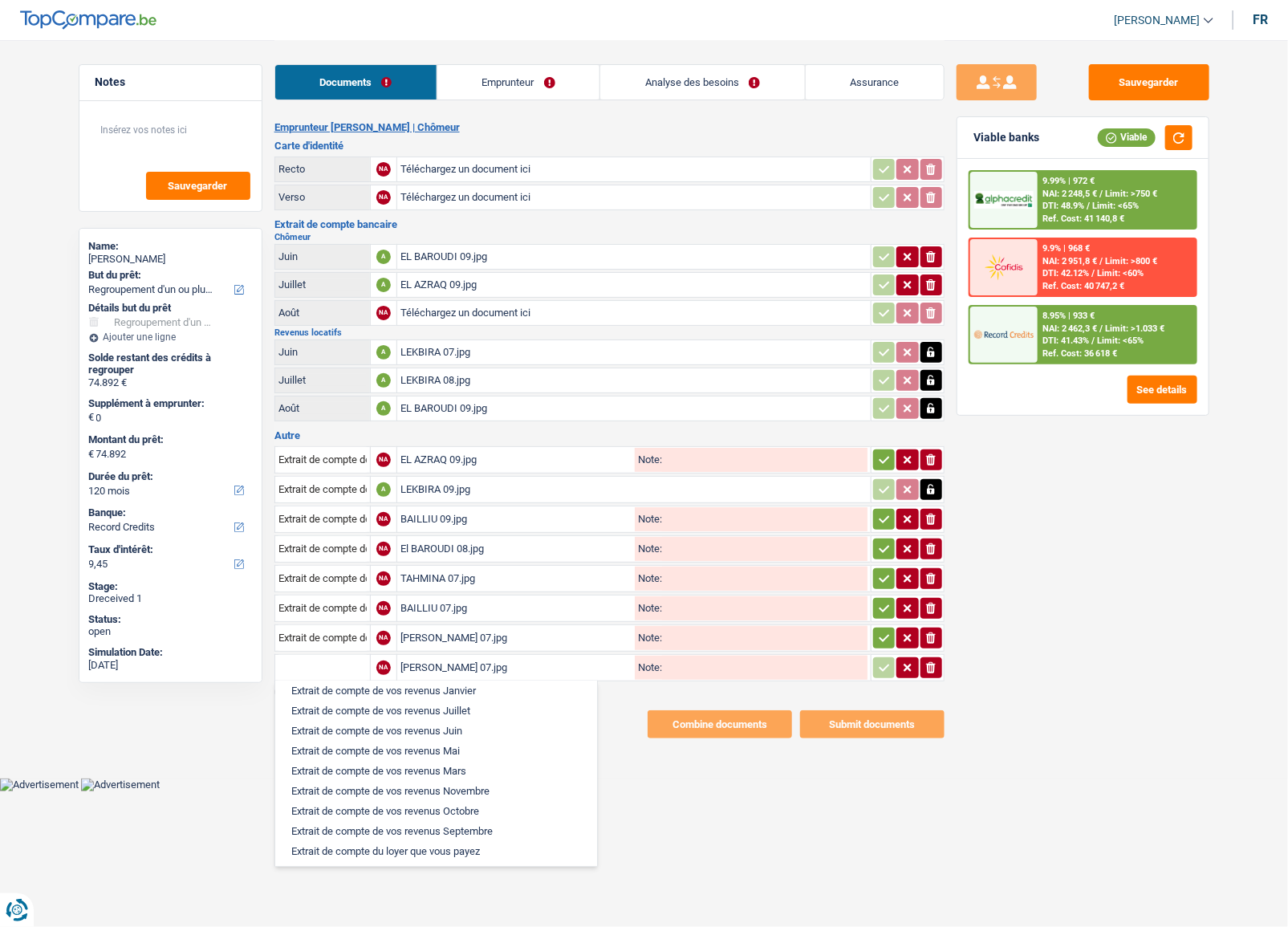
click at [457, 721] on li "Extrait de compte de vos revenus Juillet" at bounding box center [436, 711] width 306 height 20
type input "Extrait de compte de vos revenus Juillet"
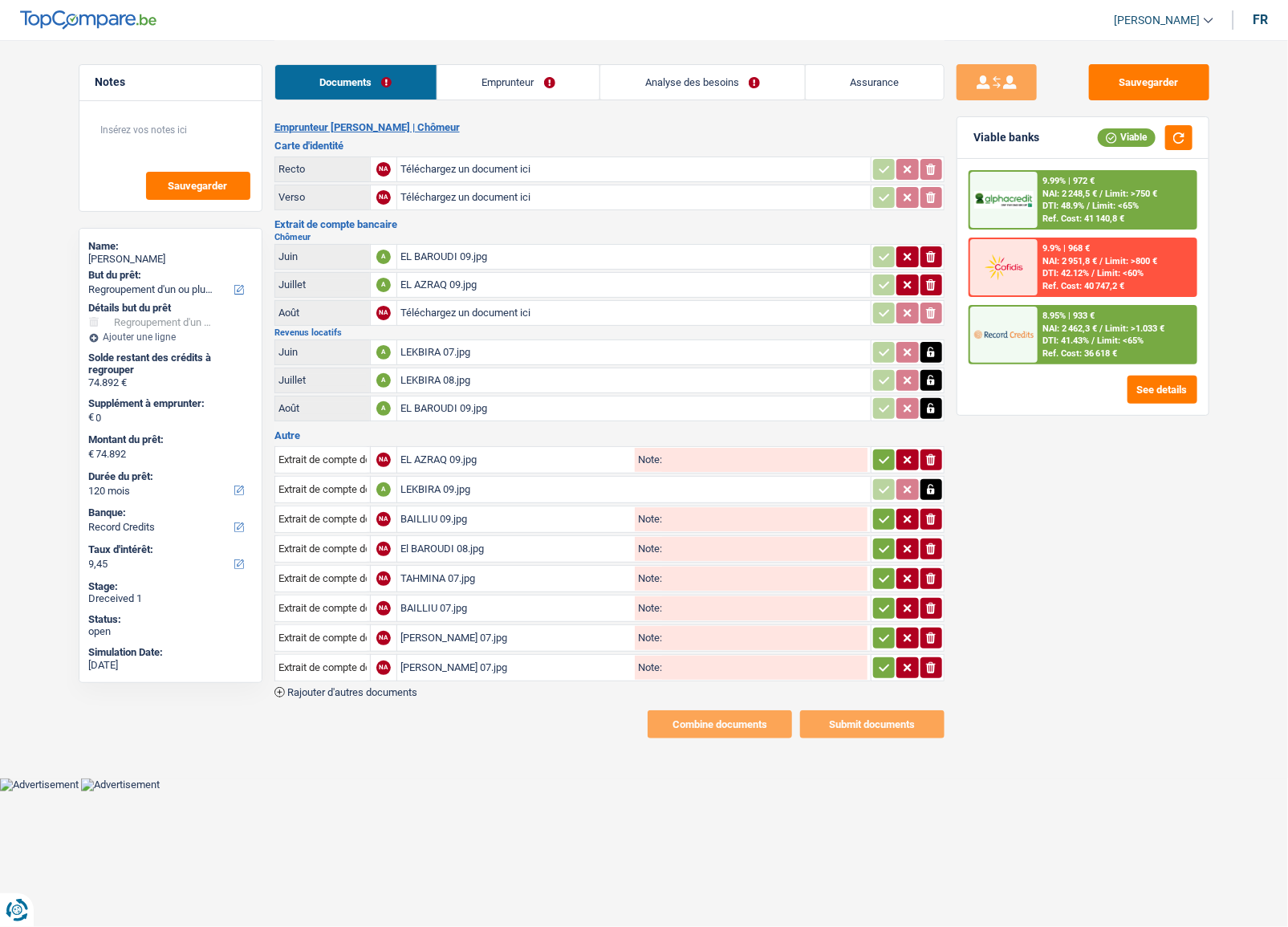
click at [406, 688] on span "Rajouter d'autres documents" at bounding box center [352, 693] width 130 height 11
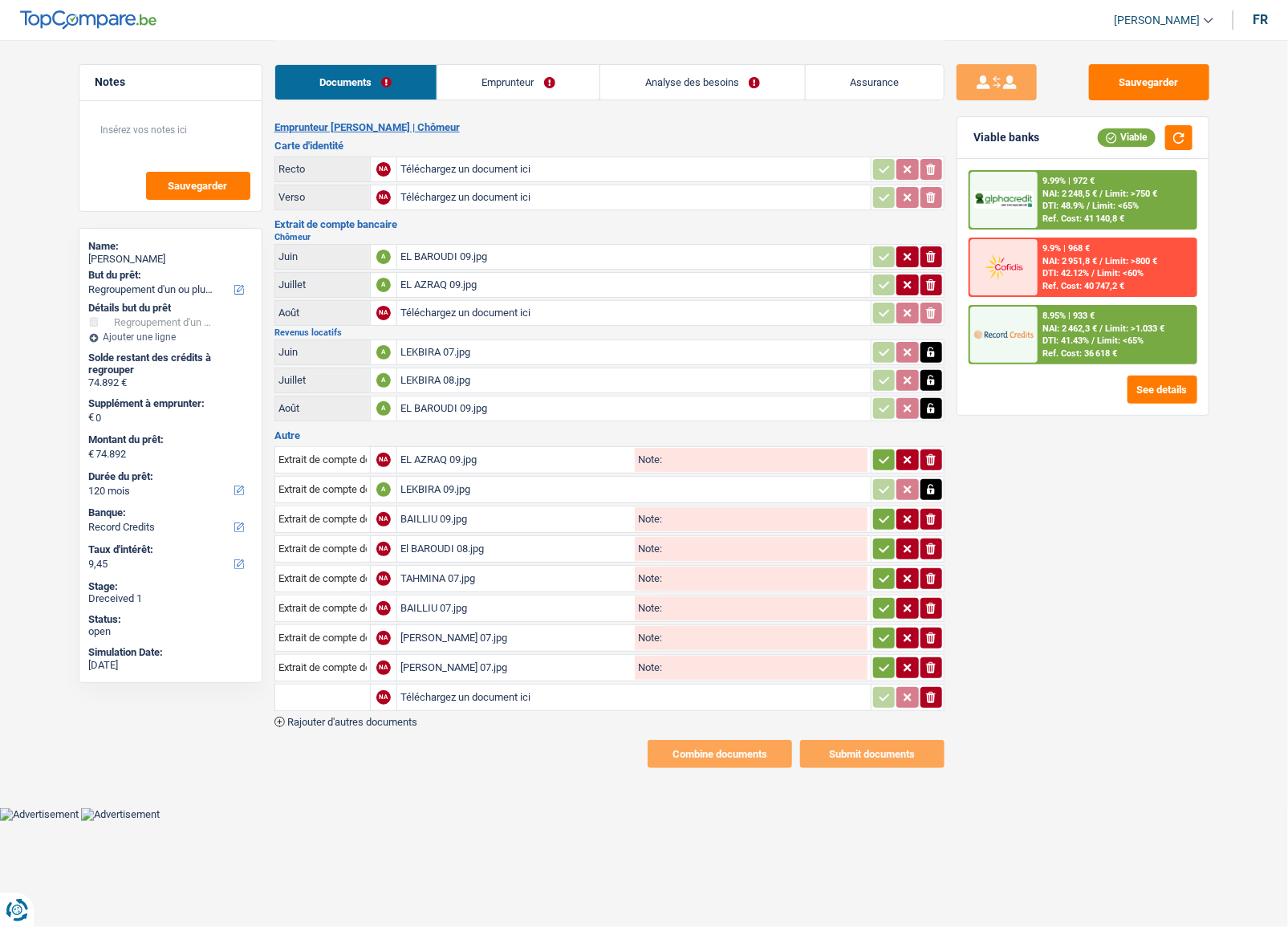
type input "C:\fakepath\EL AZRAQ 07.jpg"
click at [353, 693] on input "text" at bounding box center [322, 697] width 89 height 26
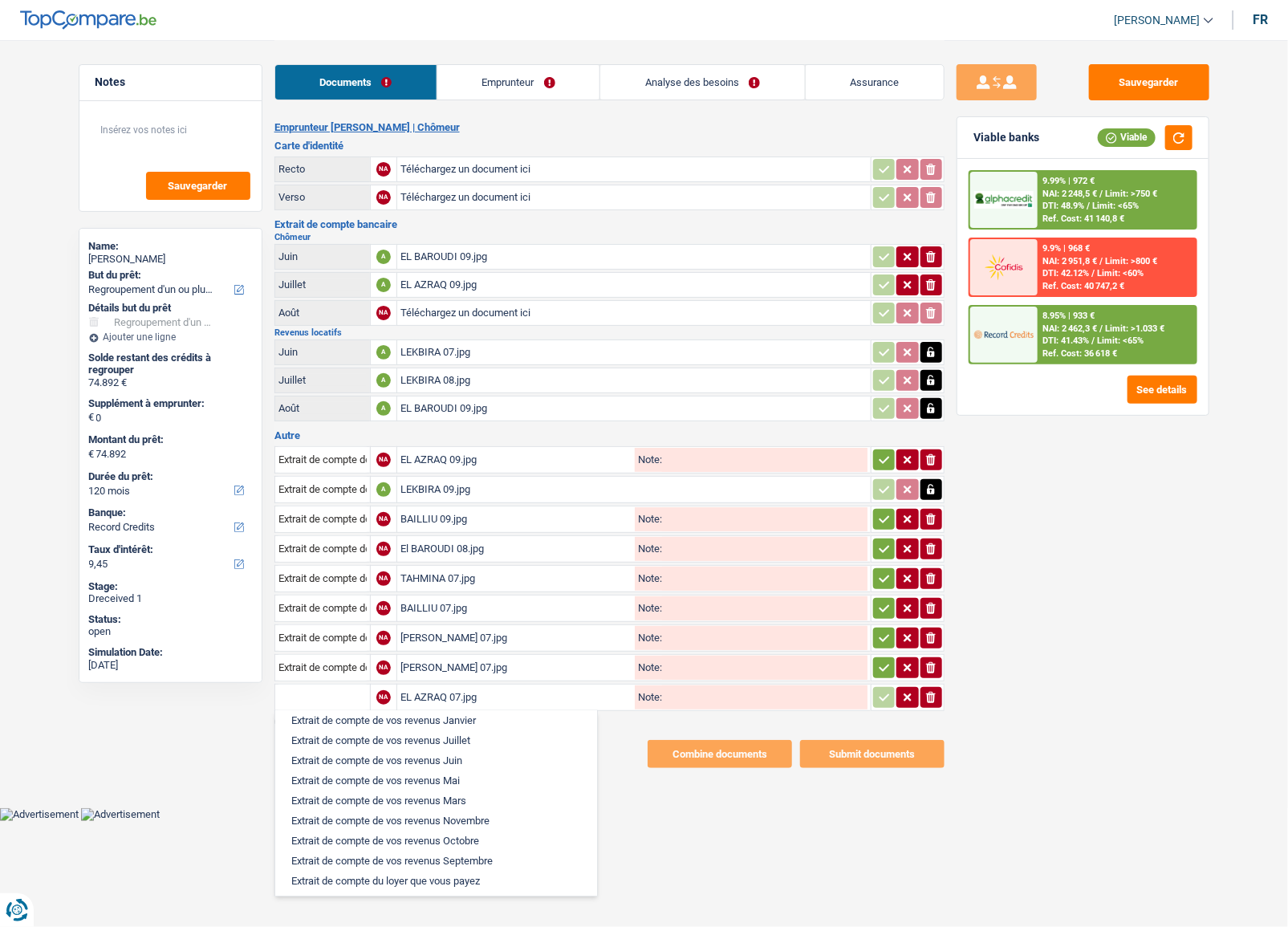
click at [465, 751] on li "Extrait de compte de vos revenus Juillet" at bounding box center [436, 740] width 306 height 20
type input "Extrait de compte de vos revenus Juillet"
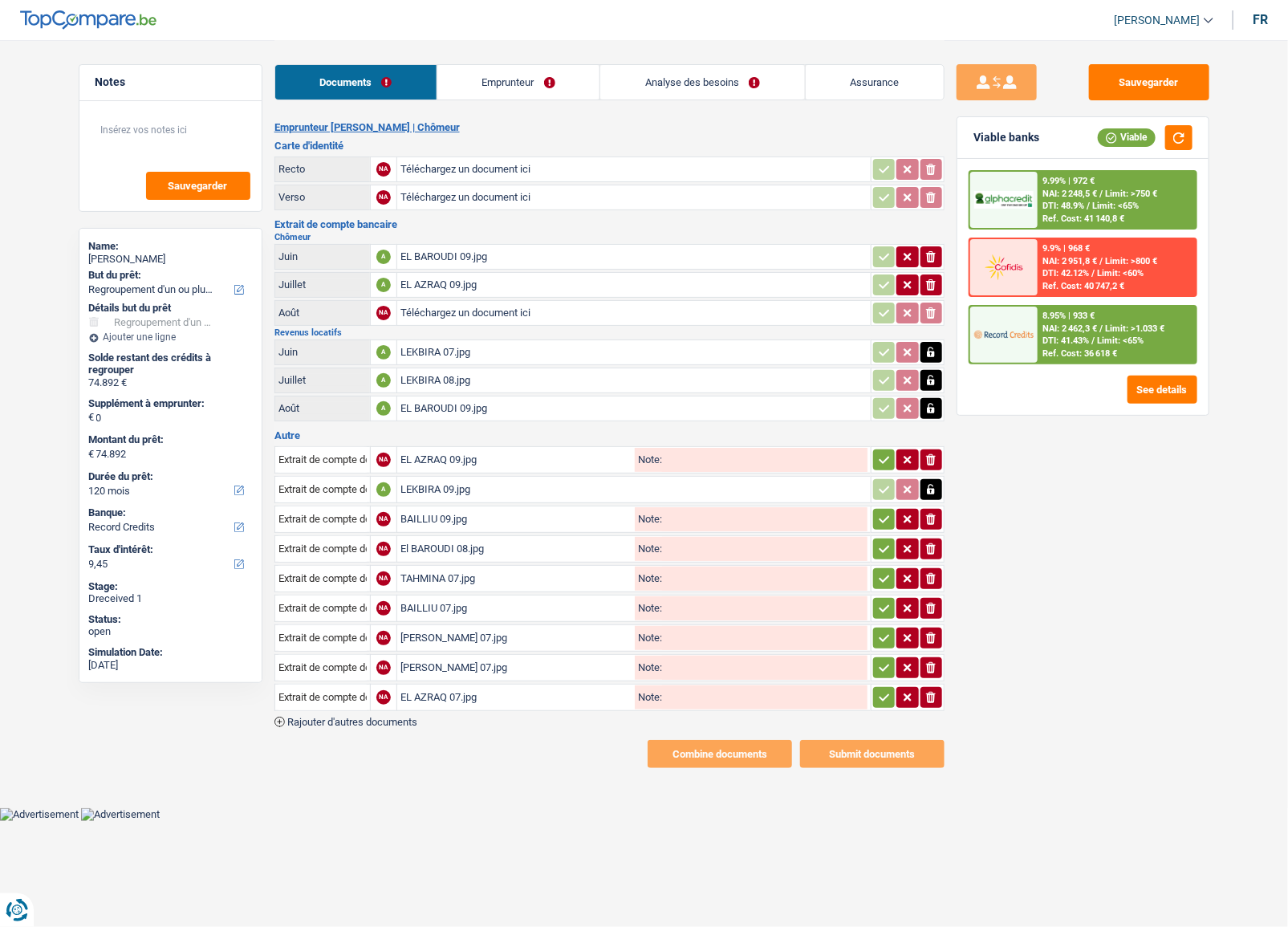
drag, startPoint x: 893, startPoint y: 688, endPoint x: 883, endPoint y: 671, distance: 19.7
click at [893, 688] on button "button" at bounding box center [884, 698] width 21 height 21
click at [889, 660] on icon "button" at bounding box center [884, 668] width 12 height 16
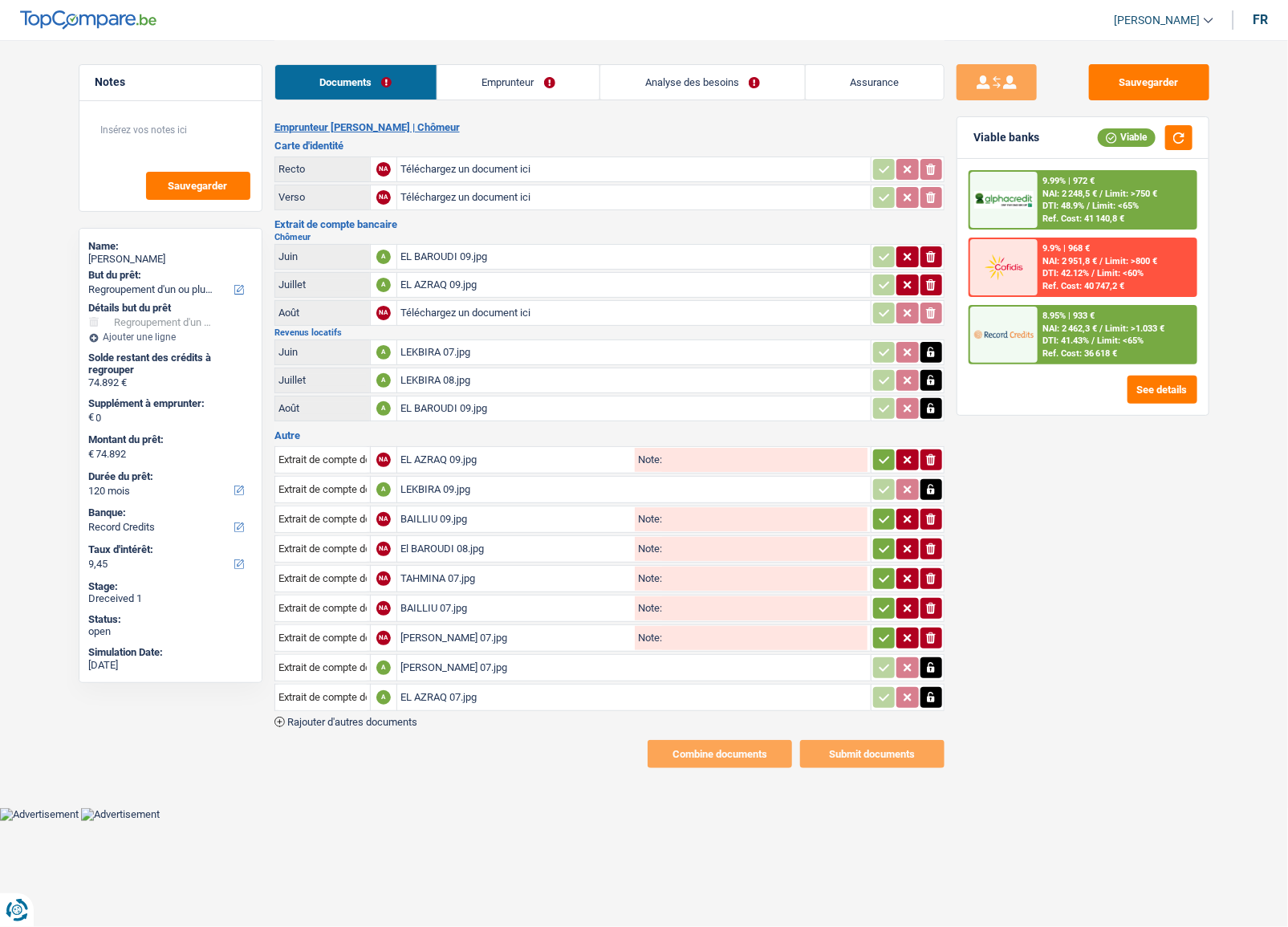
click at [878, 611] on button "button" at bounding box center [884, 609] width 21 height 21
click at [880, 551] on icon "button" at bounding box center [884, 549] width 12 height 16
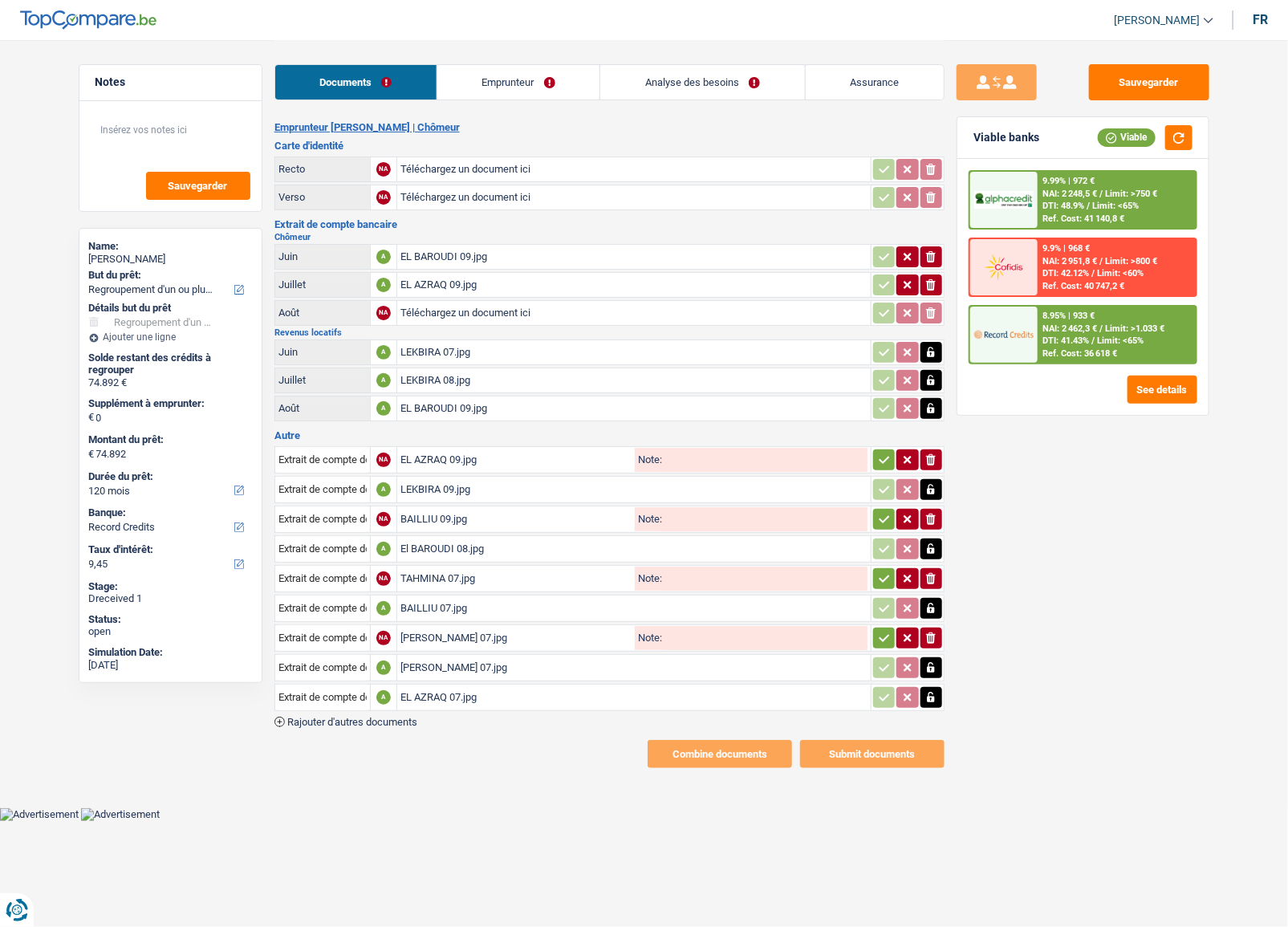
click at [883, 511] on icon "button" at bounding box center [884, 519] width 12 height 16
click at [883, 452] on icon "button" at bounding box center [884, 460] width 12 height 16
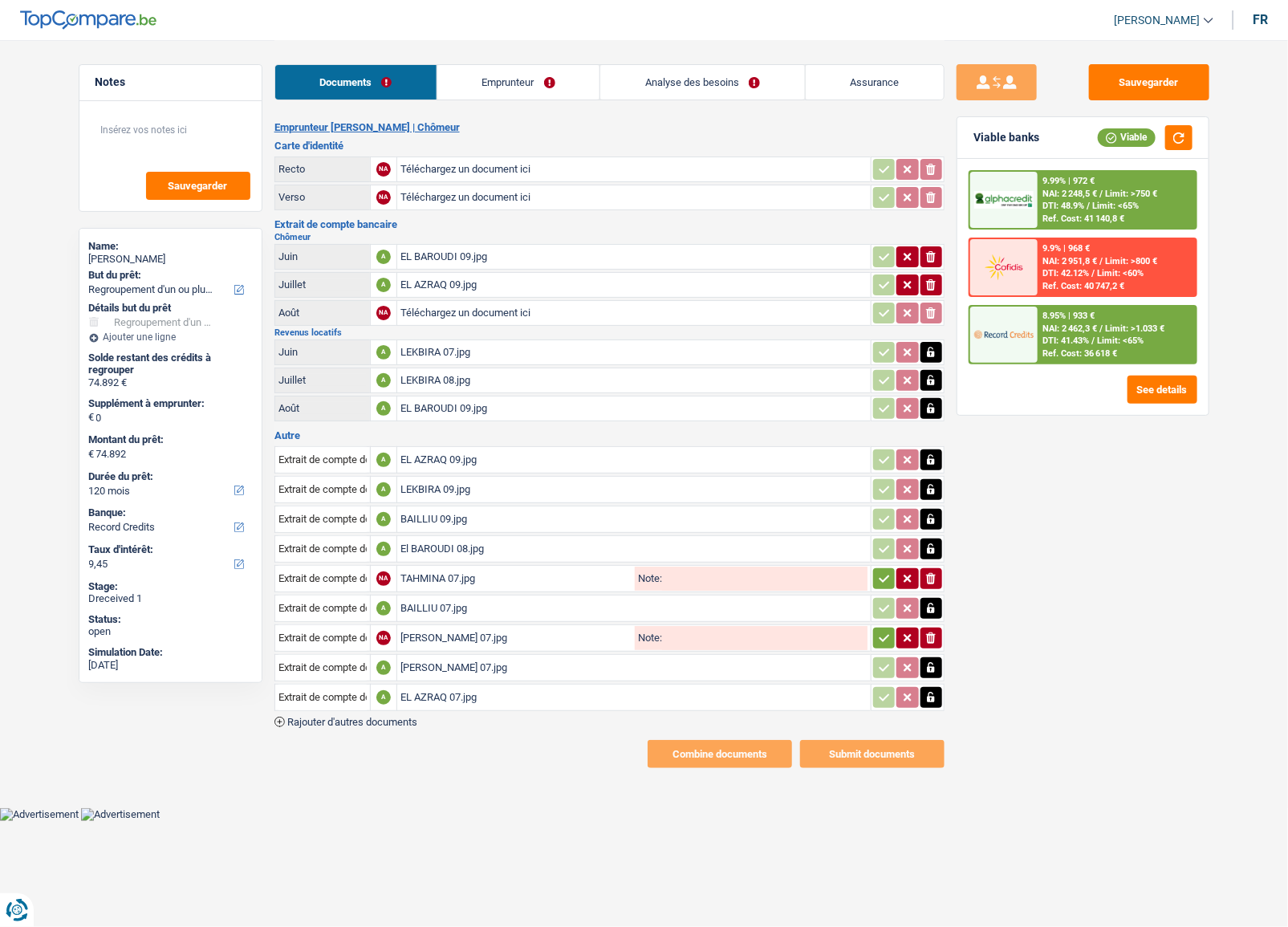
click at [883, 571] on icon "button" at bounding box center [884, 579] width 12 height 16
drag, startPoint x: 877, startPoint y: 632, endPoint x: 1141, endPoint y: 302, distance: 422.6
click at [878, 632] on icon "button" at bounding box center [884, 638] width 12 height 16
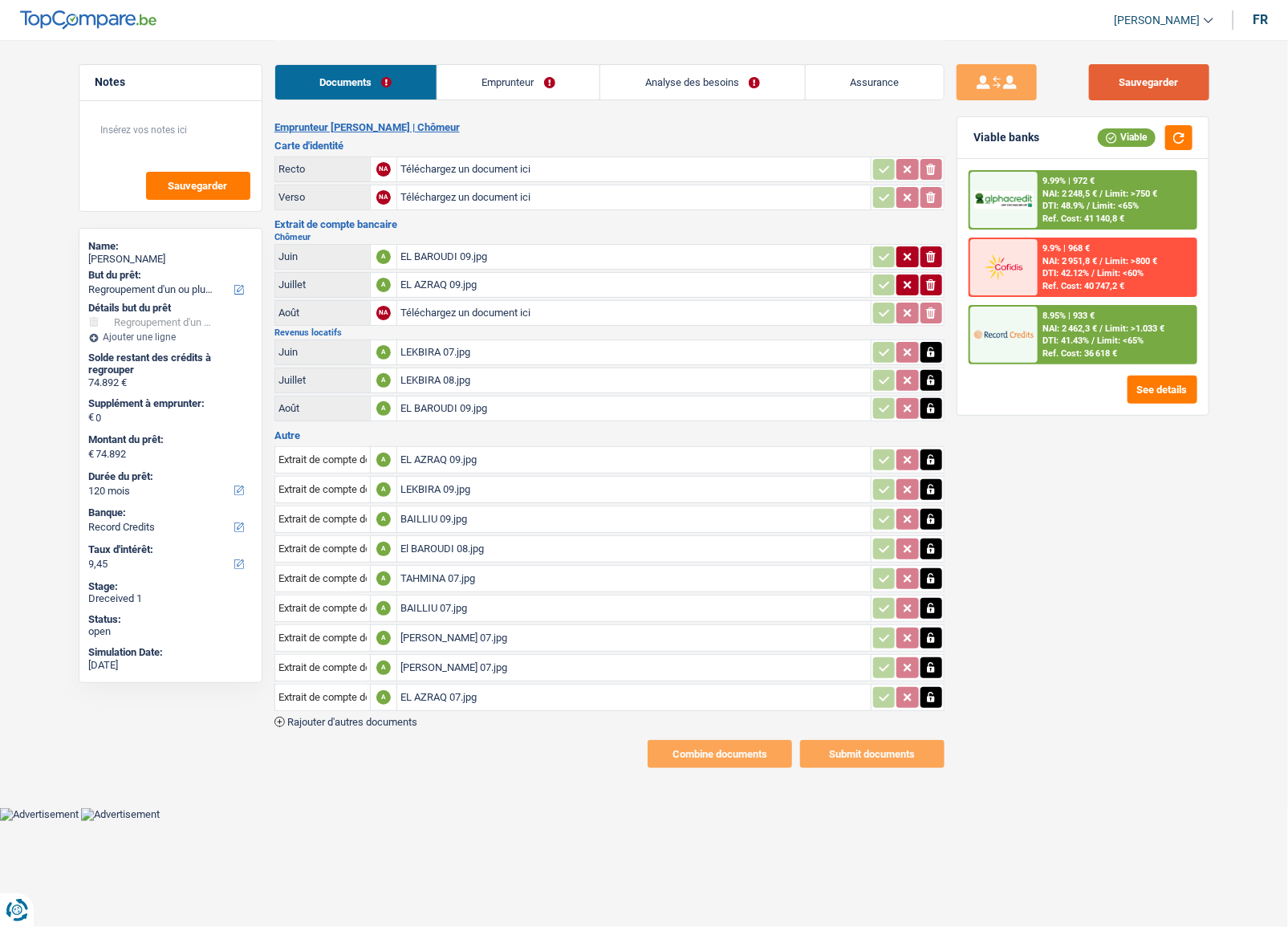
click at [1166, 74] on button "Sauvegarder" at bounding box center [1149, 82] width 120 height 36
click at [1175, 137] on button "button" at bounding box center [1179, 137] width 27 height 25
click at [944, 260] on div "Sauvegarder Viable banks Viable 9.99% | 972 € NAI: 2 248,5 € / Limit: >750 € DT…" at bounding box center [1082, 482] width 277 height 837
click at [943, 257] on td "ionicons-v5-e" at bounding box center [907, 256] width 74 height 26
click at [938, 253] on button "ionicons-v5-e" at bounding box center [931, 257] width 21 height 21
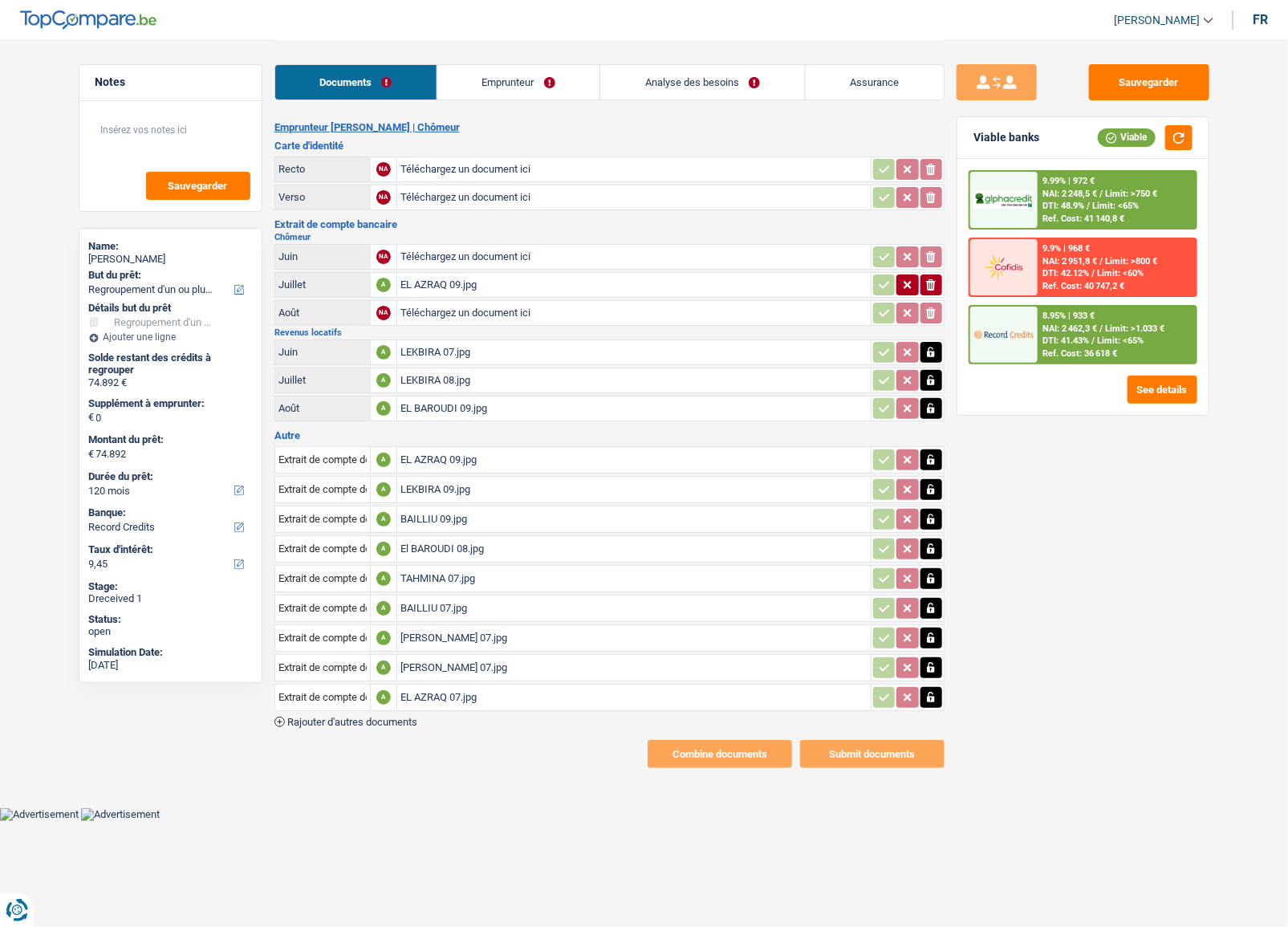
click at [926, 277] on icon "ionicons-v5-e" at bounding box center [931, 285] width 12 height 16
drag, startPoint x: 1176, startPoint y: 74, endPoint x: 1192, endPoint y: 153, distance: 80.6
click at [1175, 79] on button "Sauvegarder" at bounding box center [1149, 82] width 120 height 36
click at [1192, 156] on div "Viable banks Viable" at bounding box center [1083, 137] width 252 height 42
drag, startPoint x: 1188, startPoint y: 137, endPoint x: 934, endPoint y: 19, distance: 280.1
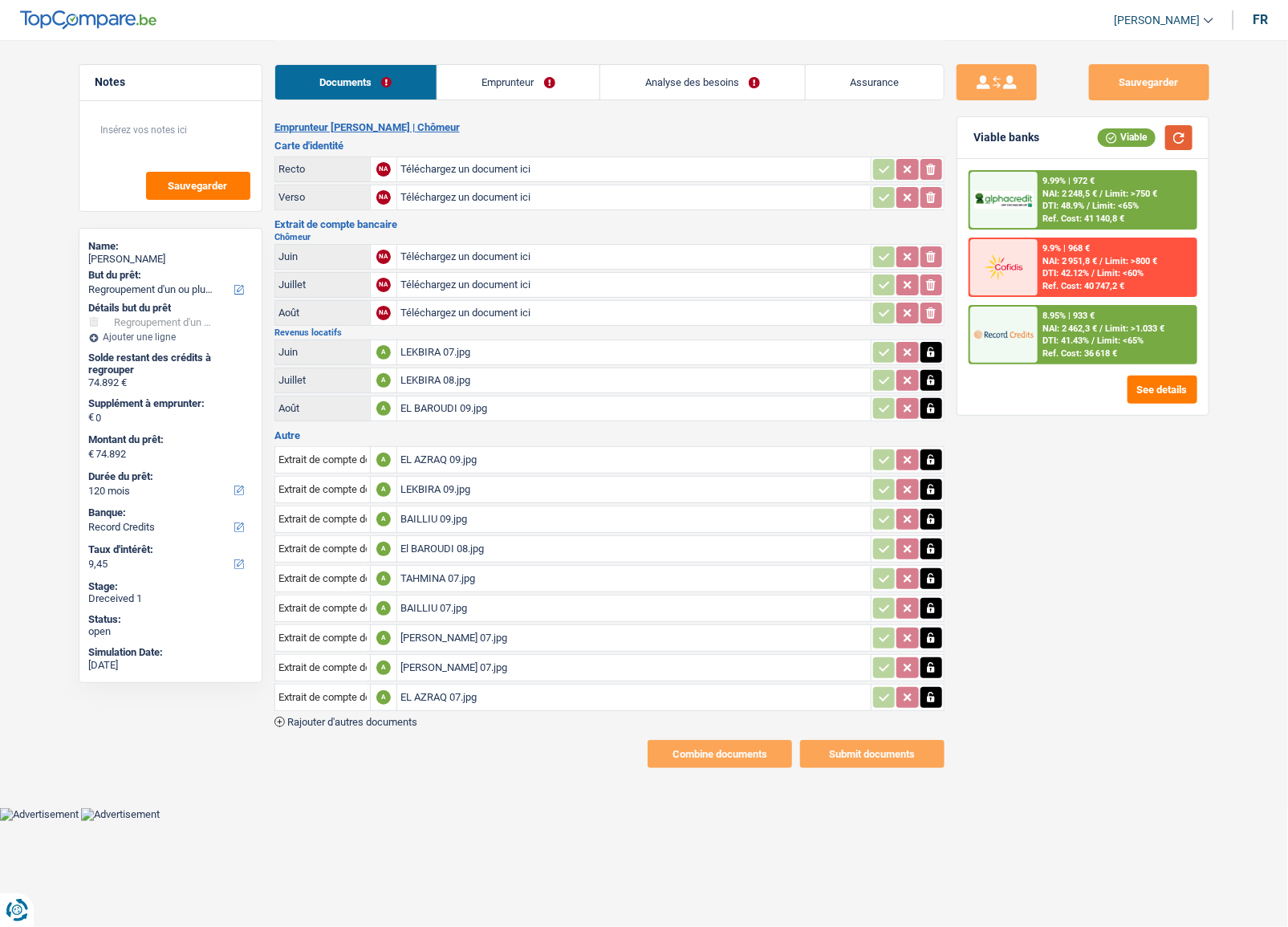
click at [1187, 137] on button "button" at bounding box center [1179, 137] width 27 height 25
click at [501, 90] on link "Emprunteur" at bounding box center [518, 82] width 162 height 35
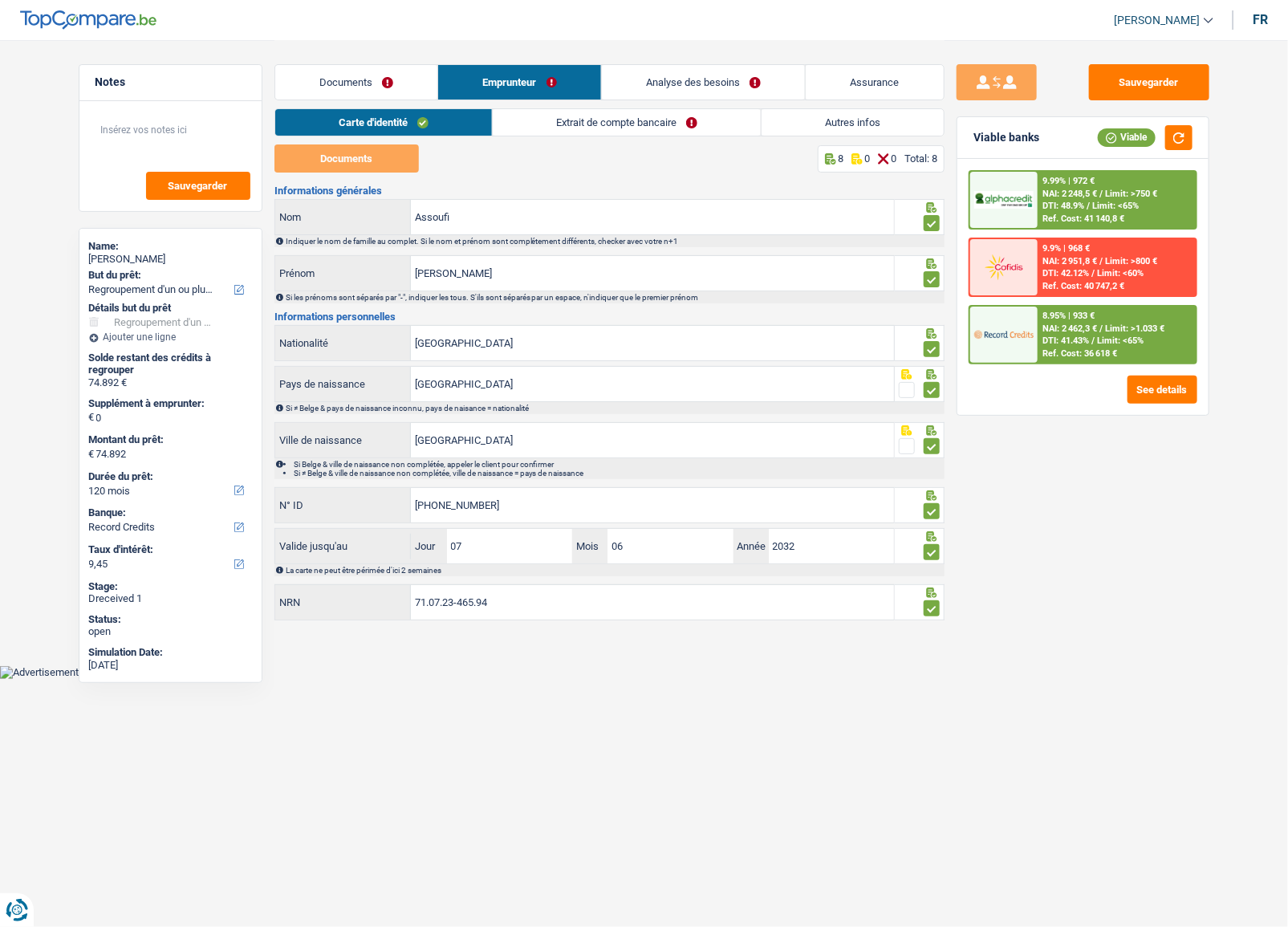
click at [564, 136] on li "Extrait de compte bancaire" at bounding box center [626, 122] width 269 height 28
click at [568, 129] on link "Extrait de compte bancaire" at bounding box center [626, 122] width 268 height 27
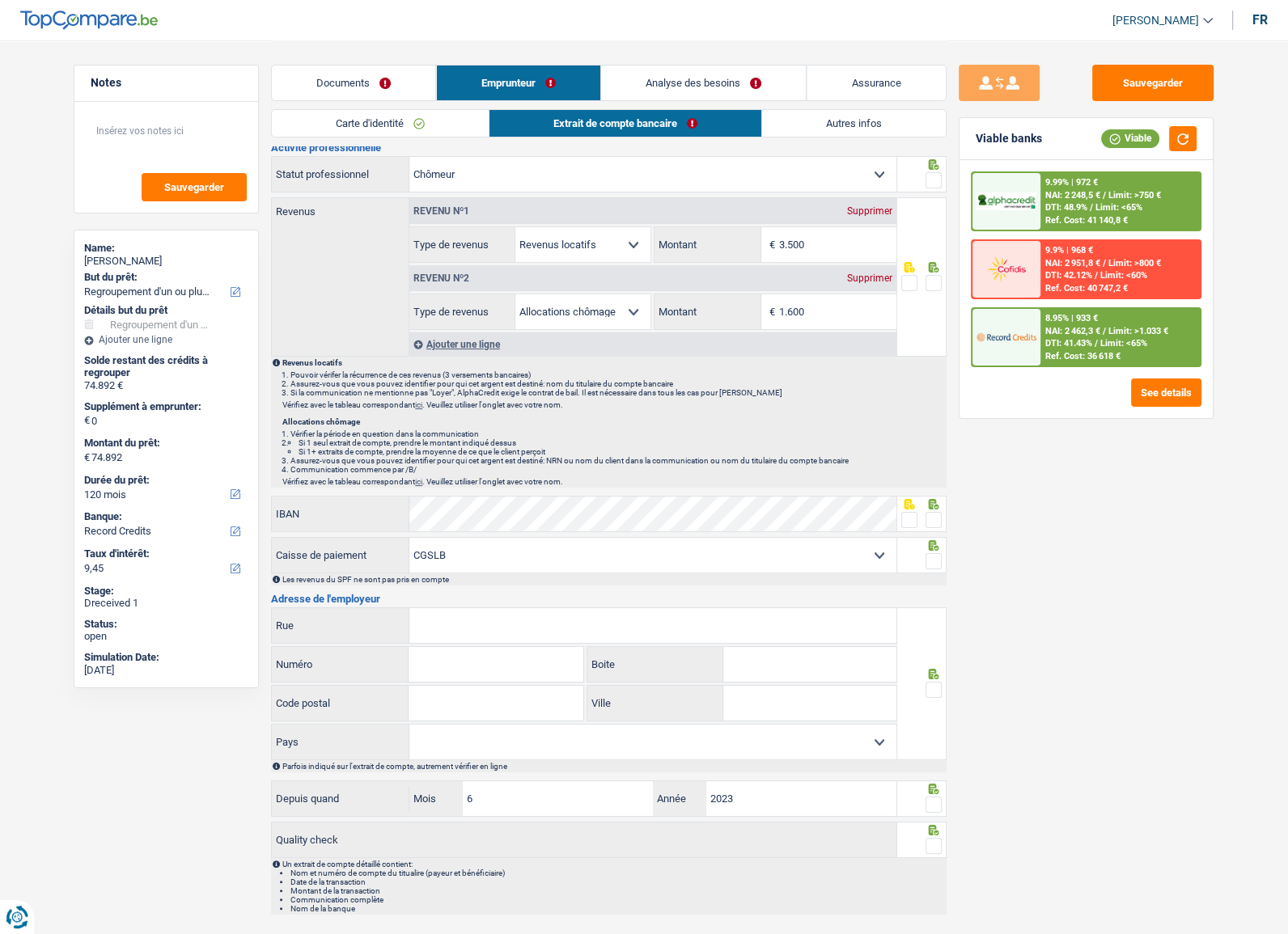
scroll to position [85, 0]
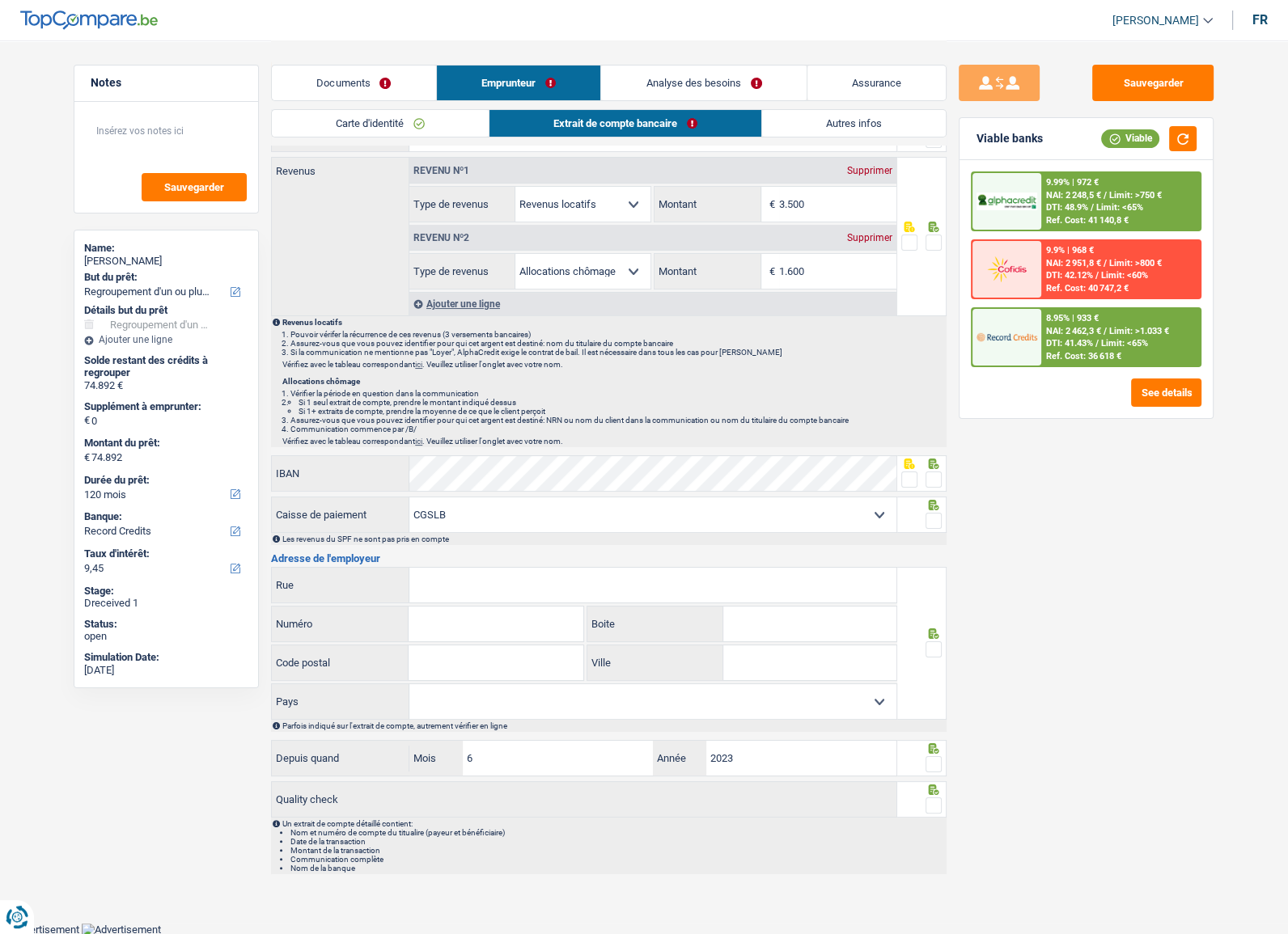
click at [392, 82] on link "Documents" at bounding box center [354, 82] width 164 height 35
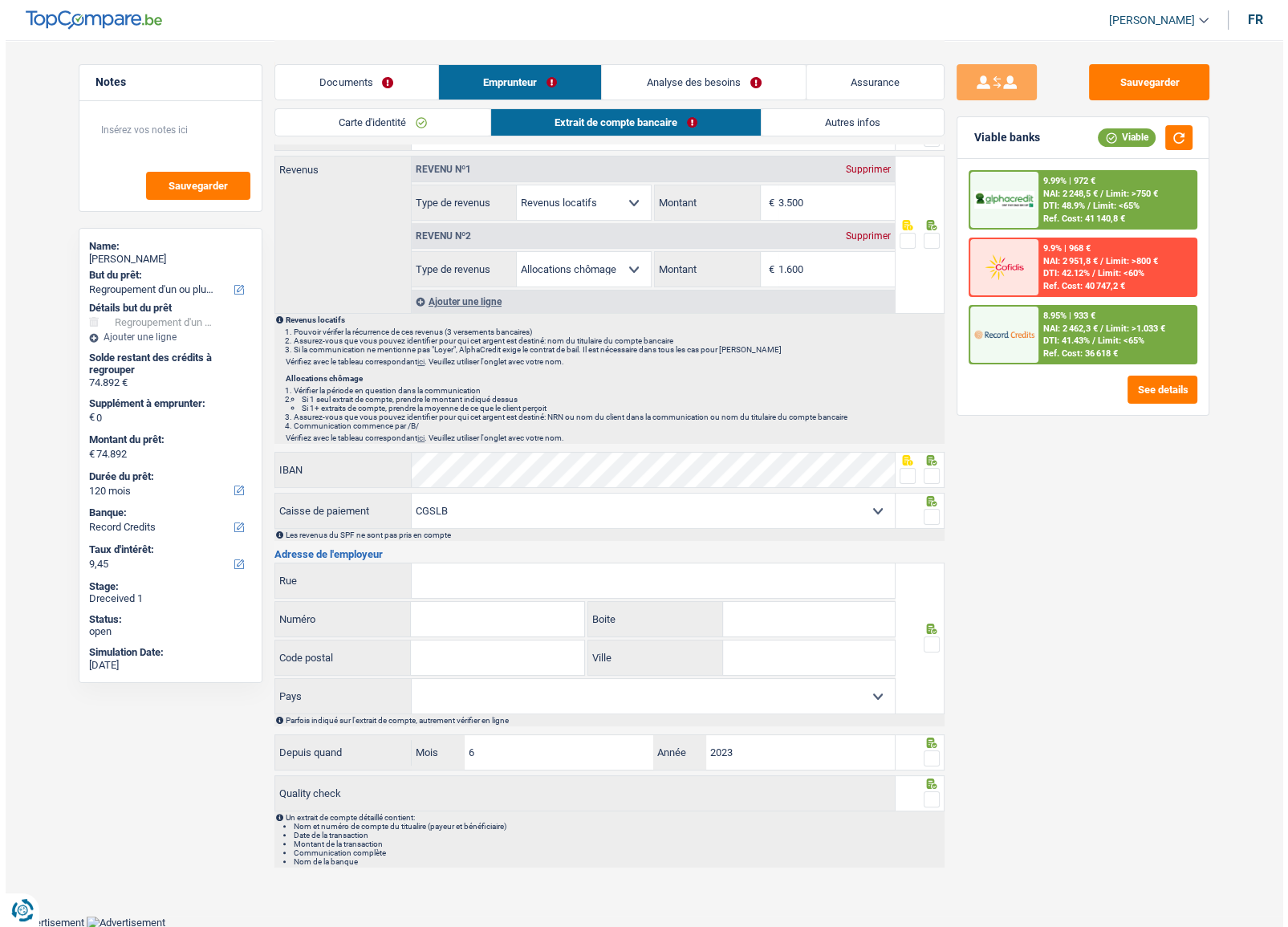
scroll to position [0, 0]
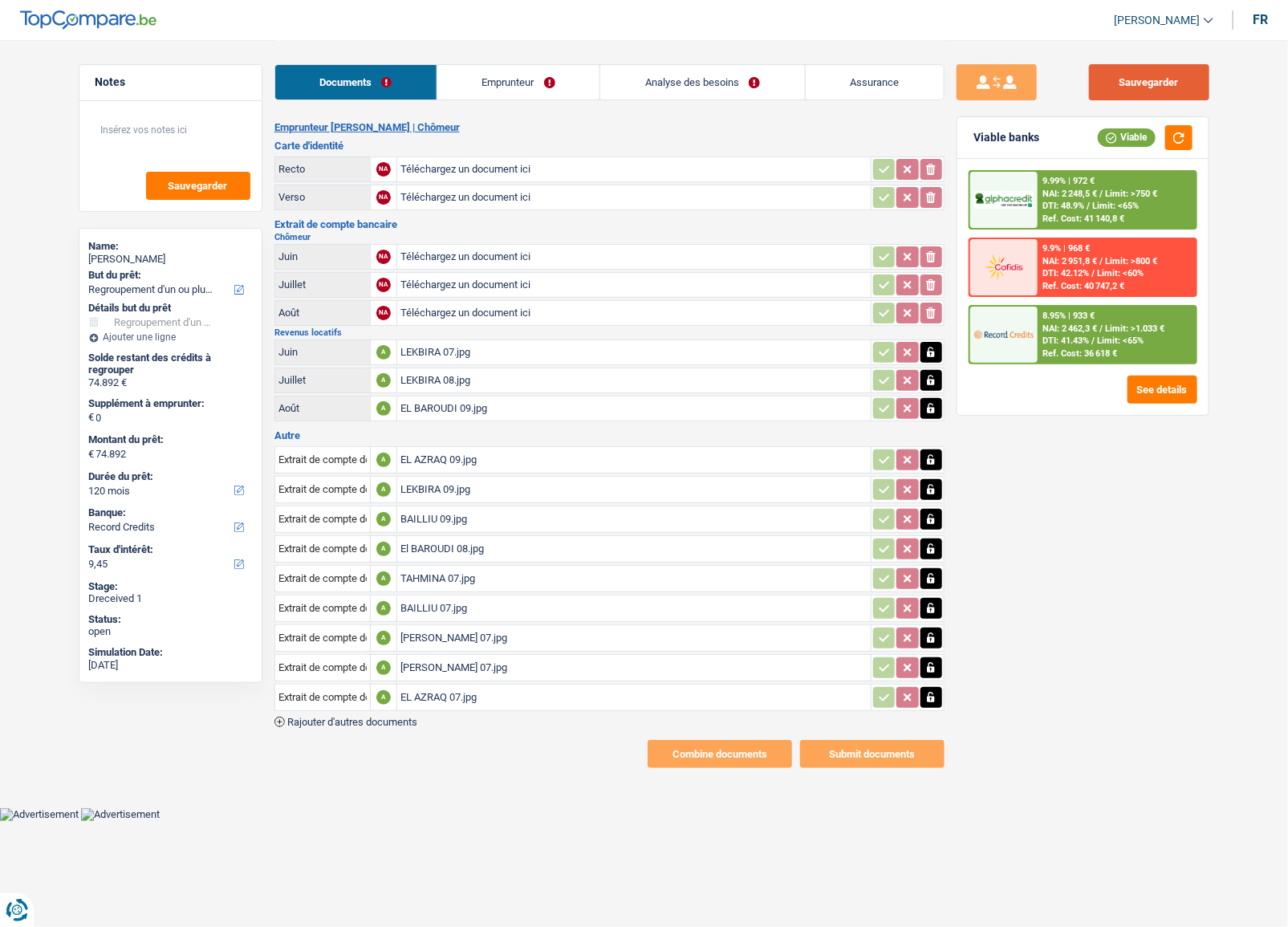
click at [1183, 93] on button "Sauvegarder" at bounding box center [1149, 82] width 120 height 36
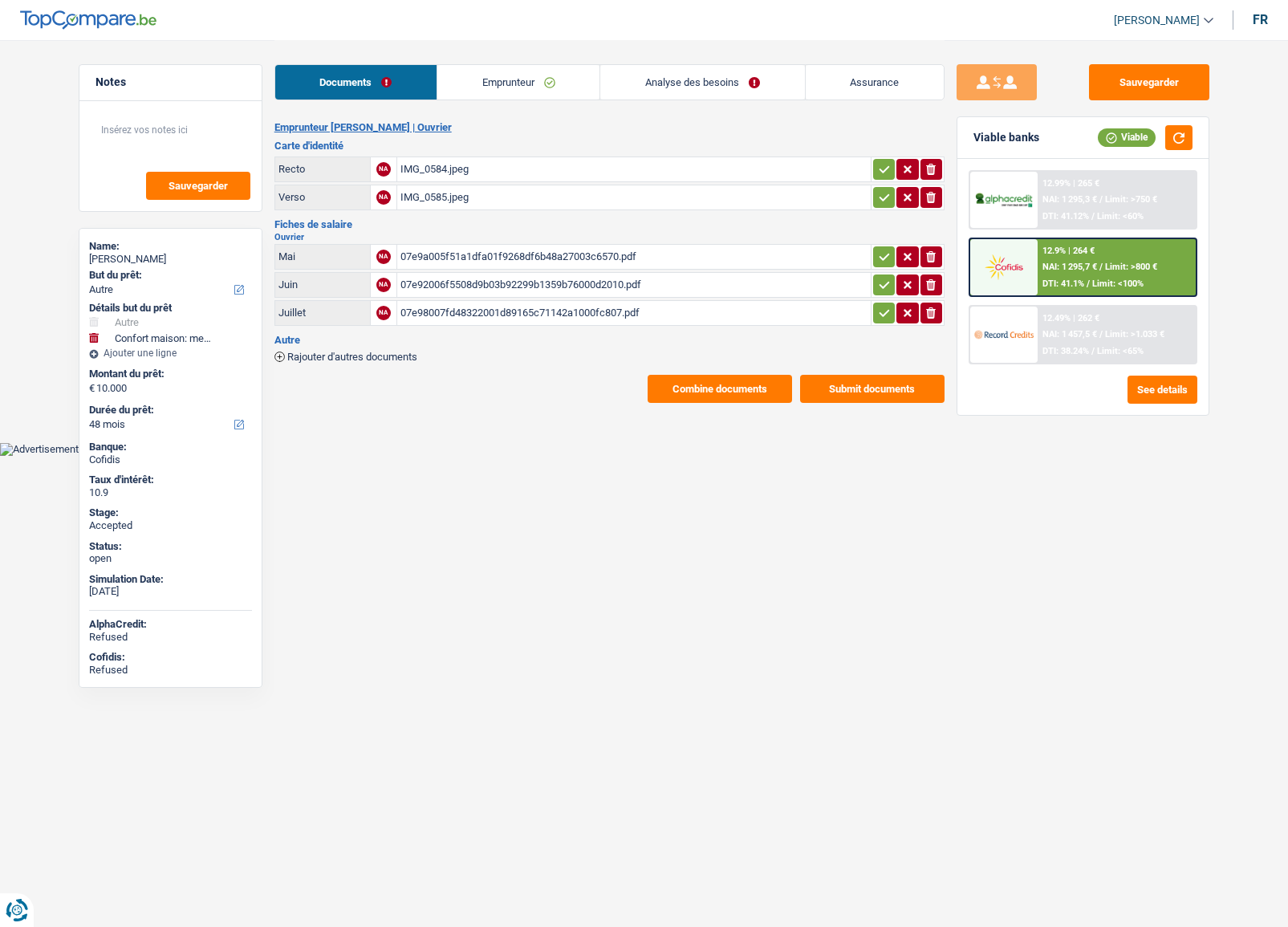
select select "other"
select select "household"
select select "48"
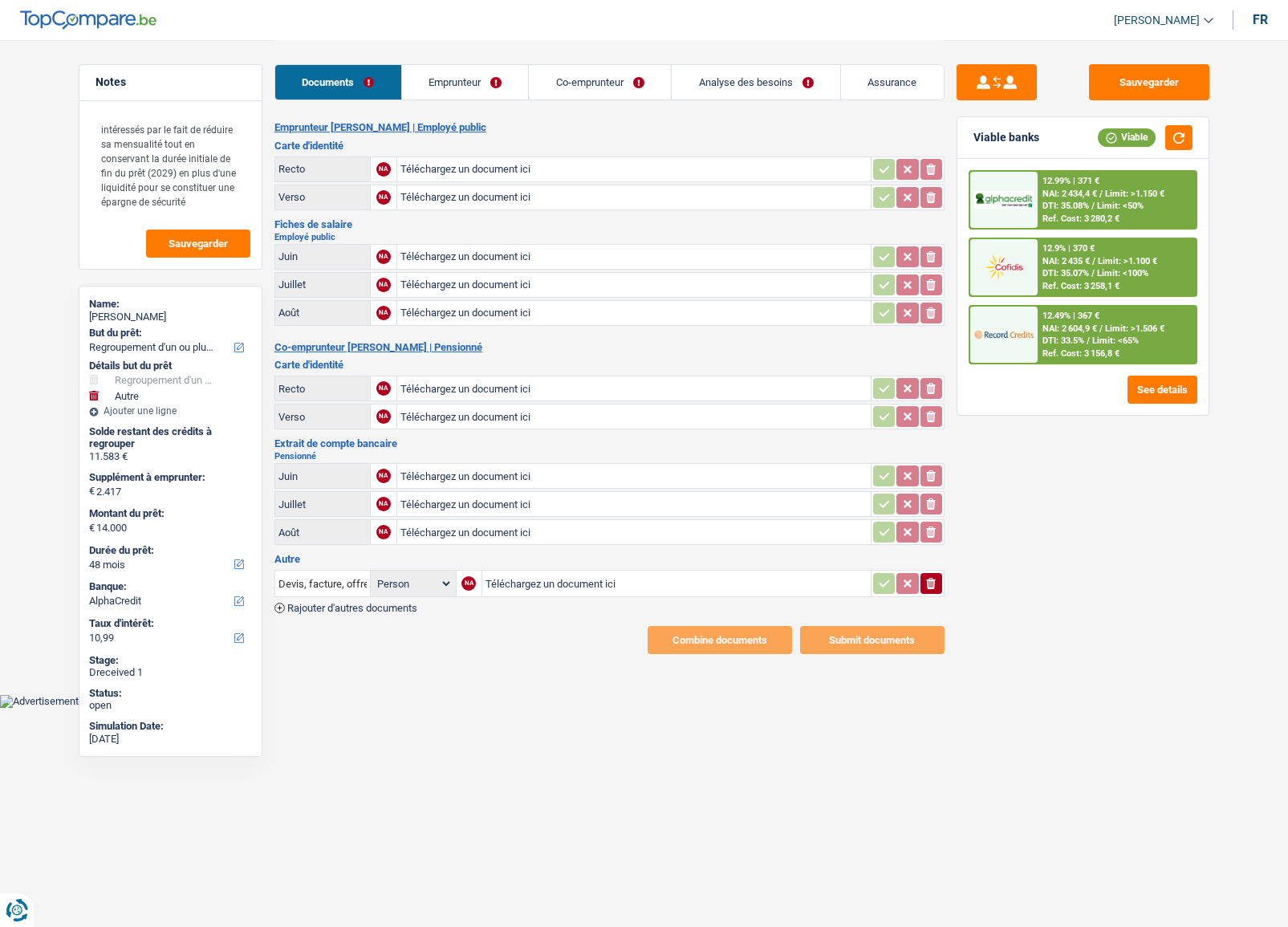
select select "refinancing"
select select "other"
select select "48"
select select "alphacredit"
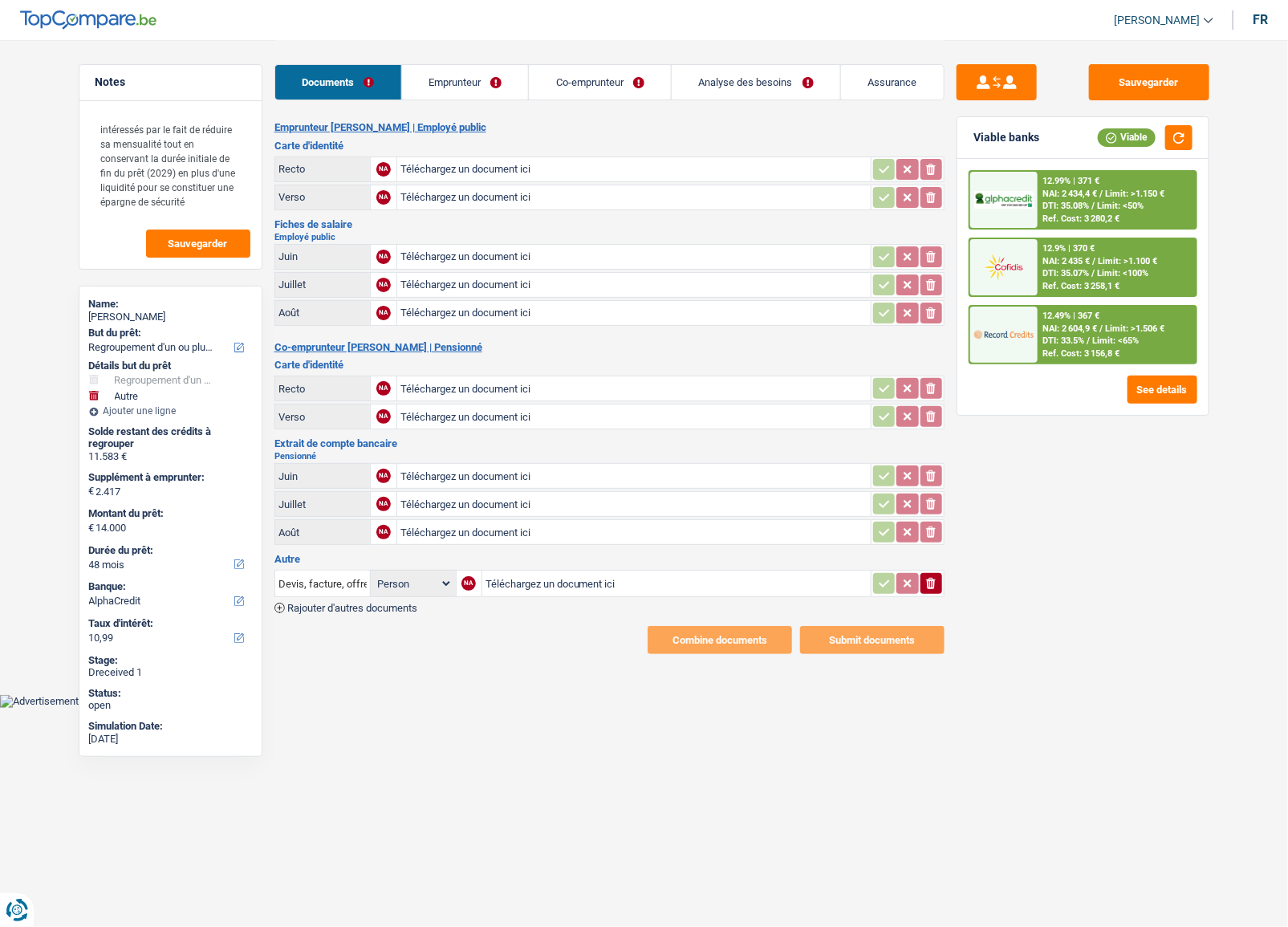
click at [514, 87] on link "Emprunteur" at bounding box center [465, 82] width 127 height 35
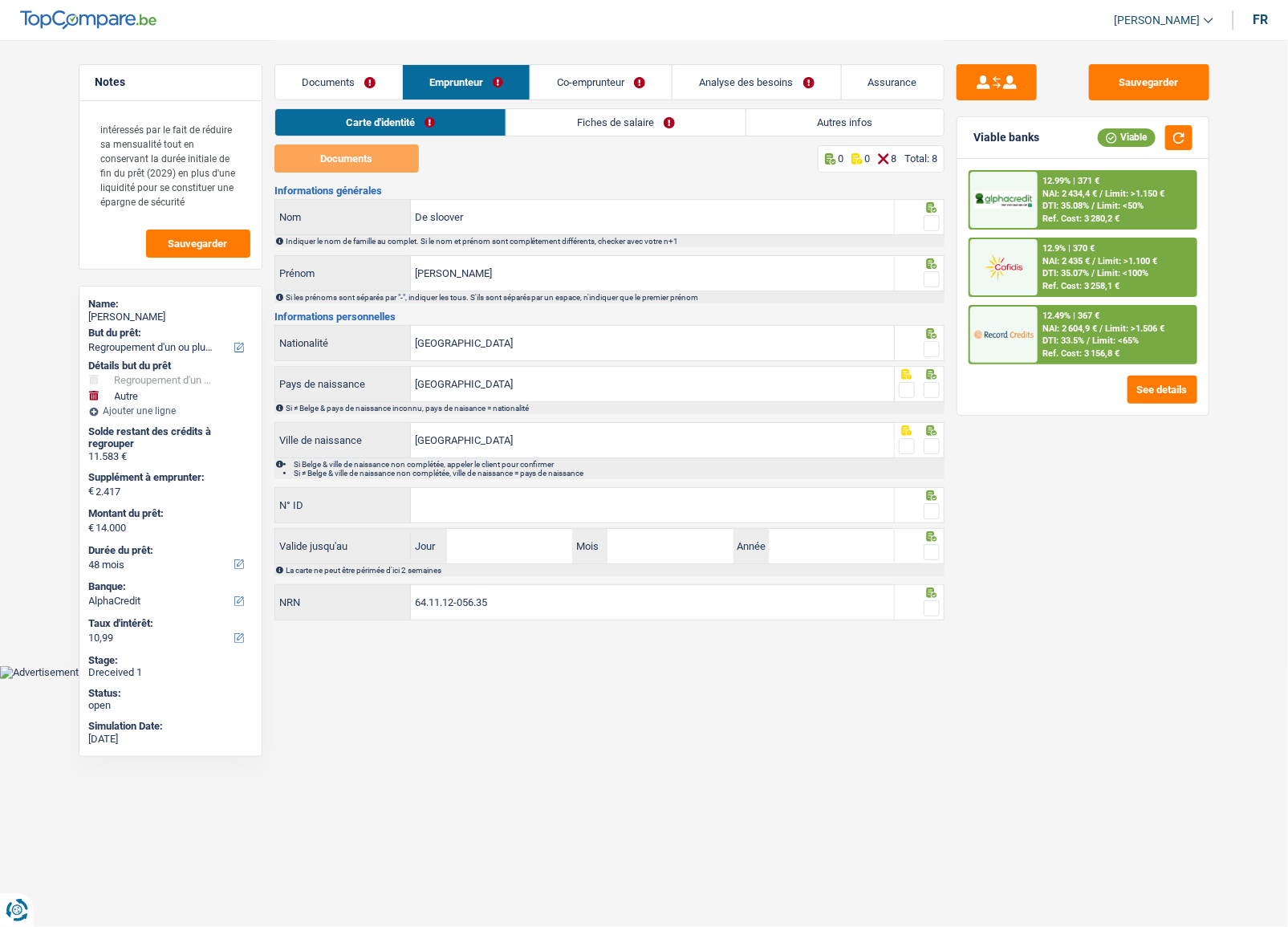
click at [526, 129] on link "Fiches de salaire" at bounding box center [626, 122] width 239 height 27
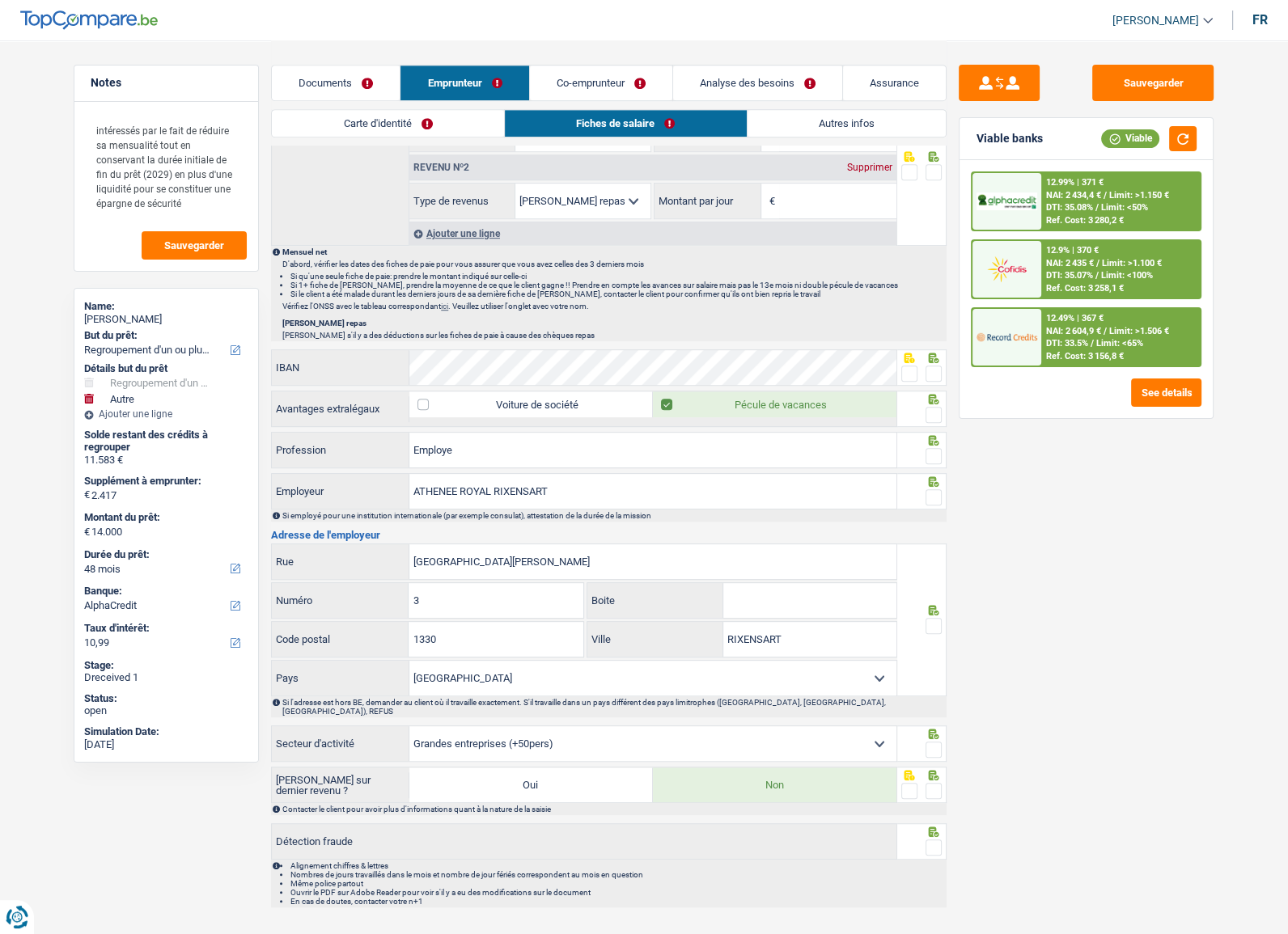
scroll to position [662, 0]
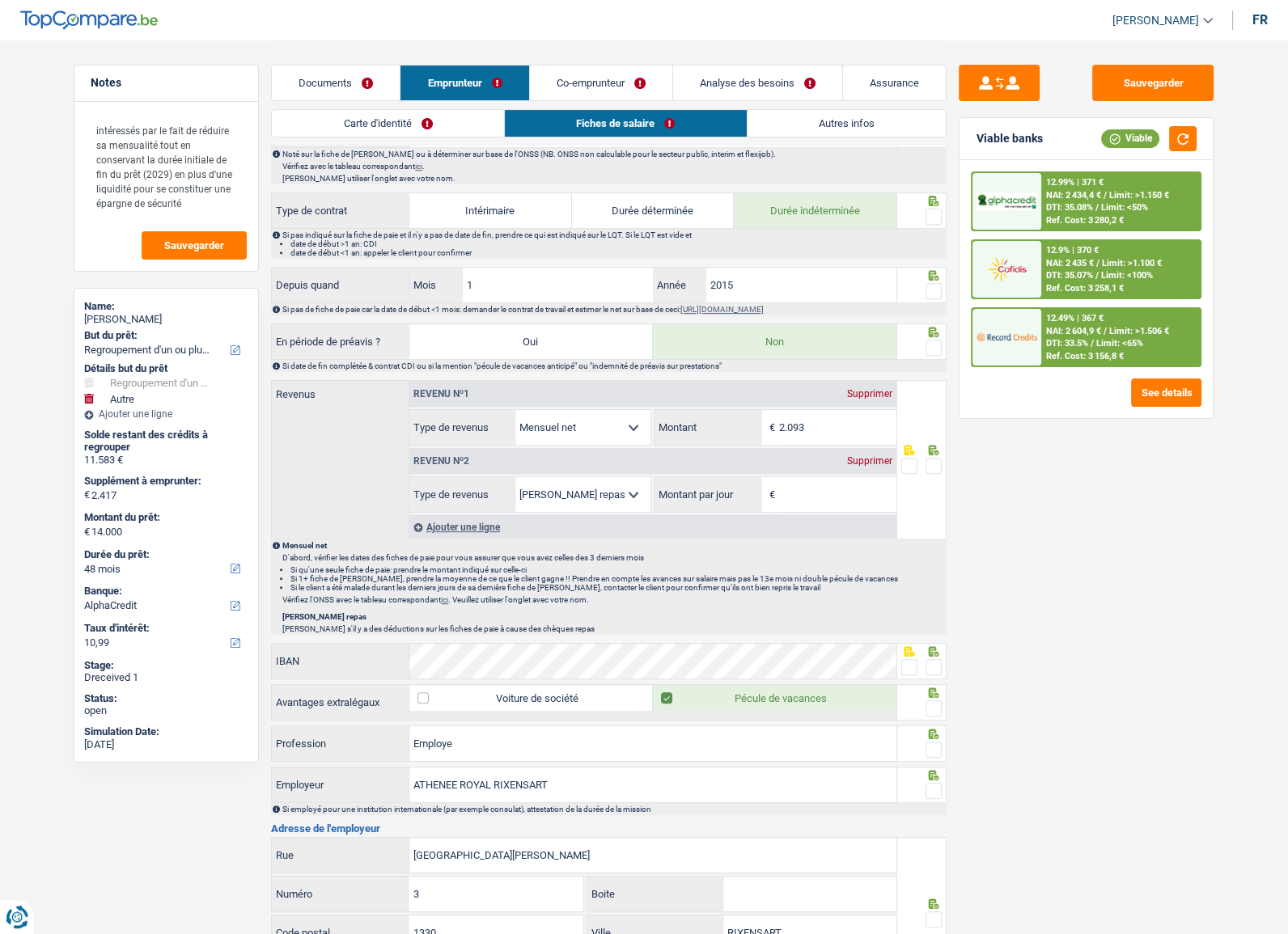
click at [633, 85] on link "Co-emprunteur" at bounding box center [600, 82] width 142 height 35
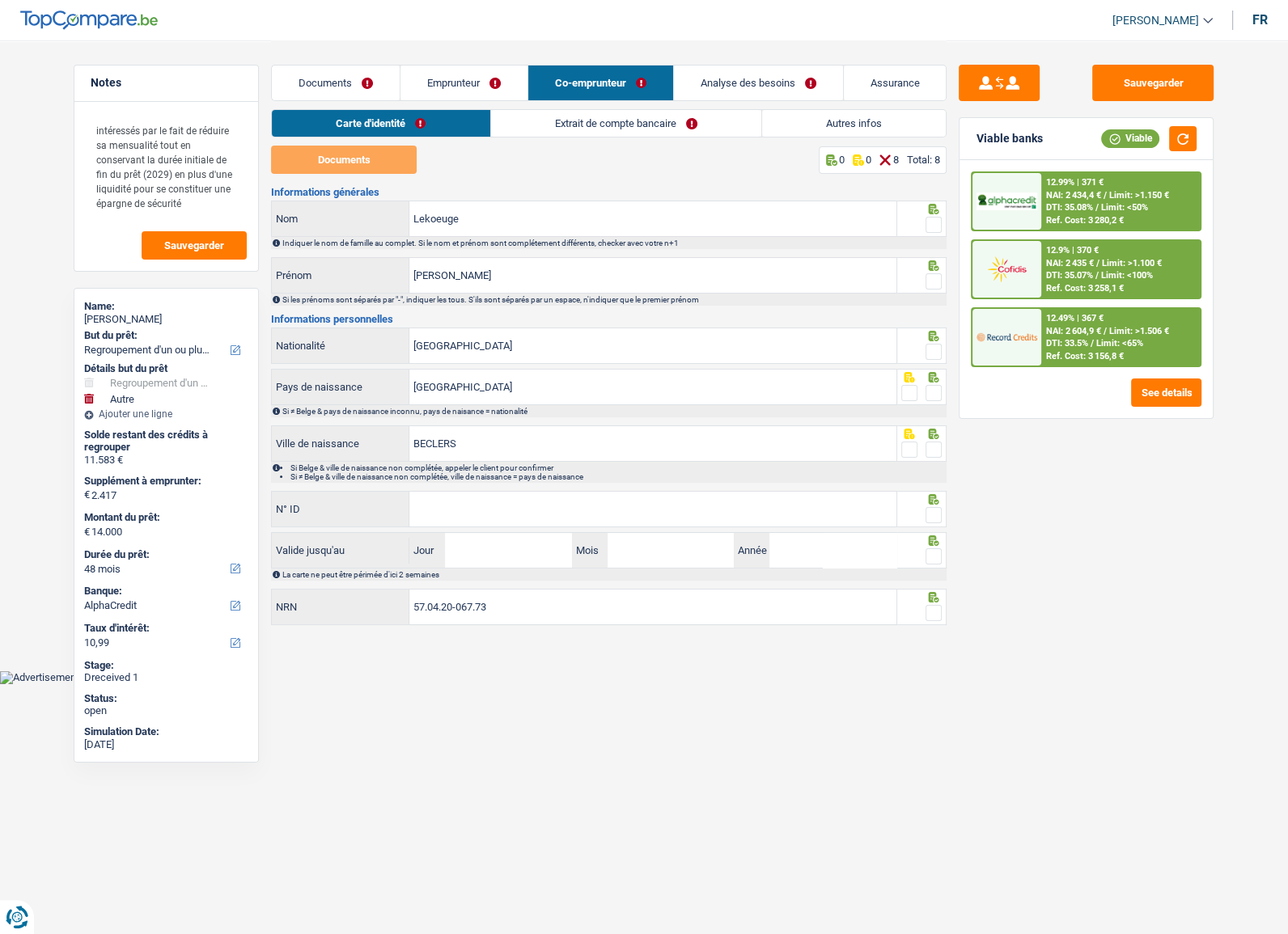
scroll to position [0, 0]
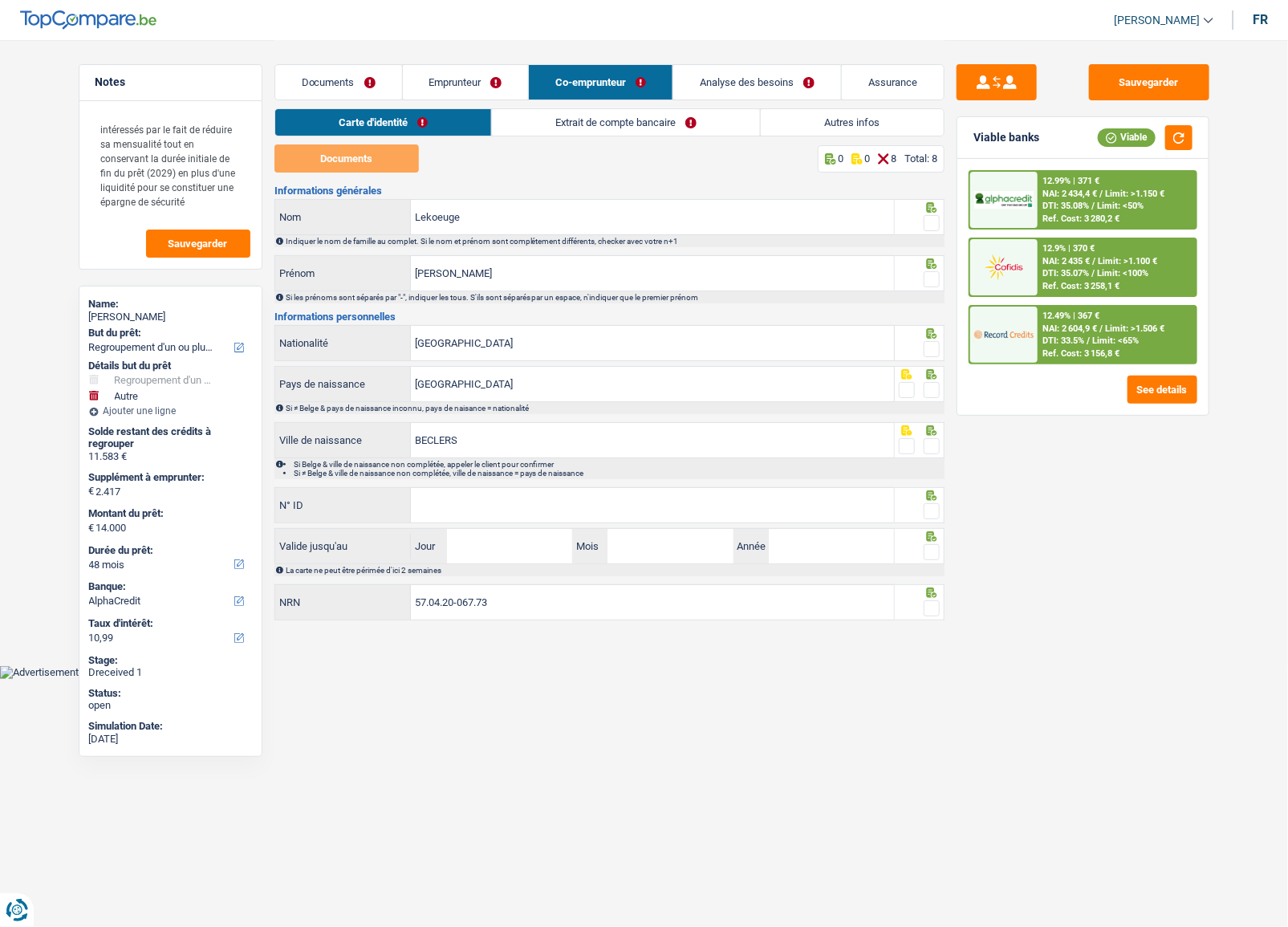
click at [577, 113] on link "Extrait de compte bancaire" at bounding box center [625, 122] width 268 height 27
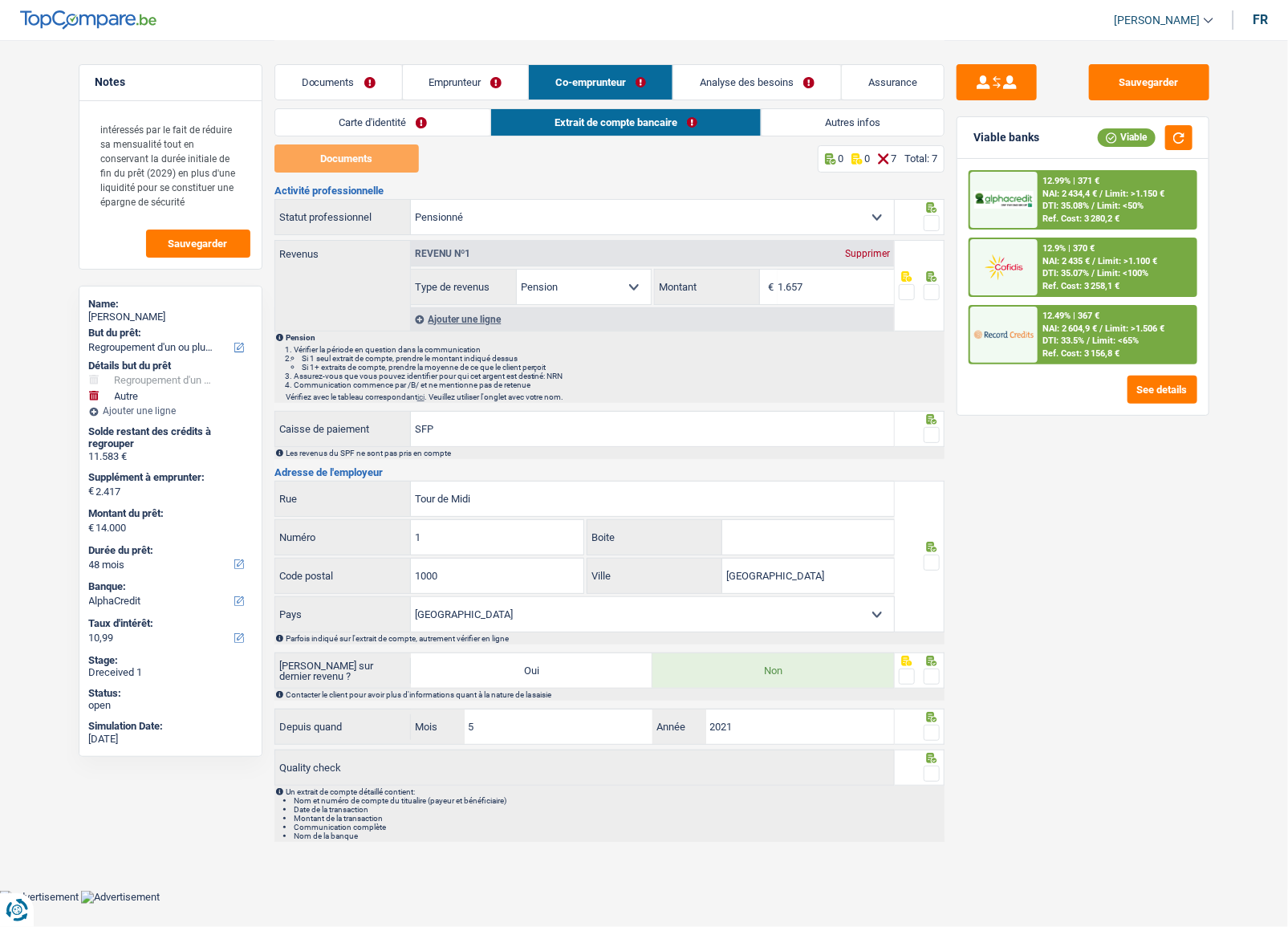
click at [330, 81] on link "Documents" at bounding box center [338, 82] width 127 height 35
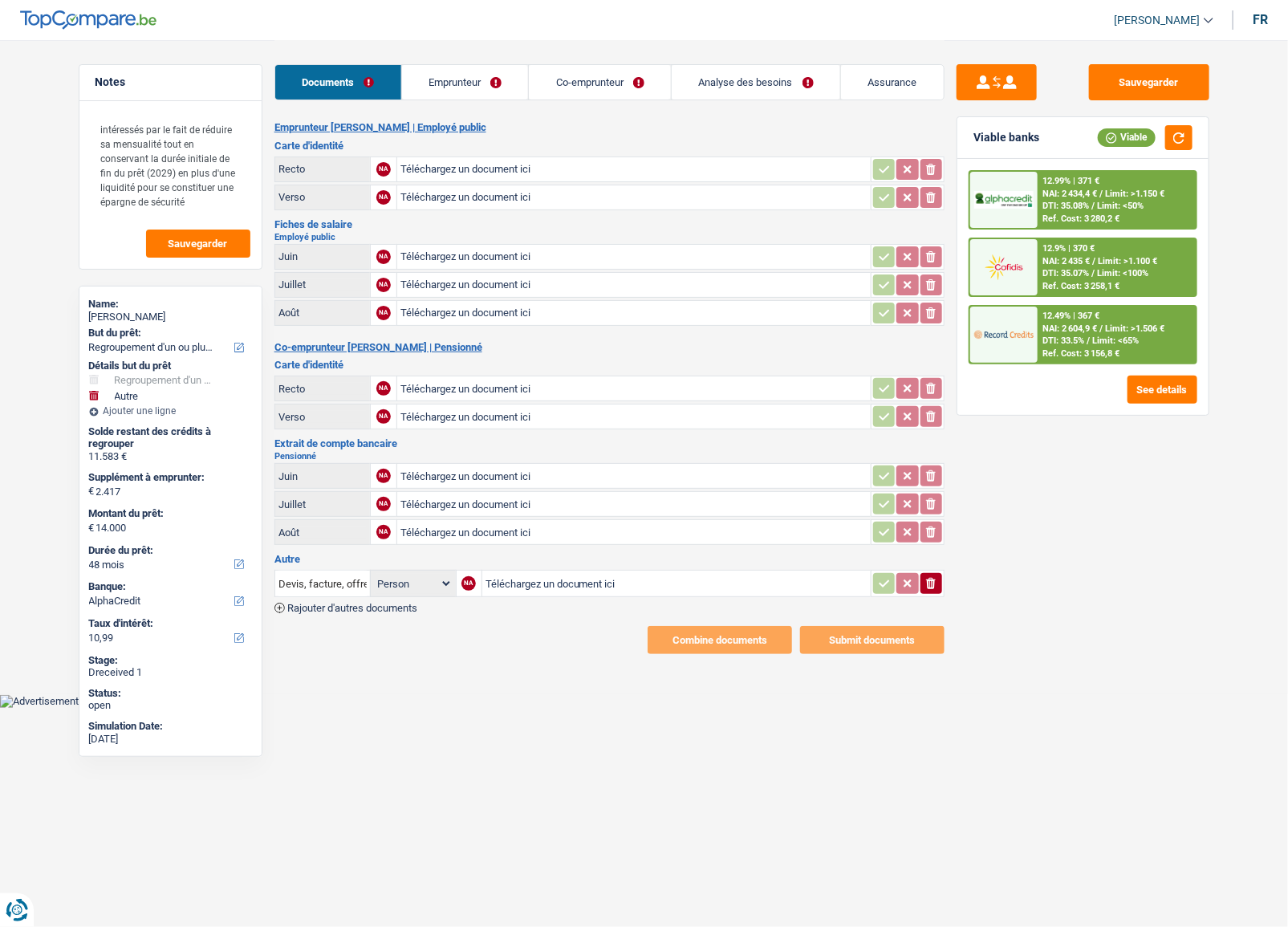
type input "C:\fakepath\IMG_20250912_0001.pdf"
type input "C:\fakepath\IMG_20240611_0004.pdf"
type input "C:\fakepath\fiche-06-25.pdf"
type input "C:\fakepath\fiche-07-25.pdf"
type input "C:\fakepath\fiche-08-25.pdf"
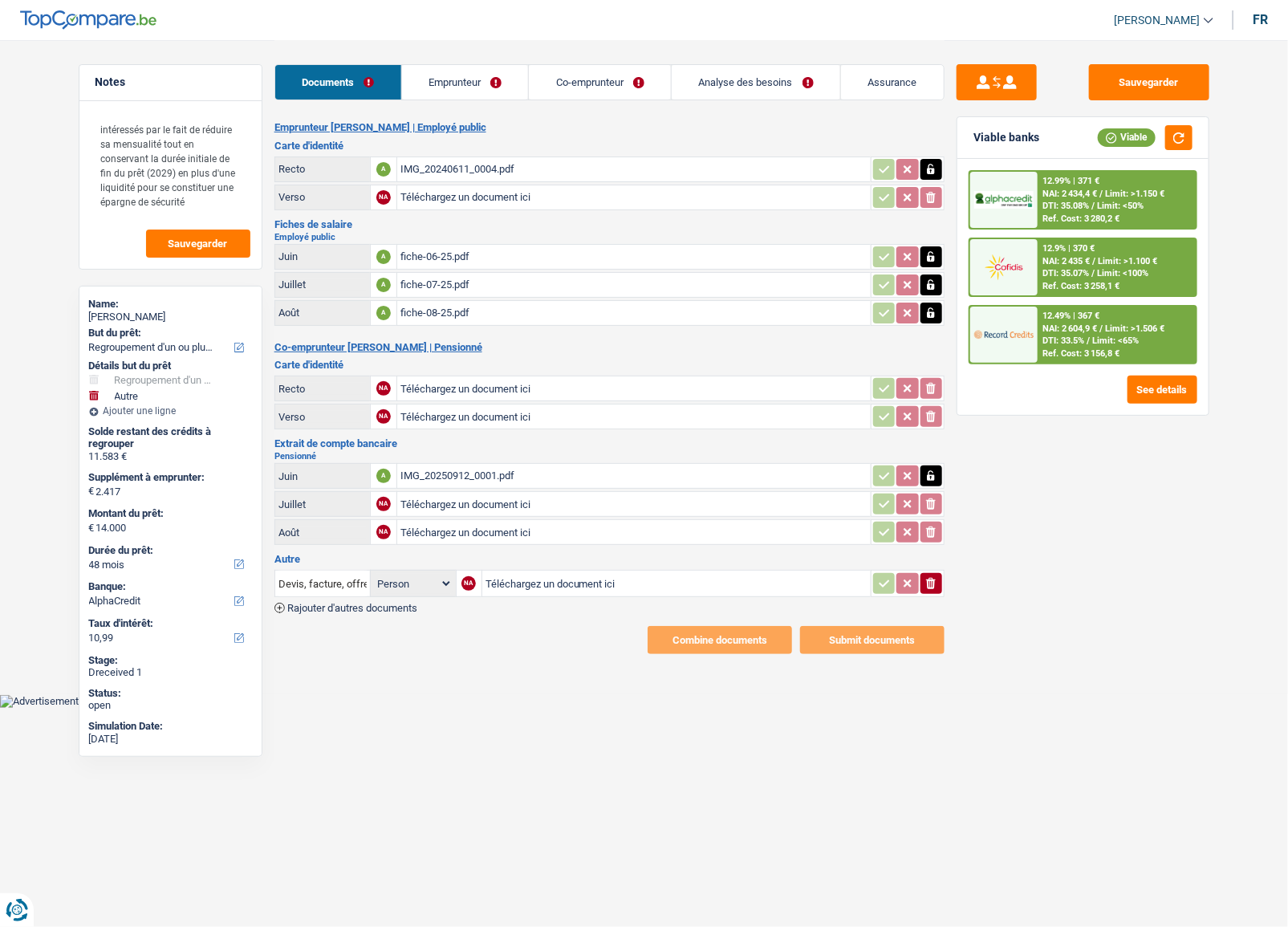
click at [460, 90] on link "Emprunteur" at bounding box center [465, 82] width 127 height 35
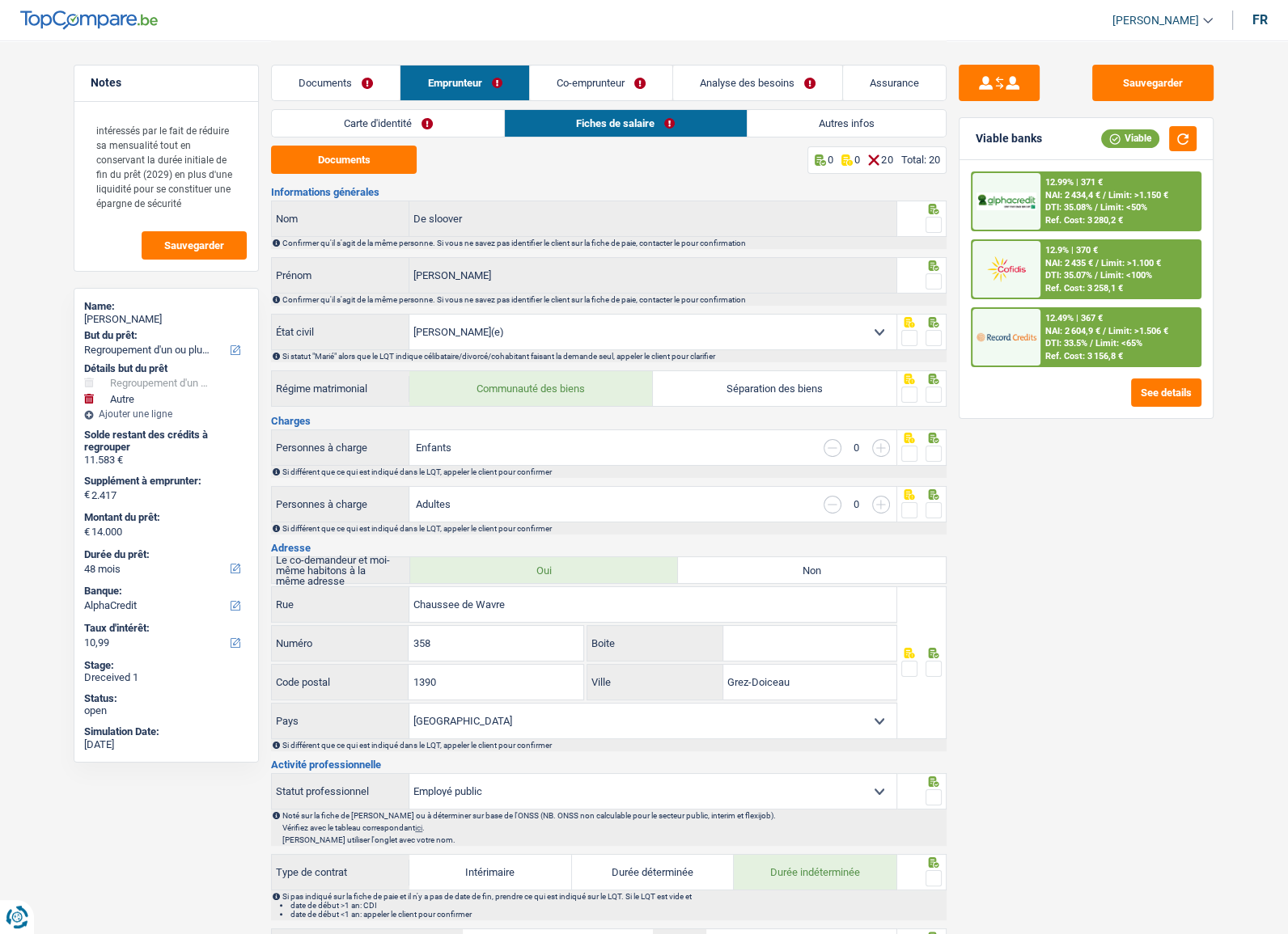
click at [373, 127] on link "Carte d'identité" at bounding box center [388, 123] width 232 height 27
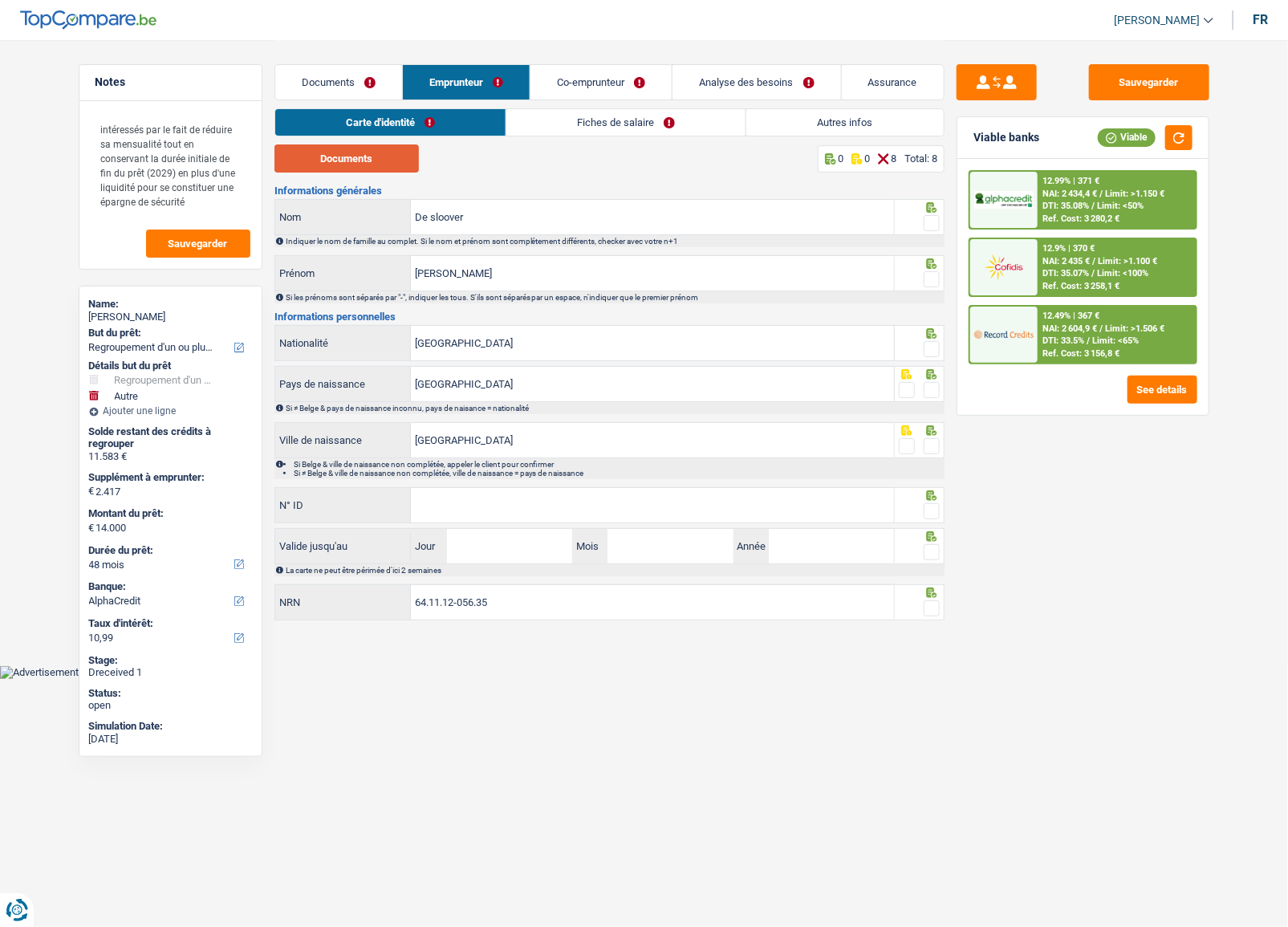
drag, startPoint x: 347, startPoint y: 160, endPoint x: 390, endPoint y: 160, distance: 43.0
click at [348, 160] on button "Documents" at bounding box center [346, 159] width 144 height 28
click at [930, 220] on span at bounding box center [932, 223] width 16 height 16
click at [0, 0] on input "radio" at bounding box center [0, 0] width 0 height 0
drag, startPoint x: 929, startPoint y: 281, endPoint x: 935, endPoint y: 321, distance: 40.4
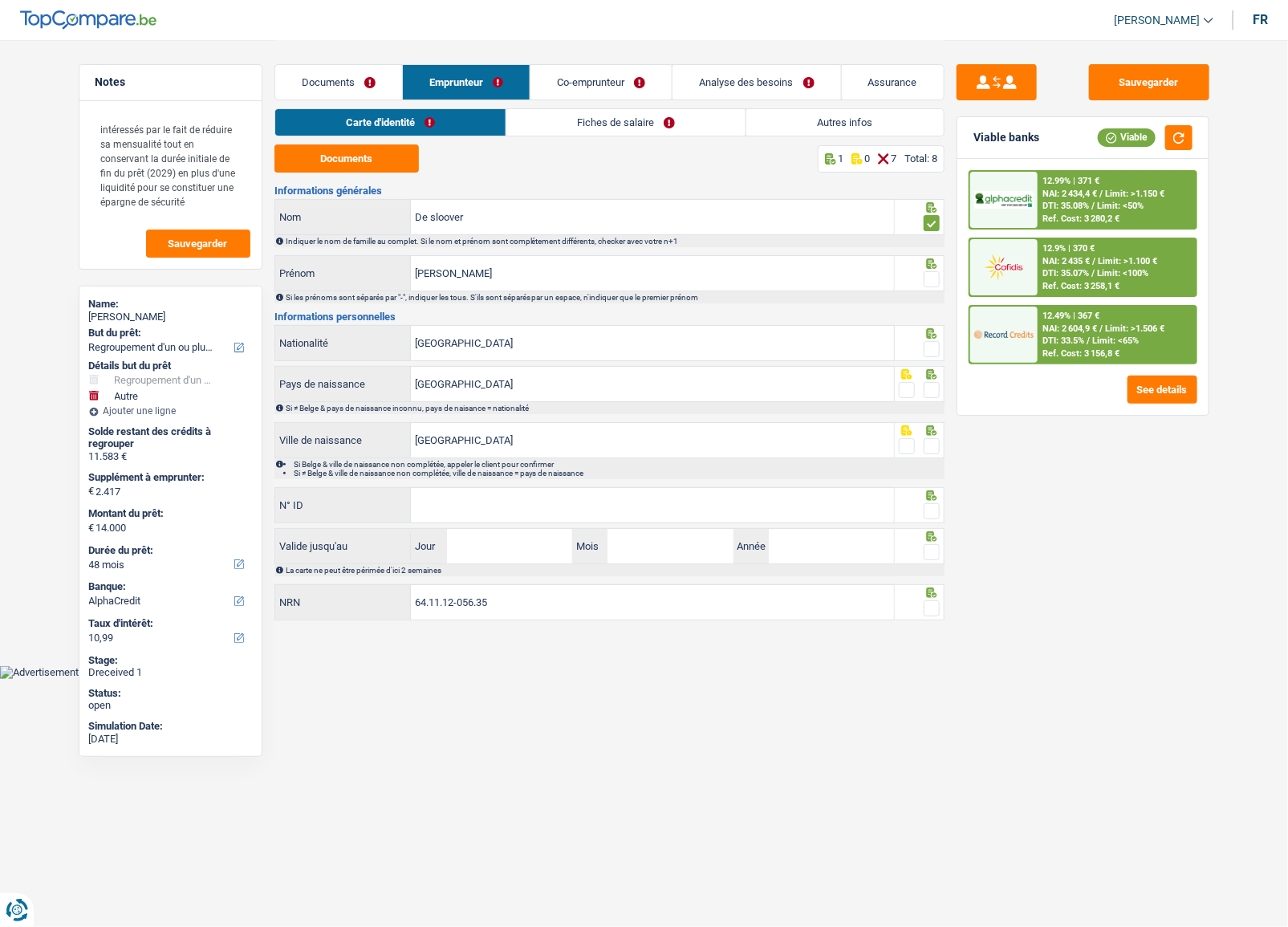
click at [930, 281] on span at bounding box center [932, 279] width 16 height 16
click at [0, 0] on input "radio" at bounding box center [0, 0] width 0 height 0
click at [934, 345] on span at bounding box center [932, 349] width 16 height 16
click at [0, 0] on input "radio" at bounding box center [0, 0] width 0 height 0
click at [934, 382] on span at bounding box center [932, 390] width 16 height 16
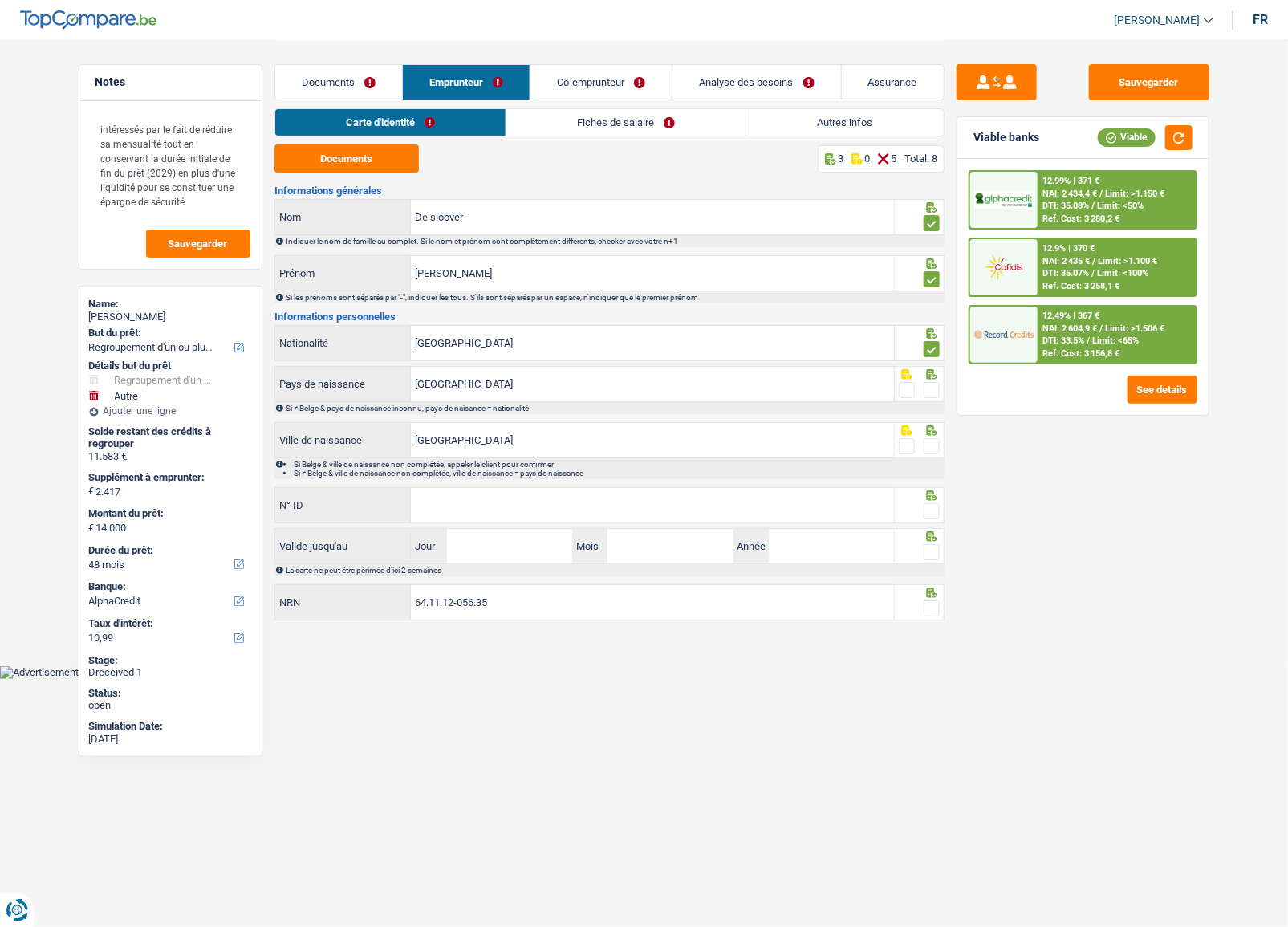
click at [0, 0] on input "radio" at bounding box center [0, 0] width 0 height 0
click at [931, 446] on span at bounding box center [932, 447] width 16 height 16
click at [0, 0] on input "radio" at bounding box center [0, 0] width 0 height 0
click at [670, 511] on input "N° ID" at bounding box center [652, 505] width 483 height 35
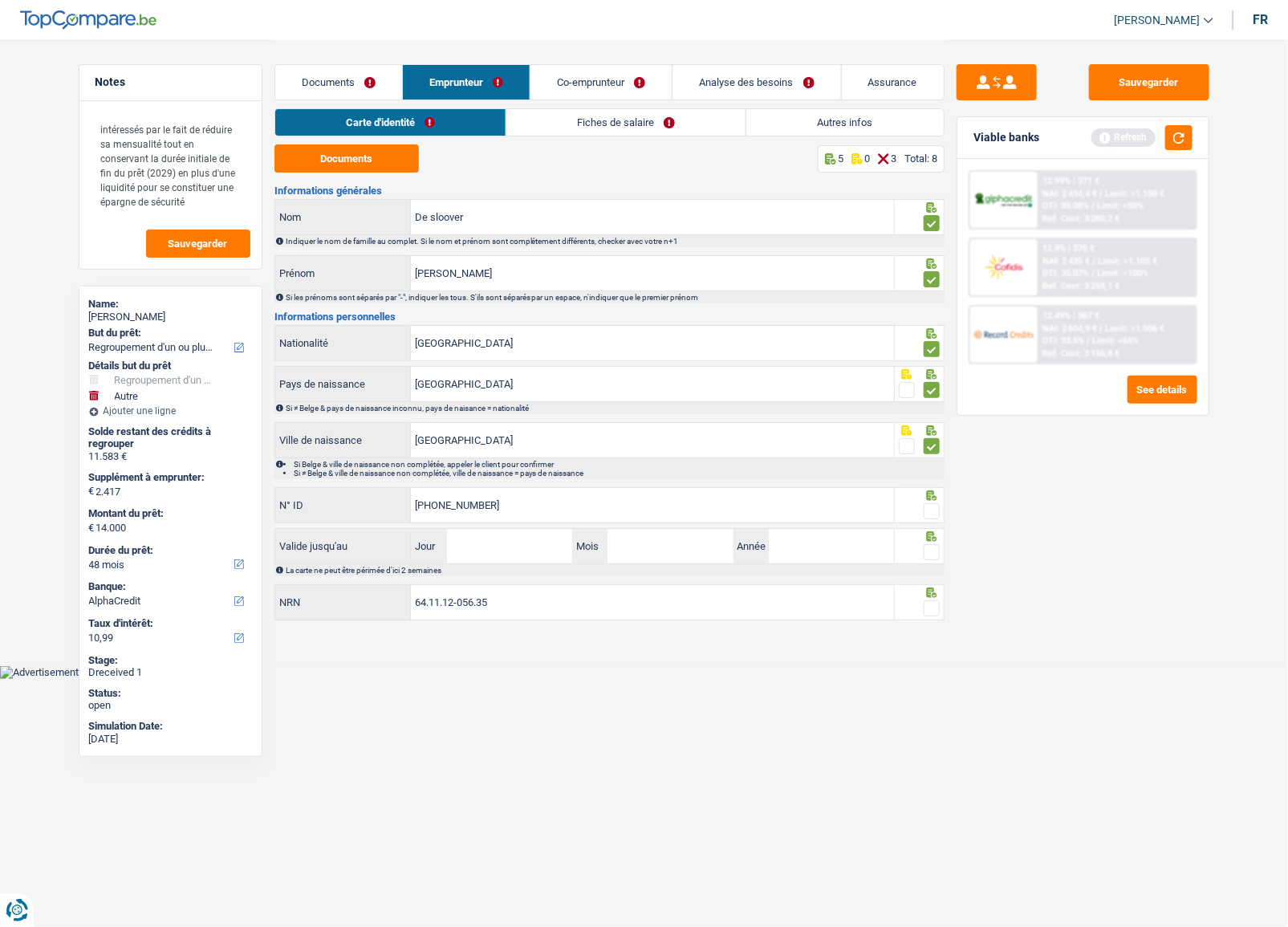
type input "[PHONE_NUMBER]"
click at [926, 512] on span at bounding box center [932, 511] width 16 height 16
click at [0, 0] on input "radio" at bounding box center [0, 0] width 0 height 0
click at [930, 551] on span at bounding box center [932, 552] width 16 height 16
click at [0, 0] on input "radio" at bounding box center [0, 0] width 0 height 0
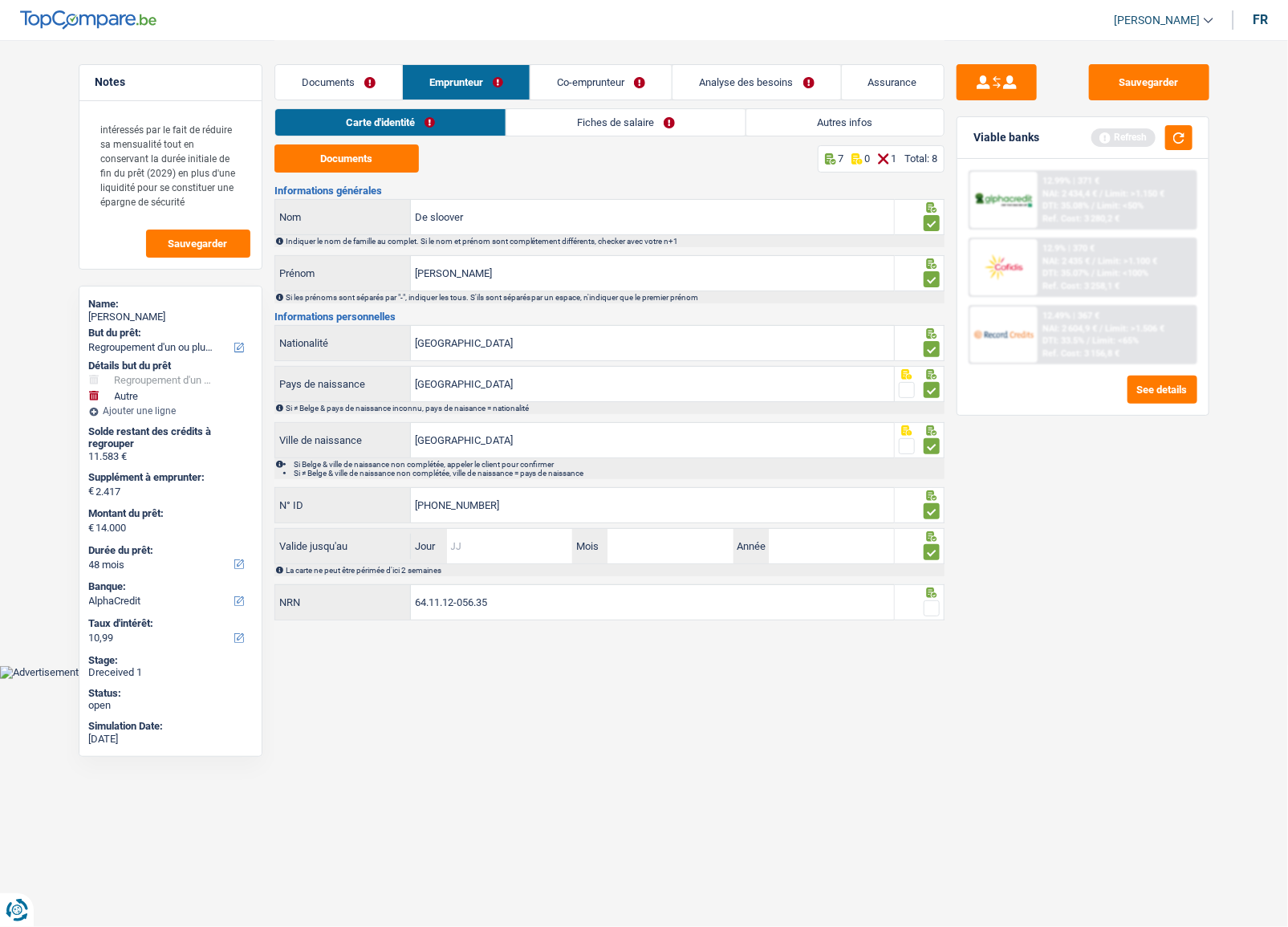
click at [483, 549] on input "Jour" at bounding box center [509, 546] width 125 height 35
type input "24"
type input "11"
type input "2026"
click at [931, 608] on span at bounding box center [932, 609] width 16 height 16
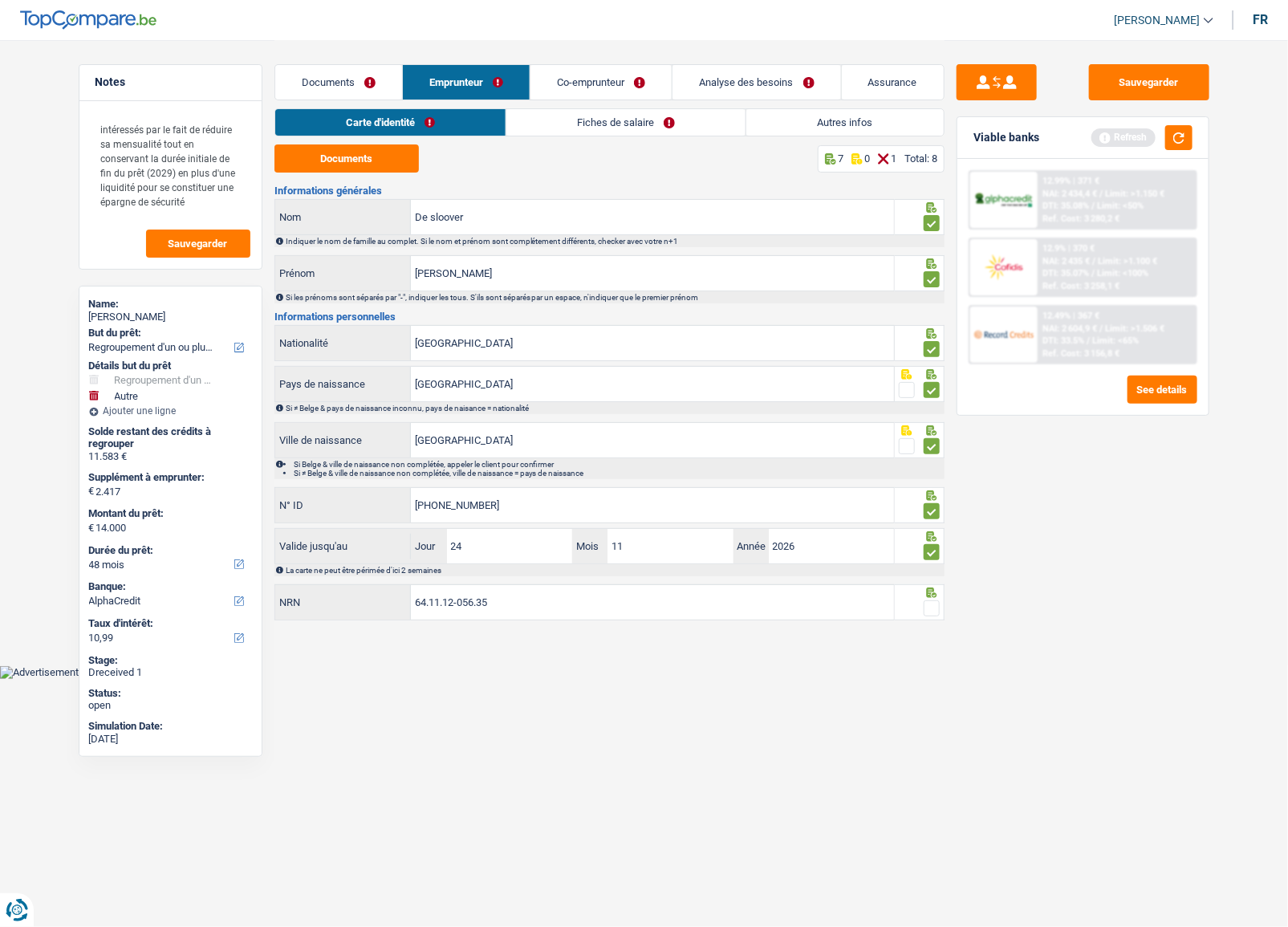
click at [0, 0] on input "radio" at bounding box center [0, 0] width 0 height 0
drag, startPoint x: 598, startPoint y: 124, endPoint x: 602, endPoint y: 132, distance: 8.9
click at [598, 125] on link "Fiches de salaire" at bounding box center [627, 122] width 239 height 27
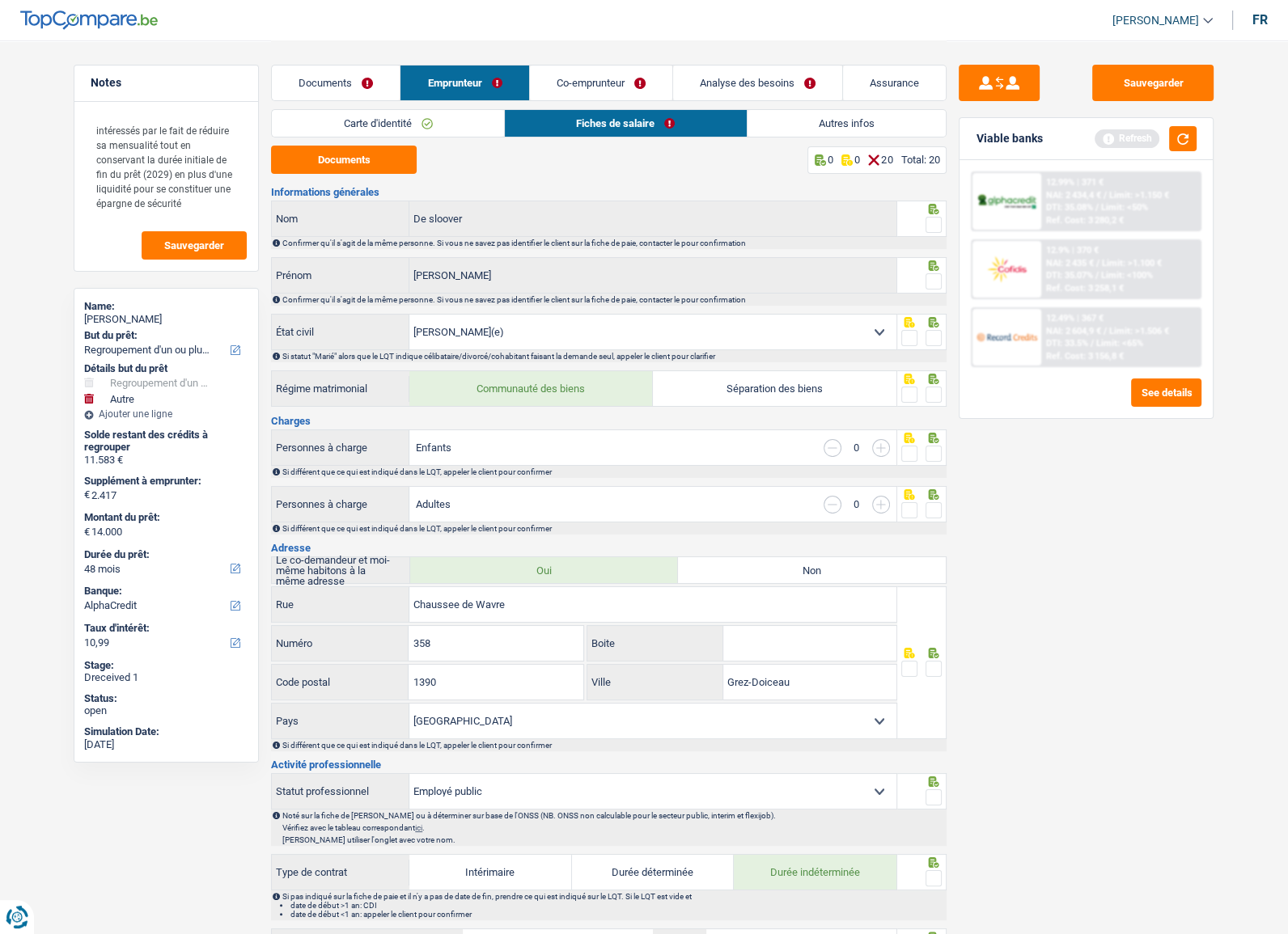
drag, startPoint x: 933, startPoint y: 216, endPoint x: 934, endPoint y: 271, distance: 55.0
click at [931, 221] on span at bounding box center [934, 225] width 16 height 16
click at [0, 0] on input "radio" at bounding box center [0, 0] width 0 height 0
click at [931, 288] on span at bounding box center [934, 281] width 16 height 16
click at [0, 0] on input "radio" at bounding box center [0, 0] width 0 height 0
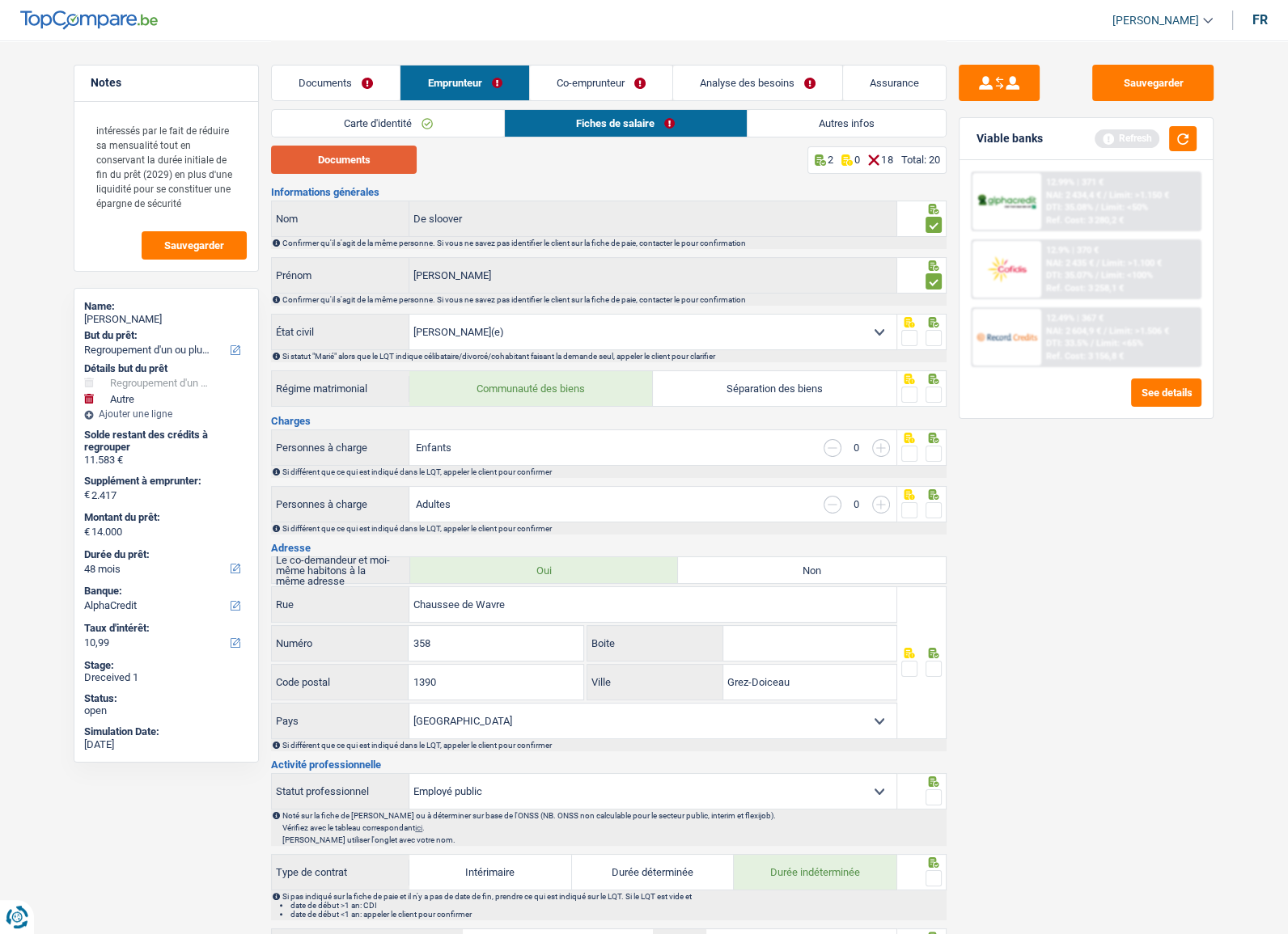
drag, startPoint x: 417, startPoint y: 170, endPoint x: 395, endPoint y: 167, distance: 22.2
click at [412, 170] on div "Documents 2 0 18 Total: 20" at bounding box center [609, 160] width 676 height 29
click at [396, 166] on button "Documents" at bounding box center [344, 160] width 146 height 29
click at [355, 162] on button "Documents" at bounding box center [344, 160] width 146 height 29
click at [932, 340] on span at bounding box center [934, 338] width 16 height 16
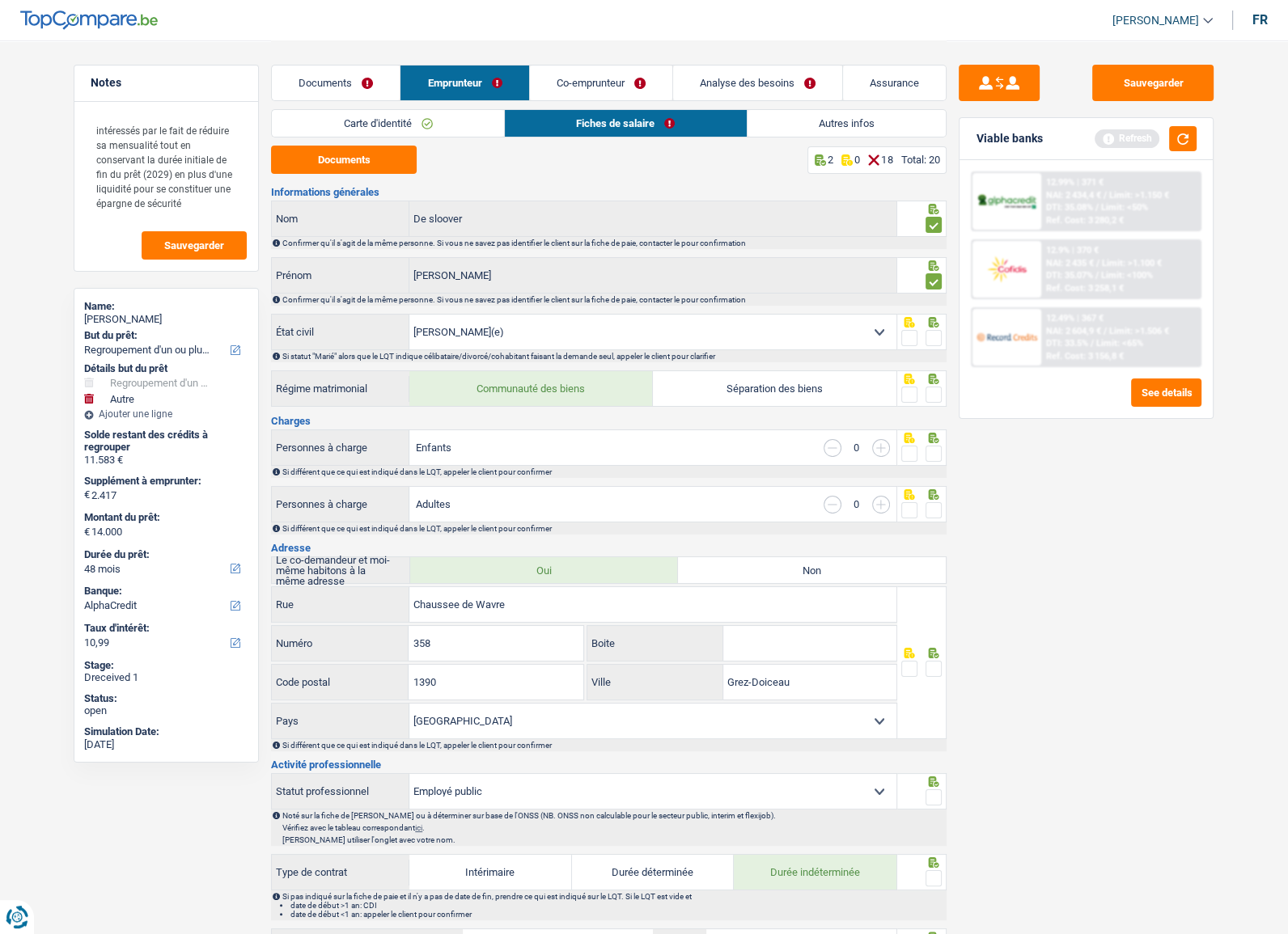
click at [0, 0] on input "radio" at bounding box center [0, 0] width 0 height 0
click at [932, 396] on span at bounding box center [934, 395] width 16 height 16
click at [0, 0] on input "radio" at bounding box center [0, 0] width 0 height 0
click at [935, 452] on span at bounding box center [934, 454] width 16 height 16
click at [0, 0] on input "radio" at bounding box center [0, 0] width 0 height 0
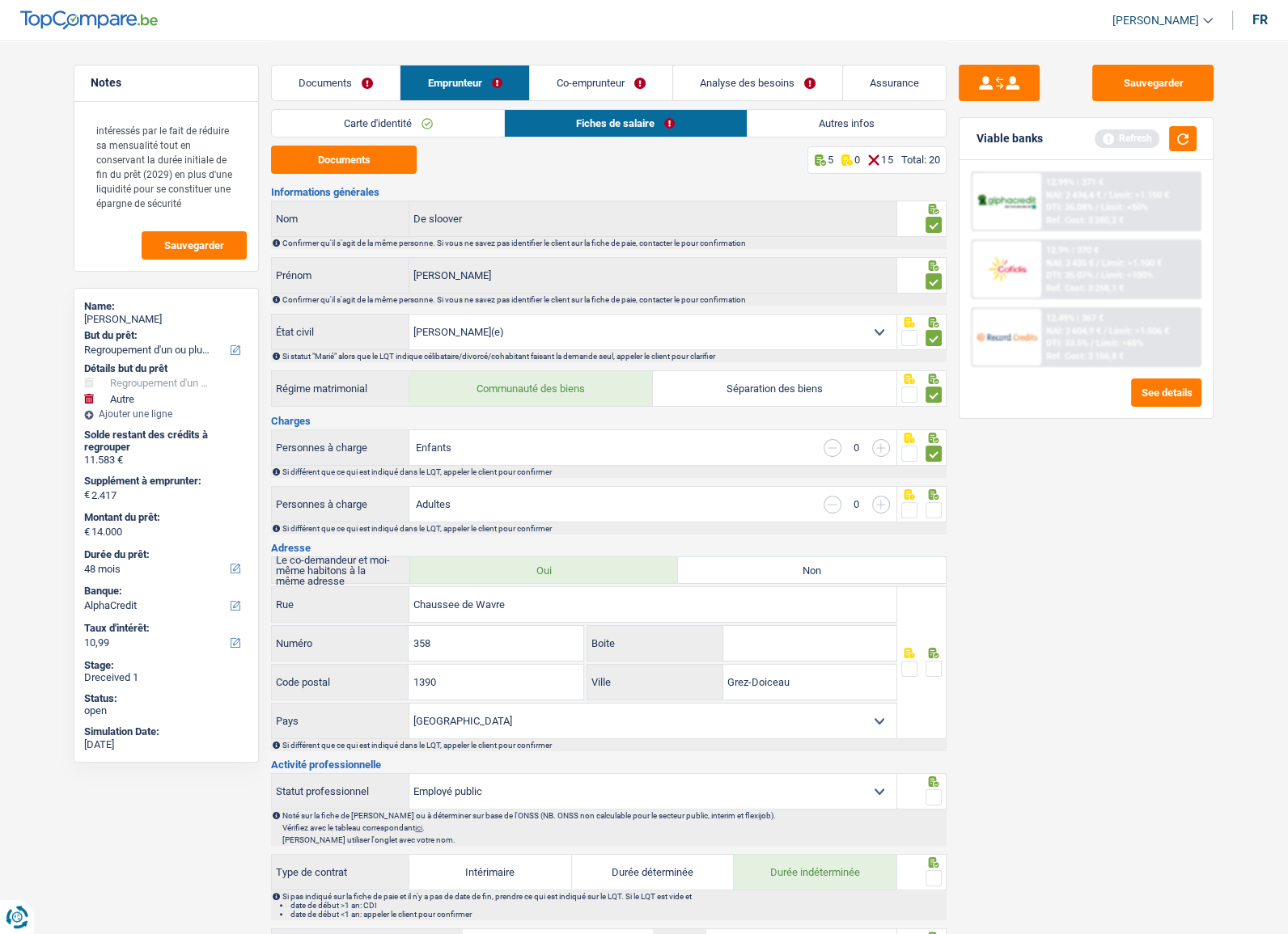
click at [939, 494] on icon at bounding box center [934, 495] width 16 height 11
click at [940, 507] on span at bounding box center [934, 511] width 16 height 16
click at [0, 0] on input "radio" at bounding box center [0, 0] width 0 height 0
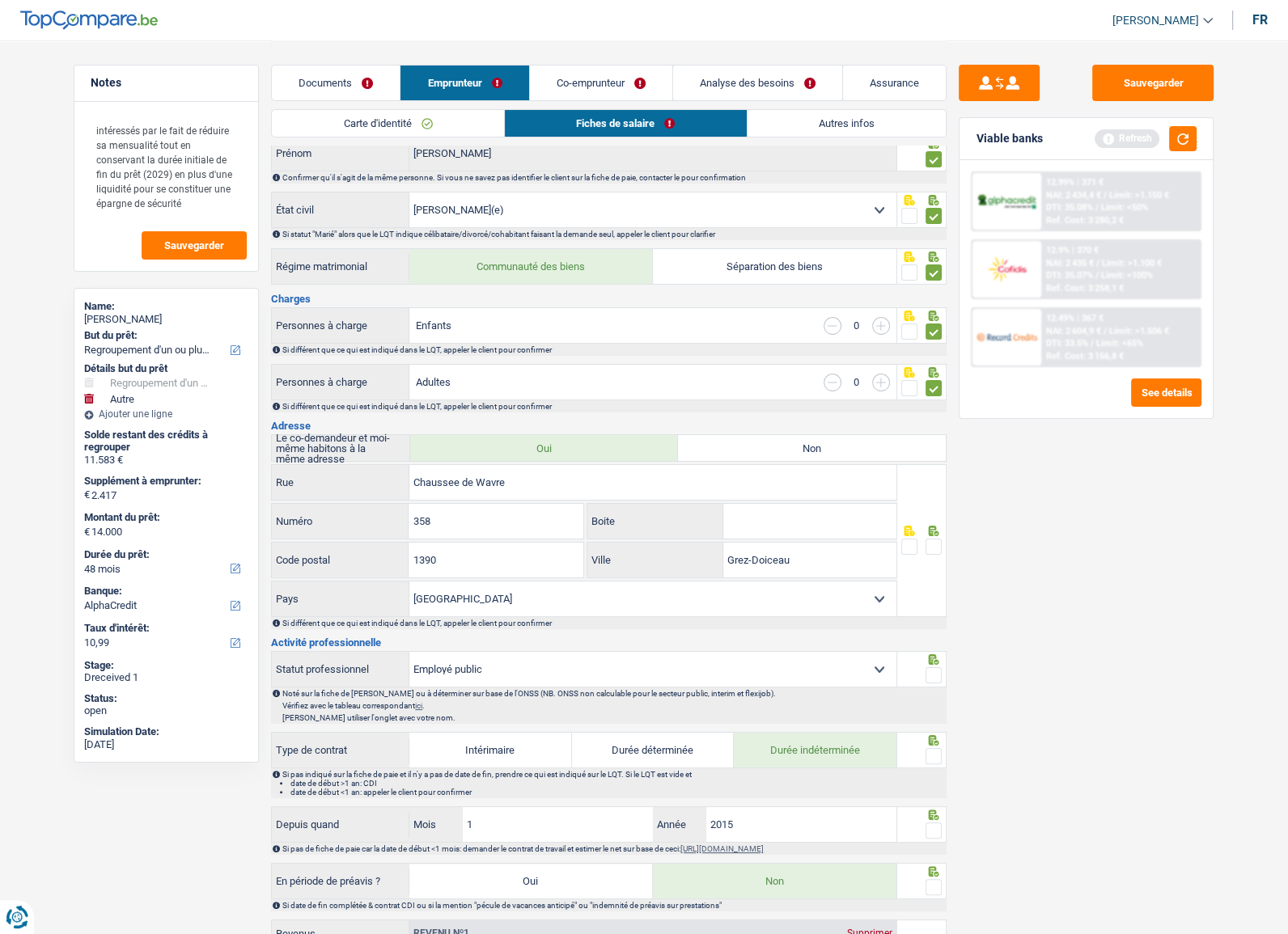
scroll to position [220, 0]
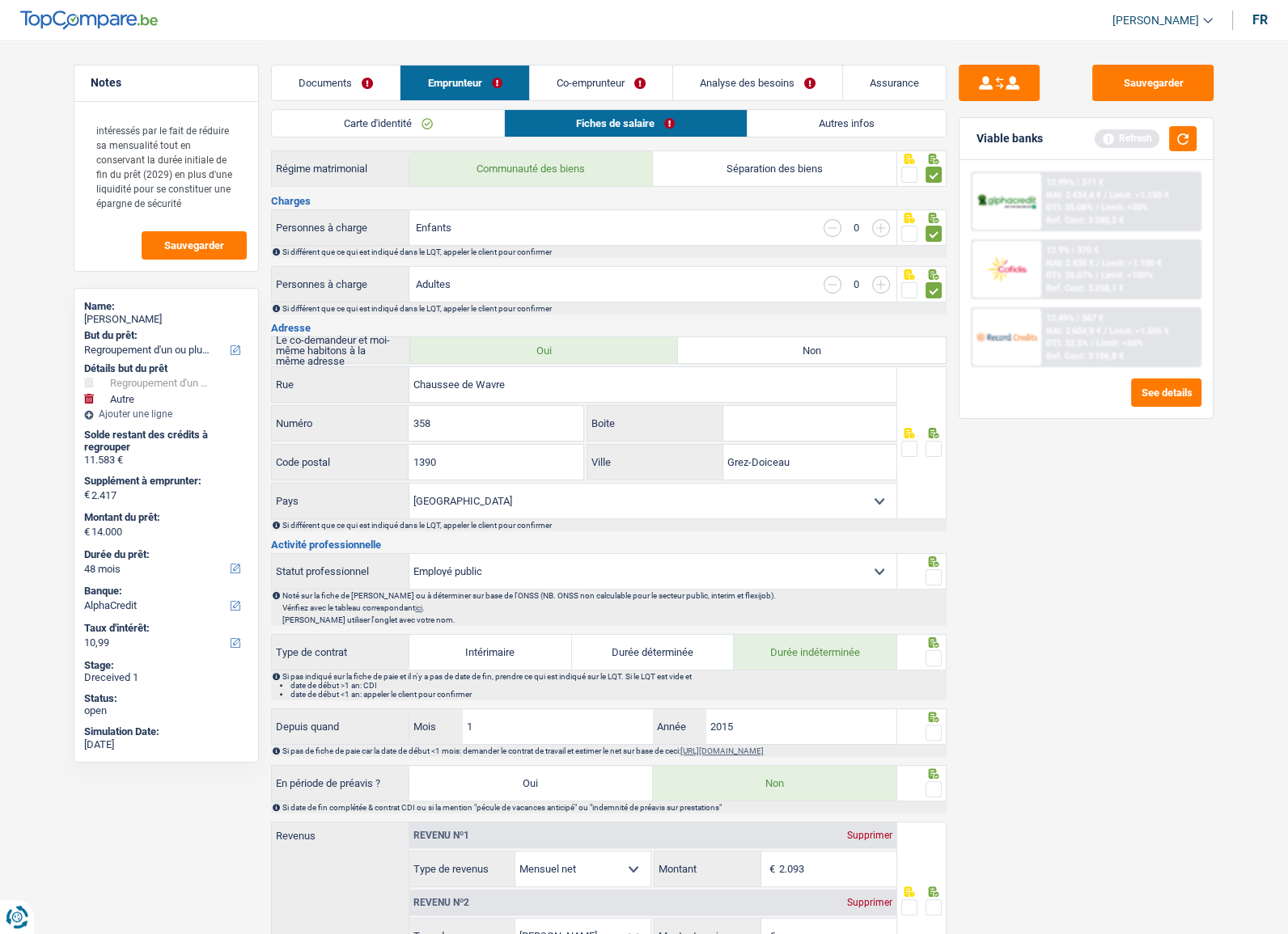
click at [943, 447] on div at bounding box center [923, 442] width 50 height 153
click at [940, 445] on span at bounding box center [934, 449] width 16 height 16
click at [0, 0] on input "radio" at bounding box center [0, 0] width 0 height 0
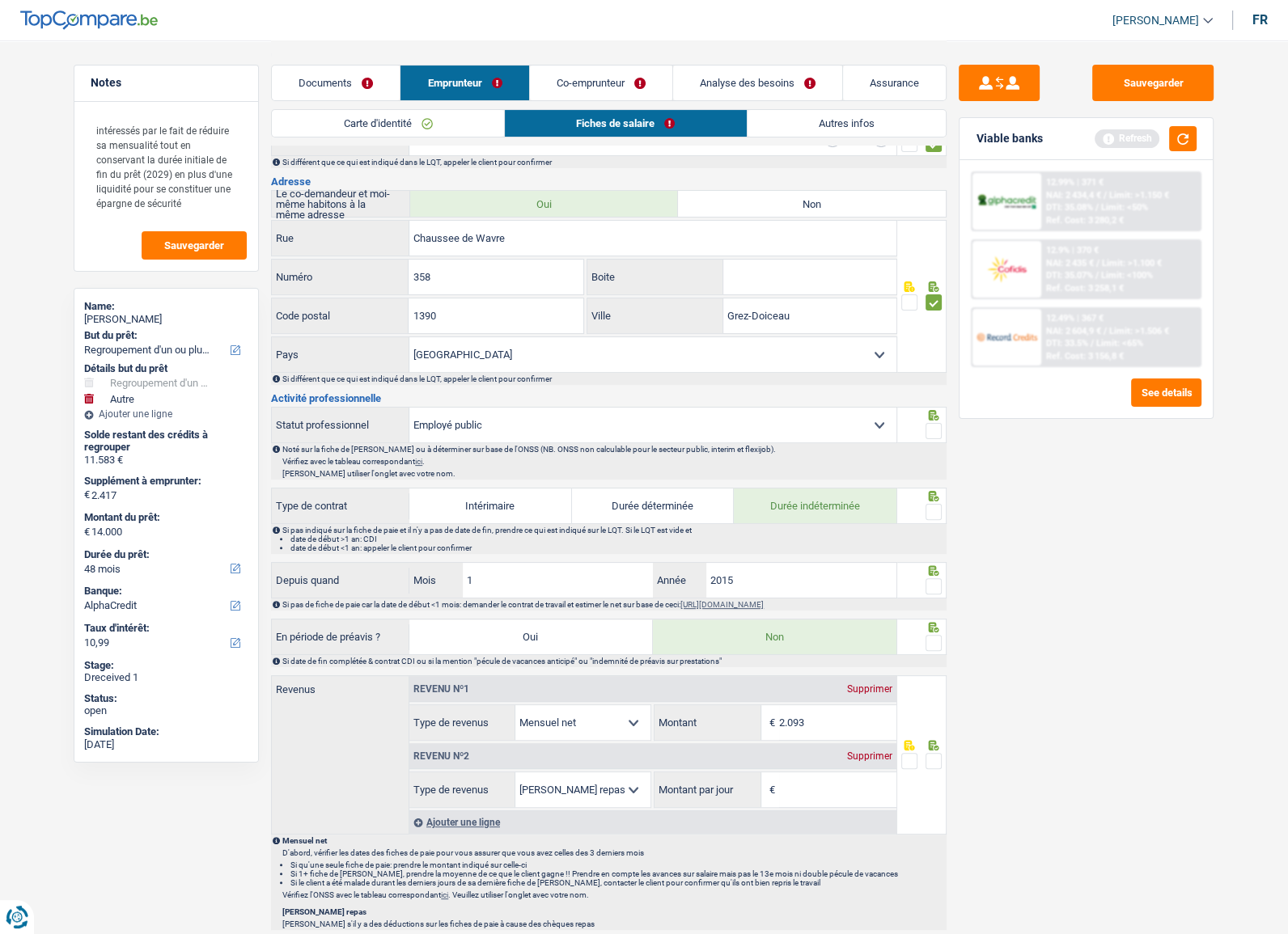
scroll to position [367, 0]
click at [933, 435] on span at bounding box center [934, 430] width 16 height 16
click at [0, 0] on input "radio" at bounding box center [0, 0] width 0 height 0
click at [921, 504] on fieldset at bounding box center [922, 512] width 41 height 21
click at [934, 506] on span at bounding box center [934, 512] width 16 height 16
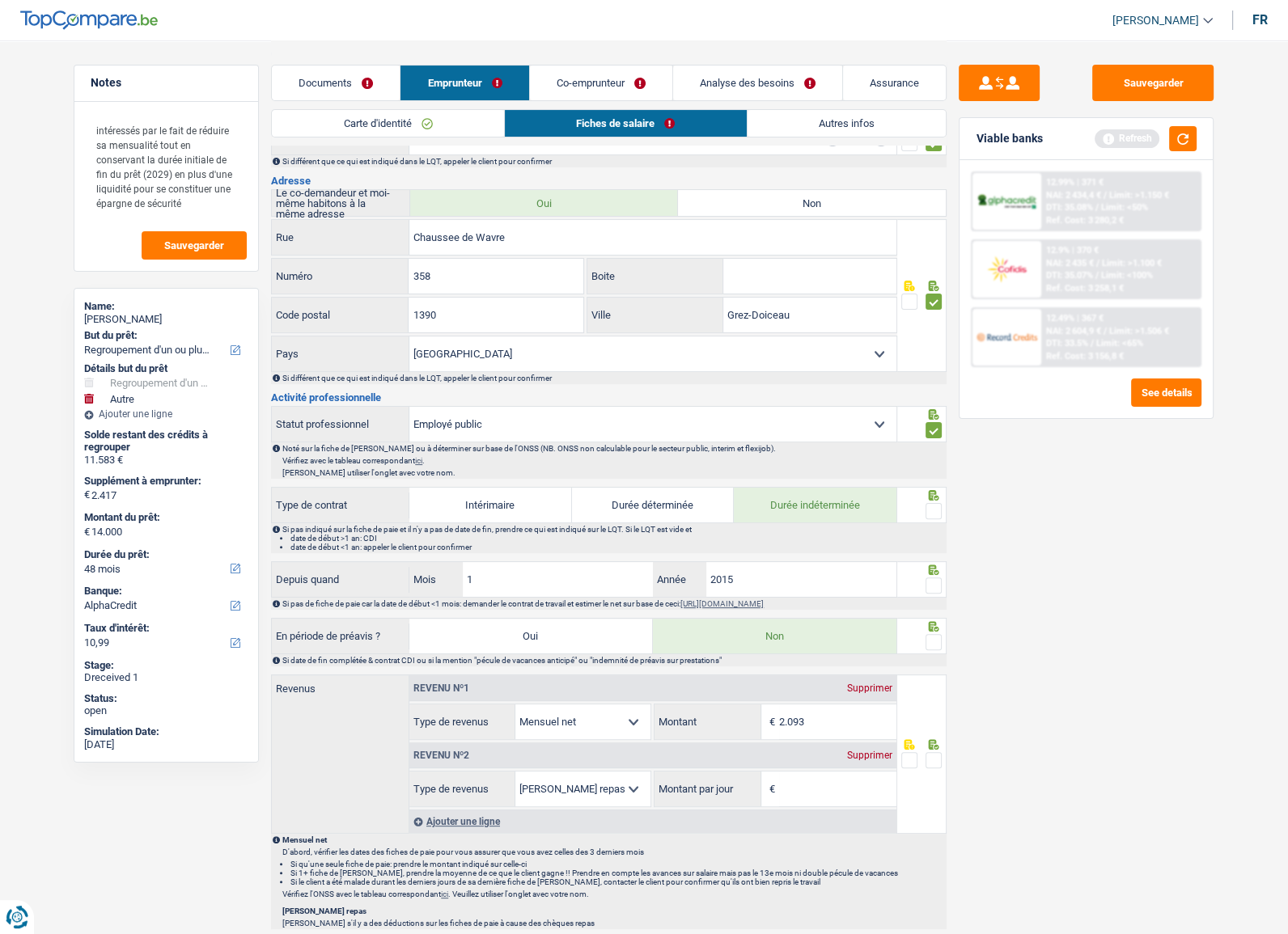
click at [0, 0] on input "radio" at bounding box center [0, 0] width 0 height 0
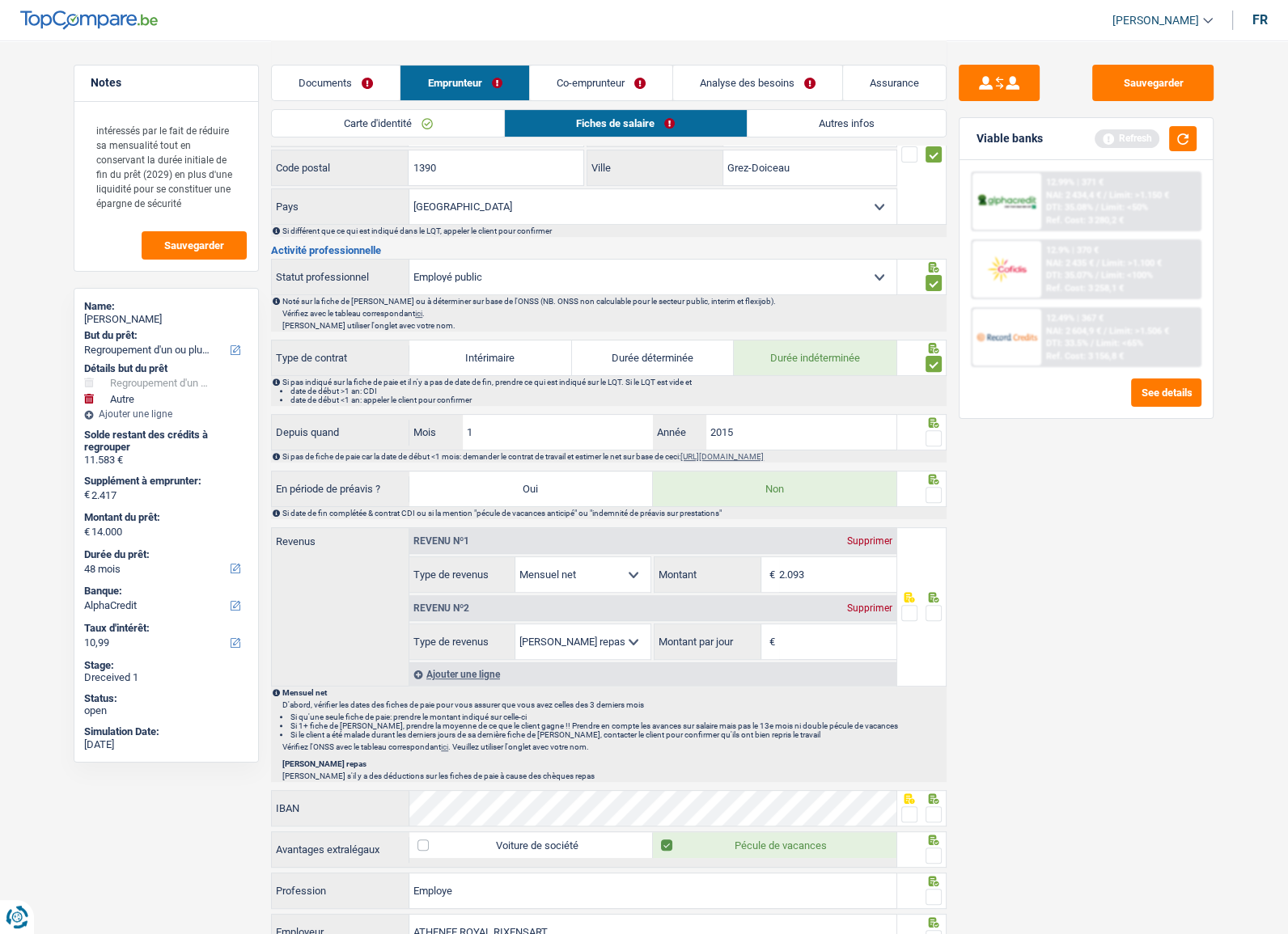
scroll to position [736, 0]
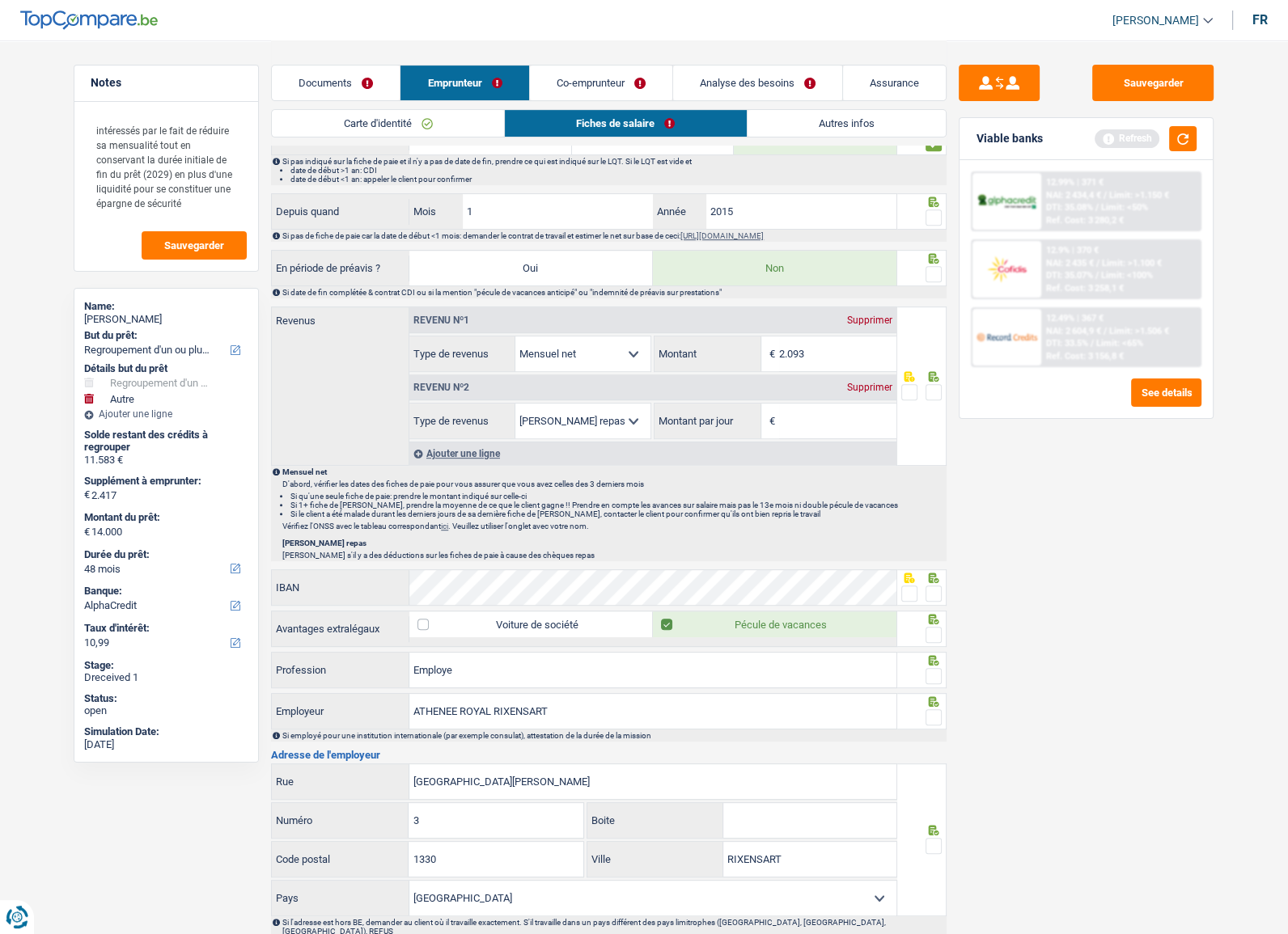
click at [931, 213] on span at bounding box center [934, 218] width 16 height 16
click at [0, 0] on input "radio" at bounding box center [0, 0] width 0 height 0
click at [932, 268] on span at bounding box center [934, 274] width 16 height 16
click at [0, 0] on input "radio" at bounding box center [0, 0] width 0 height 0
click at [823, 353] on input "2.093" at bounding box center [838, 354] width 117 height 35
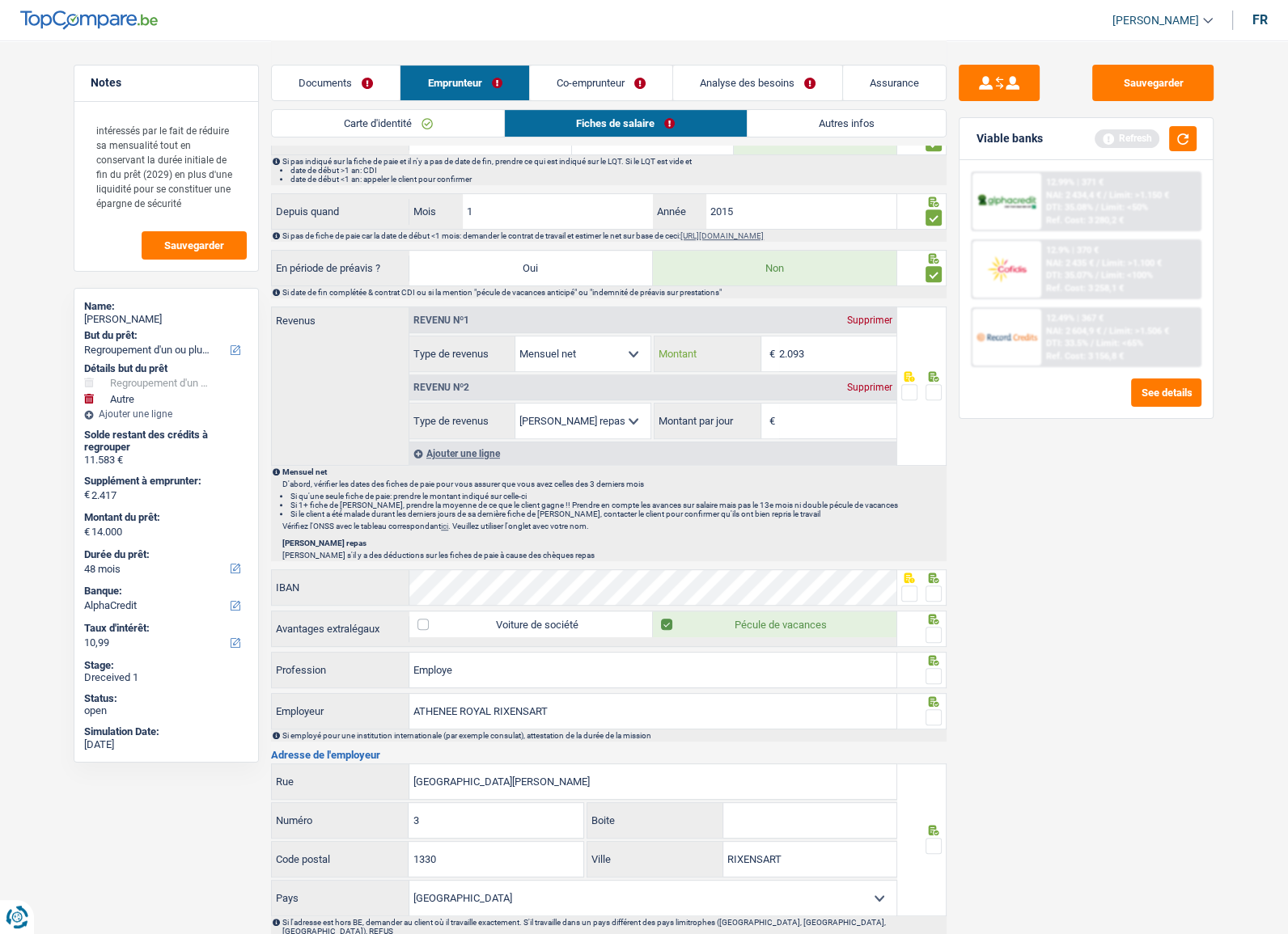
drag, startPoint x: 824, startPoint y: 354, endPoint x: 728, endPoint y: 356, distance: 96.0
click at [728, 356] on div "2.093 € Montant" at bounding box center [775, 354] width 241 height 35
type input "213"
click at [866, 383] on div "Supprimer" at bounding box center [870, 388] width 54 height 10
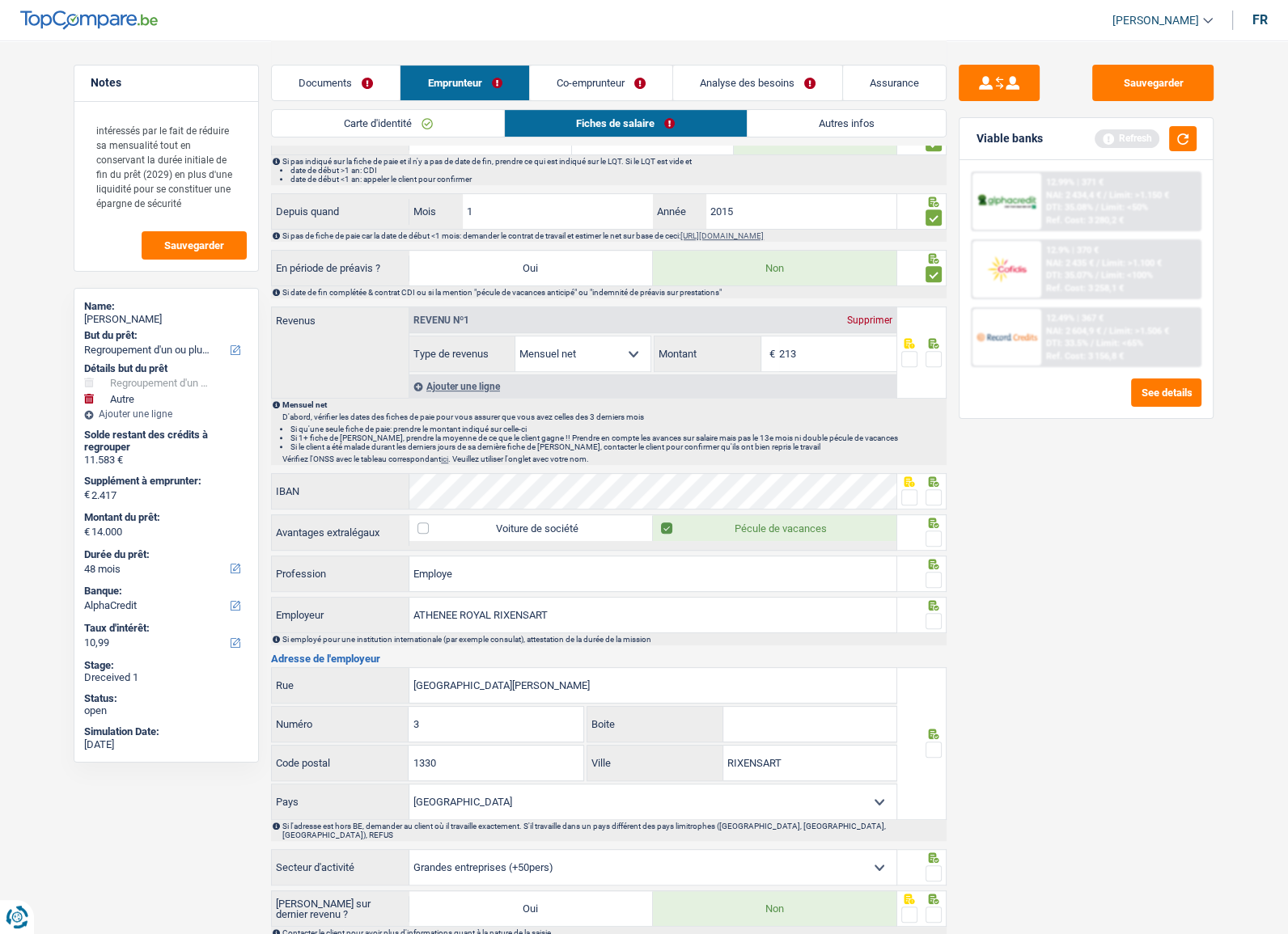
click at [933, 355] on span at bounding box center [934, 359] width 16 height 16
click at [0, 0] on input "radio" at bounding box center [0, 0] width 0 height 0
click at [902, 491] on span at bounding box center [909, 497] width 16 height 16
click at [0, 0] on input "radio" at bounding box center [0, 0] width 0 height 0
drag, startPoint x: 936, startPoint y: 495, endPoint x: 935, endPoint y: 528, distance: 33.0
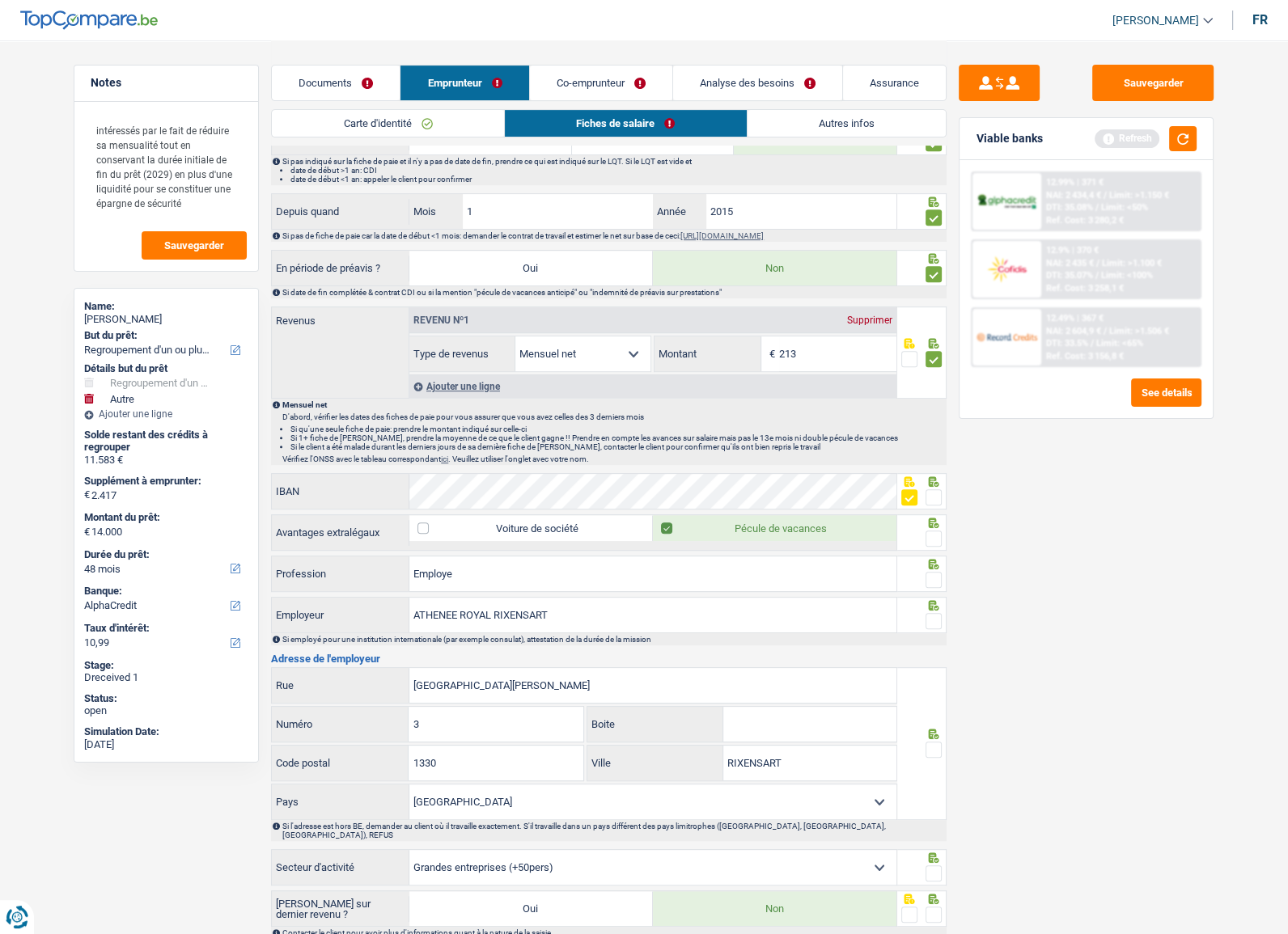
click at [936, 495] on span at bounding box center [934, 497] width 16 height 16
click at [0, 0] on input "radio" at bounding box center [0, 0] width 0 height 0
click at [909, 491] on span at bounding box center [909, 497] width 16 height 16
click at [0, 0] on input "radio" at bounding box center [0, 0] width 0 height 0
click at [946, 538] on div at bounding box center [923, 532] width 50 height 37
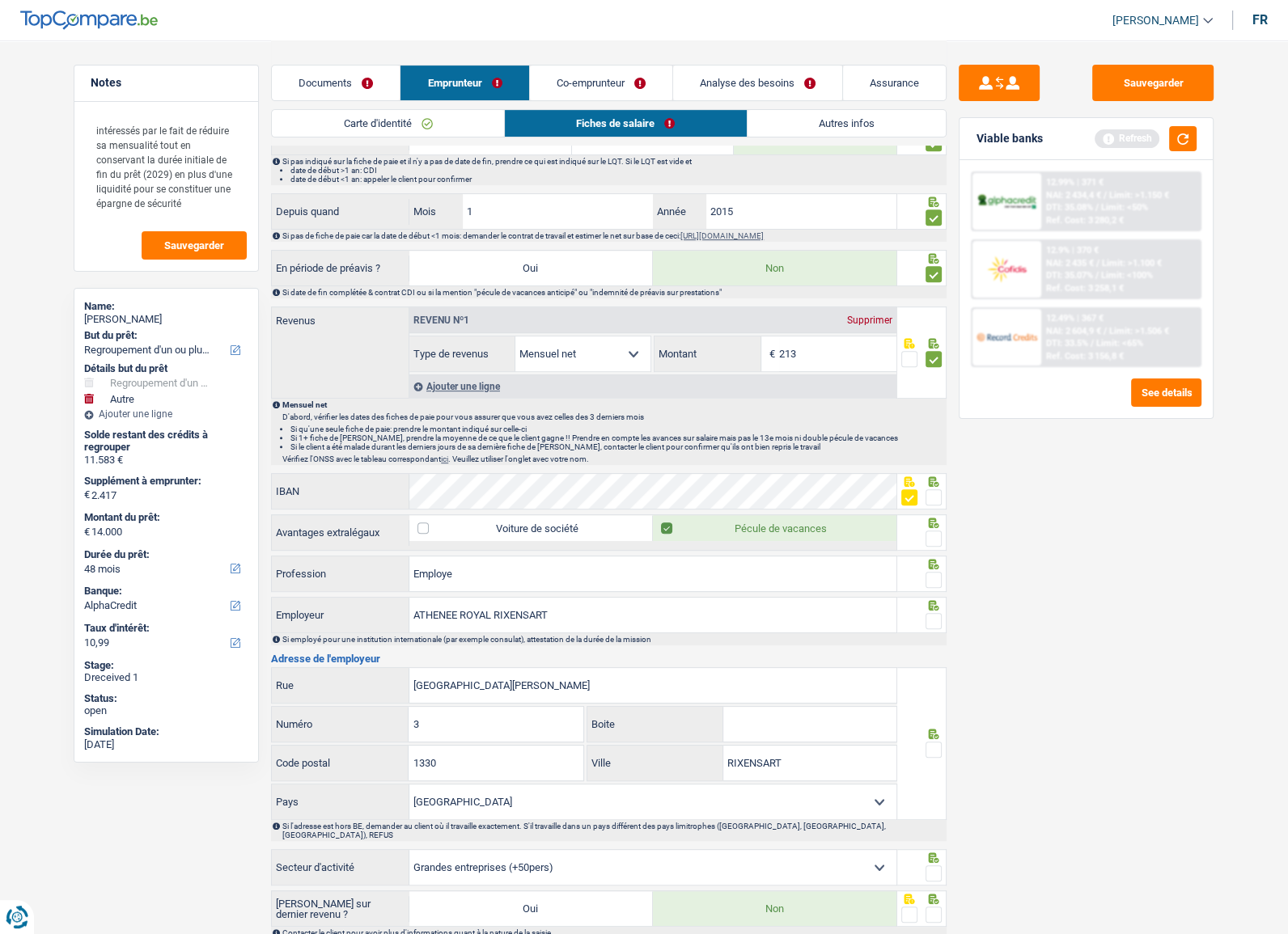
click at [938, 535] on span at bounding box center [934, 538] width 16 height 16
click at [0, 0] on input "radio" at bounding box center [0, 0] width 0 height 0
click at [937, 579] on span at bounding box center [934, 580] width 16 height 16
click at [0, 0] on input "radio" at bounding box center [0, 0] width 0 height 0
click at [934, 615] on span at bounding box center [934, 621] width 16 height 16
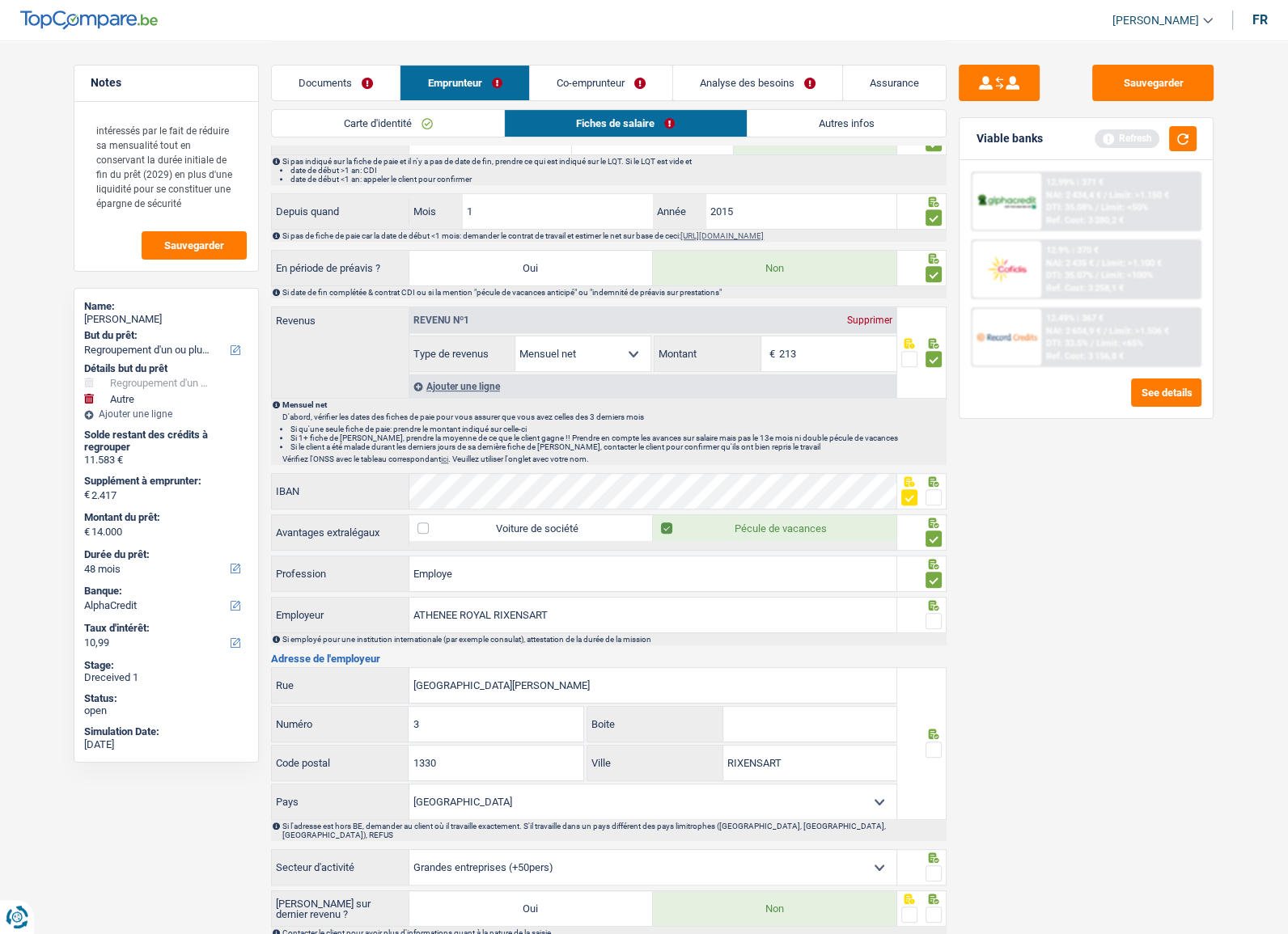
click at [0, 0] on input "radio" at bounding box center [0, 0] width 0 height 0
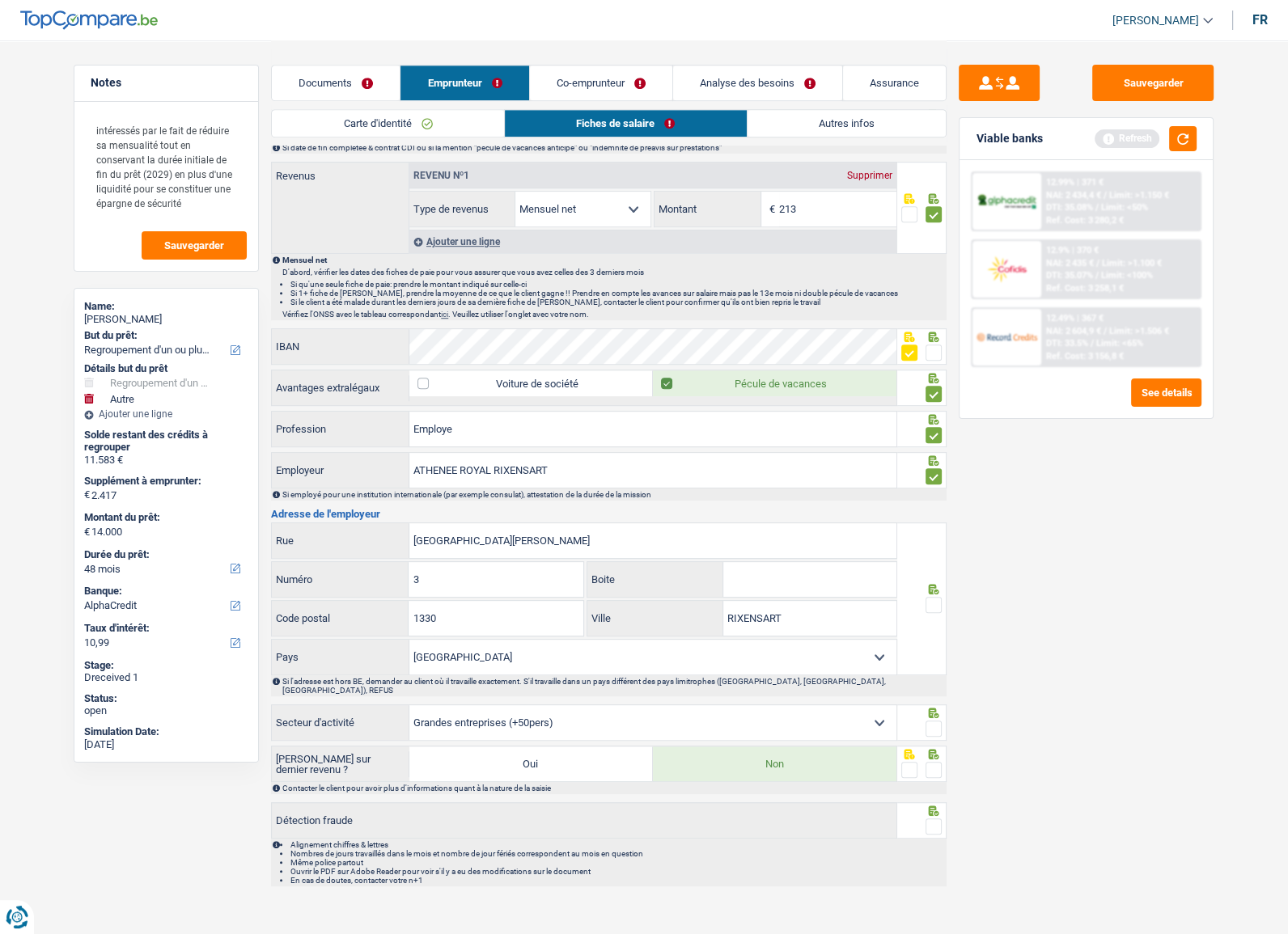
scroll to position [881, 0]
click at [933, 596] on span at bounding box center [934, 605] width 16 height 16
click at [0, 0] on input "radio" at bounding box center [0, 0] width 0 height 0
click at [940, 720] on span at bounding box center [934, 728] width 16 height 16
click at [0, 0] on input "radio" at bounding box center [0, 0] width 0 height 0
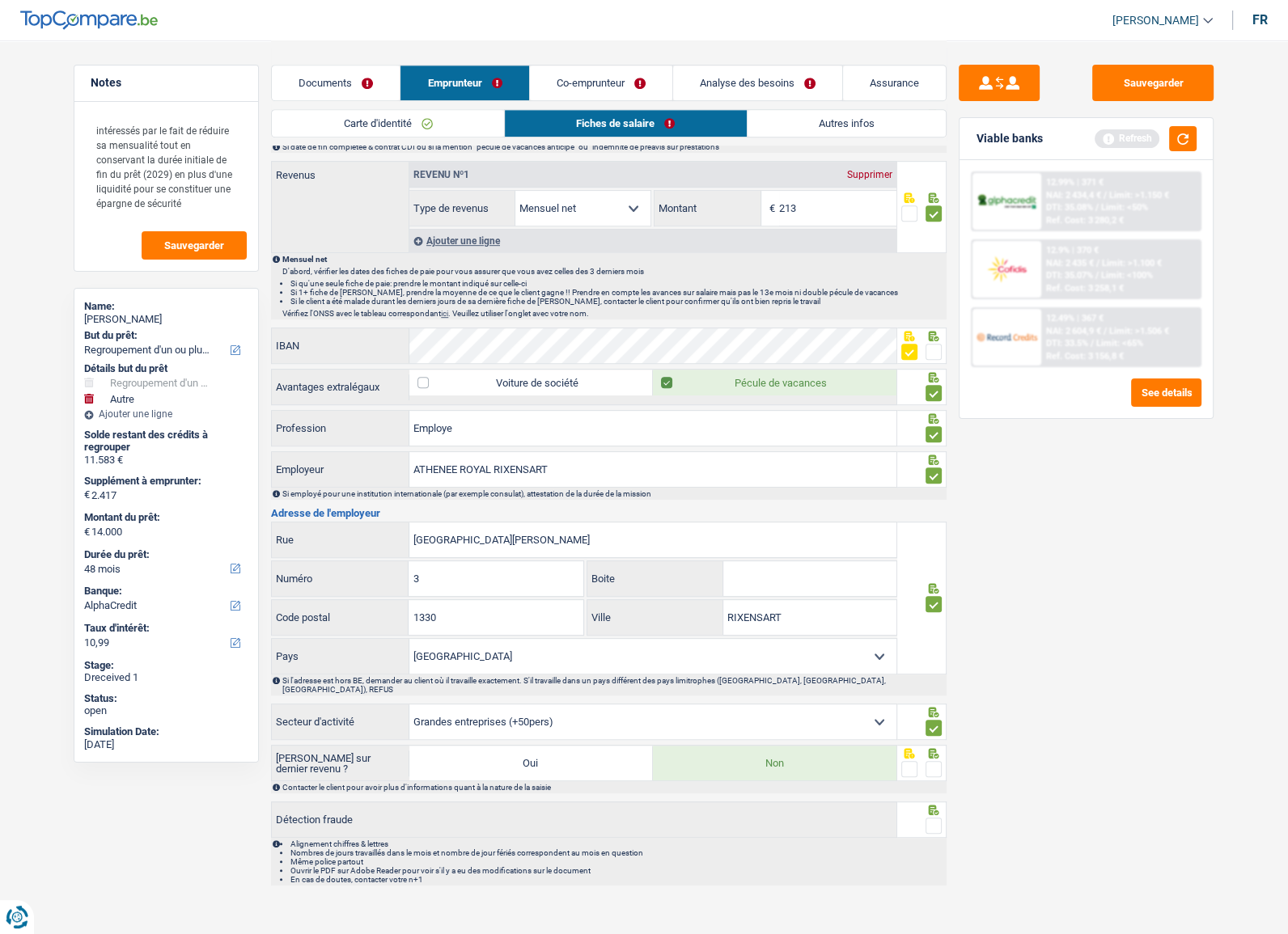
click at [939, 762] on span at bounding box center [934, 770] width 16 height 16
click at [0, 0] on input "radio" at bounding box center [0, 0] width 0 height 0
click at [929, 804] on div at bounding box center [923, 820] width 50 height 37
click at [933, 818] on span at bounding box center [934, 826] width 16 height 16
click at [0, 0] on input "radio" at bounding box center [0, 0] width 0 height 0
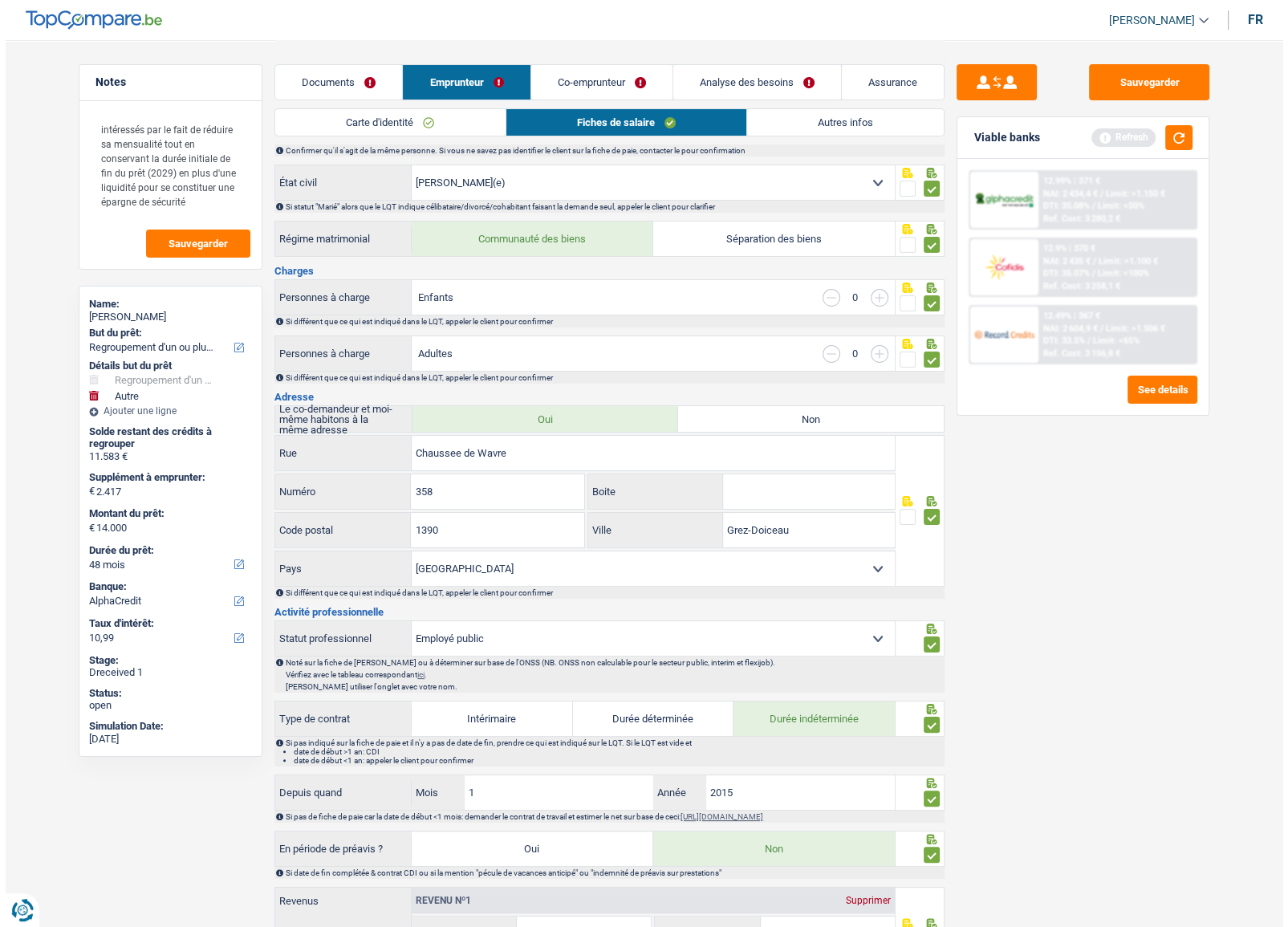
scroll to position [0, 0]
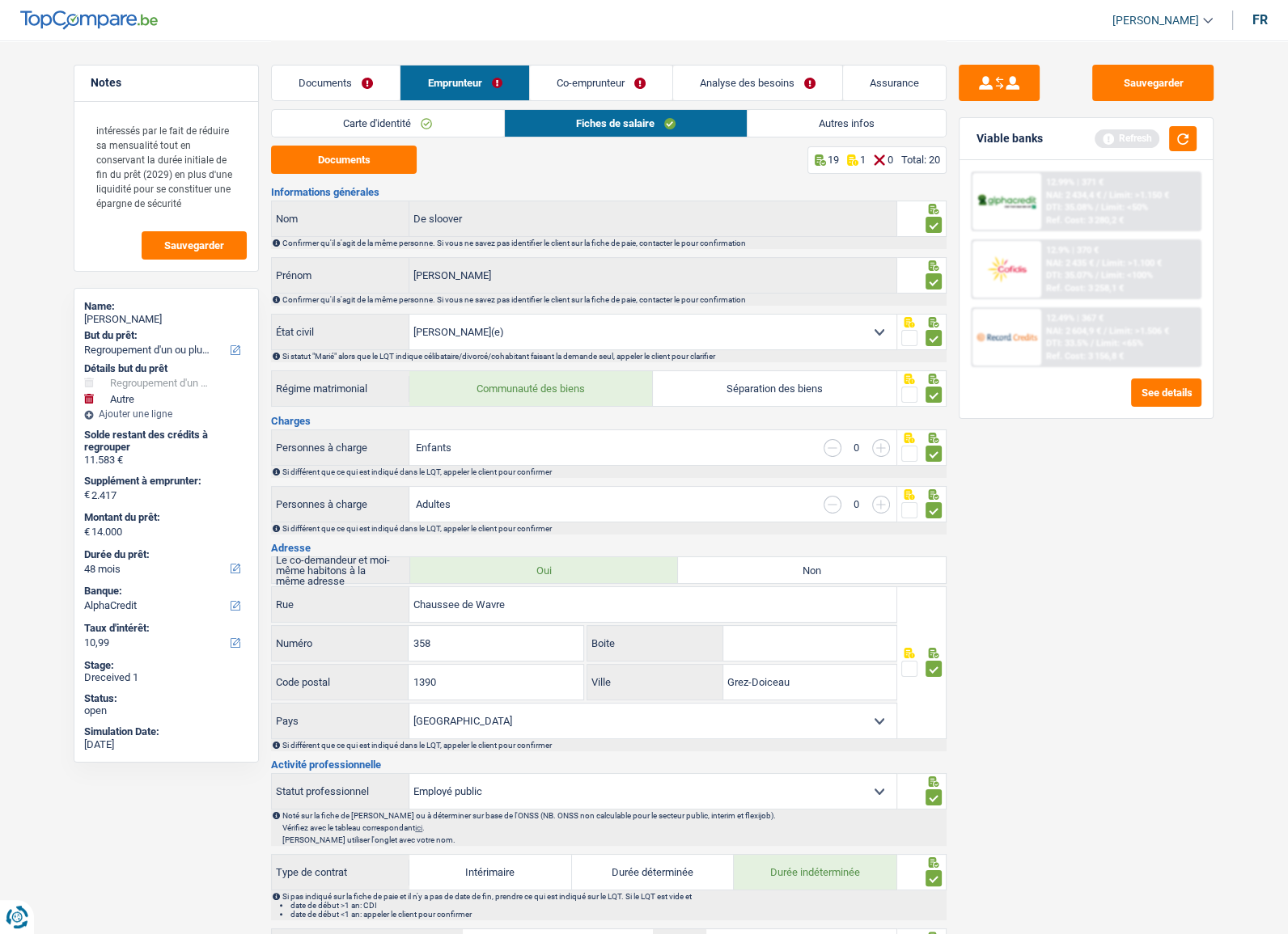
click at [846, 119] on link "Autres infos" at bounding box center [847, 123] width 198 height 27
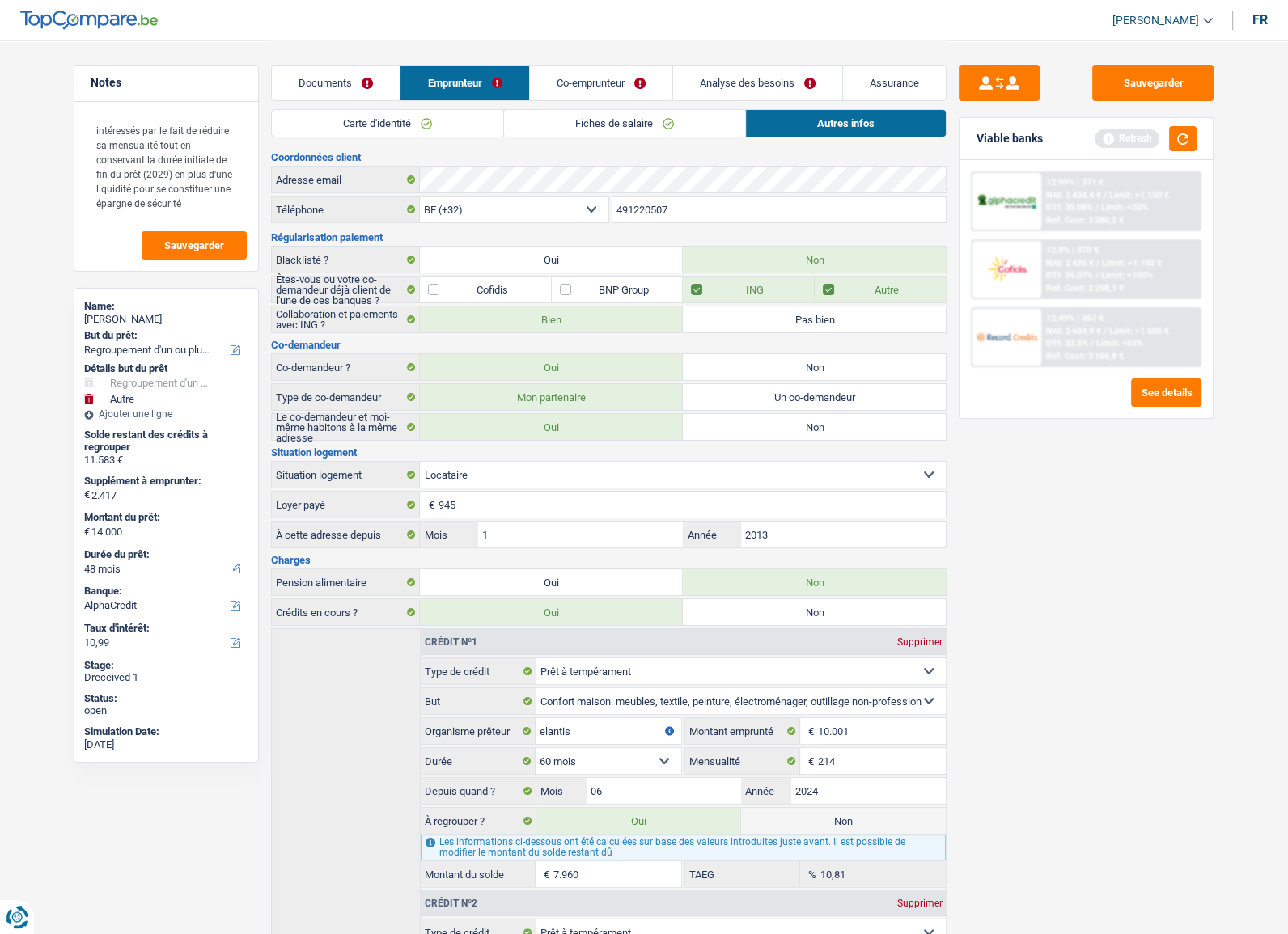
drag, startPoint x: 590, startPoint y: 76, endPoint x: 473, endPoint y: 167, distance: 148.2
click at [590, 77] on link "Co-emprunteur" at bounding box center [600, 82] width 142 height 35
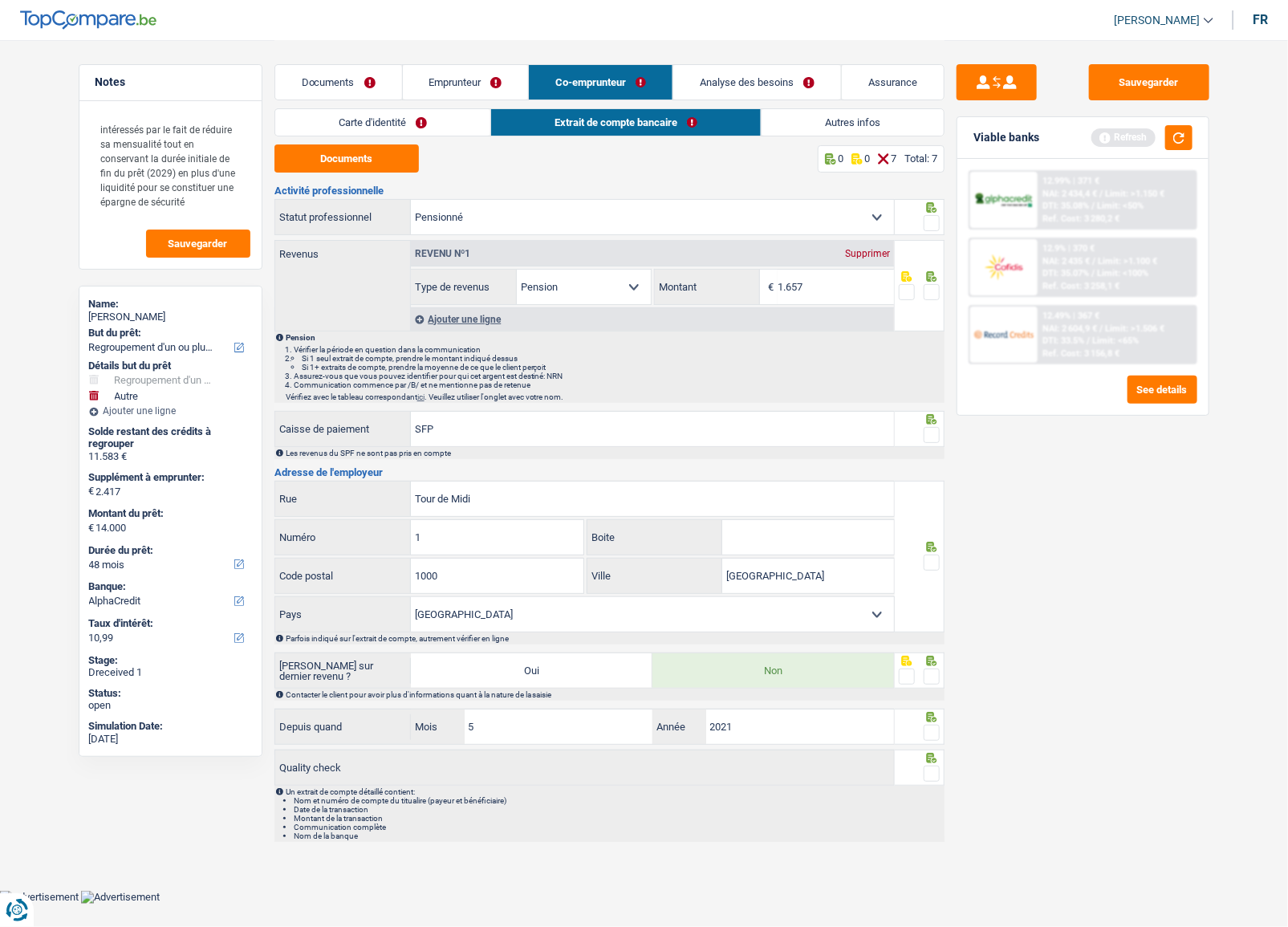
click at [428, 126] on link "Carte d'identité" at bounding box center [383, 122] width 215 height 27
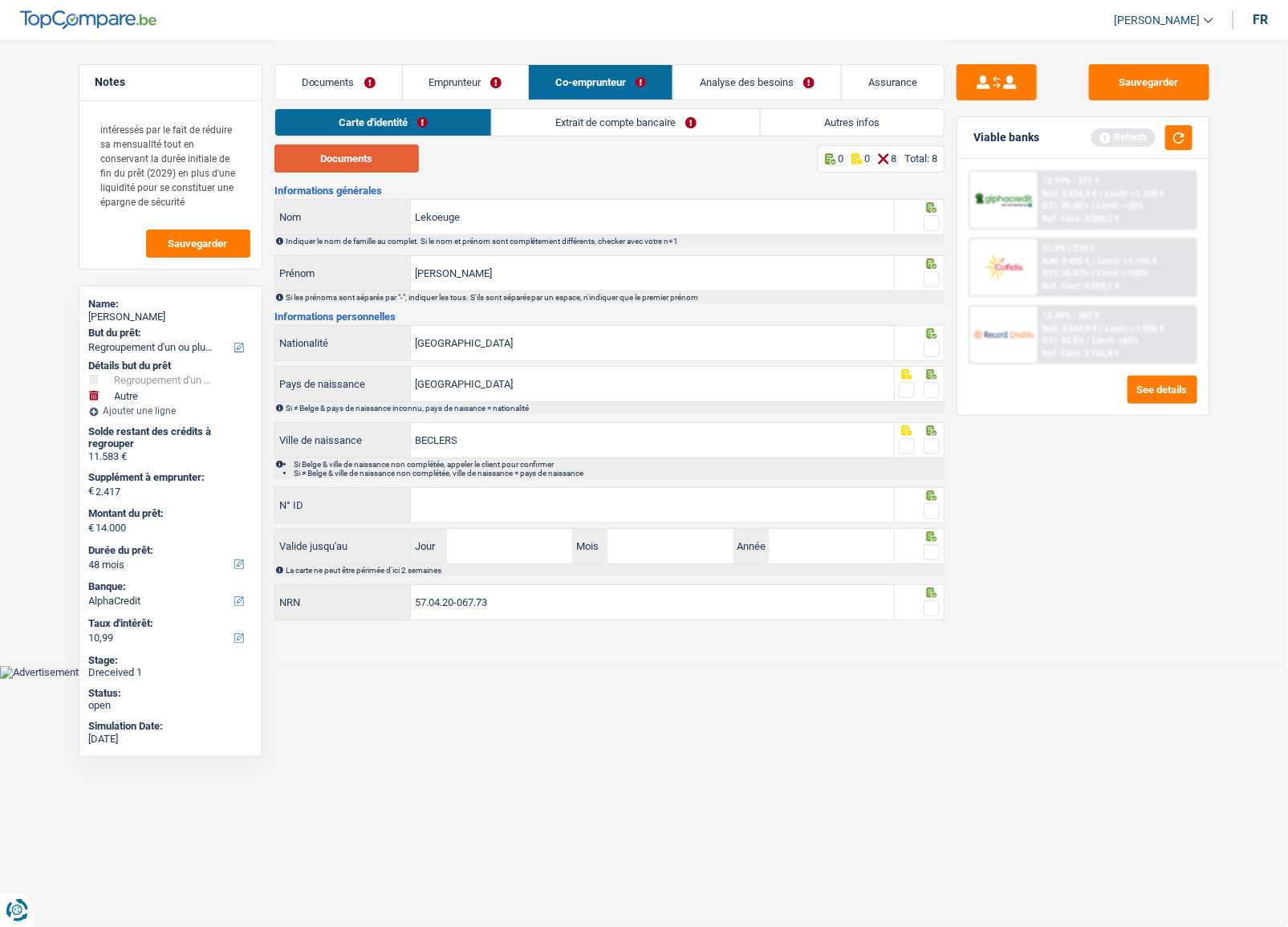
click at [348, 157] on button "Documents" at bounding box center [346, 159] width 144 height 28
click at [934, 226] on span at bounding box center [932, 223] width 16 height 16
click at [0, 0] on input "radio" at bounding box center [0, 0] width 0 height 0
click at [917, 274] on fieldset at bounding box center [919, 279] width 41 height 20
drag, startPoint x: 928, startPoint y: 277, endPoint x: 943, endPoint y: 306, distance: 32.6
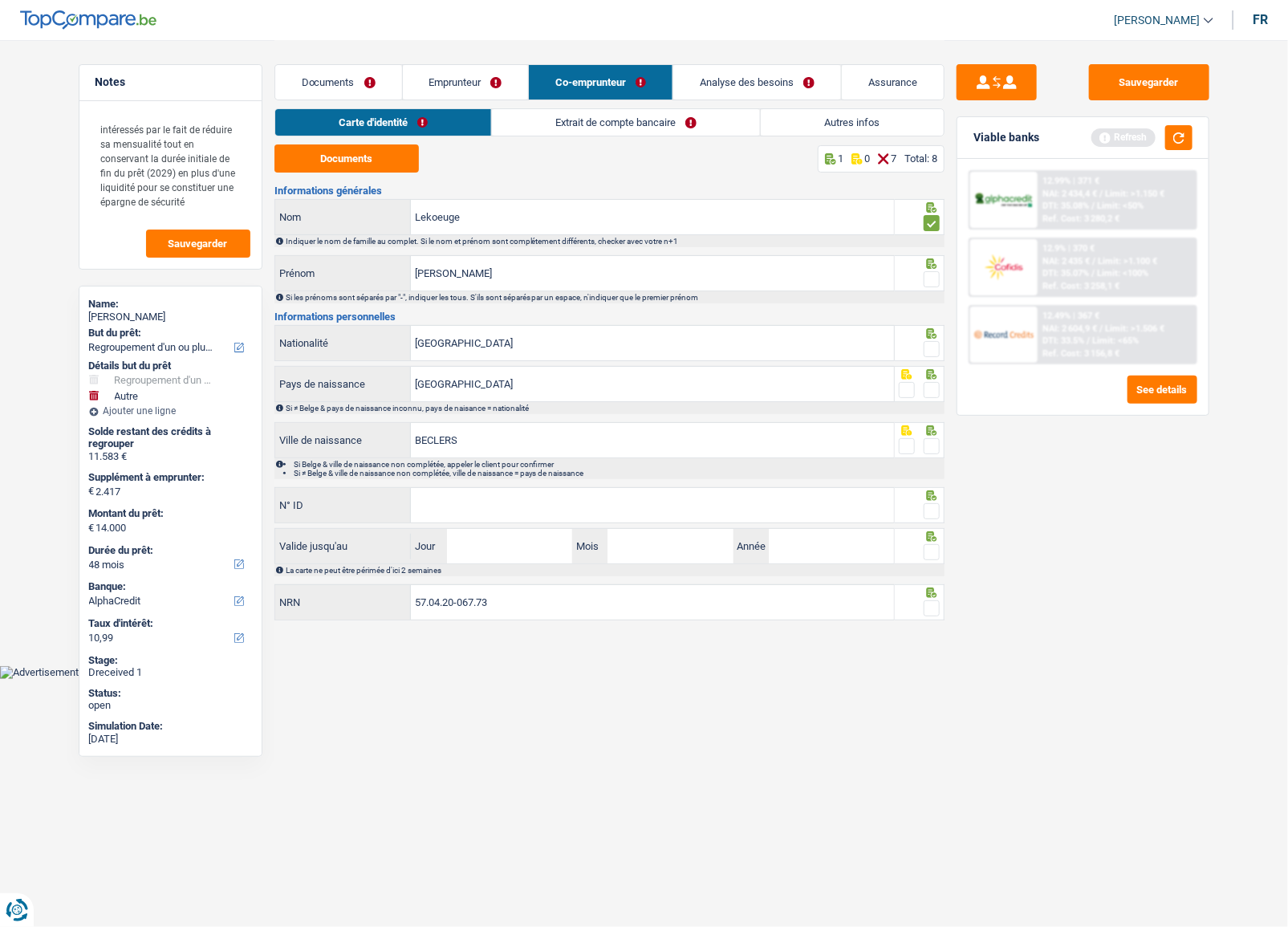
click at [931, 278] on span at bounding box center [932, 279] width 16 height 16
click at [0, 0] on input "radio" at bounding box center [0, 0] width 0 height 0
drag, startPoint x: 936, startPoint y: 354, endPoint x: 919, endPoint y: 396, distance: 45.3
click at [937, 354] on span at bounding box center [932, 349] width 16 height 16
click at [0, 0] on input "radio" at bounding box center [0, 0] width 0 height 0
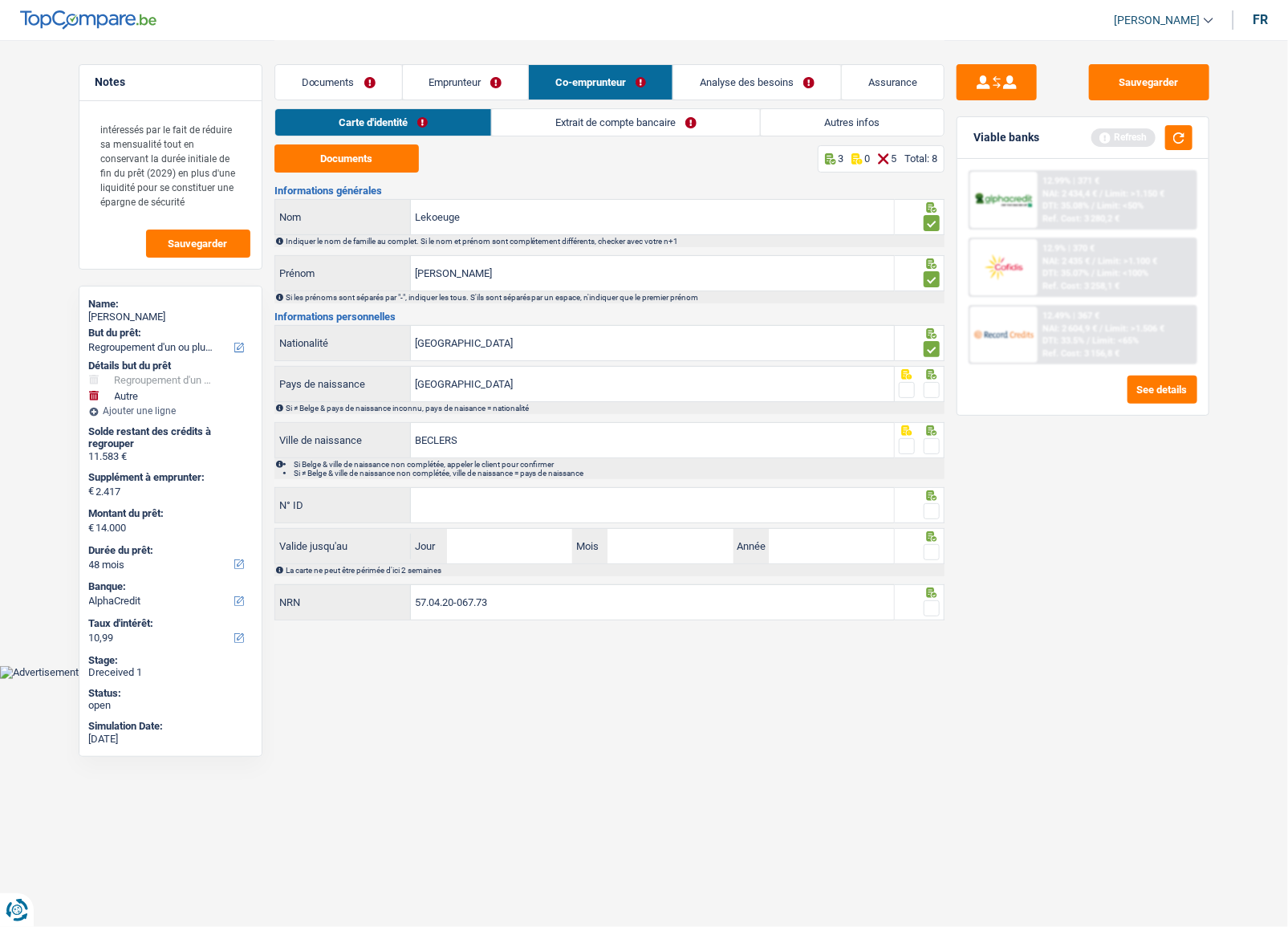
click at [931, 392] on span at bounding box center [932, 390] width 16 height 16
click at [0, 0] on input "radio" at bounding box center [0, 0] width 0 height 0
click at [926, 448] on span at bounding box center [932, 447] width 16 height 16
click at [0, 0] on input "radio" at bounding box center [0, 0] width 0 height 0
drag, startPoint x: 631, startPoint y: 498, endPoint x: 1236, endPoint y: 547, distance: 607.0
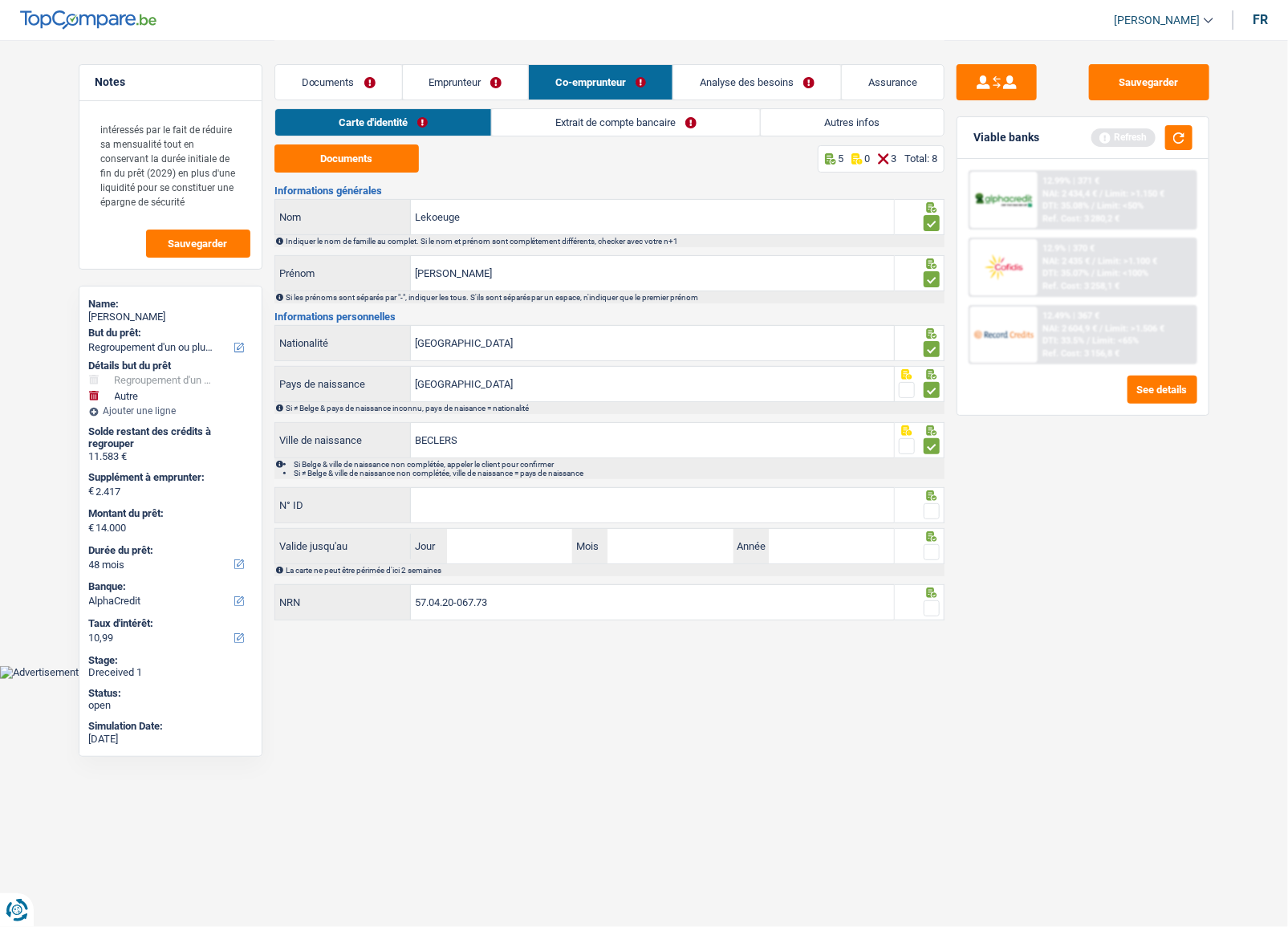
click at [637, 502] on input "N° ID" at bounding box center [652, 505] width 483 height 35
paste input "[PHONE_NUMBER]"
type input "[PHONE_NUMBER]"
click at [503, 565] on div "La carte ne peut être périmée d'ici 2 semaines" at bounding box center [609, 571] width 671 height 12
click at [514, 547] on input "Jour" at bounding box center [509, 546] width 125 height 35
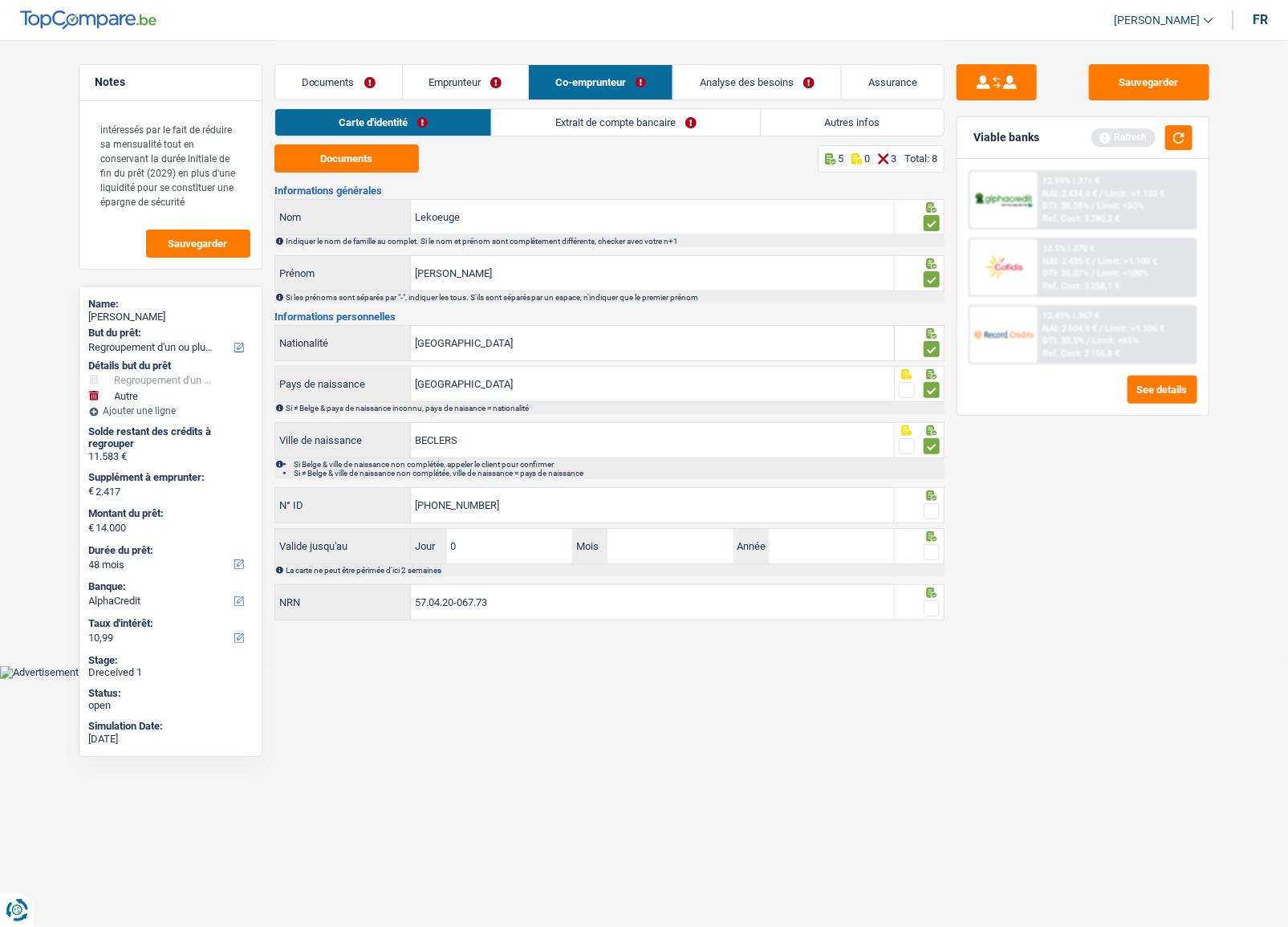
type input "05"
type input "02"
type input "2034"
click at [927, 512] on span at bounding box center [932, 511] width 16 height 16
click at [0, 0] on input "radio" at bounding box center [0, 0] width 0 height 0
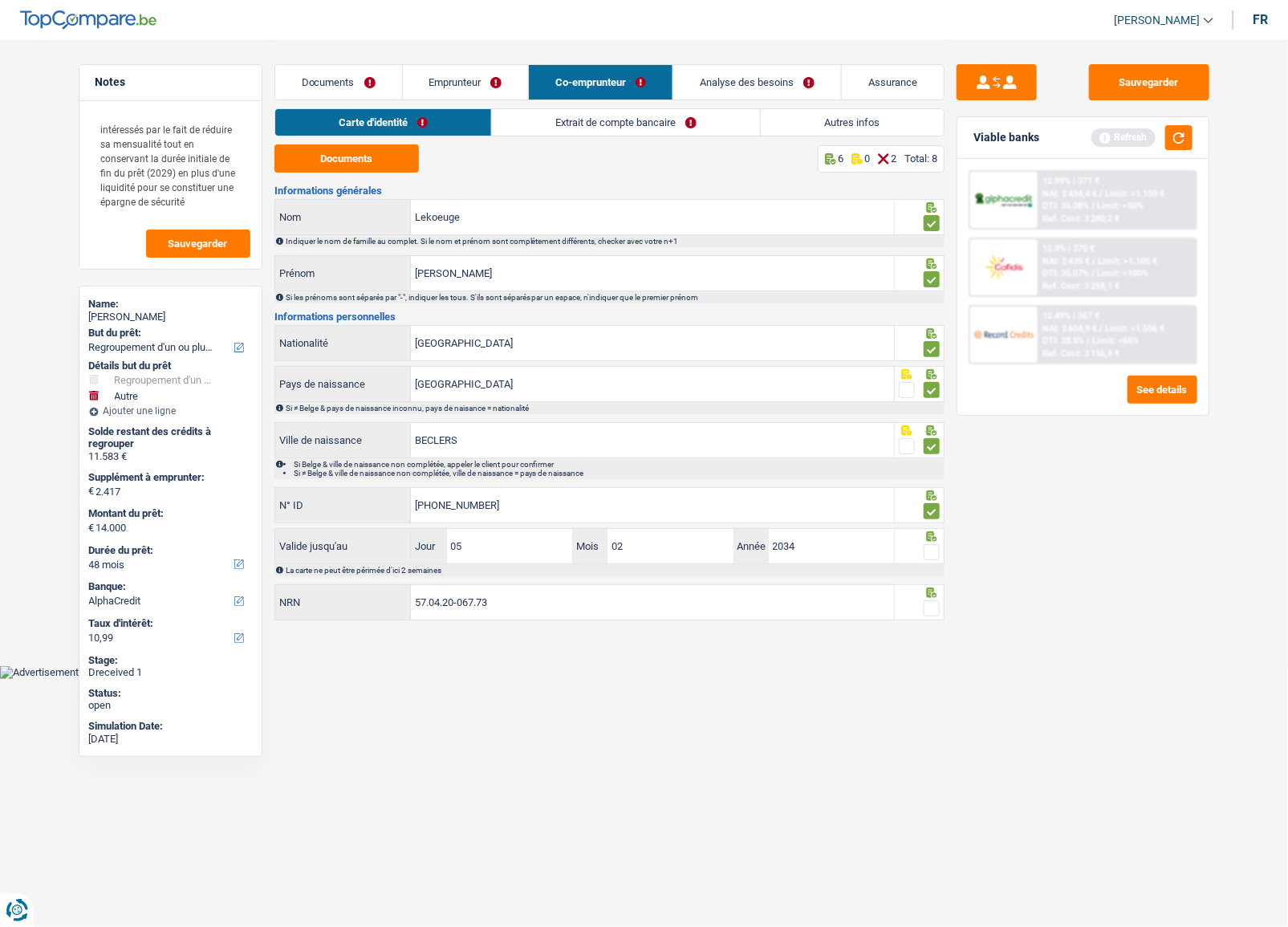
click at [924, 556] on span at bounding box center [932, 552] width 16 height 16
click at [0, 0] on input "radio" at bounding box center [0, 0] width 0 height 0
click at [927, 604] on span at bounding box center [932, 609] width 16 height 16
click at [0, 0] on input "radio" at bounding box center [0, 0] width 0 height 0
click at [1165, 82] on button "Sauvegarder" at bounding box center [1149, 82] width 120 height 36
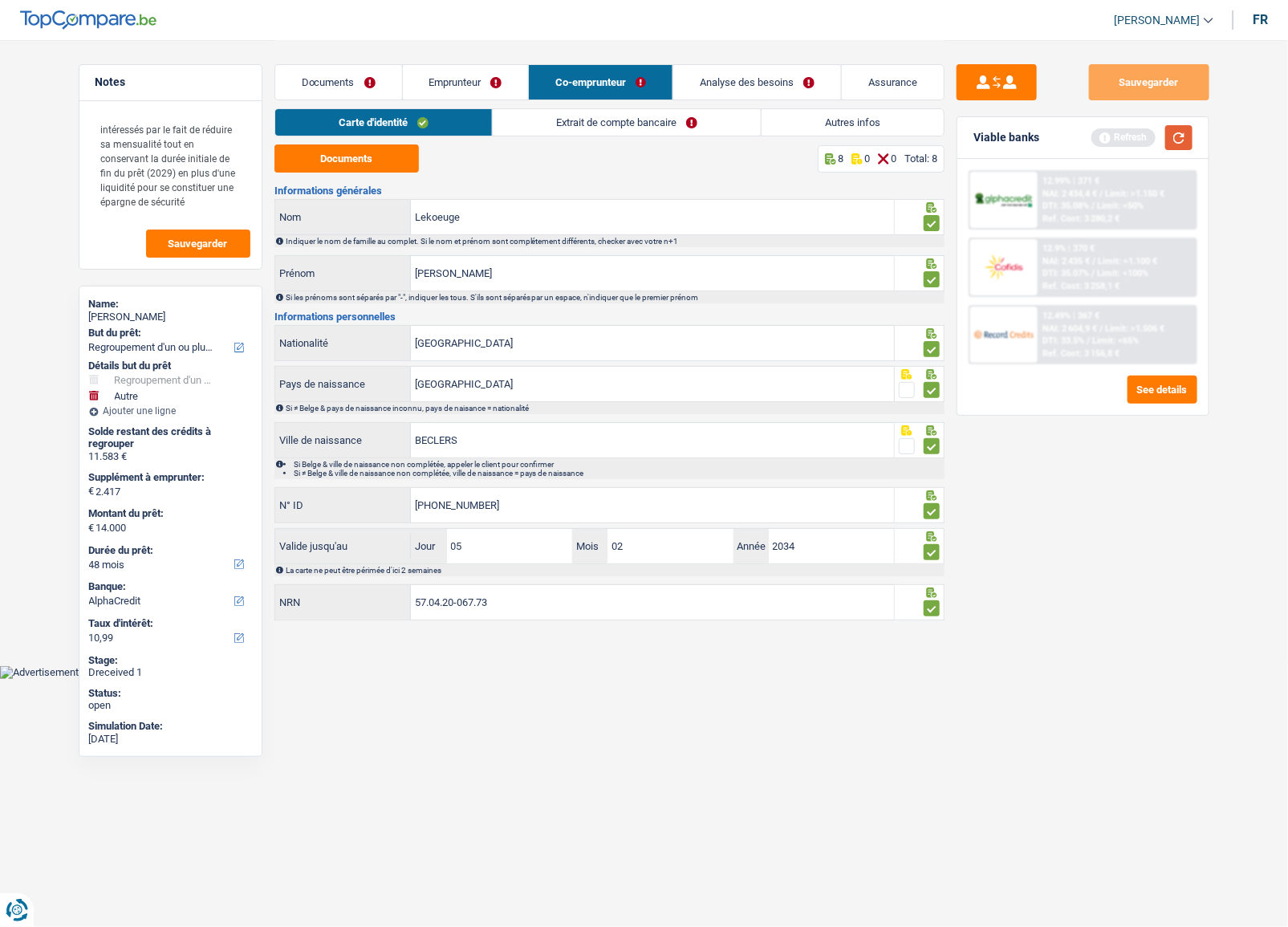
drag, startPoint x: 1172, startPoint y: 124, endPoint x: 1173, endPoint y: 136, distance: 12.0
click at [1172, 131] on button "button" at bounding box center [1179, 137] width 27 height 25
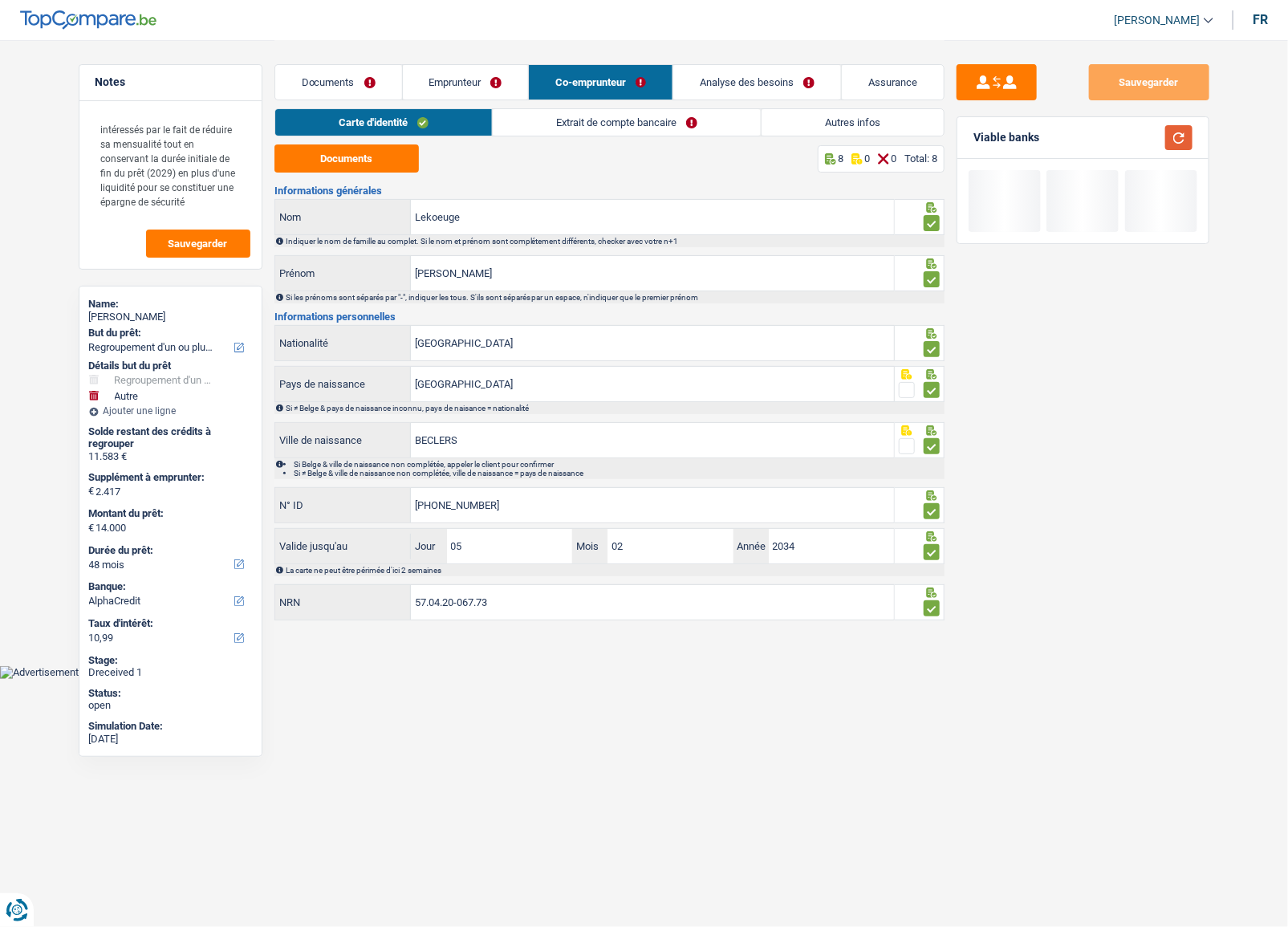
click at [1173, 136] on button "button" at bounding box center [1179, 137] width 27 height 25
click at [562, 120] on link "Extrait de compte bancaire" at bounding box center [626, 122] width 268 height 27
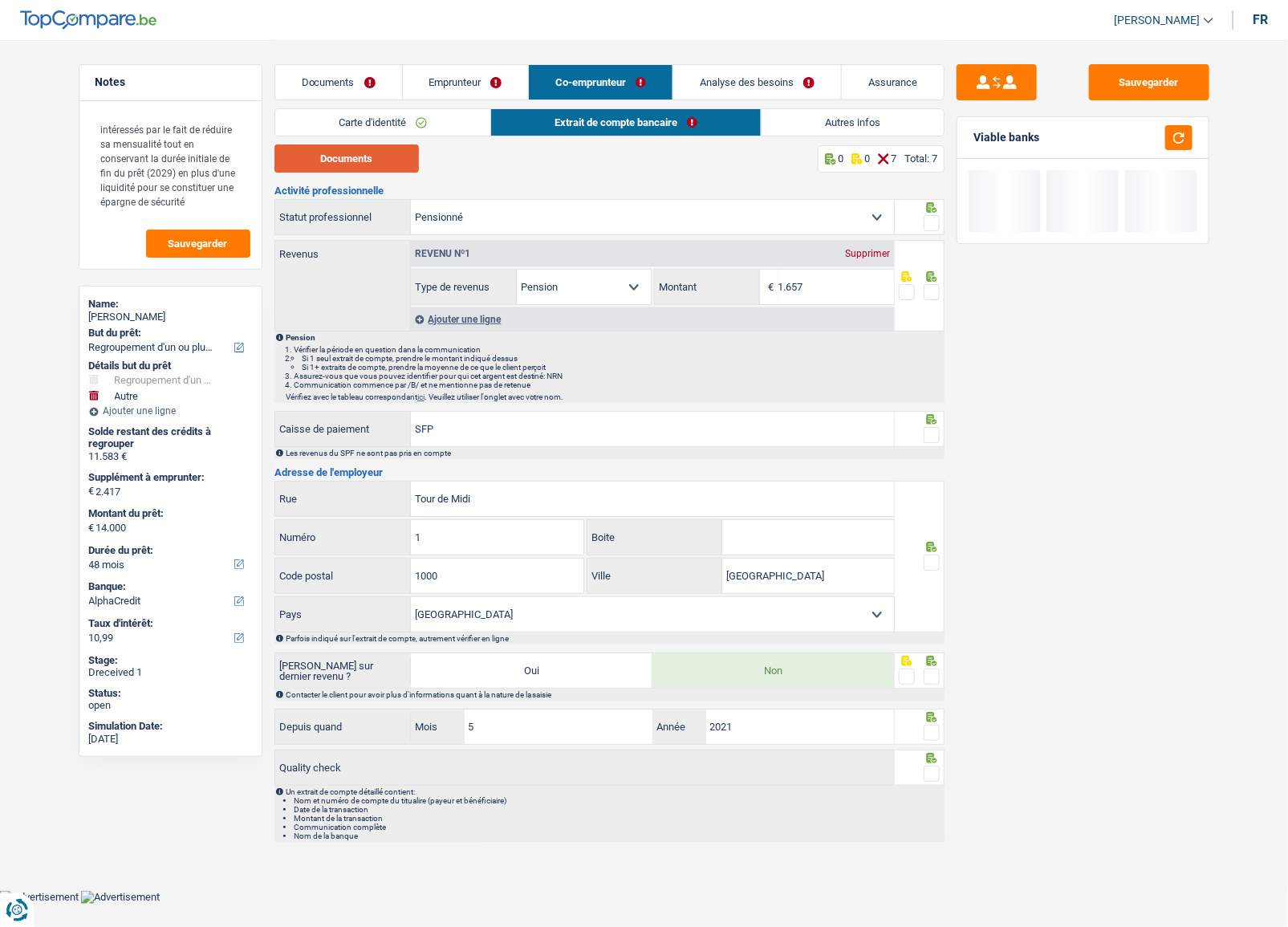
drag, startPoint x: 372, startPoint y: 165, endPoint x: 392, endPoint y: 165, distance: 20.0
click at [372, 165] on button "Documents" at bounding box center [346, 159] width 144 height 28
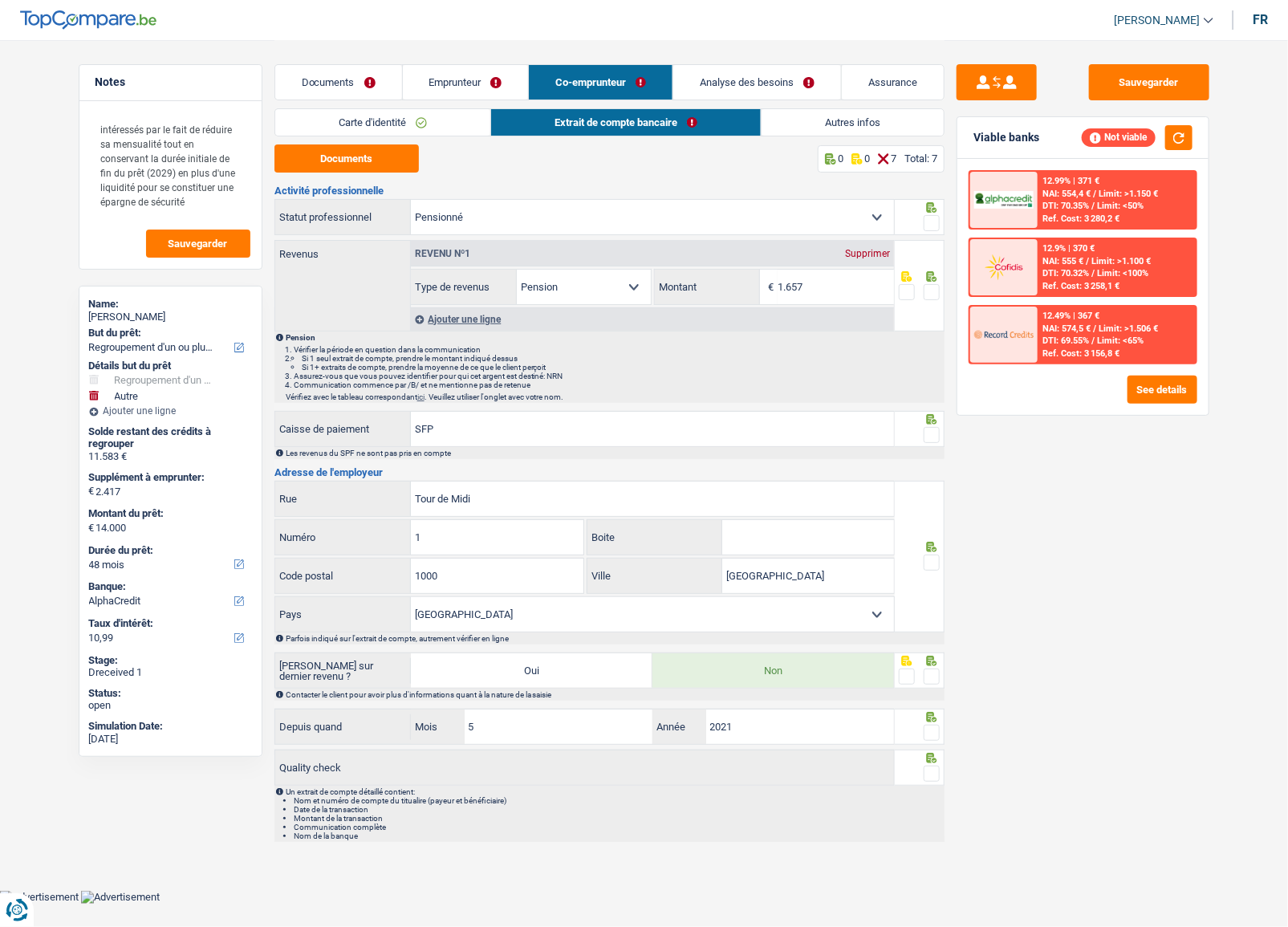
click at [927, 222] on span at bounding box center [932, 223] width 16 height 16
click at [0, 0] on input "radio" at bounding box center [0, 0] width 0 height 0
click at [932, 292] on span at bounding box center [932, 292] width 16 height 16
click at [0, 0] on input "radio" at bounding box center [0, 0] width 0 height 0
drag, startPoint x: 819, startPoint y: 288, endPoint x: 527, endPoint y: 249, distance: 294.6
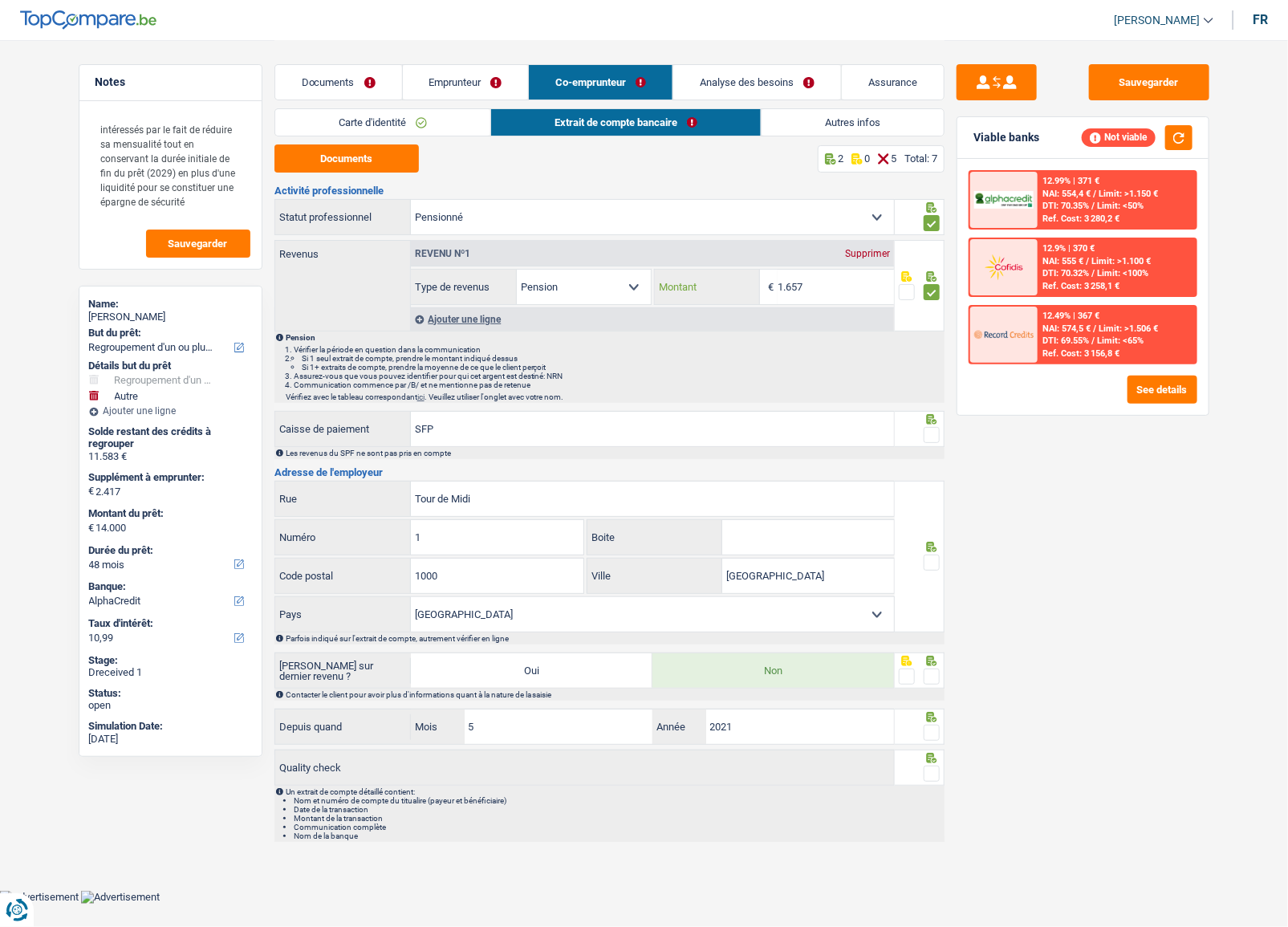
click at [527, 249] on div "Revenu nº1 Supprimer Allocation d'handicap Allocations chômage Allocations fami…" at bounding box center [652, 273] width 483 height 64
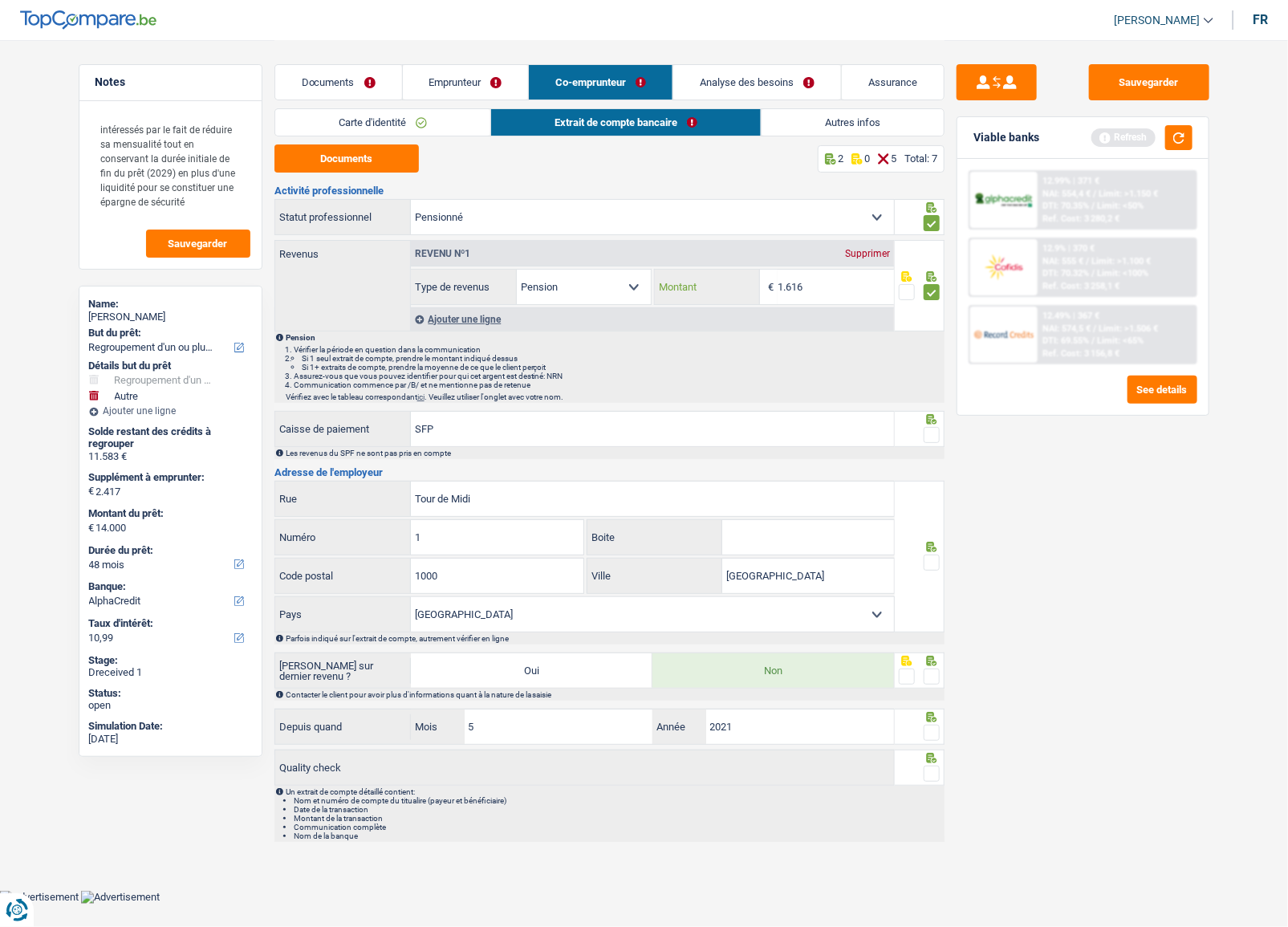
type input "1.616"
click at [934, 438] on span at bounding box center [932, 435] width 16 height 16
click at [0, 0] on input "radio" at bounding box center [0, 0] width 0 height 0
click at [928, 560] on span at bounding box center [932, 563] width 16 height 16
click at [0, 0] on input "radio" at bounding box center [0, 0] width 0 height 0
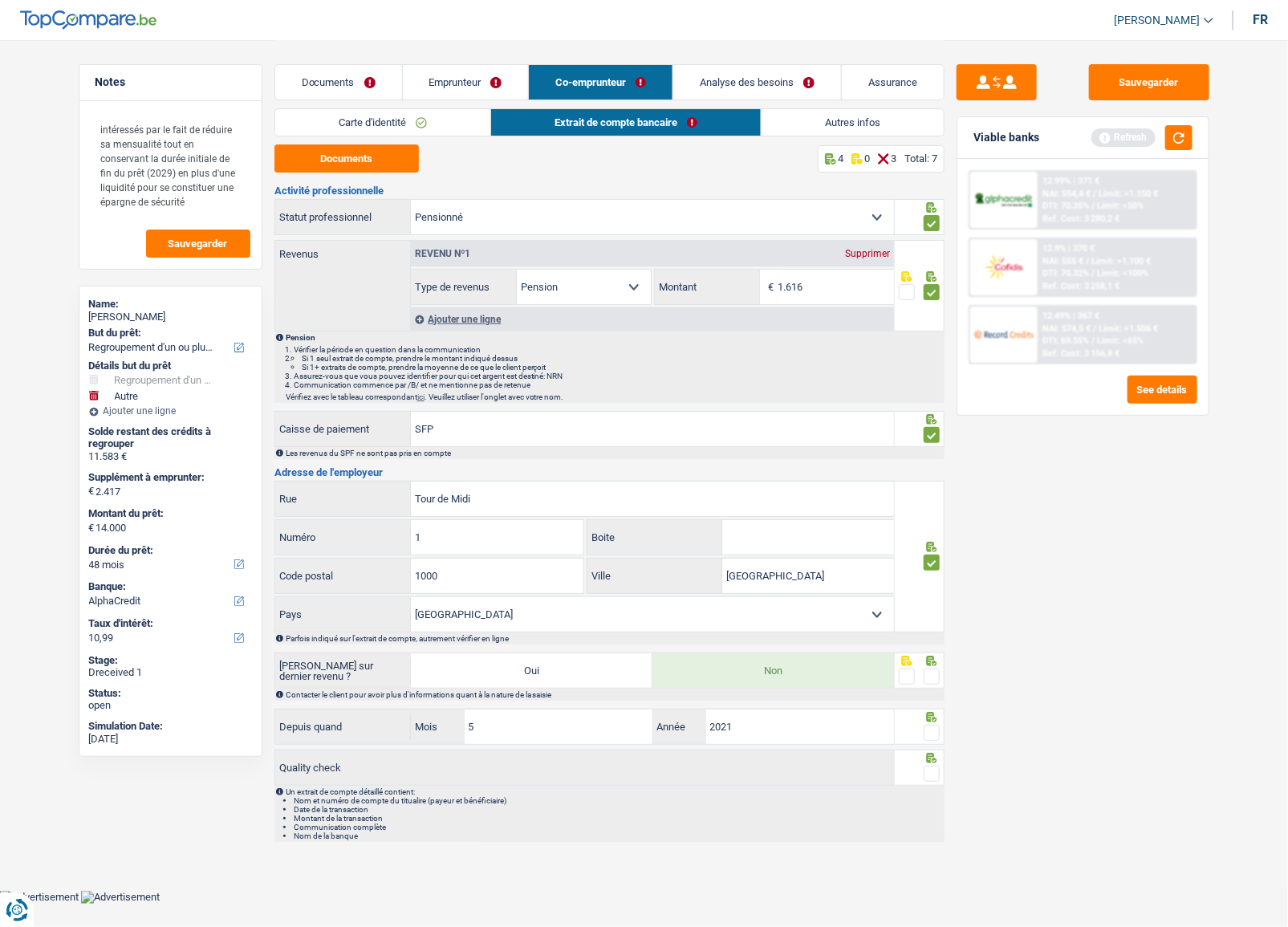
click at [940, 671] on div at bounding box center [919, 671] width 50 height 36
click at [940, 674] on div at bounding box center [919, 671] width 50 height 36
click at [932, 671] on span at bounding box center [932, 677] width 16 height 16
click at [0, 0] on input "radio" at bounding box center [0, 0] width 0 height 0
click at [931, 729] on span at bounding box center [932, 733] width 16 height 16
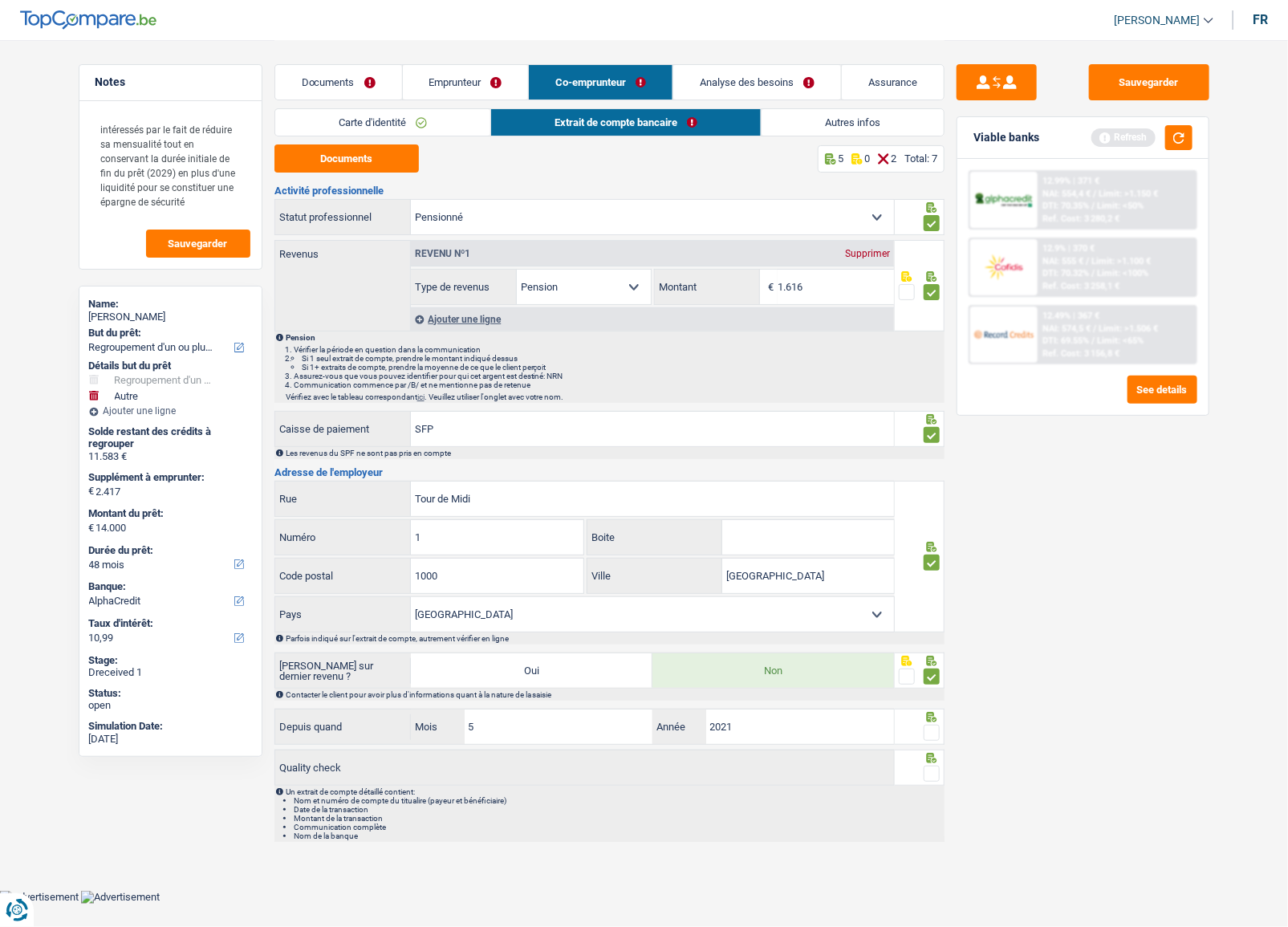
click at [0, 0] on input "radio" at bounding box center [0, 0] width 0 height 0
click at [931, 759] on icon at bounding box center [932, 759] width 11 height 11
click at [928, 766] on span at bounding box center [932, 774] width 16 height 16
click at [0, 0] on input "radio" at bounding box center [0, 0] width 0 height 0
click at [816, 114] on link "Autres infos" at bounding box center [853, 122] width 182 height 27
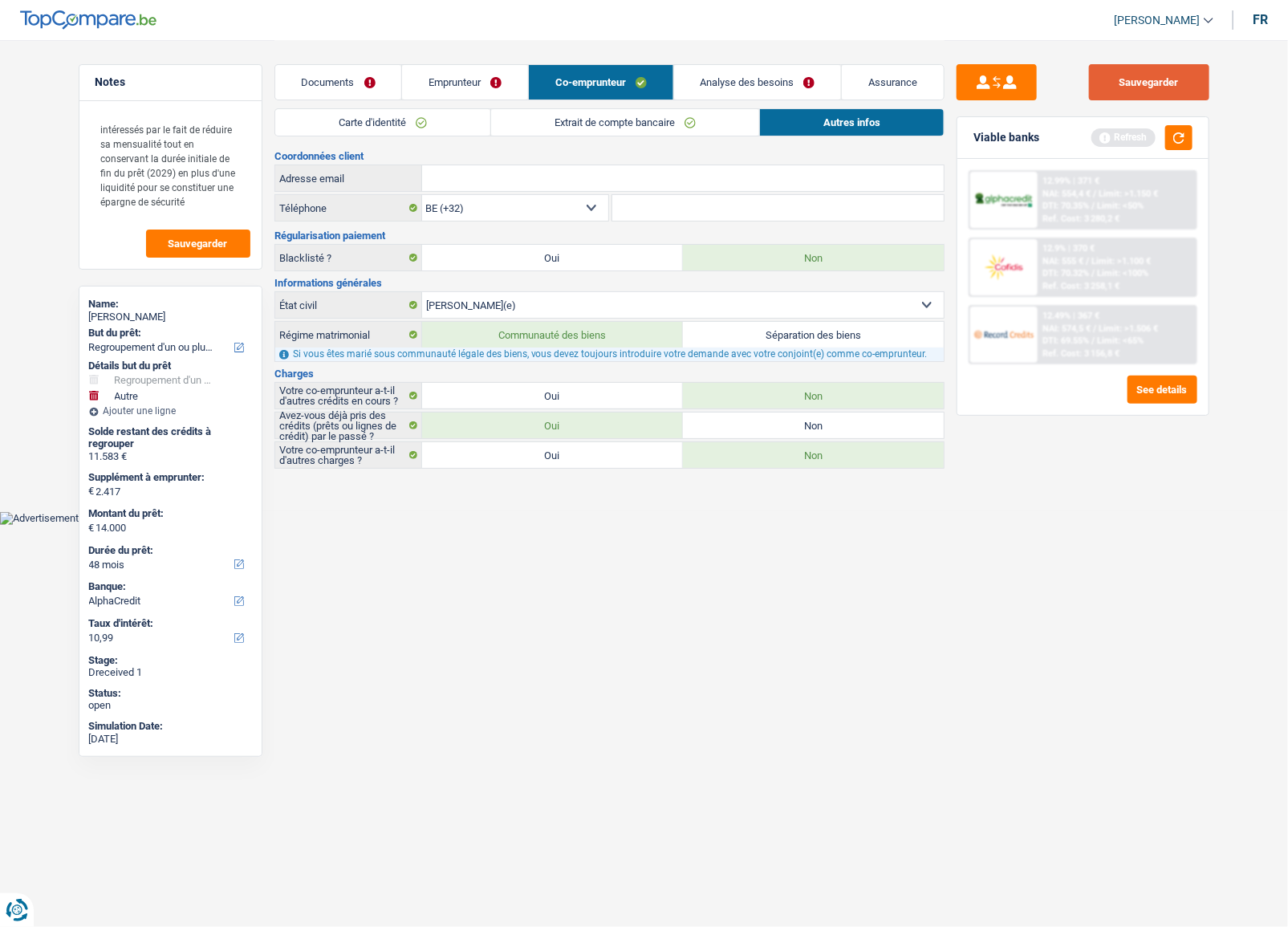
click at [1189, 84] on button "Sauvegarder" at bounding box center [1149, 82] width 120 height 36
click at [1179, 136] on button "button" at bounding box center [1179, 137] width 27 height 25
